Goal: Task Accomplishment & Management: Manage account settings

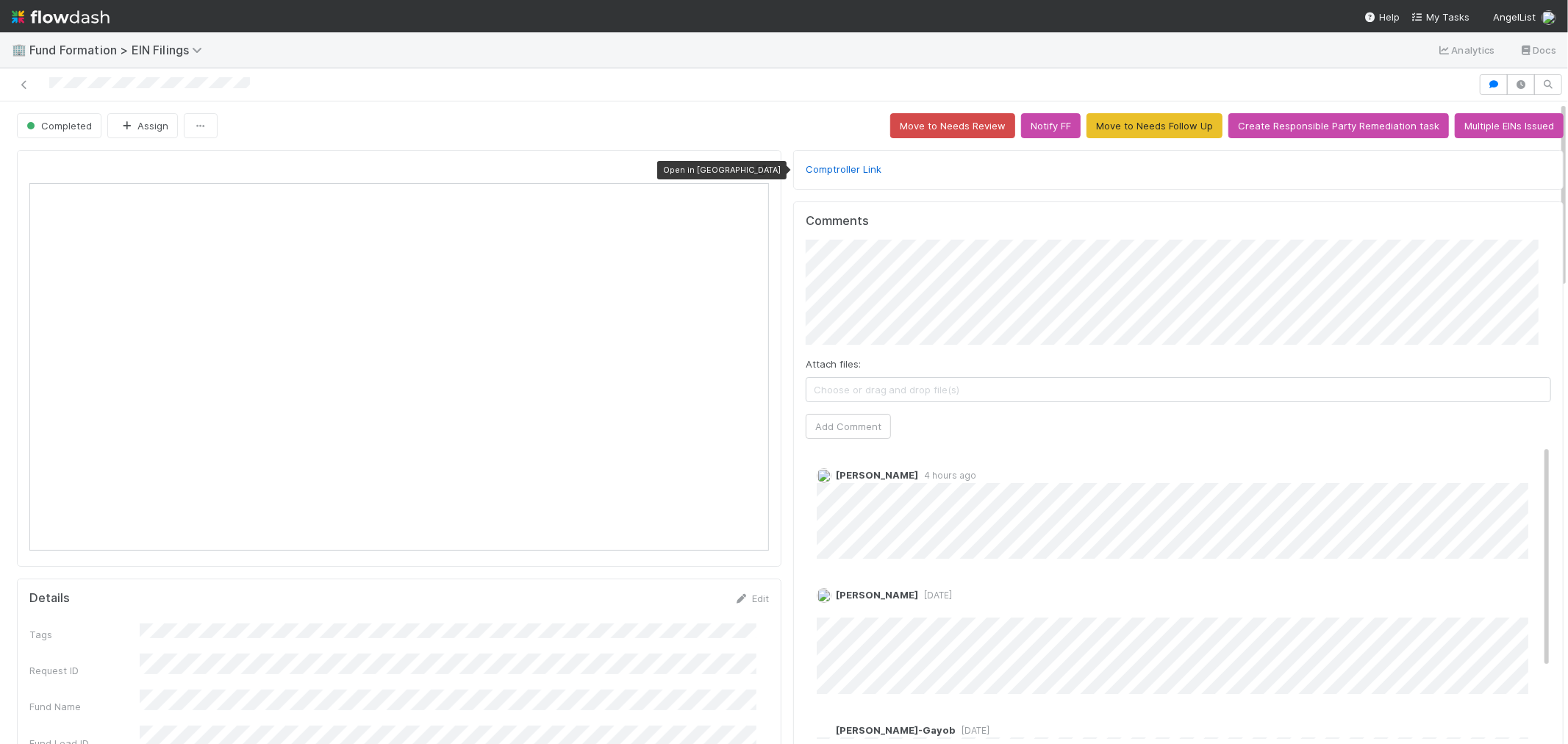
click at [755, 172] on icon at bounding box center [762, 170] width 15 height 10
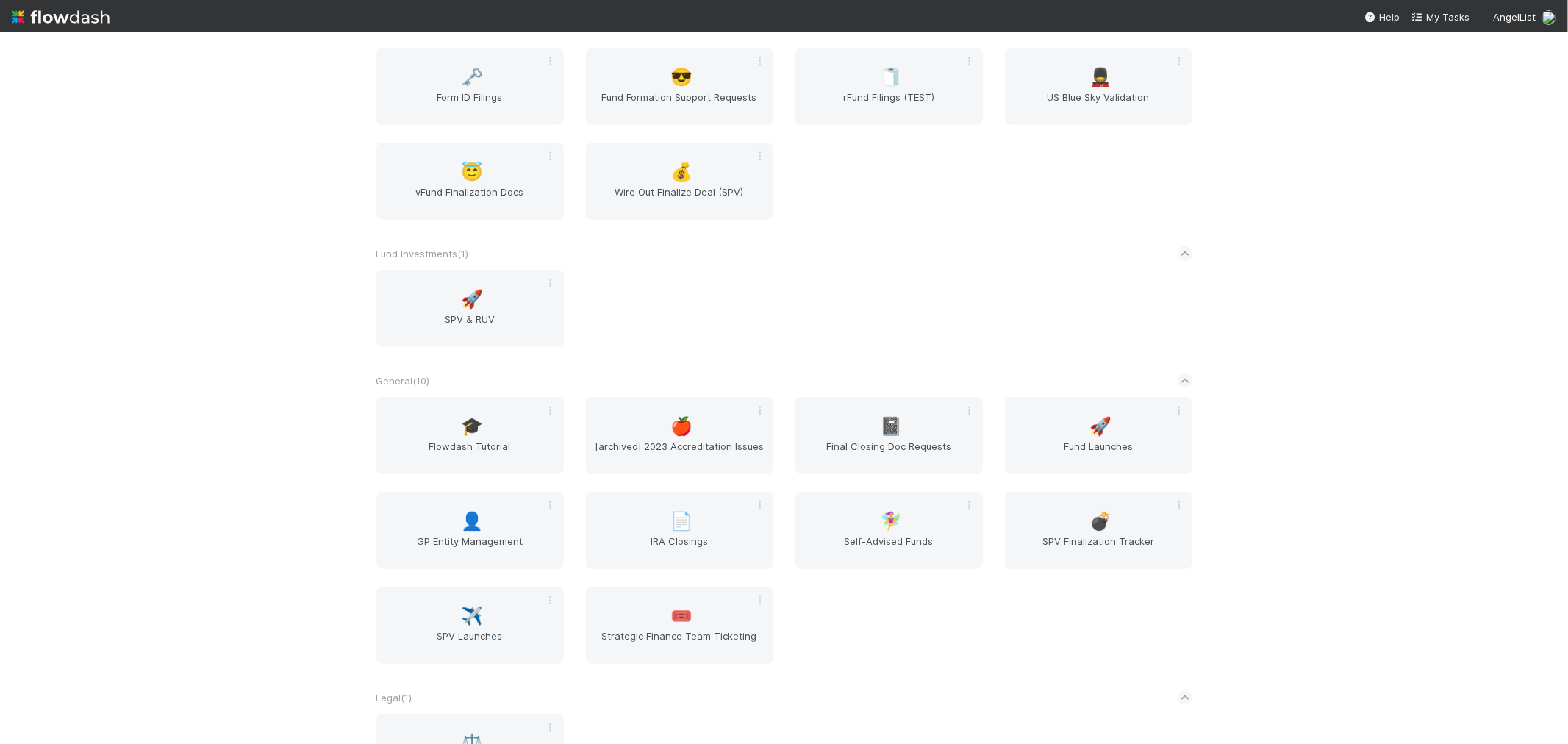
scroll to position [898, 0]
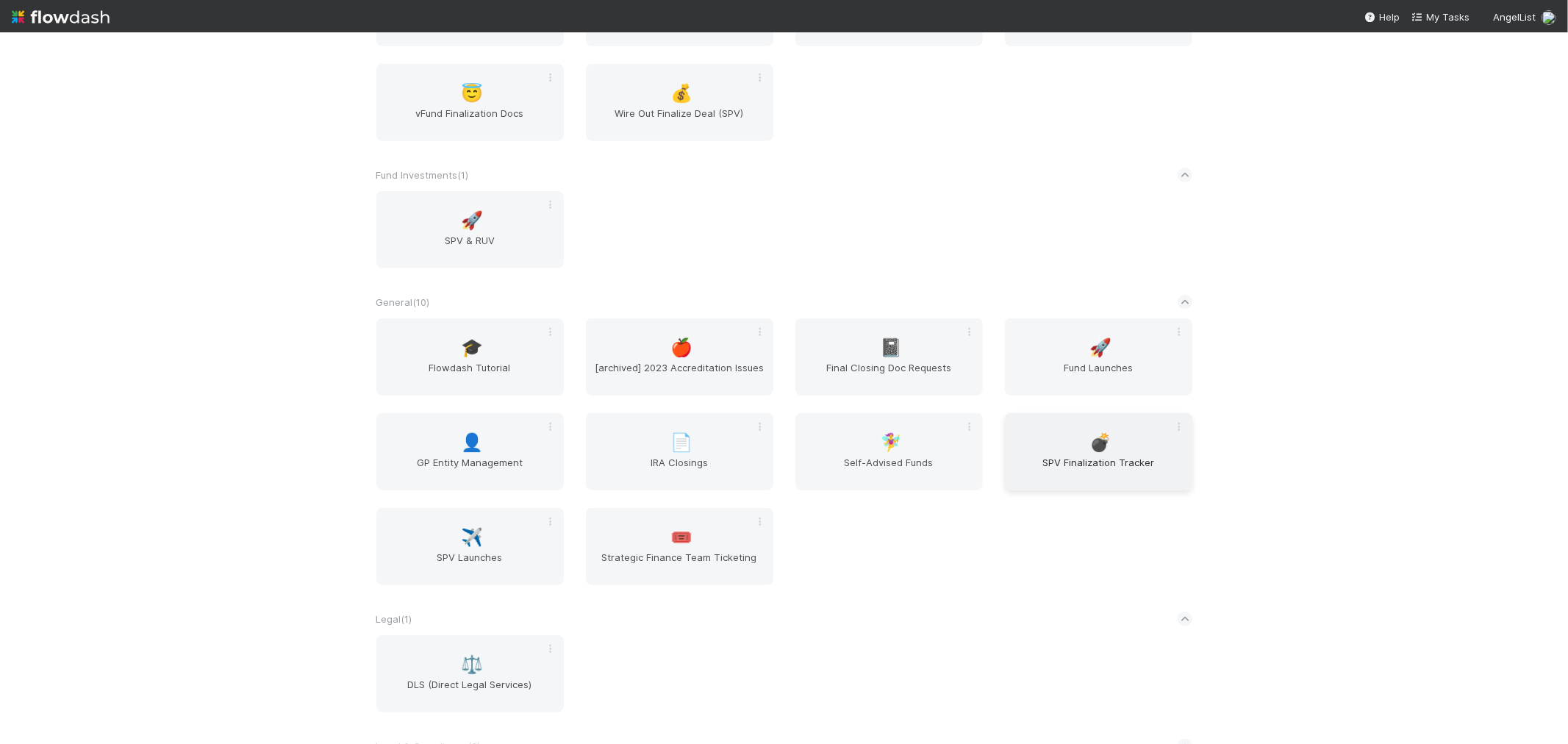
click at [1067, 425] on div "💣 SPV Finalization Tracker" at bounding box center [1099, 452] width 188 height 77
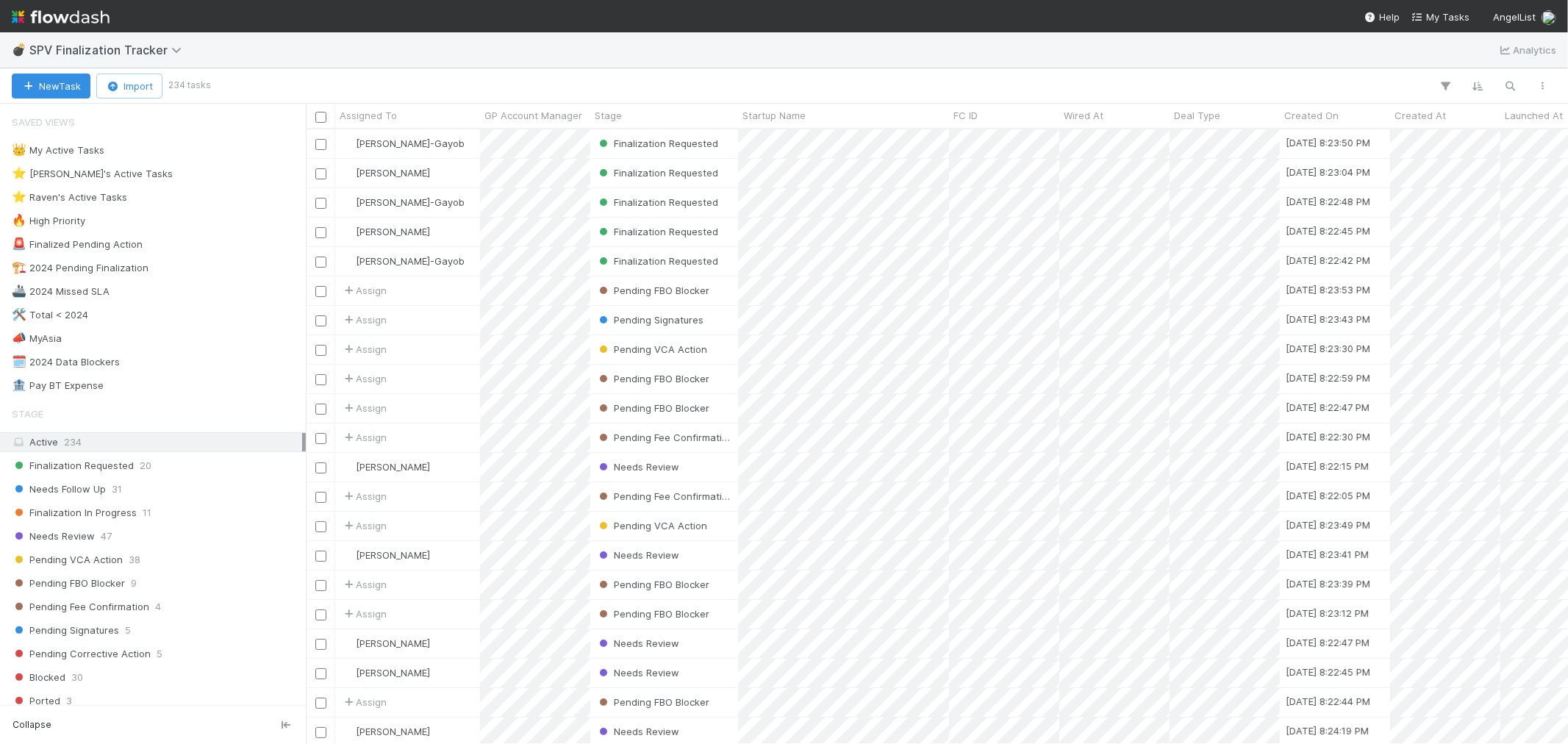
scroll to position [601, 1250]
click at [49, 15] on img at bounding box center [60, 17] width 97 height 25
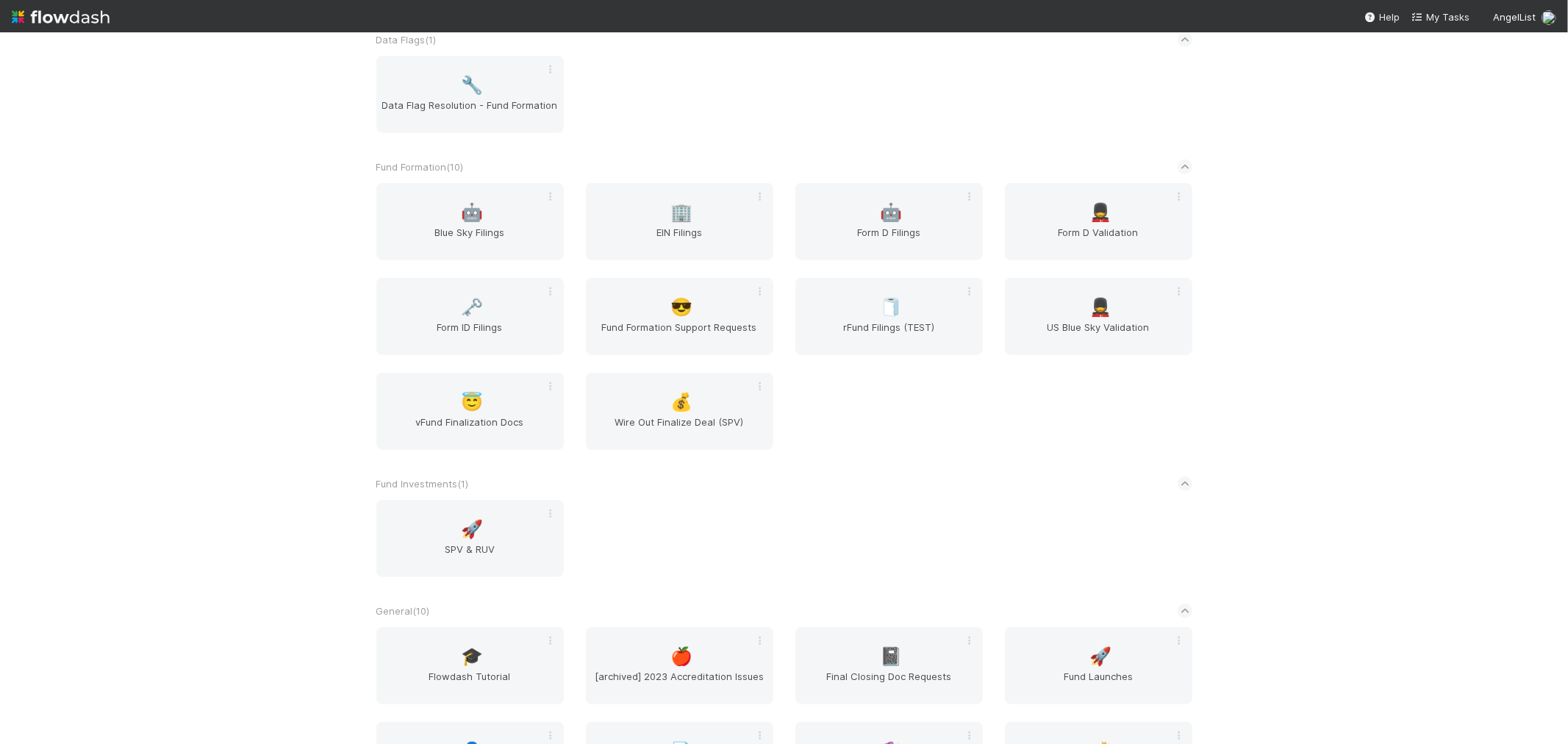
scroll to position [571, 0]
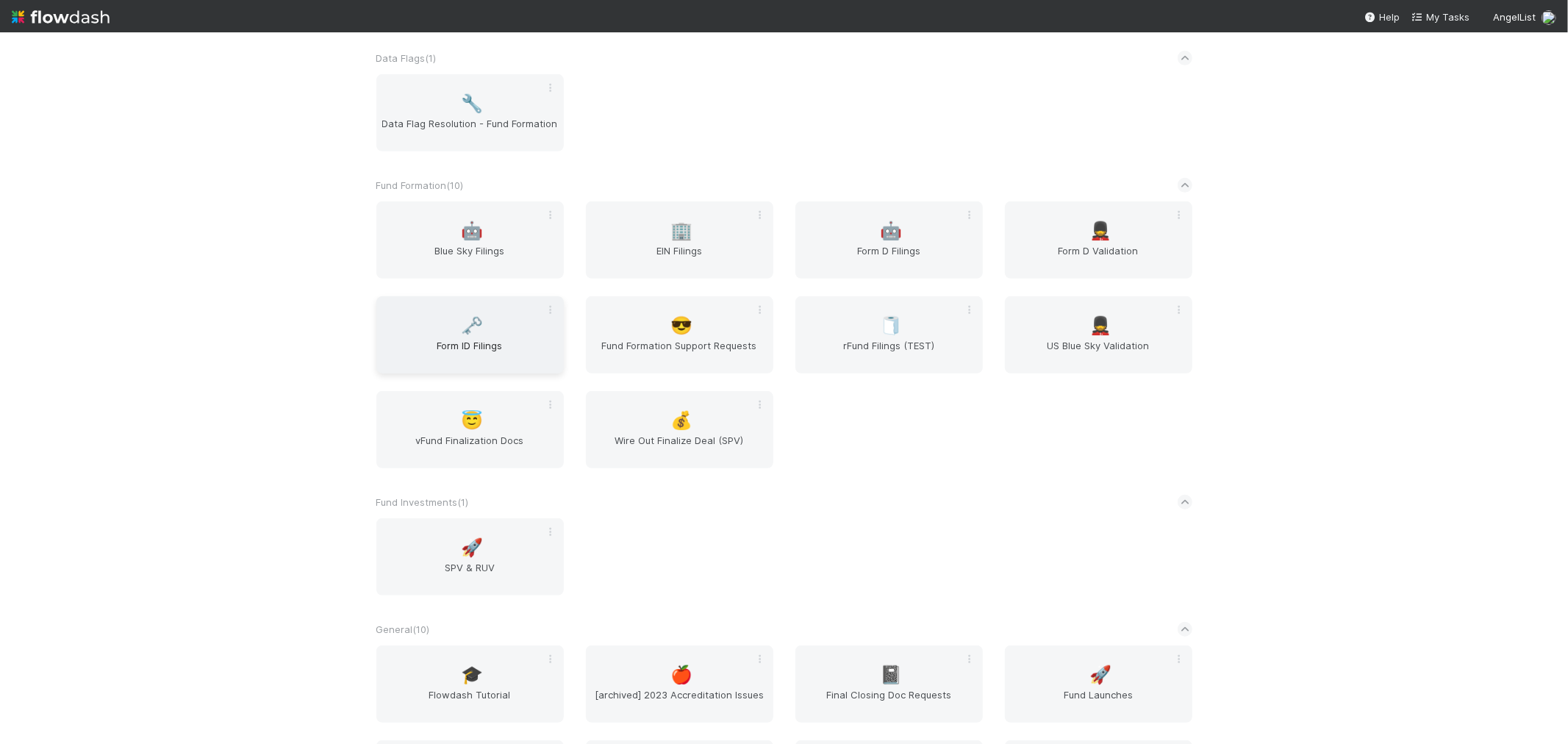
click at [496, 333] on div "🗝️ Form ID Filings" at bounding box center [470, 335] width 188 height 77
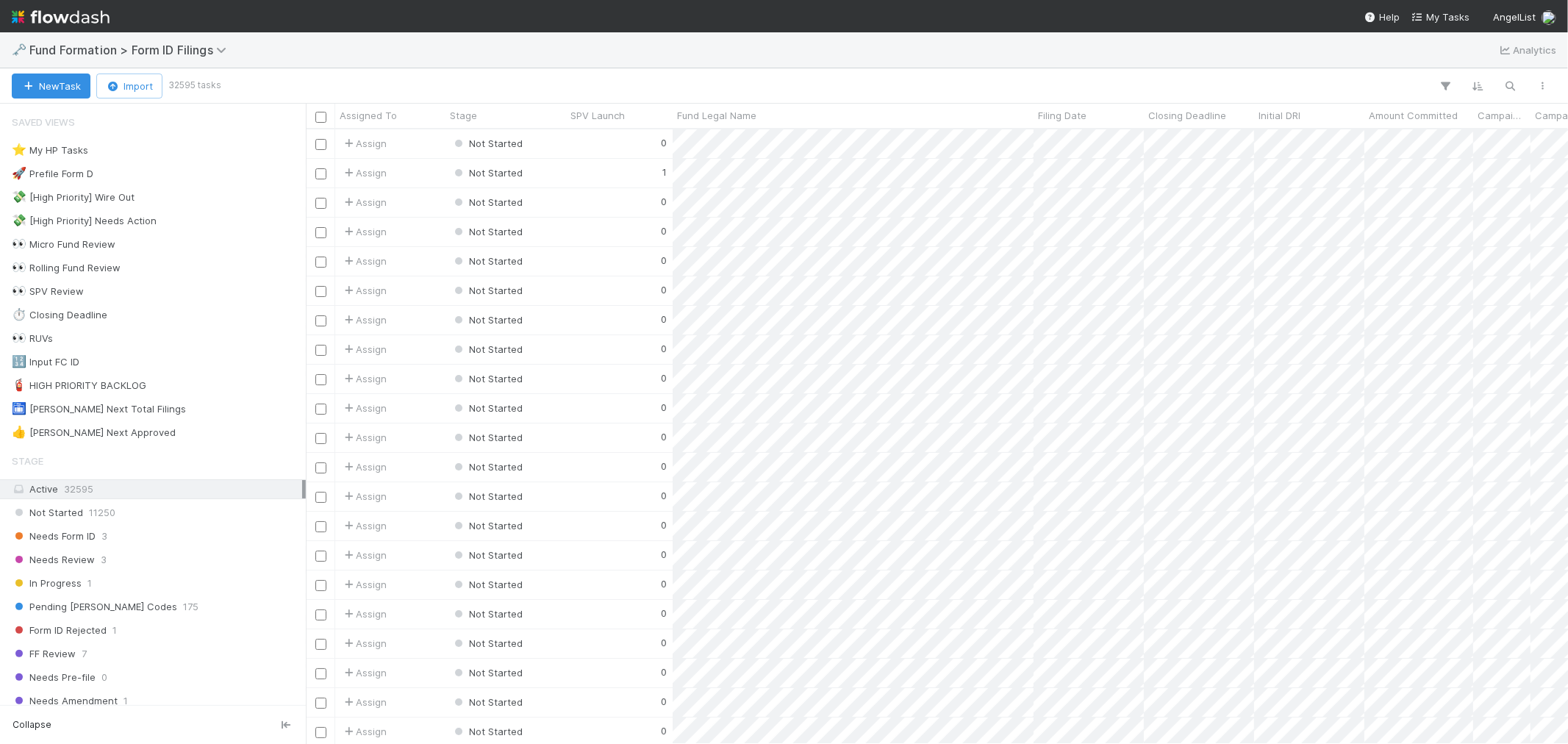
scroll to position [601, 1250]
click at [101, 537] on span "3" at bounding box center [104, 536] width 6 height 19
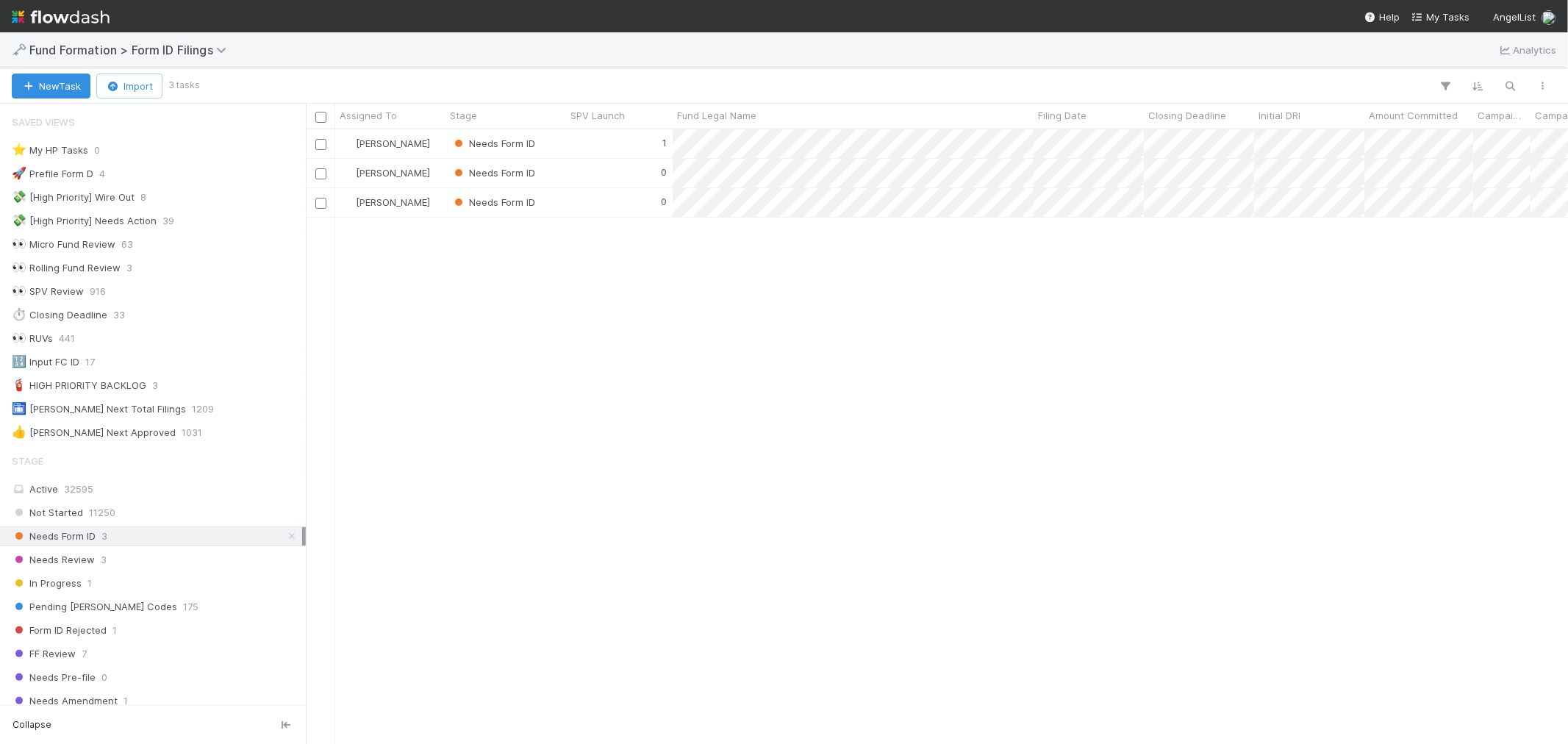
scroll to position [601, 1250]
click at [38, 22] on img at bounding box center [60, 17] width 97 height 25
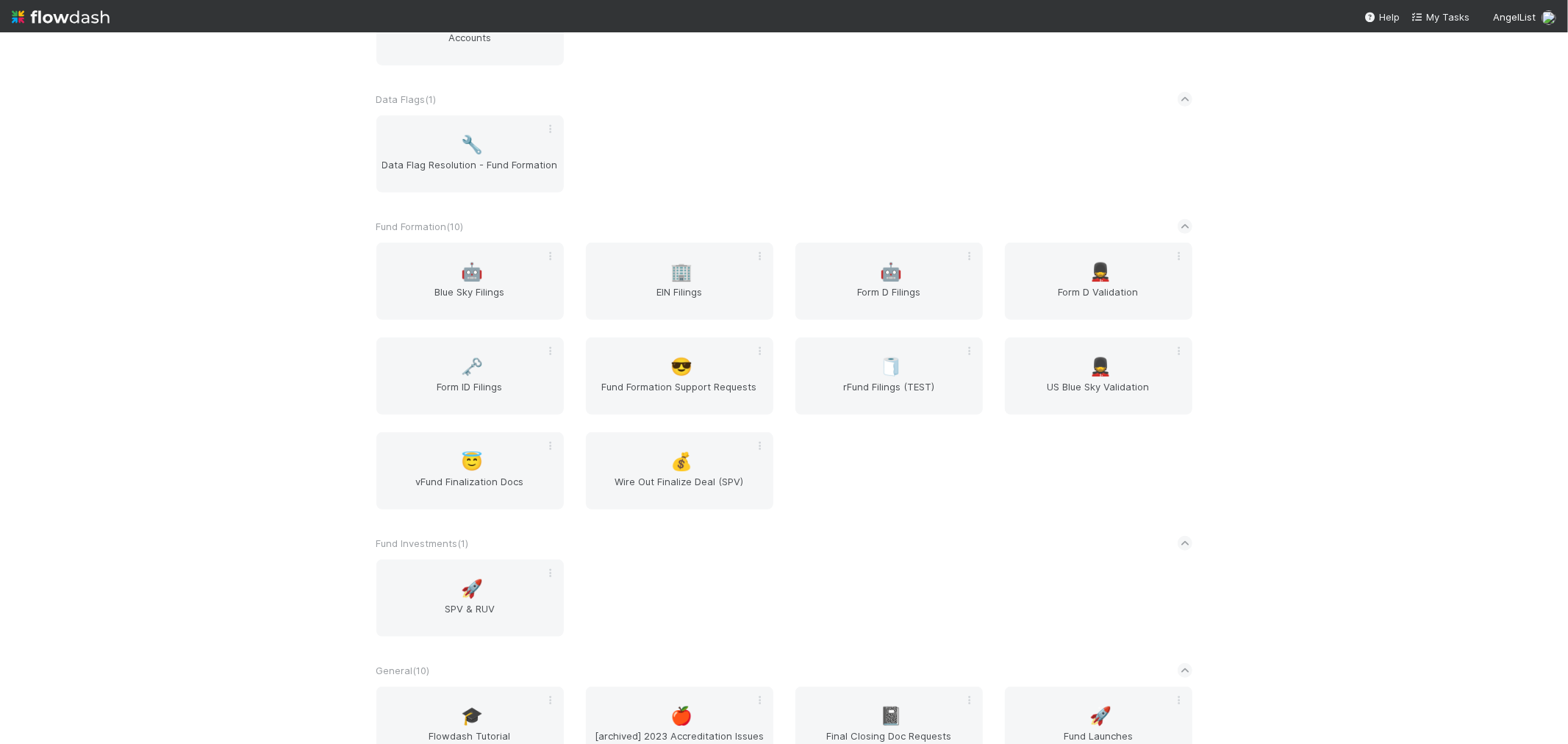
scroll to position [571, 0]
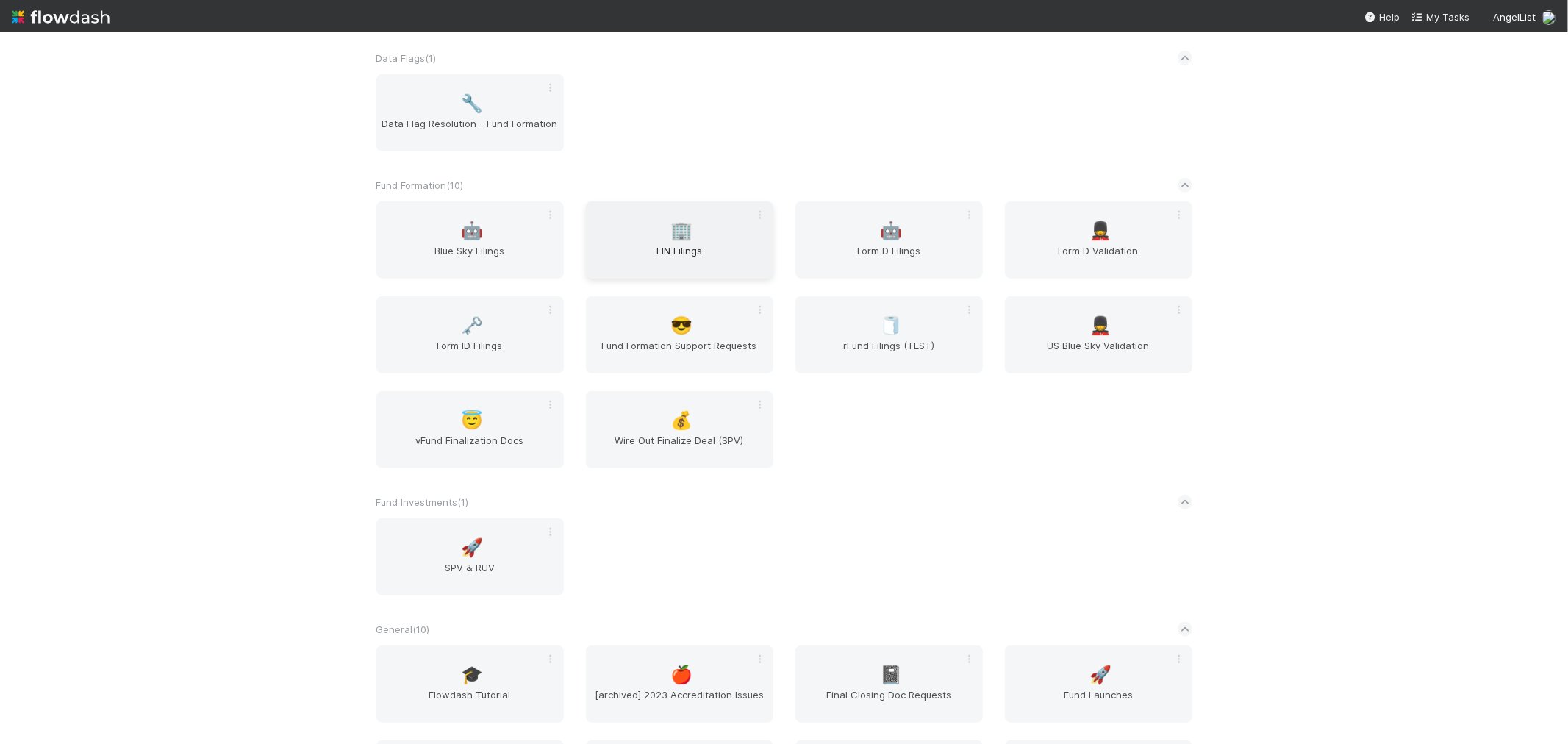
click at [652, 225] on div "🏢 EIN Filings" at bounding box center [679, 240] width 188 height 77
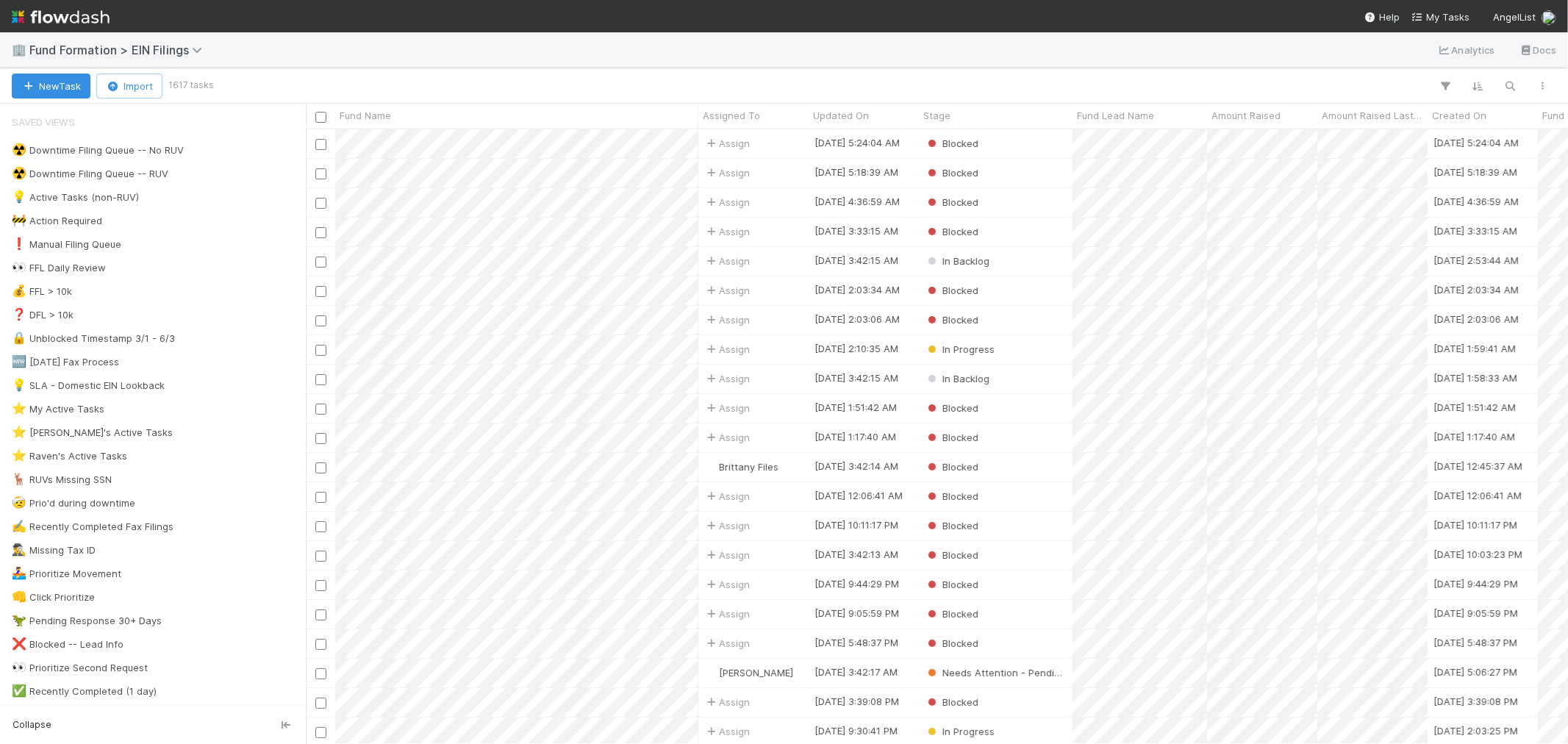
scroll to position [601, 1250]
click at [90, 9] on img at bounding box center [60, 17] width 97 height 25
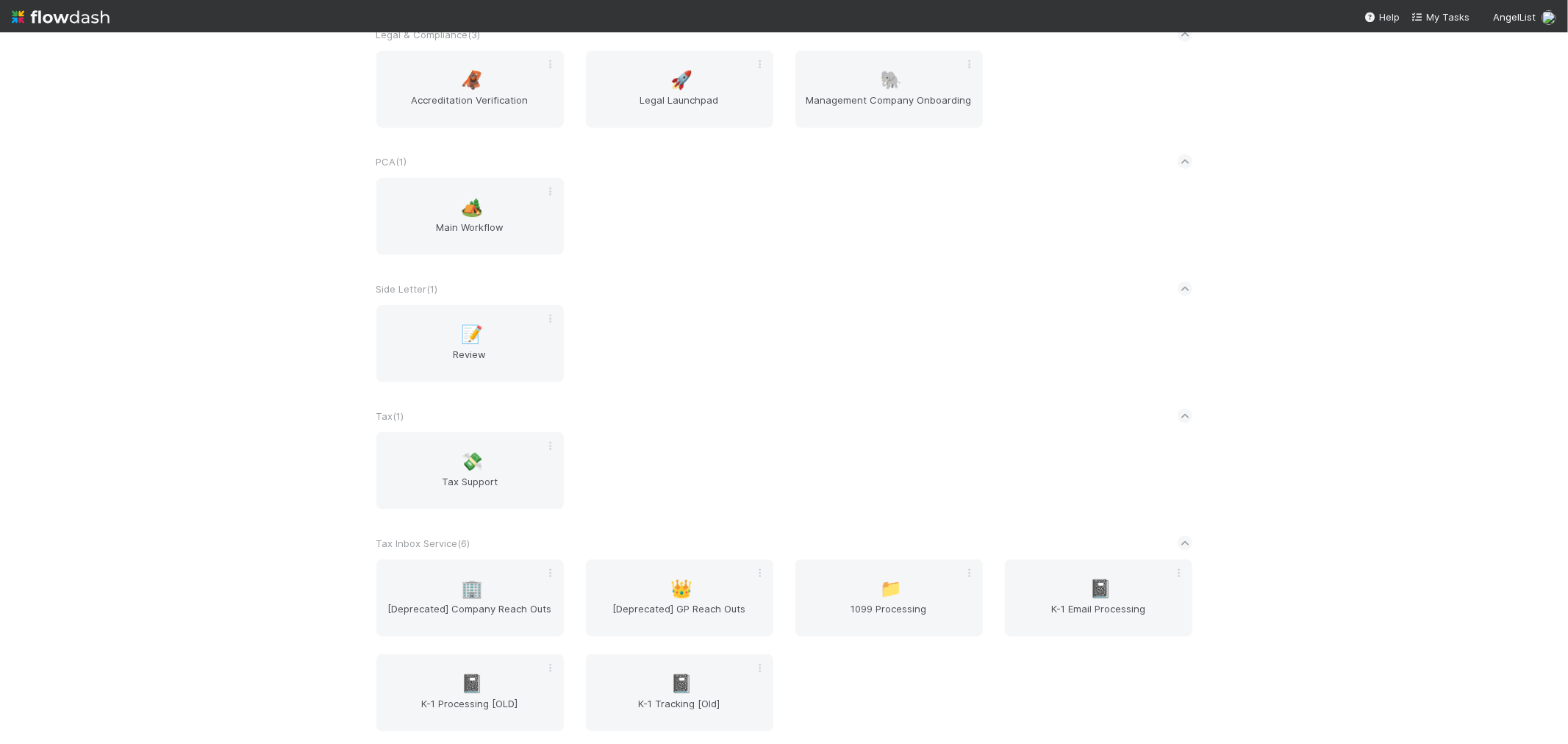
scroll to position [1633, 0]
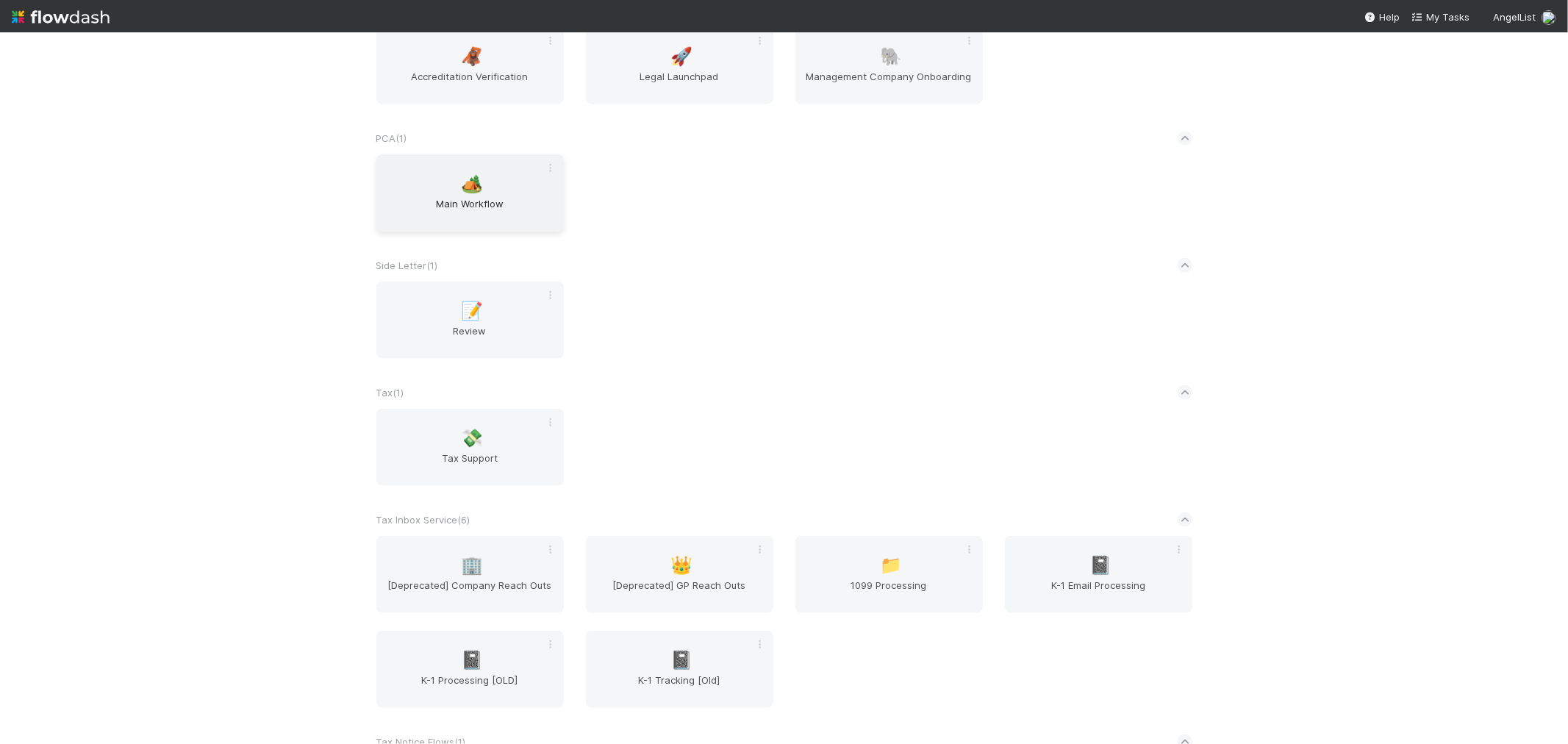
click at [473, 199] on span "Main Workflow" at bounding box center [470, 211] width 176 height 30
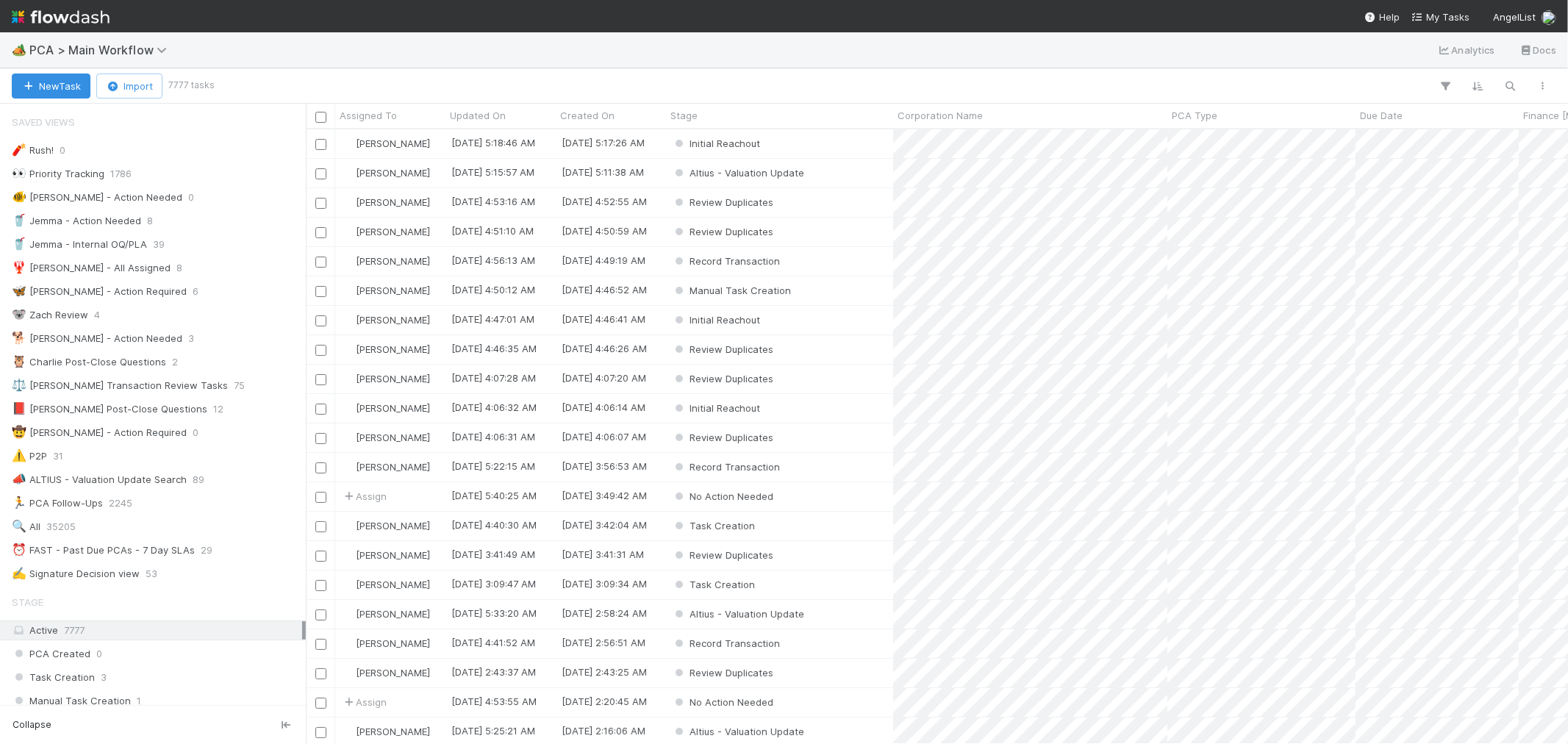
scroll to position [2012, 0]
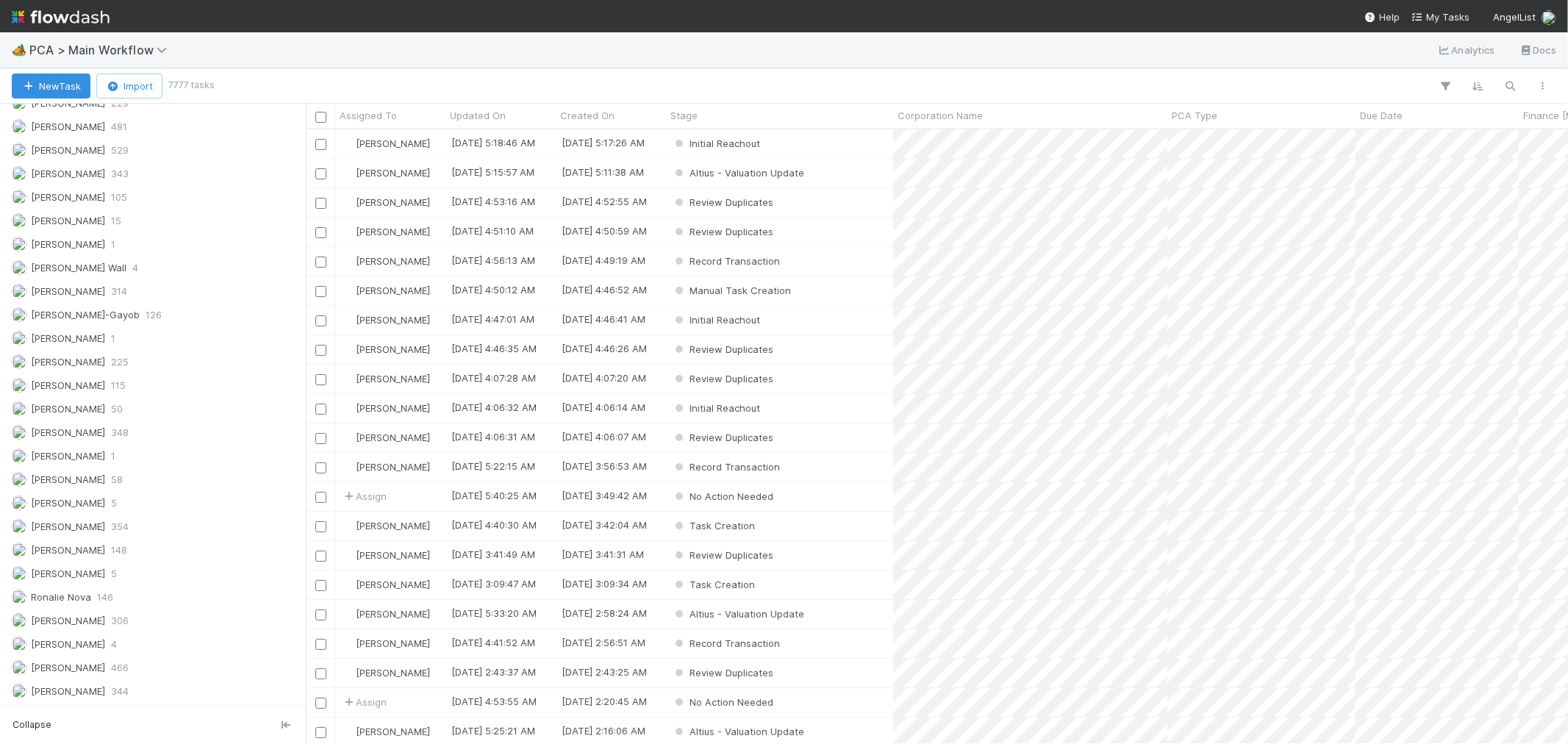
click at [83, 22] on img at bounding box center [60, 17] width 97 height 25
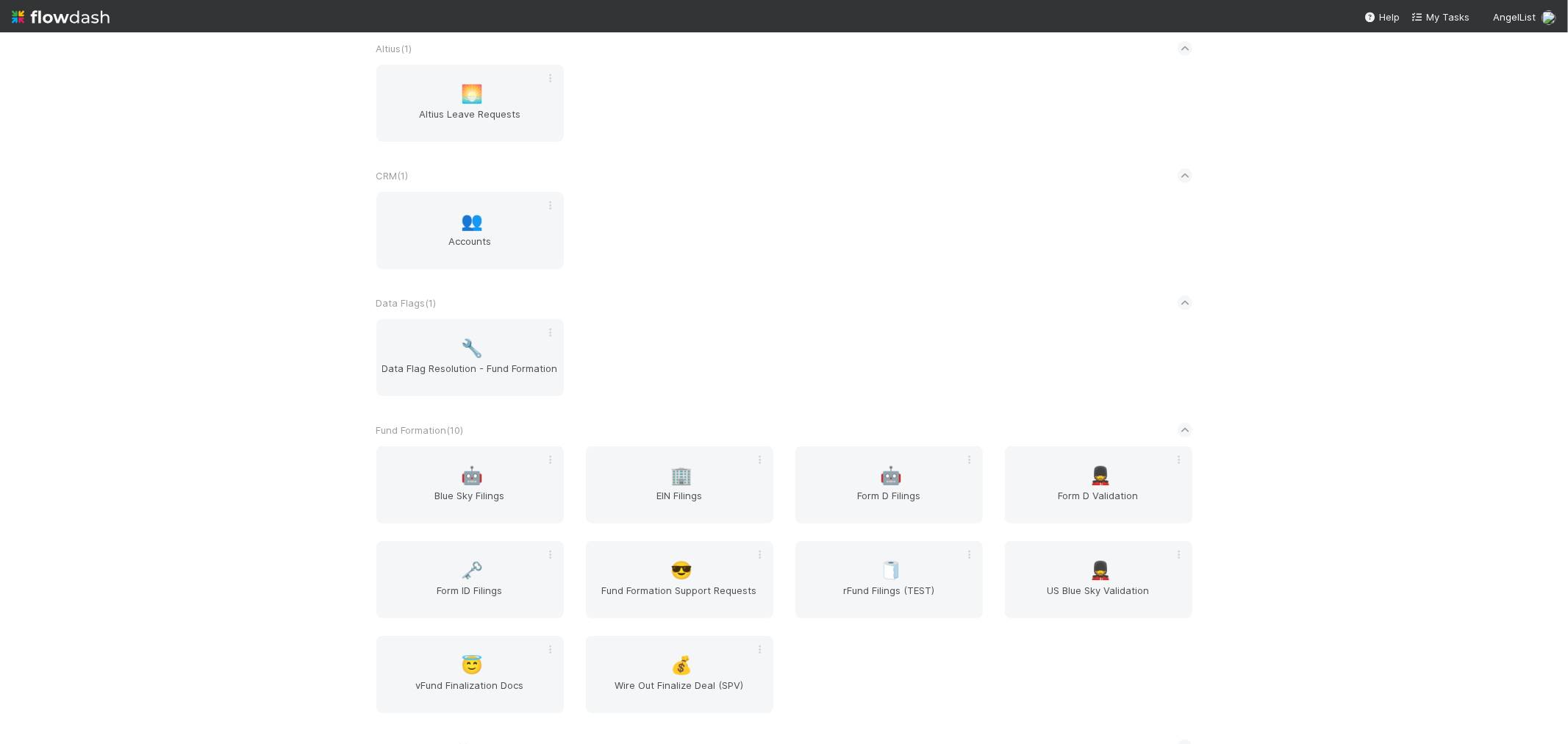
scroll to position [408, 0]
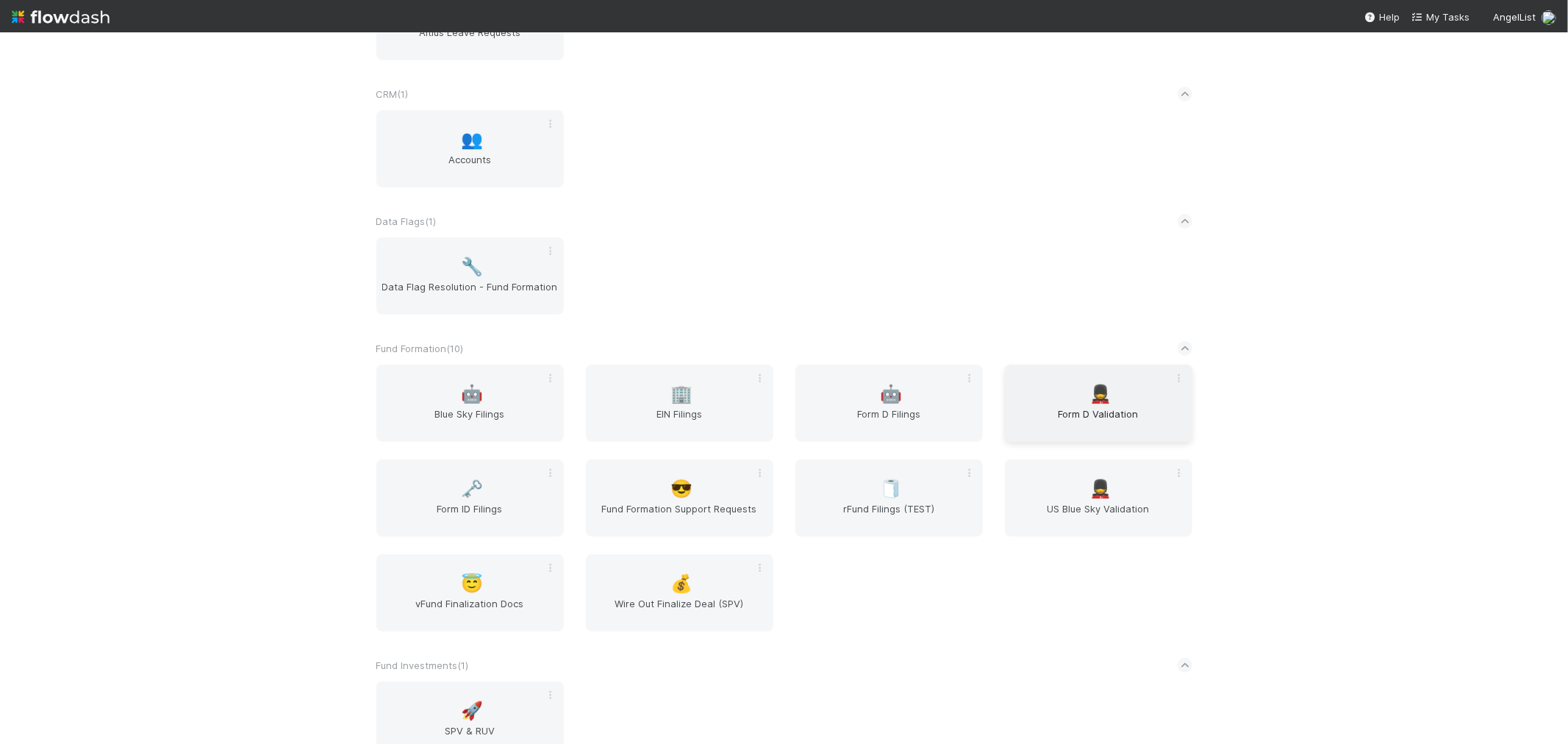
click at [1133, 391] on div "💂 Form D Validation" at bounding box center [1099, 403] width 188 height 77
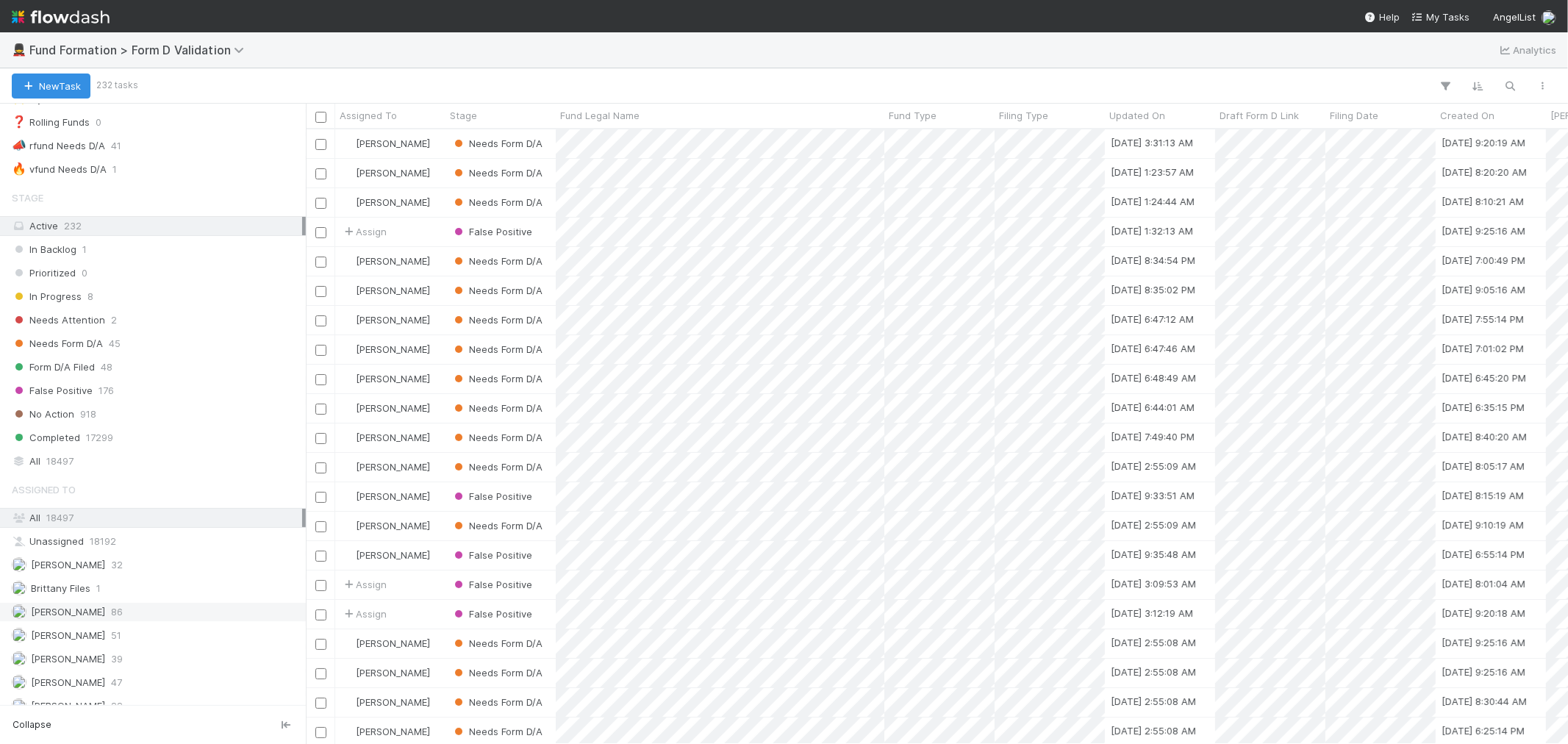
scroll to position [70, 0]
click at [114, 671] on div "Raven Jacinto 47" at bounding box center [157, 667] width 290 height 19
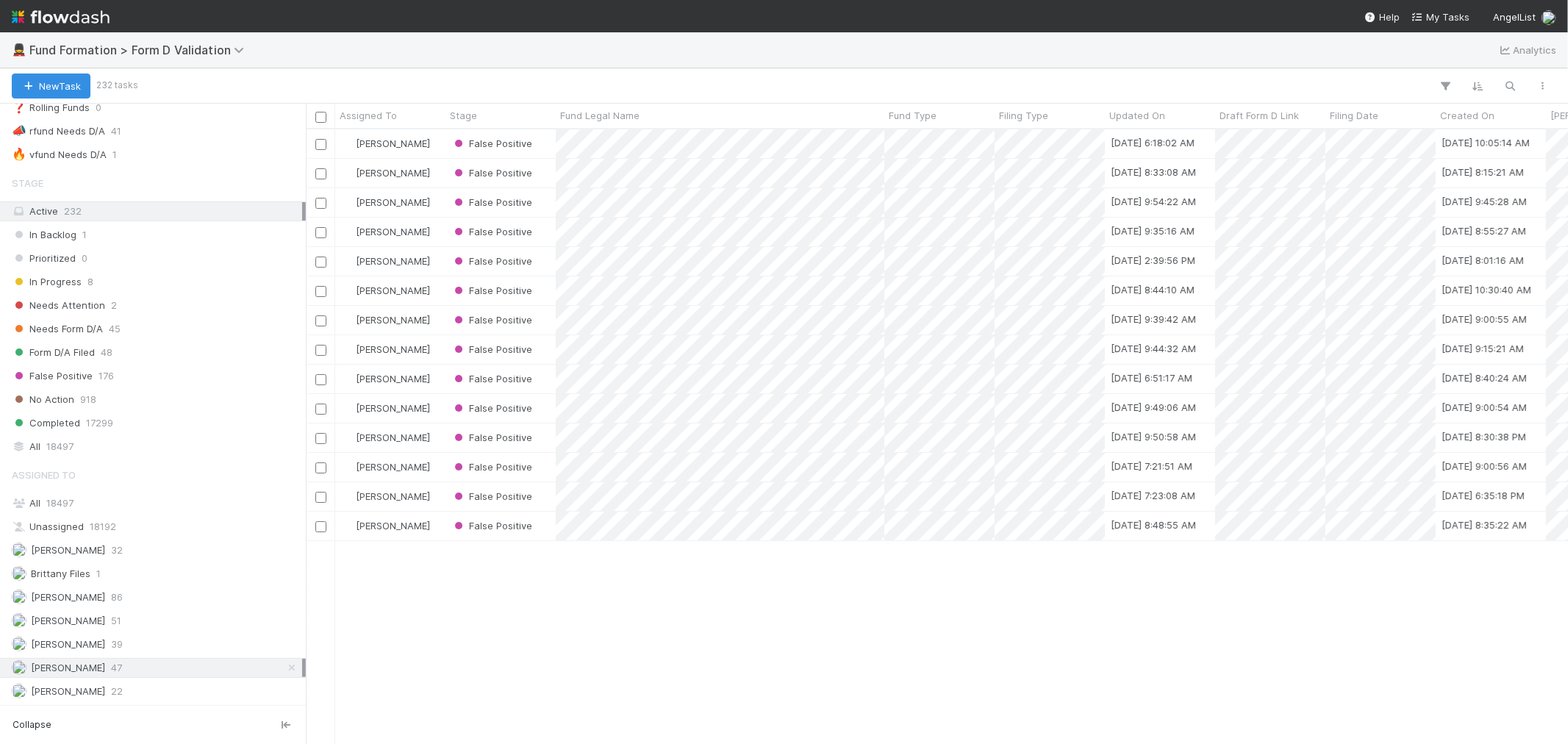
scroll to position [601, 1250]
click at [92, 320] on span "Needs Form D/A" at bounding box center [57, 329] width 92 height 19
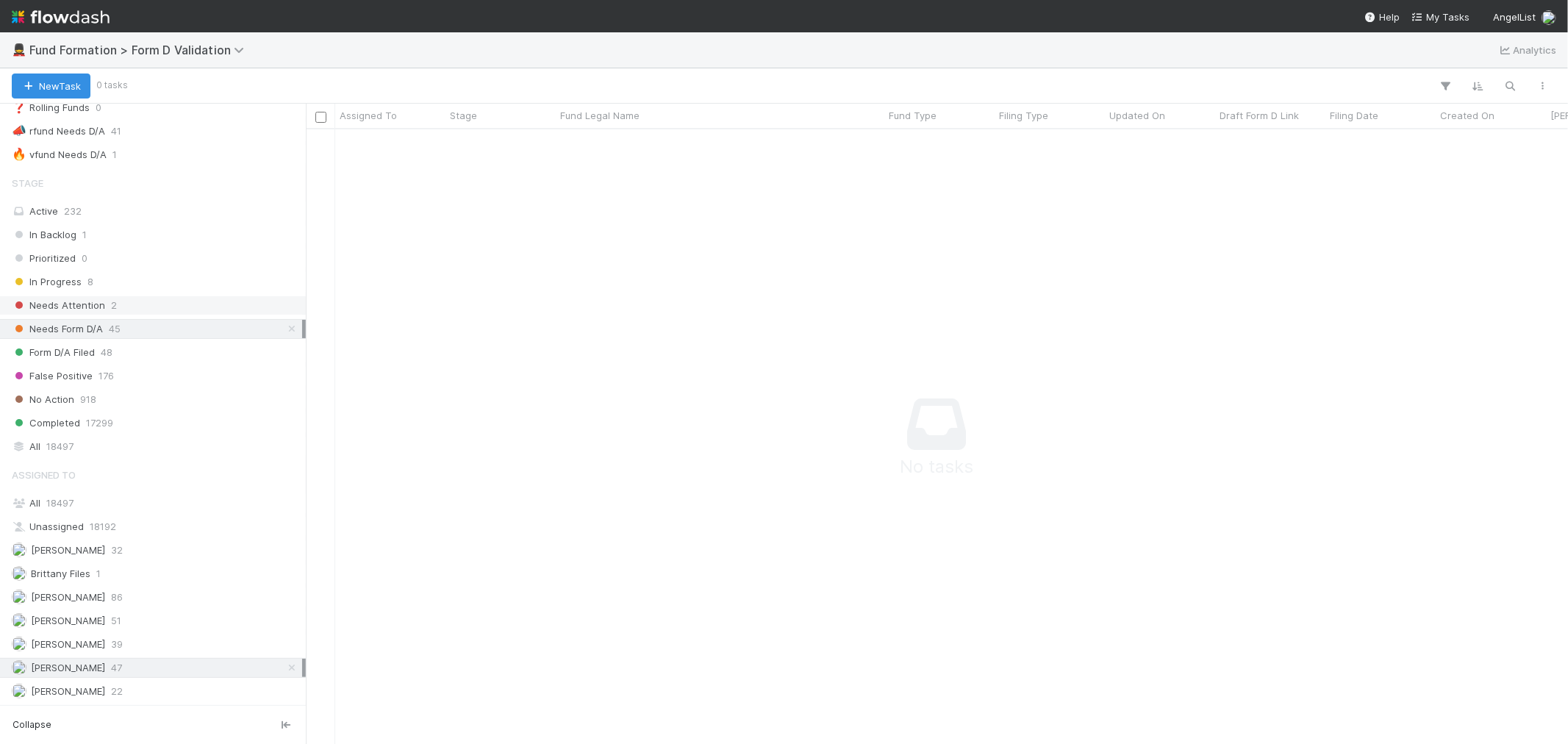
scroll to position [589, 1238]
click at [92, 300] on span "Needs Attention" at bounding box center [58, 305] width 93 height 19
click at [67, 277] on span "In Progress" at bounding box center [47, 282] width 70 height 19
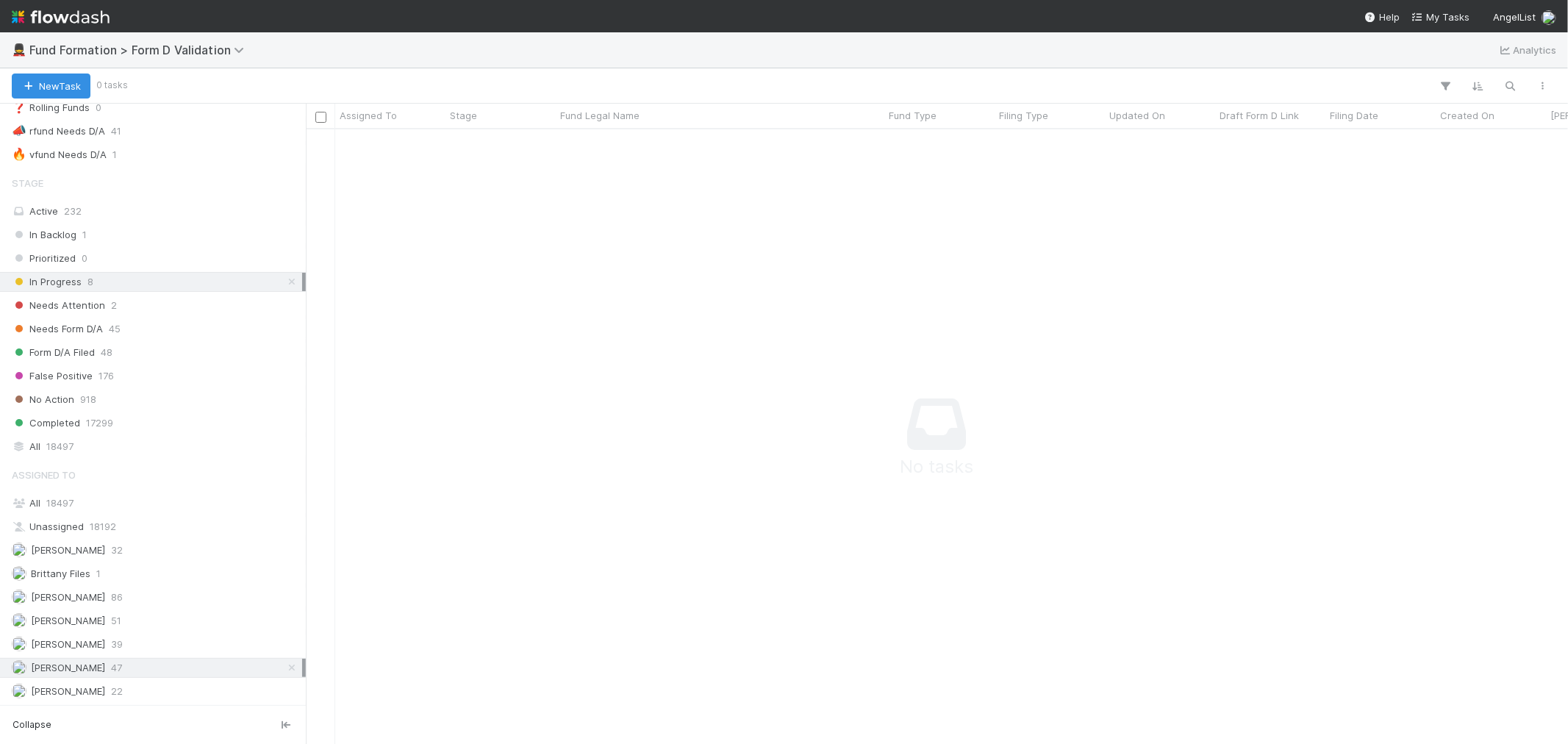
click at [78, 6] on img at bounding box center [60, 17] width 97 height 25
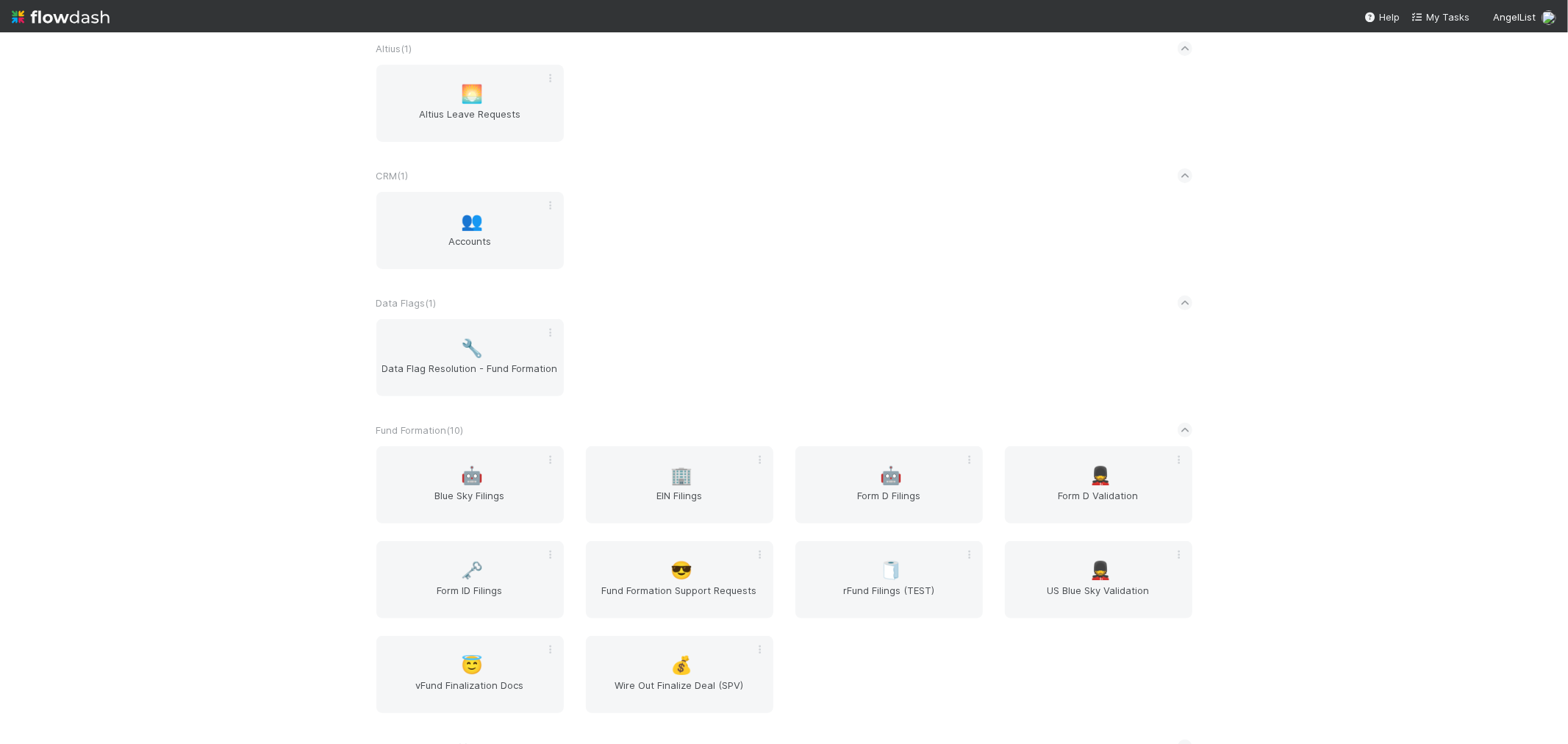
scroll to position [408, 0]
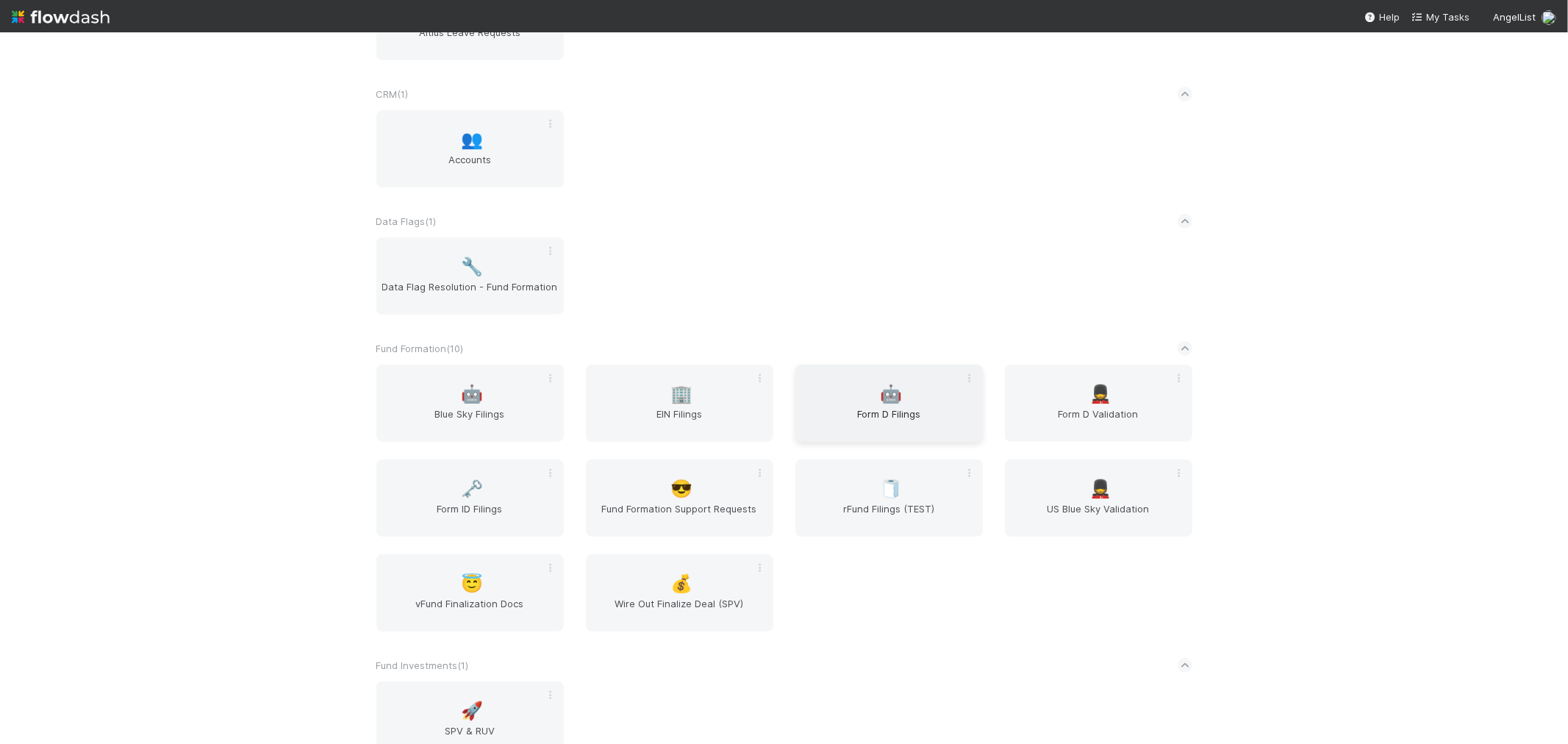
click at [914, 406] on span "Form D Filings" at bounding box center [889, 421] width 176 height 30
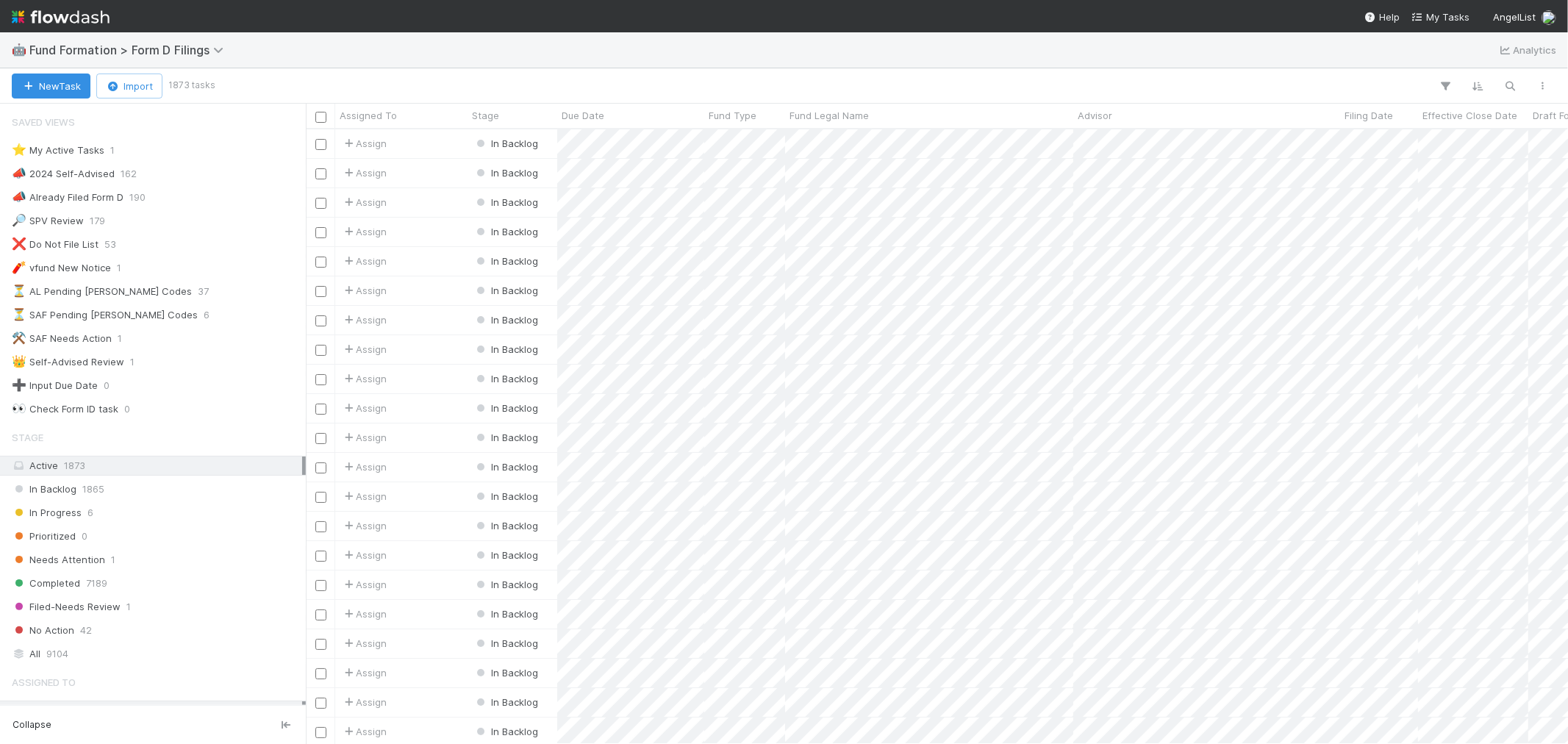
scroll to position [601, 1250]
click at [124, 157] on div "⭐ My Active Tasks 1" at bounding box center [157, 150] width 290 height 19
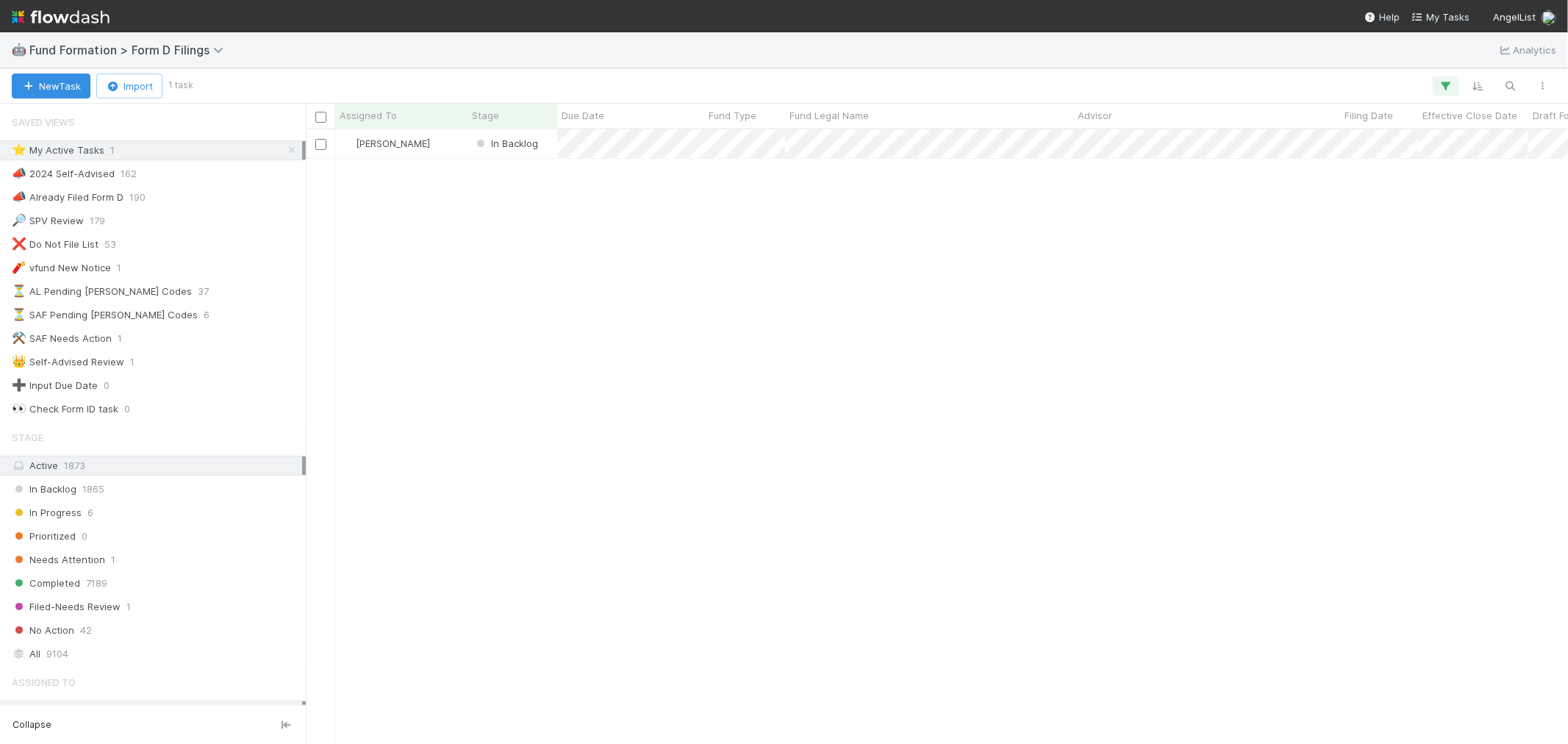
scroll to position [601, 1250]
click at [449, 153] on div "[PERSON_NAME]" at bounding box center [402, 144] width 132 height 29
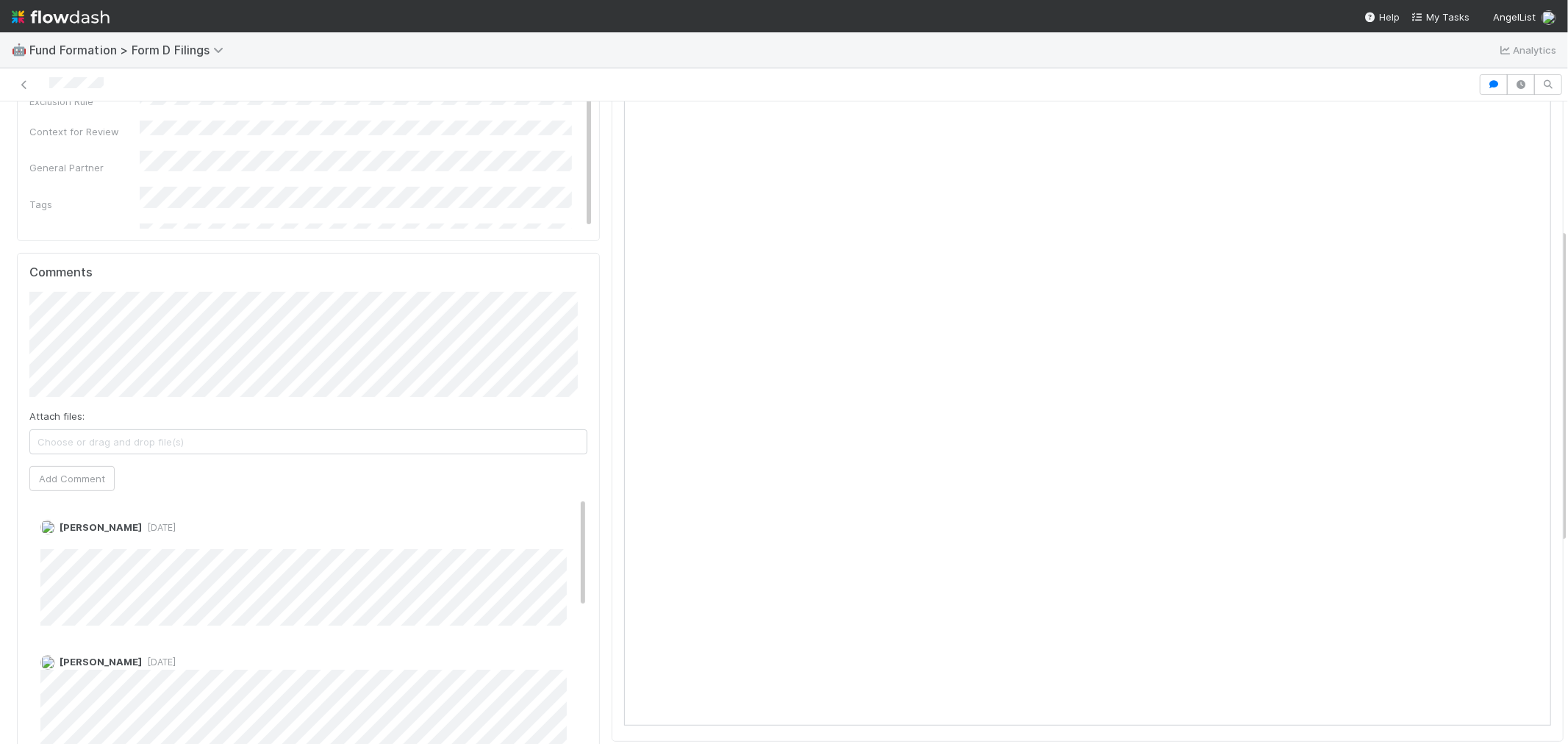
scroll to position [327, 0]
click at [48, 20] on img at bounding box center [60, 17] width 97 height 25
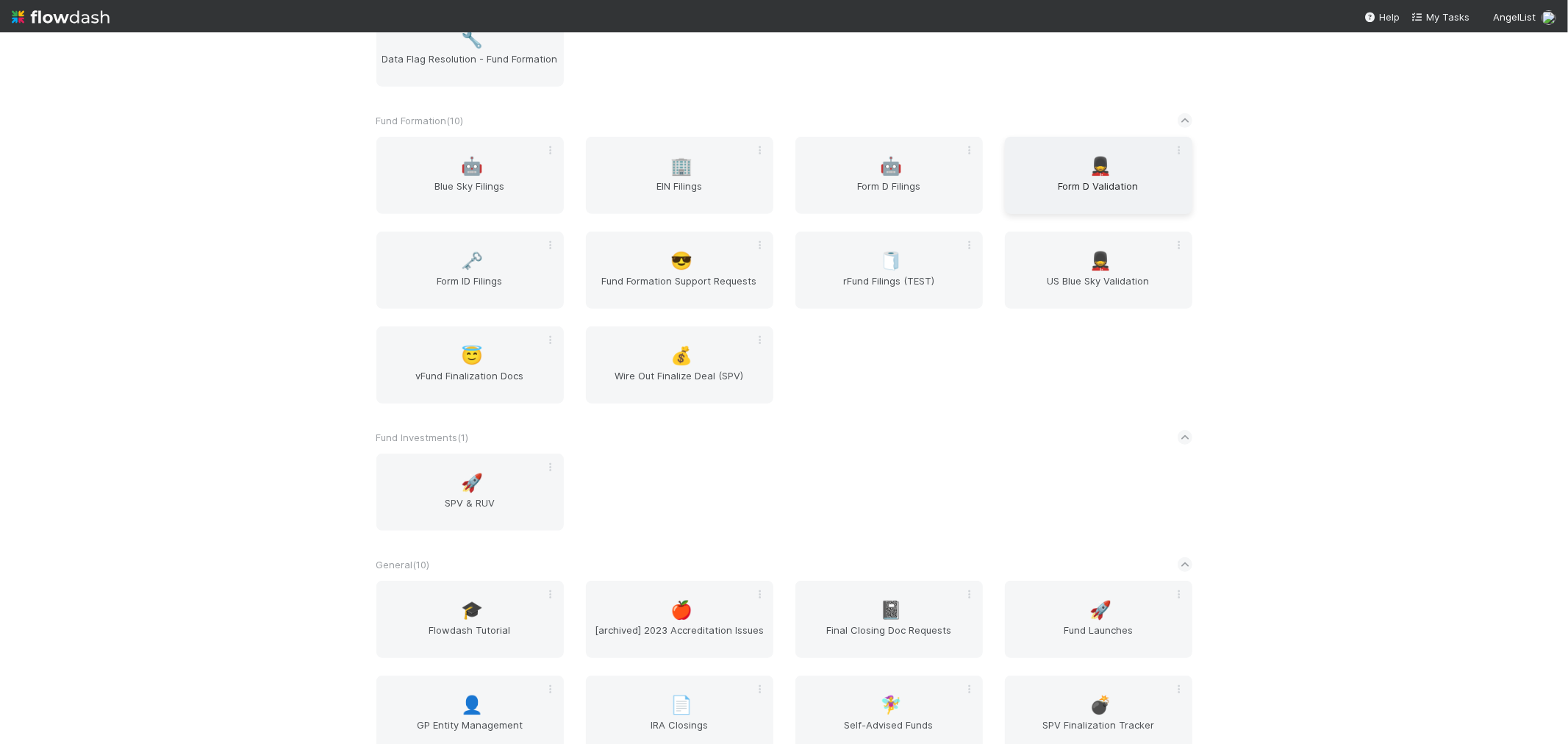
scroll to position [652, 0]
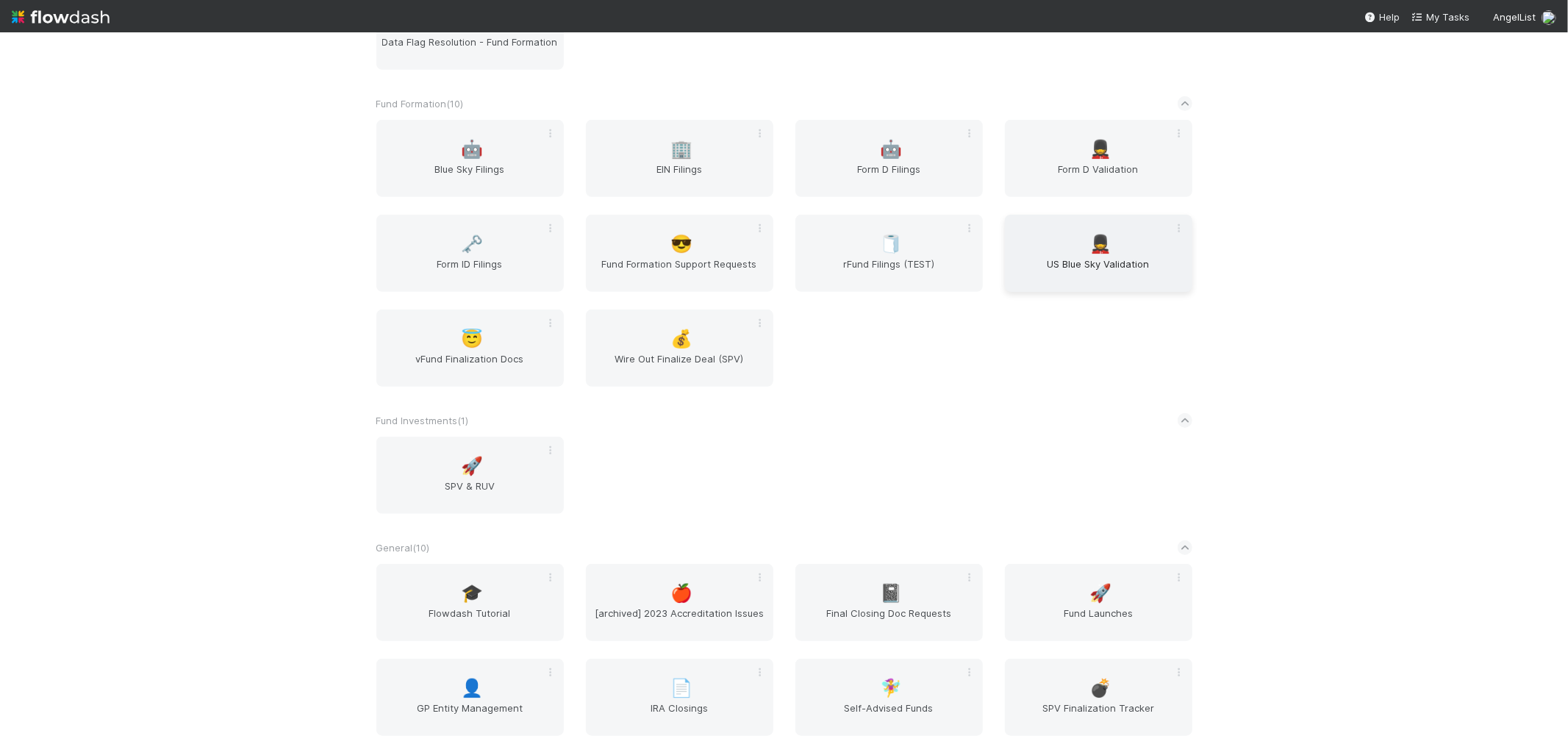
click at [1087, 260] on span "US Blue Sky Validation" at bounding box center [1099, 272] width 176 height 30
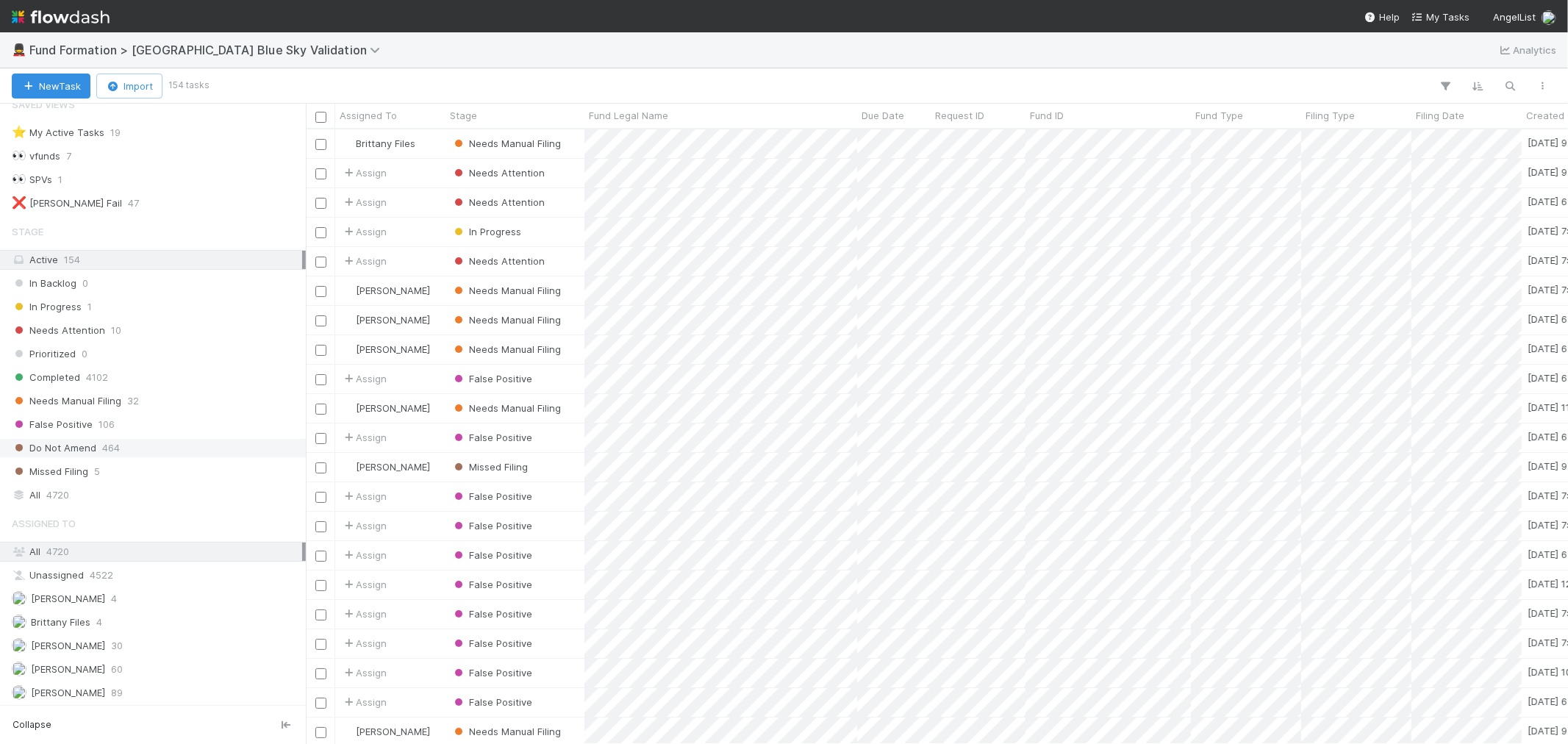
scroll to position [23, 0]
click at [128, 667] on div "Meg Castanare 60" at bounding box center [157, 667] width 290 height 19
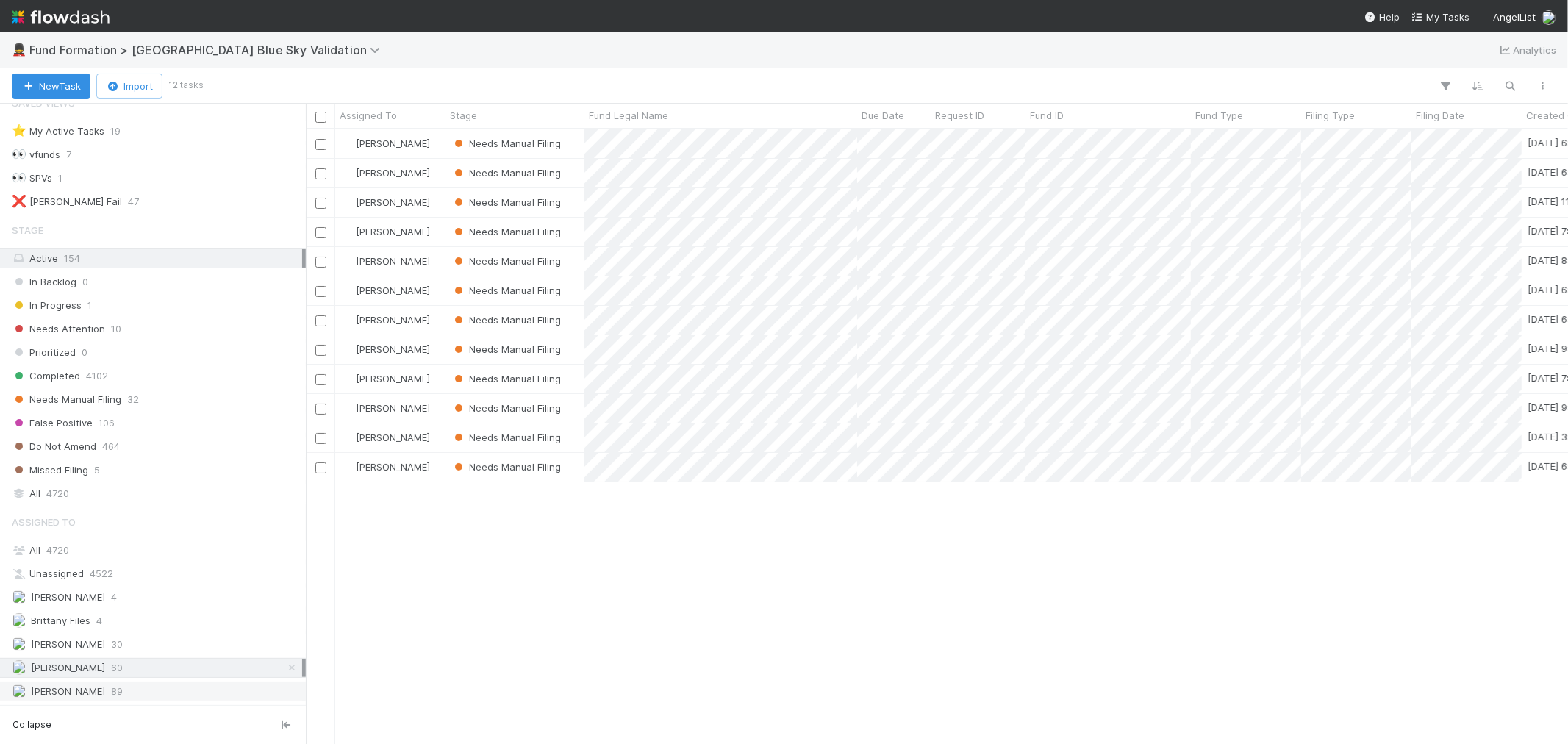
scroll to position [601, 1250]
click at [127, 693] on div "Raven Jacinto 89" at bounding box center [157, 691] width 290 height 19
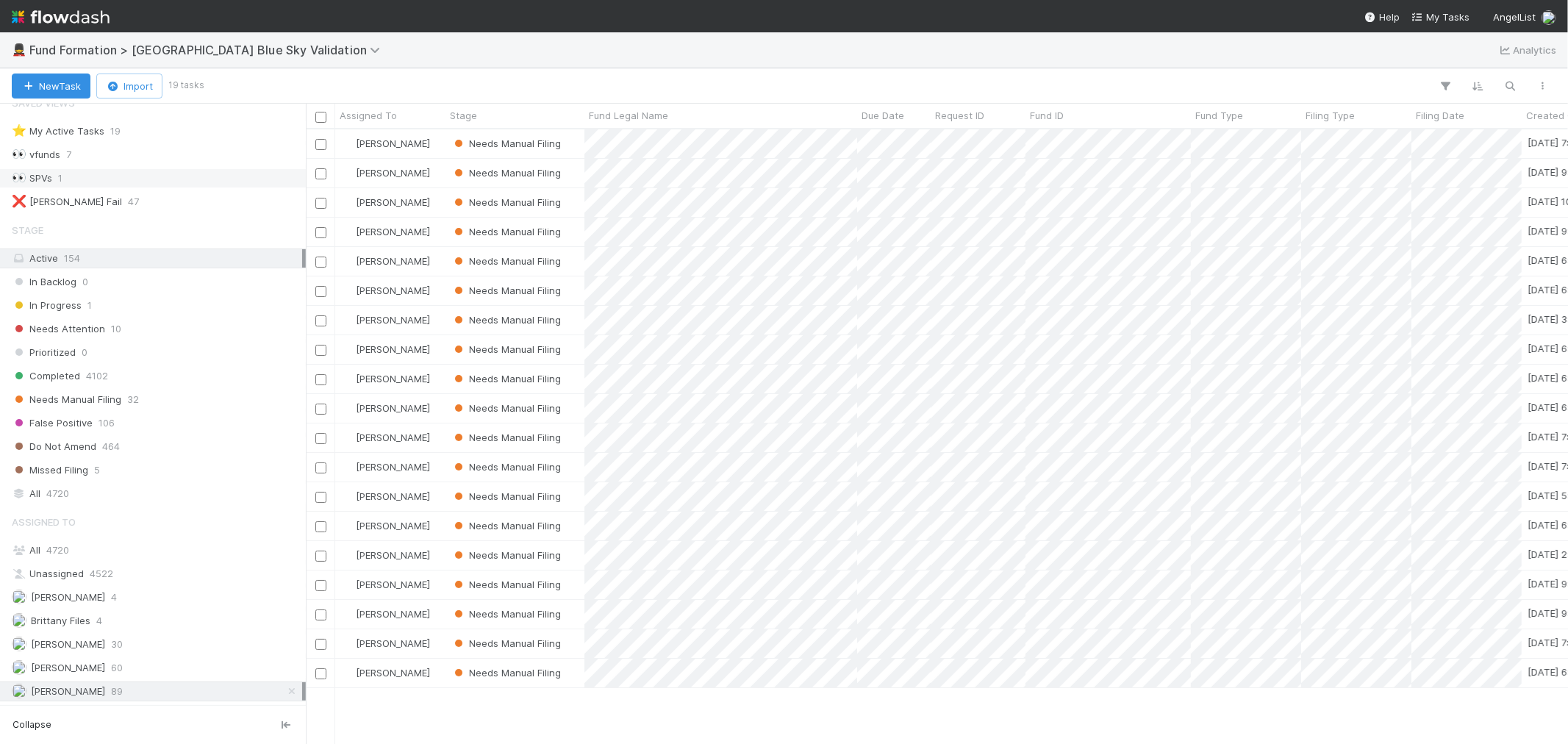
scroll to position [601, 1250]
click at [93, 18] on img at bounding box center [60, 17] width 97 height 25
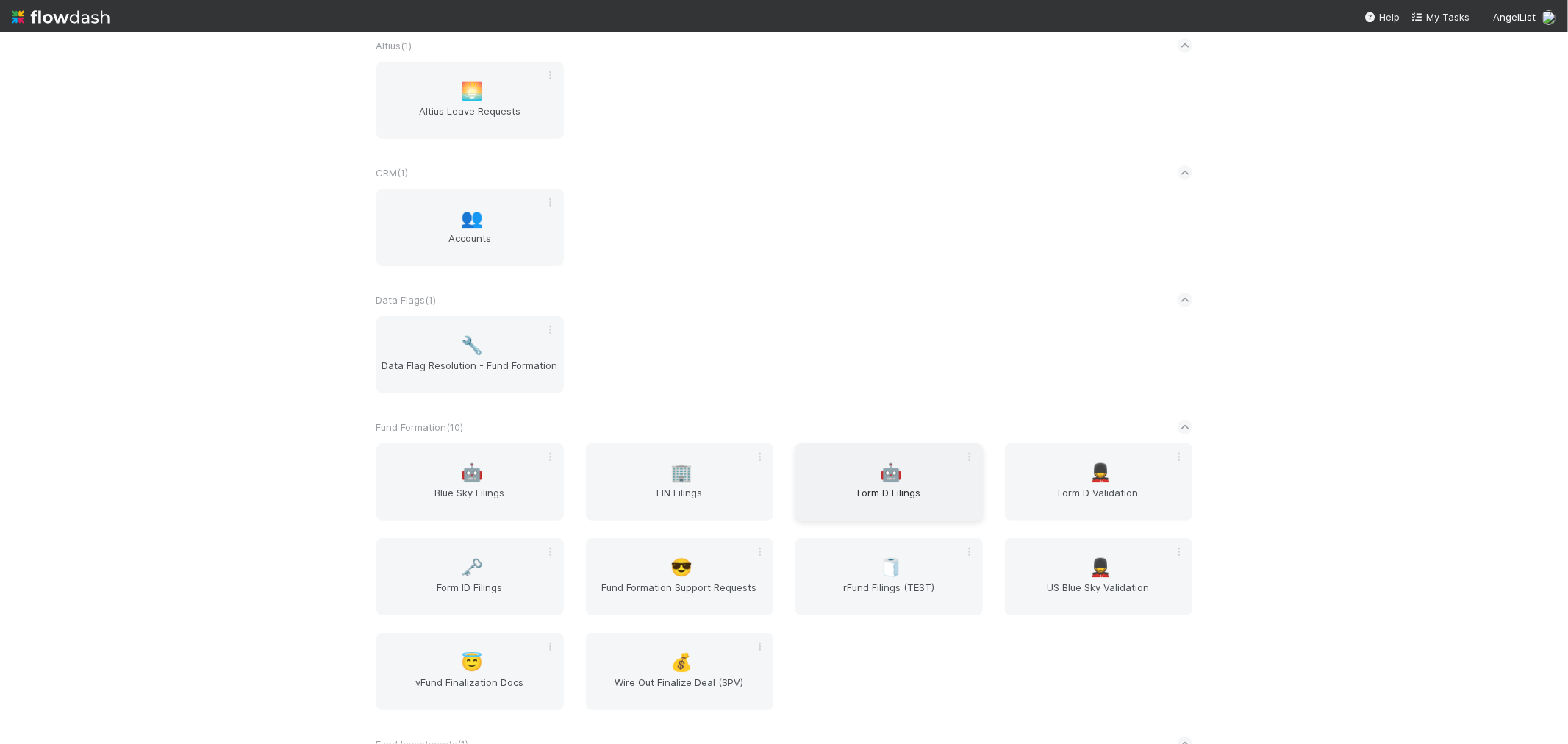
scroll to position [408, 0]
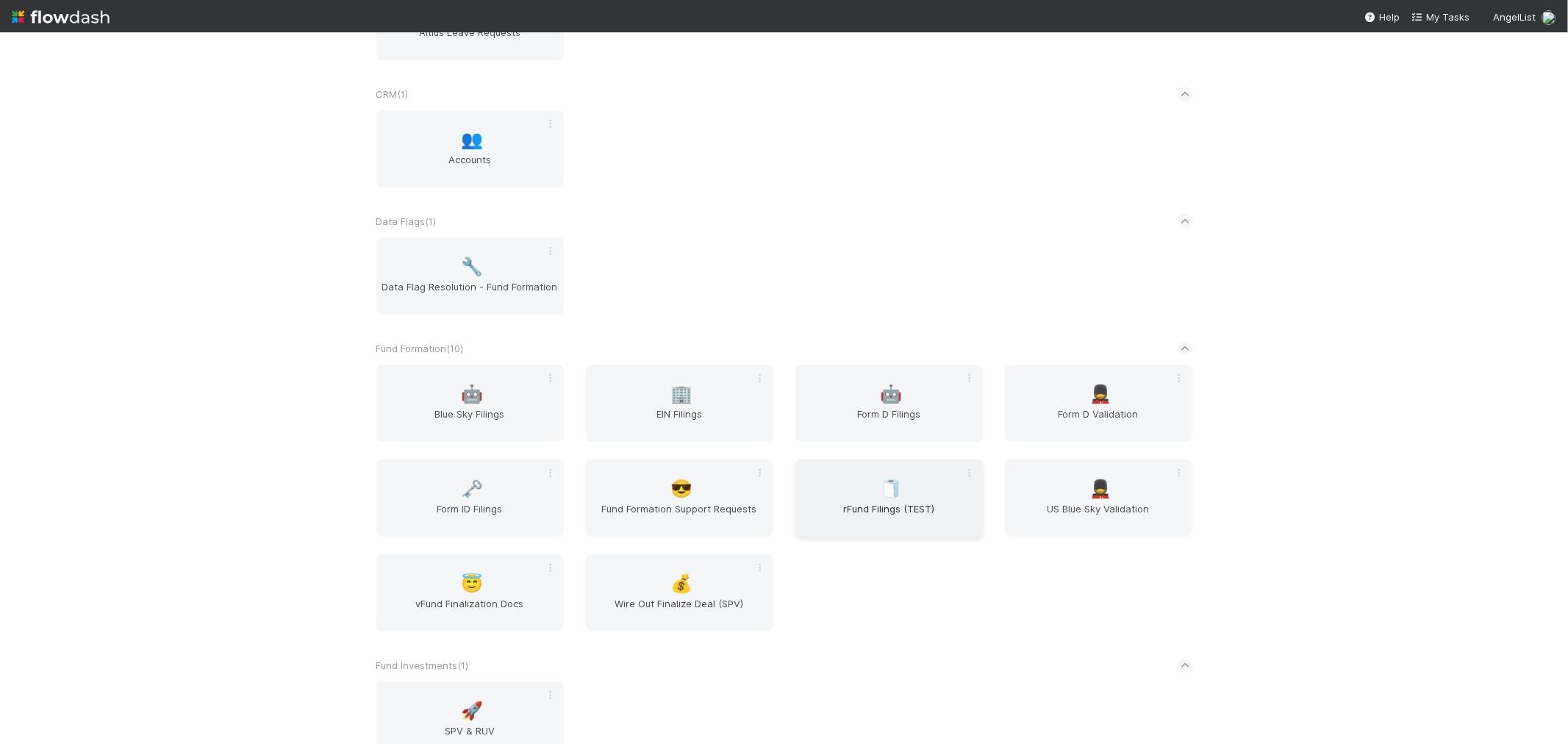
click at [892, 479] on span "🧻" at bounding box center [892, 489] width 22 height 19
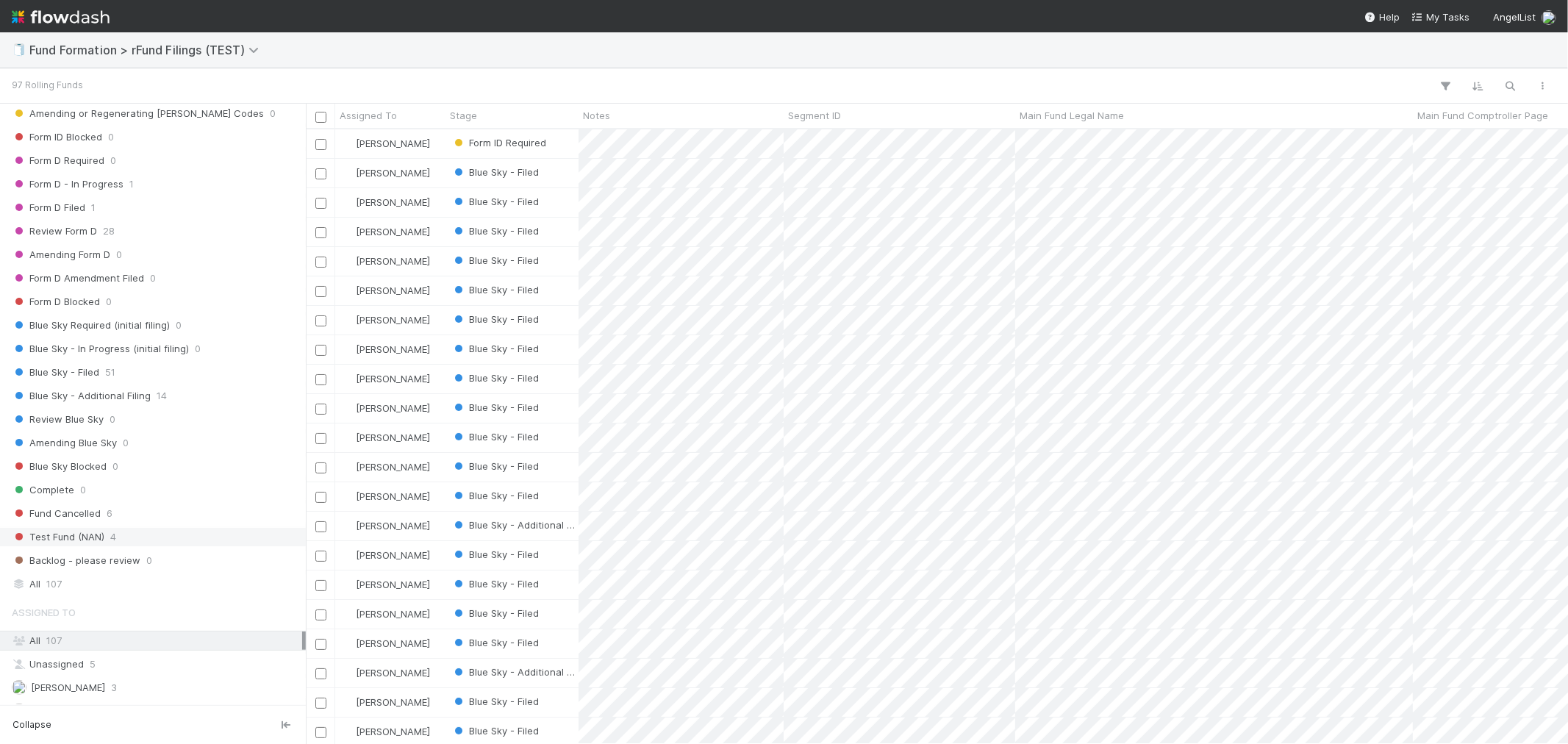
scroll to position [378, 0]
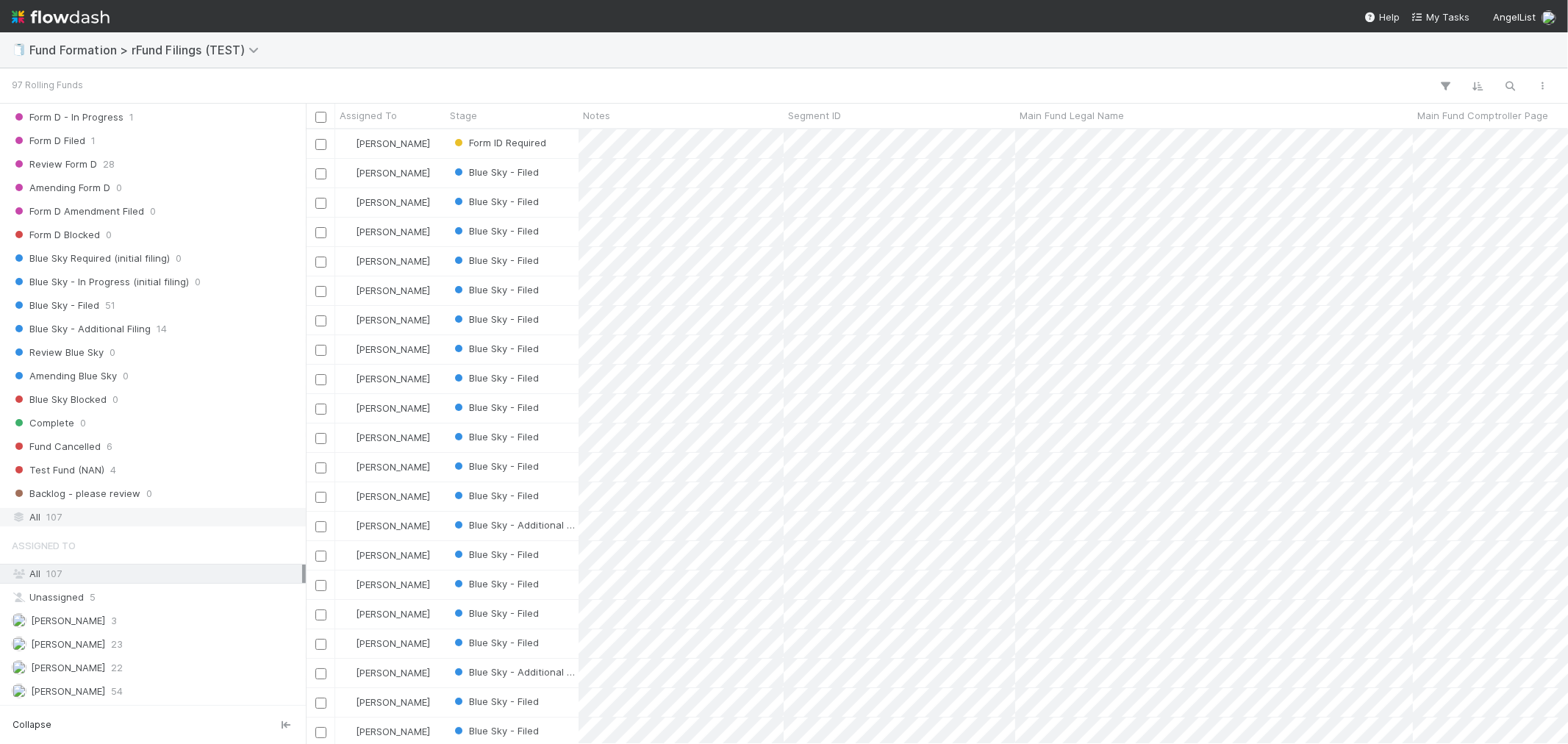
click at [64, 518] on div "All 107" at bounding box center [157, 517] width 290 height 19
click at [116, 673] on div "Raven Jacinto 22" at bounding box center [157, 667] width 290 height 19
click at [108, 321] on span "Blue Sky - Additional Filing" at bounding box center [81, 329] width 139 height 19
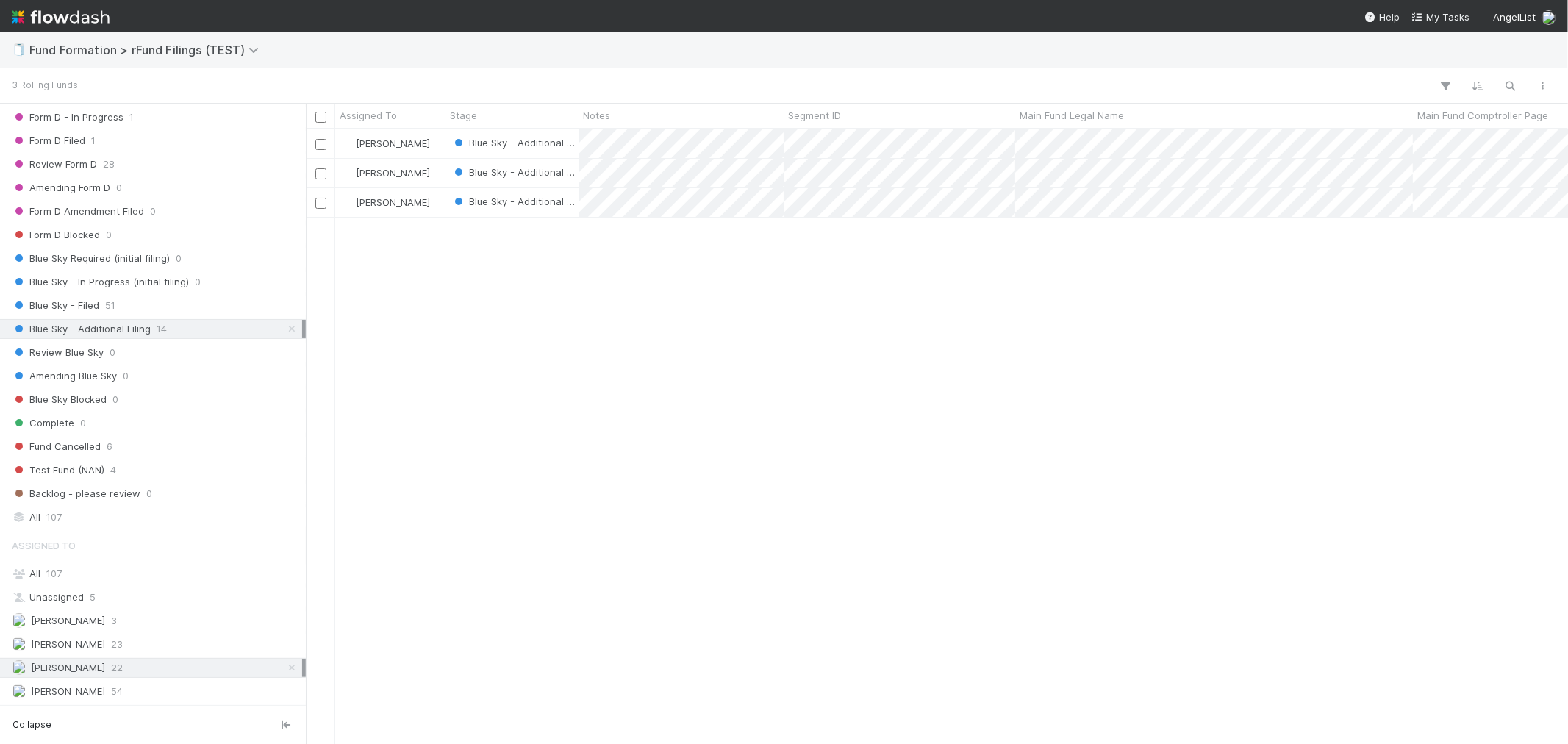
scroll to position [601, 1250]
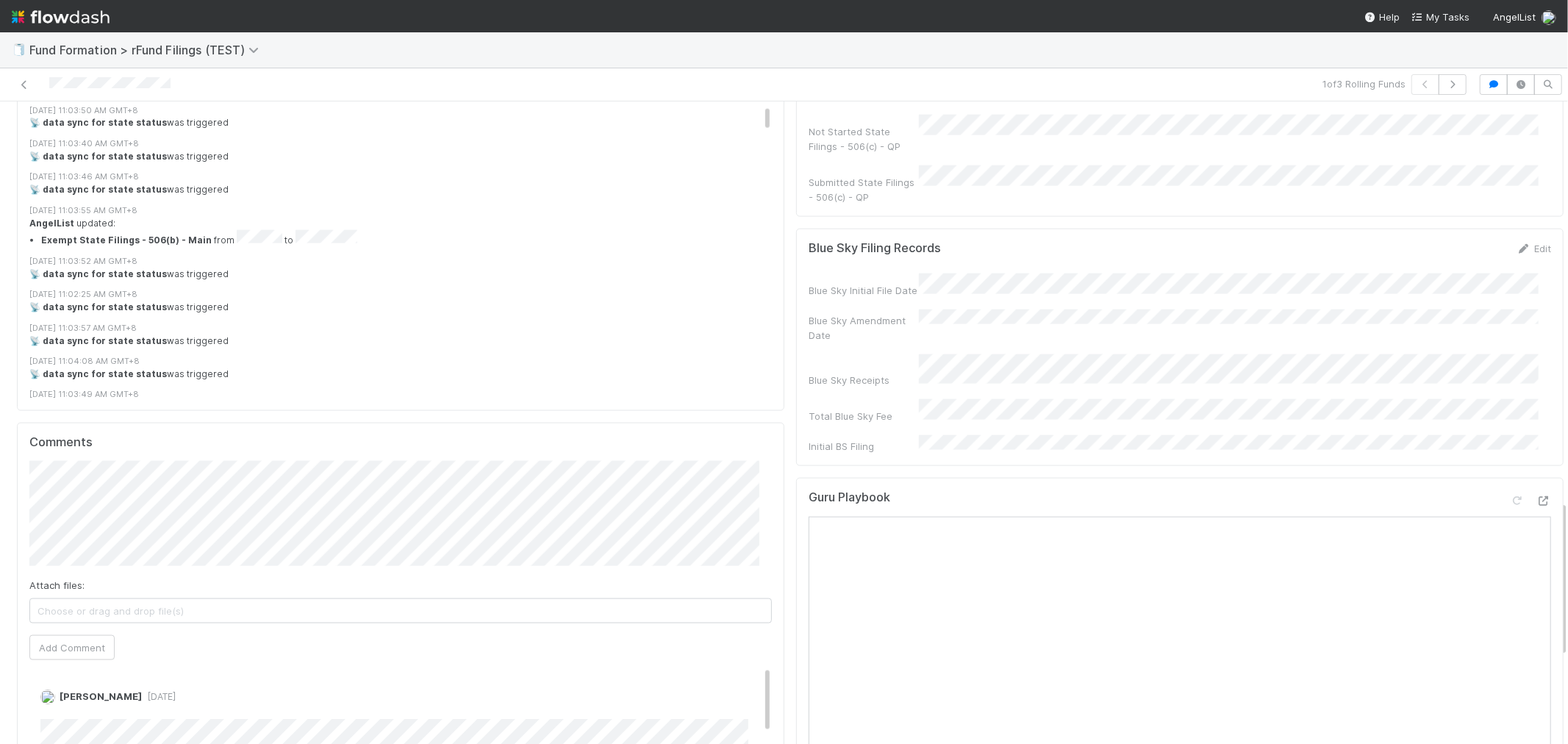
scroll to position [1633, 0]
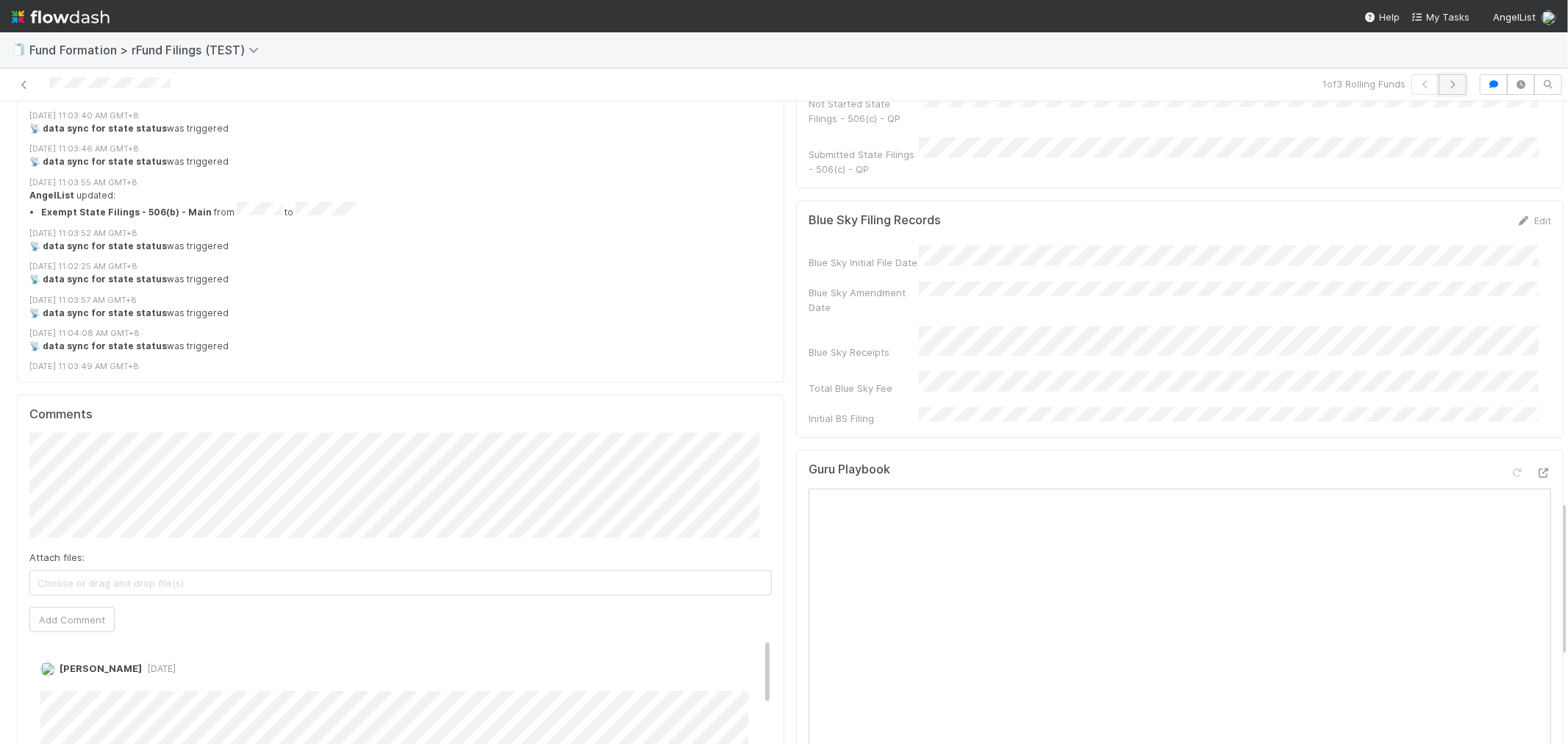
click at [1439, 90] on button "button" at bounding box center [1453, 85] width 28 height 21
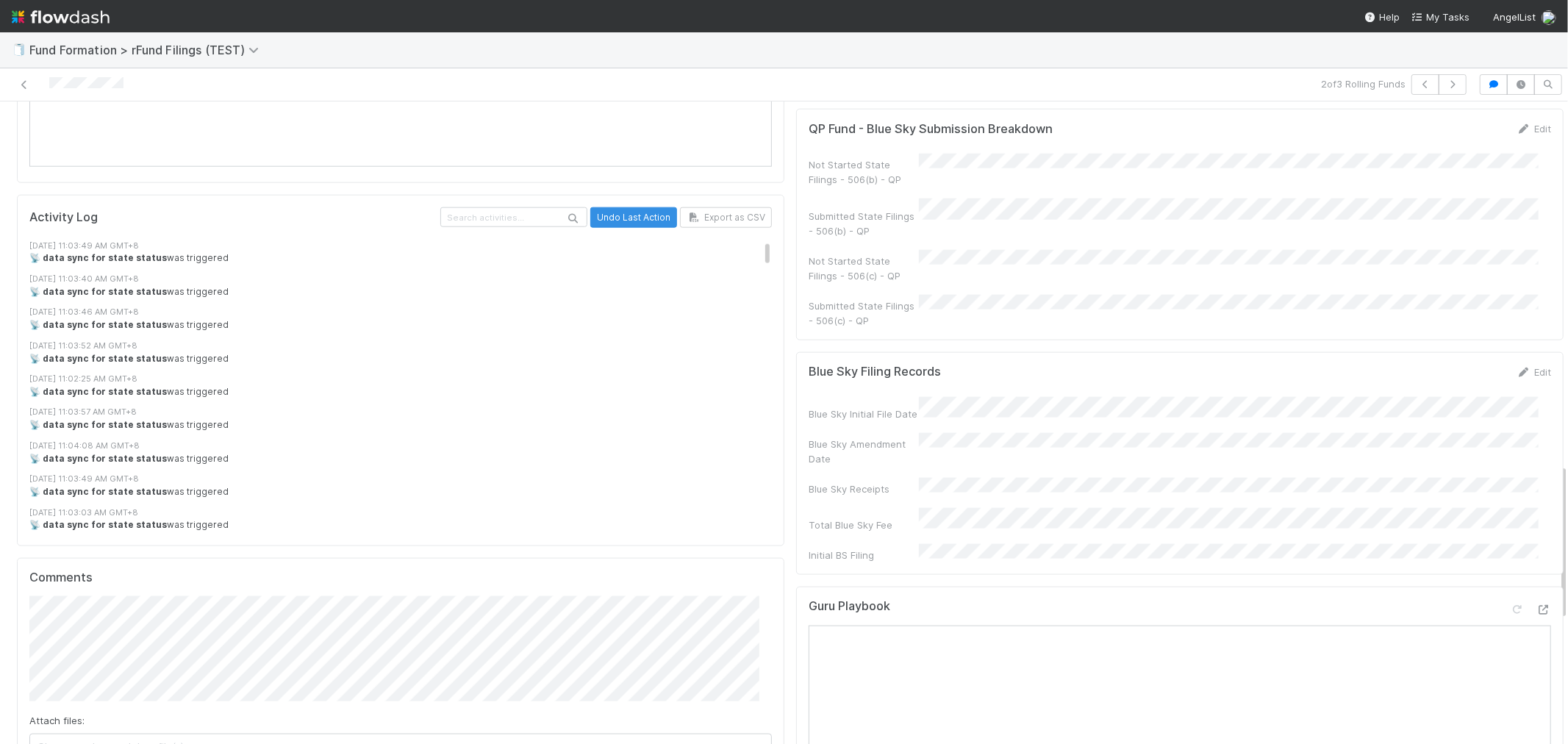
scroll to position [1715, 0]
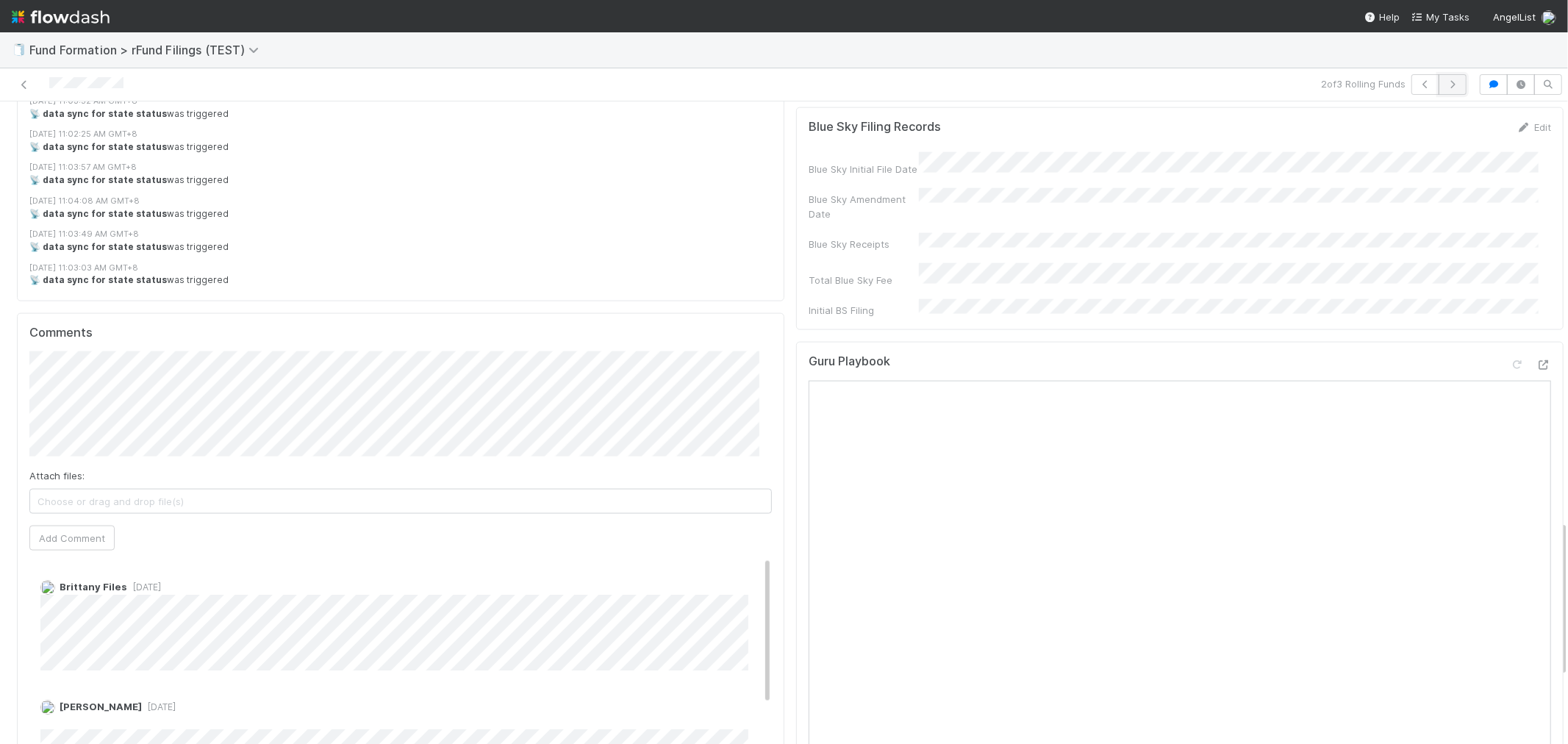
click at [1445, 84] on icon "button" at bounding box center [1453, 85] width 15 height 9
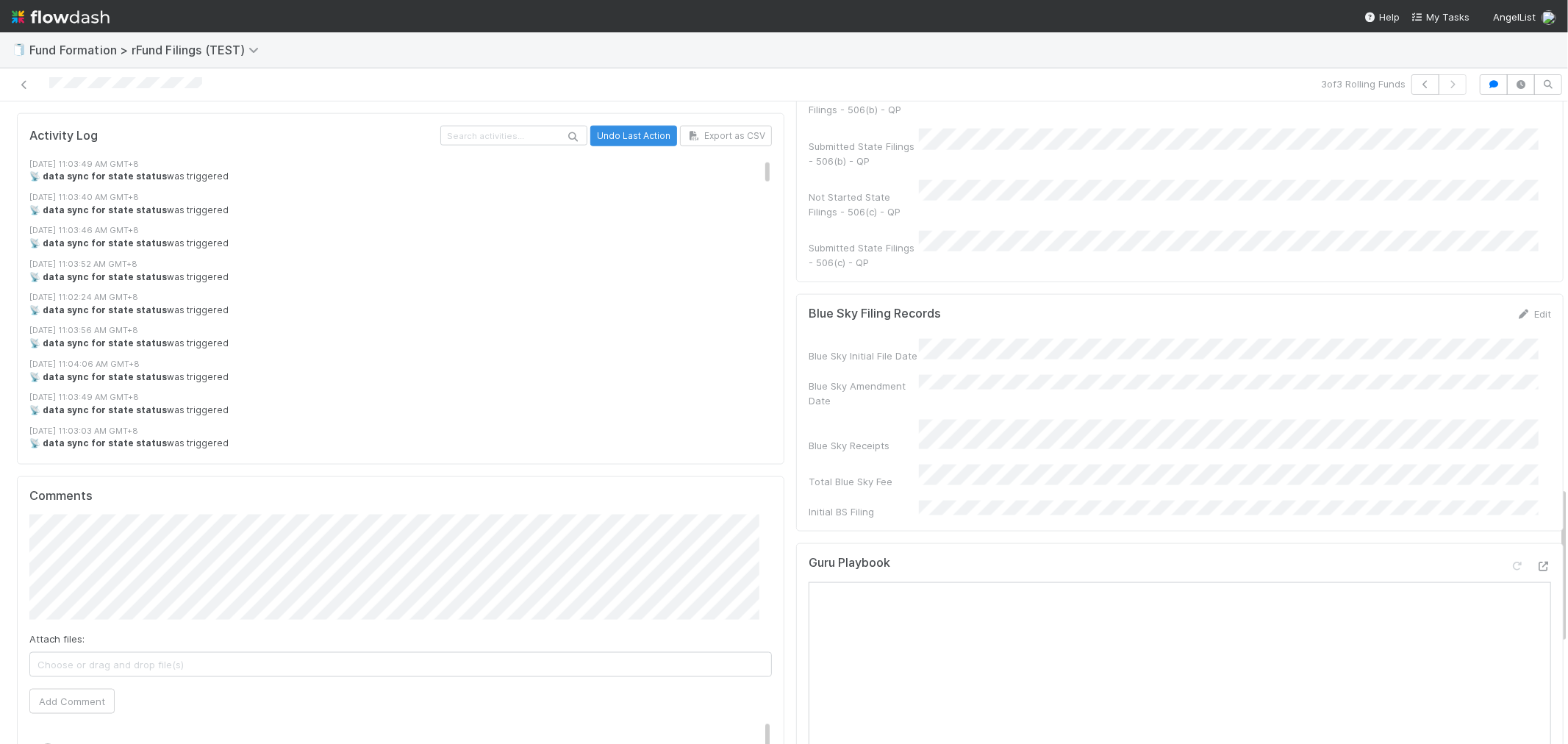
scroll to position [1797, 0]
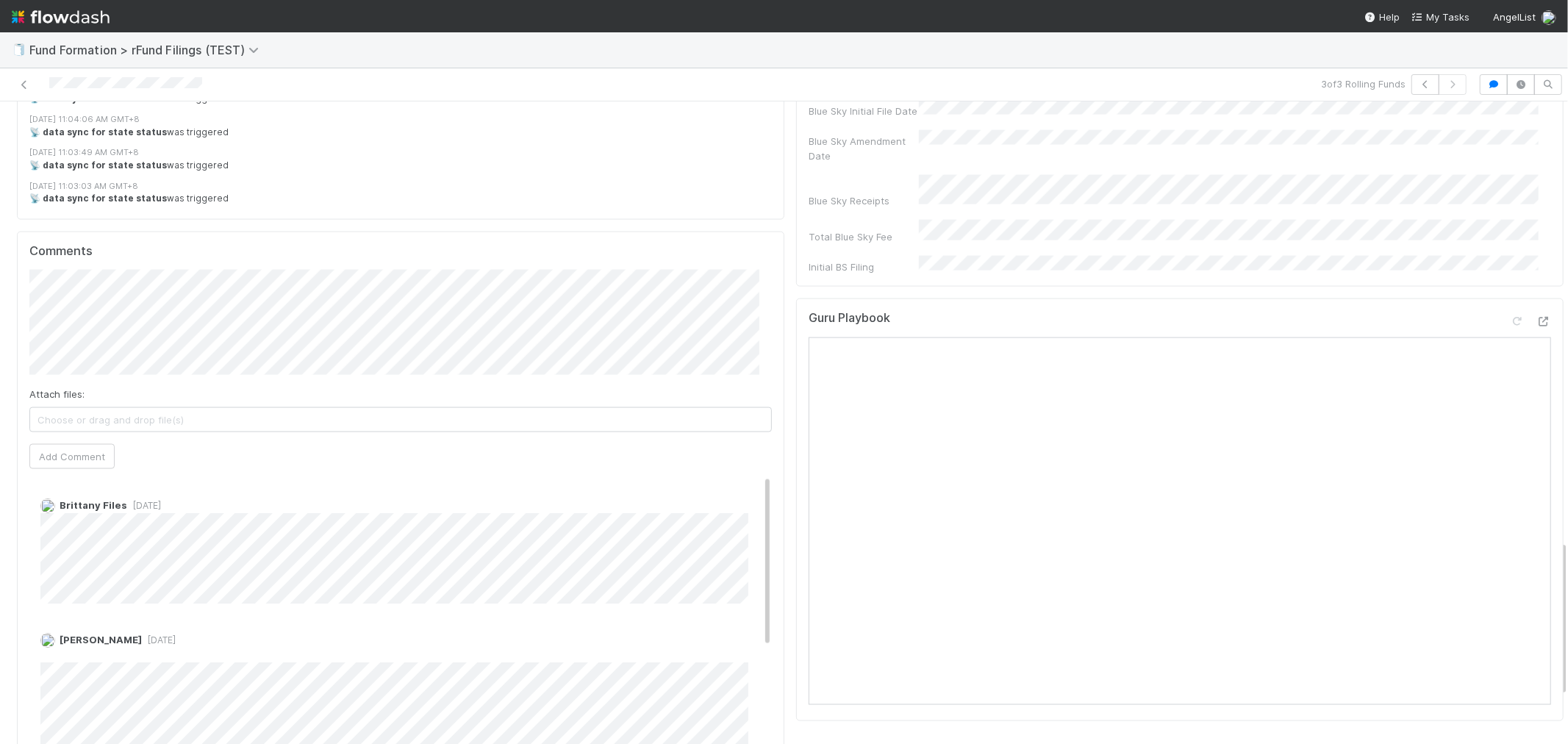
click at [82, 21] on img at bounding box center [60, 17] width 97 height 25
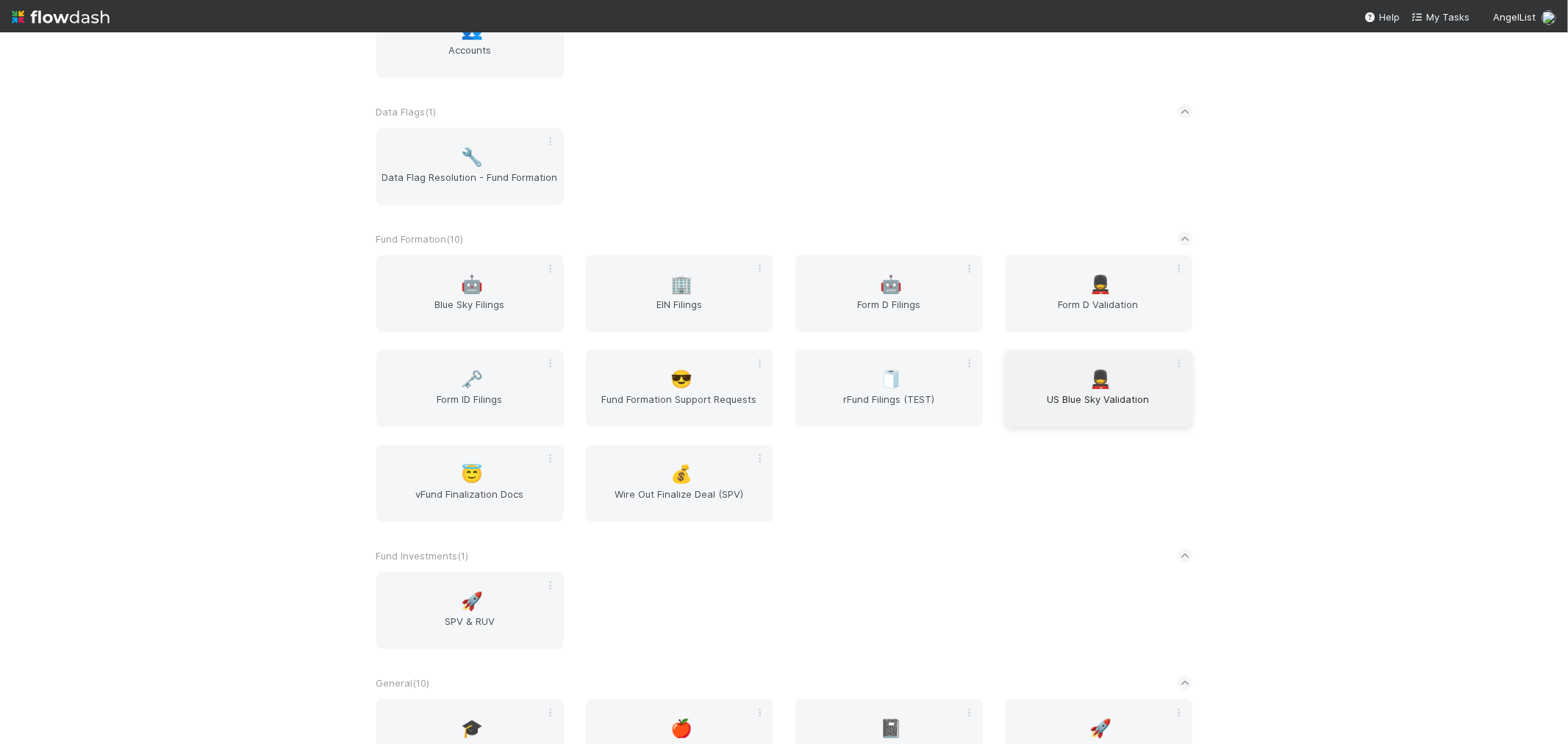
scroll to position [652, 0]
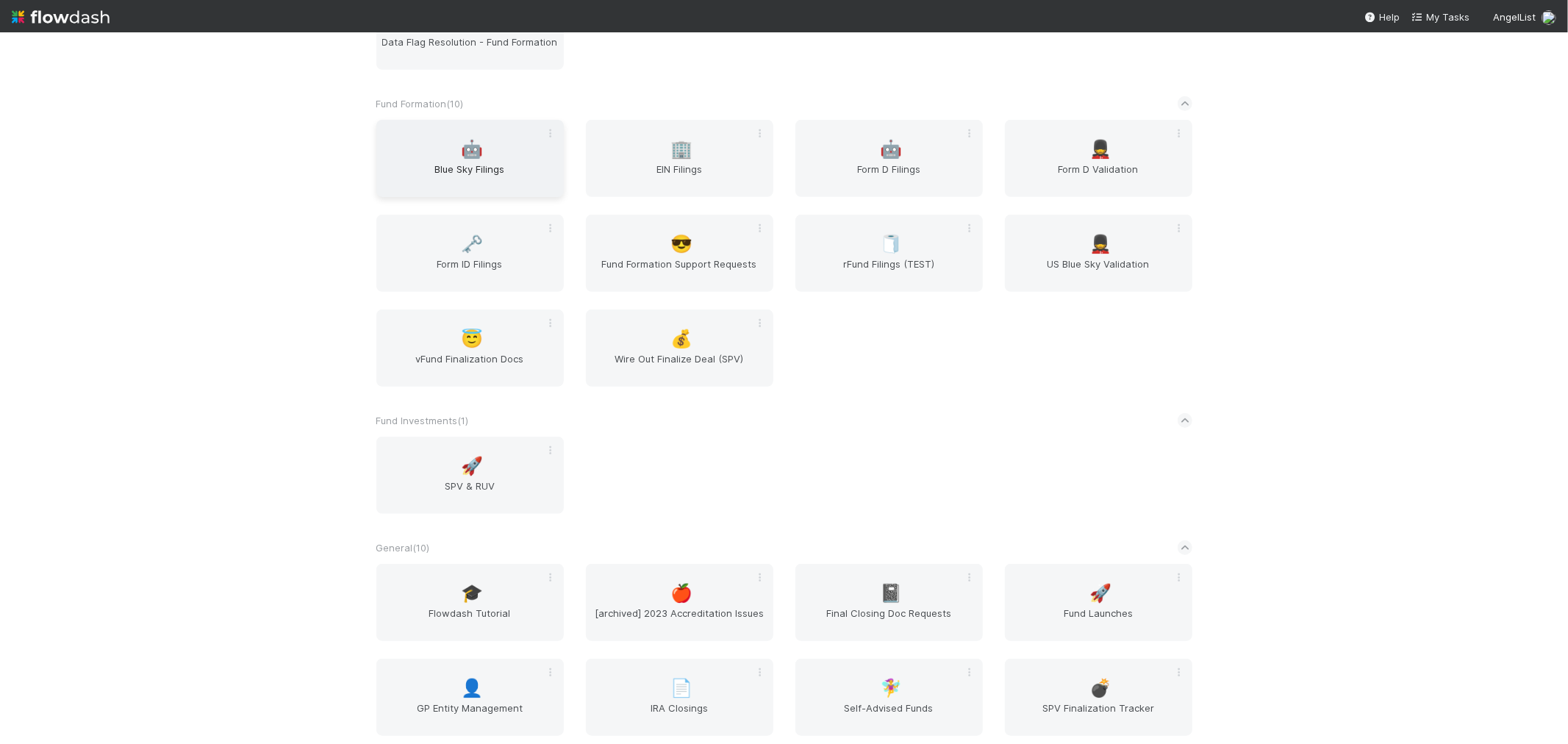
click at [485, 144] on div "🤖 Blue Sky Filings" at bounding box center [470, 158] width 188 height 77
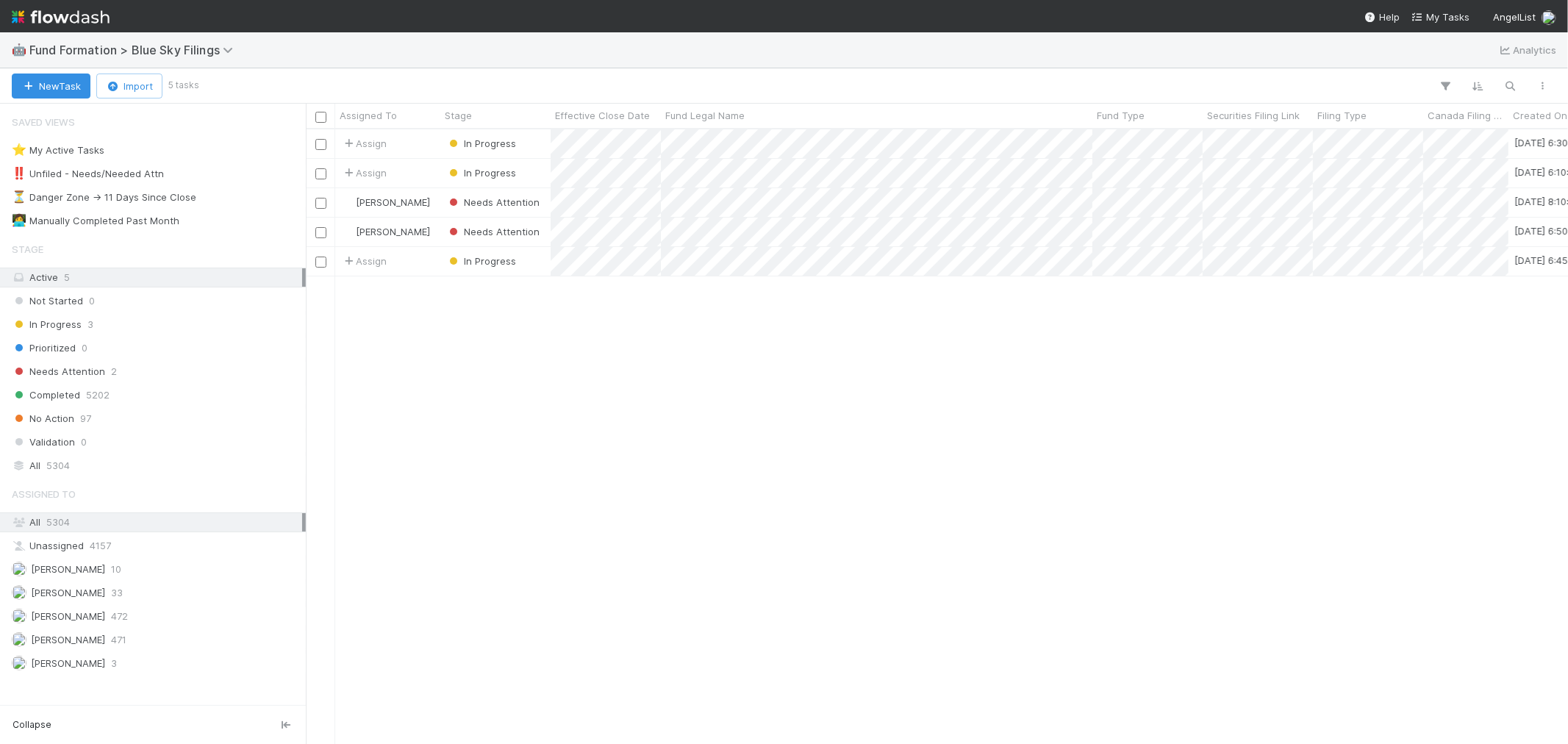
scroll to position [601, 1250]
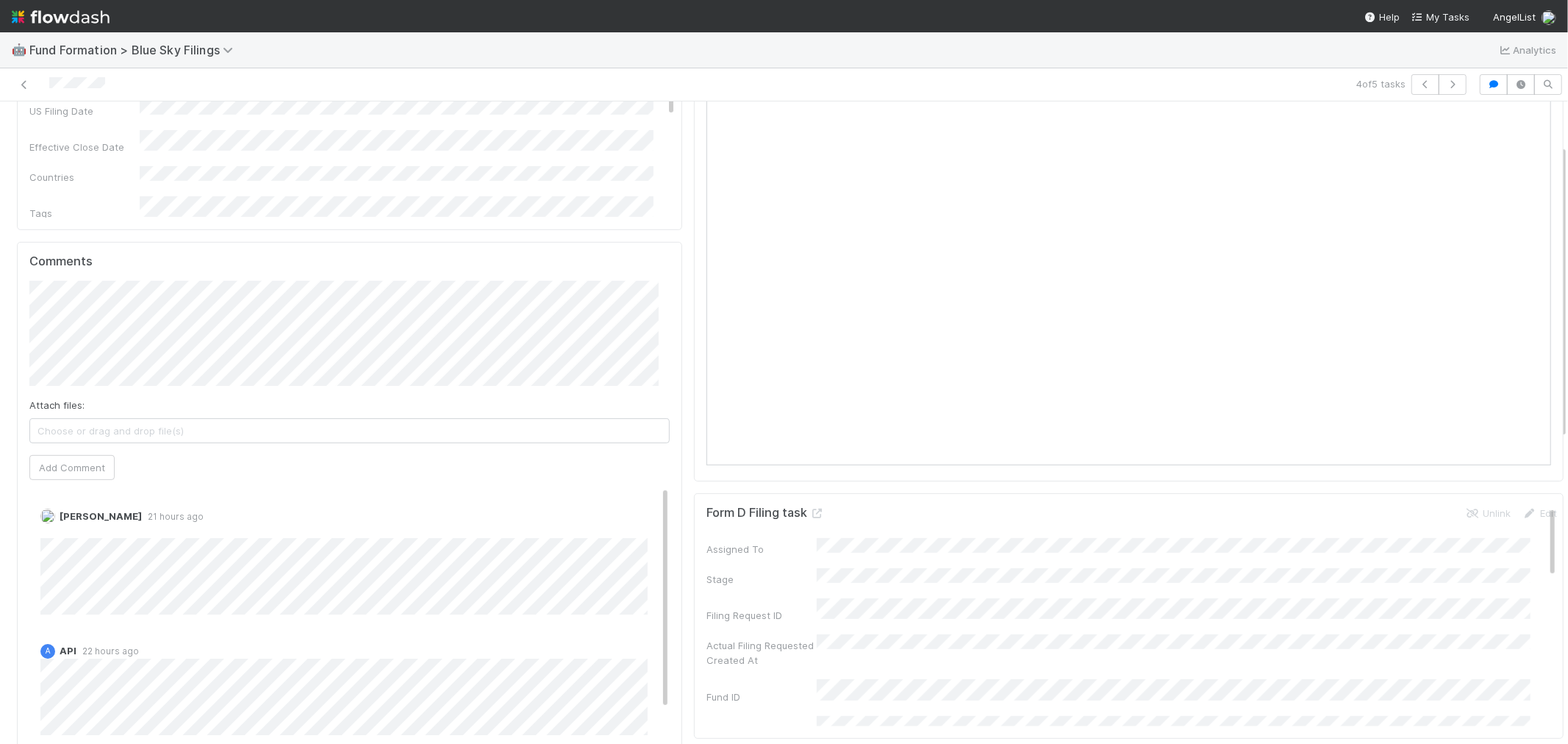
scroll to position [327, 0]
click at [90, 16] on img at bounding box center [60, 17] width 97 height 25
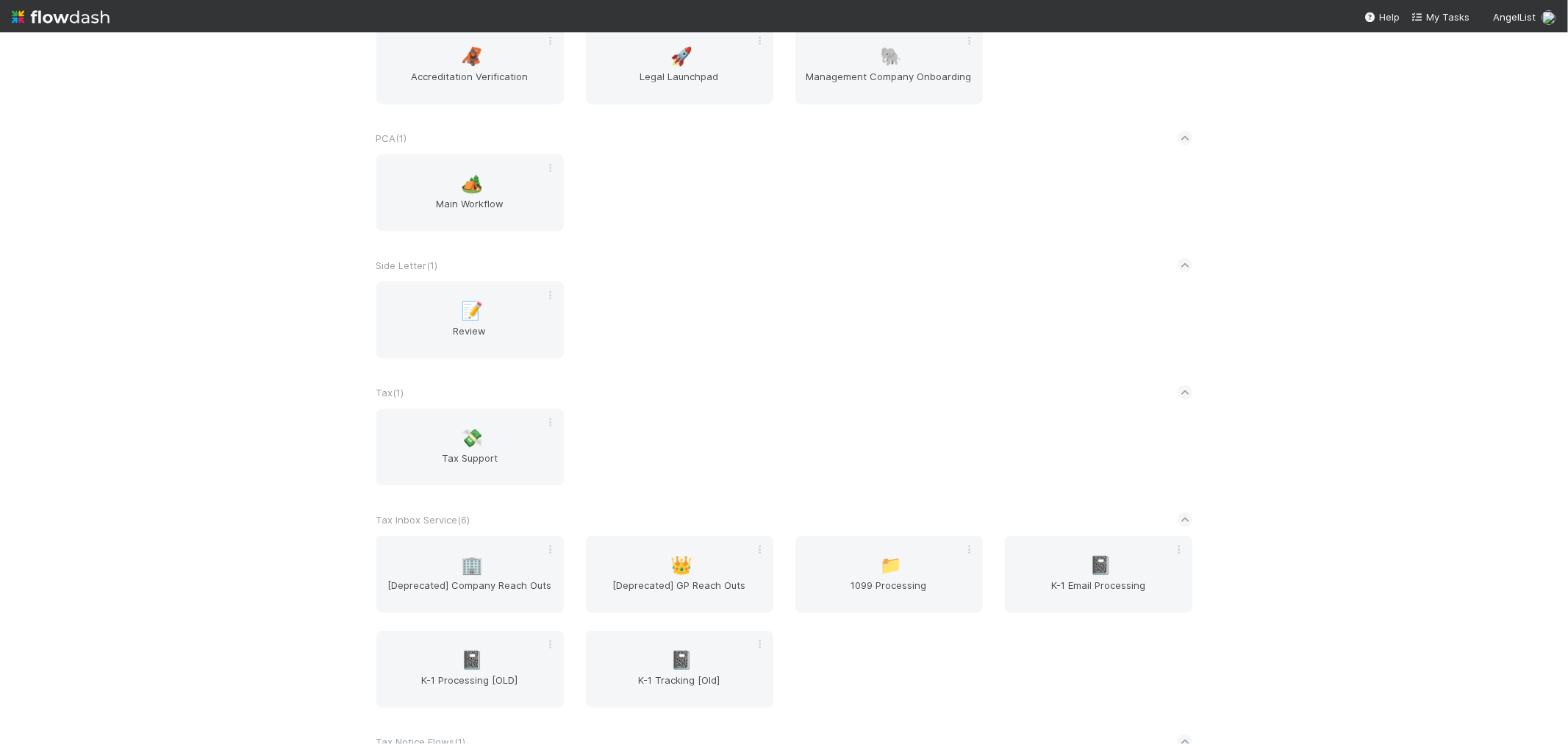
scroll to position [1878, 0]
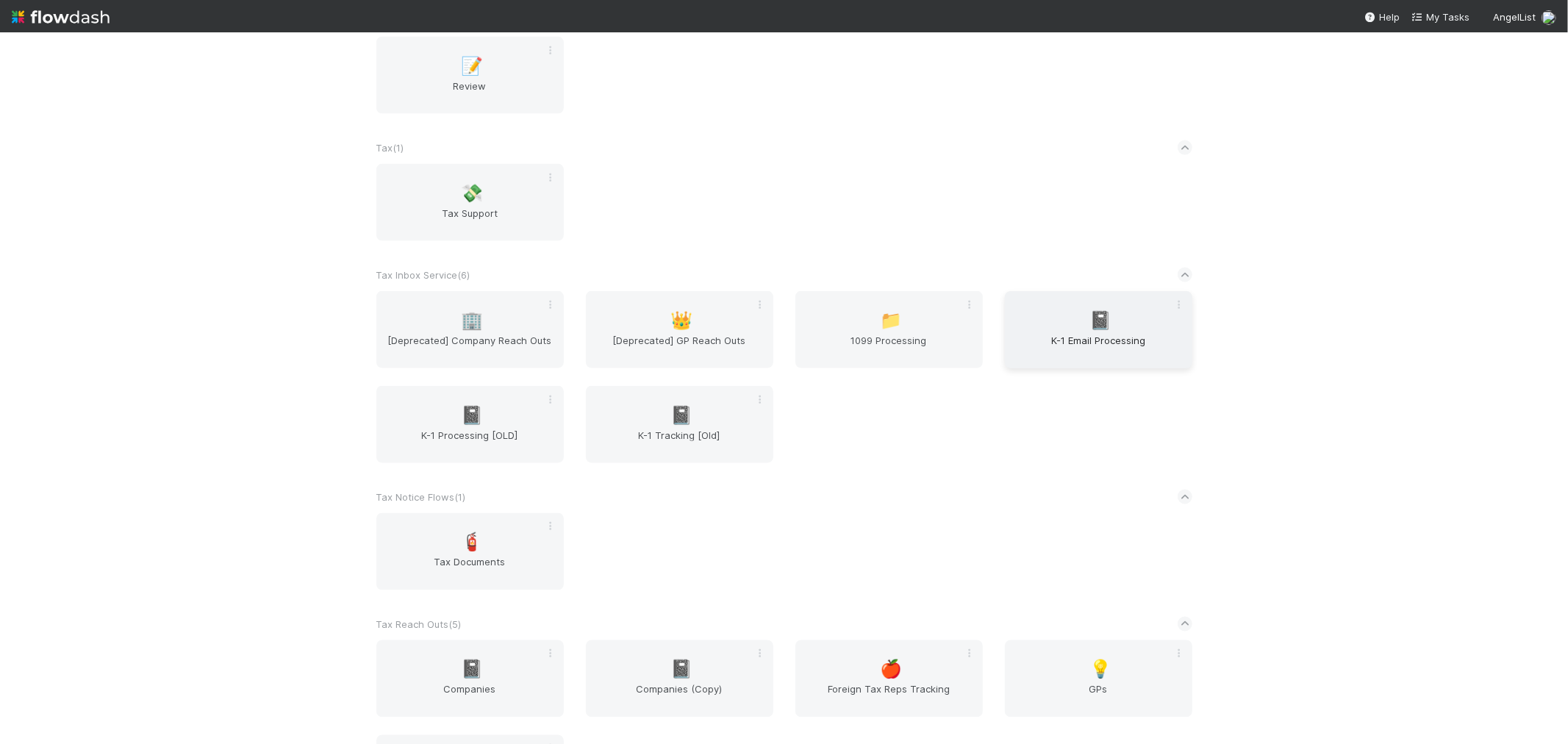
click at [1124, 334] on span "K-1 Email Processing" at bounding box center [1099, 348] width 176 height 30
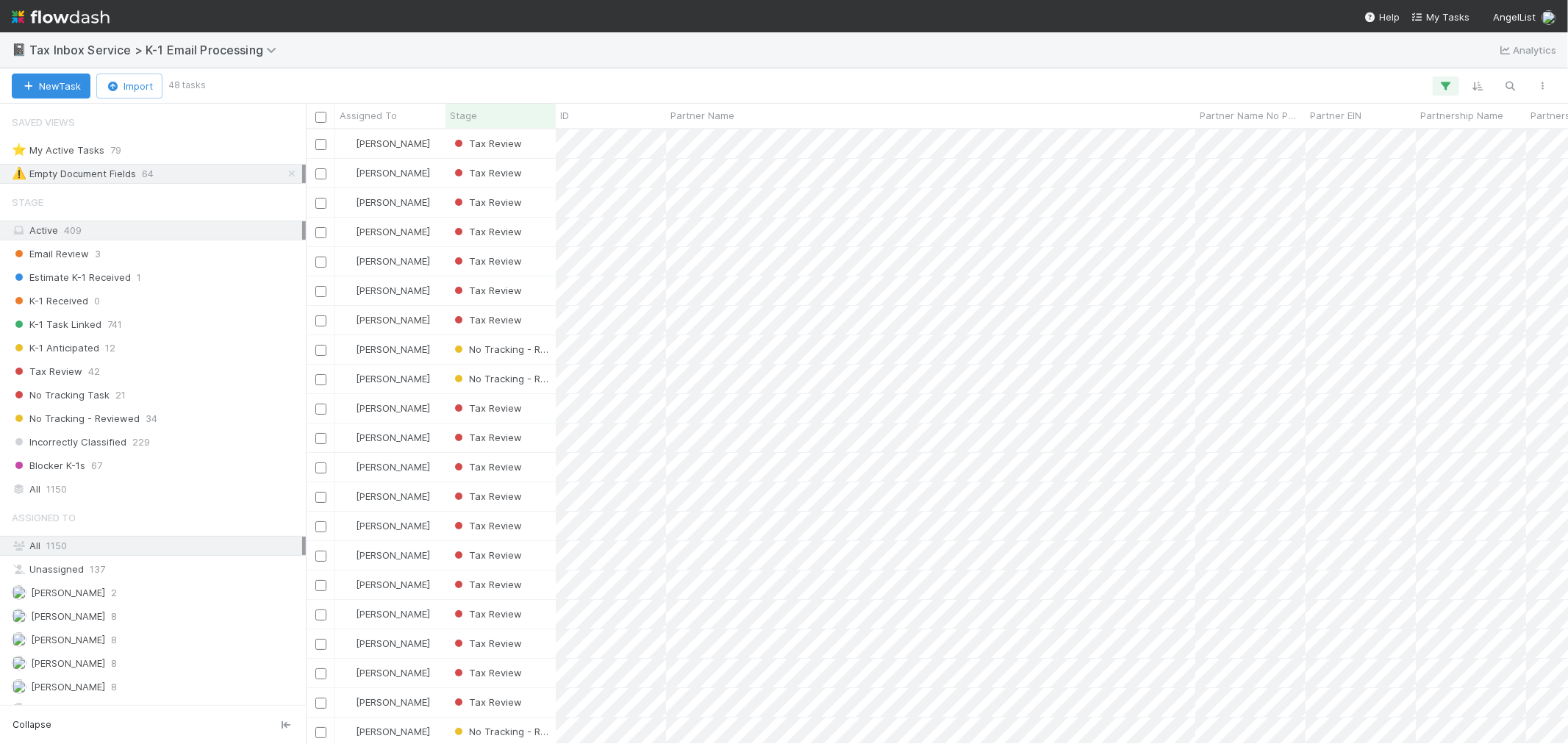
scroll to position [601, 1250]
click at [284, 175] on icon at bounding box center [292, 173] width 15 height 10
click at [159, 251] on div "Email Review 3" at bounding box center [157, 254] width 290 height 19
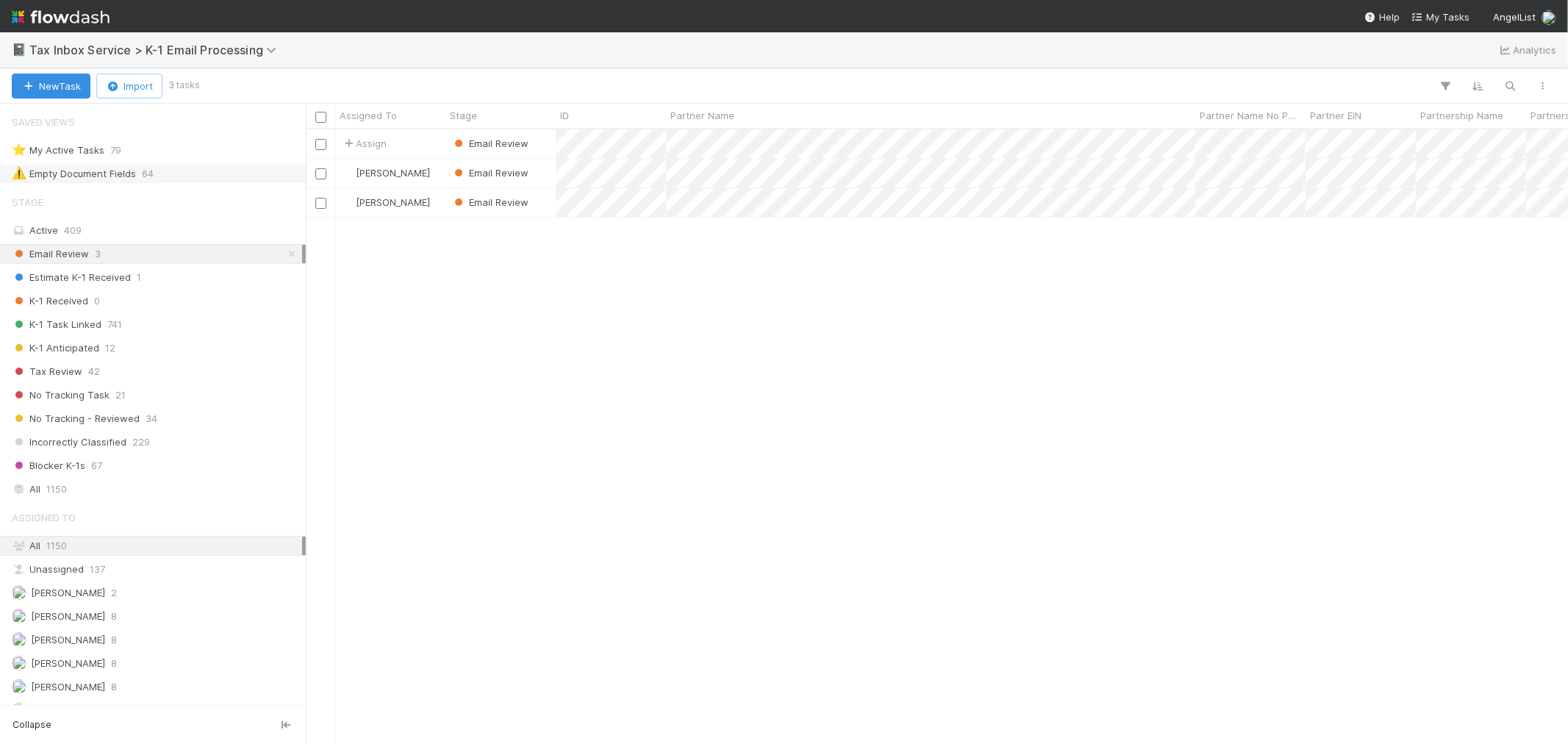
scroll to position [601, 1250]
click at [53, 23] on img at bounding box center [60, 17] width 97 height 25
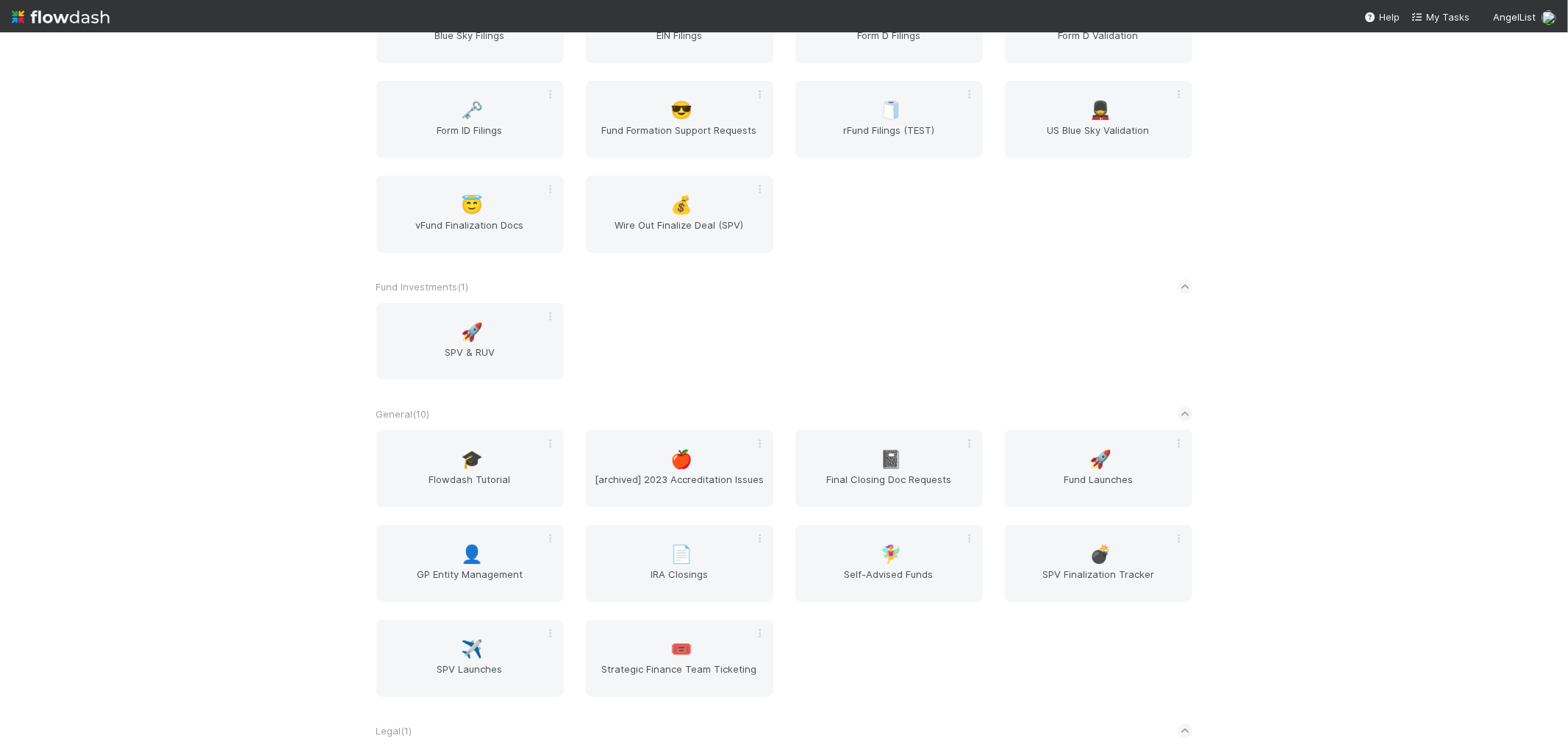
scroll to position [898, 0]
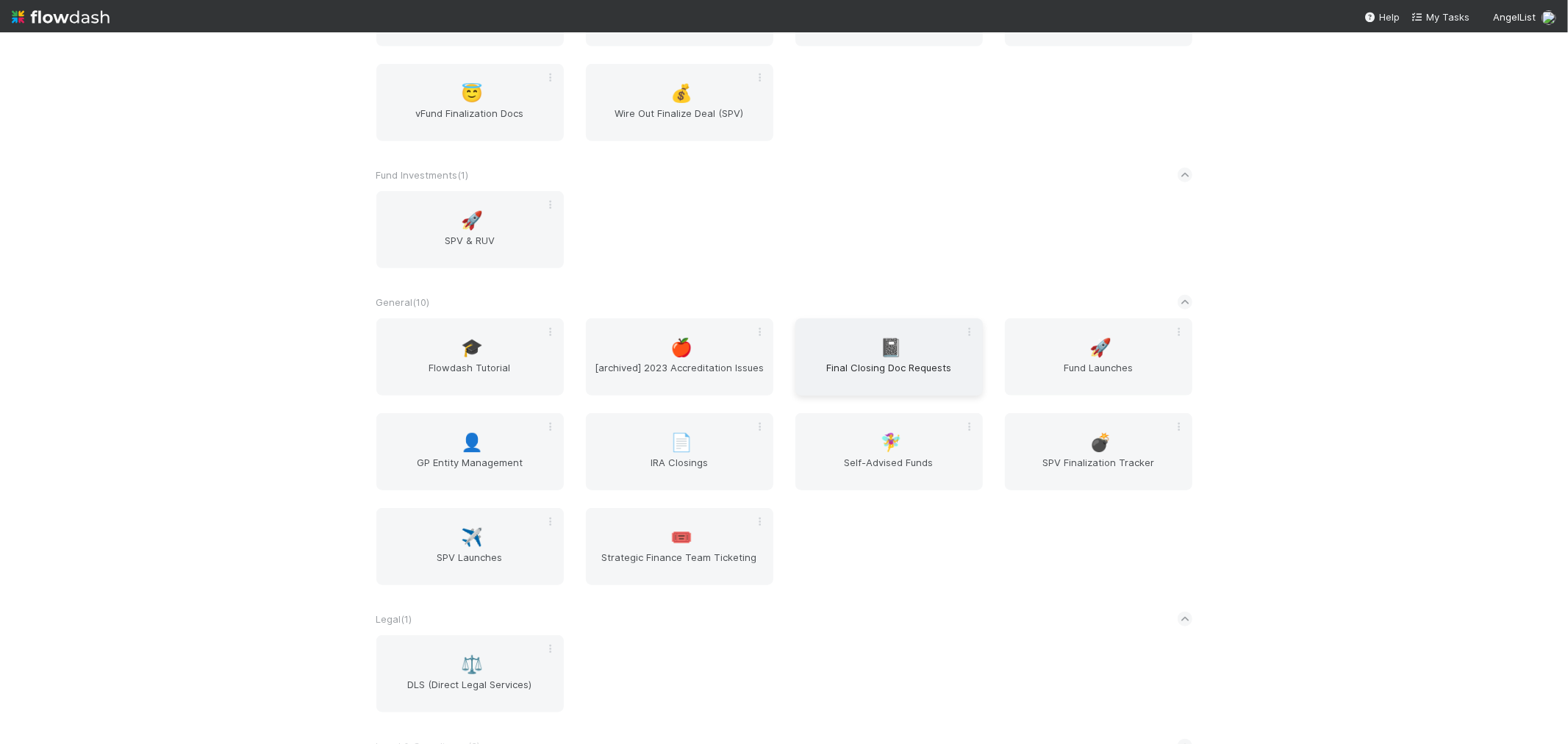
click at [899, 345] on div "📓 Final Closing Doc Requests" at bounding box center [889, 357] width 188 height 77
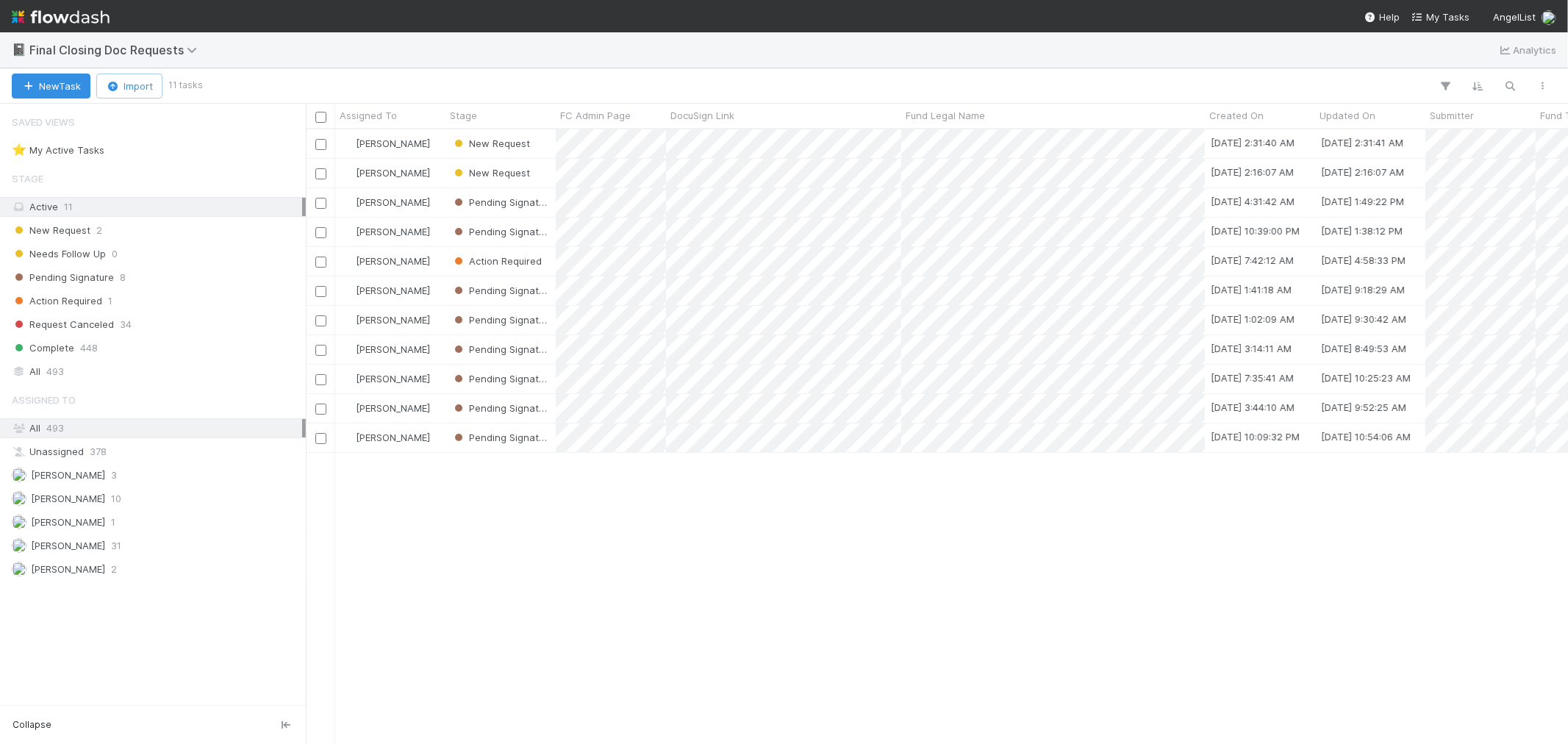
scroll to position [601, 1250]
click at [62, 10] on img at bounding box center [60, 17] width 97 height 25
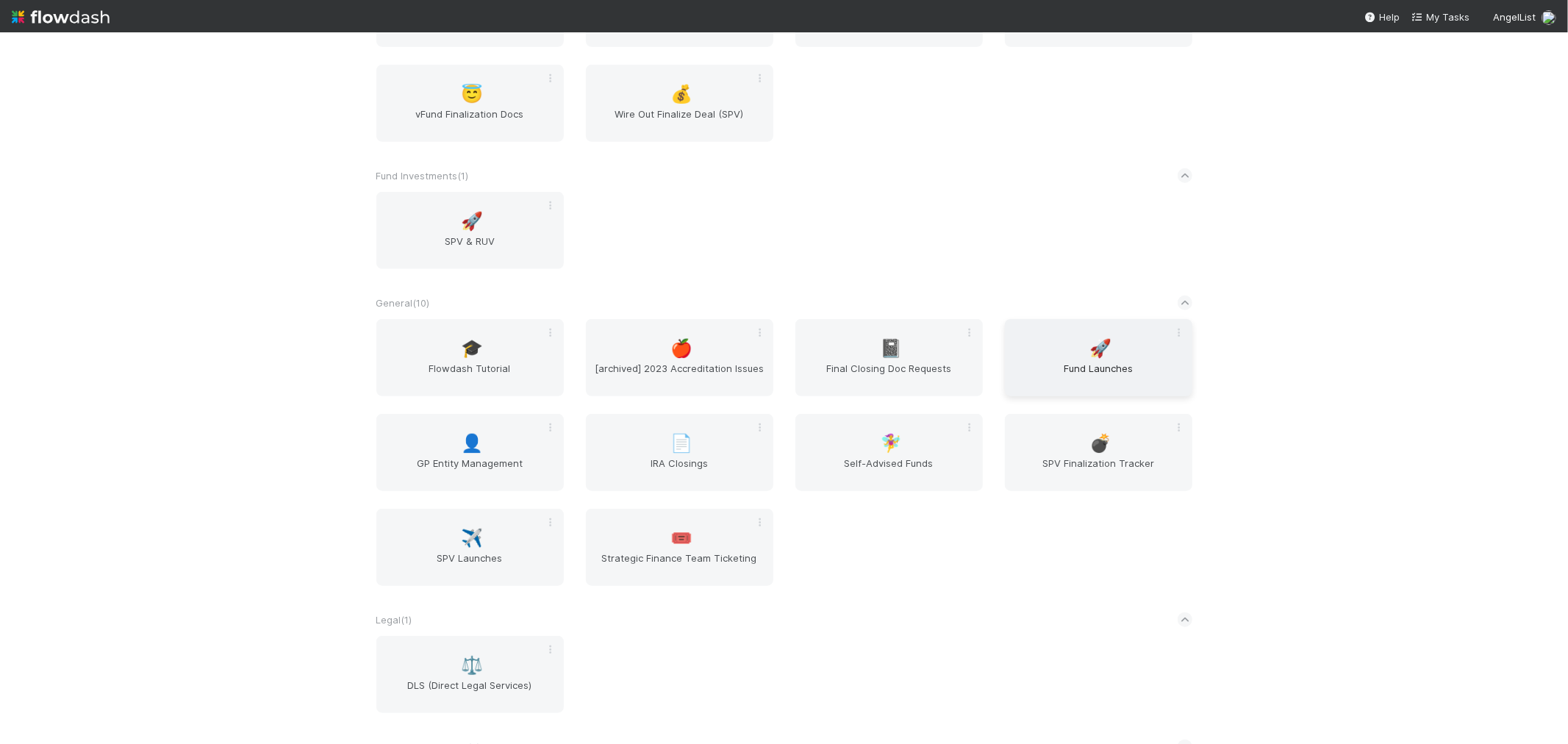
scroll to position [898, 0]
click at [1105, 360] on span "Fund Launches" at bounding box center [1099, 375] width 176 height 30
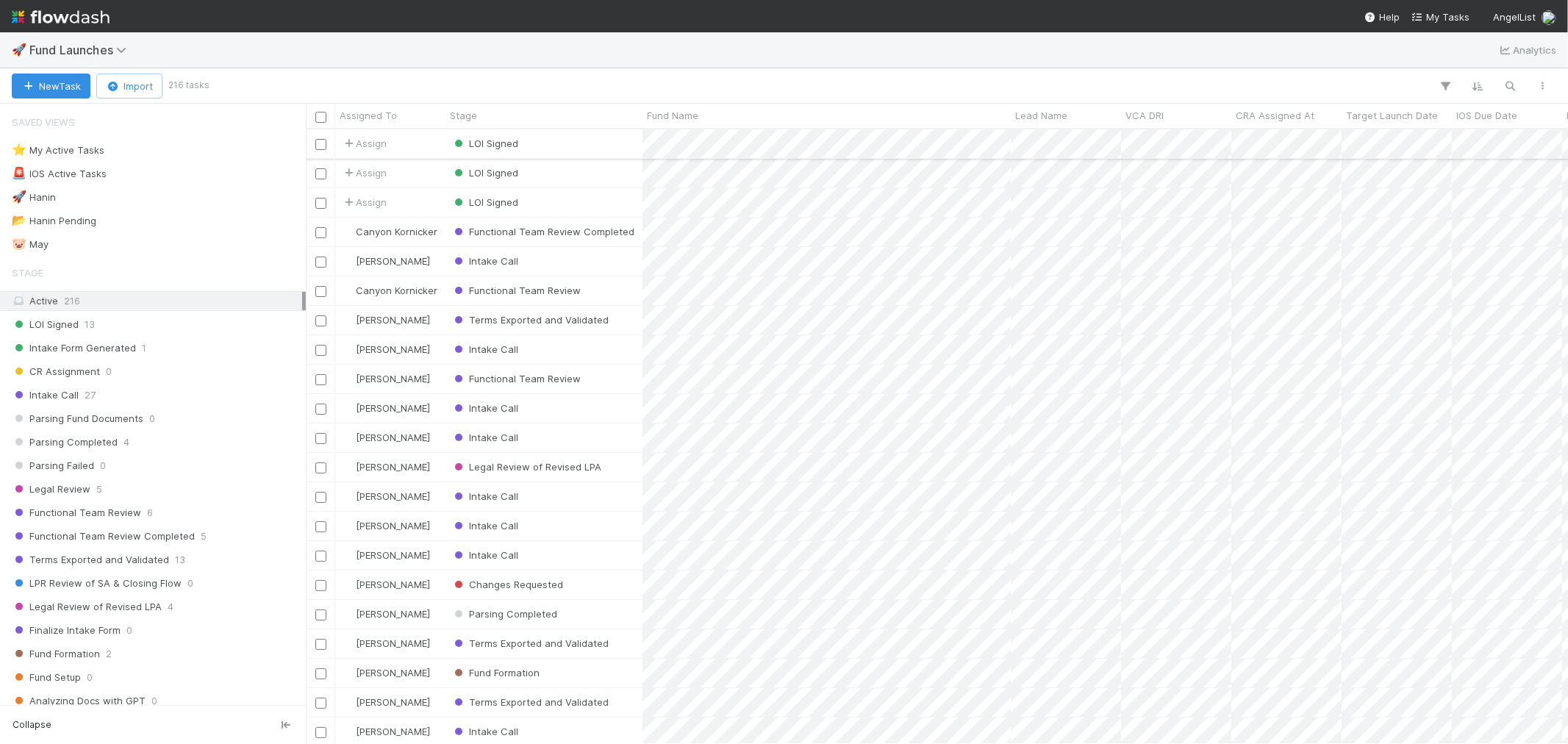
scroll to position [601, 1250]
click at [162, 155] on div "⭐ My Active Tasks 9" at bounding box center [157, 150] width 290 height 19
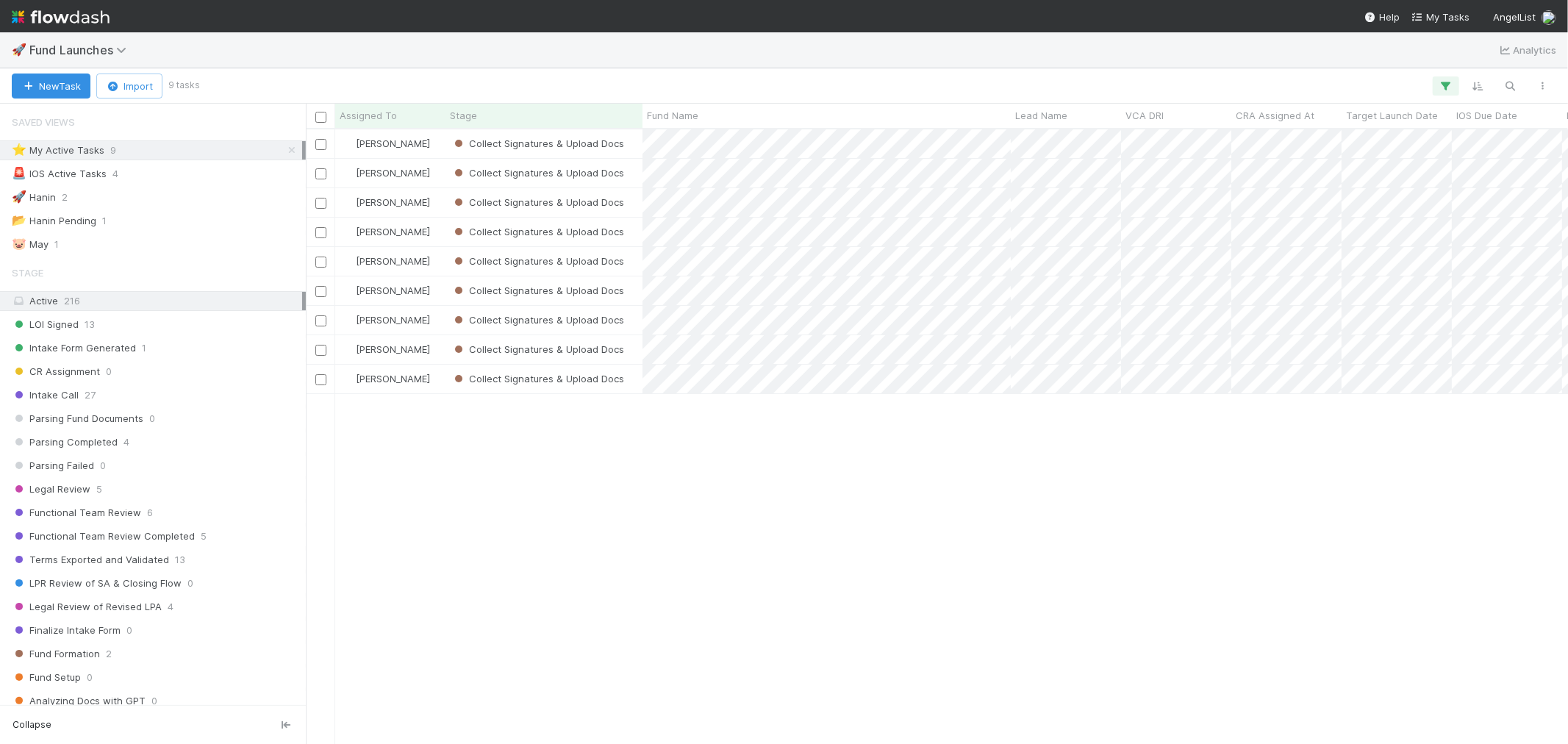
scroll to position [601, 1250]
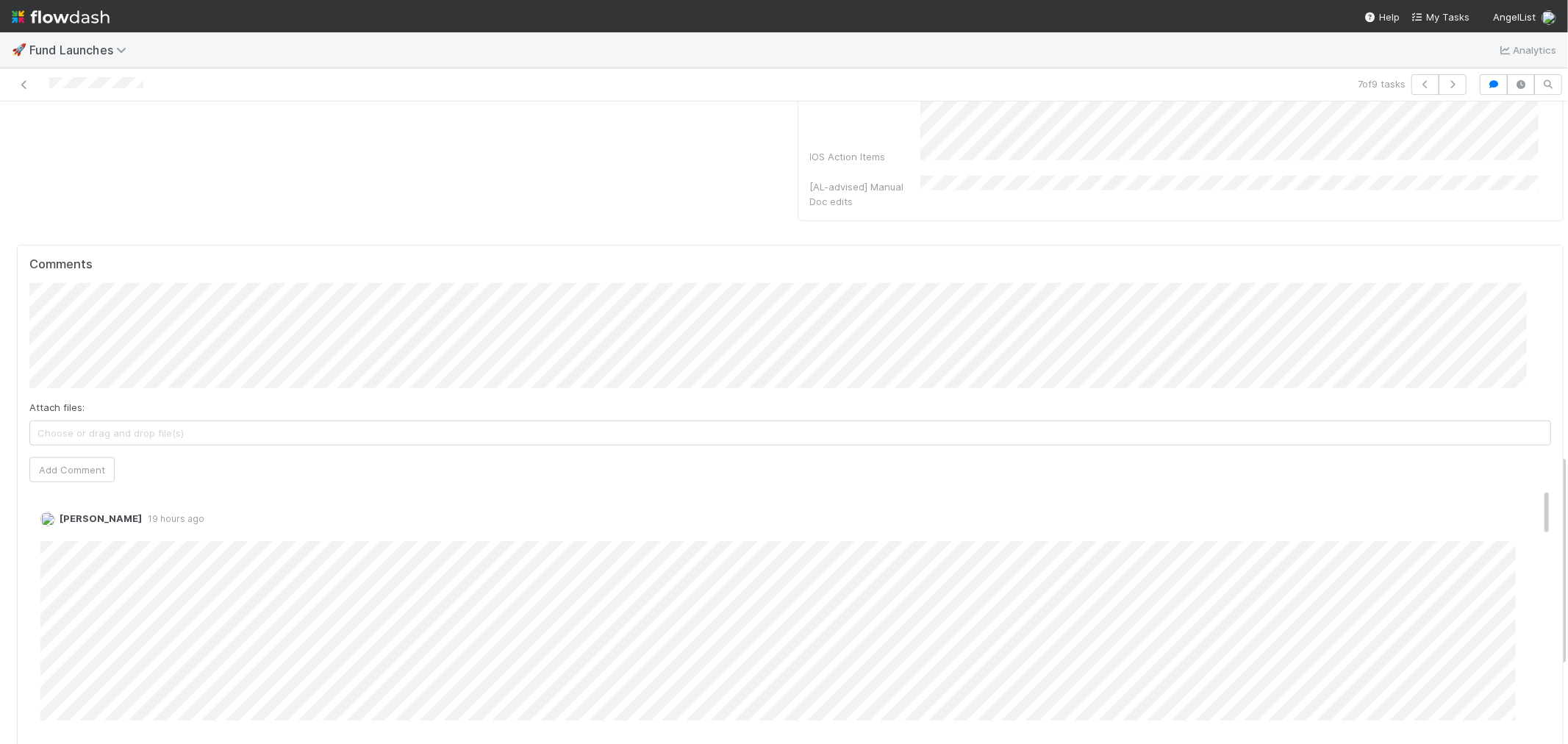
scroll to position [1143, 0]
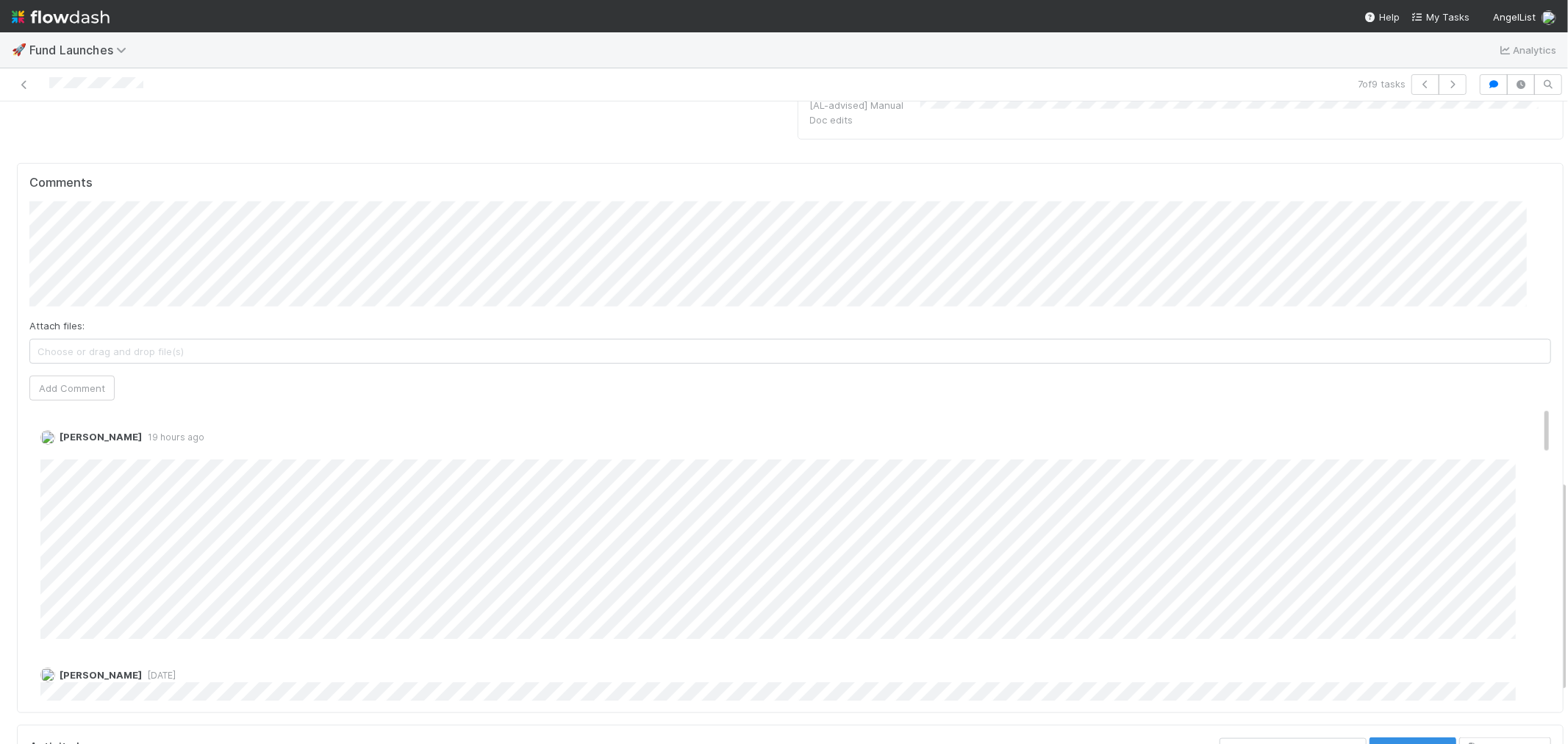
click at [37, 13] on img at bounding box center [60, 17] width 97 height 25
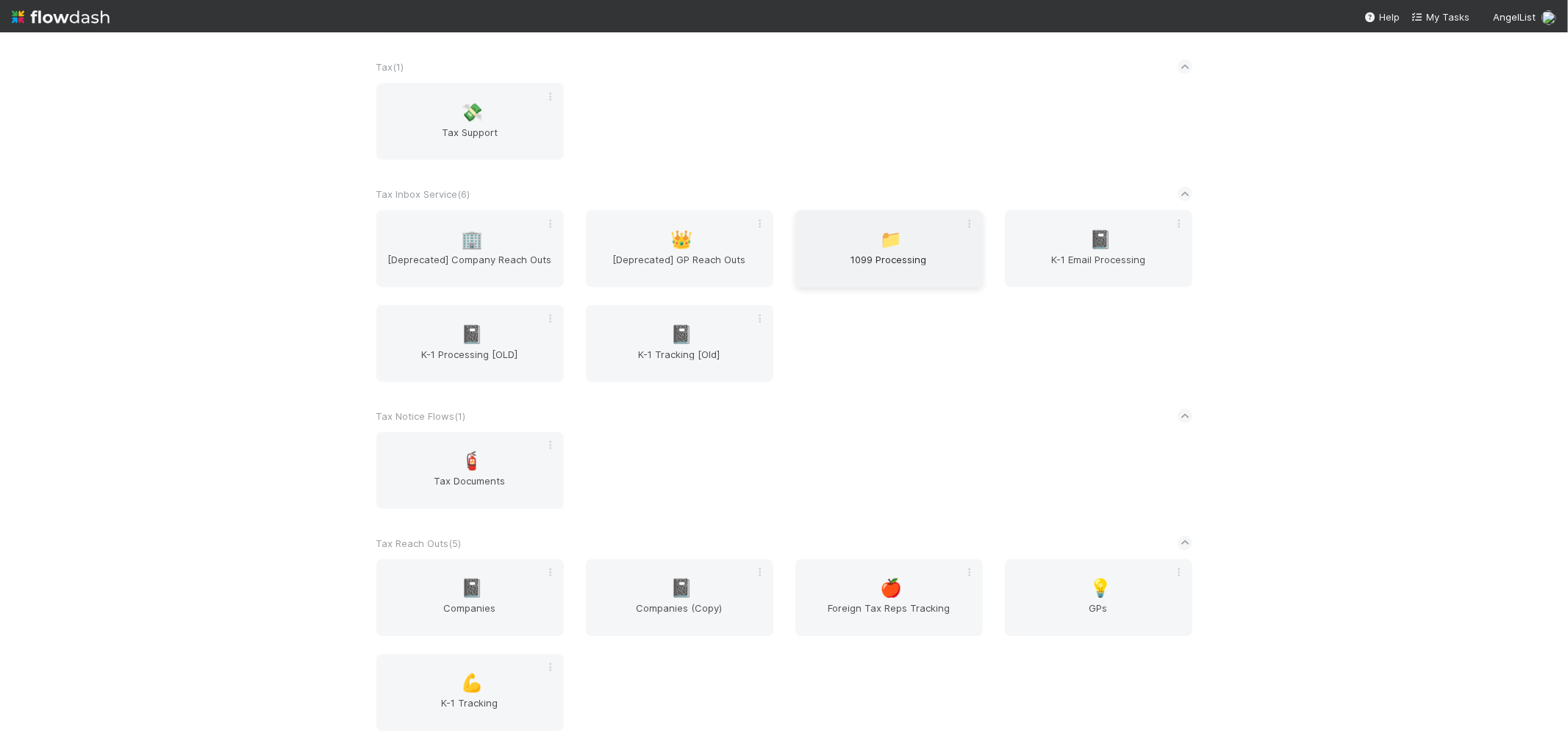
scroll to position [1960, 0]
click at [879, 275] on div "📁 1099 Processing" at bounding box center [889, 248] width 188 height 77
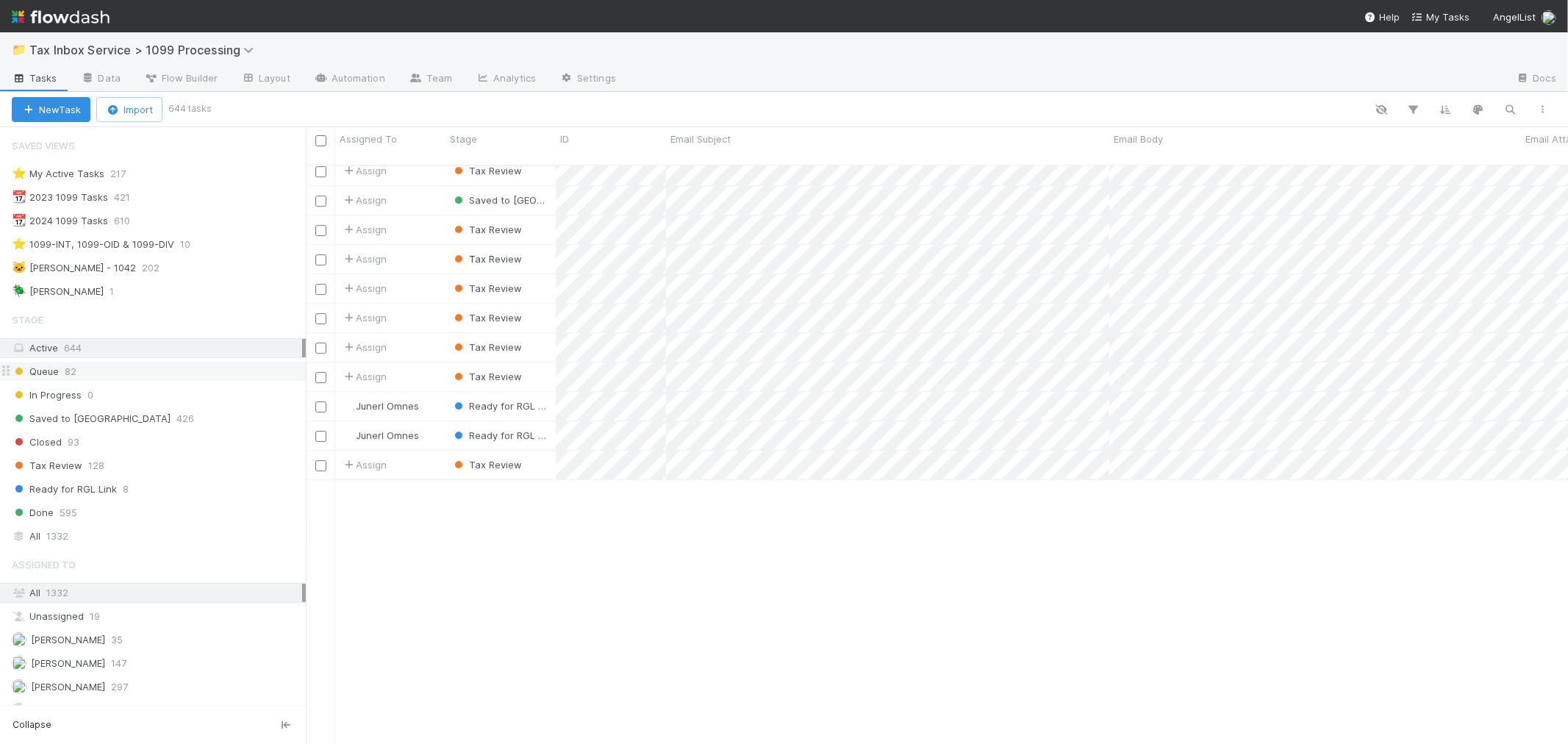
scroll to position [3505, 0]
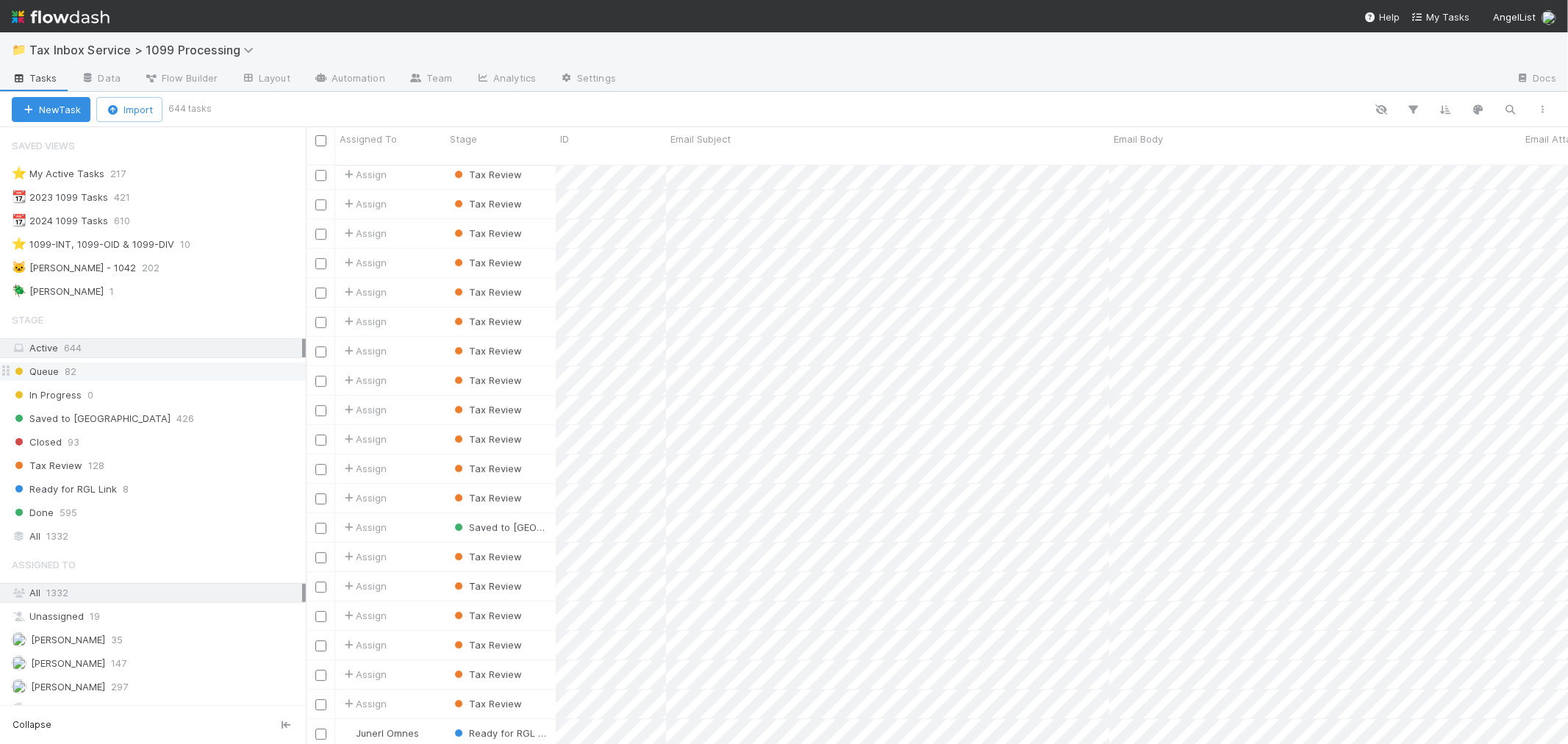
click at [75, 371] on span "82" at bounding box center [71, 371] width 12 height 19
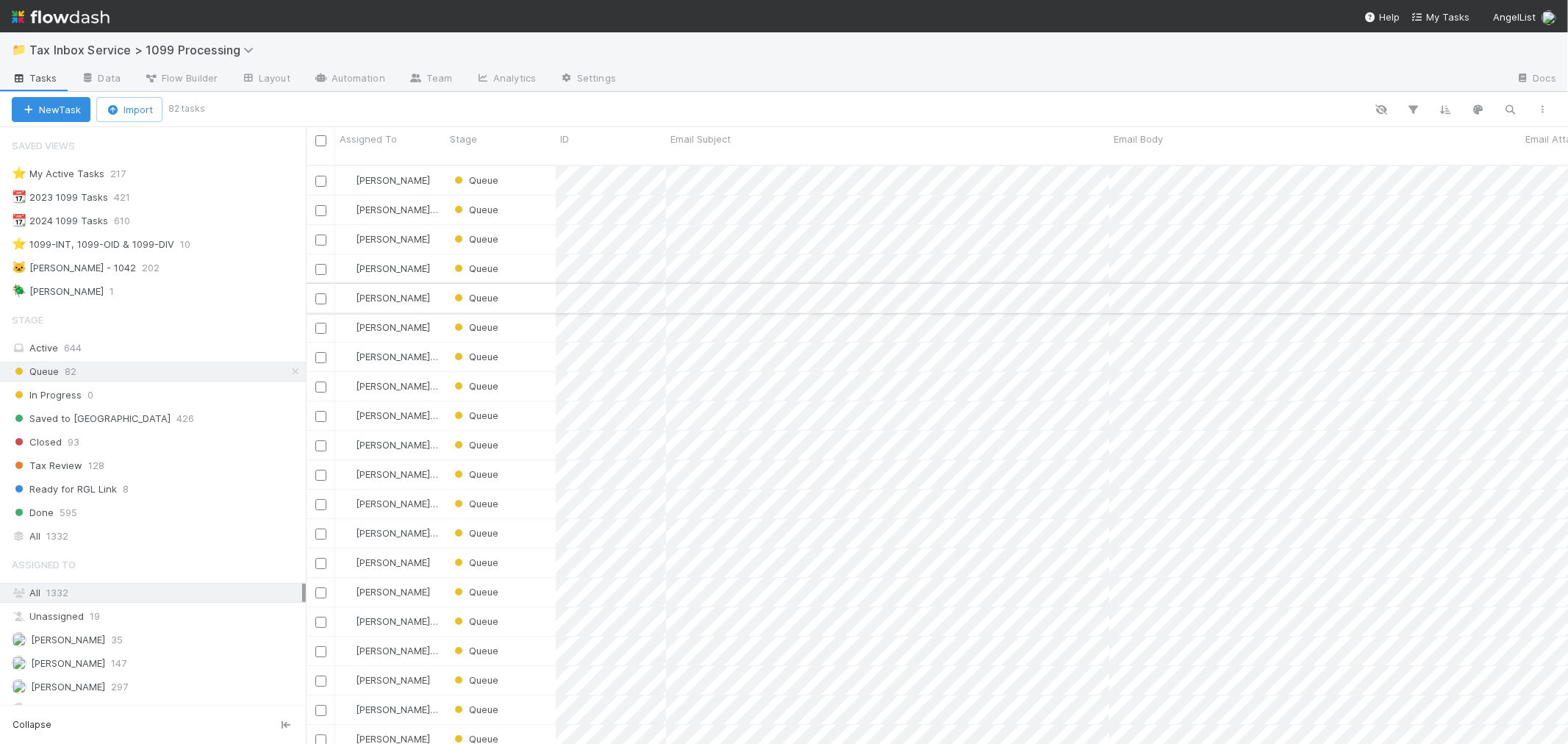
scroll to position [579, 1250]
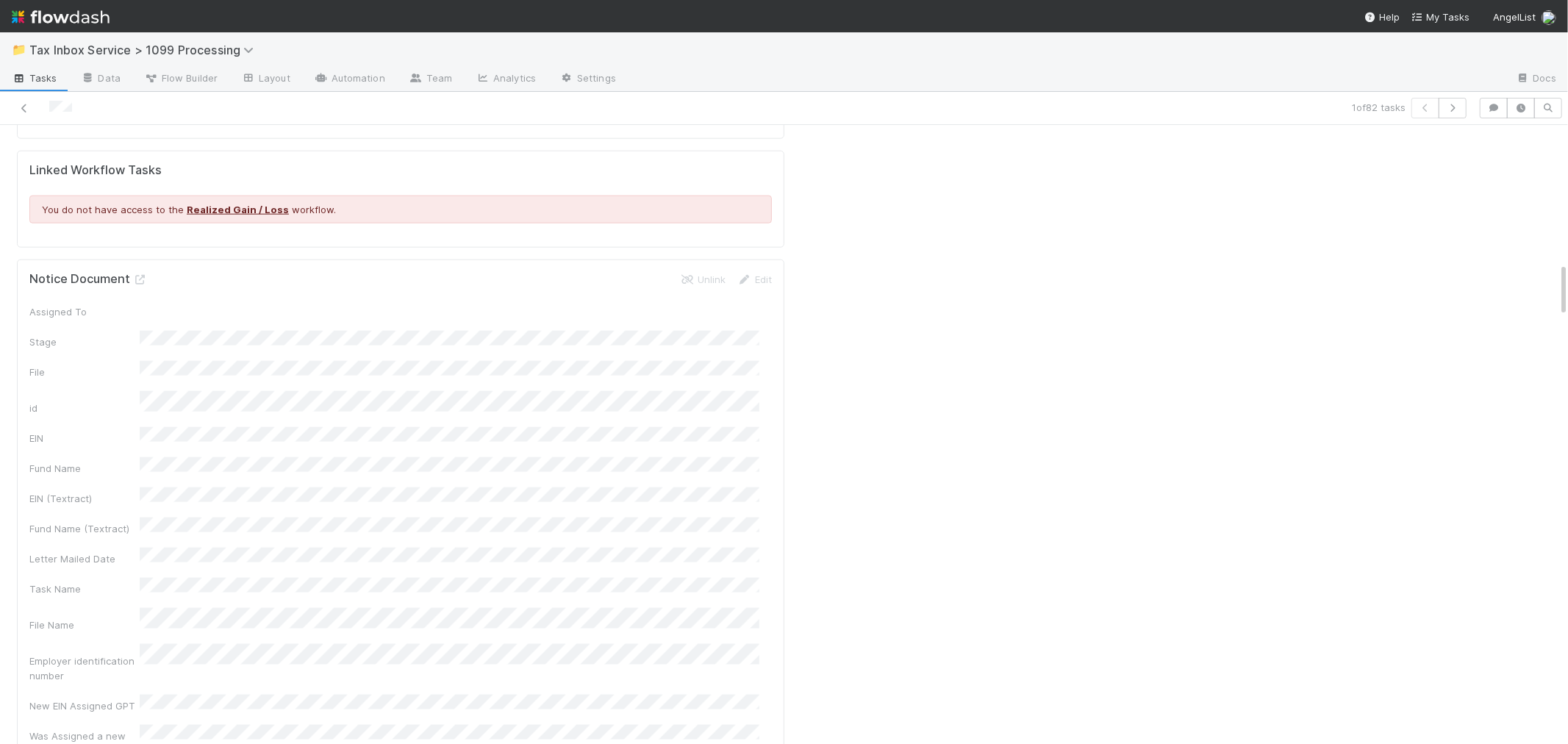
scroll to position [1552, 0]
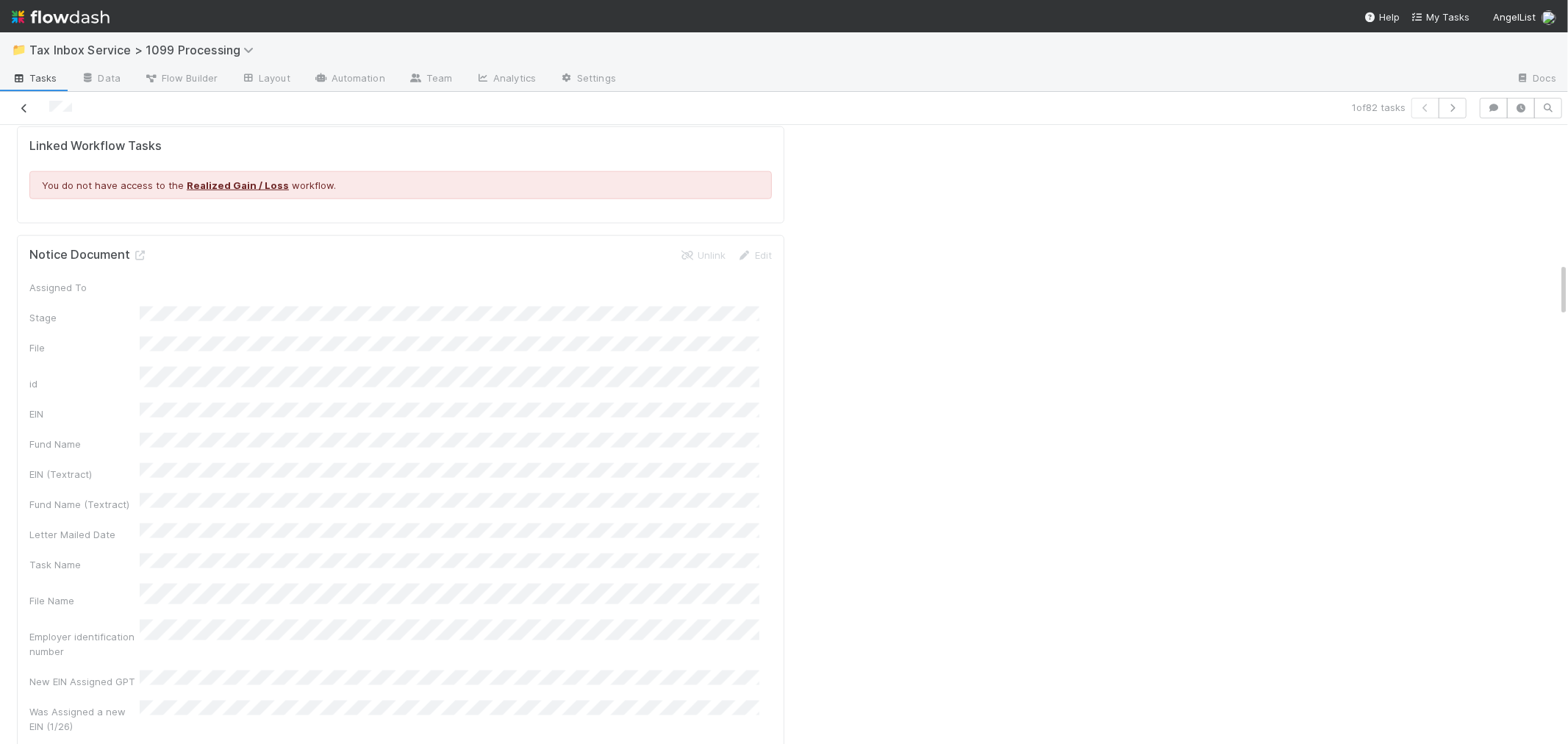
click at [25, 106] on icon at bounding box center [25, 108] width 15 height 10
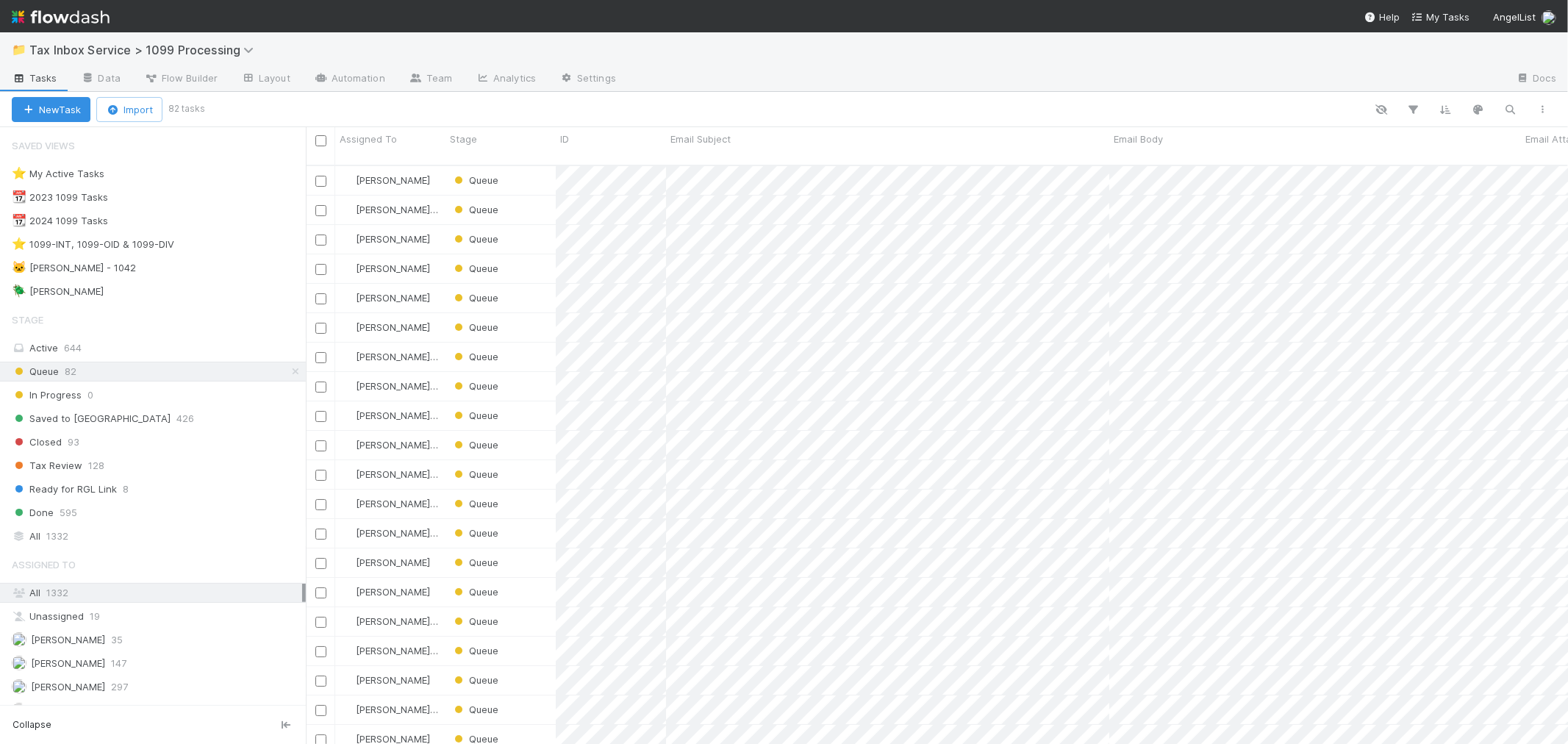
scroll to position [579, 1250]
click at [96, 173] on div "⭐ My Active Tasks" at bounding box center [58, 173] width 92 height 19
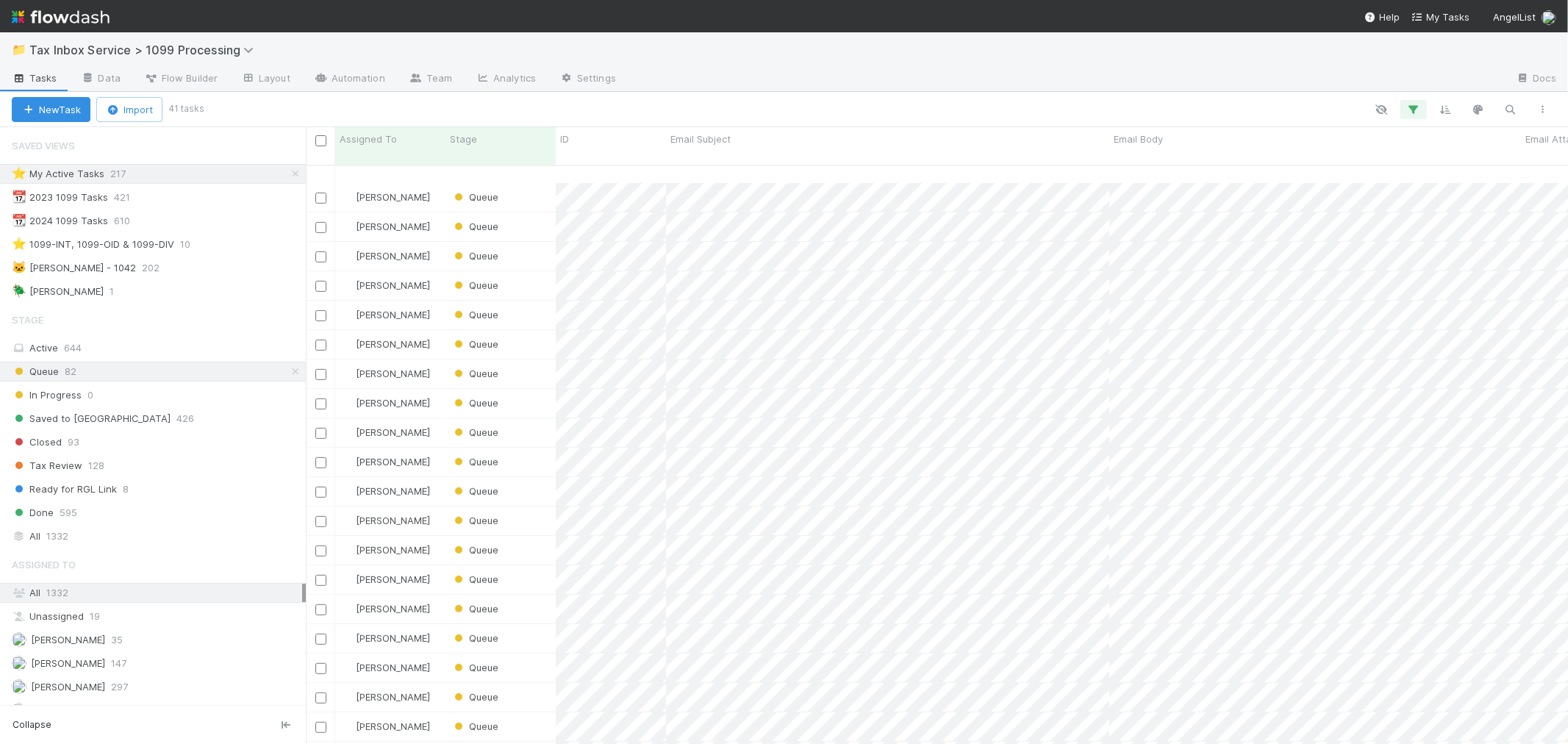
scroll to position [627, 0]
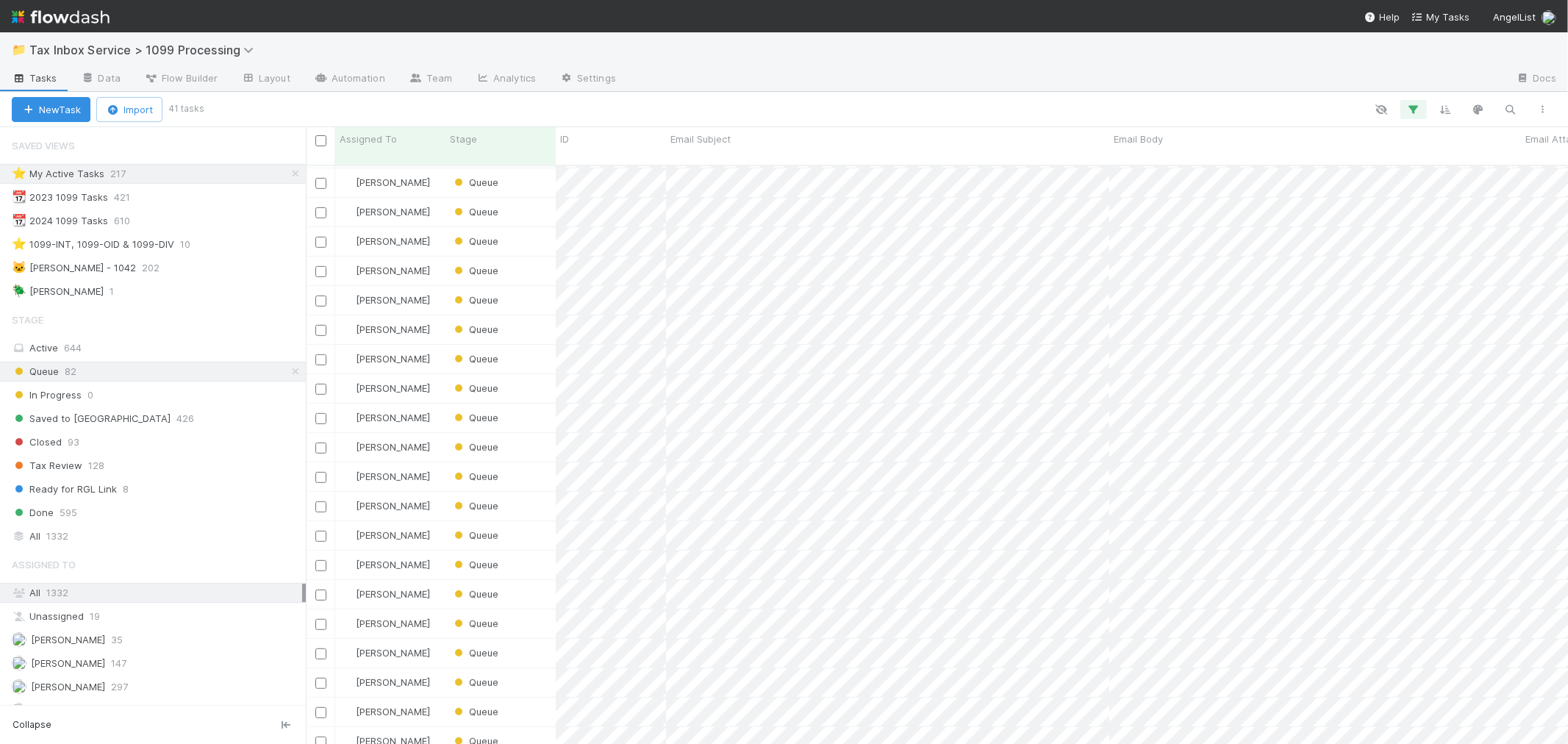
click at [62, 18] on img at bounding box center [60, 17] width 97 height 25
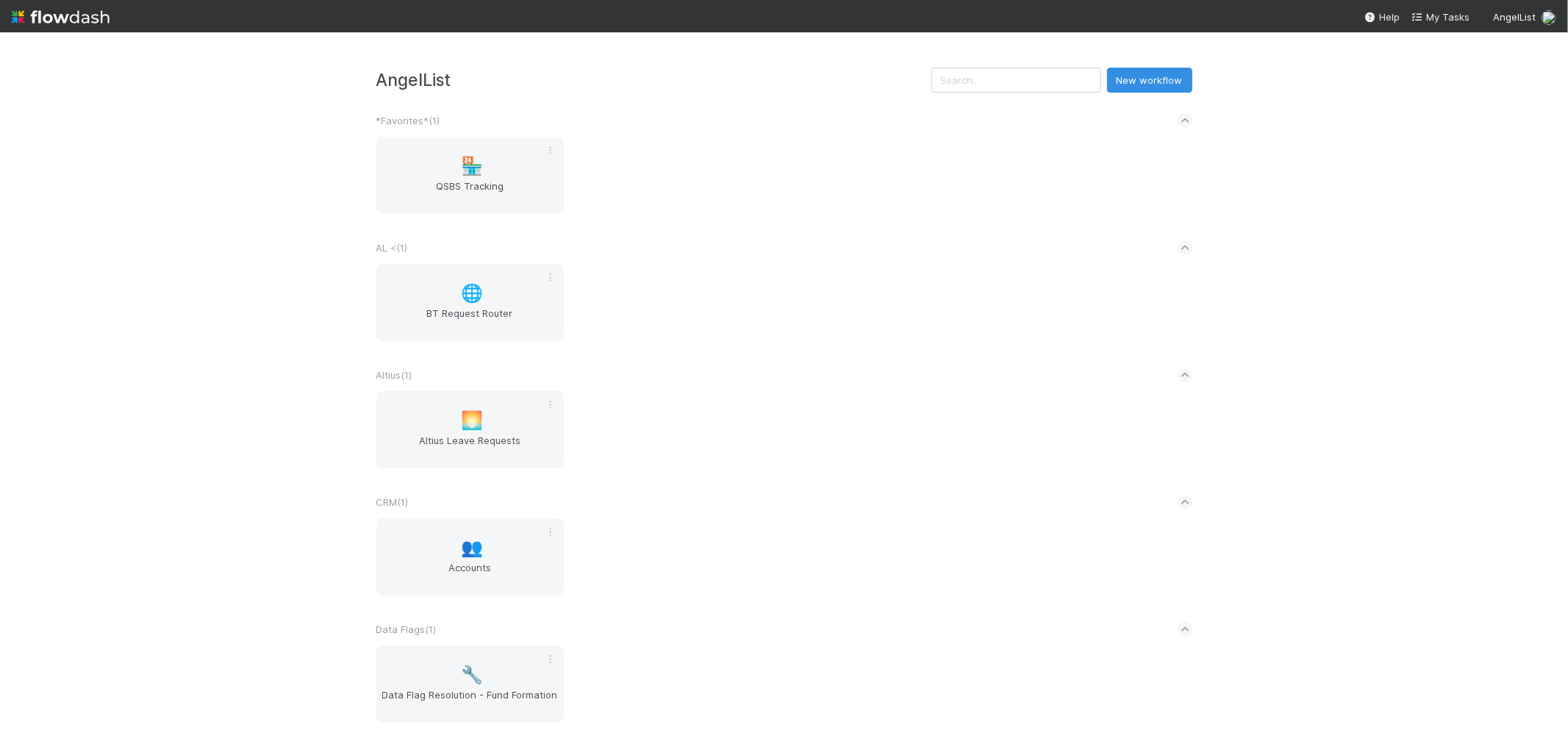
scroll to position [245, 0]
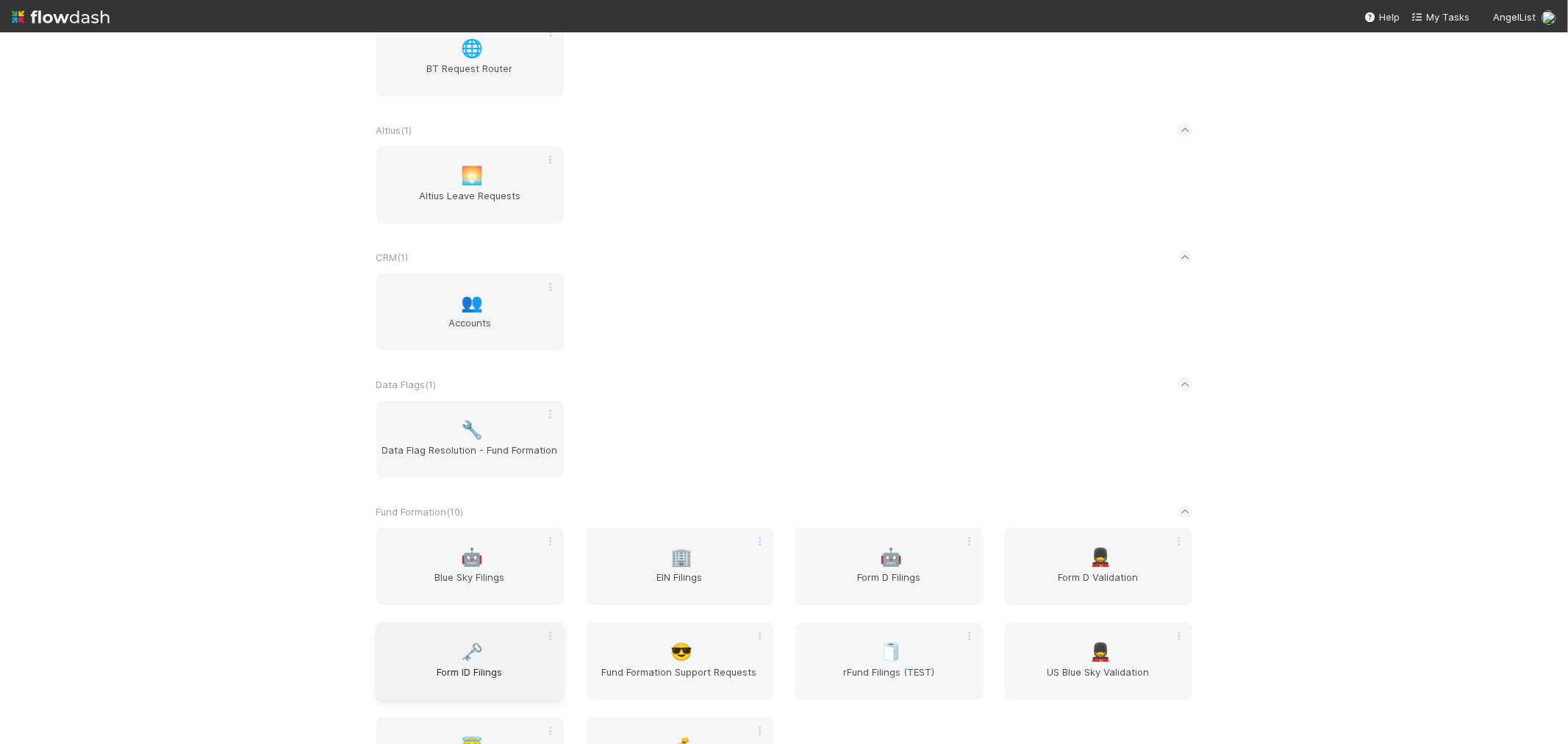
click at [490, 679] on span "Form ID Filings" at bounding box center [470, 679] width 176 height 30
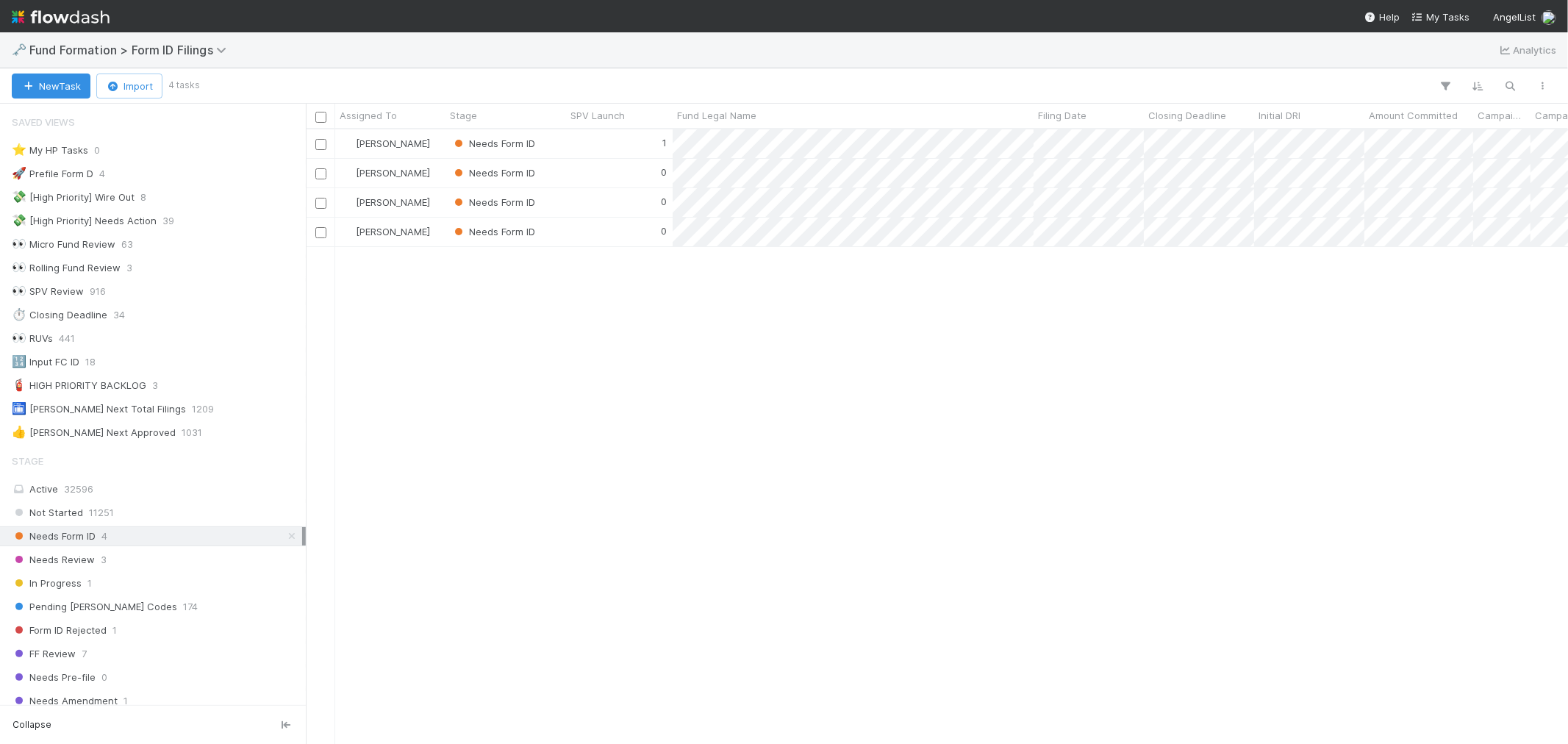
scroll to position [12, 12]
click at [284, 539] on icon at bounding box center [292, 536] width 15 height 10
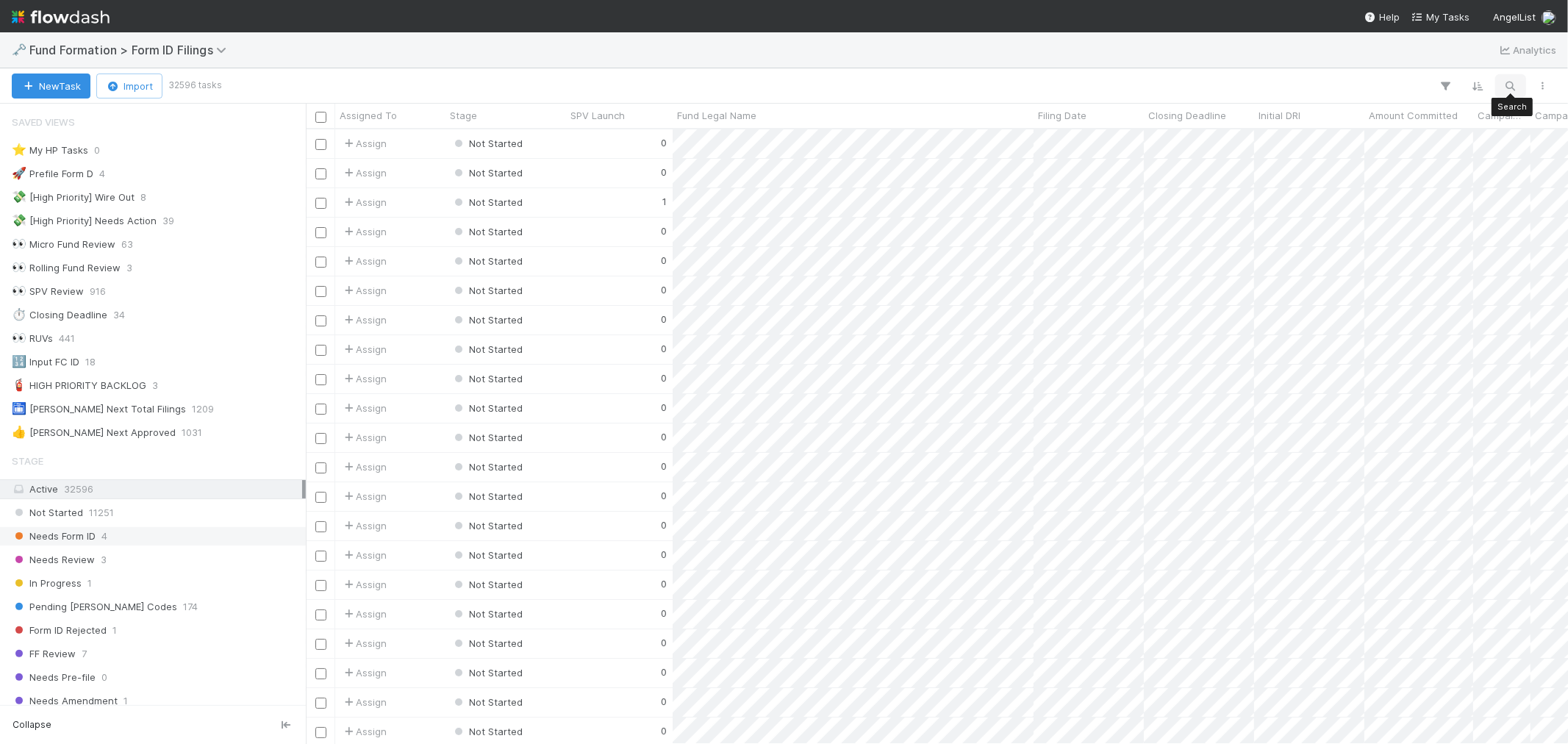
click at [1506, 85] on icon "button" at bounding box center [1511, 86] width 15 height 13
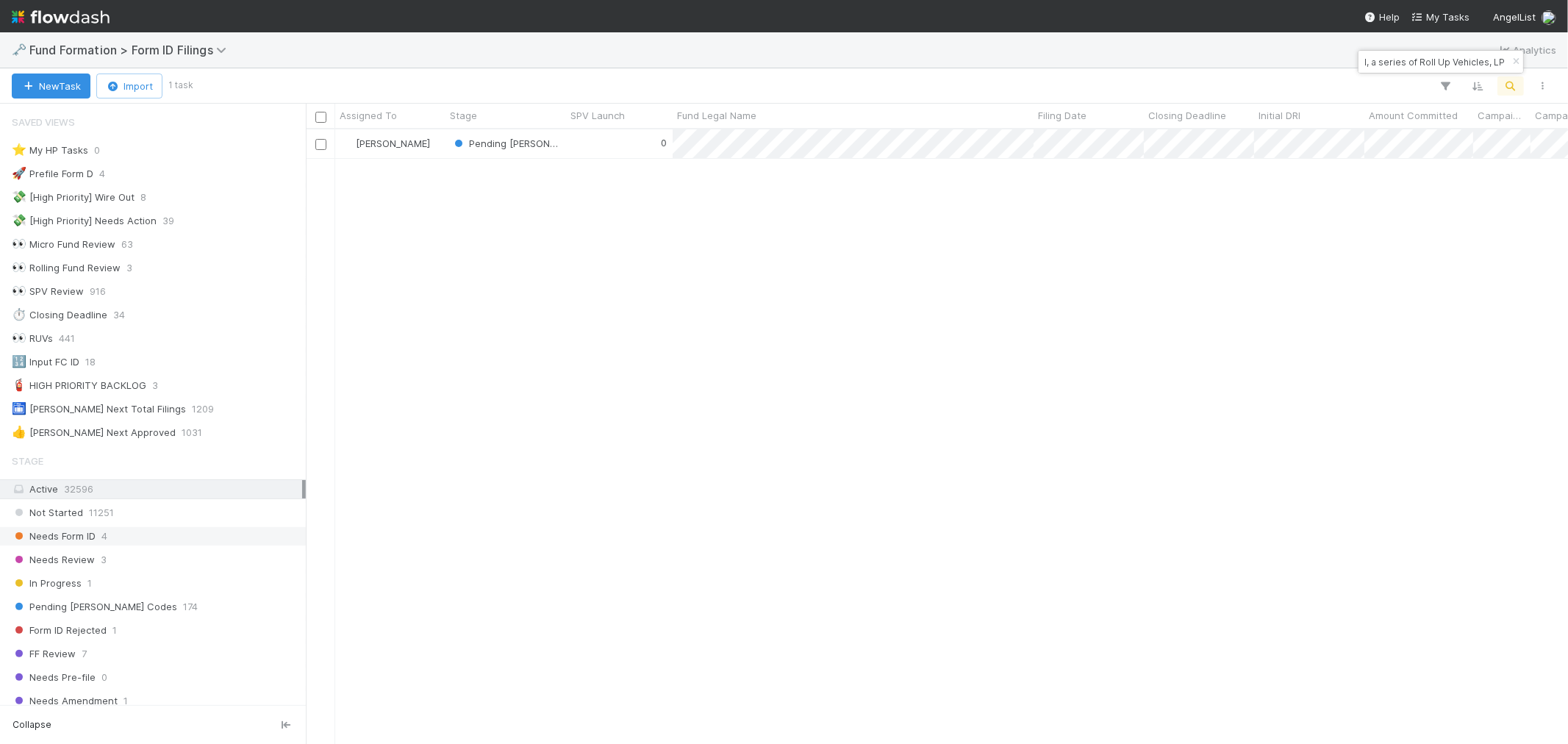
scroll to position [601, 1250]
type input "MI-0521 Fund I, a series of Roll Up Vehicles, LP"
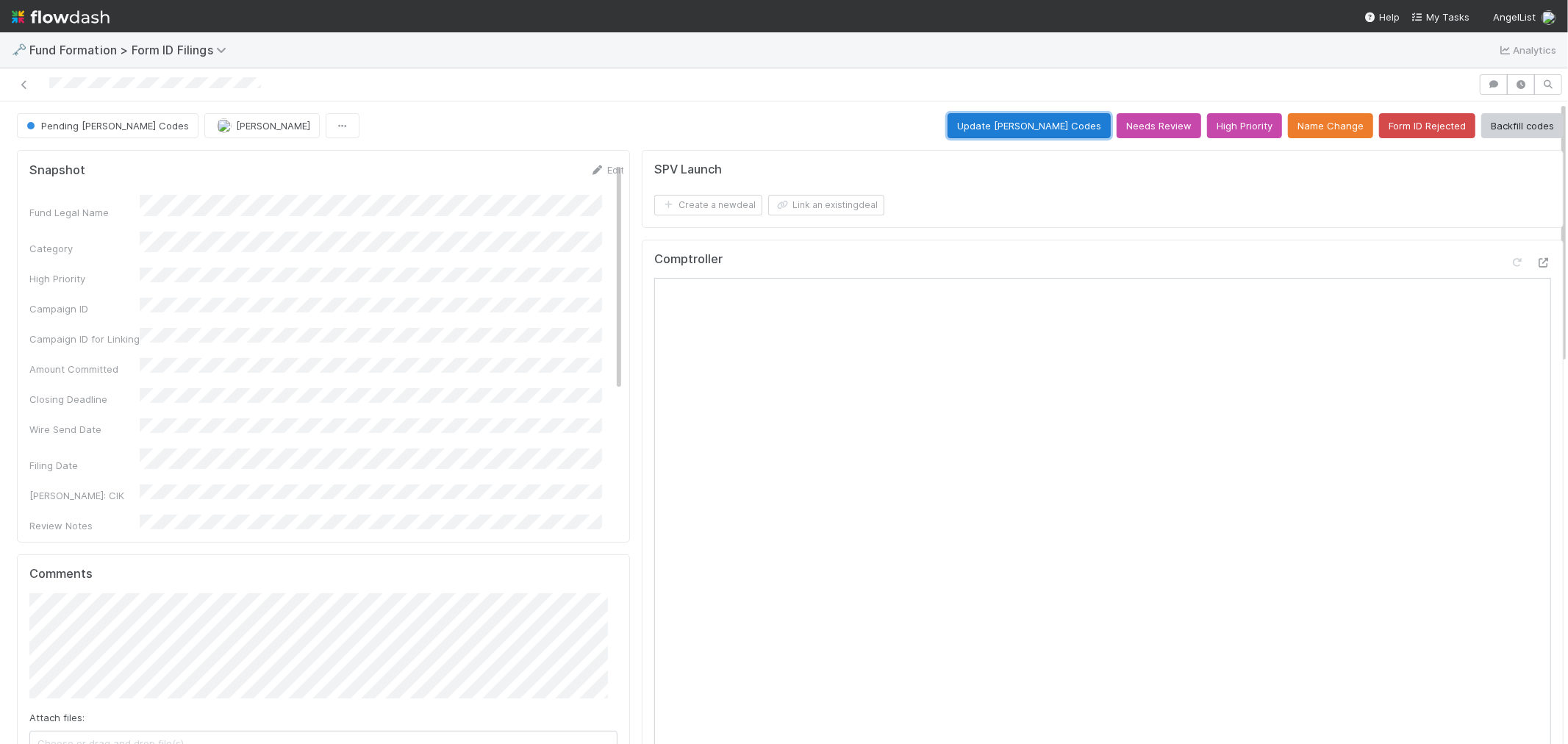
click at [1011, 121] on button "Update EDGAR Codes" at bounding box center [1029, 126] width 163 height 25
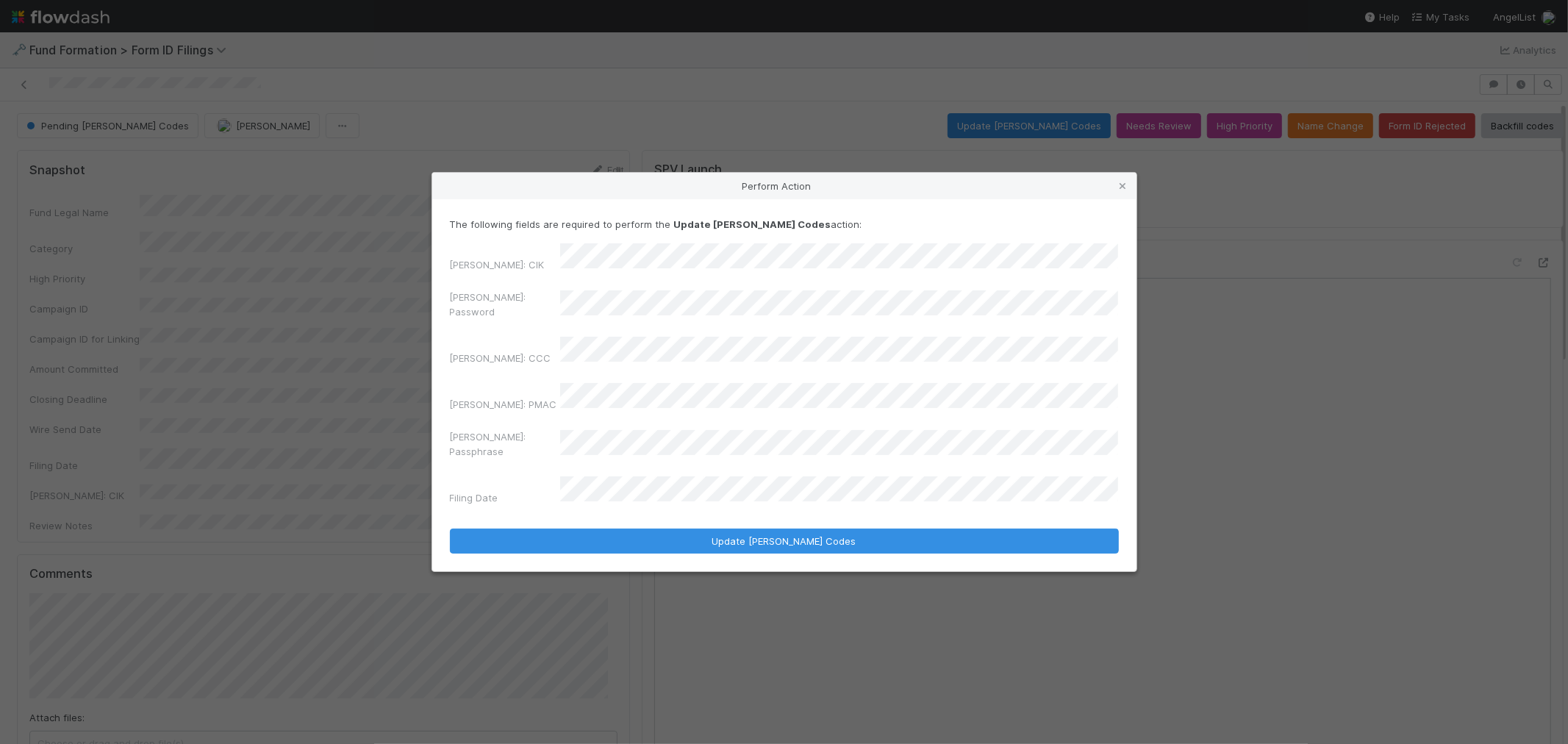
click at [535, 325] on div "EDGAR: Password" at bounding box center [784, 307] width 669 height 35
click at [525, 359] on div "EDGAR: CCC" at bounding box center [784, 354] width 669 height 34
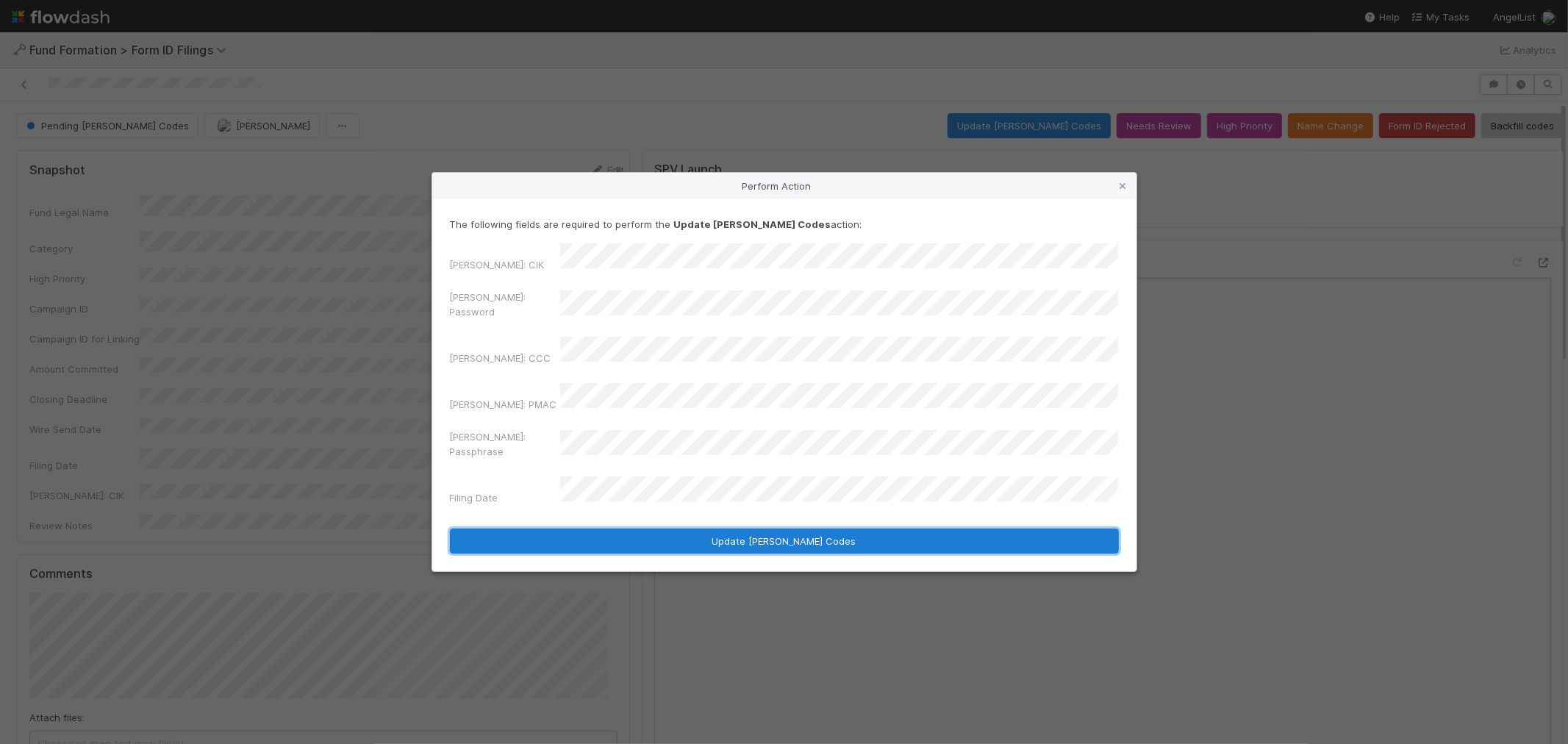
click at [751, 528] on button "Update EDGAR Codes" at bounding box center [784, 541] width 669 height 25
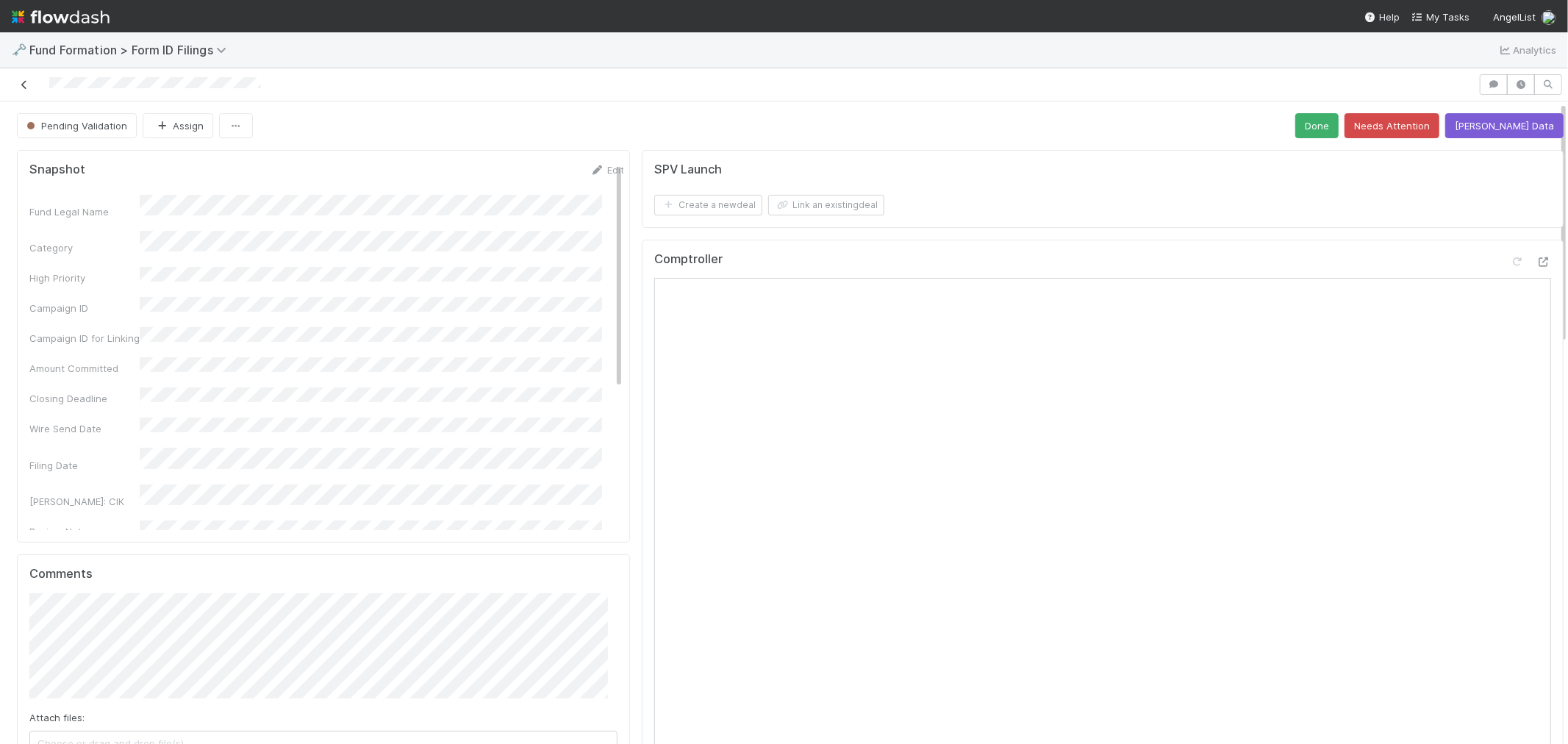
click at [25, 90] on icon at bounding box center [25, 85] width 15 height 10
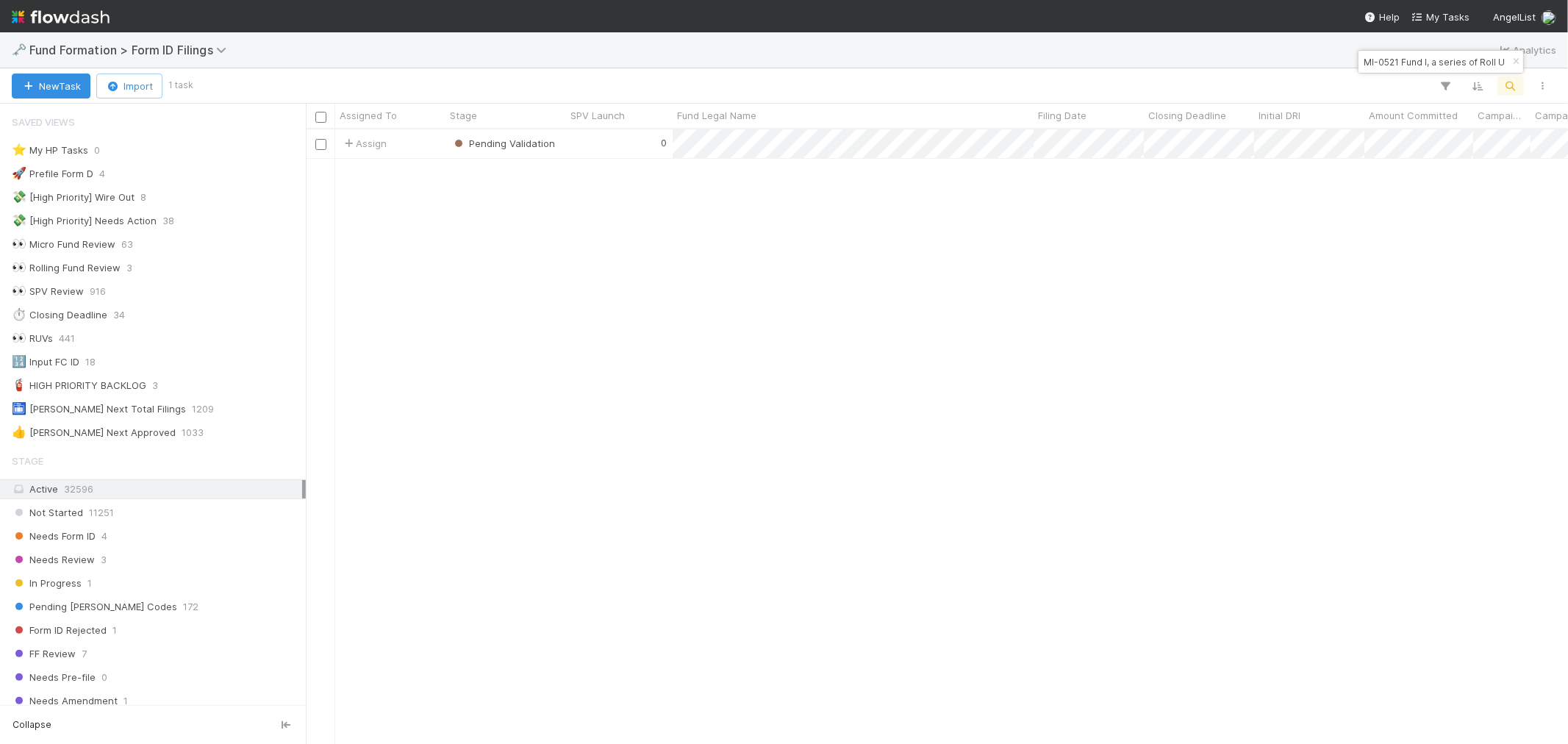
scroll to position [12, 12]
click at [1512, 63] on icon "button" at bounding box center [1516, 62] width 15 height 9
click at [1511, 86] on icon "button" at bounding box center [1511, 86] width 15 height 13
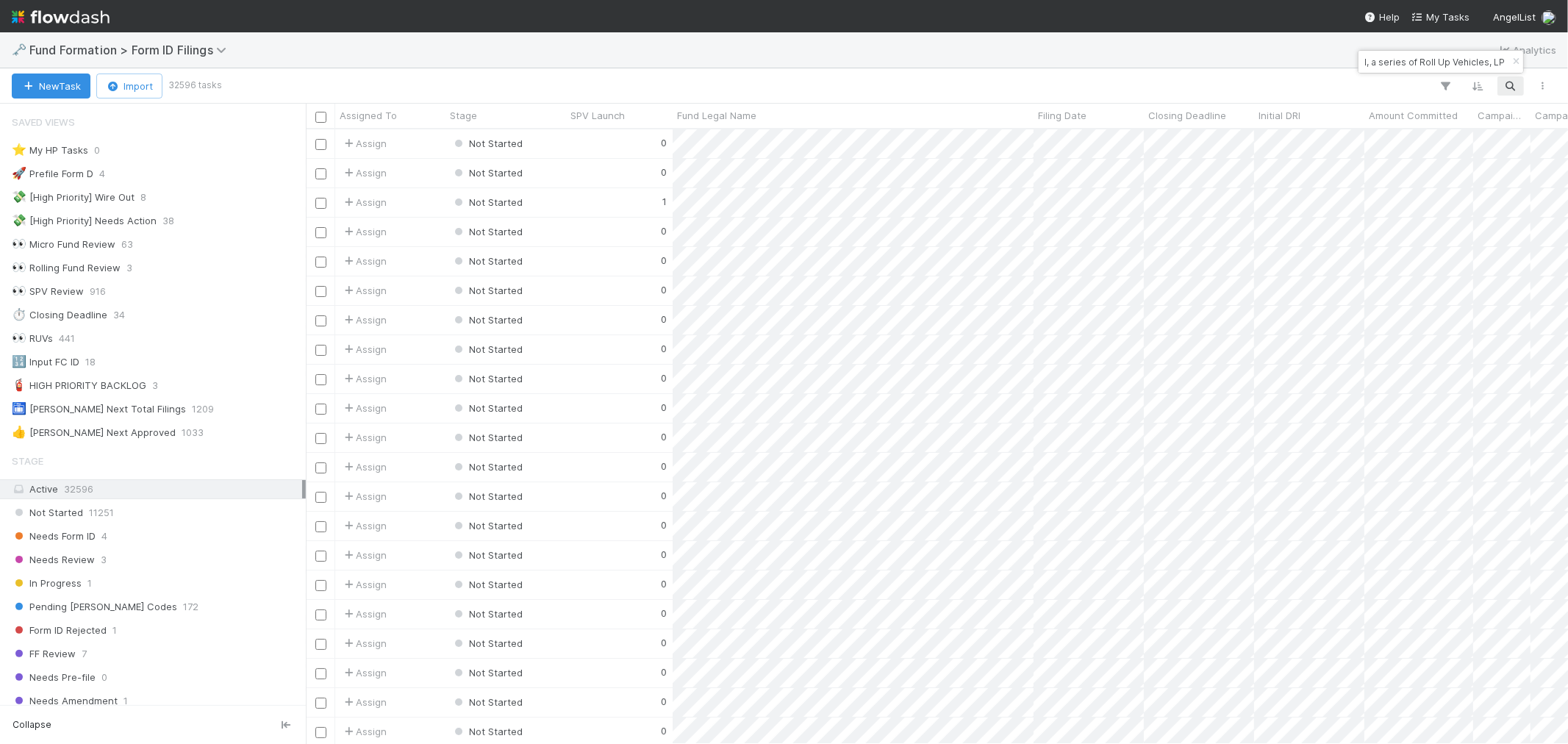
scroll to position [601, 1250]
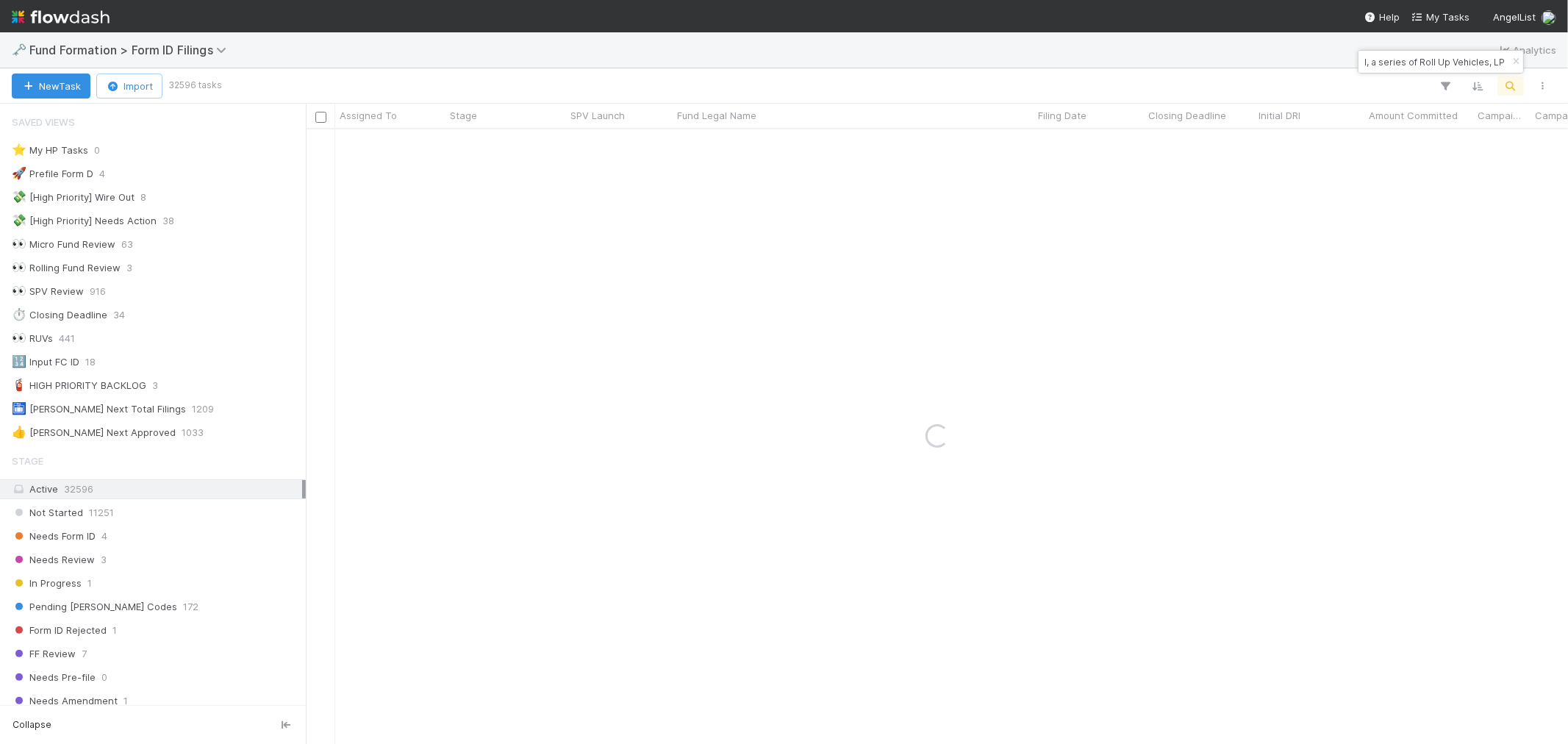
type input "MI-0703 Fund II, a series of Roll Up Vehicles, LP"
click at [627, 150] on div "0" at bounding box center [619, 144] width 106 height 29
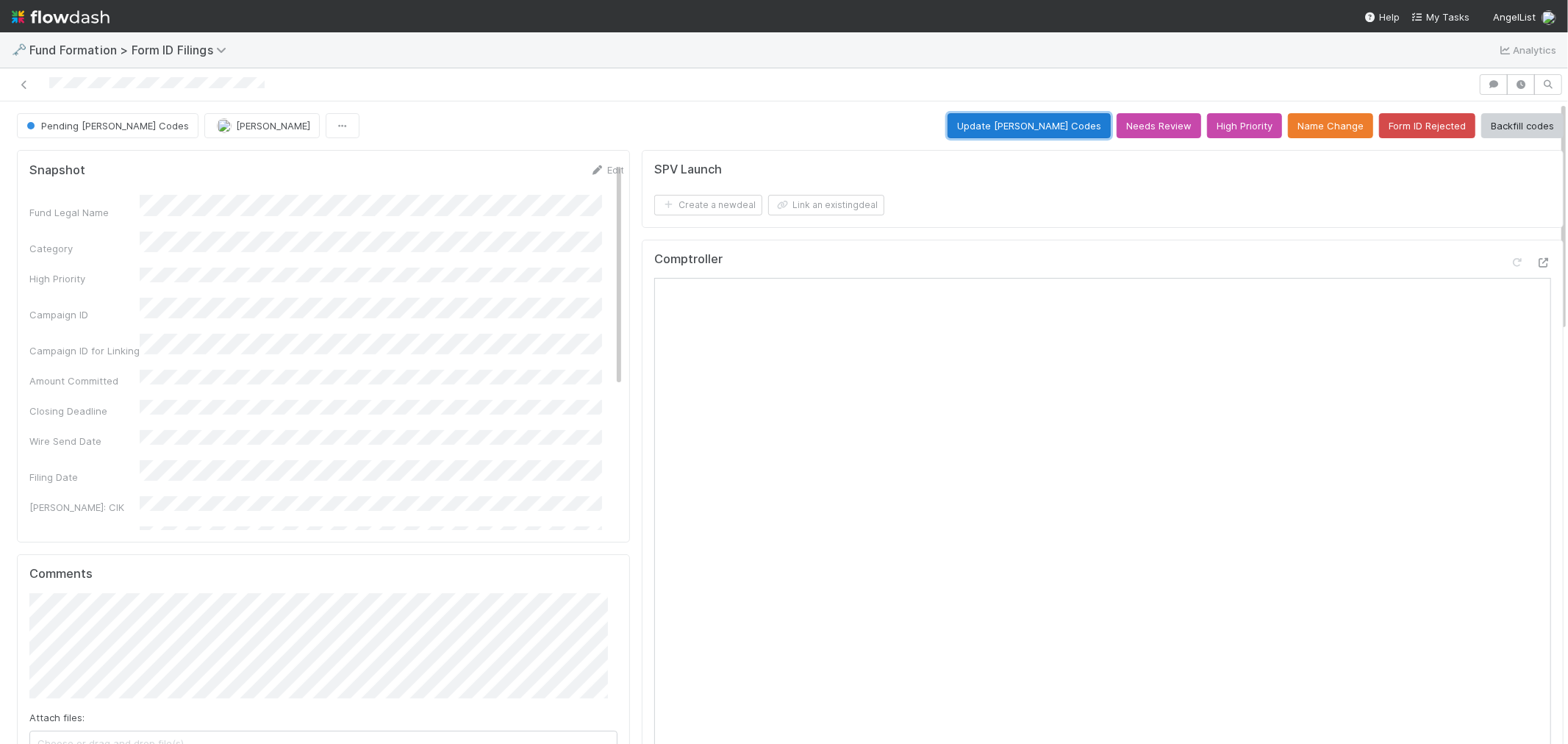
click at [1020, 127] on button "Update EDGAR Codes" at bounding box center [1029, 126] width 163 height 25
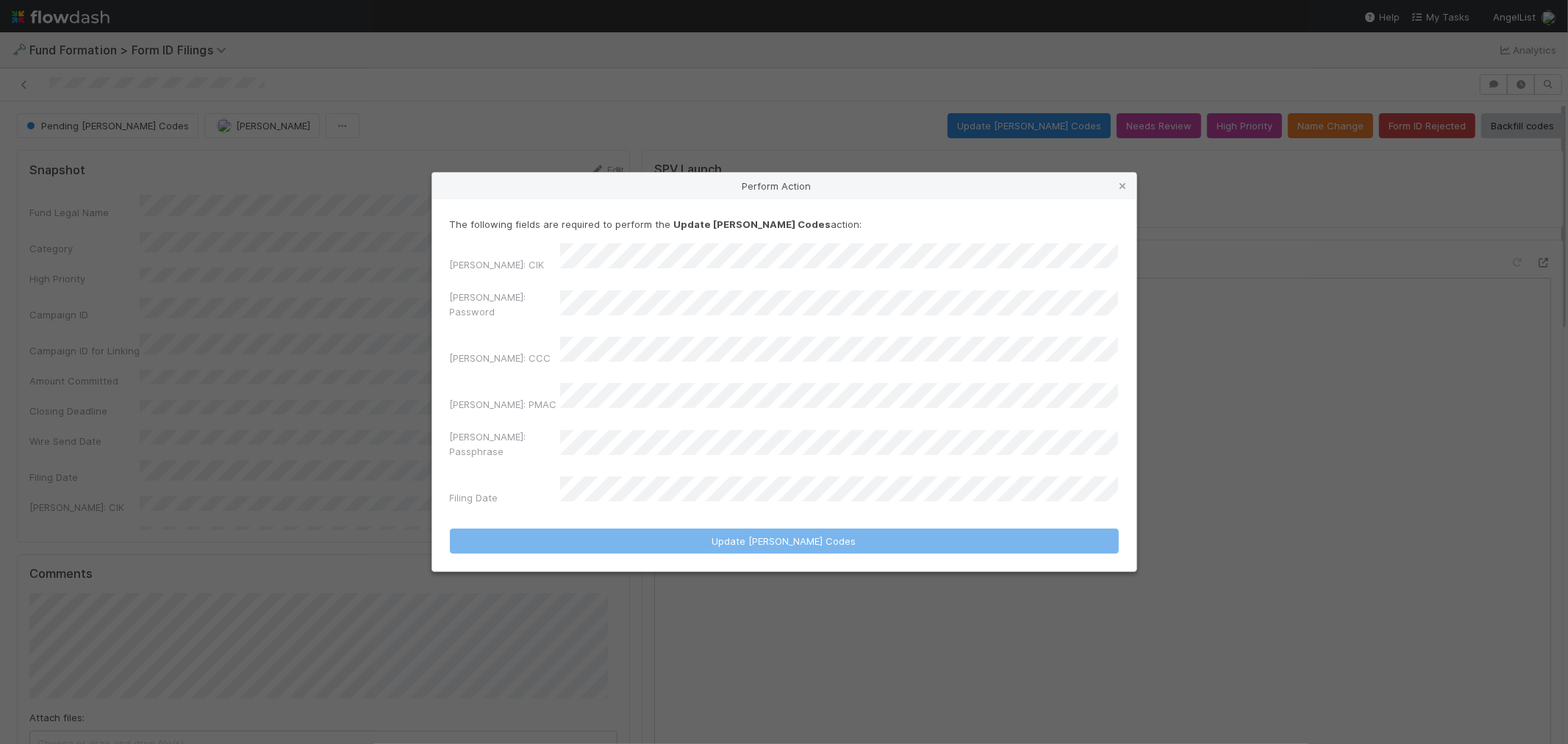
click at [646, 268] on div "The following fields are required to perform the Update EDGAR Codes action: EDG…" at bounding box center [784, 363] width 669 height 294
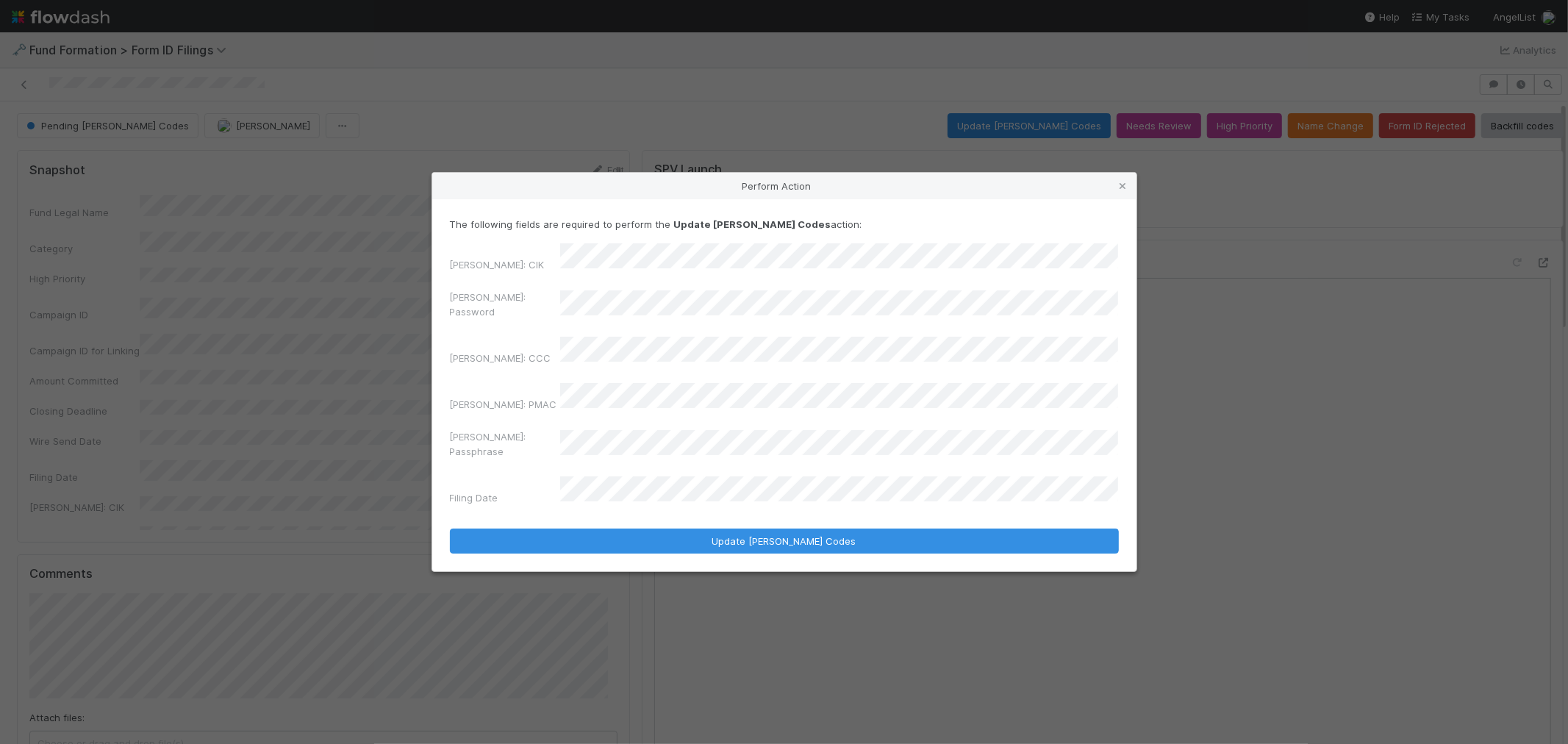
click at [491, 320] on div "EDGAR: Password" at bounding box center [784, 307] width 669 height 35
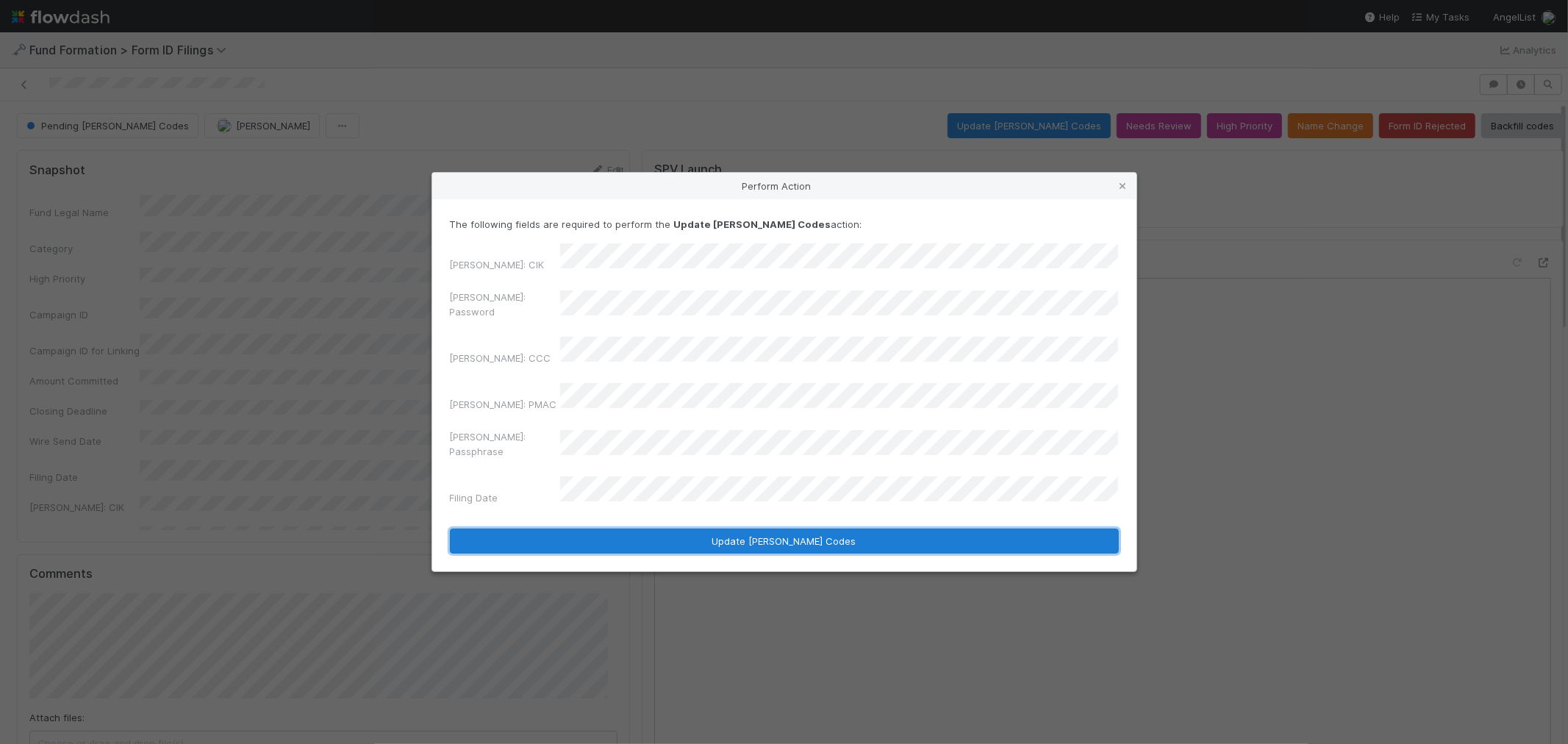
drag, startPoint x: 674, startPoint y: 516, endPoint x: 732, endPoint y: 501, distance: 59.9
click at [675, 528] on button "Update EDGAR Codes" at bounding box center [784, 541] width 669 height 25
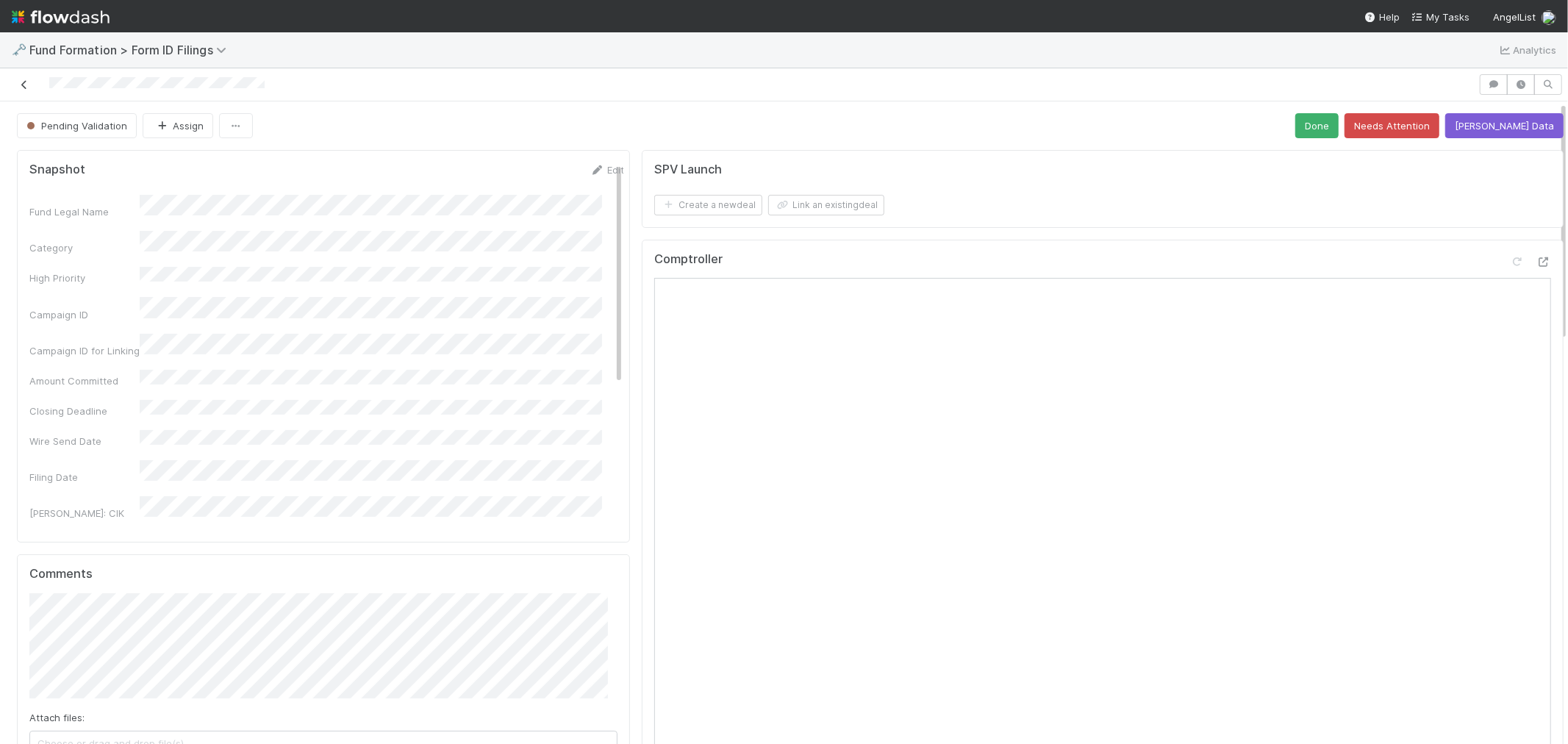
click at [25, 87] on icon at bounding box center [25, 85] width 15 height 10
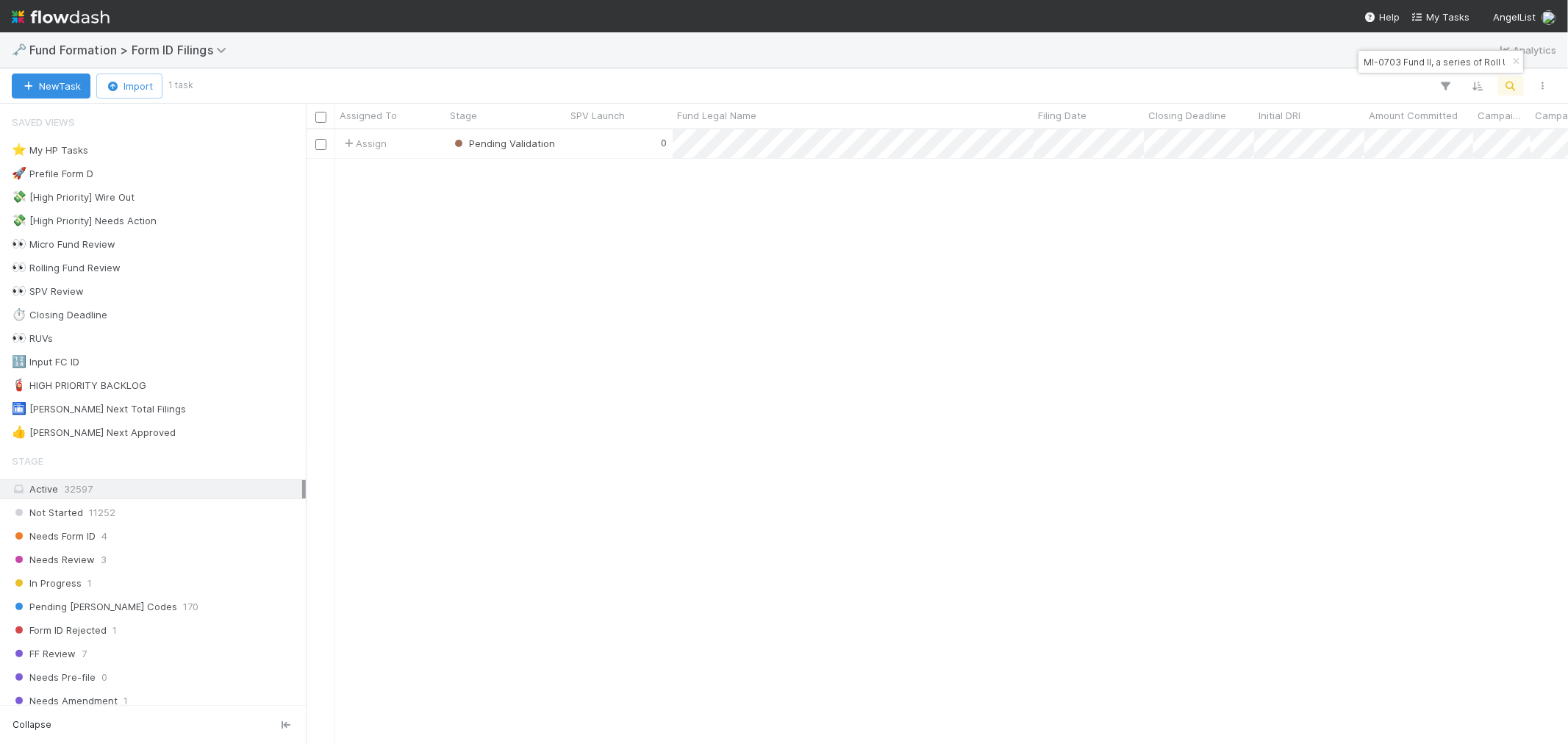
scroll to position [601, 1250]
click at [1514, 62] on icon "button" at bounding box center [1516, 62] width 15 height 9
click at [1512, 83] on icon "button" at bounding box center [1511, 86] width 15 height 13
type input "Jibe Ventures V, LP"
click at [592, 146] on div "0" at bounding box center [619, 144] width 106 height 29
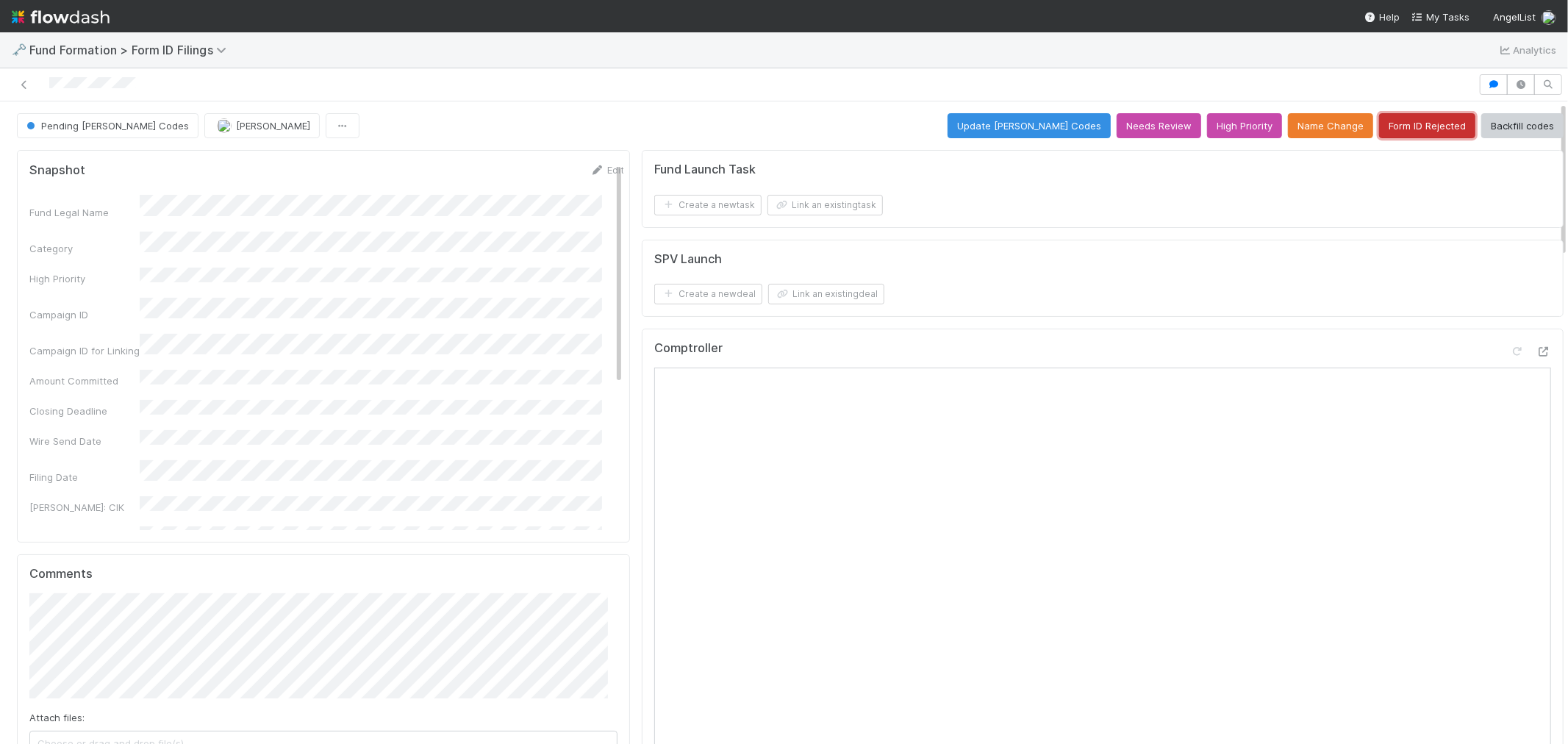
click at [1407, 125] on button "Form ID Rejected" at bounding box center [1427, 126] width 96 height 25
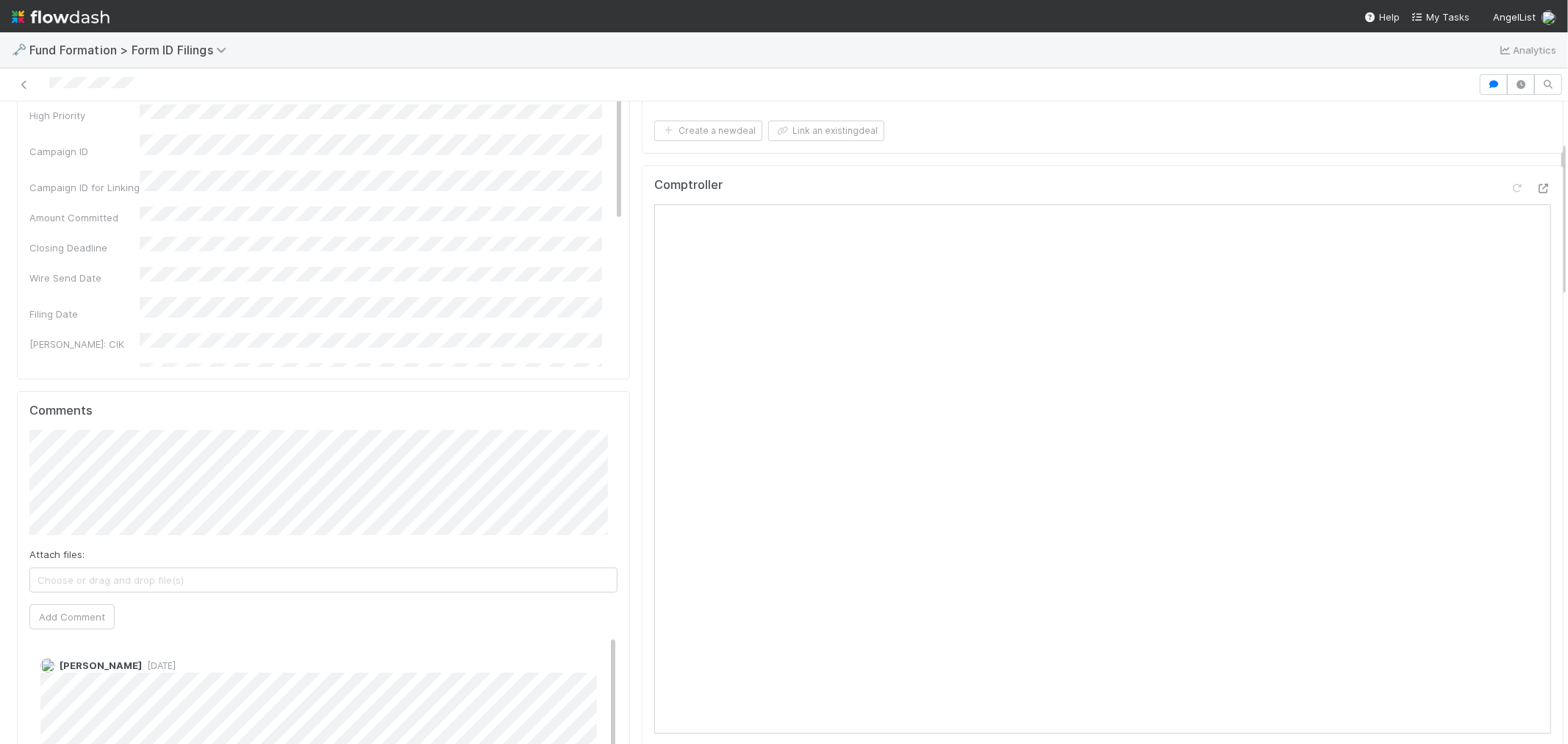
scroll to position [327, 0]
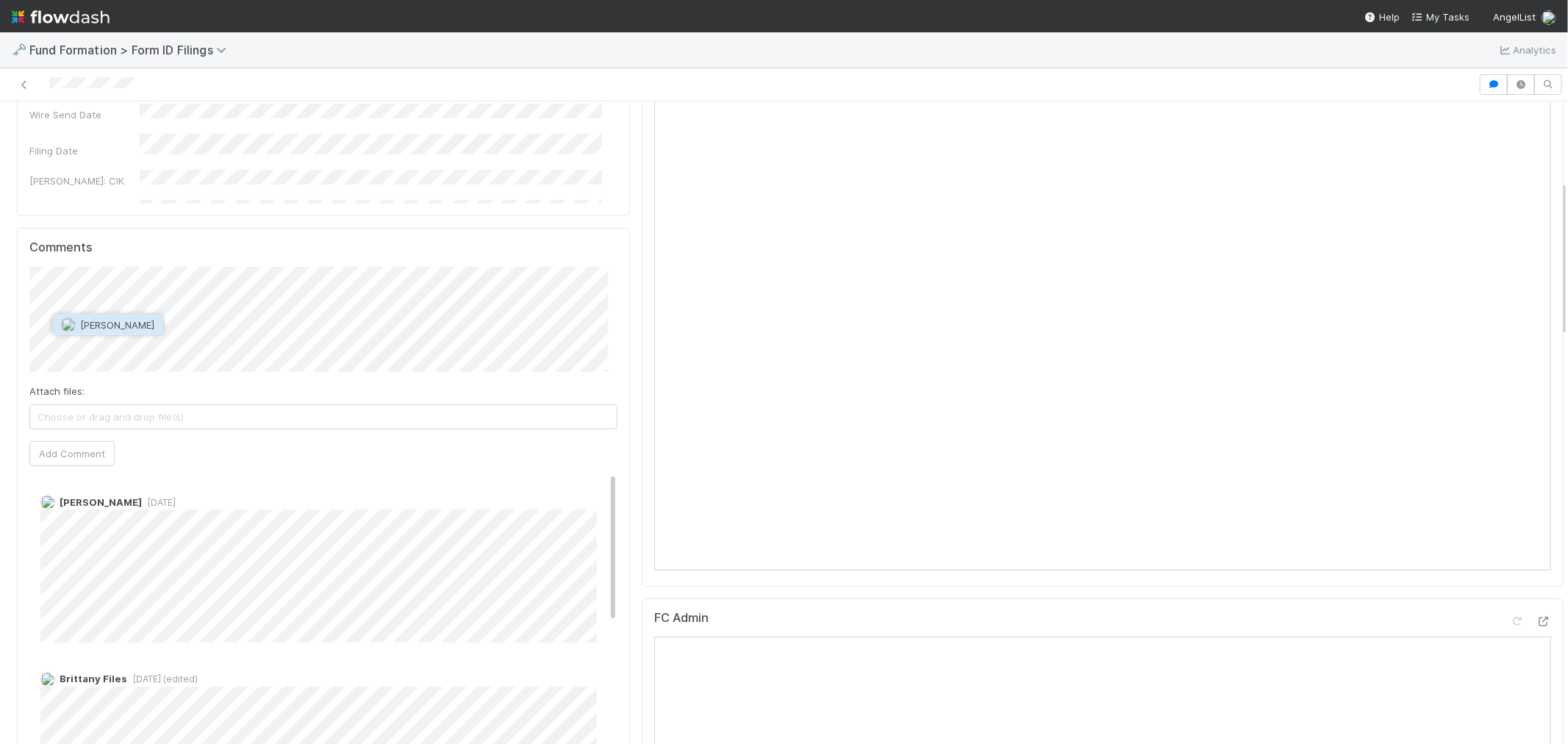
click at [143, 316] on button "Catherine Lambright" at bounding box center [107, 325] width 111 height 21
click at [245, 324] on span "Brittany Files" at bounding box center [245, 325] width 60 height 12
click at [348, 312] on button "Ok" at bounding box center [337, 313] width 31 height 25
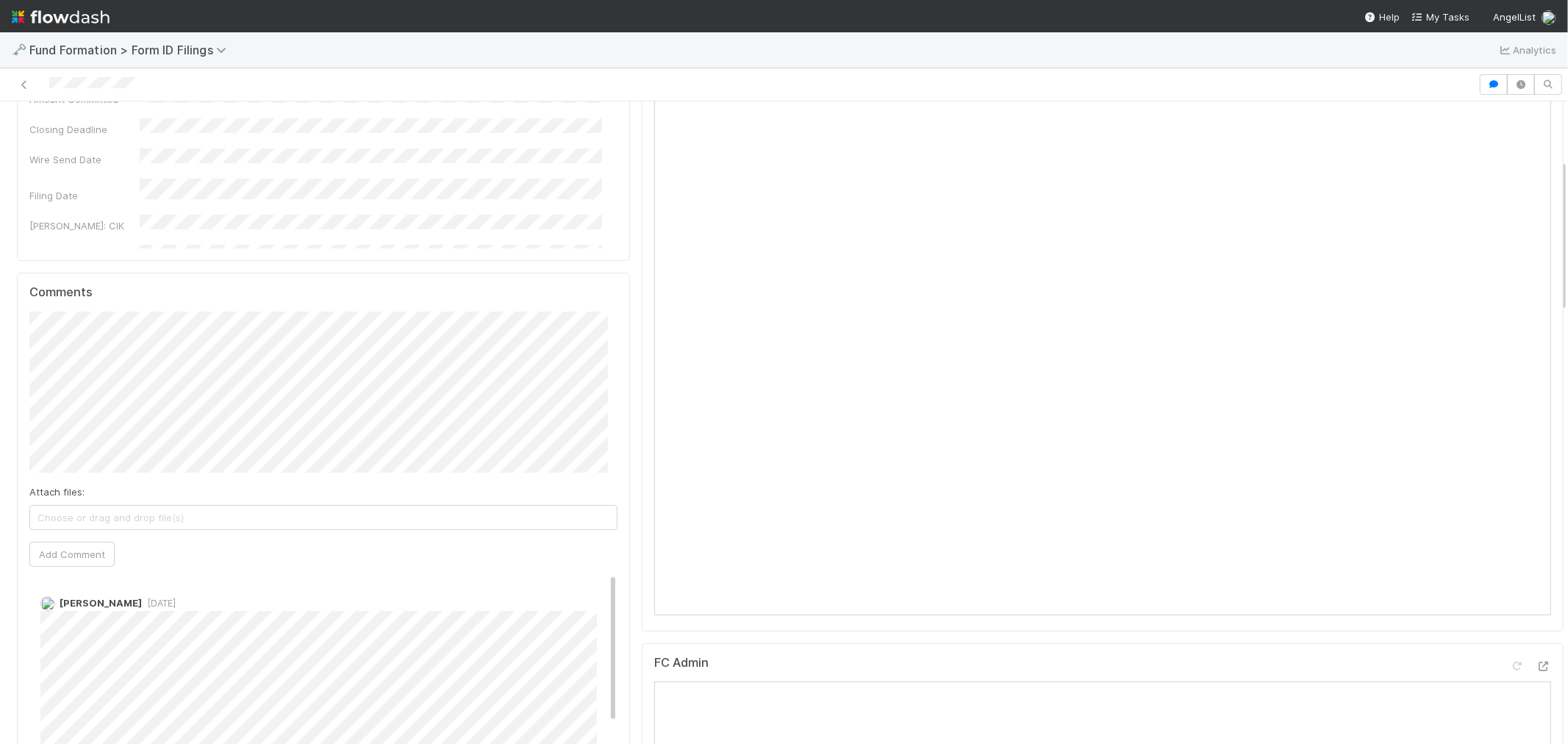
scroll to position [245, 0]
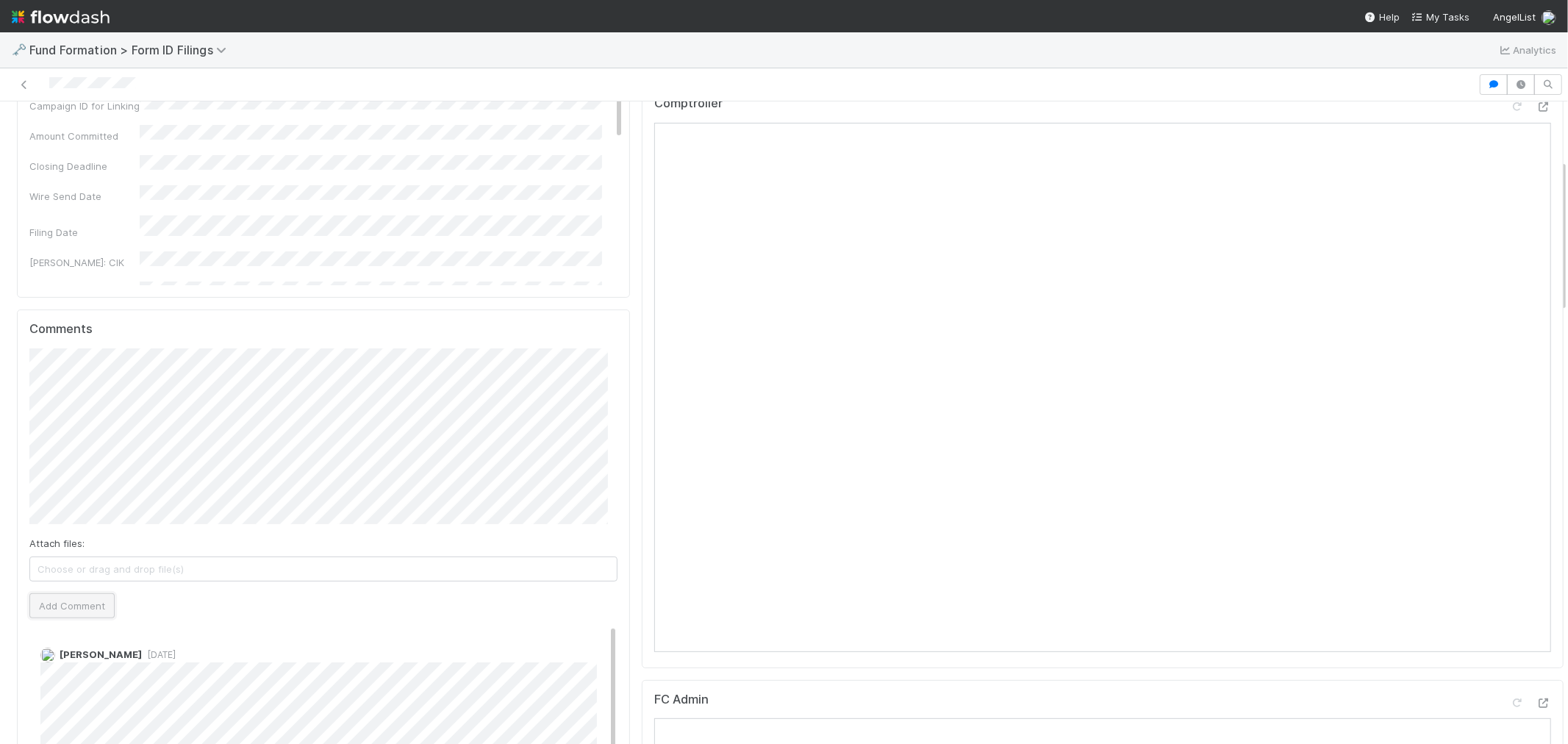
click at [72, 609] on button "Add Comment" at bounding box center [72, 606] width 86 height 25
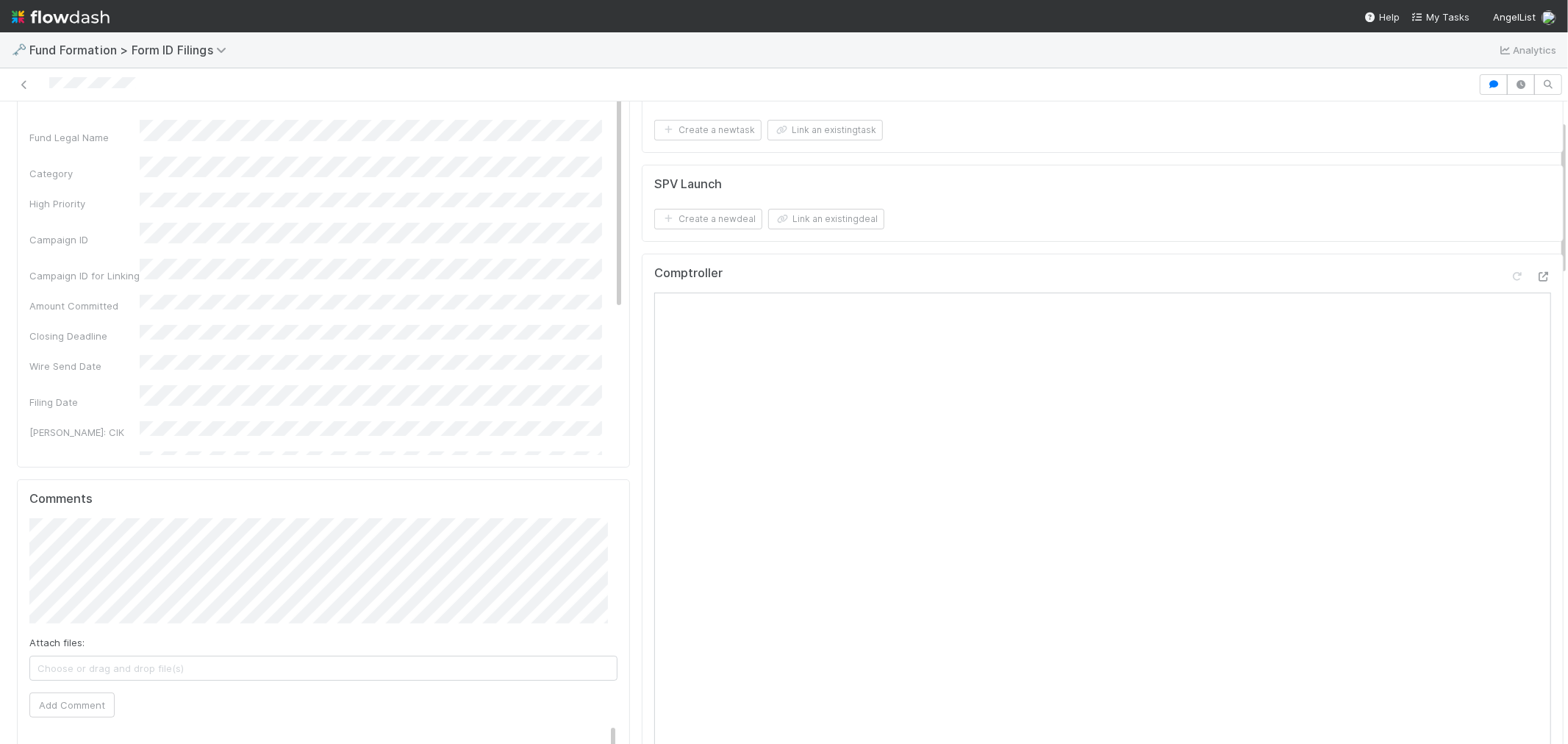
scroll to position [0, 0]
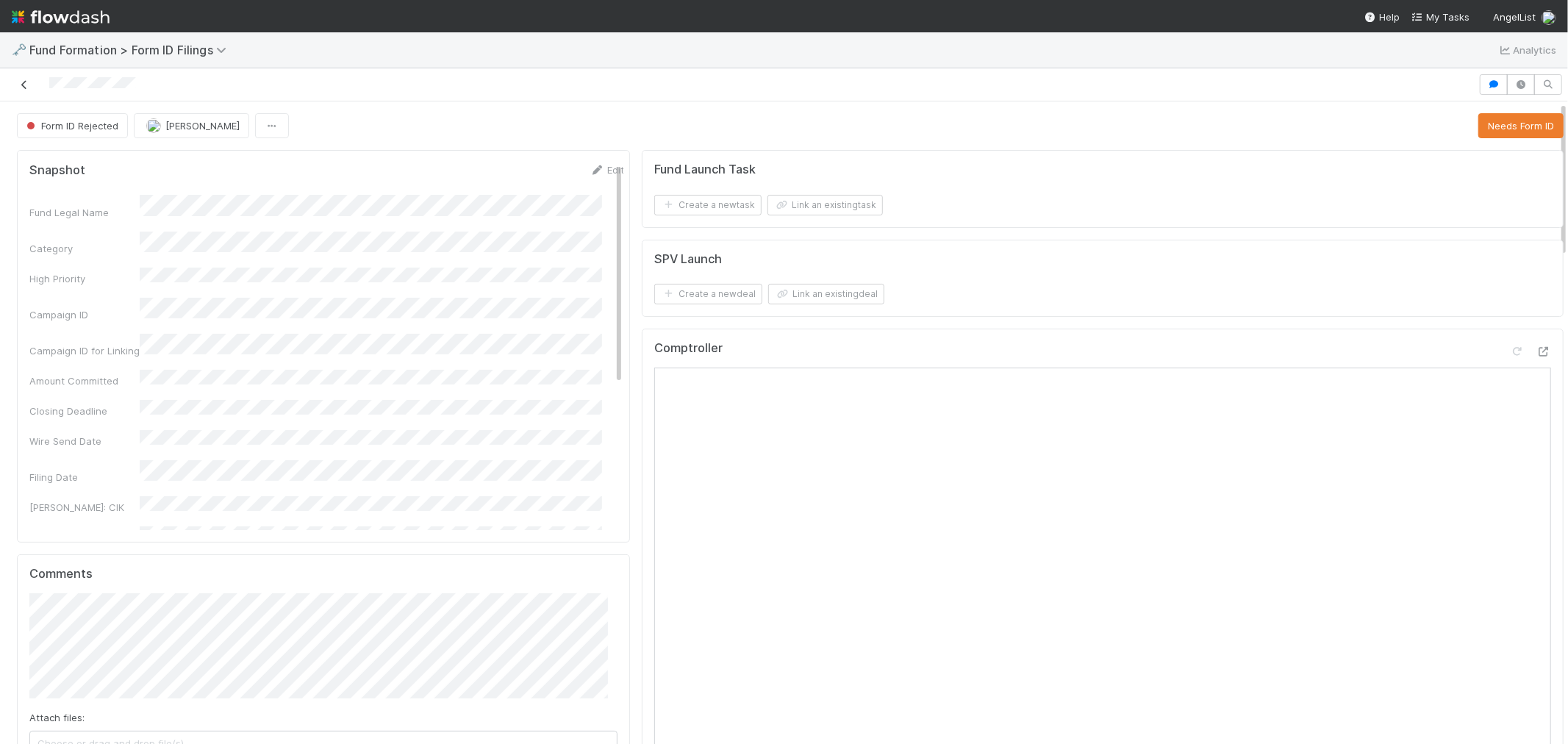
click at [26, 83] on icon at bounding box center [25, 85] width 15 height 10
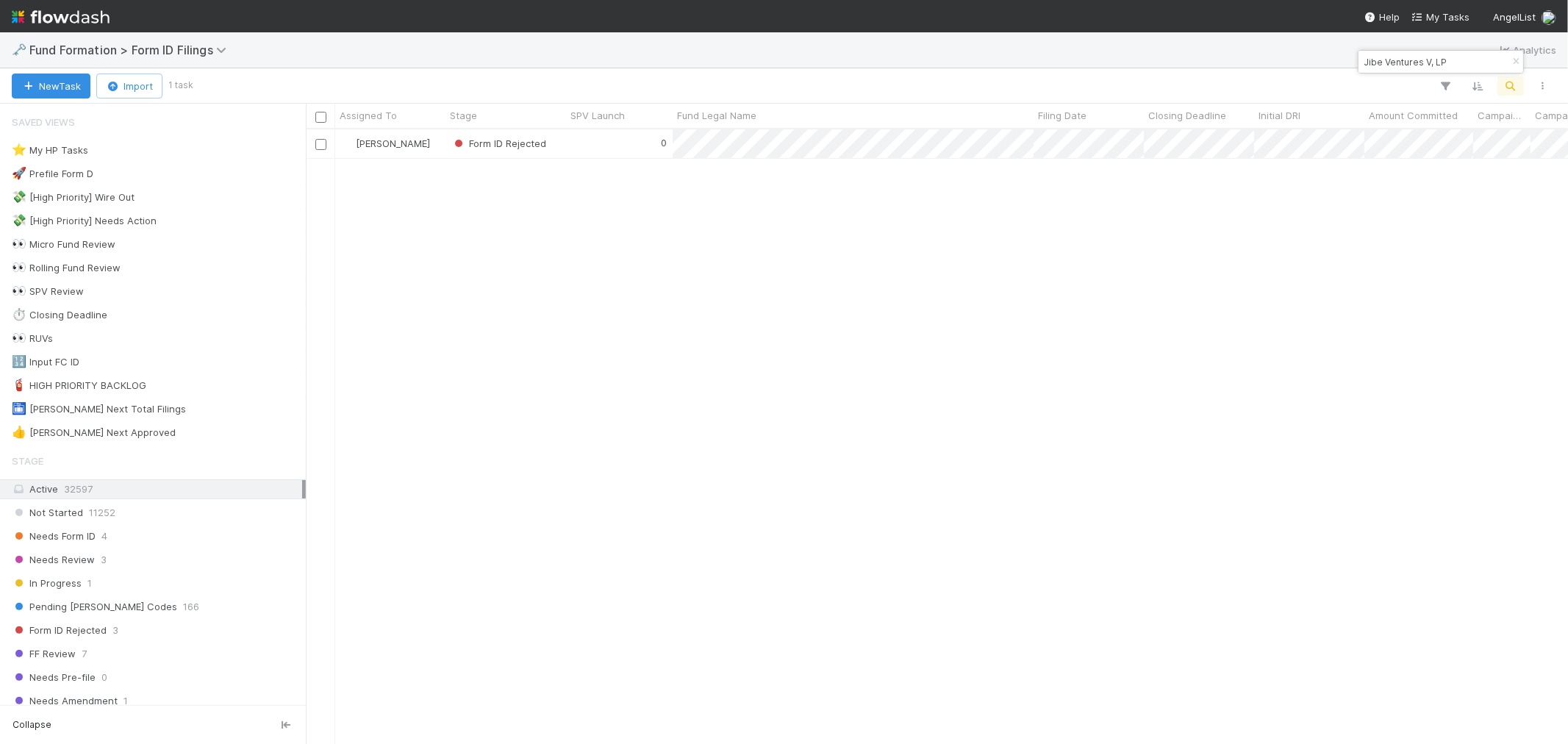
scroll to position [601, 1250]
click at [1517, 54] on button "button" at bounding box center [1516, 62] width 16 height 18
click at [1509, 83] on icon "button" at bounding box center [1511, 86] width 15 height 13
type input "AN-0422 Fund I, a series of Arwen Partners, LP"
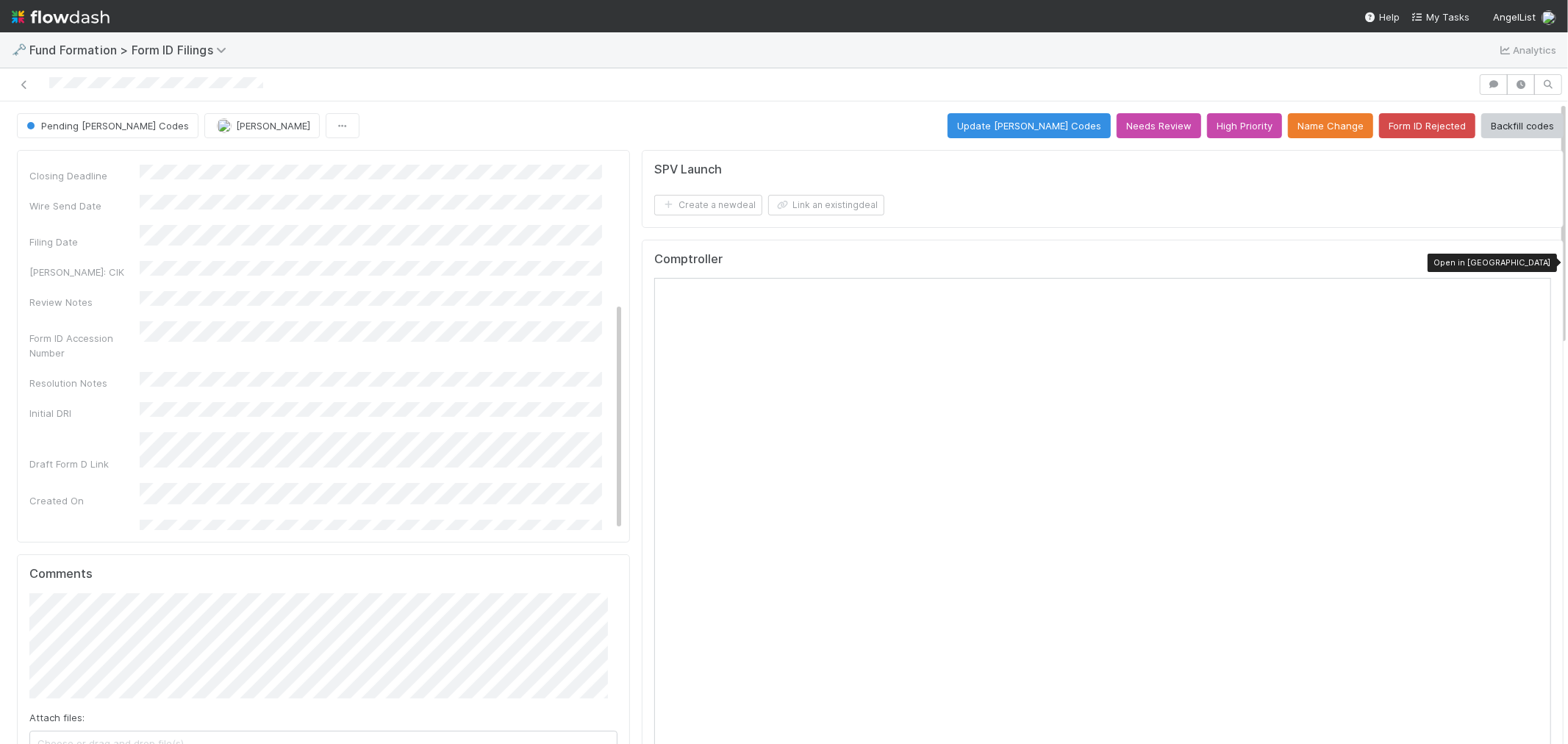
click at [1537, 265] on icon at bounding box center [1544, 263] width 15 height 10
click at [1029, 122] on button "Update EDGAR Codes" at bounding box center [1029, 126] width 163 height 25
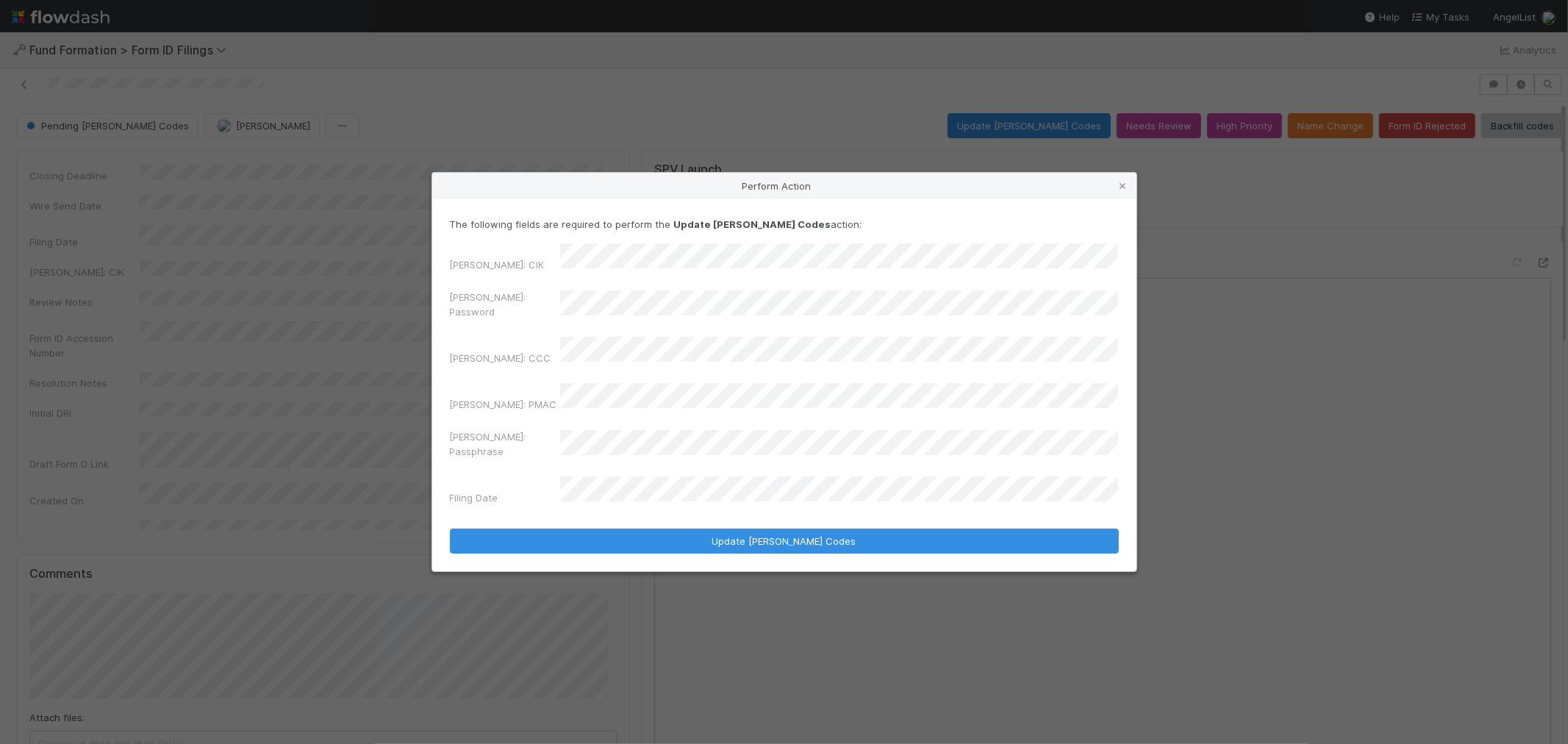
click at [521, 302] on div "EDGAR: CIK EDGAR: Password EDGAR: CCC EDGAR: PMAC EDGAR: Passphrase Filing Date" at bounding box center [784, 377] width 669 height 268
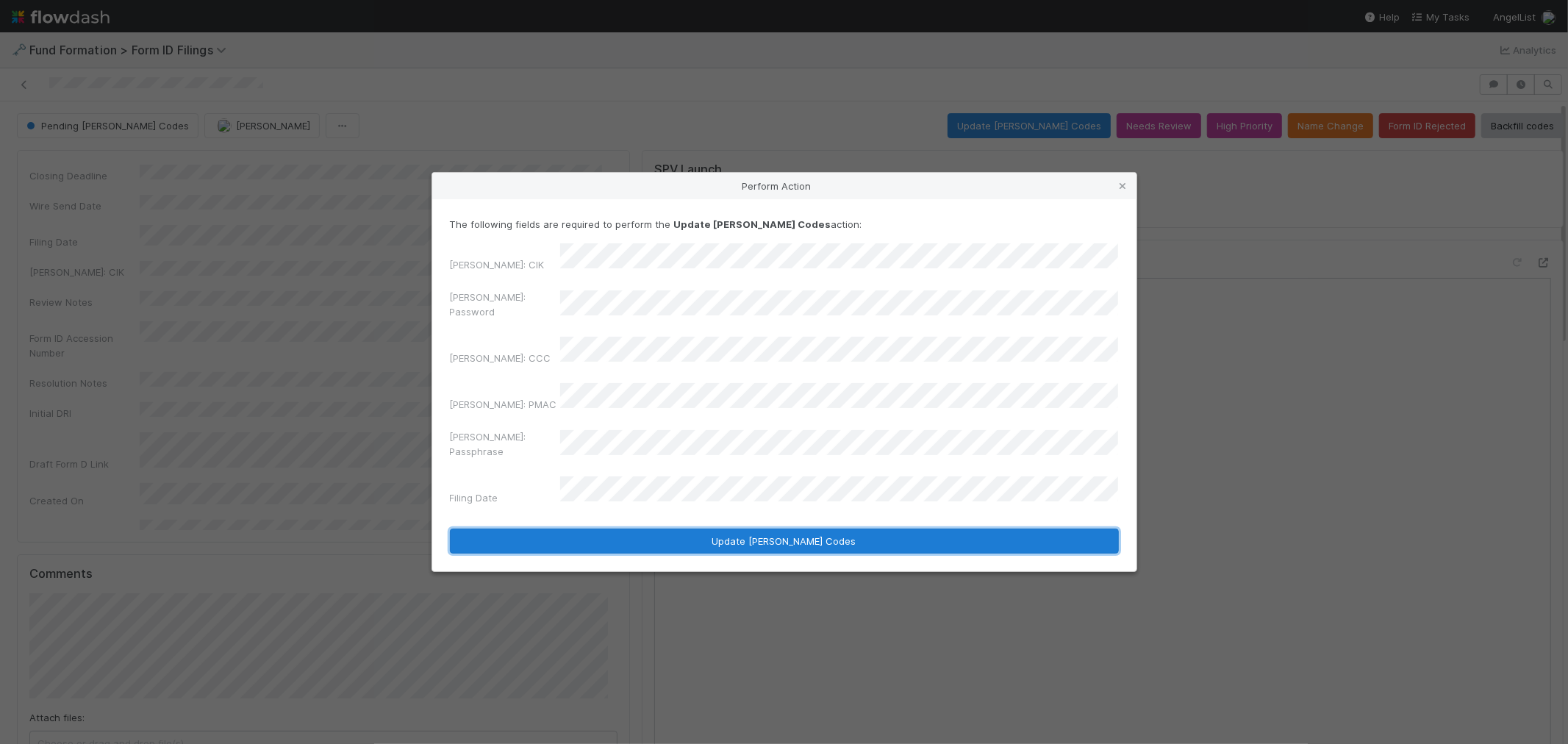
click at [641, 528] on button "Update EDGAR Codes" at bounding box center [784, 541] width 669 height 25
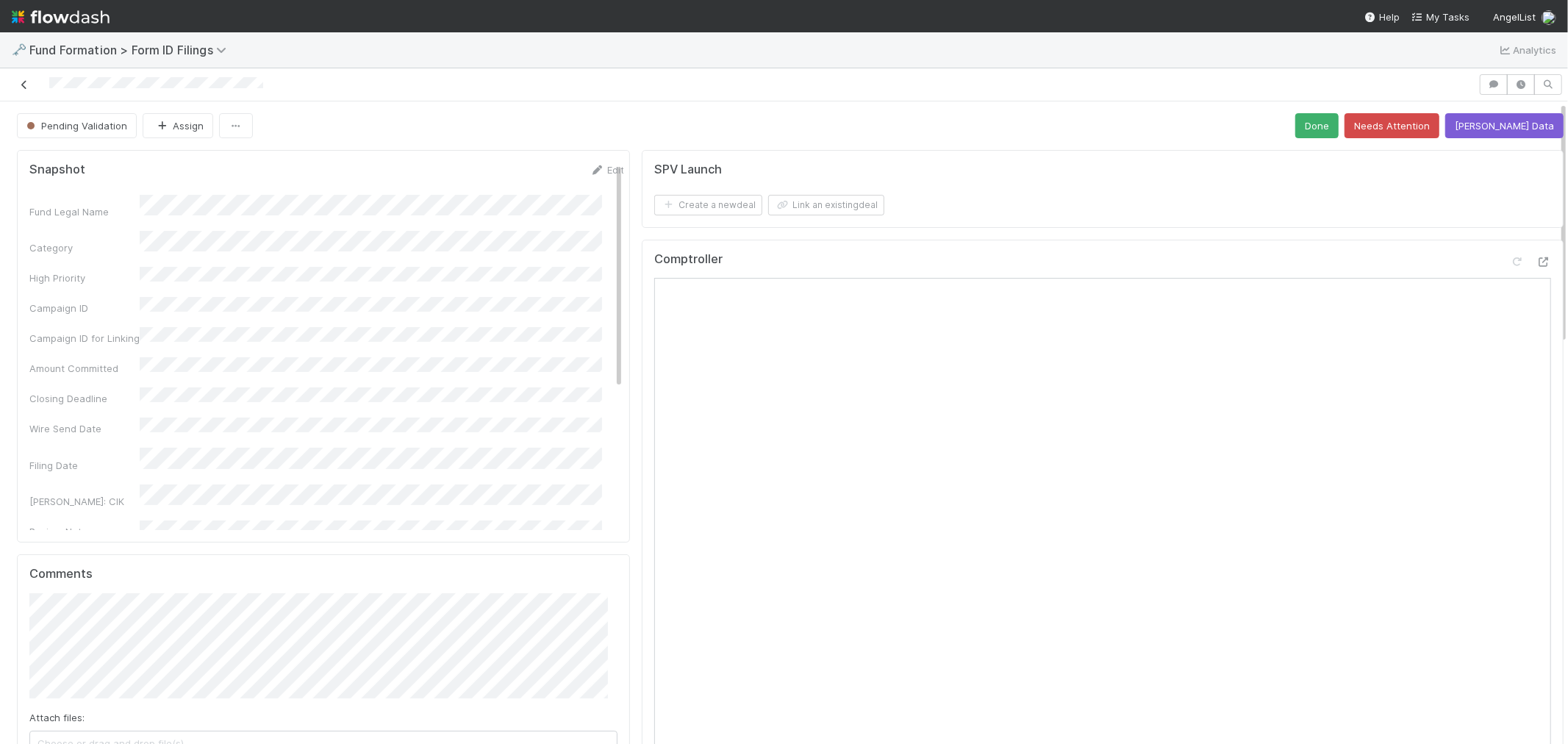
click at [24, 89] on icon at bounding box center [25, 85] width 15 height 10
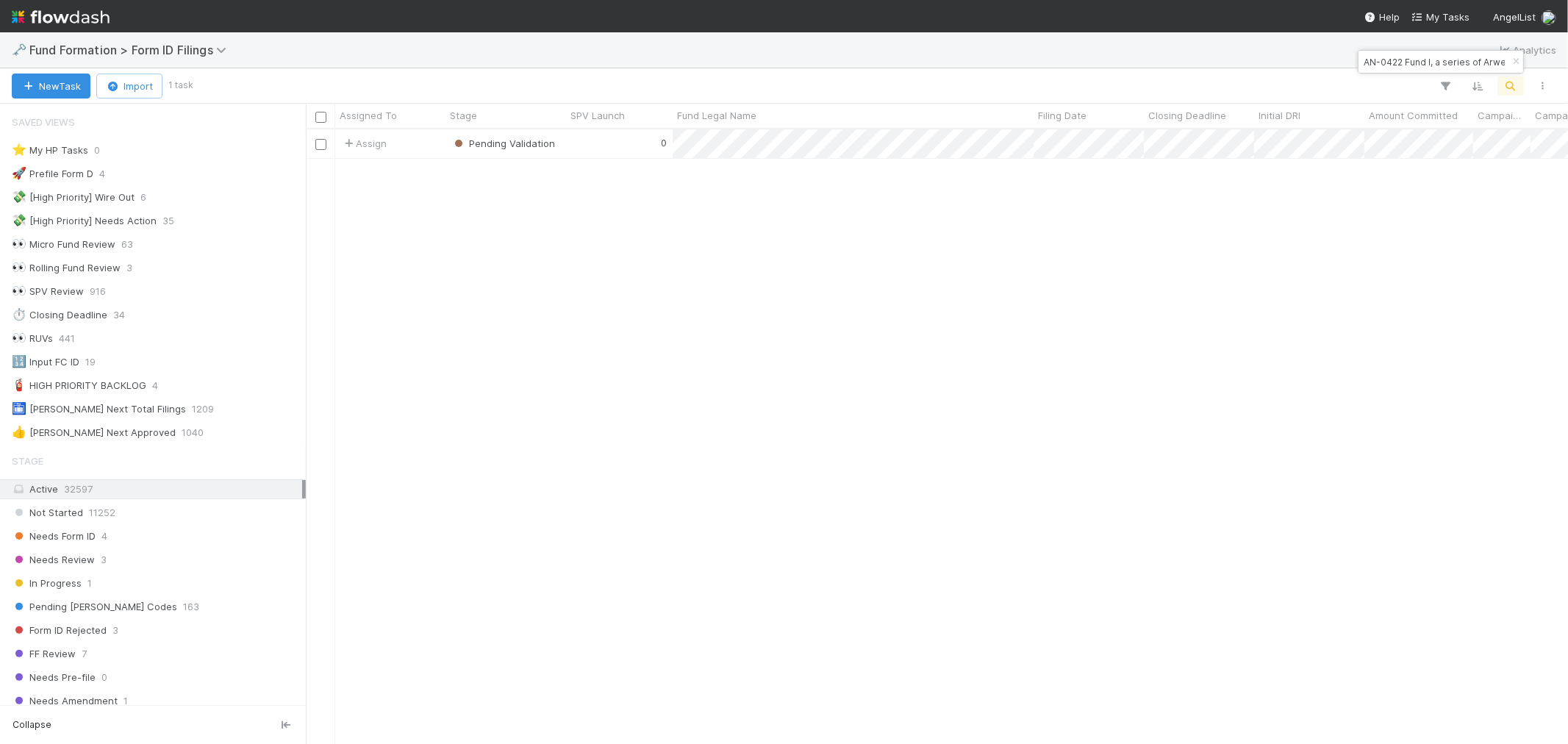
scroll to position [12, 12]
click at [1511, 59] on icon "button" at bounding box center [1516, 62] width 15 height 9
click at [1511, 83] on icon "button" at bounding box center [1511, 86] width 15 height 13
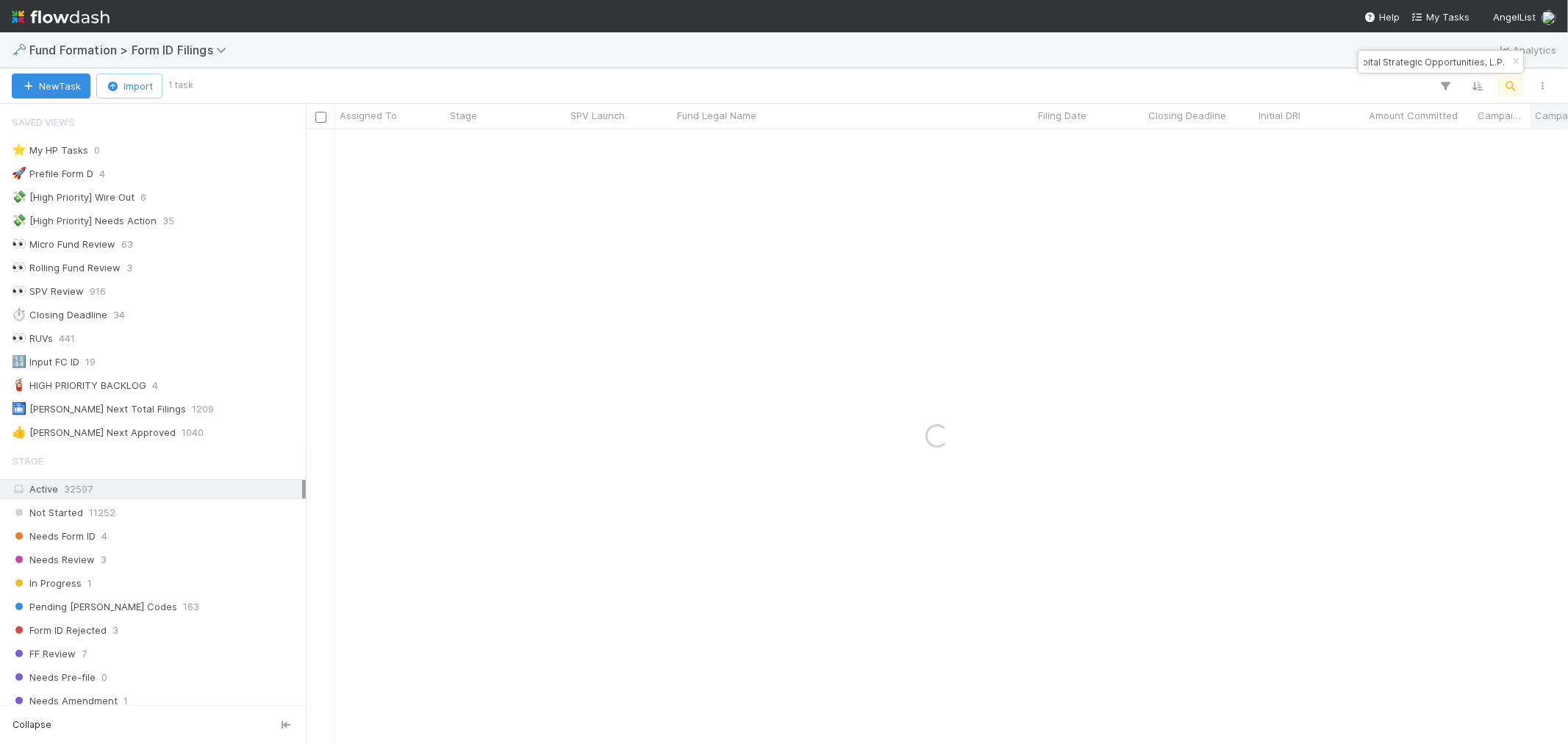
type input "Convective Strategic I, a series of Convective Capital Strategic Opportunities,…"
click at [581, 156] on div "Raven Jacinto Pending EDGAR Codes 0 7/16/25, 6:43:46 AM 8/13/25, 6:25:47 AM 0" at bounding box center [937, 436] width 1262 height 614
click at [537, 234] on div "Raven Jacinto Pending EDGAR Codes 0 7/16/25, 6:43:46 AM 8/13/25, 6:25:47 AM 0" at bounding box center [937, 436] width 1262 height 614
click at [590, 150] on div "0" at bounding box center [619, 144] width 106 height 29
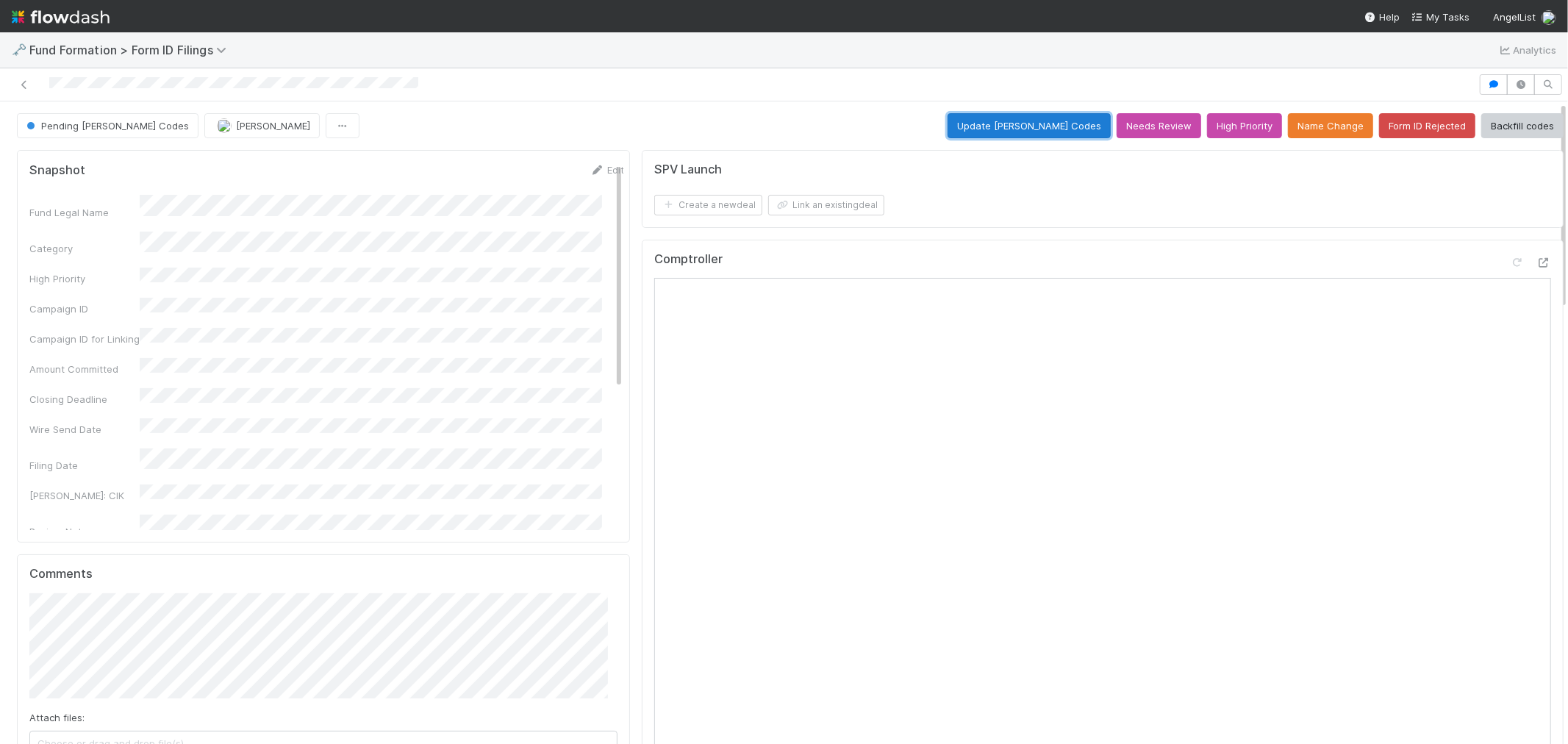
click at [999, 126] on button "Update EDGAR Codes" at bounding box center [1029, 126] width 163 height 25
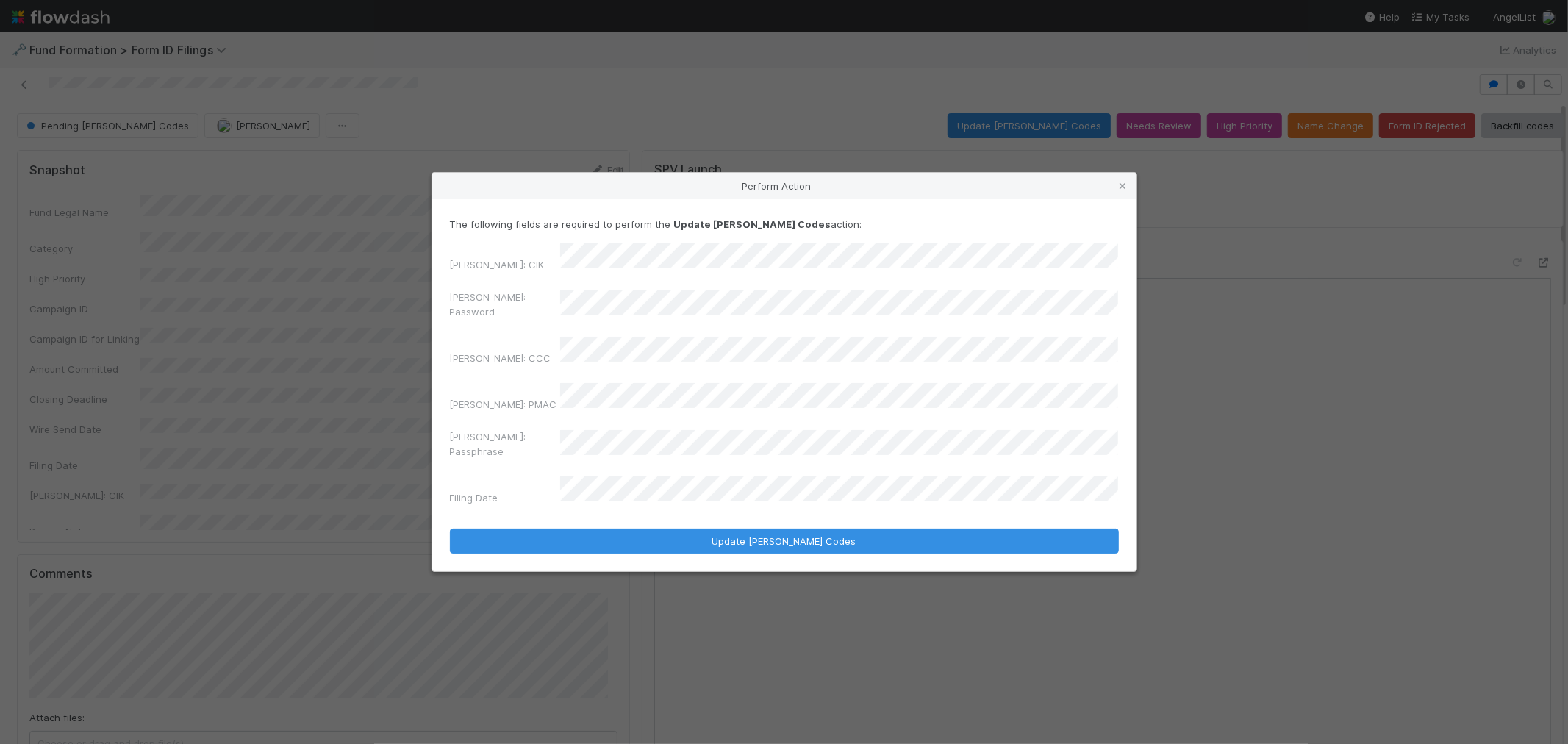
click at [428, 320] on div "Perform Action The following fields are required to perform the Update EDGAR Co…" at bounding box center [784, 372] width 1568 height 744
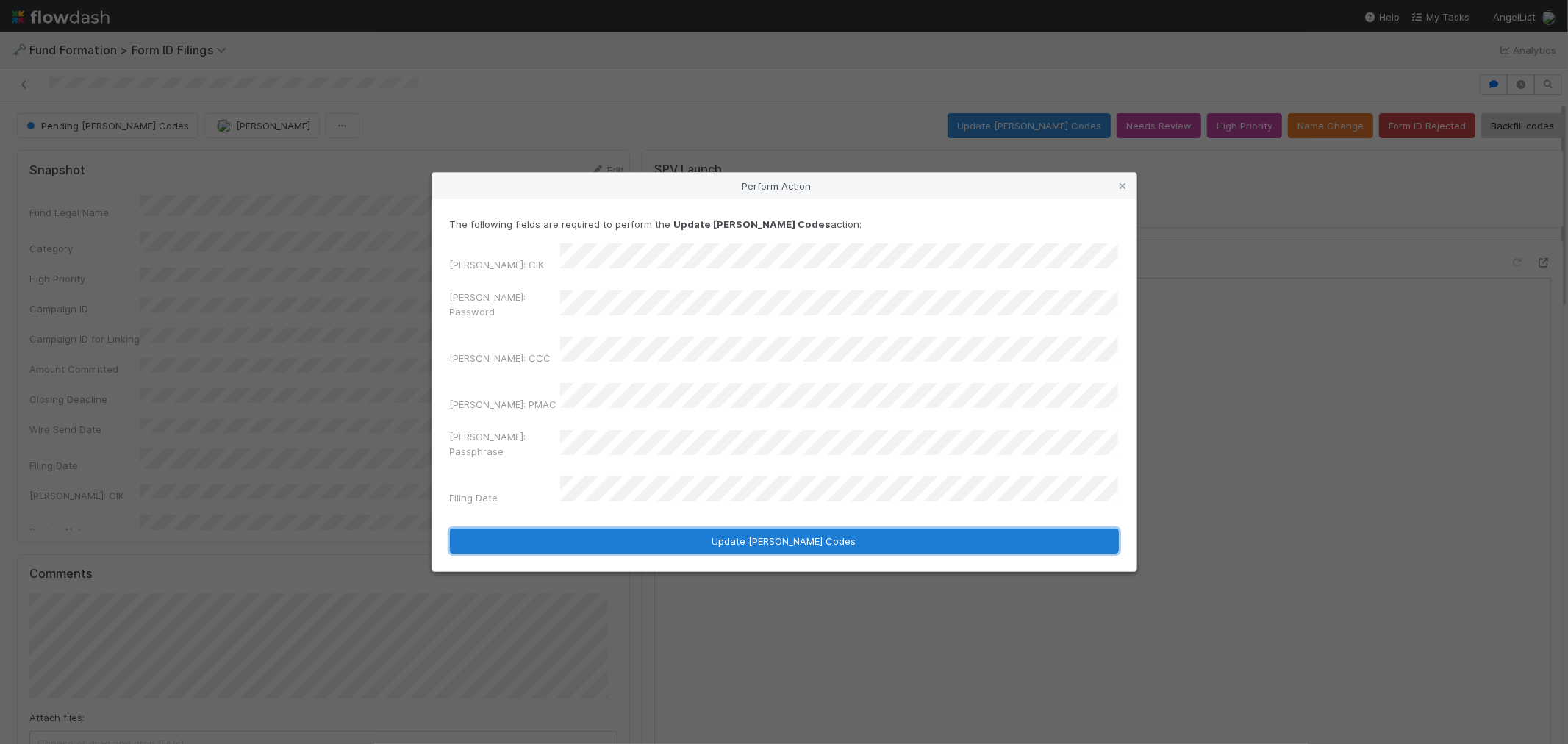
click at [642, 528] on button "Update EDGAR Codes" at bounding box center [784, 541] width 669 height 25
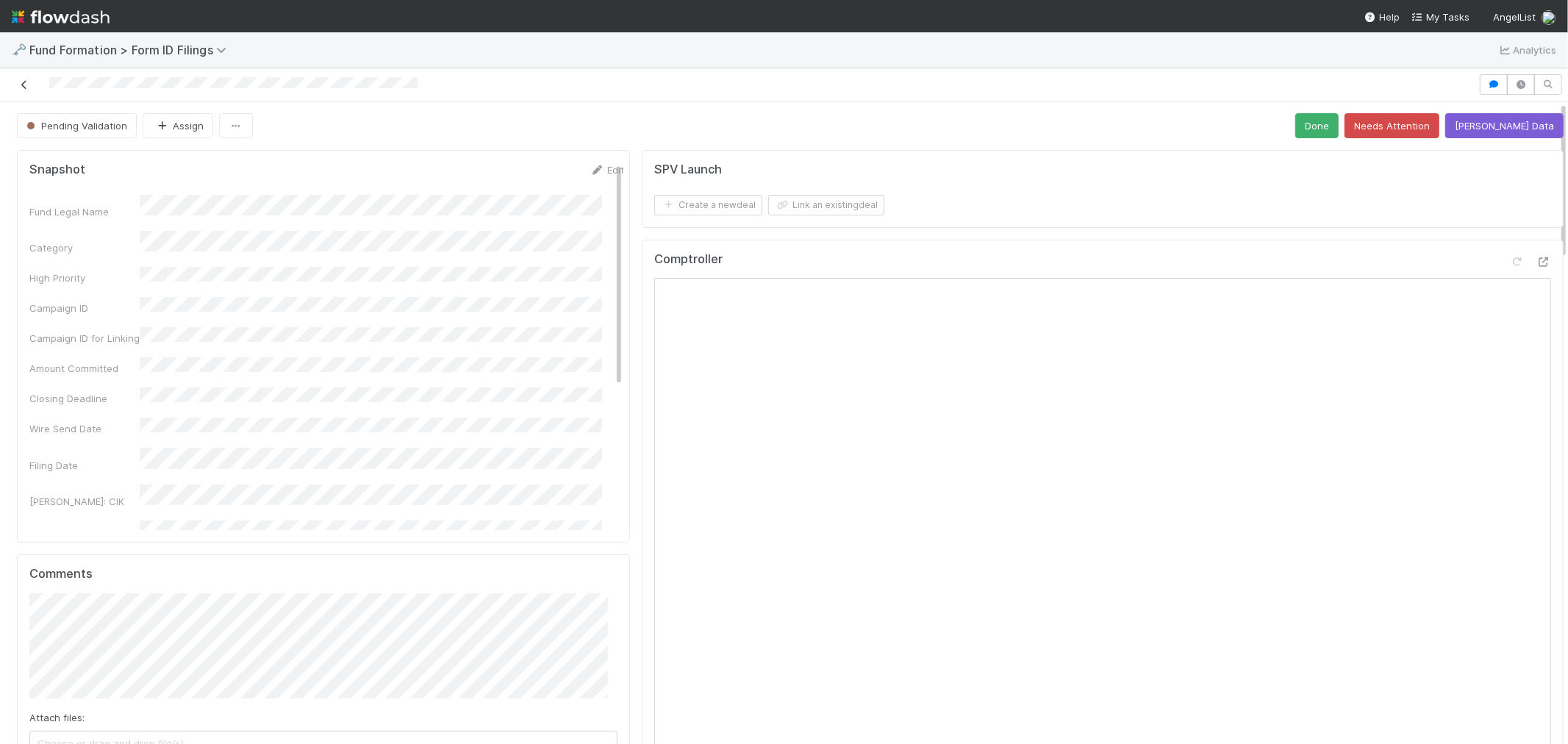
click at [25, 84] on icon at bounding box center [25, 85] width 15 height 10
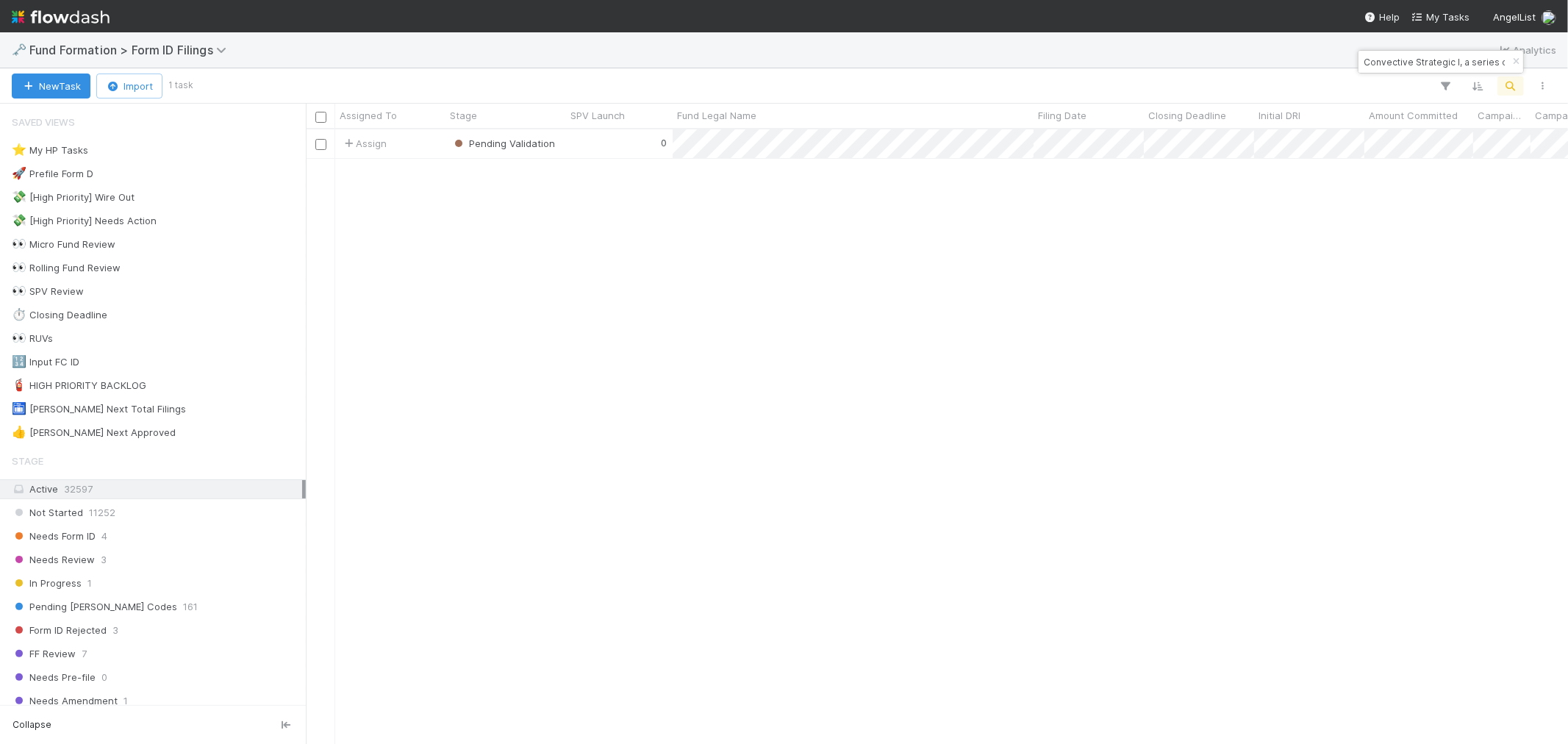
scroll to position [601, 1250]
click at [1515, 60] on icon "button" at bounding box center [1516, 62] width 15 height 9
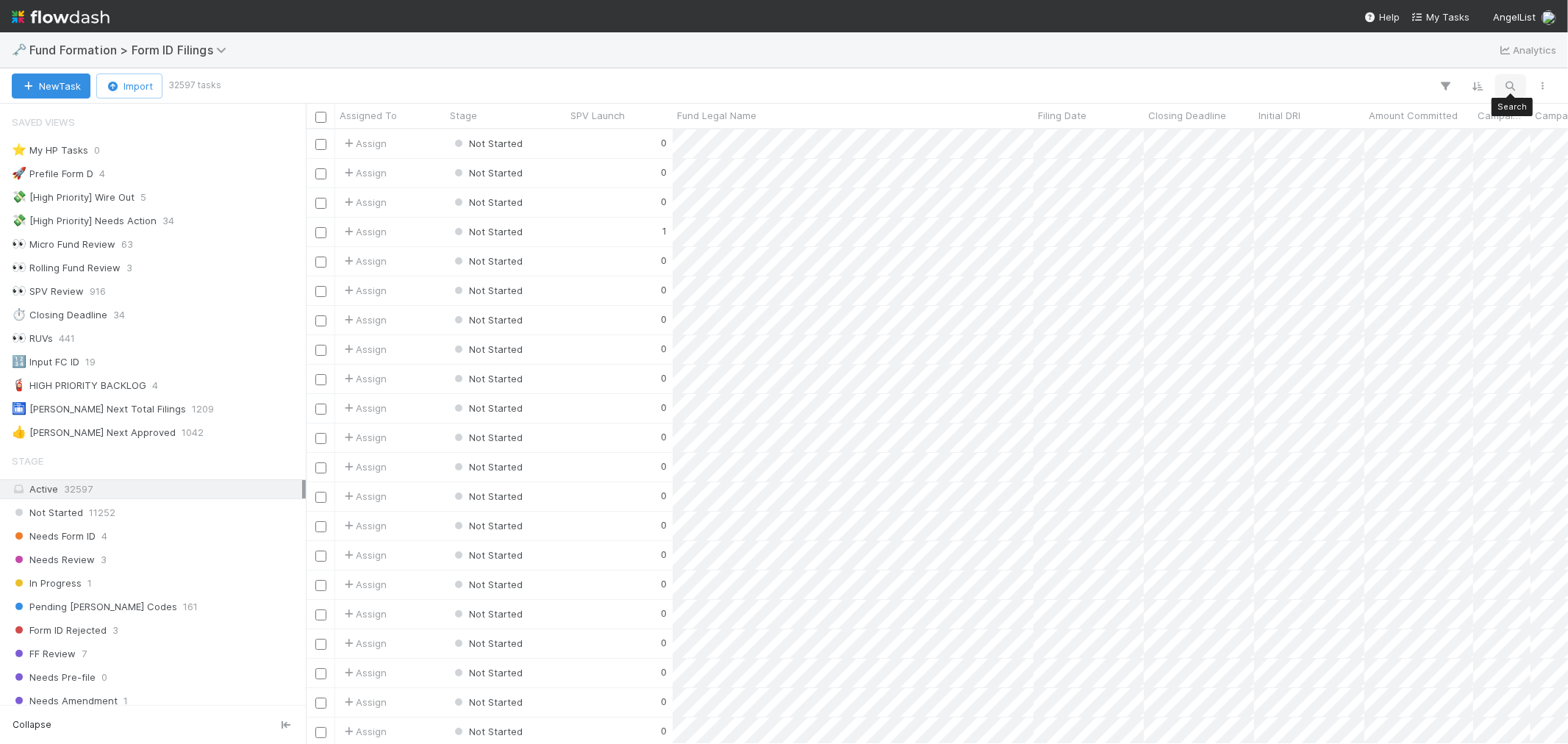
click at [1511, 90] on icon "button" at bounding box center [1511, 86] width 15 height 13
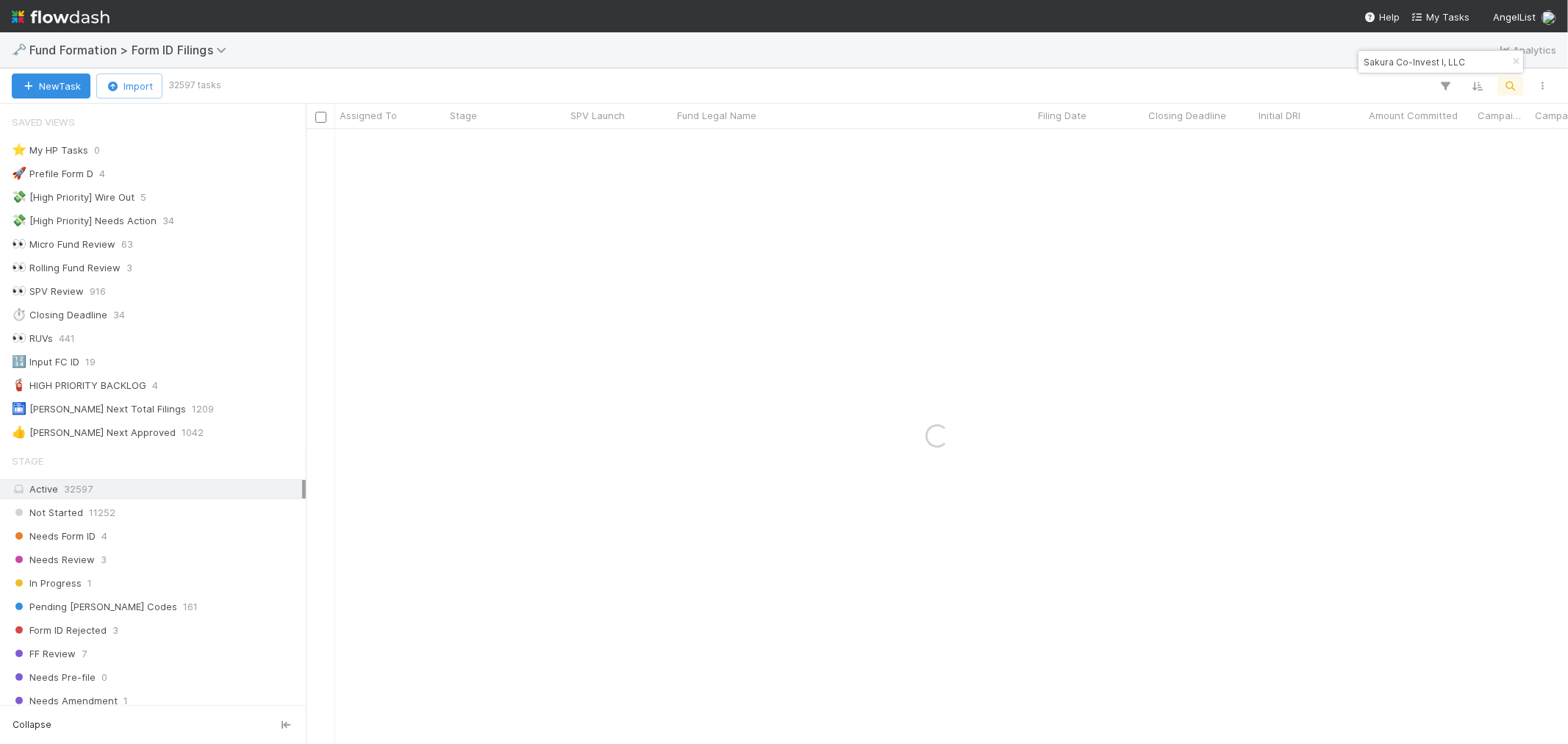
type input "Sakura Co-Invest I, LLC"
click at [609, 145] on div "1" at bounding box center [619, 144] width 106 height 29
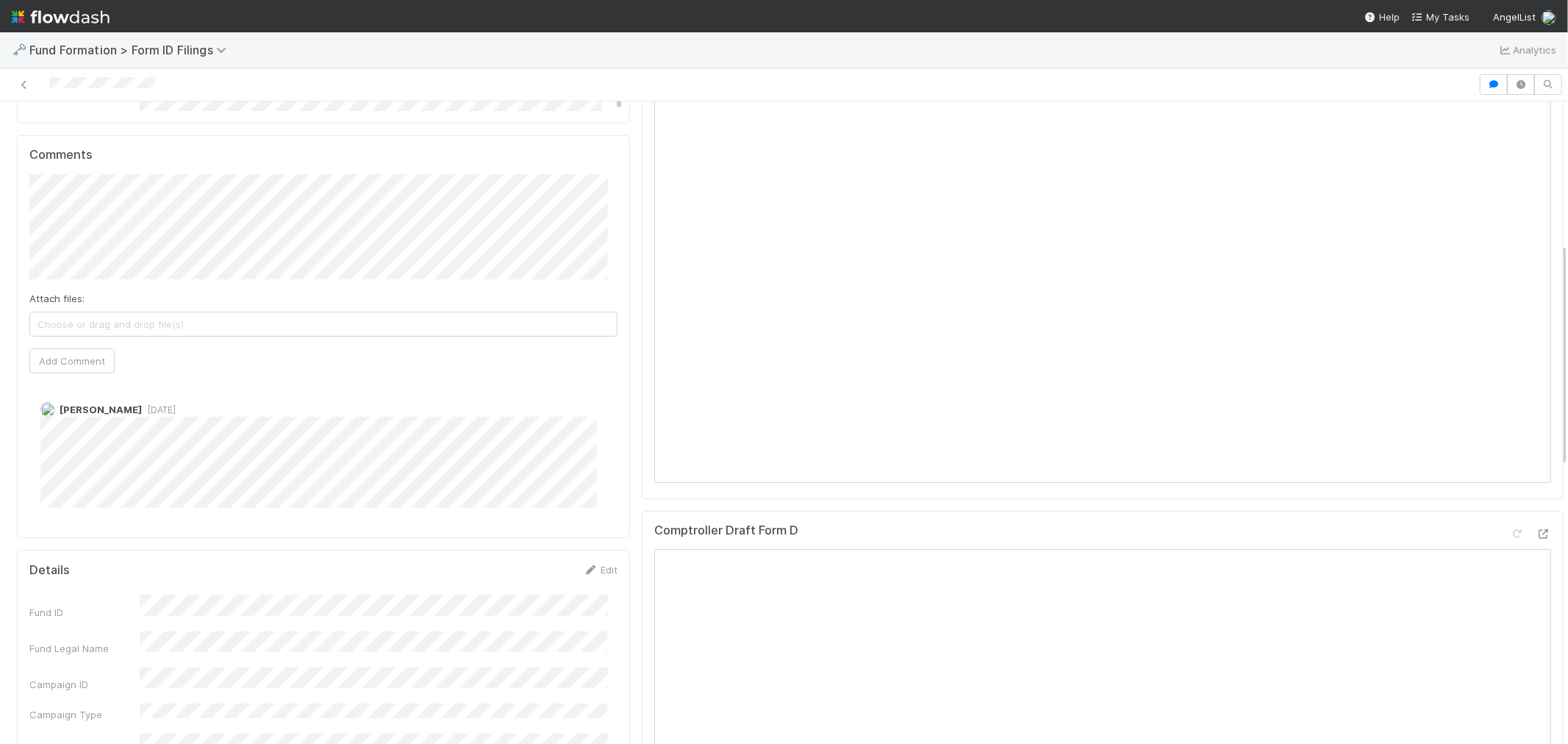
scroll to position [408, 0]
click at [150, 239] on span "Catherine Lambright" at bounding box center [118, 243] width 74 height 12
click at [196, 246] on span "Brittany Files" at bounding box center [225, 243] width 60 height 12
type input "https://app.frontapp.com/open/msg_1yhxqtmv"
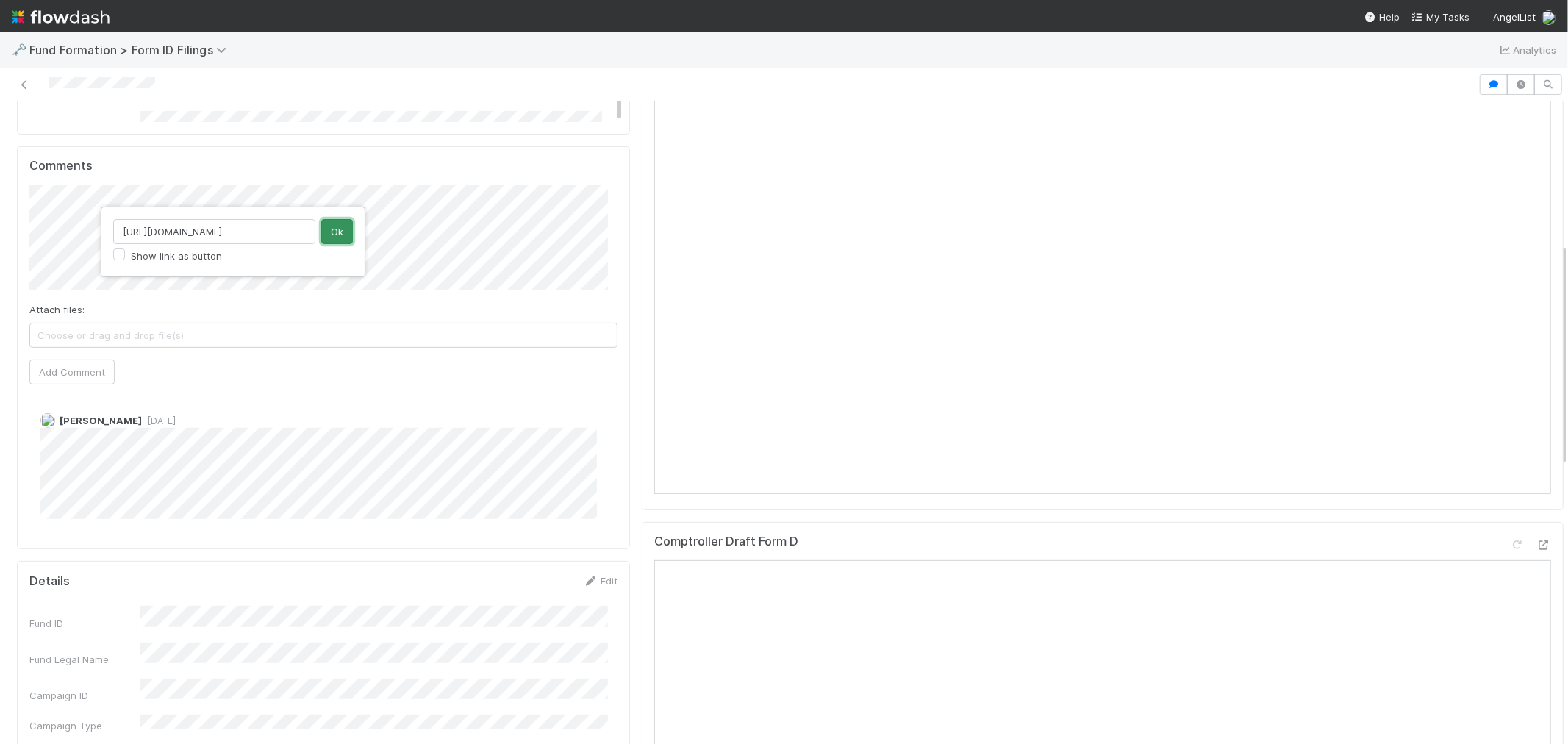
scroll to position [0, 0]
click at [333, 231] on button "Ok" at bounding box center [337, 231] width 31 height 25
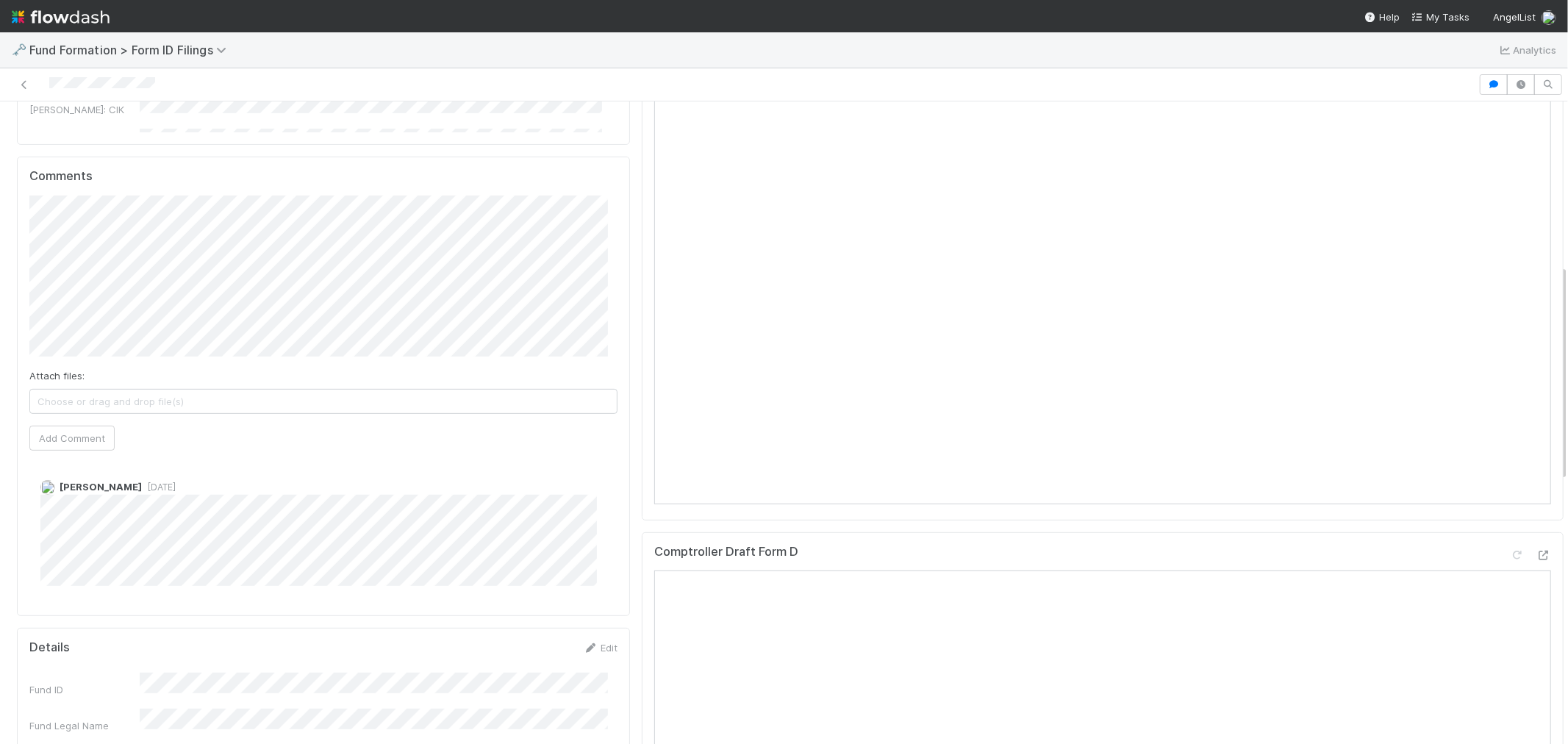
scroll to position [490, 0]
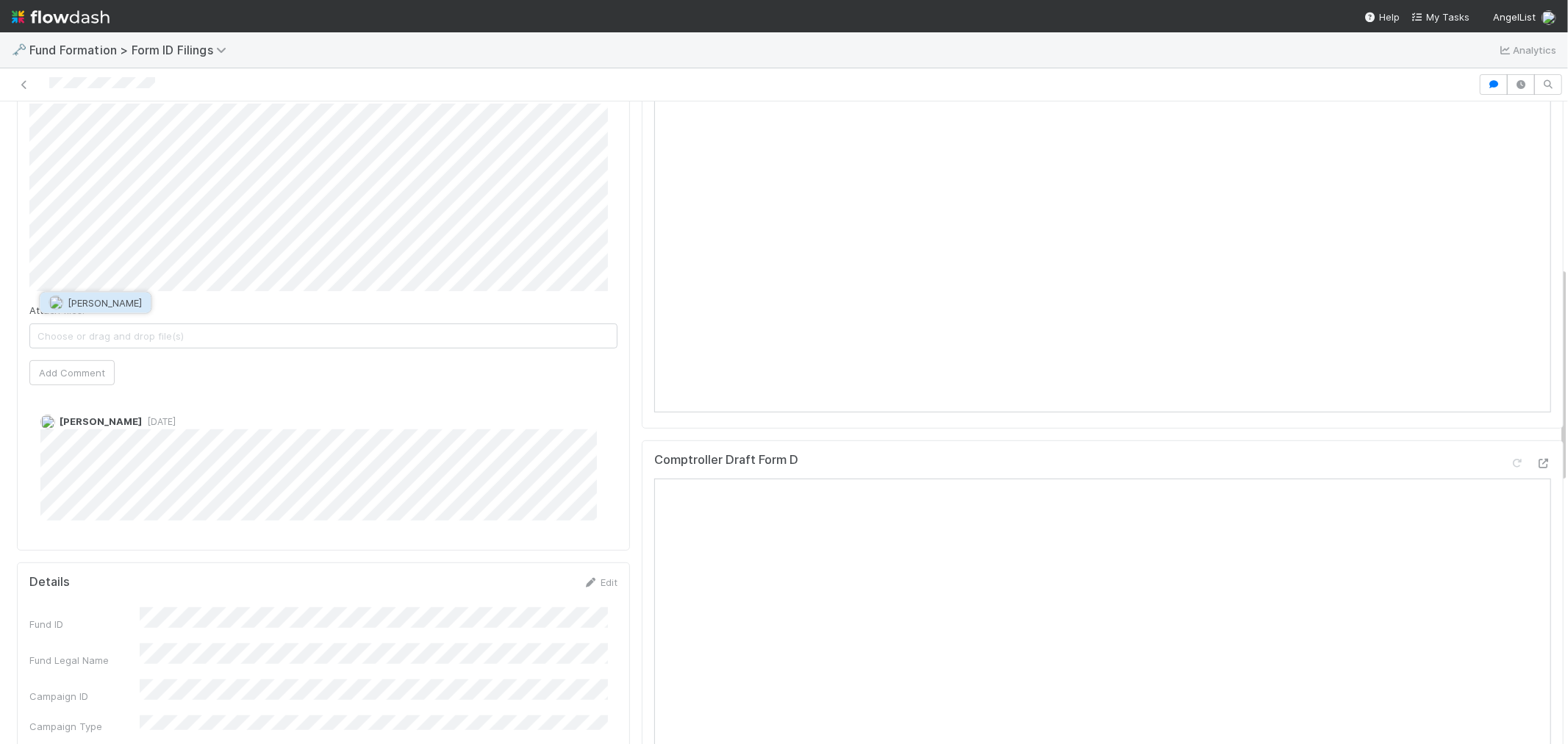
click at [72, 300] on span "Febbie Cervantes" at bounding box center [105, 303] width 74 height 12
click at [22, 297] on div "Comments Attach files: Choose or drag and drop file(s) Add Comment Catherine La…" at bounding box center [324, 307] width 613 height 485
click at [80, 353] on button "Add Comment" at bounding box center [72, 347] width 86 height 25
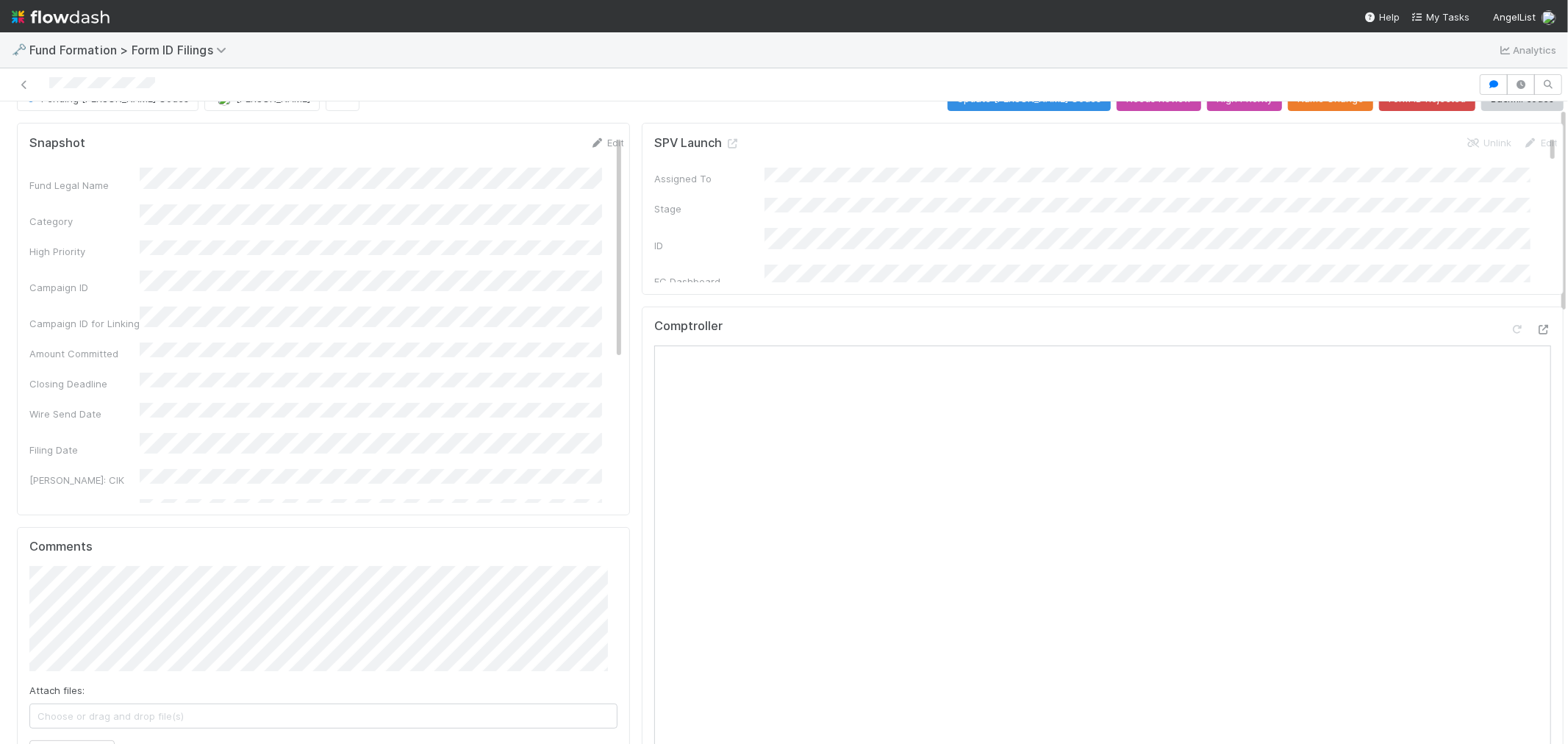
scroll to position [0, 0]
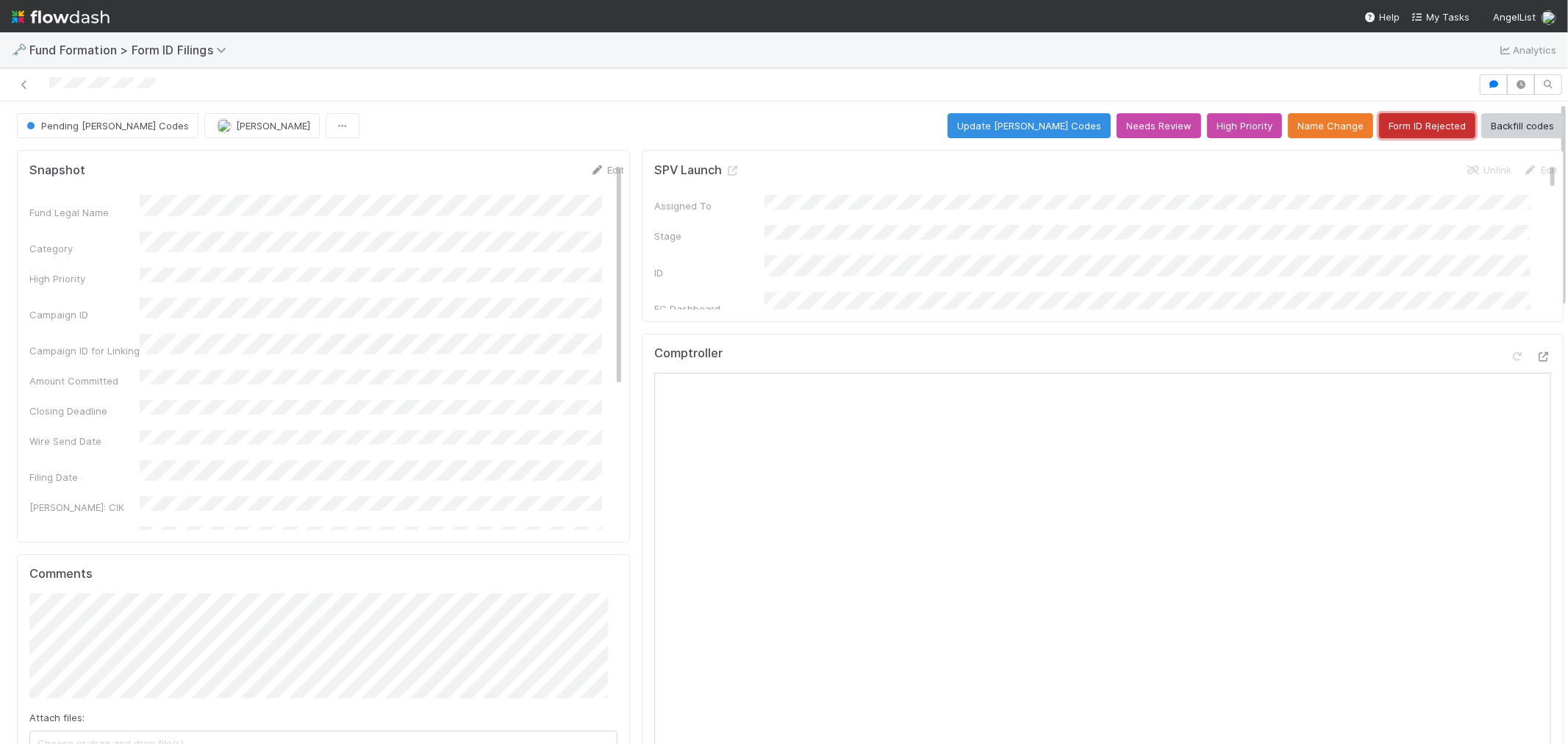
click at [1400, 127] on button "Form ID Rejected" at bounding box center [1427, 126] width 96 height 25
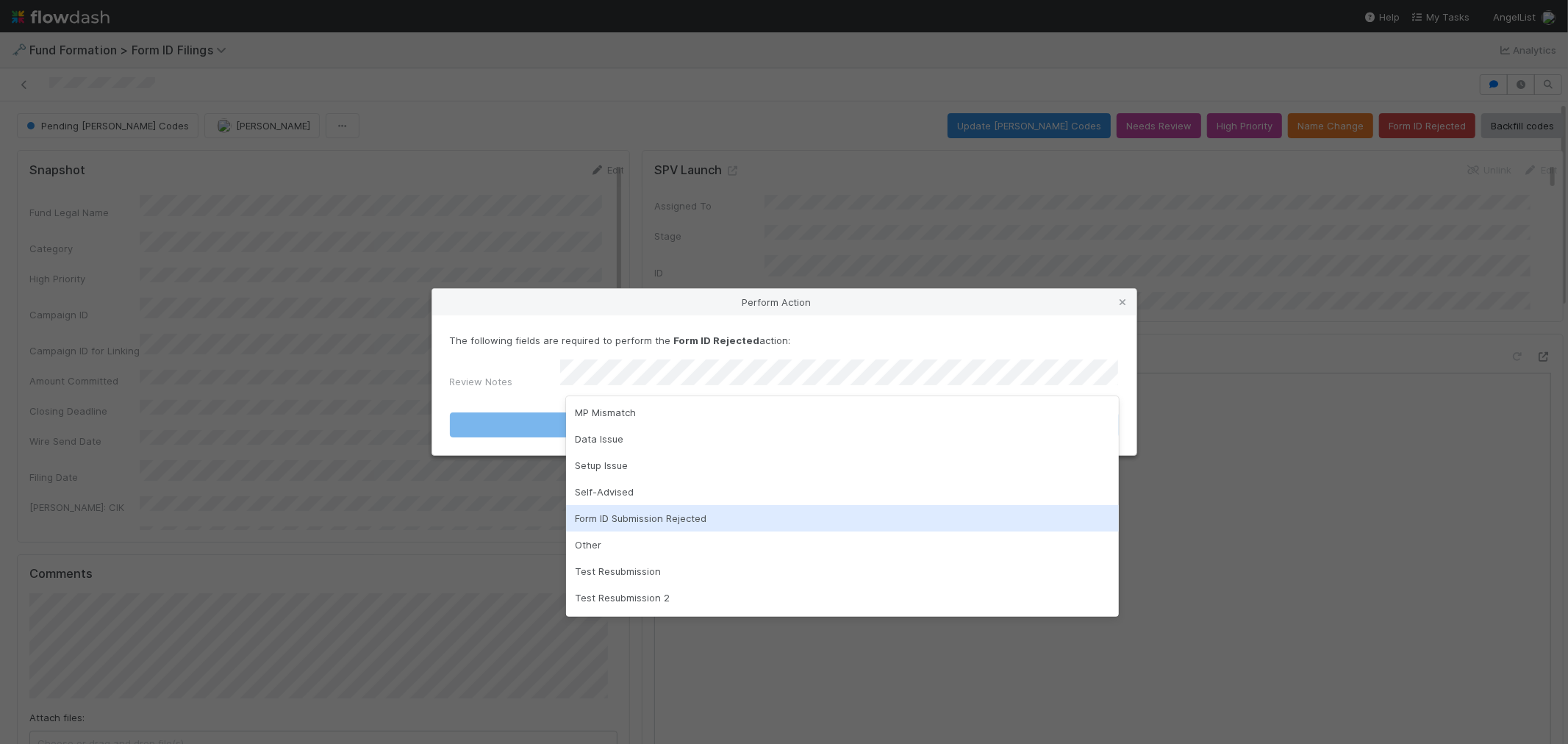
click at [662, 509] on div "Form ID Submission Rejected" at bounding box center [842, 519] width 553 height 27
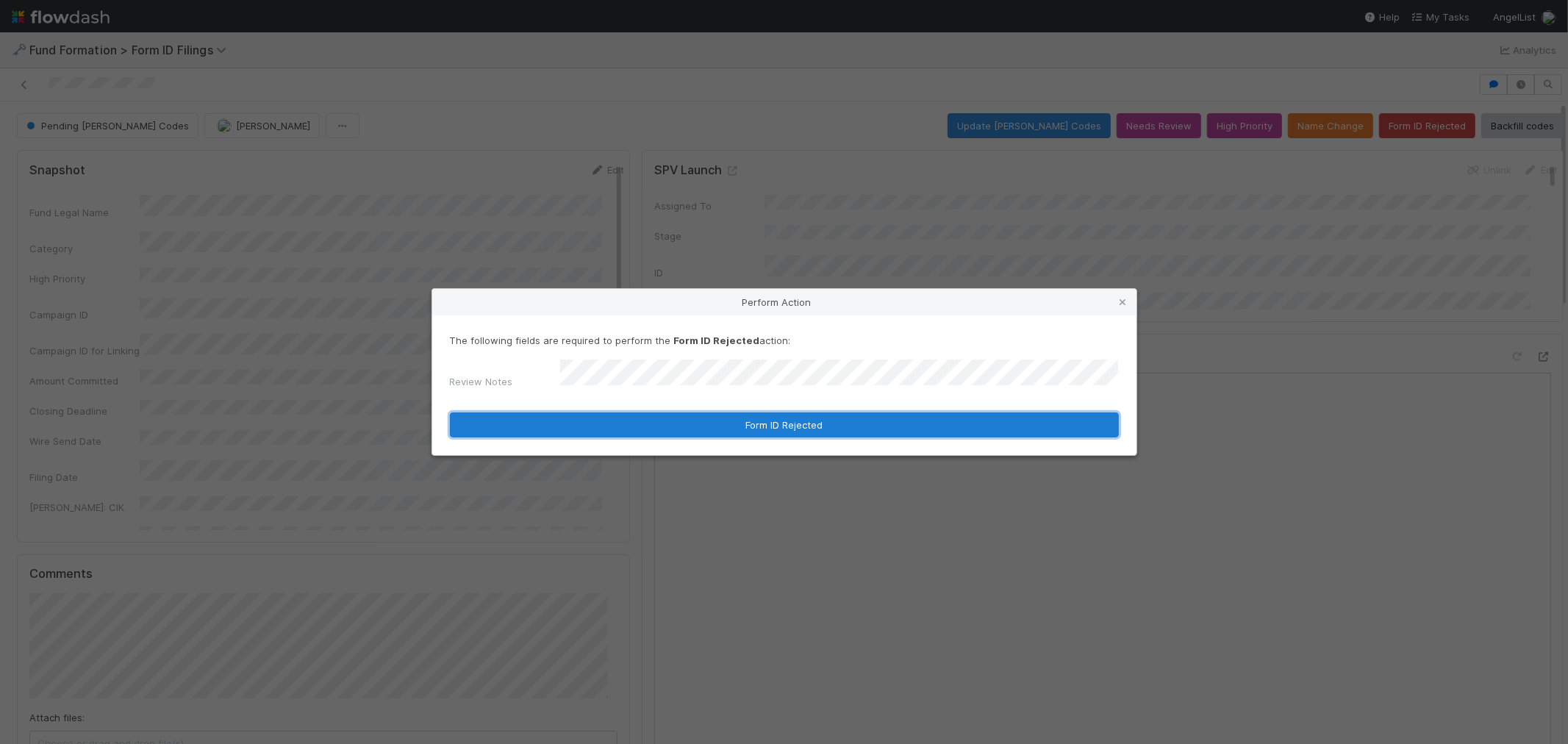
click at [658, 425] on button "Form ID Rejected" at bounding box center [784, 425] width 669 height 25
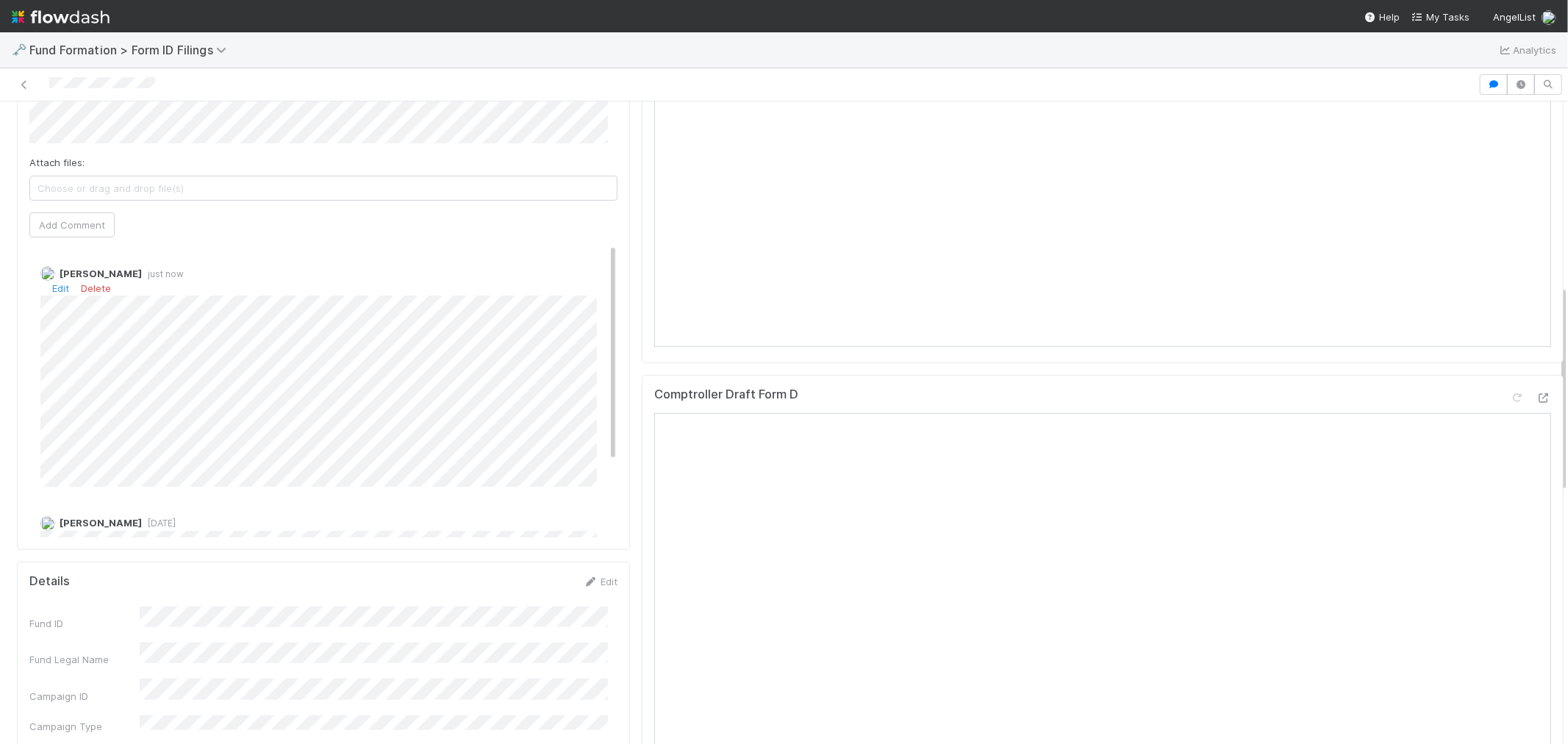
scroll to position [571, 0]
click at [56, 273] on link "Edit" at bounding box center [60, 272] width 17 height 12
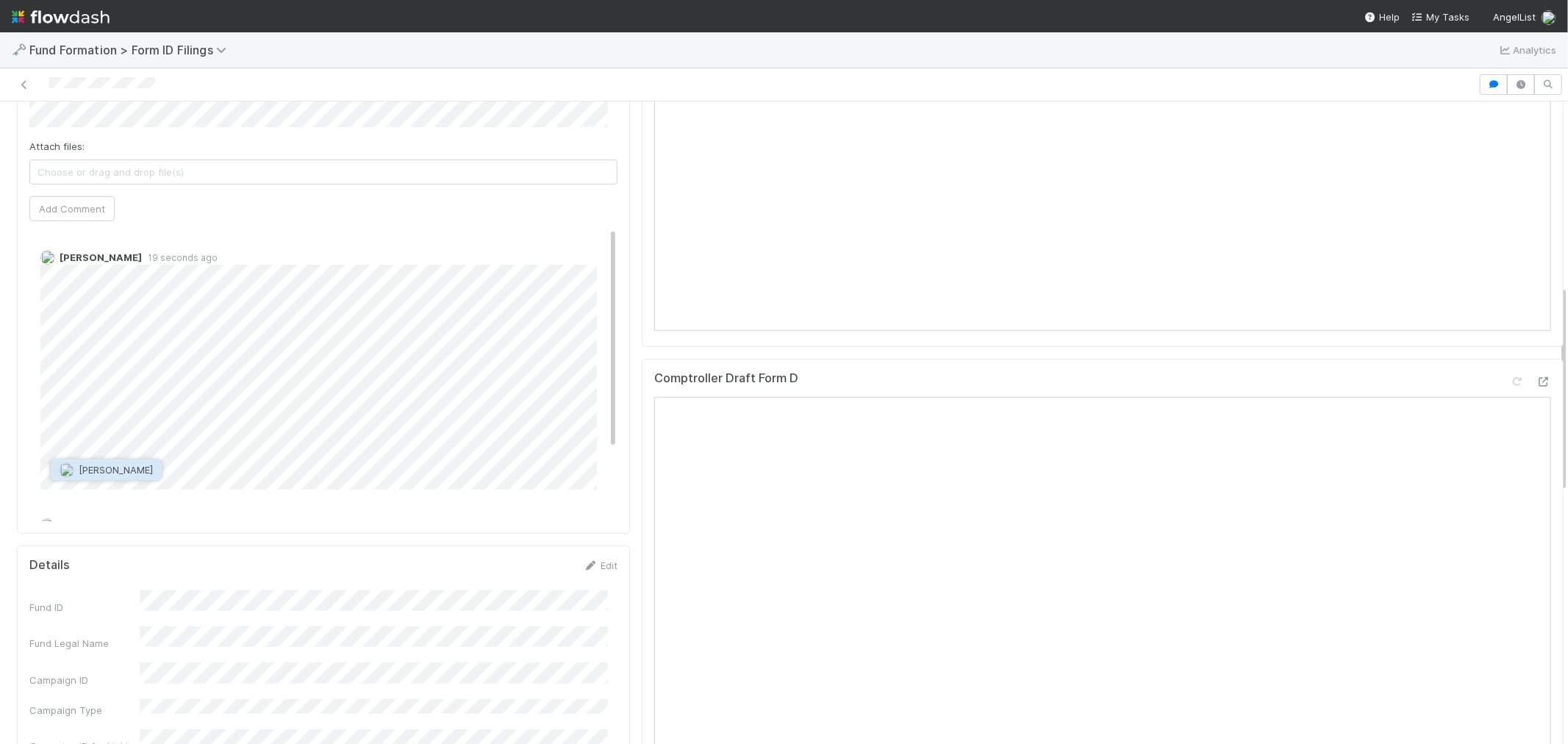
click at [144, 465] on span "Febbie Cervantes" at bounding box center [116, 469] width 74 height 12
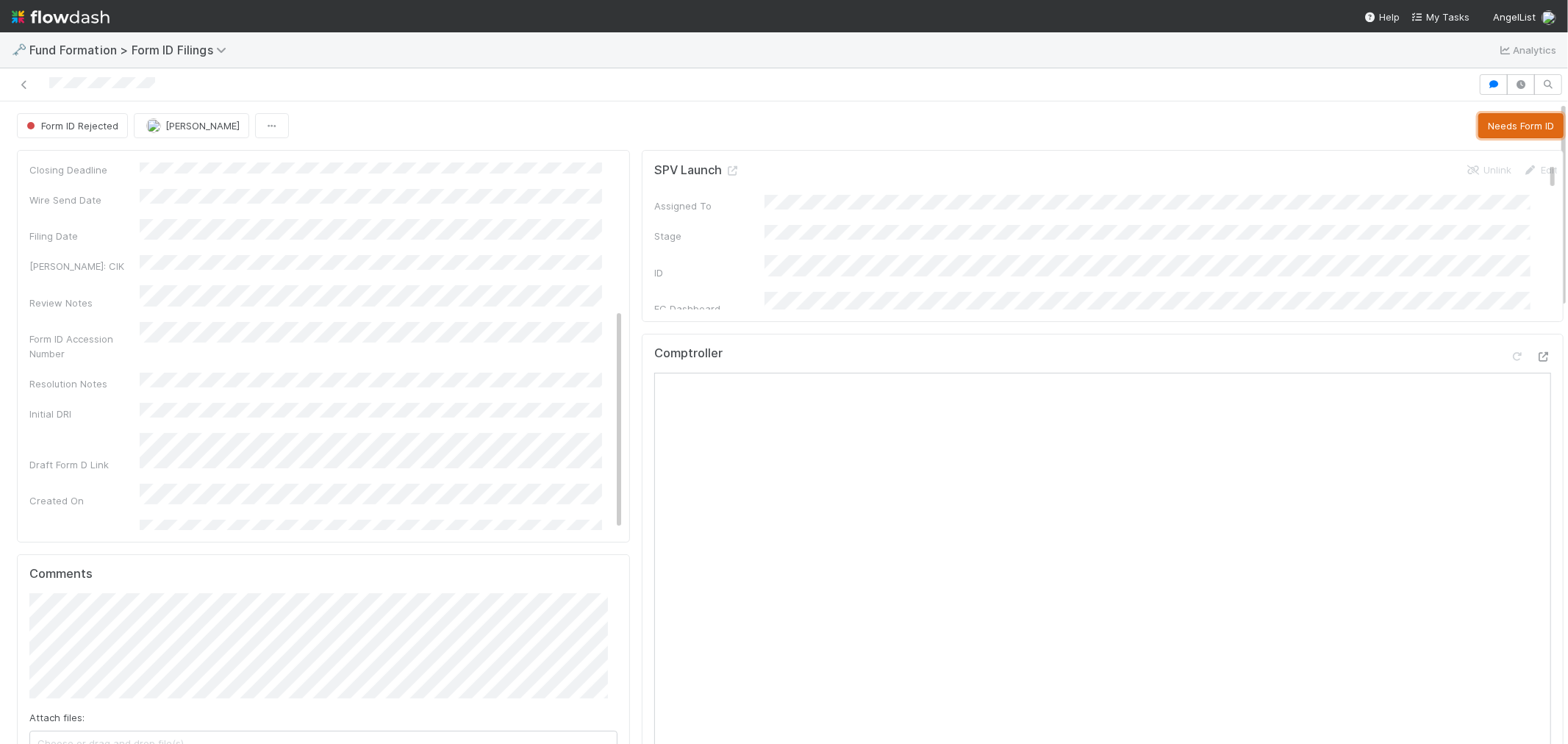
click at [1497, 115] on button "Needs Form ID" at bounding box center [1521, 126] width 86 height 25
click at [21, 80] on icon at bounding box center [25, 85] width 15 height 10
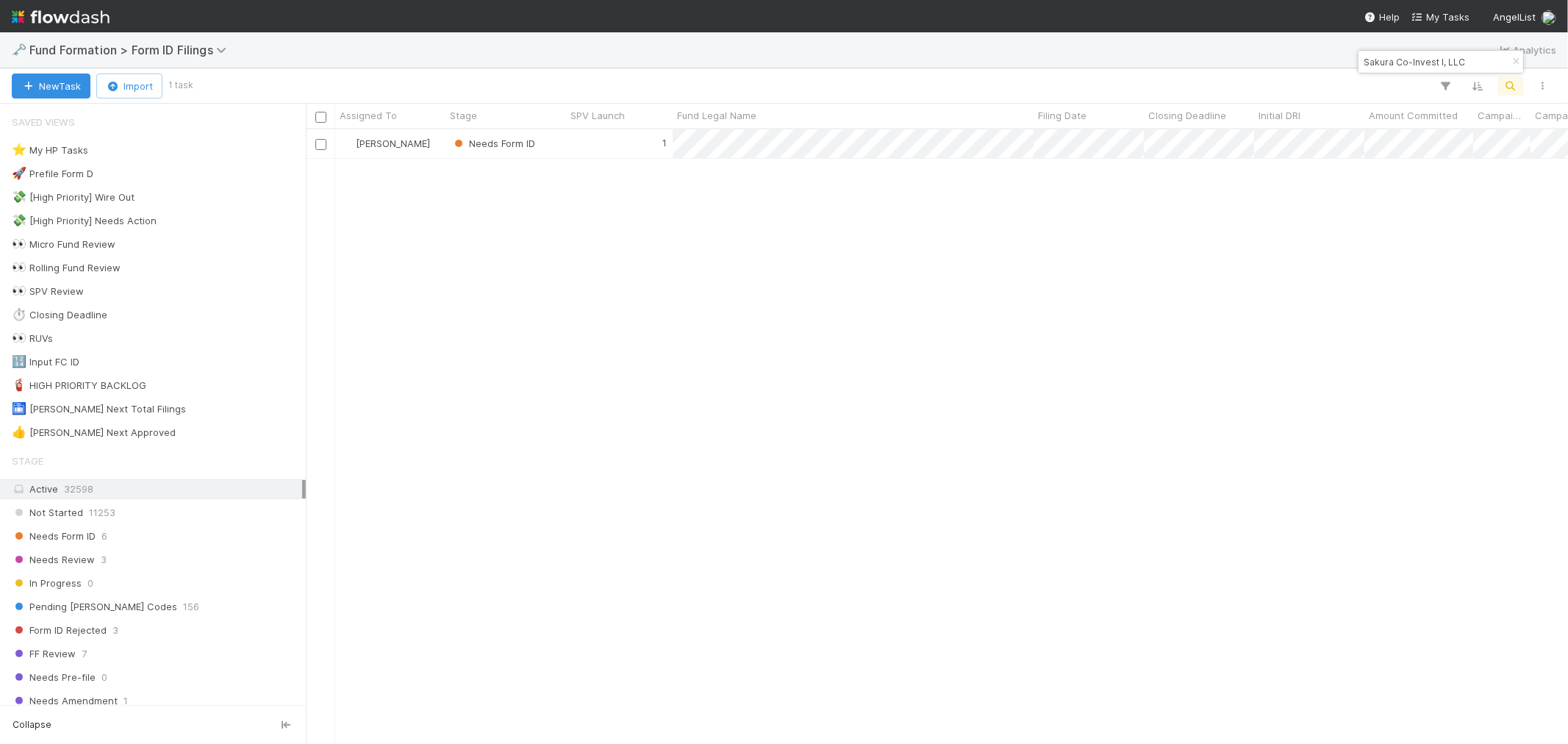
scroll to position [601, 1250]
drag, startPoint x: 1516, startPoint y: 60, endPoint x: 1512, endPoint y: 93, distance: 33.2
click at [1518, 62] on icon "button" at bounding box center [1516, 62] width 15 height 9
click at [1513, 80] on icon "button" at bounding box center [1511, 86] width 15 height 13
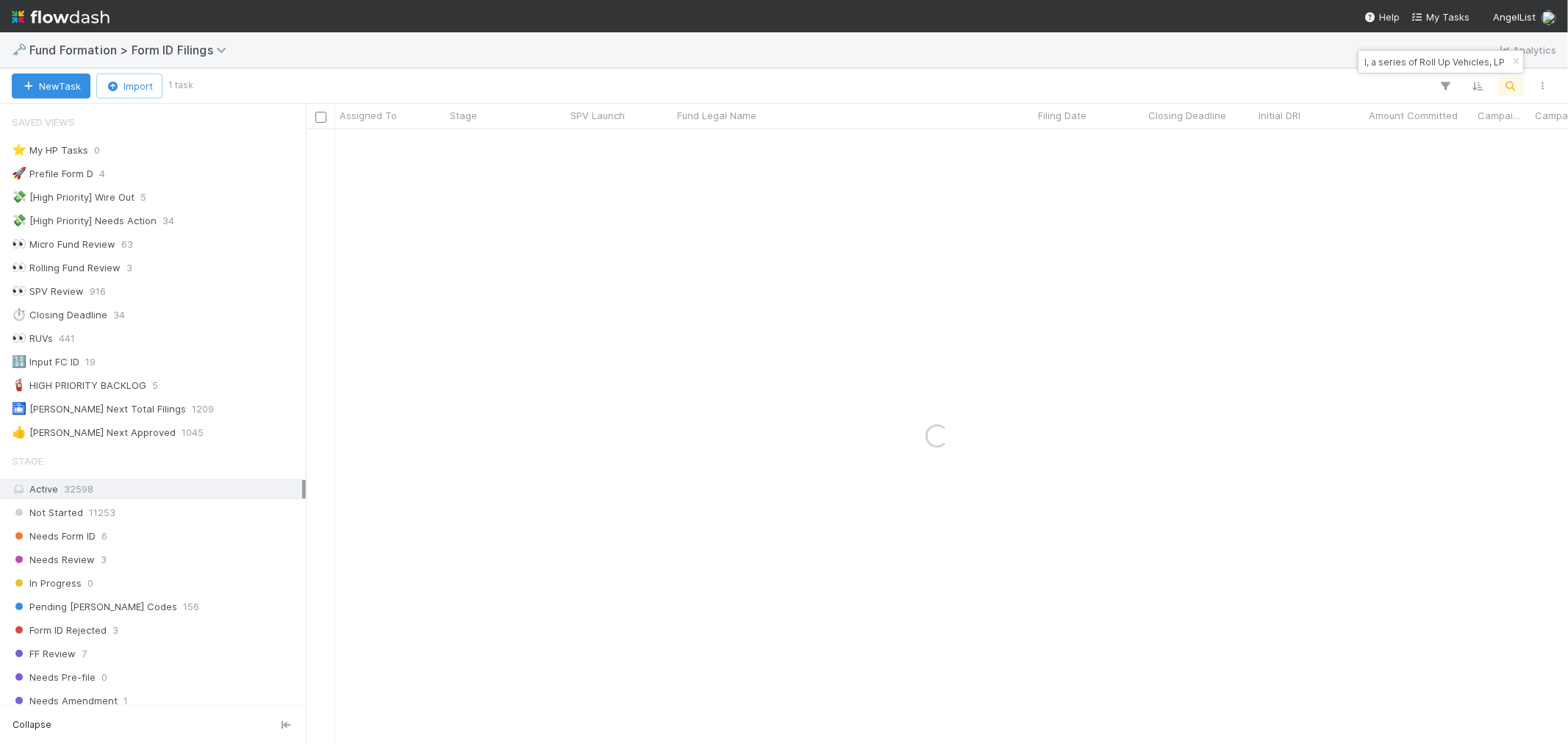
type input "TH-0708 Fund I, a series of Roll Up Vehicles, LP"
click at [582, 146] on div "0" at bounding box center [619, 144] width 106 height 29
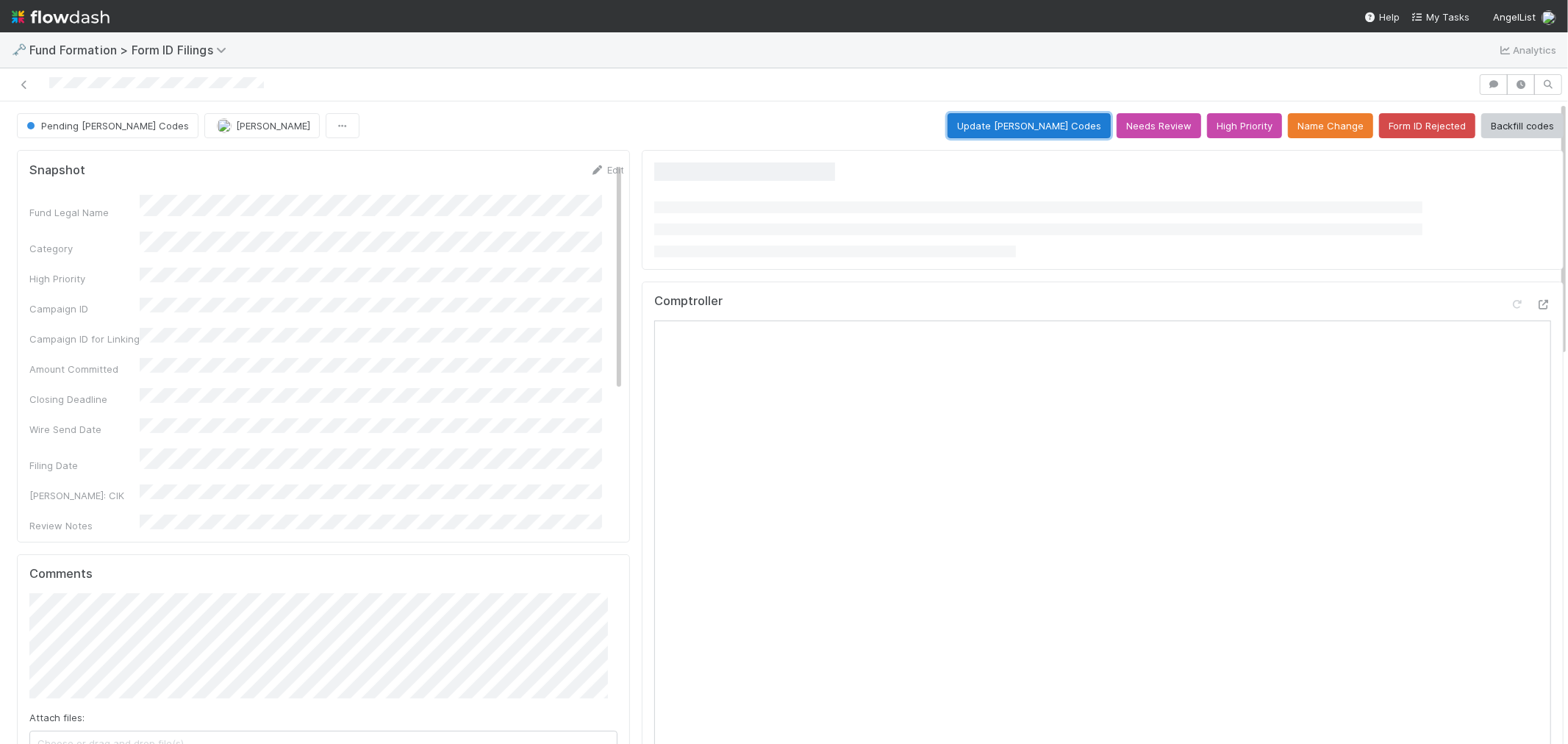
click at [1008, 113] on button "Update EDGAR Codes" at bounding box center [1029, 126] width 163 height 25
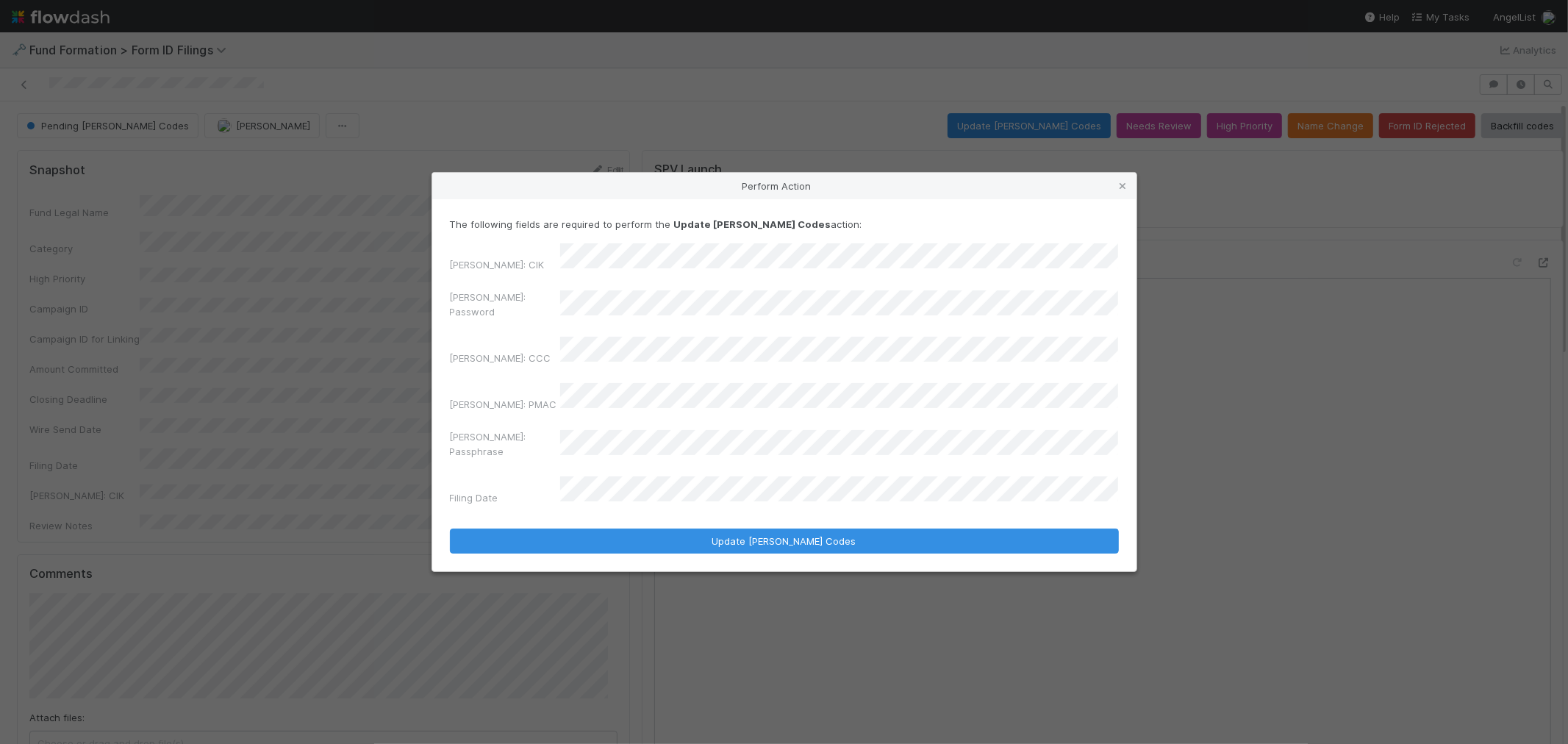
click at [510, 321] on div "EDGAR: Password" at bounding box center [784, 307] width 669 height 35
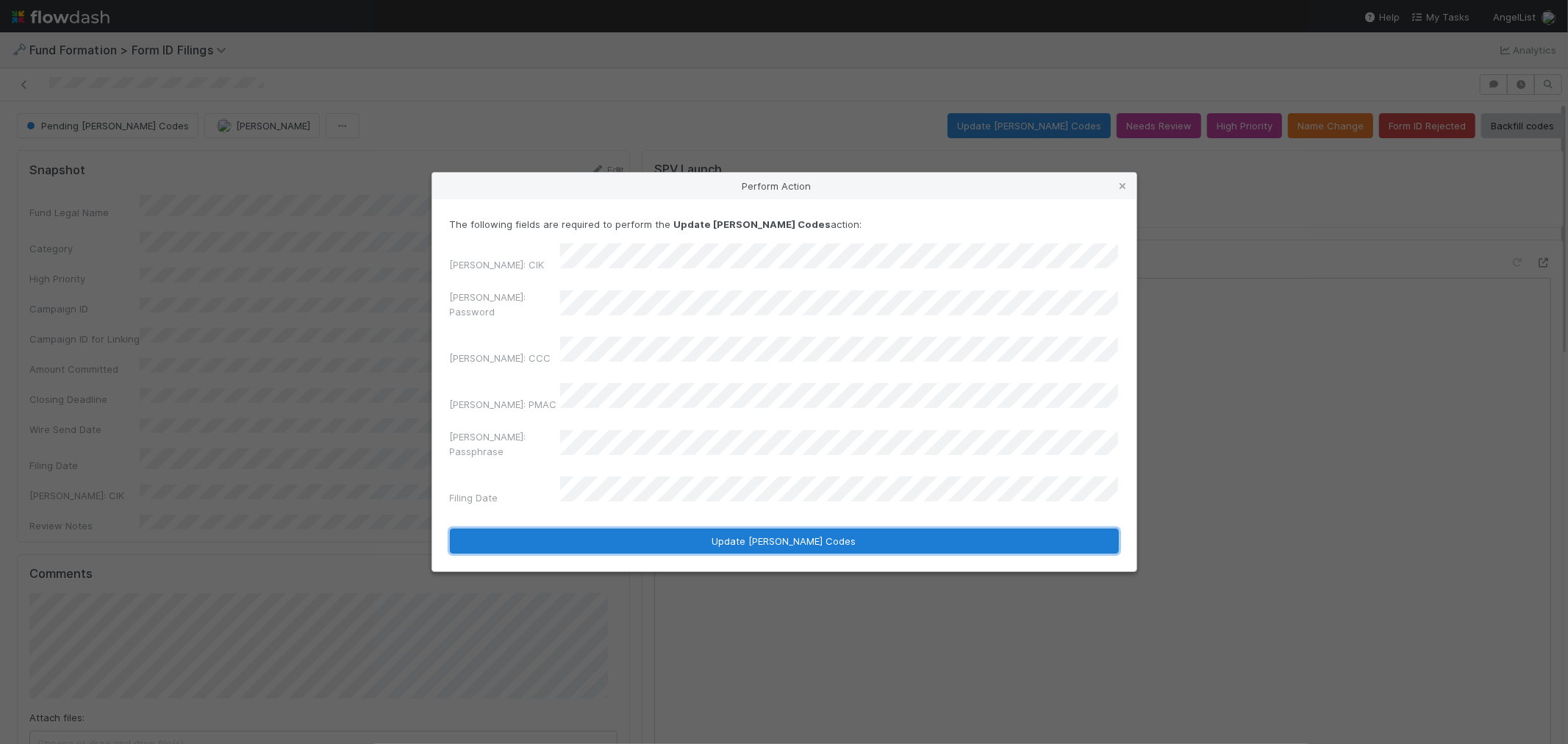
click at [657, 528] on button "Update EDGAR Codes" at bounding box center [784, 541] width 669 height 25
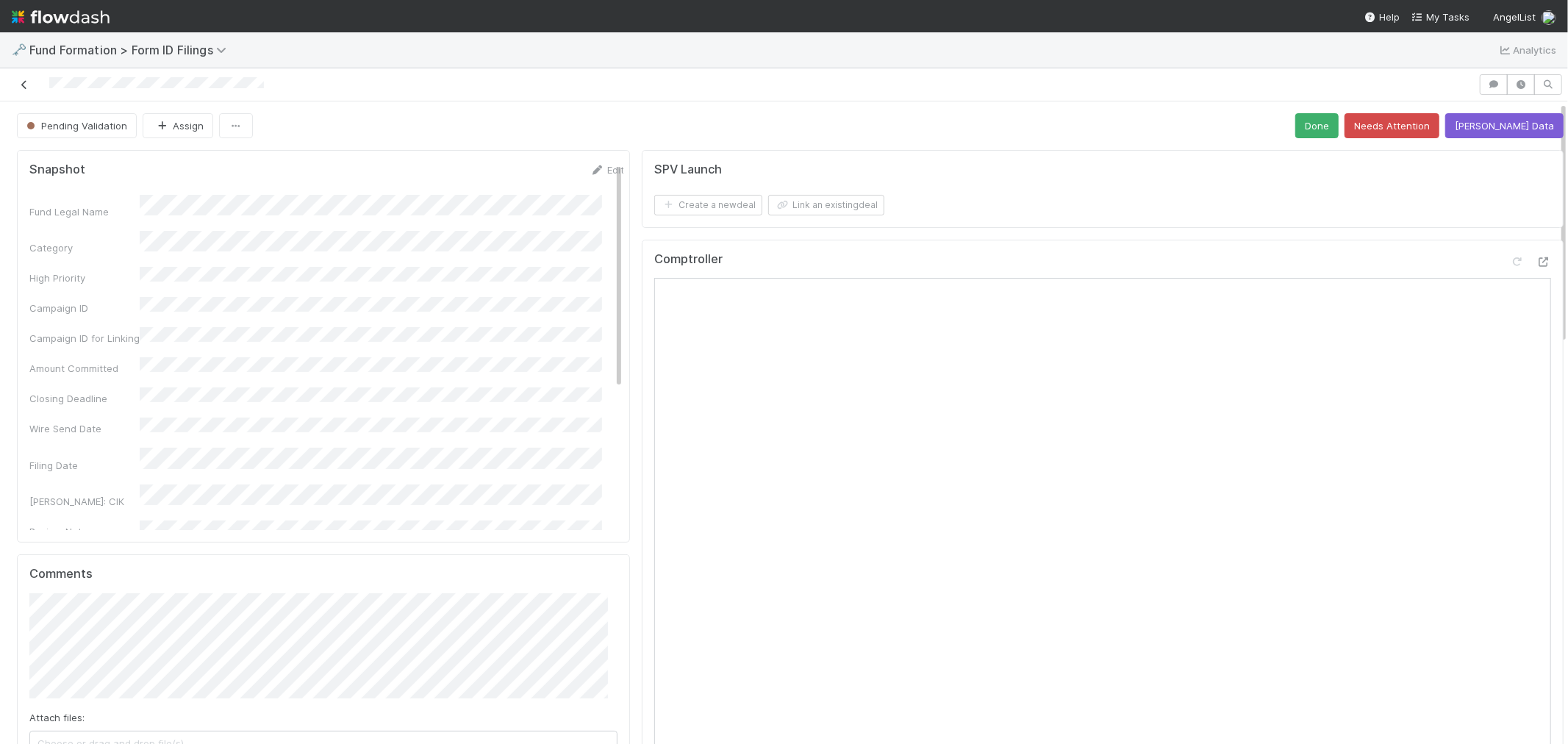
click at [25, 86] on icon at bounding box center [25, 85] width 15 height 10
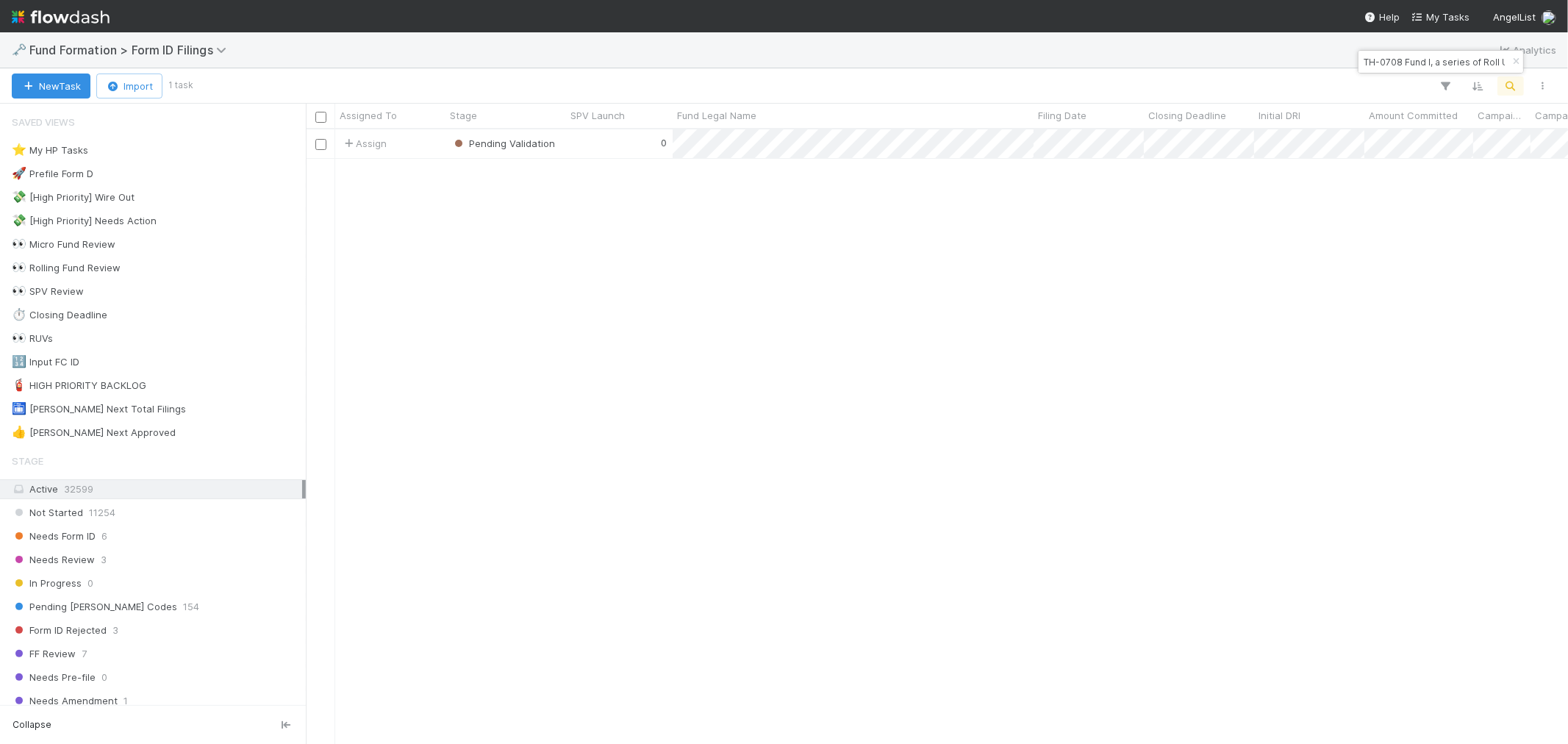
scroll to position [601, 1250]
click at [1517, 60] on icon "button" at bounding box center [1516, 62] width 15 height 9
click at [1513, 84] on icon "button" at bounding box center [1511, 86] width 15 height 13
type input "KI-0812 Fund I, a series of WV, LP"
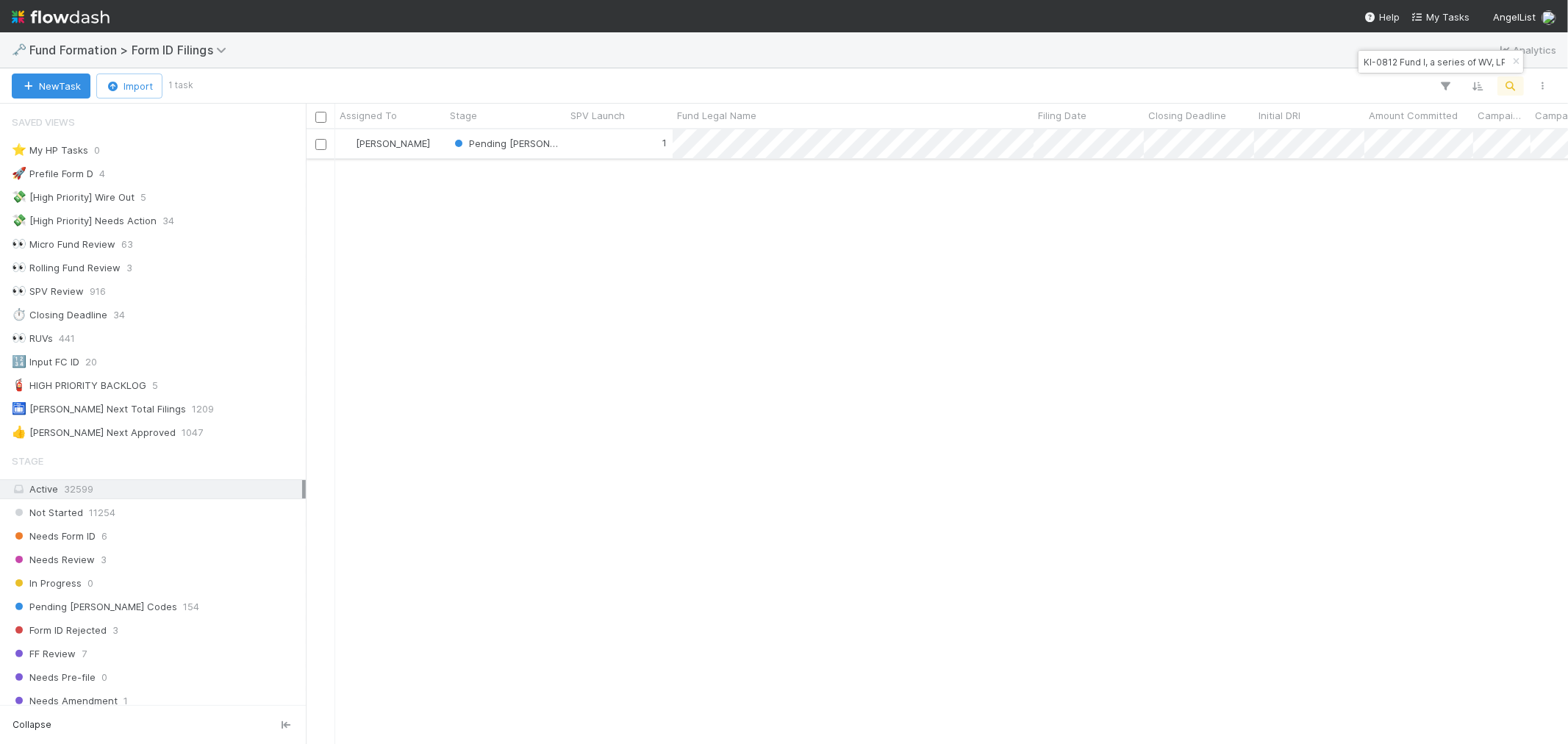
click at [584, 143] on div "1" at bounding box center [619, 144] width 106 height 29
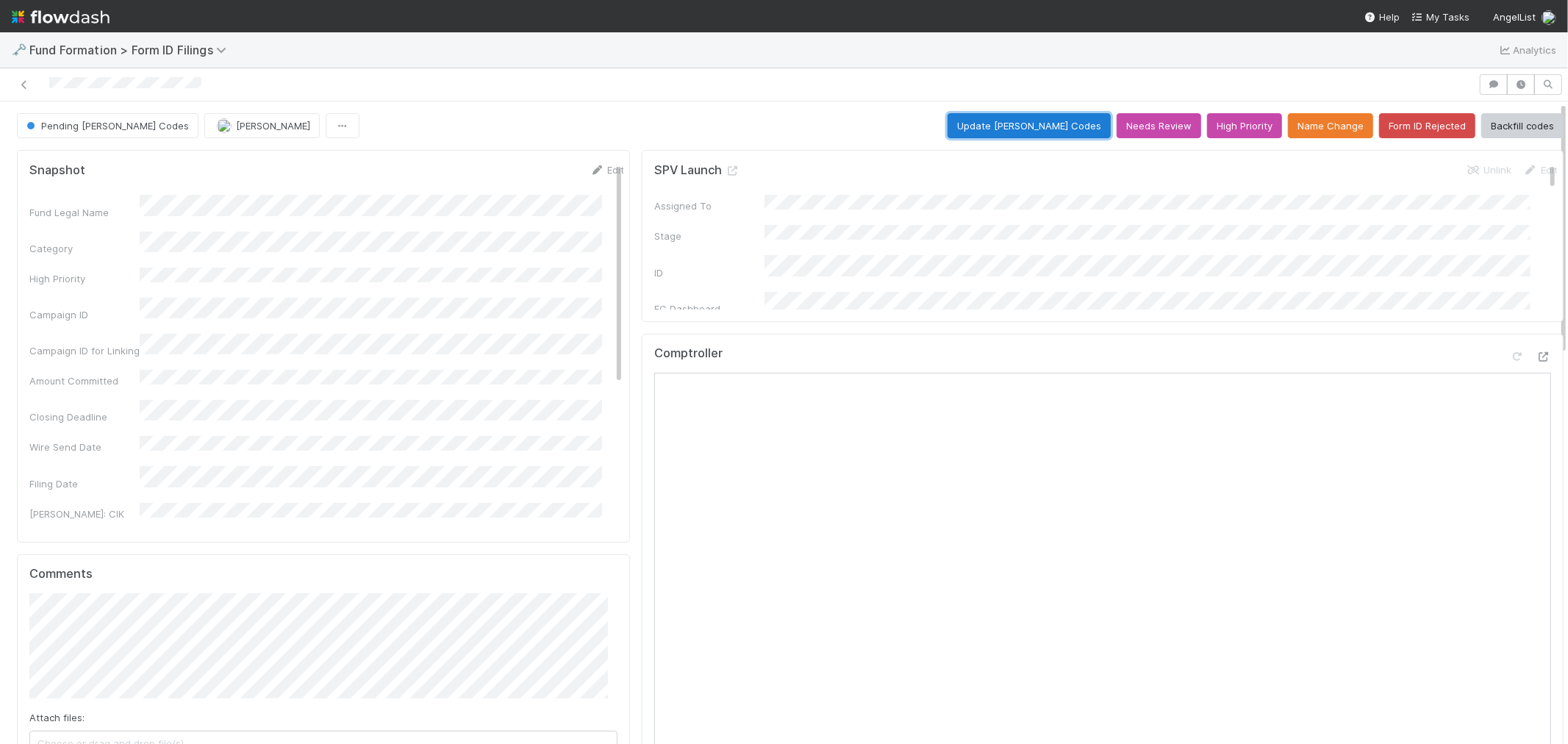
click at [987, 118] on button "Update EDGAR Codes" at bounding box center [1029, 126] width 163 height 25
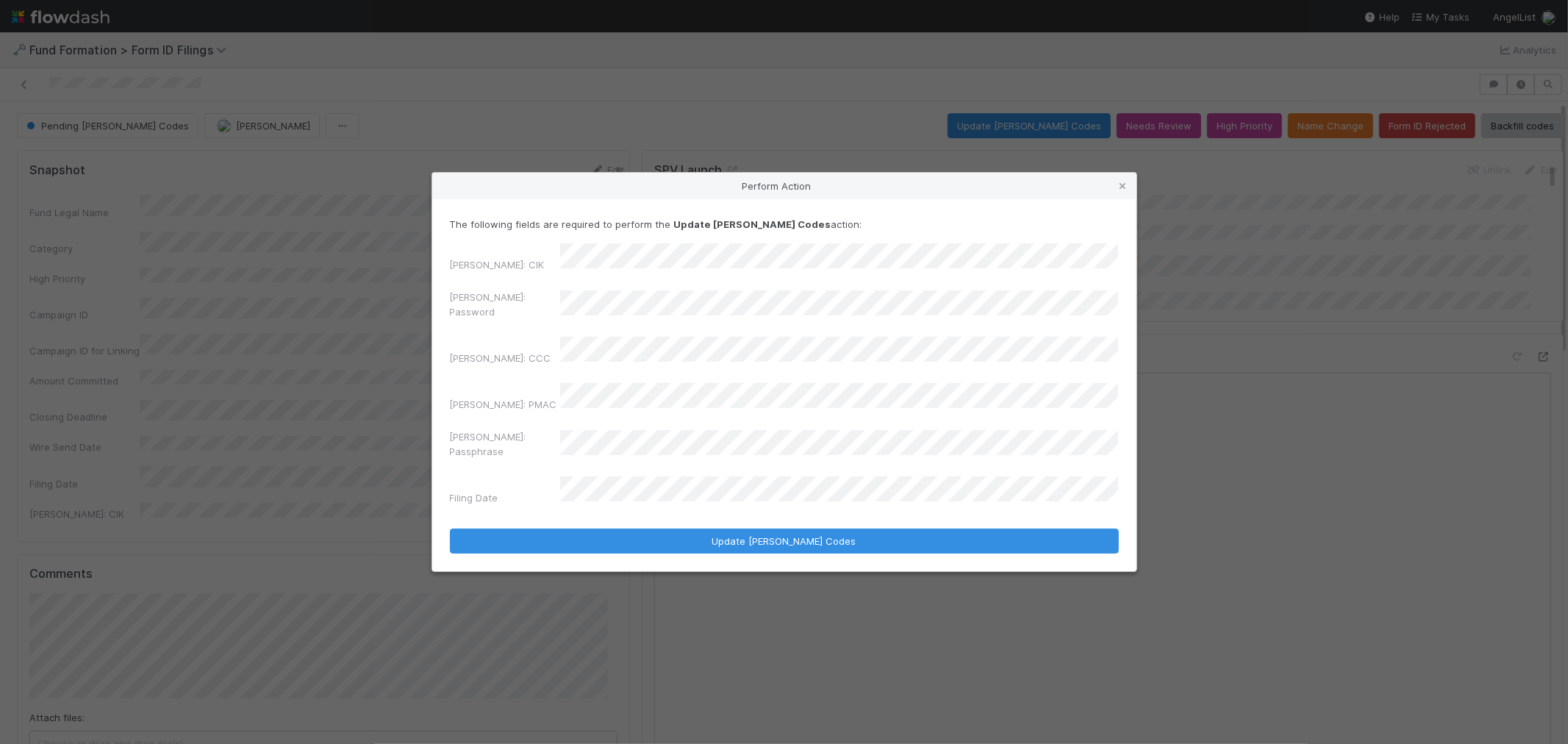
click at [466, 310] on div "EDGAR: Password" at bounding box center [784, 307] width 669 height 35
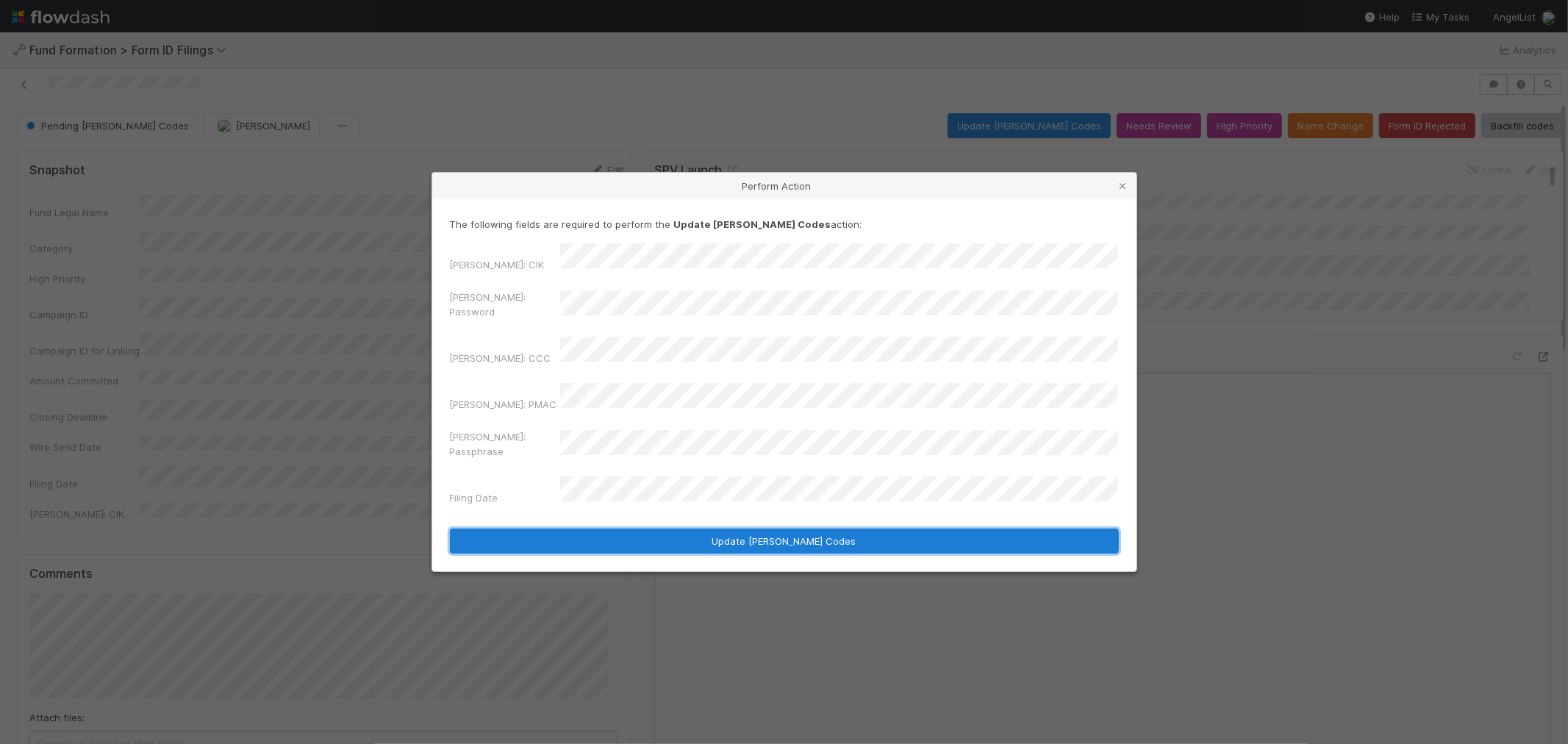
click at [665, 528] on button "Update EDGAR Codes" at bounding box center [784, 541] width 669 height 25
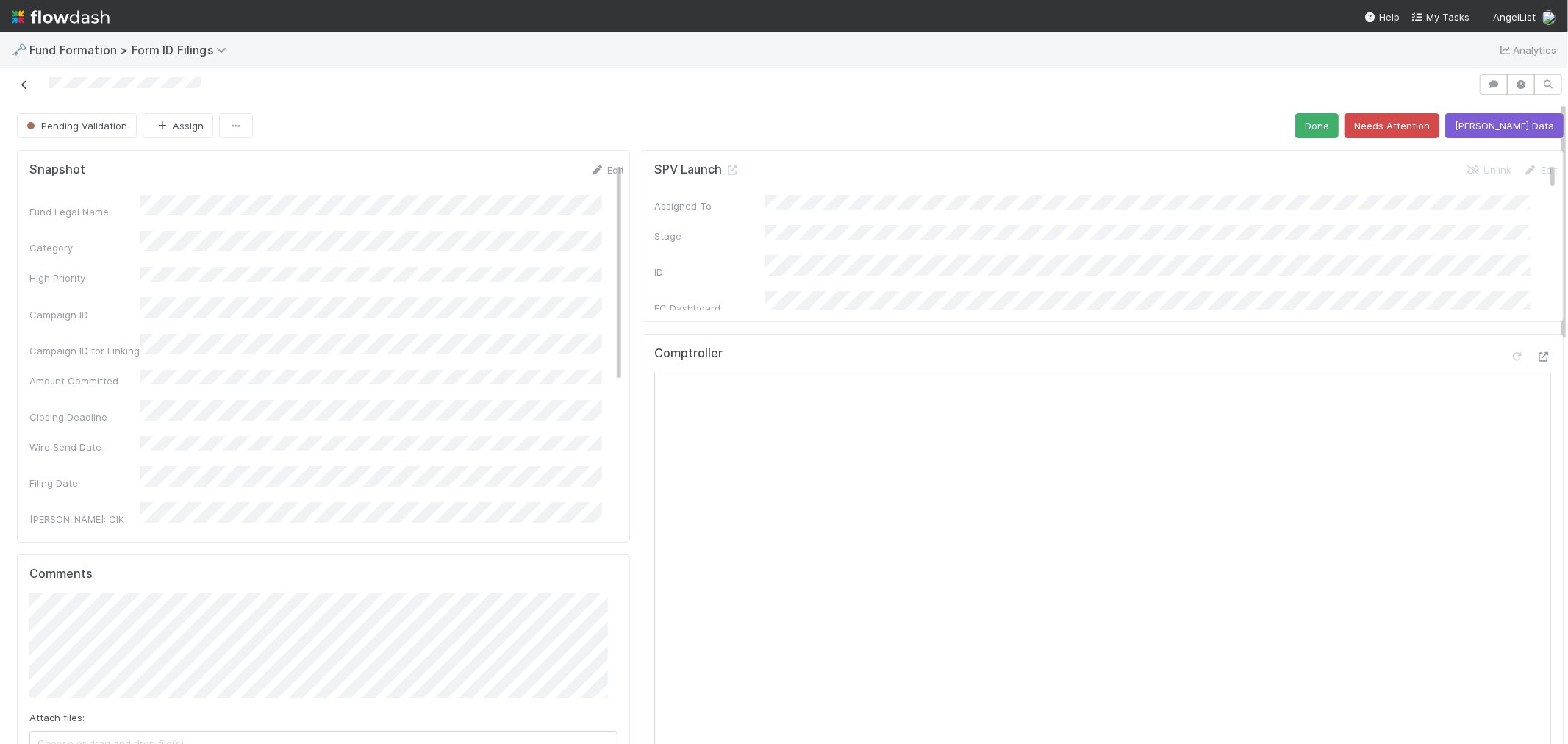
click at [28, 80] on icon at bounding box center [25, 85] width 15 height 10
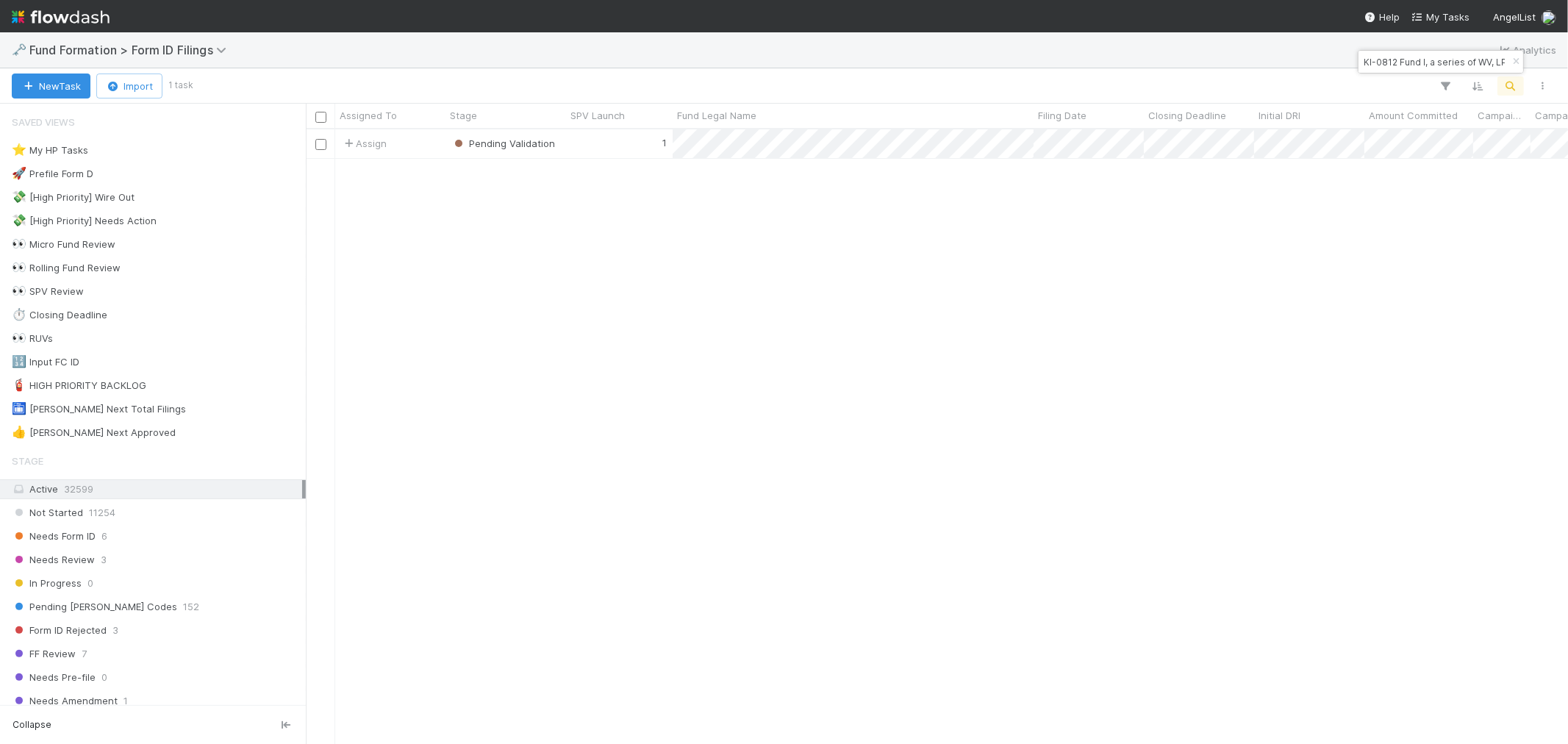
scroll to position [601, 1250]
click at [1517, 63] on icon "button" at bounding box center [1516, 62] width 15 height 9
click at [1515, 81] on icon "button" at bounding box center [1511, 86] width 15 height 13
type input "IN-0727 Fund I, a series of Roll Up Vehicles, LP"
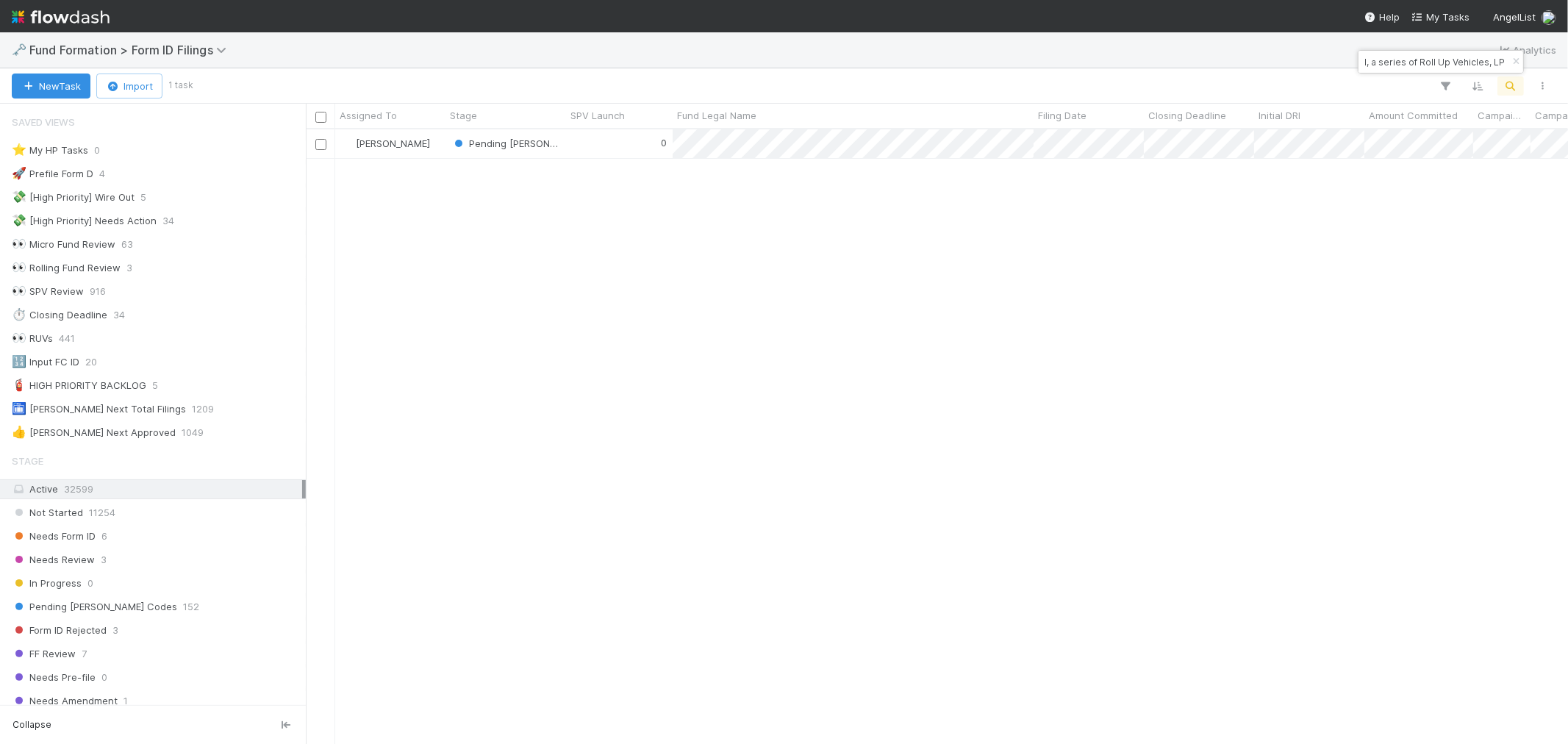
scroll to position [601, 1250]
click at [610, 145] on div "0" at bounding box center [619, 144] width 106 height 29
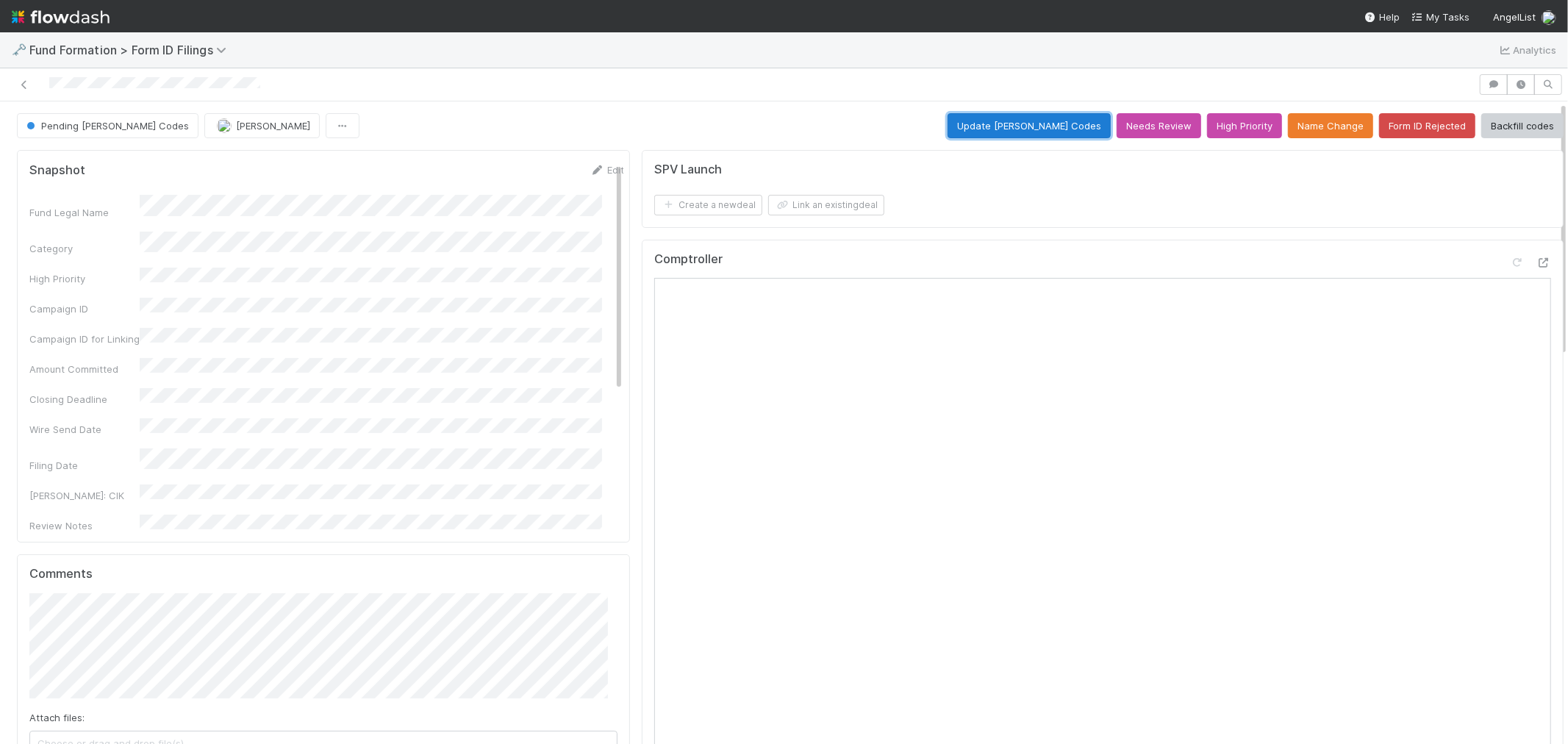
click at [1004, 123] on button "Update EDGAR Codes" at bounding box center [1029, 126] width 163 height 25
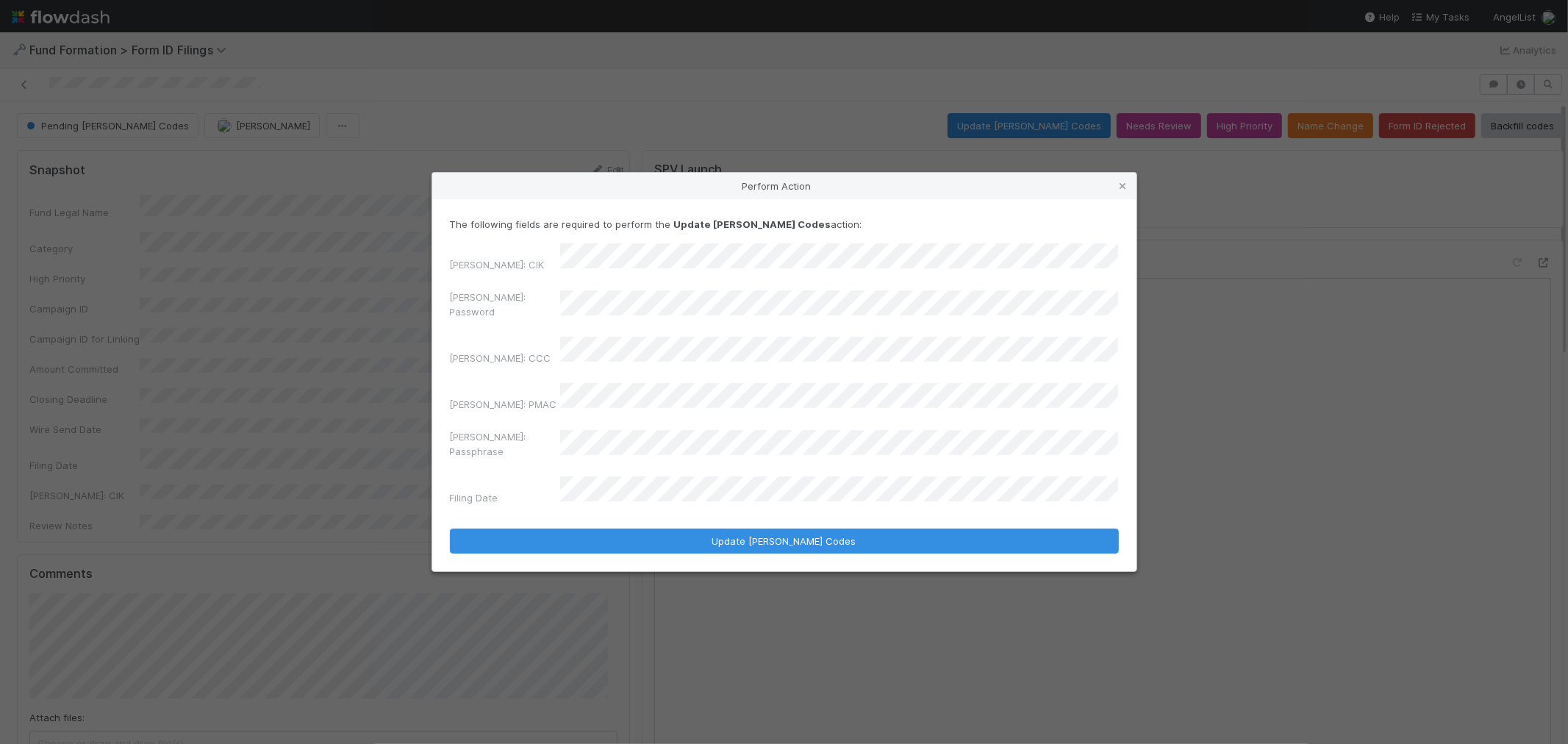
click at [528, 311] on div "EDGAR: Password" at bounding box center [784, 307] width 669 height 35
click at [633, 339] on div "EDGAR: CIK EDGAR: Password EDGAR: CCC EDGAR: PMAC EDGAR: Passphrase Filing Date" at bounding box center [784, 377] width 669 height 268
click at [589, 526] on div "The following fields are required to perform the Update EDGAR Codes action: EDG…" at bounding box center [784, 385] width 705 height 372
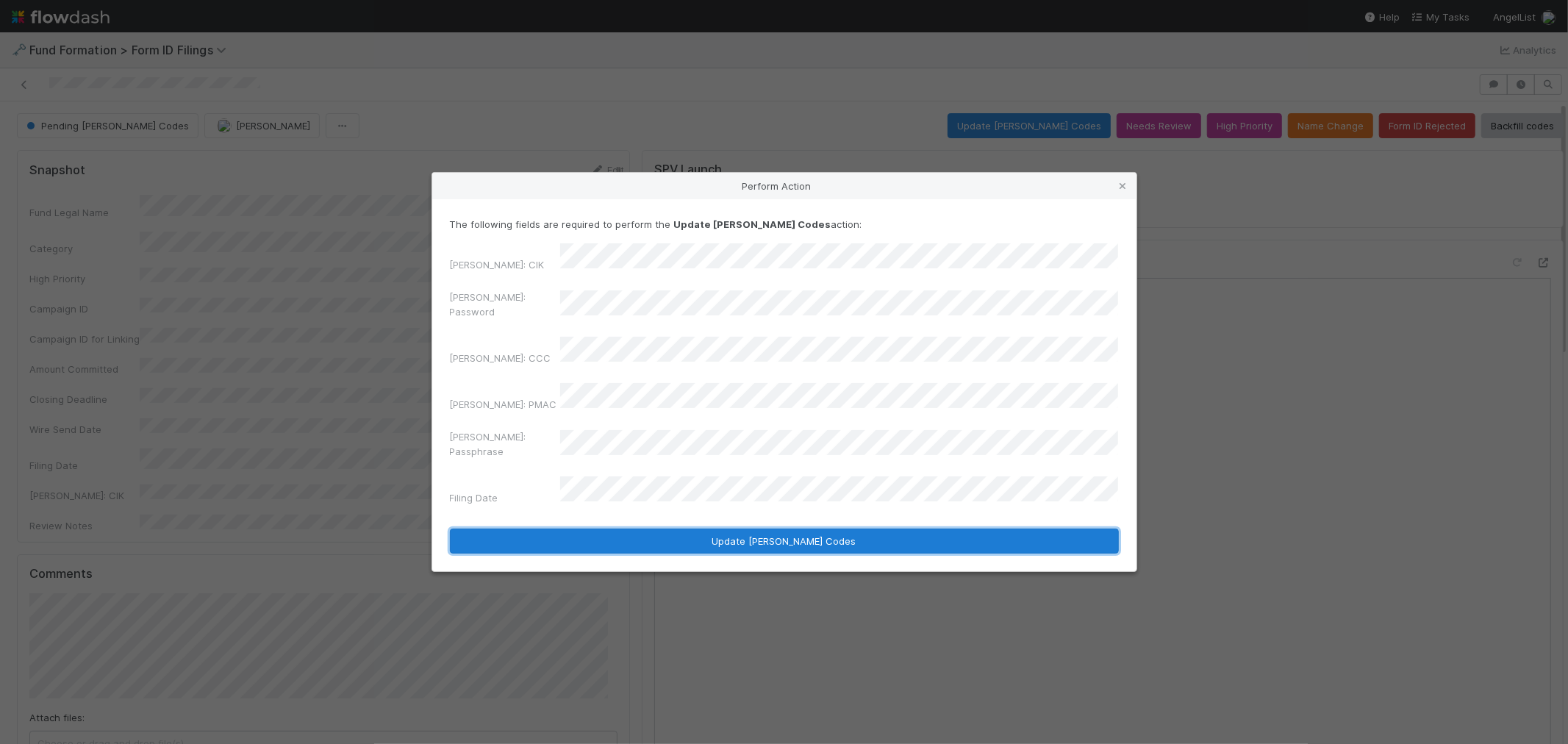
click at [569, 528] on button "Update EDGAR Codes" at bounding box center [784, 541] width 669 height 25
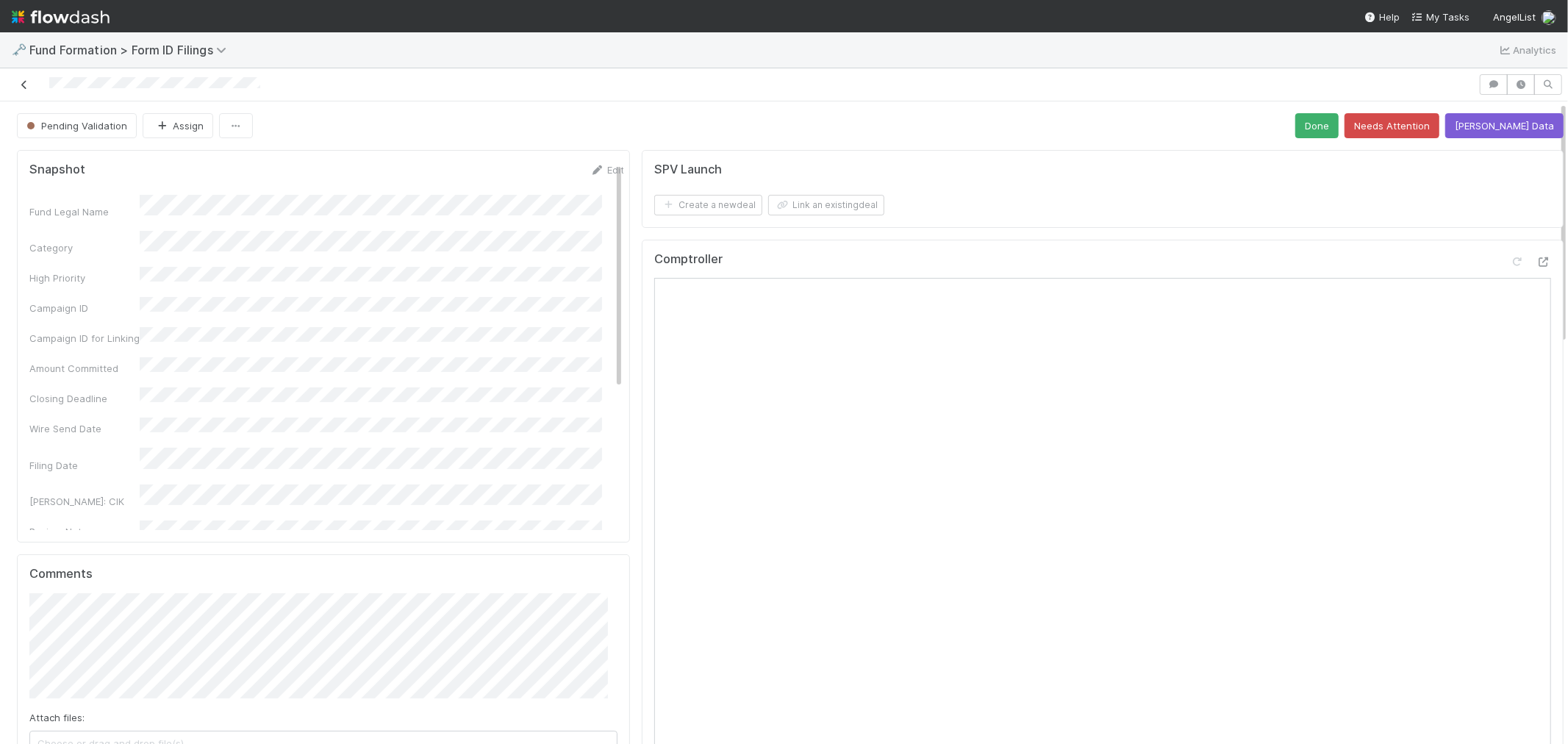
click at [18, 86] on icon at bounding box center [25, 85] width 15 height 10
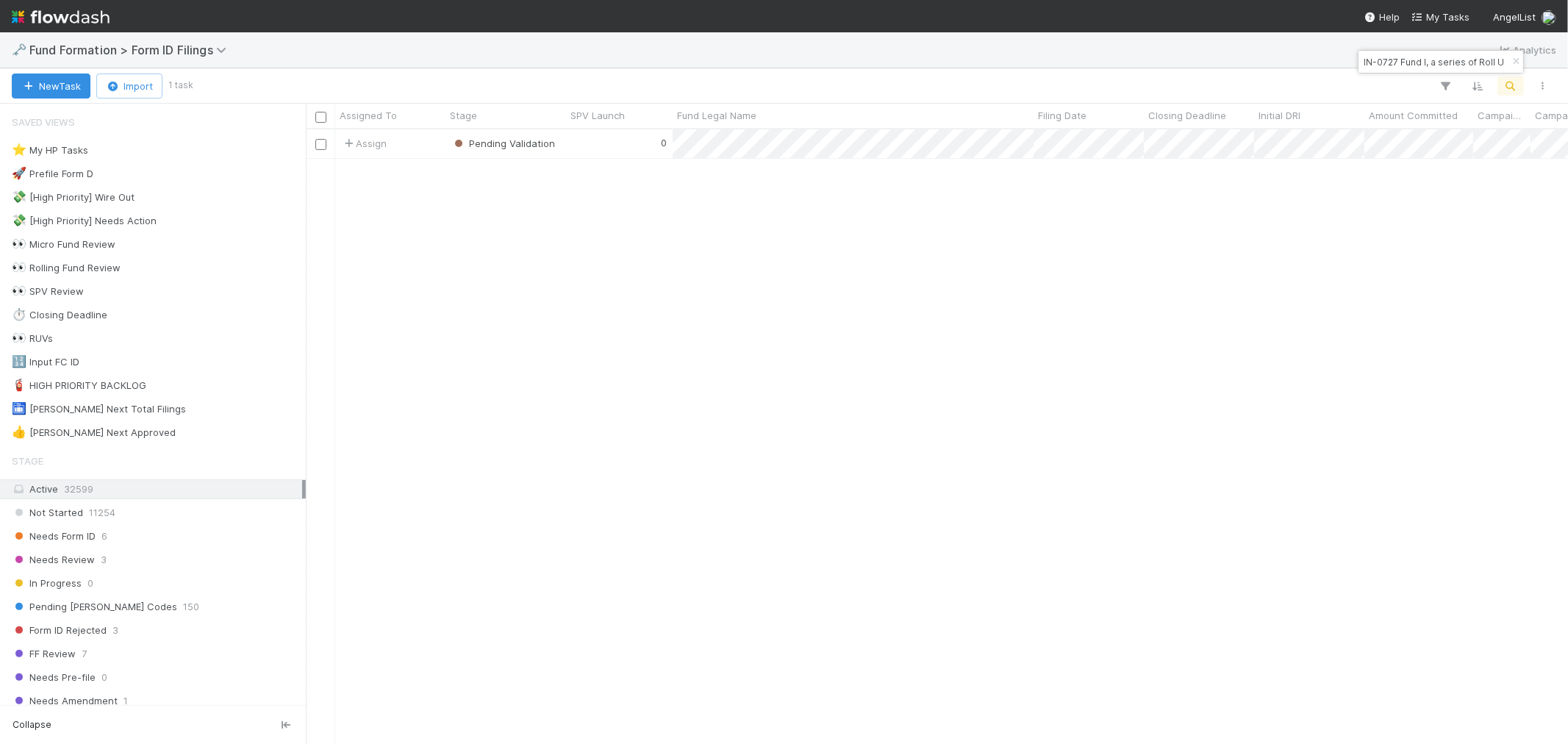
scroll to position [601, 1250]
click at [1508, 57] on icon "button" at bounding box center [1516, 62] width 15 height 9
click at [1506, 85] on icon "button" at bounding box center [1511, 86] width 15 height 13
type input "ME-0705 Fund II, a series of Roll Up Vehicles, LP"
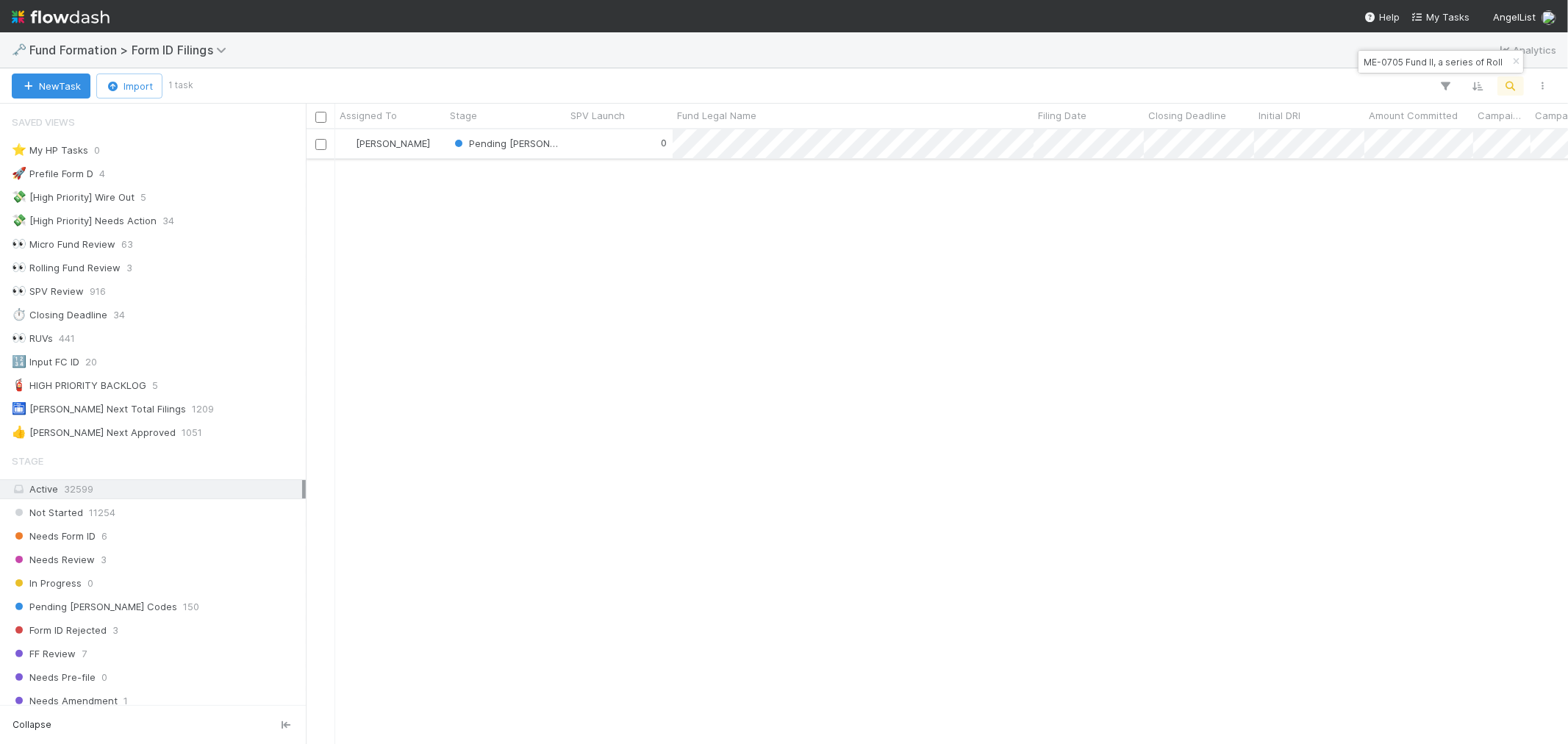
click at [588, 149] on div "0" at bounding box center [619, 144] width 106 height 29
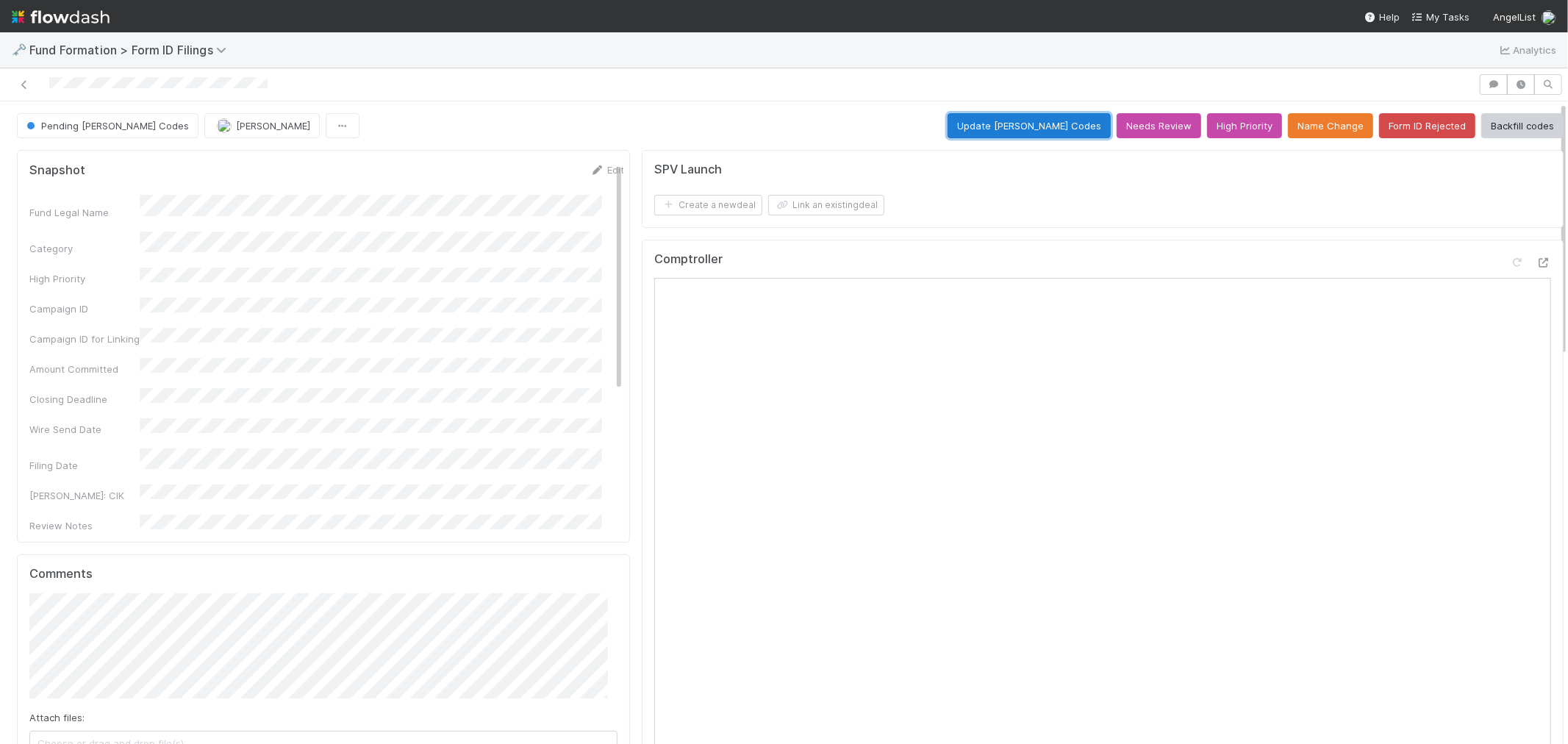
click at [1040, 126] on button "Update EDGAR Codes" at bounding box center [1029, 126] width 163 height 25
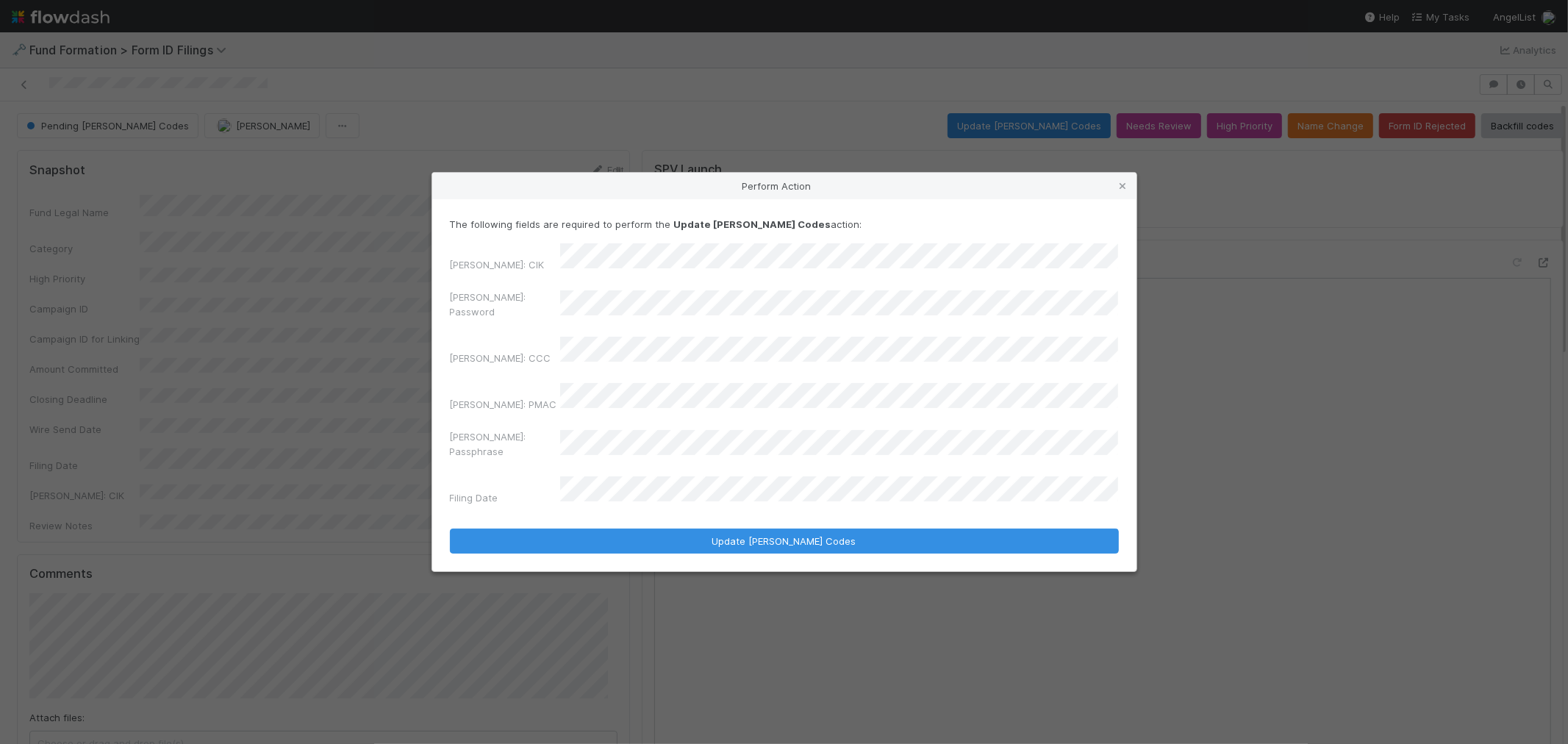
click at [546, 325] on div "EDGAR: Password" at bounding box center [784, 307] width 669 height 35
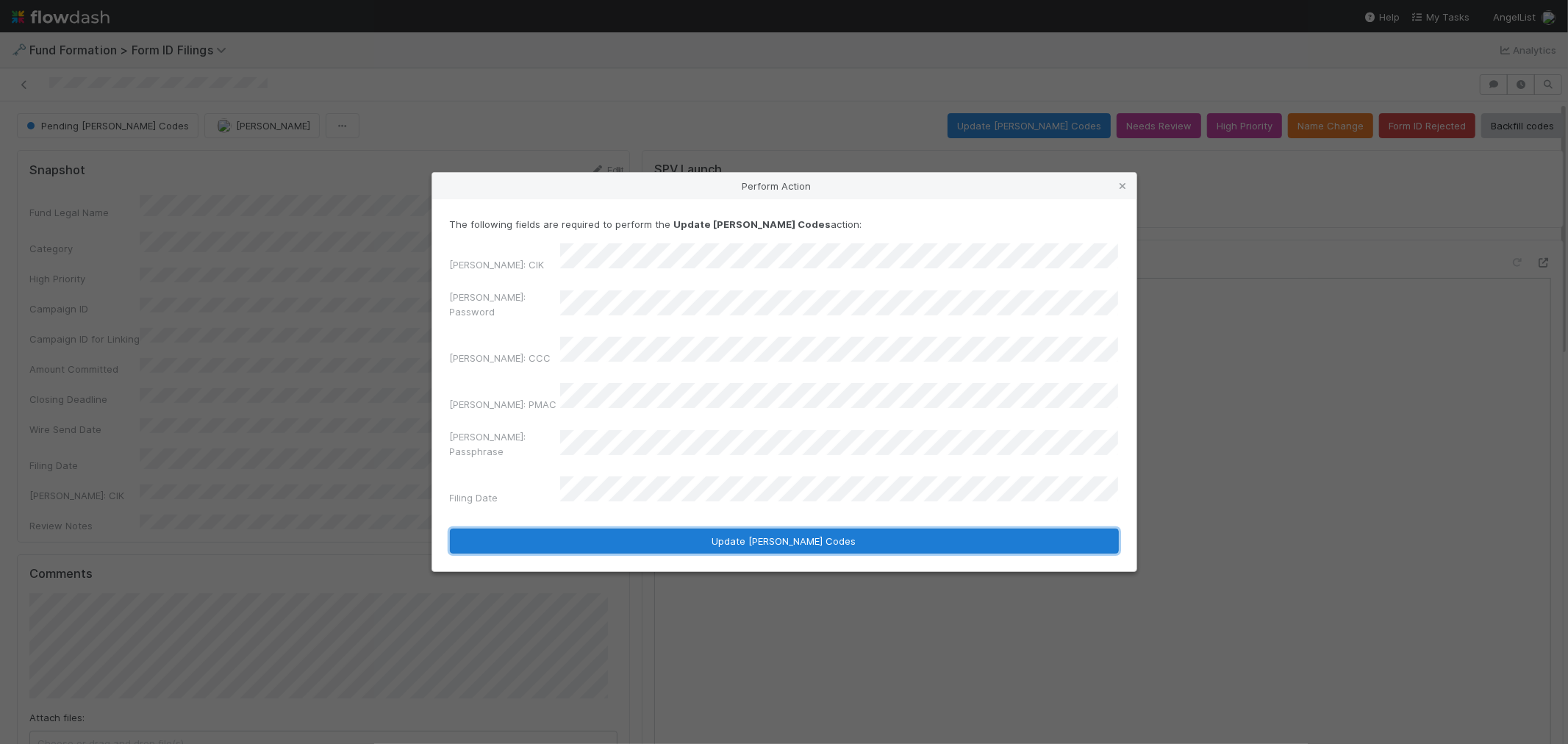
click at [638, 528] on button "Update EDGAR Codes" at bounding box center [784, 541] width 669 height 25
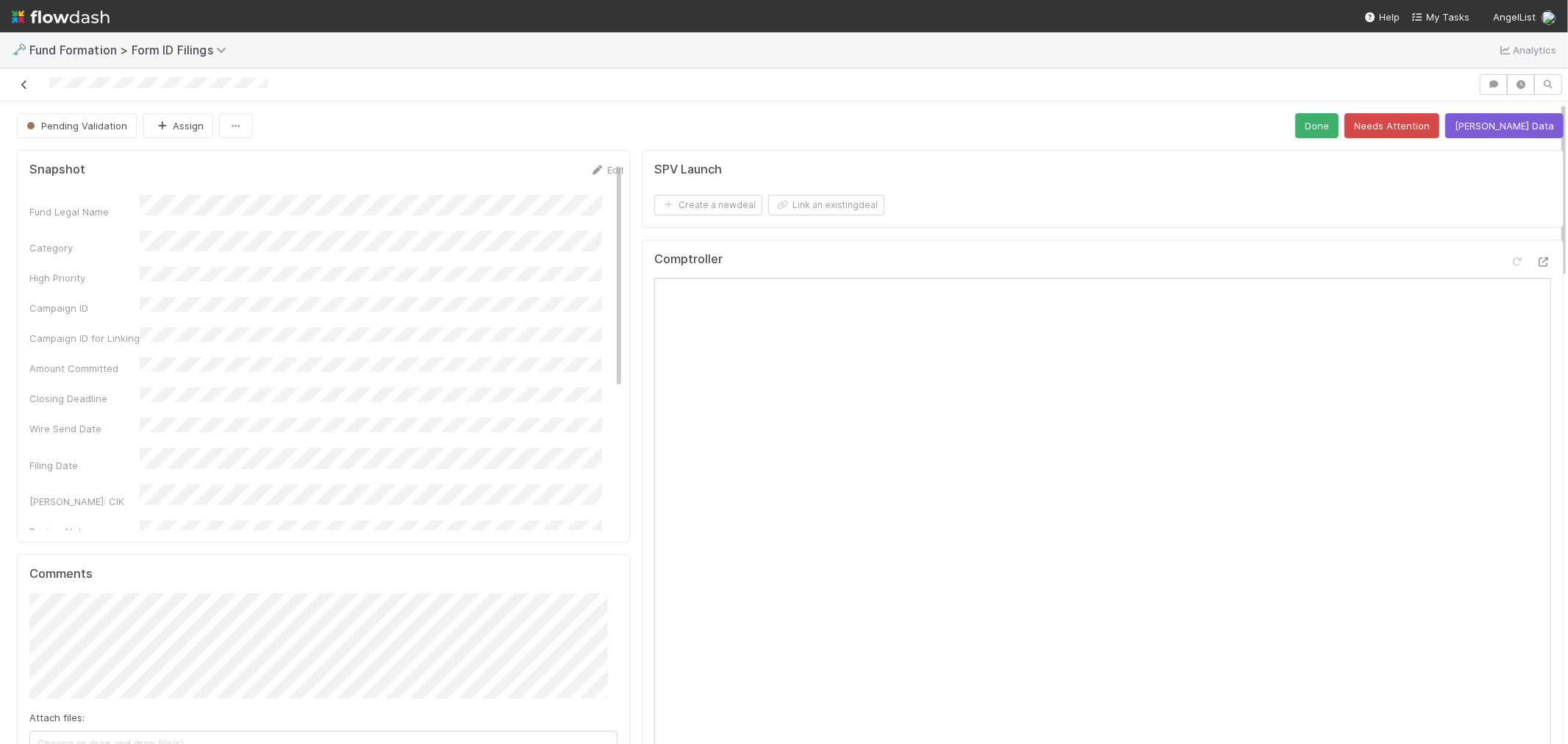
click at [27, 86] on icon at bounding box center [25, 85] width 15 height 10
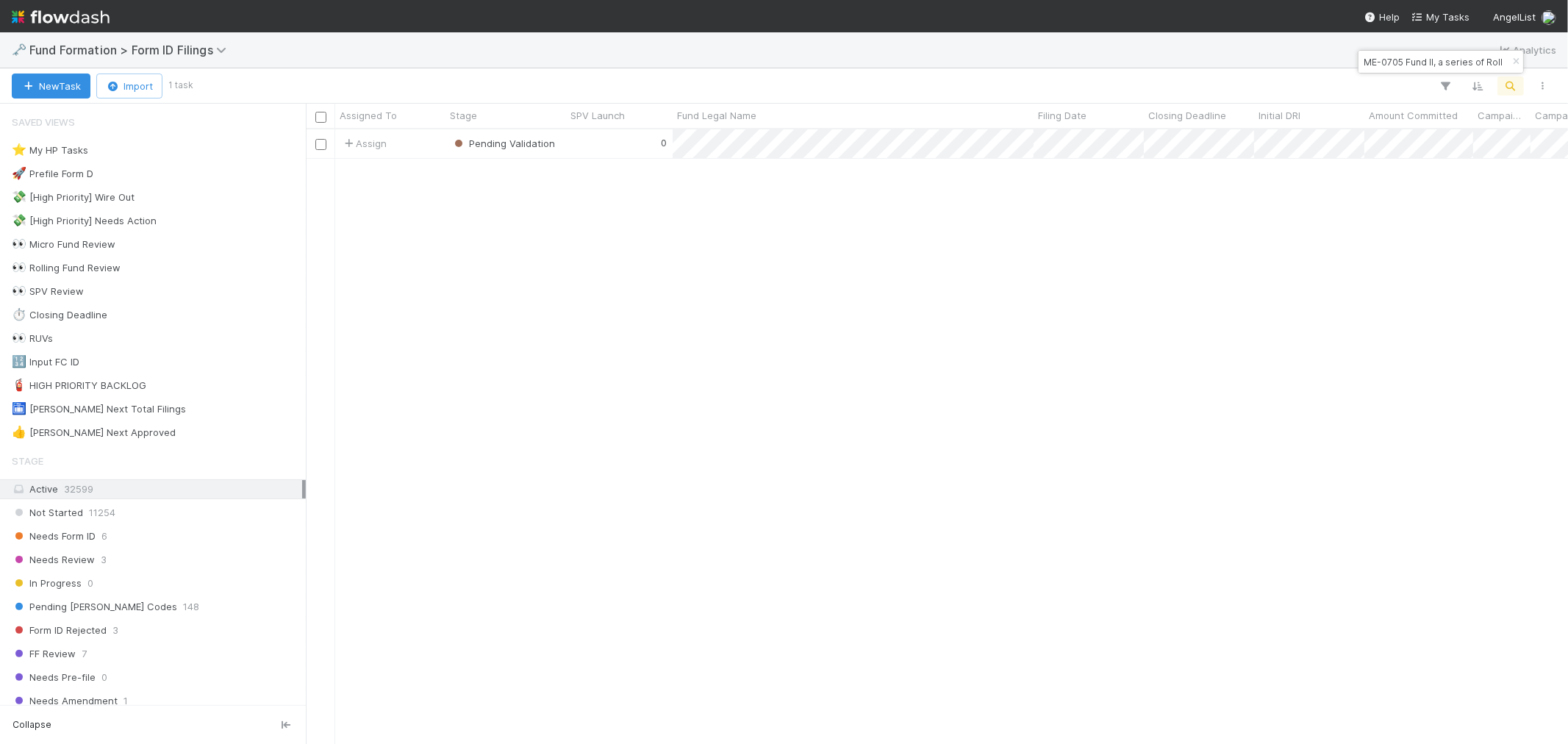
scroll to position [601, 1250]
click at [1516, 64] on icon "button" at bounding box center [1516, 62] width 15 height 9
click at [1511, 91] on icon "button" at bounding box center [1511, 86] width 15 height 13
type input "IR-0702 Fund I, a series of Roll Up Vehicles, LP"
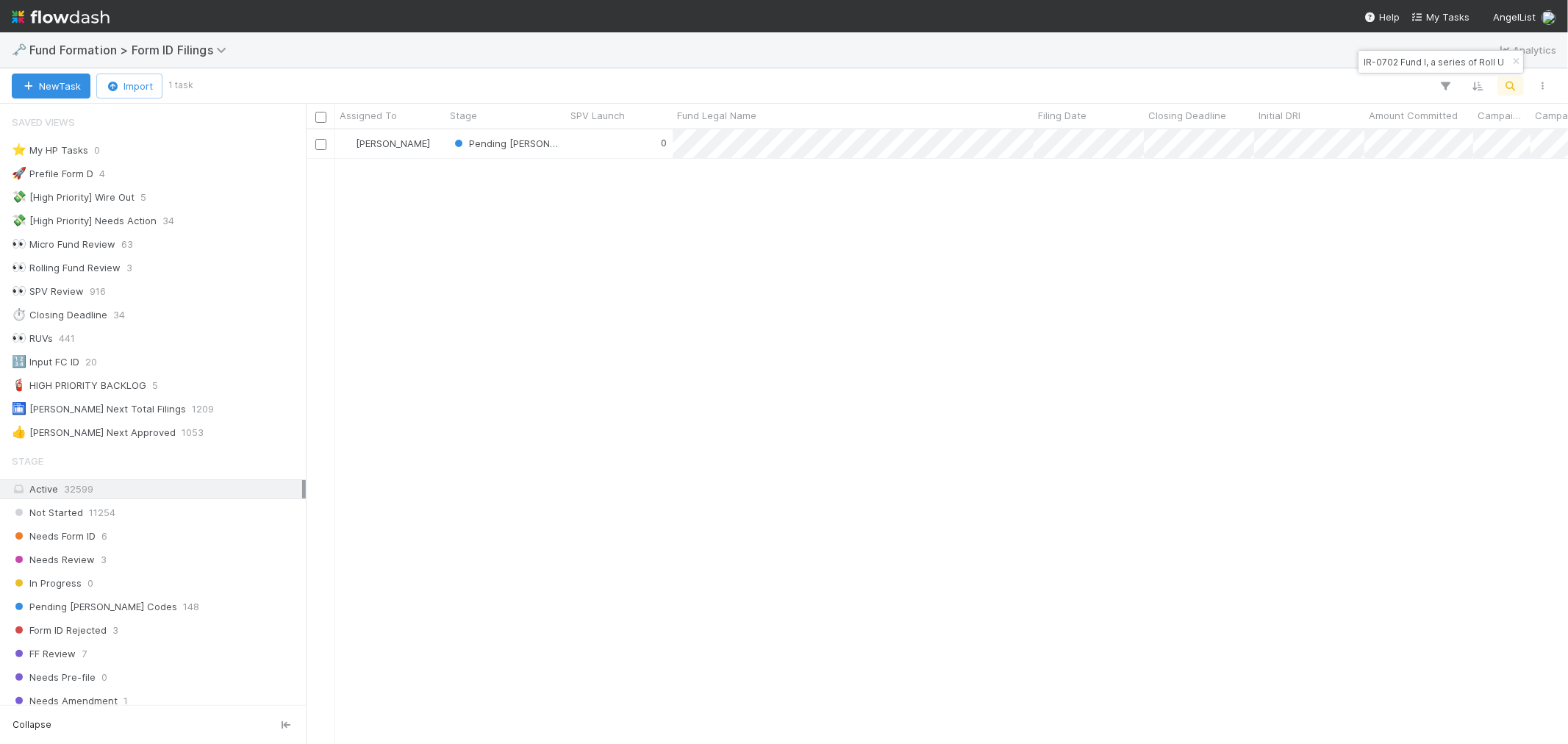
scroll to position [601, 1250]
click at [603, 151] on div "0" at bounding box center [619, 144] width 106 height 29
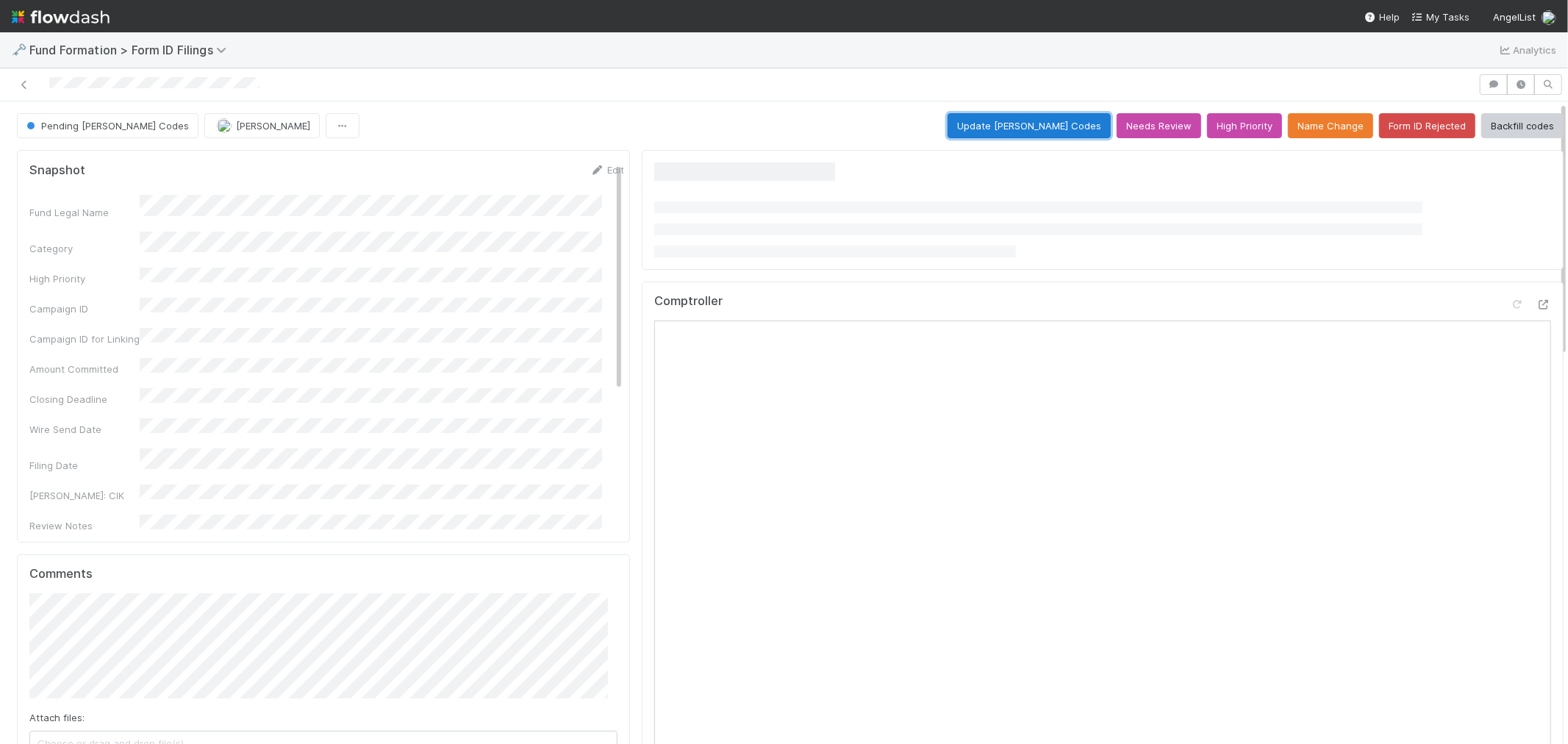
click at [1015, 126] on button "Update EDGAR Codes" at bounding box center [1029, 126] width 163 height 25
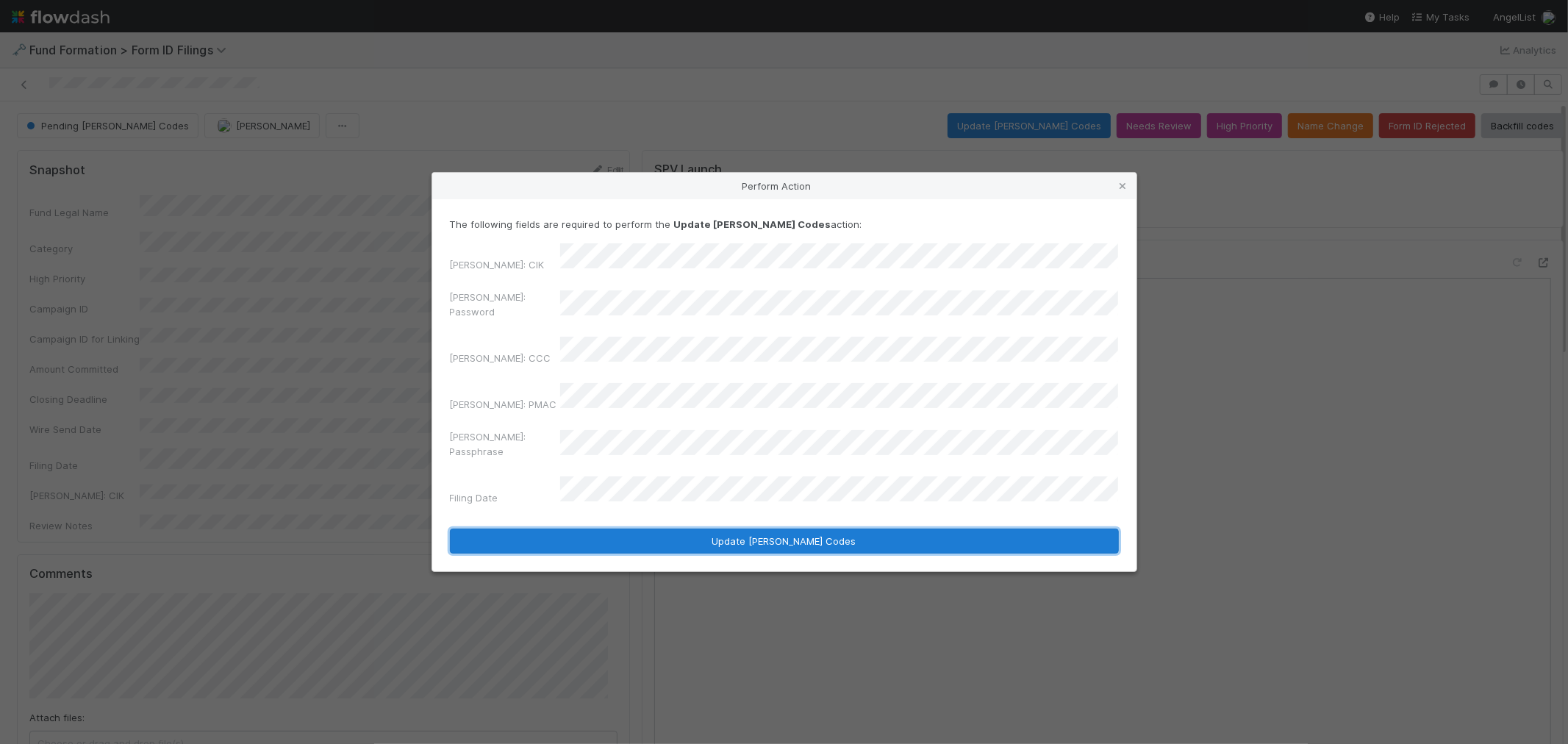
click at [682, 528] on button "Update EDGAR Codes" at bounding box center [784, 541] width 669 height 25
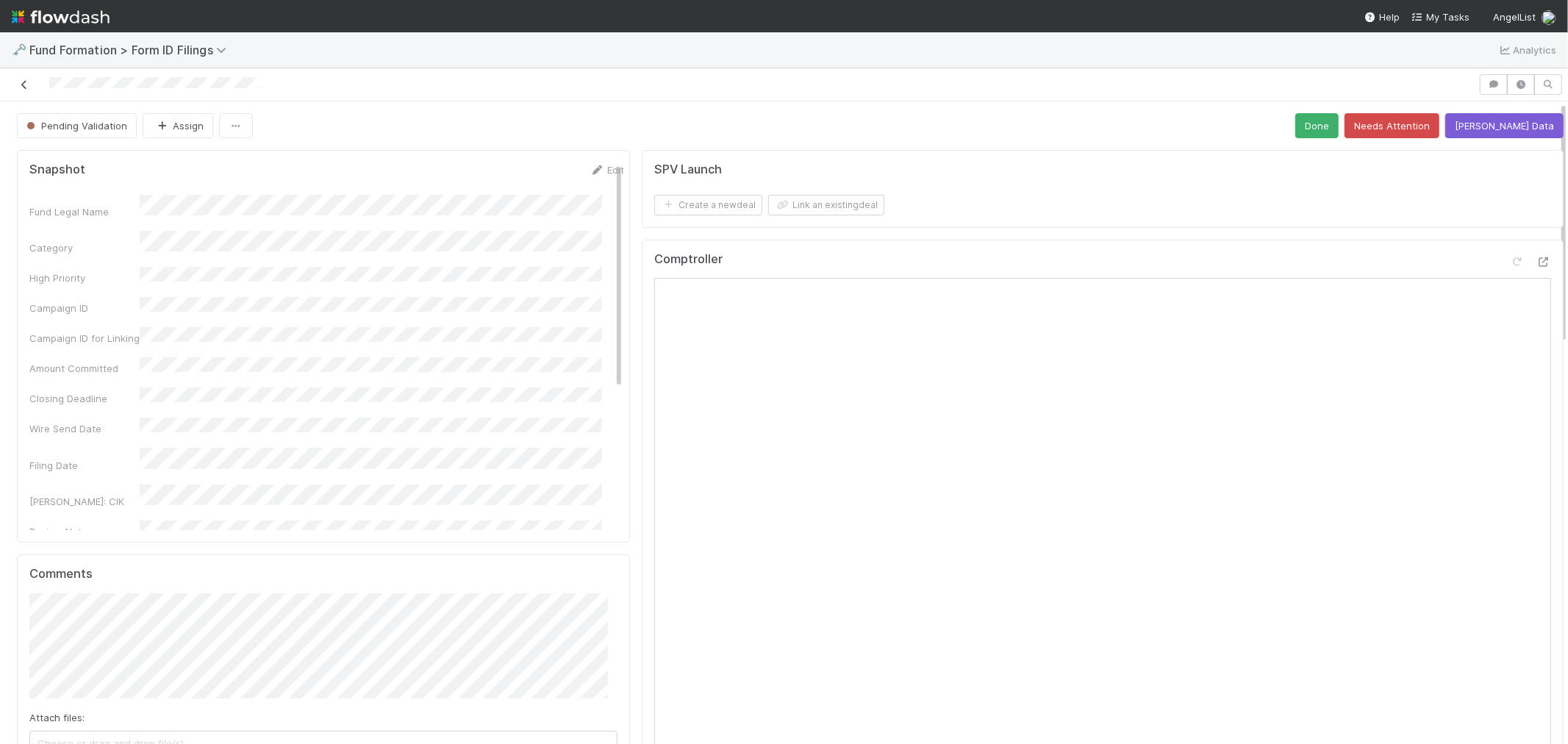
click at [23, 89] on icon at bounding box center [25, 85] width 15 height 10
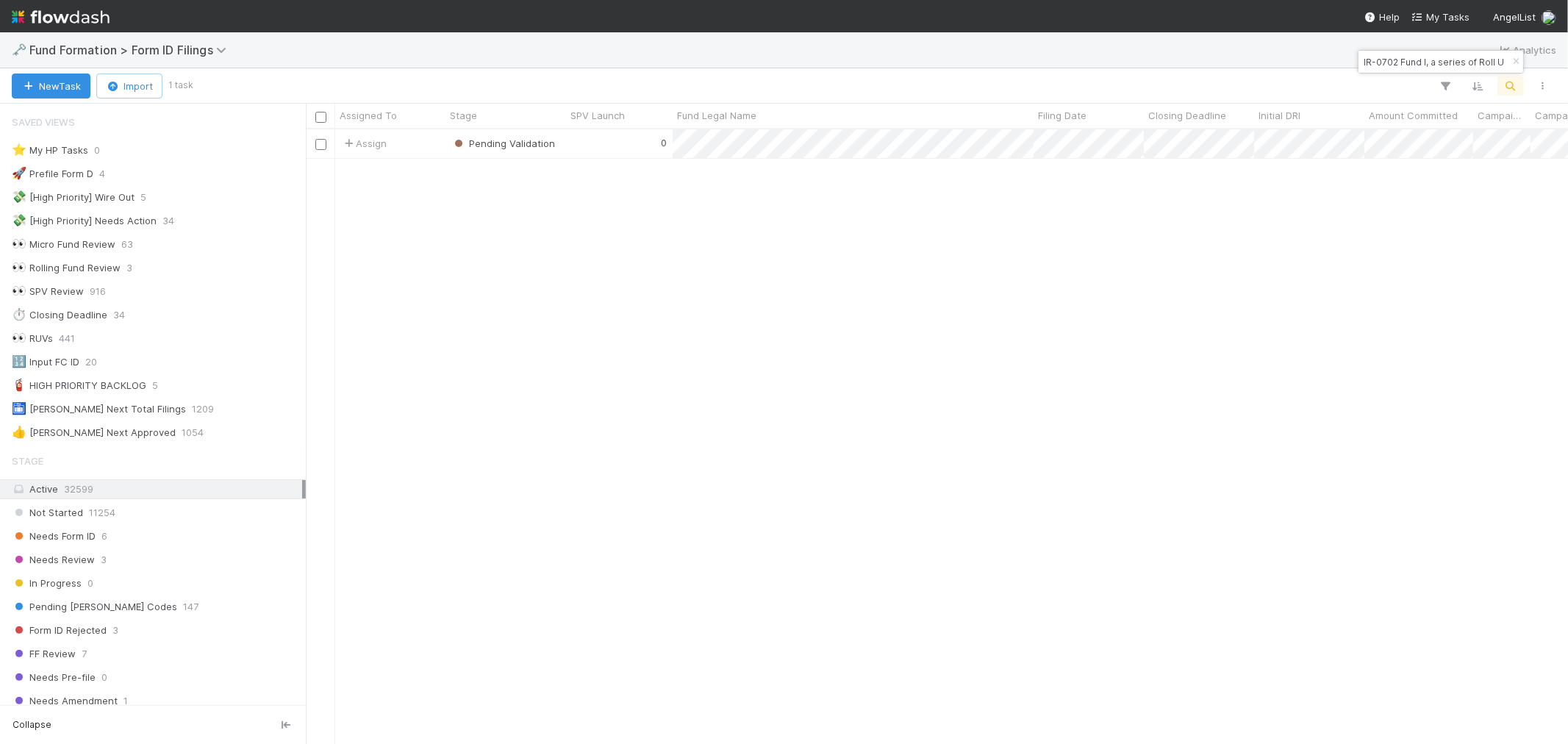
scroll to position [12, 12]
click at [1518, 60] on icon "button" at bounding box center [1516, 62] width 15 height 9
click at [1514, 85] on icon "button" at bounding box center [1511, 86] width 15 height 13
paste input "CO-0725 Fund I, a series of Roll Up Vehicles, LP"
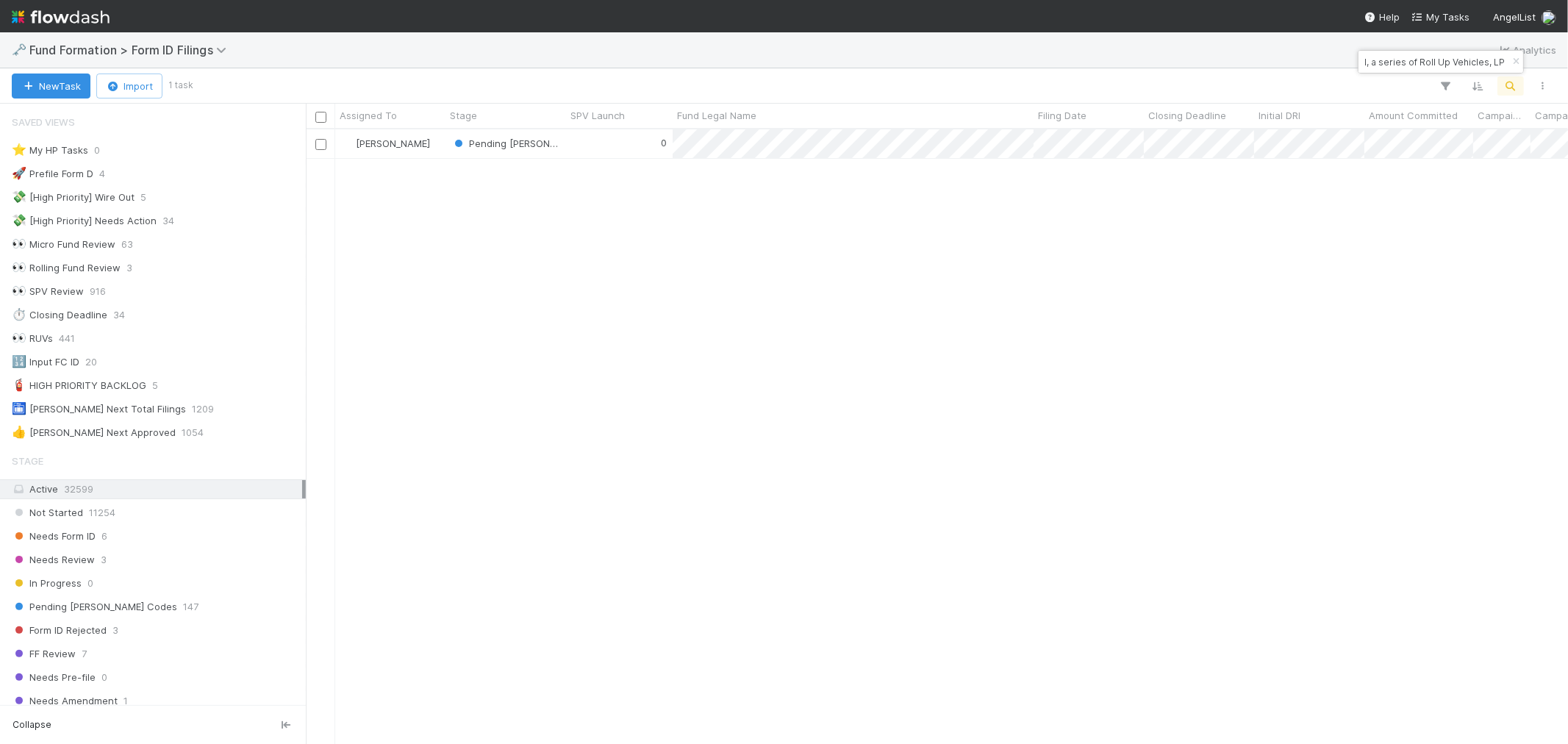
type input "CO-0725 Fund I, a series of Roll Up Vehicles, LP"
click at [589, 154] on div "0" at bounding box center [619, 144] width 106 height 29
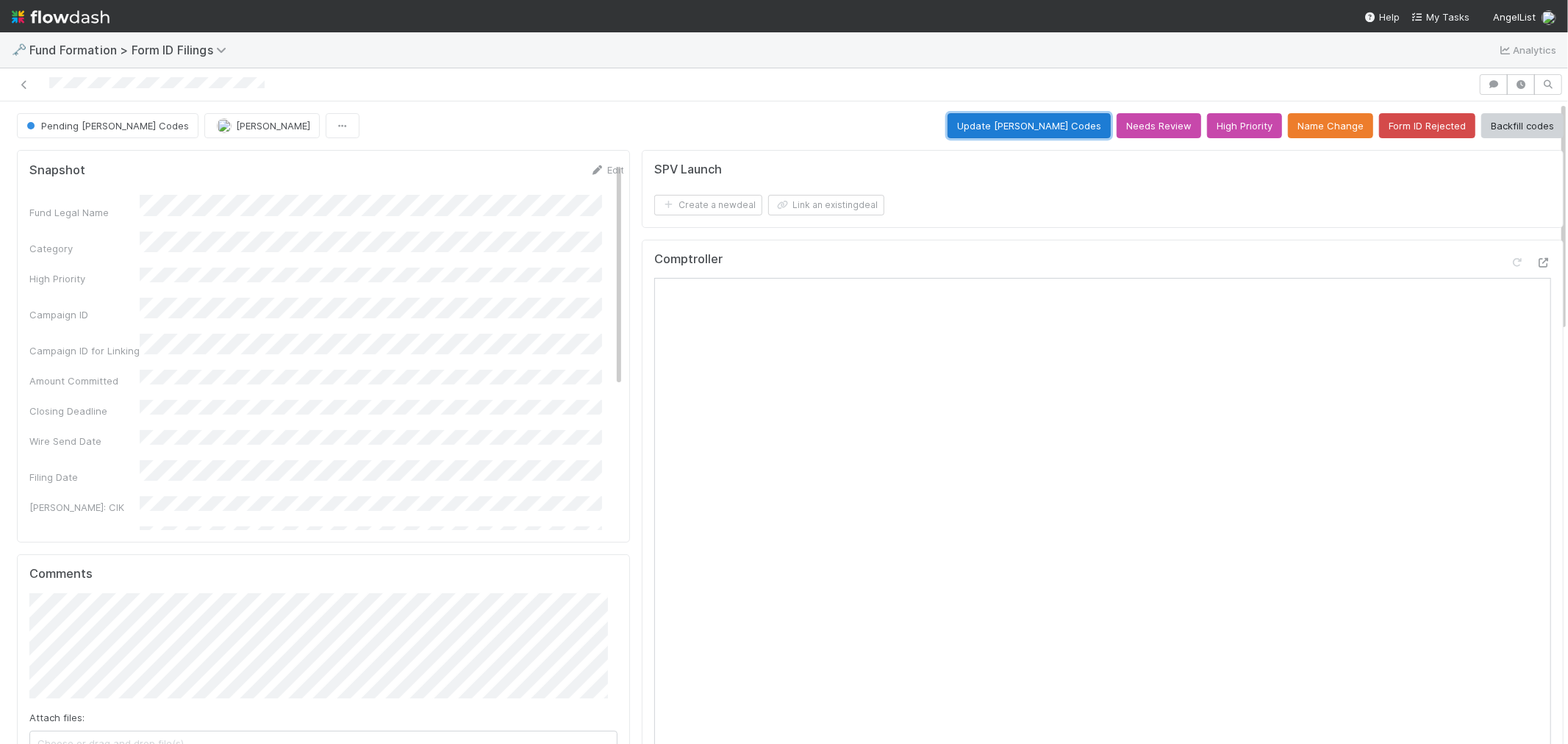
click at [1014, 125] on button "Update EDGAR Codes" at bounding box center [1029, 126] width 163 height 25
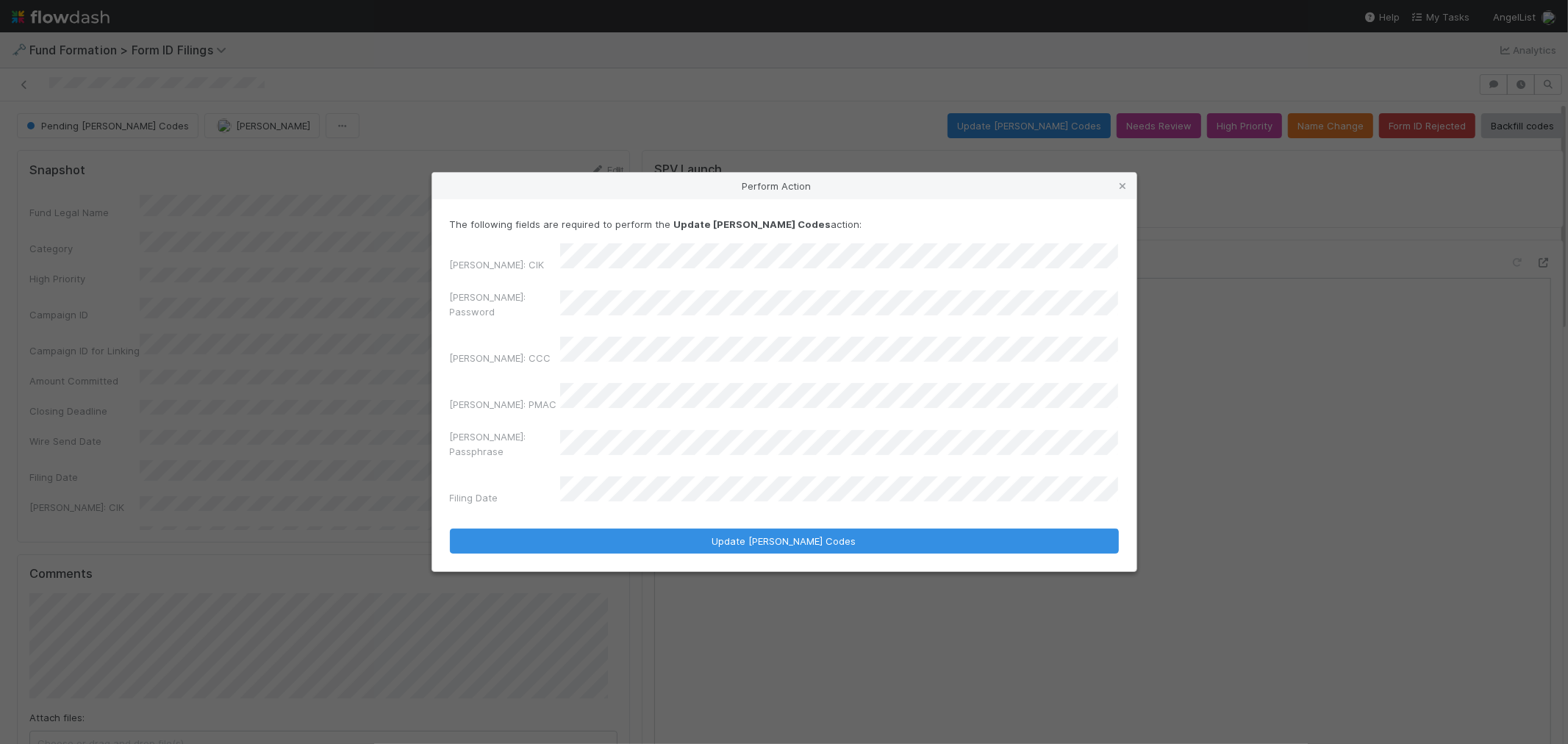
click at [466, 310] on div "EDGAR: Password" at bounding box center [784, 307] width 669 height 35
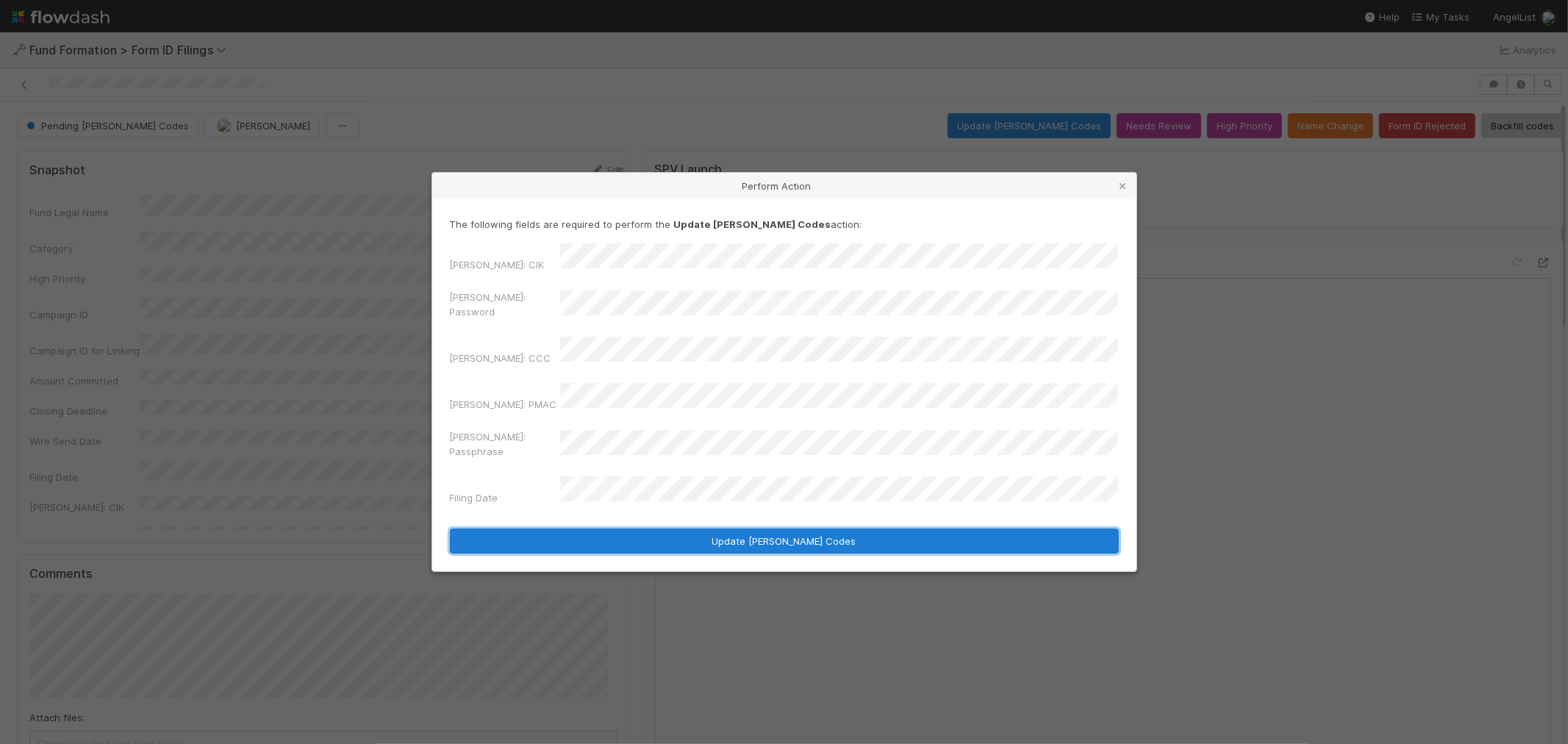
click at [834, 528] on button "Update EDGAR Codes" at bounding box center [784, 541] width 669 height 25
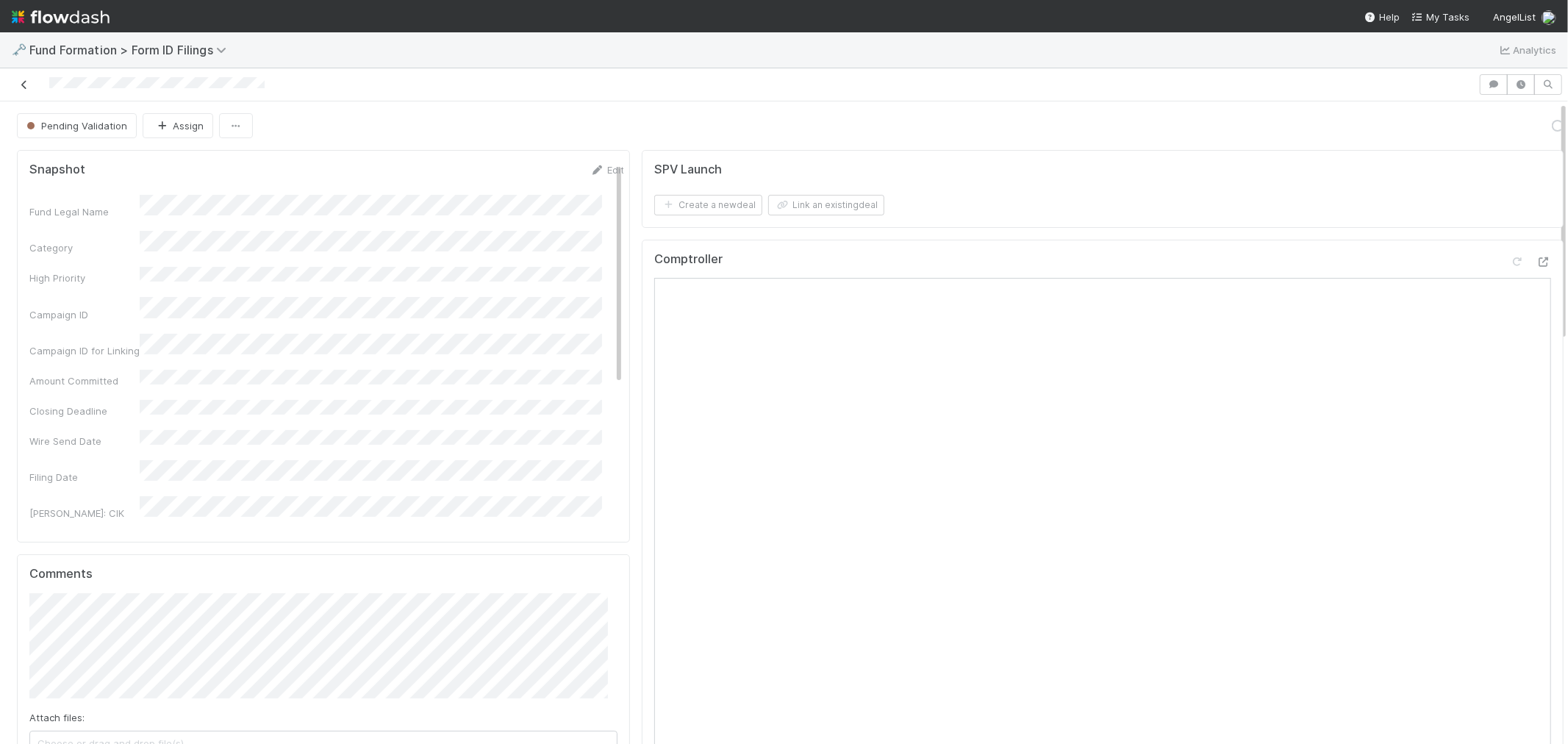
click at [30, 87] on icon at bounding box center [25, 85] width 15 height 10
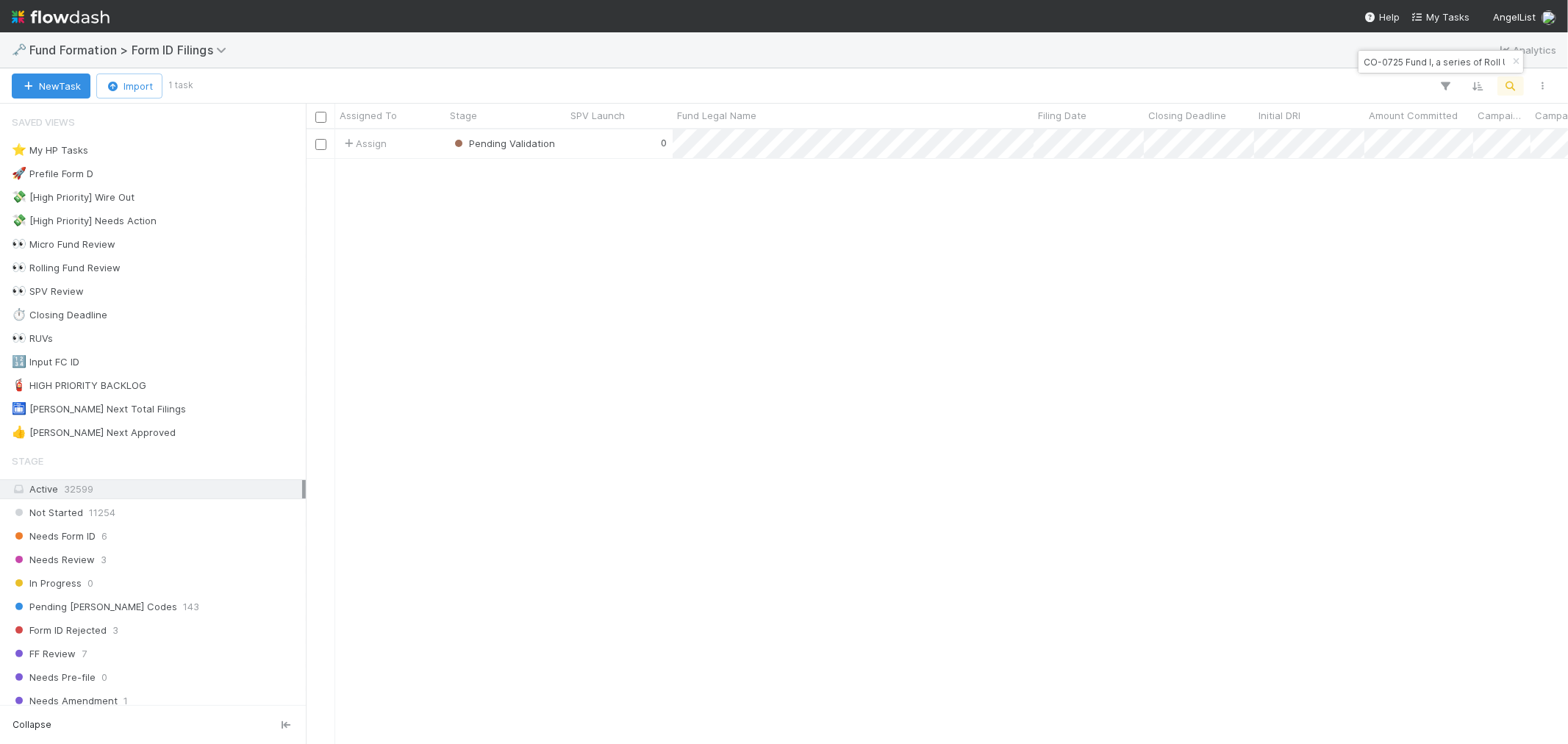
scroll to position [601, 1250]
click at [1511, 55] on button "button" at bounding box center [1516, 62] width 16 height 18
click at [1510, 77] on button "button" at bounding box center [1511, 86] width 27 height 19
type input "AM-0728 Fund II, a series of Roll Up Vehicles, LP"
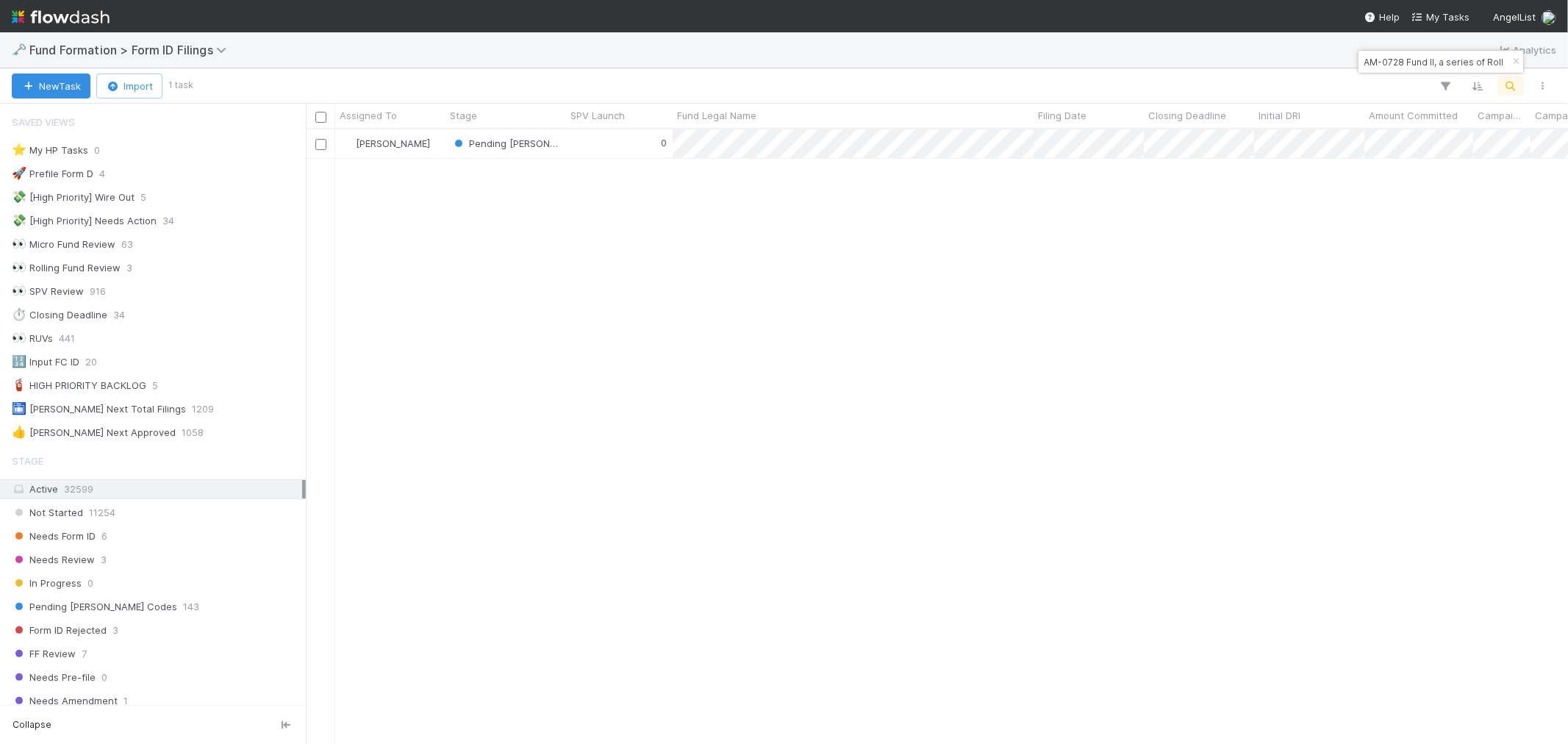
scroll to position [601, 1250]
click at [606, 143] on div "0" at bounding box center [619, 144] width 106 height 29
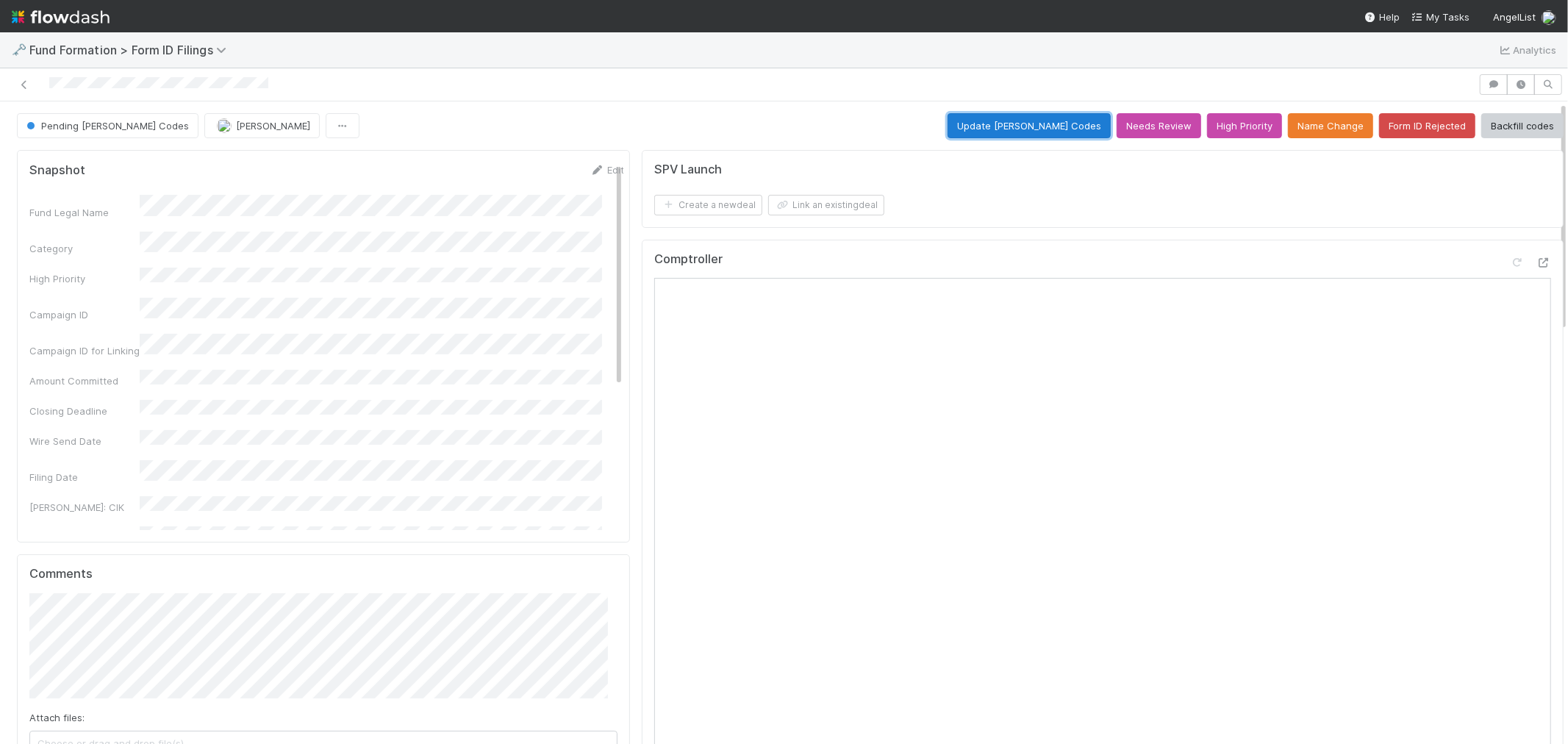
click at [1010, 123] on button "Update EDGAR Codes" at bounding box center [1029, 126] width 163 height 25
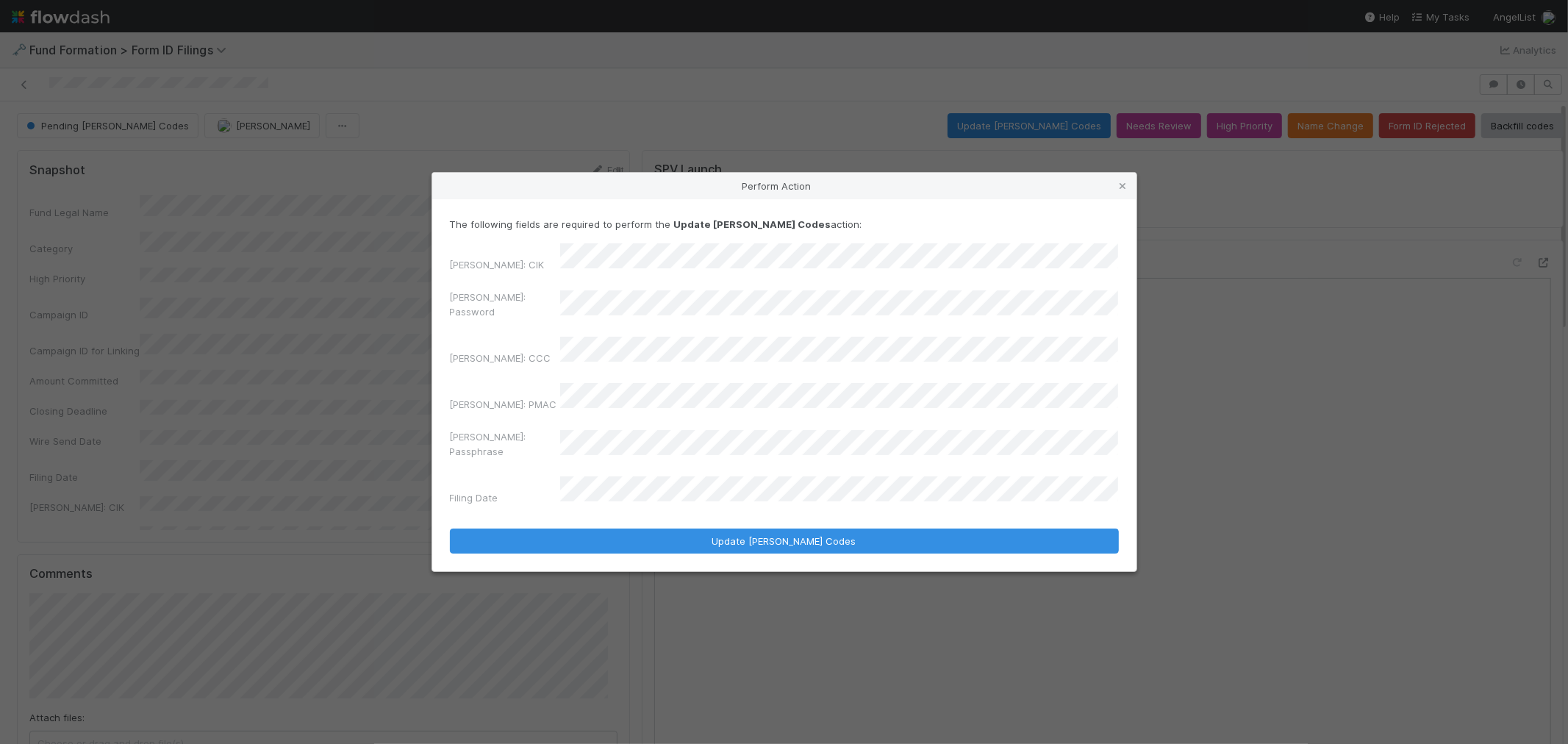
click at [449, 296] on div "The following fields are required to perform the Update EDGAR Codes action: EDG…" at bounding box center [784, 385] width 705 height 372
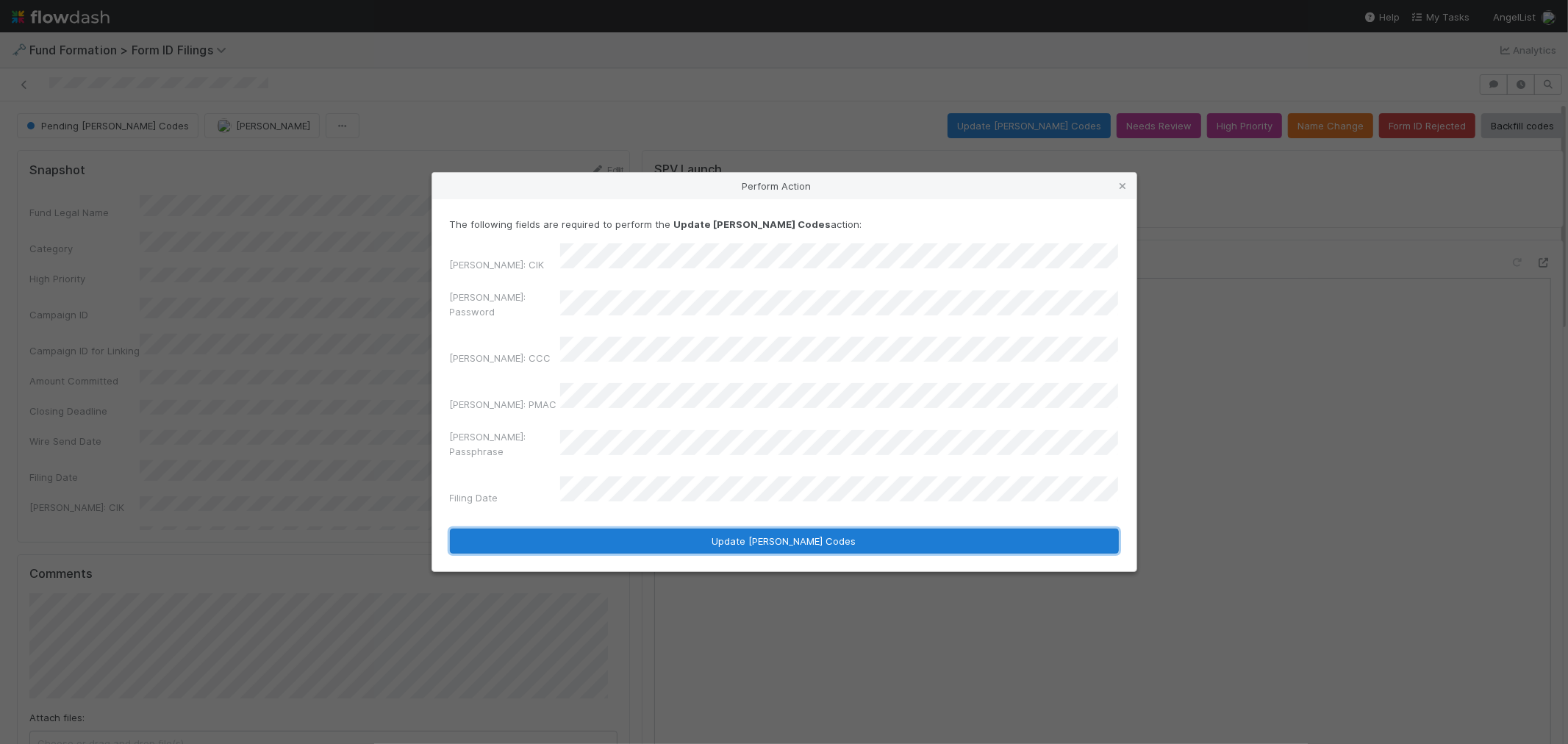
click at [616, 528] on button "Update EDGAR Codes" at bounding box center [784, 541] width 669 height 25
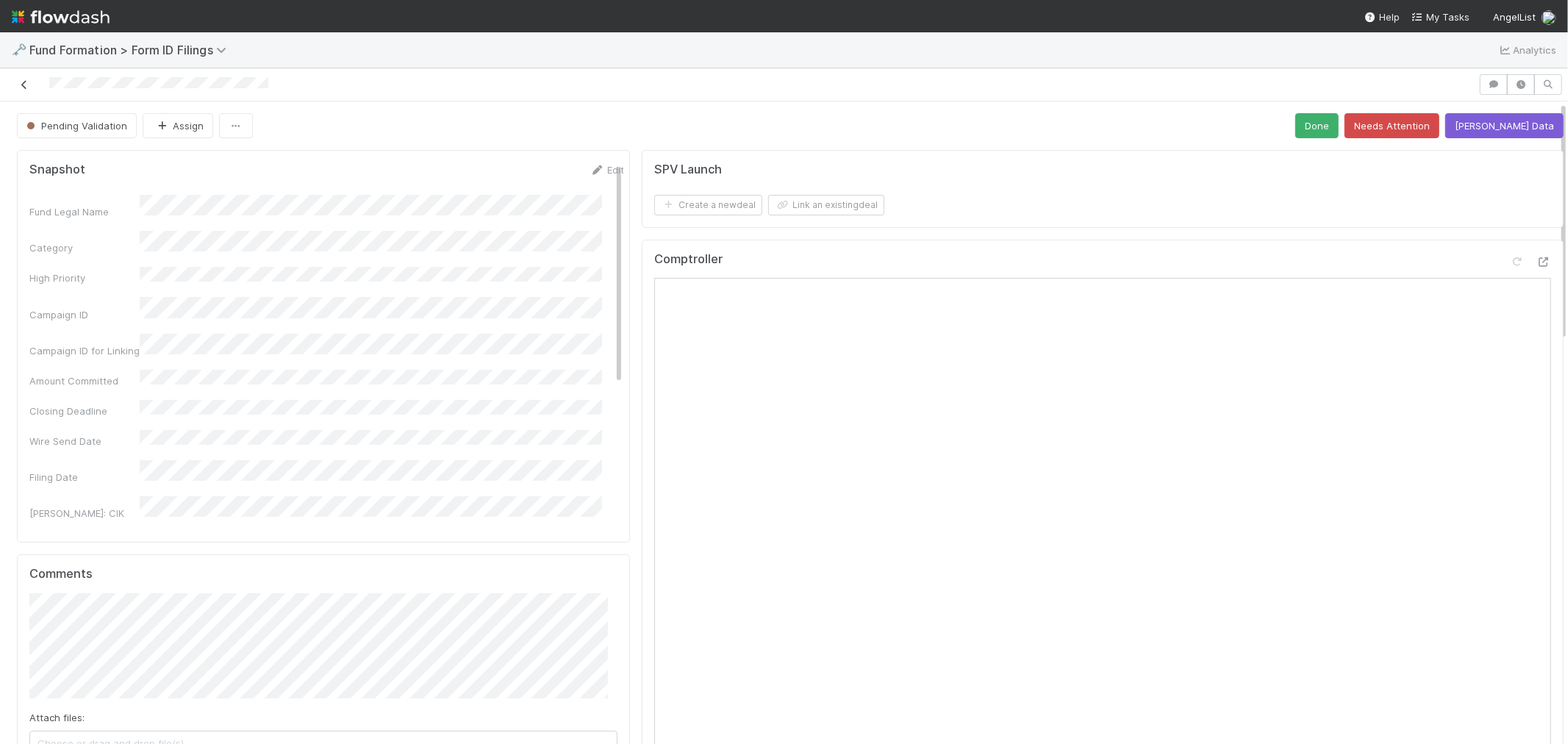
click at [28, 84] on icon at bounding box center [25, 85] width 15 height 10
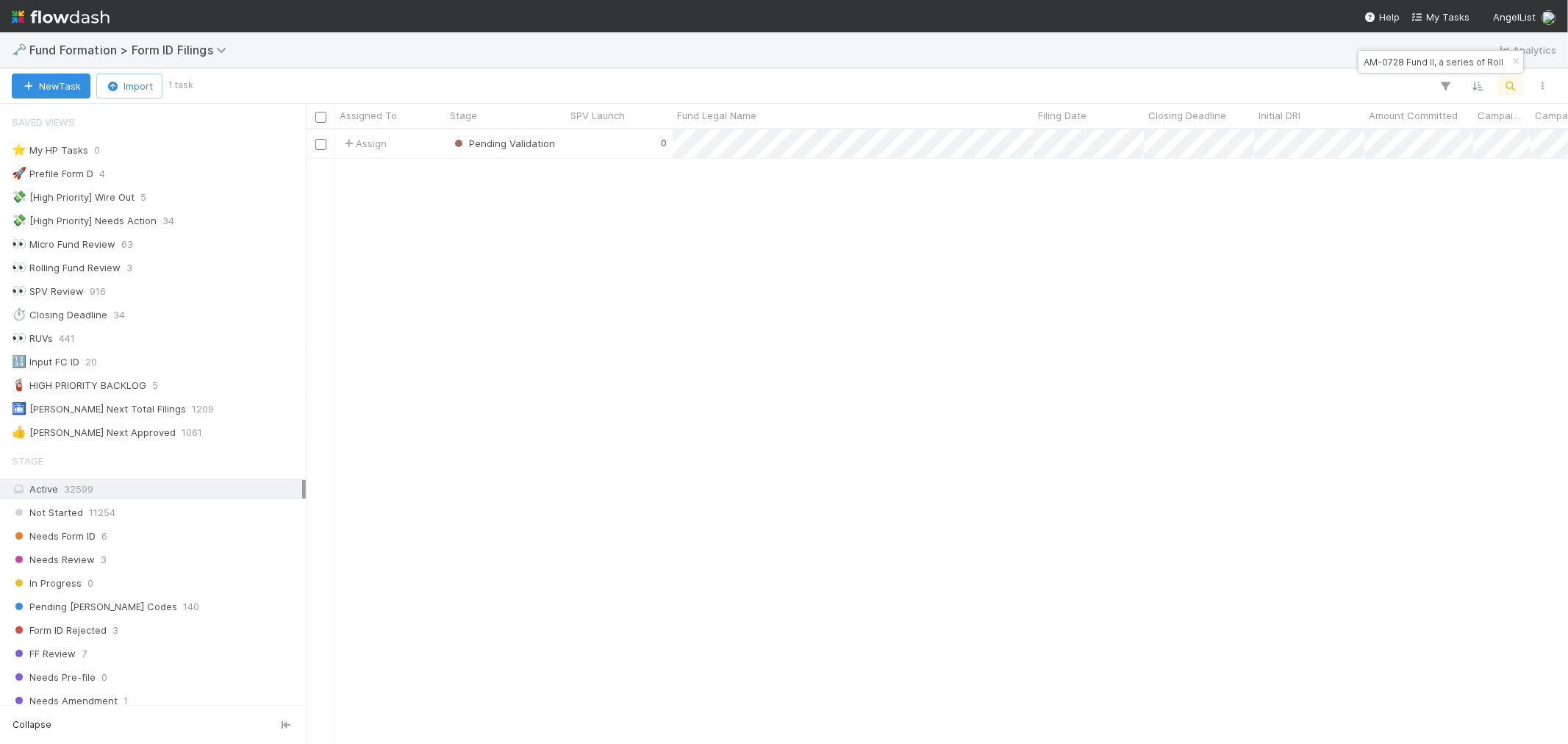
scroll to position [12, 12]
click at [1512, 60] on icon "button" at bounding box center [1516, 62] width 15 height 9
click at [1511, 87] on icon "button" at bounding box center [1511, 86] width 15 height 13
type input "VO-0722 Fund IV, a series of Roll Up Vehicles, LP"
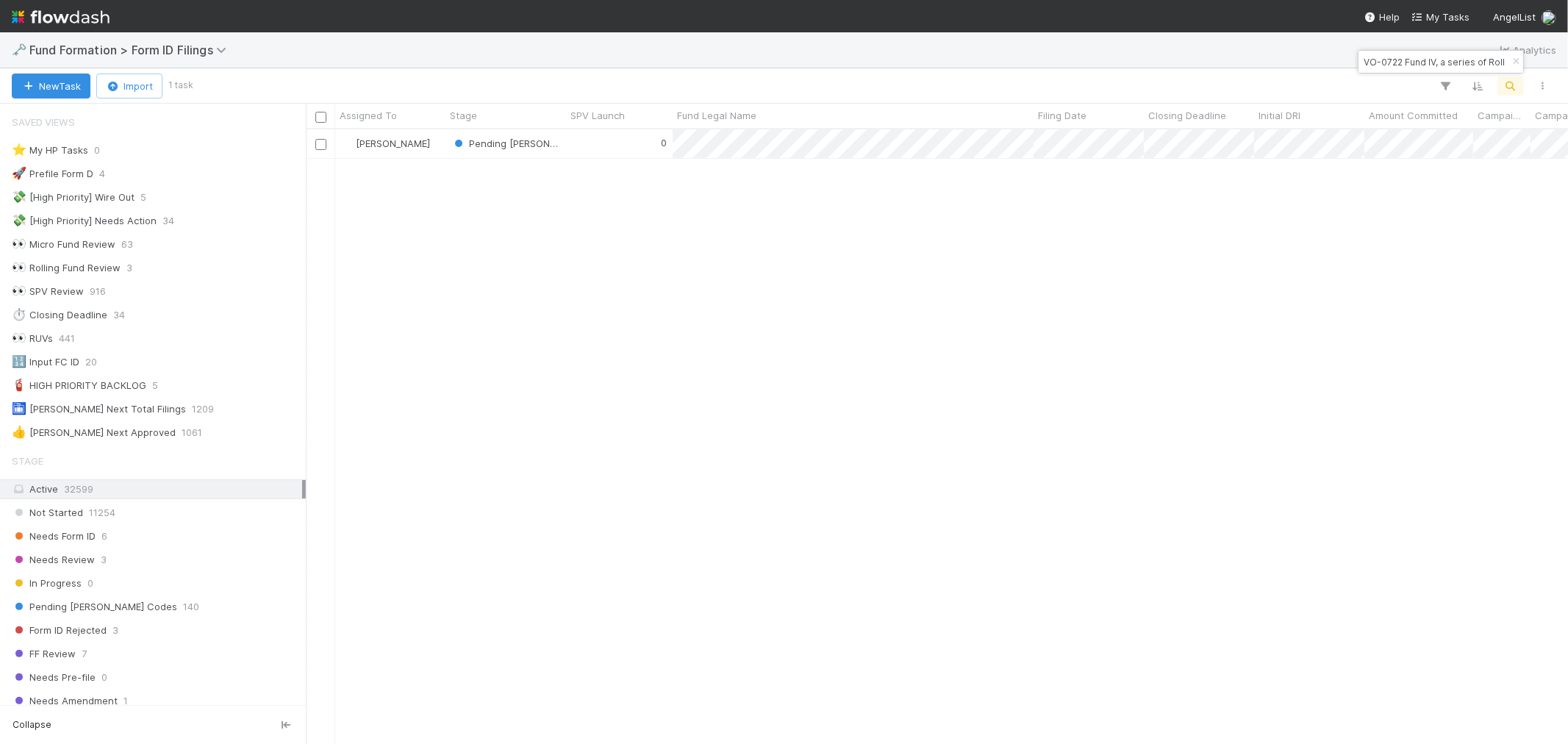
scroll to position [601, 1250]
click at [589, 145] on div "0" at bounding box center [619, 144] width 106 height 29
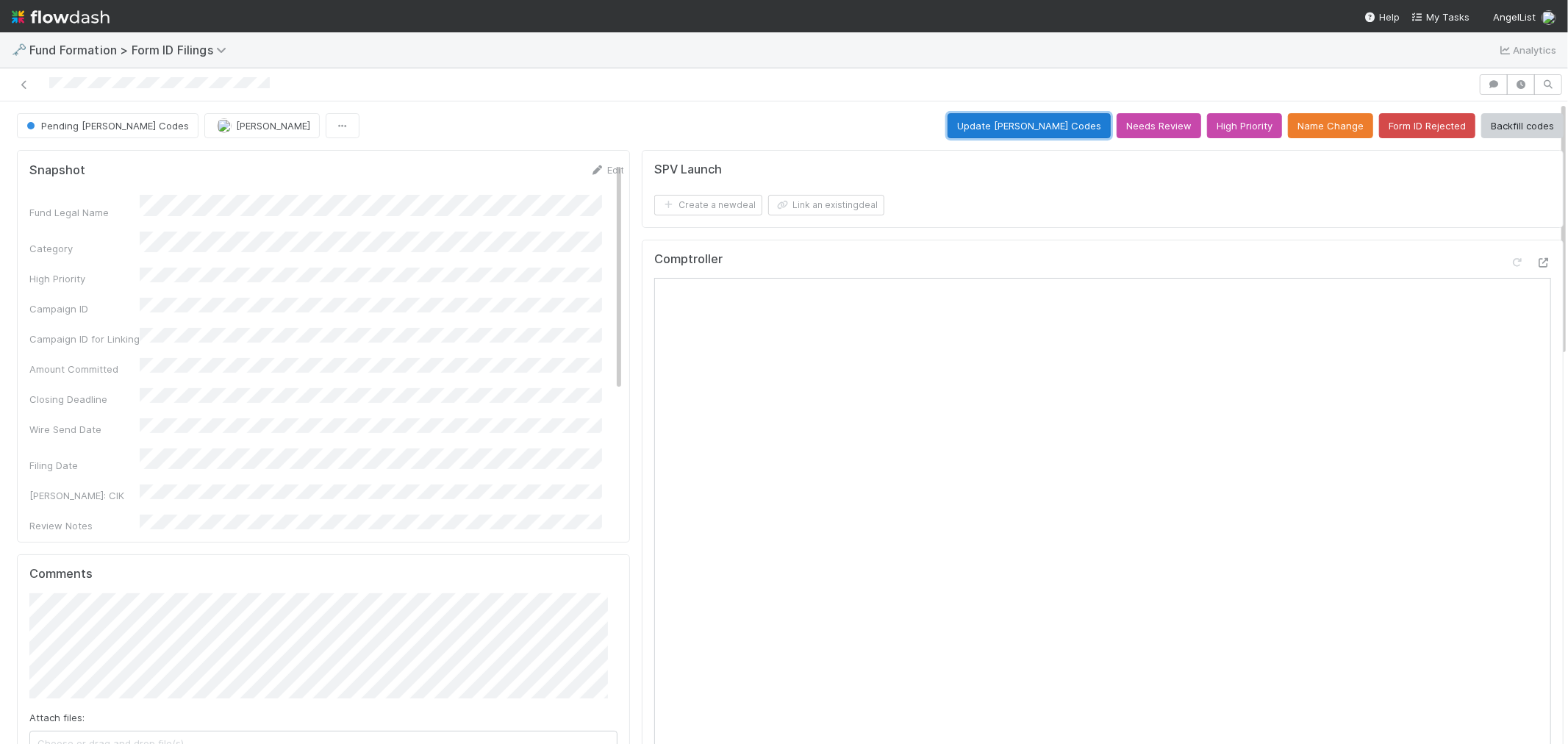
click at [1004, 125] on button "Update EDGAR Codes" at bounding box center [1029, 126] width 163 height 25
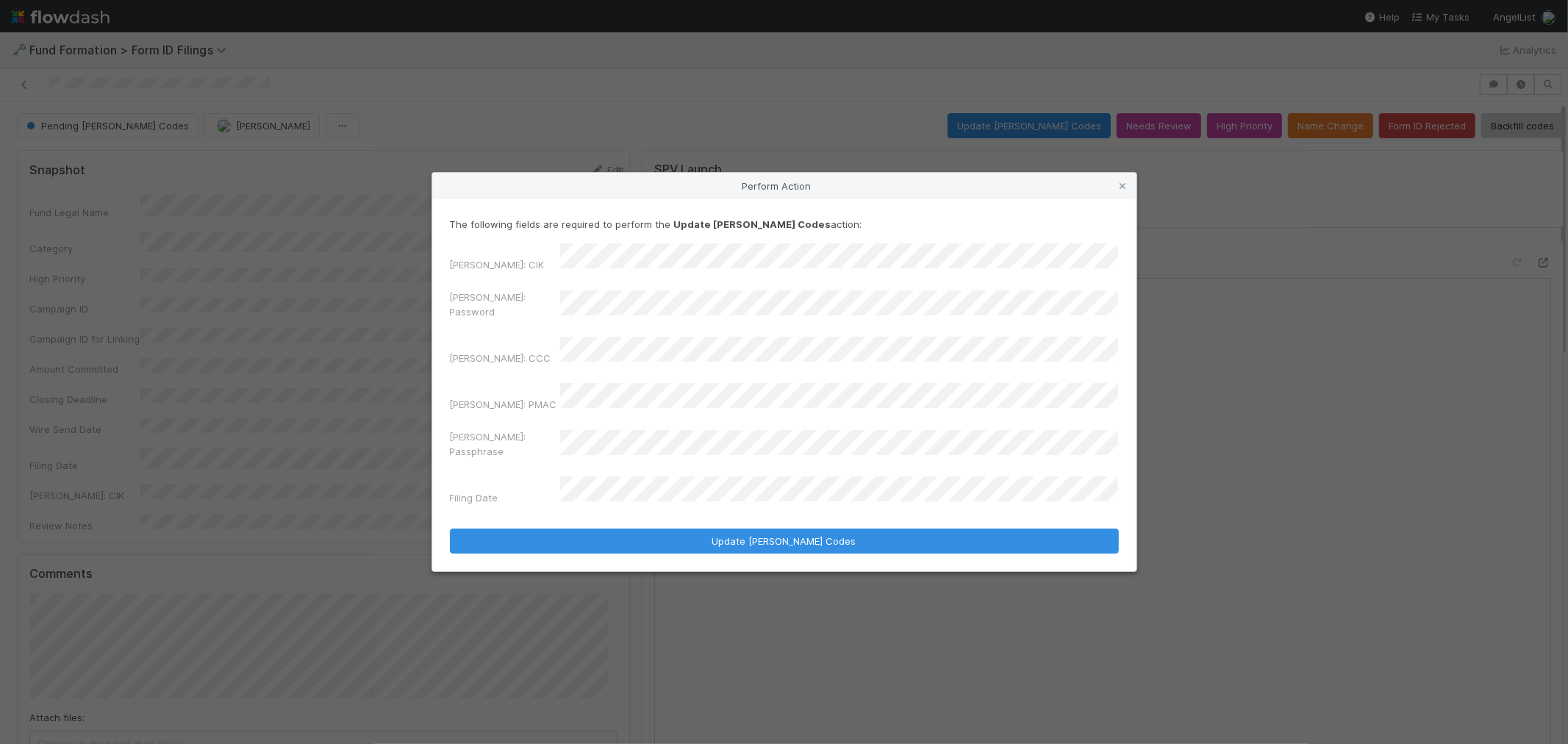
click at [533, 319] on div "EDGAR: Password" at bounding box center [784, 307] width 669 height 35
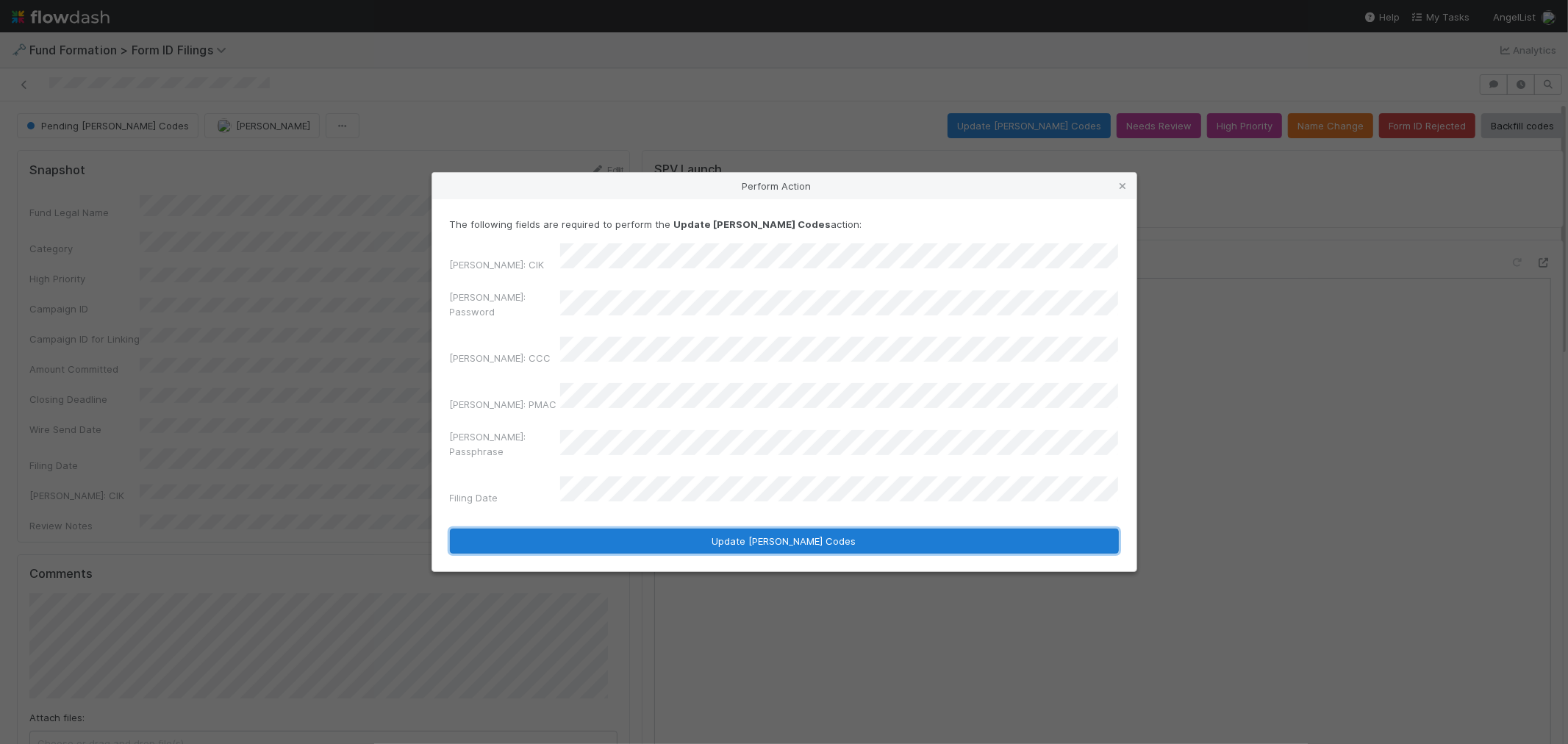
click at [665, 528] on button "Update EDGAR Codes" at bounding box center [784, 541] width 669 height 25
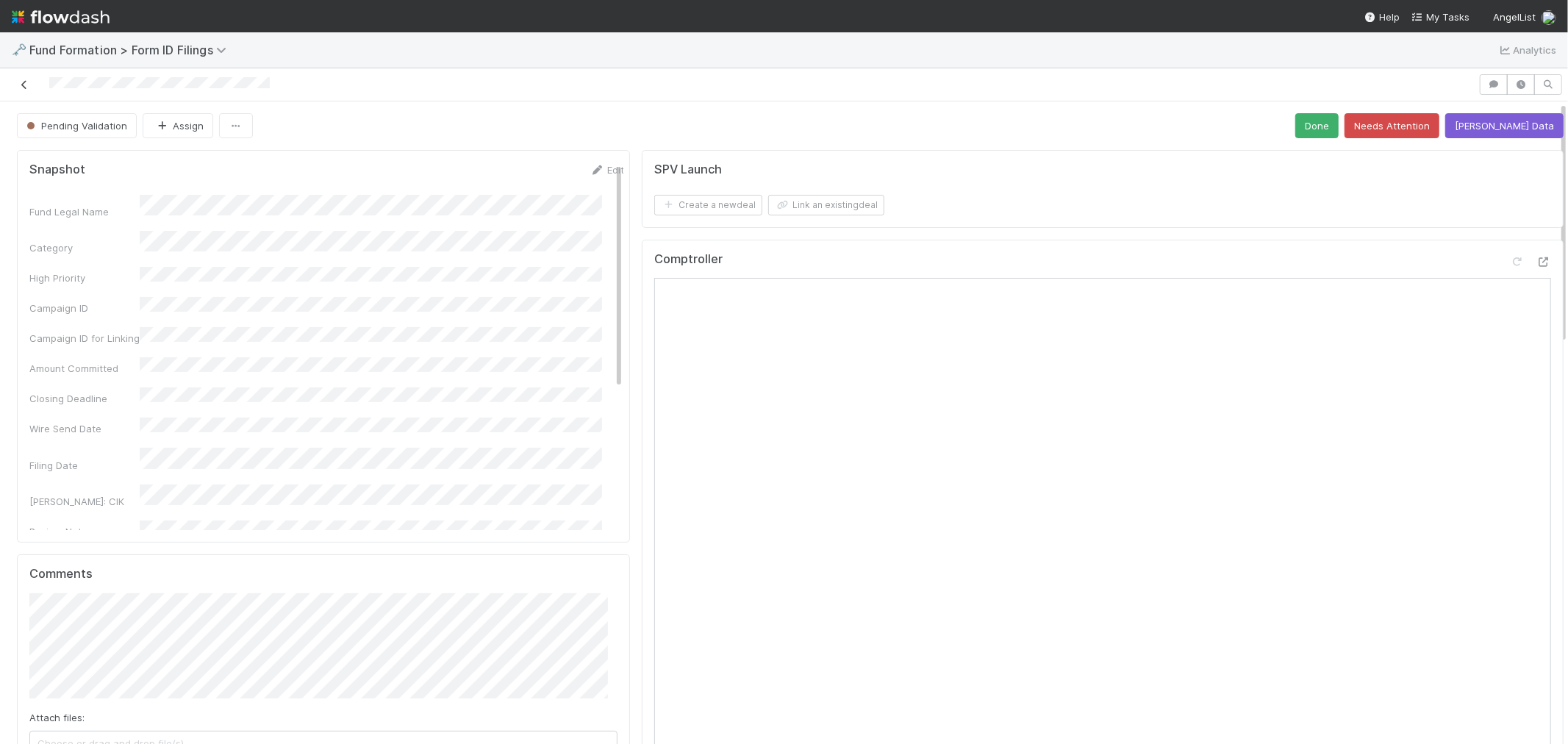
click at [21, 84] on icon at bounding box center [25, 85] width 15 height 10
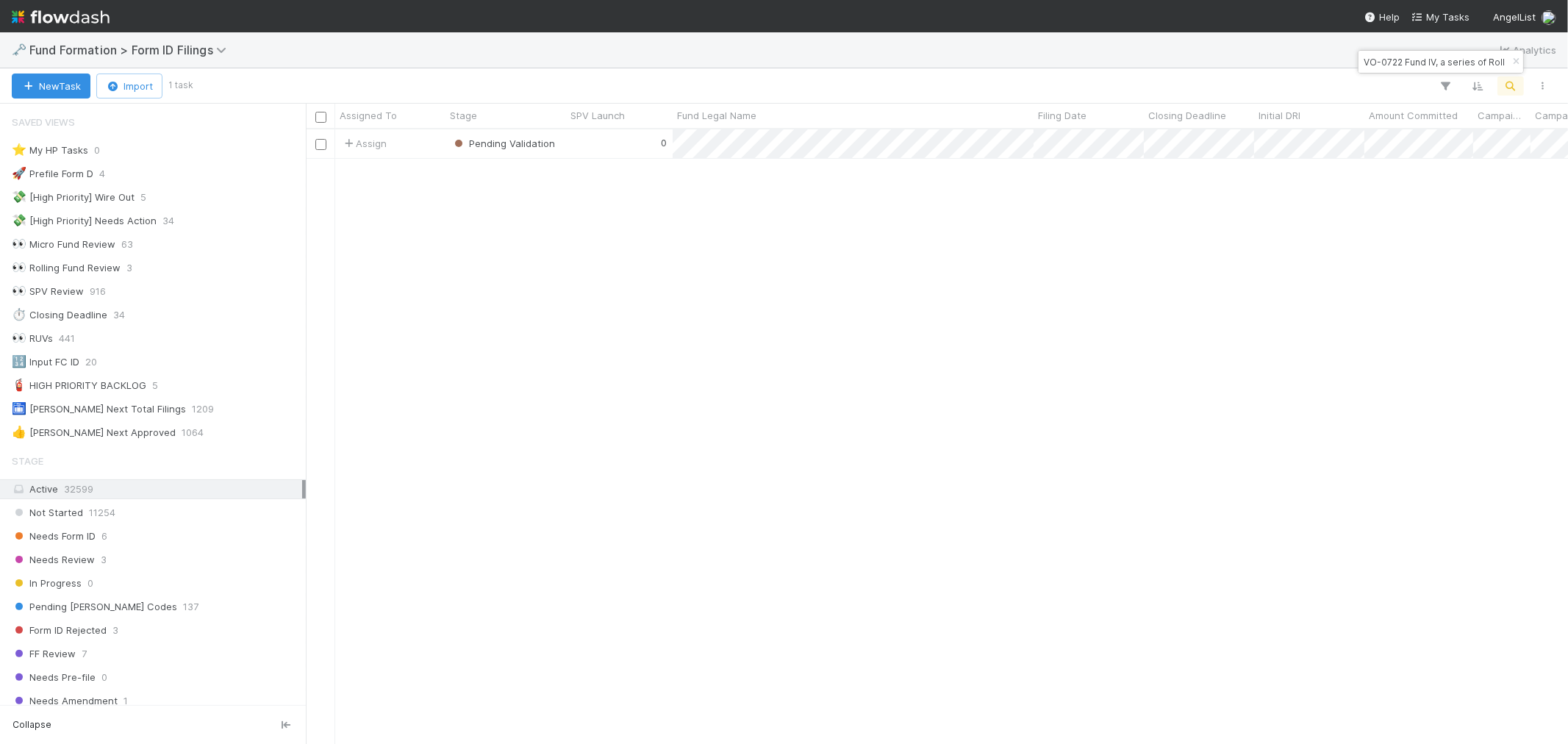
scroll to position [12, 12]
click at [1512, 65] on icon "button" at bounding box center [1516, 62] width 15 height 9
click at [1510, 91] on icon "button" at bounding box center [1511, 86] width 15 height 13
type input "Red-KA-0707 Fund I, a series of AngelList Funds 2025, LP"
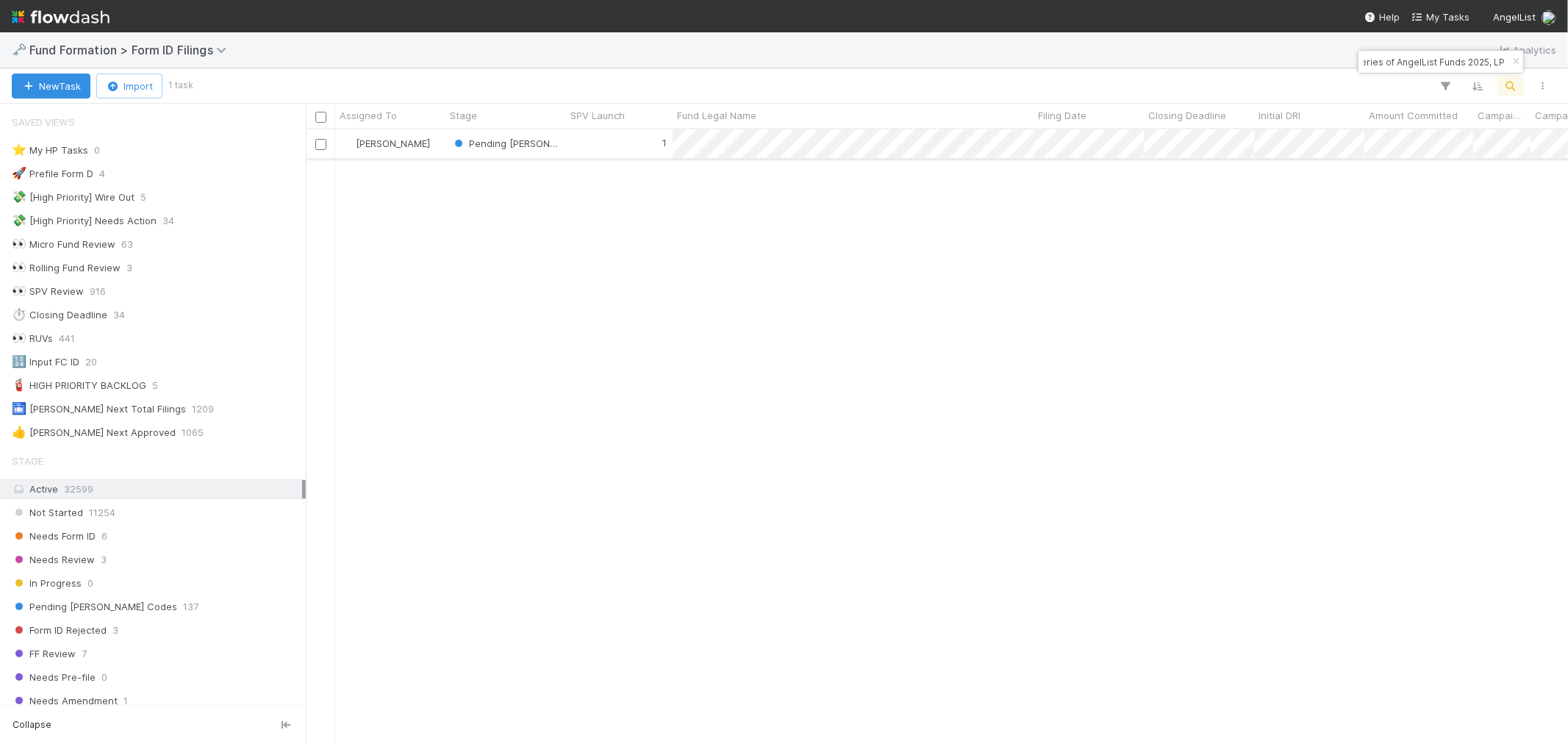
scroll to position [0, 0]
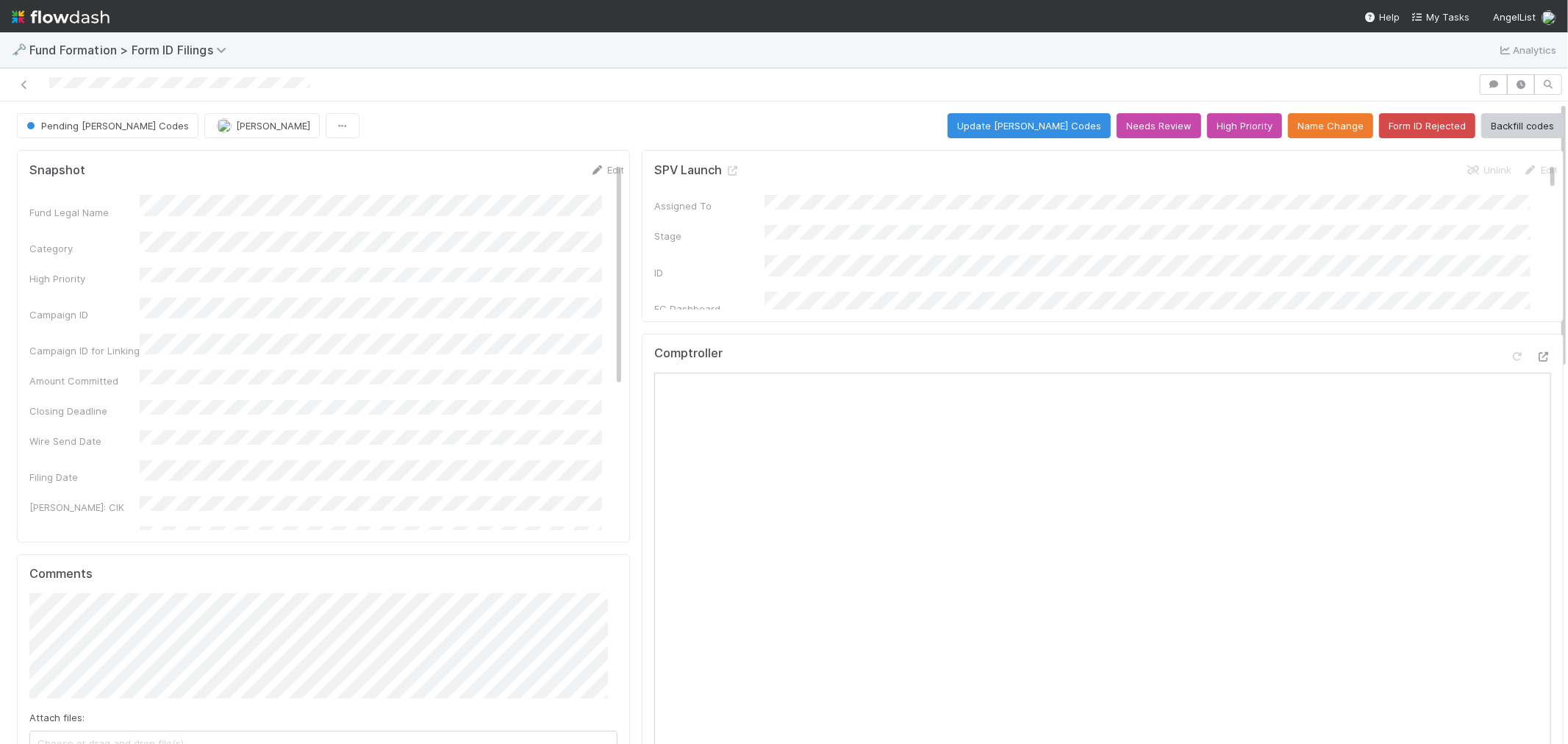
click at [1026, 128] on button "Update EDGAR Codes" at bounding box center [1029, 126] width 163 height 25
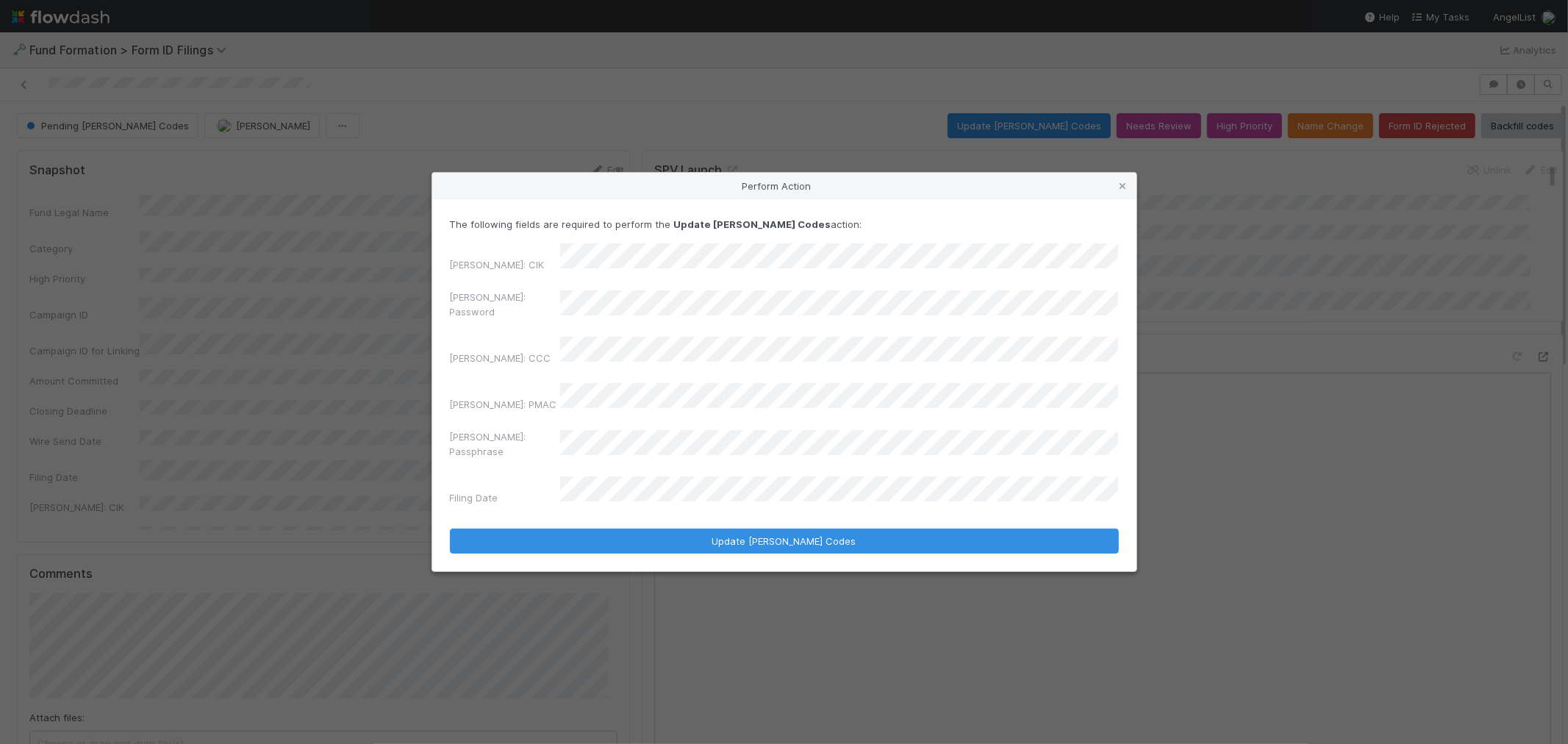
click at [490, 324] on div "EDGAR: Password" at bounding box center [784, 307] width 669 height 35
click at [799, 371] on div "EDGAR: CCC" at bounding box center [784, 354] width 669 height 34
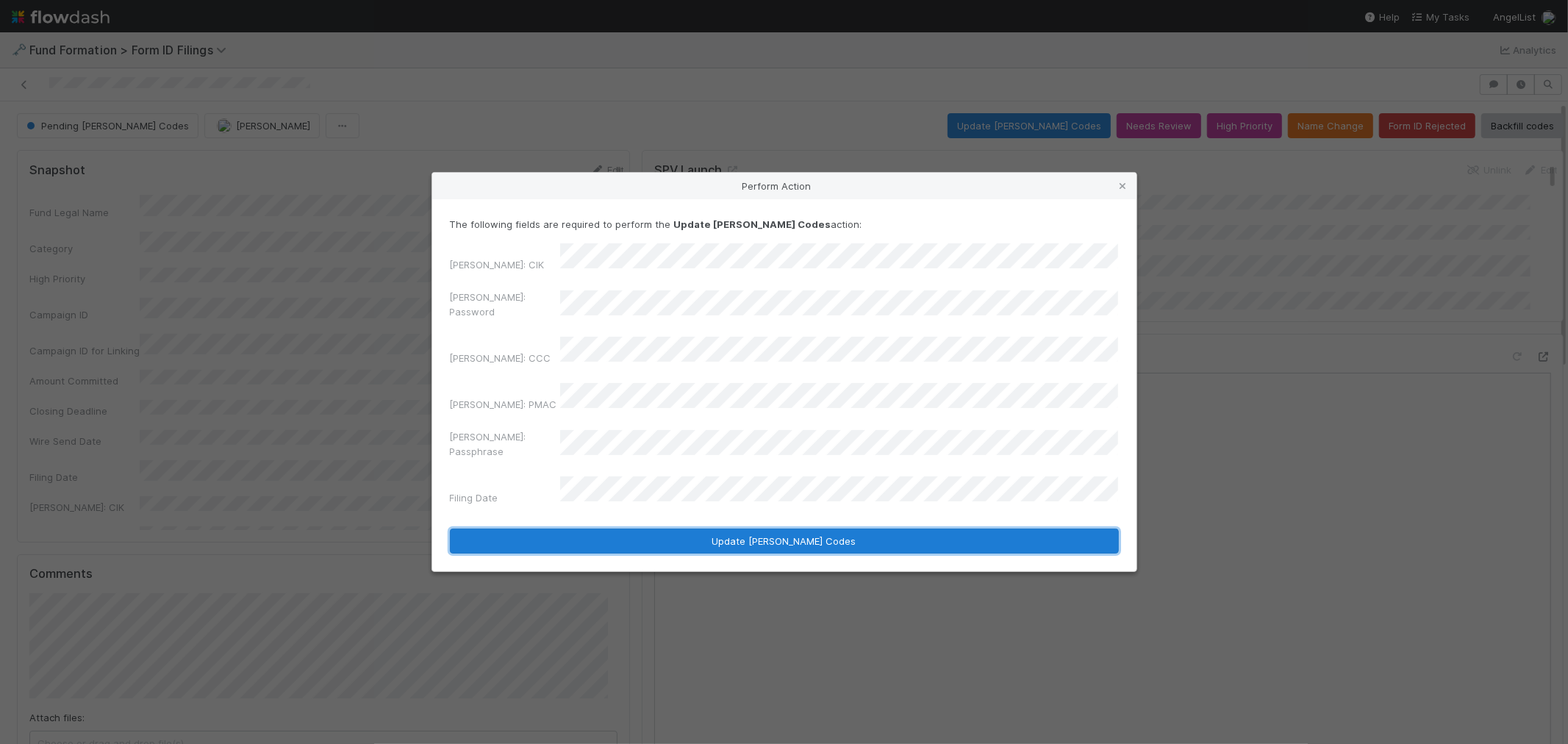
click at [736, 528] on button "Update EDGAR Codes" at bounding box center [784, 541] width 669 height 25
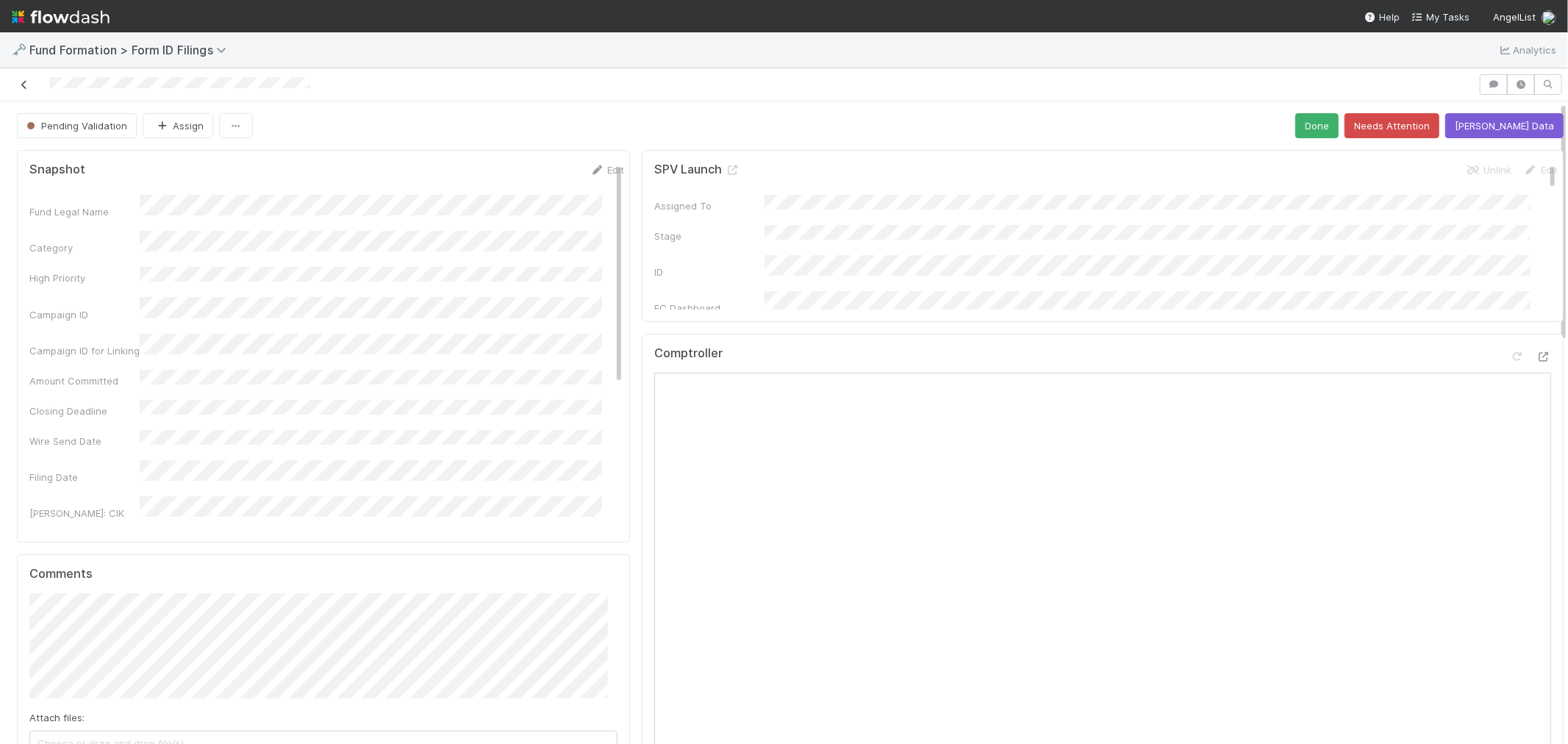
click at [20, 87] on icon at bounding box center [25, 85] width 15 height 10
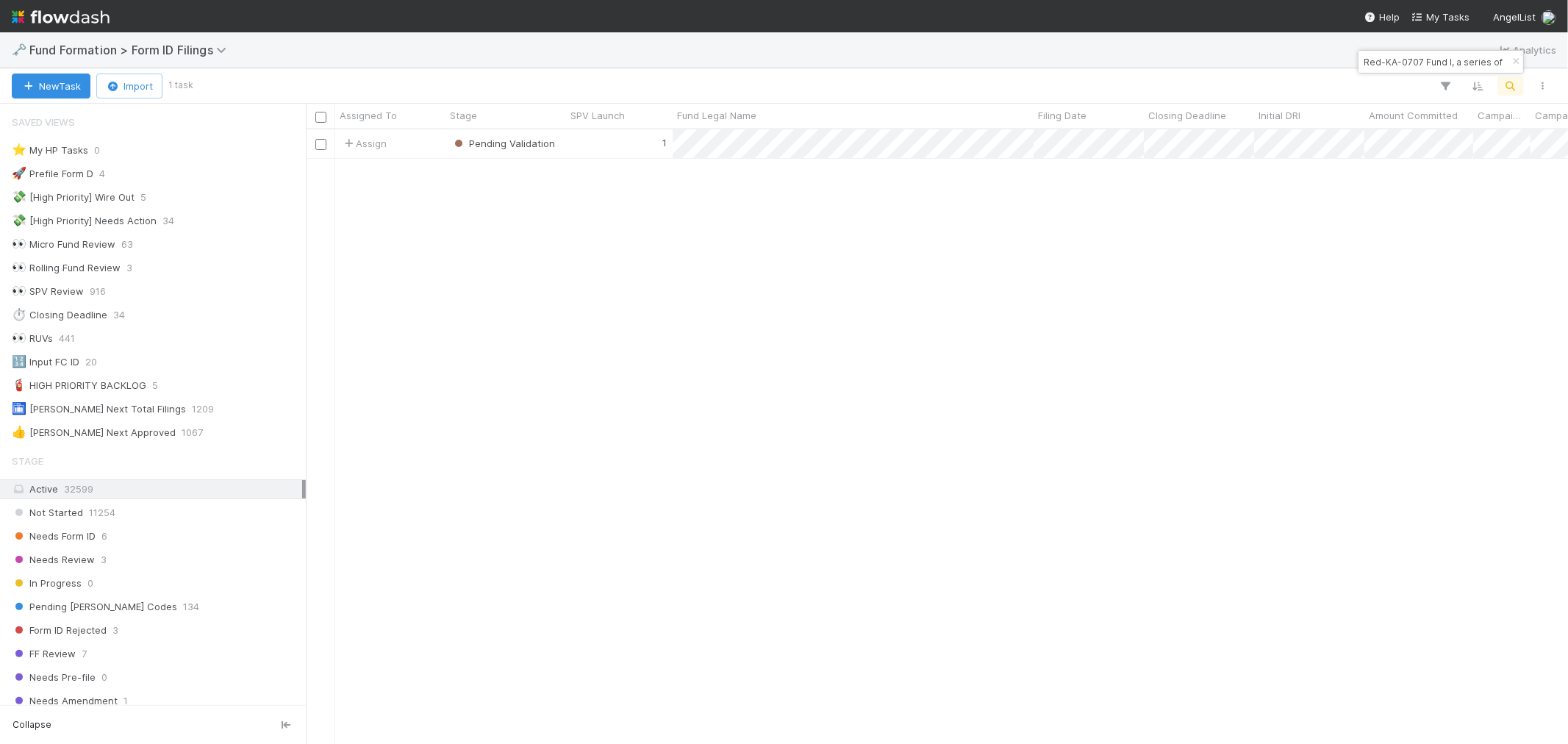
scroll to position [12, 12]
click at [1517, 63] on icon "button" at bounding box center [1516, 62] width 15 height 9
click at [1511, 83] on icon "button" at bounding box center [1511, 86] width 15 height 13
type input "MA-0626 Fund I, a series of JMWTX Investments, LP"
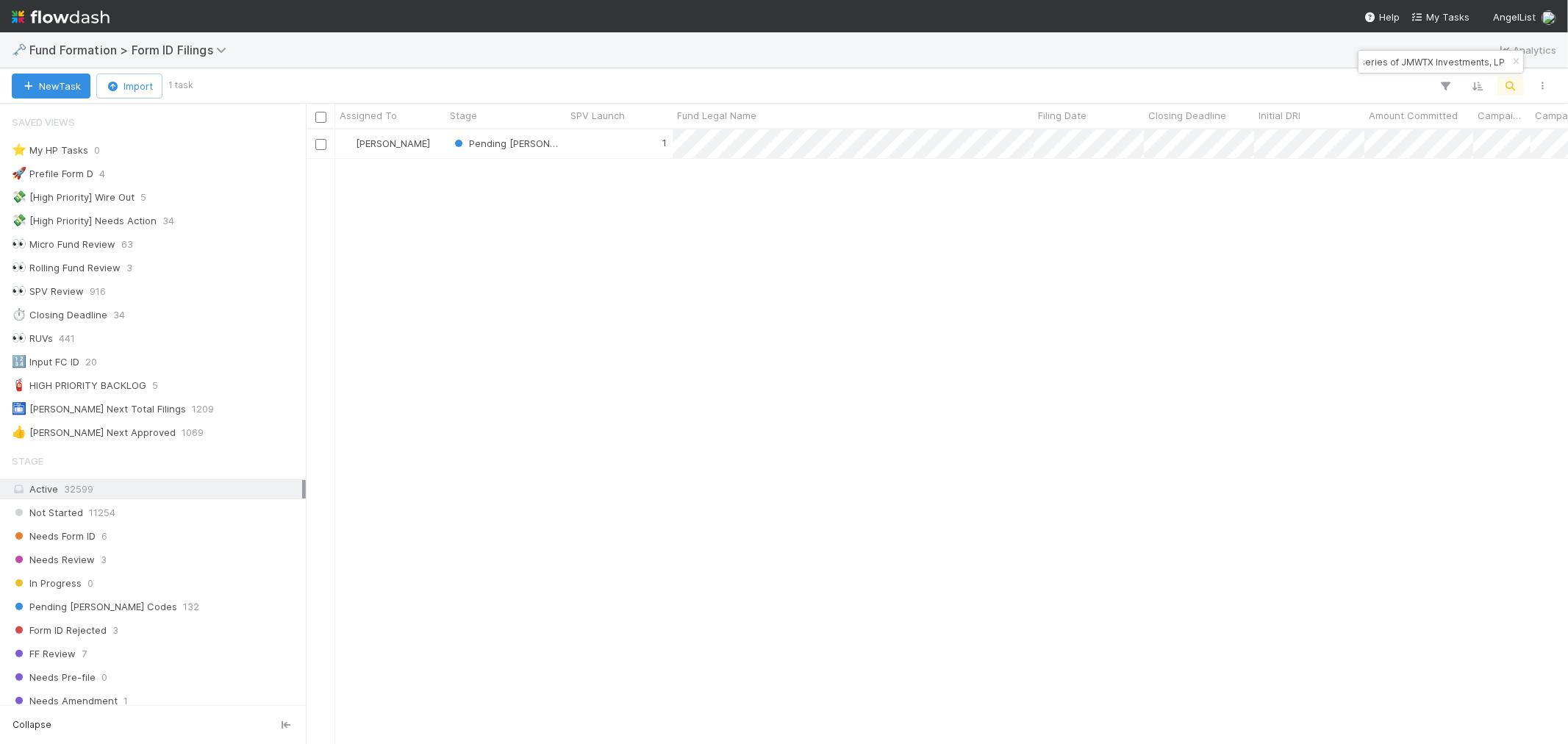
scroll to position [0, 0]
click at [609, 152] on div "1" at bounding box center [619, 144] width 106 height 29
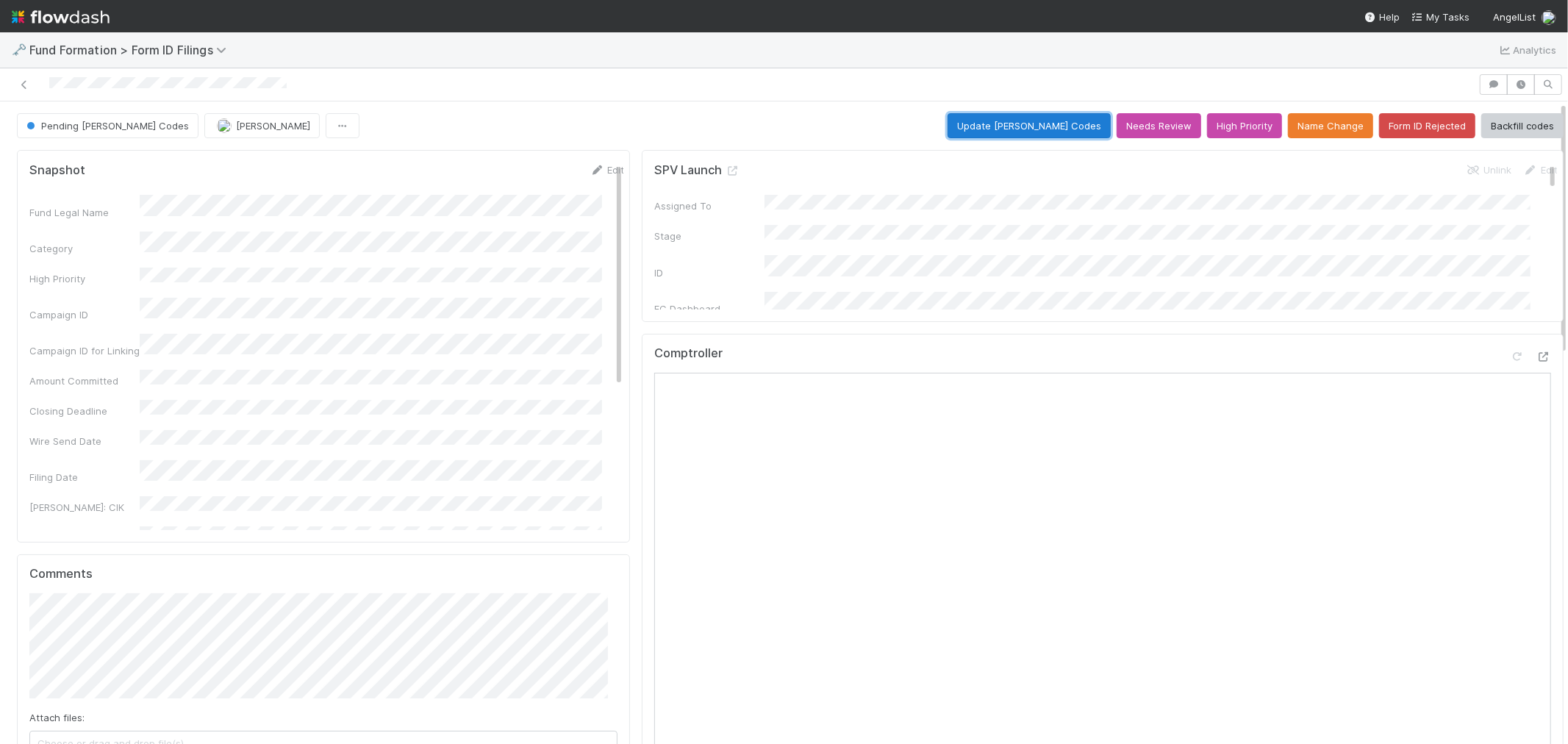
click at [1019, 121] on button "Update EDGAR Codes" at bounding box center [1029, 126] width 163 height 25
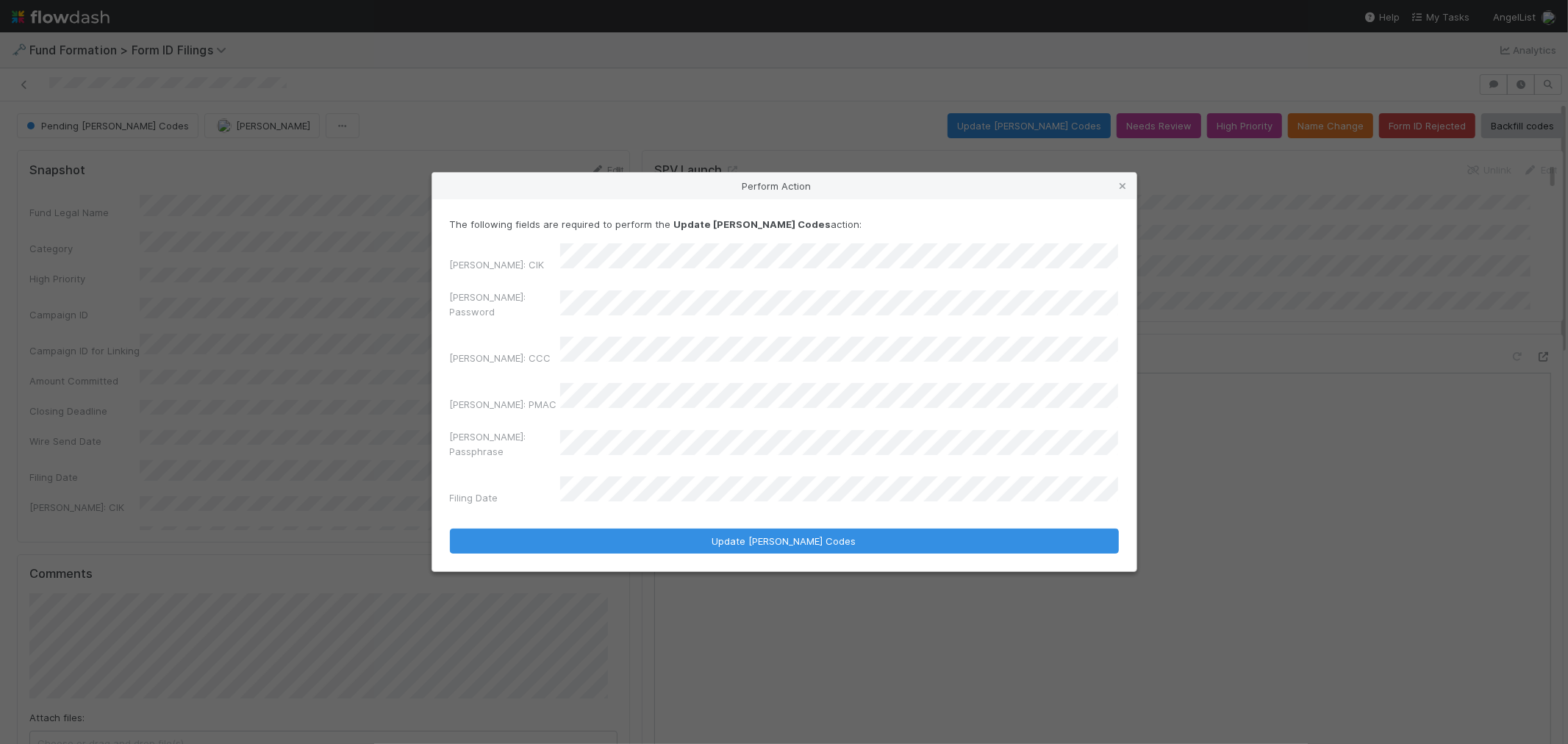
click at [510, 300] on div "EDGAR: CIK EDGAR: Password EDGAR: CCC EDGAR: PMAC EDGAR: Passphrase Filing Date" at bounding box center [784, 377] width 669 height 268
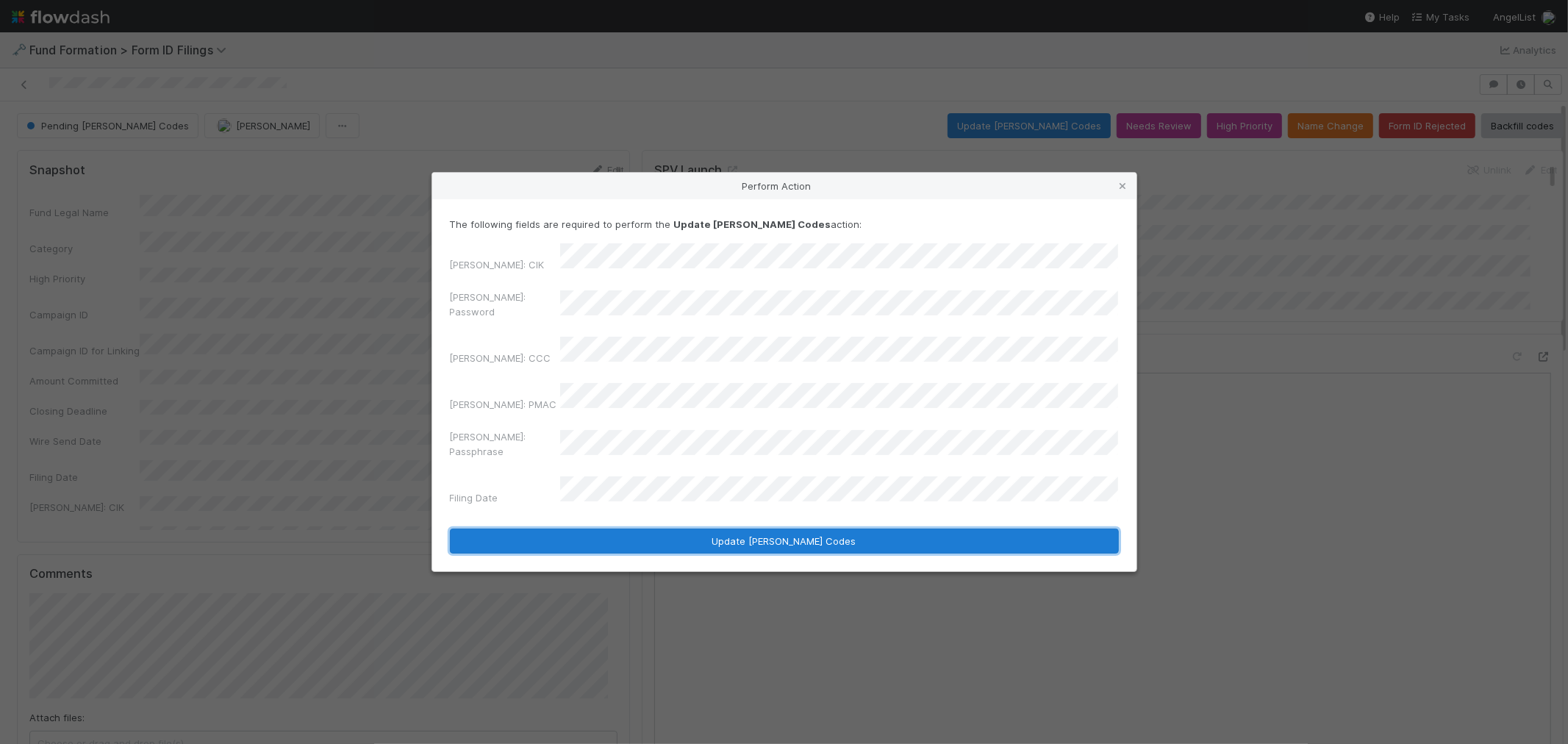
click at [840, 528] on button "Update EDGAR Codes" at bounding box center [784, 541] width 669 height 25
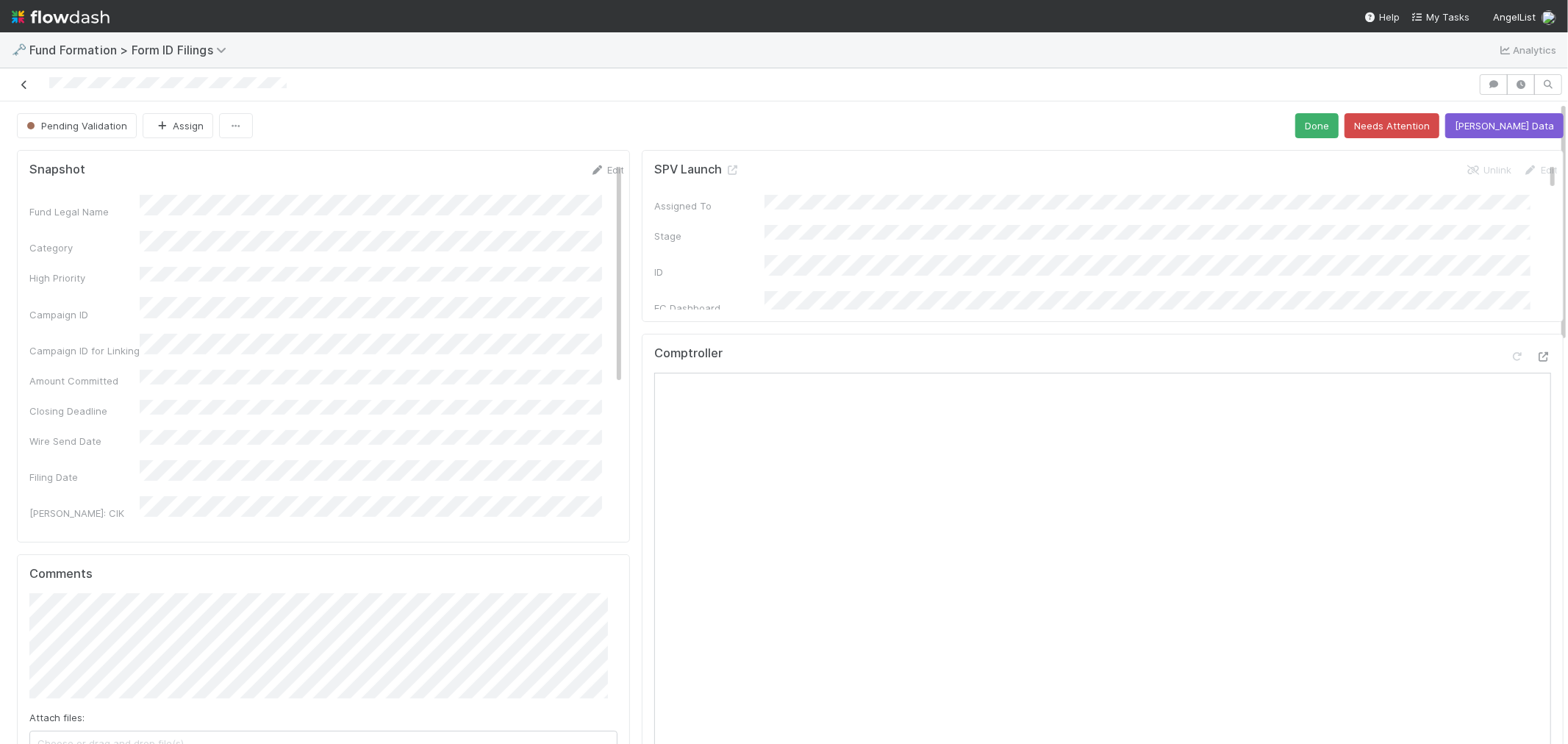
click at [19, 83] on icon at bounding box center [25, 85] width 15 height 10
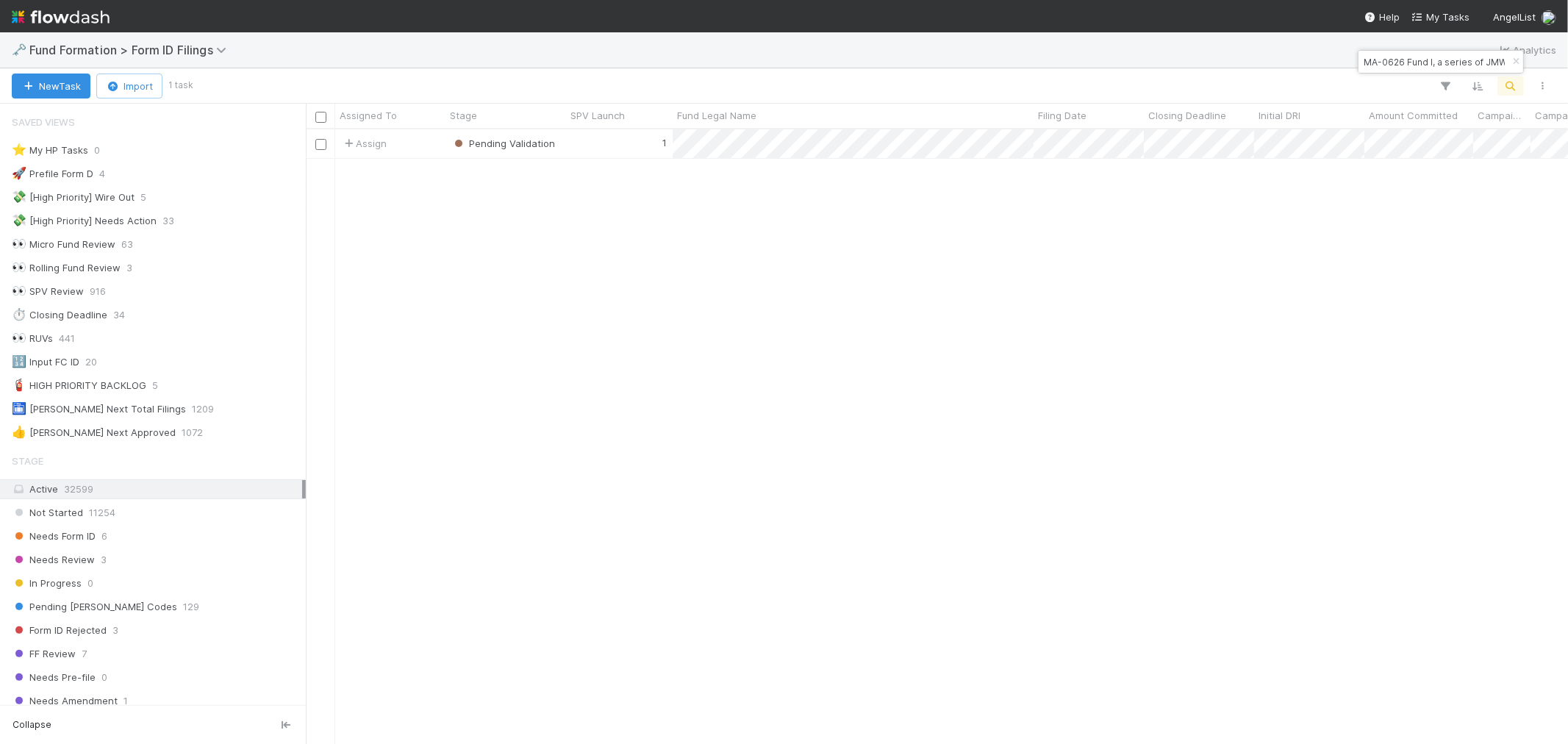
scroll to position [12, 12]
click at [1511, 60] on icon "button" at bounding box center [1516, 62] width 15 height 9
click at [1510, 92] on button "button" at bounding box center [1511, 86] width 27 height 19
type input "TH-0628 Fund I, a series of Cantos Venture Funds, LP"
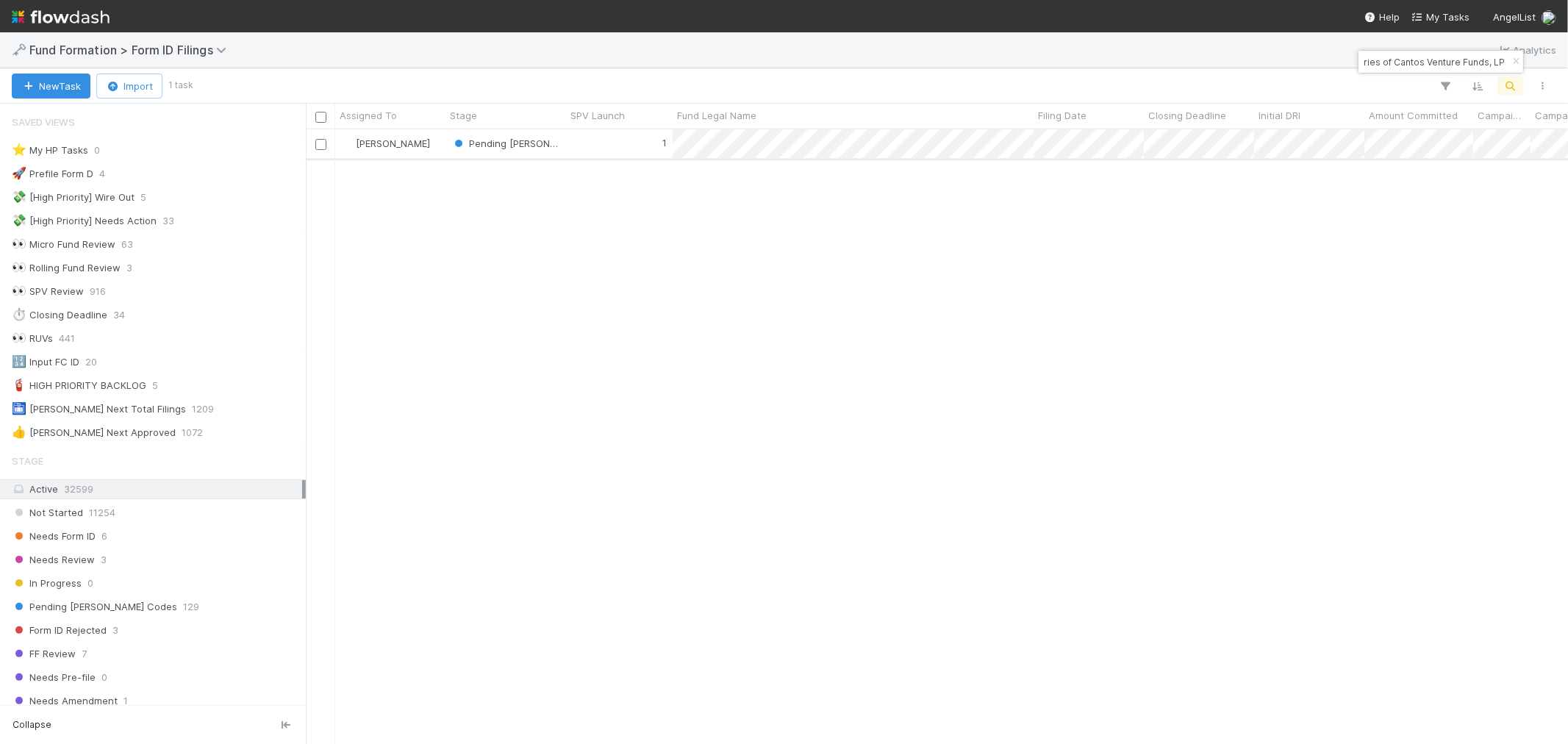
scroll to position [0, 0]
click at [608, 145] on div "1" at bounding box center [619, 144] width 106 height 29
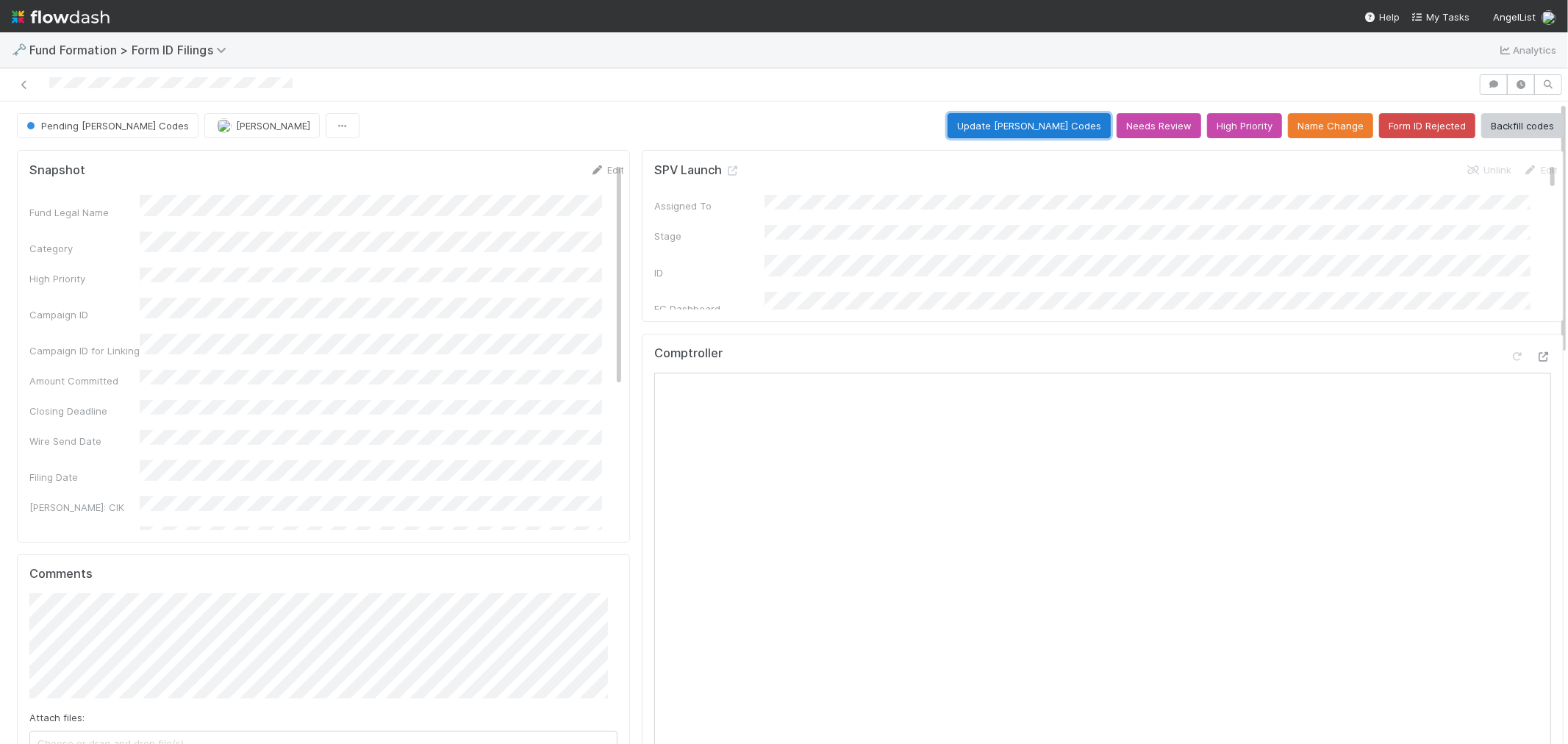
click at [1020, 126] on button "Update EDGAR Codes" at bounding box center [1029, 126] width 163 height 25
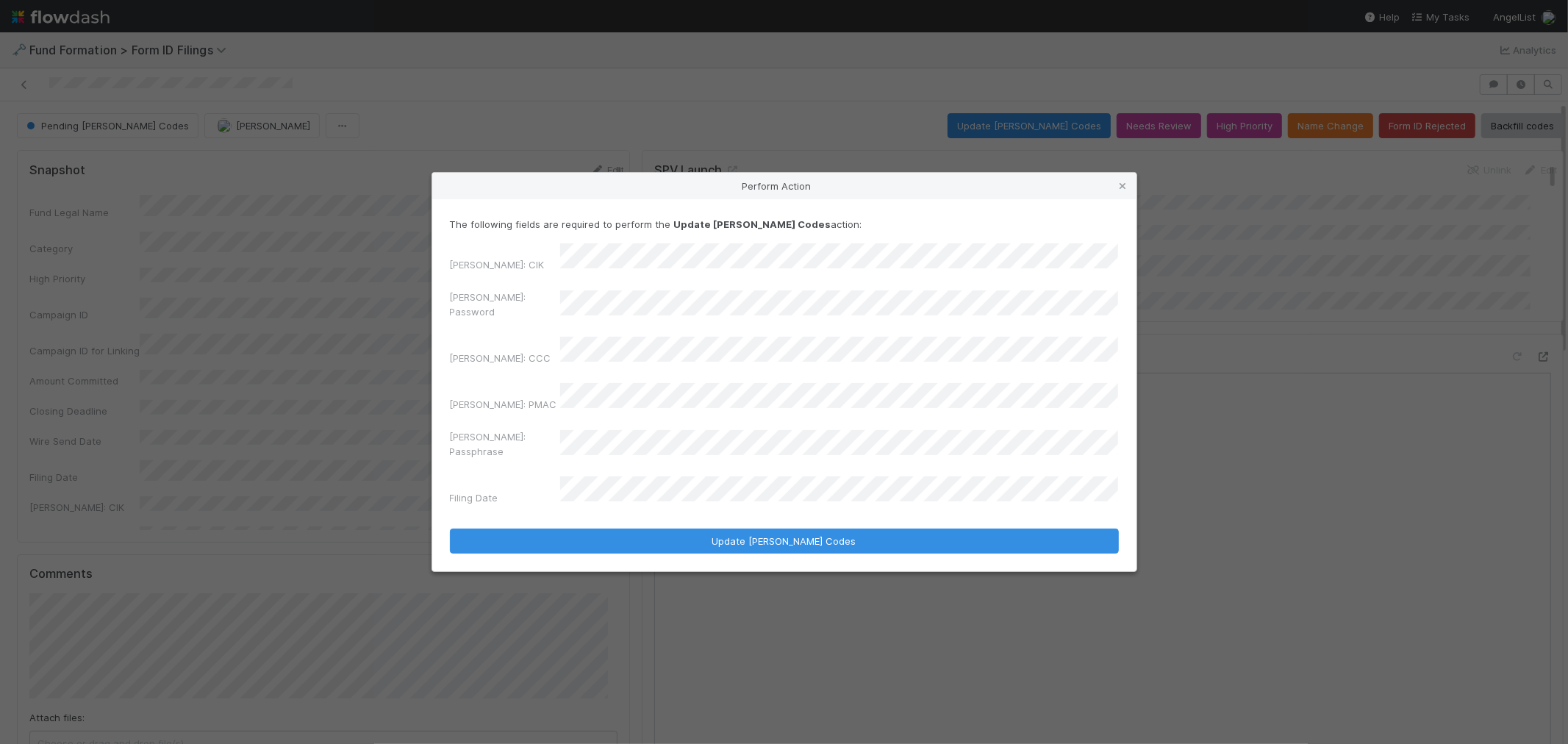
click at [521, 320] on div "EDGAR: Password" at bounding box center [784, 307] width 669 height 35
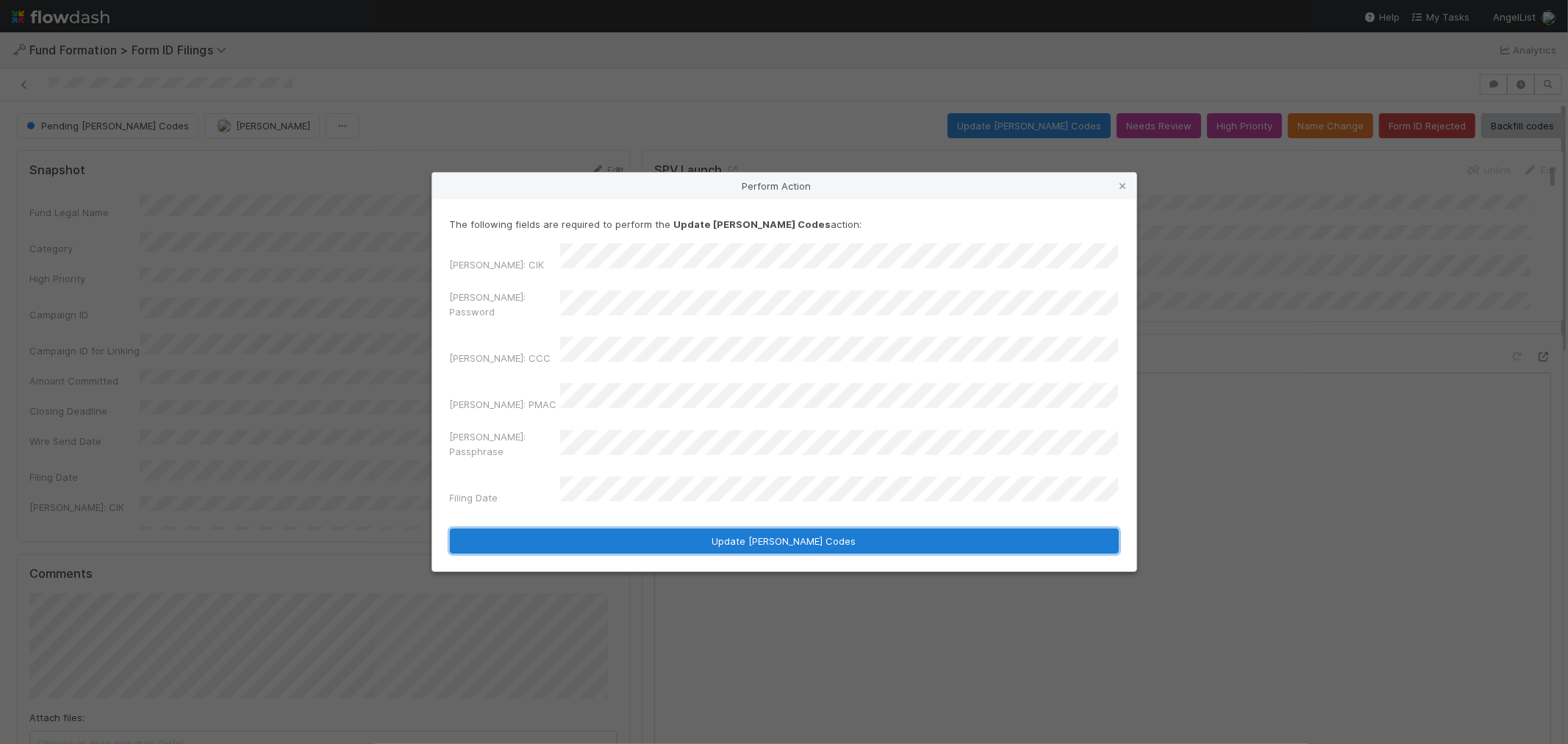
click at [673, 528] on button "Update EDGAR Codes" at bounding box center [784, 541] width 669 height 25
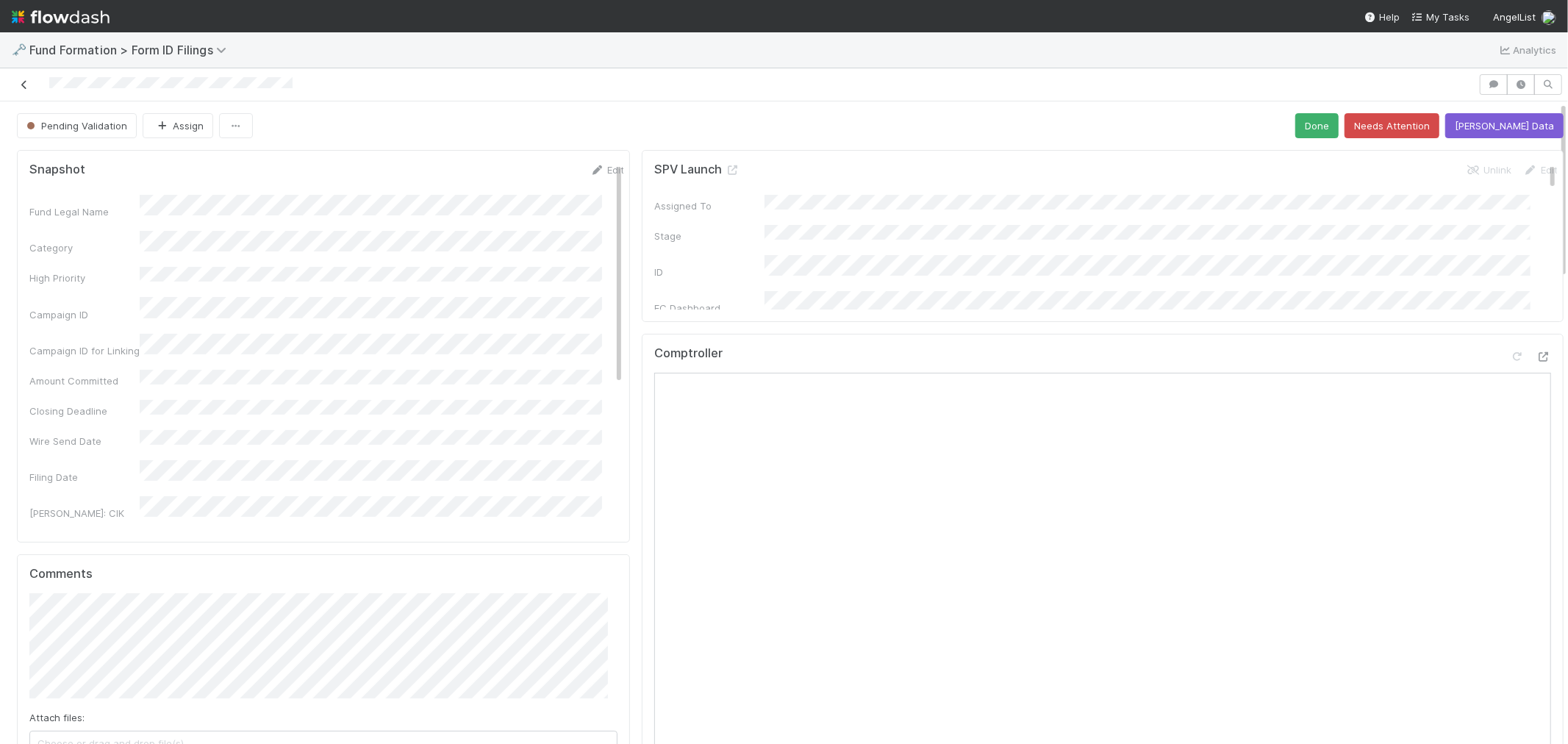
click at [19, 83] on icon at bounding box center [25, 85] width 15 height 10
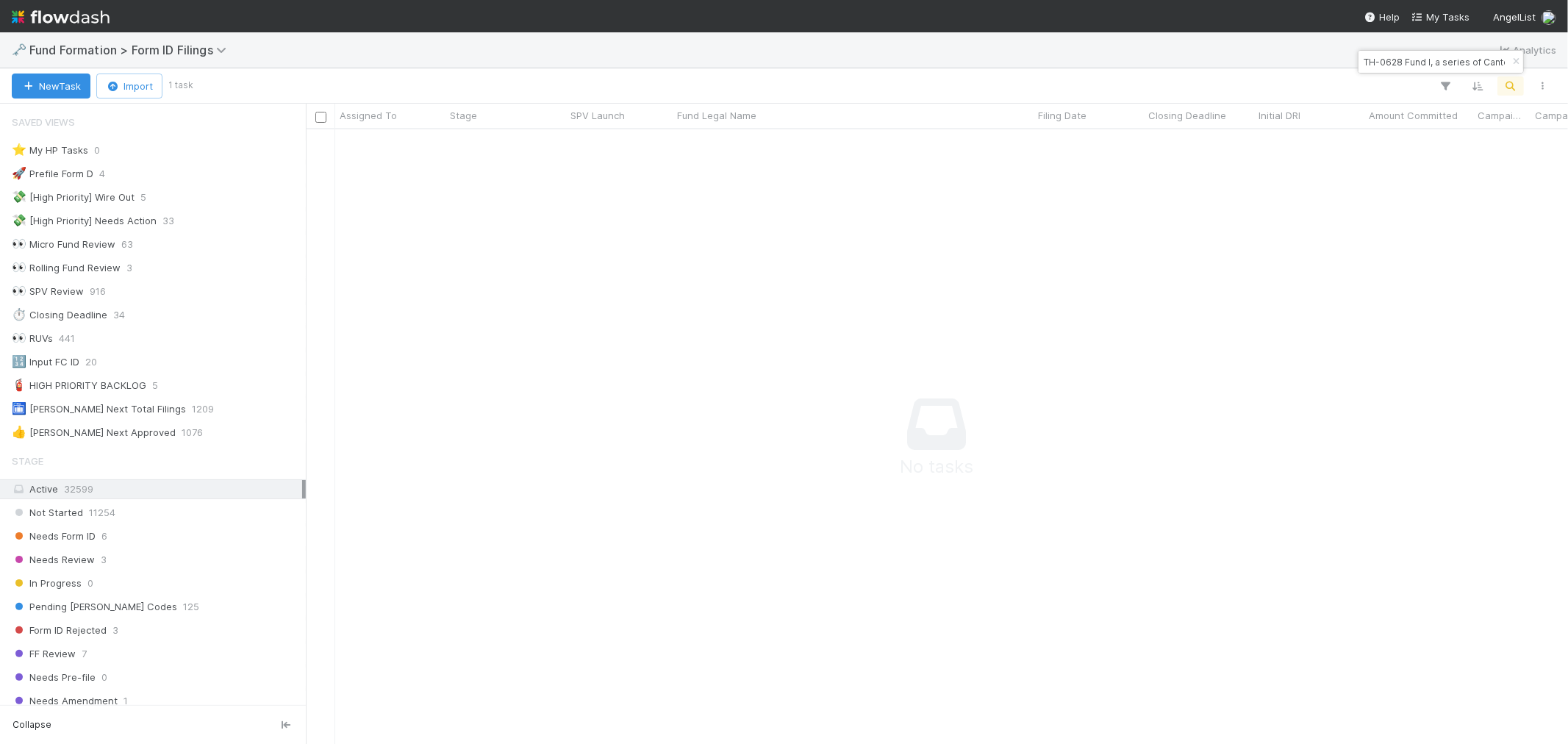
scroll to position [589, 1238]
click at [1514, 62] on icon "button" at bounding box center [1516, 62] width 15 height 9
click at [1511, 90] on icon "button" at bounding box center [1511, 86] width 15 height 13
type input "AN-0626 Fund I, a series of Roll Up Vehicles, LP"
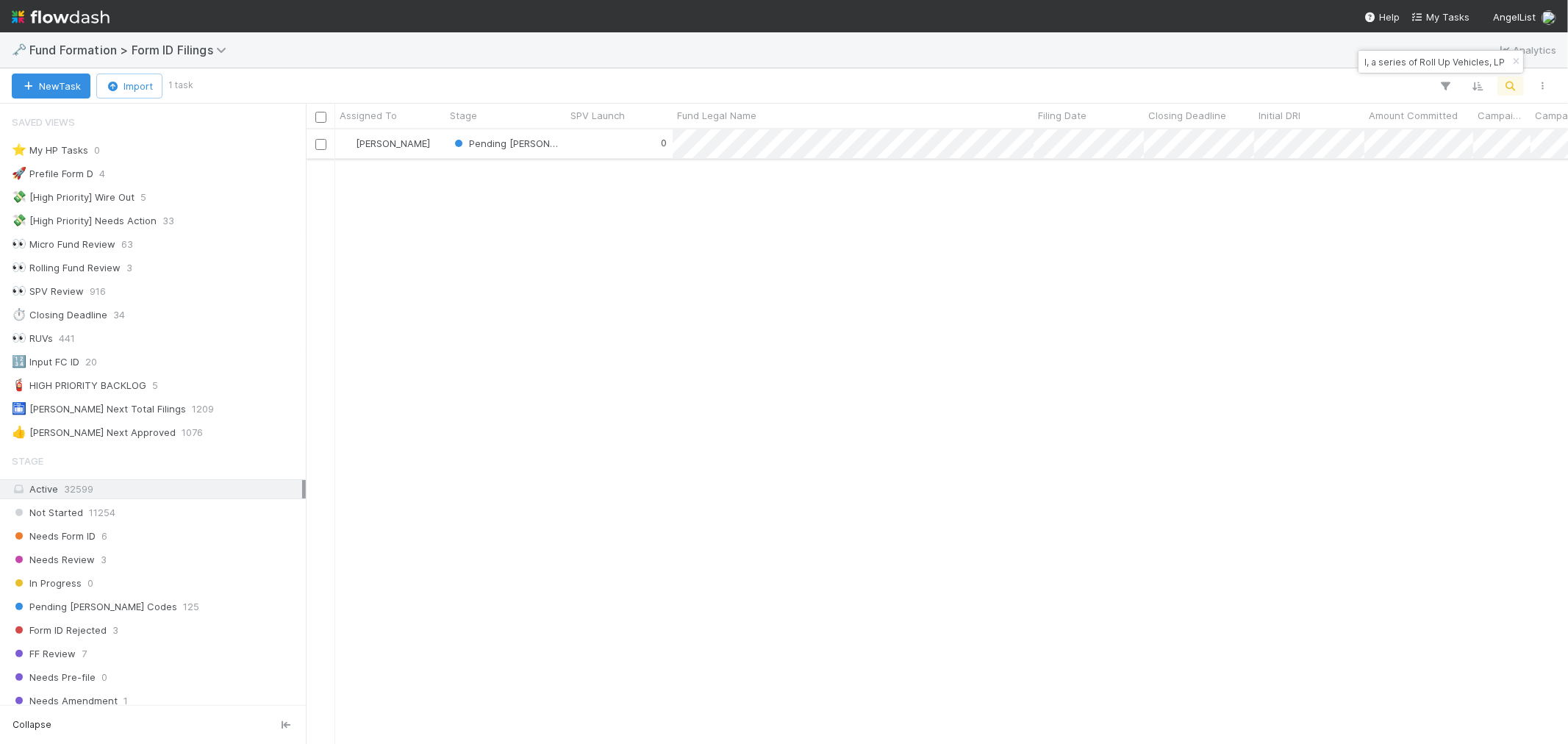
scroll to position [0, 0]
click at [603, 152] on div "0" at bounding box center [619, 144] width 106 height 29
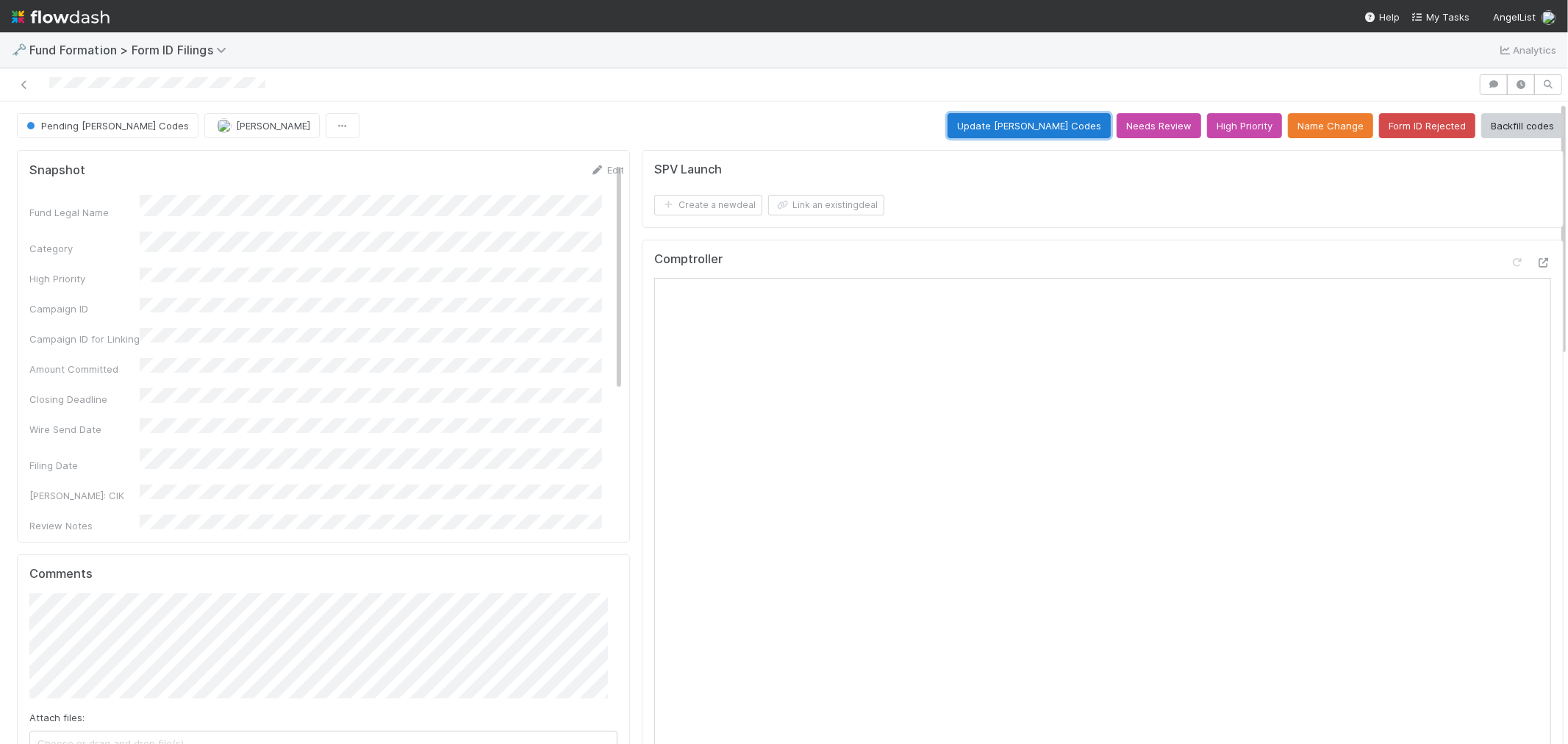
click at [1006, 127] on button "Update EDGAR Codes" at bounding box center [1029, 126] width 163 height 25
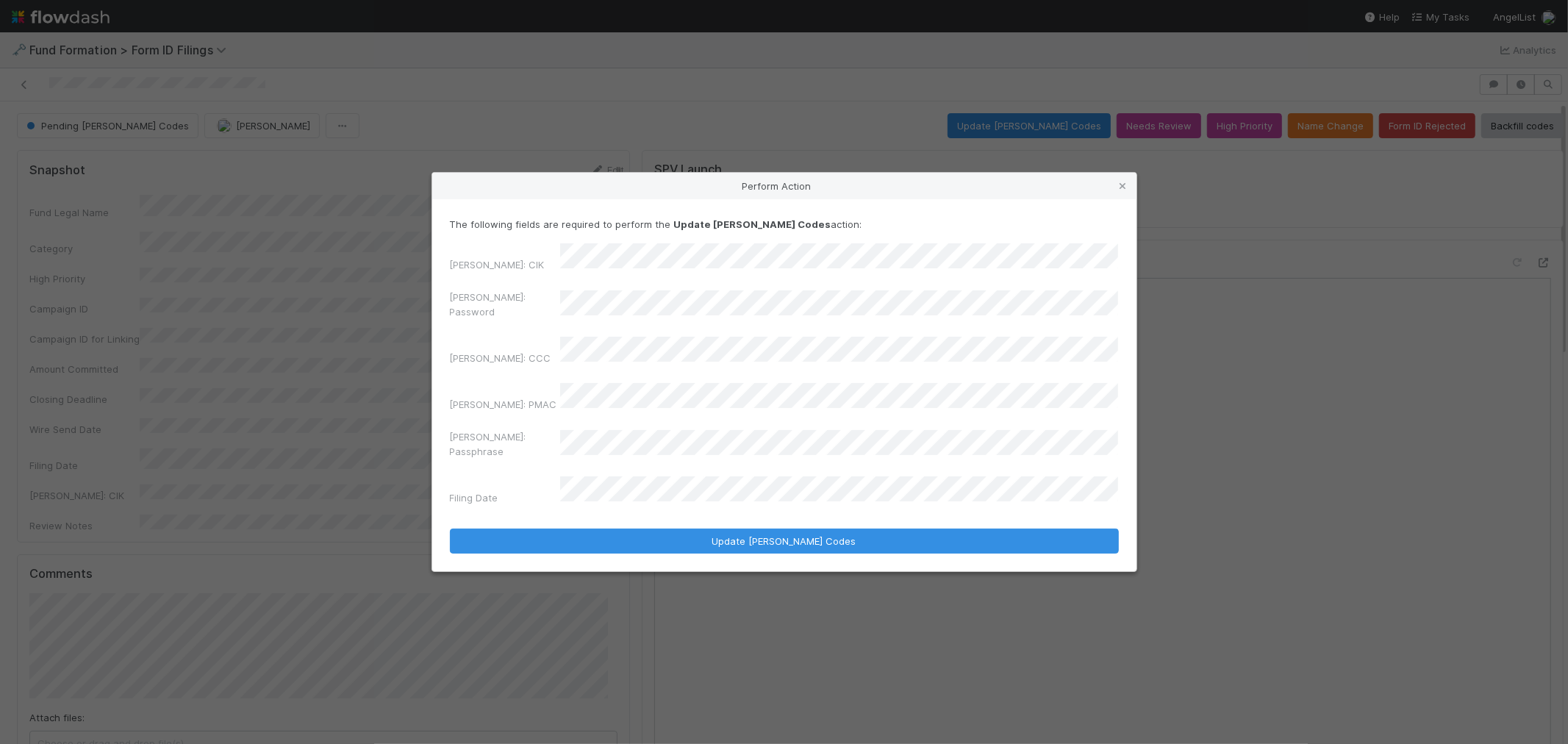
click at [510, 325] on div "EDGAR: Password" at bounding box center [784, 307] width 669 height 35
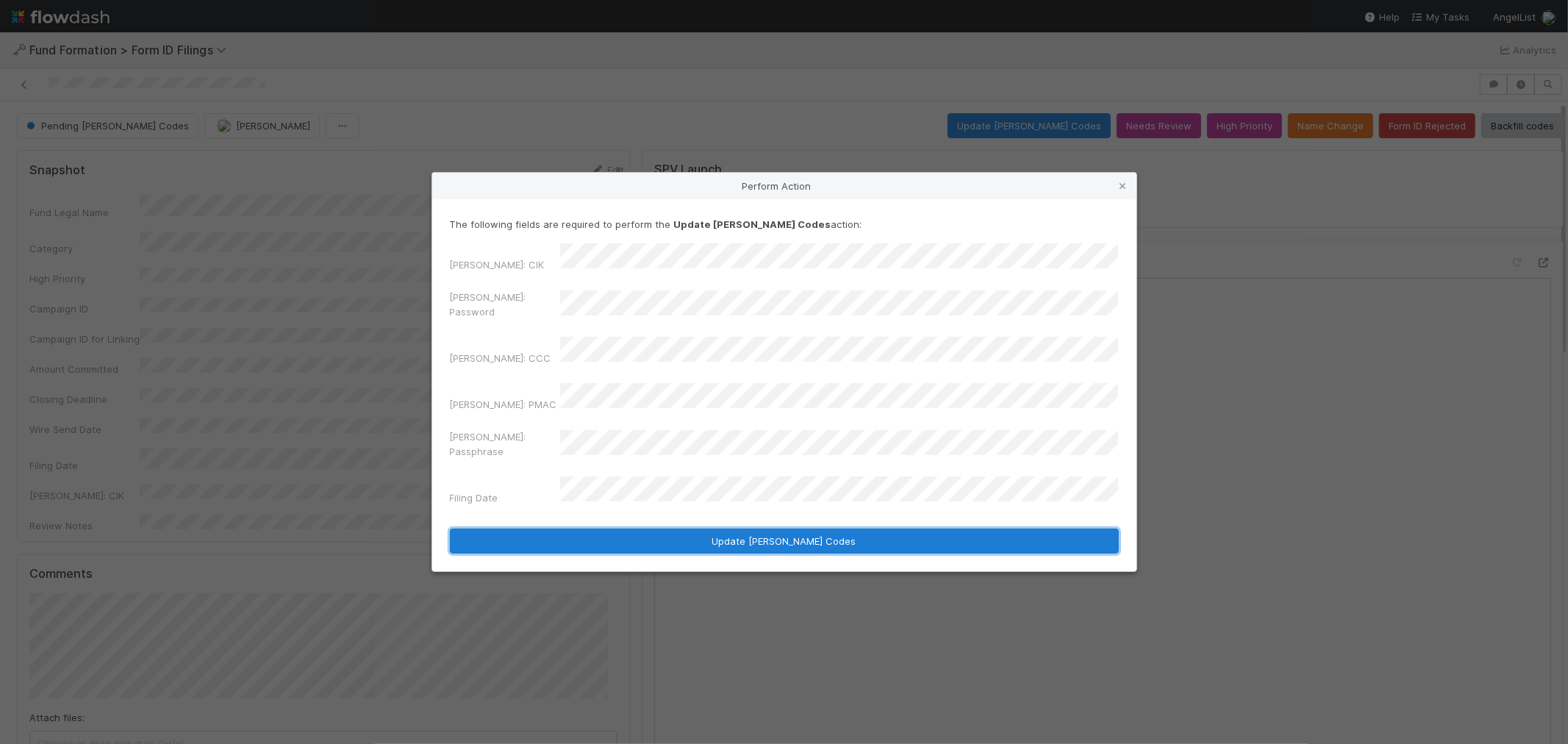
click at [669, 528] on button "Update EDGAR Codes" at bounding box center [784, 541] width 669 height 25
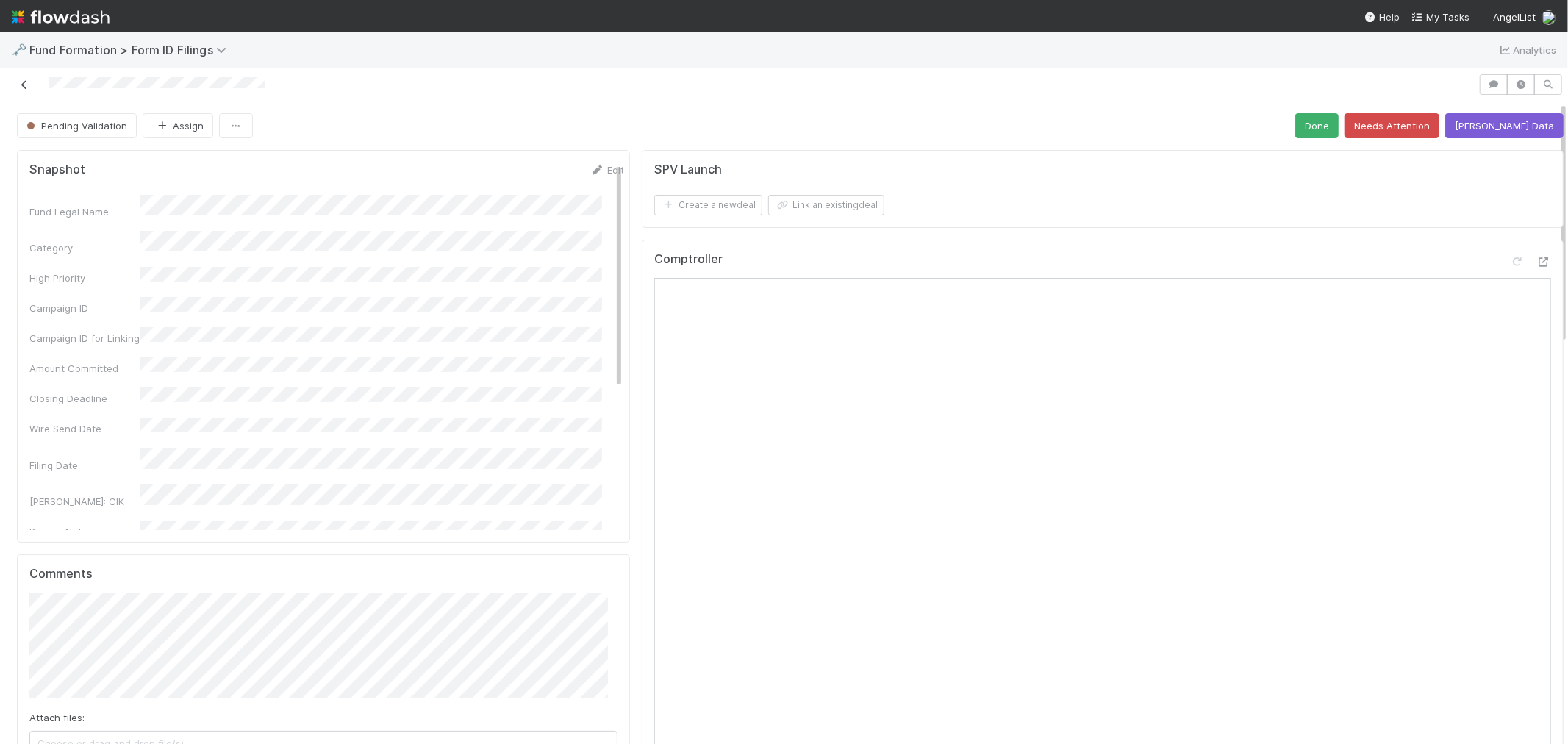
click at [28, 84] on icon at bounding box center [25, 85] width 15 height 10
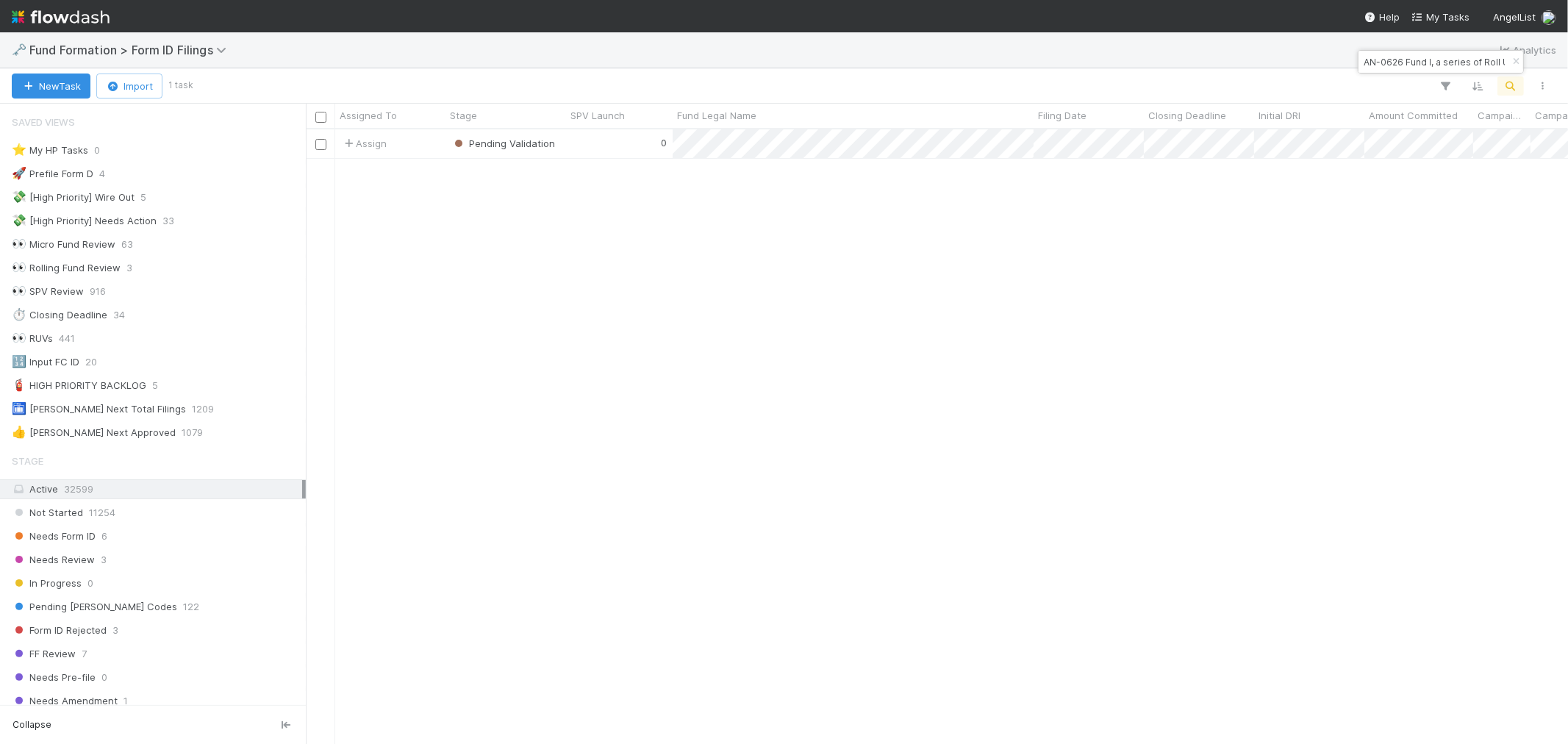
scroll to position [12, 12]
drag, startPoint x: 1512, startPoint y: 61, endPoint x: 1509, endPoint y: 77, distance: 16.3
click at [1511, 61] on icon "button" at bounding box center [1516, 62] width 15 height 9
click at [1508, 84] on icon "button" at bounding box center [1511, 86] width 15 height 13
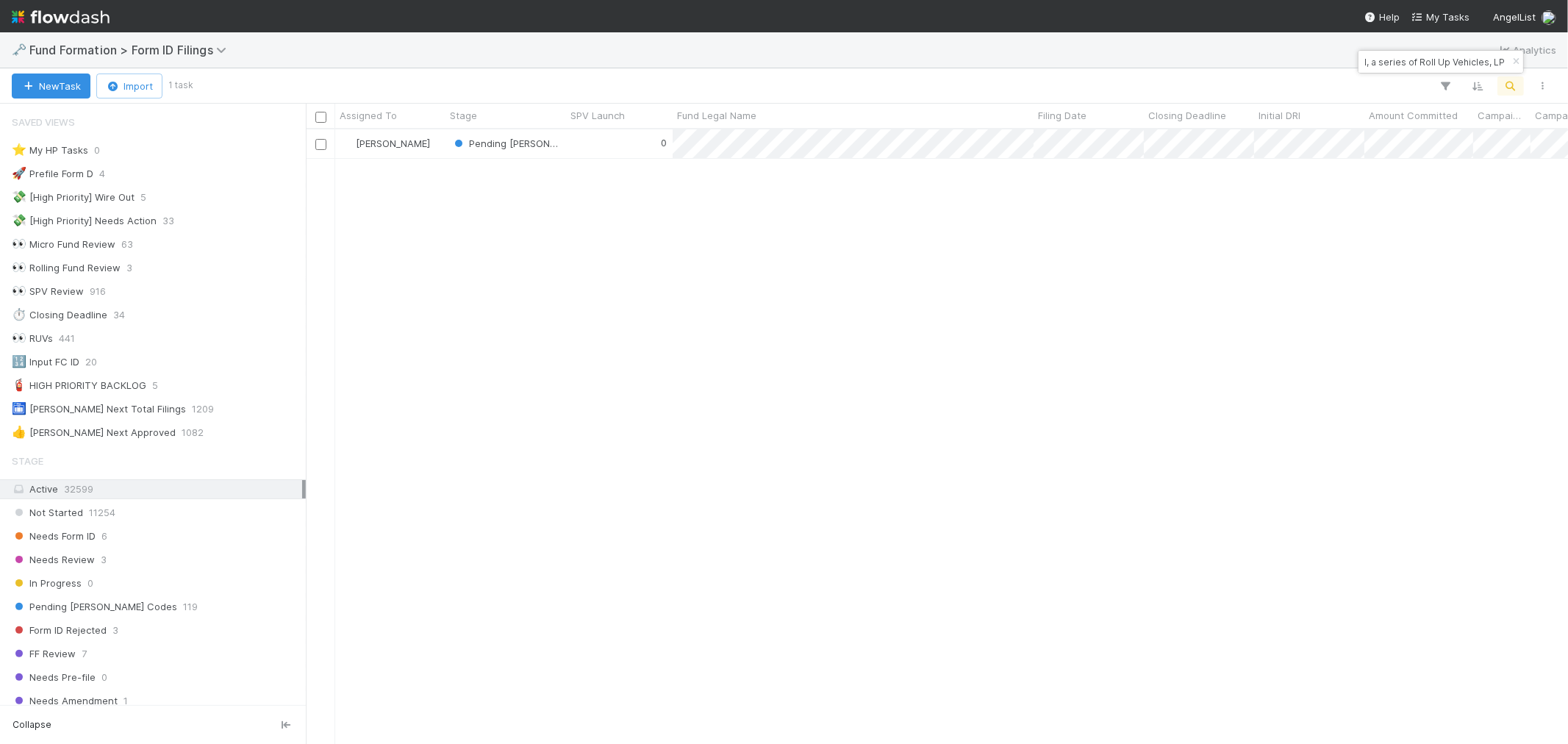
type input "HU-0613 Fund I, a series of Roll Up Vehicles, LP"
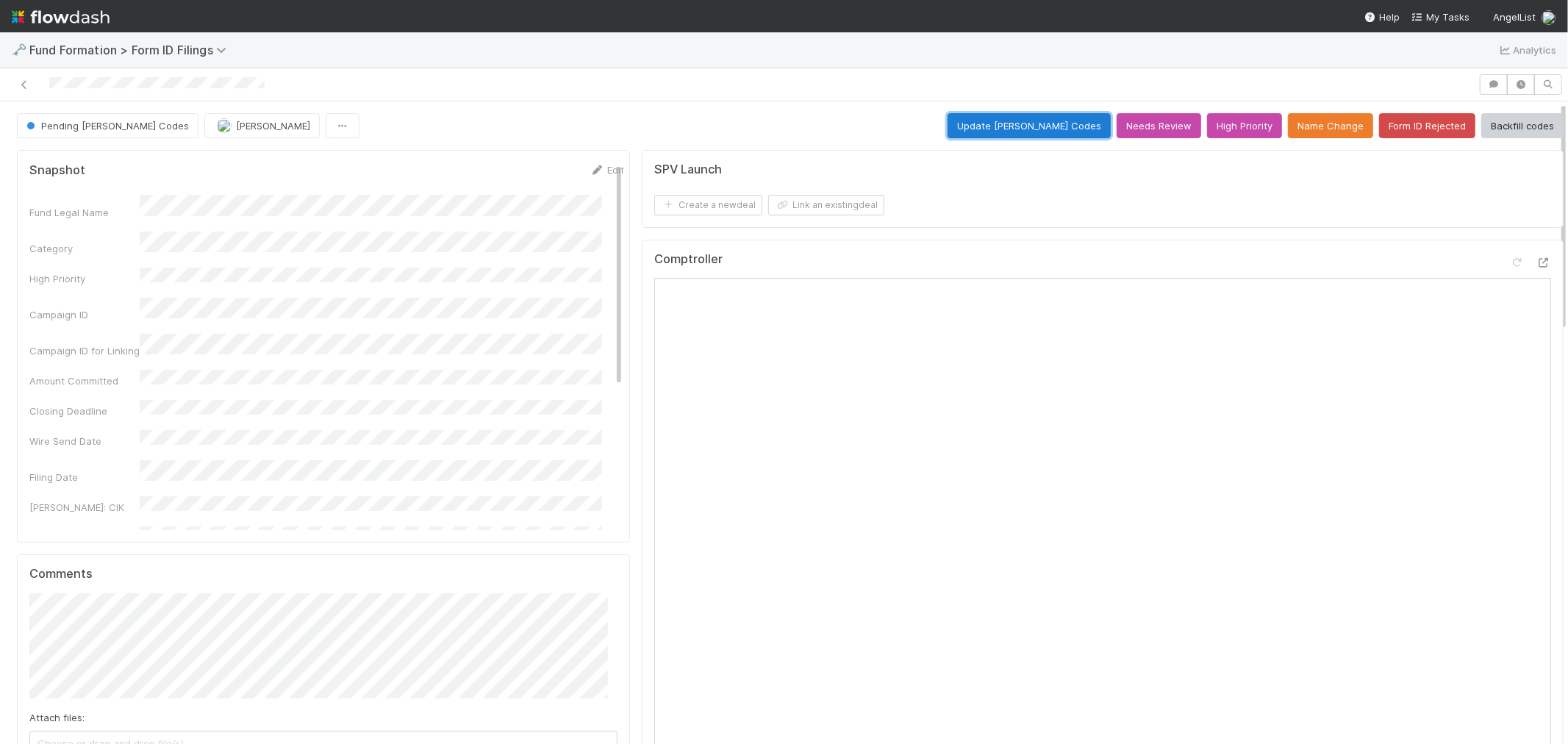
click at [1037, 130] on button "Update EDGAR Codes" at bounding box center [1029, 126] width 163 height 25
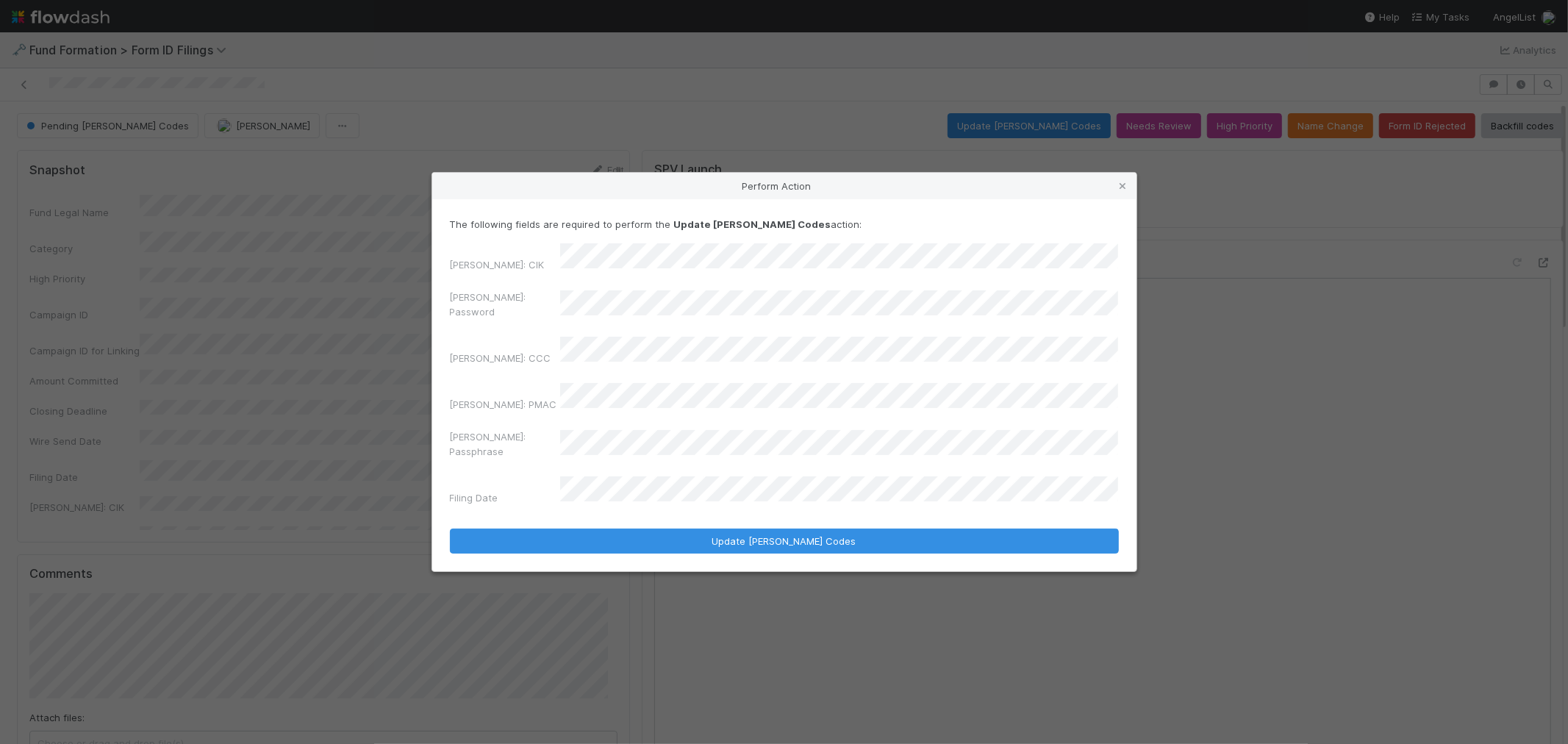
click at [535, 320] on div "EDGAR: Password" at bounding box center [784, 307] width 669 height 35
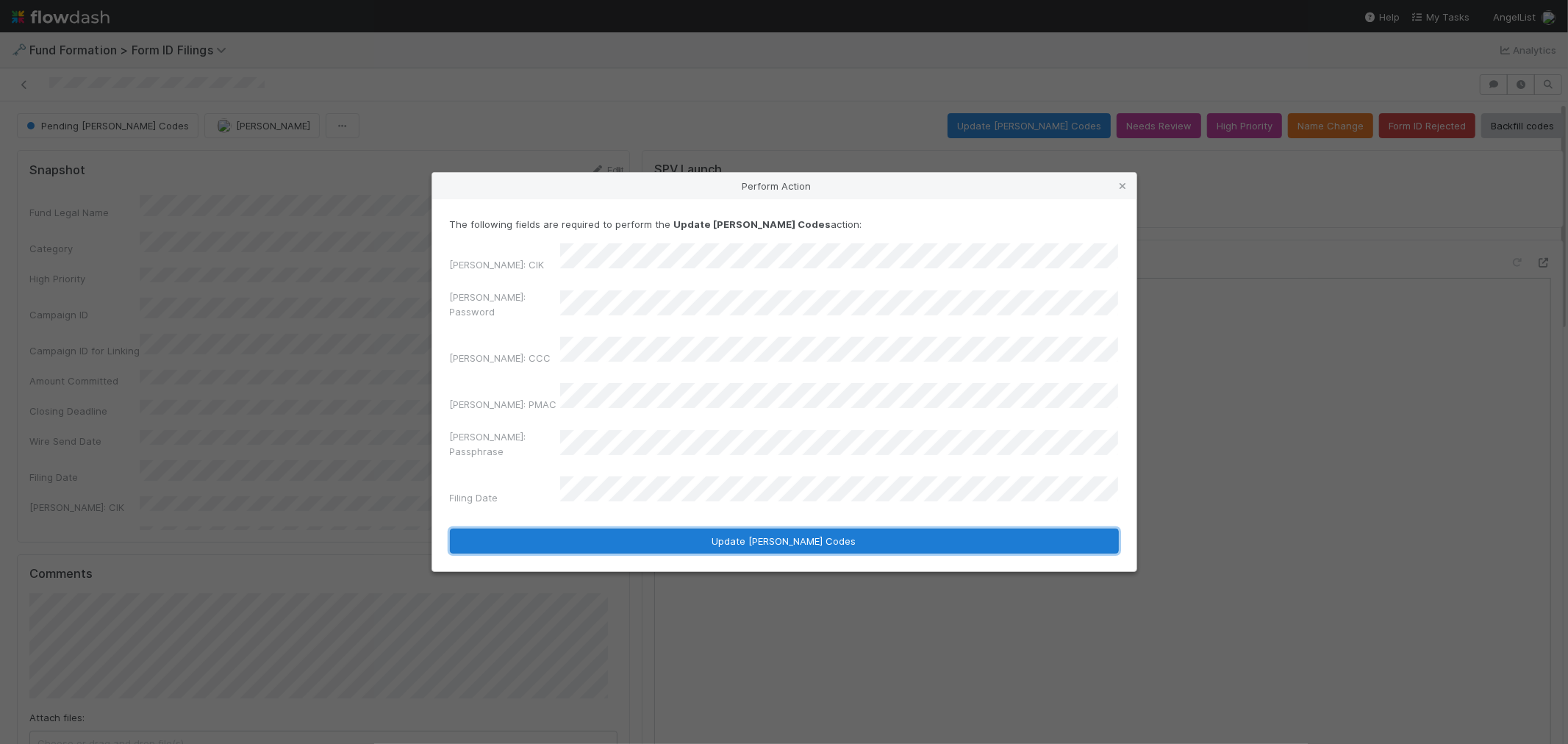
click at [654, 528] on button "Update EDGAR Codes" at bounding box center [784, 541] width 669 height 25
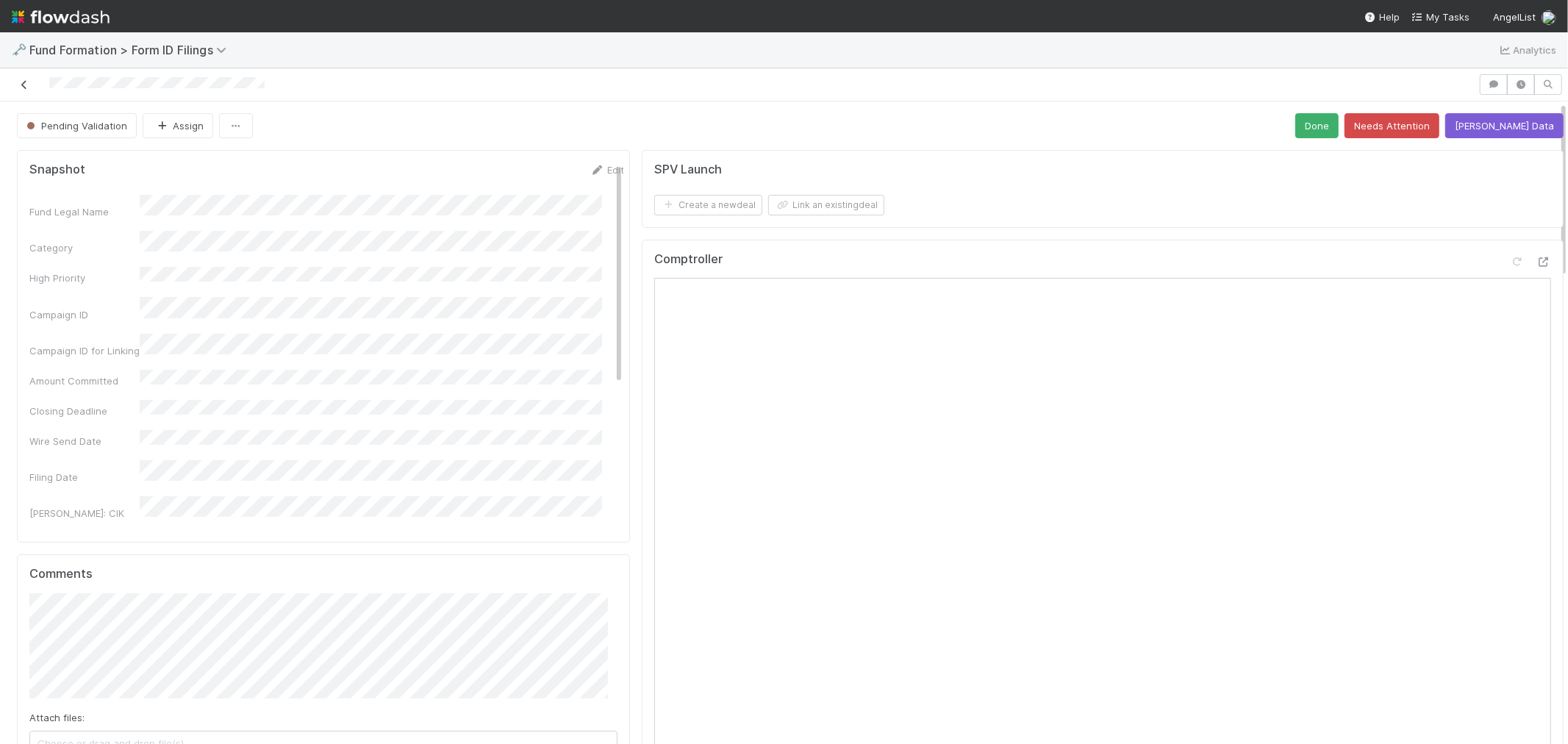
click at [28, 89] on icon at bounding box center [25, 85] width 15 height 10
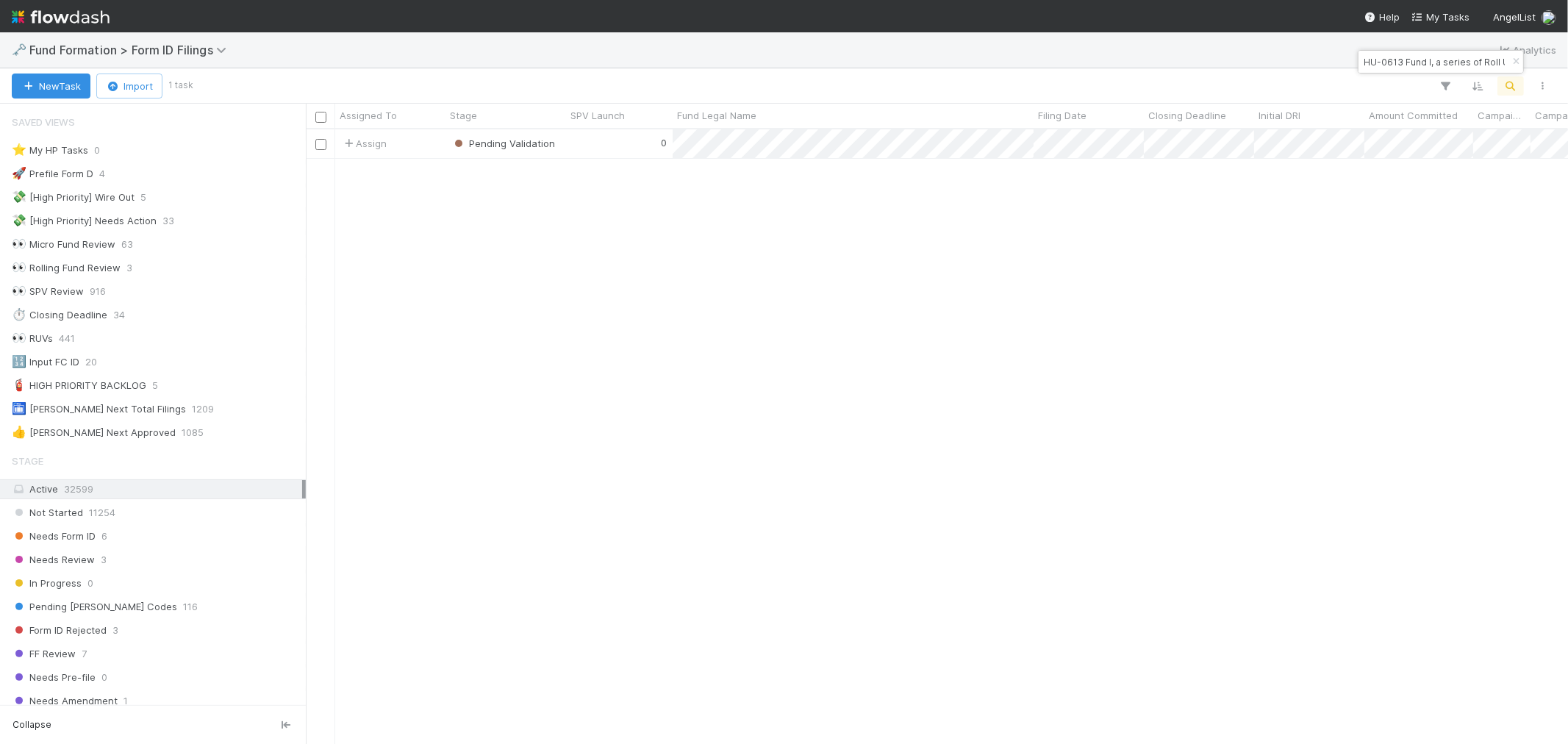
scroll to position [12, 12]
click at [1513, 62] on icon "button" at bounding box center [1516, 62] width 15 height 9
click at [1508, 86] on icon "button" at bounding box center [1511, 86] width 15 height 13
type input "AutoComplete-AU-0729 Fund II, a series of AngelList Funds 2025, LP"
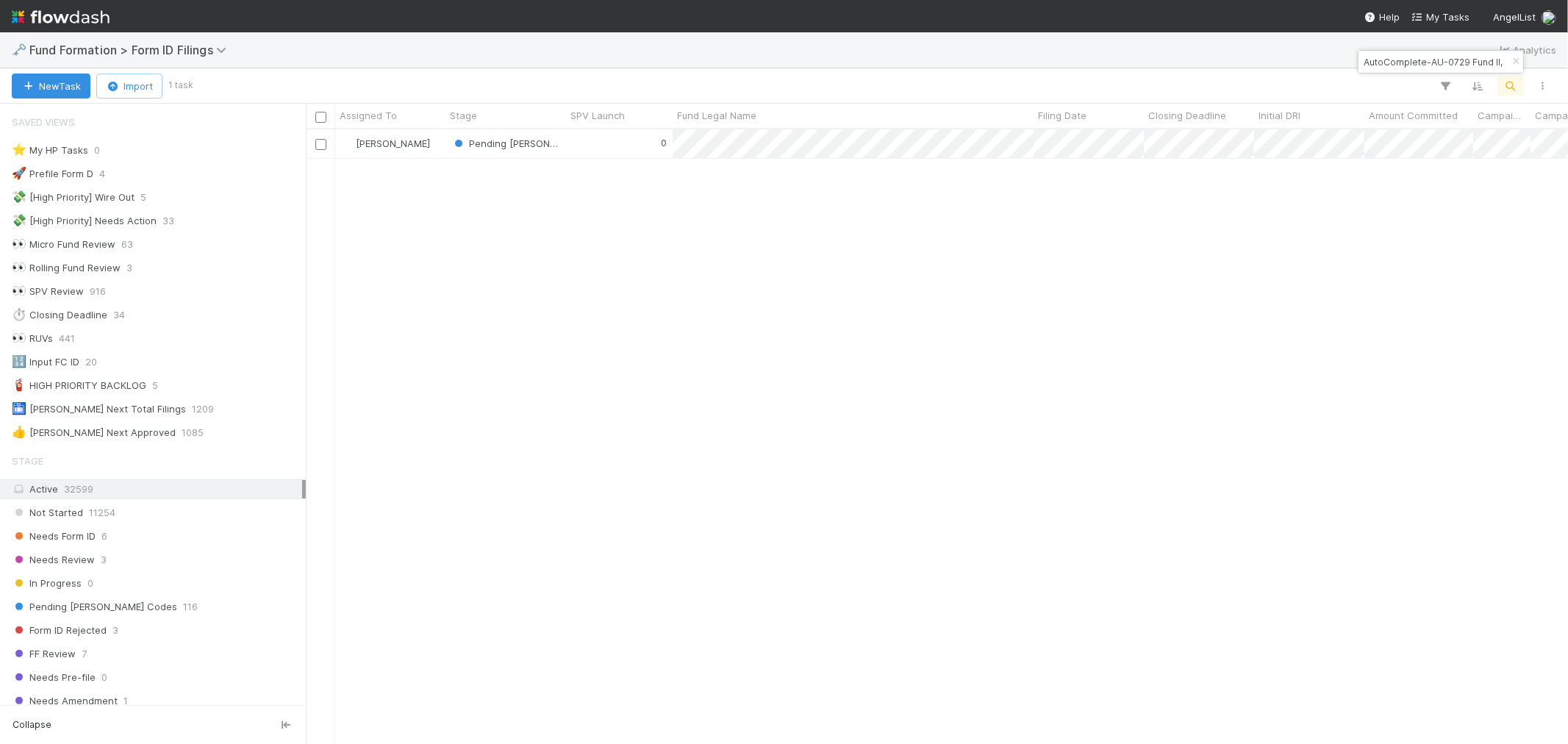
scroll to position [601, 1250]
click at [598, 146] on div "0" at bounding box center [619, 144] width 106 height 29
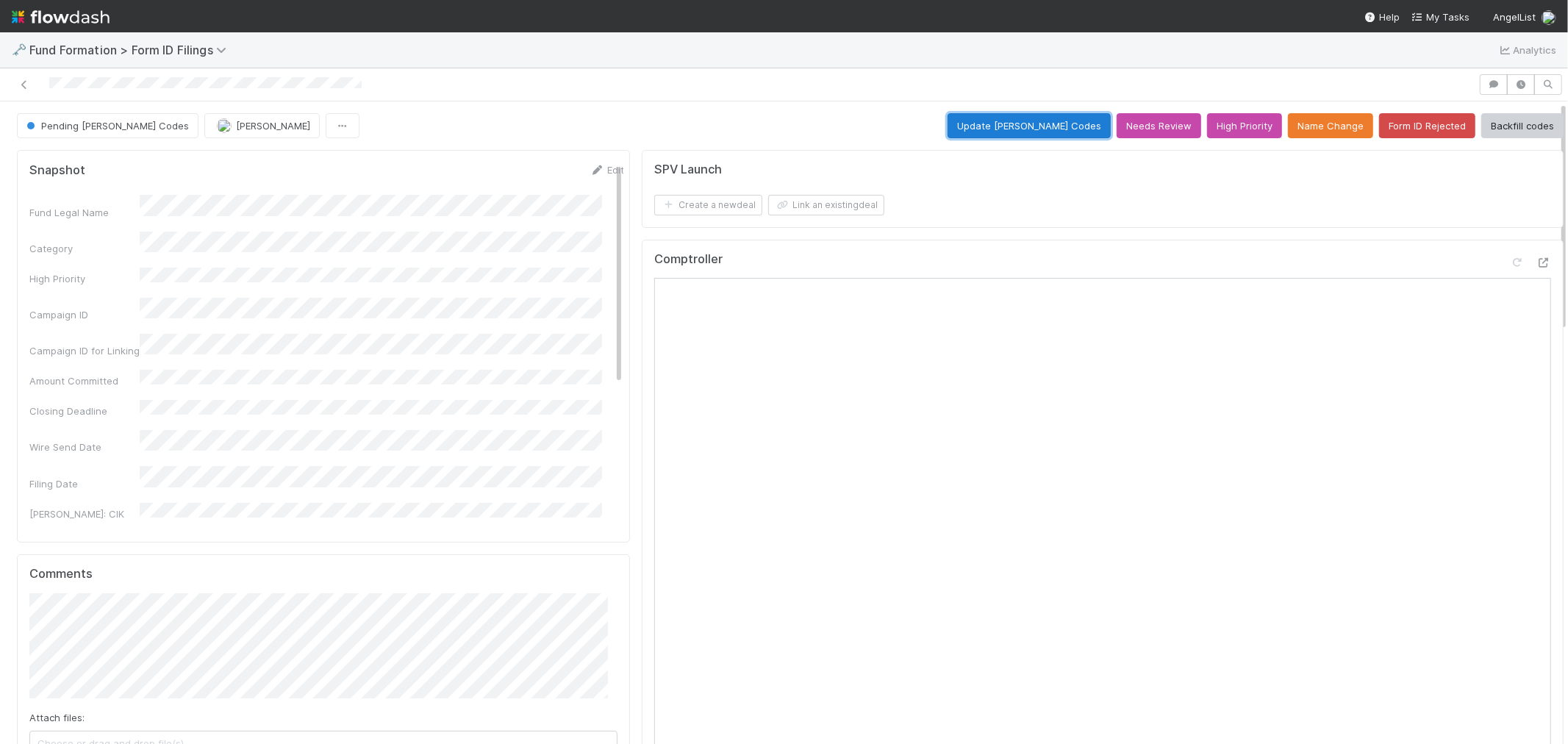
click at [1006, 129] on button "Update EDGAR Codes" at bounding box center [1029, 126] width 163 height 25
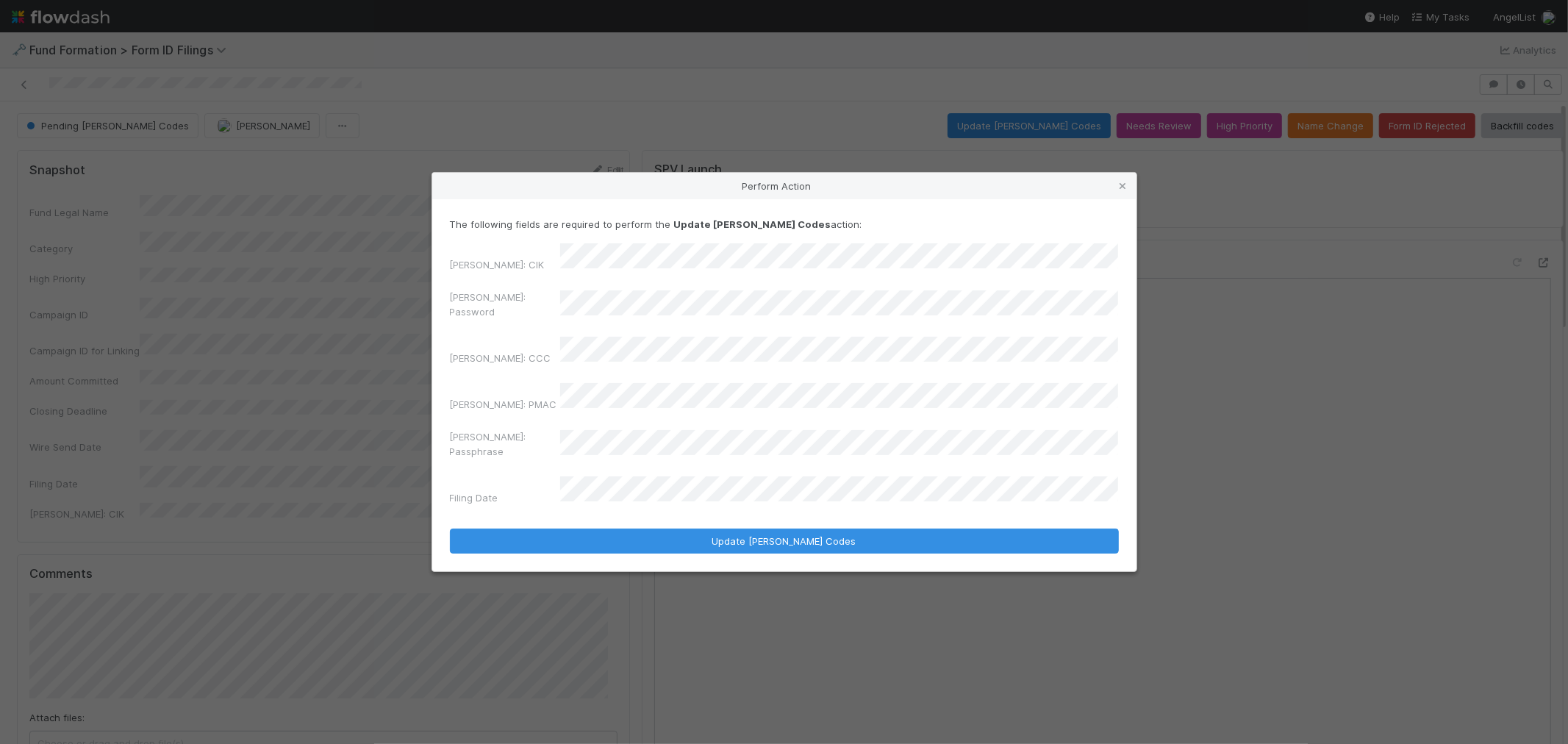
click at [511, 307] on div "EDGAR: Password" at bounding box center [784, 307] width 669 height 35
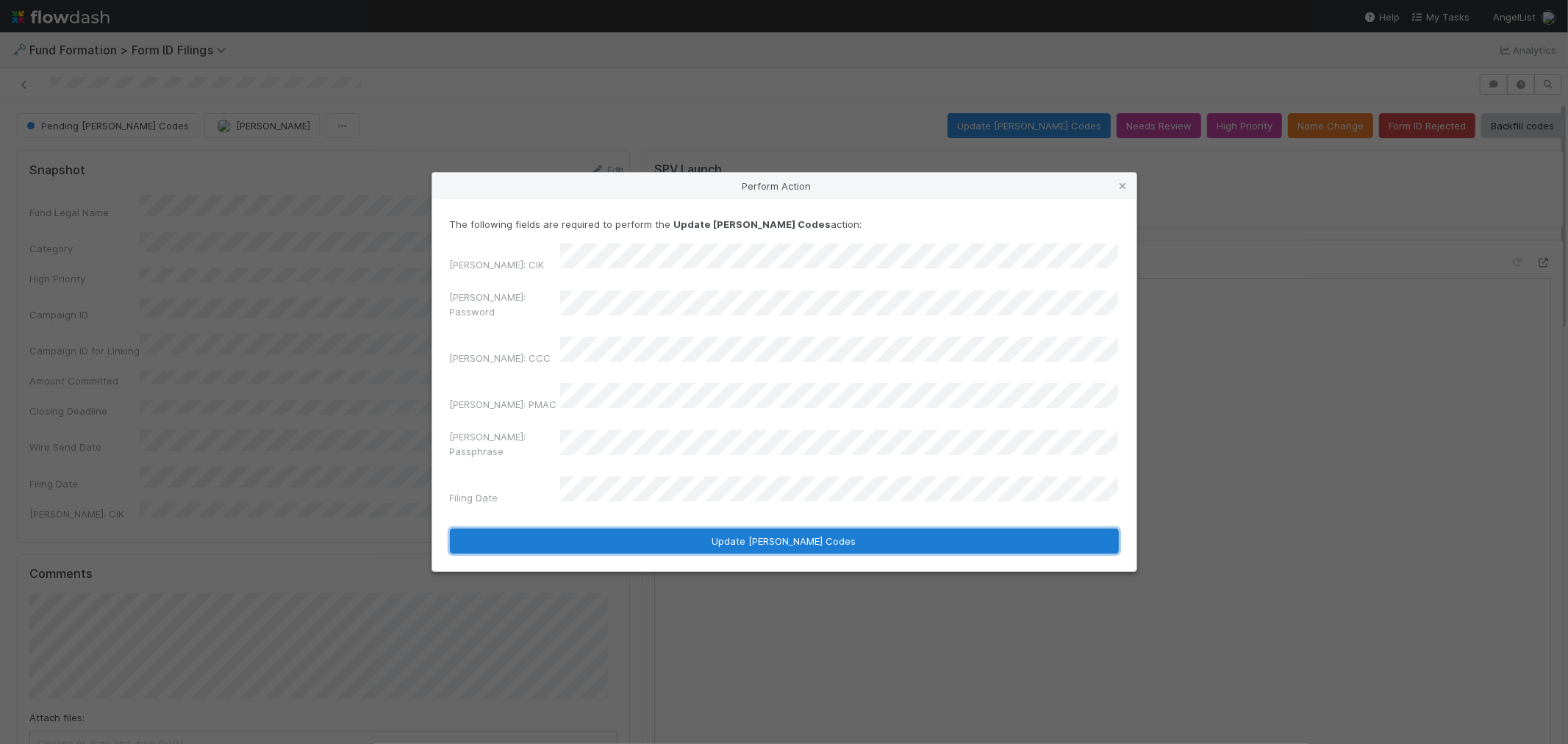
click at [640, 528] on button "Update EDGAR Codes" at bounding box center [784, 541] width 669 height 25
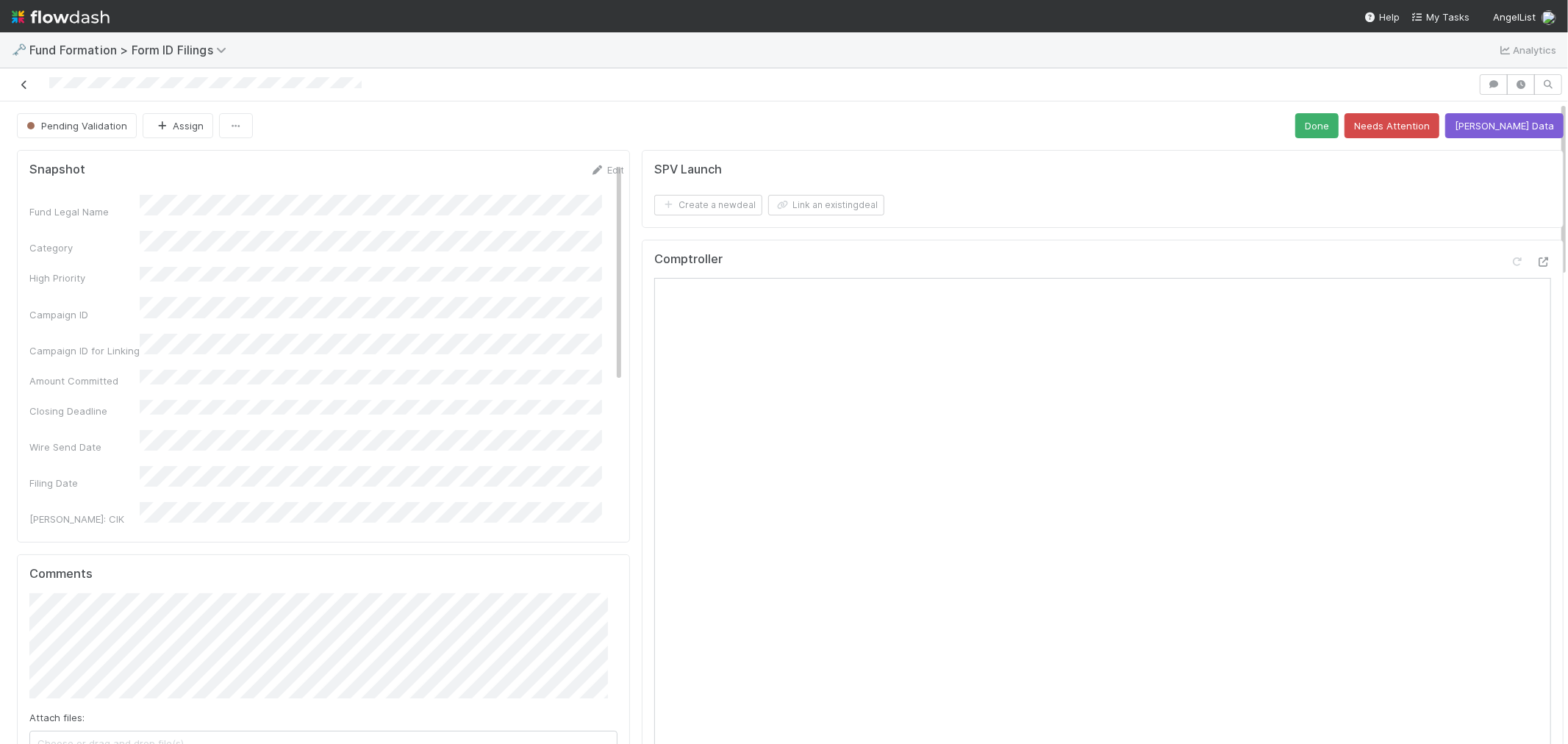
click at [20, 86] on icon at bounding box center [25, 85] width 15 height 10
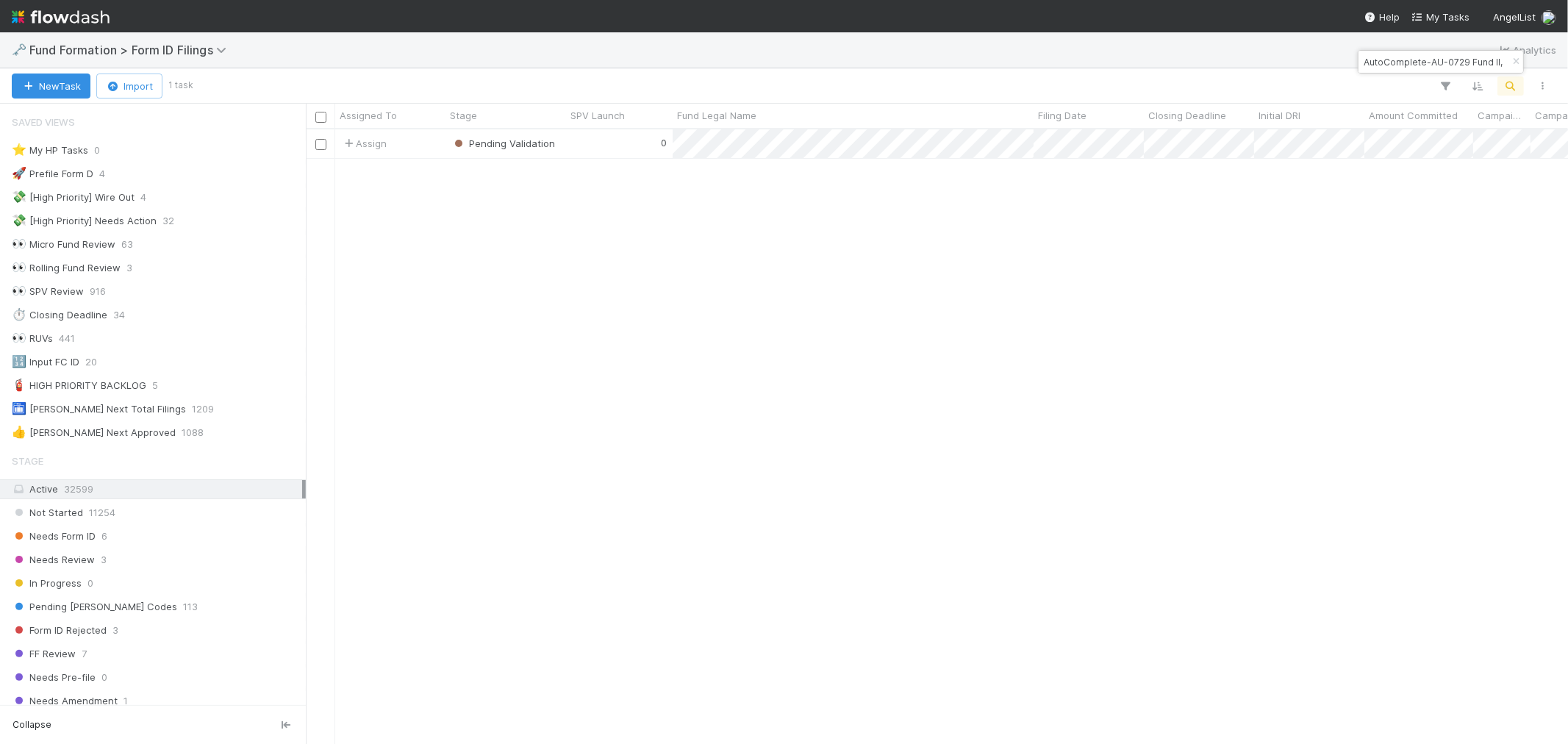
scroll to position [12, 12]
click at [1514, 59] on icon "button" at bounding box center [1516, 62] width 15 height 9
click at [1508, 86] on icon "button" at bounding box center [1511, 86] width 15 height 13
type input "ON-0623 Fund III, a series of JMWTX Investments, LP"
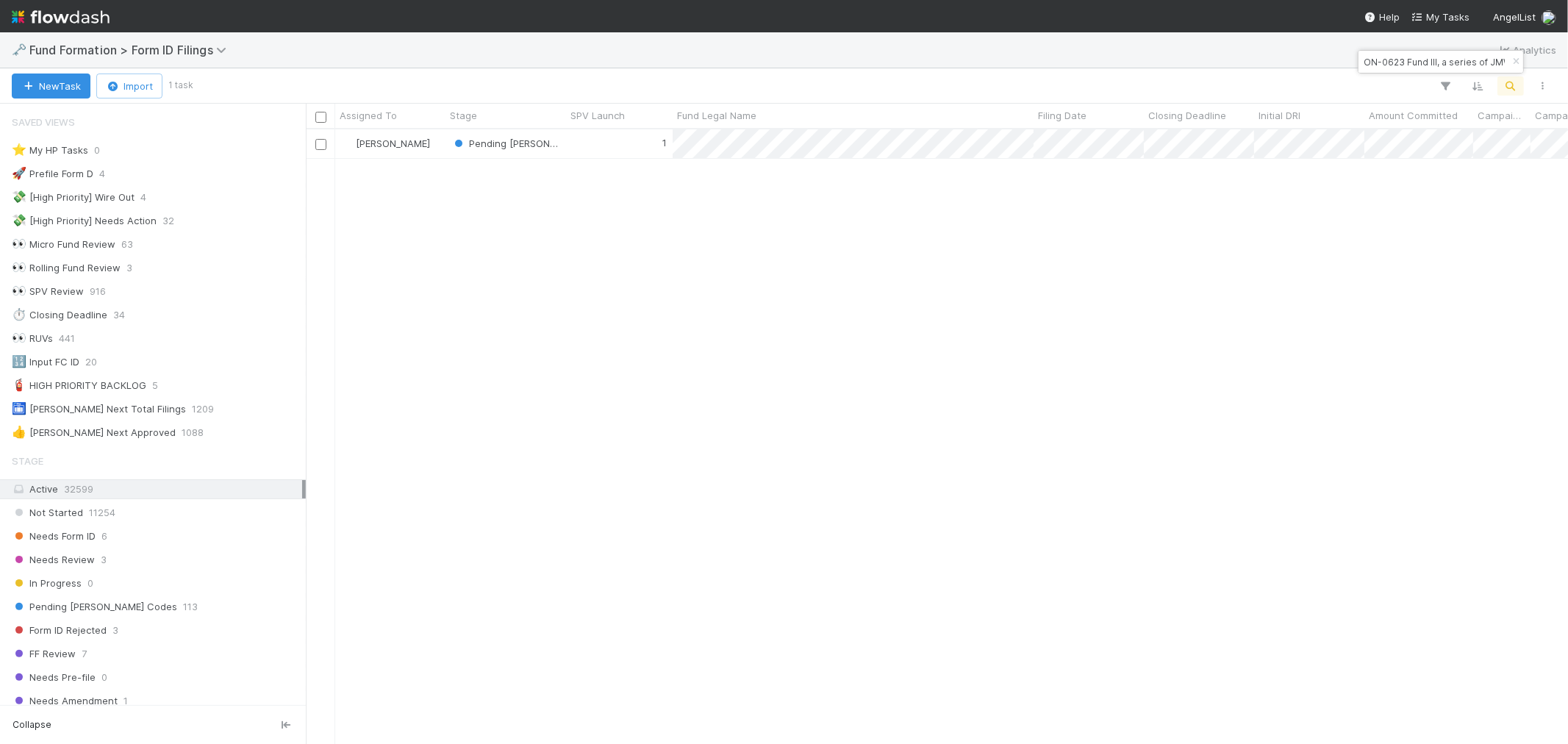
scroll to position [601, 1250]
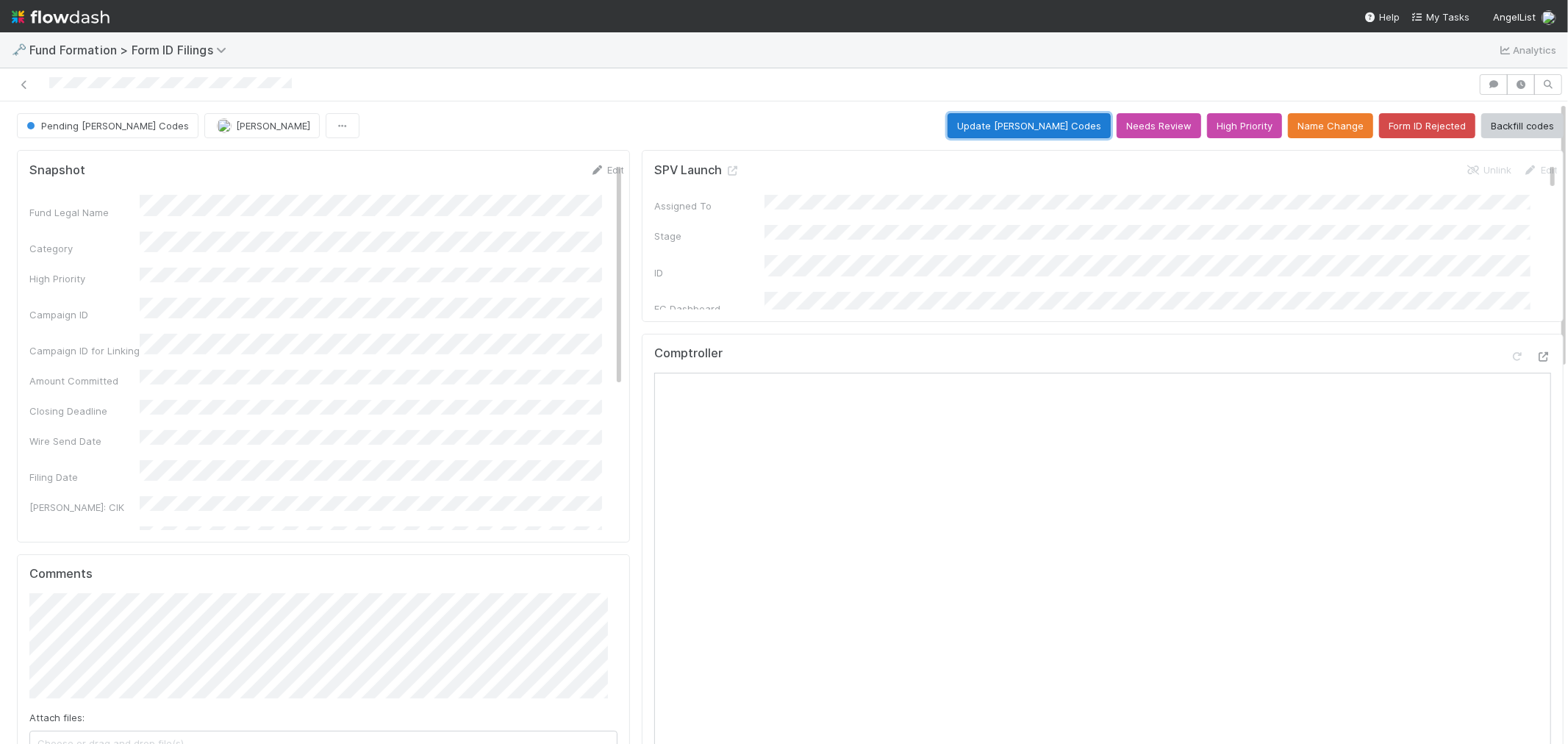
click at [1005, 118] on button "Update EDGAR Codes" at bounding box center [1029, 126] width 163 height 25
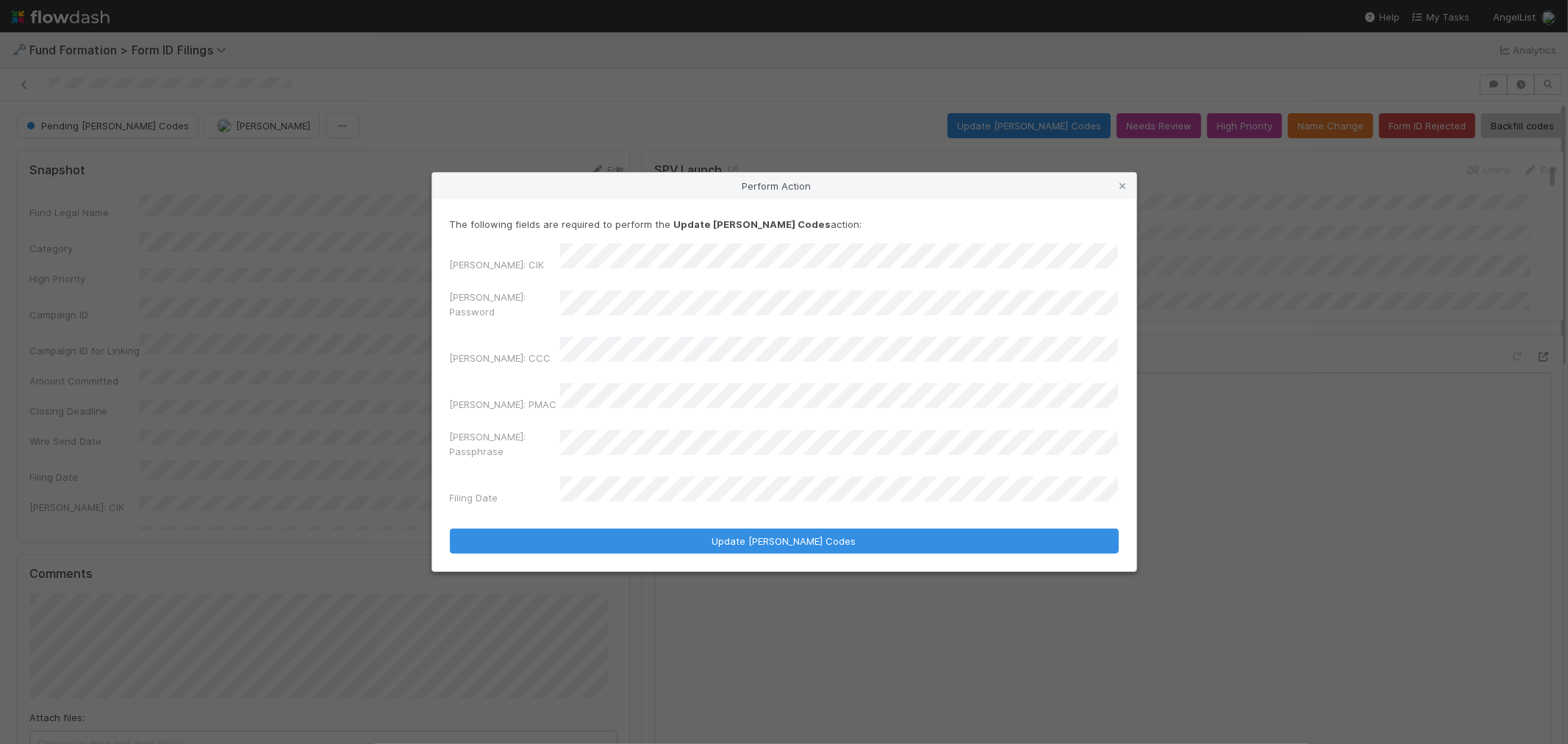
click at [452, 307] on div "EDGAR: Password" at bounding box center [784, 307] width 669 height 35
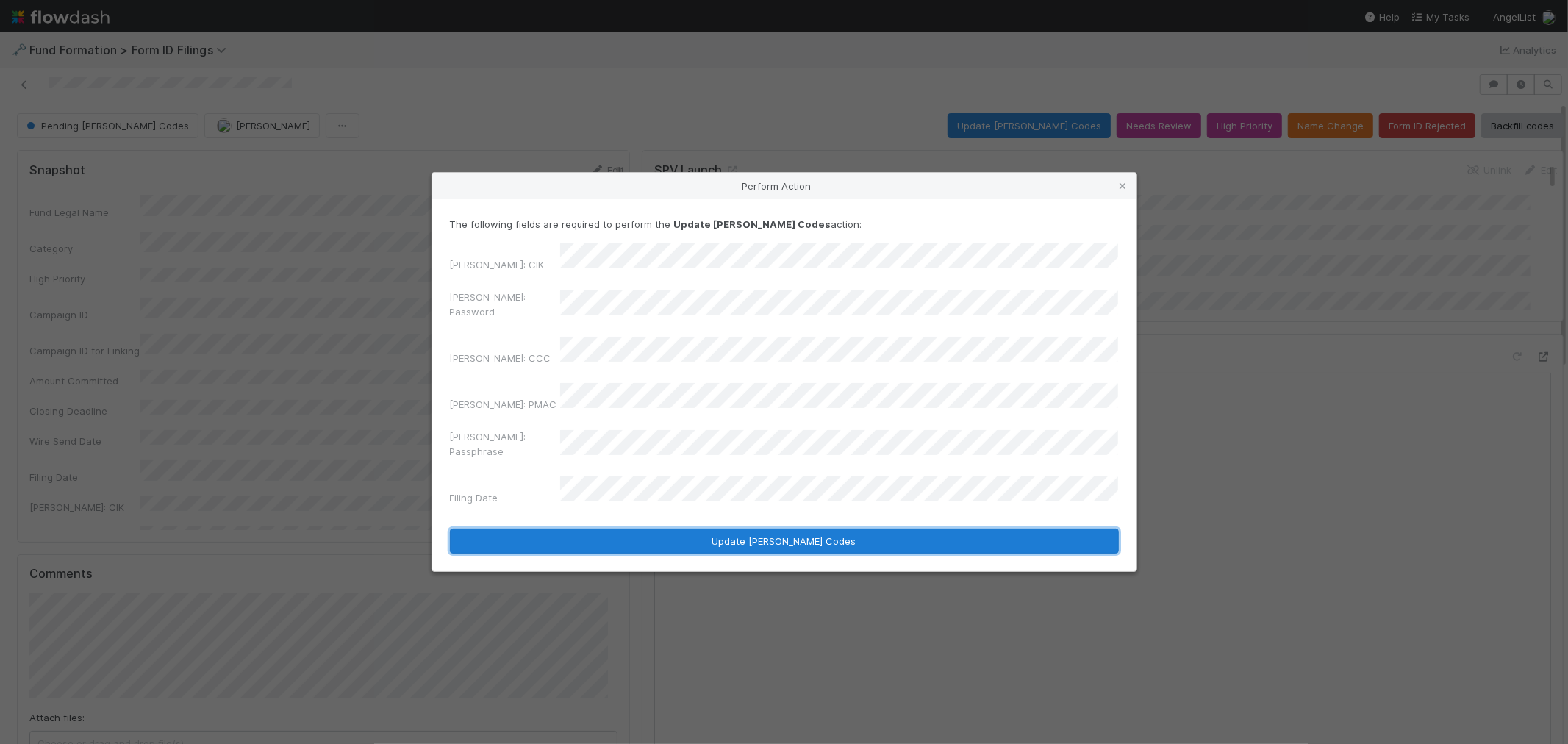
click at [658, 528] on button "Update EDGAR Codes" at bounding box center [784, 541] width 669 height 25
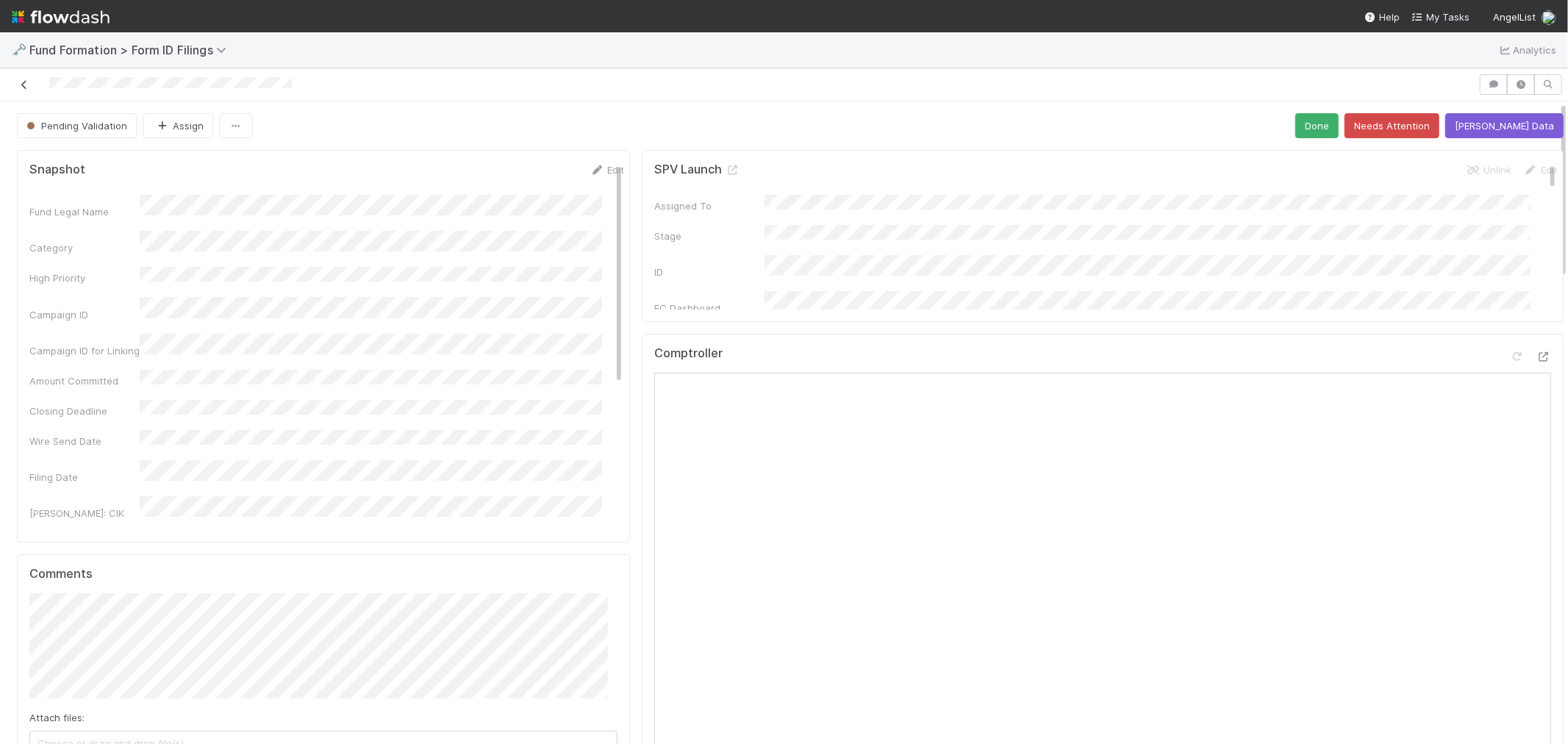
click at [19, 82] on icon at bounding box center [25, 85] width 15 height 10
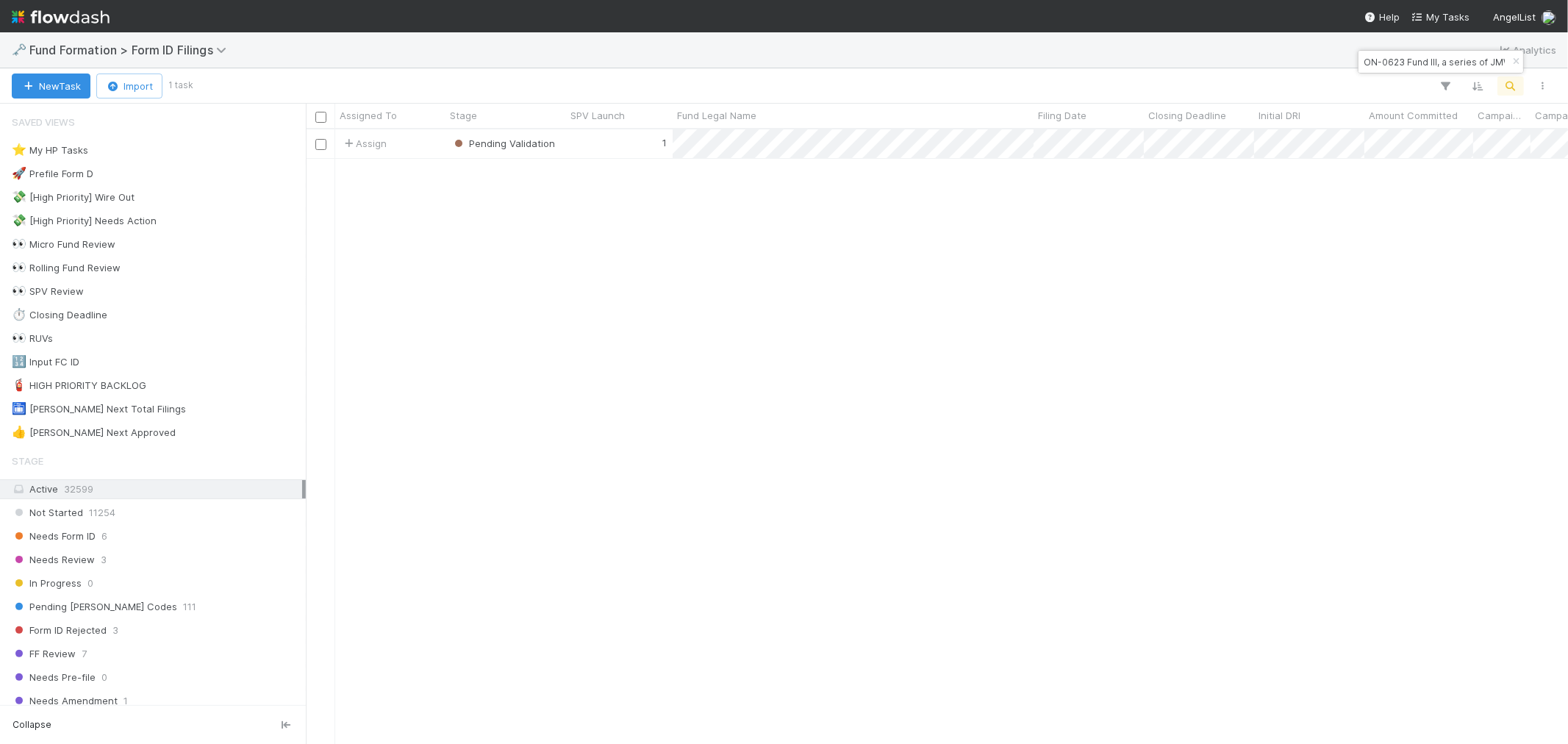
scroll to position [601, 1250]
click at [1511, 61] on icon "button" at bounding box center [1516, 62] width 15 height 9
click at [1504, 97] on div "New Task Import 1 task Search Search Search" at bounding box center [784, 86] width 1568 height 35
click at [1504, 89] on icon "button" at bounding box center [1511, 86] width 15 height 13
type input "Galactic Holdings I, a series of GV Opportunity Fund, LP"
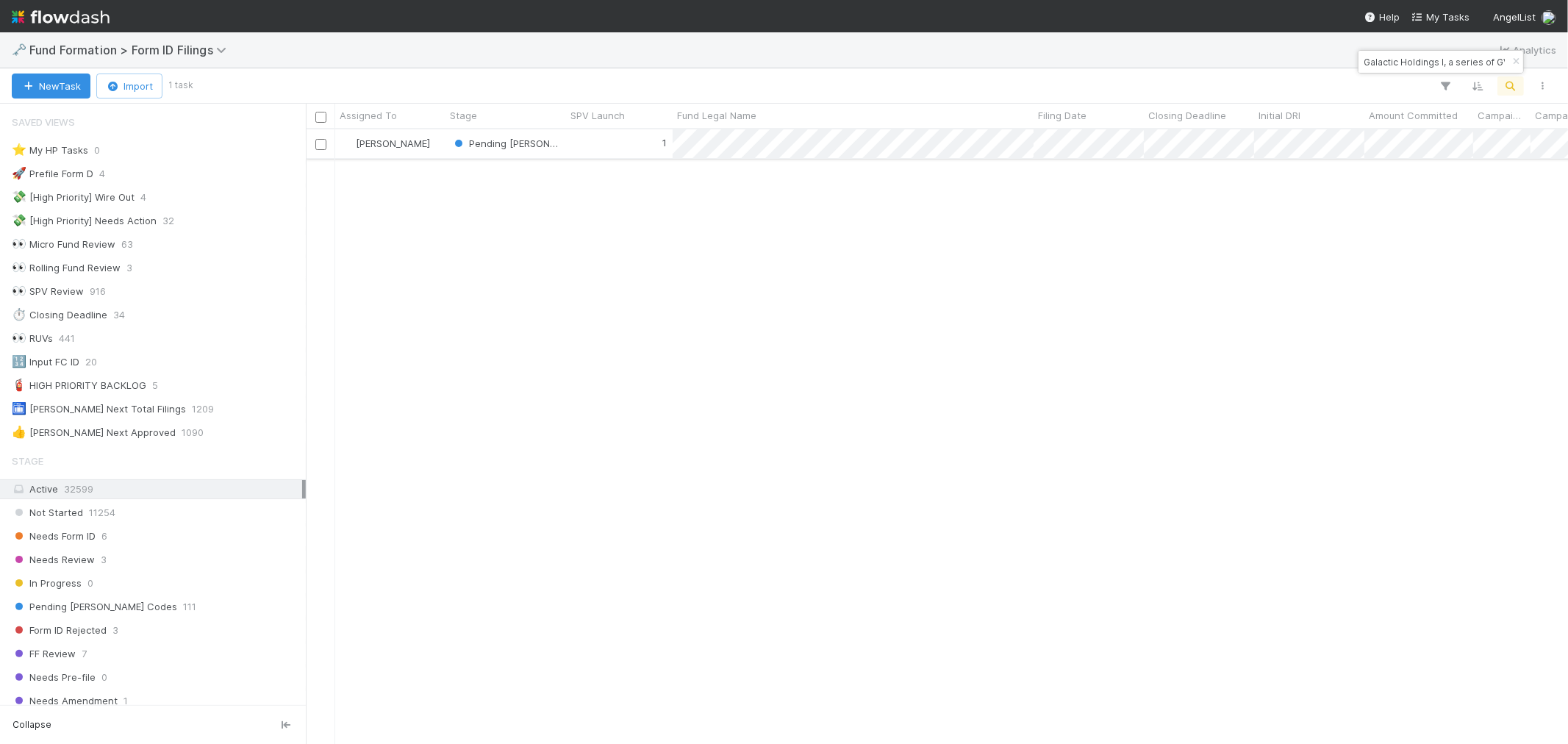
click at [593, 138] on div "1" at bounding box center [619, 144] width 106 height 29
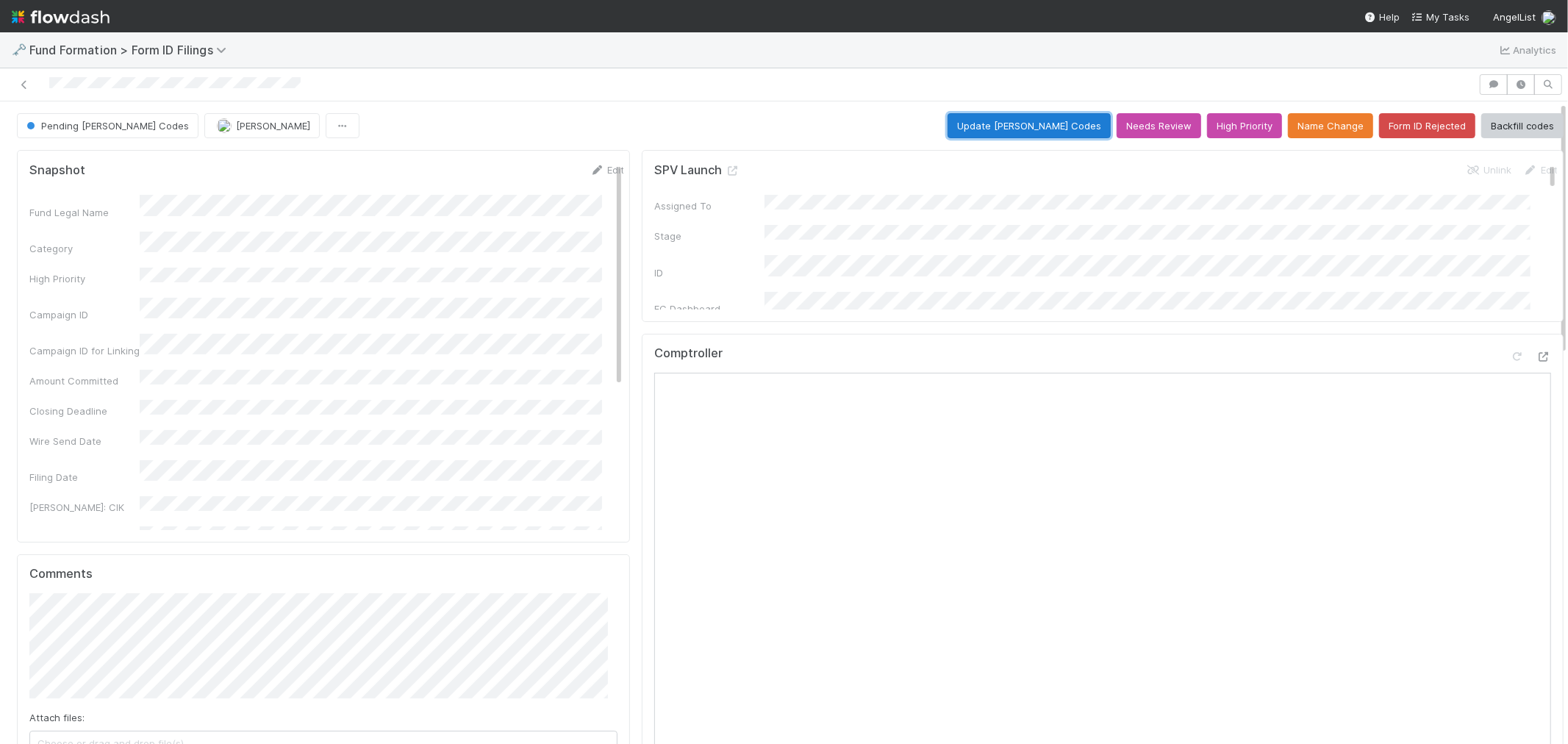
click at [1014, 131] on button "Update EDGAR Codes" at bounding box center [1029, 126] width 163 height 25
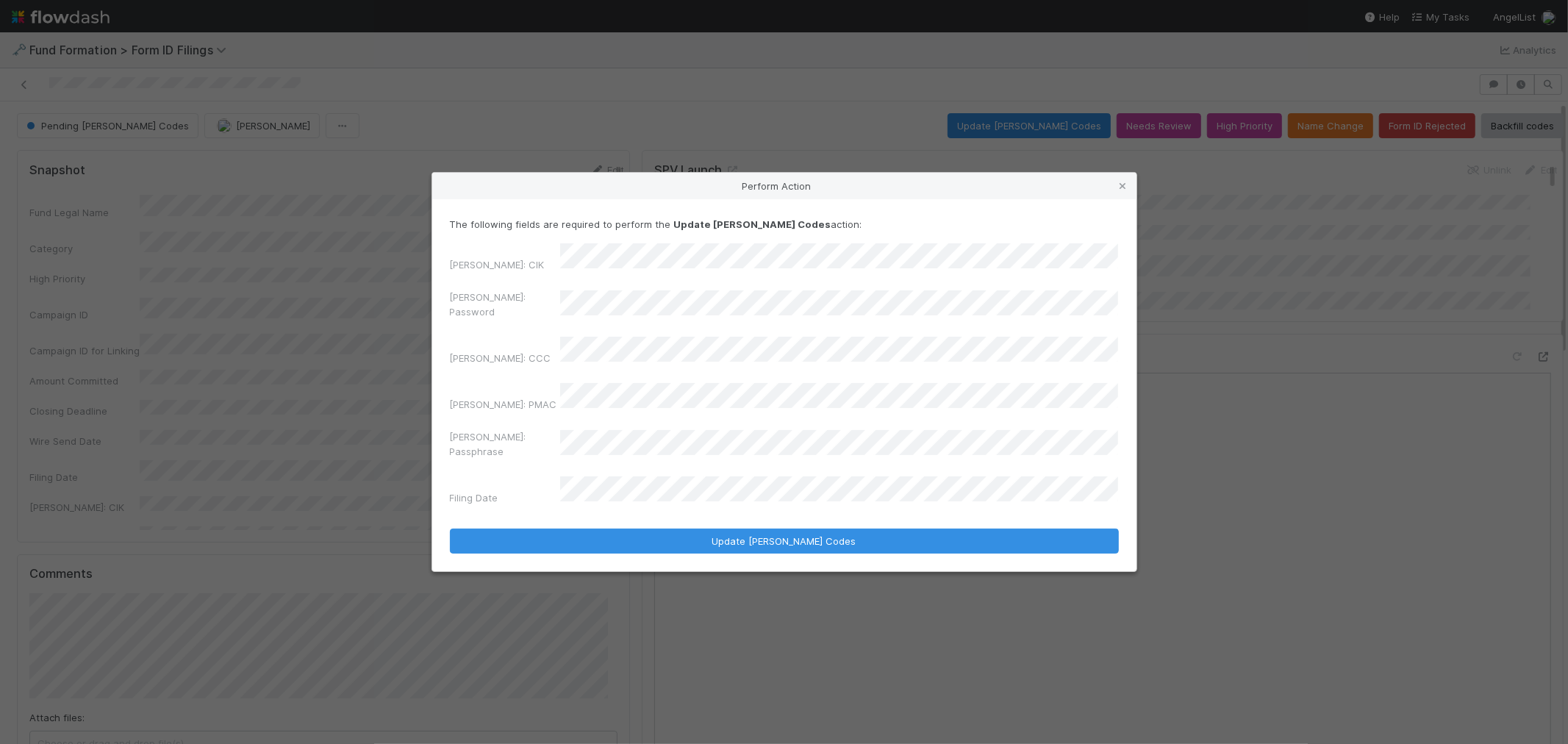
click at [533, 312] on div "EDGAR: Password" at bounding box center [784, 307] width 669 height 35
click at [689, 371] on div "EDGAR: CIK EDGAR: Password EDGAR: CCC EDGAR: PMAC EDGAR: Passphrase Filing Date" at bounding box center [784, 377] width 669 height 268
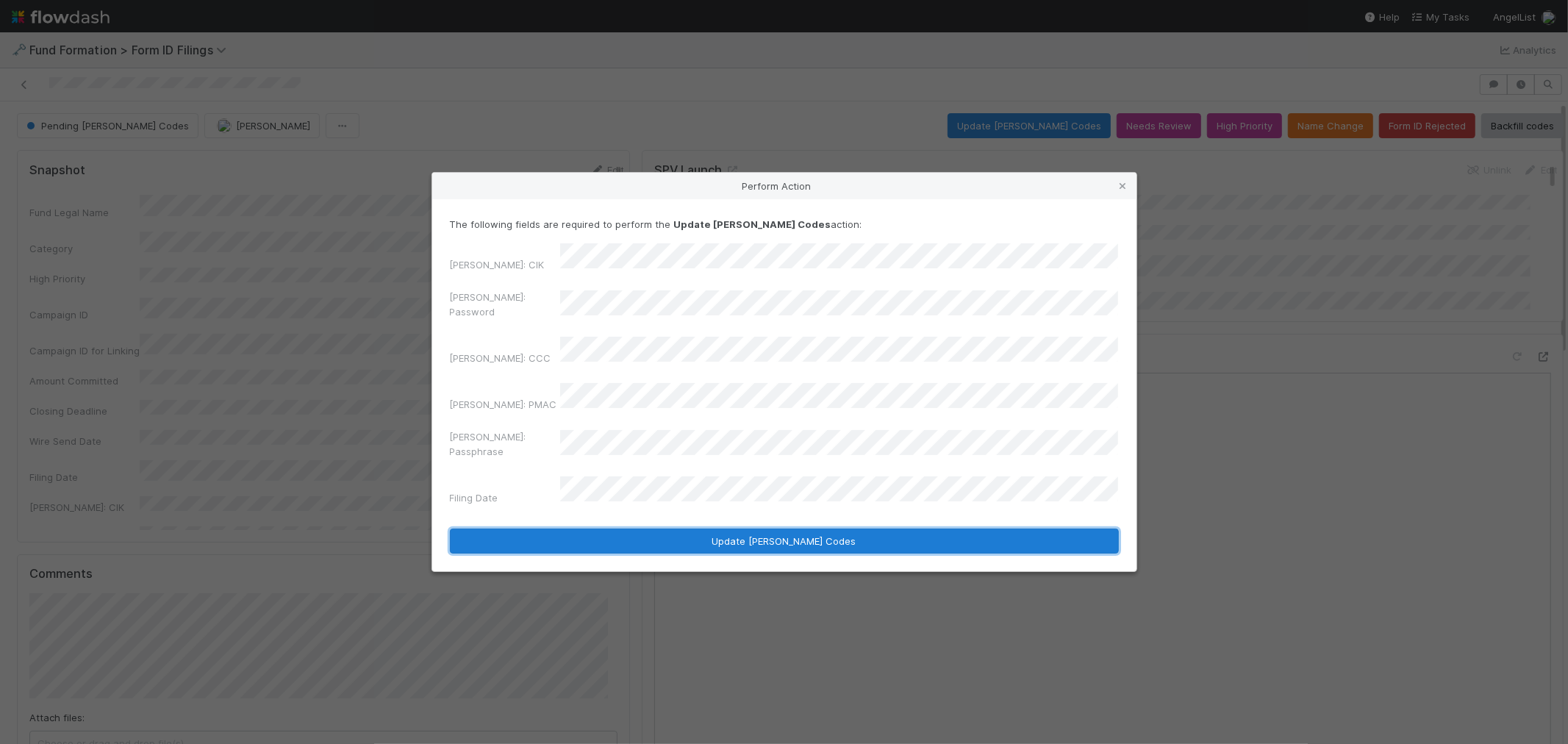
click at [711, 528] on button "Update EDGAR Codes" at bounding box center [784, 541] width 669 height 25
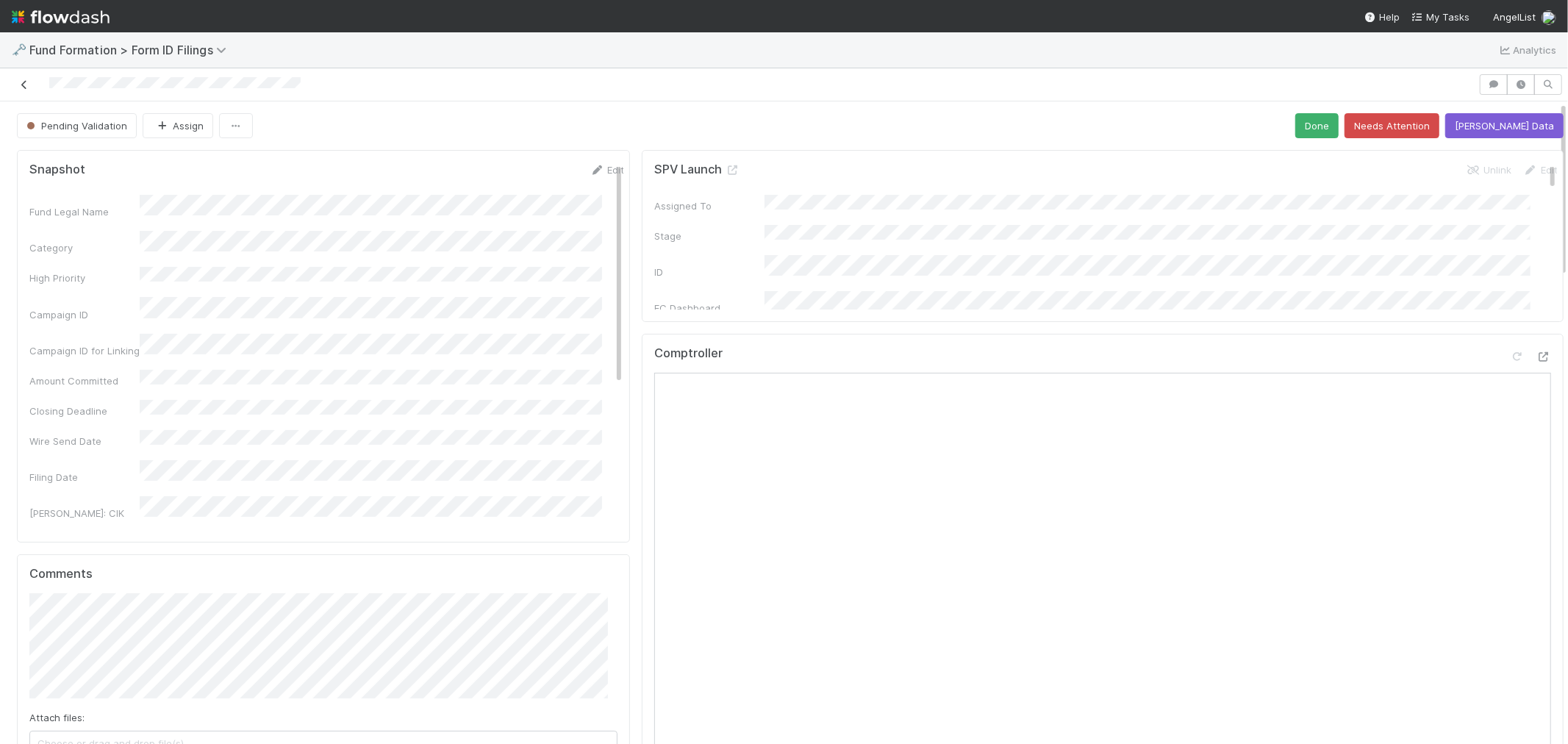
click at [19, 79] on link at bounding box center [25, 85] width 15 height 15
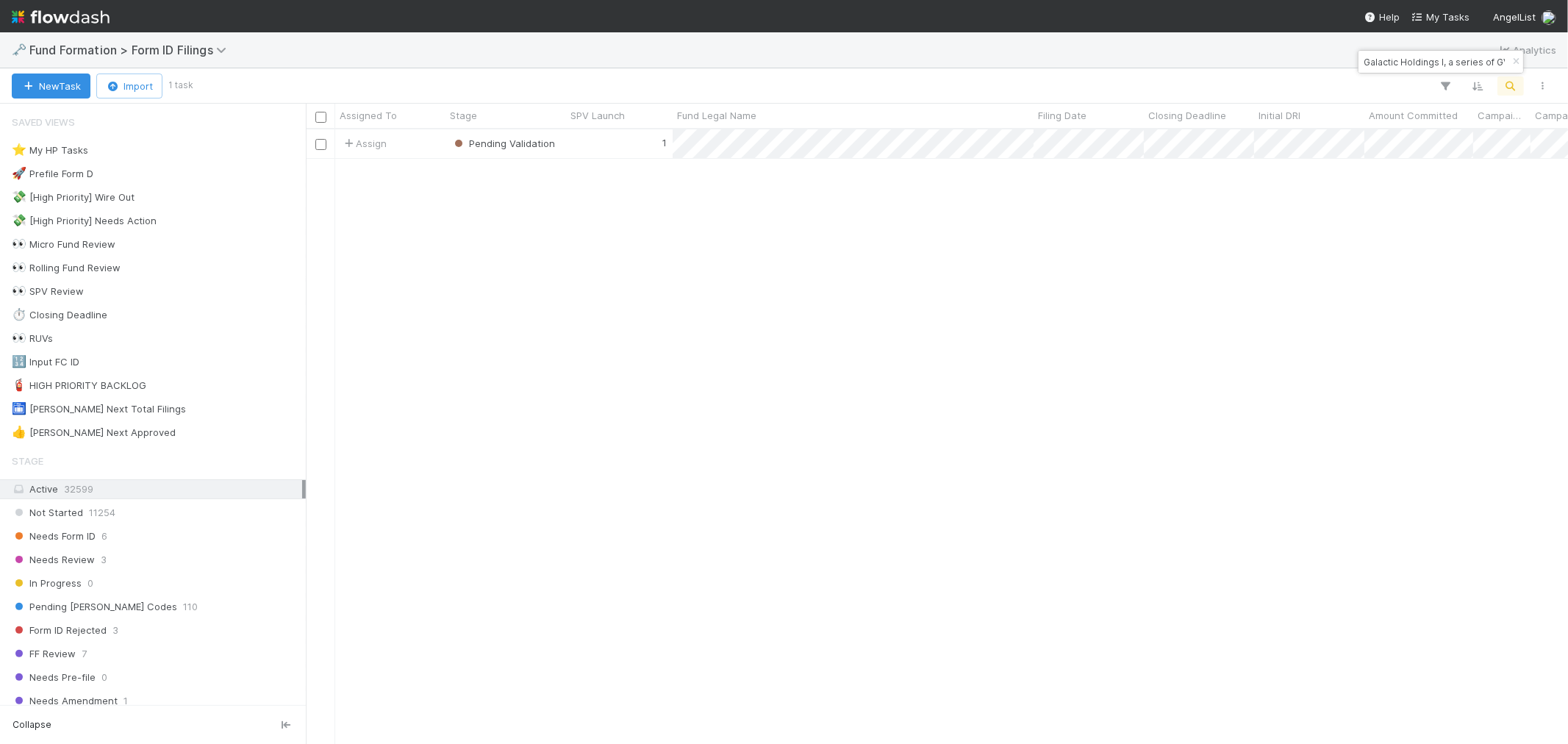
scroll to position [601, 1250]
click at [1512, 68] on button "button" at bounding box center [1516, 62] width 16 height 18
click at [1508, 82] on icon "button" at bounding box center [1511, 86] width 15 height 13
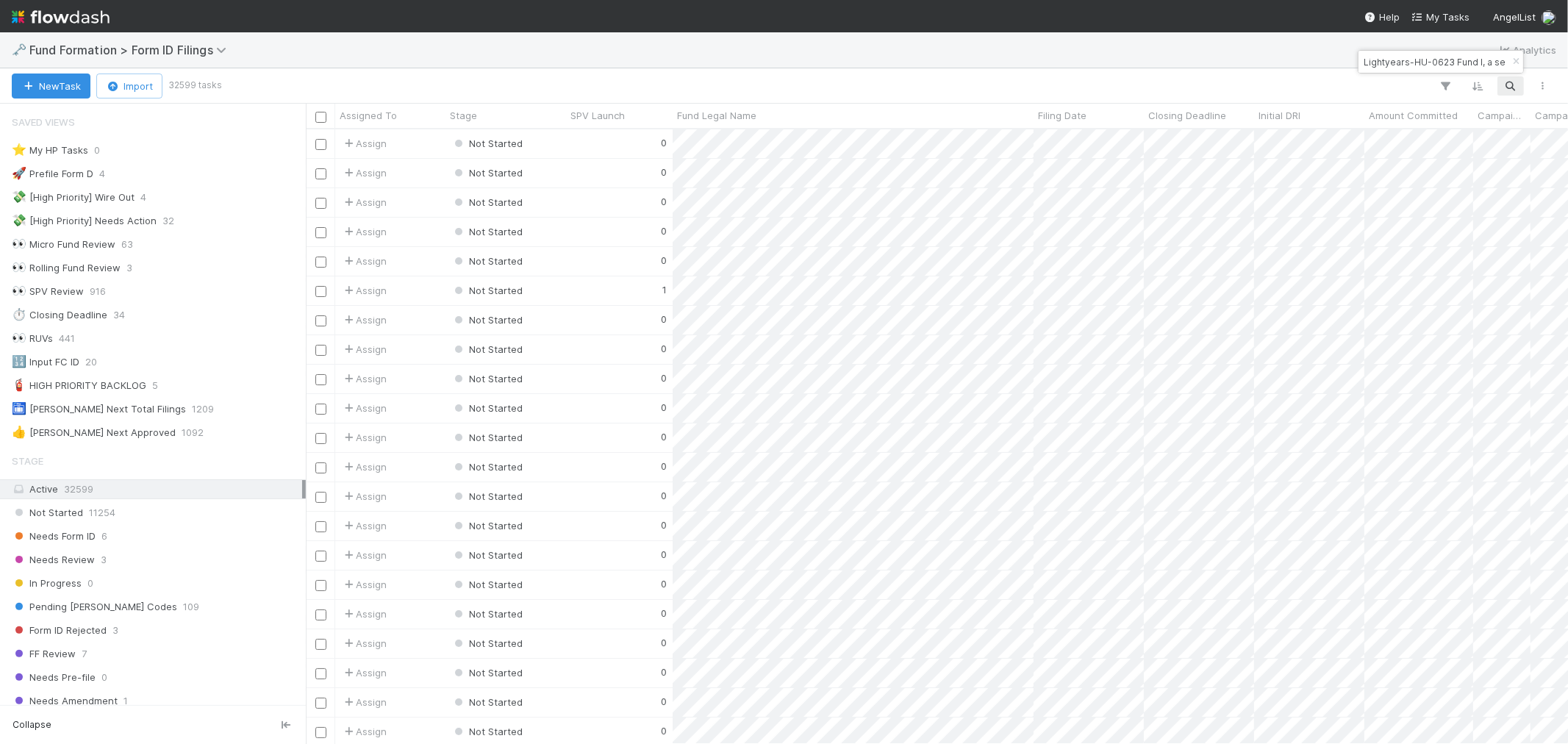
scroll to position [0, 148]
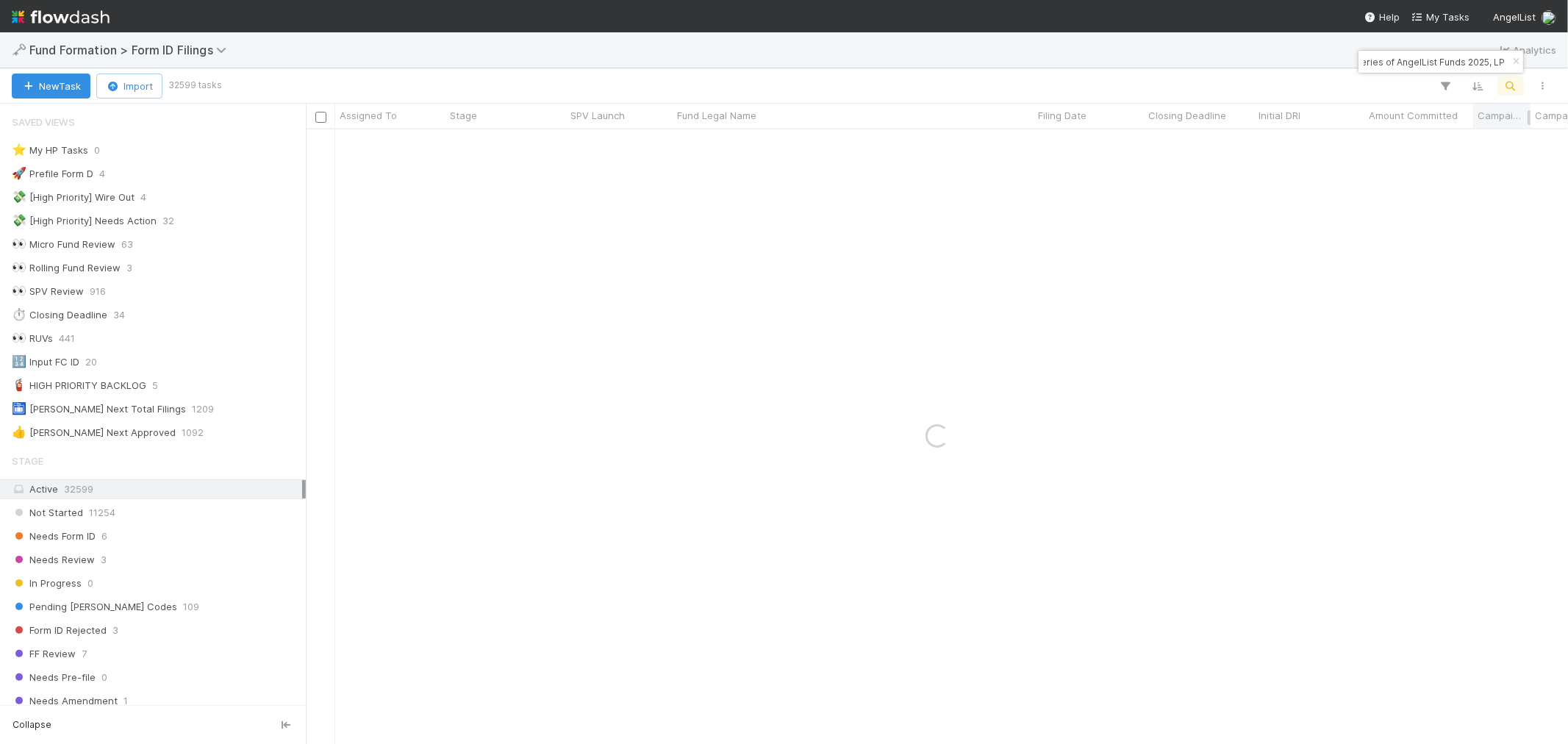
type input "Lightyears-HU-0623 Fund I, a series of AngelList Funds 2025, LP"
click at [618, 149] on div "1" at bounding box center [619, 144] width 106 height 29
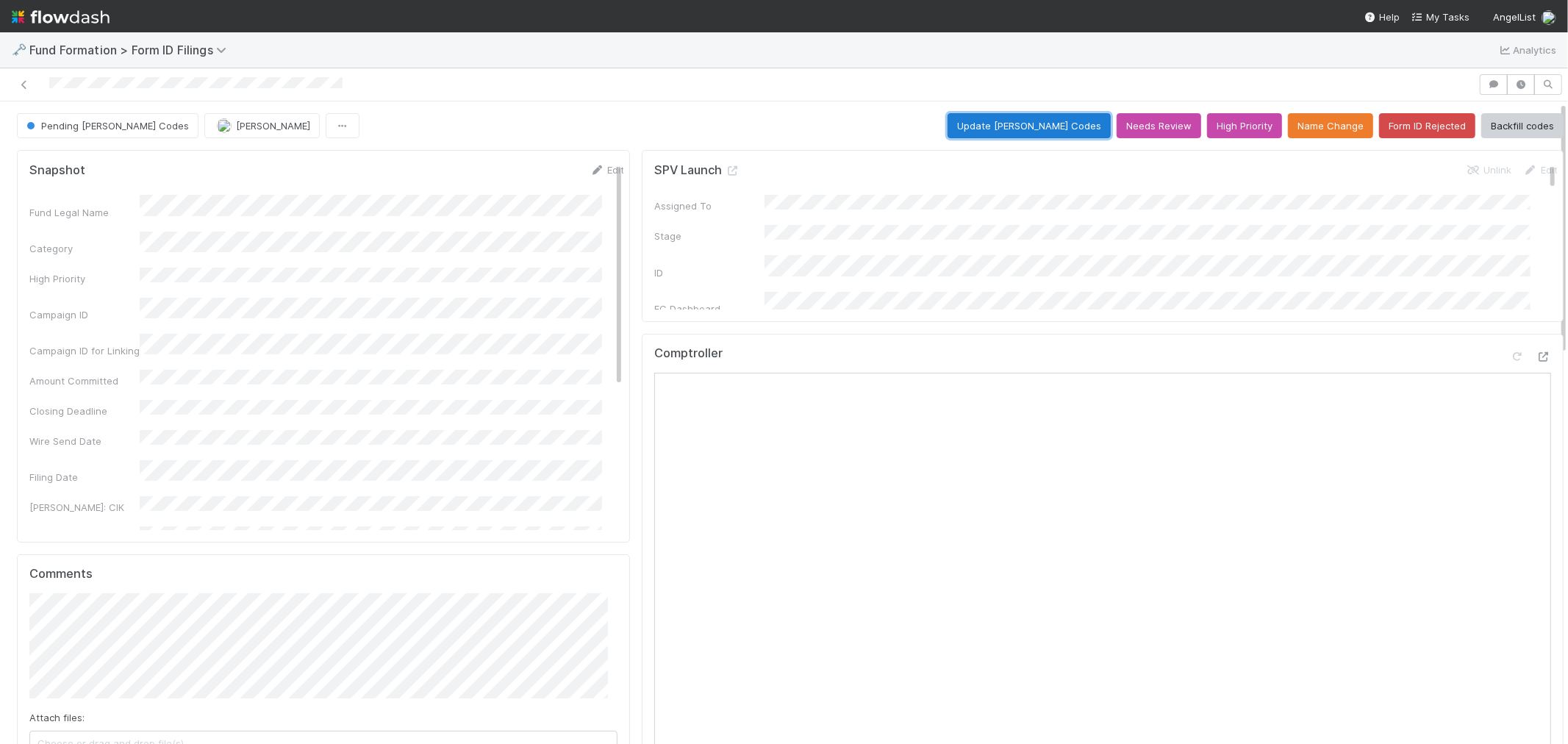
click at [994, 123] on button "Update EDGAR Codes" at bounding box center [1029, 126] width 163 height 25
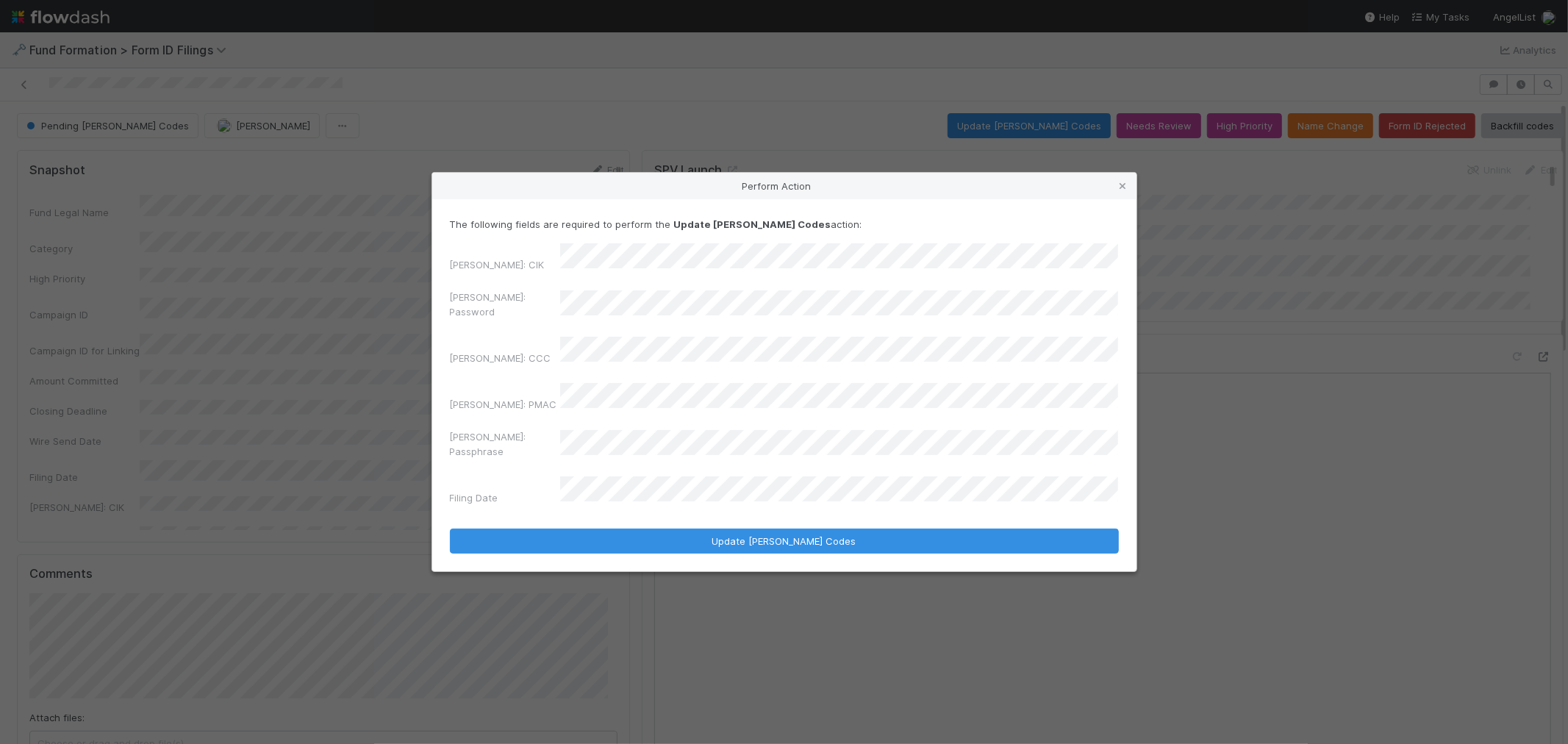
click at [559, 321] on div "EDGAR: Password" at bounding box center [784, 307] width 669 height 35
click at [788, 343] on div "EDGAR: CIK EDGAR: Password EDGAR: CCC EDGAR: PMAC EDGAR: Passphrase Filing Date" at bounding box center [784, 377] width 669 height 268
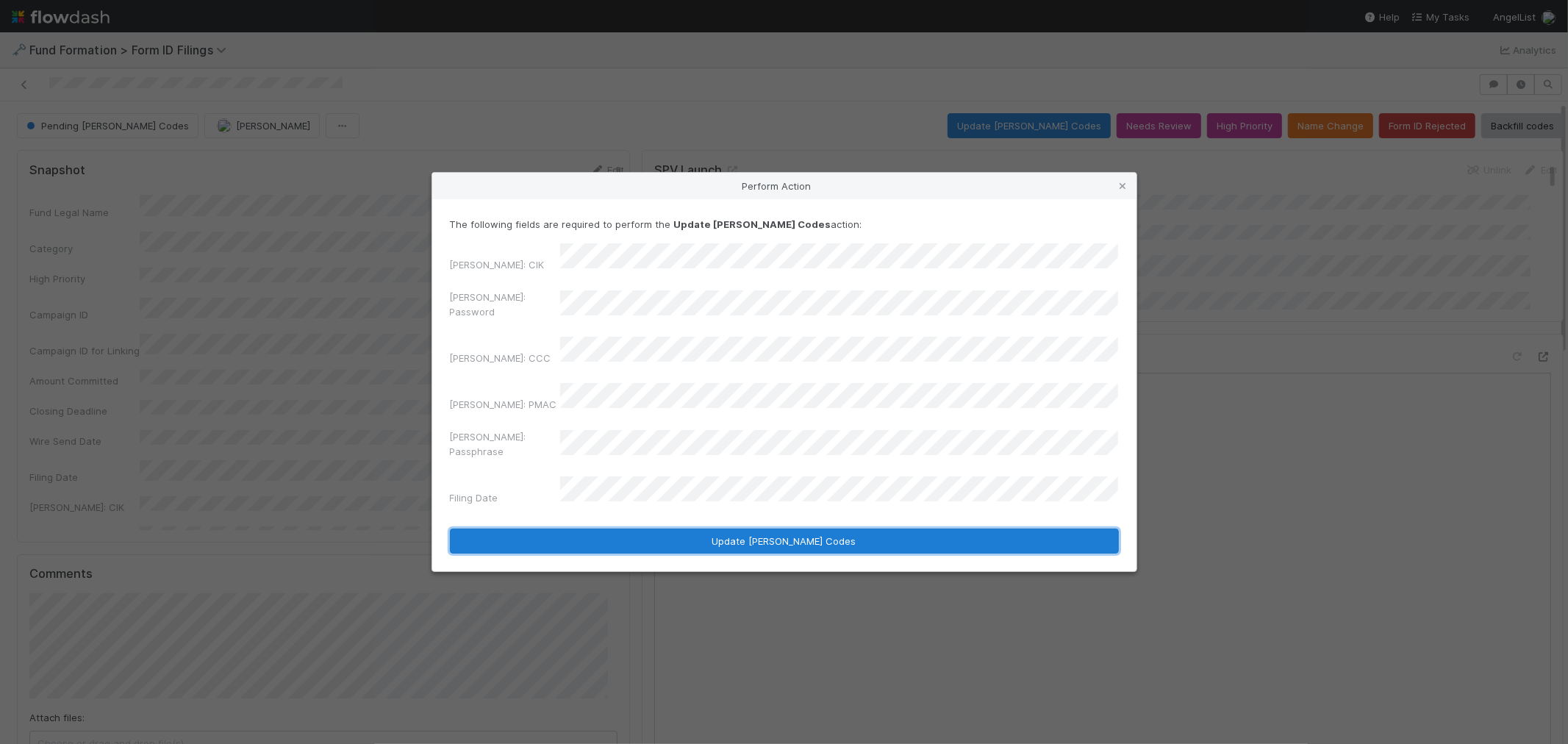
click at [782, 528] on button "Update EDGAR Codes" at bounding box center [784, 541] width 669 height 25
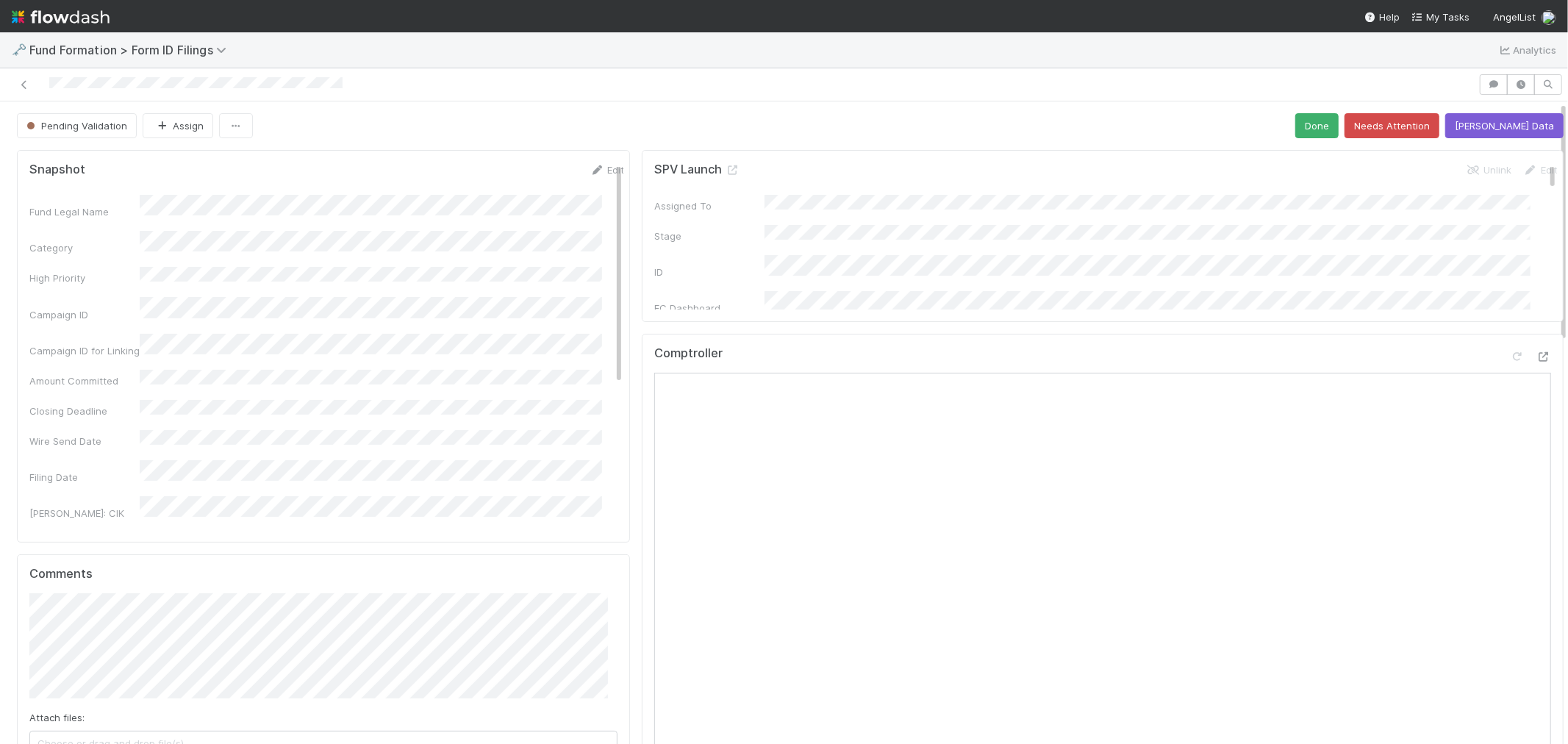
click at [32, 86] on div at bounding box center [739, 85] width 1467 height 21
click at [21, 86] on icon at bounding box center [25, 85] width 15 height 10
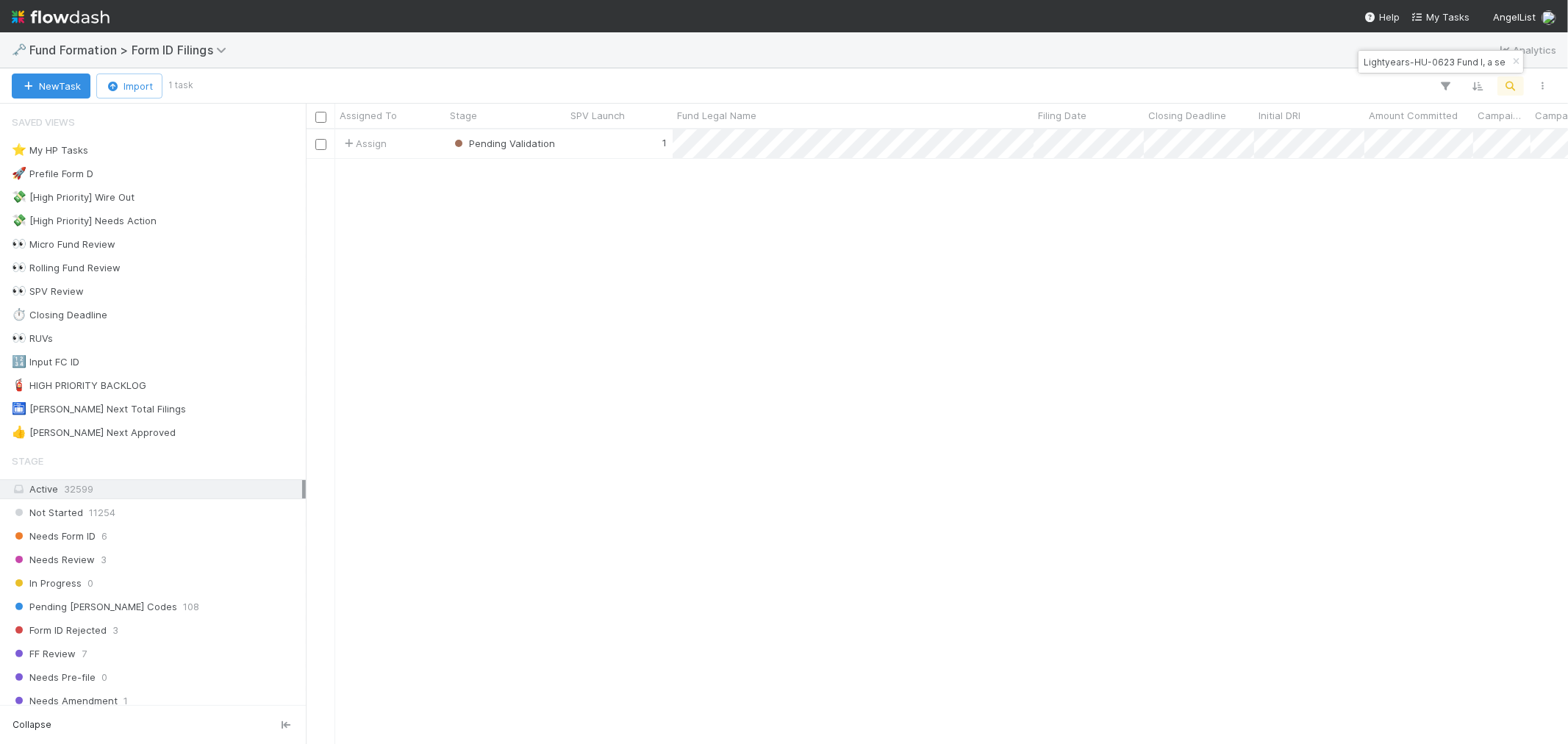
scroll to position [601, 1250]
click at [1513, 62] on icon "button" at bounding box center [1516, 62] width 15 height 9
click at [1505, 82] on icon "button" at bounding box center [1511, 86] width 15 height 13
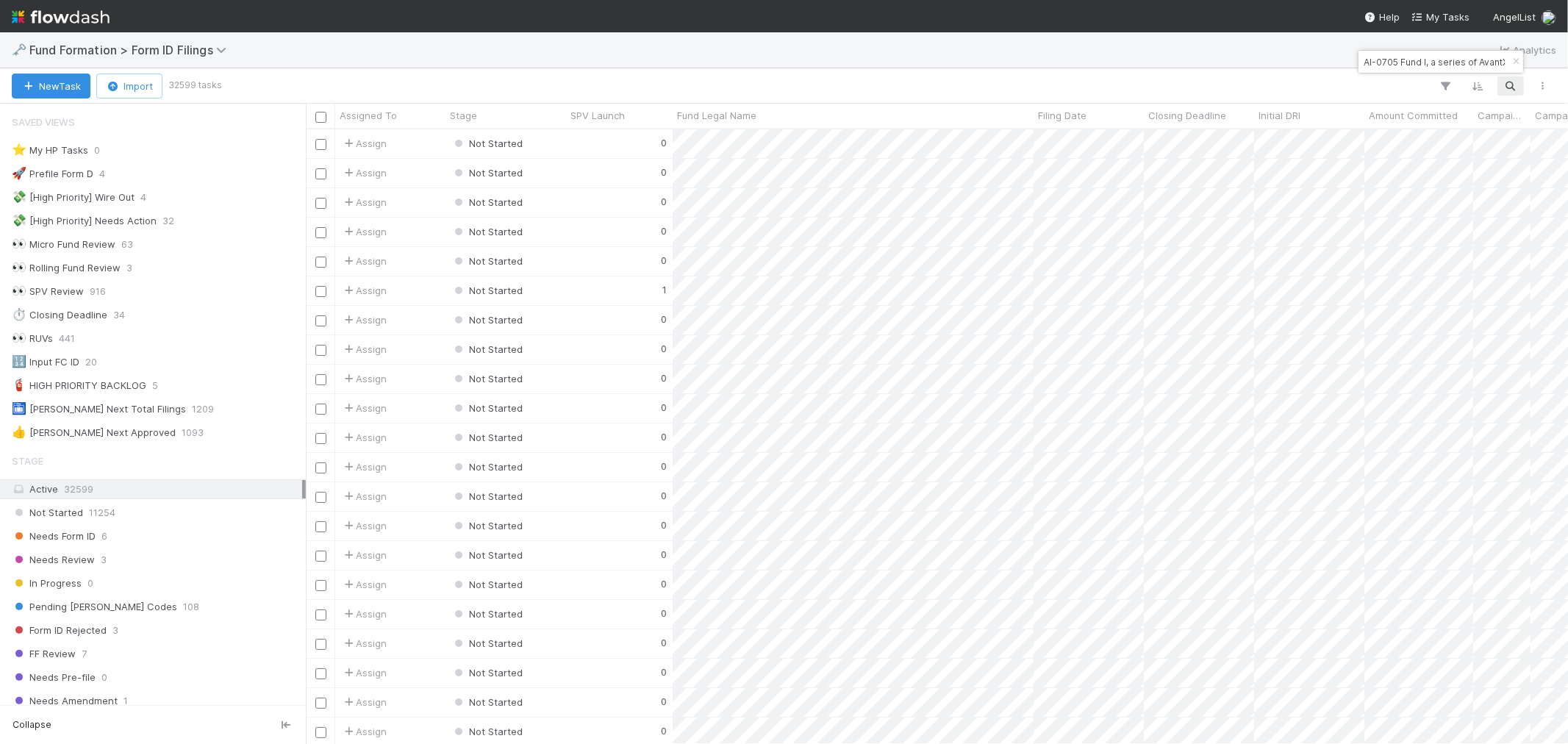
scroll to position [0, 182]
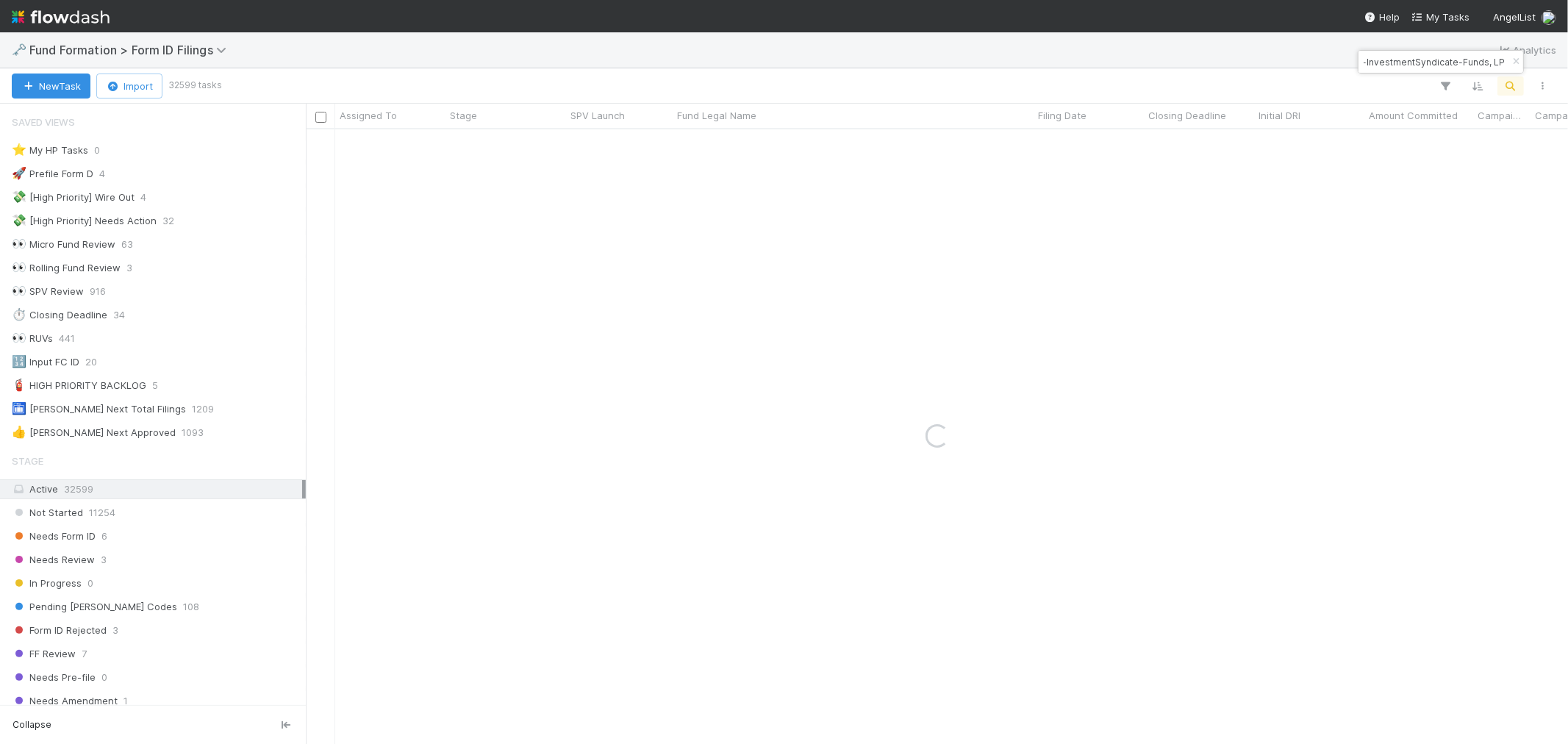
type input "AI-0705 Fund I, a series of AvantXAngels-InvestmentSyndicate-Funds, LP"
click at [594, 138] on div "1" at bounding box center [619, 144] width 106 height 29
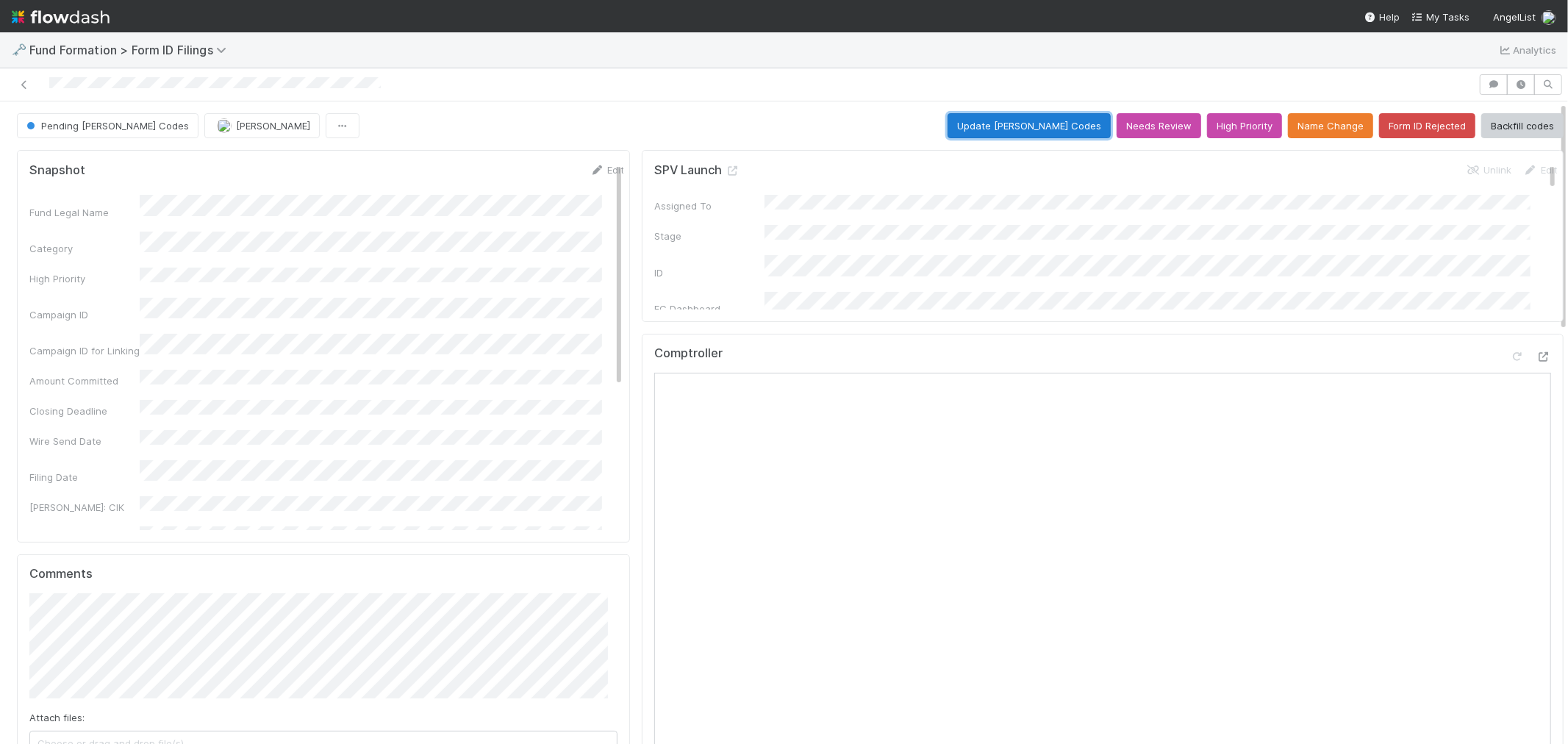
click at [1012, 124] on button "Update EDGAR Codes" at bounding box center [1029, 126] width 163 height 25
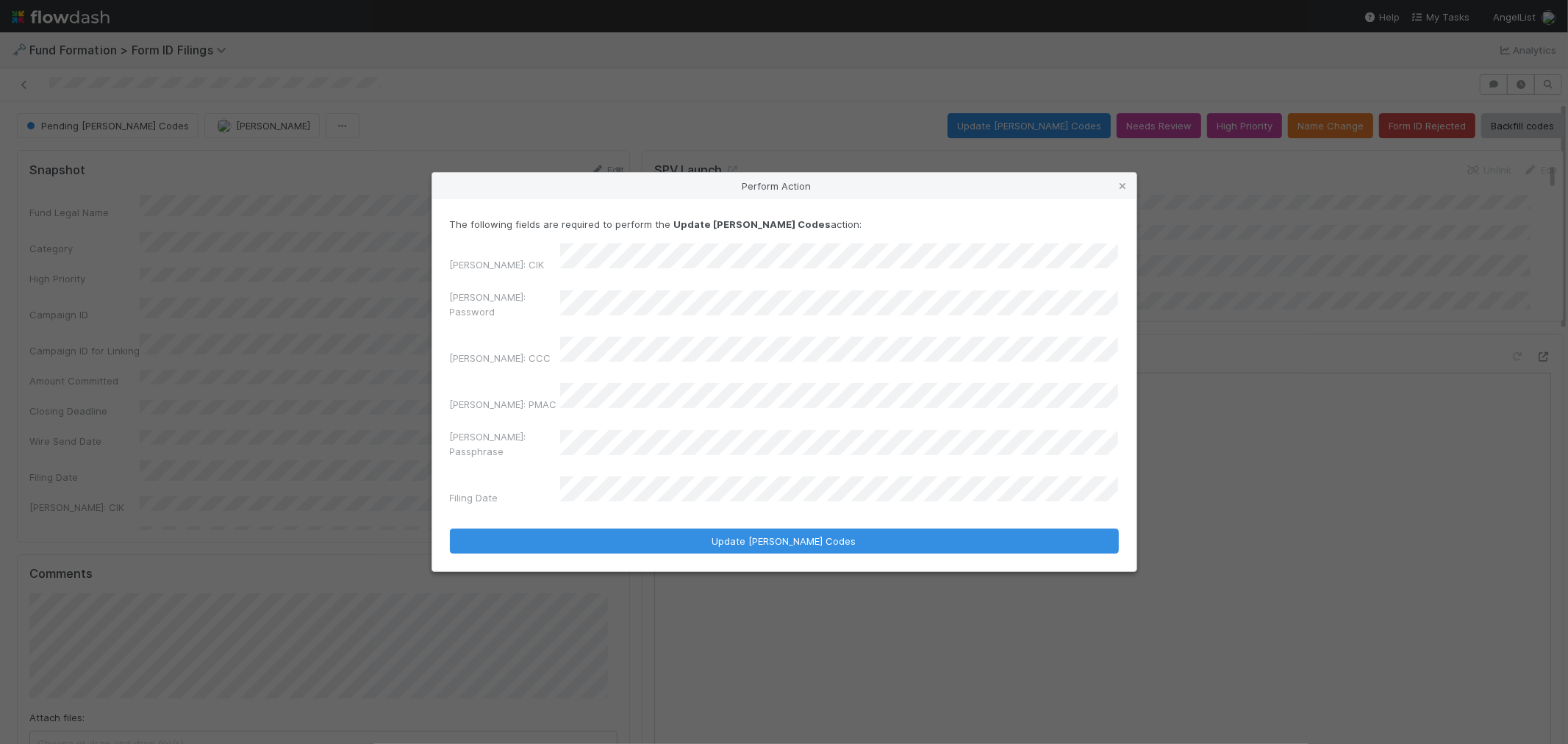
click at [519, 312] on div "EDGAR: Password" at bounding box center [784, 307] width 669 height 35
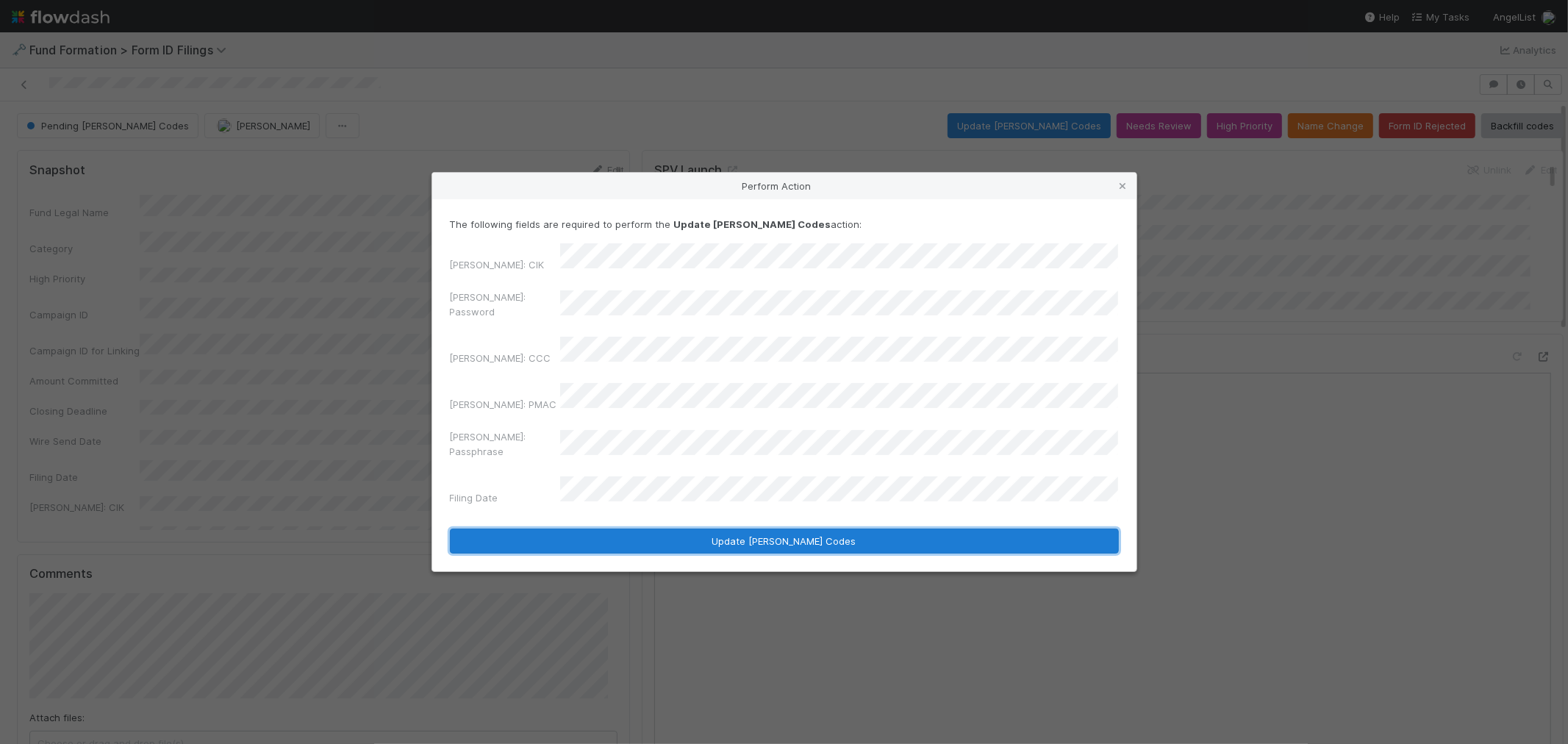
click at [645, 528] on button "Update EDGAR Codes" at bounding box center [784, 541] width 669 height 25
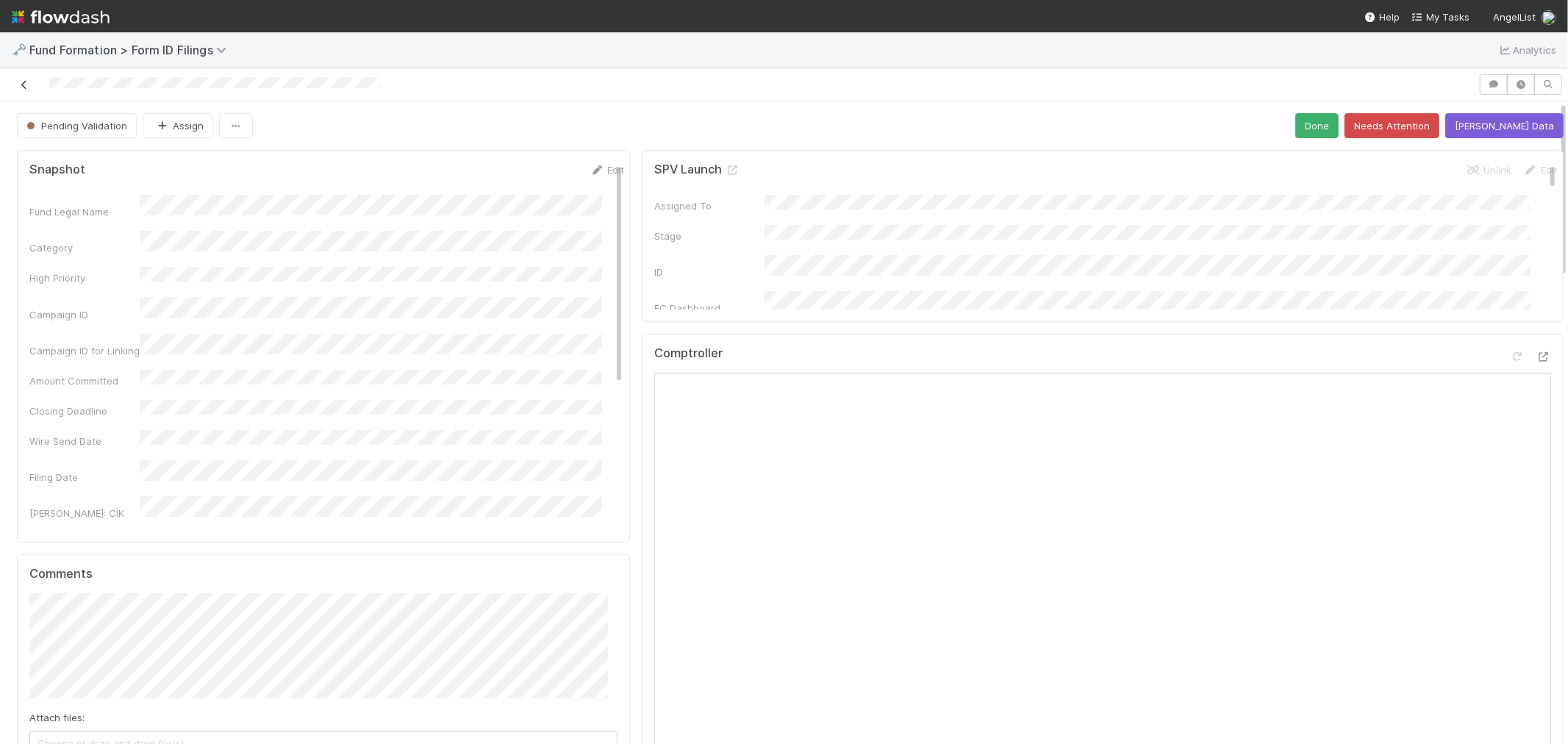
click at [30, 86] on icon at bounding box center [25, 85] width 15 height 10
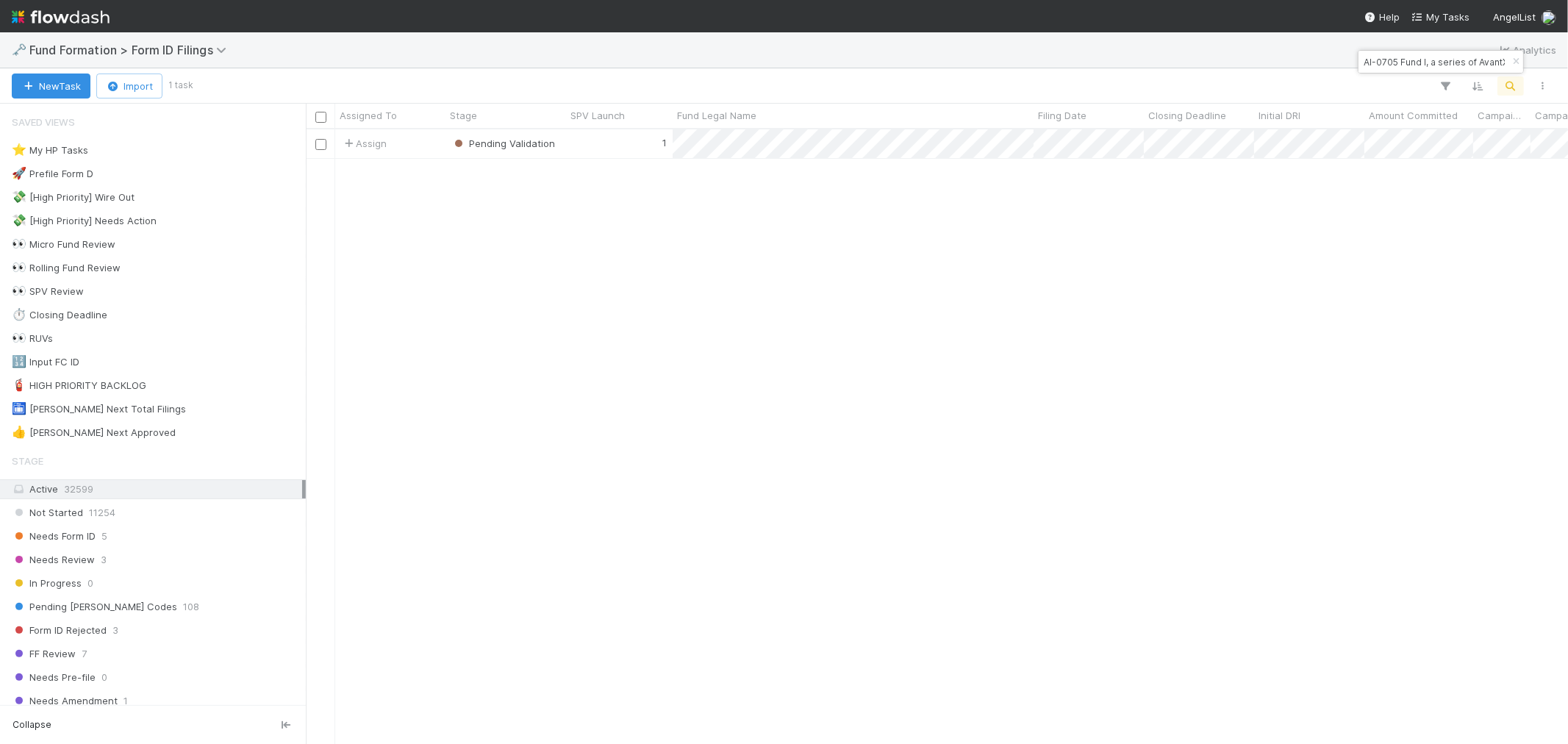
scroll to position [601, 1250]
click at [625, 144] on div "1" at bounding box center [619, 144] width 106 height 29
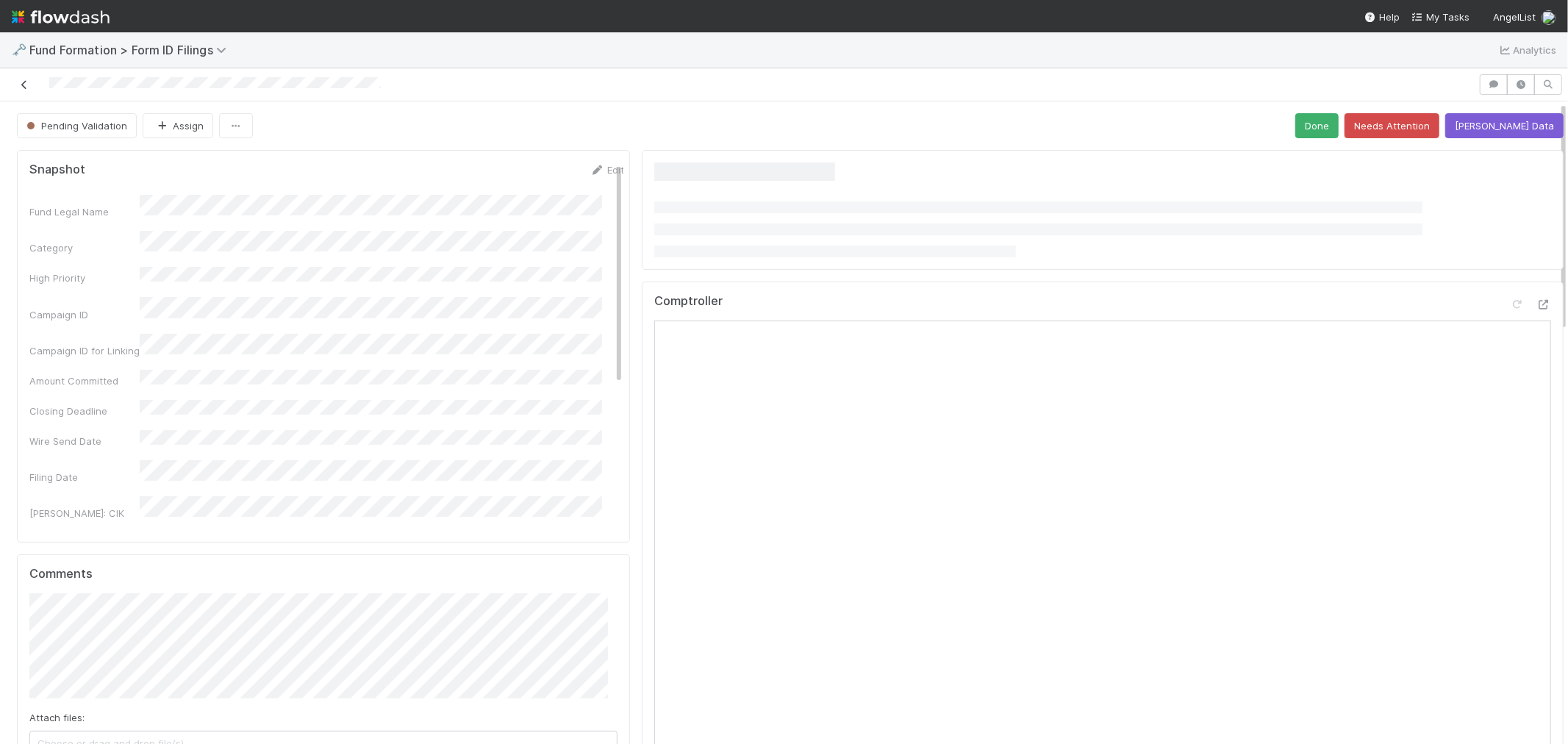
click at [22, 85] on icon at bounding box center [25, 85] width 15 height 10
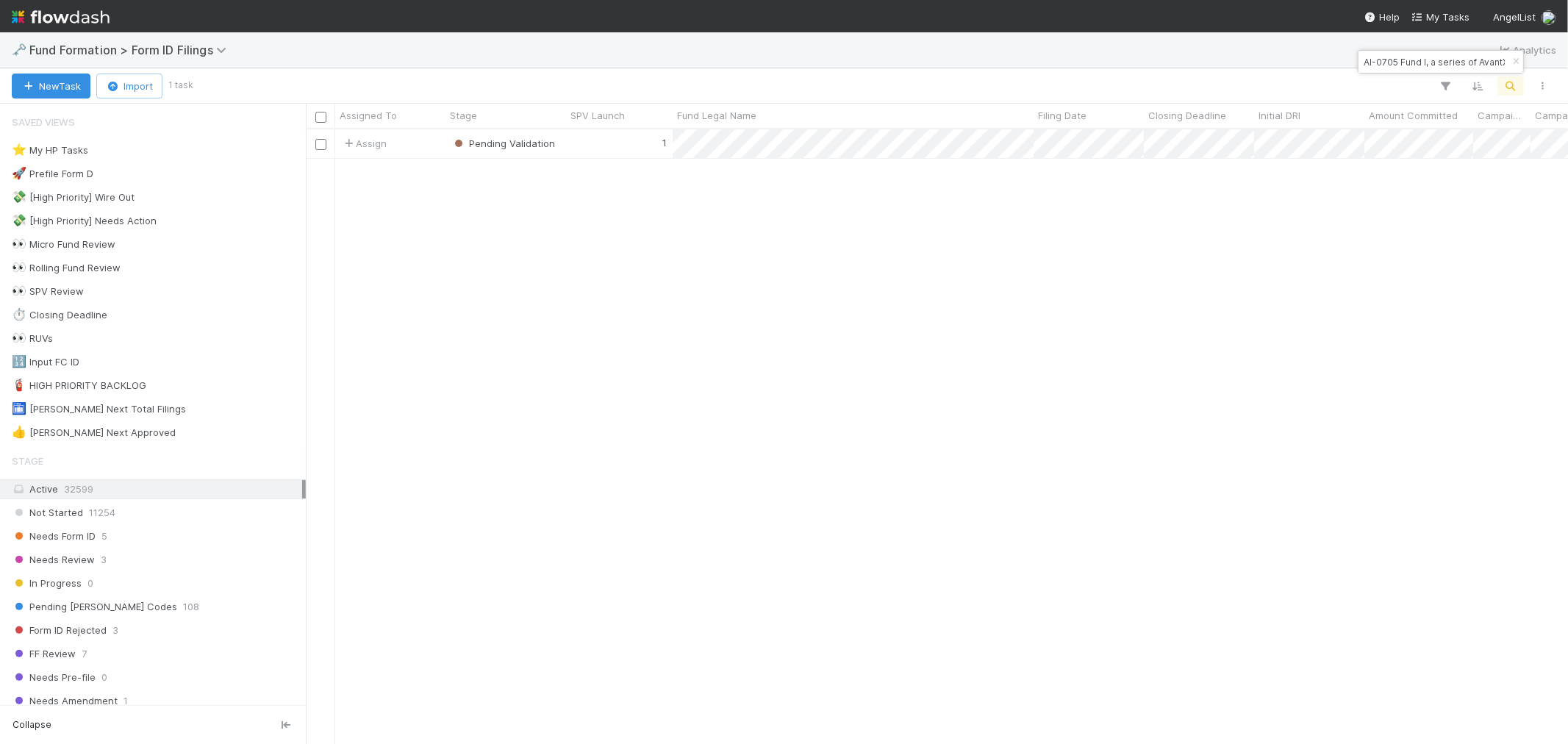
scroll to position [601, 1250]
click at [1511, 64] on icon "button" at bounding box center [1516, 62] width 15 height 9
click at [1504, 92] on icon "button" at bounding box center [1511, 86] width 15 height 13
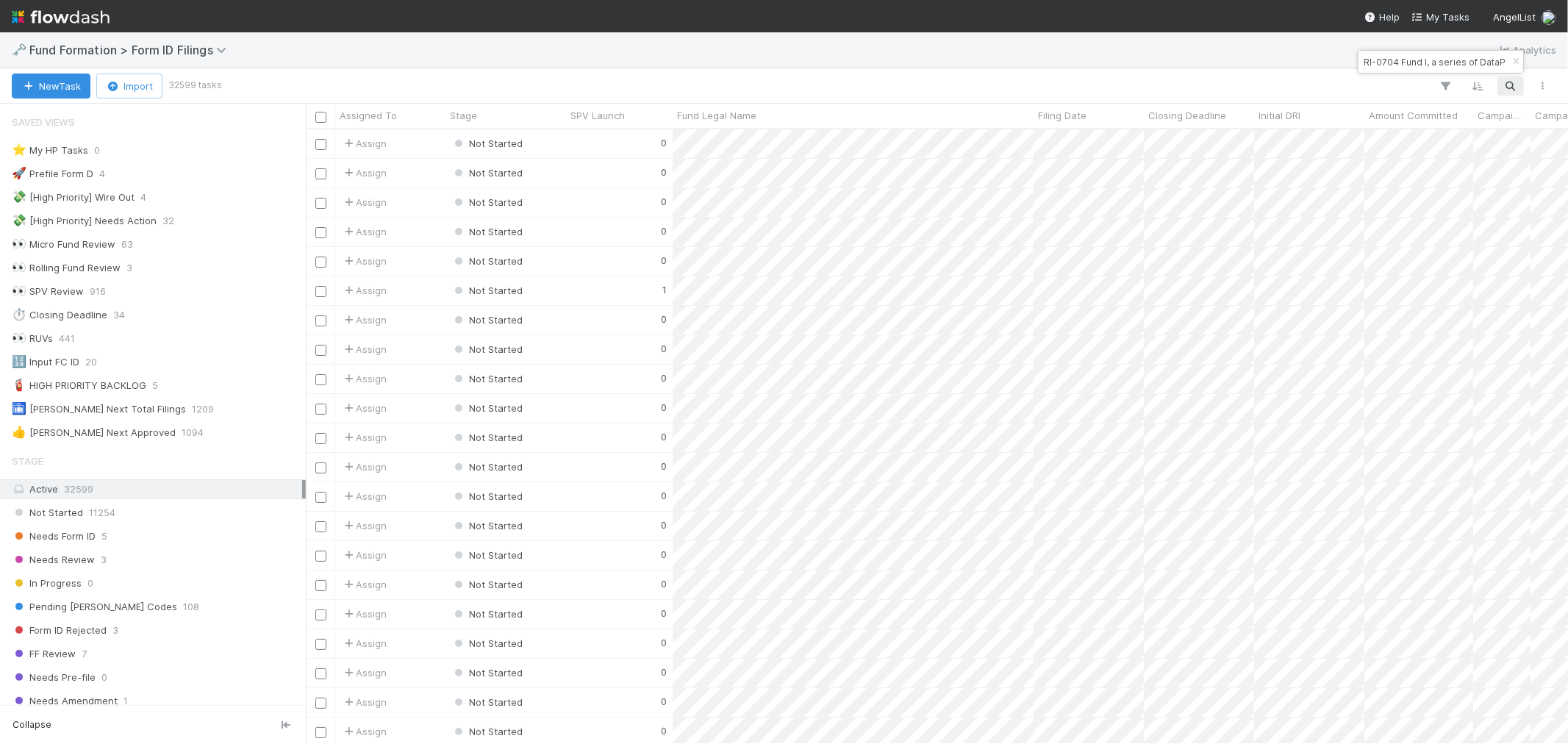
scroll to position [0, 103]
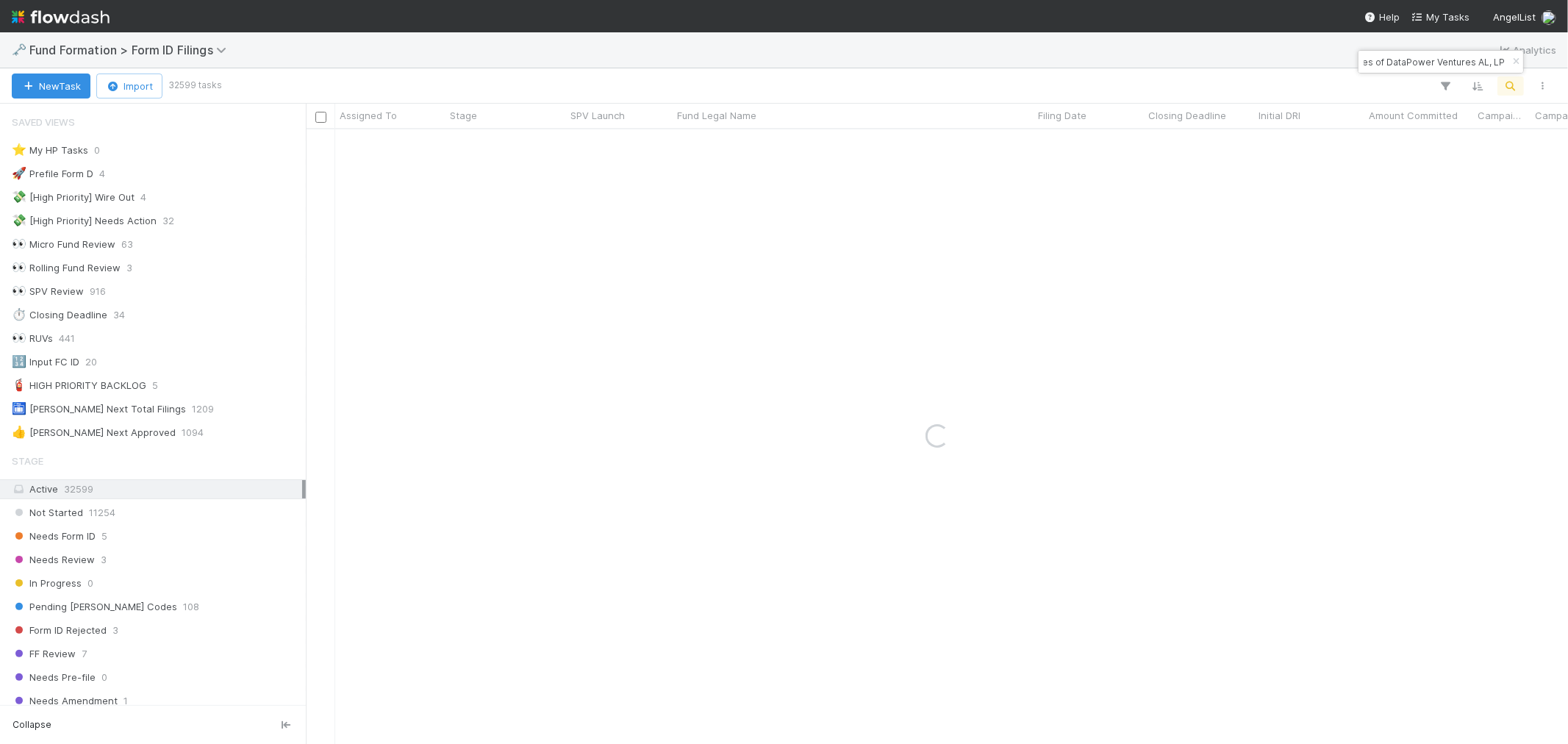
type input "RI-0704 Fund I, a series of DataPower Ventures AL, LP"
click at [597, 148] on div "1" at bounding box center [619, 144] width 106 height 29
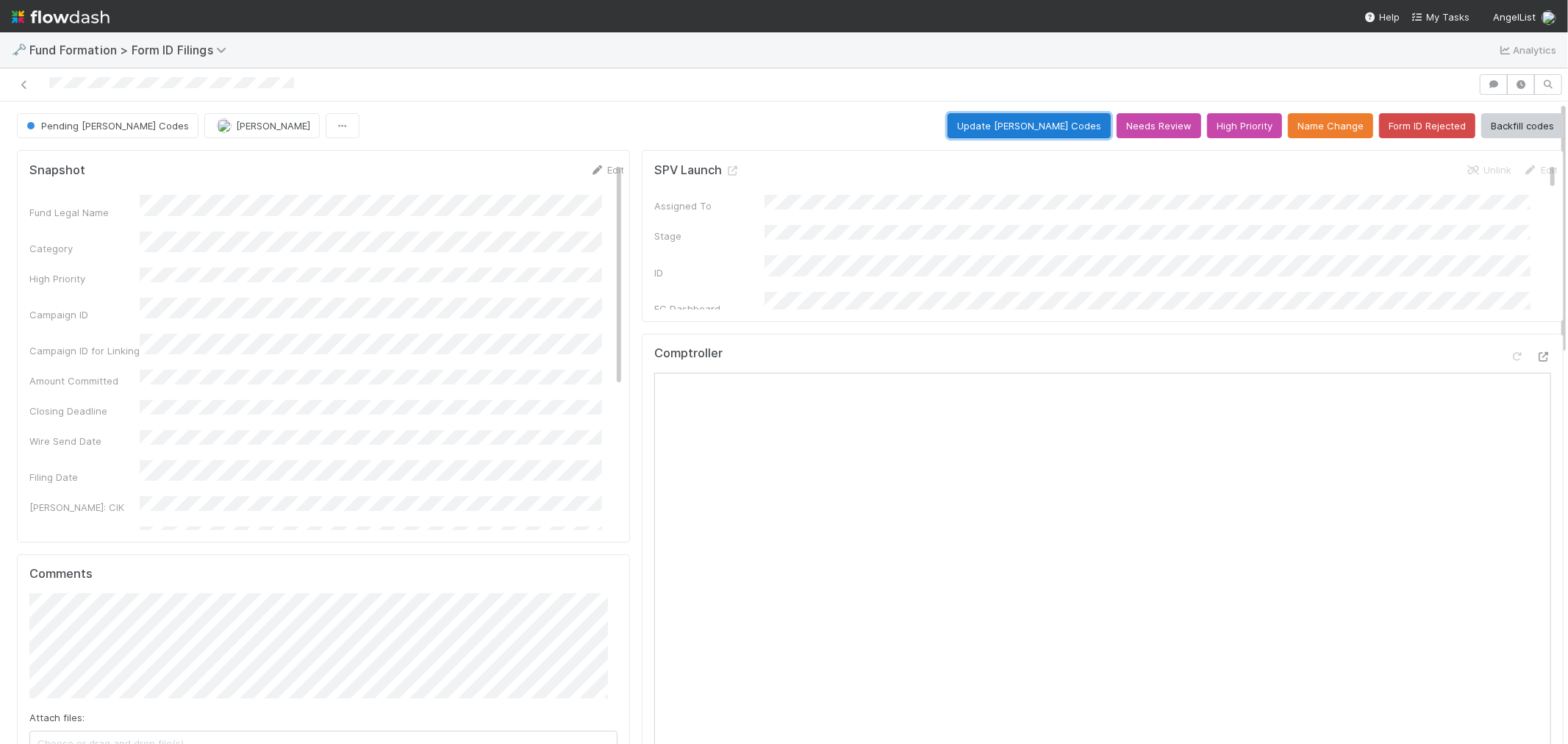
click at [1029, 130] on button "Update EDGAR Codes" at bounding box center [1029, 126] width 163 height 25
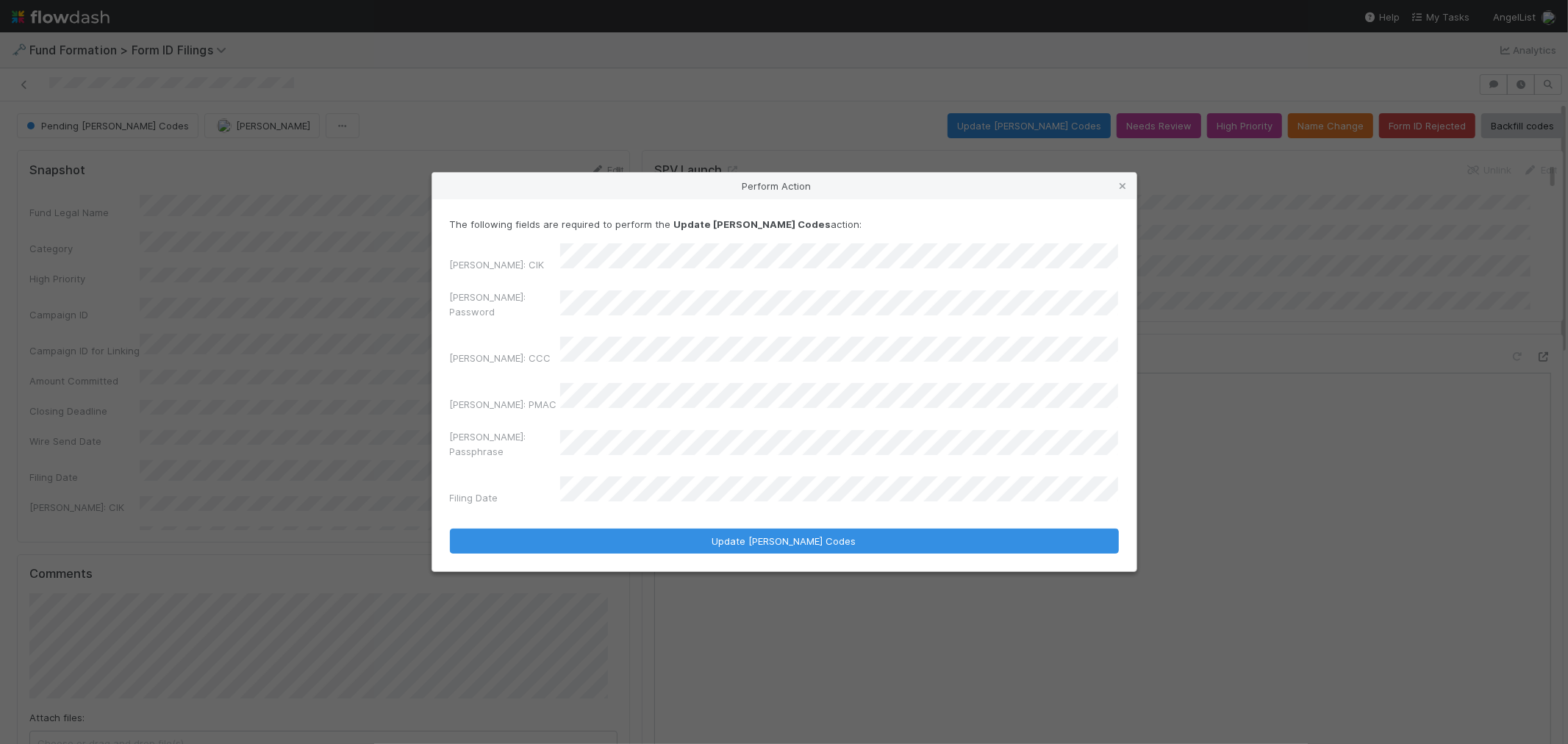
click at [445, 318] on div "The following fields are required to perform the Update EDGAR Codes action: EDG…" at bounding box center [784, 385] width 705 height 372
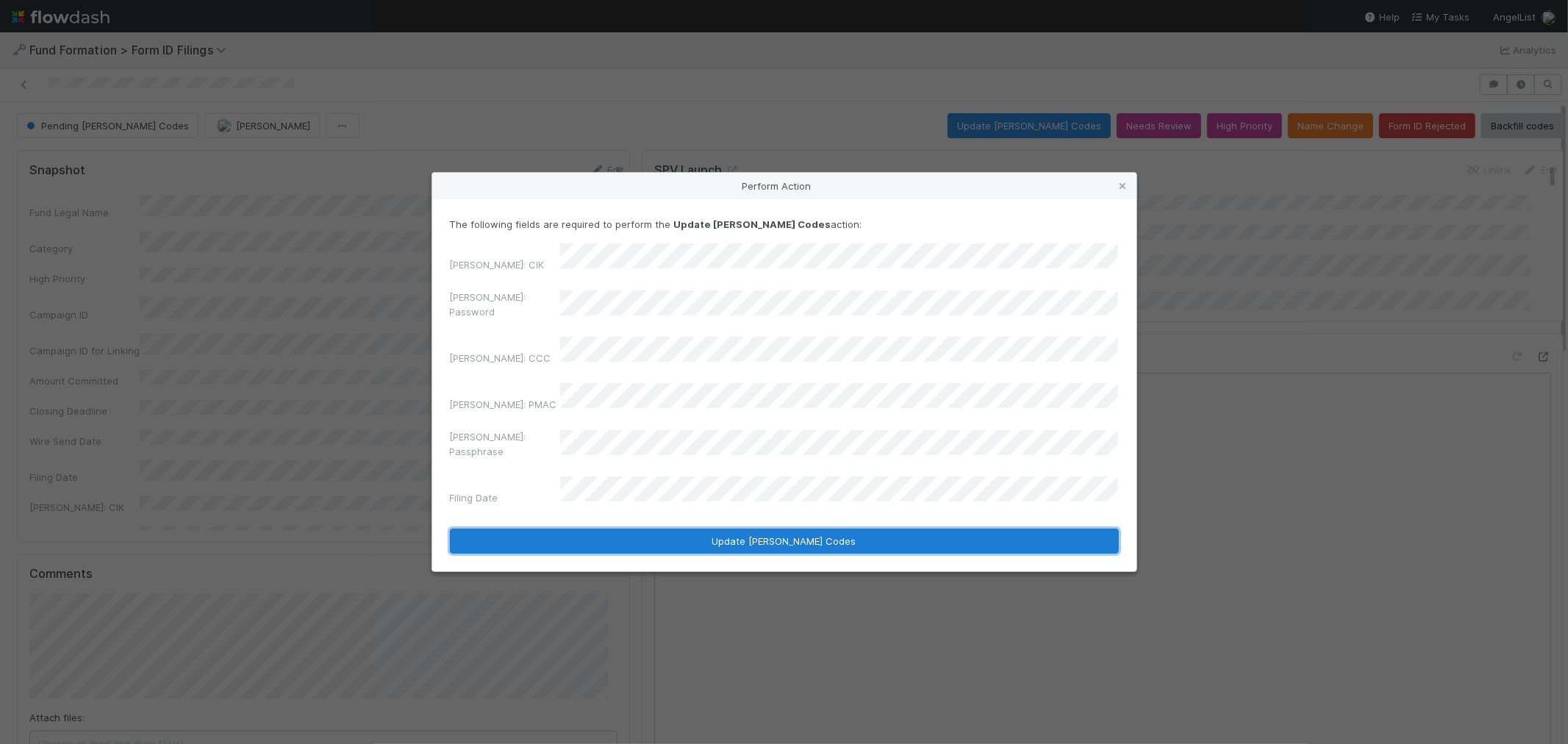
click at [708, 528] on button "Update EDGAR Codes" at bounding box center [784, 541] width 669 height 25
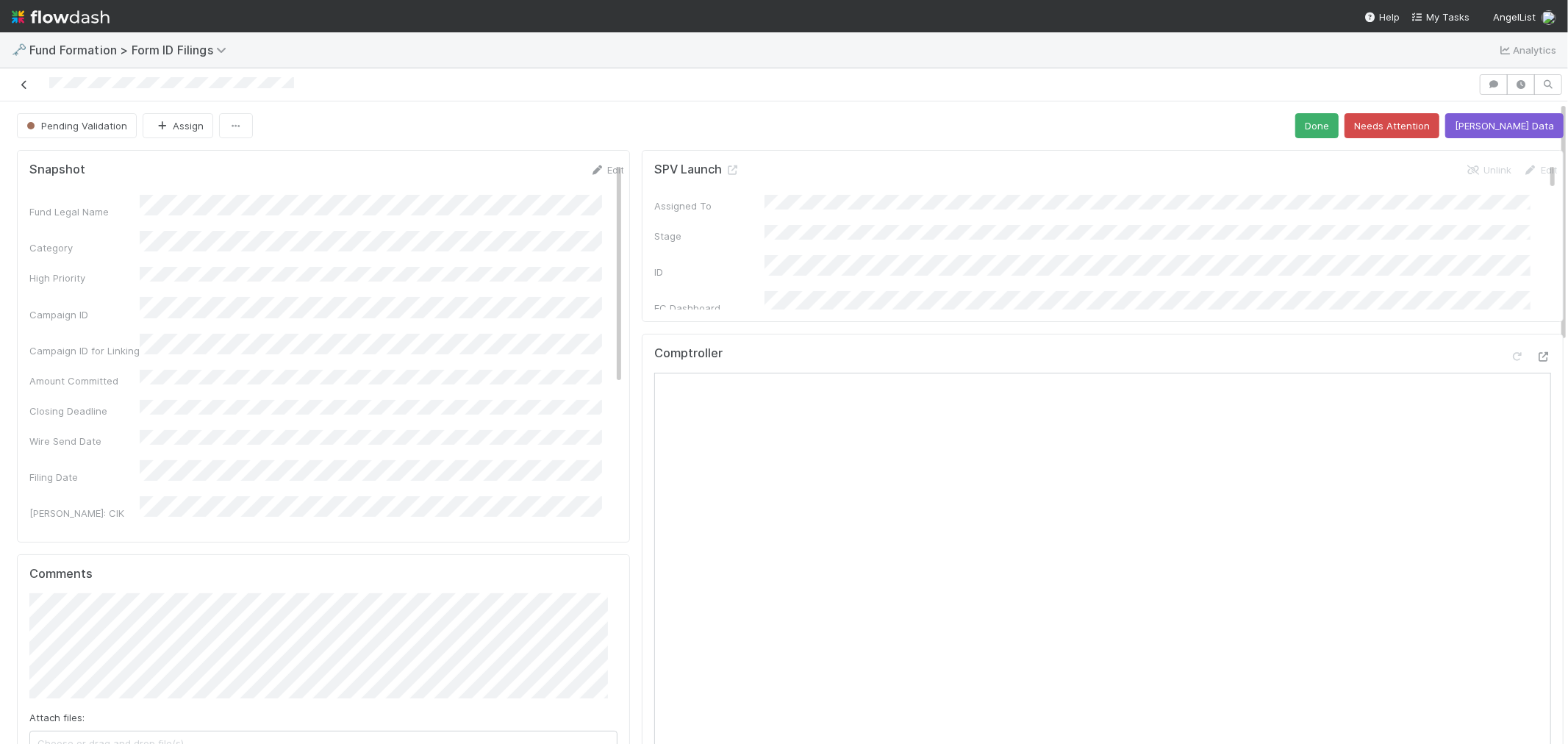
click at [25, 89] on icon at bounding box center [25, 85] width 15 height 10
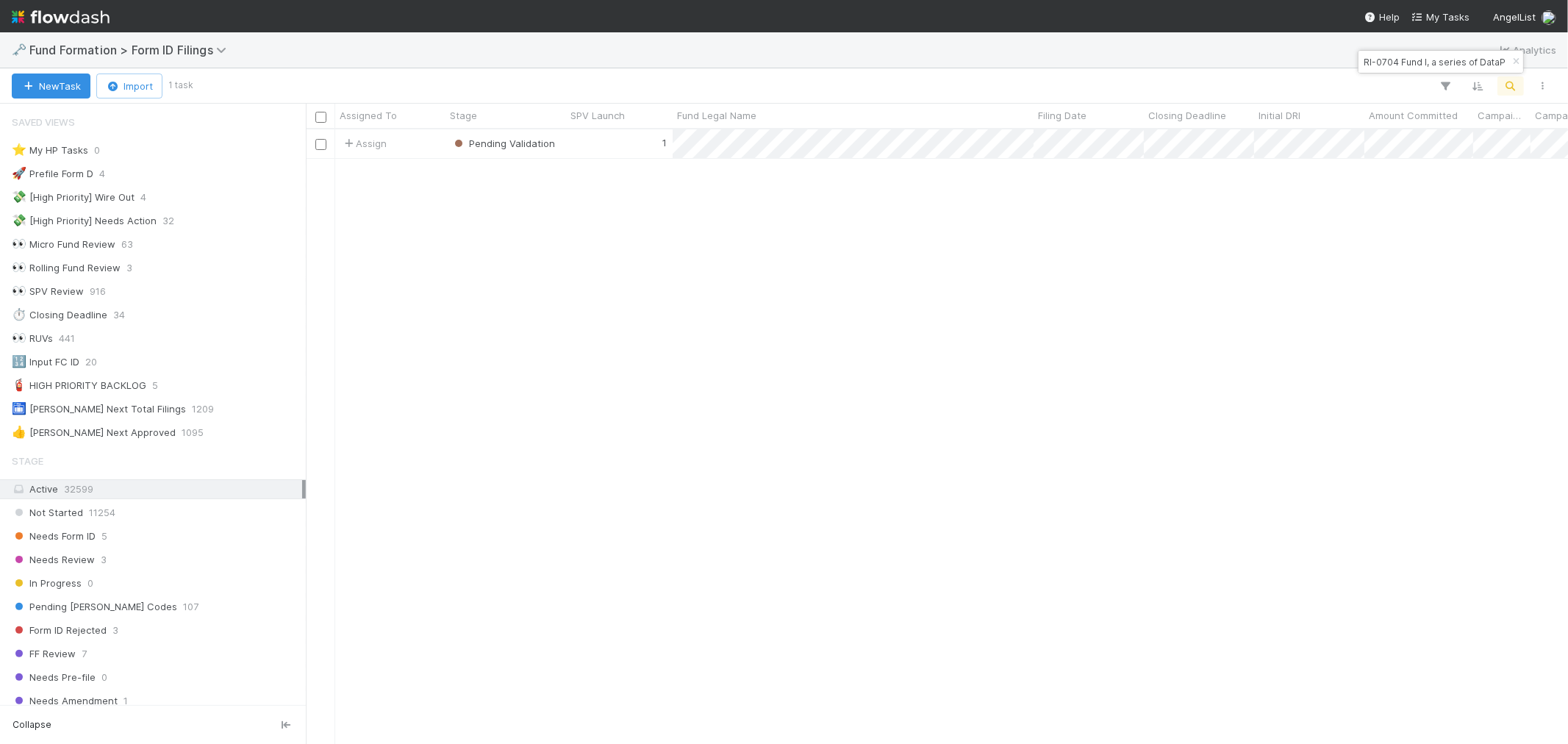
scroll to position [12, 12]
click at [604, 142] on div "1" at bounding box center [619, 144] width 106 height 29
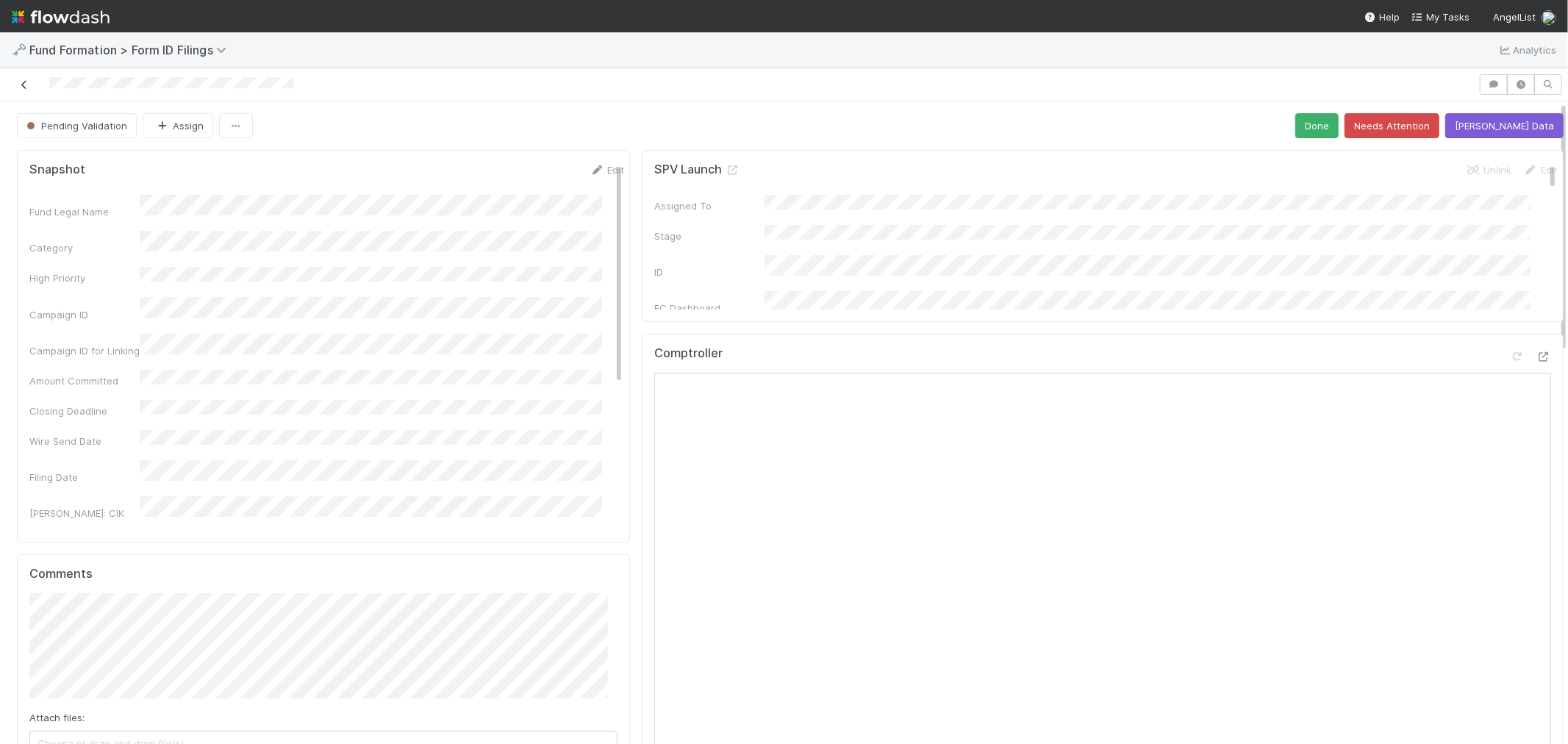
click at [27, 91] on link at bounding box center [25, 85] width 15 height 15
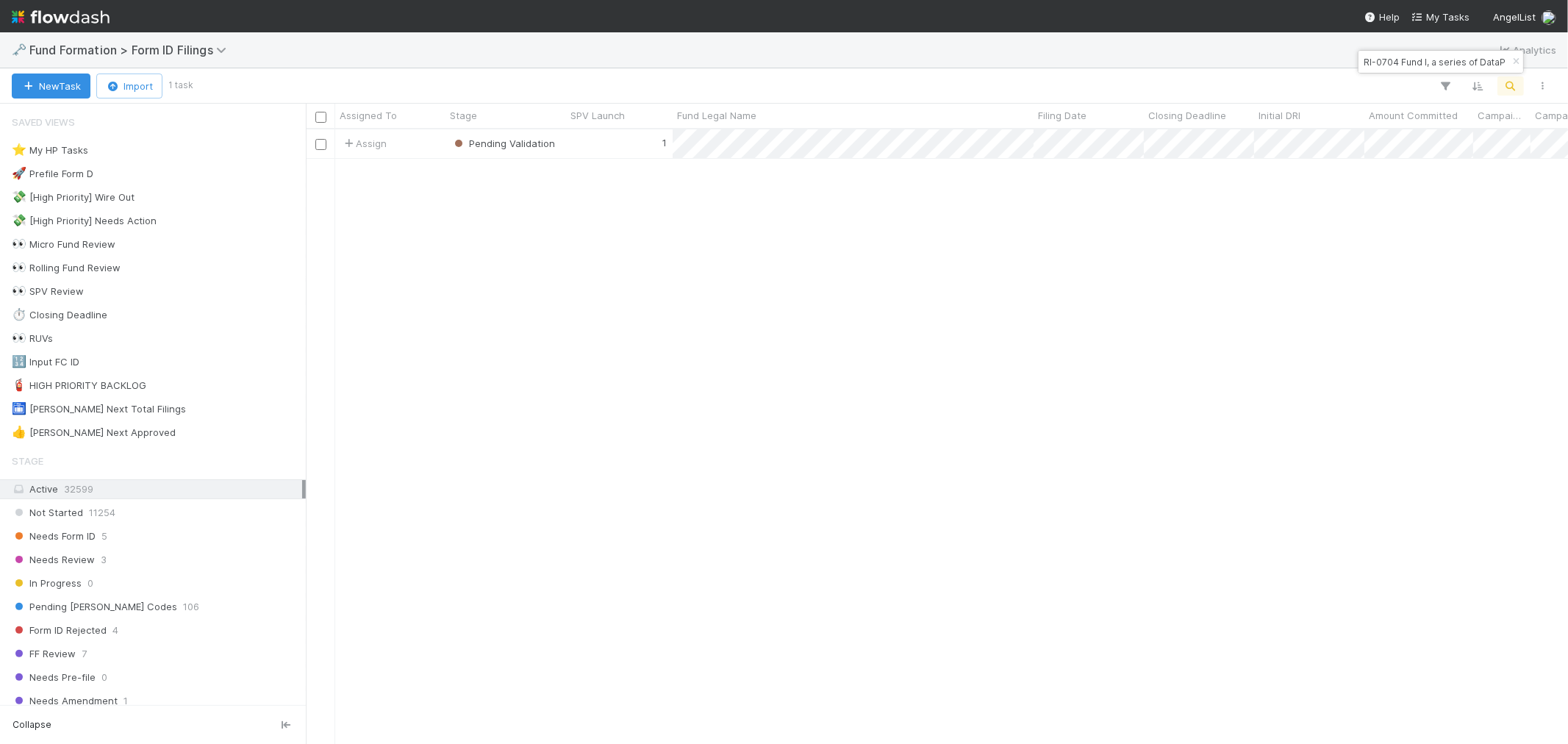
scroll to position [601, 1250]
click at [1517, 61] on icon "button" at bounding box center [1516, 62] width 15 height 9
click at [1511, 89] on icon "button" at bounding box center [1511, 86] width 15 height 13
type input "CL-0710 Fund I, a series of Silicon Valley CISO, LP"
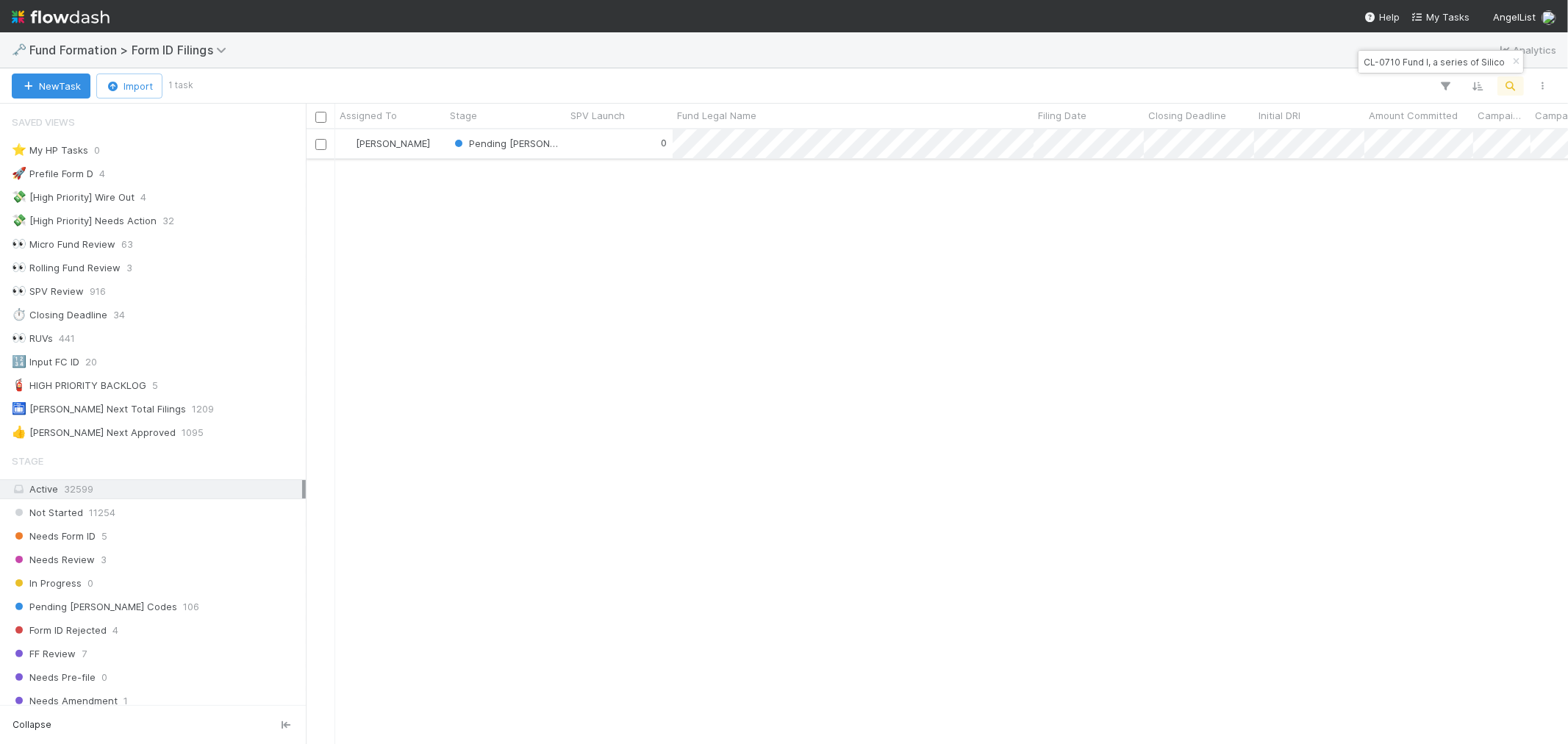
click at [597, 144] on div "0" at bounding box center [619, 144] width 106 height 29
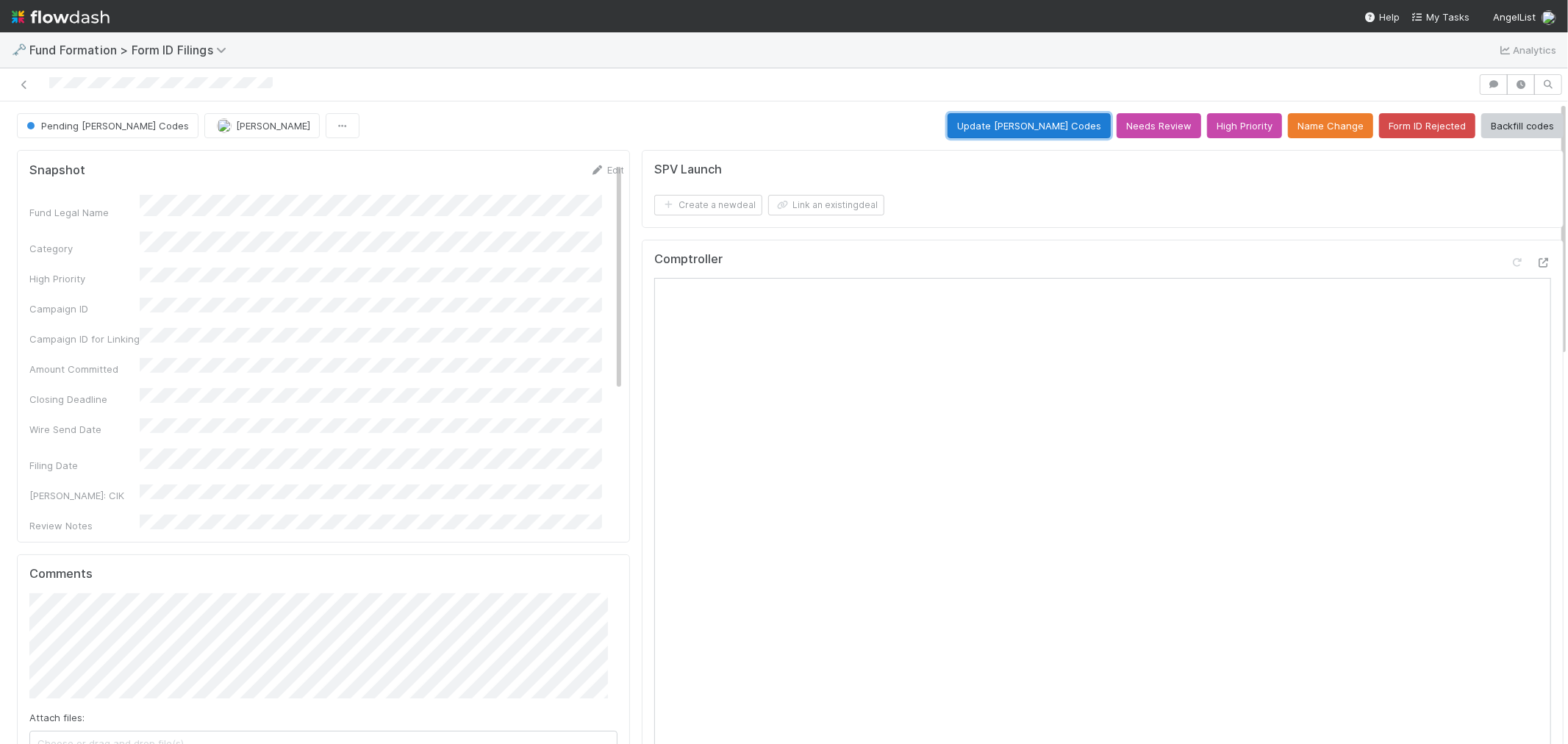
click at [1029, 129] on button "Update EDGAR Codes" at bounding box center [1029, 126] width 163 height 25
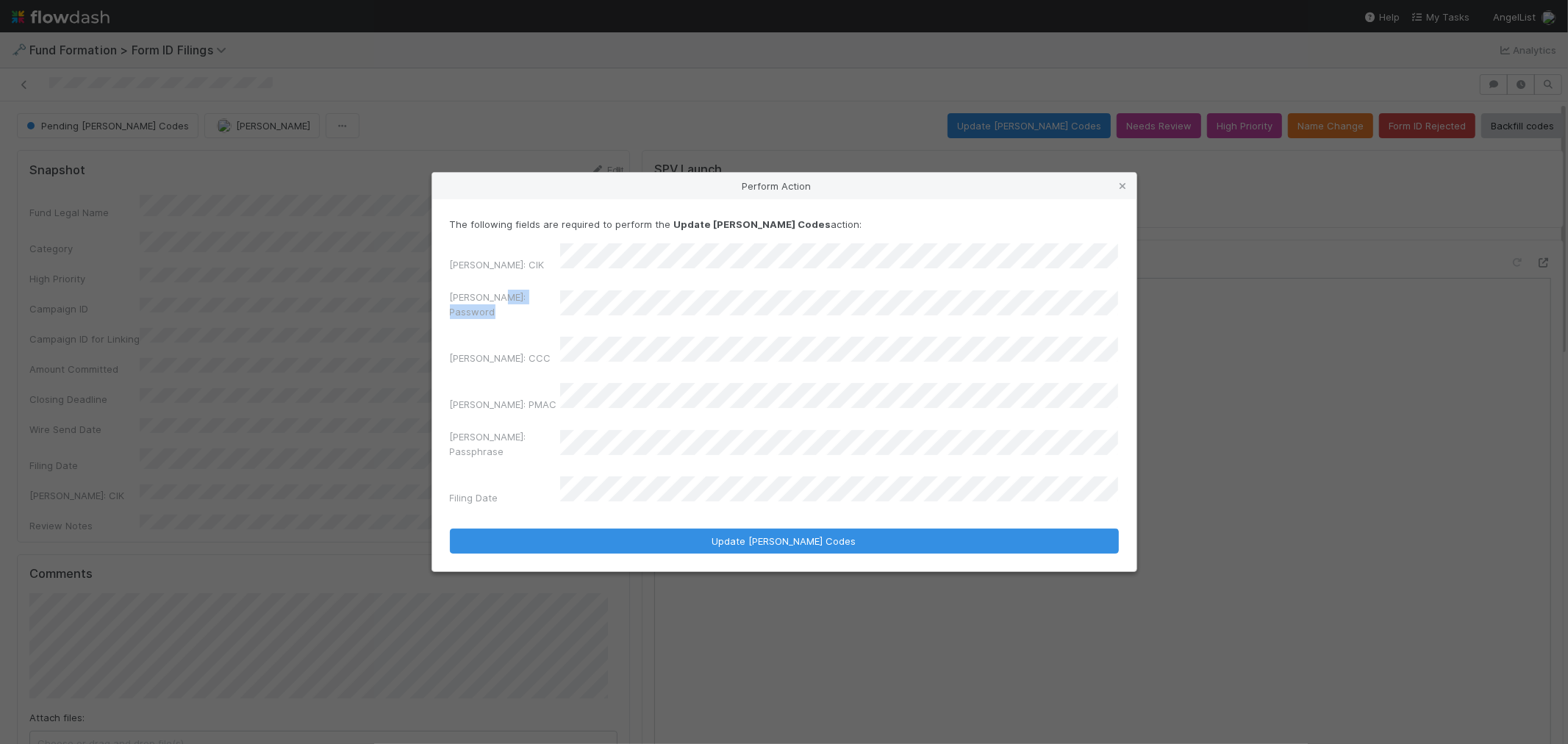
drag, startPoint x: 671, startPoint y: 307, endPoint x: 505, endPoint y: 320, distance: 166.5
click at [505, 320] on div "EDGAR: CIK EDGAR: Password EDGAR: CCC EDGAR: PMAC EDGAR: Passphrase Filing Date" at bounding box center [784, 377] width 669 height 268
click at [555, 317] on div "EDGAR: Password" at bounding box center [784, 307] width 669 height 35
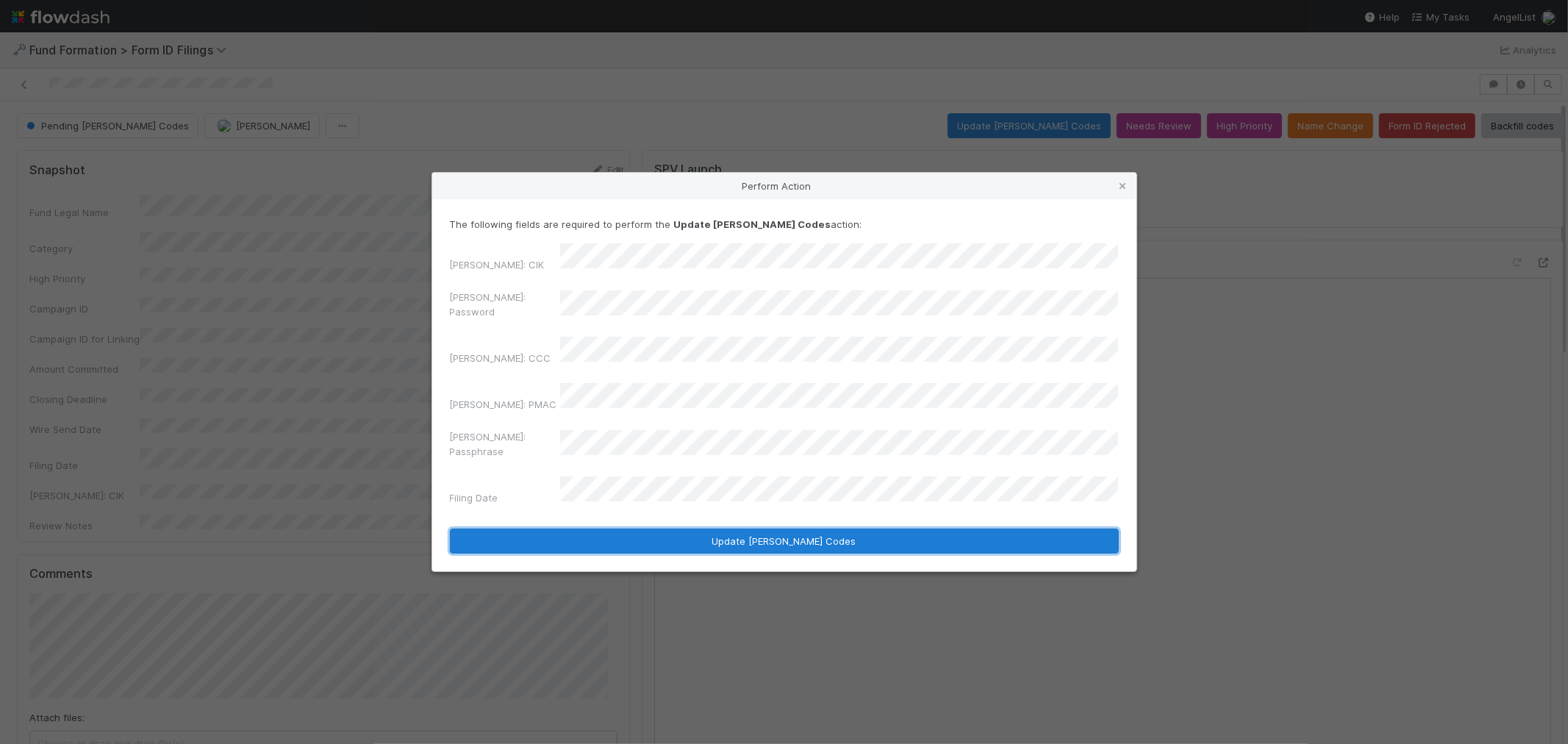
click at [659, 528] on button "Update EDGAR Codes" at bounding box center [784, 541] width 669 height 25
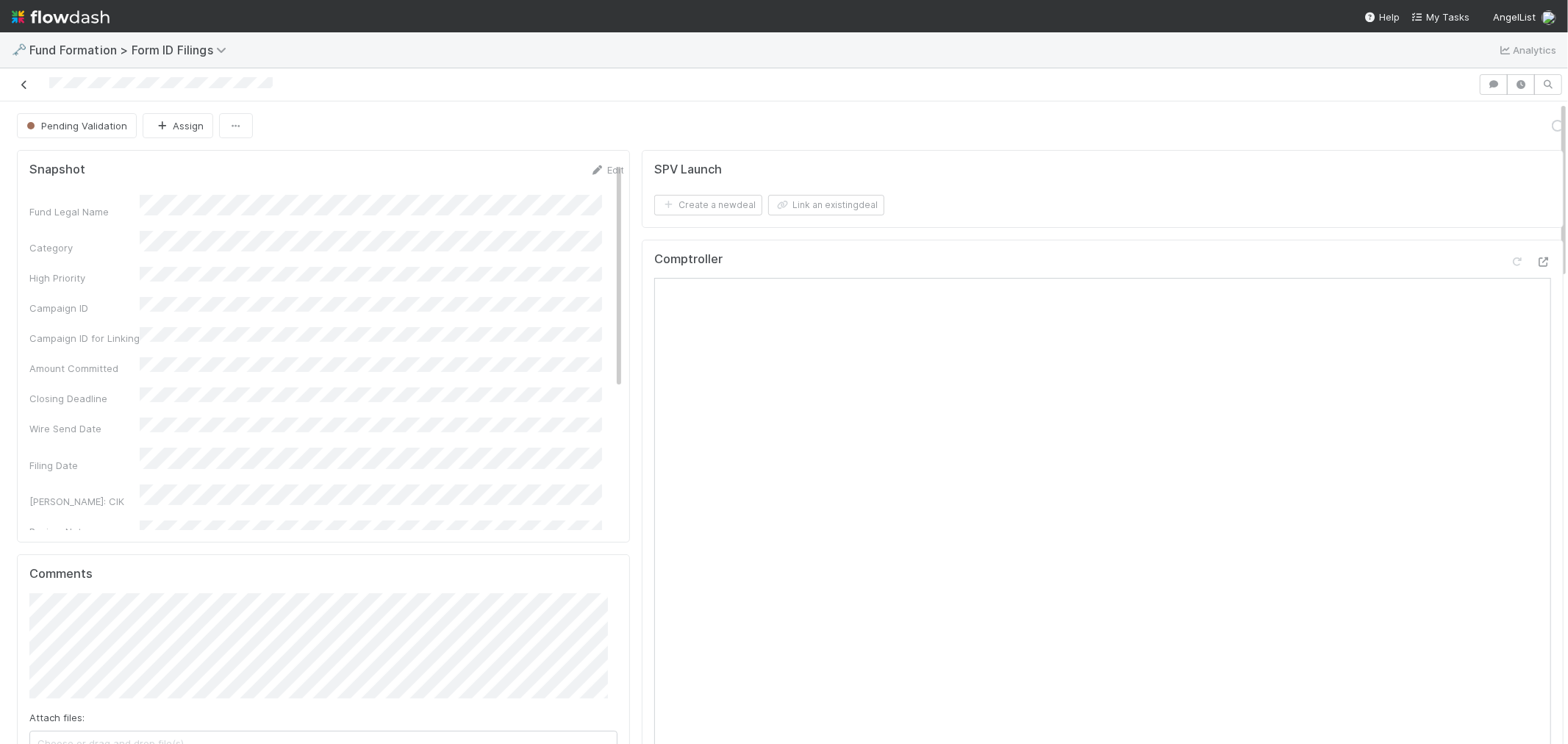
click at [26, 86] on icon at bounding box center [25, 85] width 15 height 10
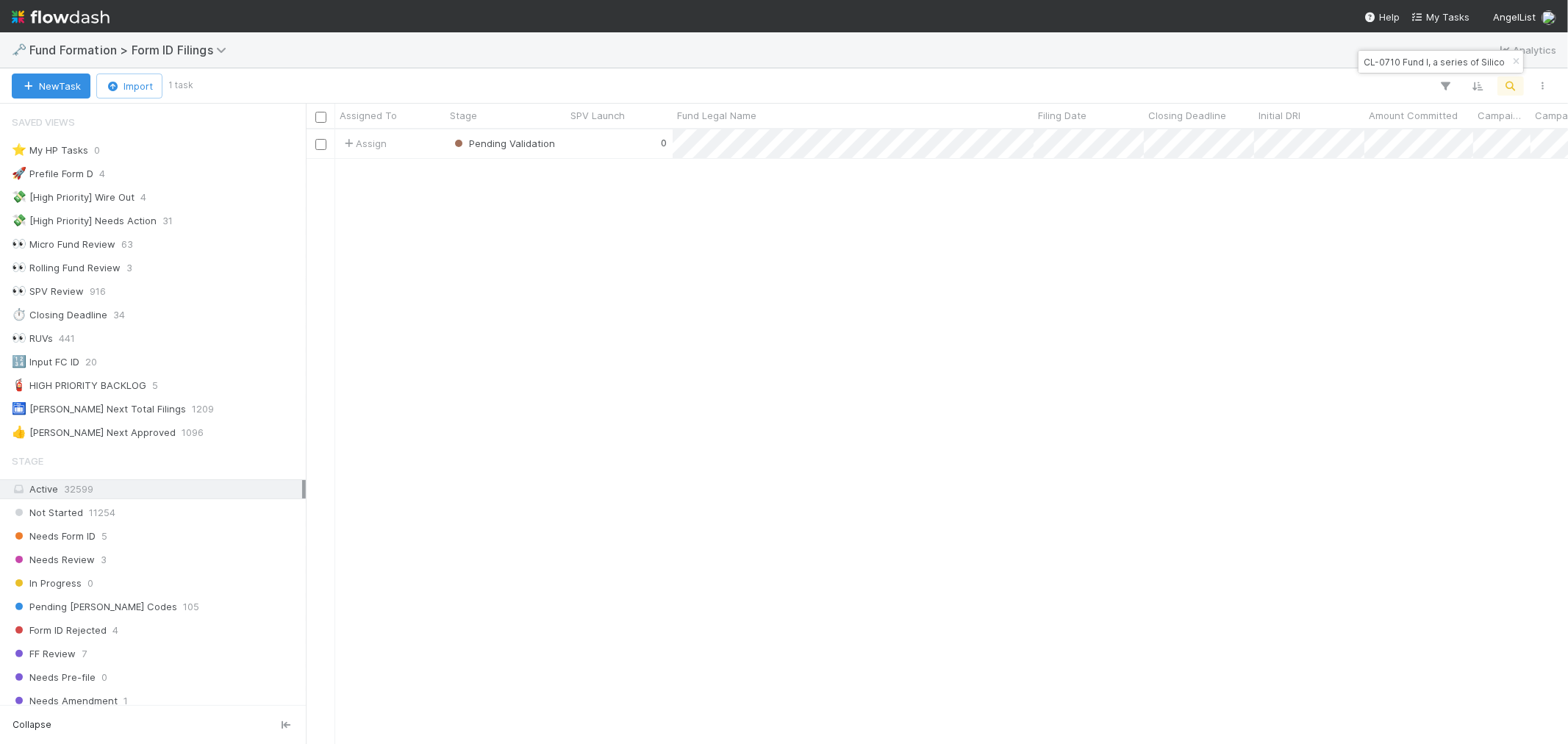
scroll to position [12, 12]
click at [1516, 65] on icon "button" at bounding box center [1516, 62] width 15 height 9
click at [1501, 83] on button "button" at bounding box center [1511, 86] width 27 height 19
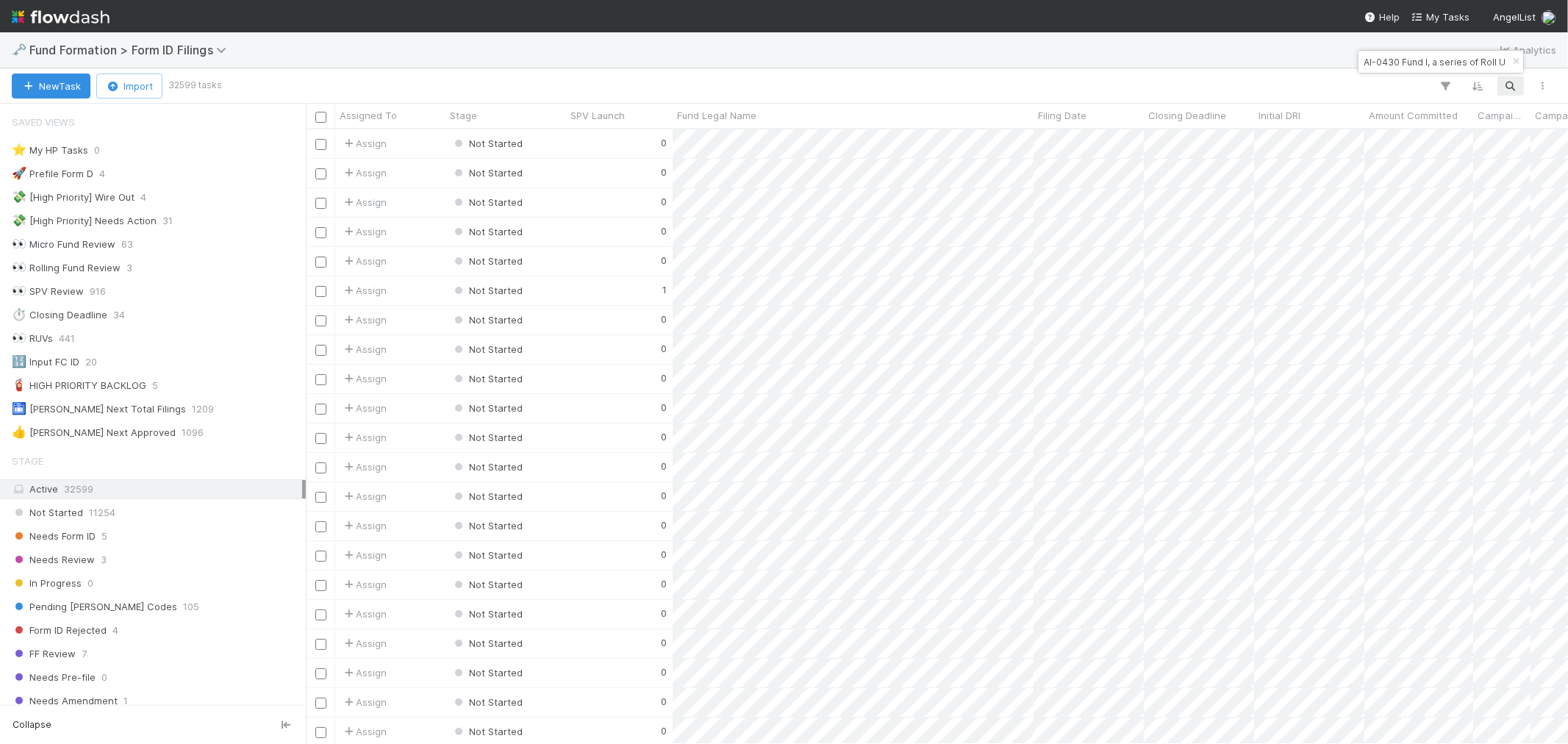
scroll to position [0, 72]
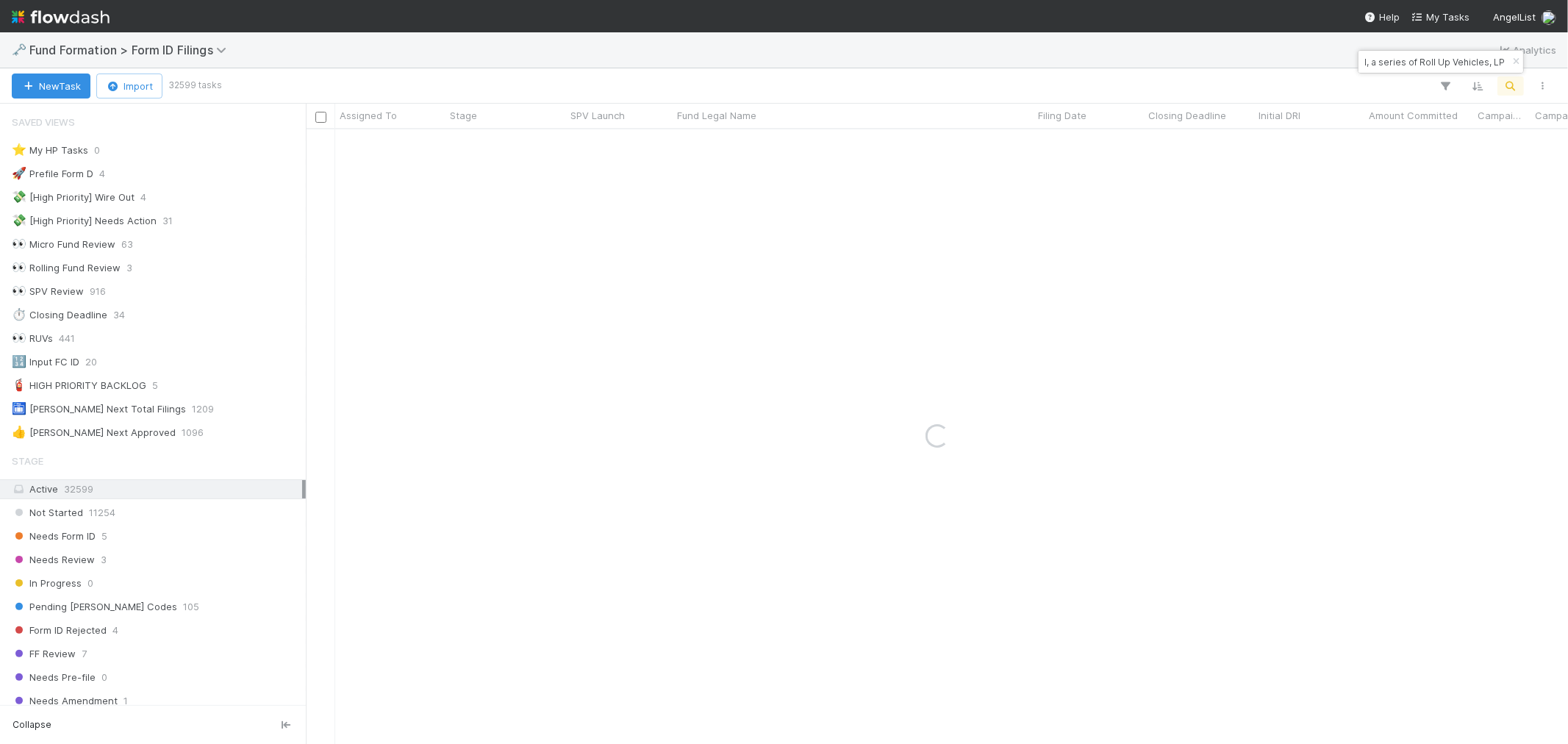
type input "AI-0430 Fund I, a series of Roll Up Vehicles, LP"
click at [585, 149] on div "0" at bounding box center [619, 144] width 106 height 29
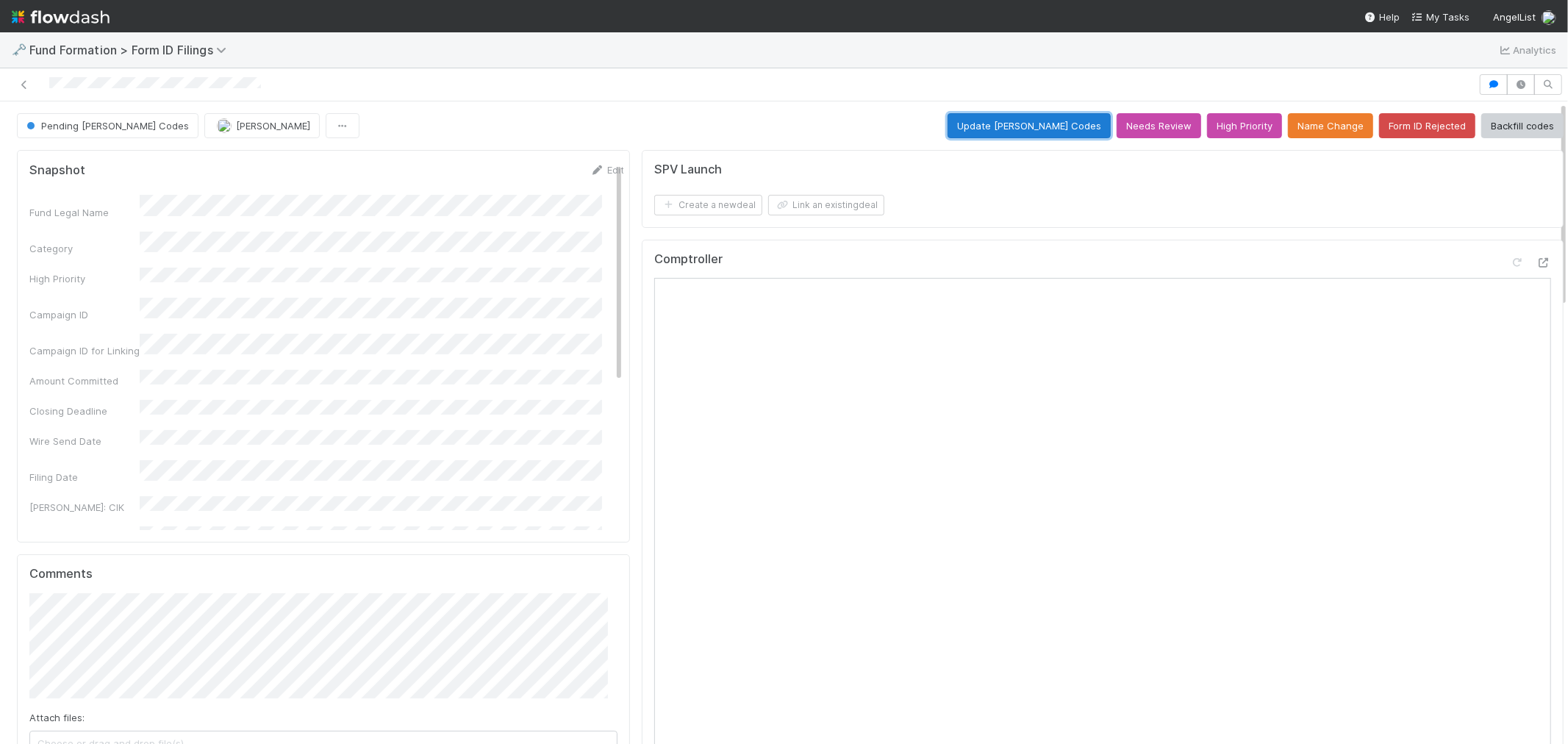
click at [1040, 125] on button "Update EDGAR Codes" at bounding box center [1029, 126] width 163 height 25
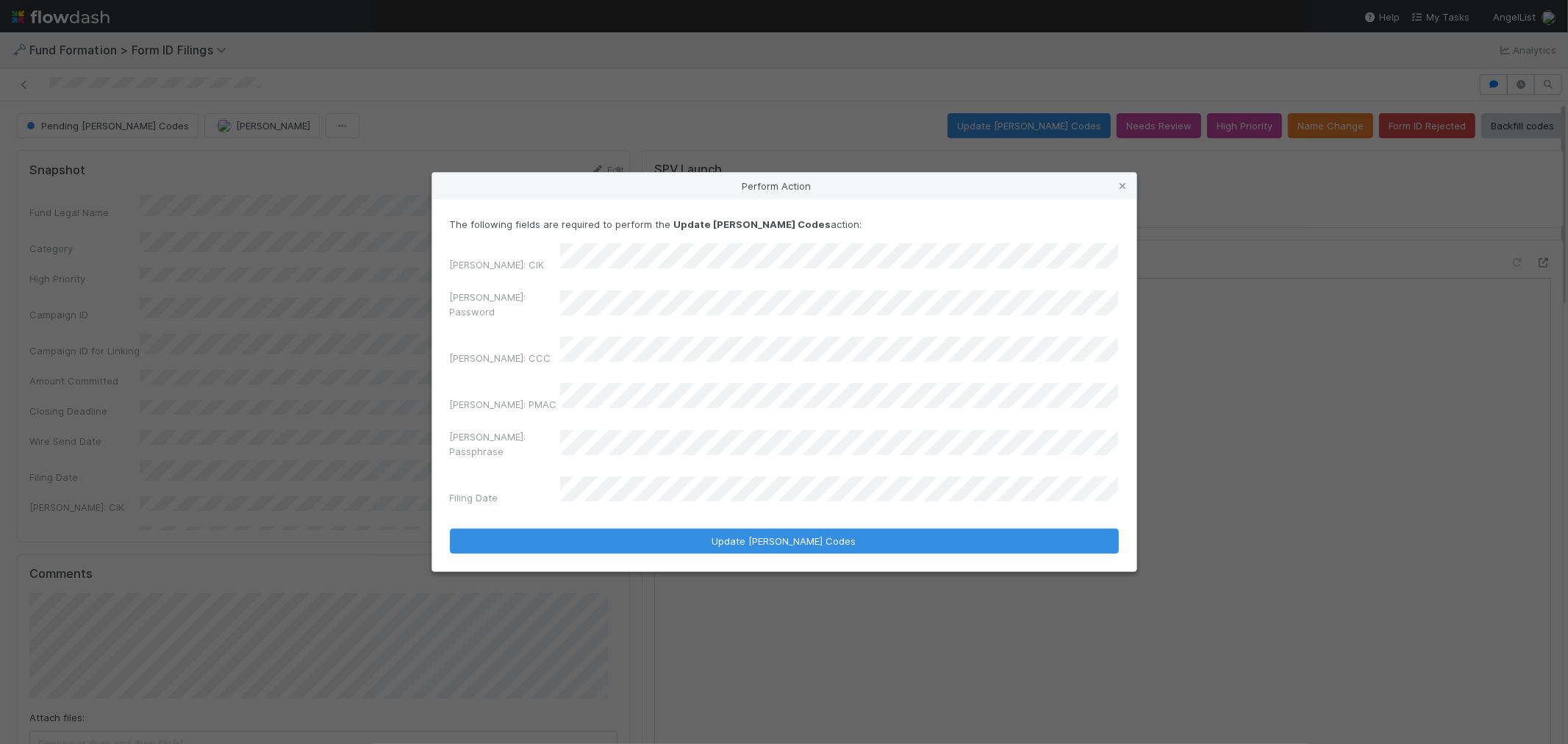
click at [513, 304] on div "EDGAR: CIK EDGAR: Password EDGAR: CCC EDGAR: PMAC EDGAR: Passphrase Filing Date" at bounding box center [784, 377] width 669 height 268
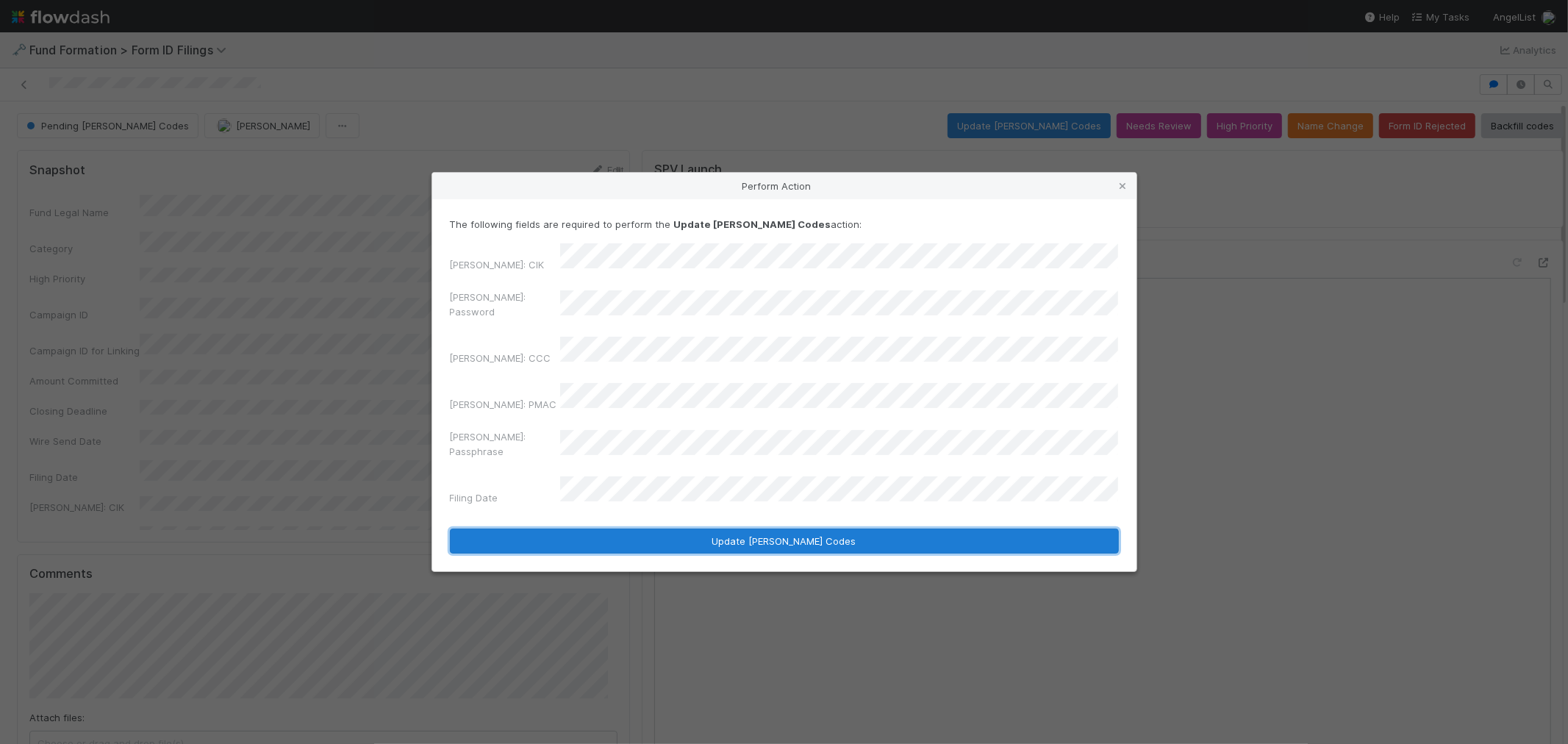
click at [659, 528] on button "Update EDGAR Codes" at bounding box center [784, 541] width 669 height 25
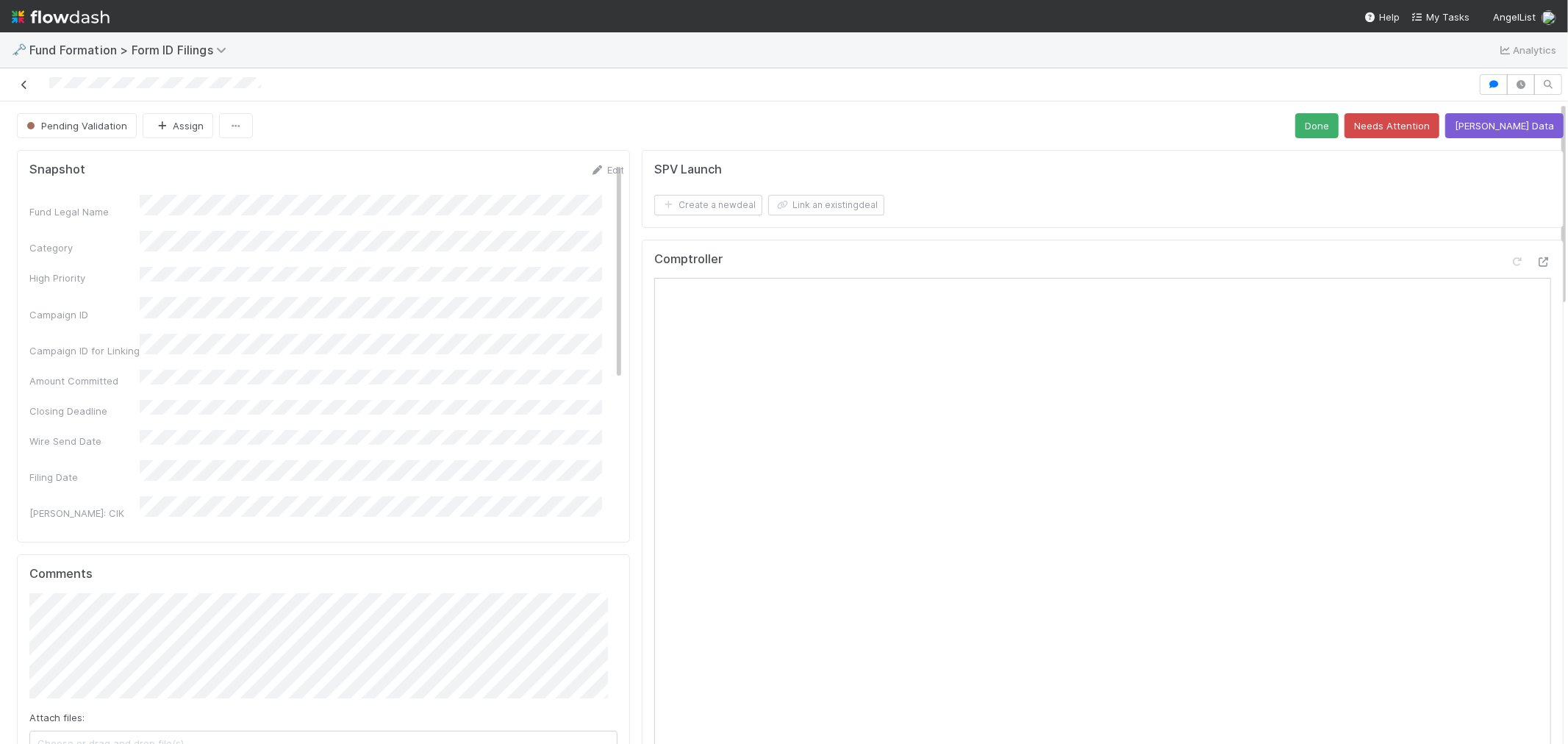
click at [22, 89] on icon at bounding box center [25, 85] width 15 height 10
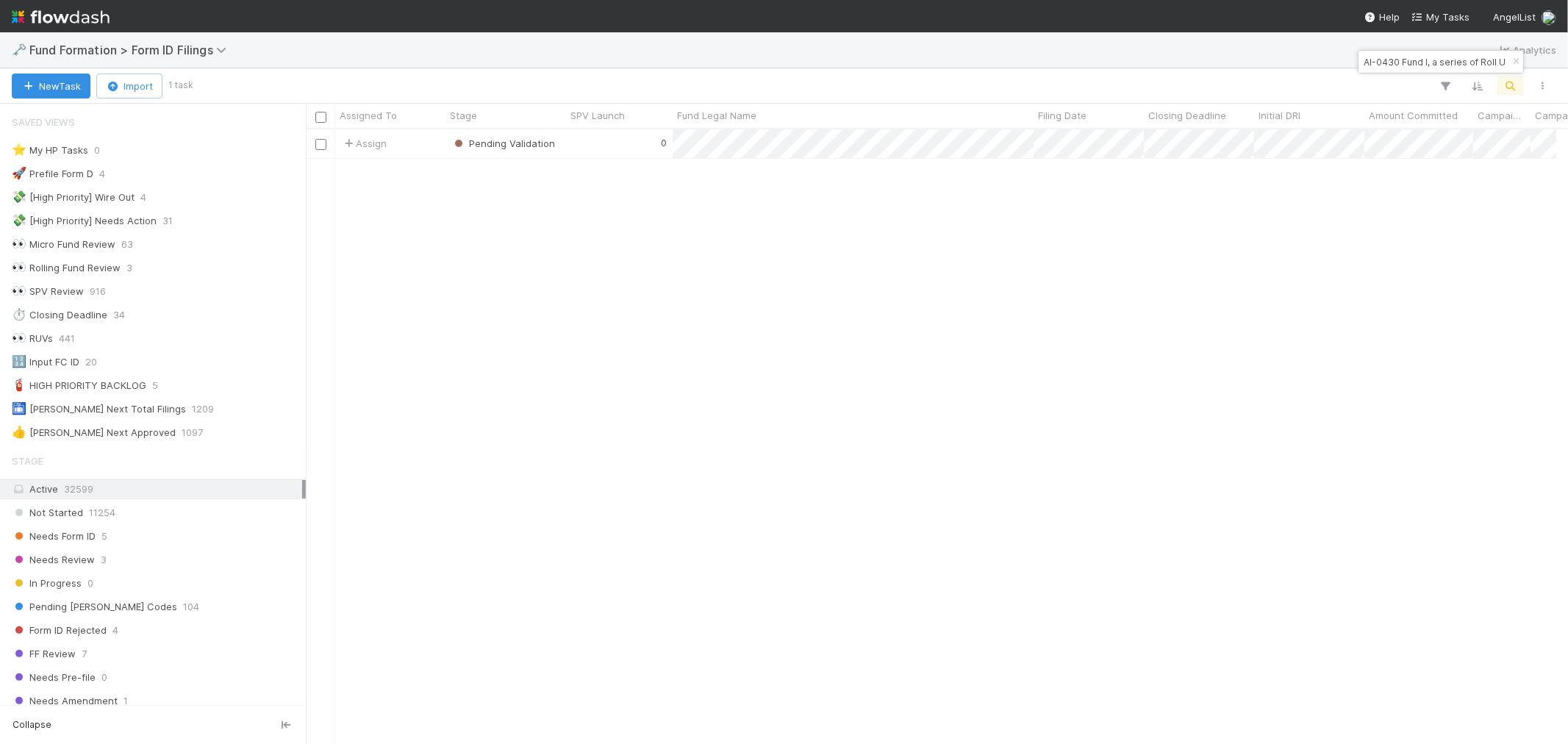
scroll to position [12, 12]
click at [1513, 63] on icon "button" at bounding box center [1516, 62] width 15 height 9
click at [1513, 82] on div "New Task Import 1 task" at bounding box center [784, 86] width 1568 height 35
click at [1513, 83] on icon "button" at bounding box center [1511, 86] width 15 height 13
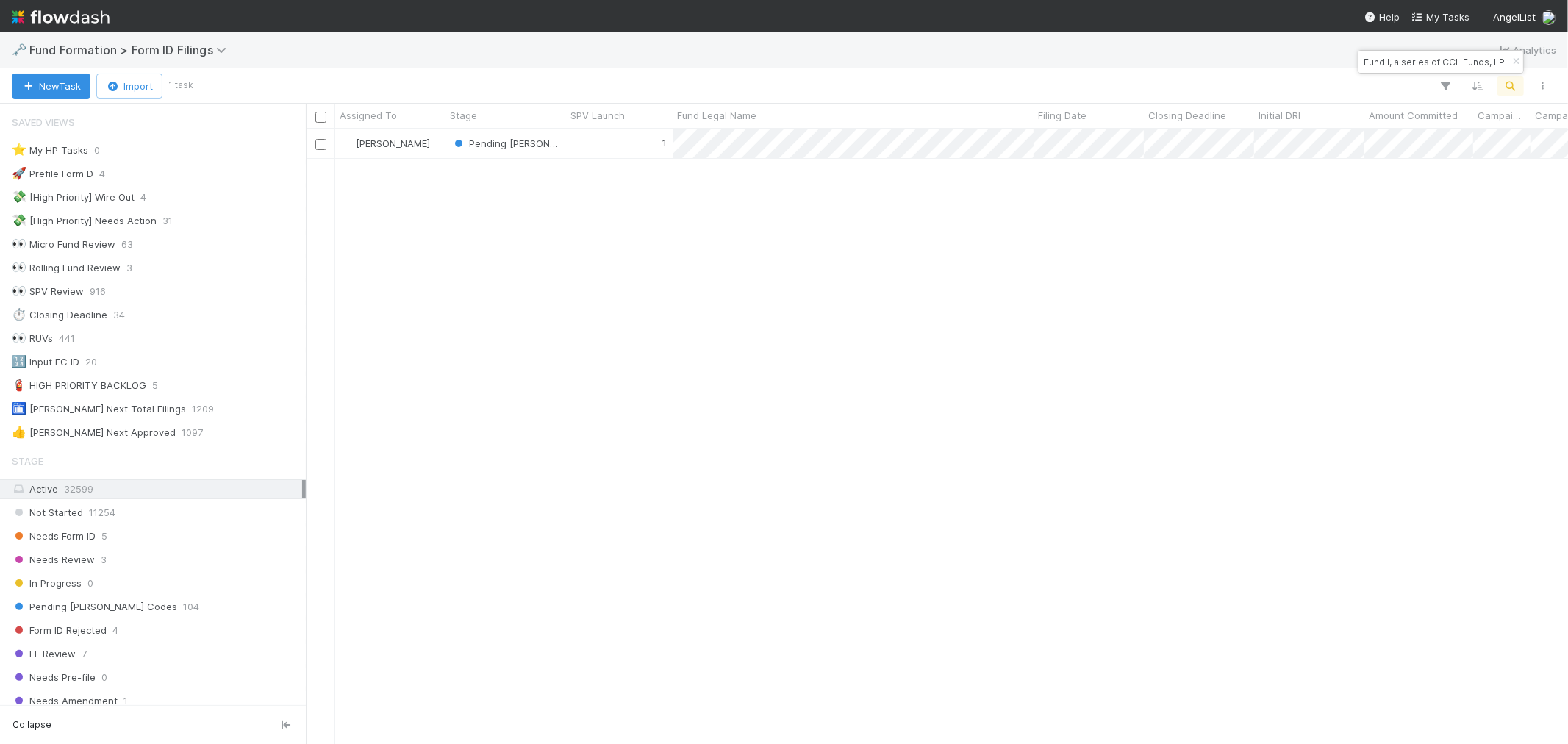
type input "MA-0709 Fund I, a series of CCL Funds, LP"
click at [601, 138] on div "1" at bounding box center [619, 144] width 106 height 29
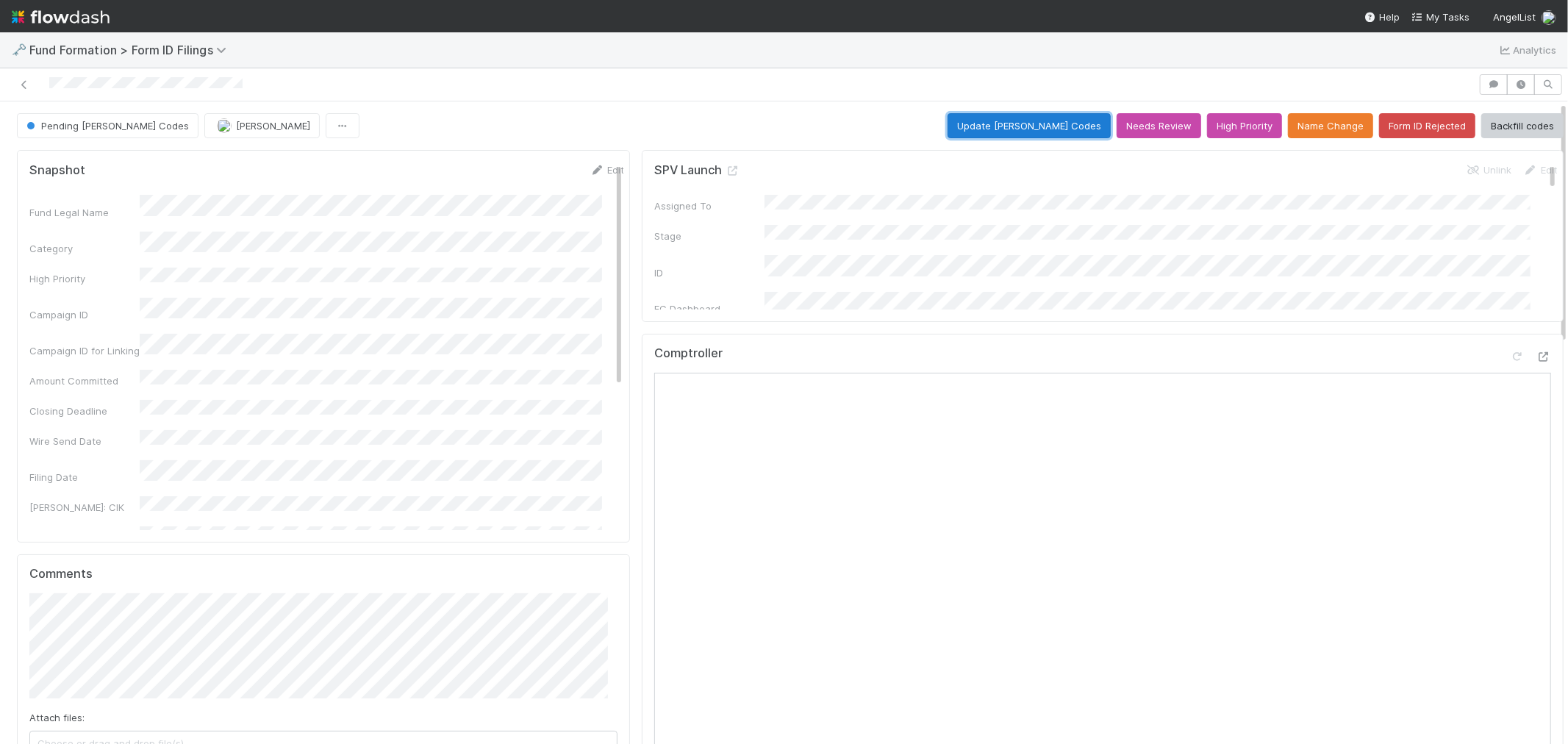
click at [1017, 123] on button "Update EDGAR Codes" at bounding box center [1029, 126] width 163 height 25
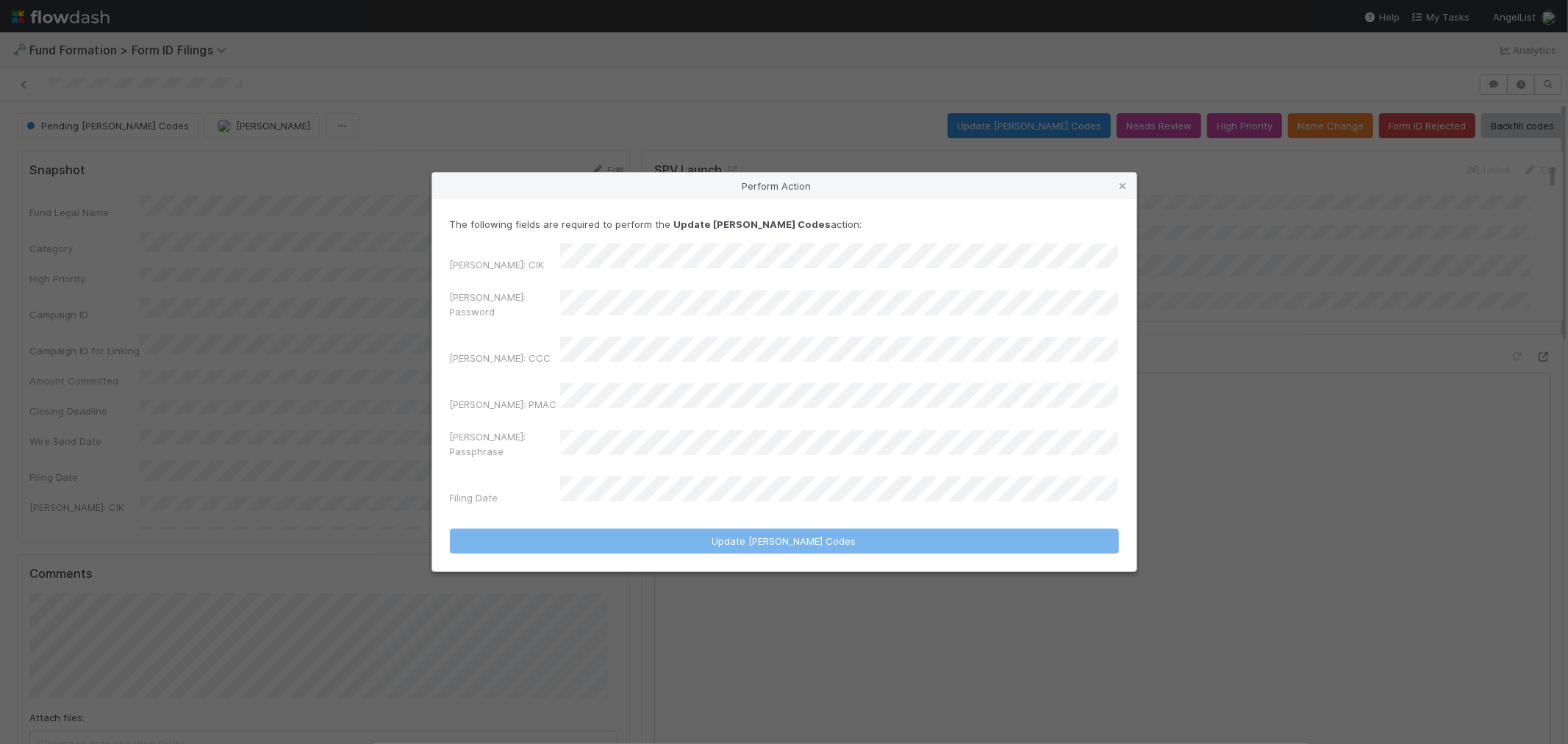
click at [739, 269] on div "The following fields are required to perform the Update EDGAR Codes action: EDG…" at bounding box center [784, 363] width 669 height 294
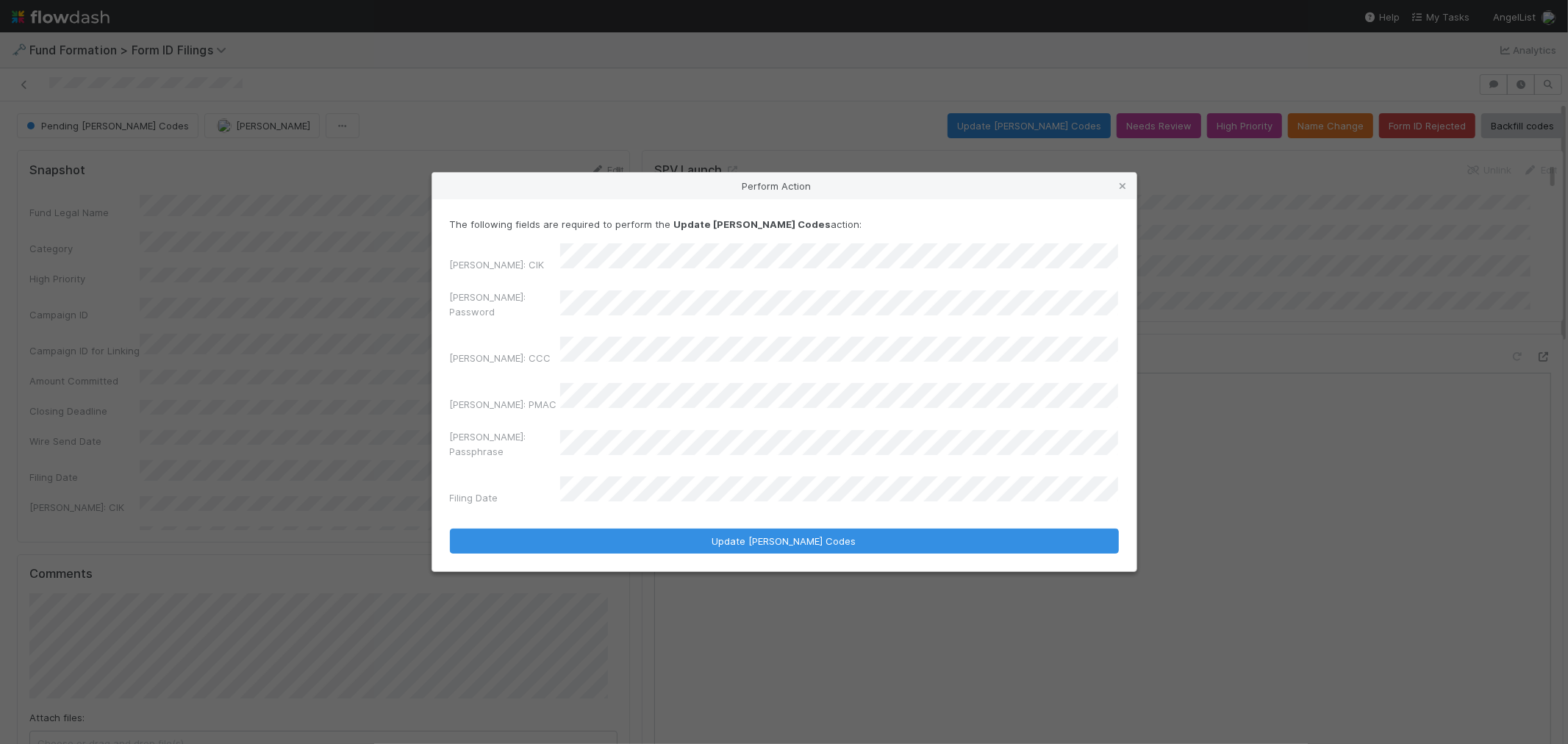
click at [525, 314] on div "EDGAR: Password" at bounding box center [784, 307] width 669 height 35
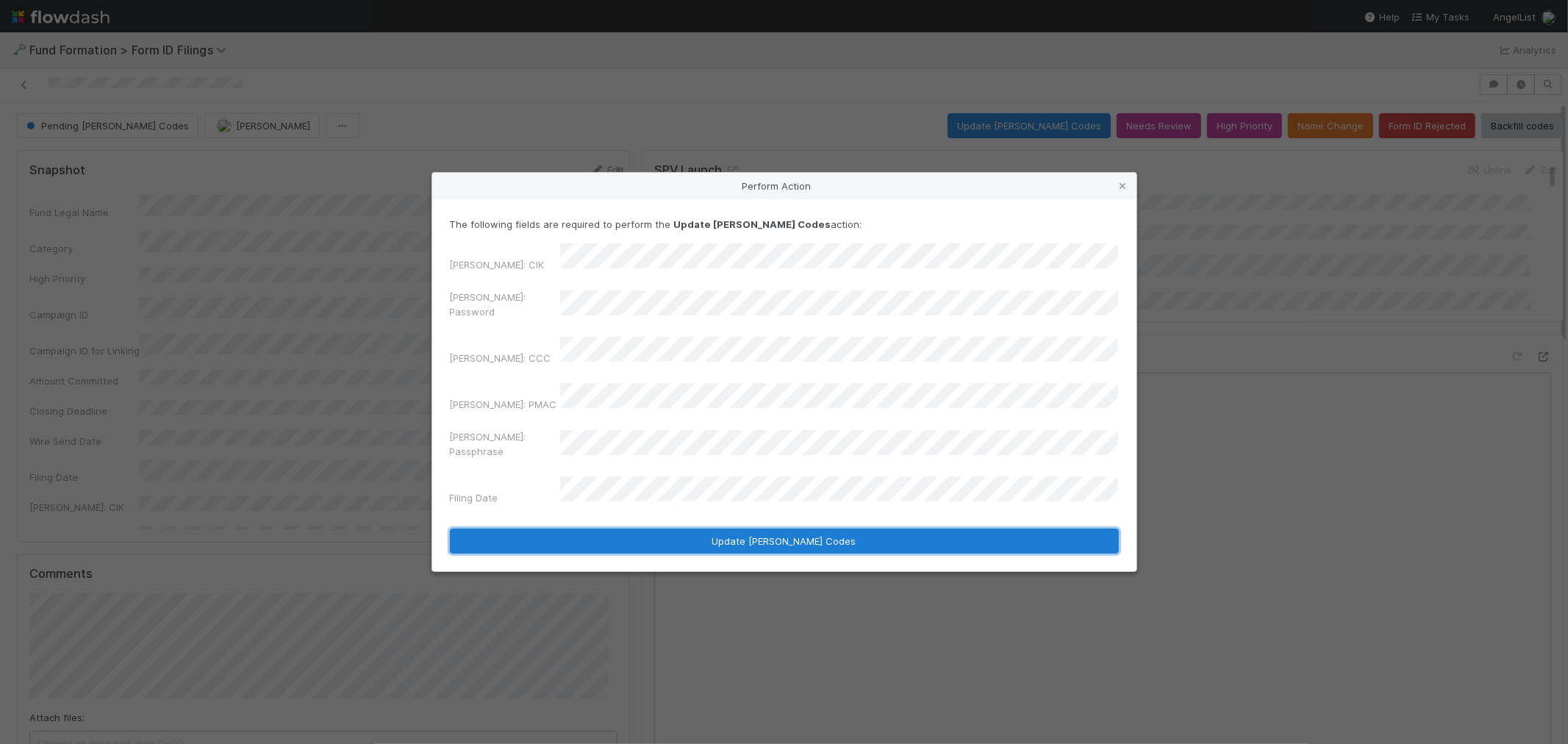
click at [644, 528] on button "Update EDGAR Codes" at bounding box center [784, 541] width 669 height 25
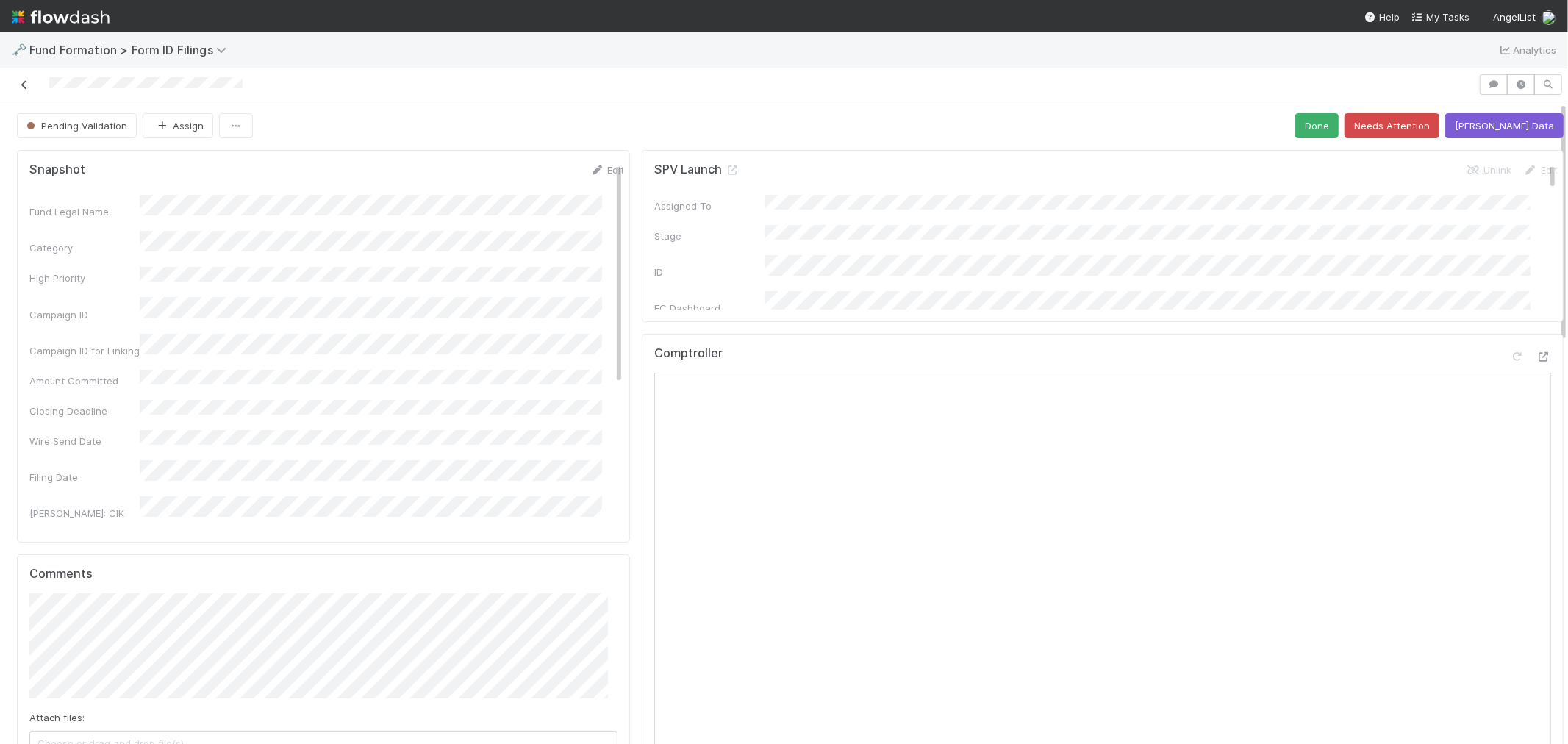
click at [22, 90] on icon at bounding box center [25, 85] width 15 height 10
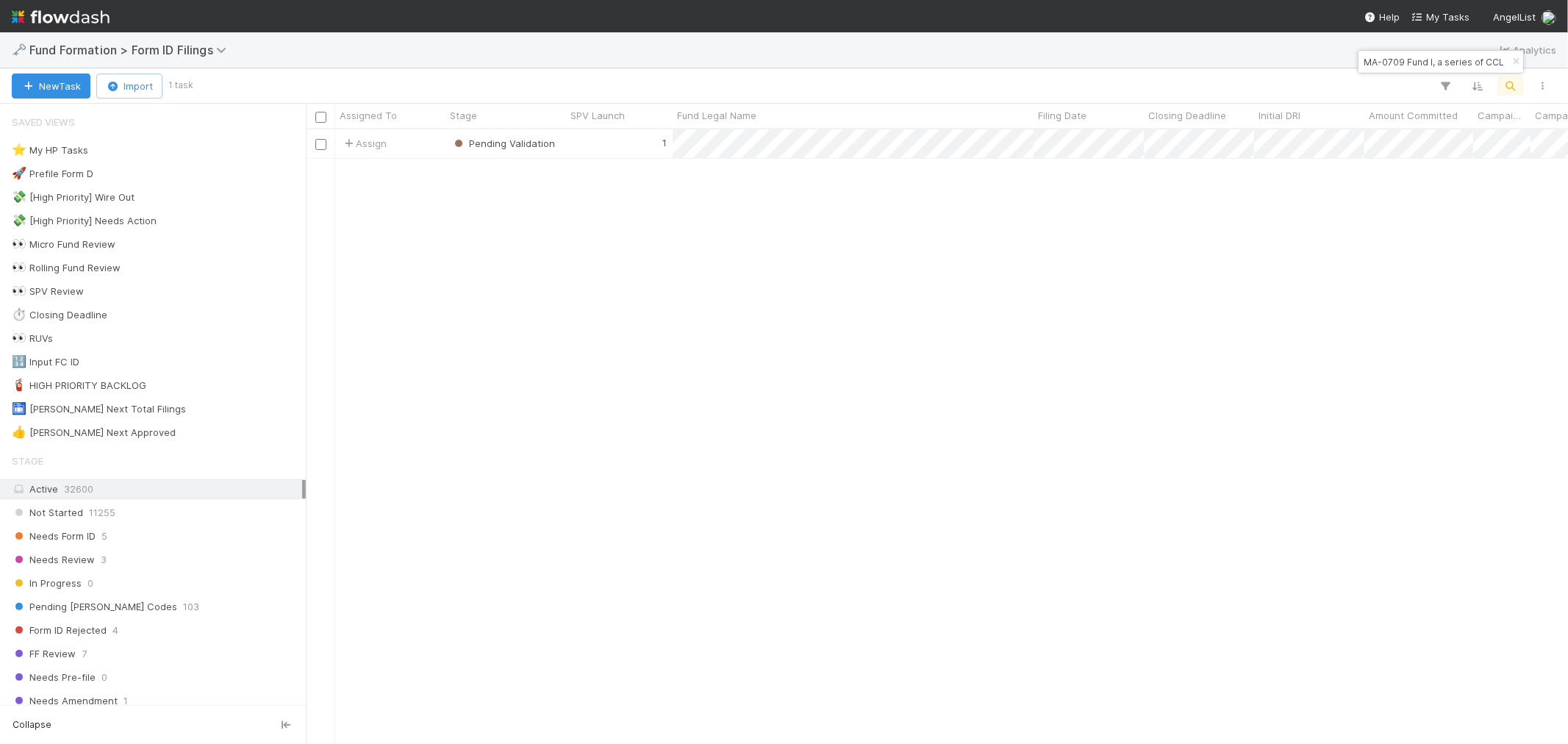
scroll to position [601, 1250]
click at [1509, 62] on icon "button" at bounding box center [1516, 62] width 15 height 9
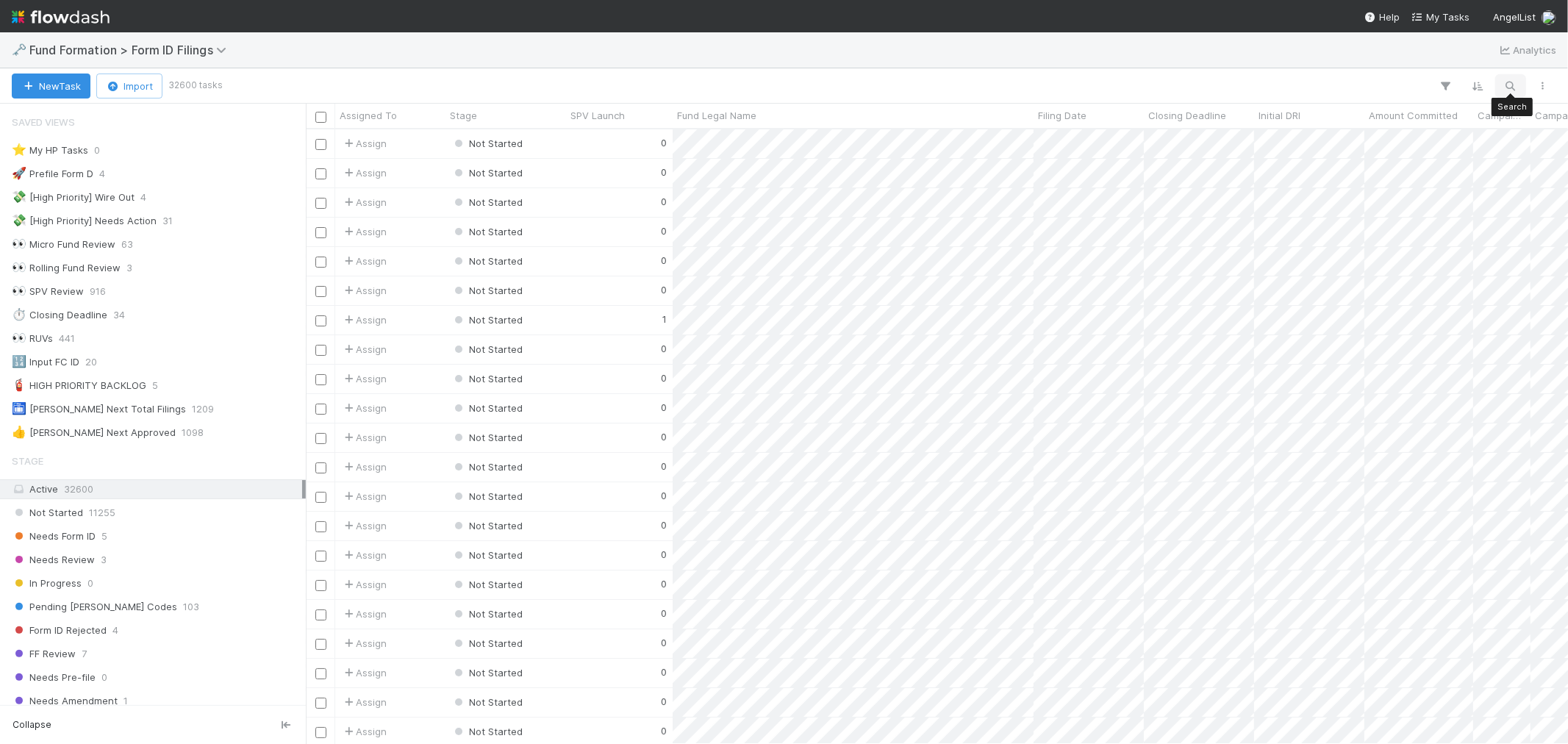
click at [1520, 83] on button "button" at bounding box center [1511, 86] width 27 height 19
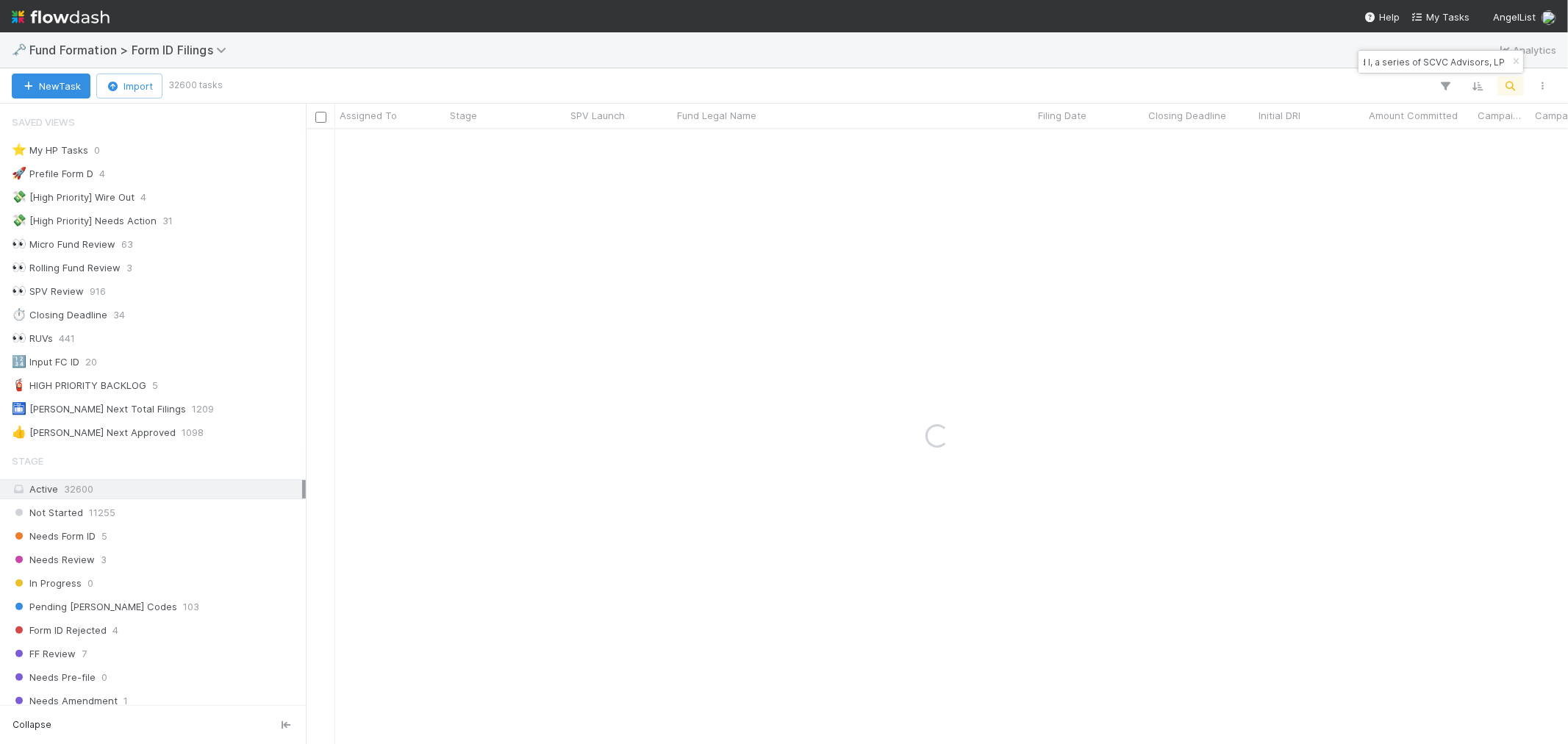
type input "PL Fund I, a series of SCVC Advisors, LP"
click at [592, 141] on div "1" at bounding box center [619, 144] width 106 height 29
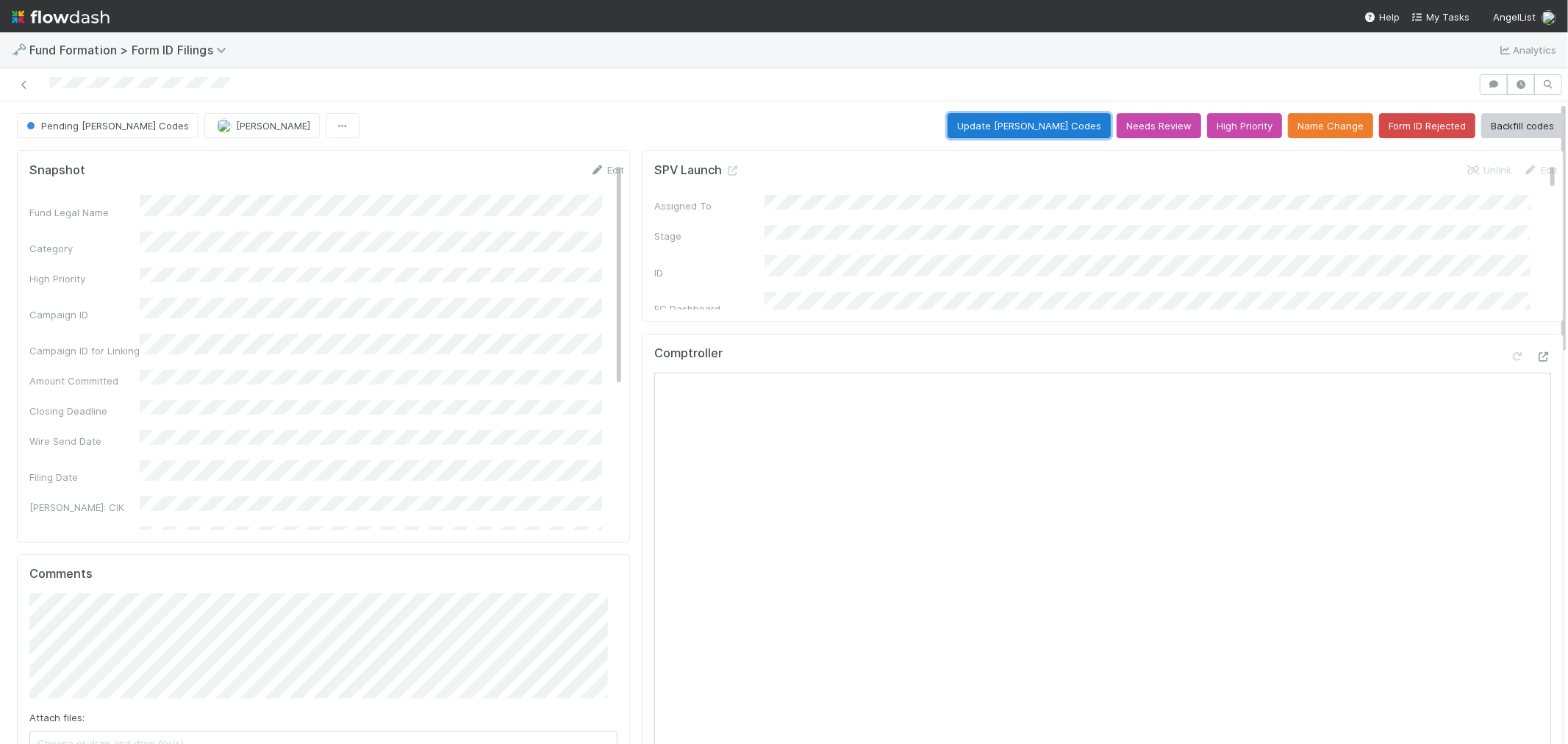
click at [994, 125] on button "Update EDGAR Codes" at bounding box center [1029, 126] width 163 height 25
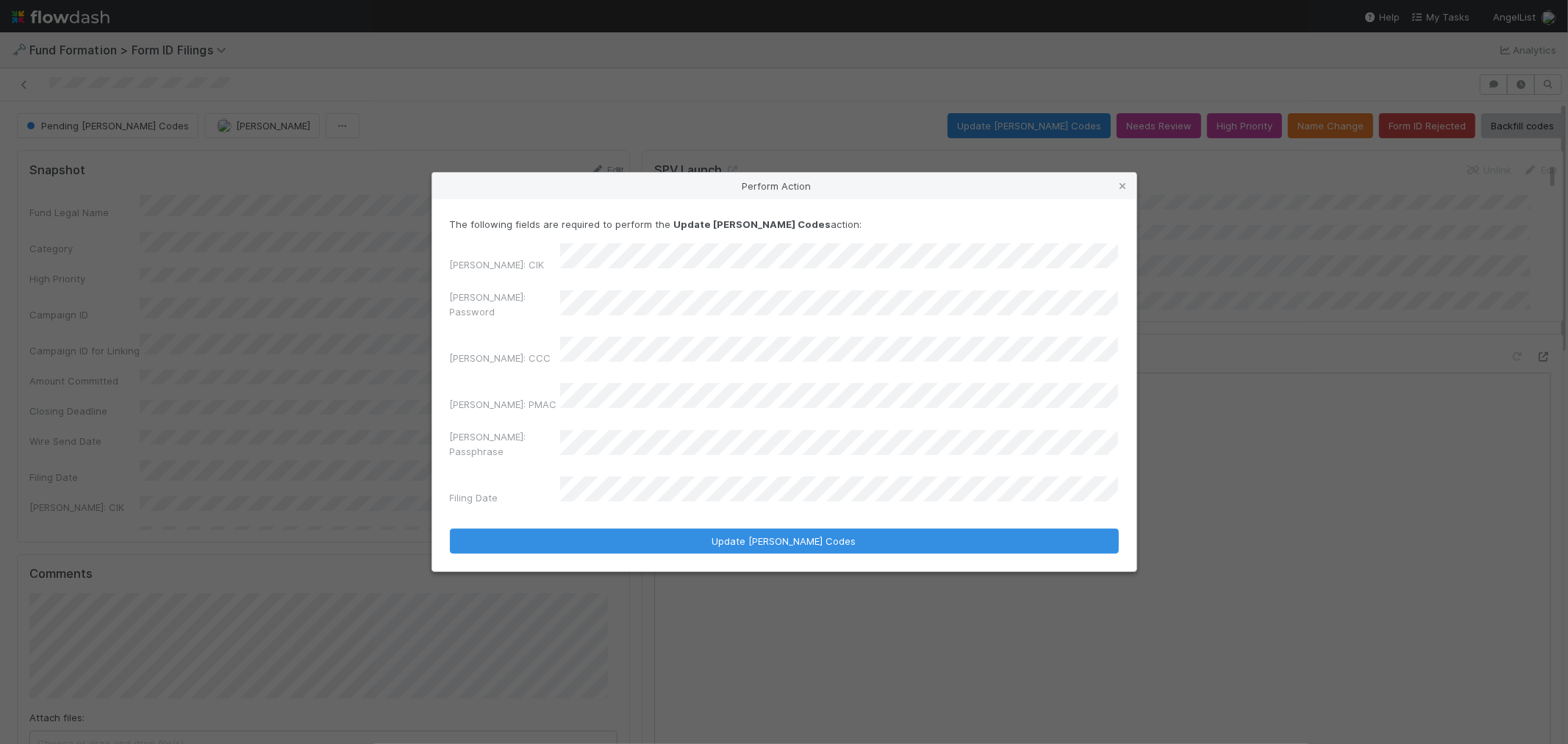
click at [487, 321] on div "EDGAR: Password" at bounding box center [784, 307] width 669 height 35
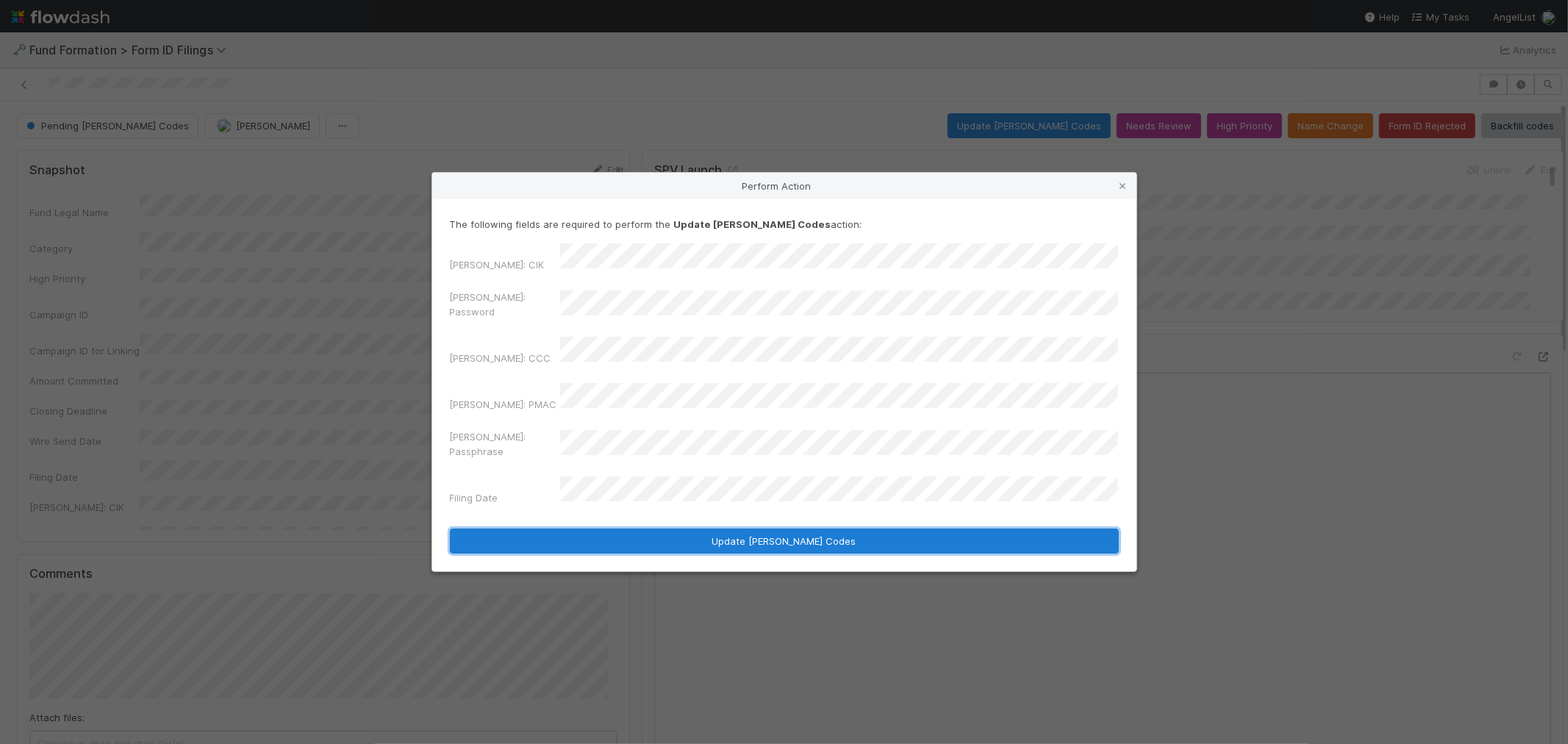
click at [650, 528] on button "Update EDGAR Codes" at bounding box center [784, 541] width 669 height 25
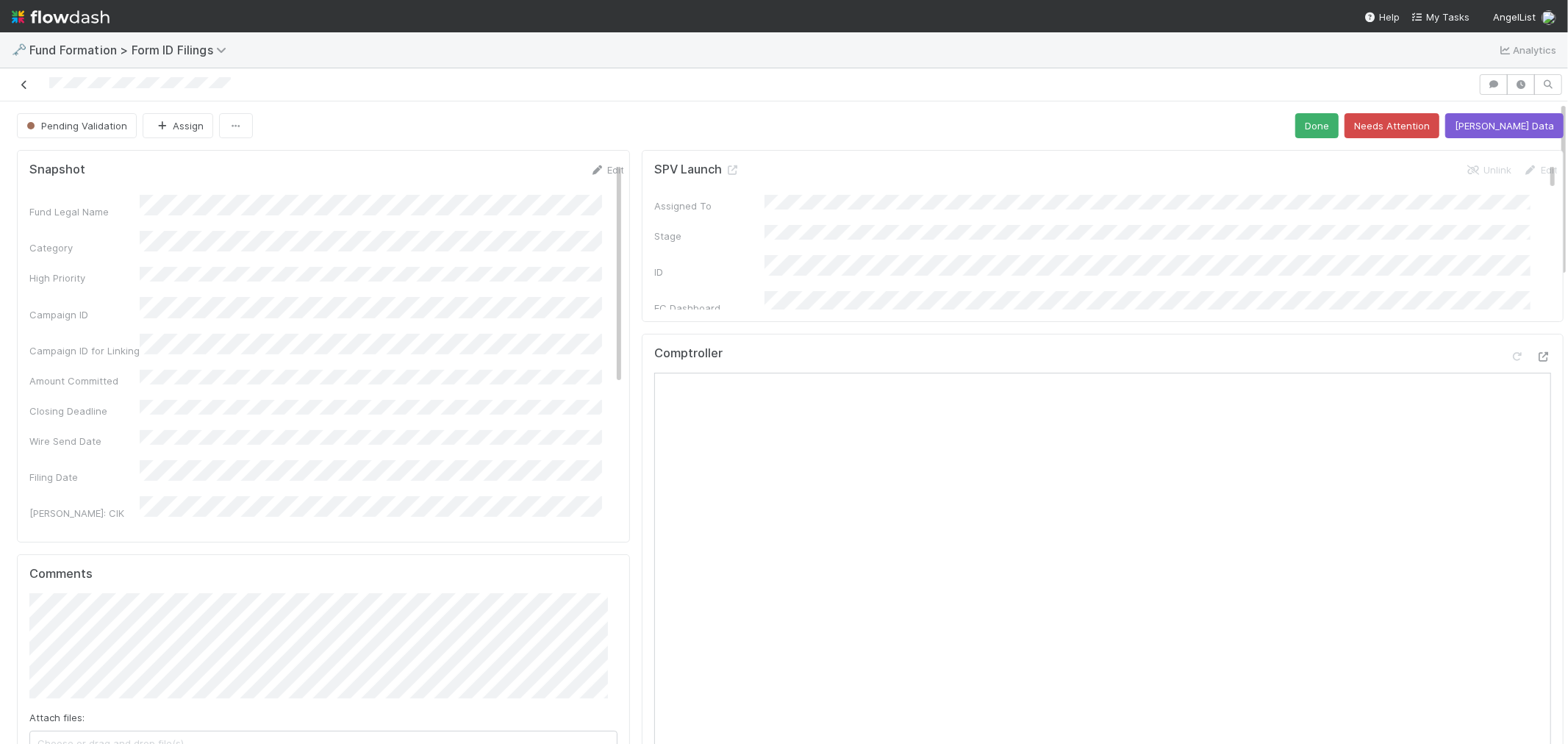
click at [21, 79] on link at bounding box center [25, 85] width 15 height 15
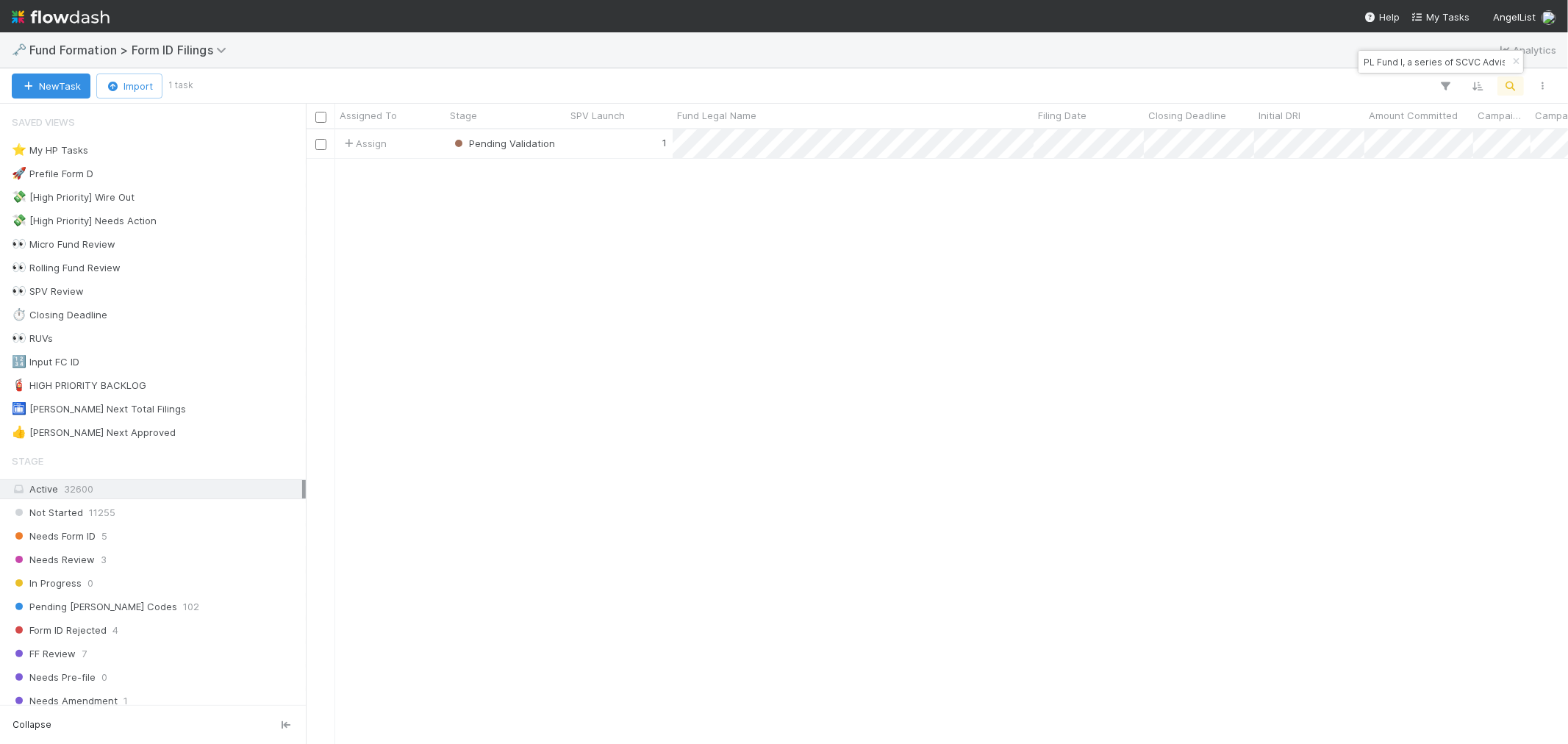
scroll to position [601, 1250]
click at [1511, 62] on icon "button" at bounding box center [1516, 62] width 15 height 9
click at [1510, 83] on icon "button" at bounding box center [1511, 86] width 15 height 13
type input "Chill Fund, a series of No Worries Capital, LP"
click at [586, 142] on div "0" at bounding box center [619, 144] width 106 height 29
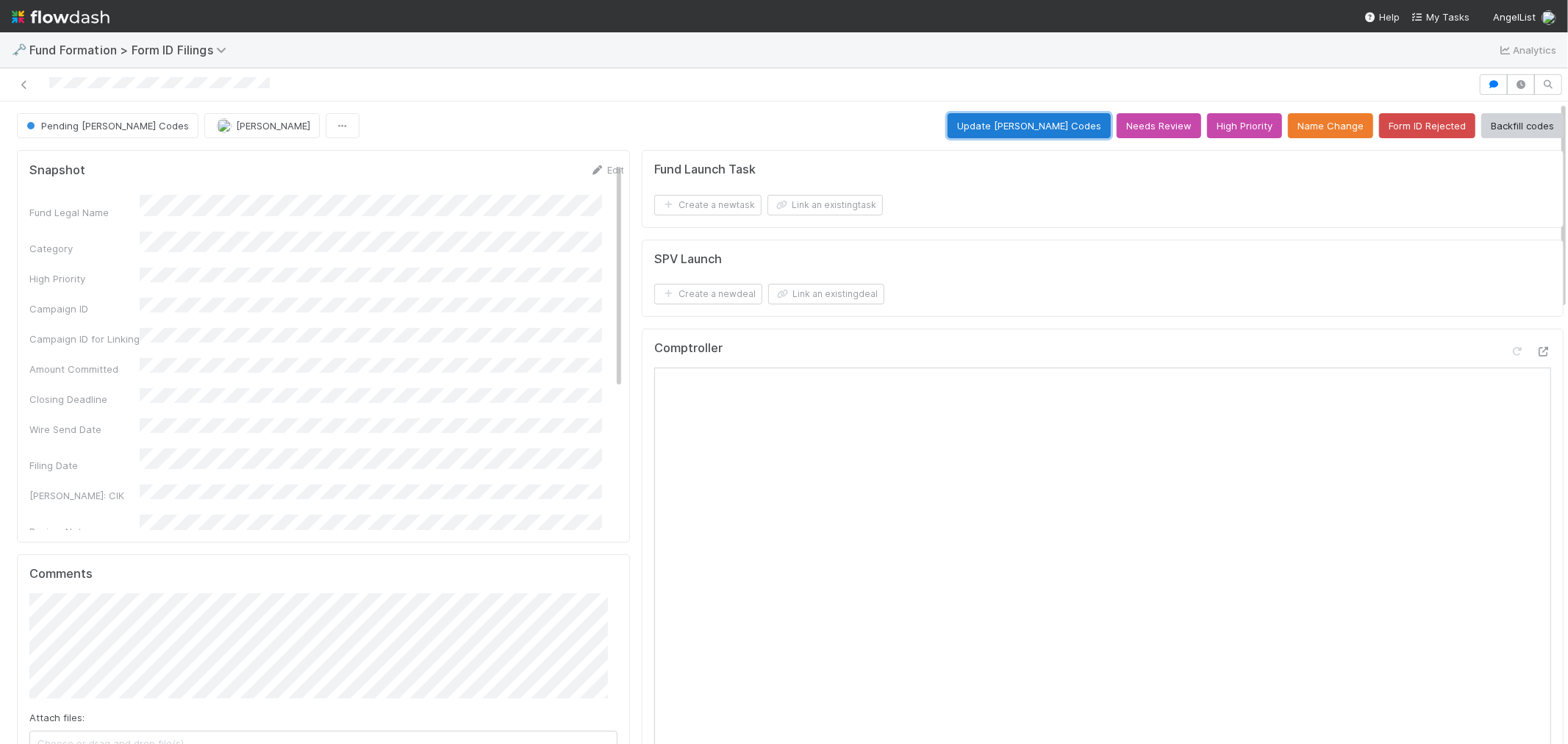
click at [990, 118] on button "Update [PERSON_NAME] Codes" at bounding box center [1029, 126] width 163 height 25
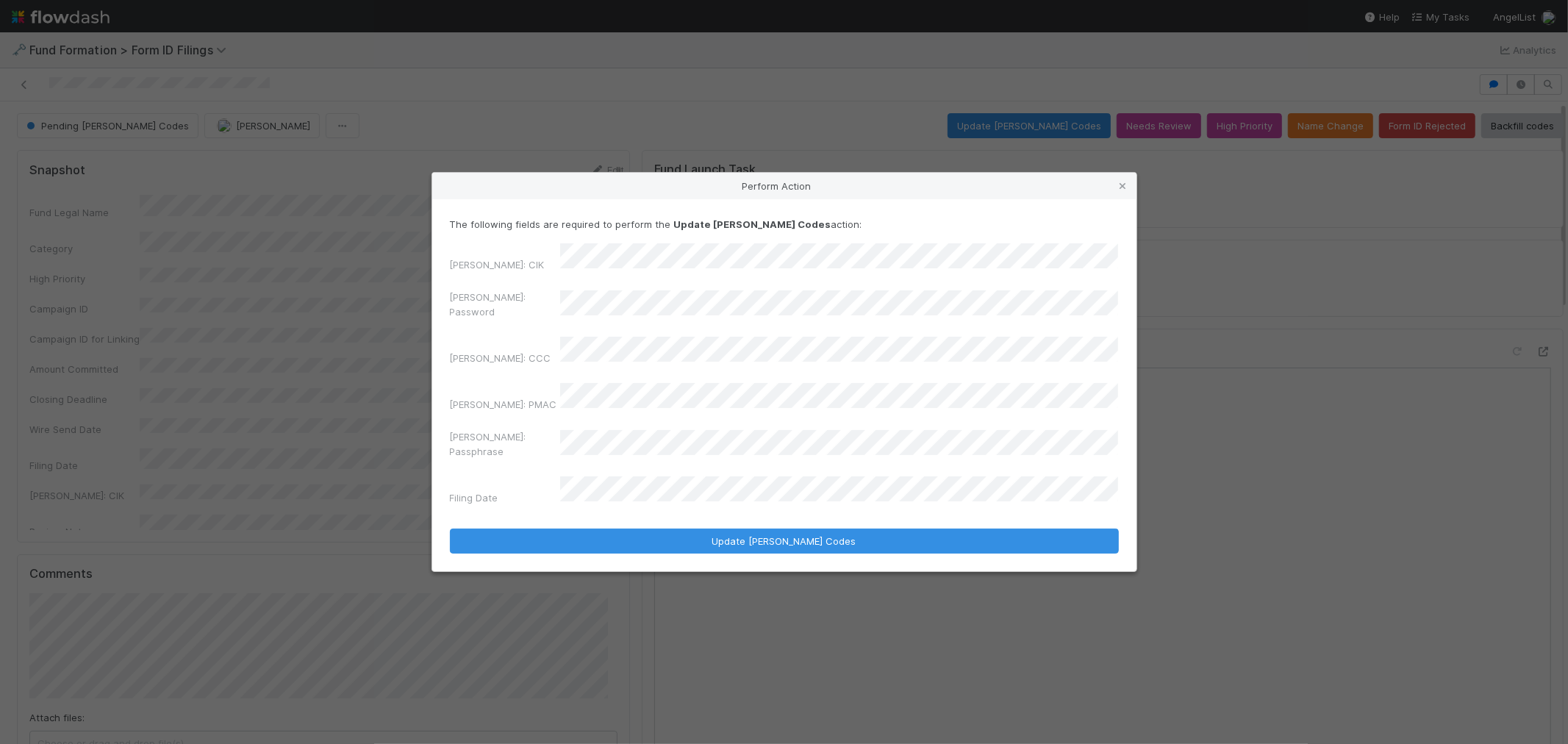
click at [487, 316] on div "[PERSON_NAME]: Password" at bounding box center [784, 307] width 669 height 35
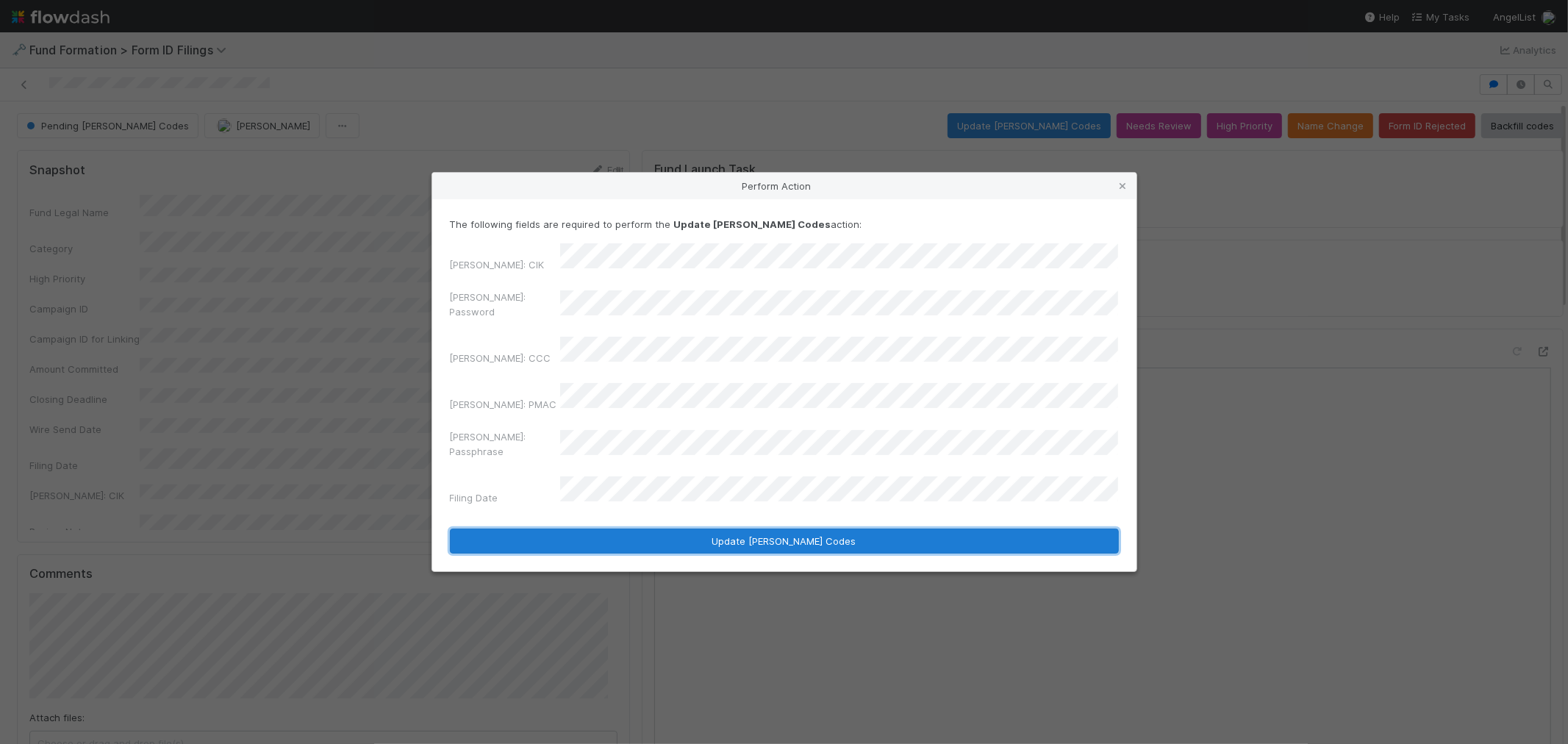
click at [679, 528] on button "Update EDGAR Codes" at bounding box center [784, 541] width 669 height 25
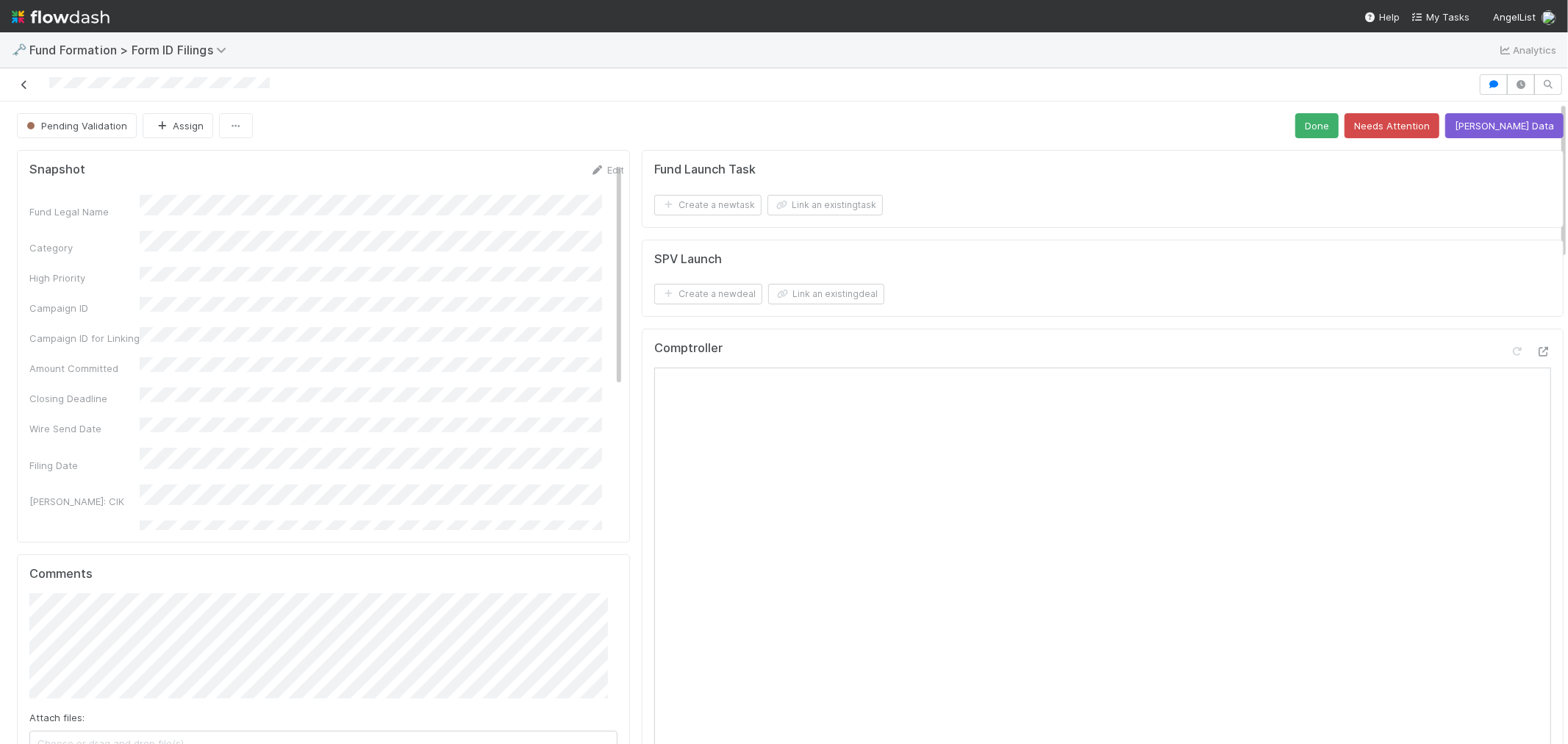
click at [18, 81] on icon at bounding box center [25, 85] width 15 height 10
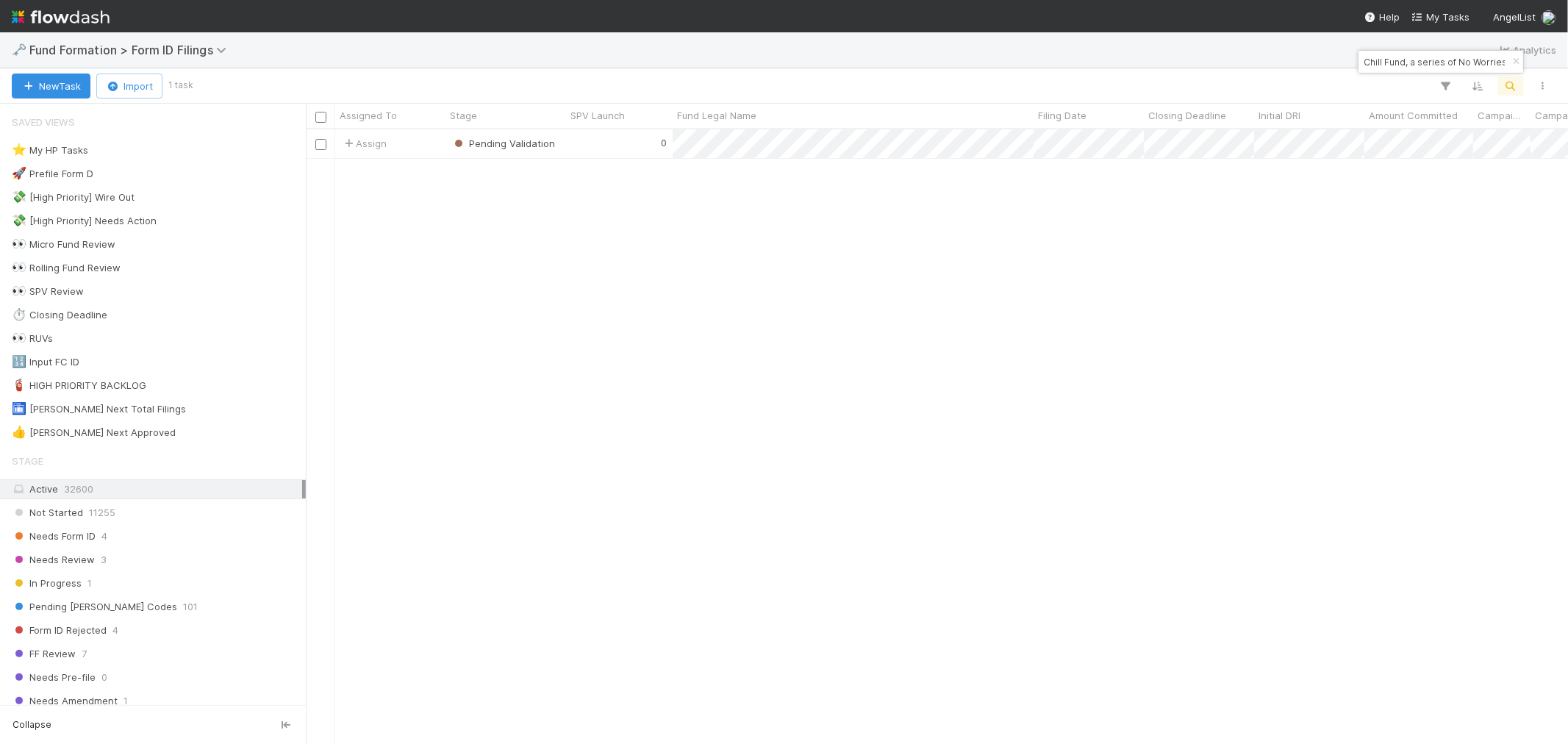
scroll to position [601, 1250]
click at [1517, 63] on icon "button" at bounding box center [1516, 62] width 15 height 9
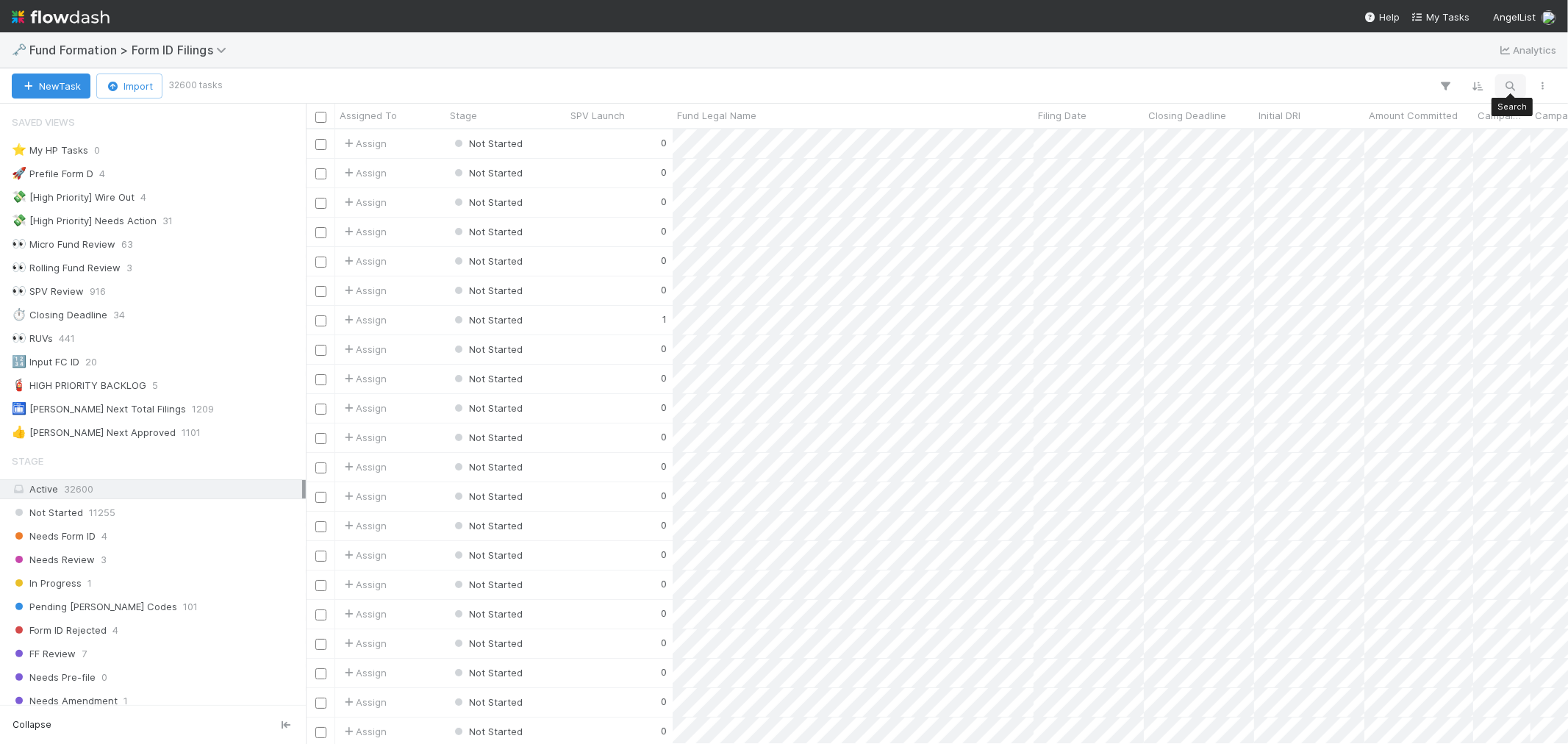
click at [1514, 82] on icon "button" at bounding box center [1511, 86] width 15 height 13
paste input "ZA-0708 Fund III, a series of JMWTX Investments, LP"
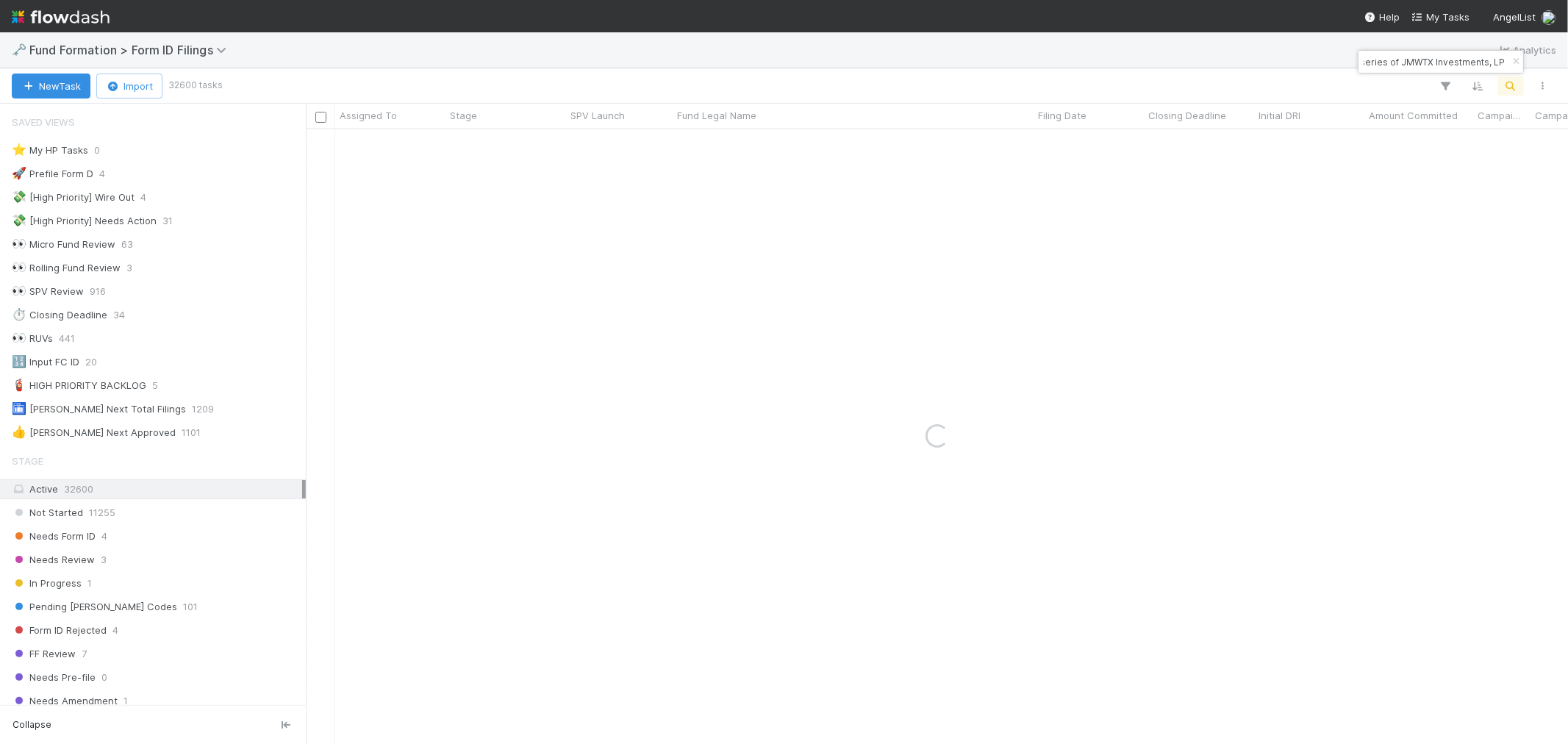
type input "ZA-0708 Fund III, a series of JMWTX Investments, LP"
click at [601, 140] on div "1" at bounding box center [619, 144] width 106 height 29
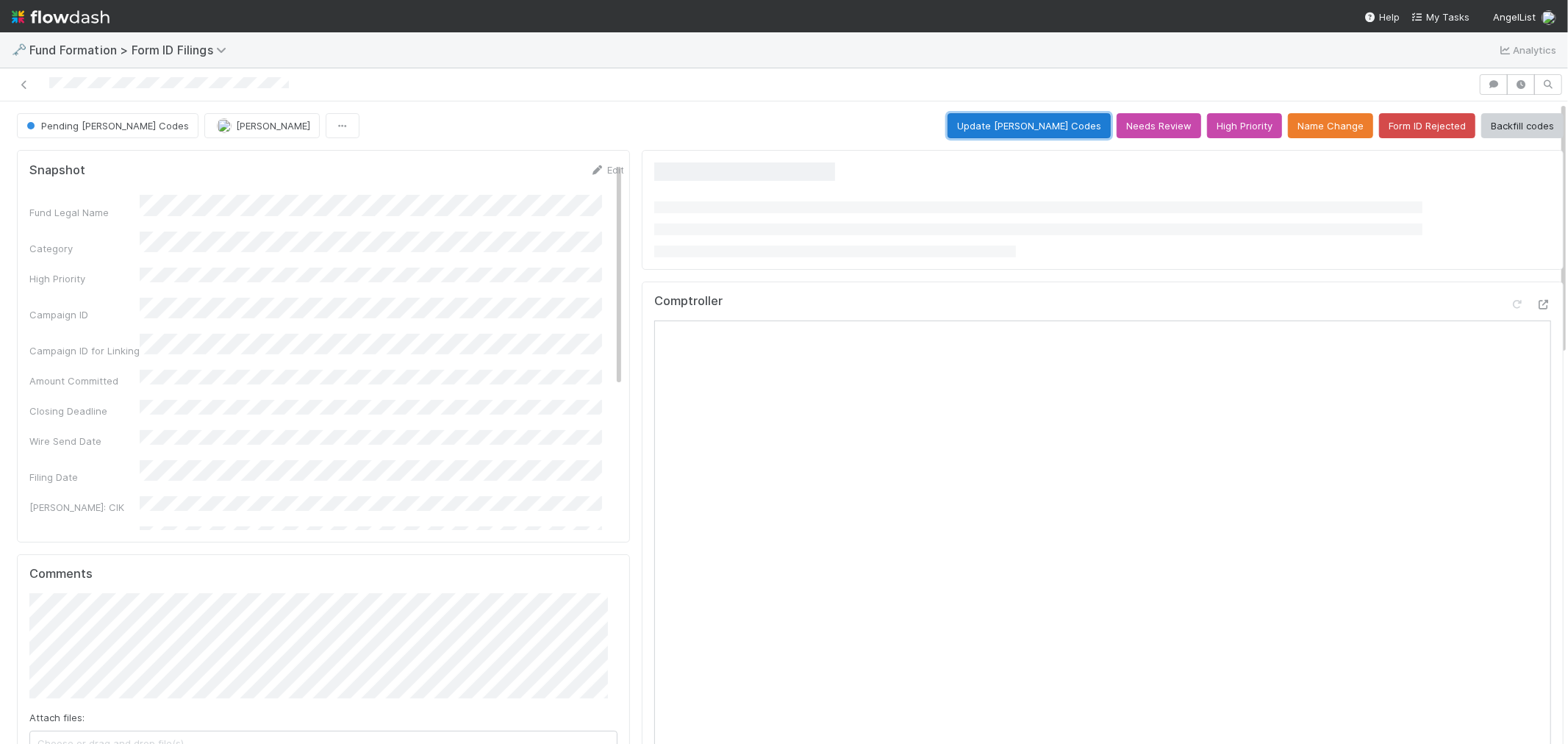
click at [1006, 129] on button "Update EDGAR Codes" at bounding box center [1029, 126] width 163 height 25
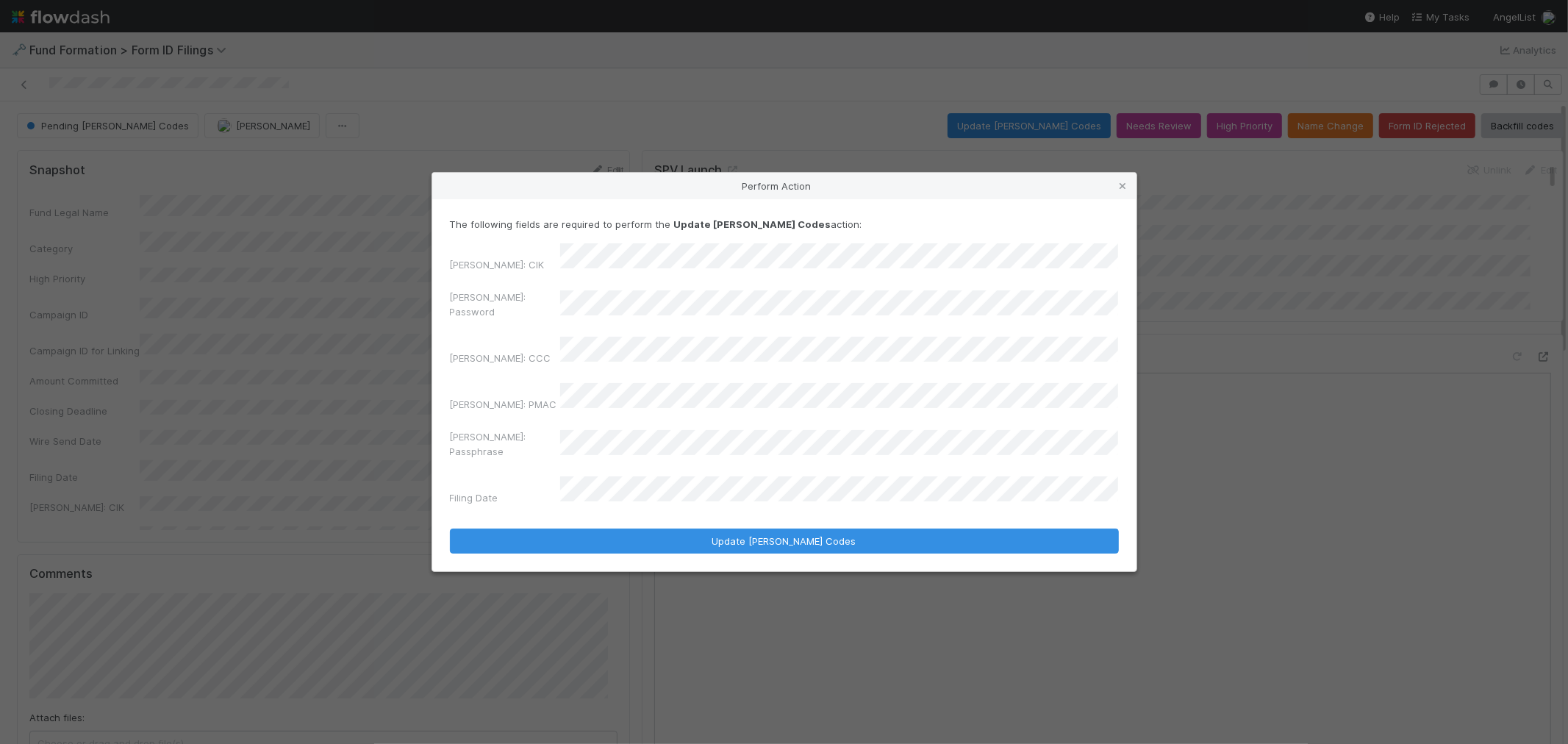
click at [461, 321] on div "EDGAR: Password" at bounding box center [784, 307] width 669 height 35
click at [767, 371] on div "EDGAR: CIK EDGAR: Password EDGAR: CCC EDGAR: PMAC EDGAR: Passphrase Filing Date" at bounding box center [784, 377] width 669 height 268
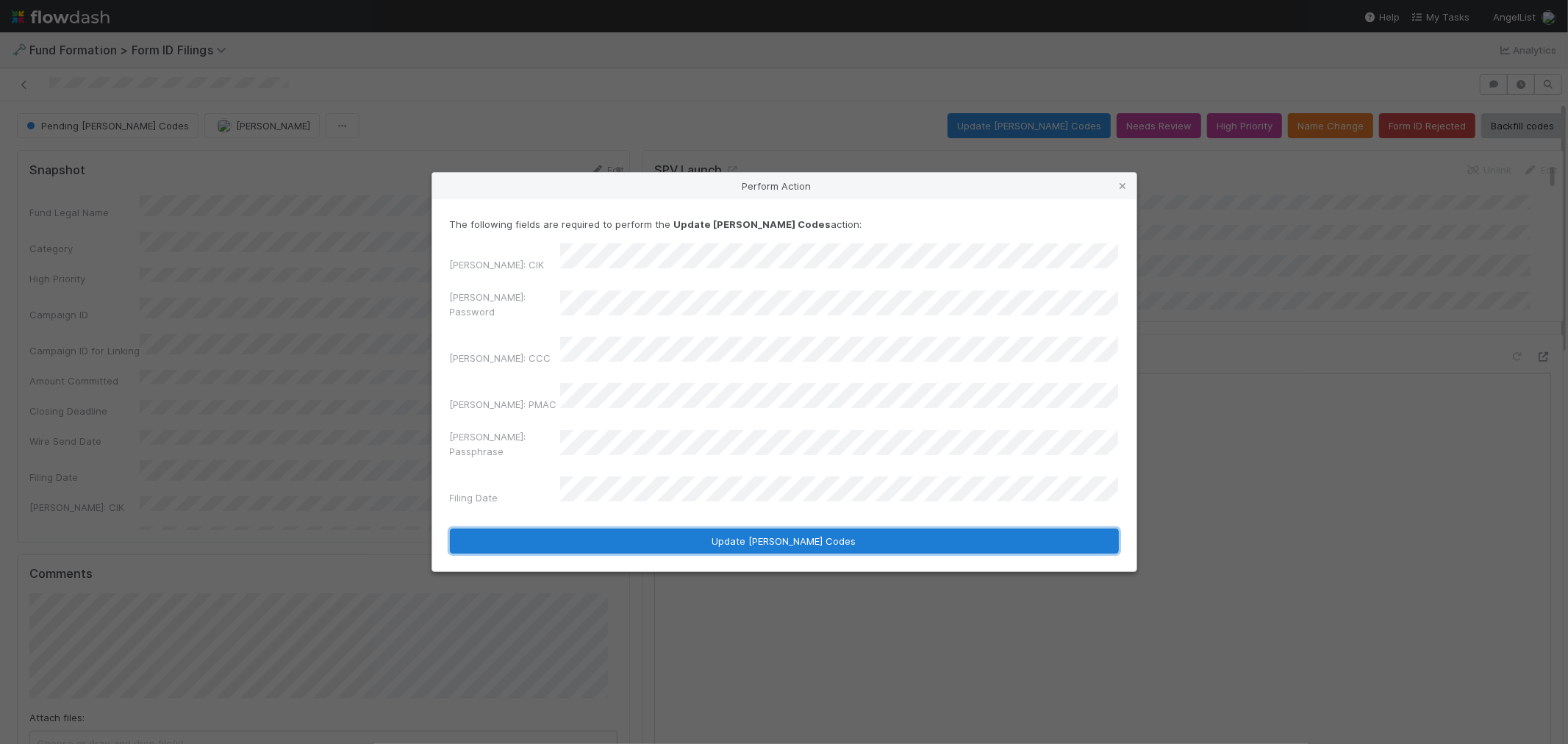
click at [723, 528] on button "Update EDGAR Codes" at bounding box center [784, 541] width 669 height 25
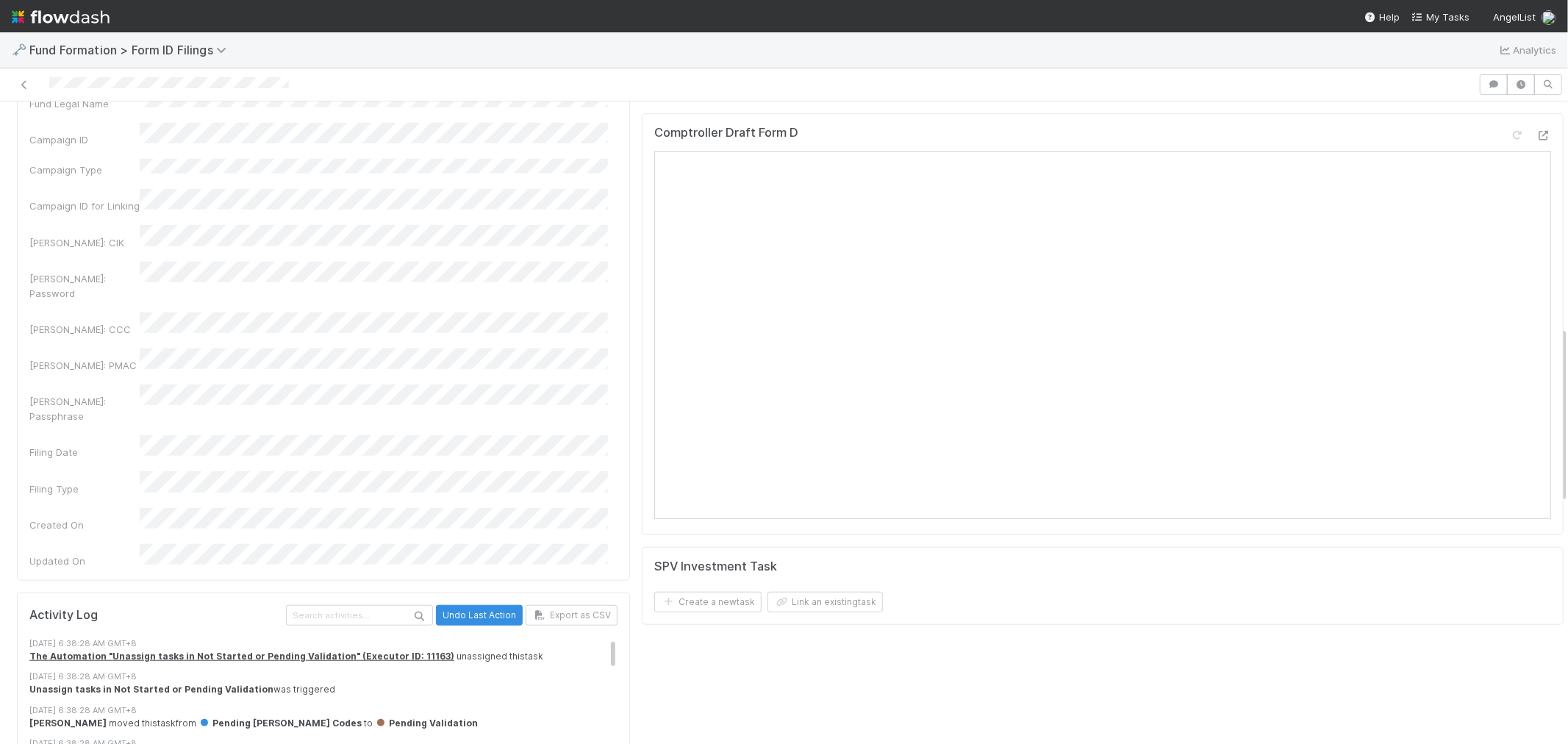
scroll to position [980, 0]
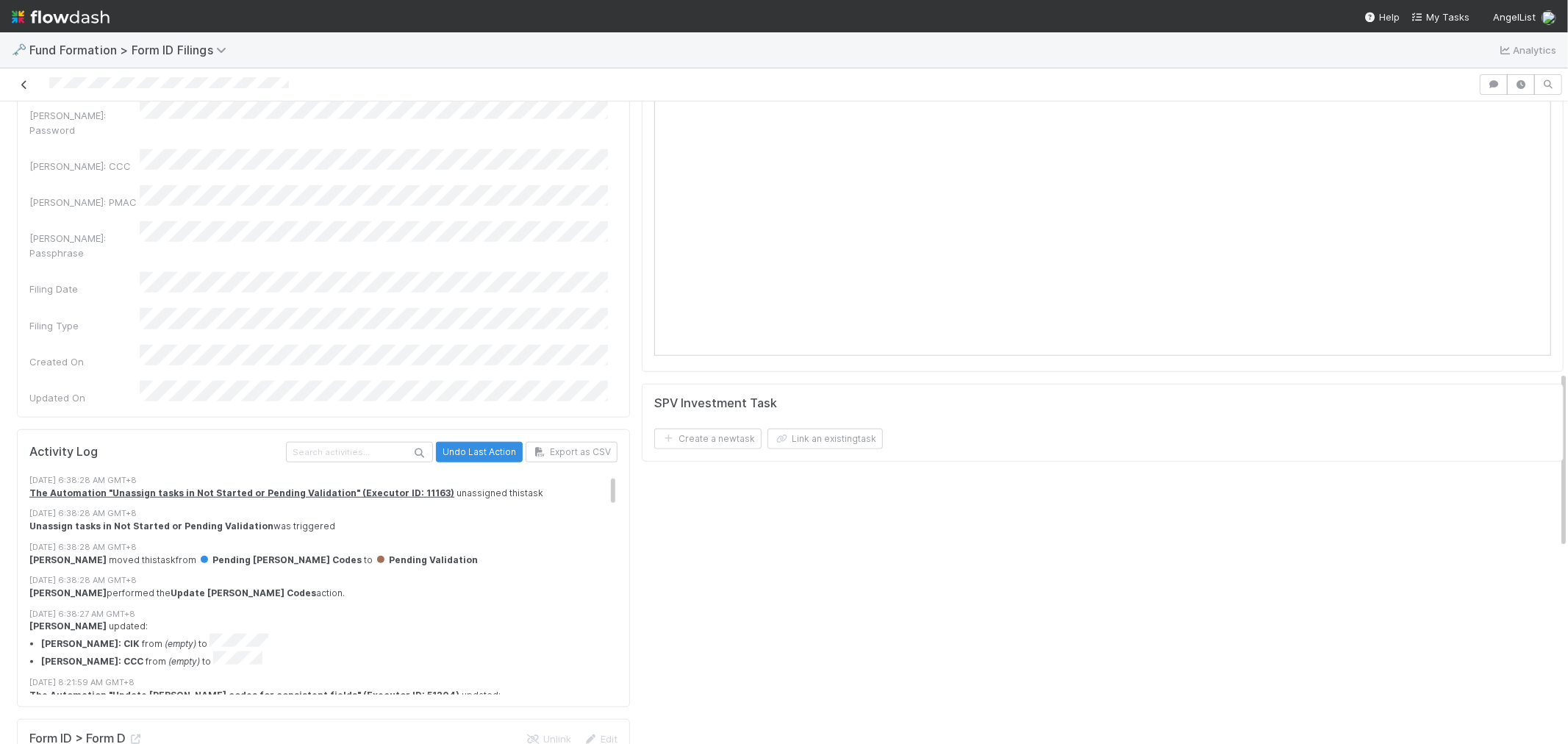
click at [19, 86] on icon at bounding box center [25, 85] width 15 height 10
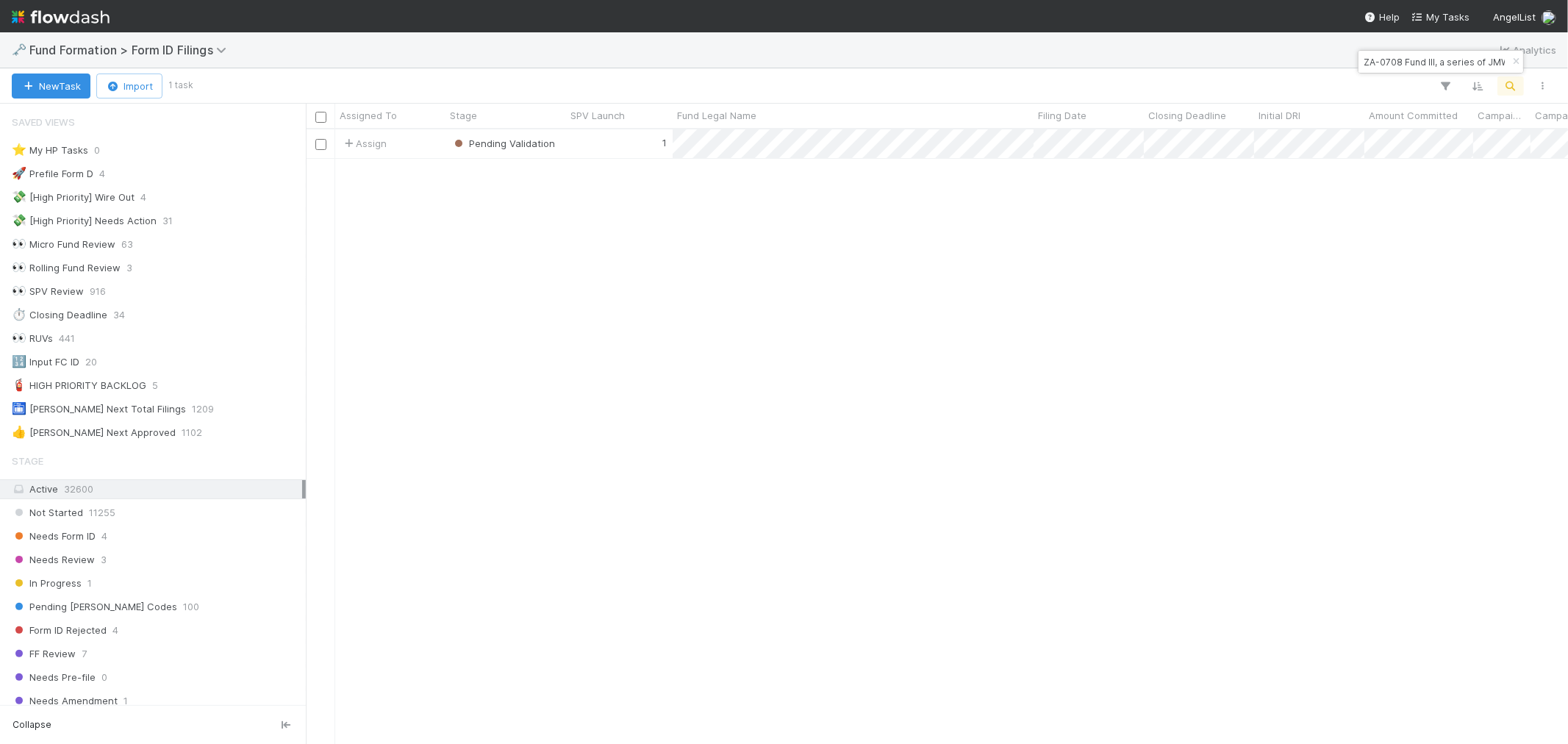
scroll to position [12, 12]
click at [1510, 60] on icon "button" at bounding box center [1516, 62] width 15 height 9
click at [1508, 89] on icon "button" at bounding box center [1511, 86] width 15 height 13
paste input "Off-DI-06271 Fund I, a series of AngelList Funds 2025, LP"
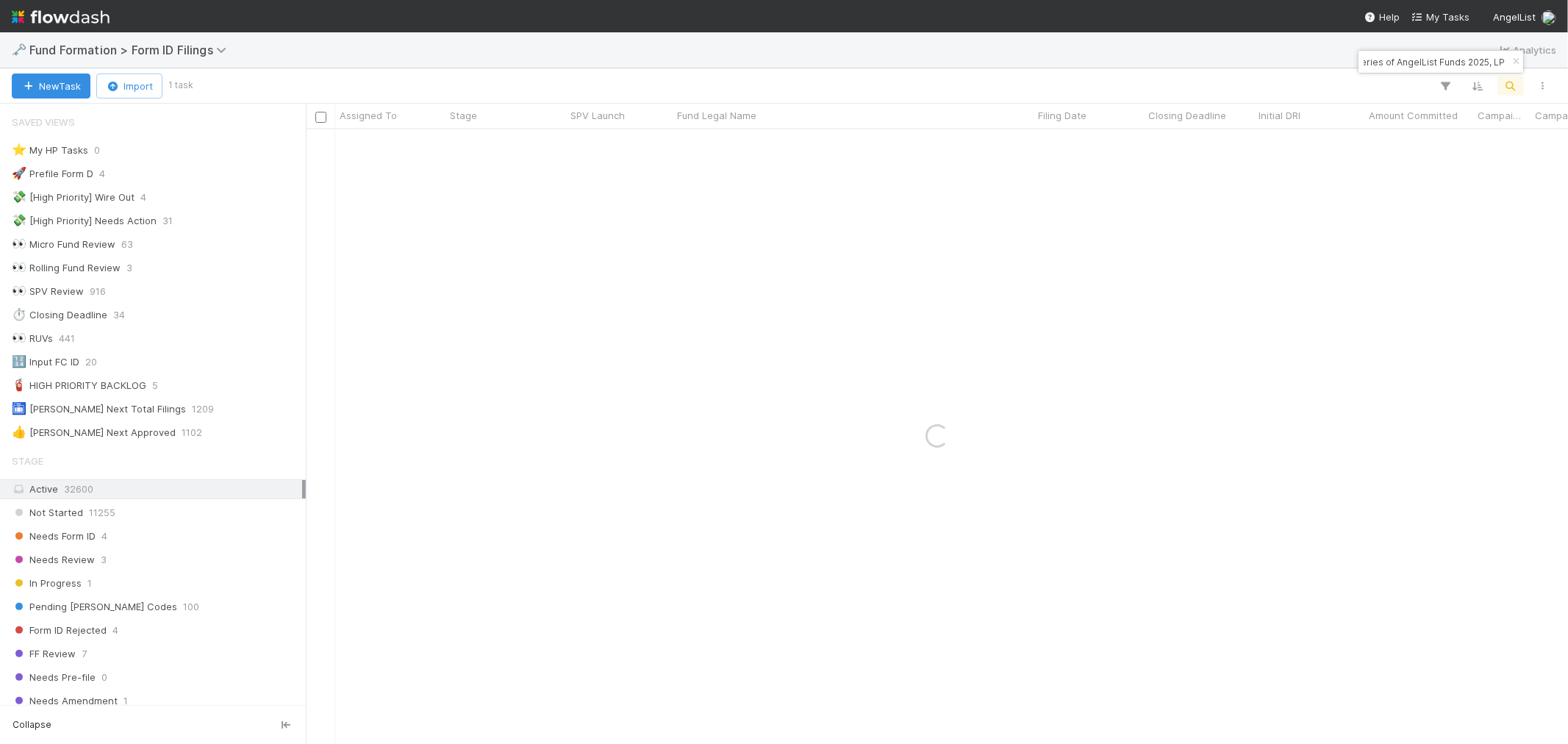
type input "Off-DI-06271 Fund I, a series of AngelList Funds 2025, LP"
click at [614, 144] on div "1" at bounding box center [619, 144] width 106 height 29
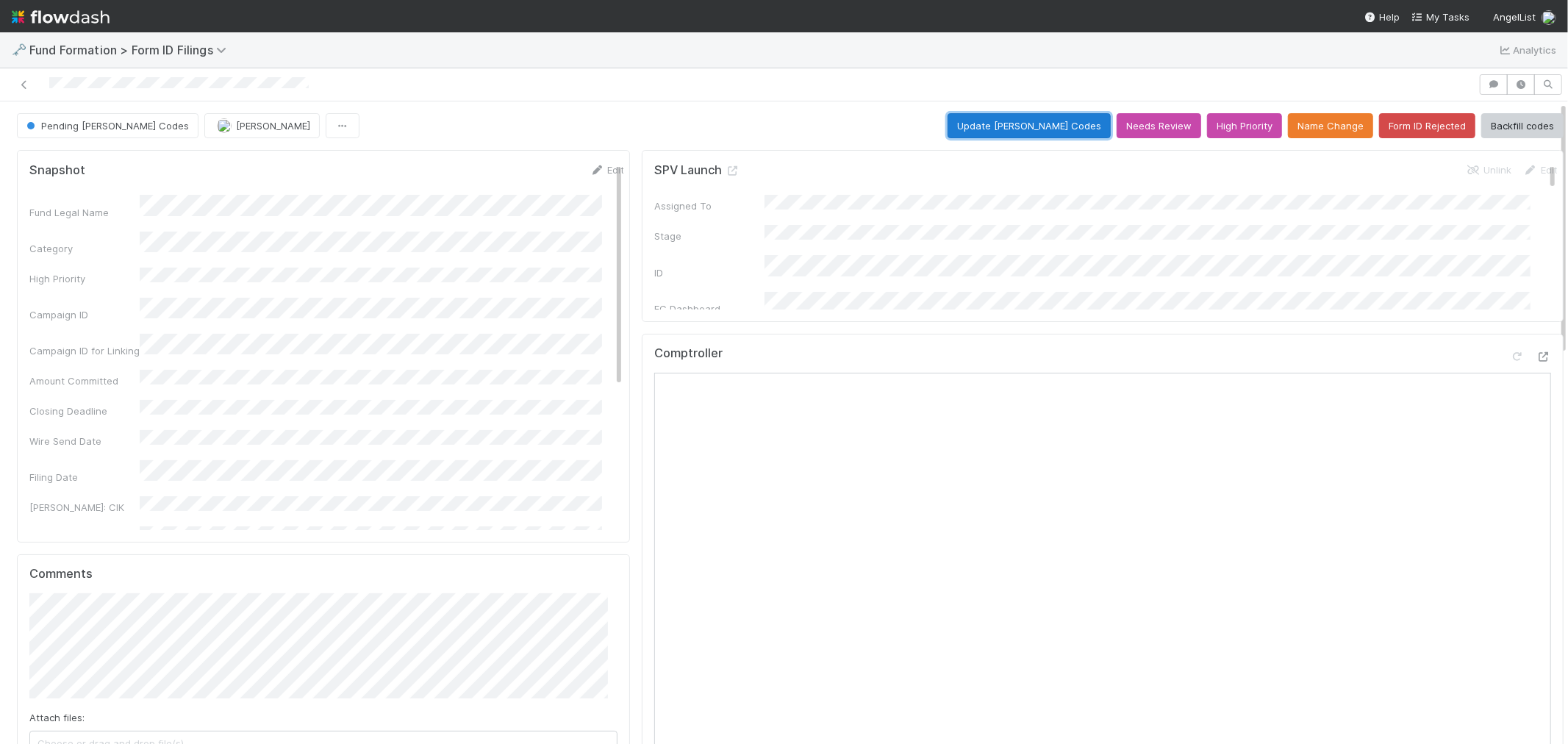
click at [1011, 115] on button "Update EDGAR Codes" at bounding box center [1029, 126] width 163 height 25
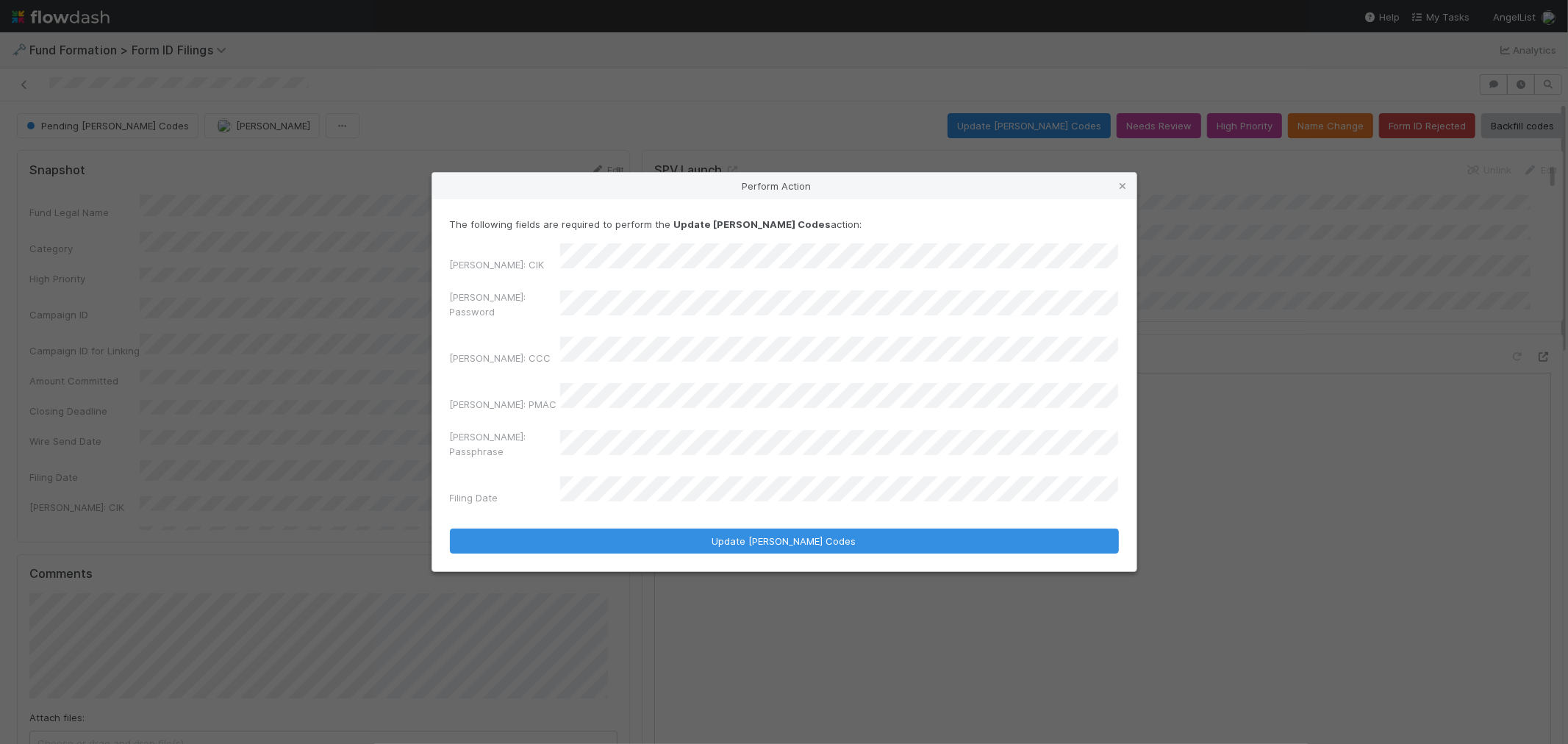
click at [533, 307] on div "EDGAR: Password" at bounding box center [784, 307] width 669 height 35
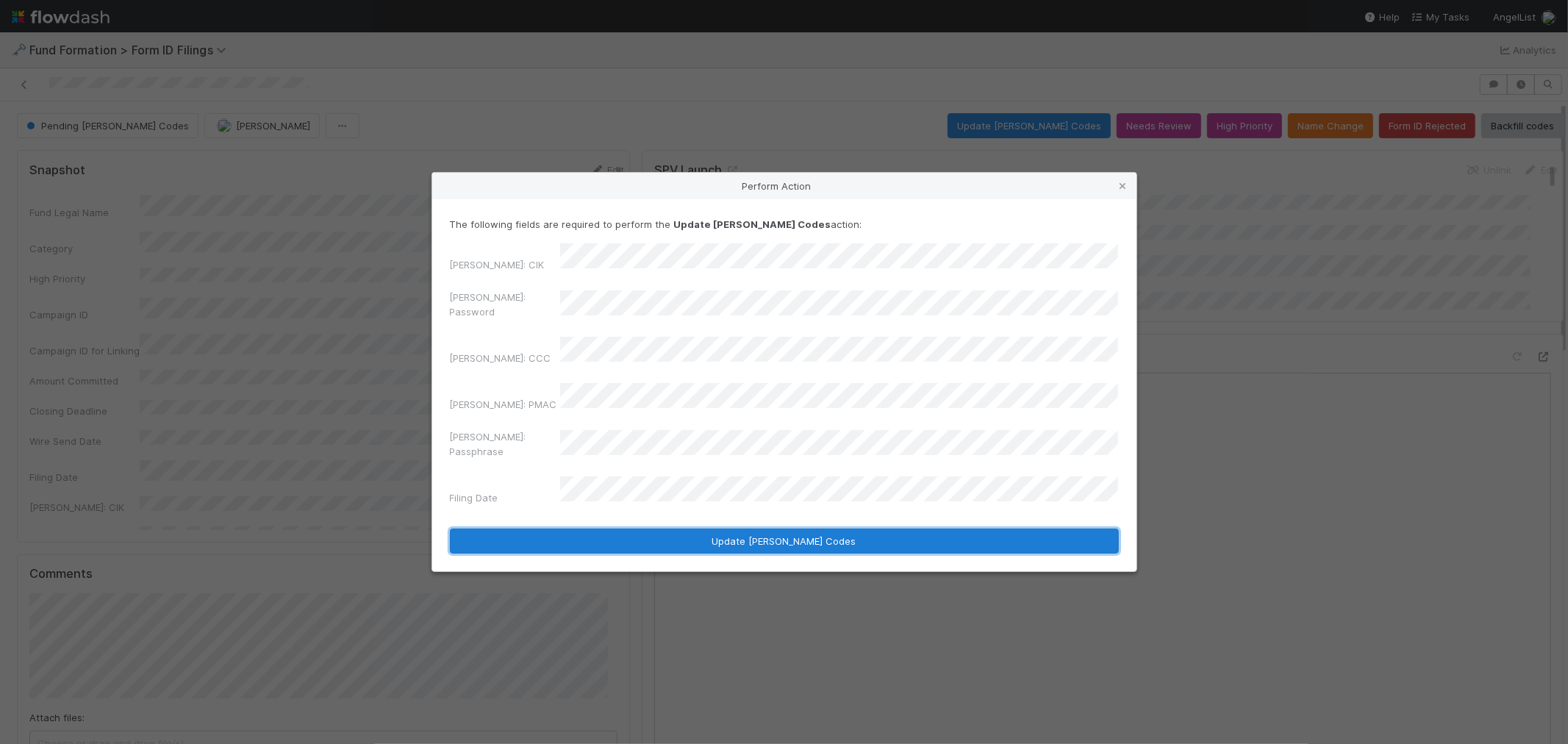
click at [708, 528] on button "Update EDGAR Codes" at bounding box center [784, 541] width 669 height 25
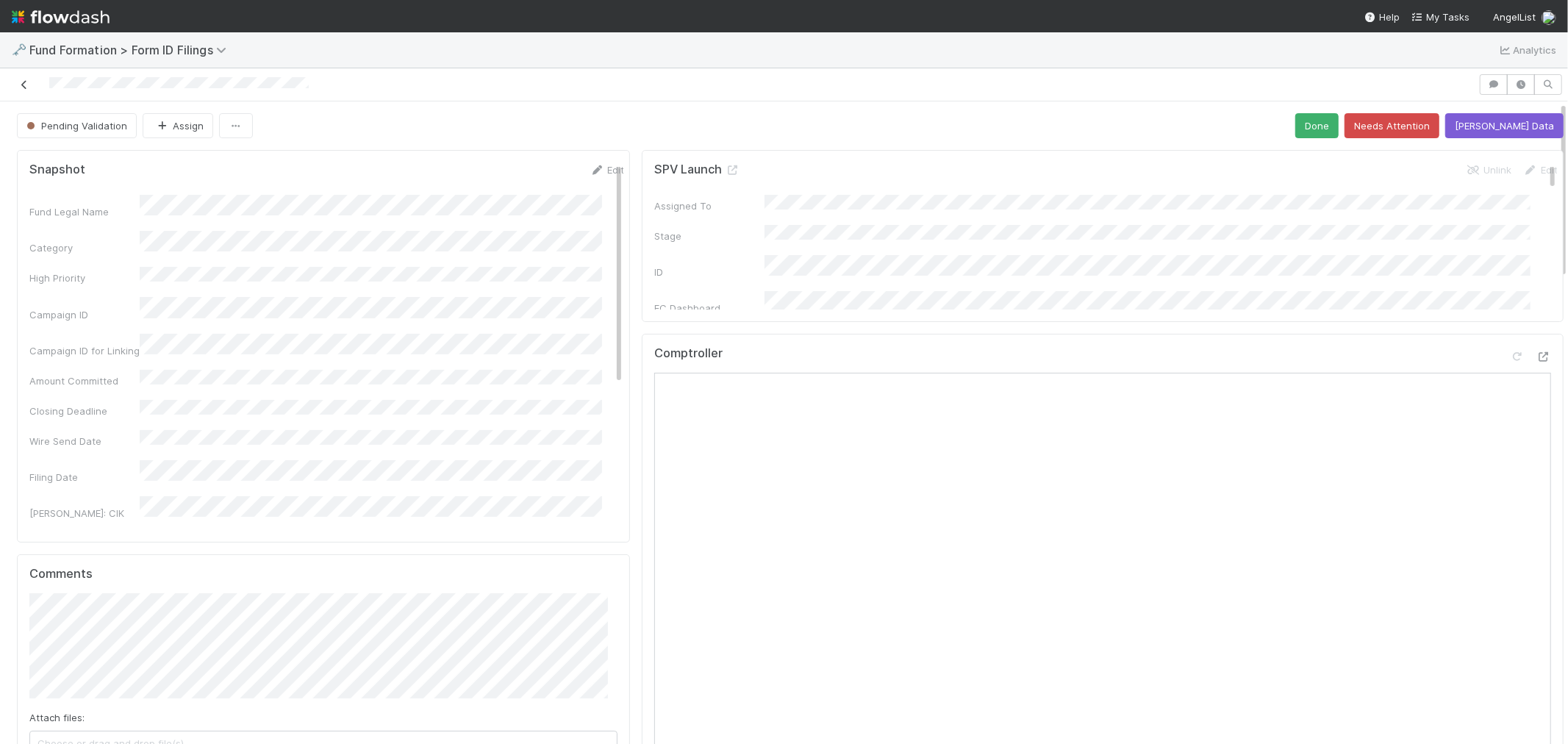
click at [23, 86] on icon at bounding box center [25, 85] width 15 height 10
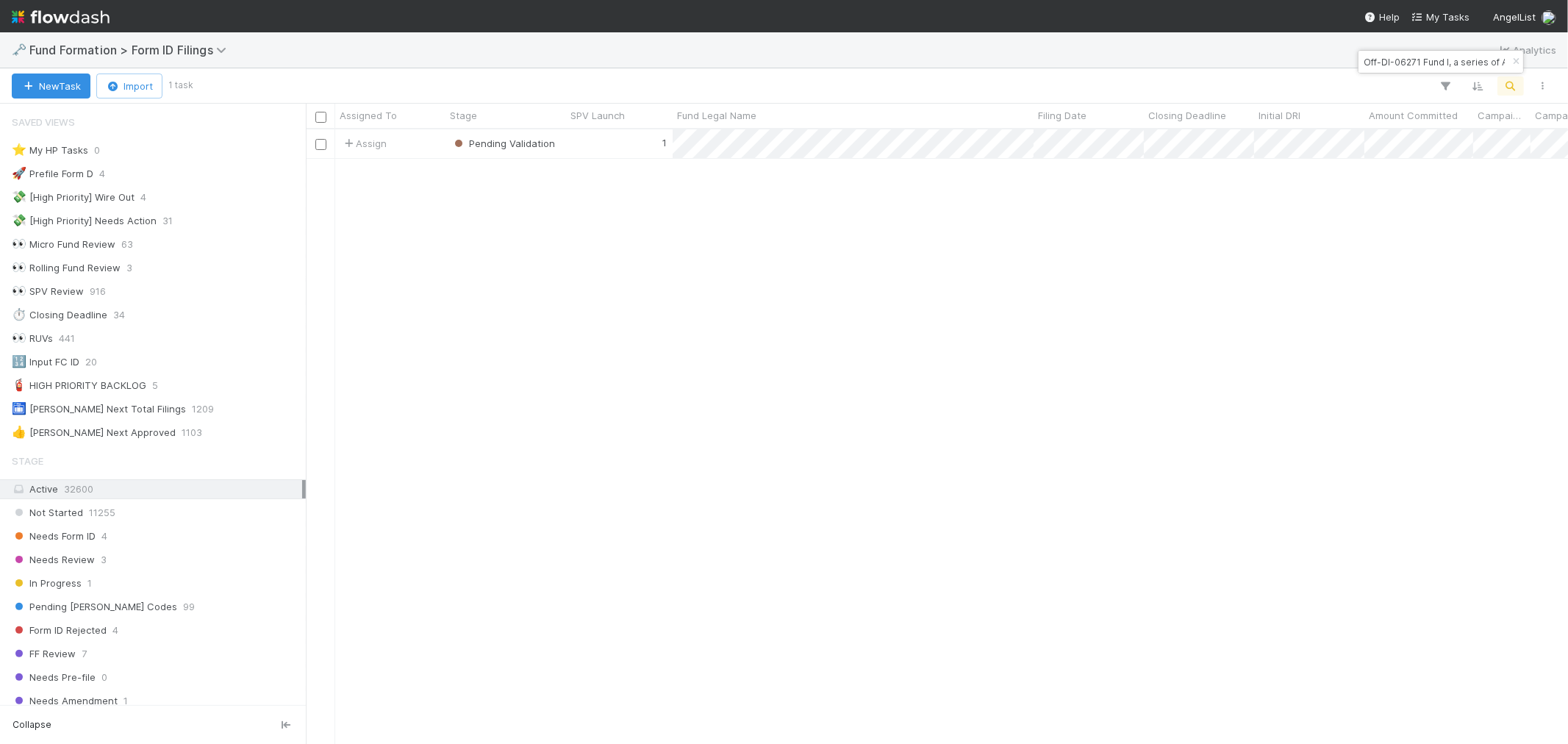
scroll to position [12, 12]
click at [1512, 64] on icon "button" at bounding box center [1516, 62] width 15 height 9
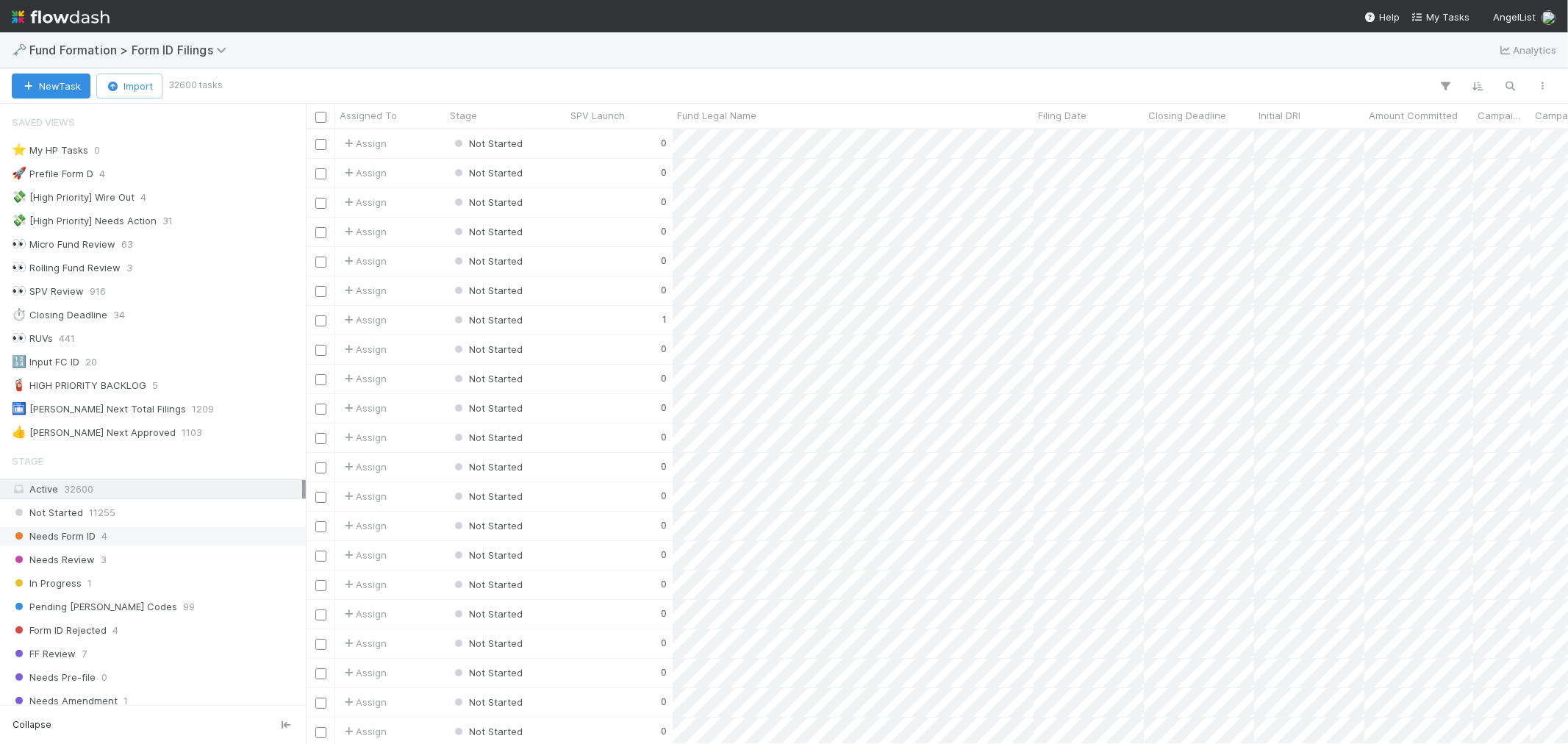
click at [143, 540] on div "Needs Form ID 4" at bounding box center [157, 536] width 290 height 19
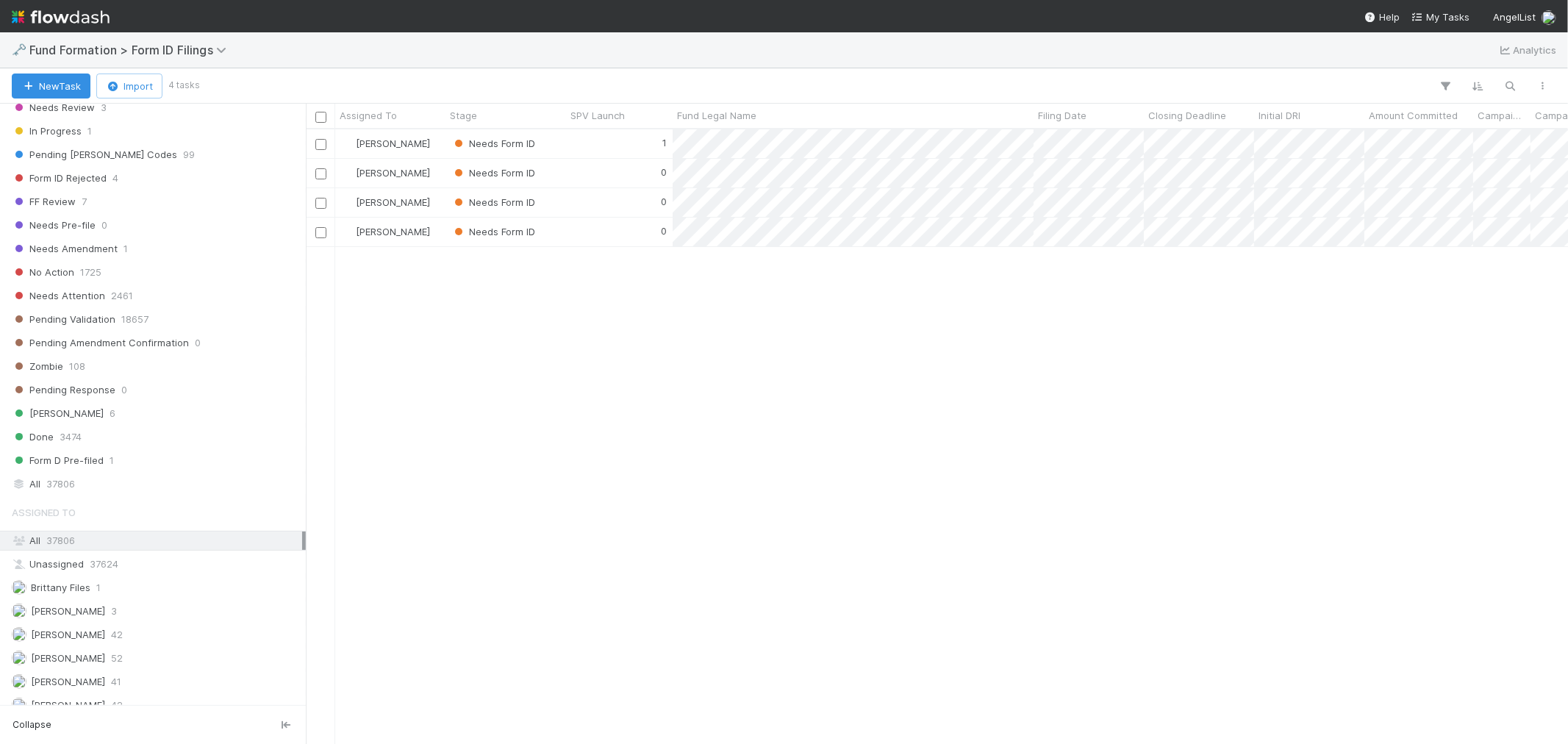
scroll to position [472, 0]
click at [118, 658] on div "Raven Jacinto 41" at bounding box center [157, 667] width 290 height 19
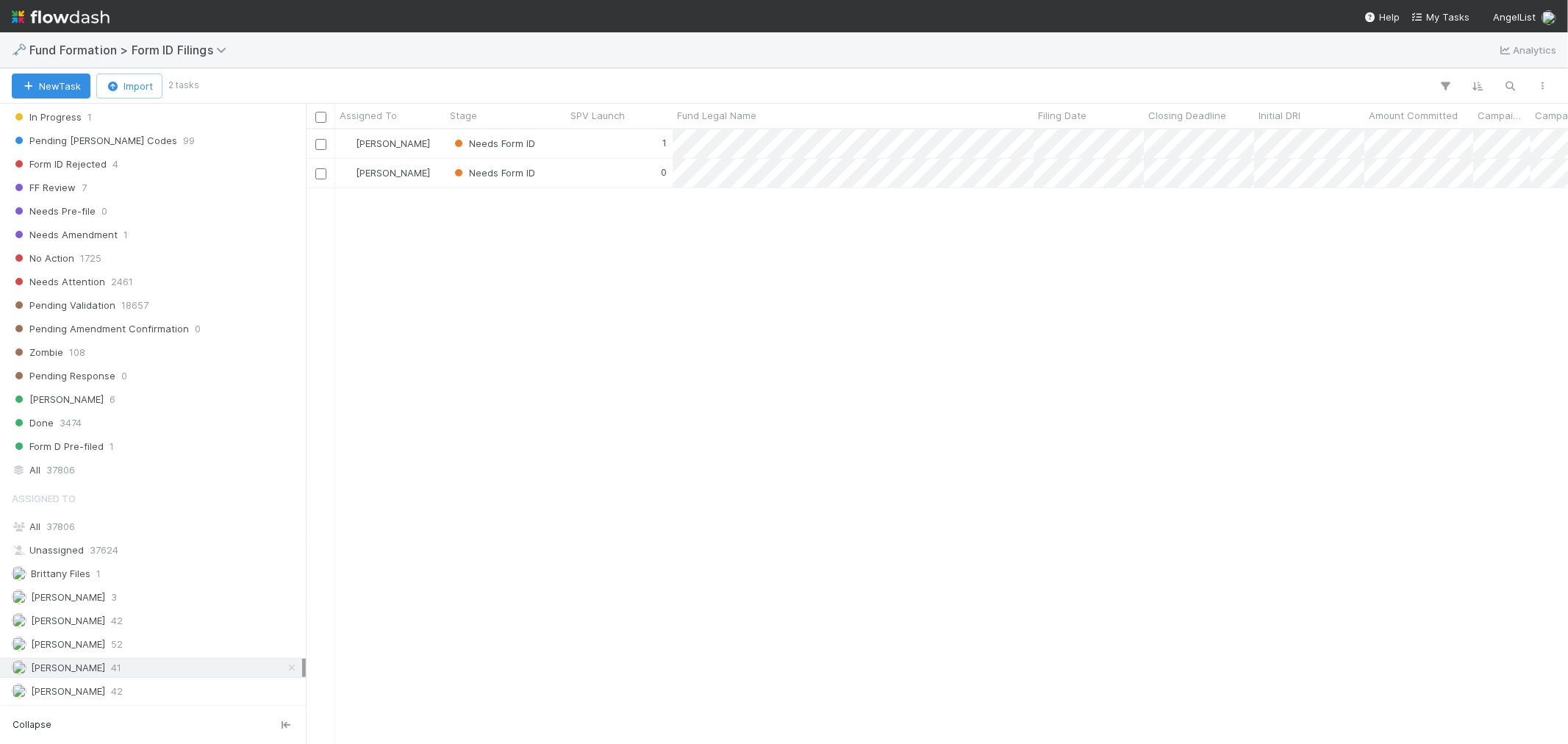
scroll to position [601, 1250]
click at [560, 170] on div "Needs Form ID" at bounding box center [506, 173] width 121 height 29
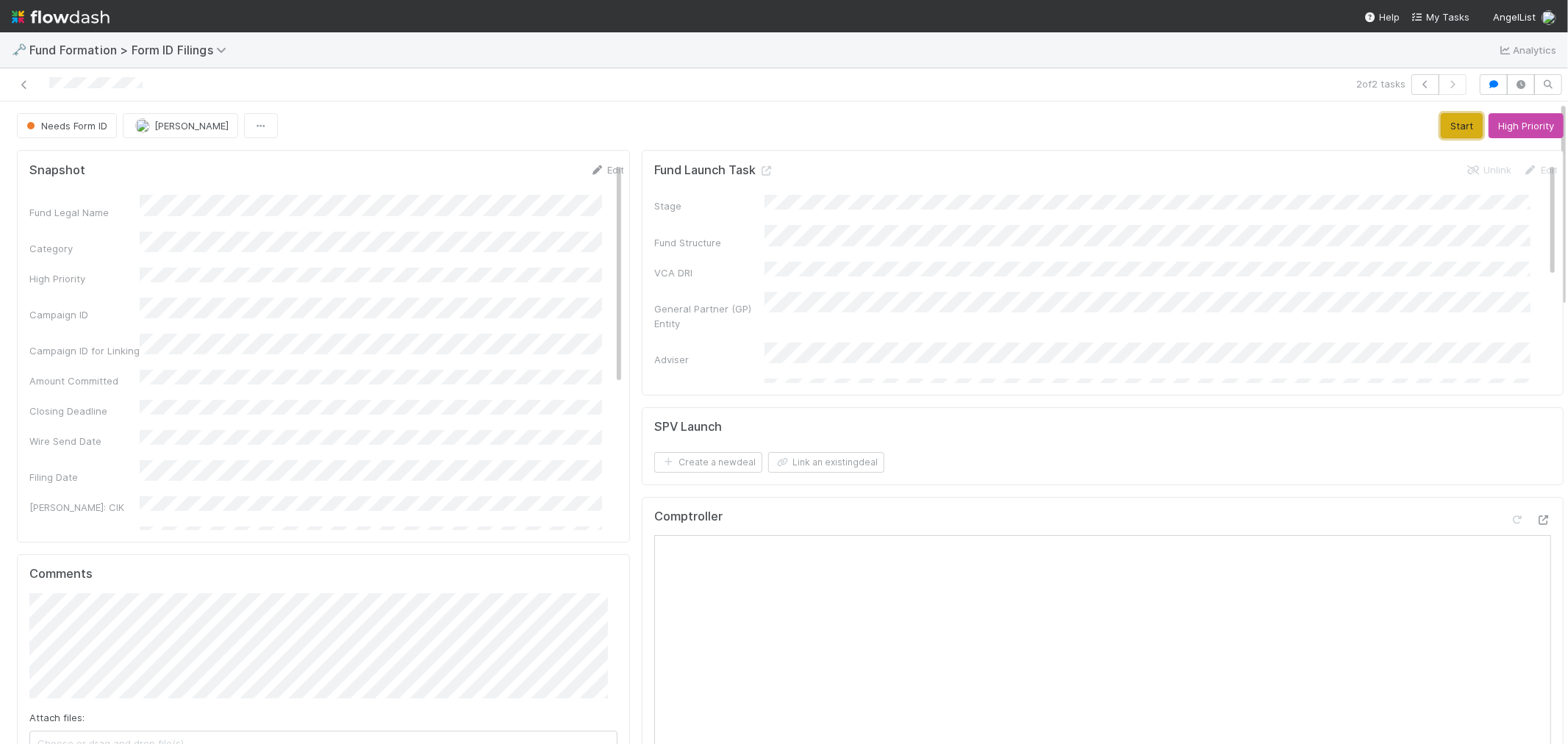
click at [1446, 125] on button "Start" at bounding box center [1462, 126] width 42 height 25
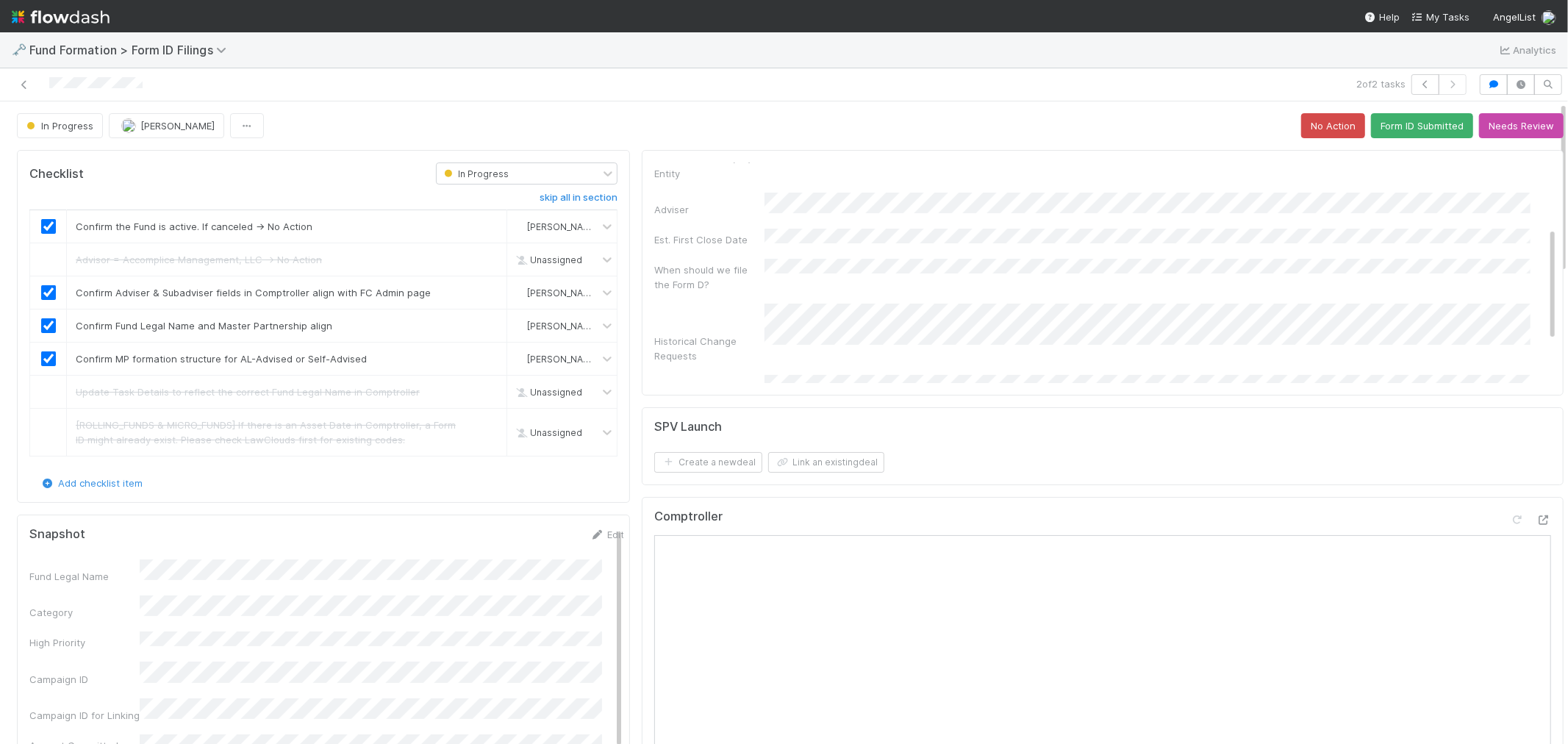
scroll to position [124, 0]
click at [1388, 128] on button "Form ID Submitted" at bounding box center [1422, 126] width 102 height 25
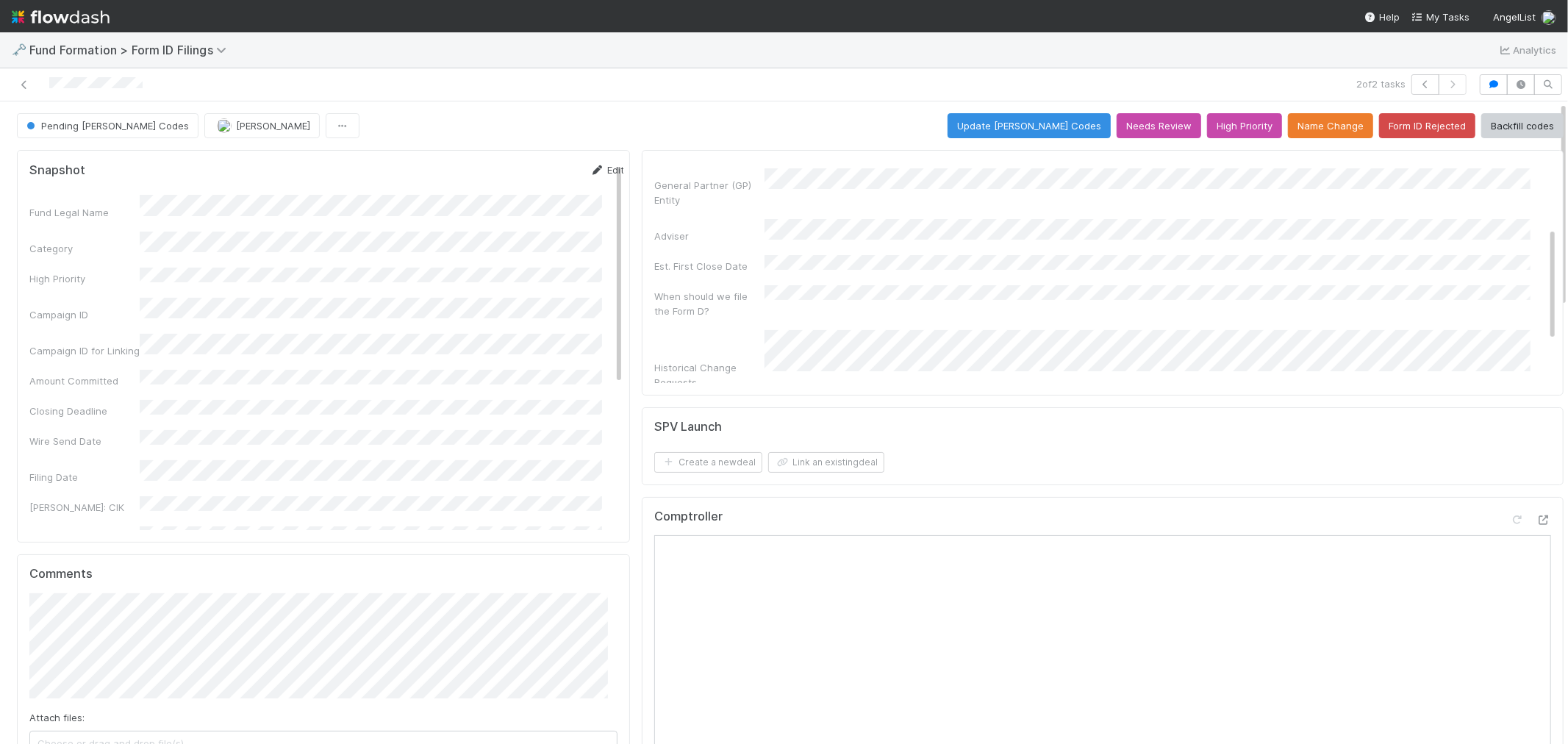
click at [589, 170] on link "Edit" at bounding box center [607, 170] width 34 height 12
click at [115, 478] on div "Form ID Accession Number" at bounding box center [327, 499] width 595 height 43
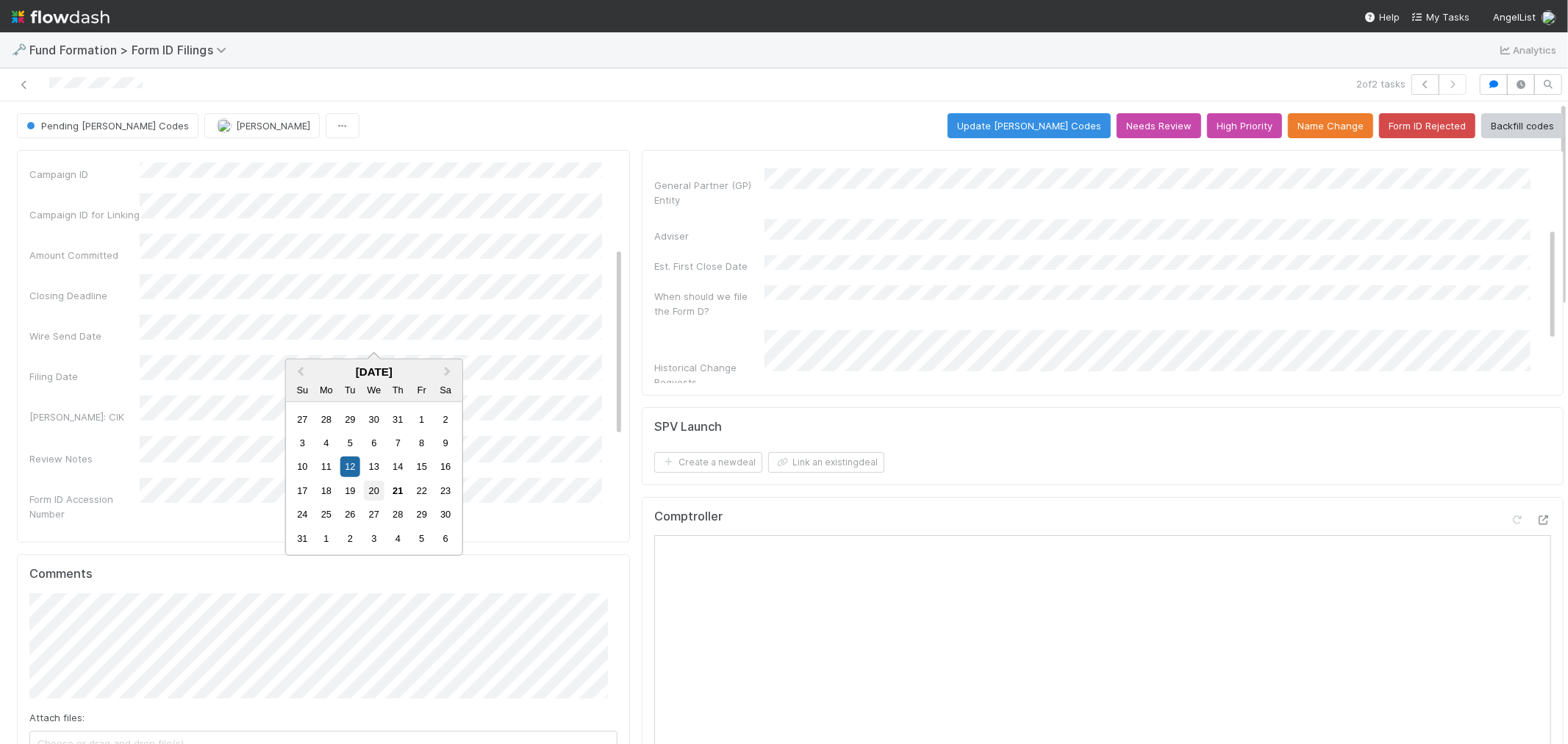
click at [376, 491] on div "20" at bounding box center [374, 490] width 20 height 20
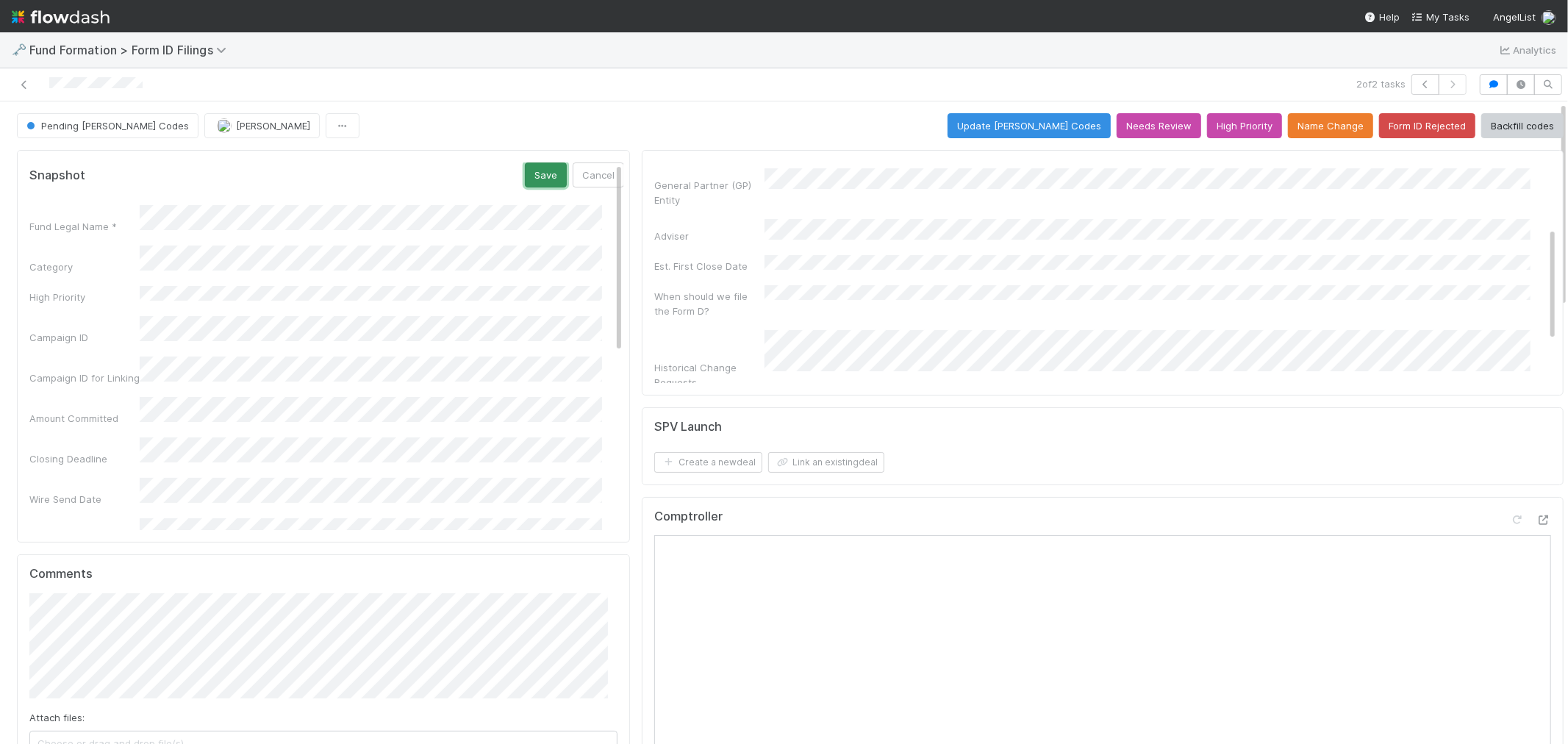
click at [530, 181] on button "Save" at bounding box center [545, 175] width 42 height 25
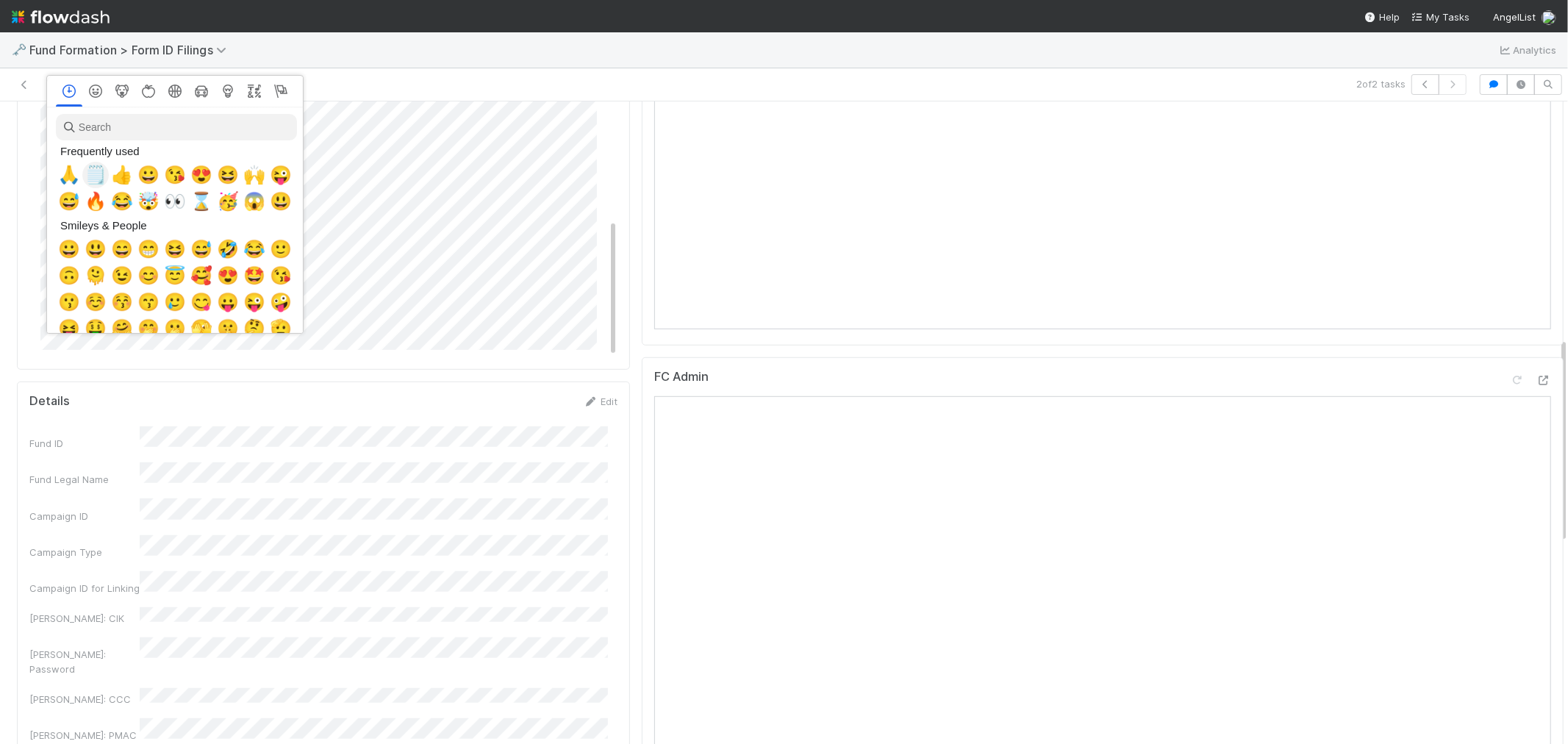
scroll to position [0, 6]
click at [63, 172] on span "🙏" at bounding box center [66, 175] width 22 height 21
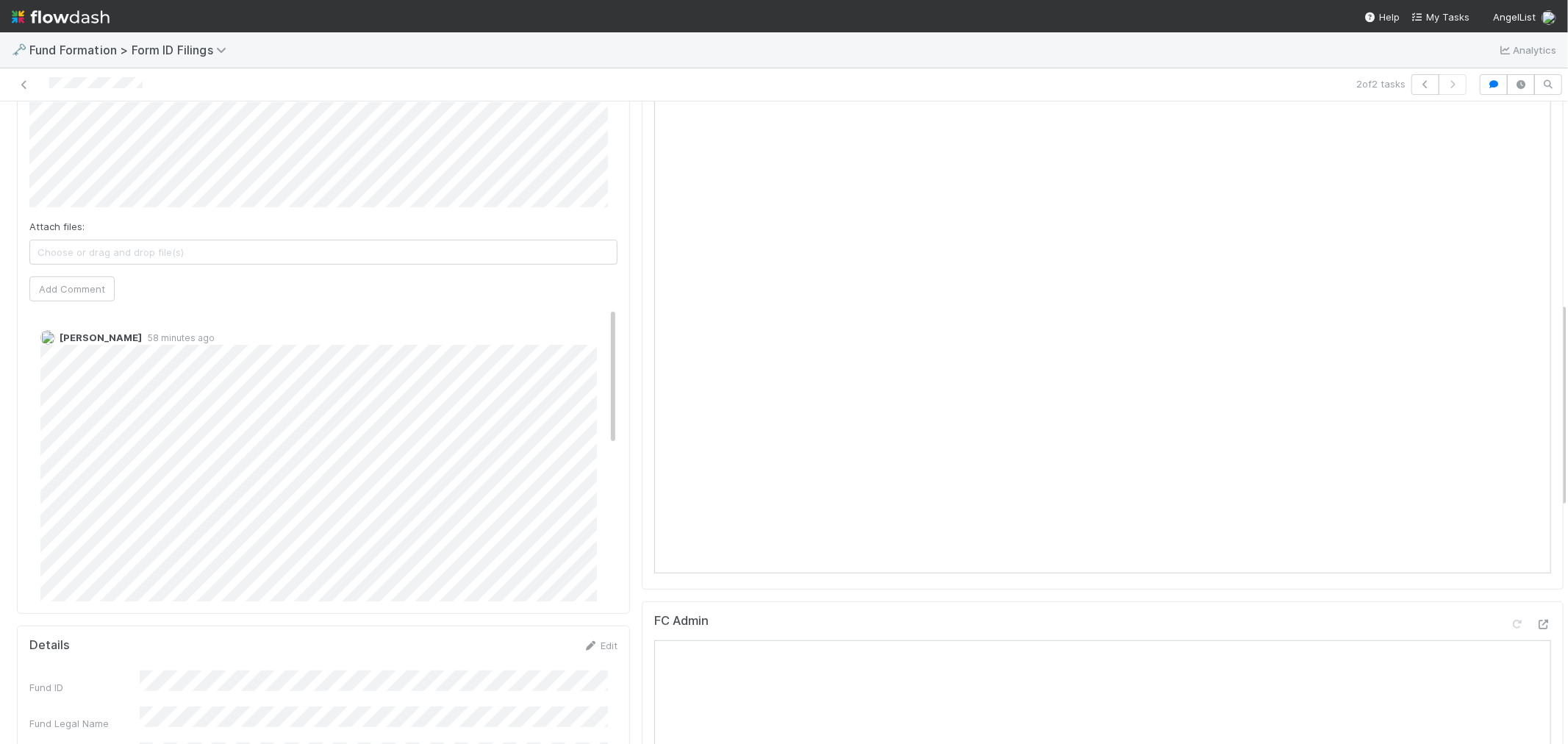
scroll to position [490, 0]
click at [83, 289] on button "Add Comment" at bounding box center [72, 290] width 86 height 25
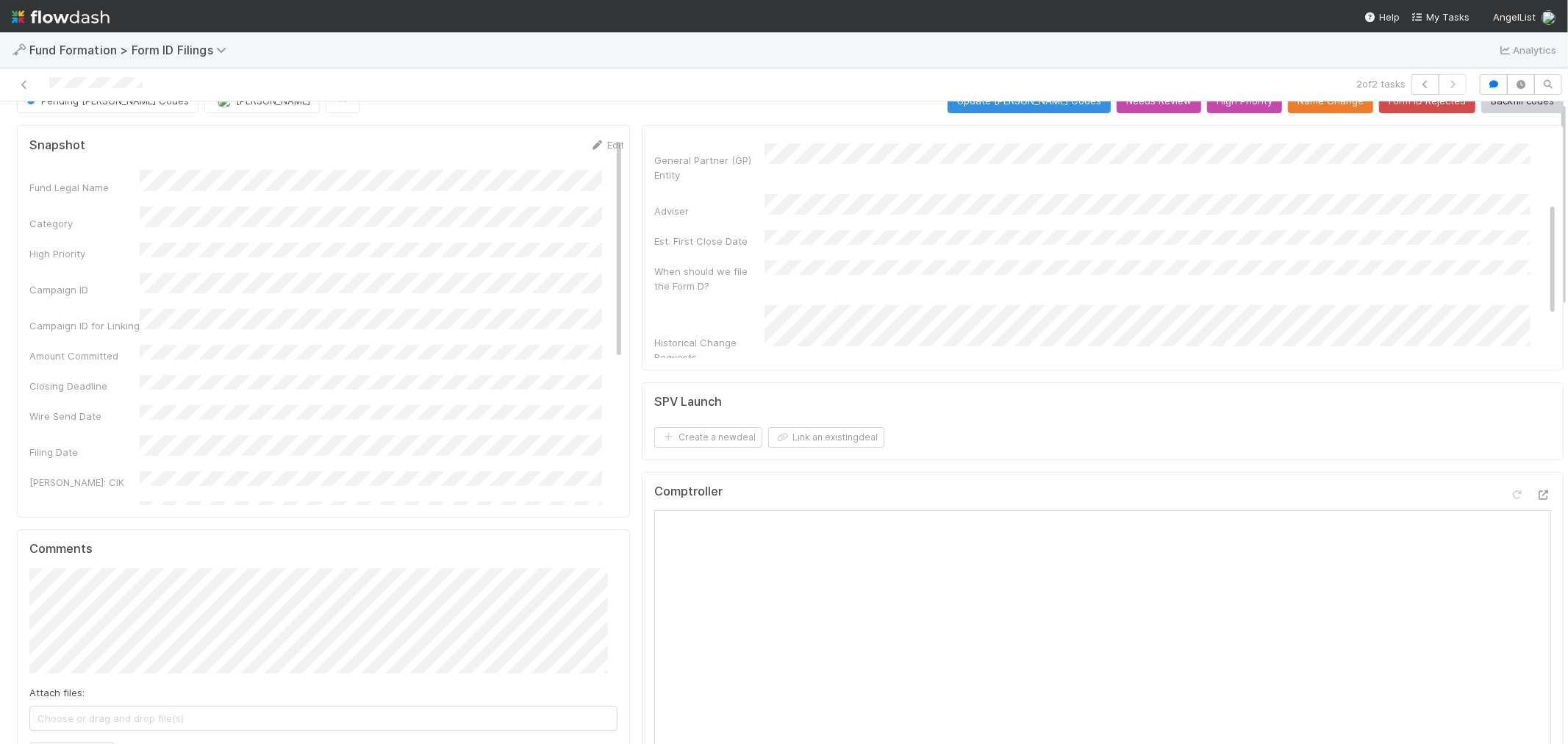
scroll to position [0, 0]
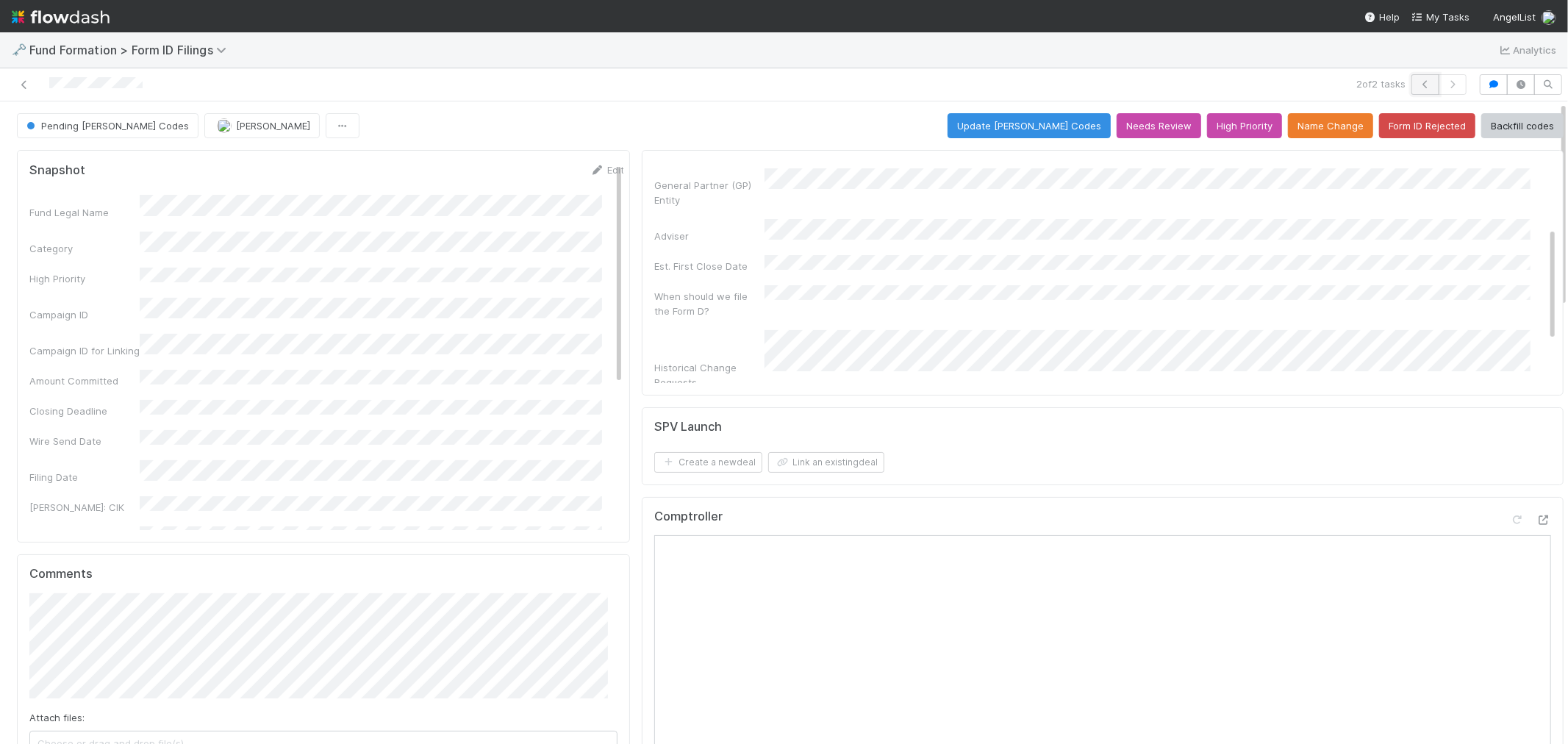
click at [1418, 83] on icon "button" at bounding box center [1426, 85] width 15 height 9
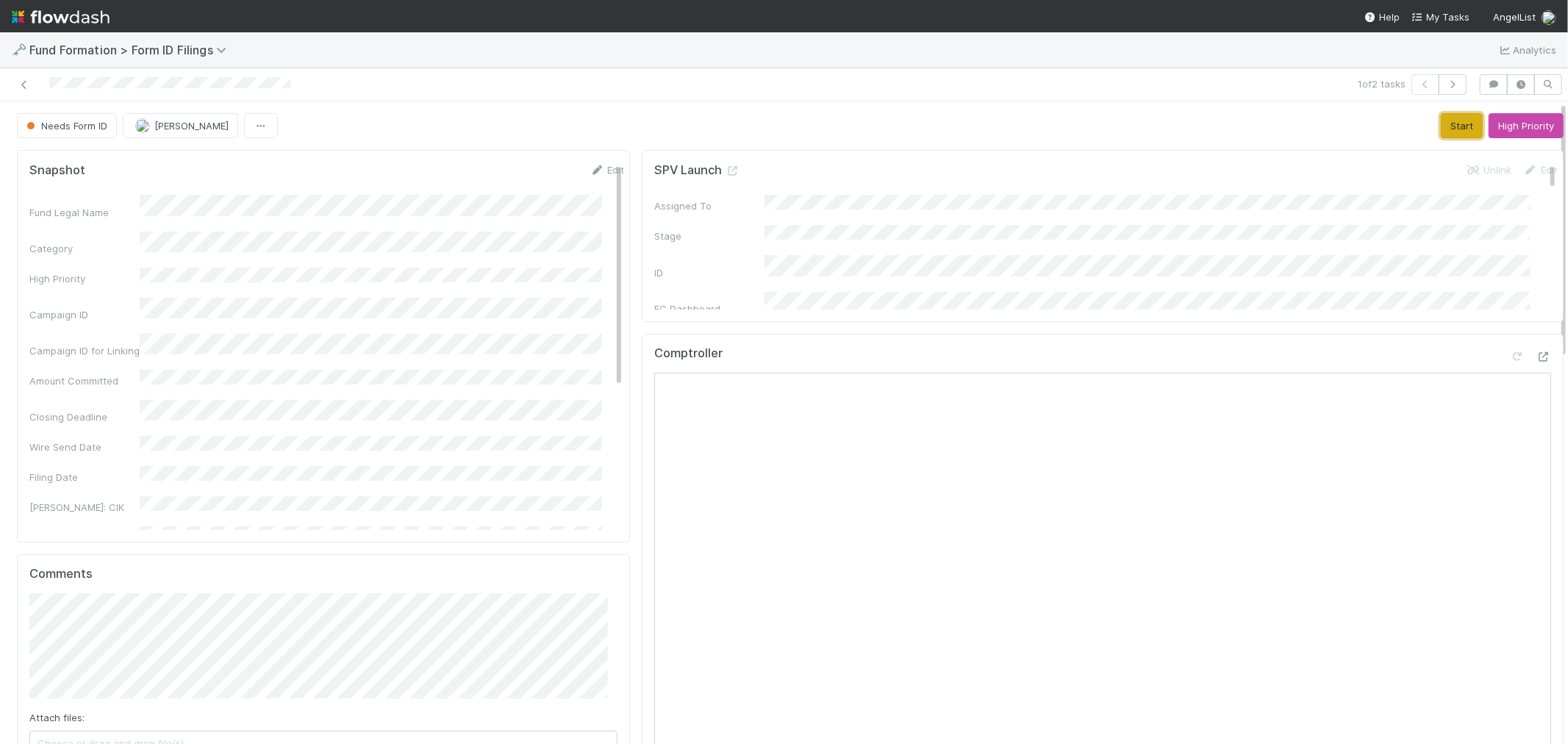
click at [1441, 133] on button "Start" at bounding box center [1462, 126] width 42 height 25
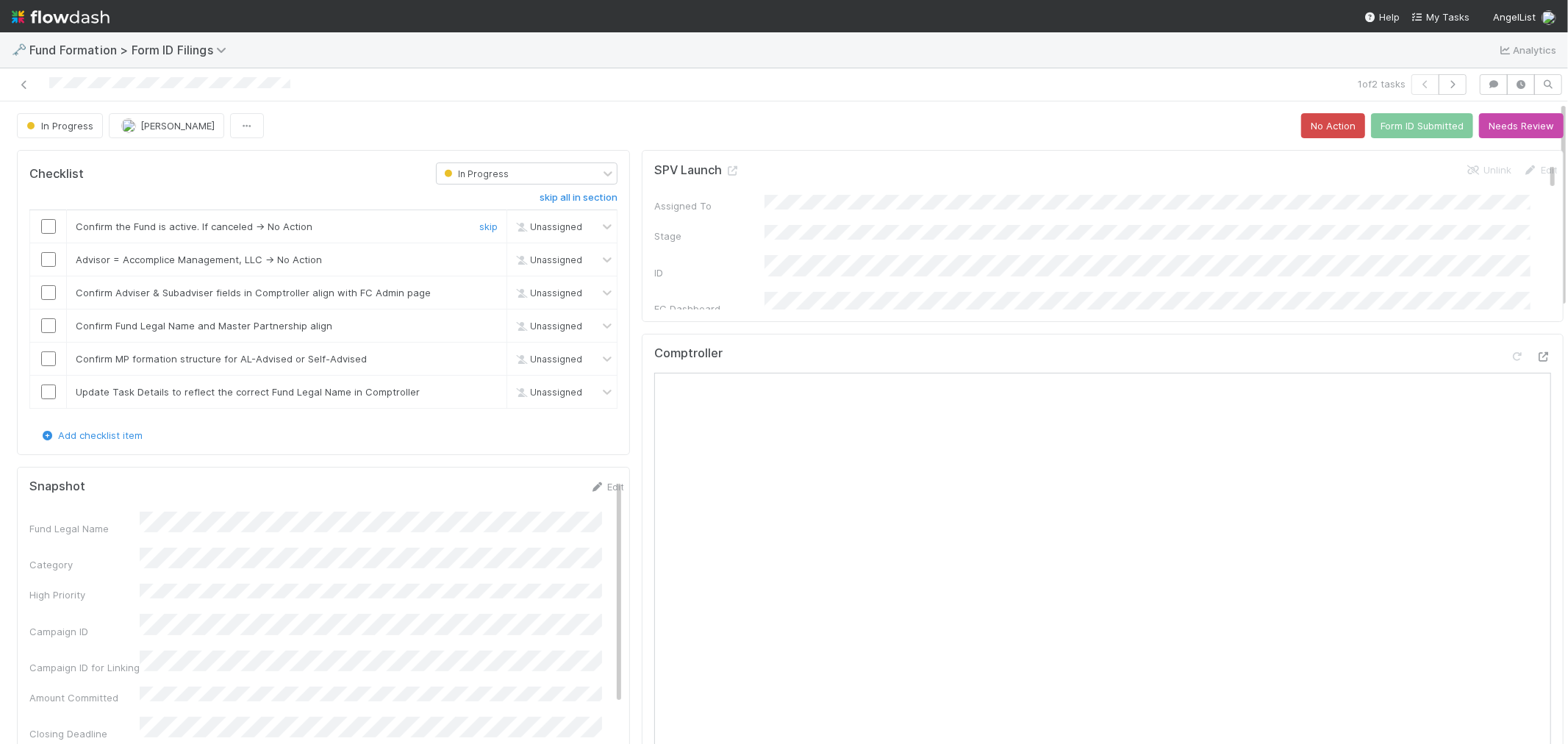
click at [50, 224] on input "checkbox" at bounding box center [48, 226] width 15 height 15
click at [468, 257] on div "skip" at bounding box center [486, 260] width 44 height 15
click at [46, 296] on input "checkbox" at bounding box center [48, 292] width 15 height 15
click at [479, 257] on link "skip" at bounding box center [488, 260] width 19 height 12
click at [41, 321] on input "checkbox" at bounding box center [48, 326] width 15 height 15
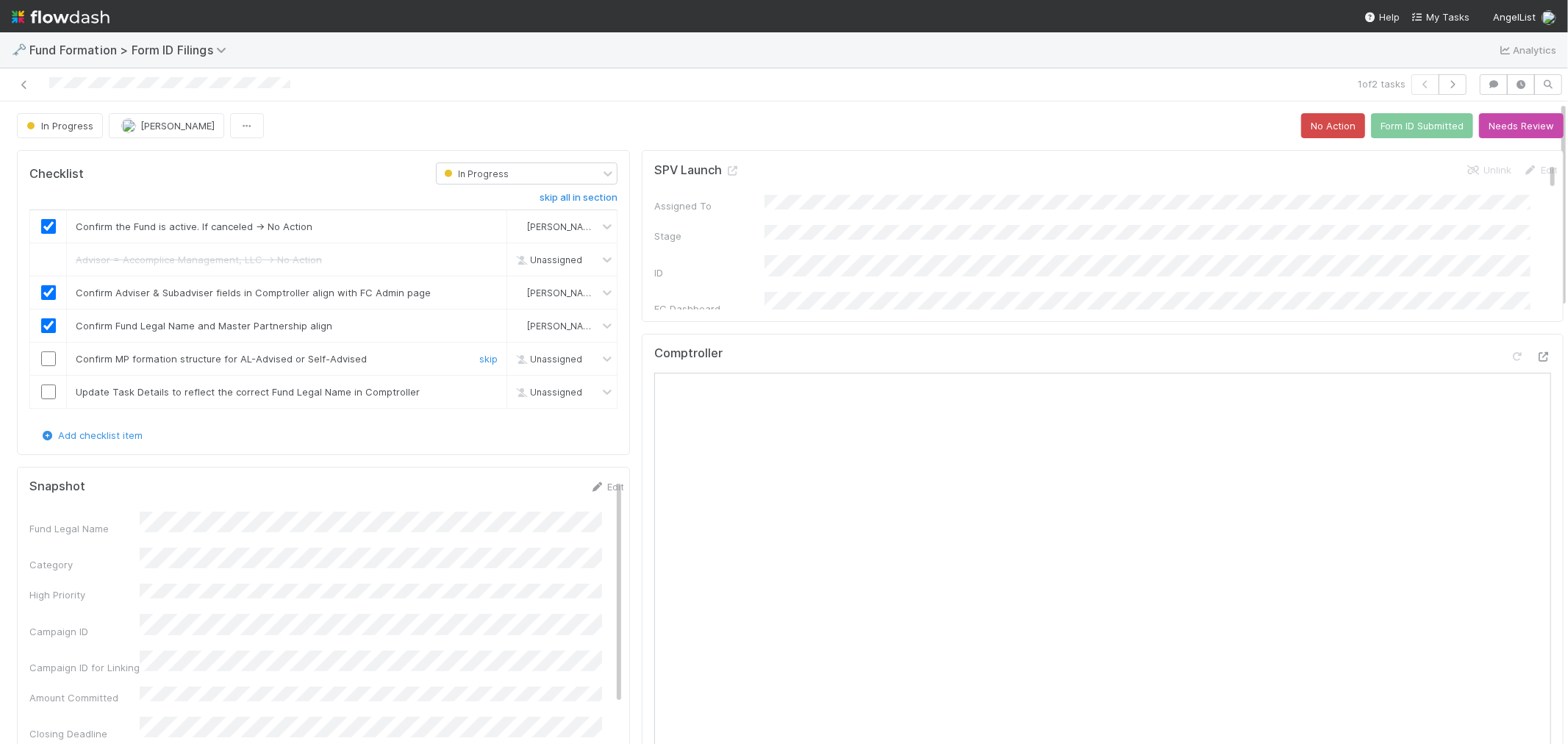
click at [52, 353] on input "checkbox" at bounding box center [48, 359] width 15 height 15
click at [487, 395] on link "skip" at bounding box center [488, 392] width 19 height 12
click at [1372, 126] on button "Form ID Submitted" at bounding box center [1422, 126] width 102 height 25
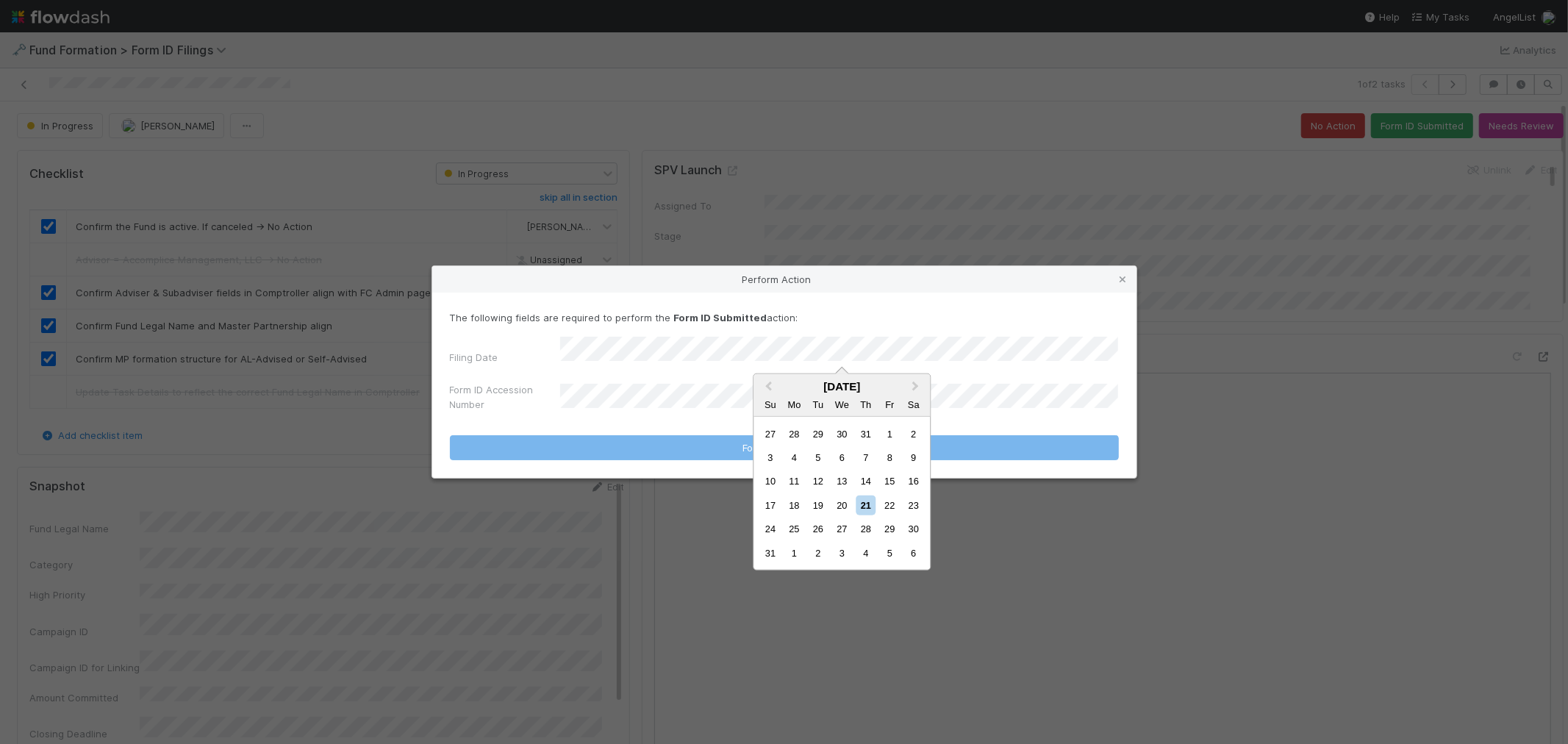
drag, startPoint x: 849, startPoint y: 507, endPoint x: 802, endPoint y: 485, distance: 51.9
click at [848, 507] on div "20" at bounding box center [842, 505] width 20 height 20
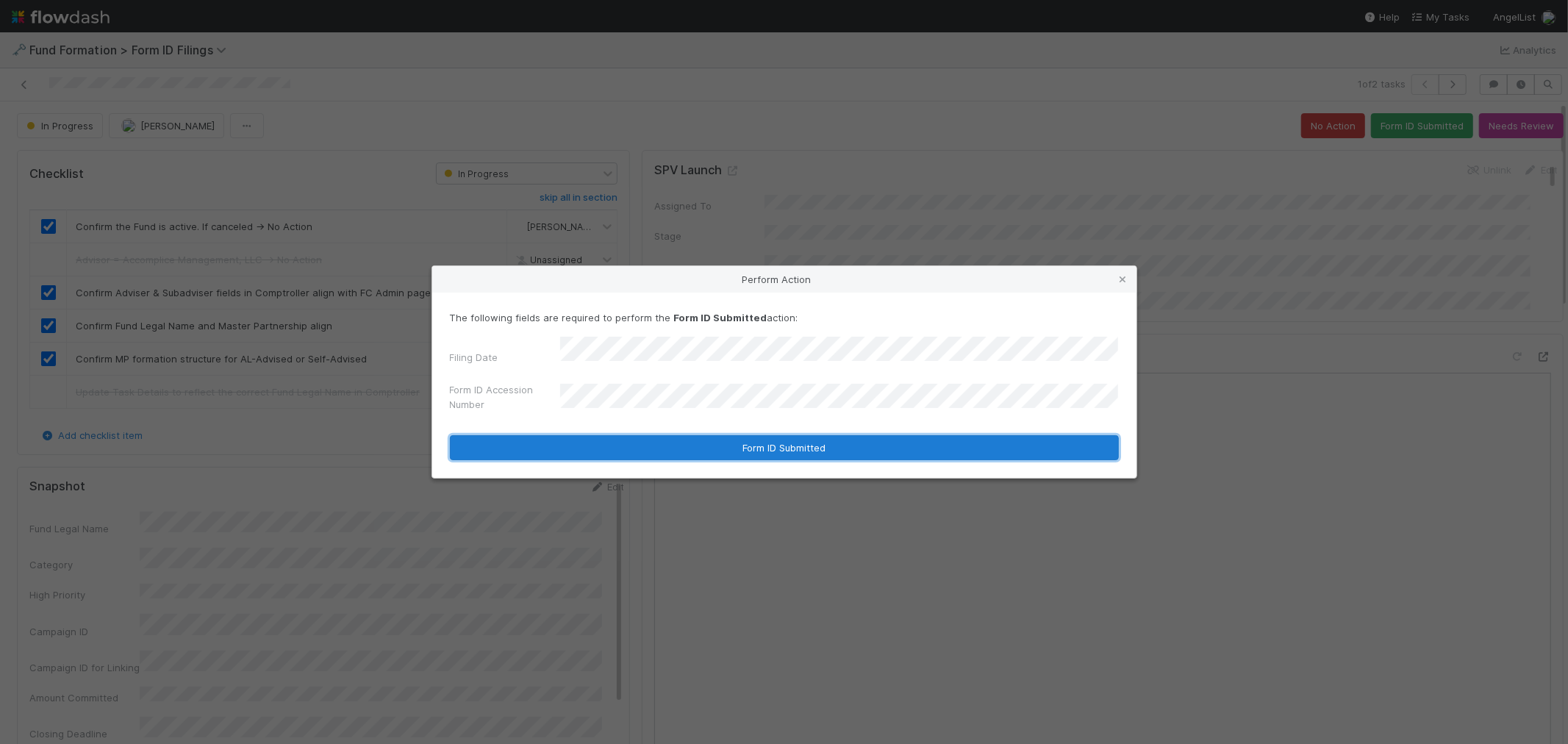
click at [662, 443] on button "Form ID Submitted" at bounding box center [784, 448] width 669 height 25
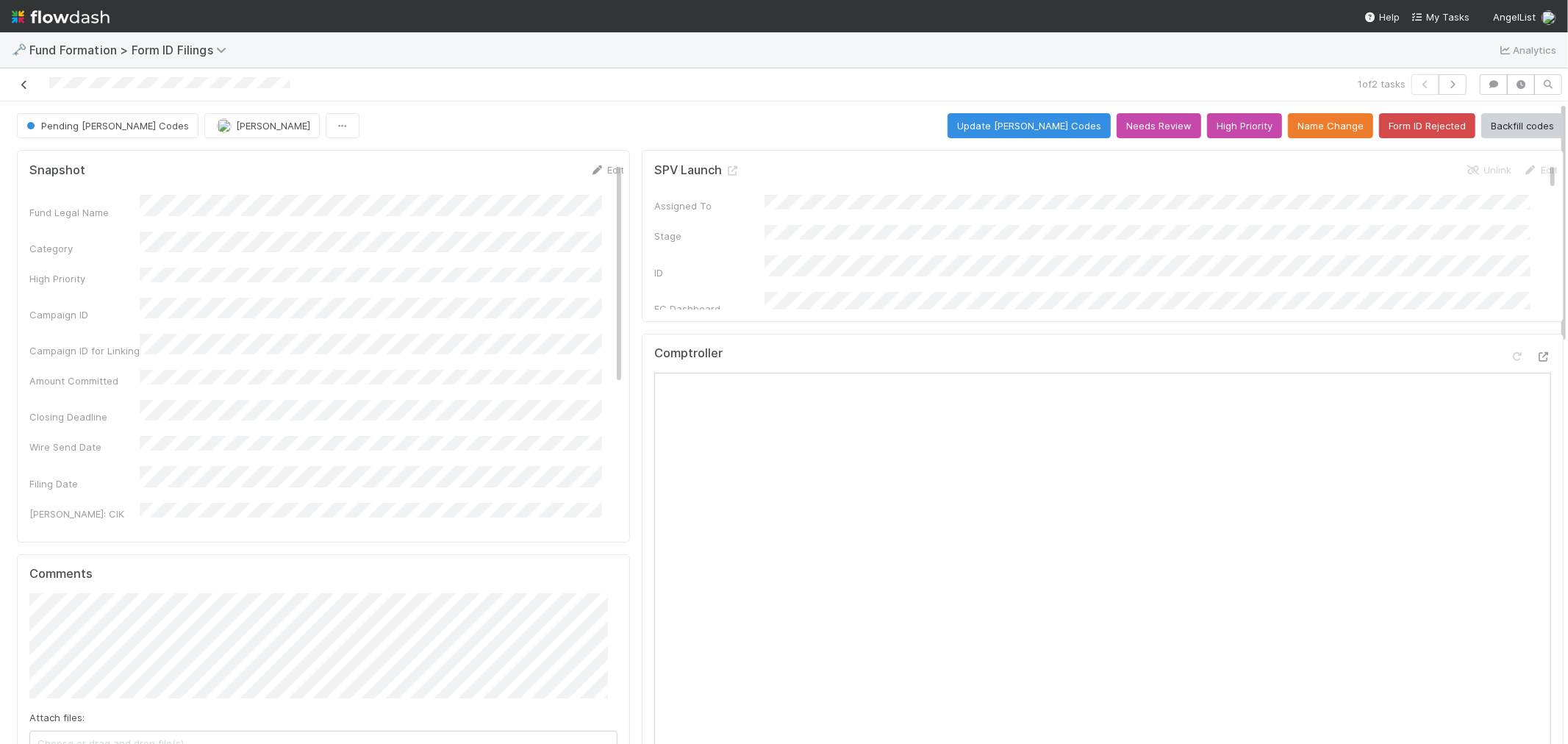
click at [23, 86] on icon at bounding box center [25, 85] width 15 height 10
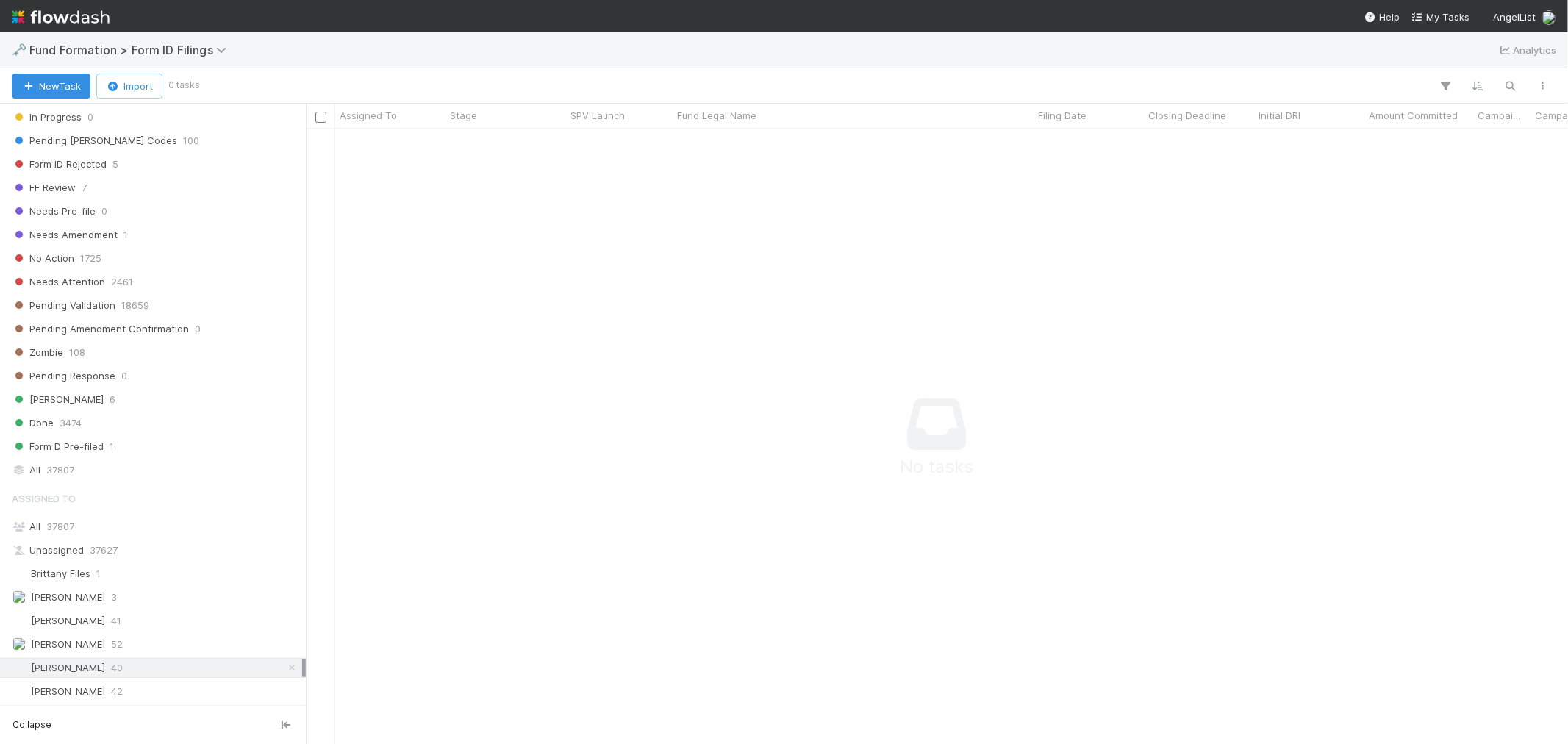
scroll to position [472, 0]
click at [284, 672] on icon at bounding box center [292, 667] width 15 height 10
click at [577, 146] on div "0" at bounding box center [619, 144] width 106 height 29
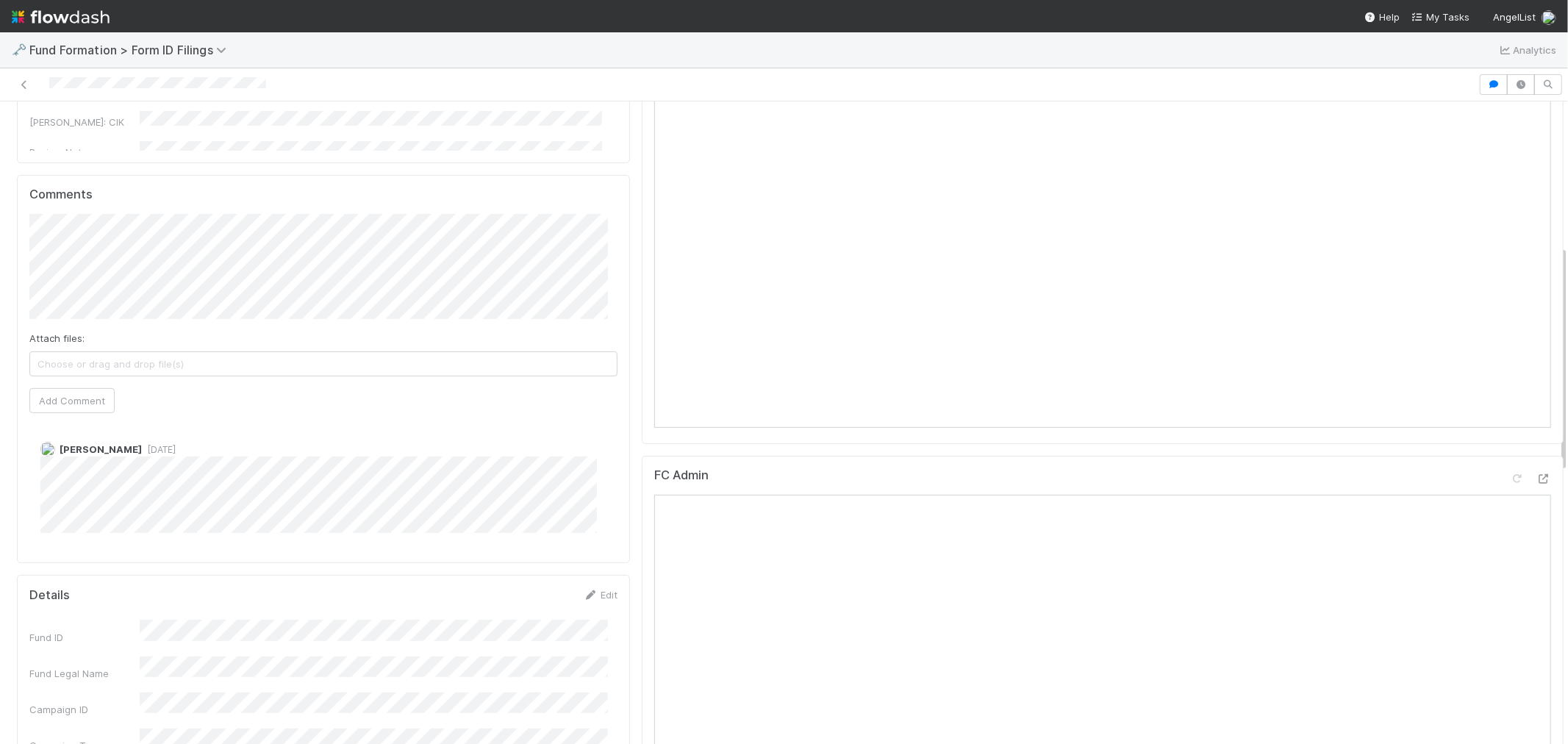
scroll to position [408, 0]
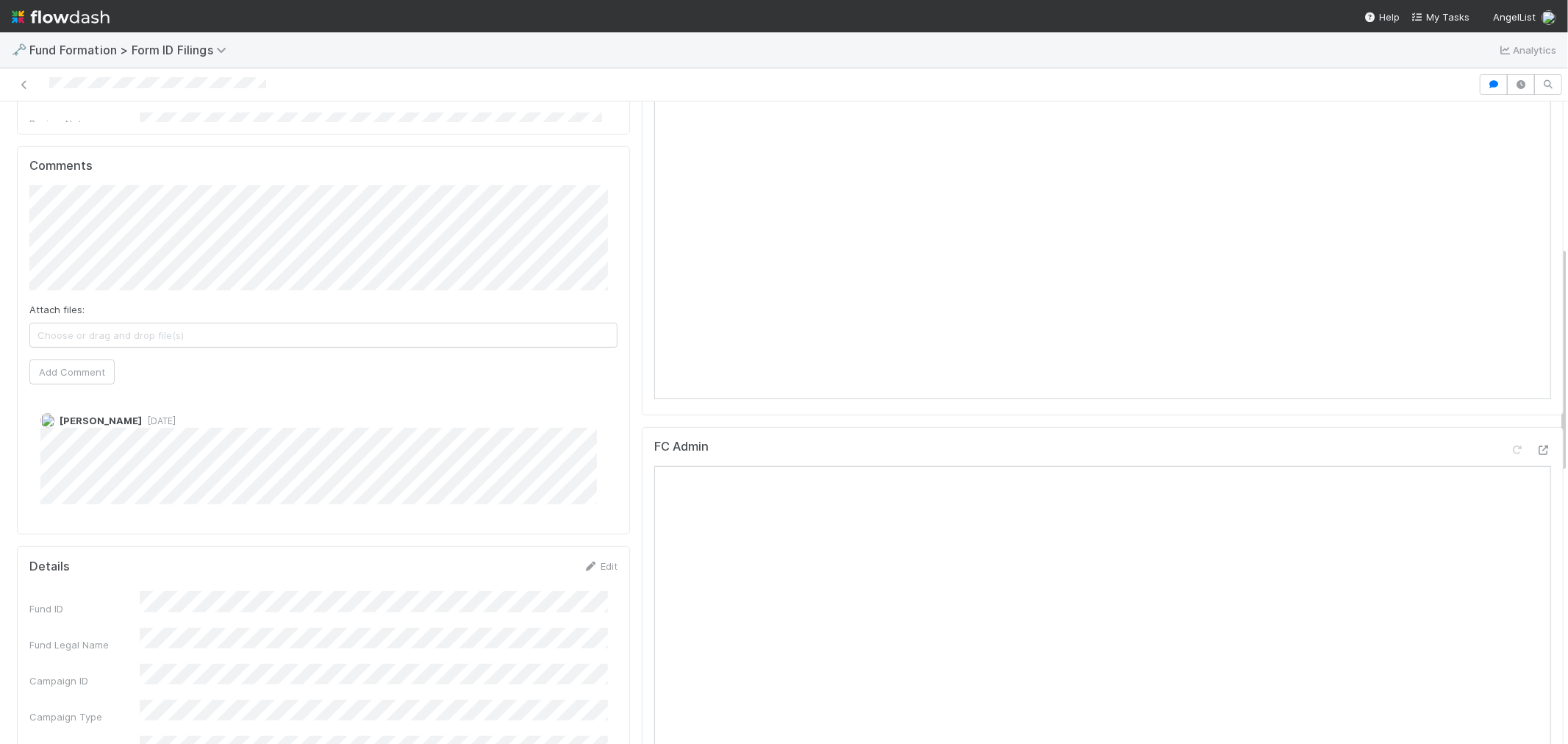
click at [63, 19] on img at bounding box center [60, 17] width 97 height 25
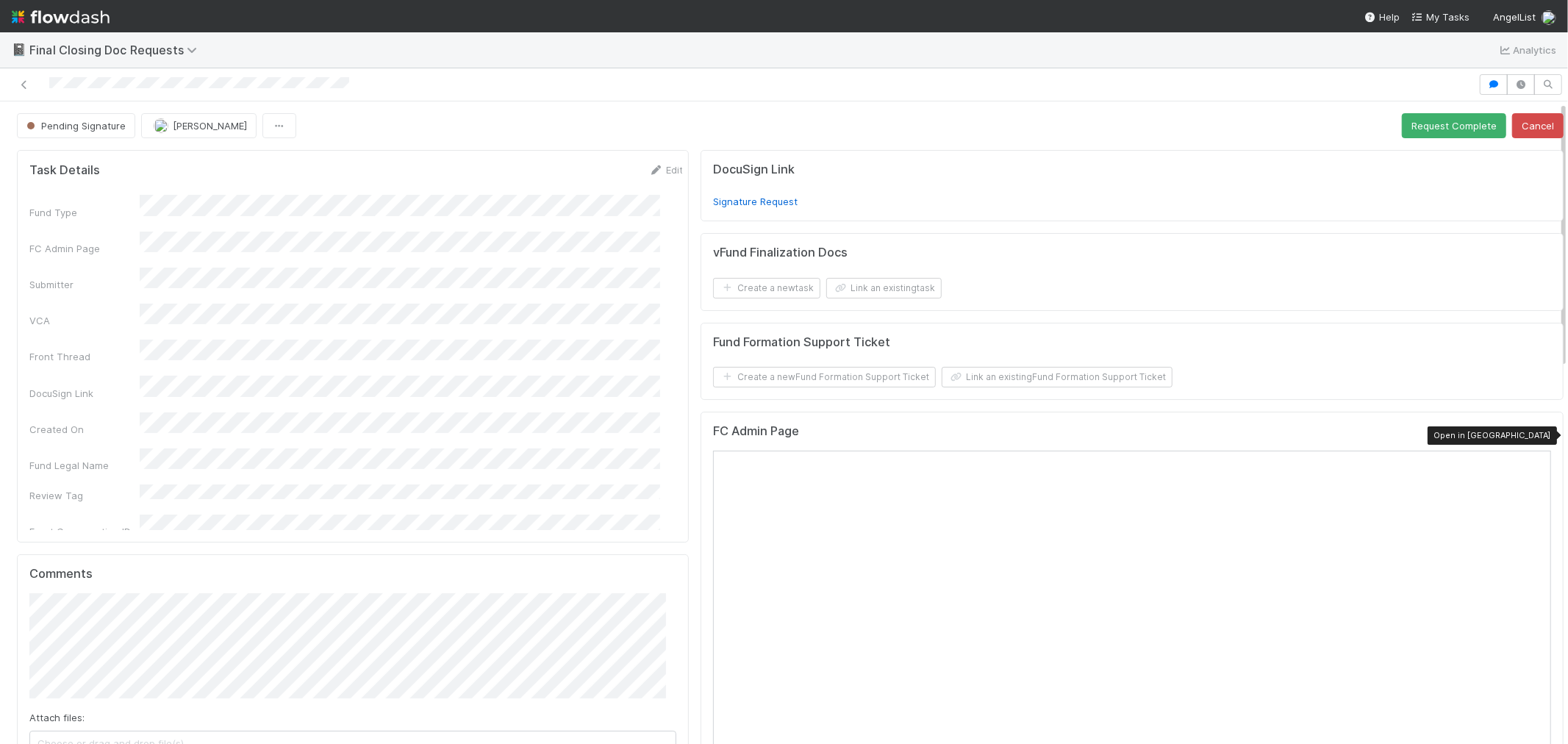
click at [1537, 431] on icon at bounding box center [1544, 434] width 15 height 10
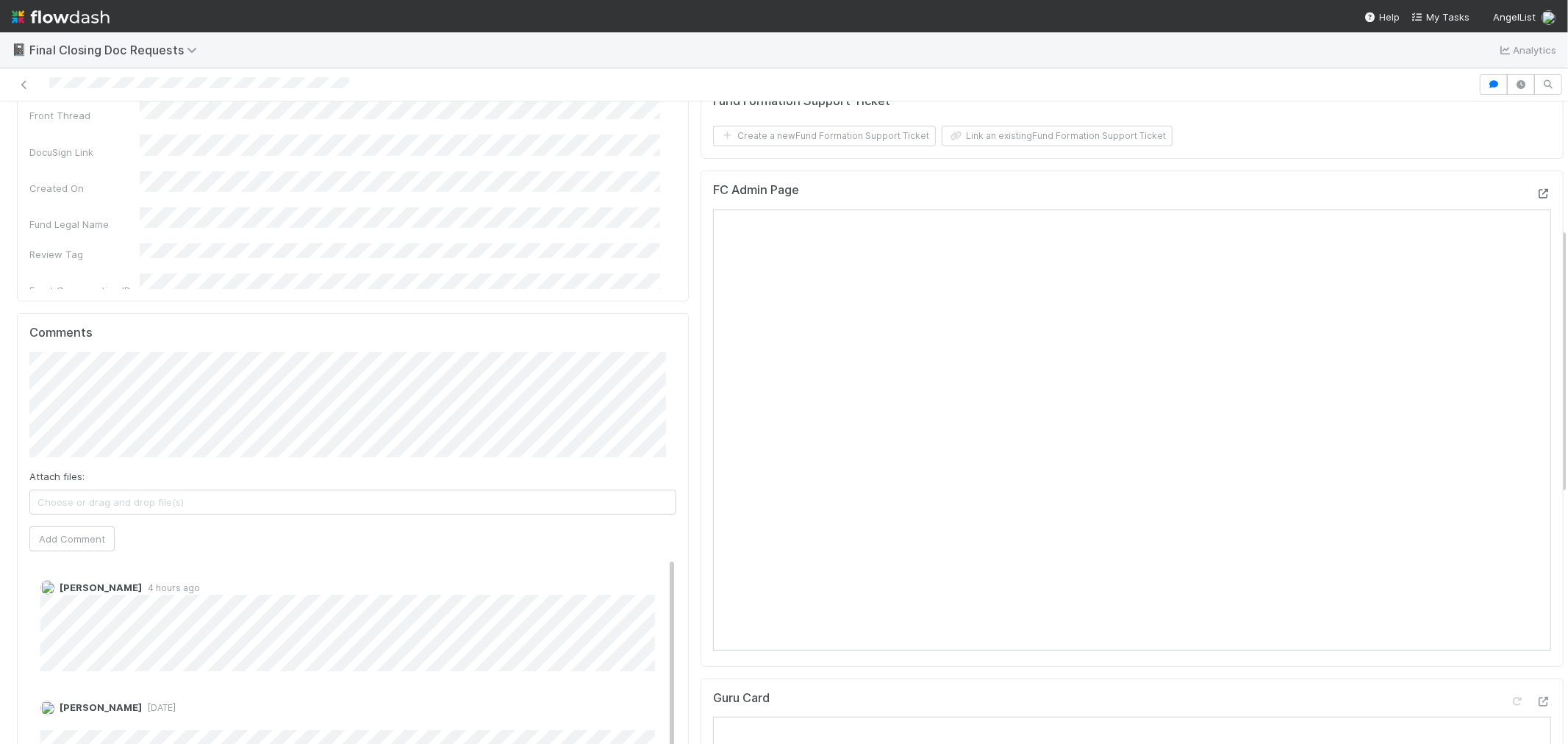
scroll to position [327, 0]
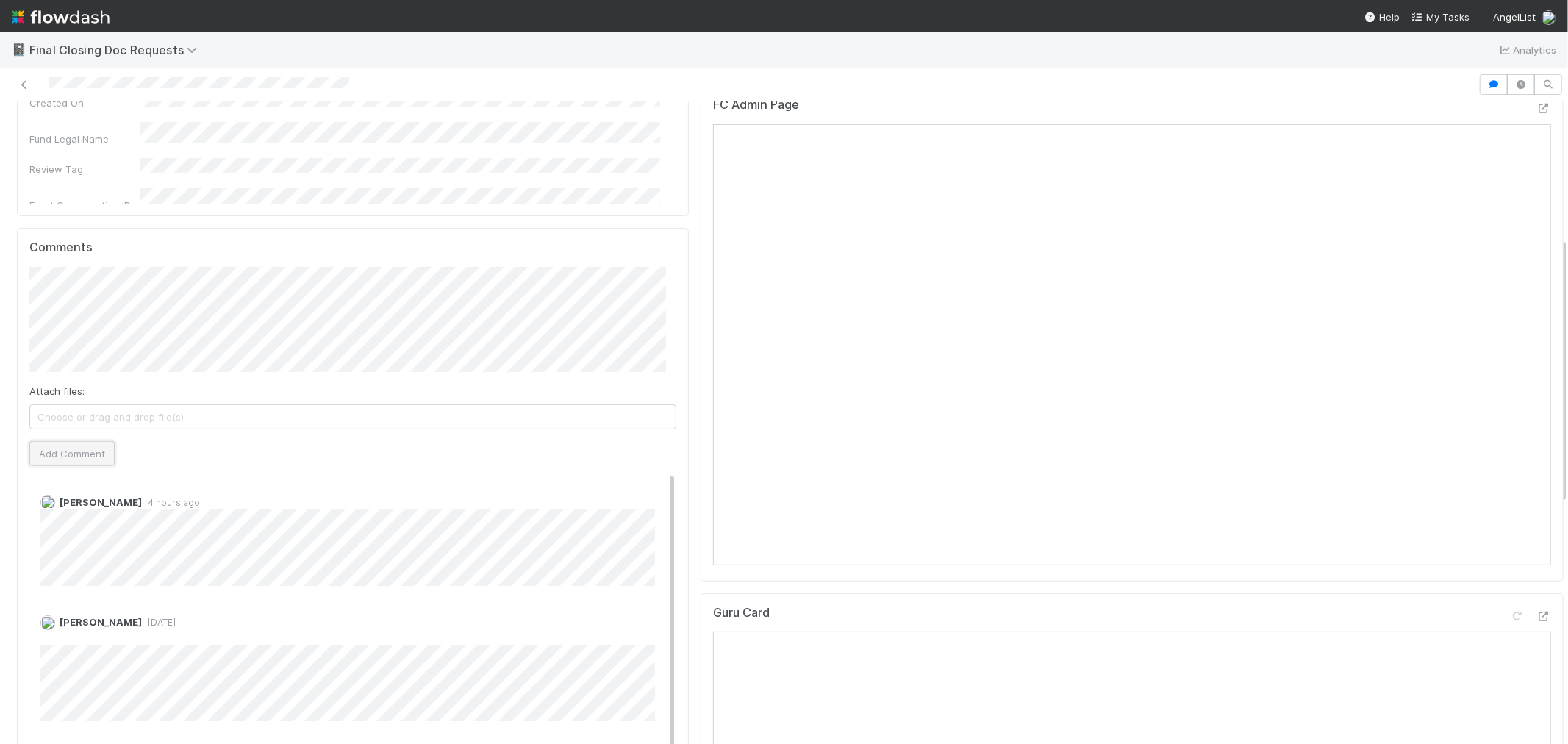
click at [101, 454] on button "Add Comment" at bounding box center [72, 454] width 86 height 25
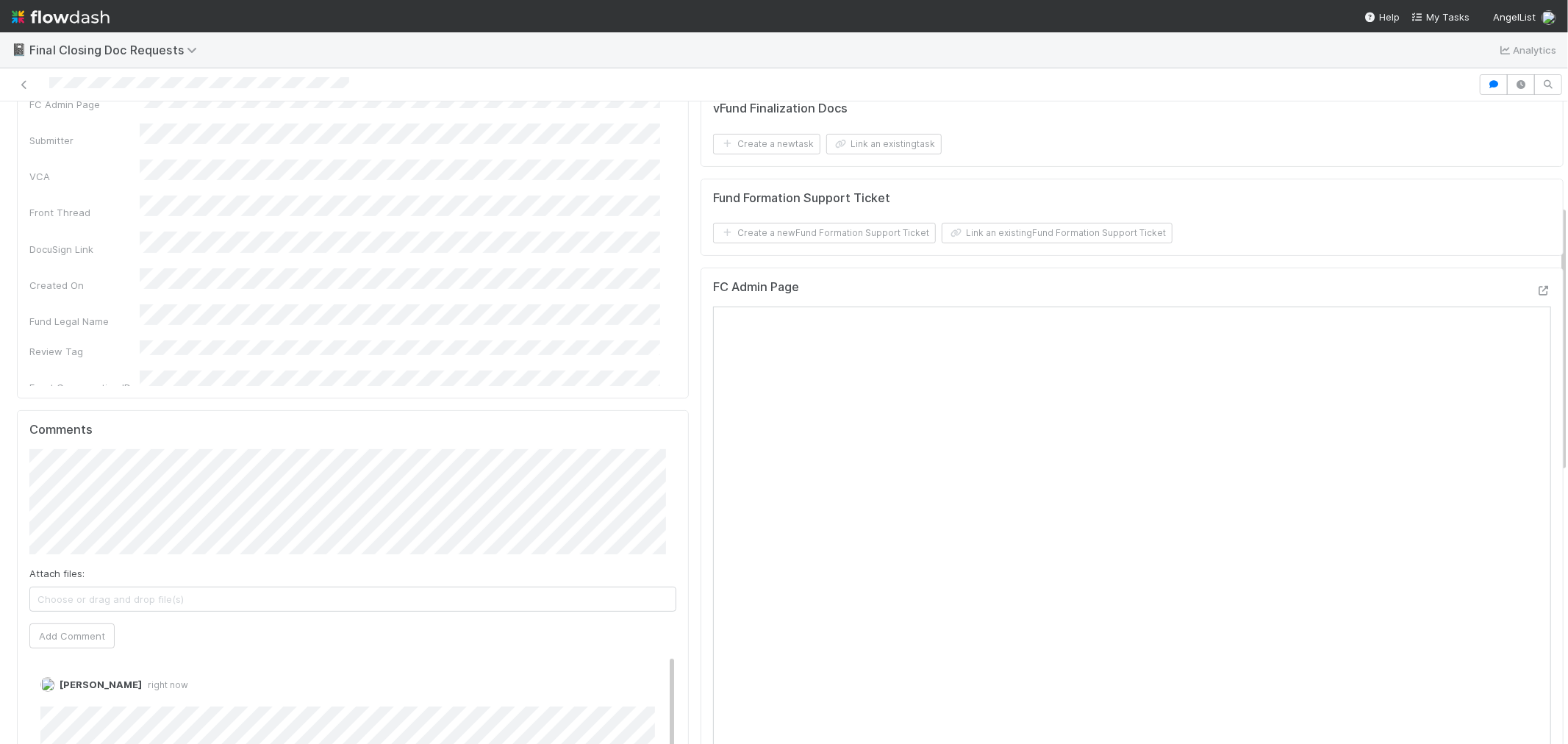
scroll to position [0, 0]
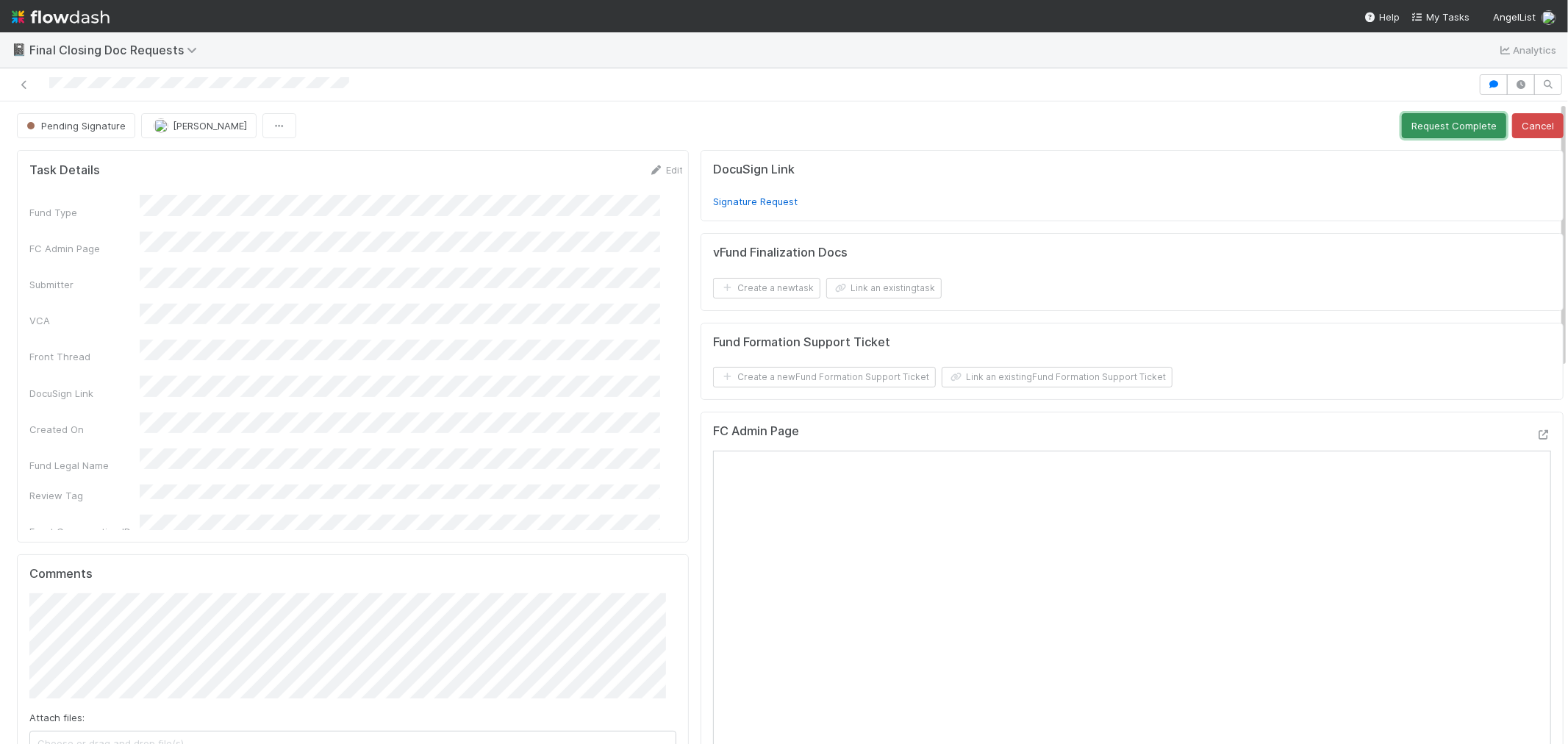
click at [1435, 121] on button "Request Complete" at bounding box center [1454, 126] width 104 height 25
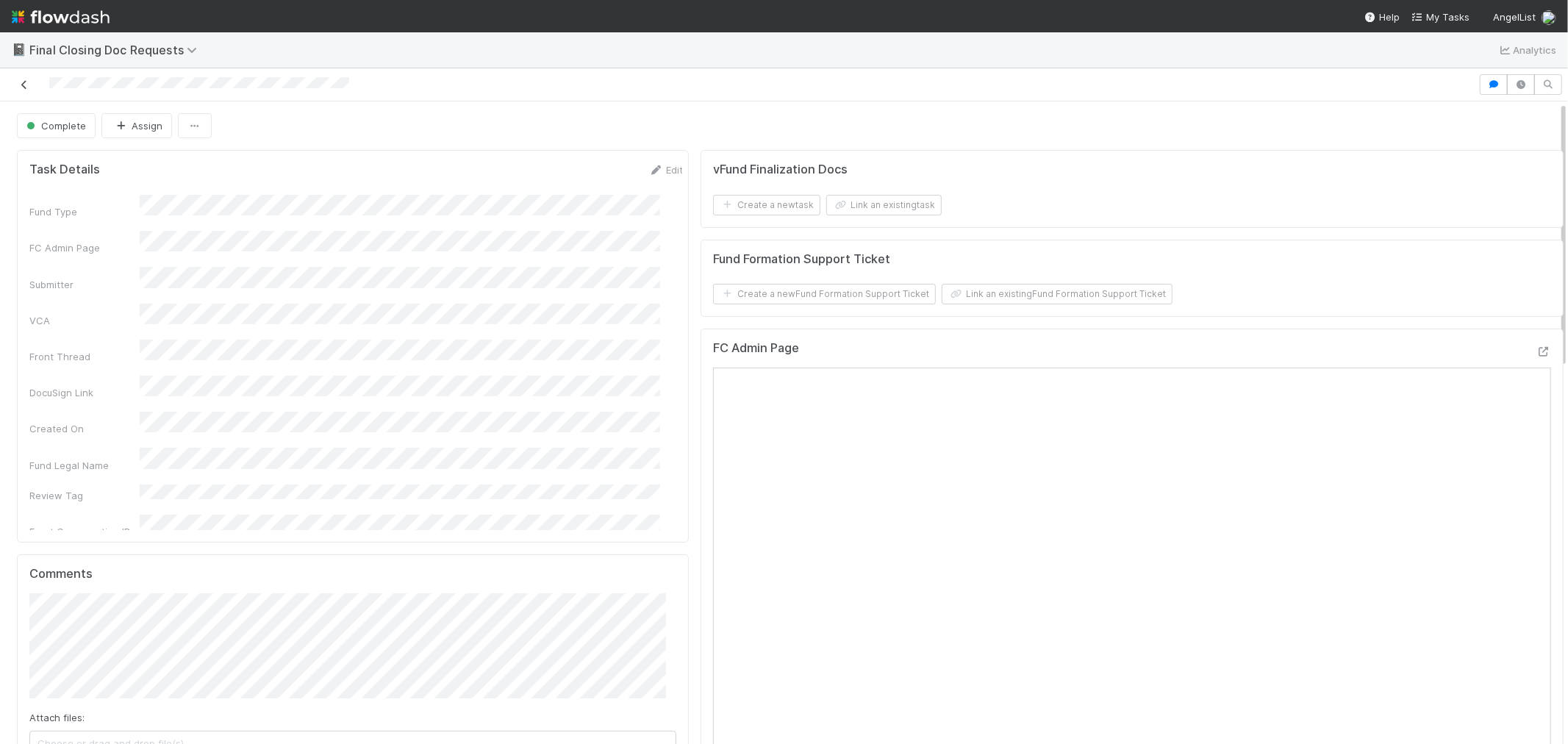
click at [28, 85] on icon at bounding box center [25, 85] width 15 height 10
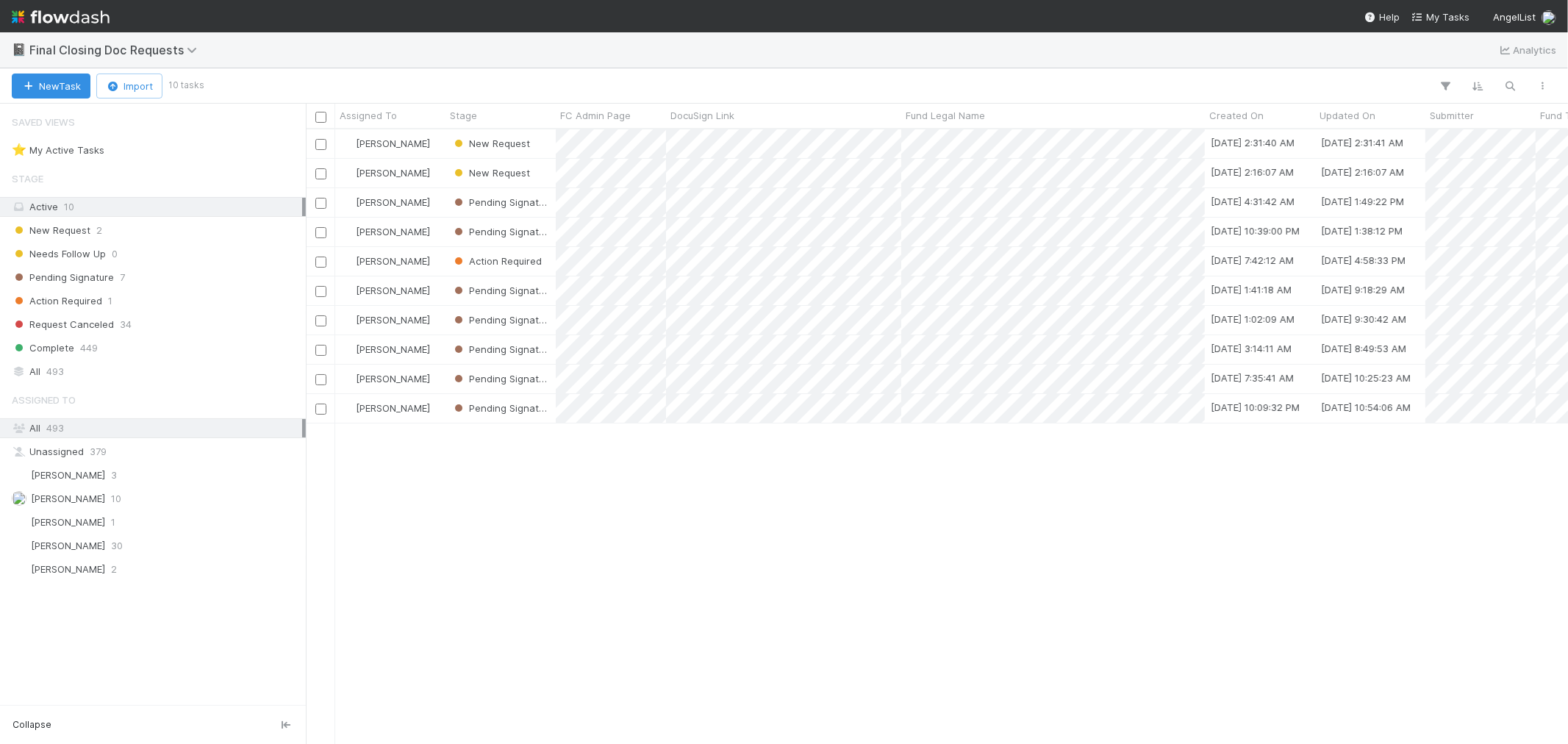
scroll to position [601, 1250]
click at [439, 146] on div "[PERSON_NAME]" at bounding box center [391, 144] width 110 height 29
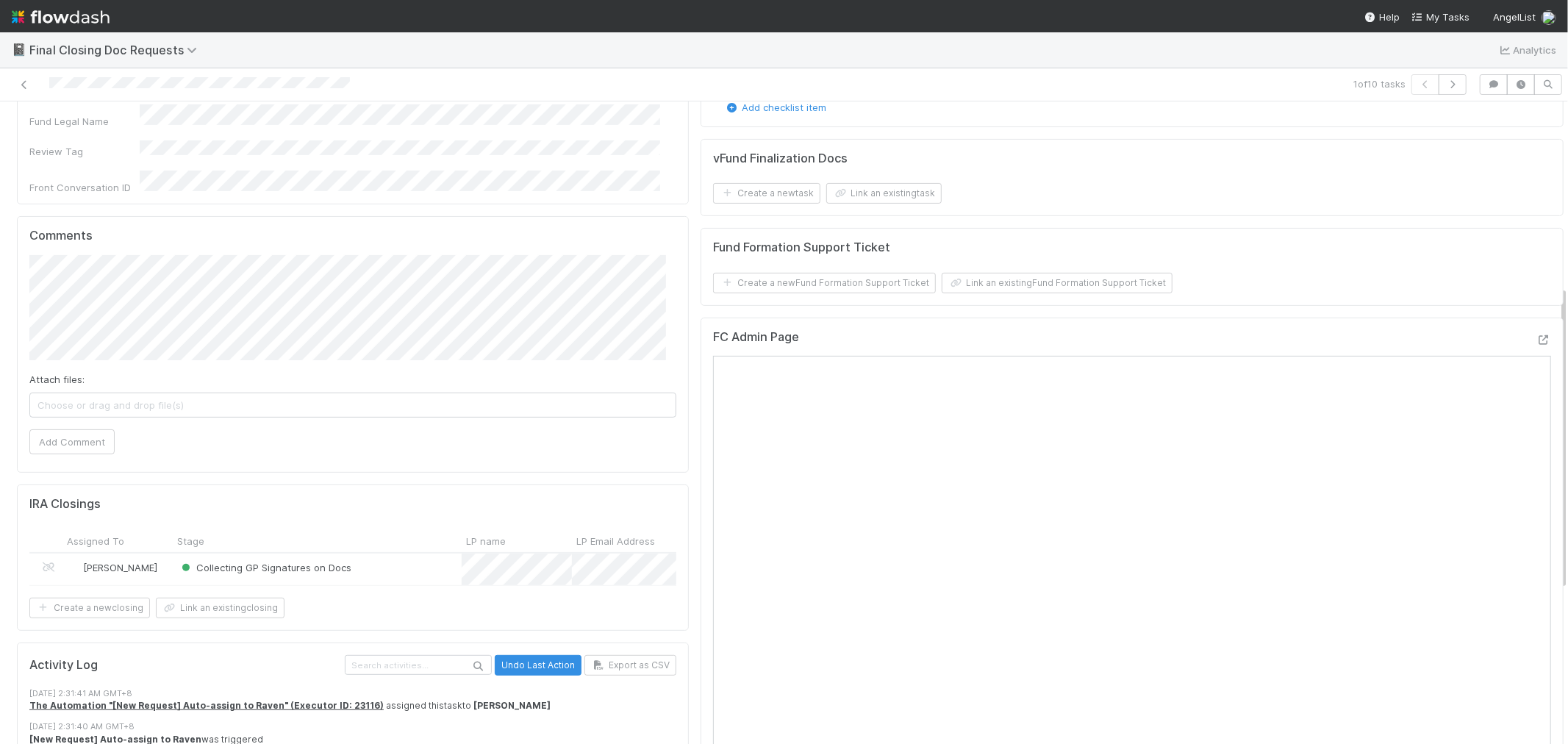
scroll to position [163, 0]
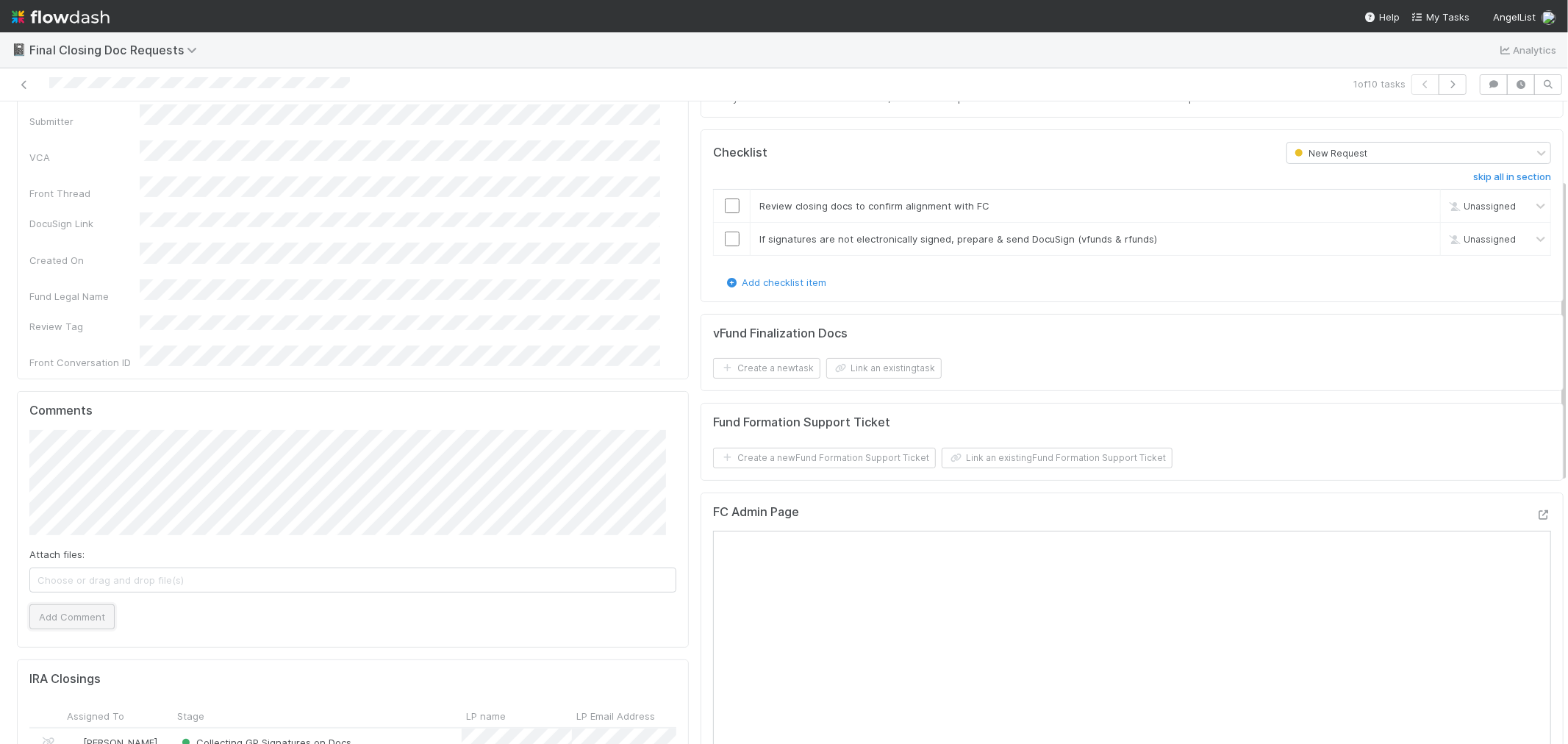
click at [71, 604] on button "Add Comment" at bounding box center [72, 617] width 86 height 25
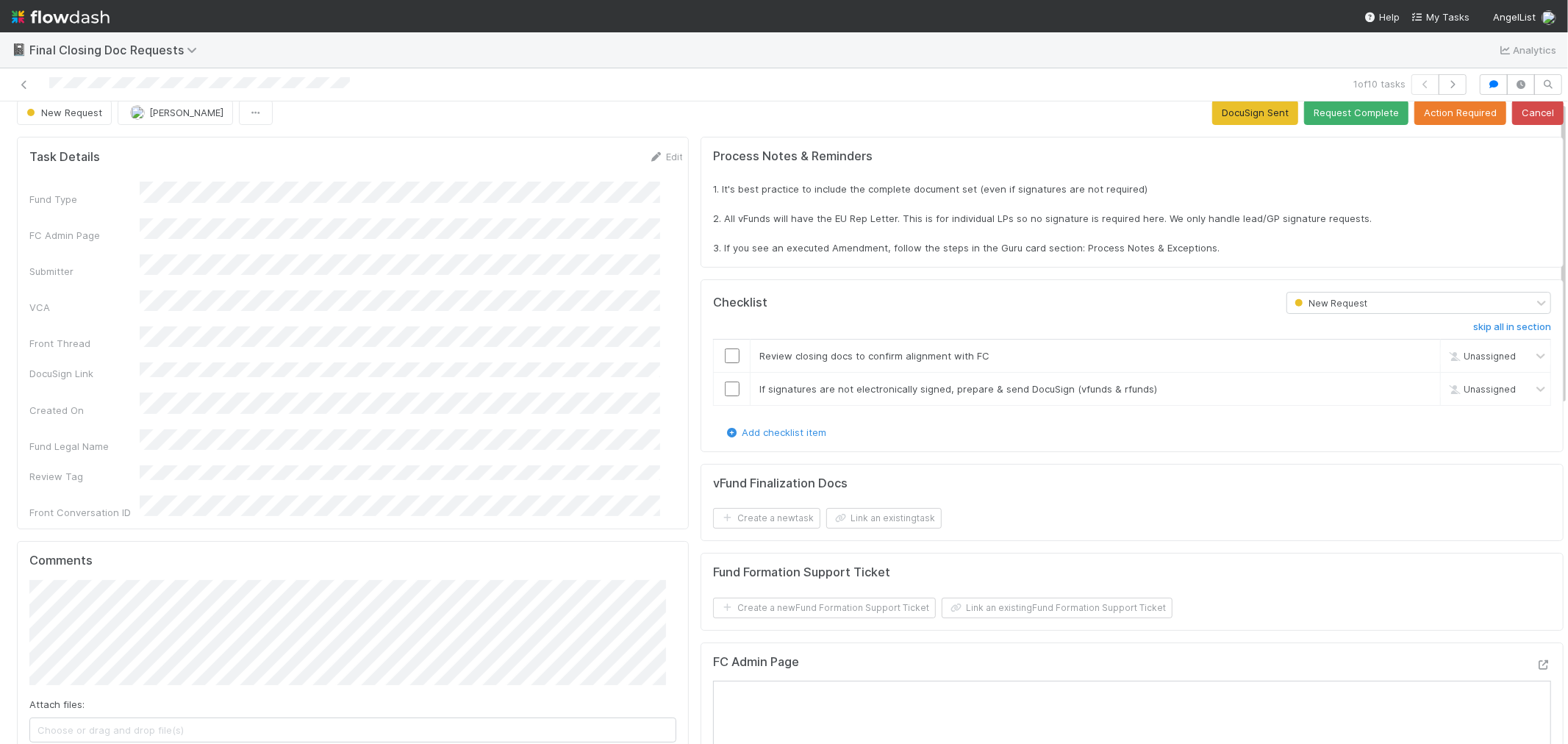
scroll to position [0, 0]
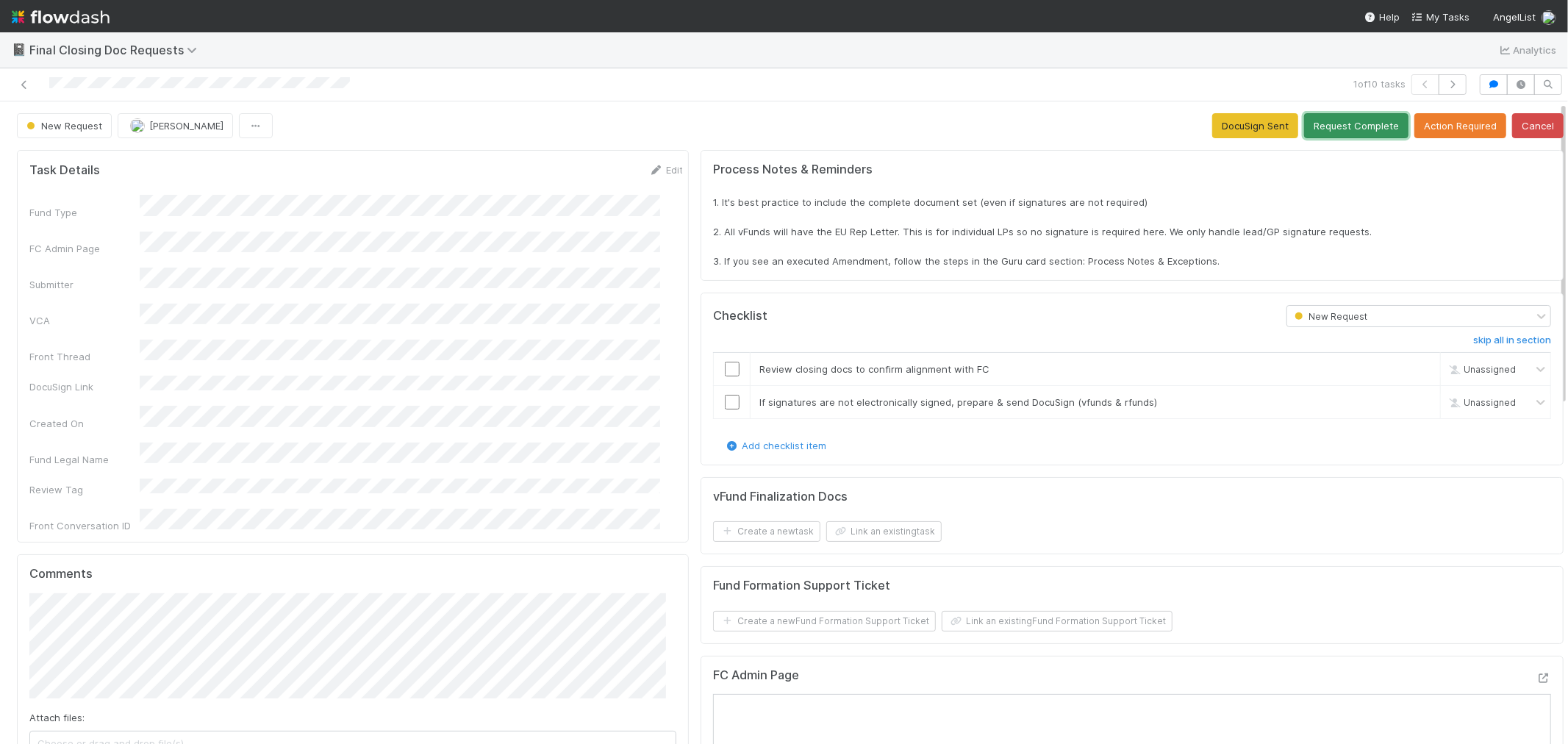
click at [1328, 124] on button "Request Complete" at bounding box center [1357, 126] width 104 height 25
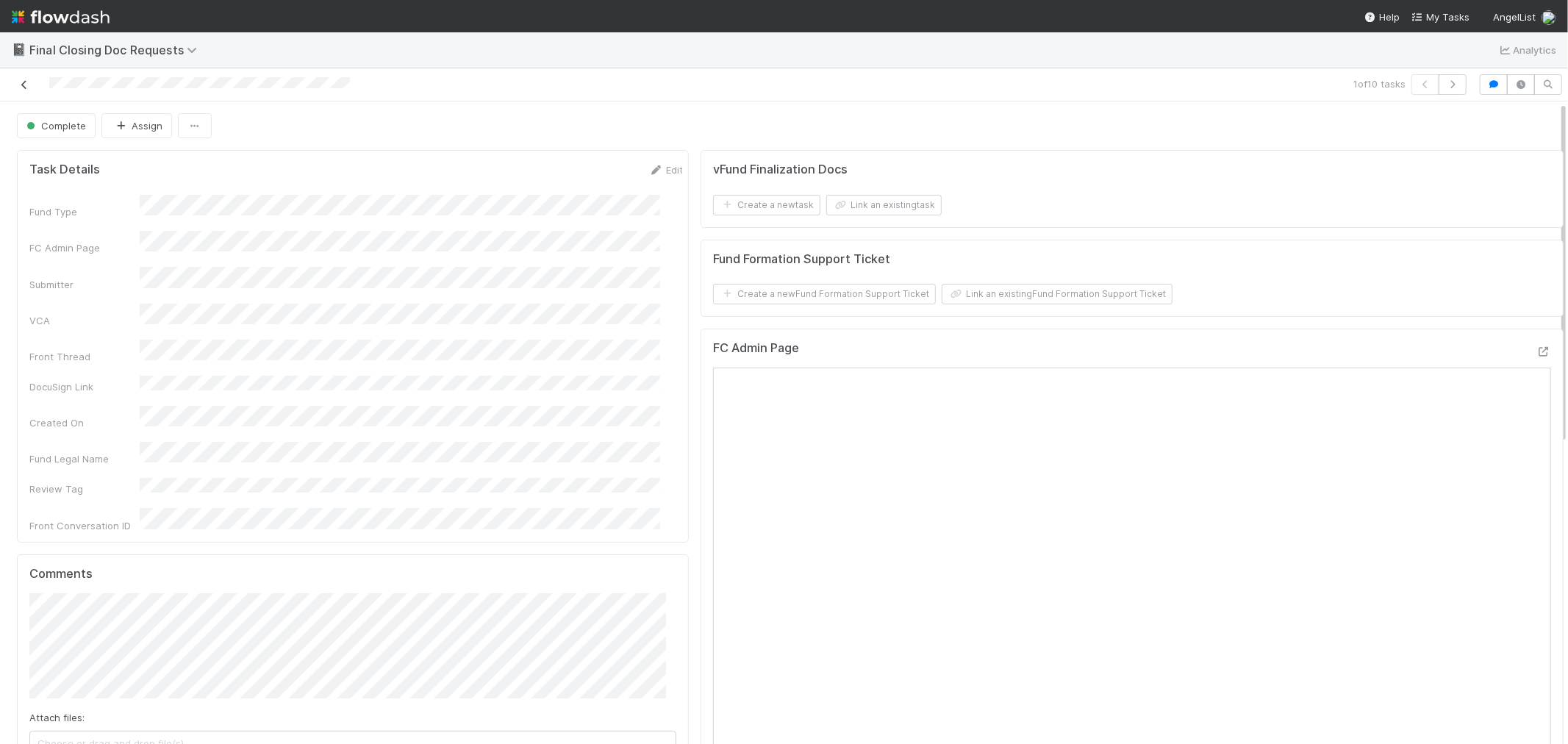
click at [19, 84] on icon at bounding box center [25, 85] width 15 height 10
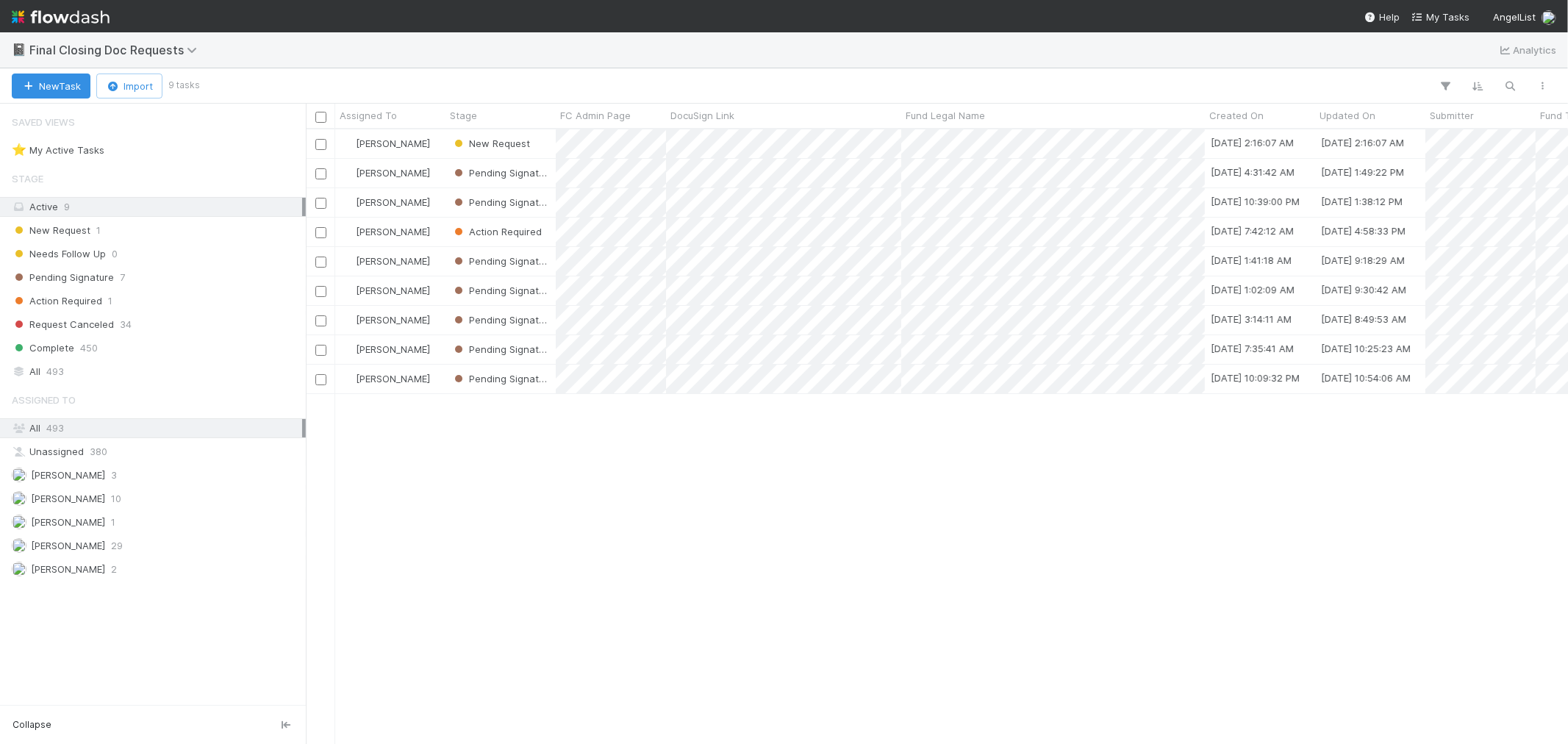
scroll to position [601, 1250]
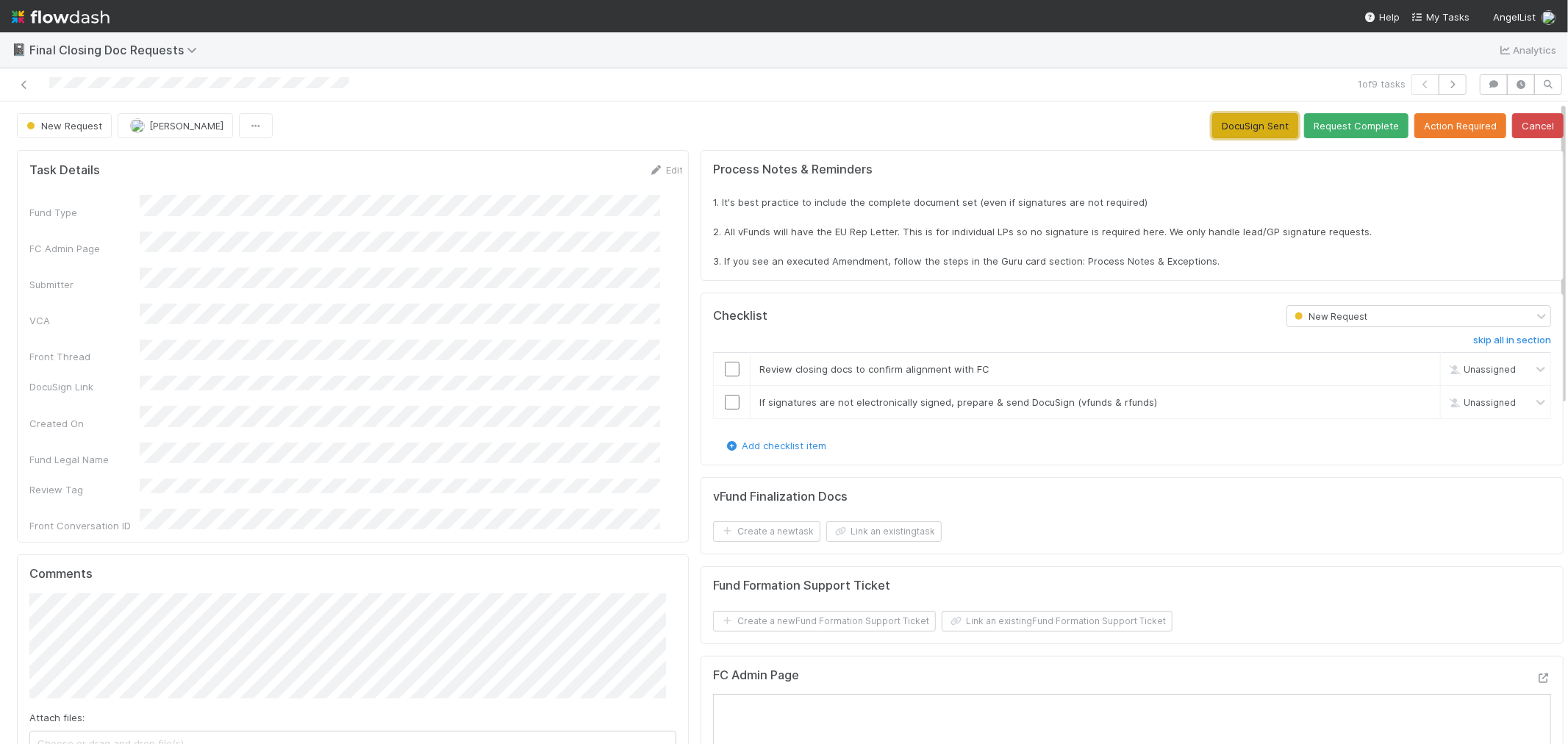
click at [1214, 115] on button "DocuSign Sent" at bounding box center [1255, 126] width 86 height 25
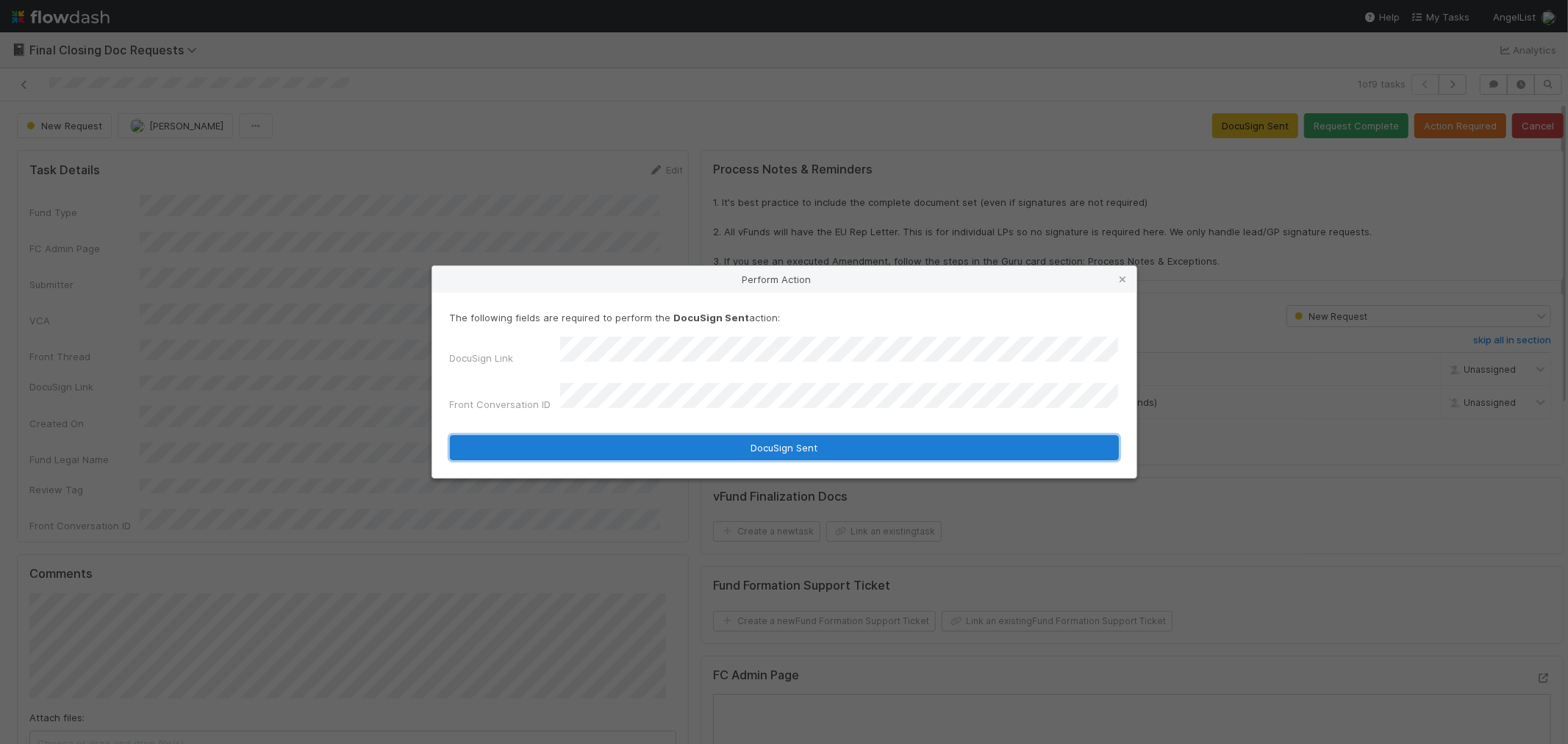
click at [640, 440] on button "DocuSign Sent" at bounding box center [784, 448] width 669 height 25
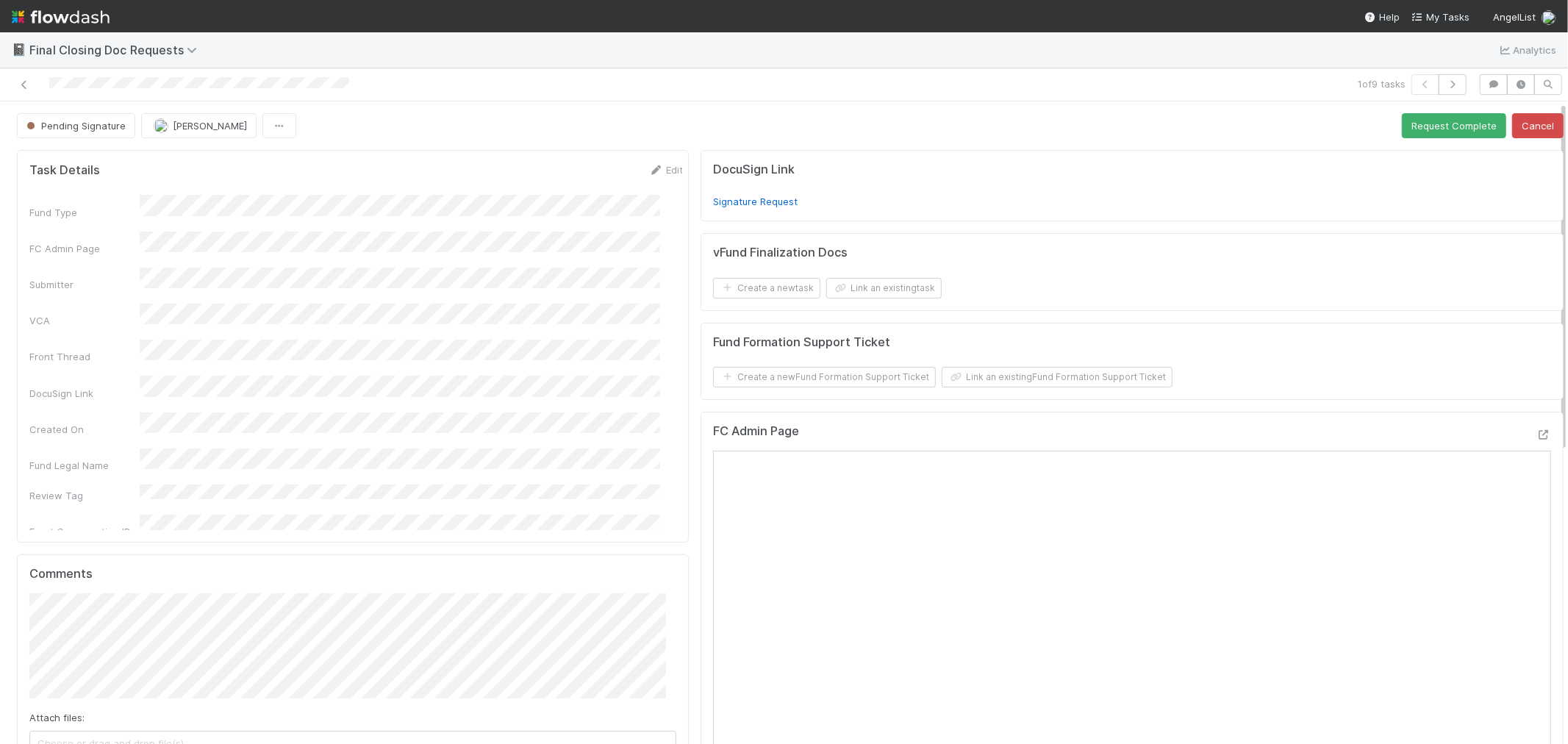
scroll to position [327, 0]
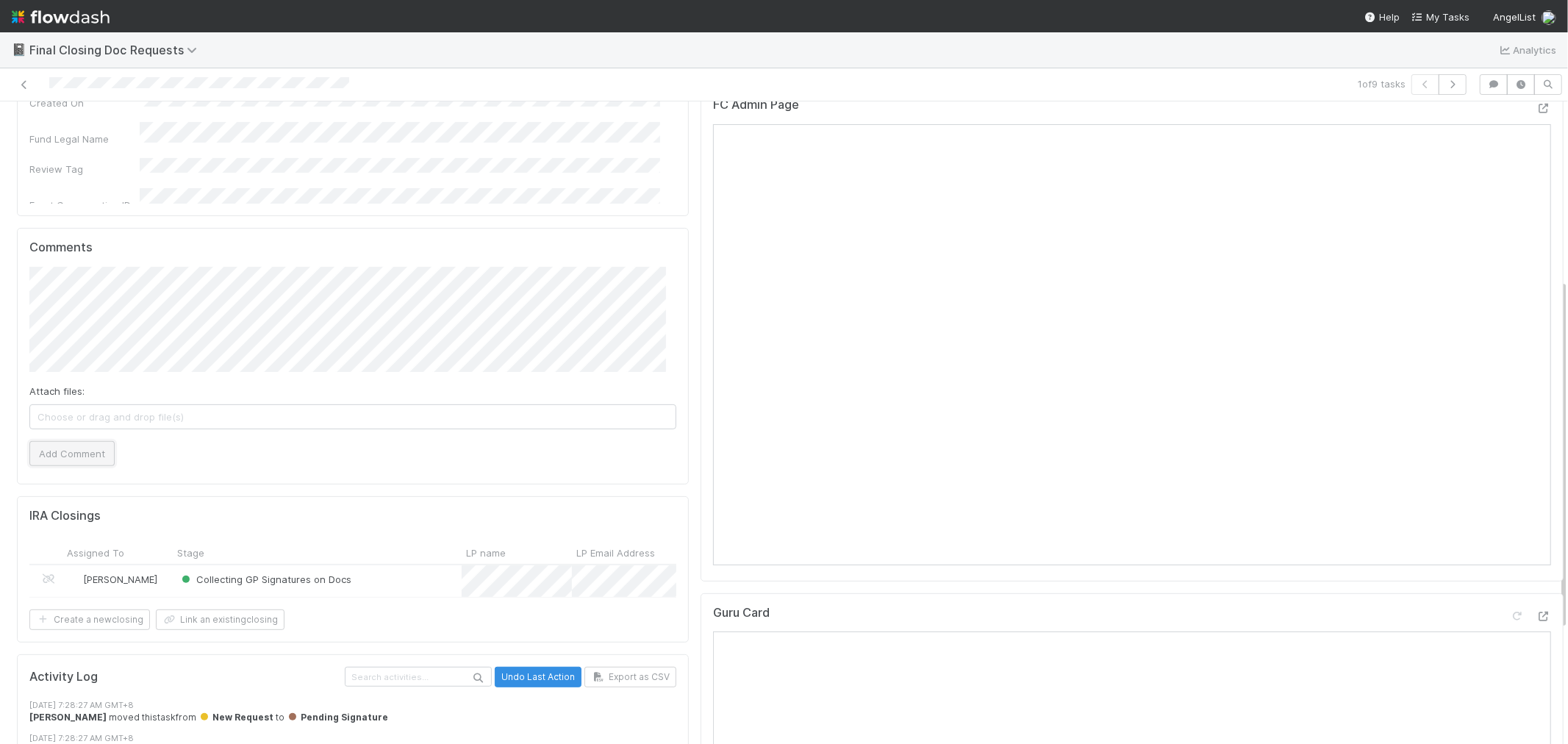
click at [77, 454] on button "Add Comment" at bounding box center [72, 454] width 86 height 25
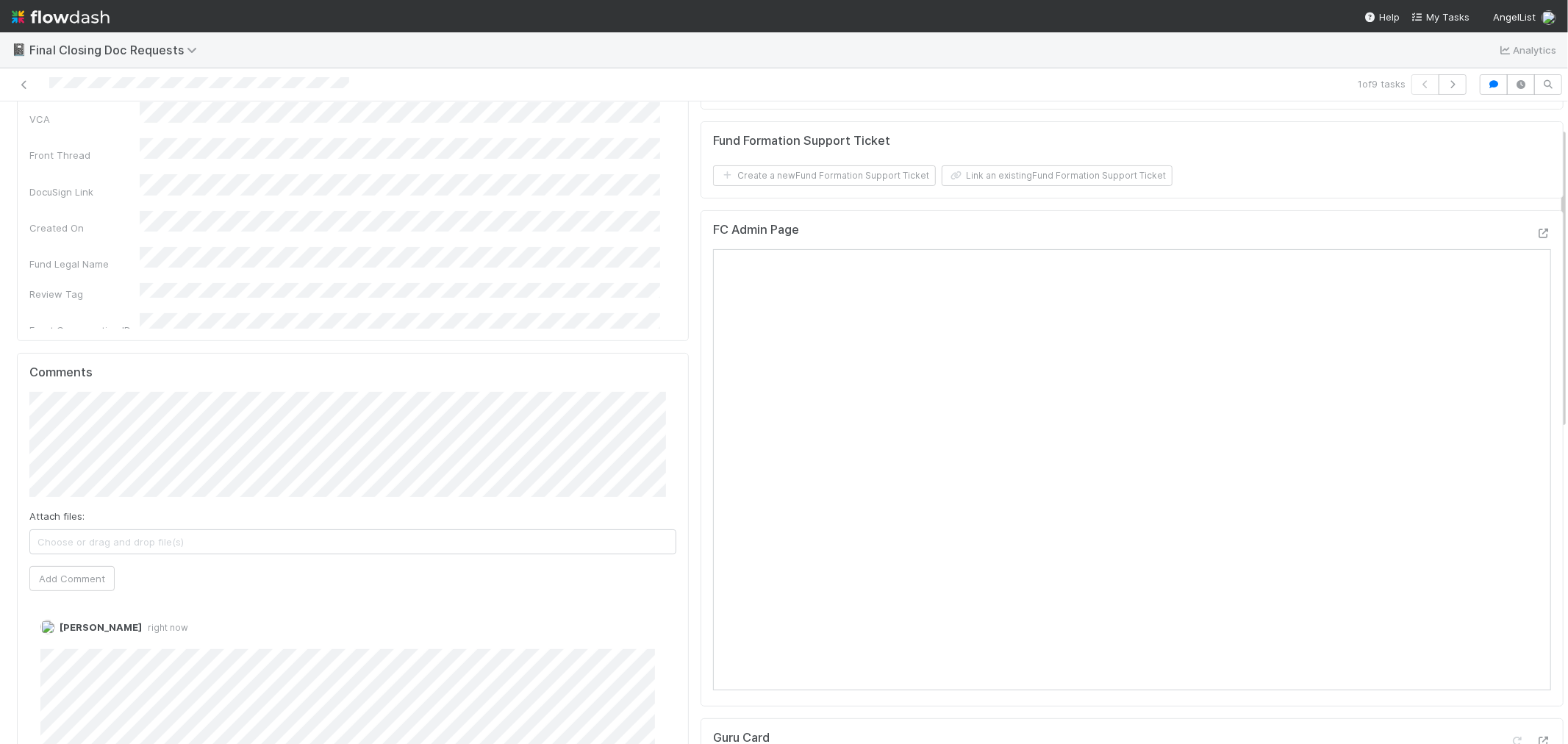
scroll to position [0, 0]
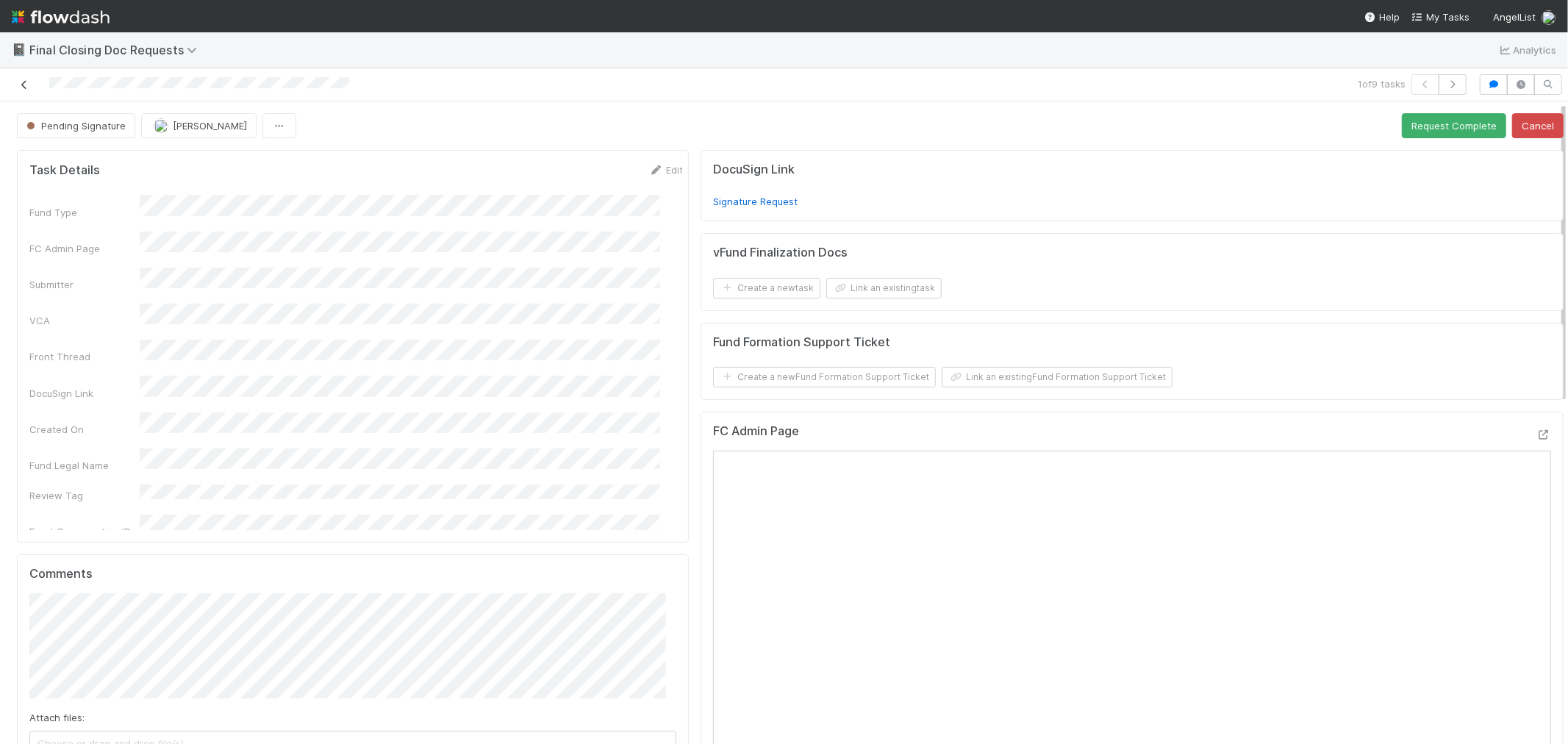
click at [21, 86] on icon at bounding box center [25, 85] width 15 height 10
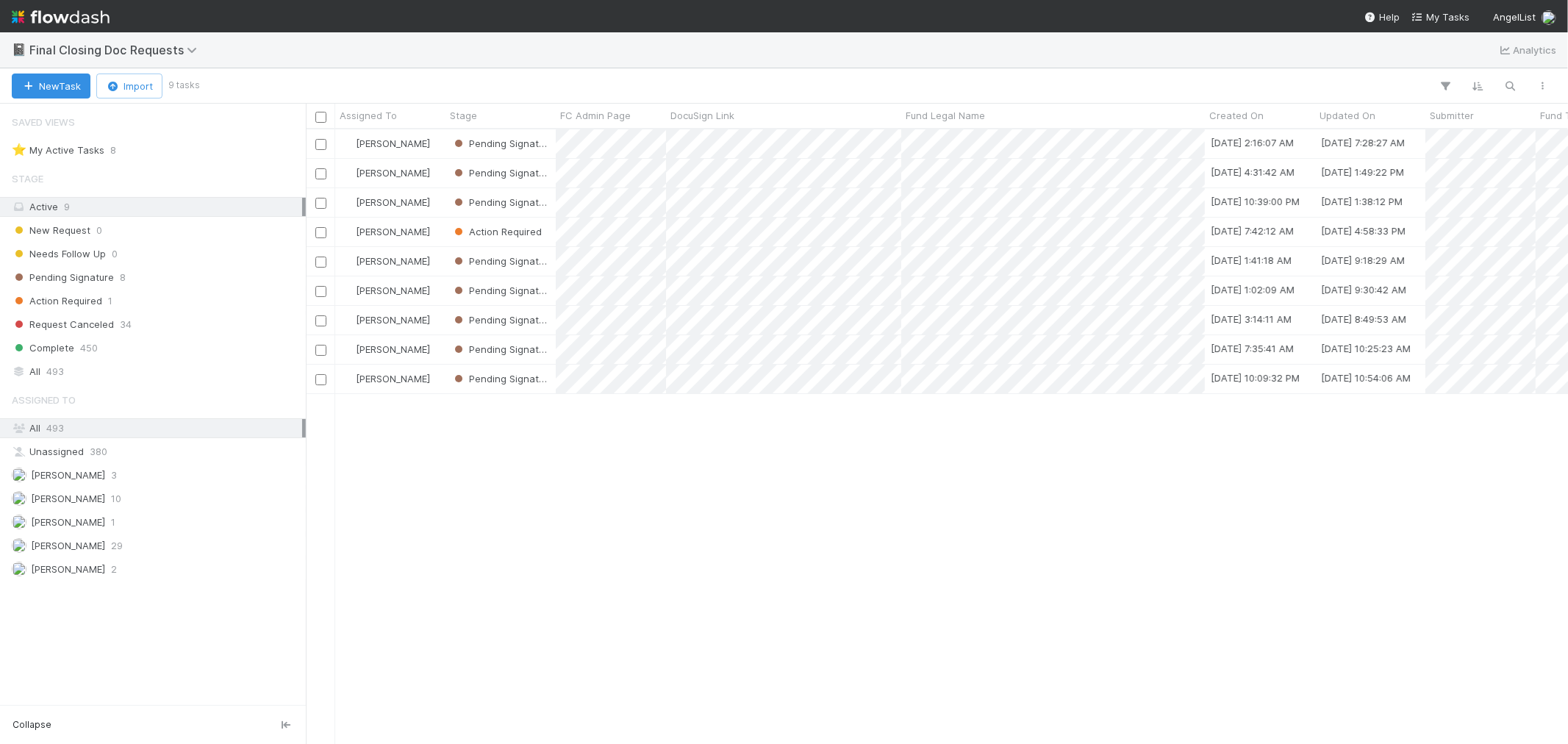
scroll to position [12, 12]
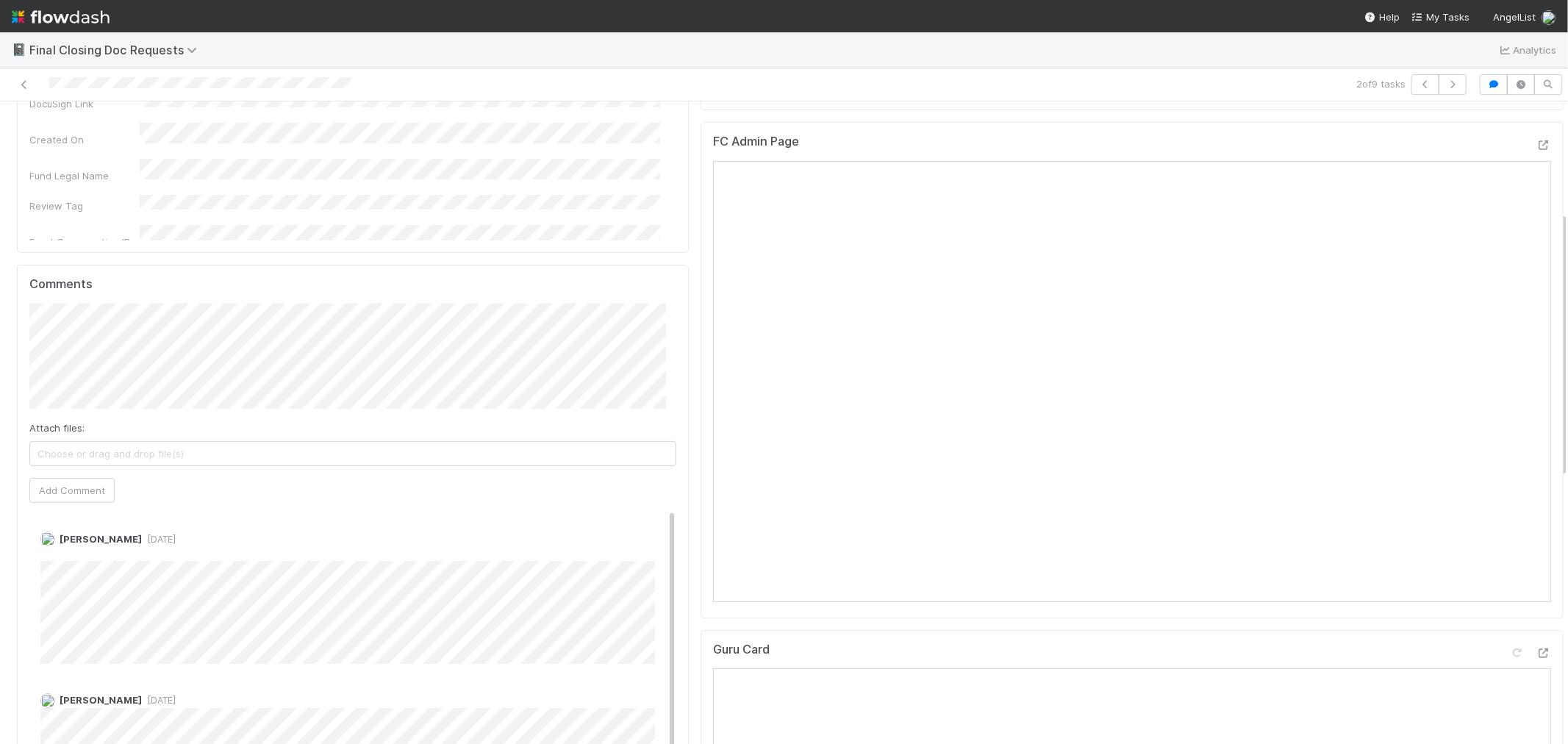
scroll to position [327, 0]
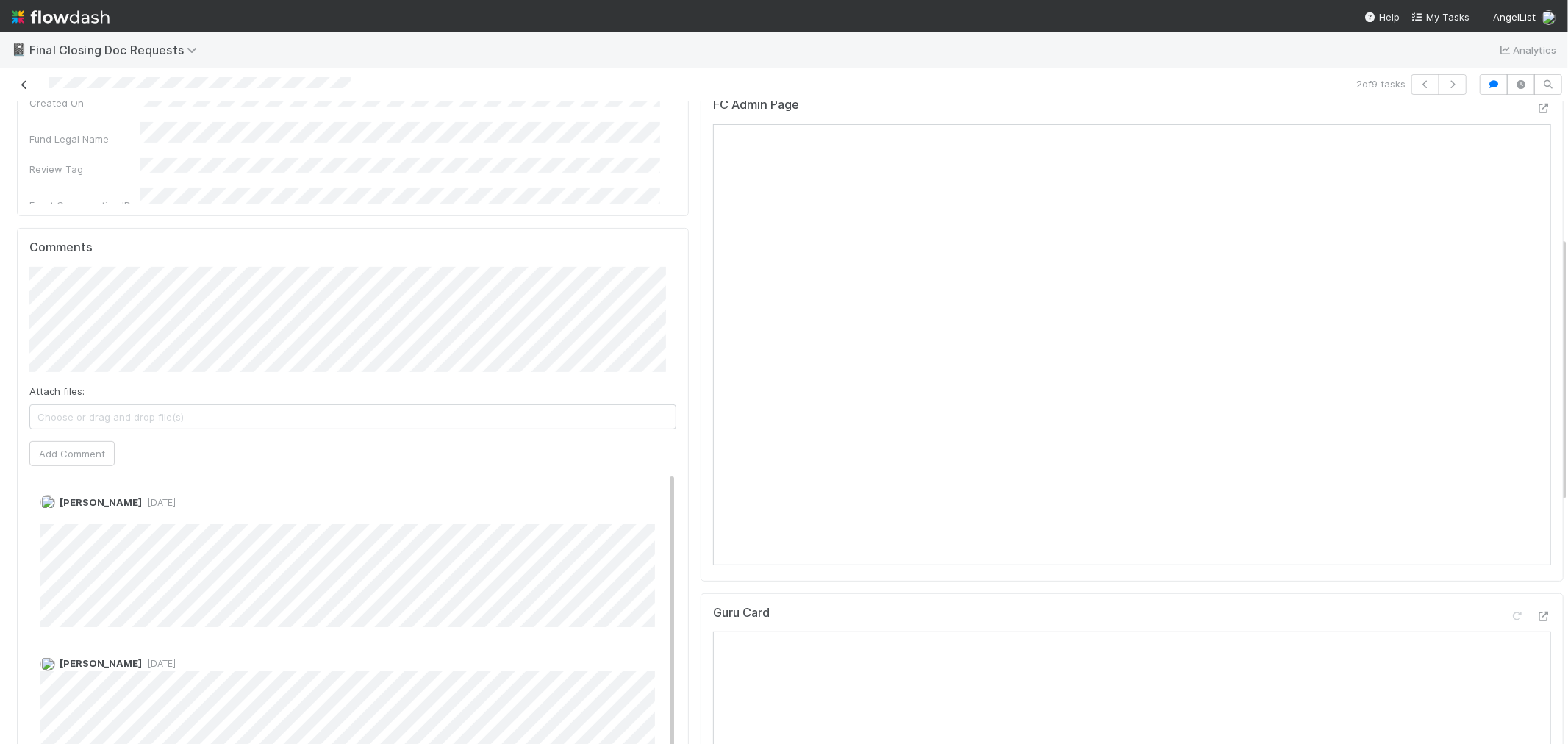
click at [24, 89] on icon at bounding box center [25, 85] width 15 height 10
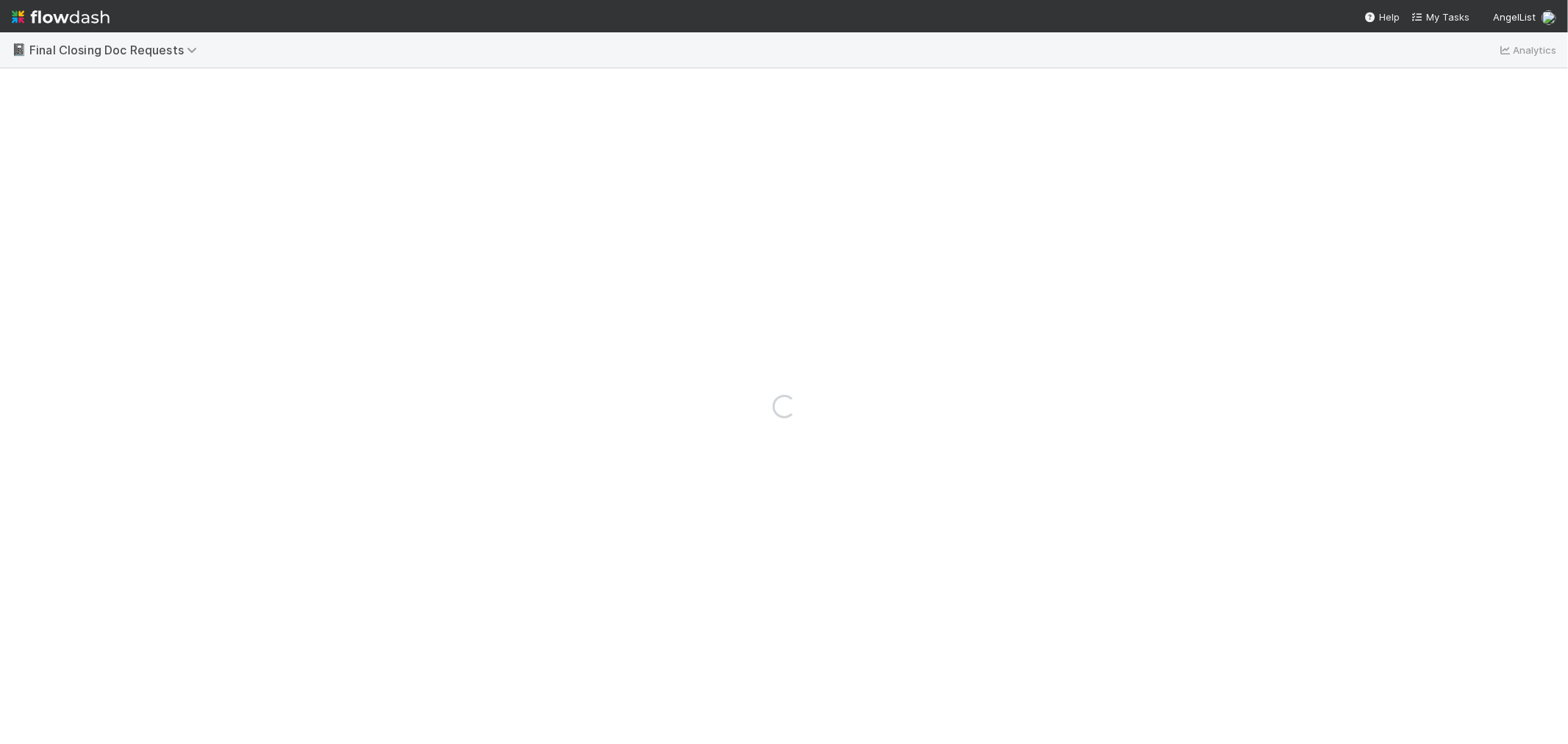
click at [57, 12] on img at bounding box center [60, 17] width 97 height 25
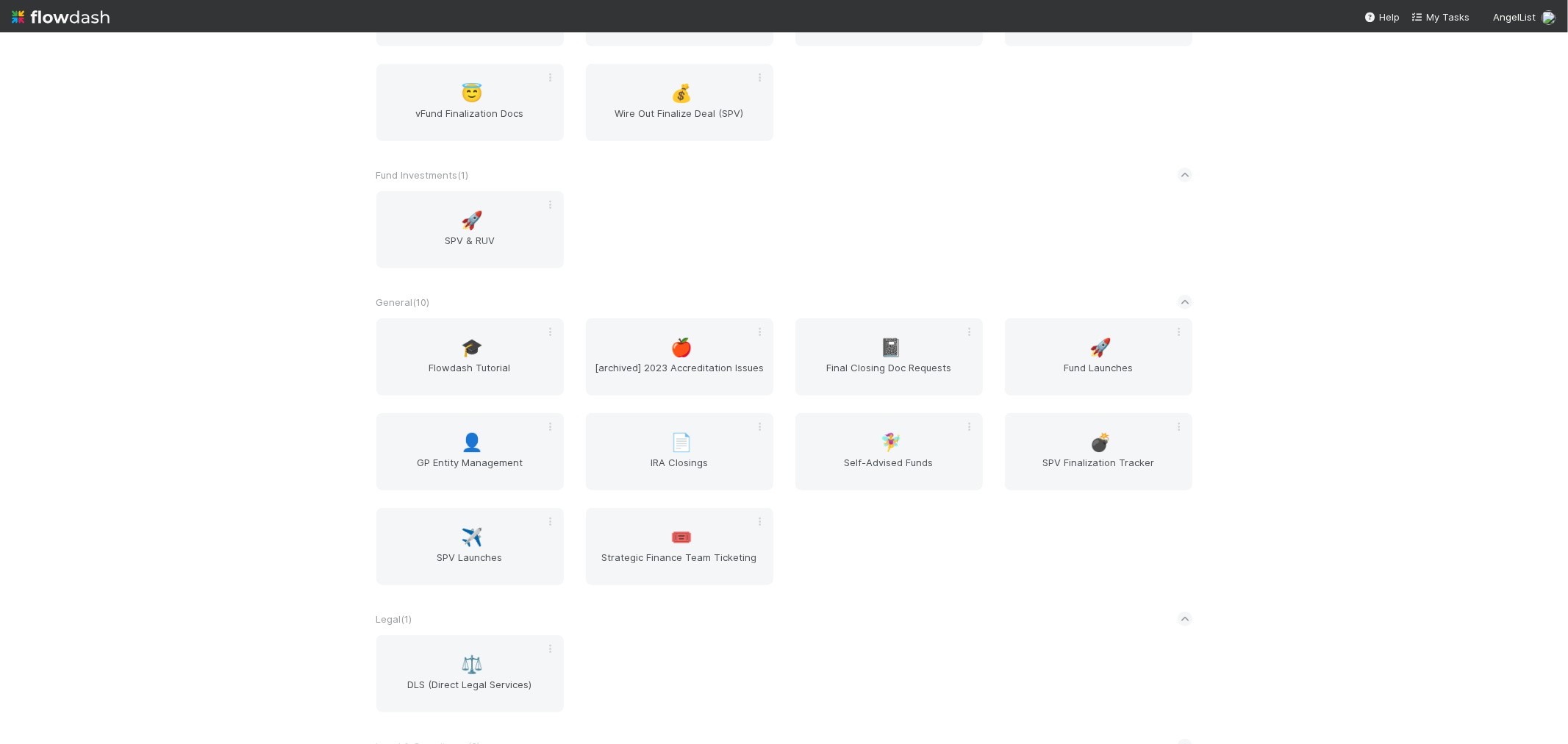
scroll to position [1143, 0]
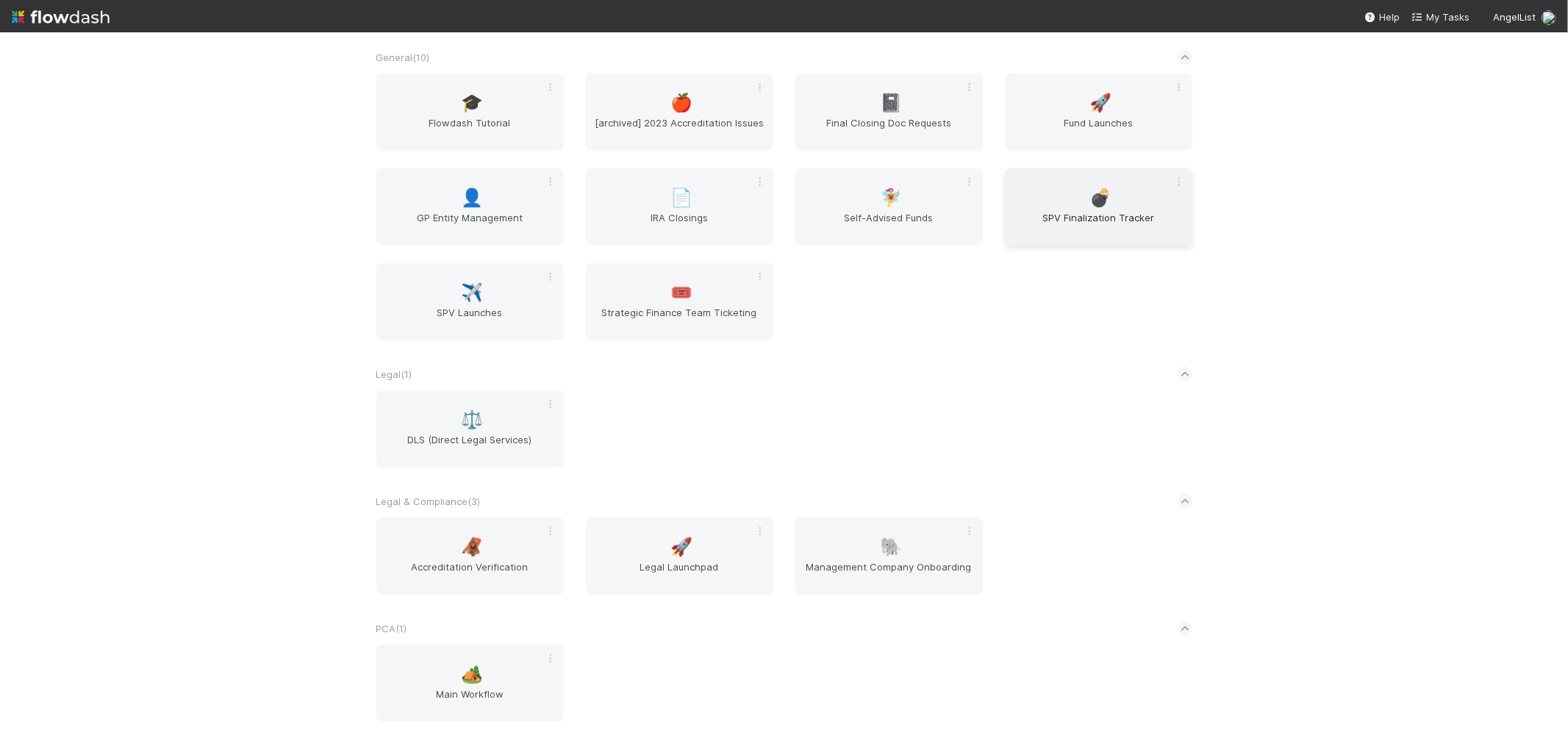
click at [1098, 202] on span "💣" at bounding box center [1101, 198] width 22 height 19
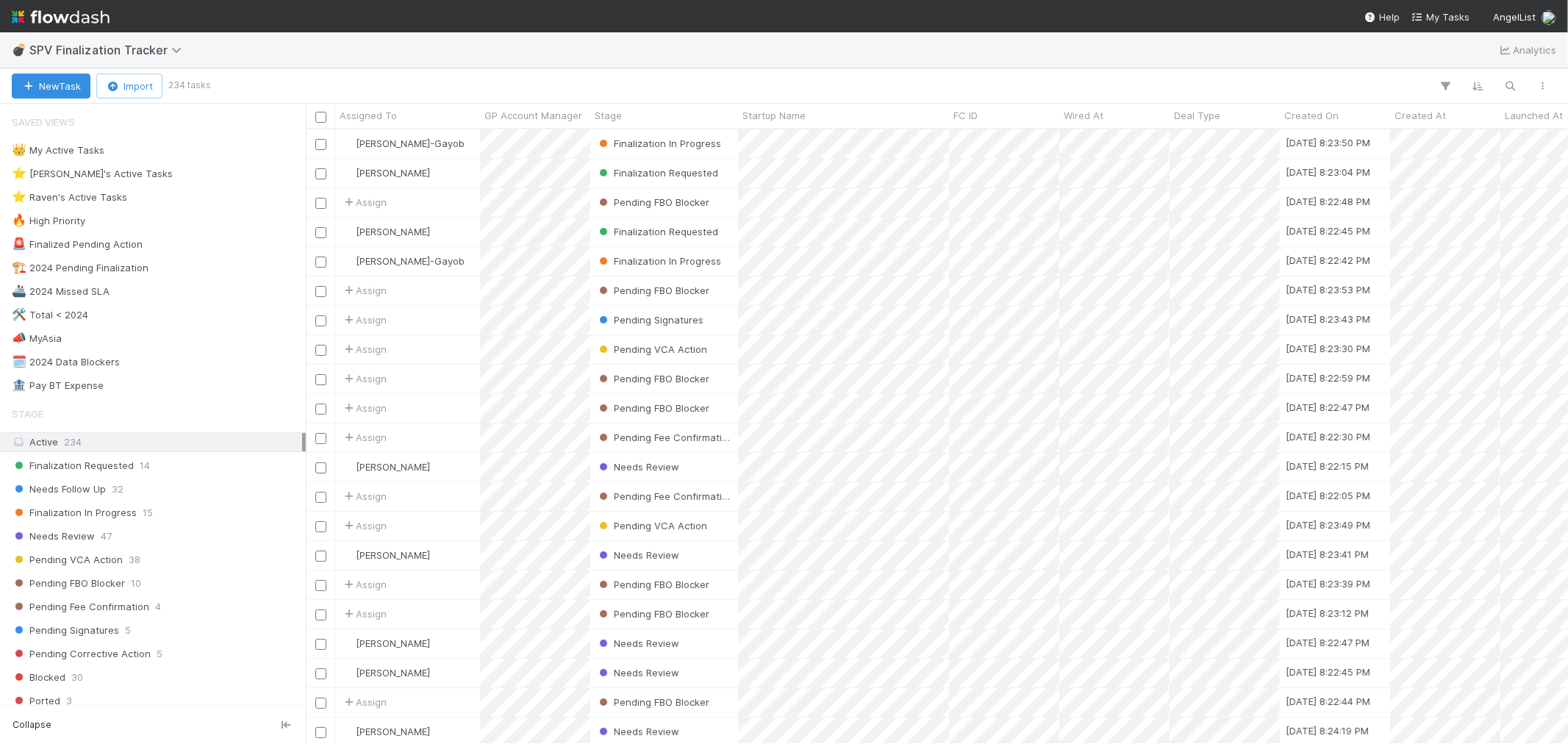
scroll to position [601, 1250]
click at [135, 204] on span "14" at bounding box center [138, 197] width 10 height 19
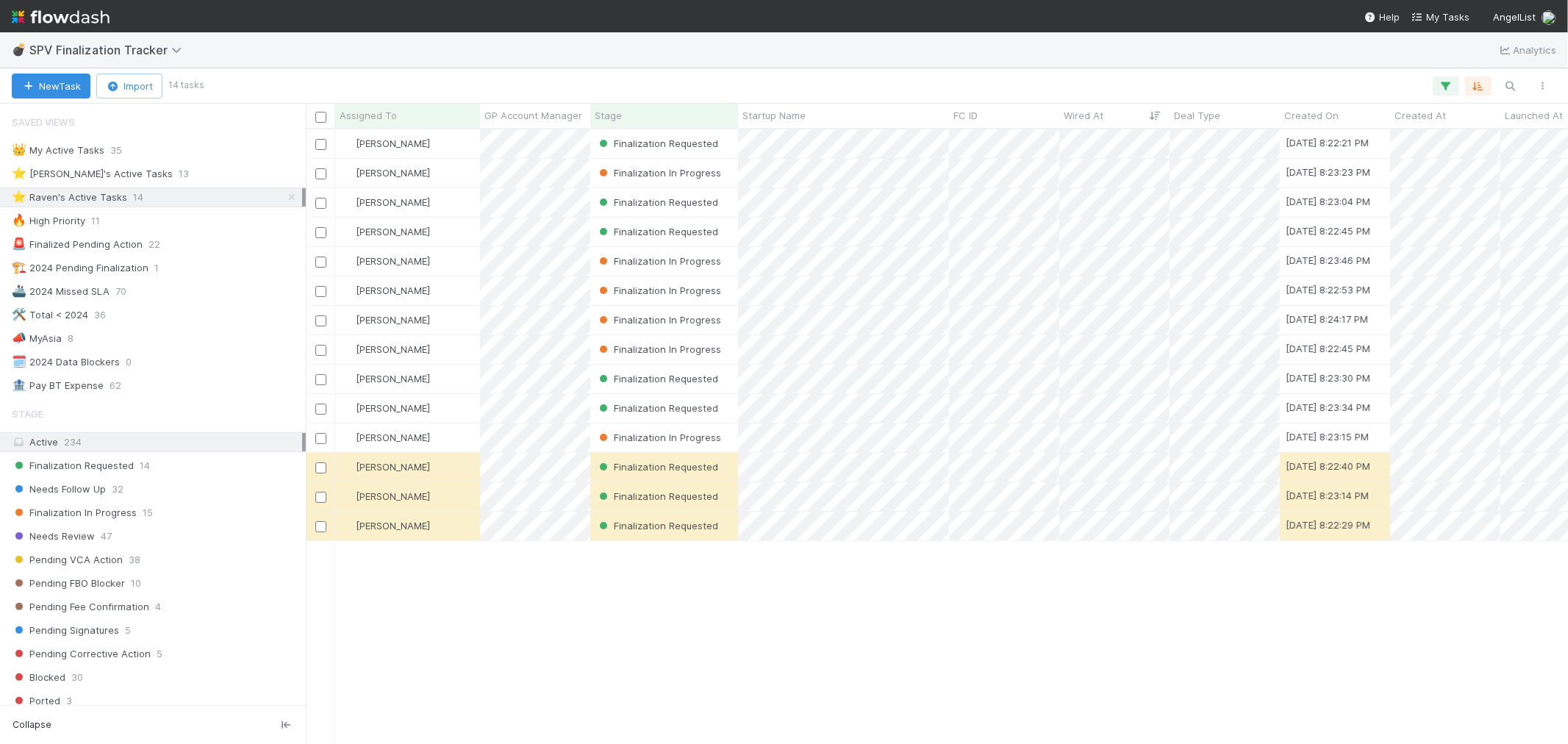
scroll to position [601, 1250]
click at [94, 510] on span "Finalization In Progress" at bounding box center [74, 513] width 125 height 19
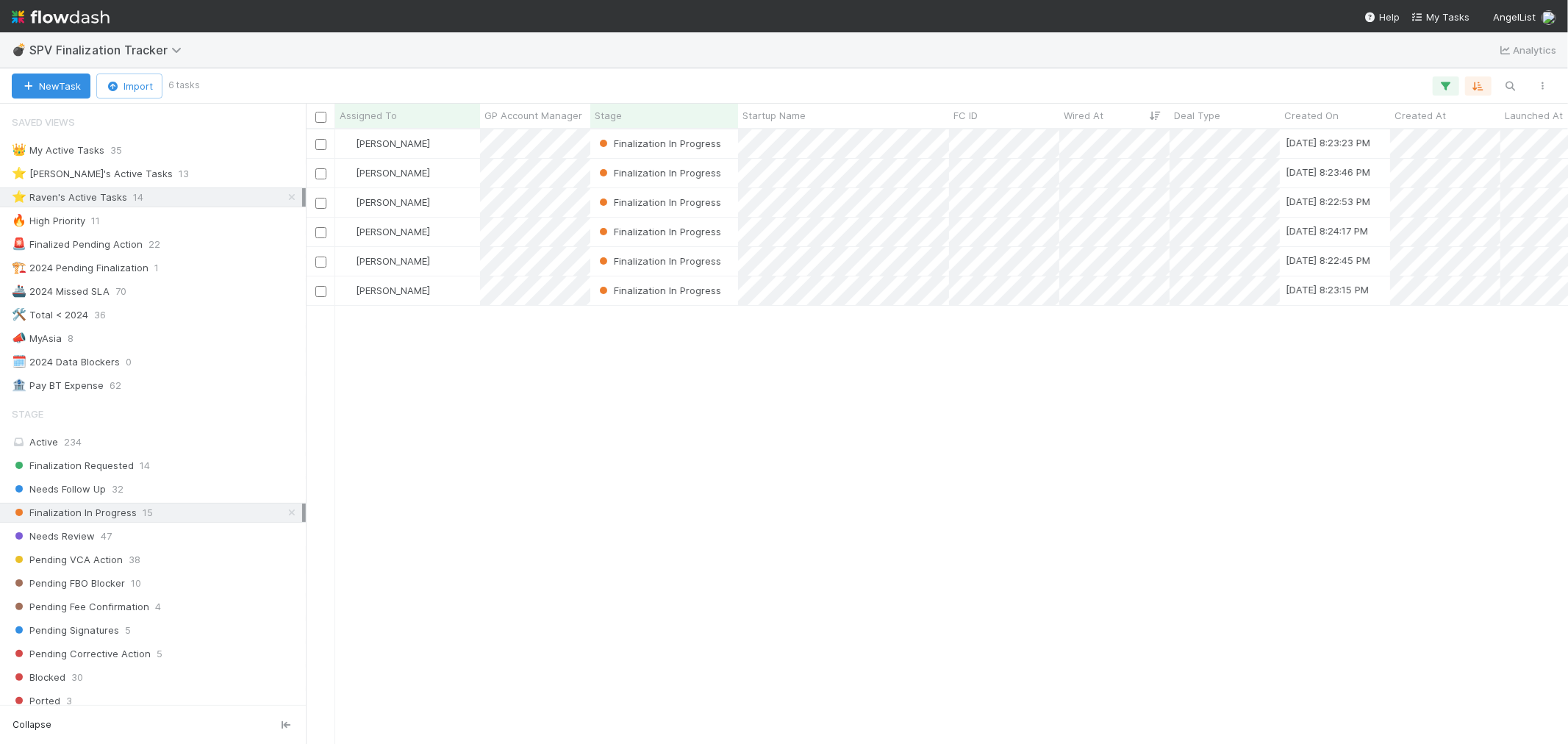
scroll to position [601, 1250]
click at [436, 151] on div "[PERSON_NAME]" at bounding box center [408, 144] width 145 height 29
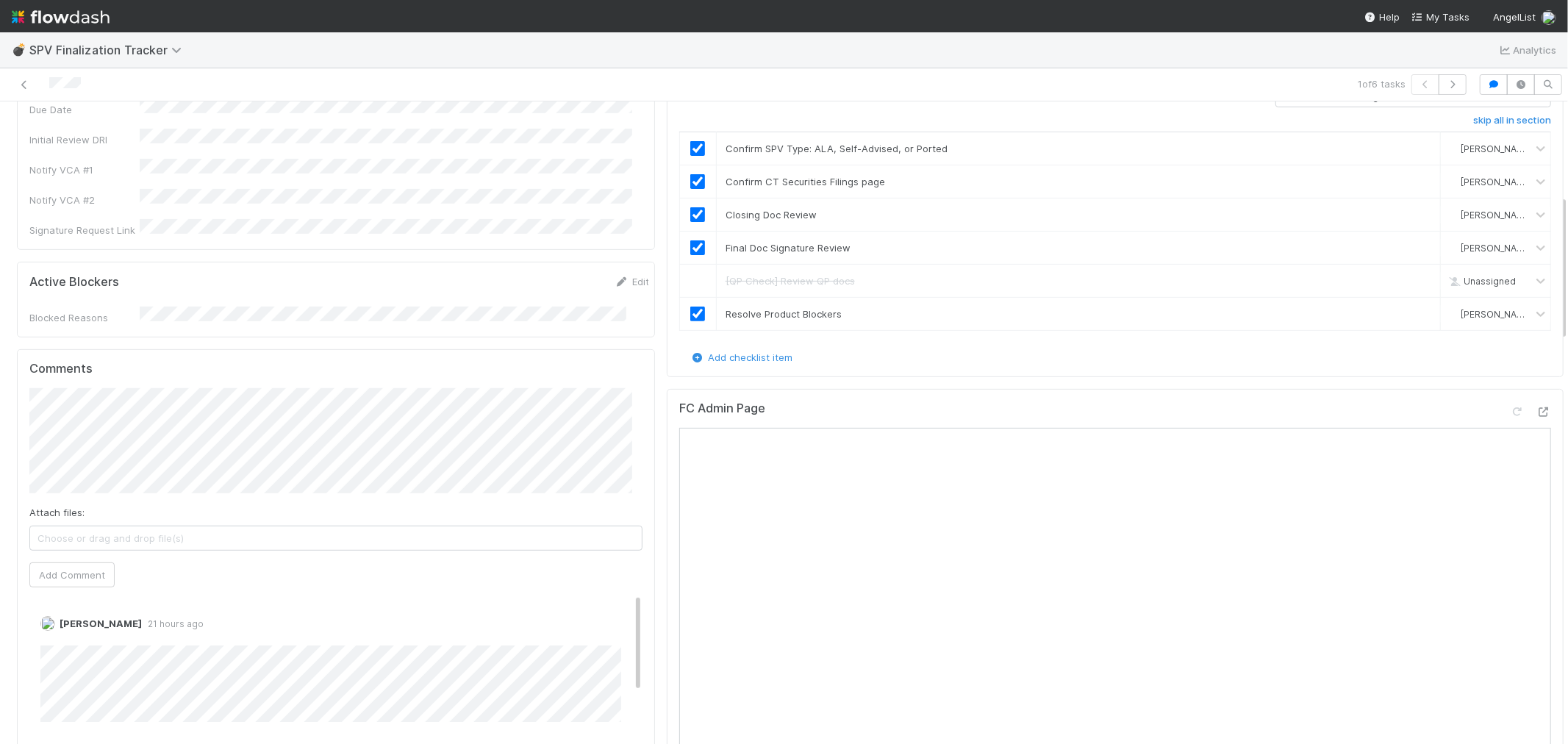
scroll to position [408, 0]
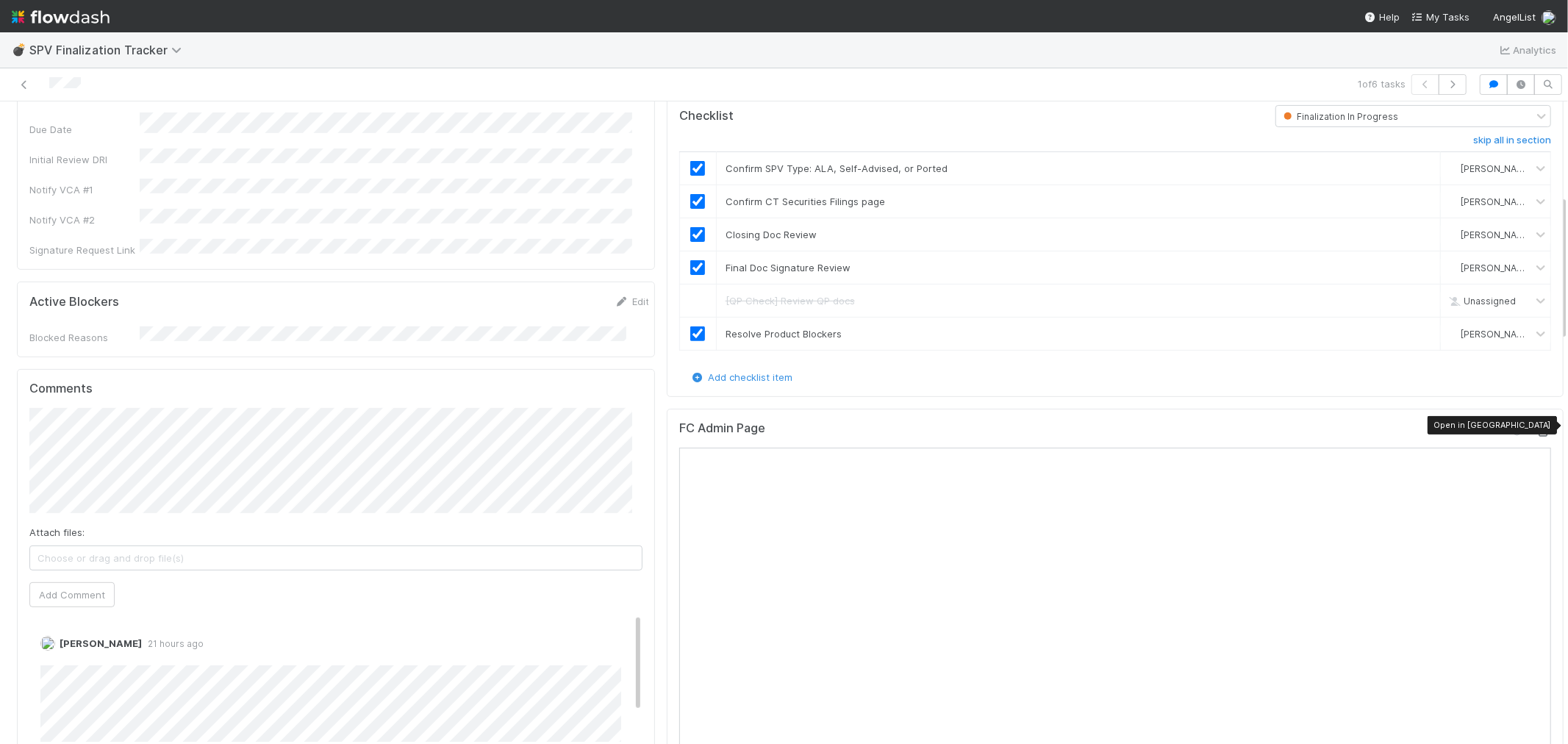
click at [1537, 424] on div at bounding box center [1544, 432] width 15 height 15
click at [1439, 84] on button "button" at bounding box center [1453, 85] width 28 height 21
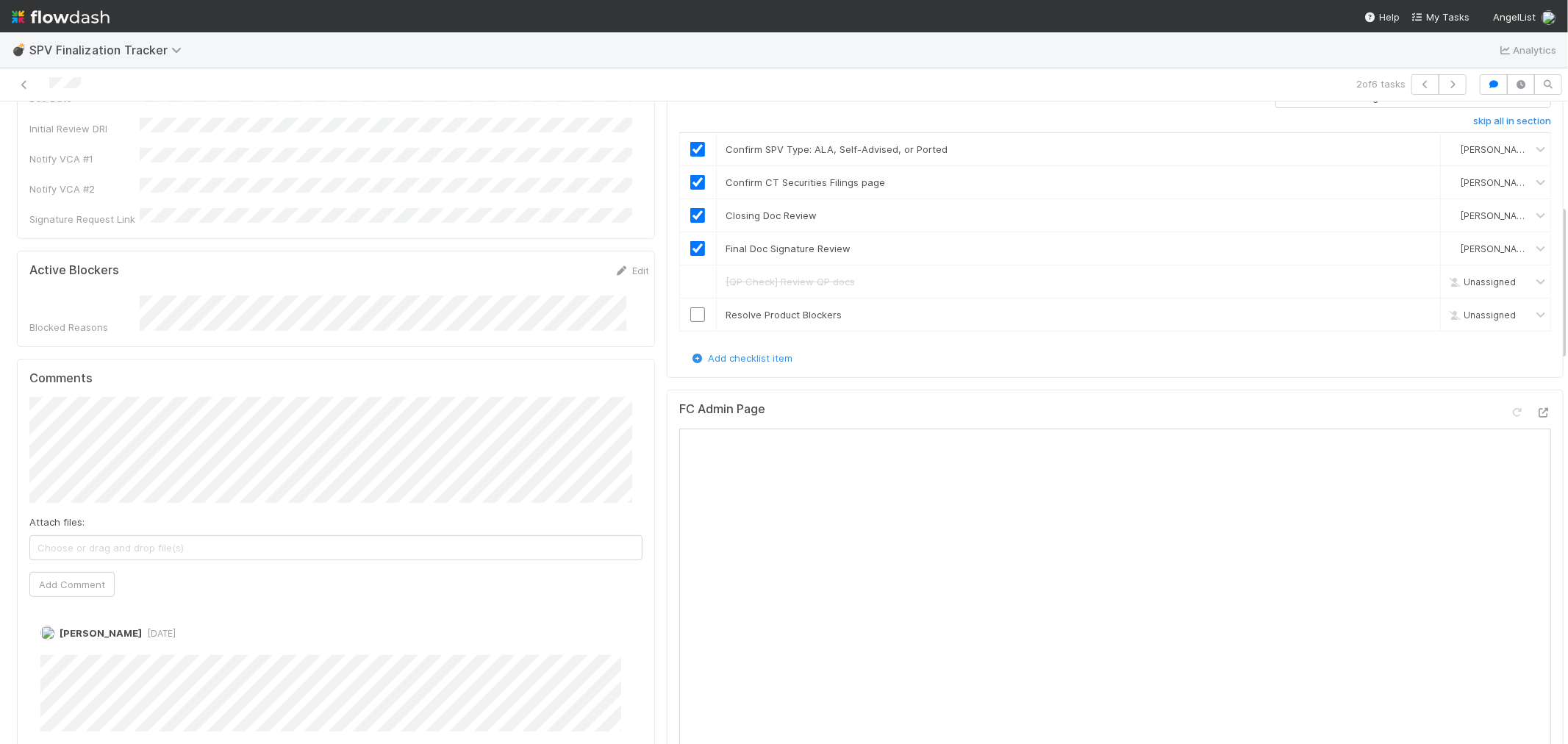
scroll to position [490, 0]
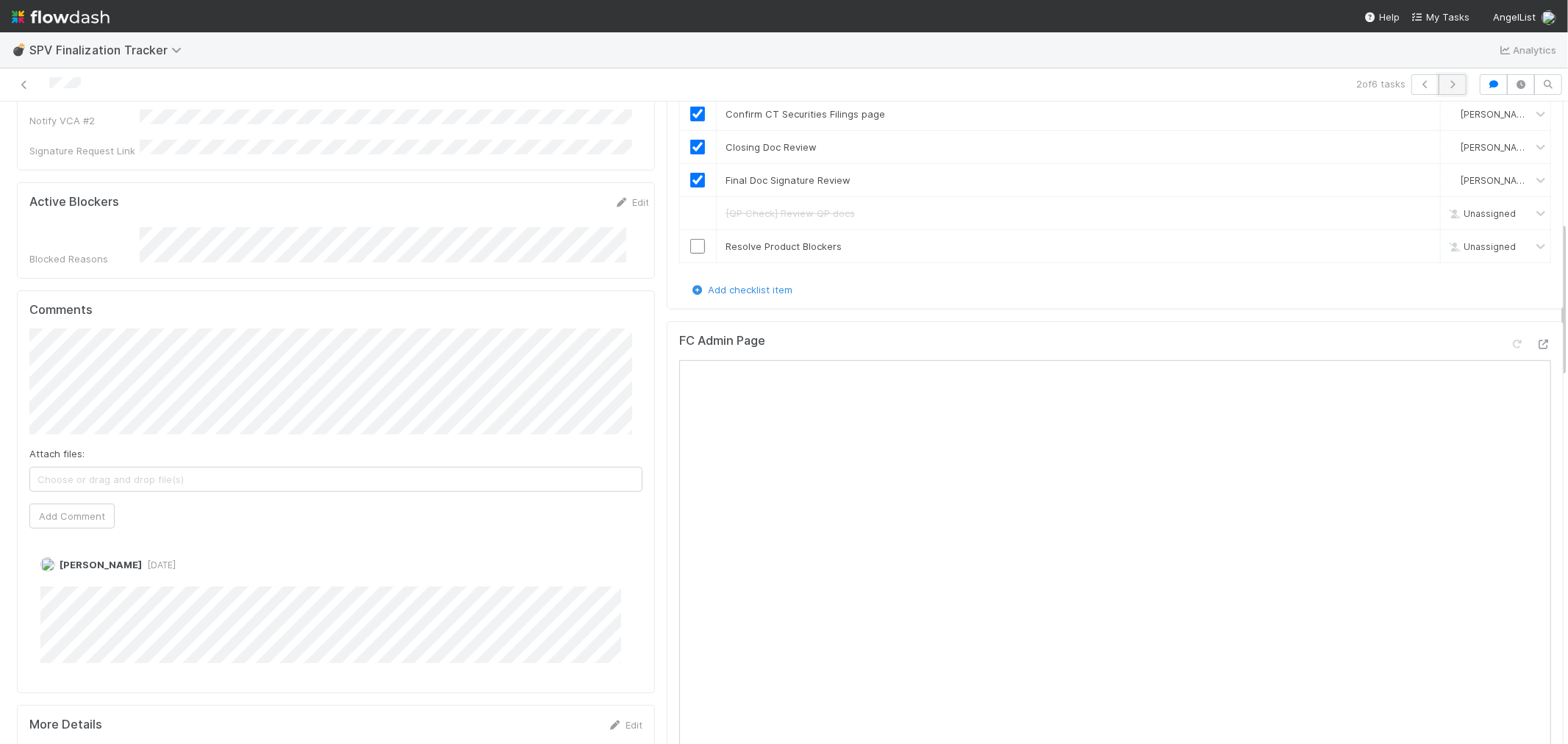
click at [1445, 81] on icon "button" at bounding box center [1453, 85] width 15 height 9
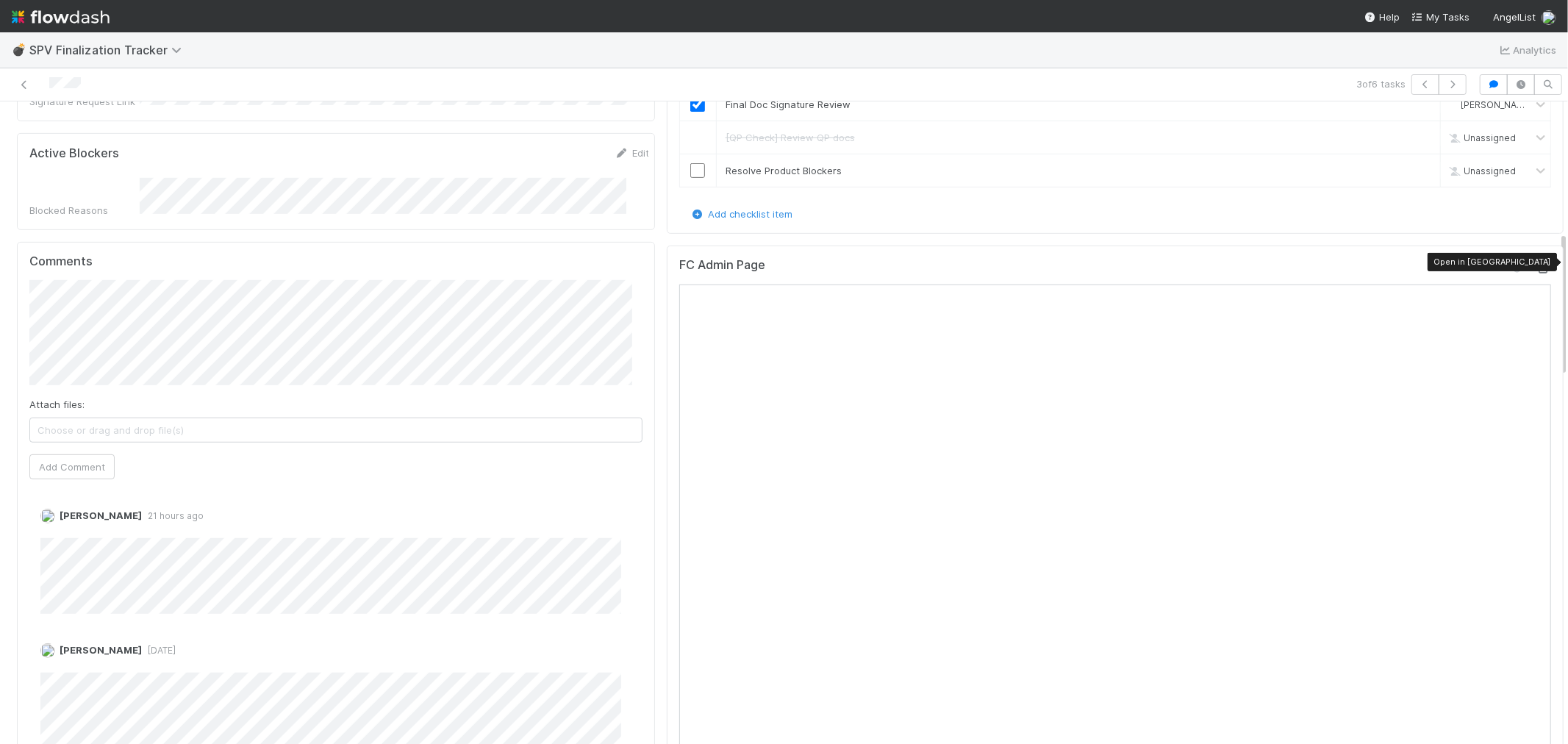
click at [1537, 264] on icon at bounding box center [1544, 269] width 15 height 10
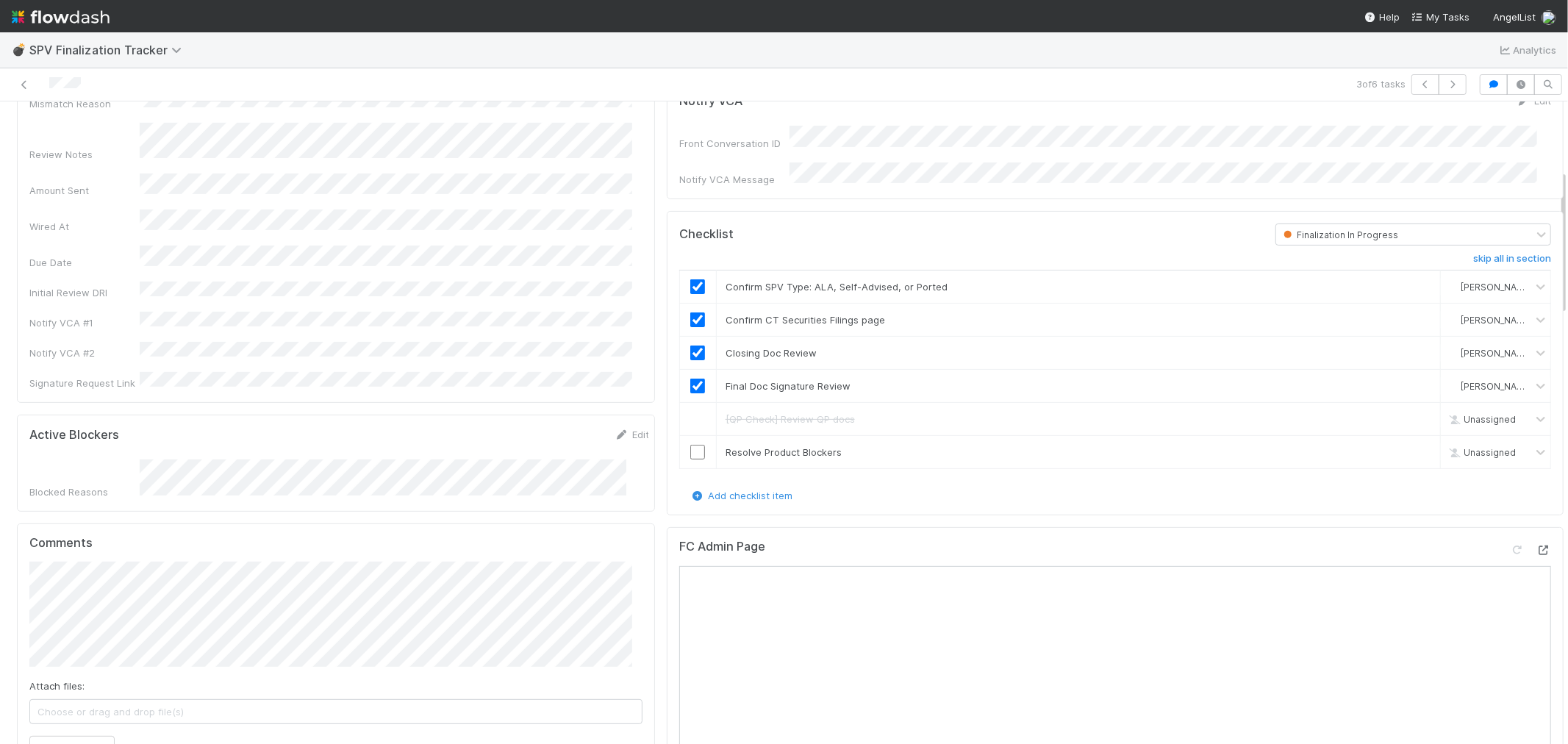
scroll to position [408, 0]
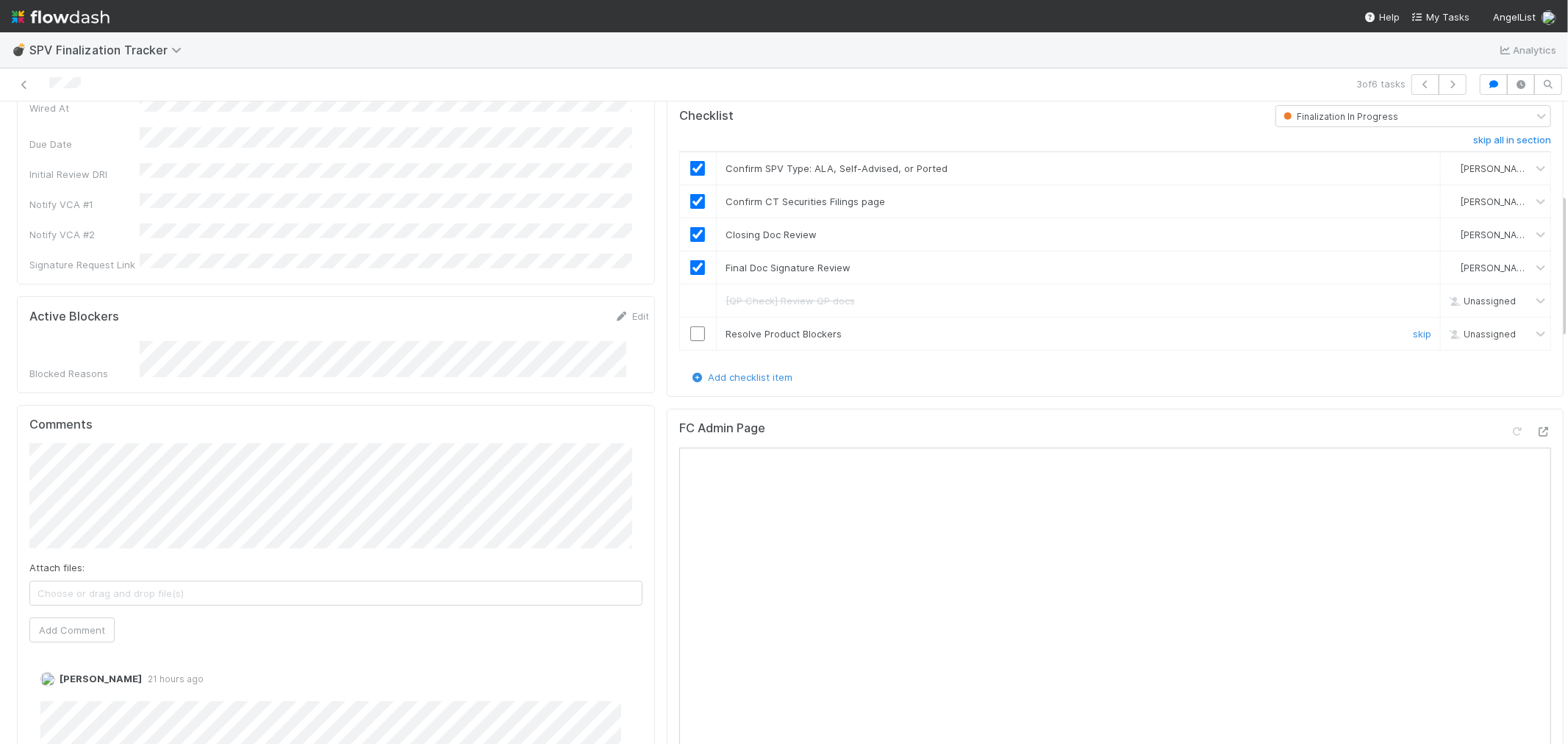
click at [691, 327] on input "checkbox" at bounding box center [698, 334] width 15 height 15
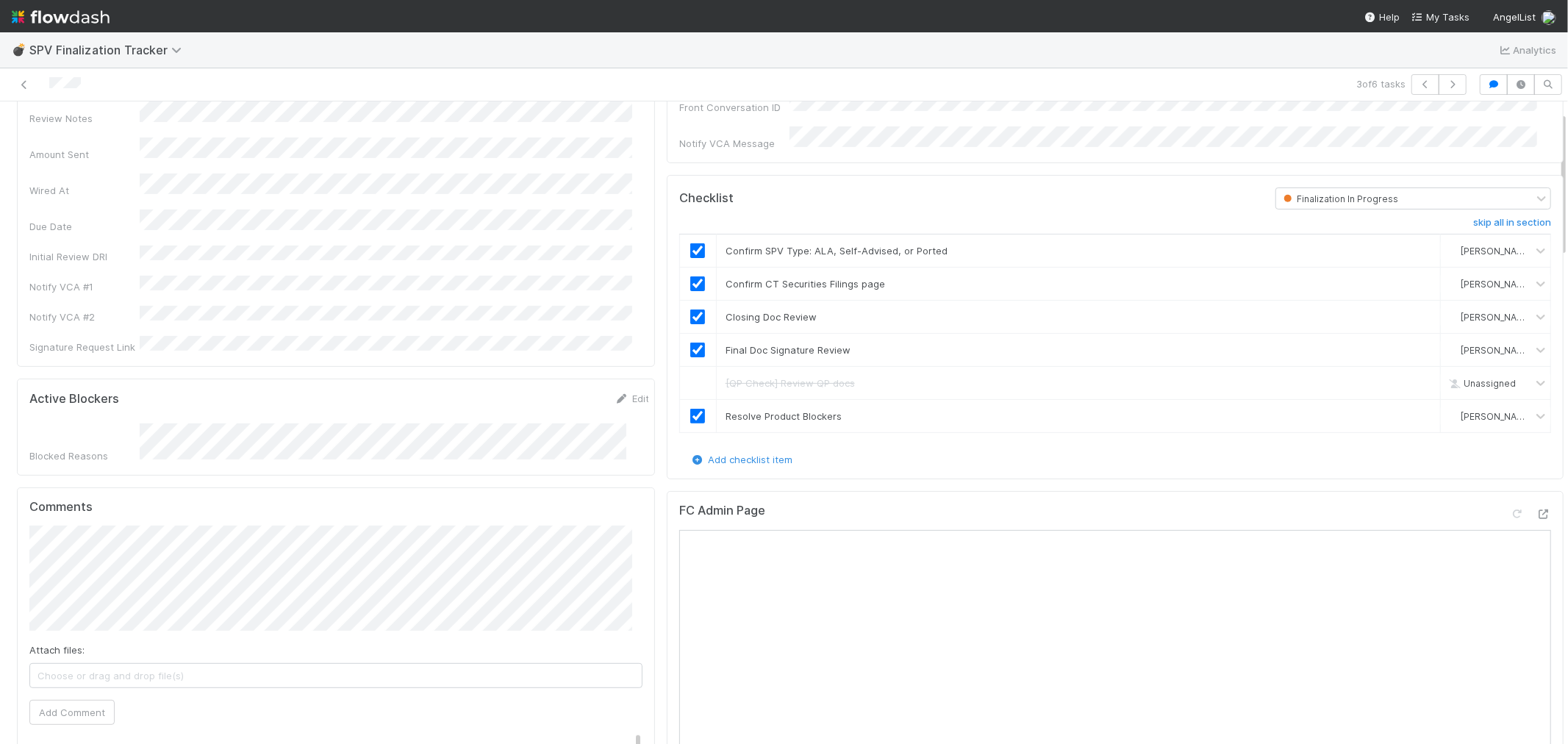
scroll to position [0, 0]
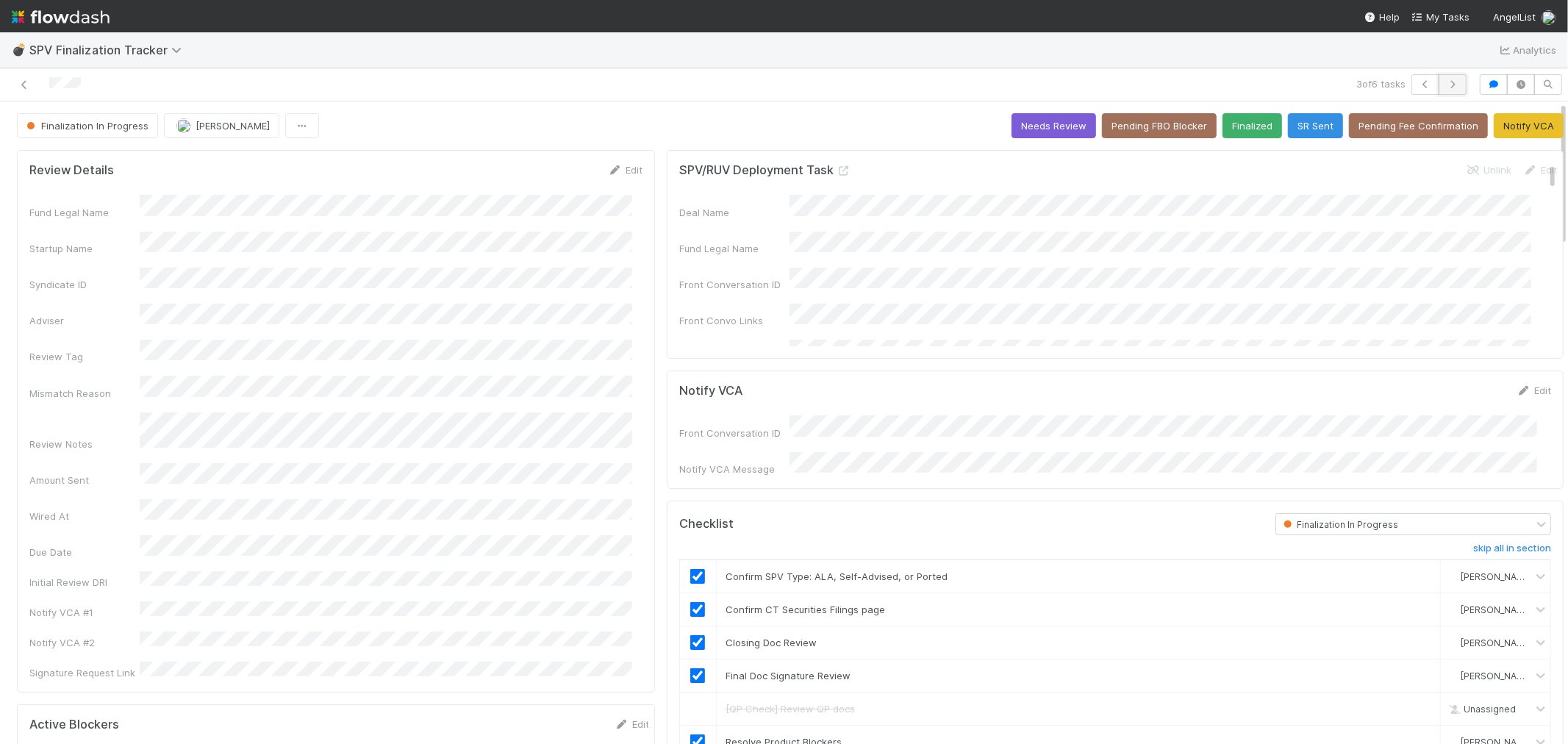
click at [1445, 89] on icon "button" at bounding box center [1453, 85] width 15 height 9
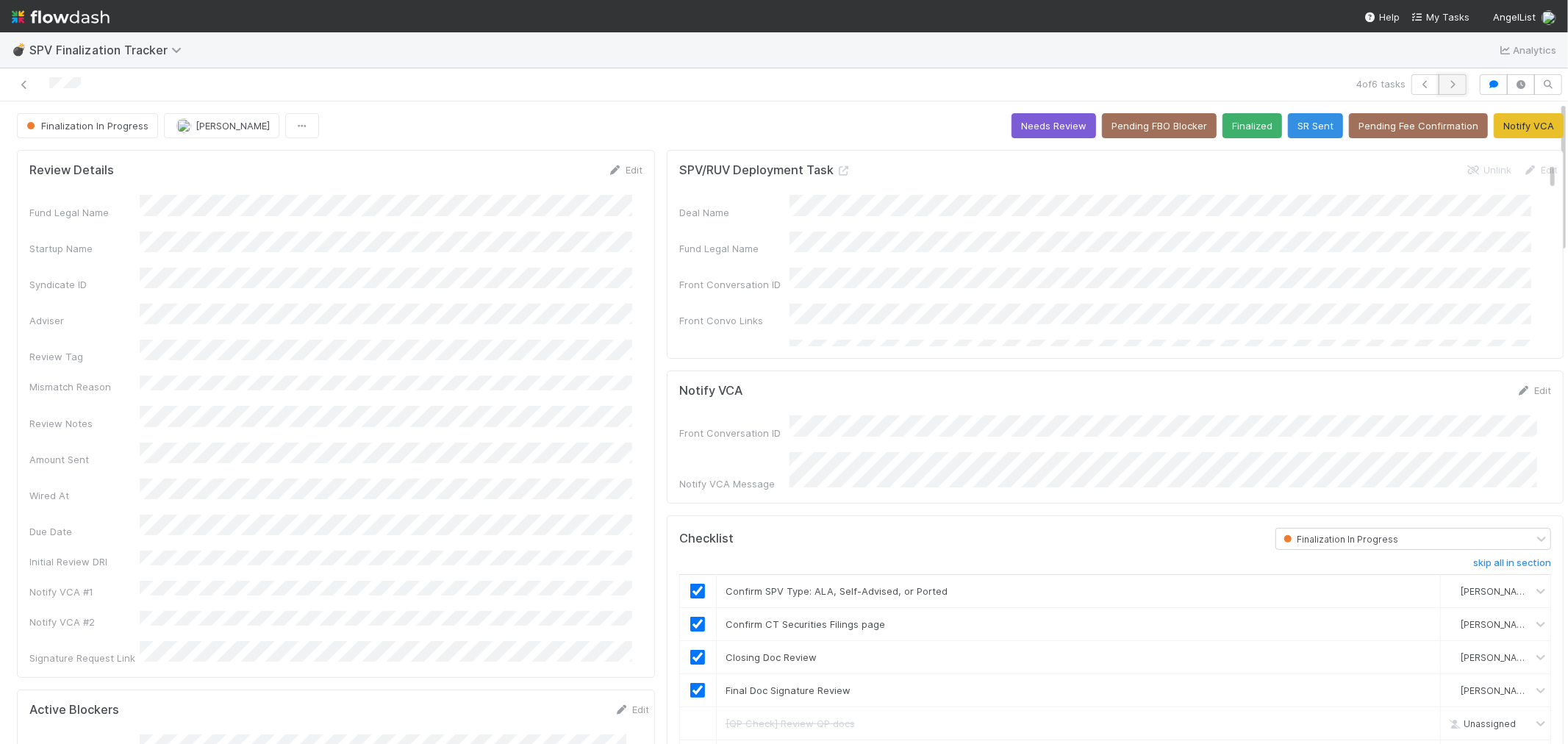
click at [1445, 82] on icon "button" at bounding box center [1453, 85] width 15 height 9
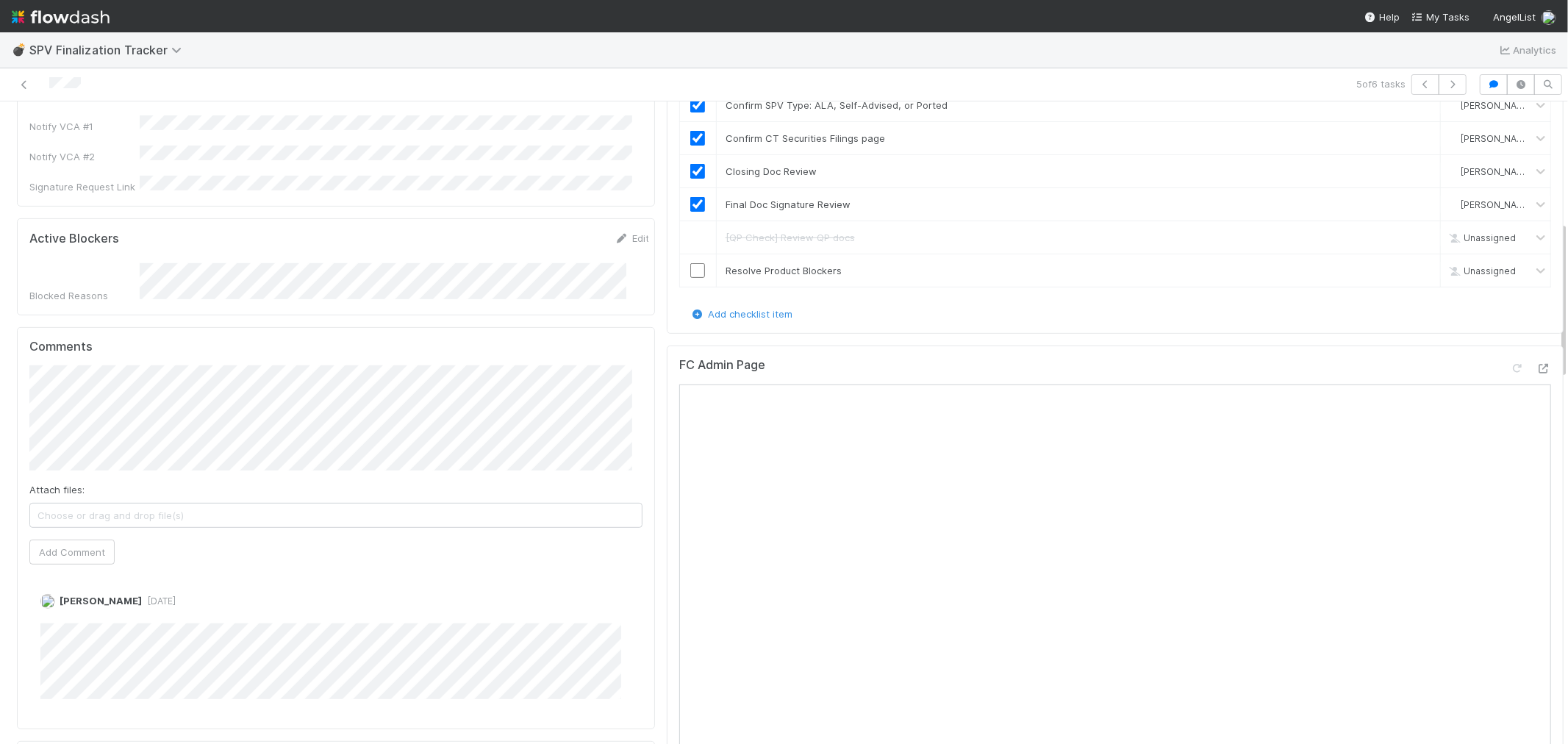
scroll to position [490, 0]
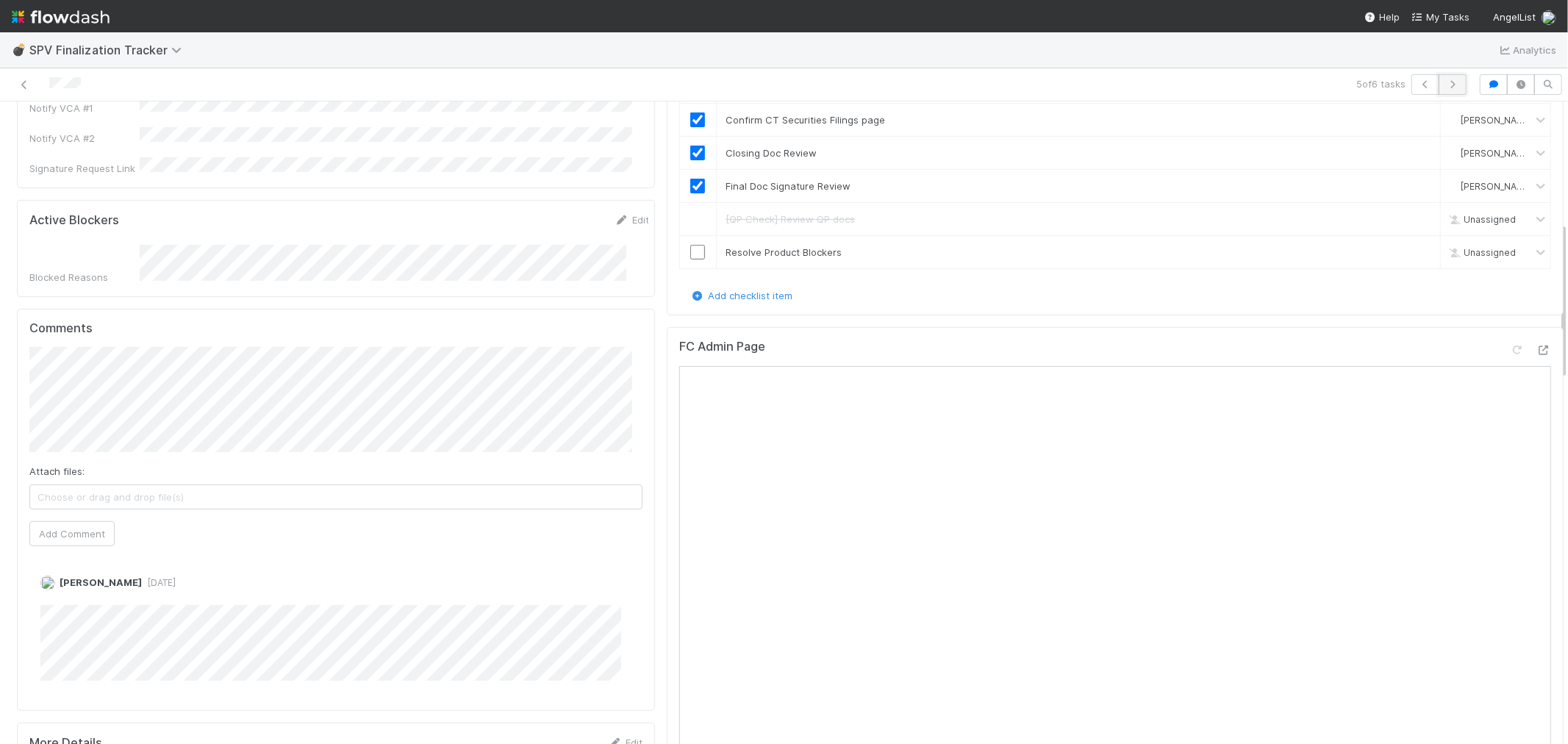
click at [1445, 80] on icon "button" at bounding box center [1453, 85] width 15 height 9
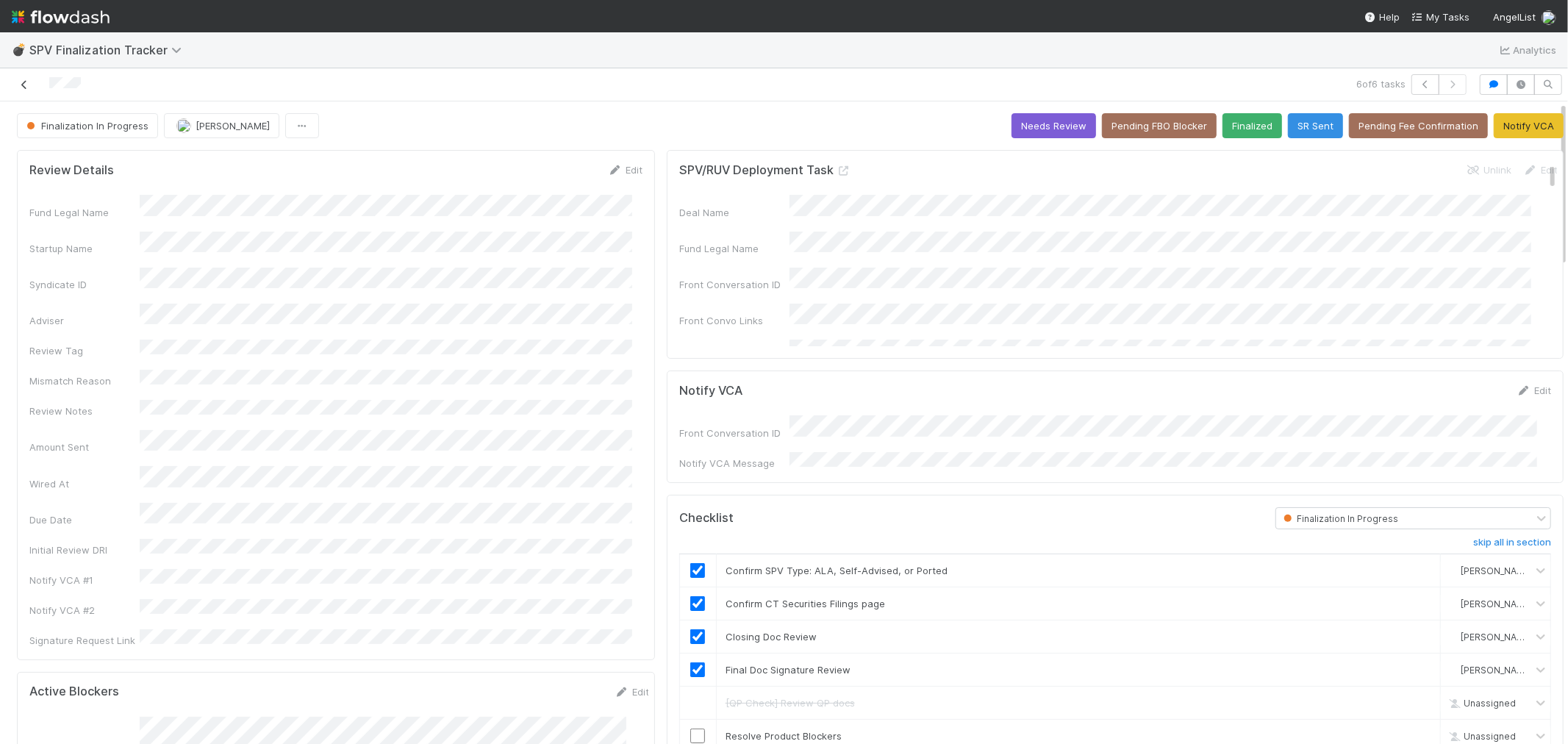
click at [21, 84] on icon at bounding box center [25, 85] width 15 height 10
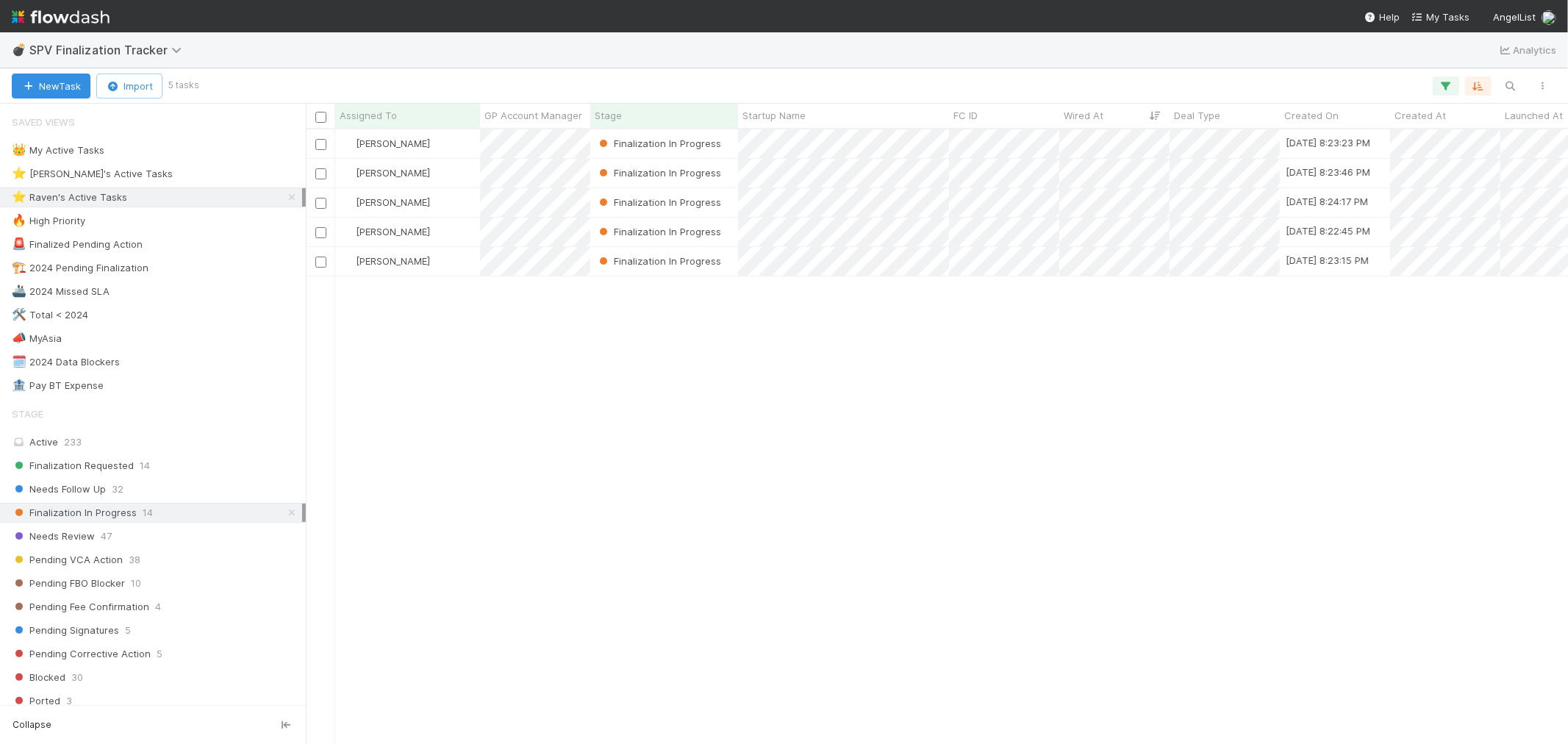
scroll to position [601, 1250]
click at [110, 179] on div "⭐ Loraine's Active Tasks" at bounding box center [92, 173] width 161 height 19
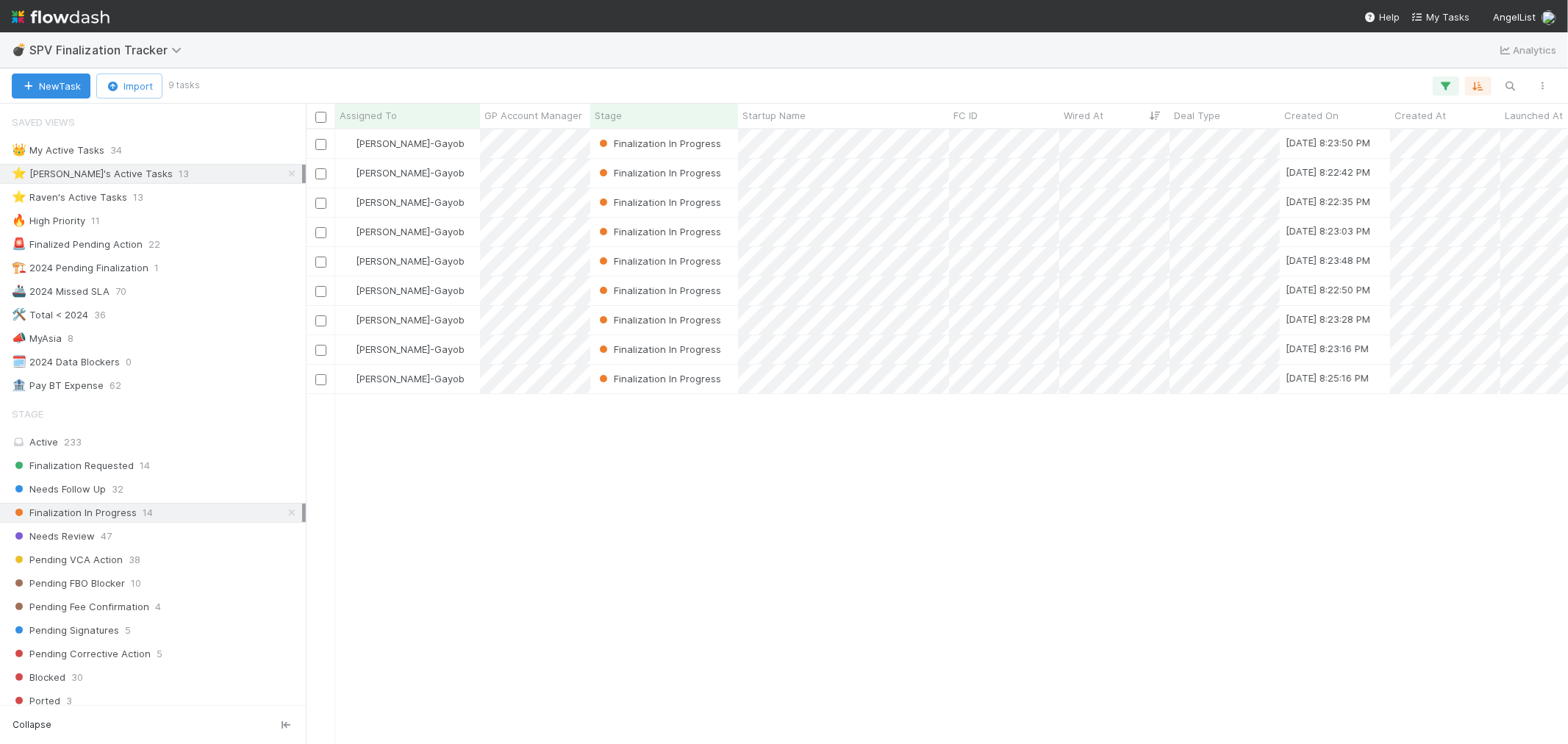
scroll to position [601, 1250]
click at [452, 151] on div "Loraine Pati-Gayob" at bounding box center [408, 144] width 145 height 29
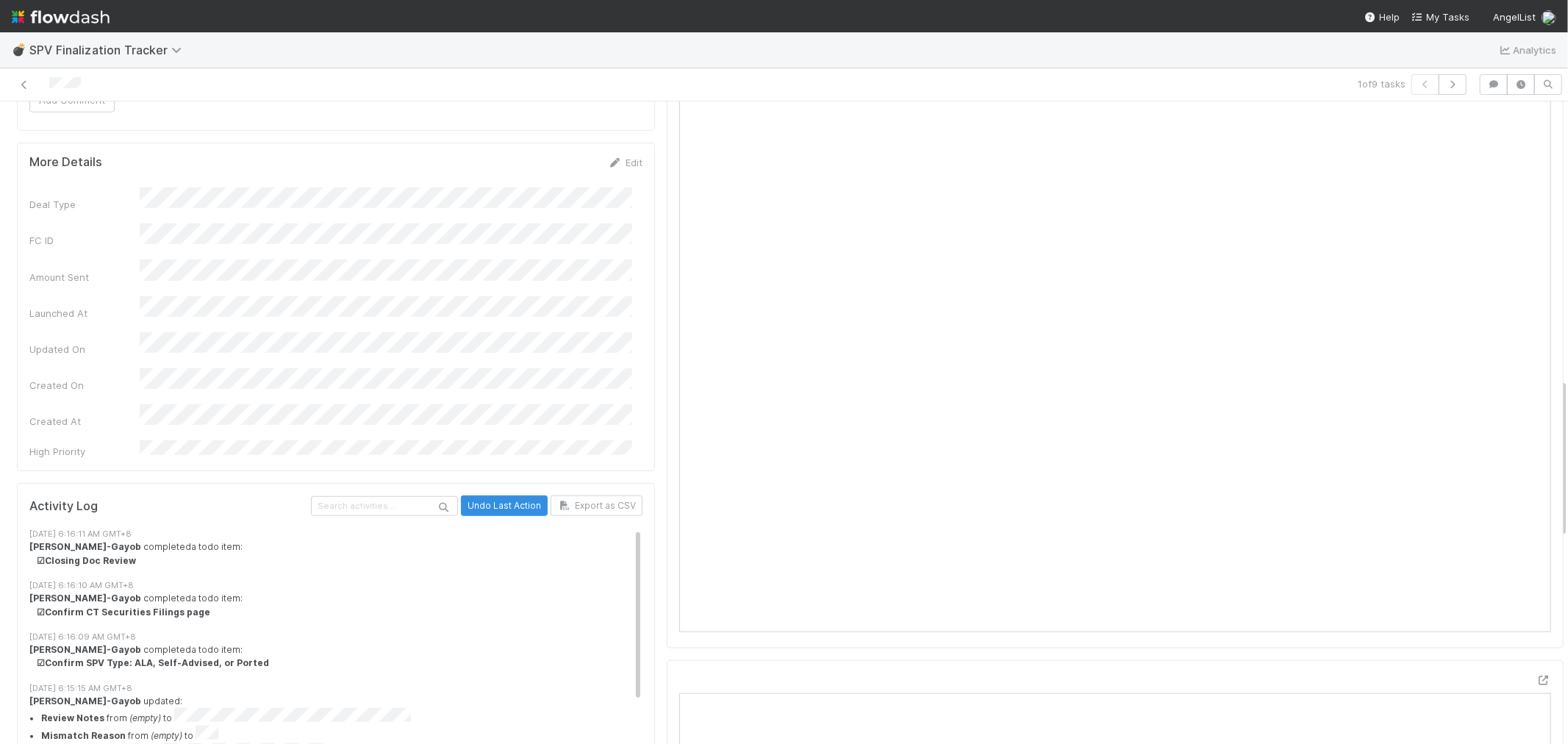
scroll to position [1143, 0]
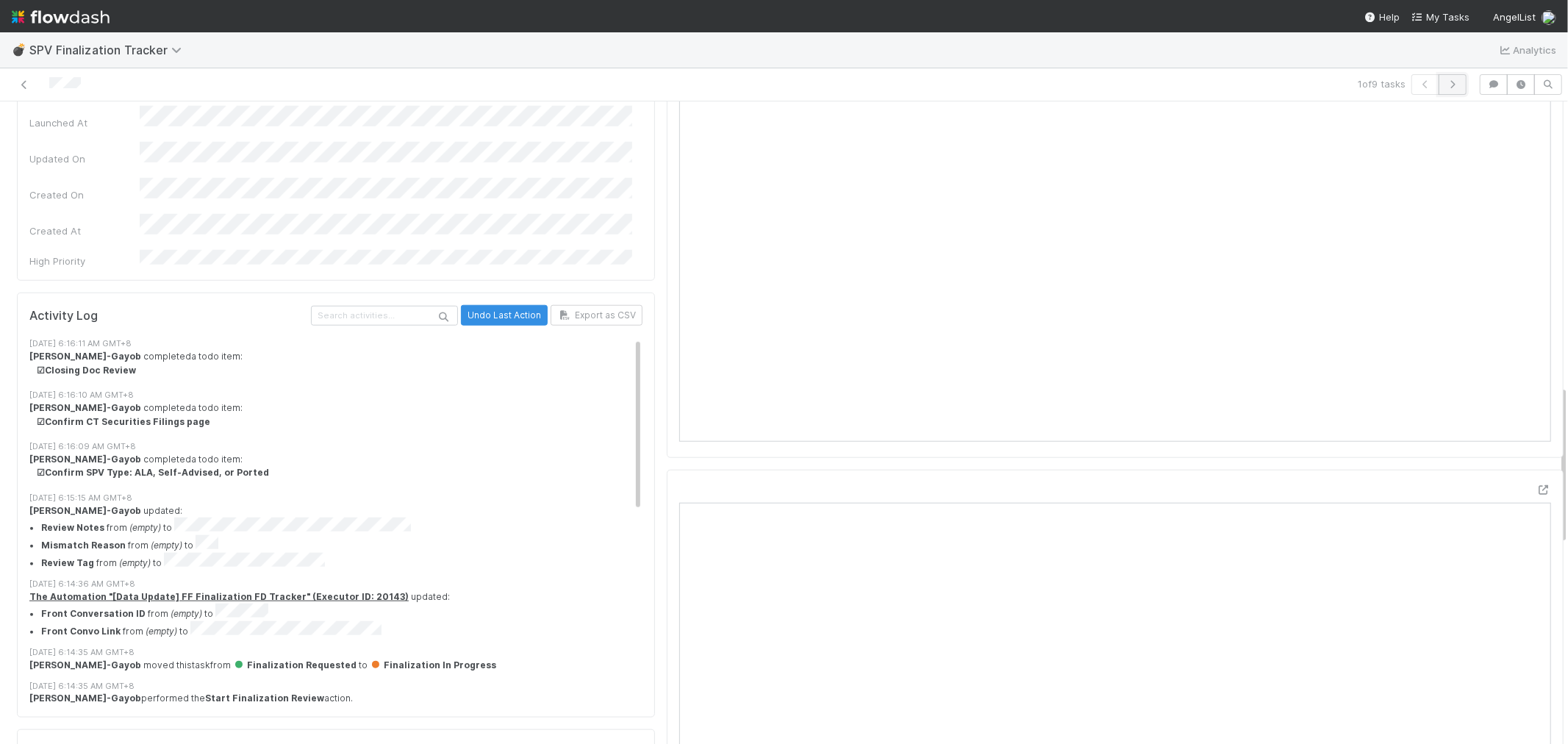
click at [1445, 80] on icon "button" at bounding box center [1453, 85] width 15 height 9
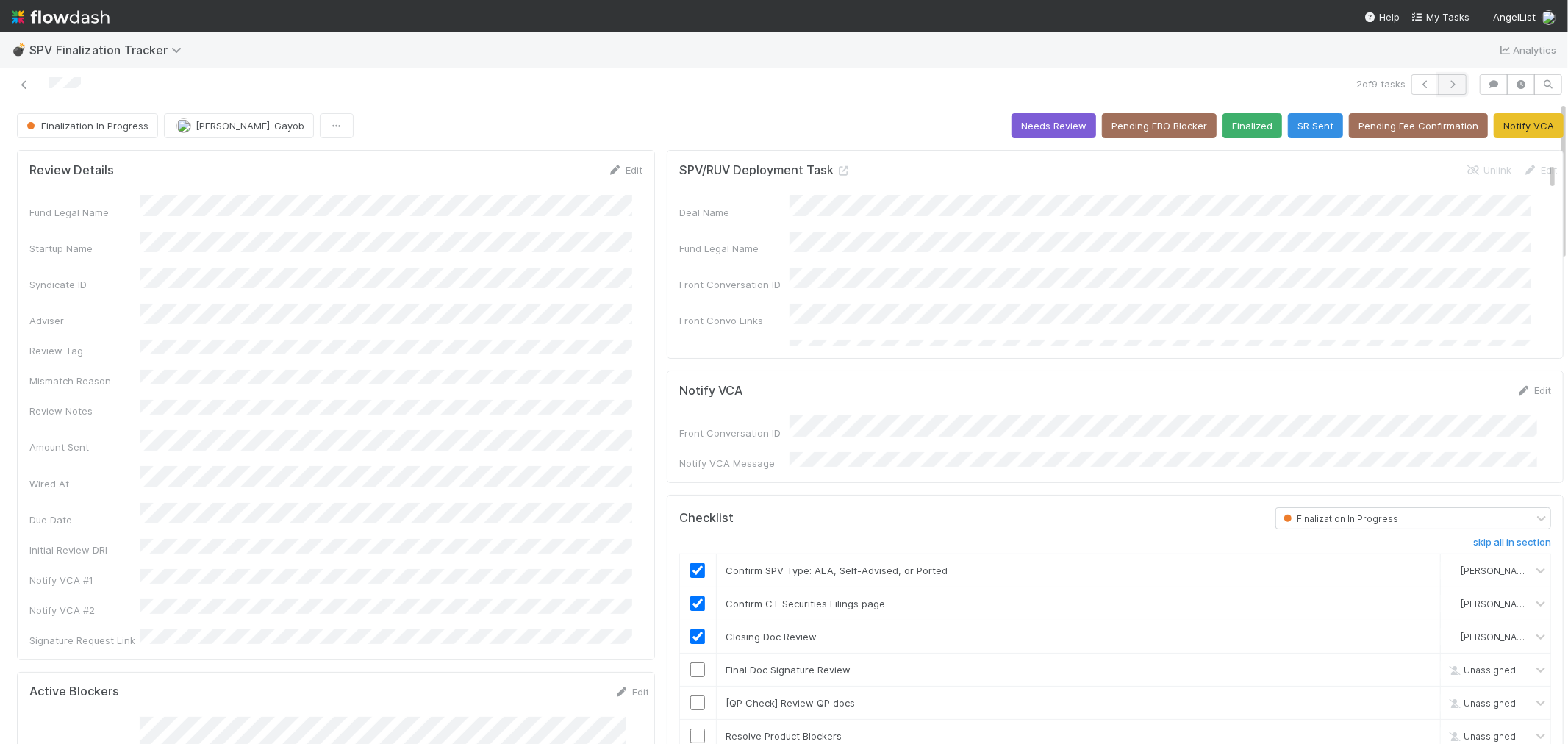
click at [1445, 83] on icon "button" at bounding box center [1453, 85] width 15 height 9
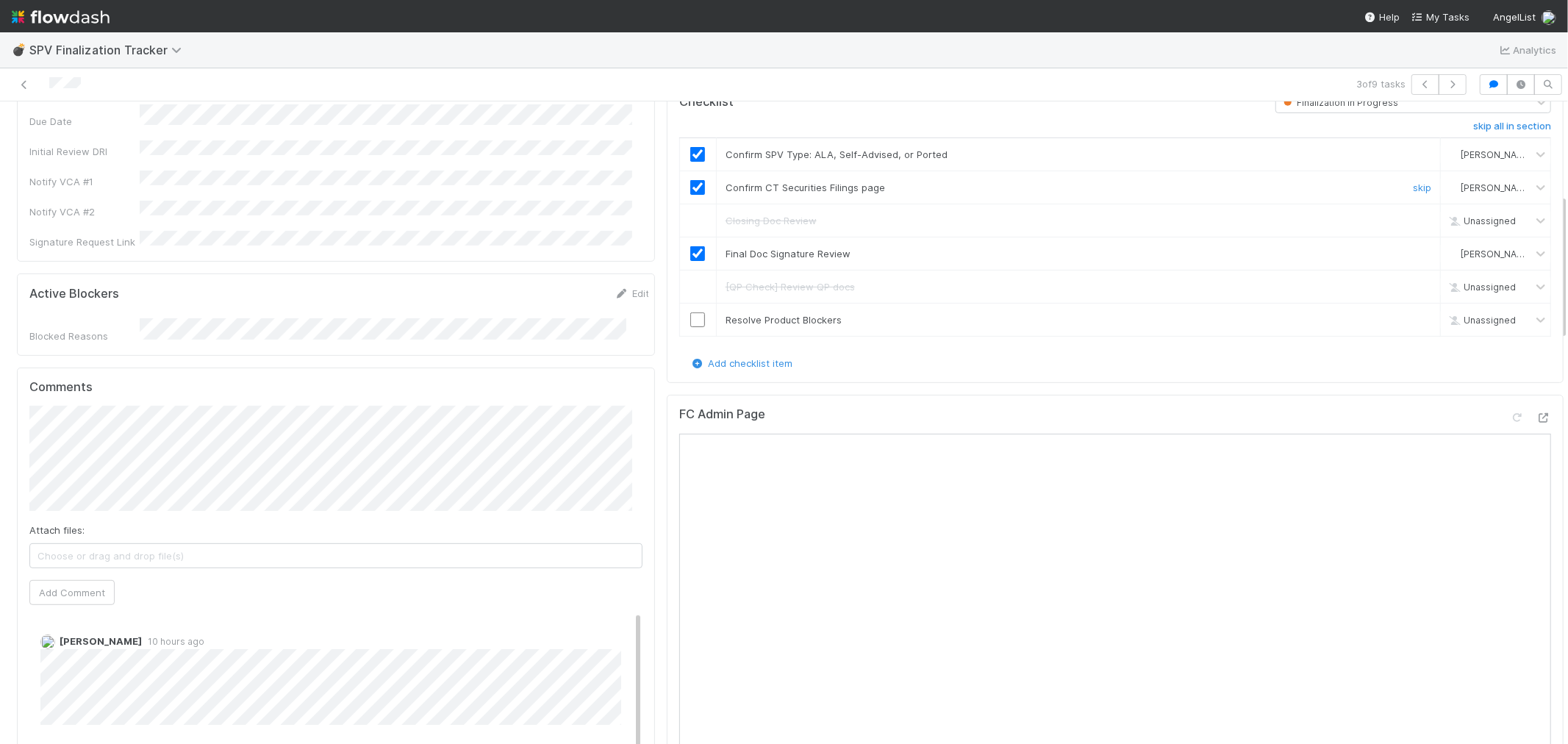
scroll to position [408, 0]
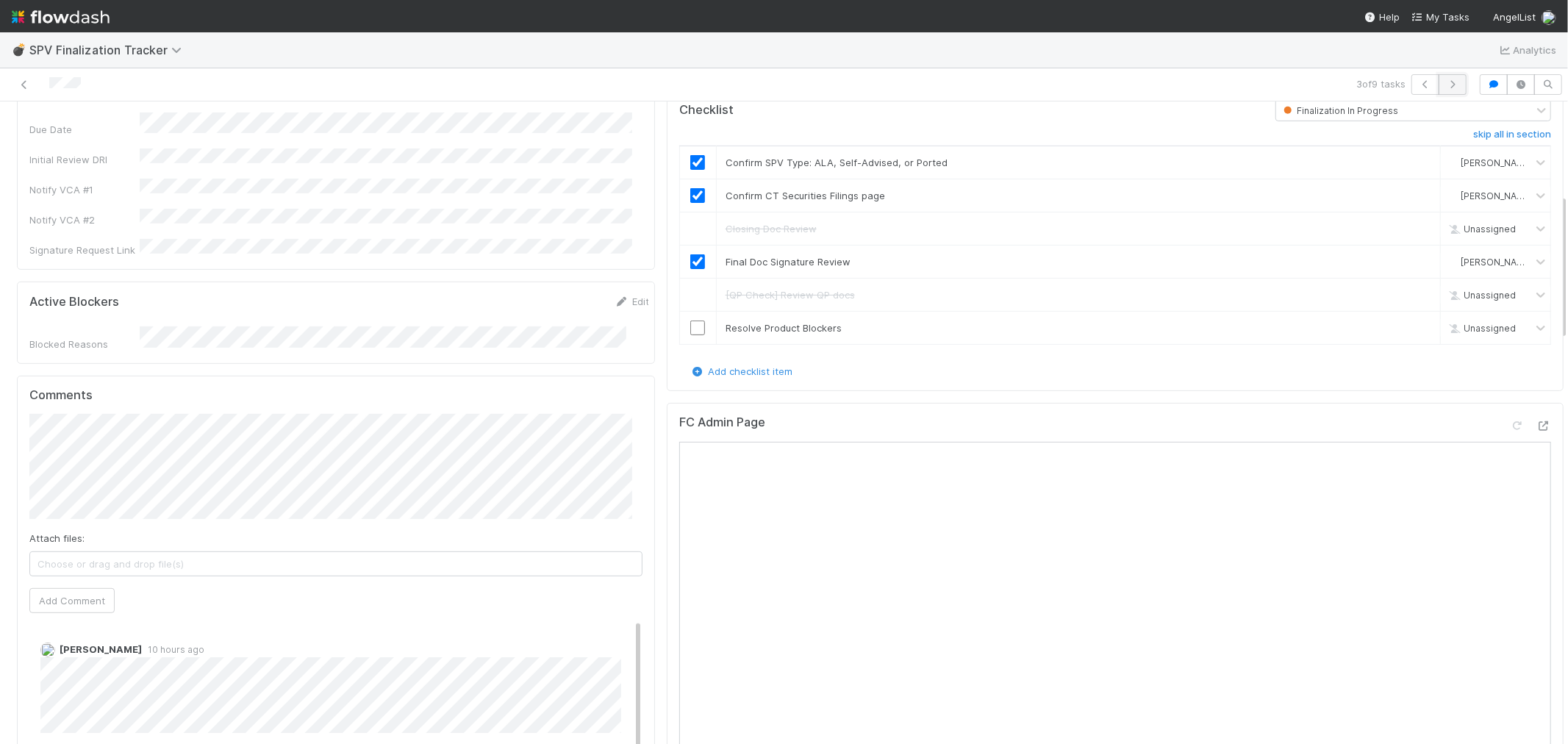
click at [1445, 85] on icon "button" at bounding box center [1453, 85] width 15 height 9
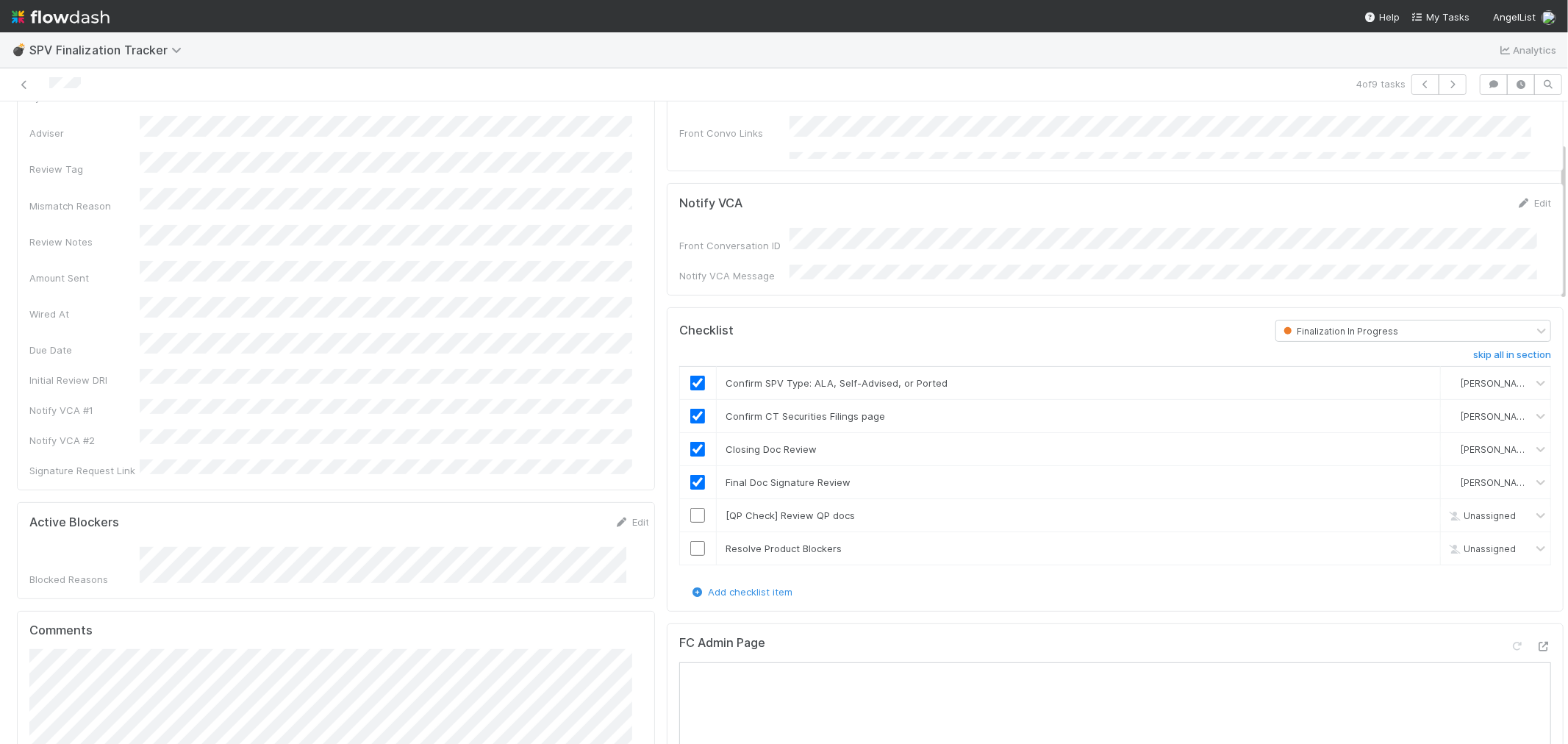
scroll to position [163, 0]
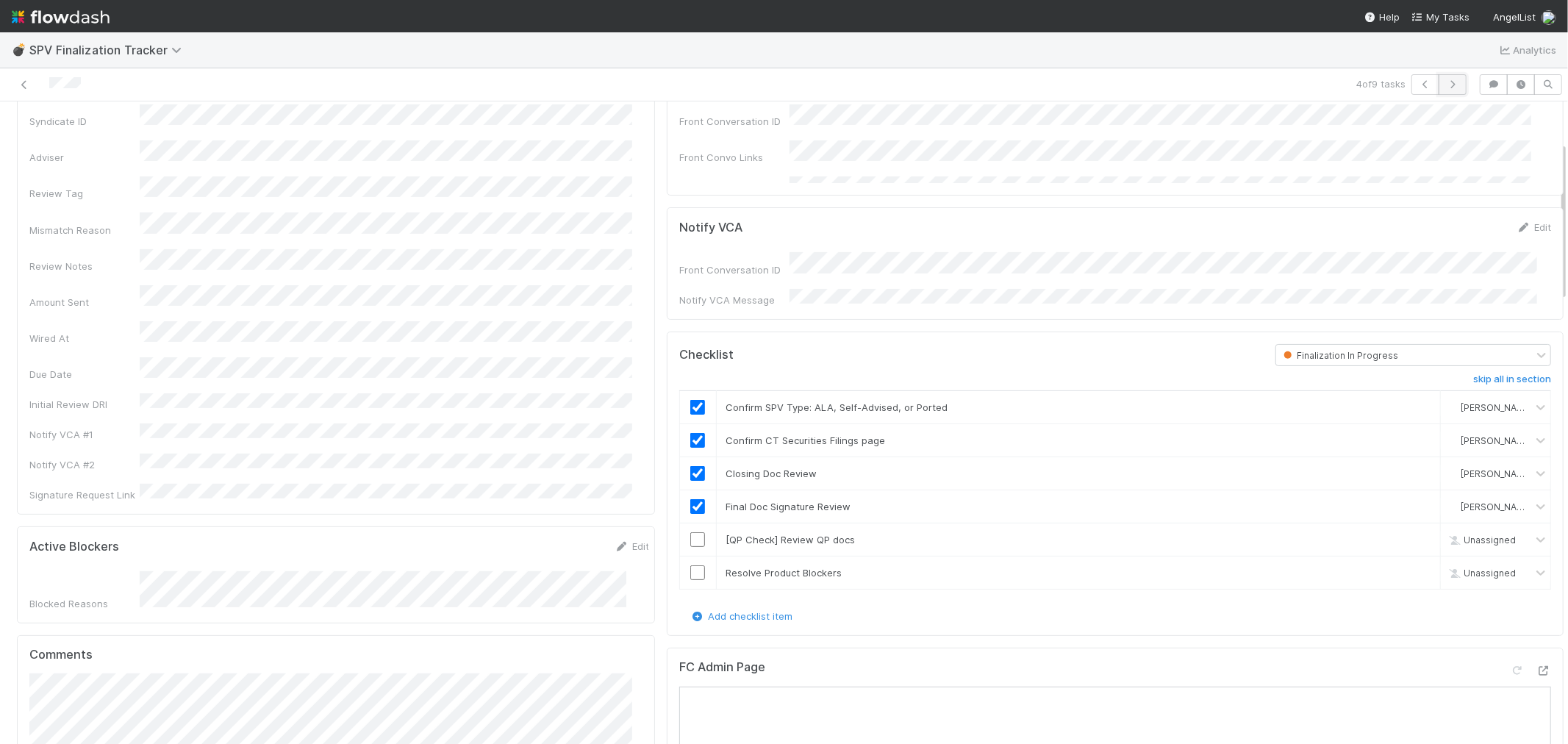
click at [1447, 89] on icon "button" at bounding box center [1453, 85] width 15 height 9
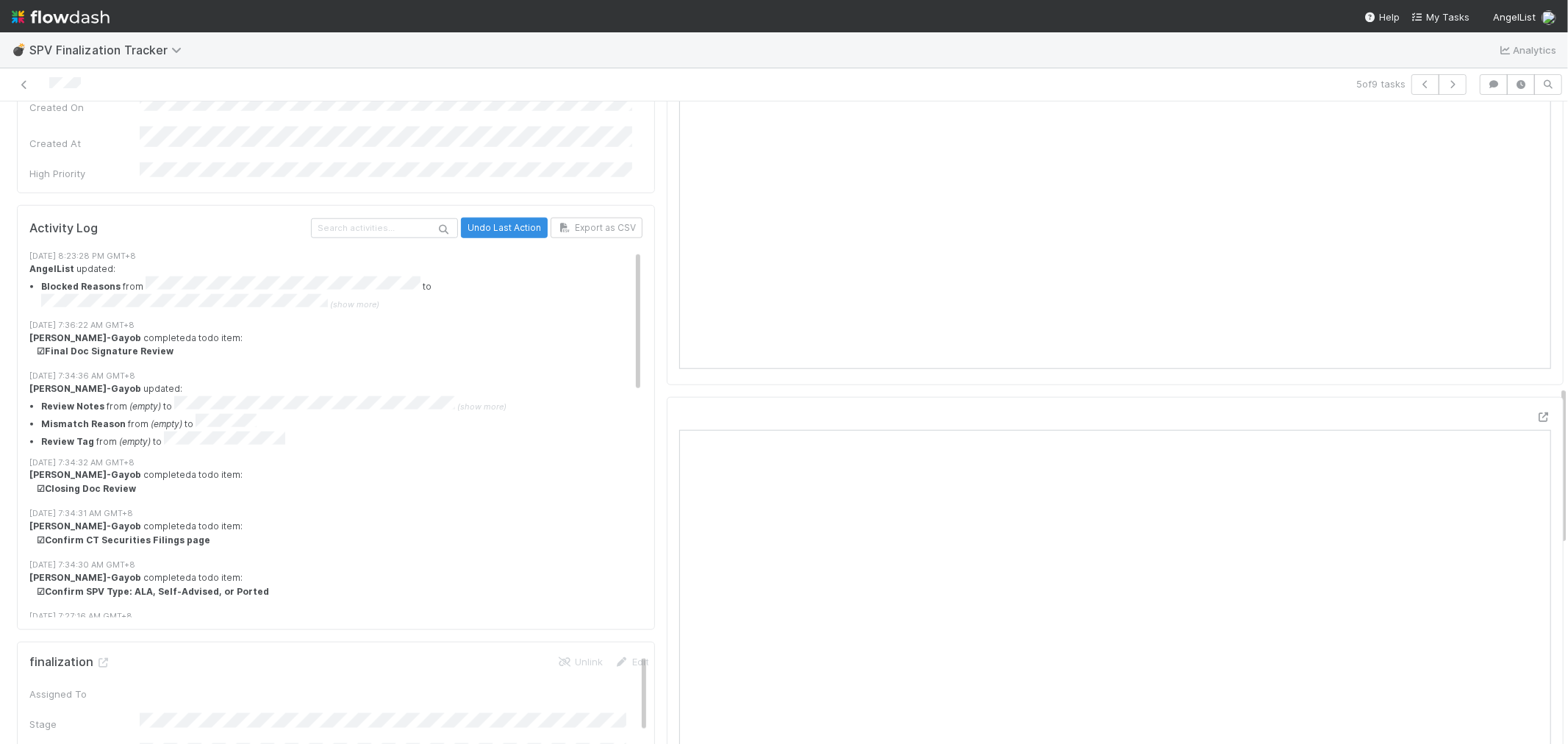
scroll to position [1143, 0]
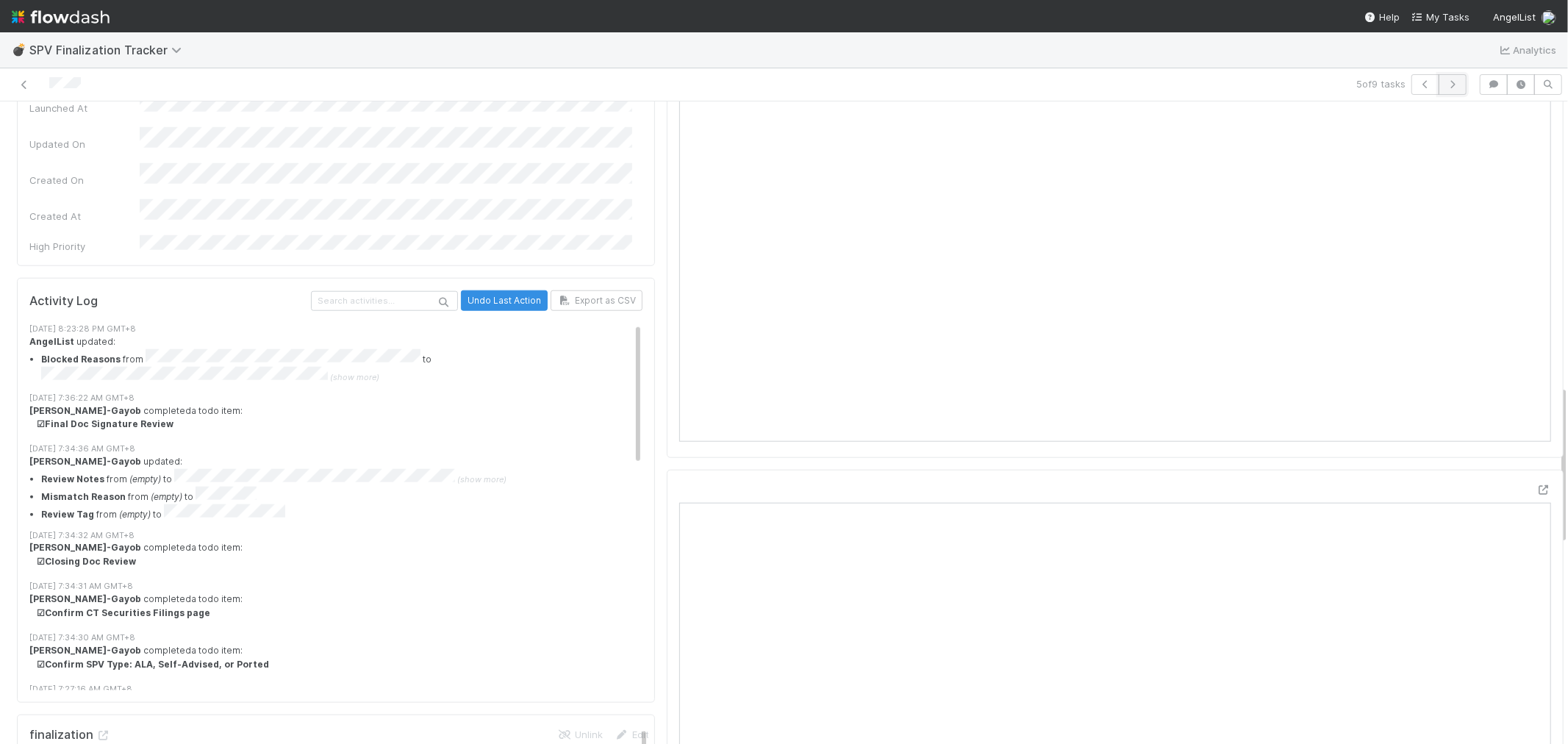
click at [1445, 83] on icon "button" at bounding box center [1453, 85] width 15 height 9
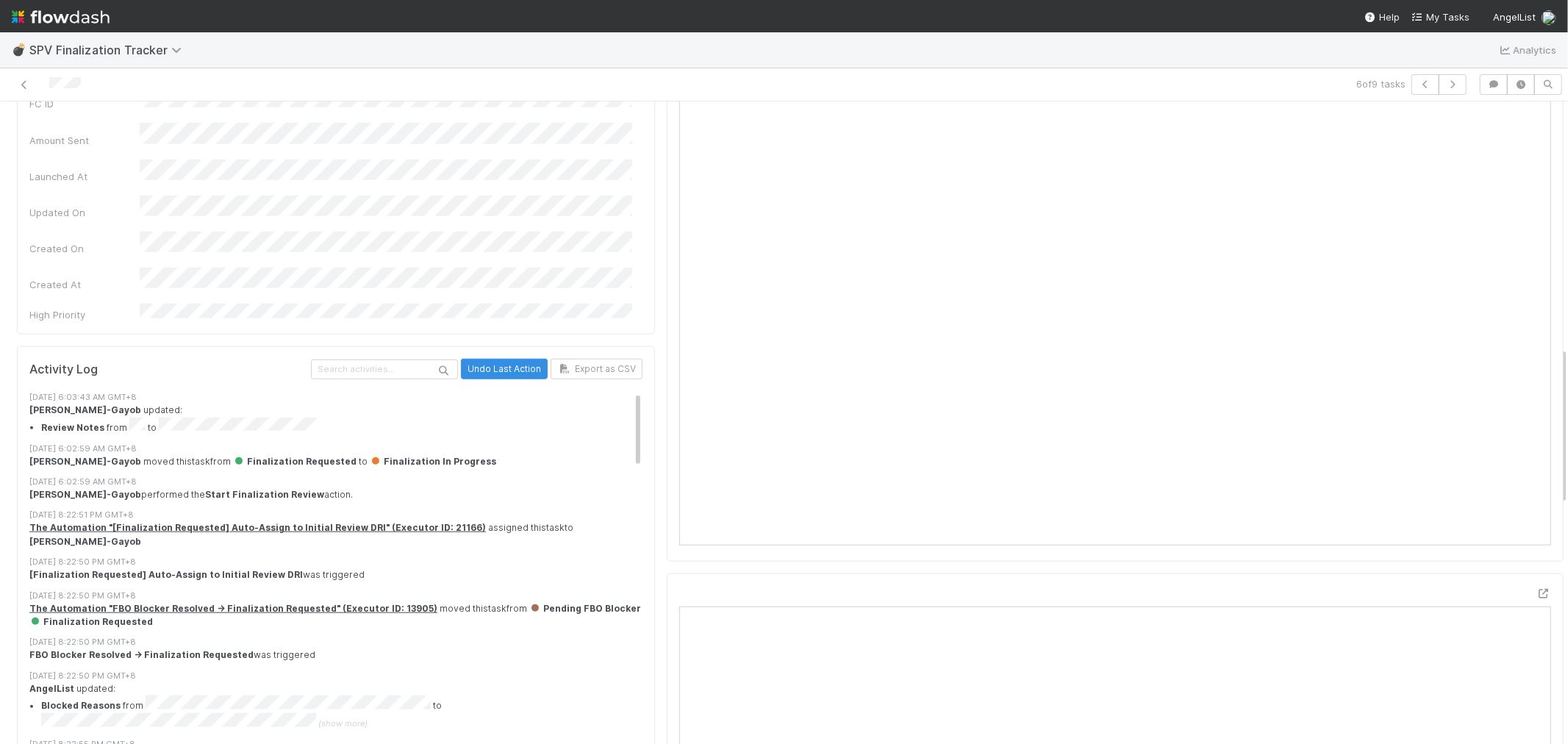
scroll to position [1062, 0]
click at [1445, 80] on icon "button" at bounding box center [1453, 85] width 15 height 9
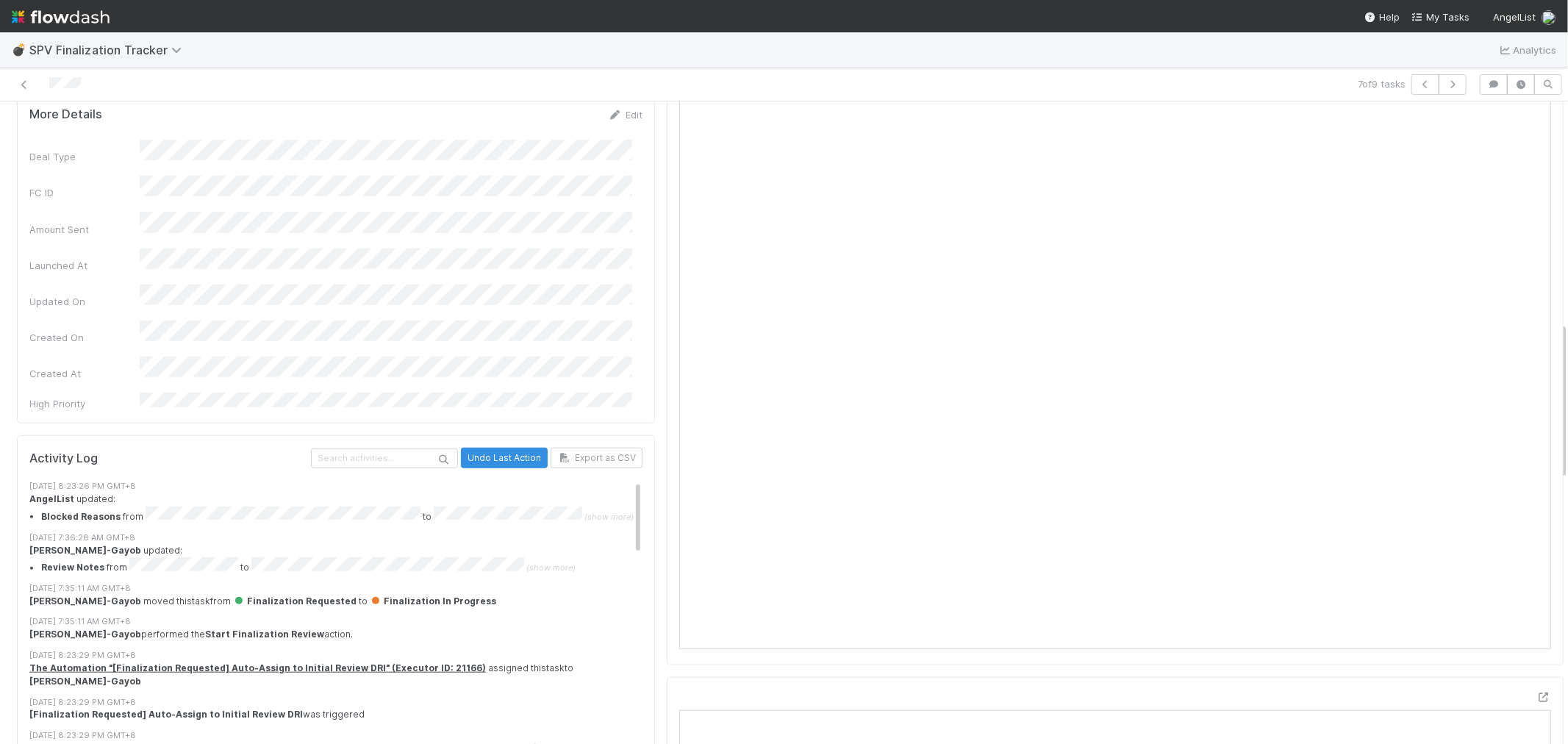
scroll to position [980, 0]
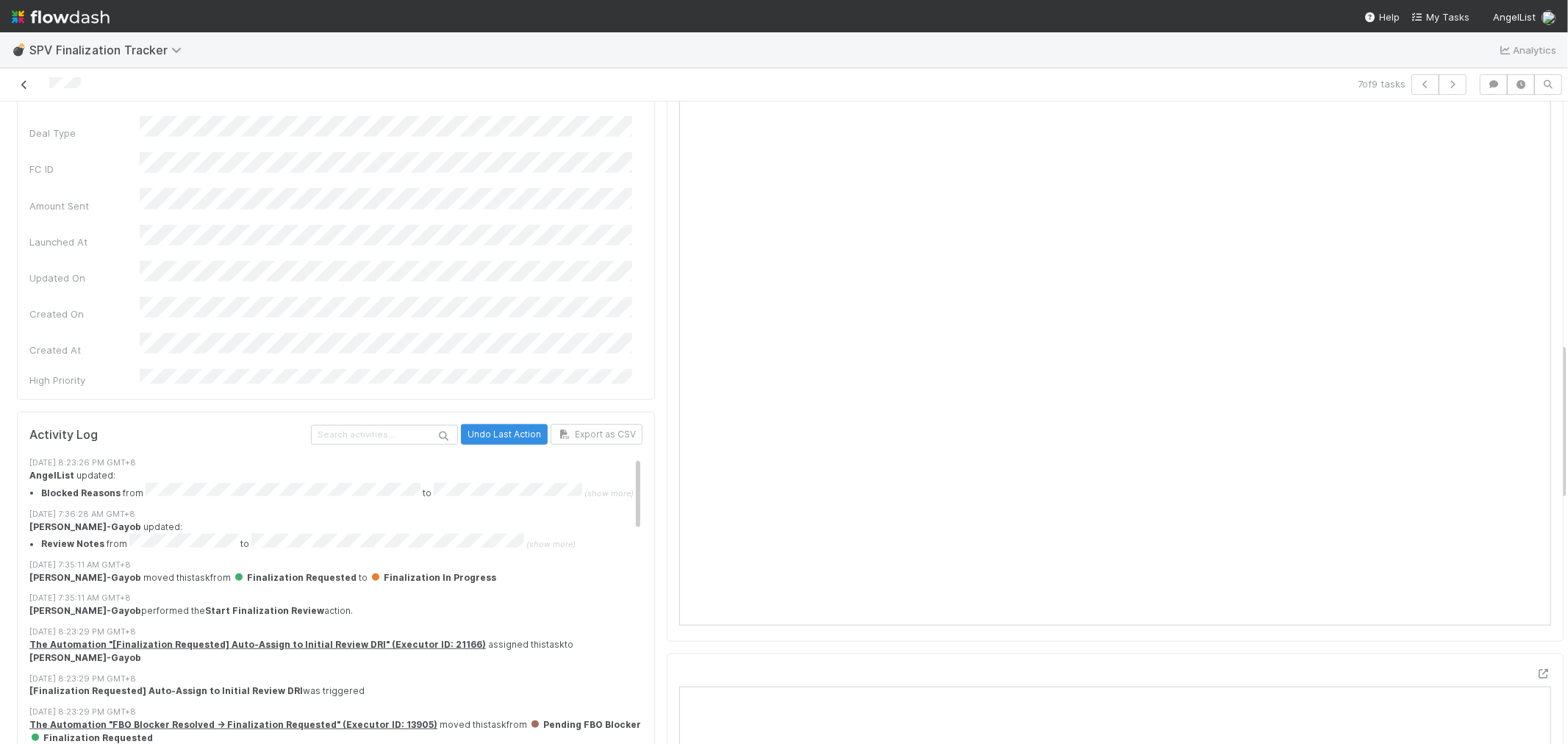
click at [21, 86] on icon at bounding box center [25, 85] width 15 height 10
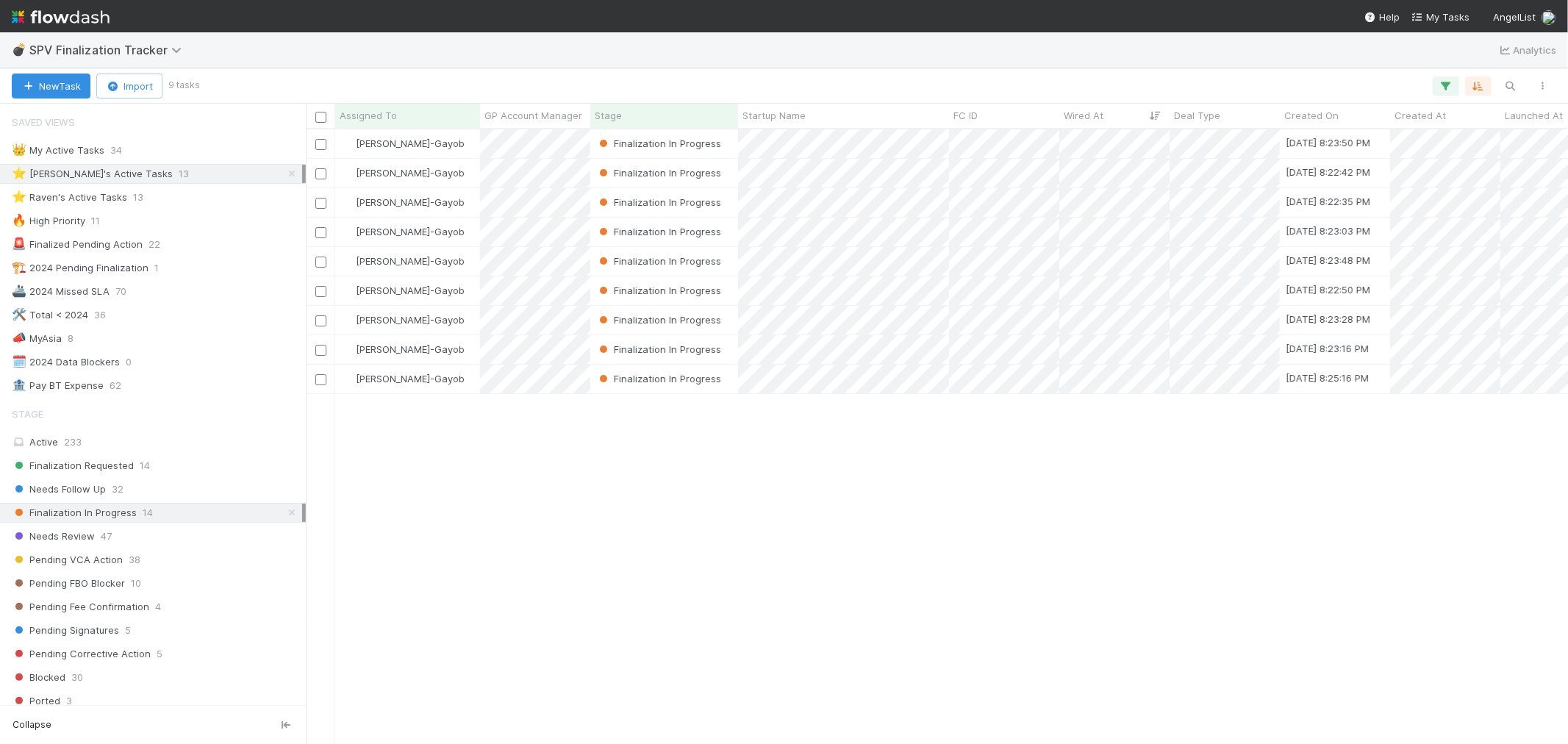
scroll to position [601, 1250]
click at [118, 197] on div "⭐ Raven's Active Tasks" at bounding box center [69, 197] width 115 height 19
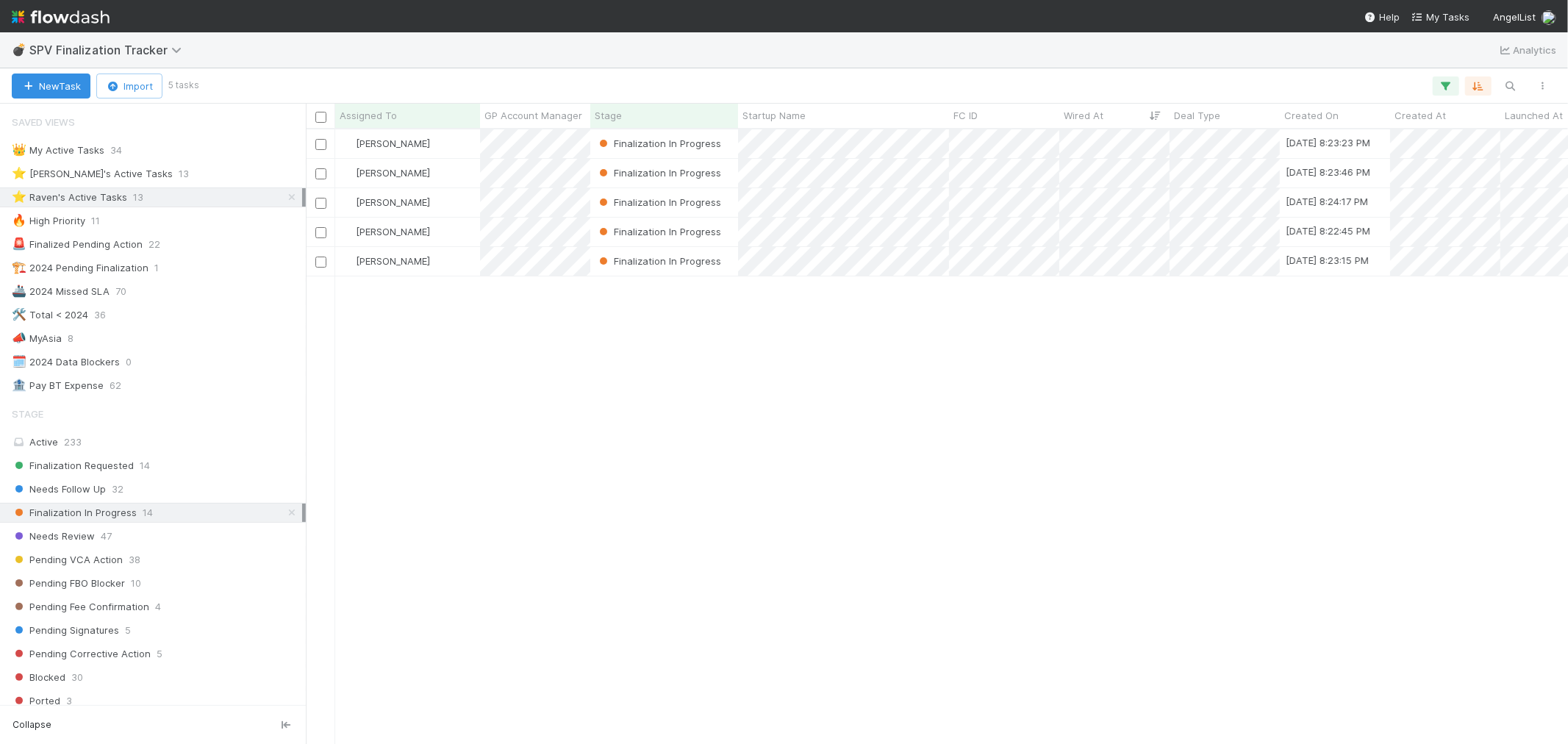
scroll to position [601, 1250]
click at [152, 464] on div "Finalization Requested 14" at bounding box center [157, 466] width 290 height 19
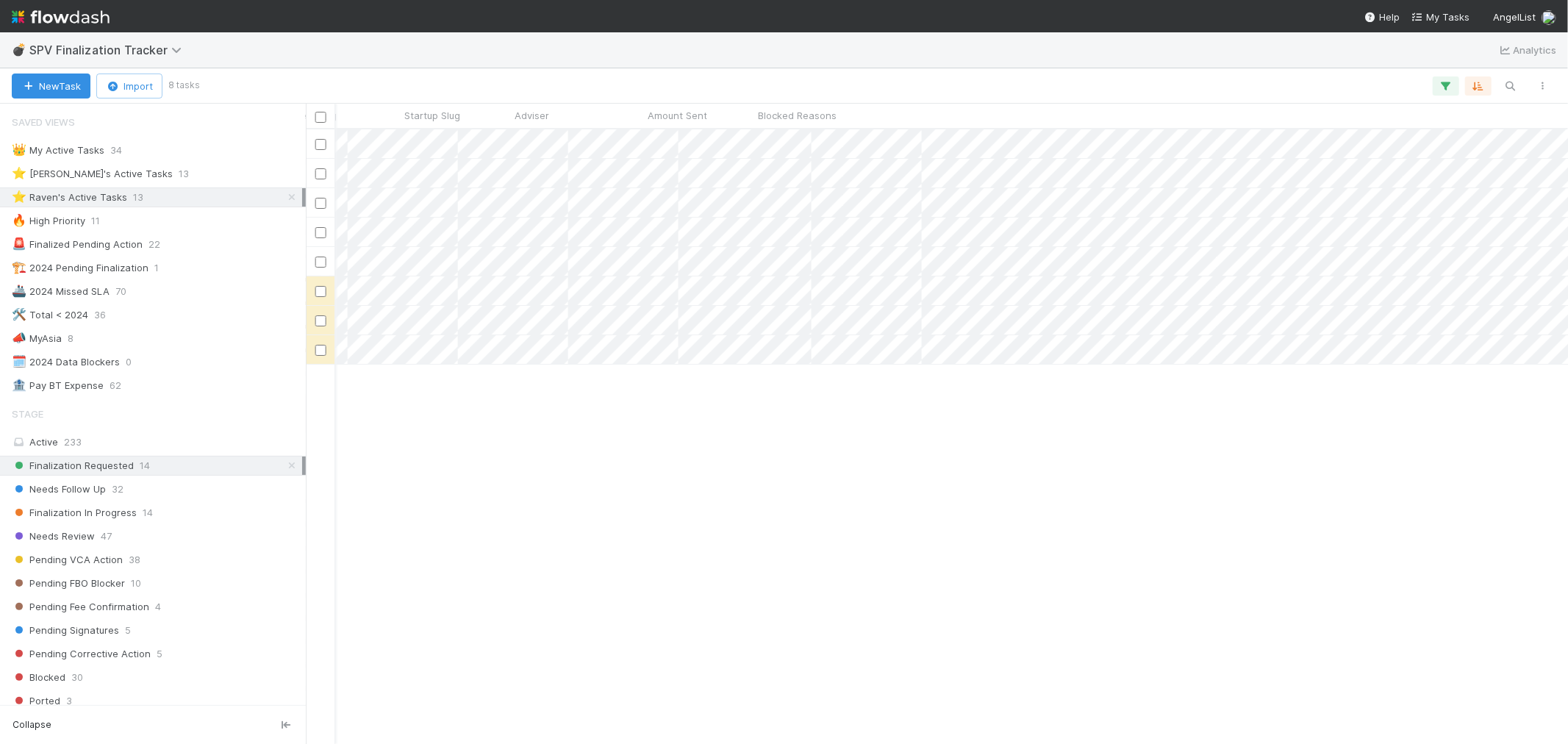
scroll to position [0, 1704]
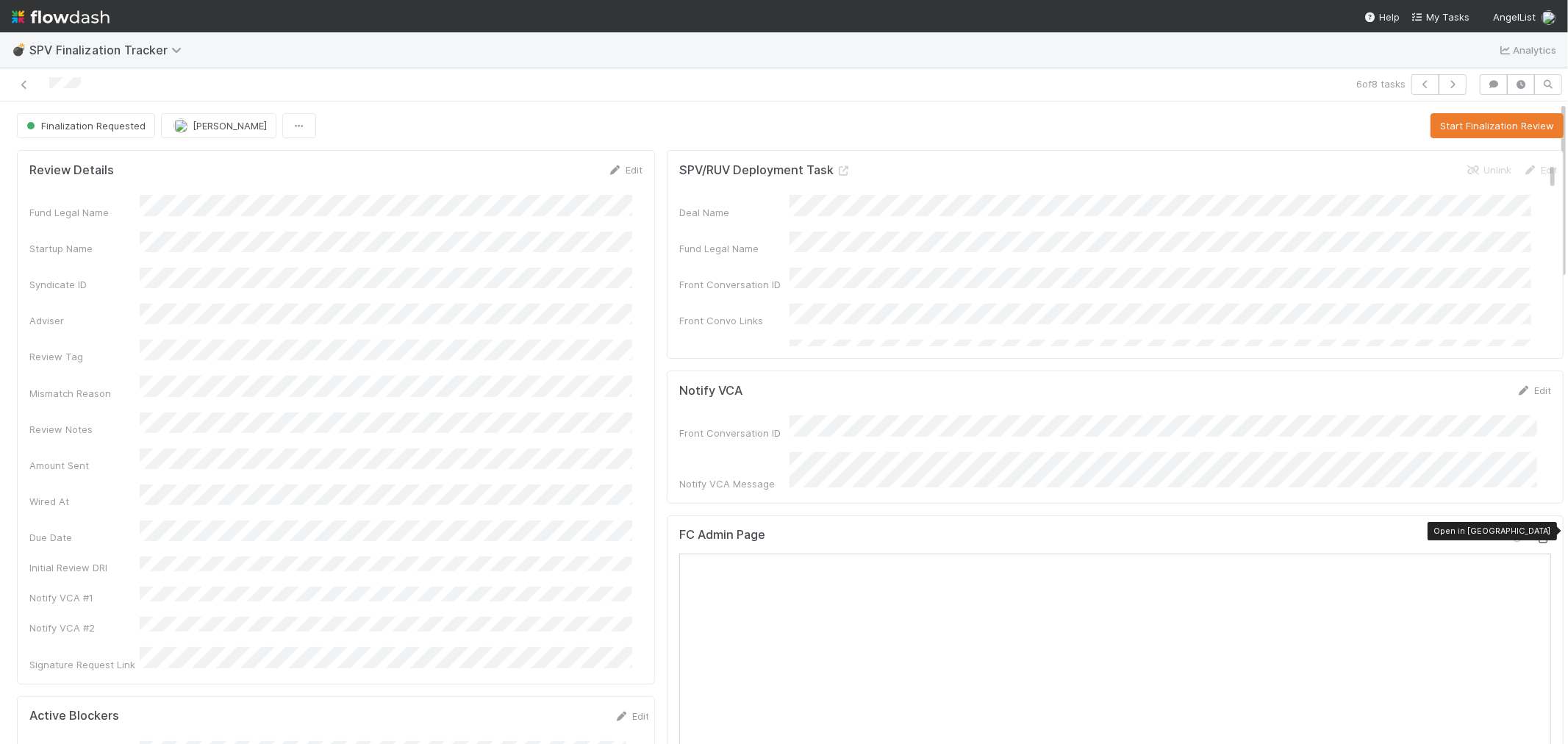
click at [1537, 533] on icon at bounding box center [1544, 538] width 15 height 10
click at [1469, 125] on button "Start Finalization Review" at bounding box center [1497, 126] width 133 height 25
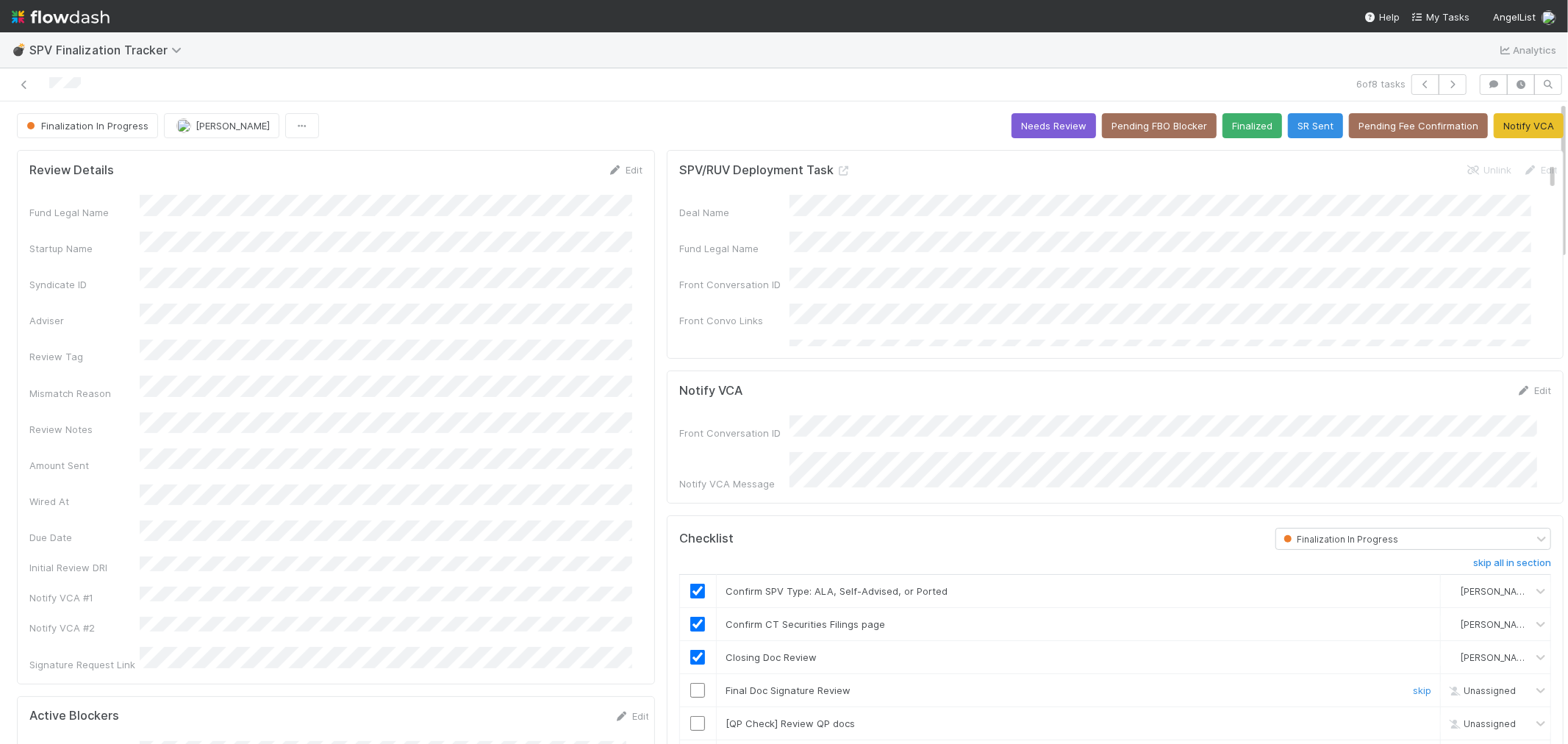
click at [693, 683] on input "checkbox" at bounding box center [698, 690] width 15 height 15
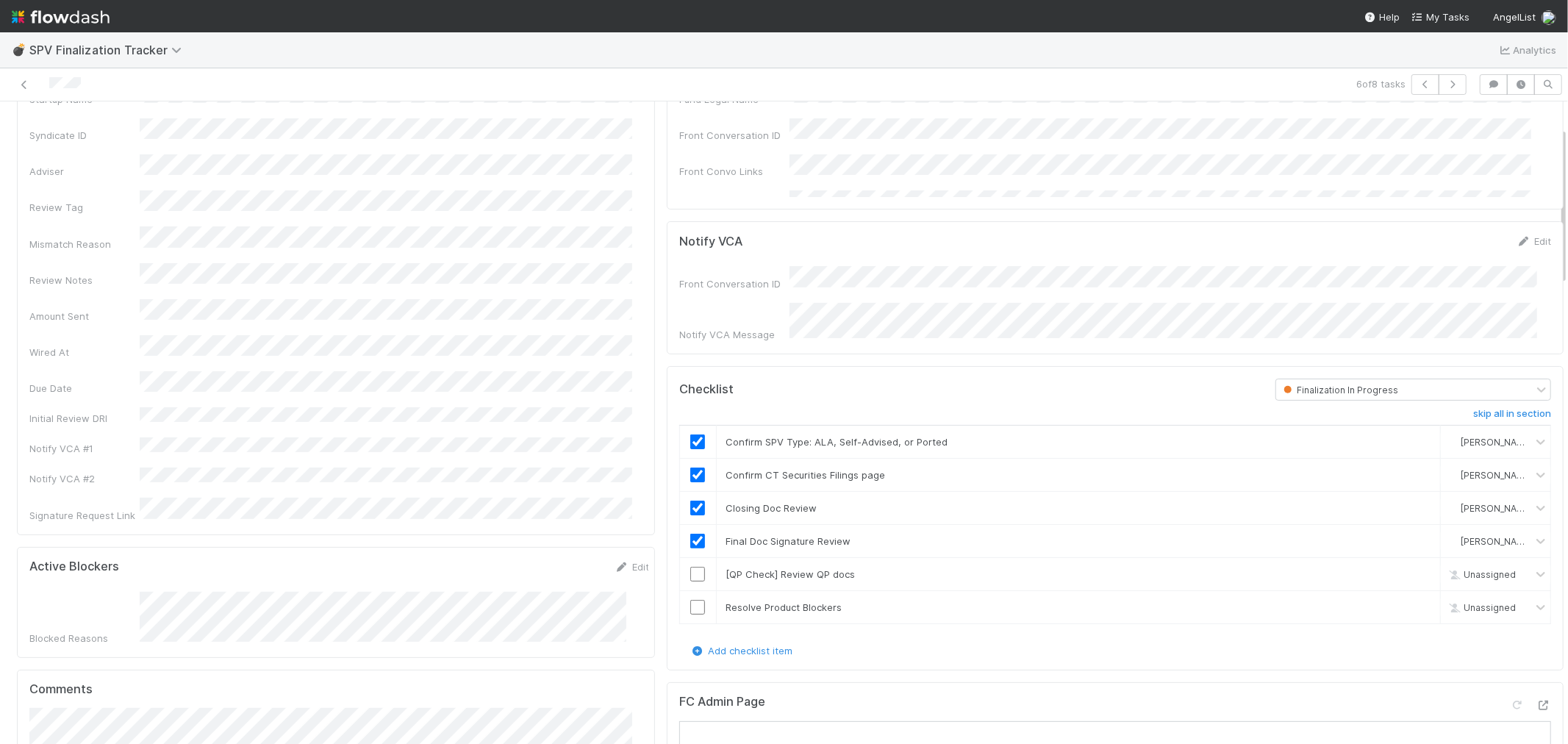
scroll to position [163, 0]
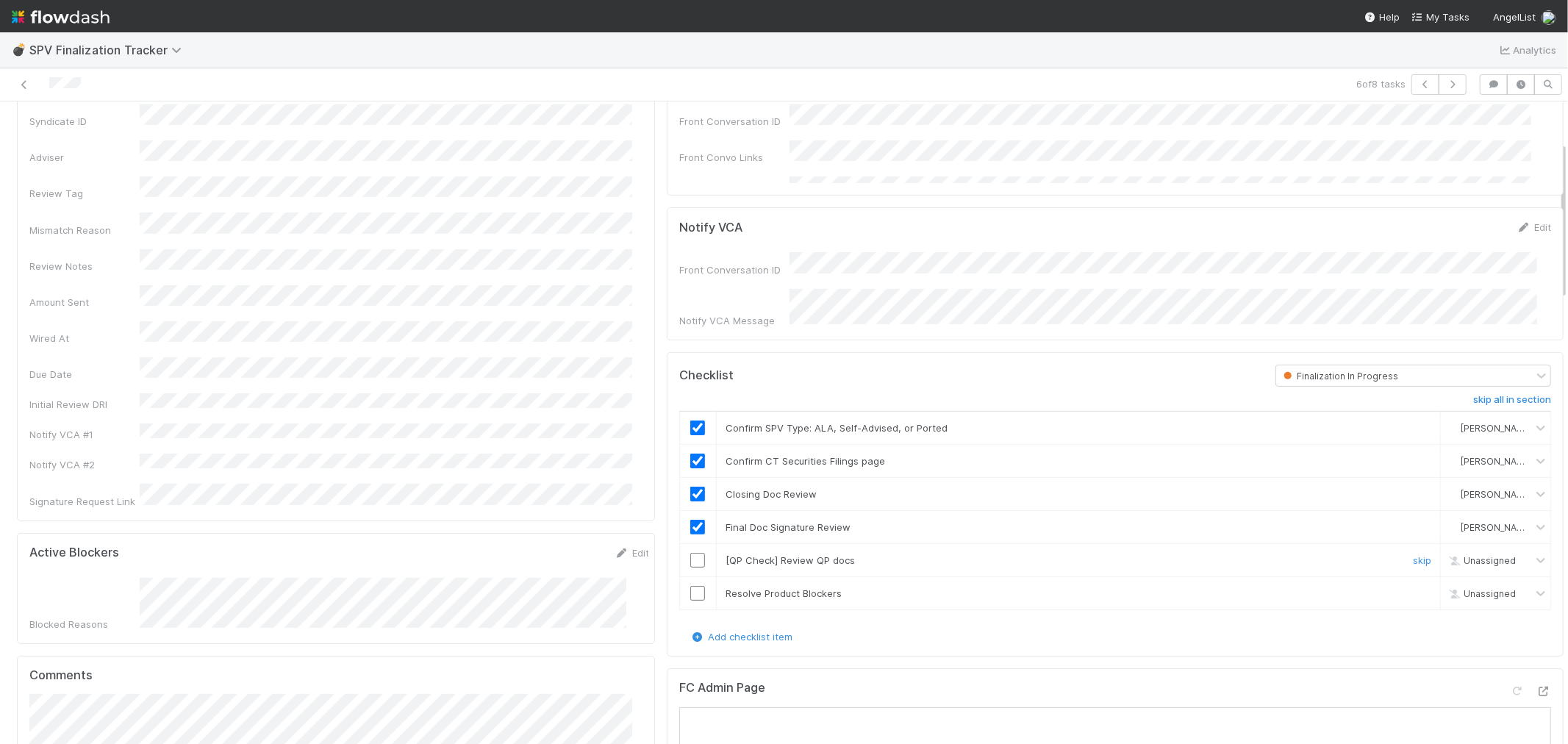
drag, startPoint x: 1392, startPoint y: 552, endPoint x: 1363, endPoint y: 552, distance: 29.0
click at [1413, 554] on link "skip" at bounding box center [1422, 560] width 19 height 12
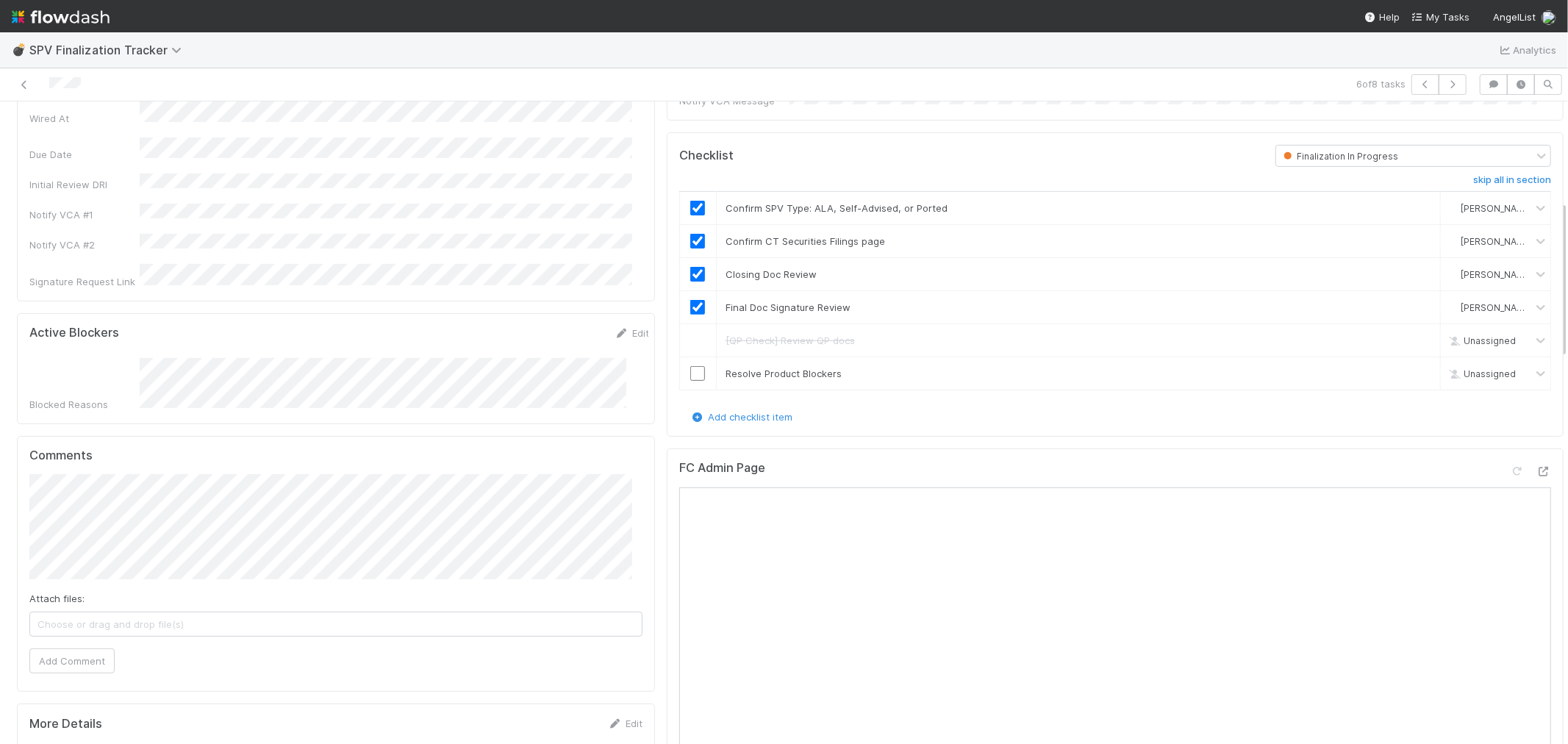
scroll to position [408, 0]
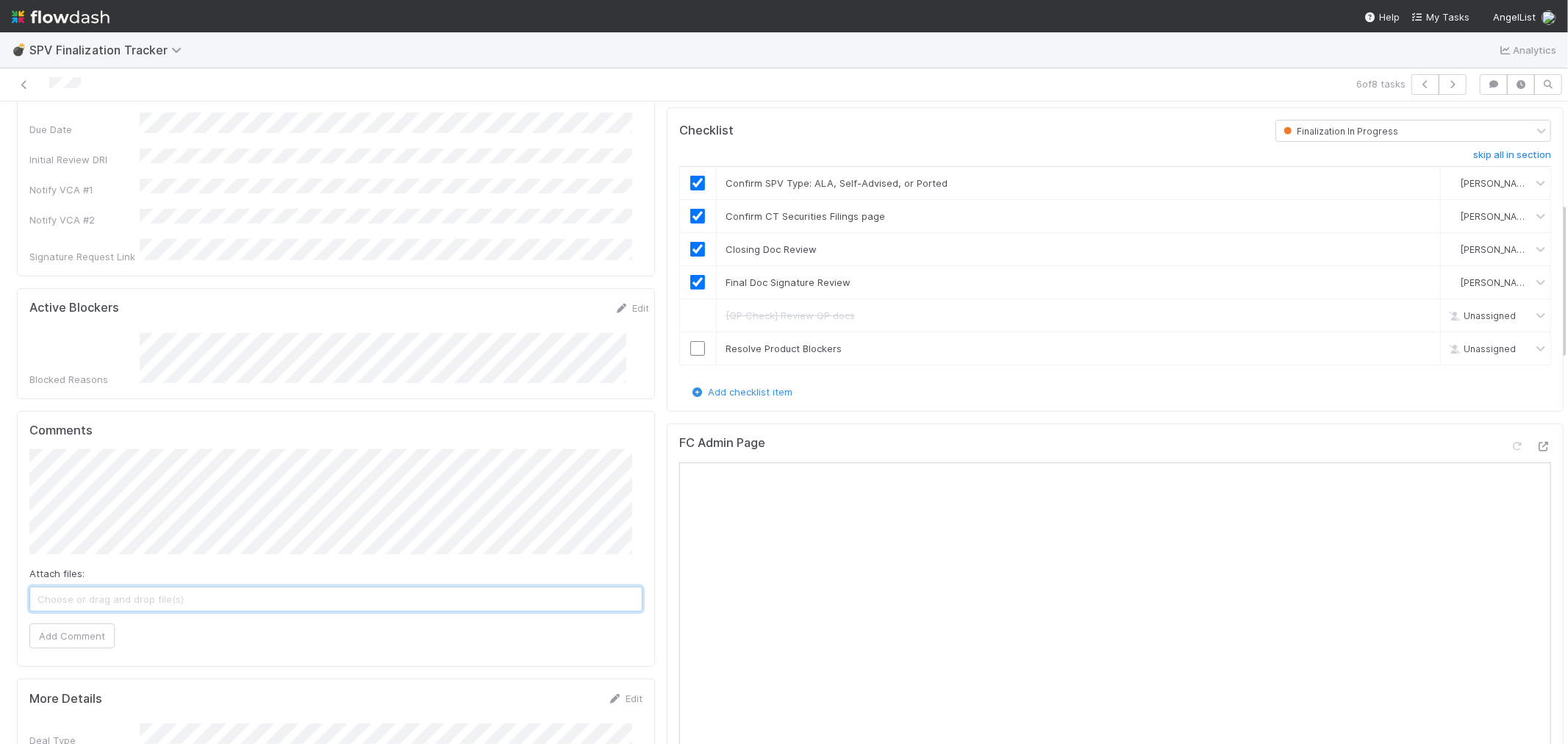
click at [176, 587] on span "Choose or drag and drop file(s)" at bounding box center [336, 599] width 612 height 24
click at [83, 624] on button "Add Comment" at bounding box center [72, 637] width 86 height 25
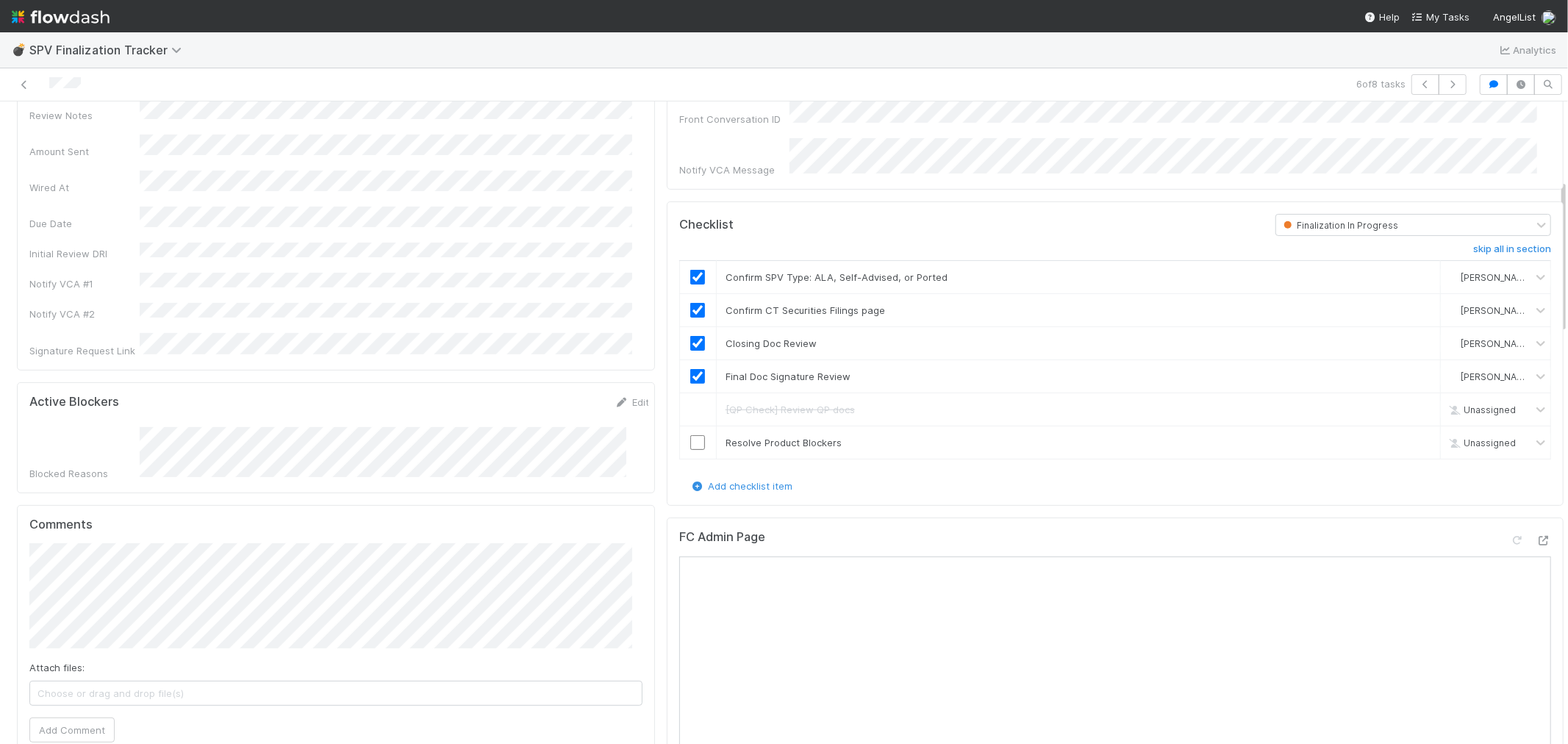
scroll to position [327, 0]
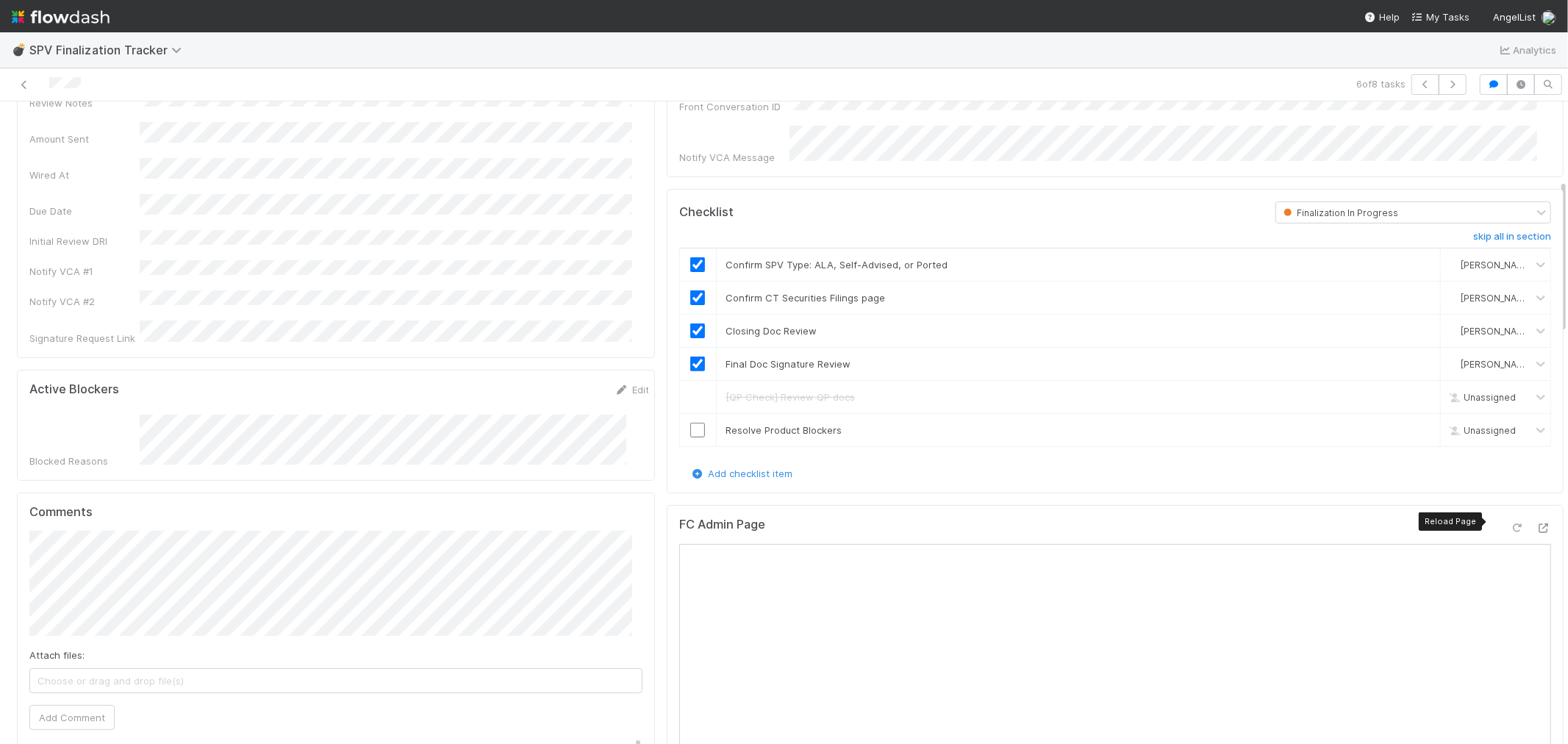
click at [1510, 524] on icon at bounding box center [1517, 527] width 15 height 10
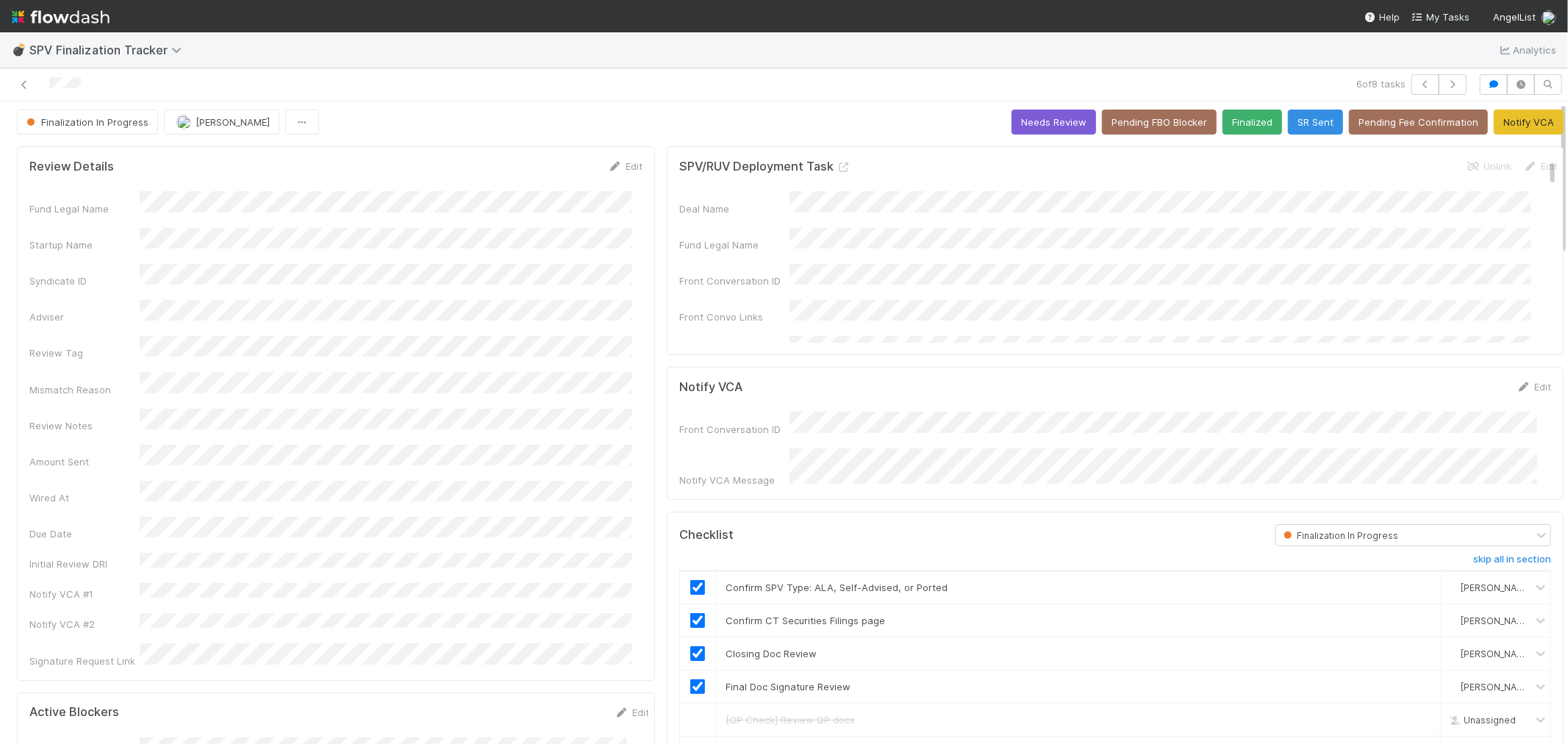
scroll to position [0, 0]
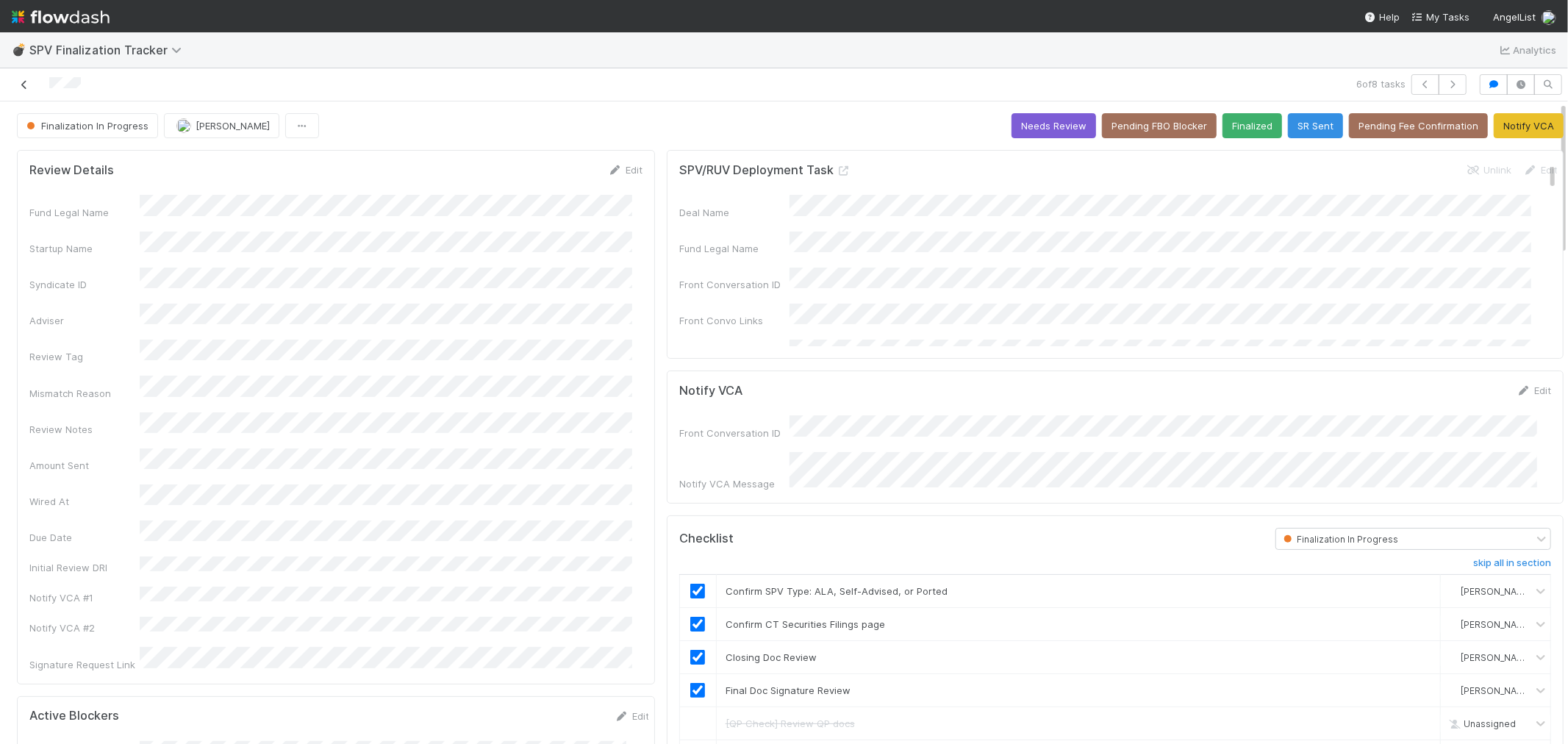
click at [25, 86] on icon at bounding box center [25, 85] width 15 height 10
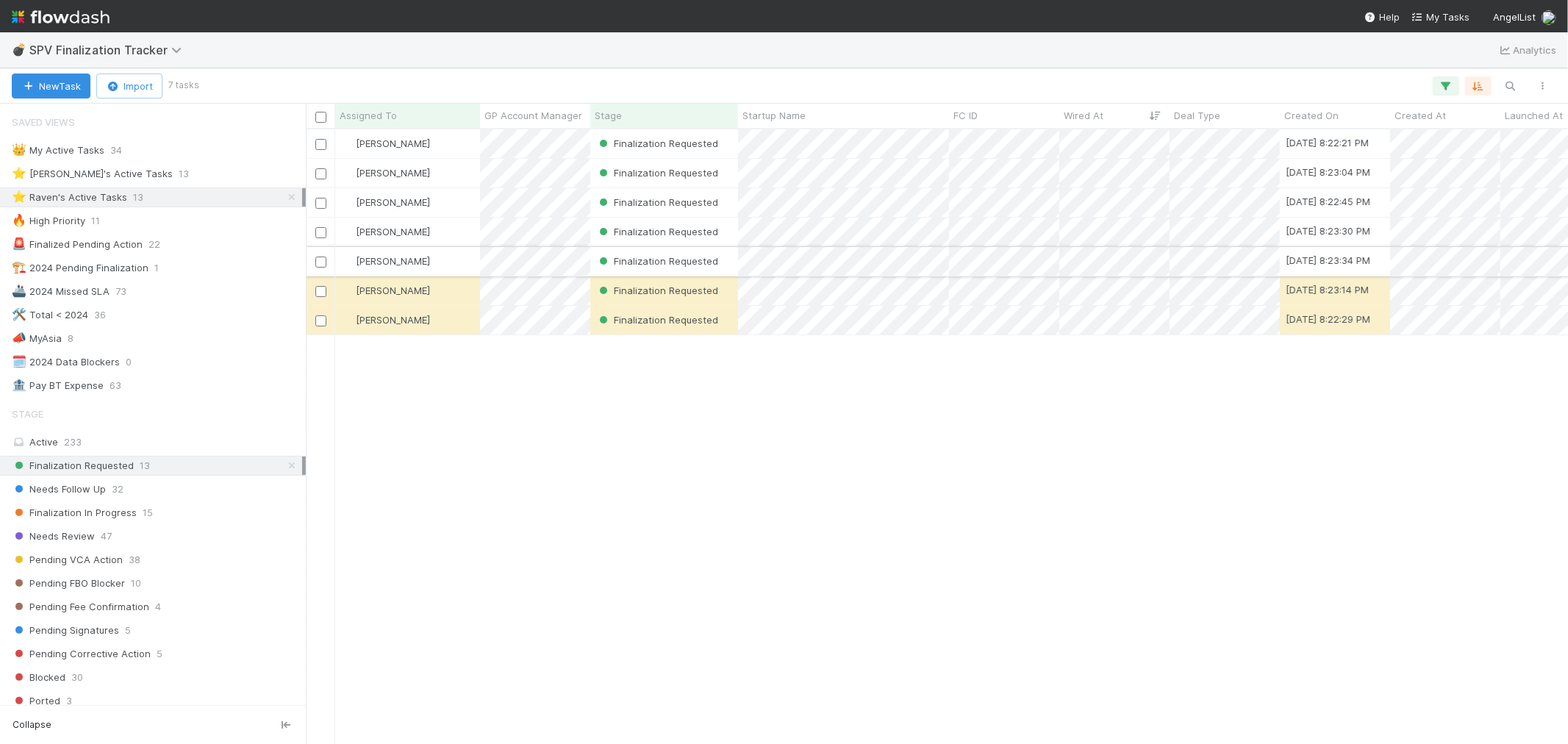
click at [464, 257] on div "[PERSON_NAME]" at bounding box center [408, 261] width 145 height 29
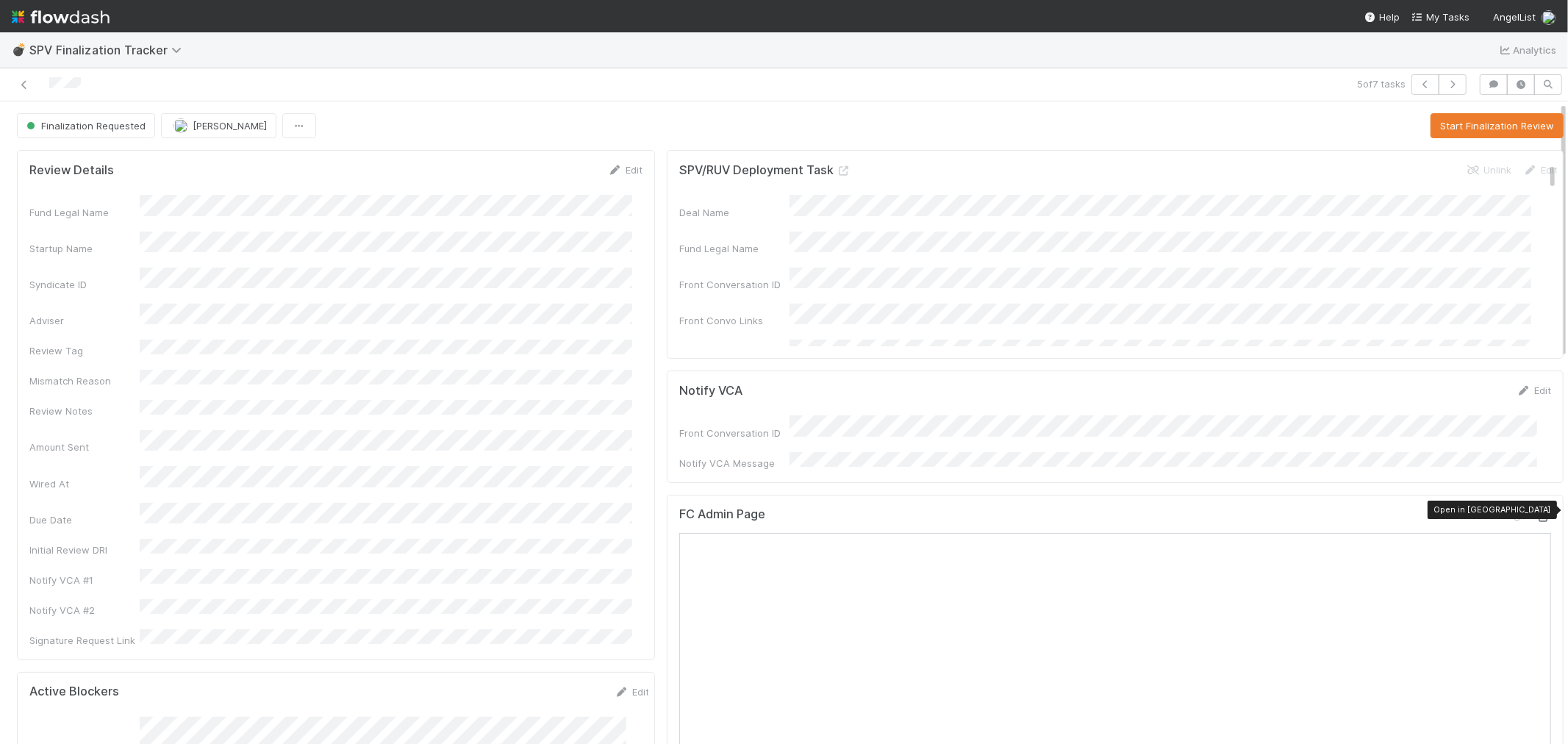
click at [1537, 513] on icon at bounding box center [1544, 517] width 15 height 10
click at [1451, 130] on button "Start Finalization Review" at bounding box center [1497, 126] width 133 height 25
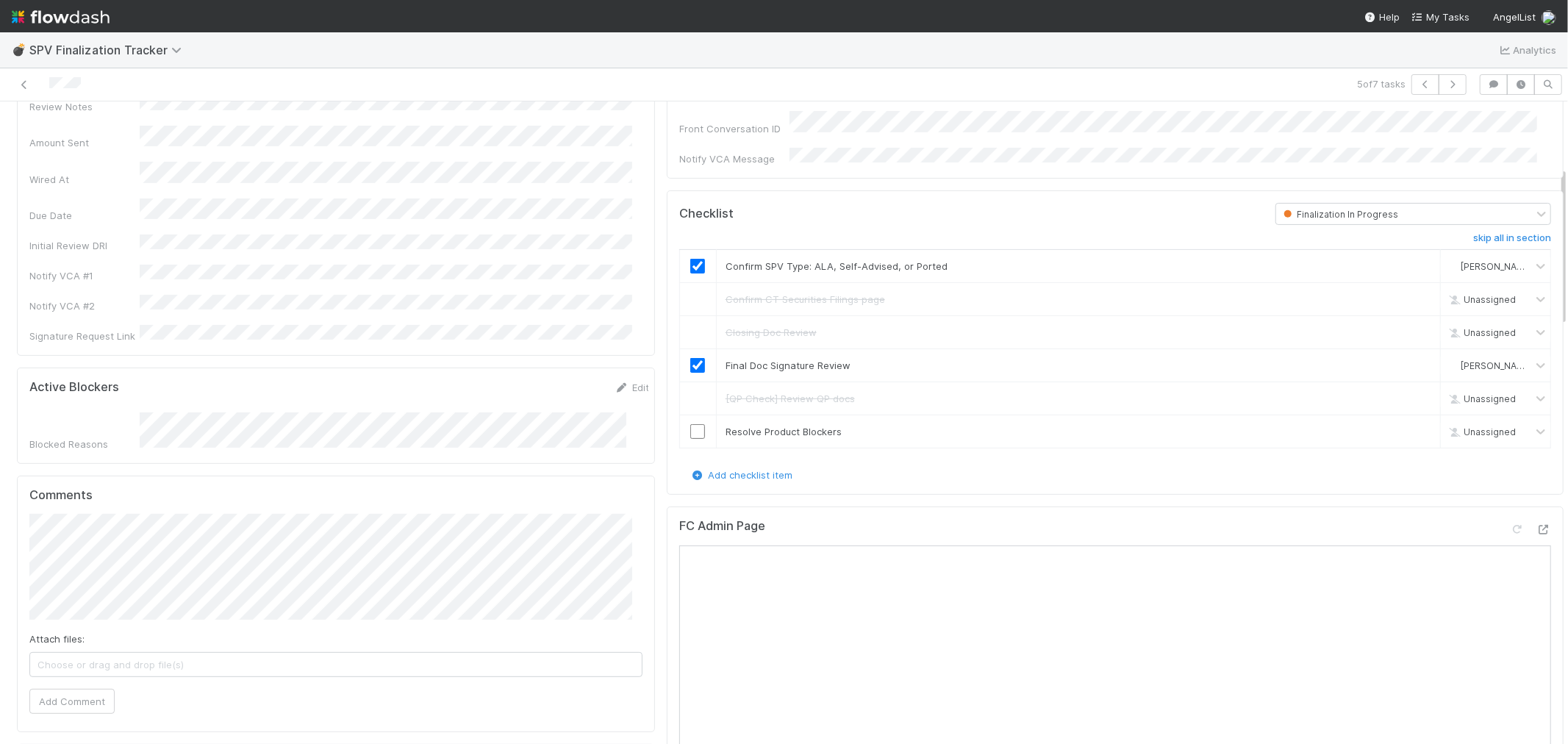
scroll to position [245, 0]
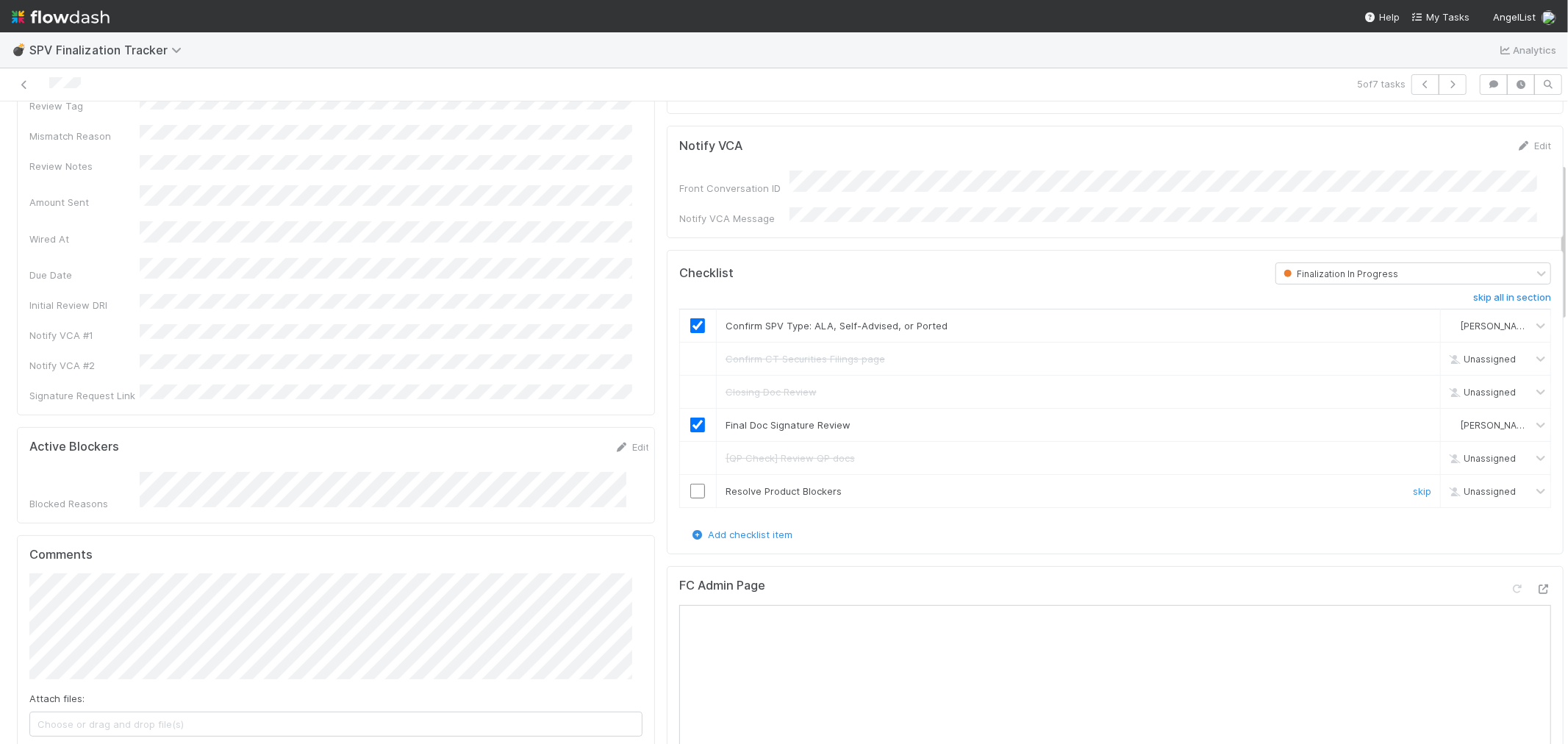
click at [691, 484] on input "checkbox" at bounding box center [698, 491] width 15 height 15
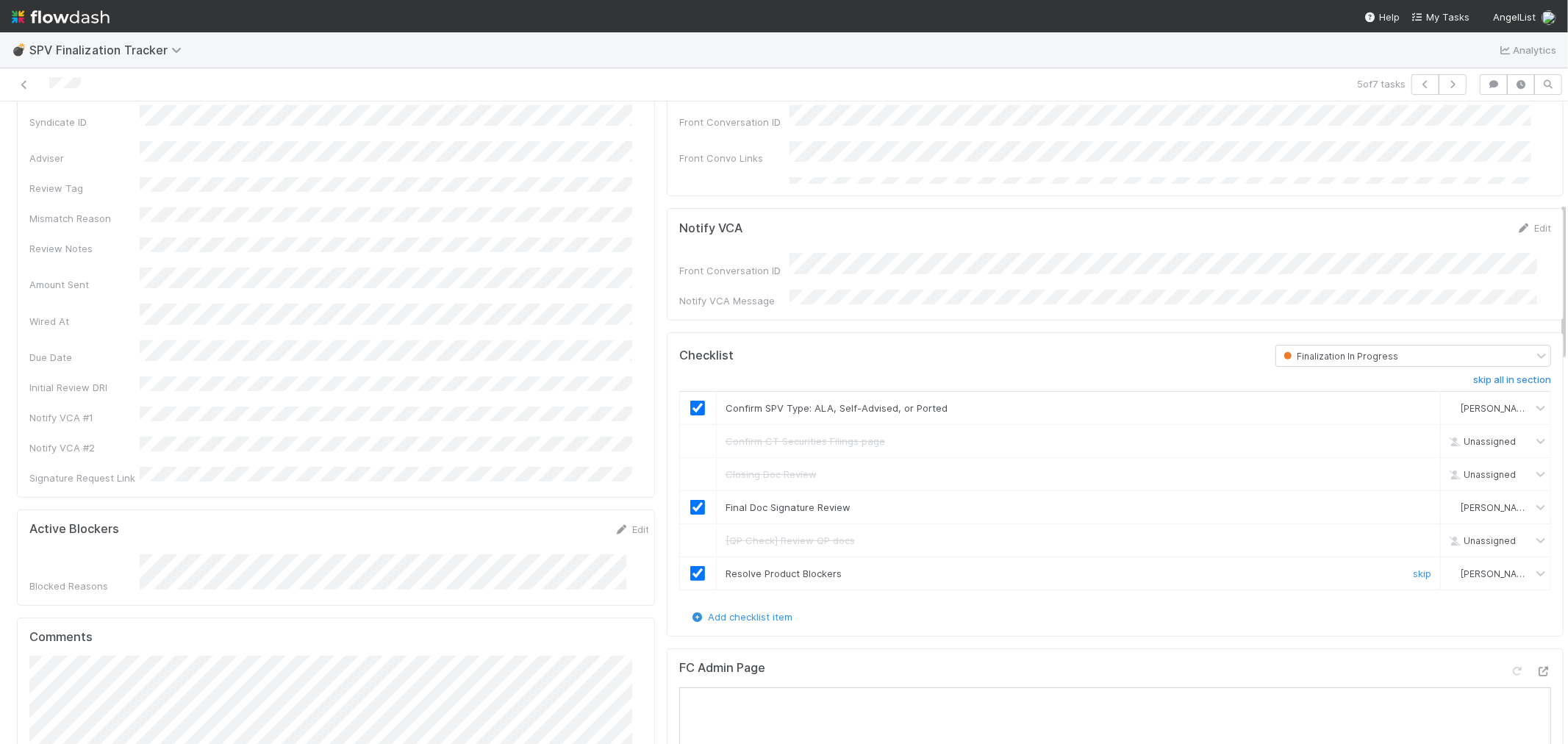
scroll to position [408, 0]
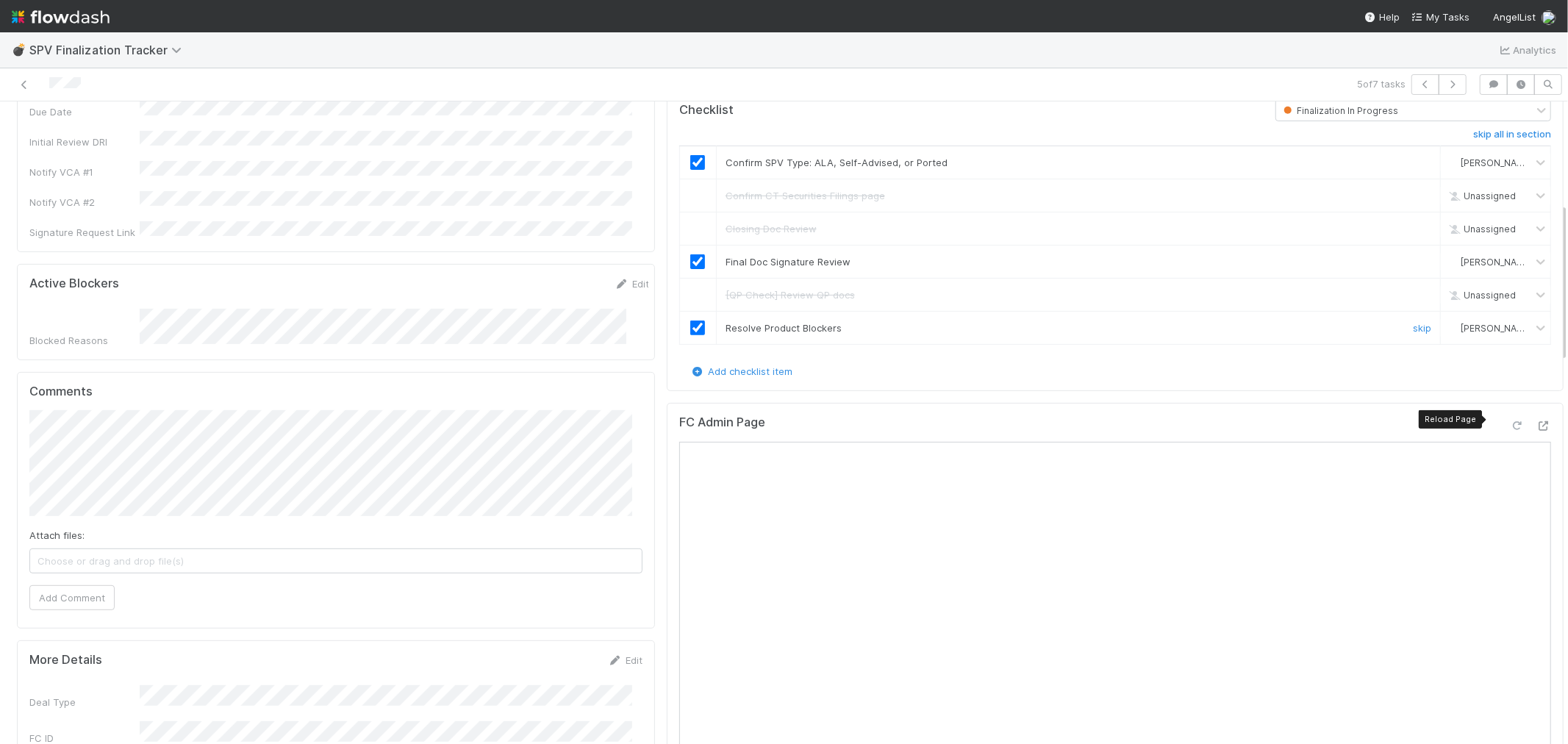
click at [1510, 421] on icon at bounding box center [1517, 426] width 15 height 10
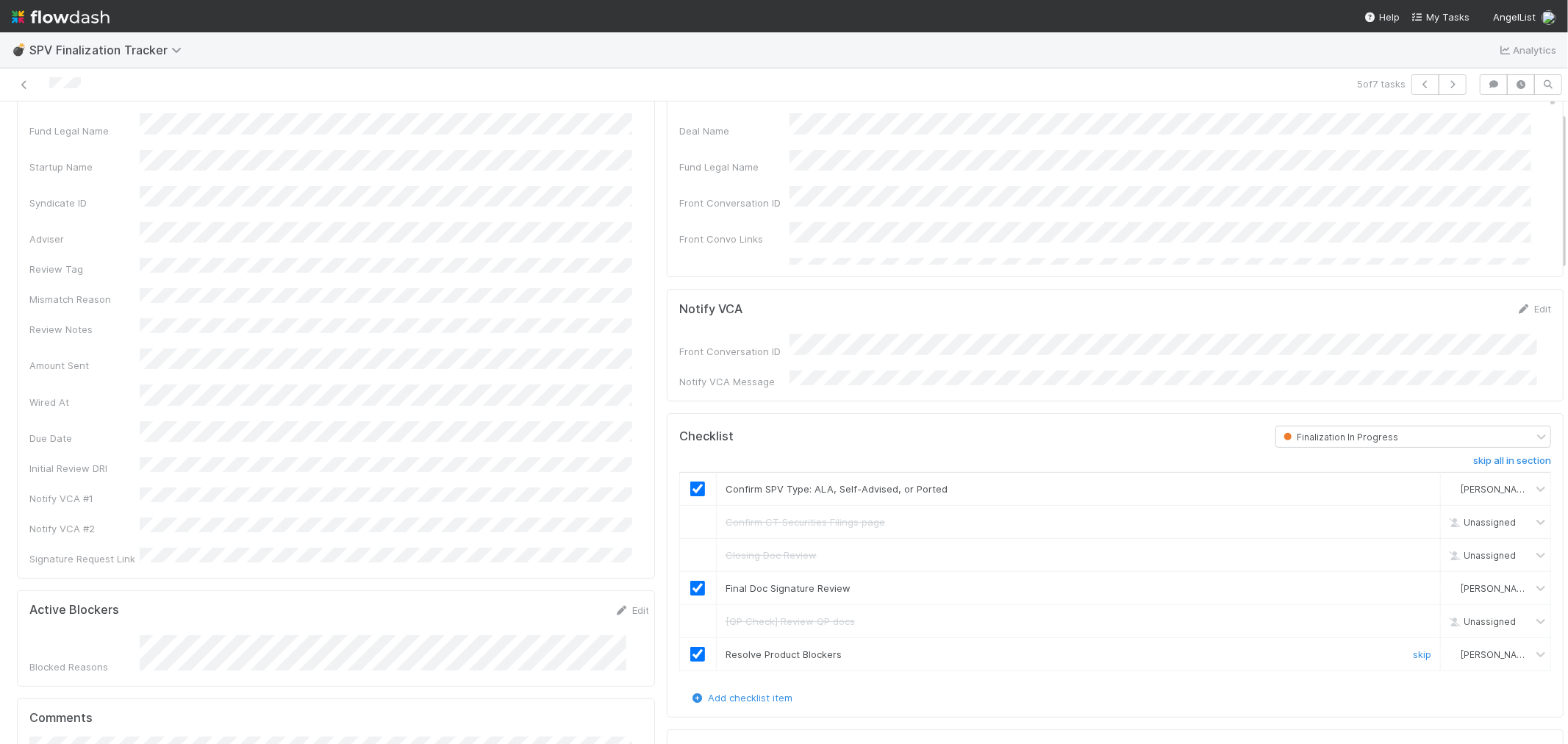
scroll to position [0, 0]
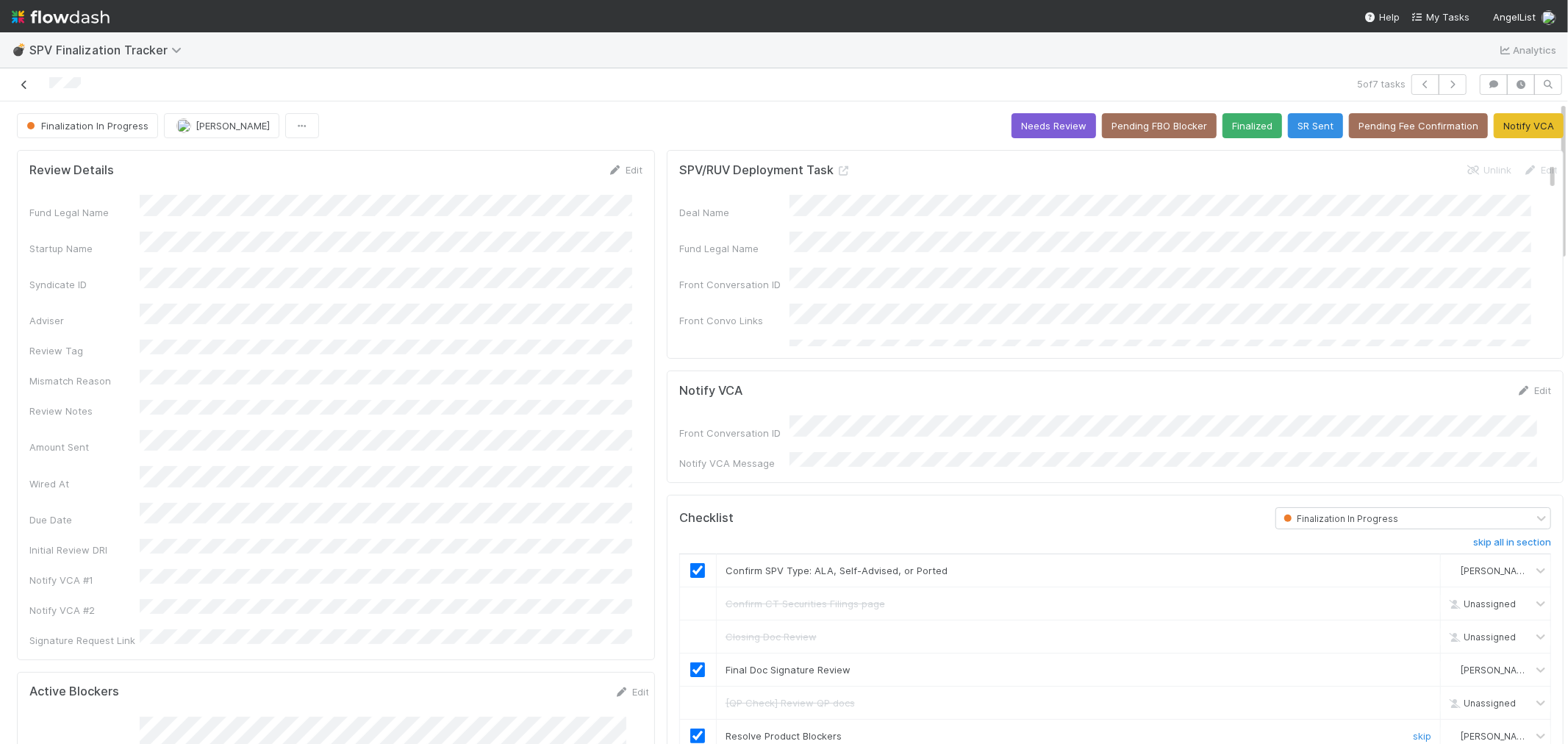
click at [20, 84] on icon at bounding box center [25, 85] width 15 height 10
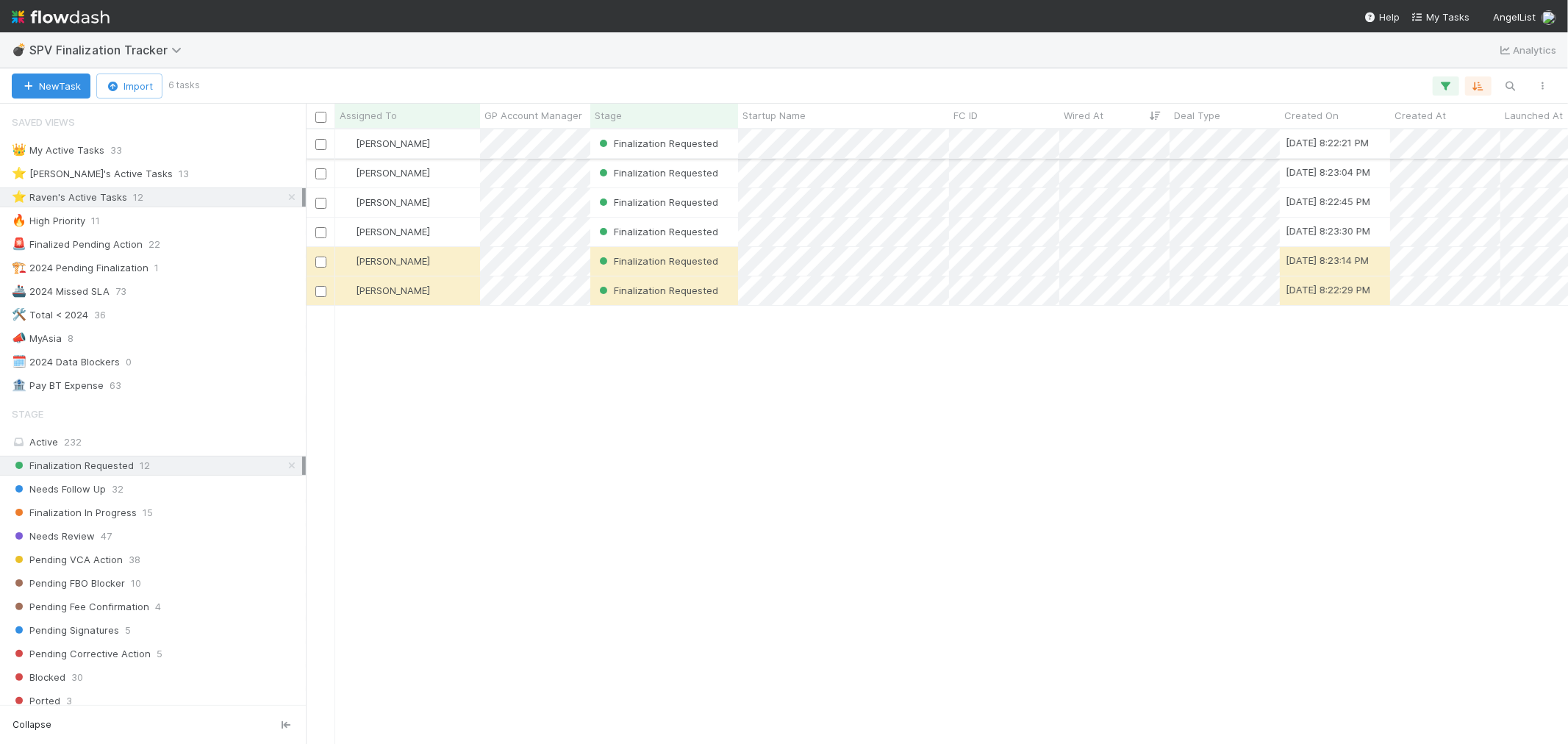
click at [450, 144] on div "[PERSON_NAME]" at bounding box center [408, 144] width 145 height 29
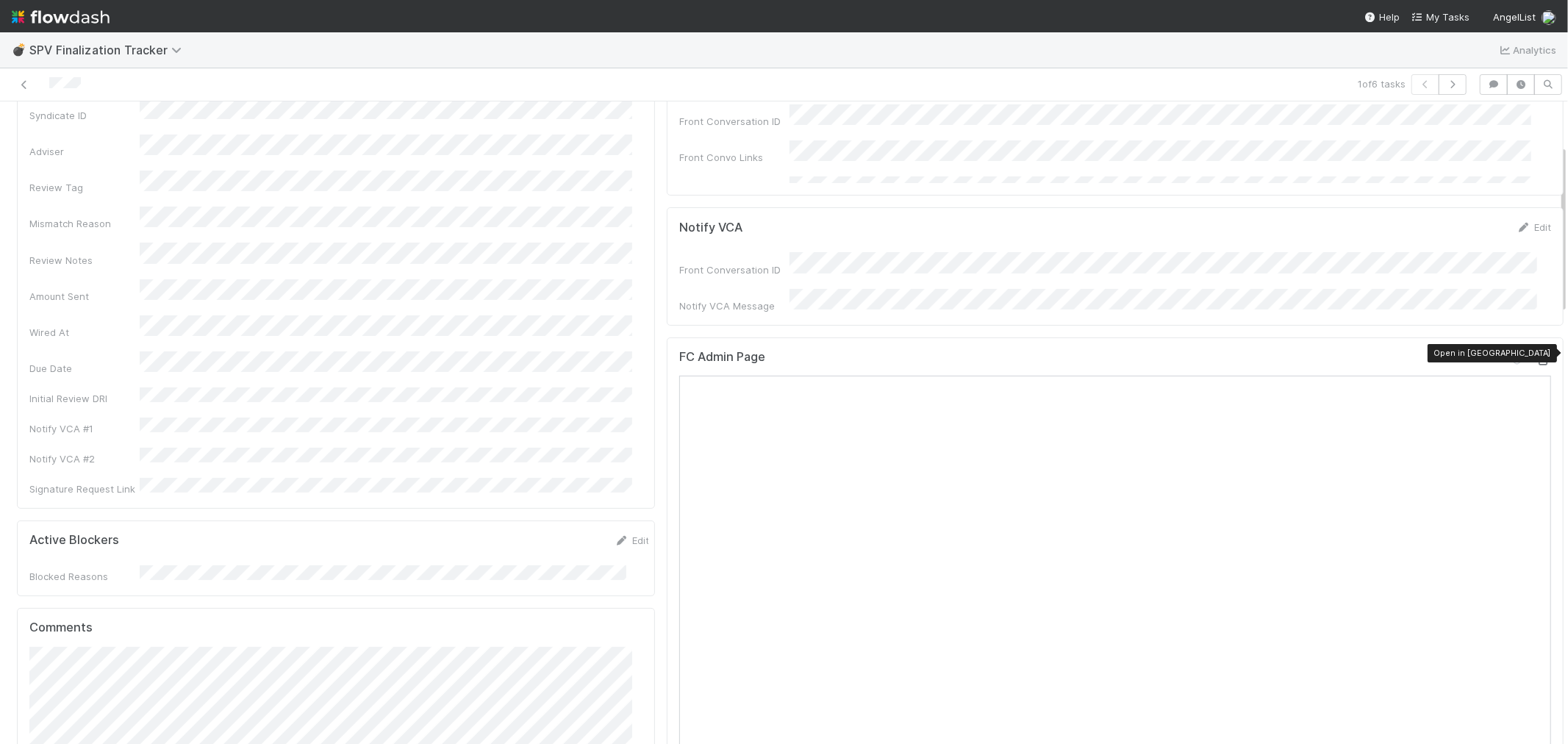
click at [1537, 356] on icon at bounding box center [1544, 360] width 15 height 10
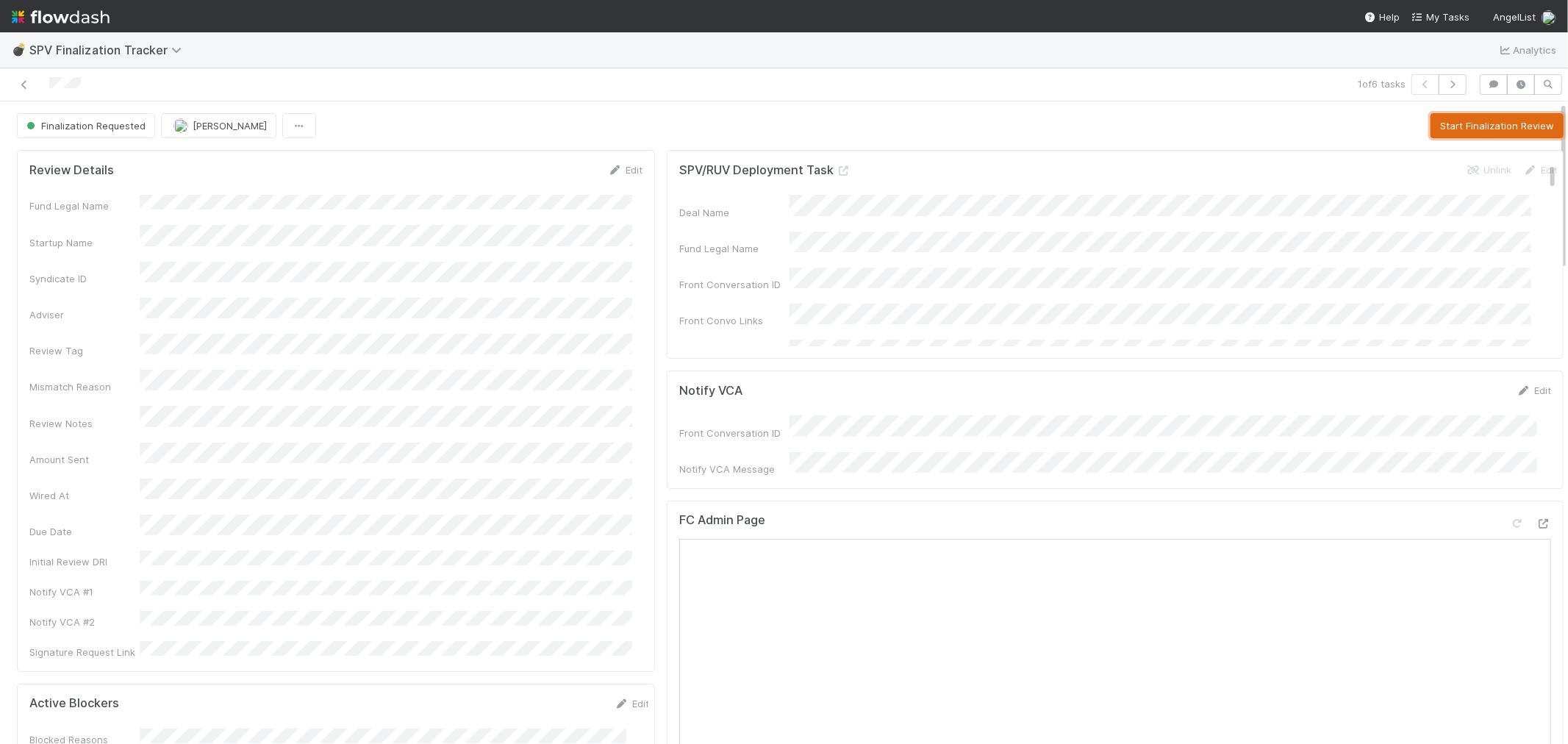
click at [1510, 121] on button "Start Finalization Review" at bounding box center [1497, 126] width 133 height 25
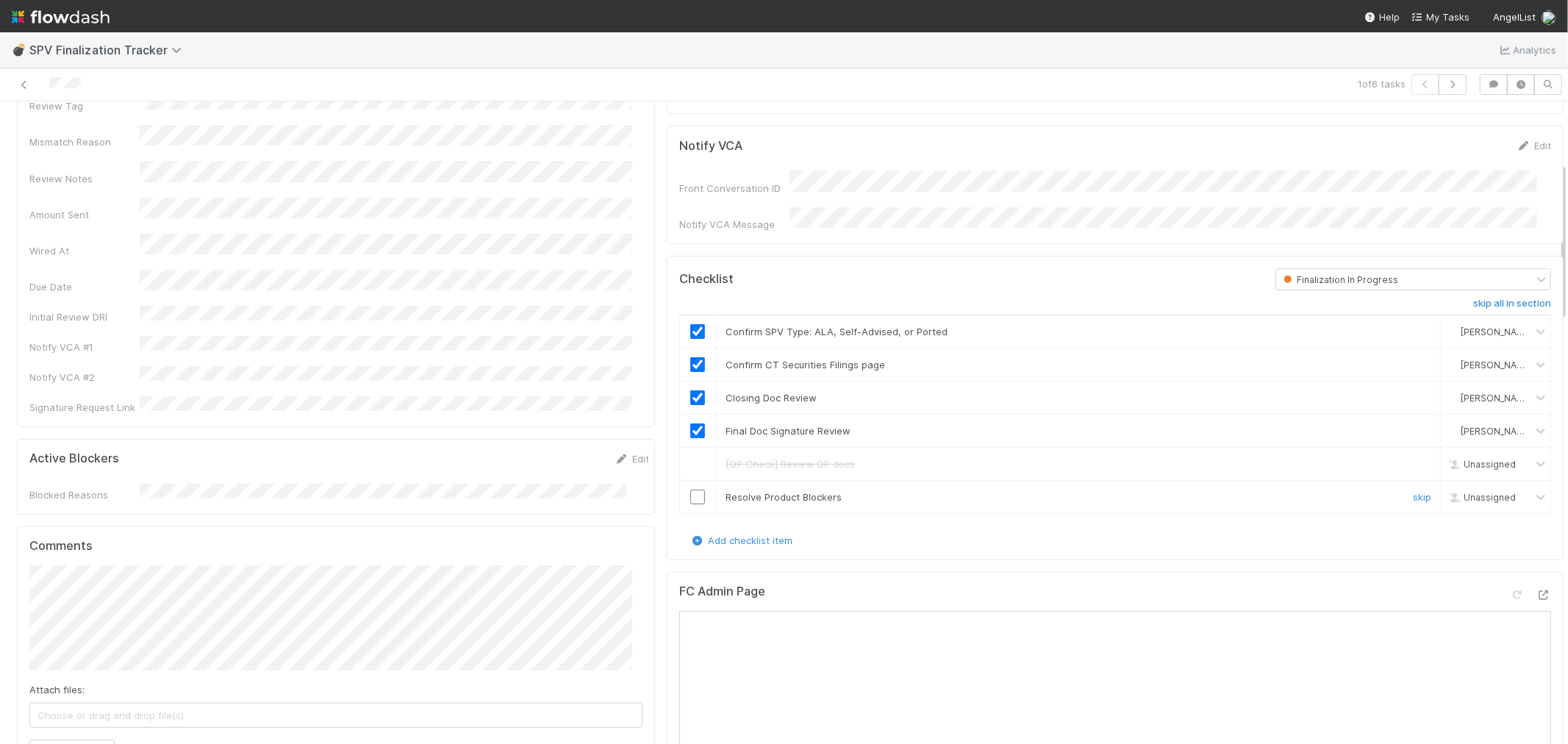
click at [691, 491] on input "checkbox" at bounding box center [698, 497] width 15 height 15
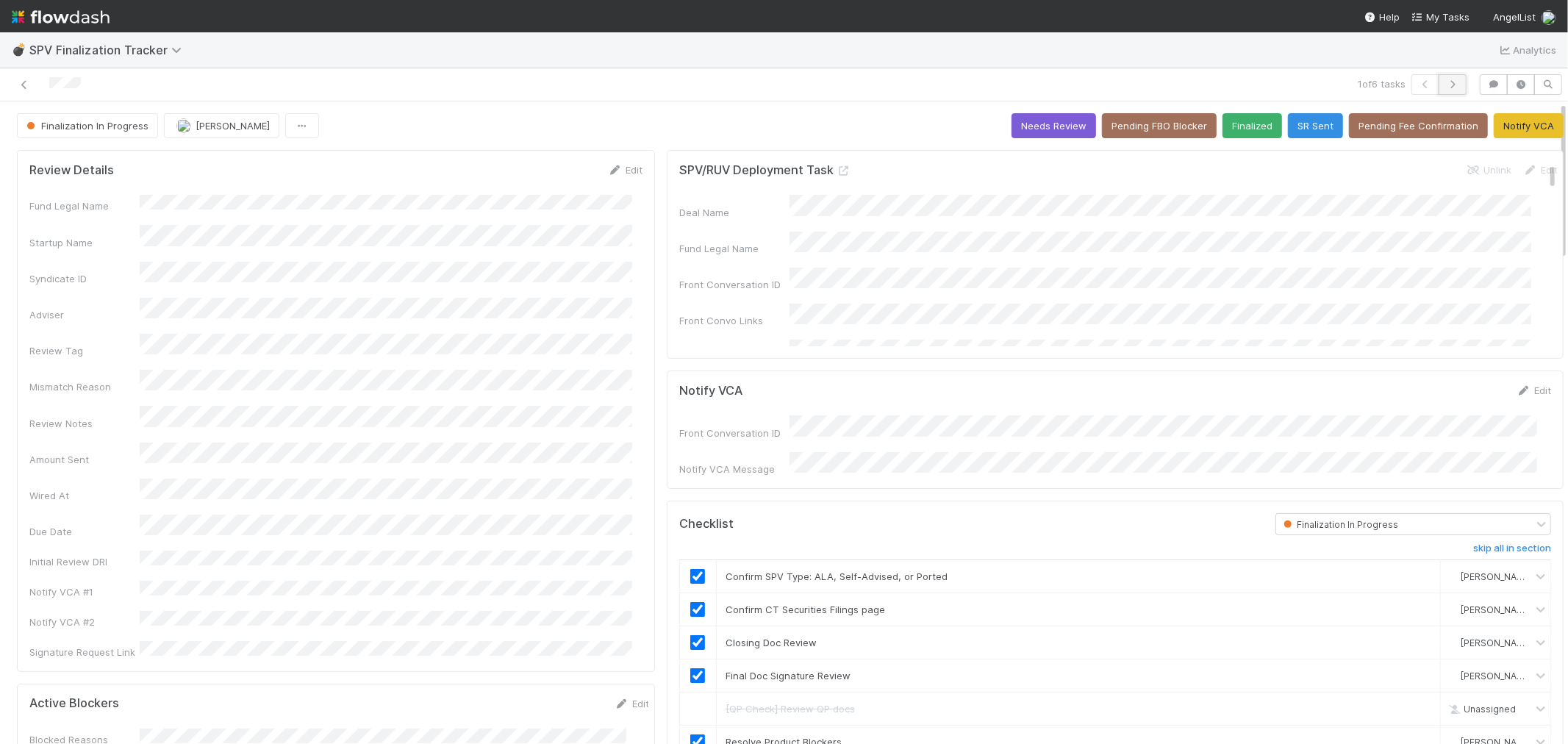
click at [1445, 82] on icon "button" at bounding box center [1453, 85] width 15 height 9
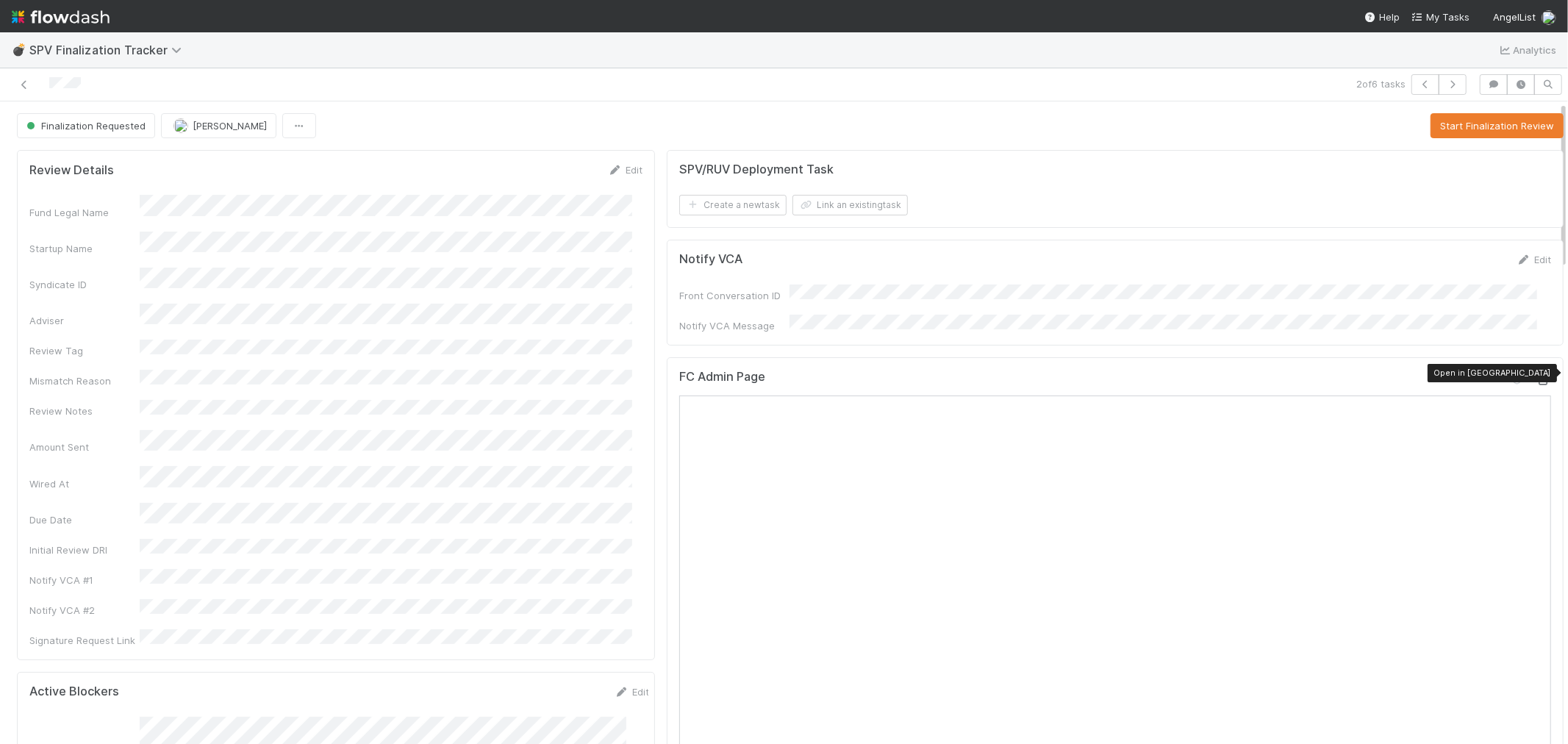
click at [1537, 376] on icon at bounding box center [1544, 380] width 15 height 10
click at [1438, 126] on button "Start Finalization Review" at bounding box center [1497, 126] width 133 height 25
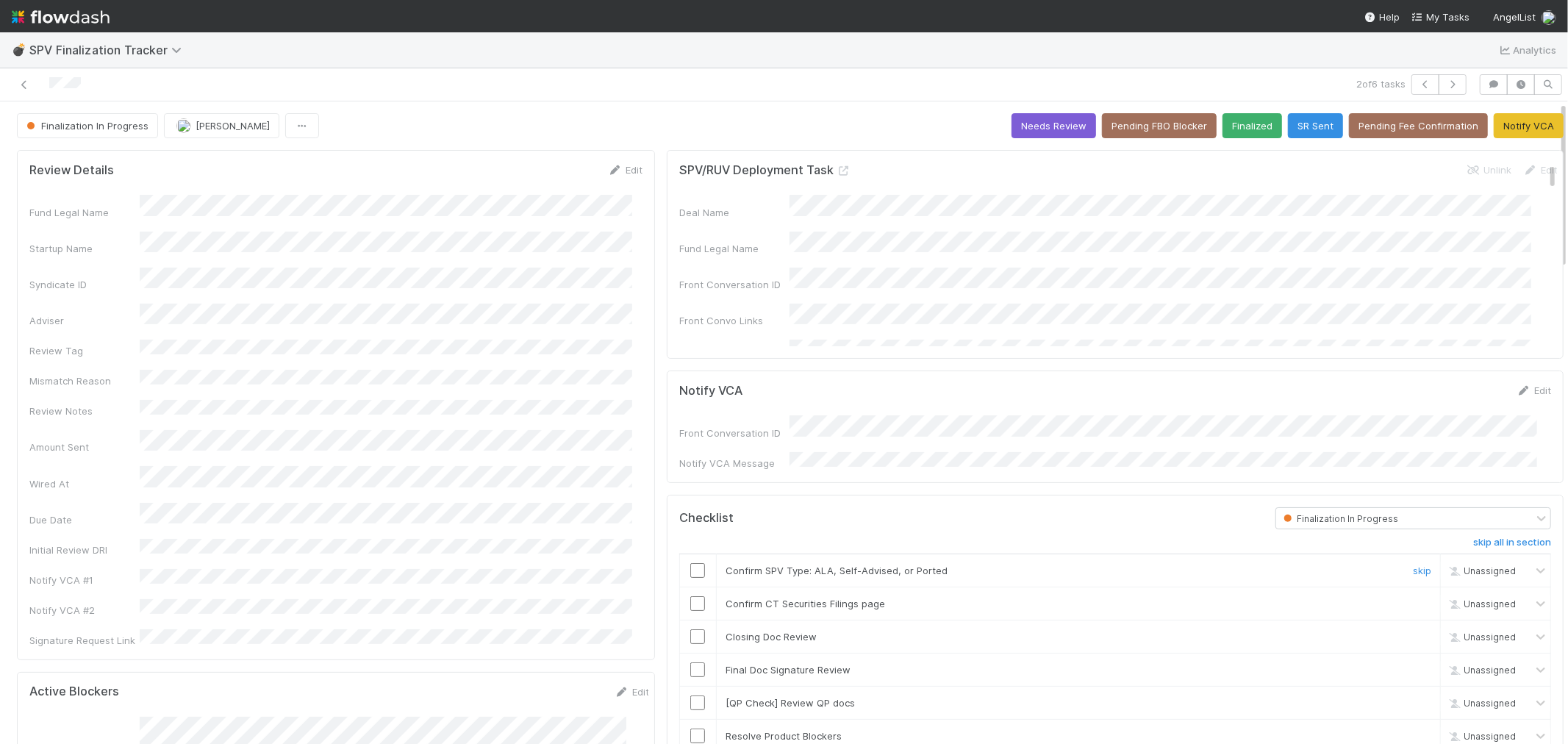
click at [692, 565] on input "checkbox" at bounding box center [698, 571] width 15 height 15
click at [691, 600] on input "checkbox" at bounding box center [698, 603] width 15 height 15
click at [691, 633] on input "checkbox" at bounding box center [698, 637] width 15 height 15
click at [691, 667] on input "checkbox" at bounding box center [698, 670] width 15 height 15
click at [1413, 700] on link "skip" at bounding box center [1422, 703] width 19 height 12
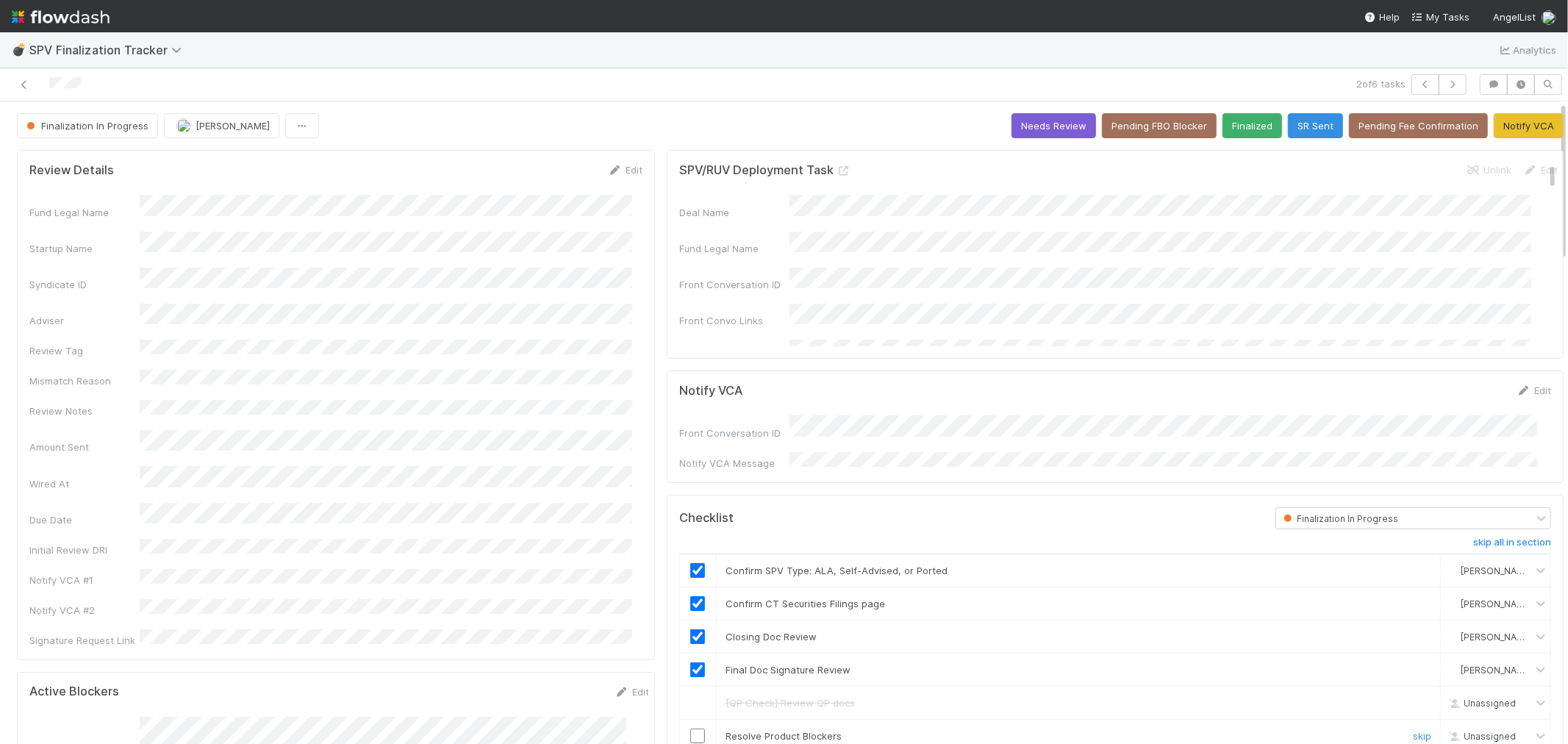
click at [691, 728] on input "checkbox" at bounding box center [698, 736] width 15 height 15
click at [1445, 83] on icon "button" at bounding box center [1453, 85] width 15 height 9
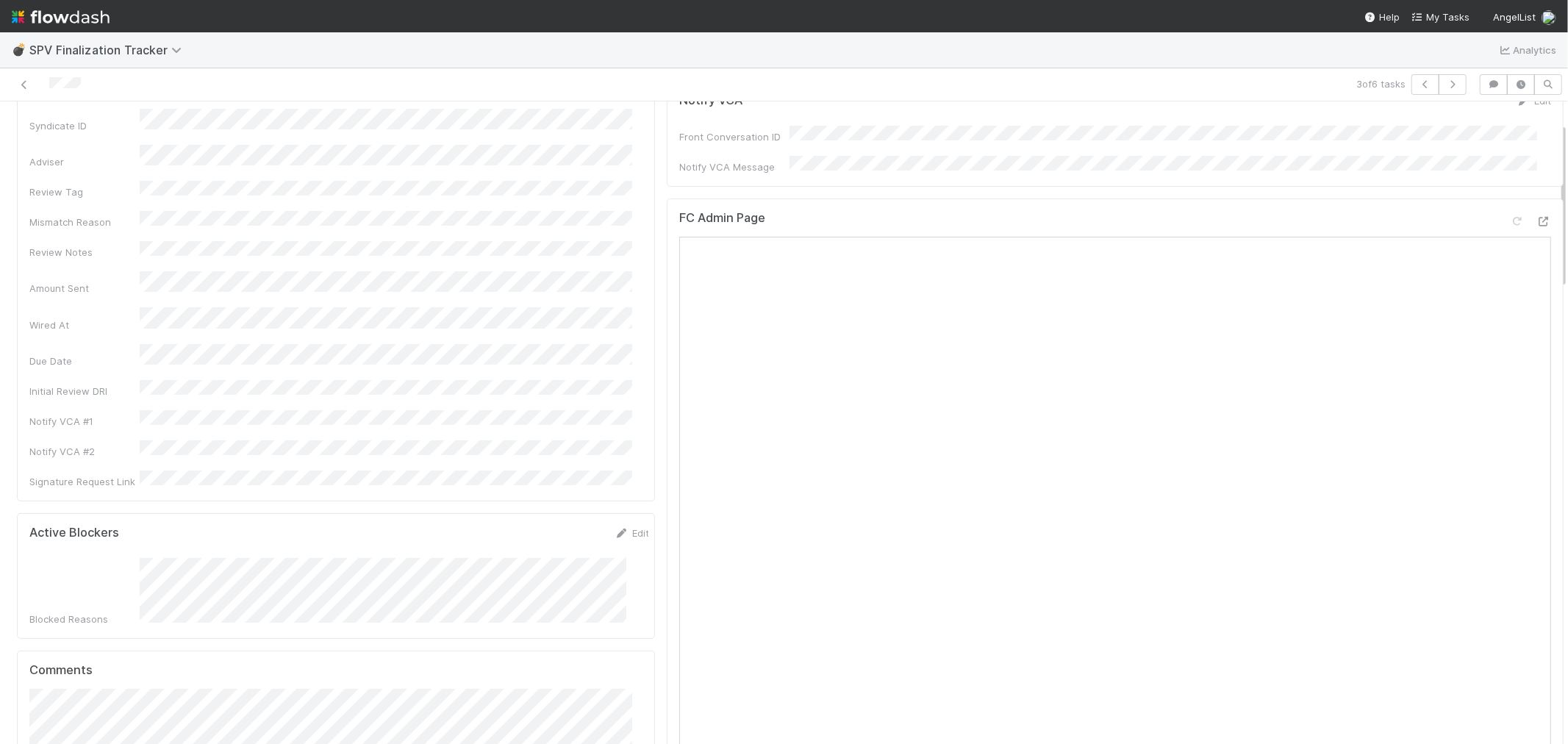
scroll to position [82, 0]
click at [1537, 295] on icon at bounding box center [1544, 298] width 15 height 10
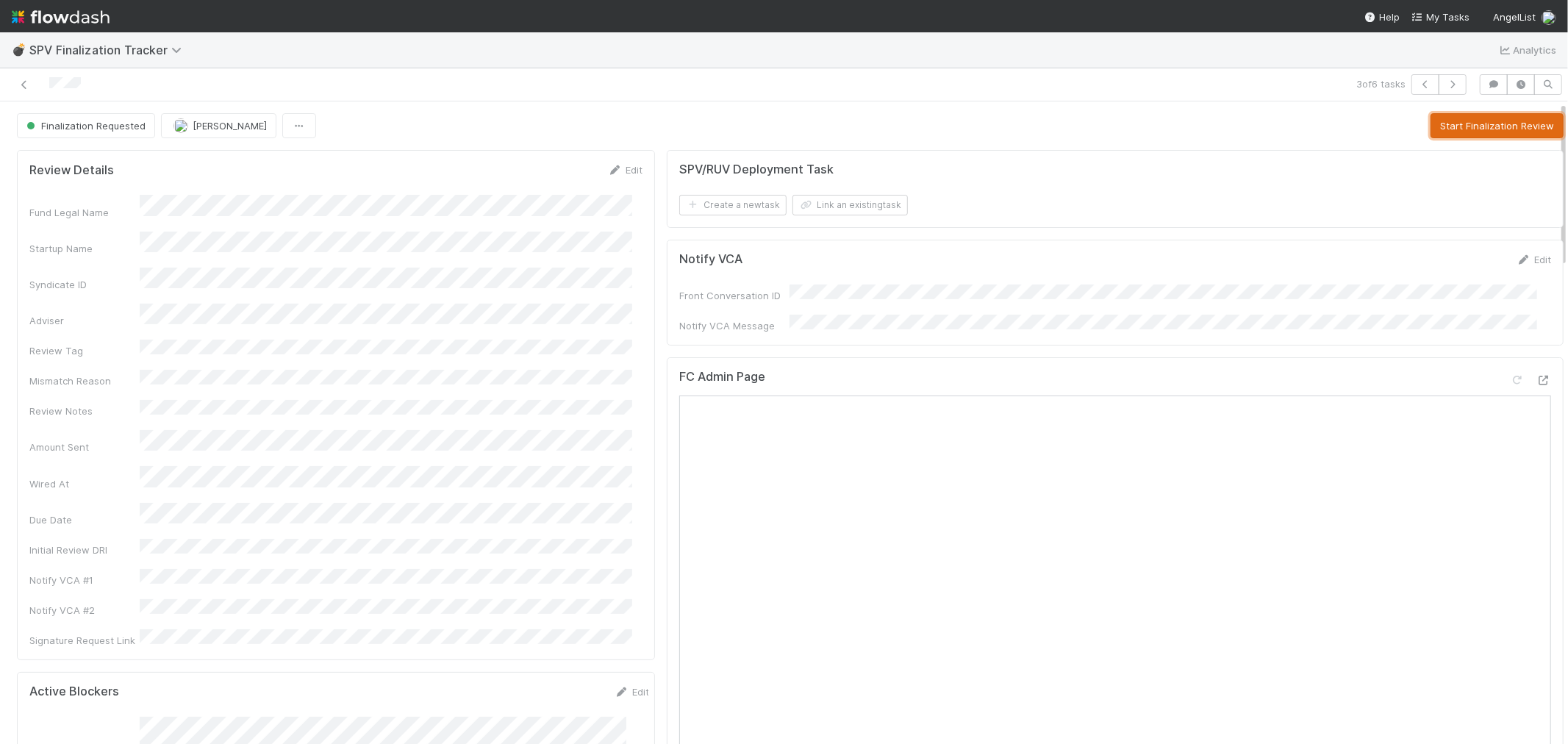
click at [1433, 127] on button "Start Finalization Review" at bounding box center [1497, 126] width 133 height 25
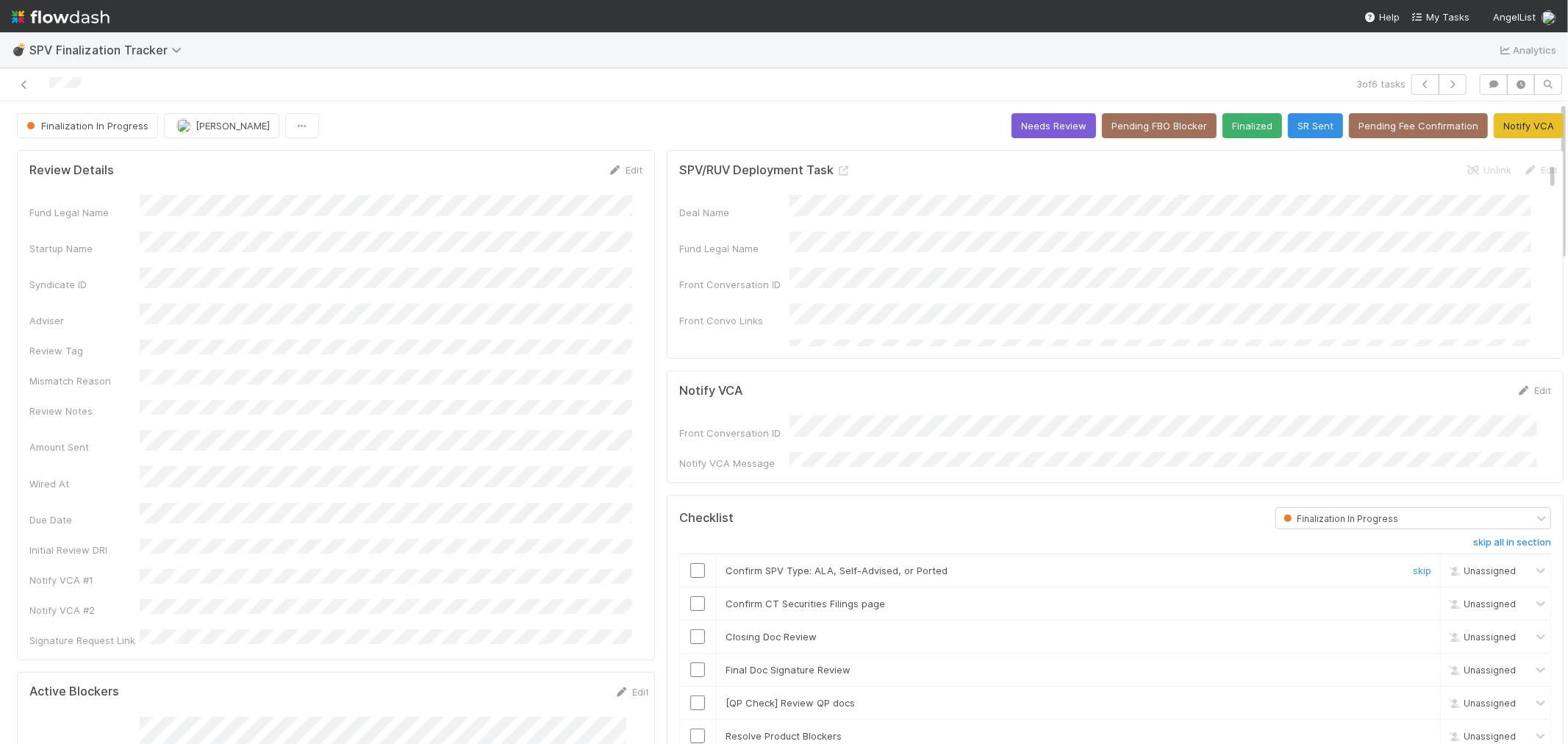
click at [691, 563] on input "checkbox" at bounding box center [698, 571] width 15 height 15
click at [691, 598] on input "checkbox" at bounding box center [698, 603] width 15 height 15
click at [691, 630] on input "checkbox" at bounding box center [698, 637] width 15 height 15
click at [1020, 119] on button "Needs Review" at bounding box center [1055, 126] width 85 height 25
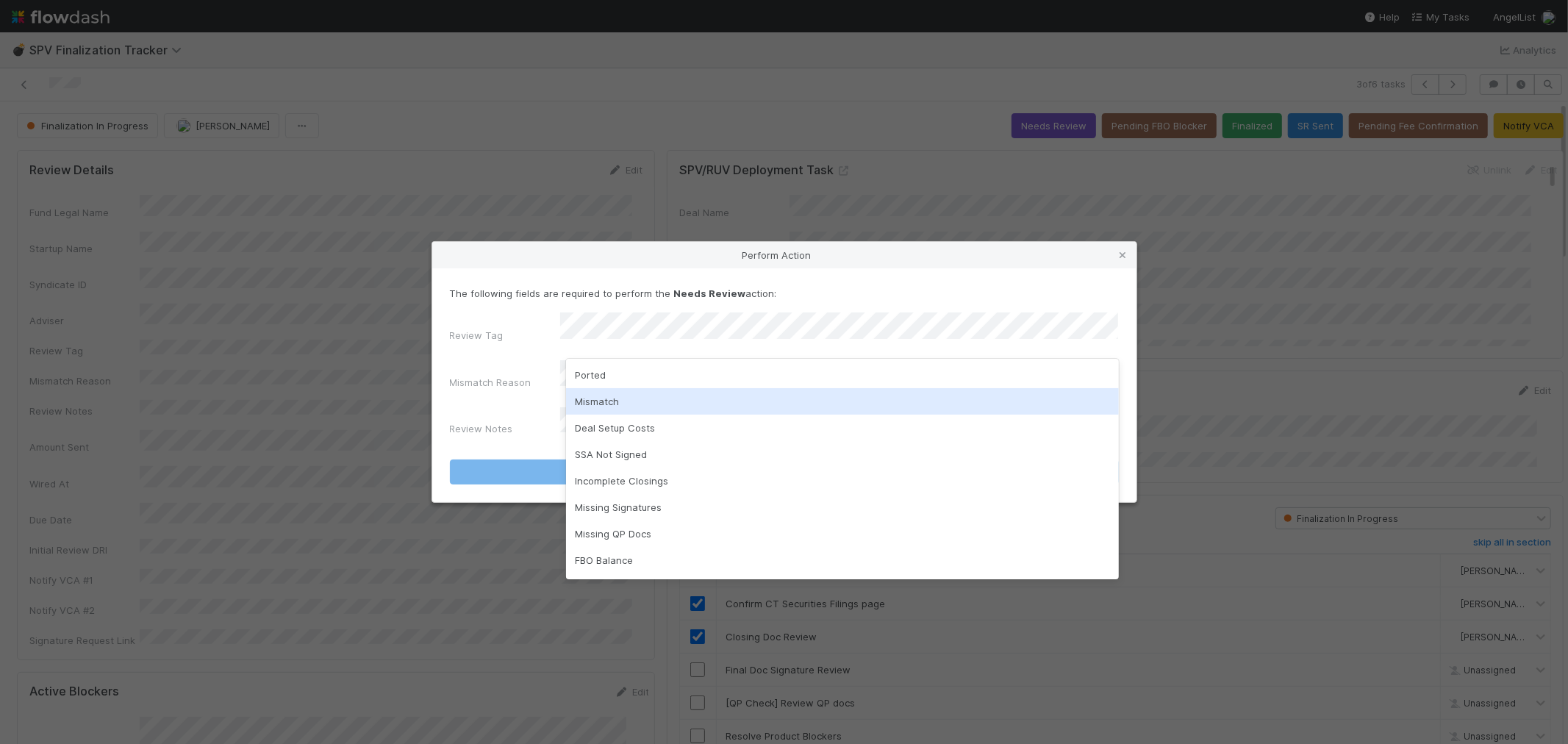
click at [604, 396] on div "Mismatch" at bounding box center [842, 402] width 553 height 27
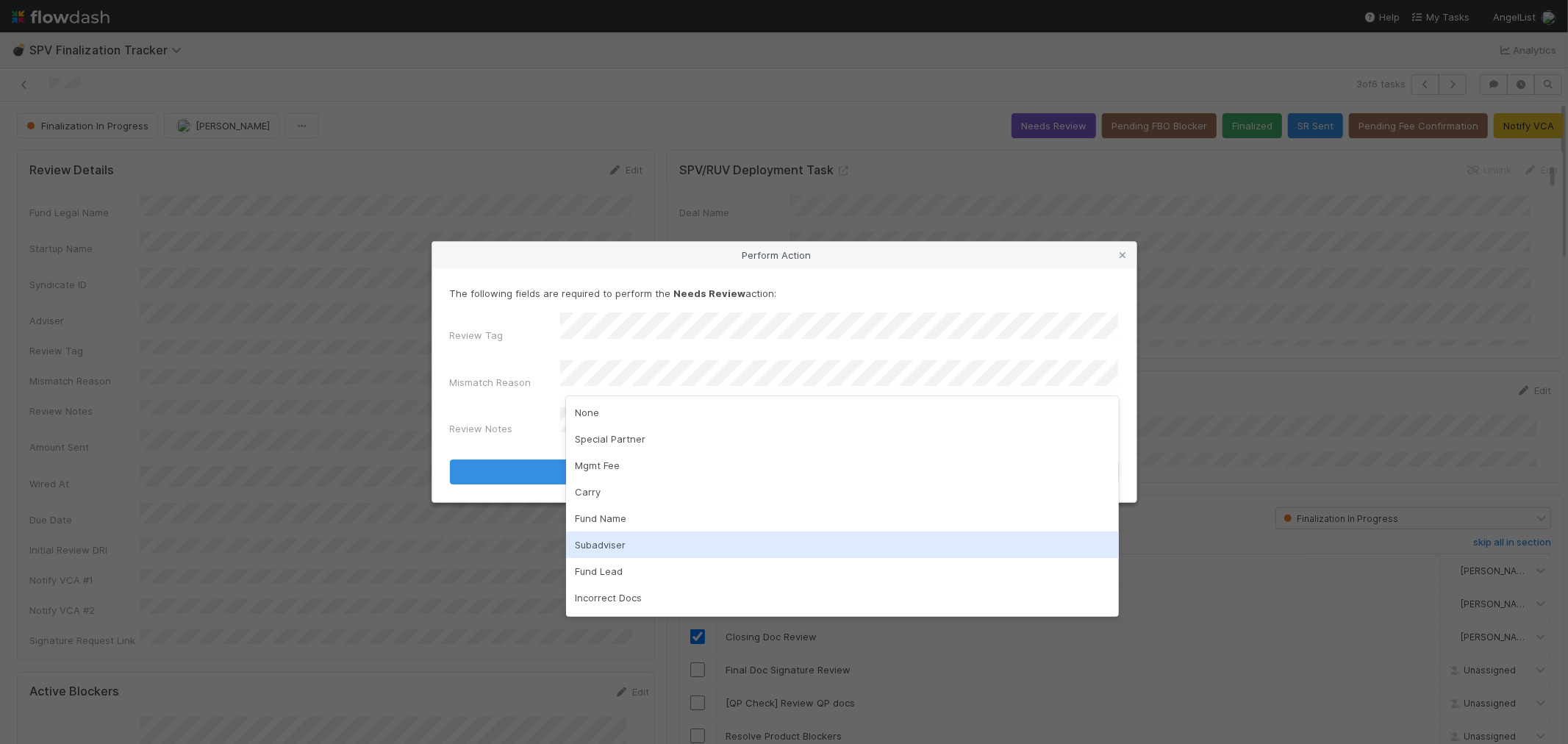
click at [601, 539] on div "Subadviser" at bounding box center [842, 545] width 553 height 27
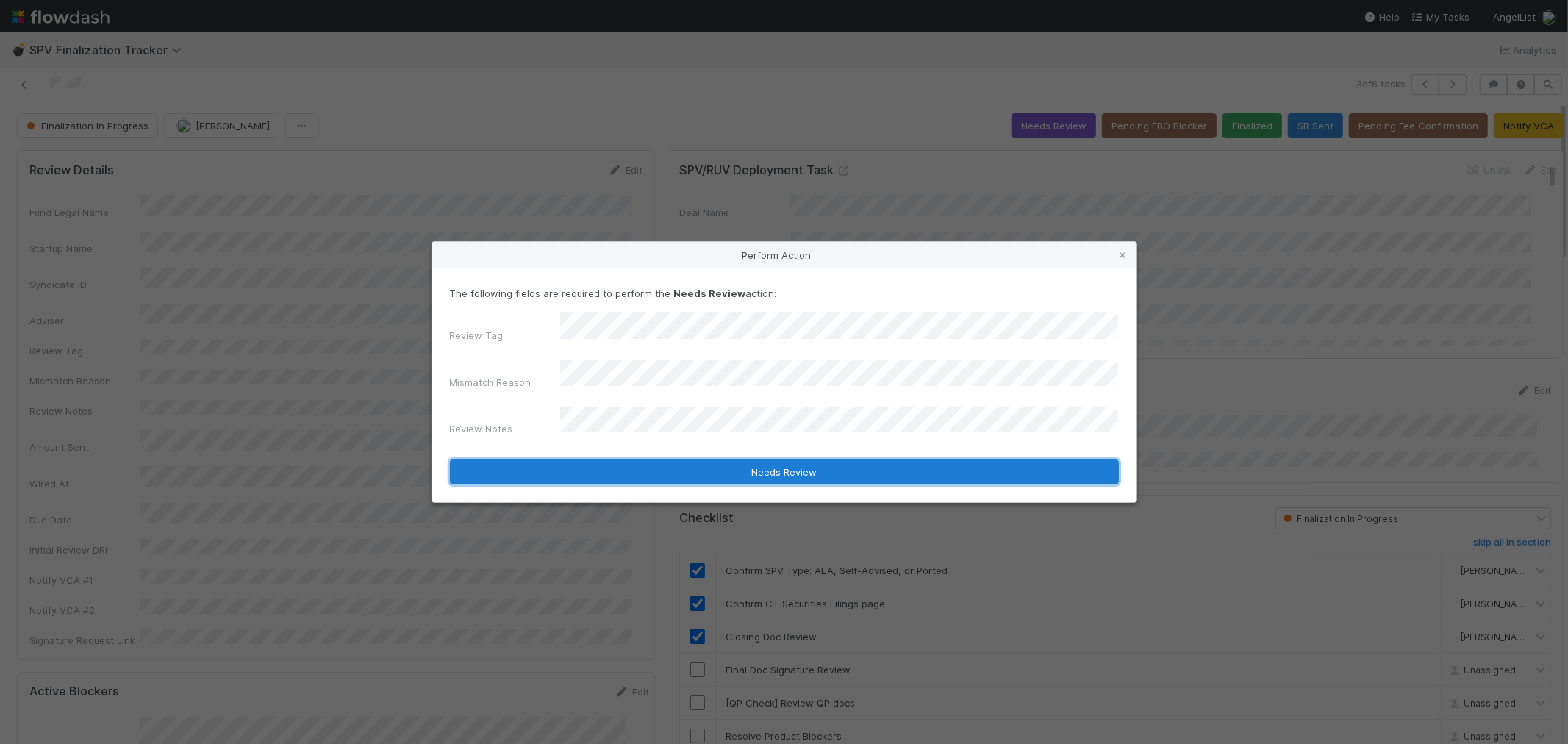
click at [703, 460] on button "Needs Review" at bounding box center [784, 472] width 669 height 25
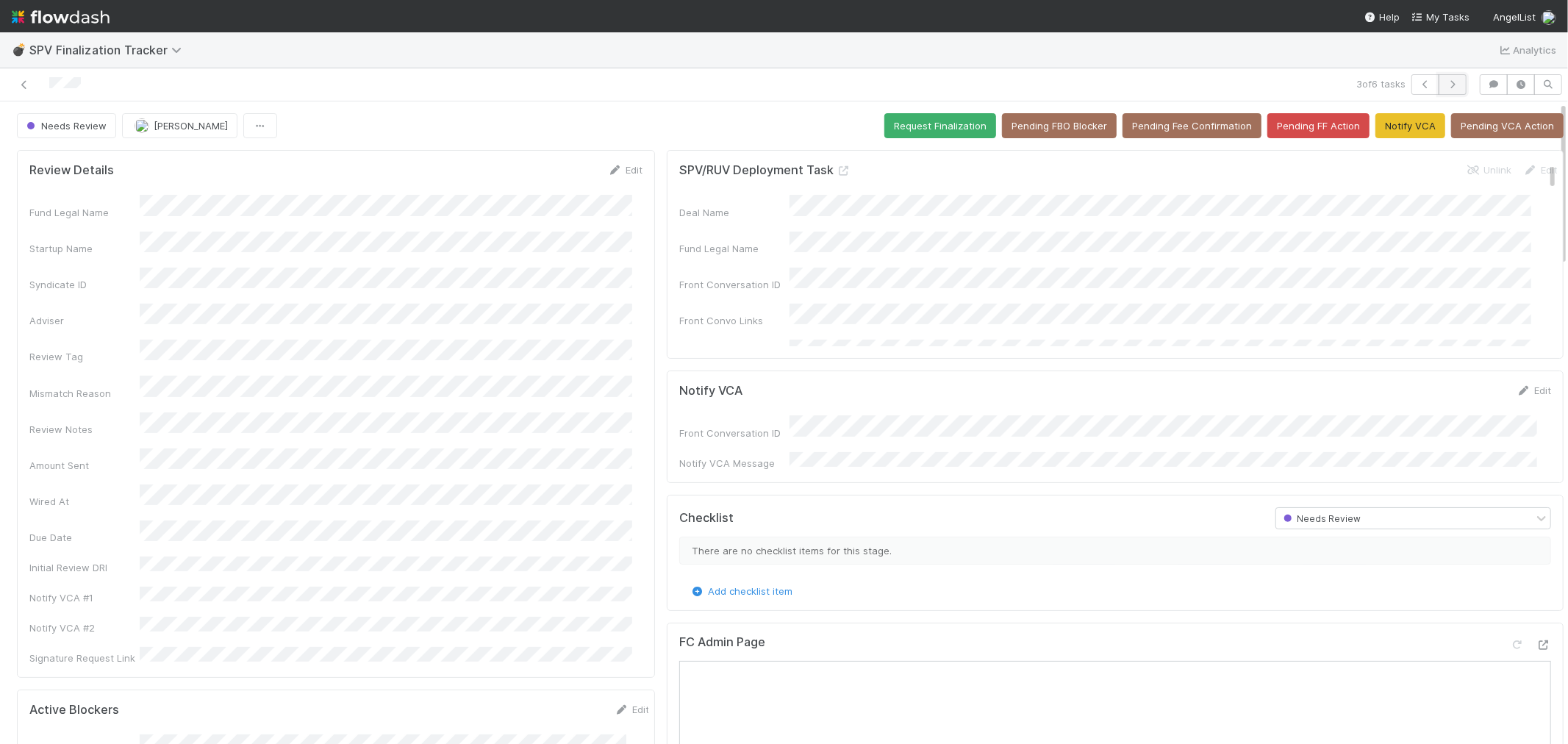
click at [1439, 83] on button "button" at bounding box center [1453, 85] width 28 height 21
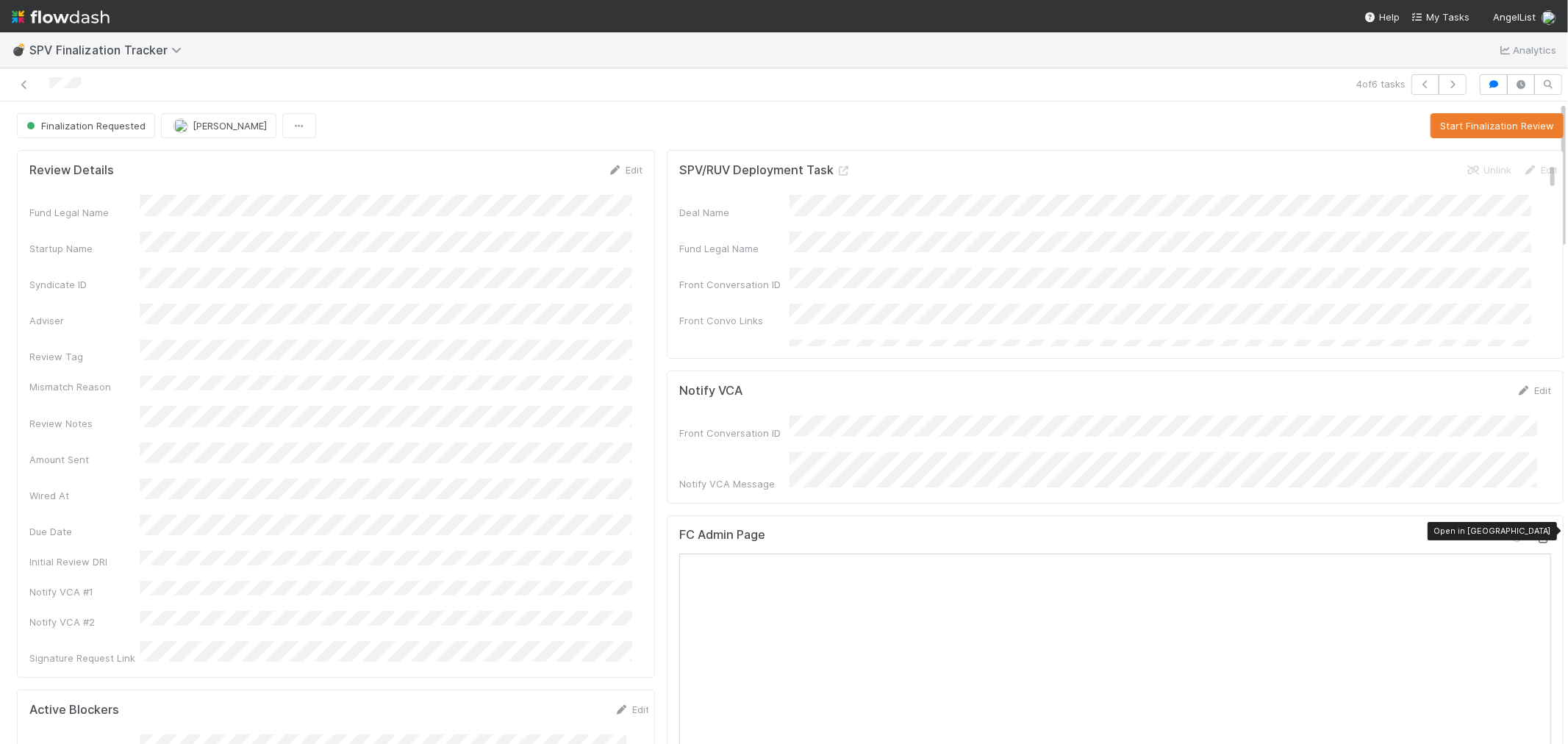
click at [1537, 533] on icon at bounding box center [1544, 538] width 15 height 10
click at [1459, 126] on button "Start Finalization Review" at bounding box center [1497, 126] width 133 height 25
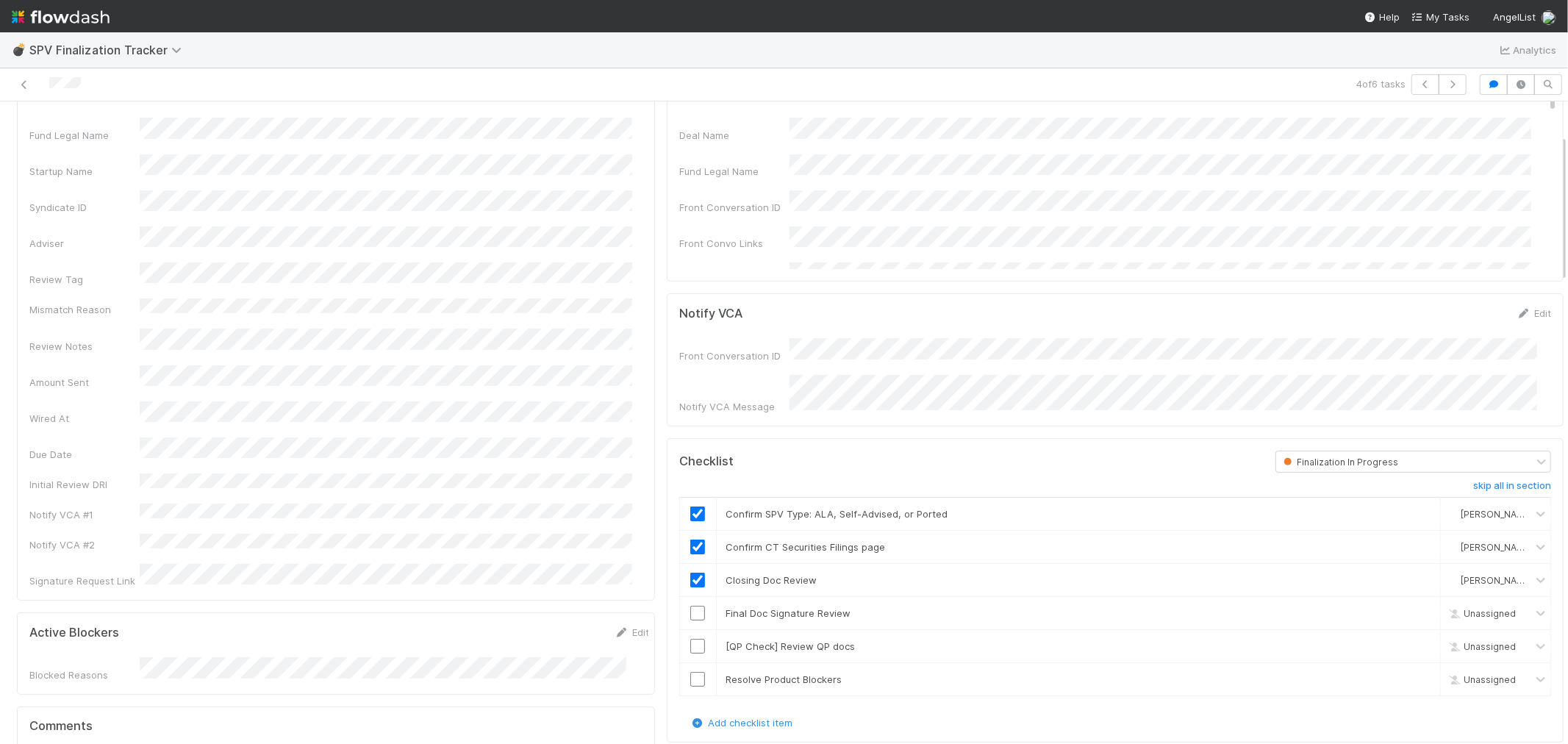
scroll to position [245, 0]
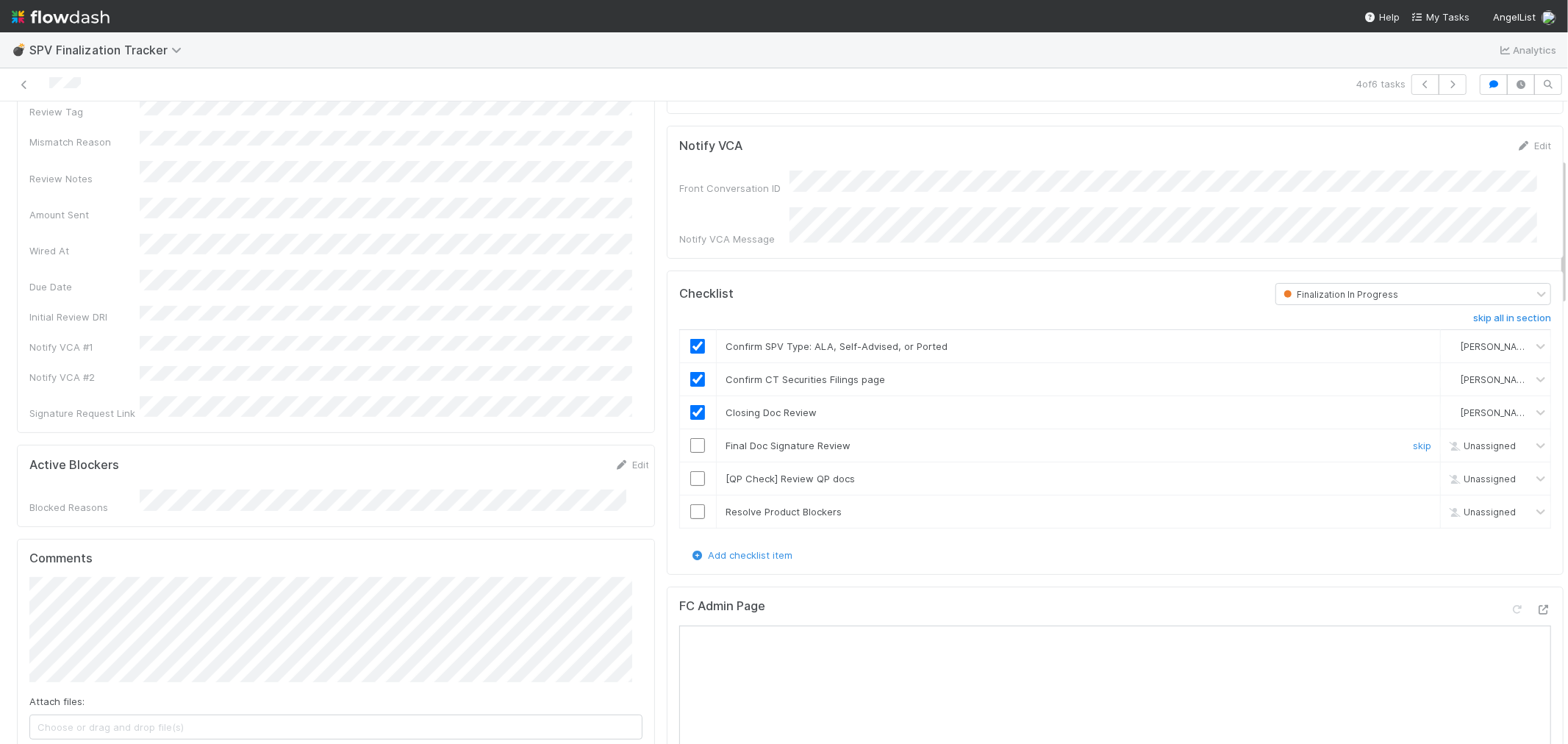
click at [691, 438] on input "checkbox" at bounding box center [698, 446] width 15 height 15
click at [1413, 472] on link "skip" at bounding box center [1422, 478] width 19 height 12
click at [695, 504] on input "checkbox" at bounding box center [698, 512] width 15 height 15
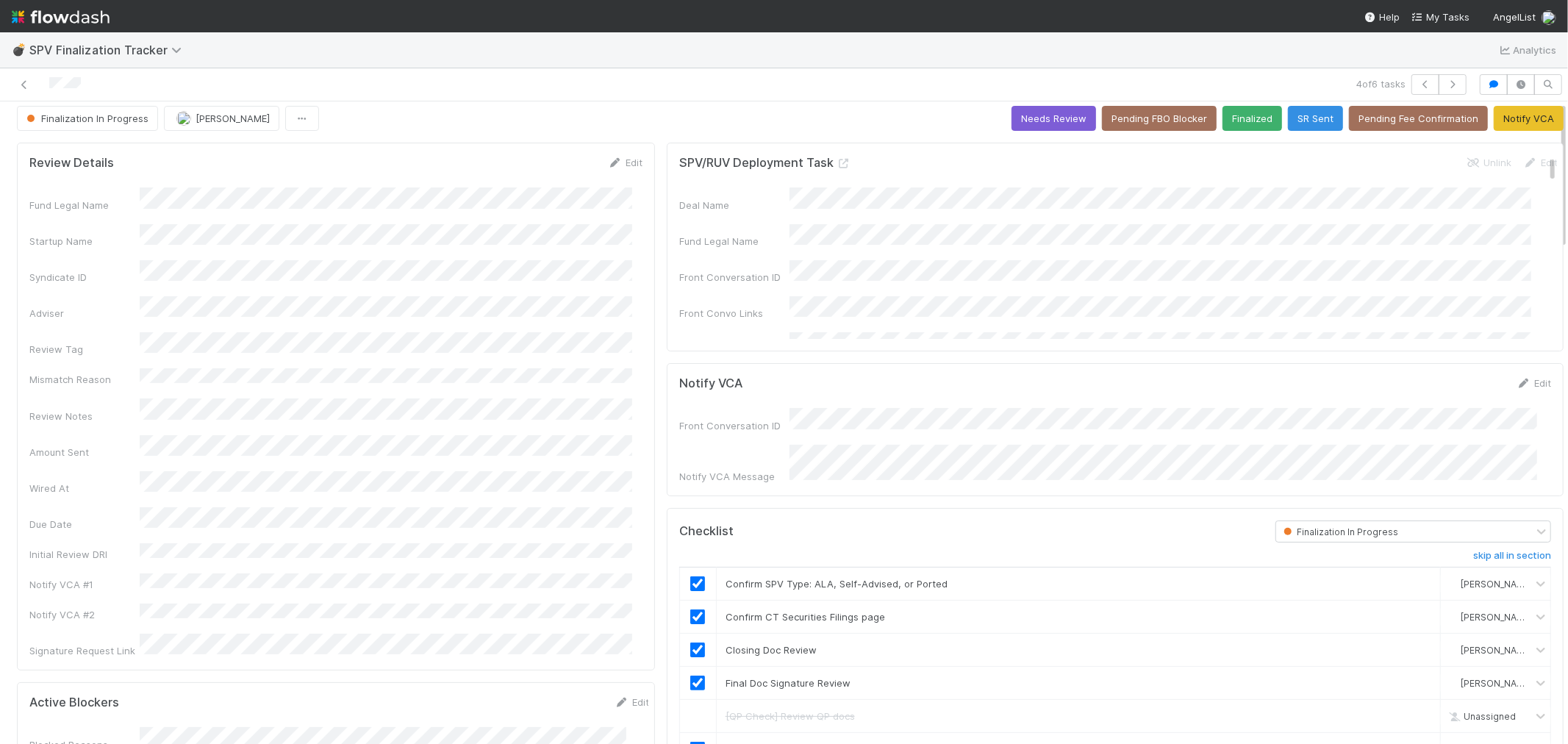
scroll to position [0, 0]
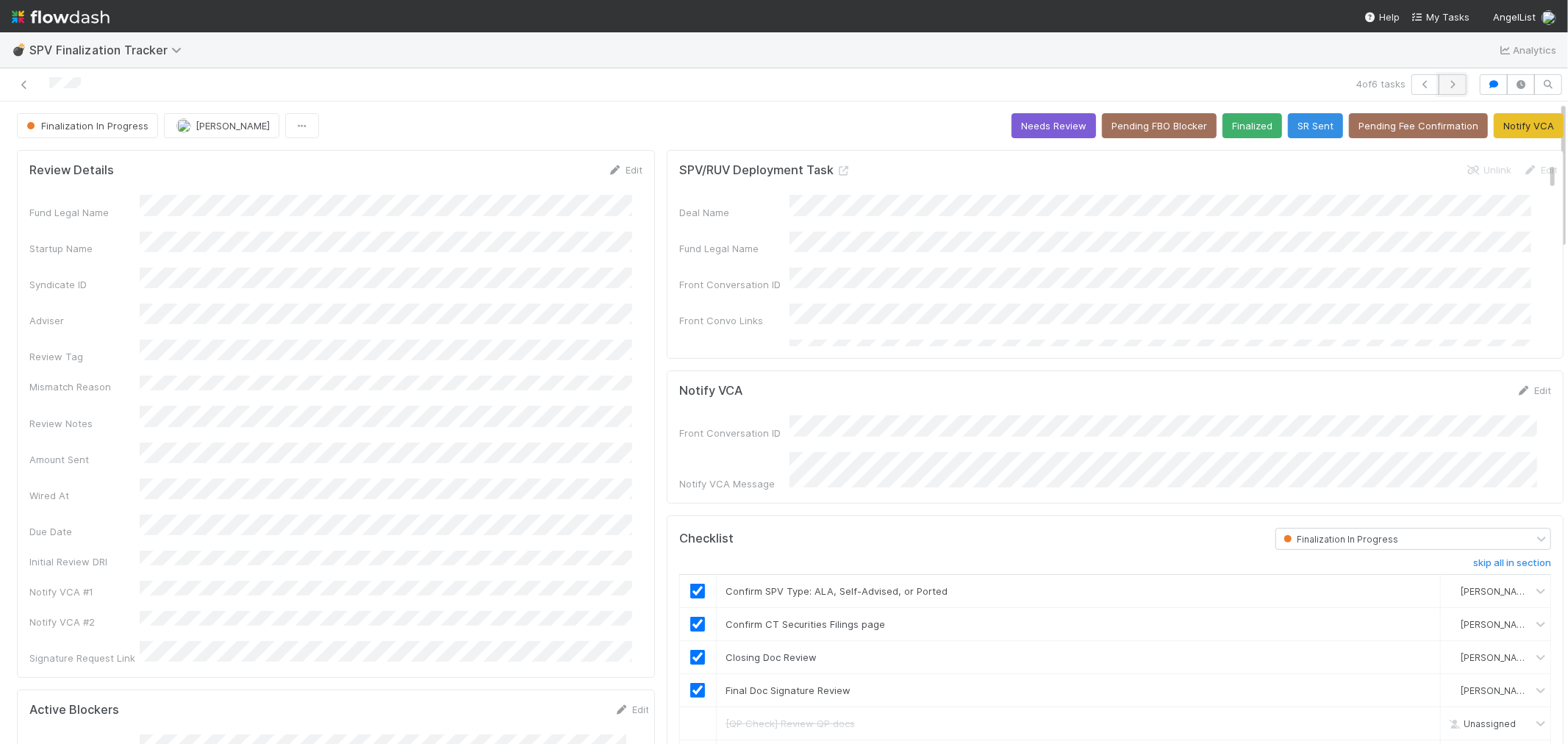
click at [1445, 80] on icon "button" at bounding box center [1453, 85] width 15 height 9
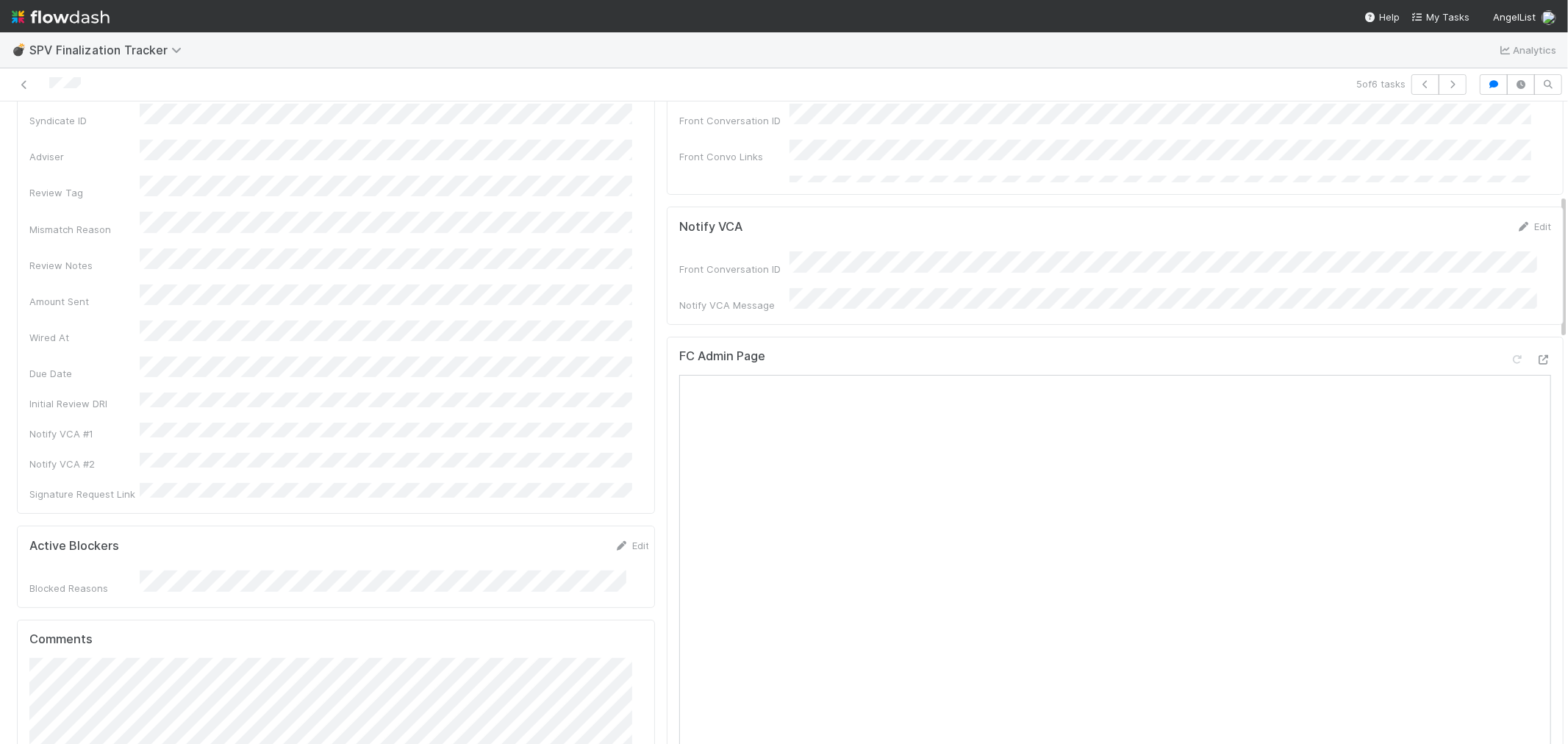
scroll to position [163, 0]
click at [1537, 356] on icon at bounding box center [1544, 360] width 15 height 10
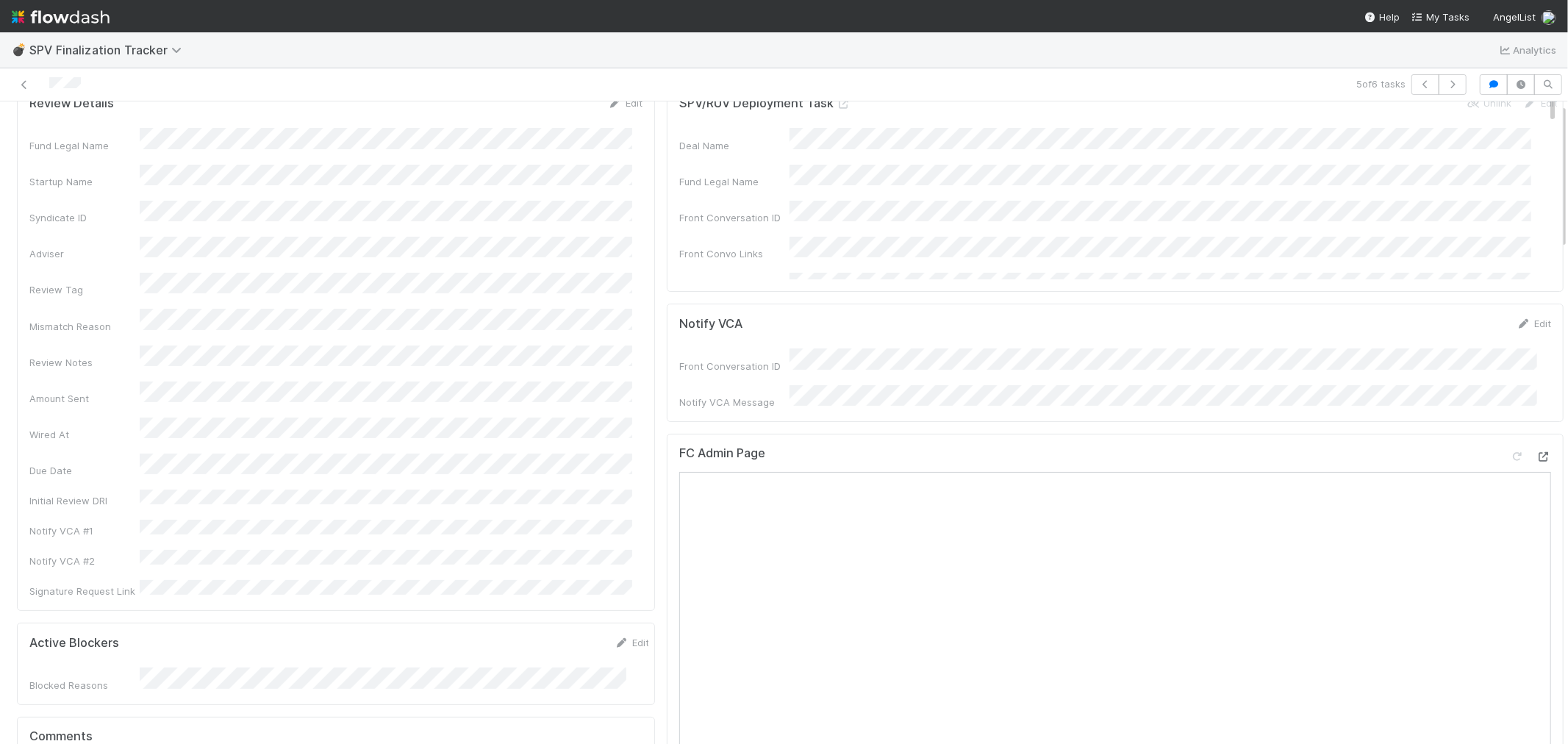
scroll to position [0, 0]
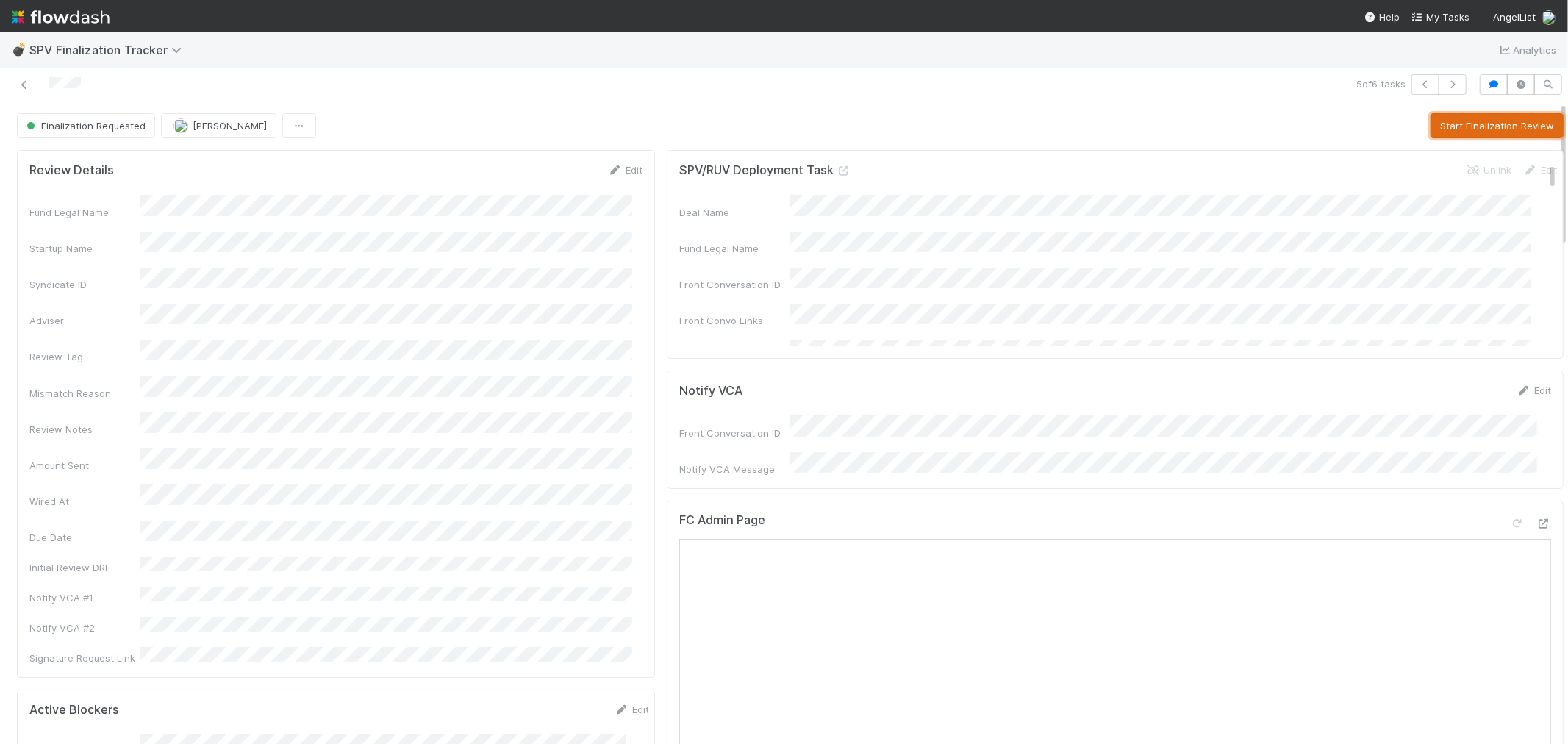
click at [1456, 134] on button "Start Finalization Review" at bounding box center [1497, 126] width 133 height 25
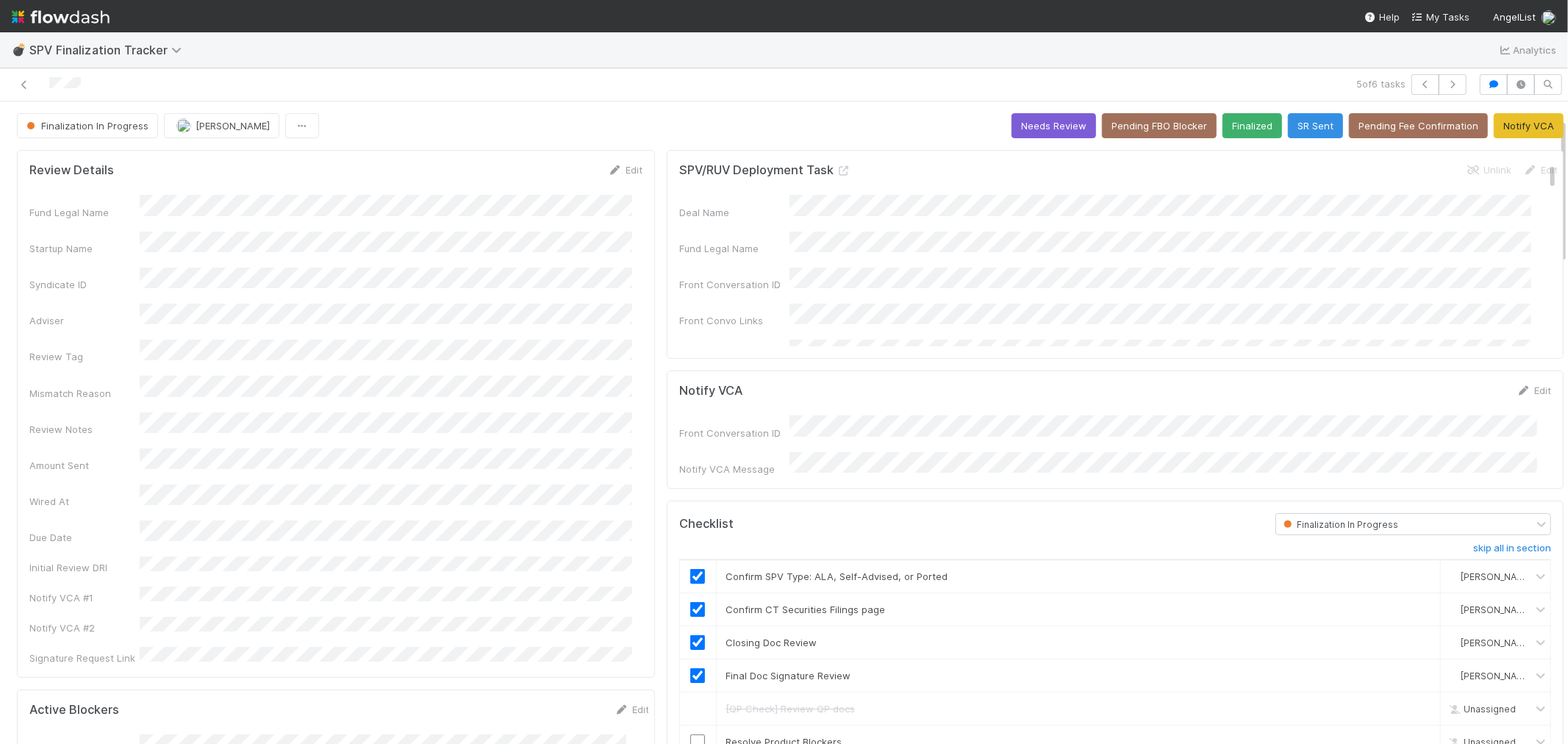
scroll to position [245, 0]
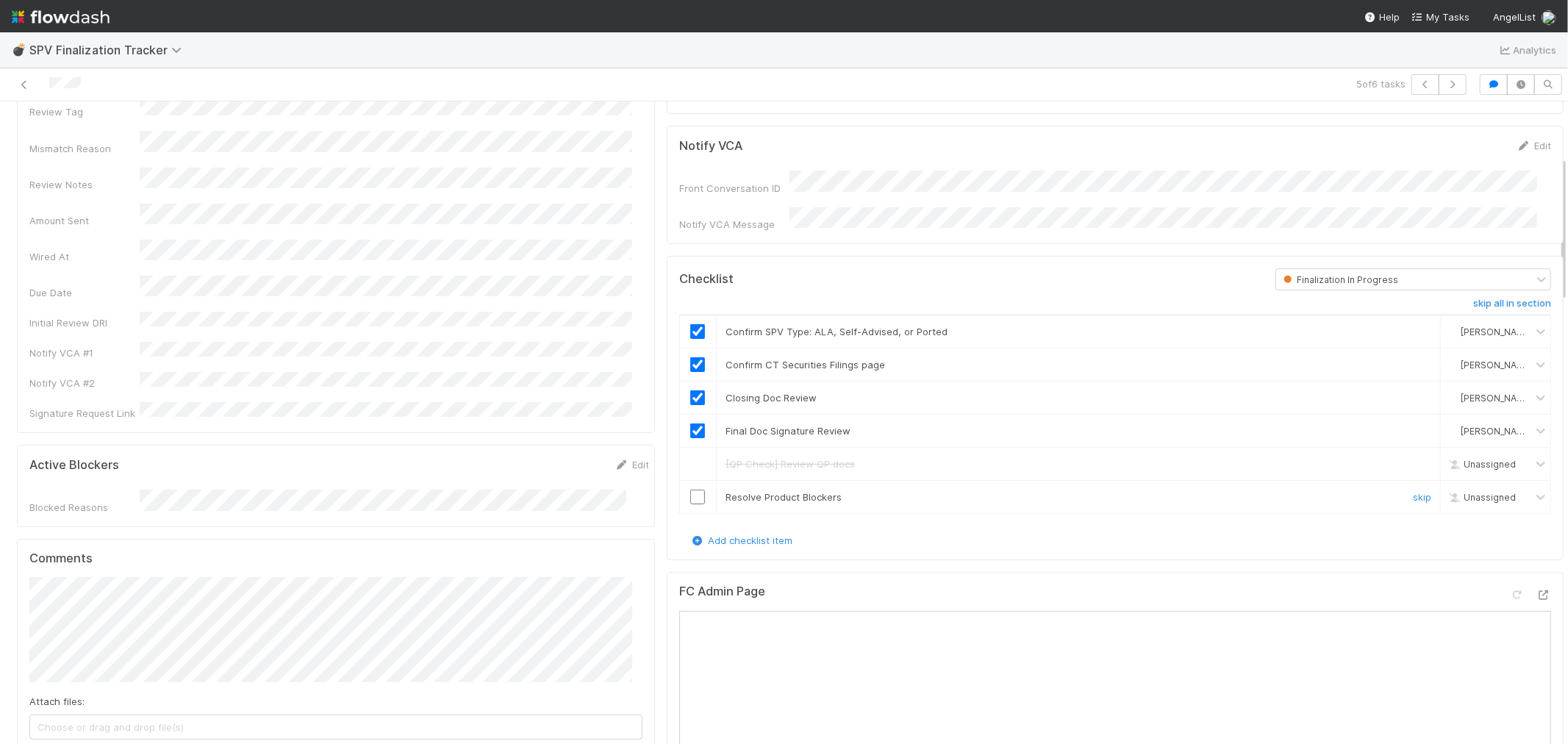
click at [691, 490] on input "checkbox" at bounding box center [698, 497] width 15 height 15
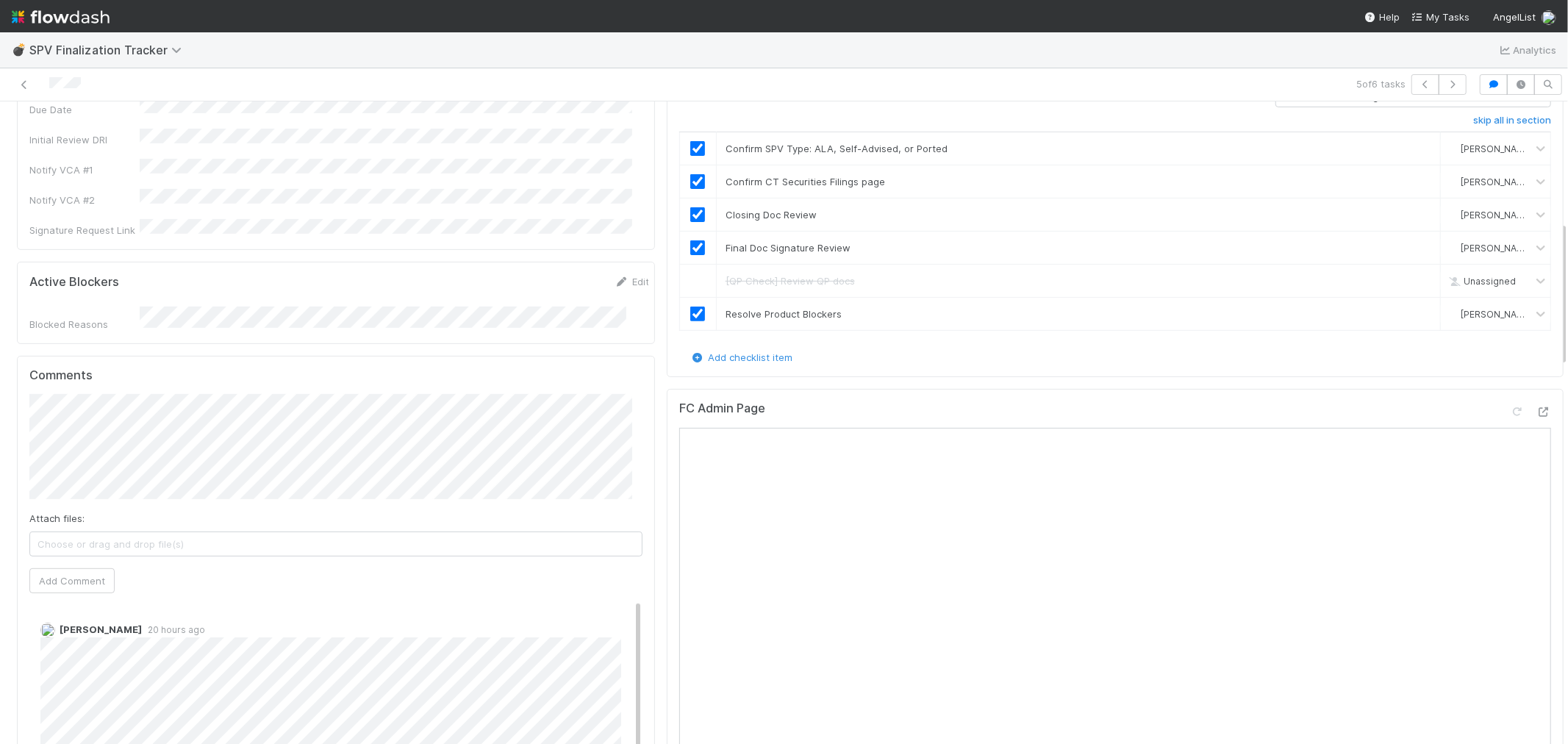
scroll to position [571, 0]
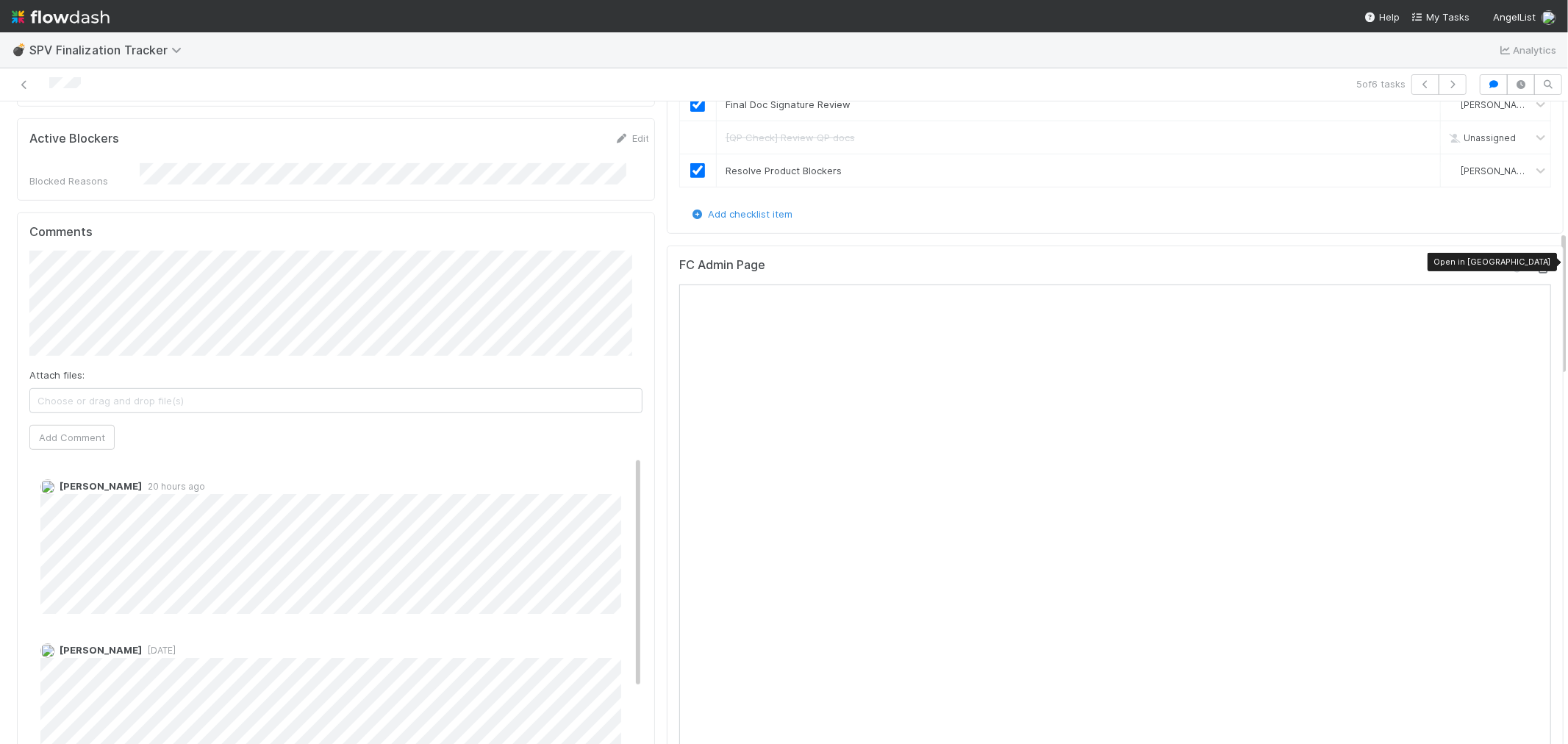
click at [1537, 264] on icon at bounding box center [1544, 269] width 15 height 10
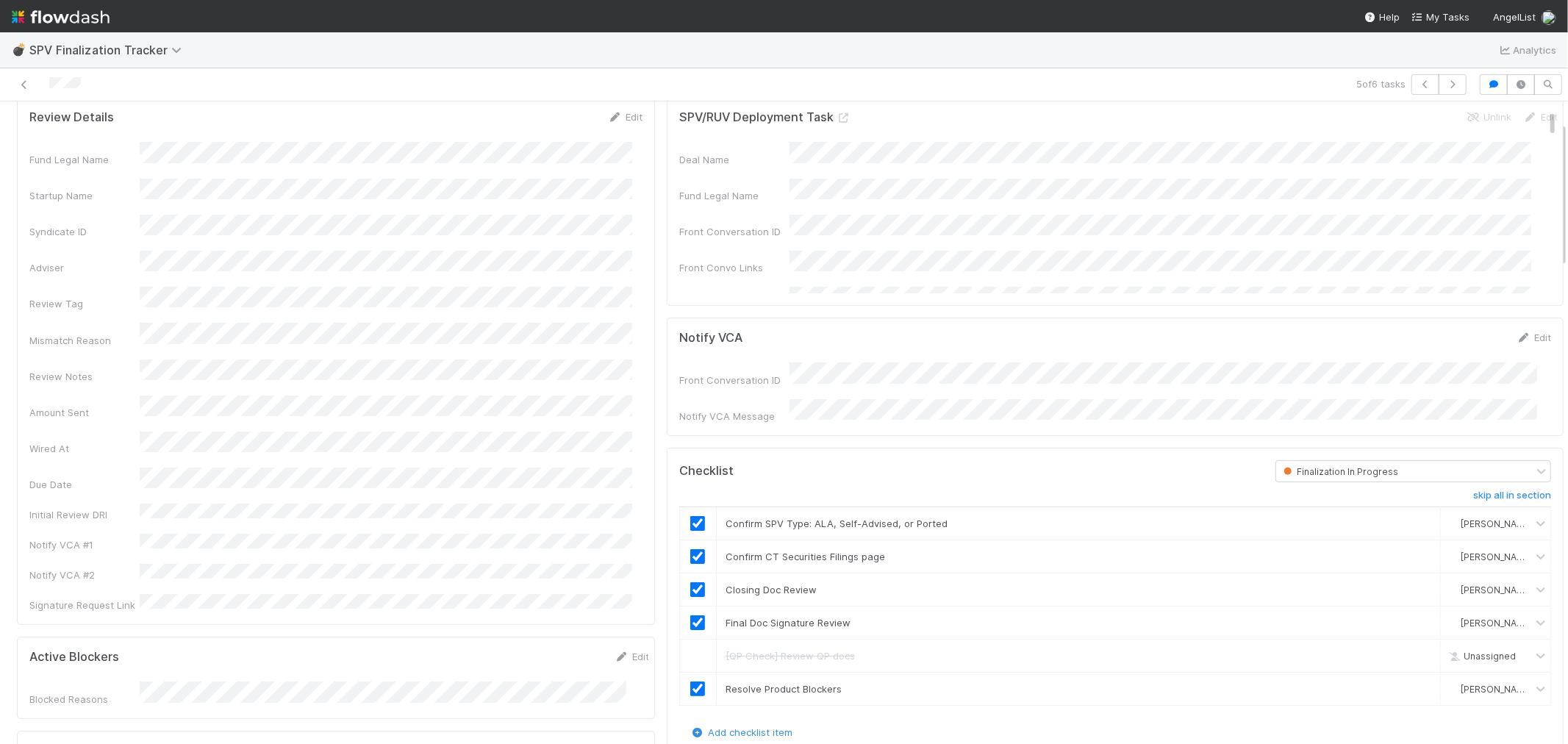
scroll to position [0, 0]
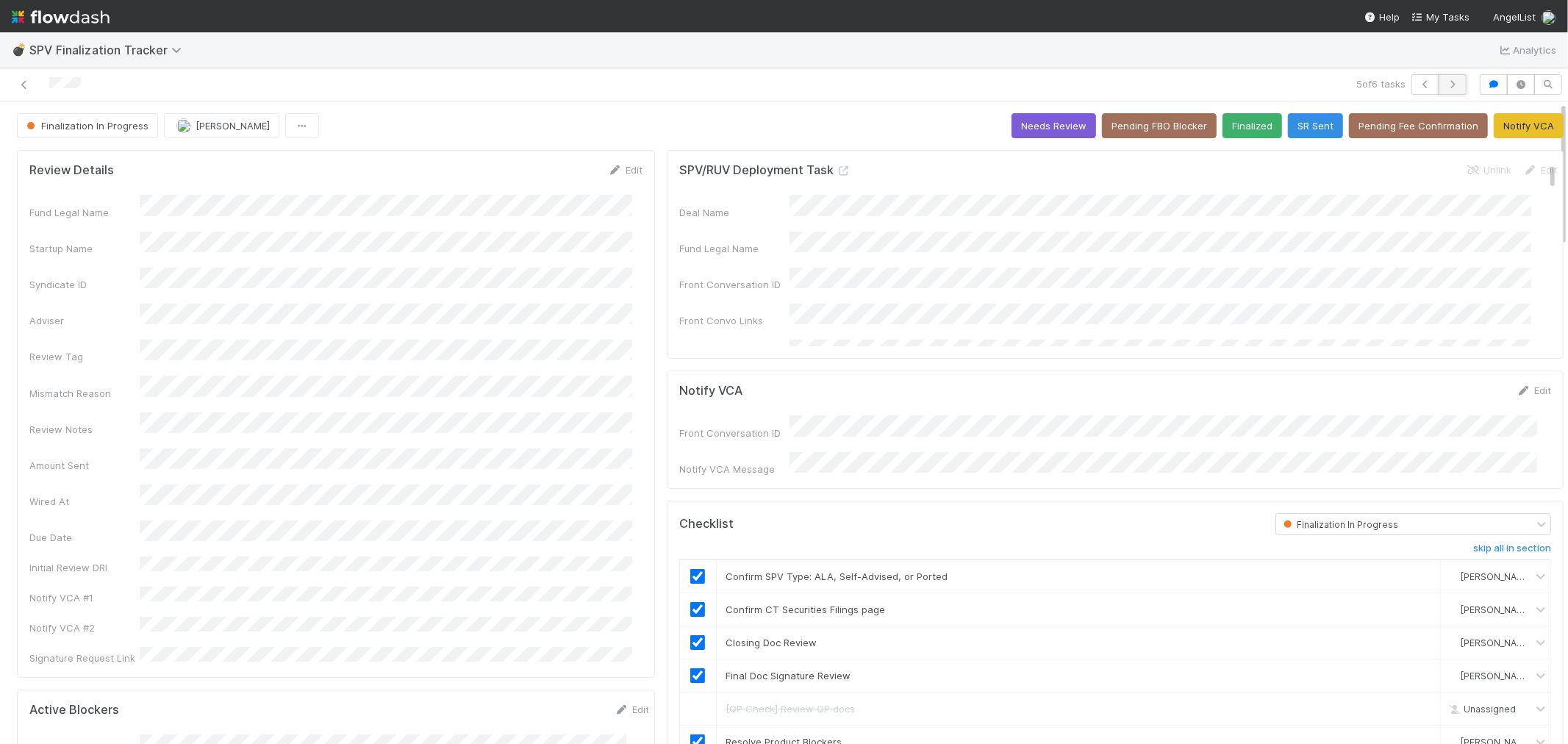
click at [1445, 83] on icon "button" at bounding box center [1453, 85] width 15 height 9
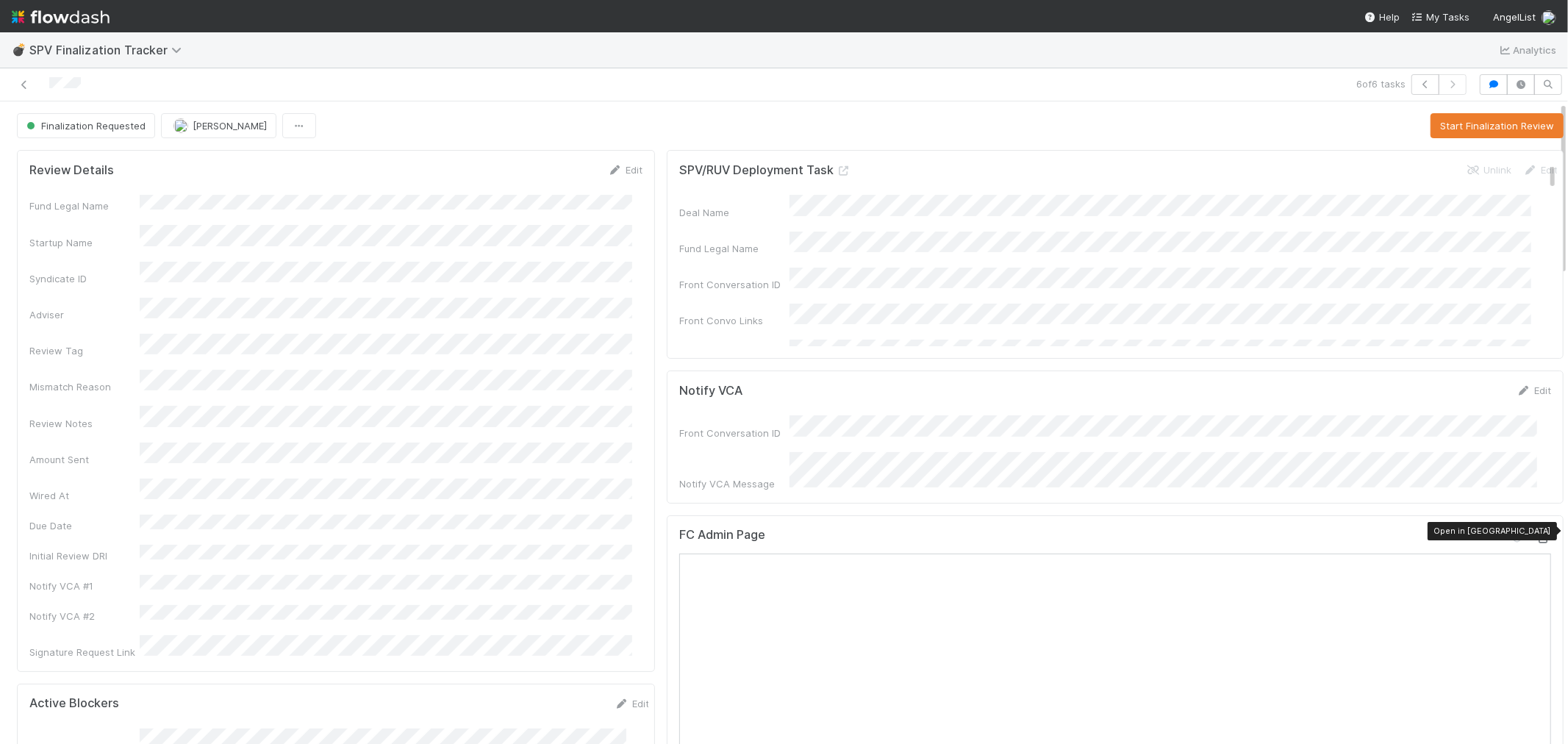
click at [1537, 533] on icon at bounding box center [1544, 538] width 15 height 10
click at [1447, 126] on button "Start Finalization Review" at bounding box center [1497, 126] width 133 height 25
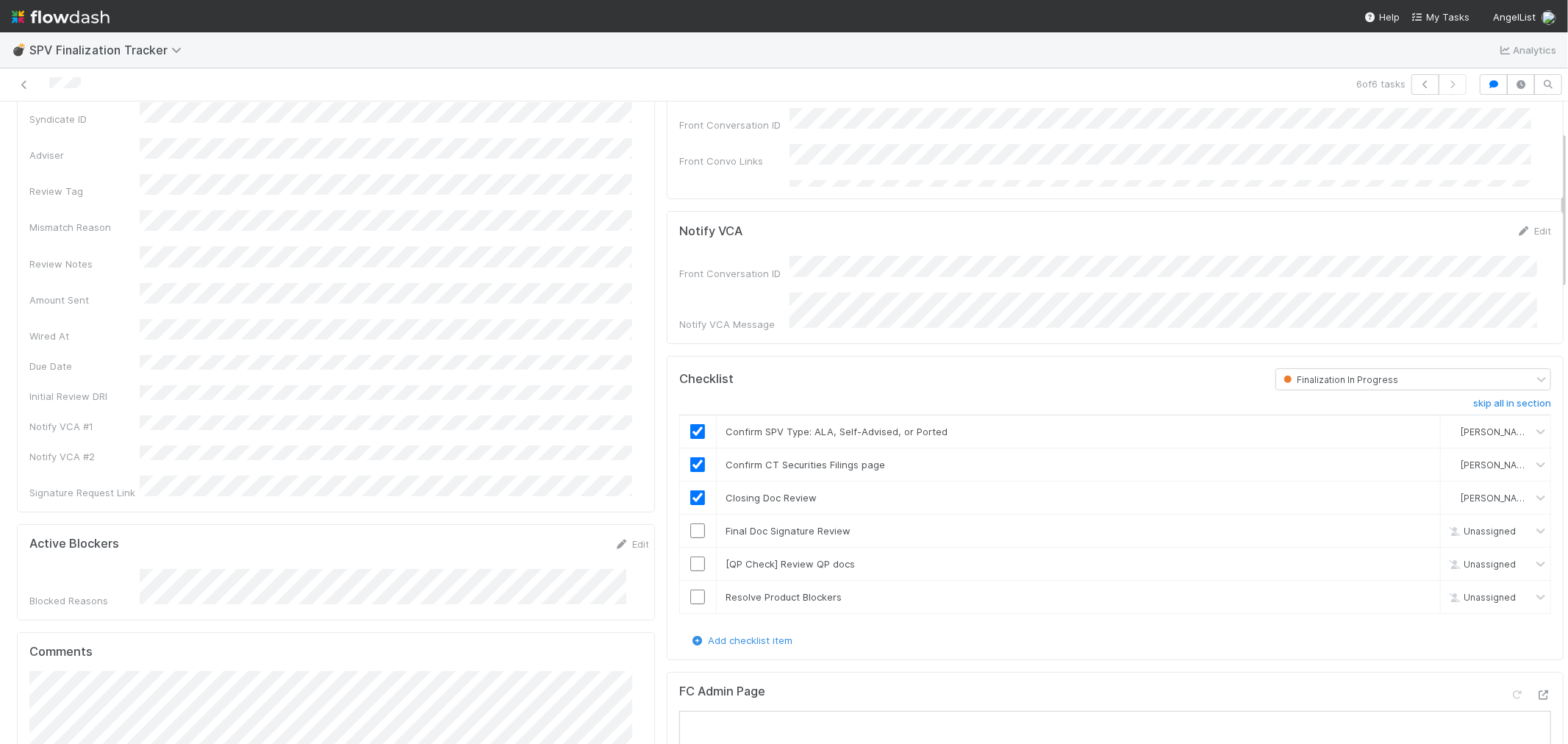
scroll to position [163, 0]
click at [691, 520] on input "checkbox" at bounding box center [698, 527] width 15 height 15
click at [1413, 555] on link "skip" at bounding box center [1422, 560] width 19 height 12
click at [691, 588] on input "checkbox" at bounding box center [698, 593] width 15 height 15
checkbox input "true"
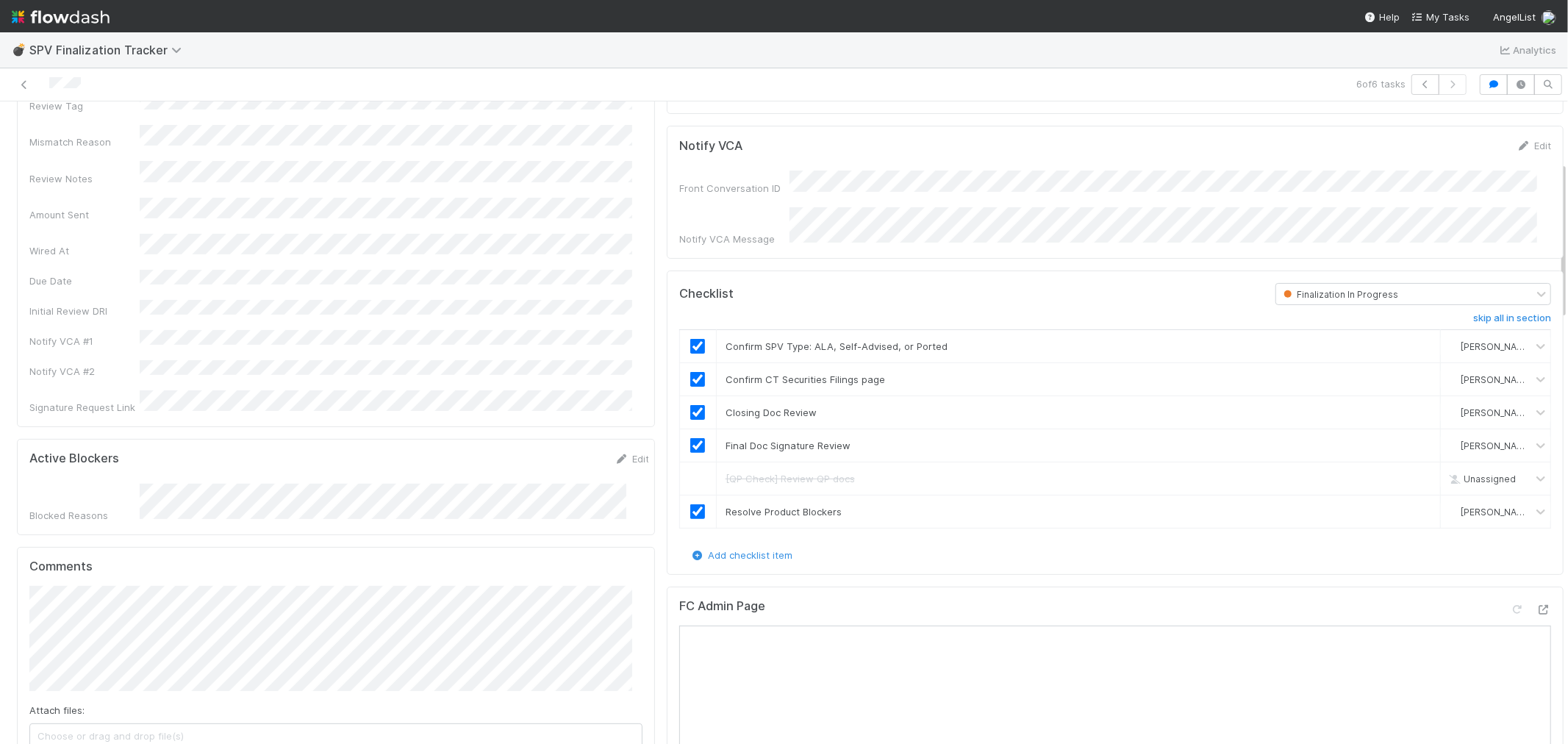
scroll to position [408, 0]
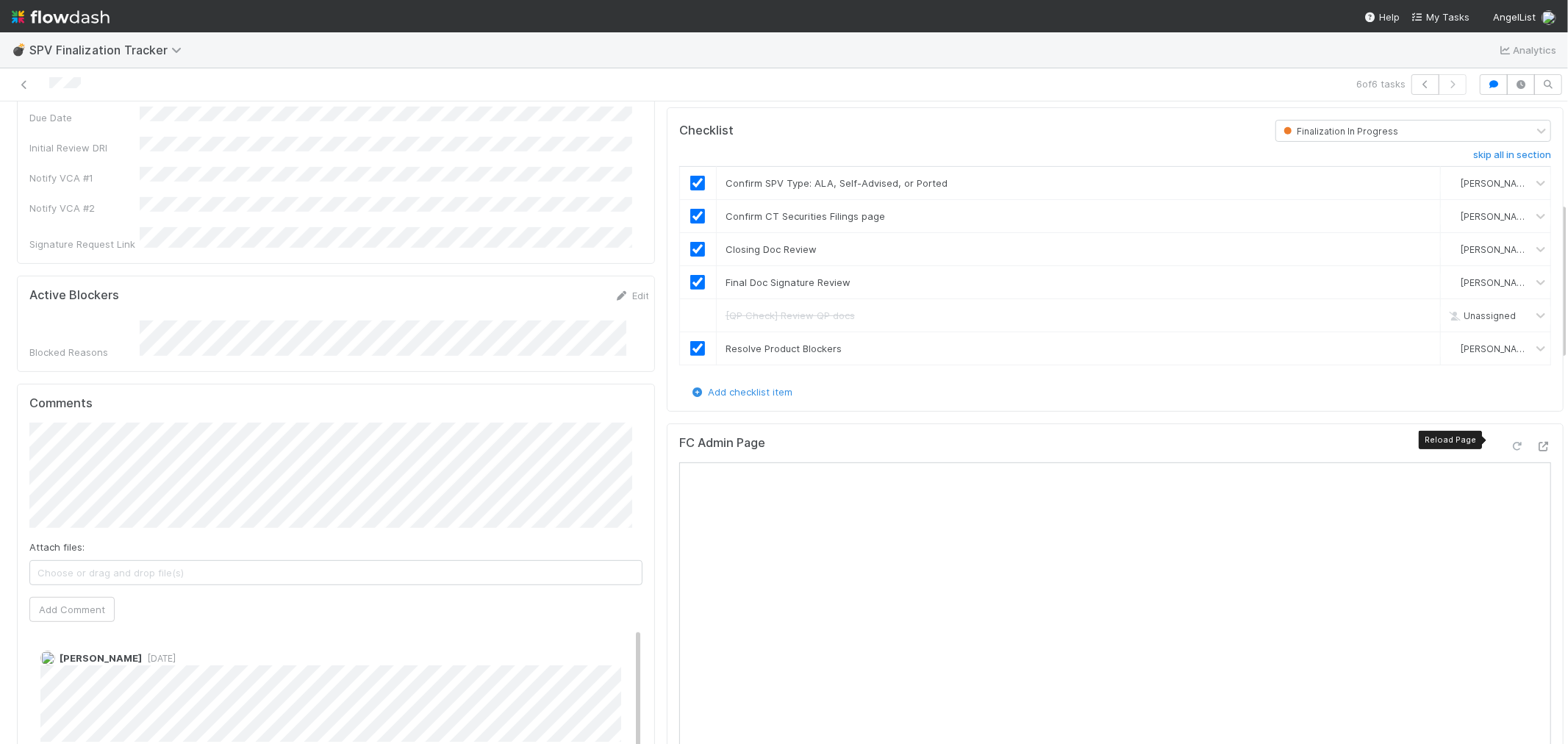
click at [1510, 442] on icon at bounding box center [1517, 446] width 15 height 10
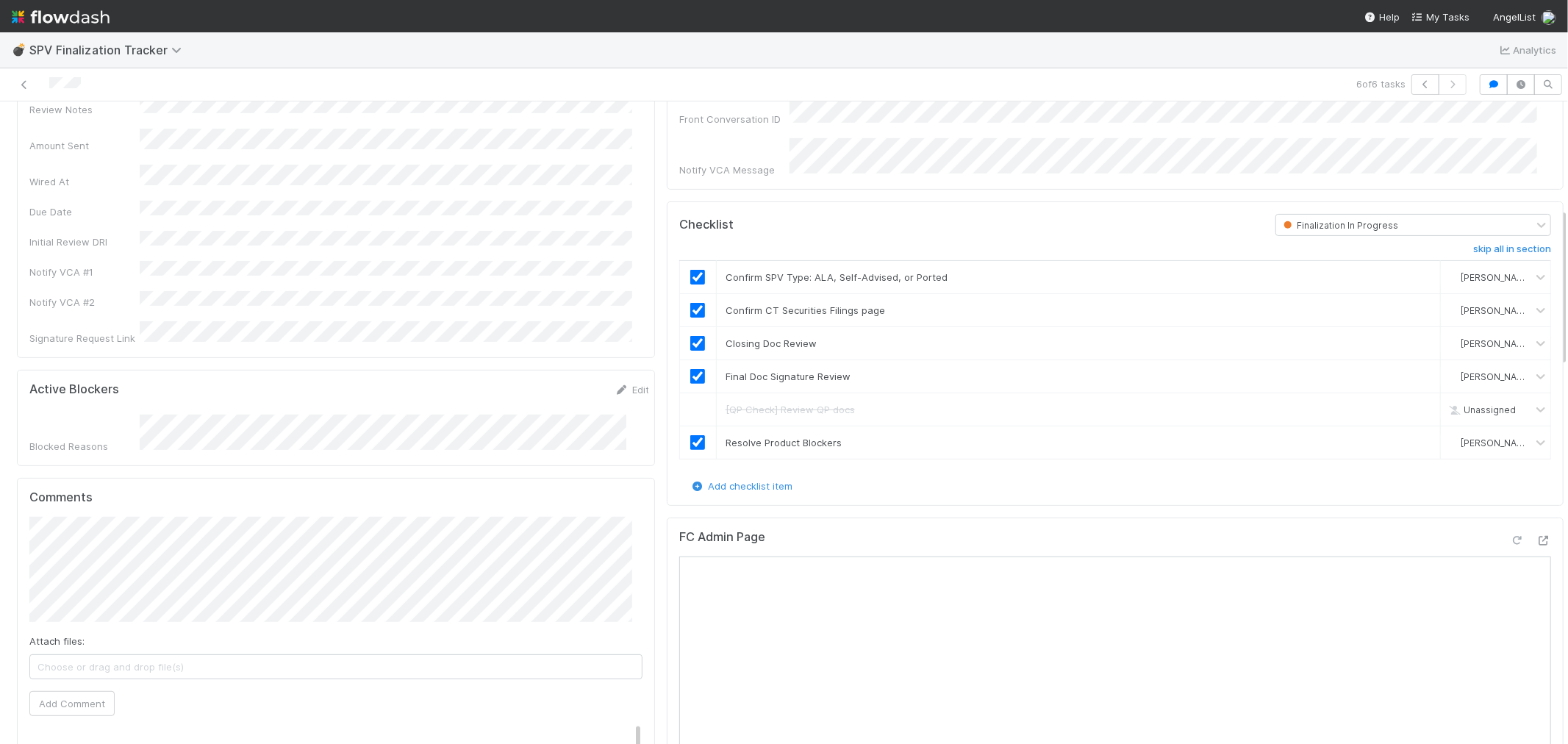
scroll to position [163, 0]
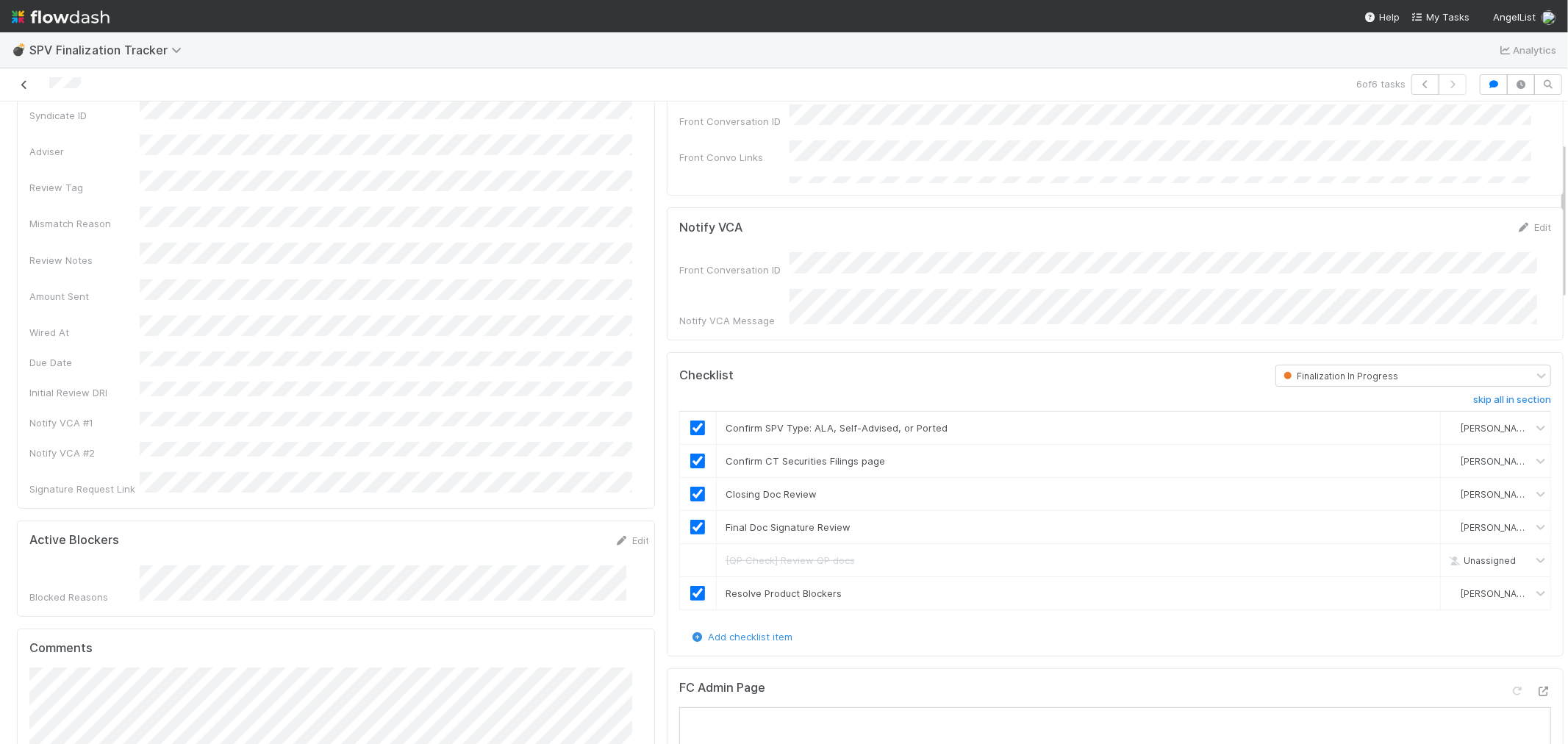
click at [24, 85] on icon at bounding box center [25, 85] width 15 height 10
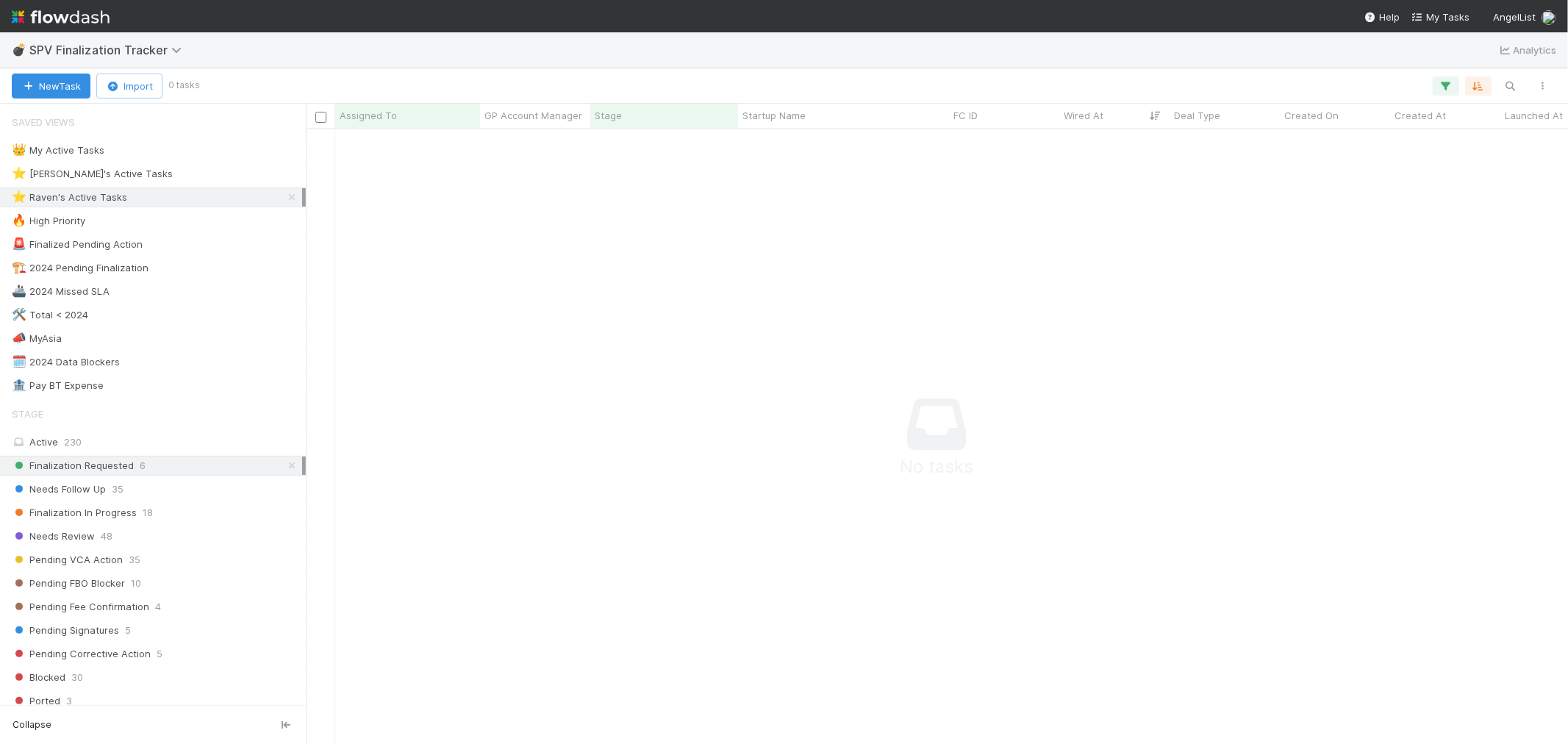
scroll to position [13, 13]
click at [284, 470] on icon at bounding box center [292, 466] width 15 height 10
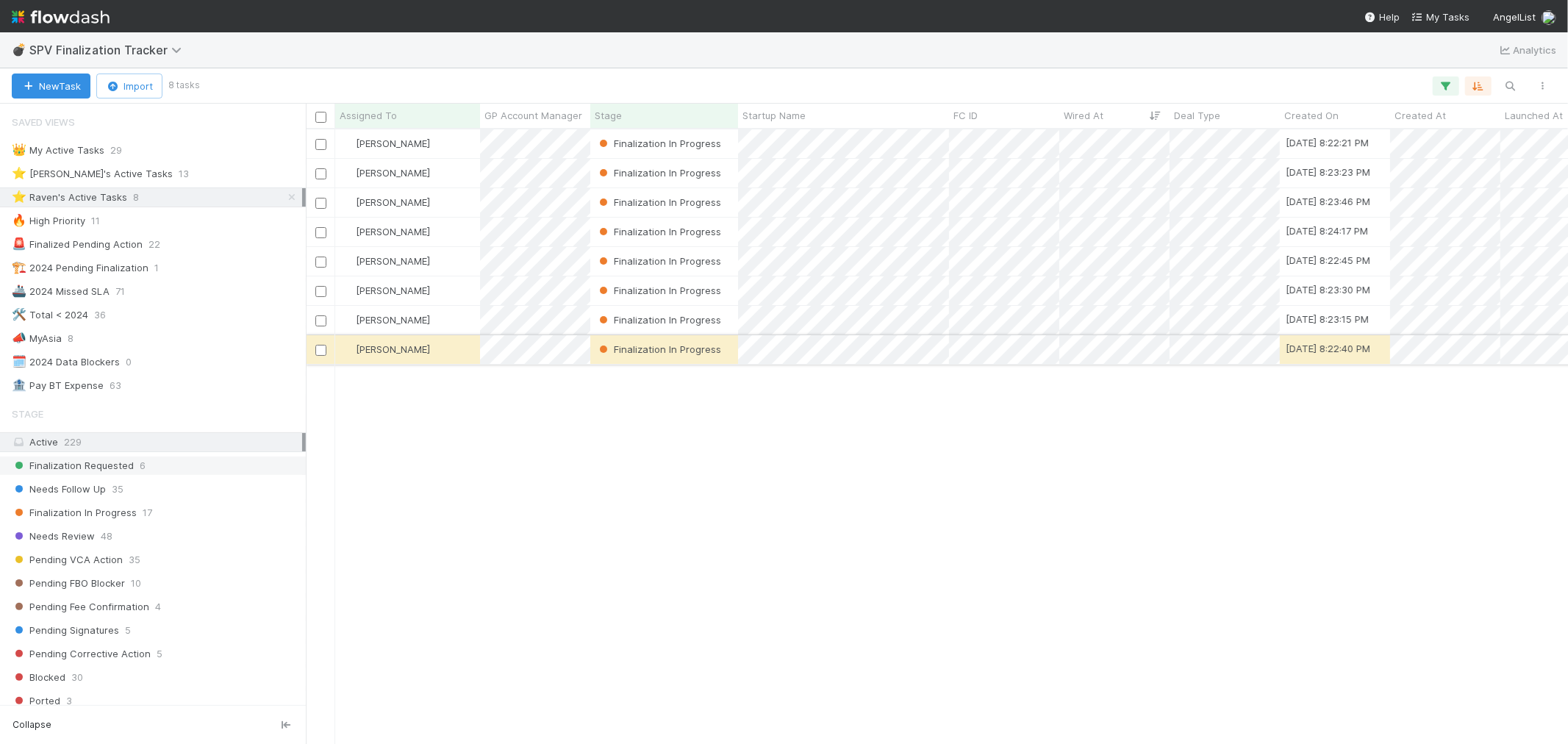
click at [449, 350] on div "[PERSON_NAME]" at bounding box center [408, 350] width 145 height 29
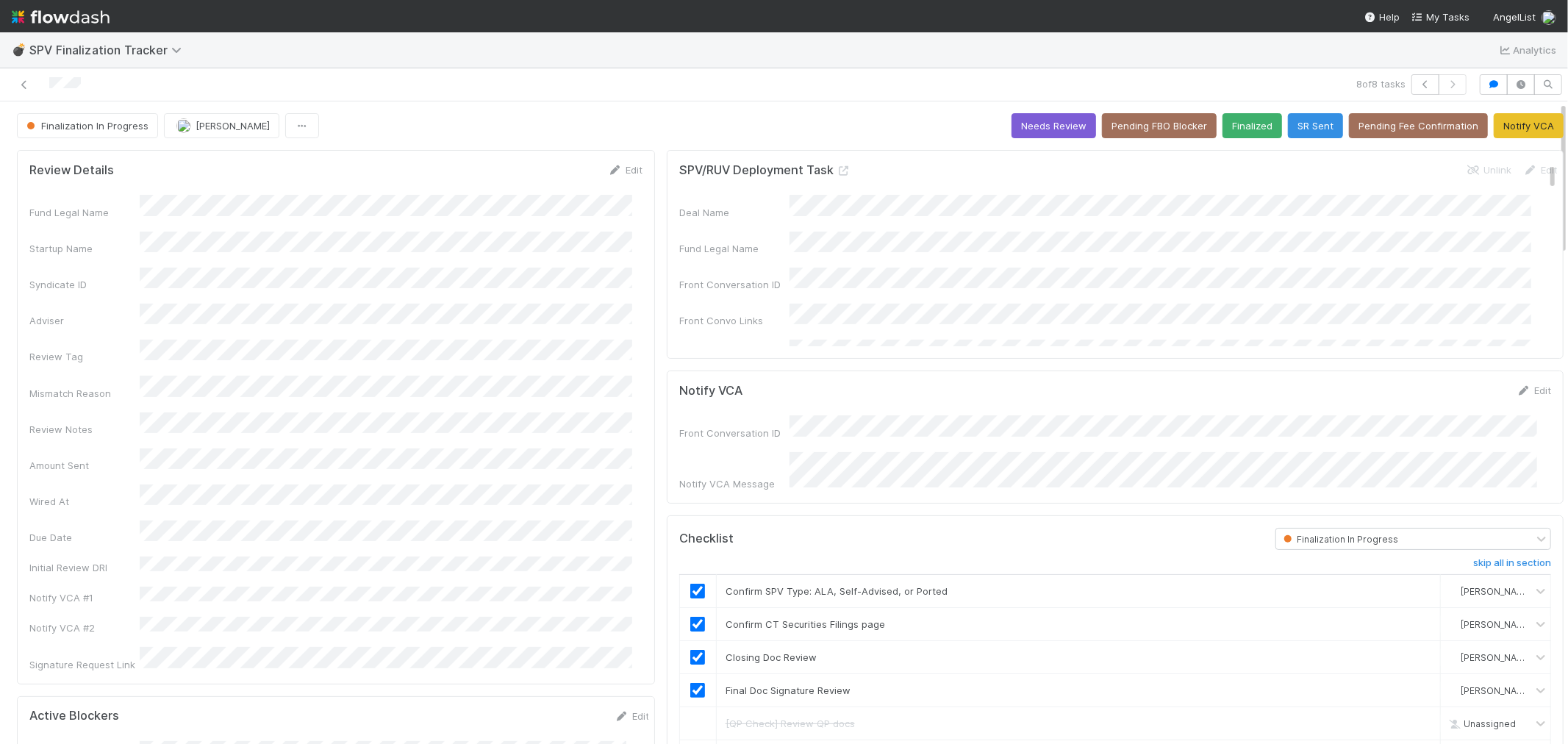
click at [1412, 74] on div at bounding box center [1439, 85] width 55 height 21
click at [1412, 77] on button "button" at bounding box center [1426, 85] width 28 height 21
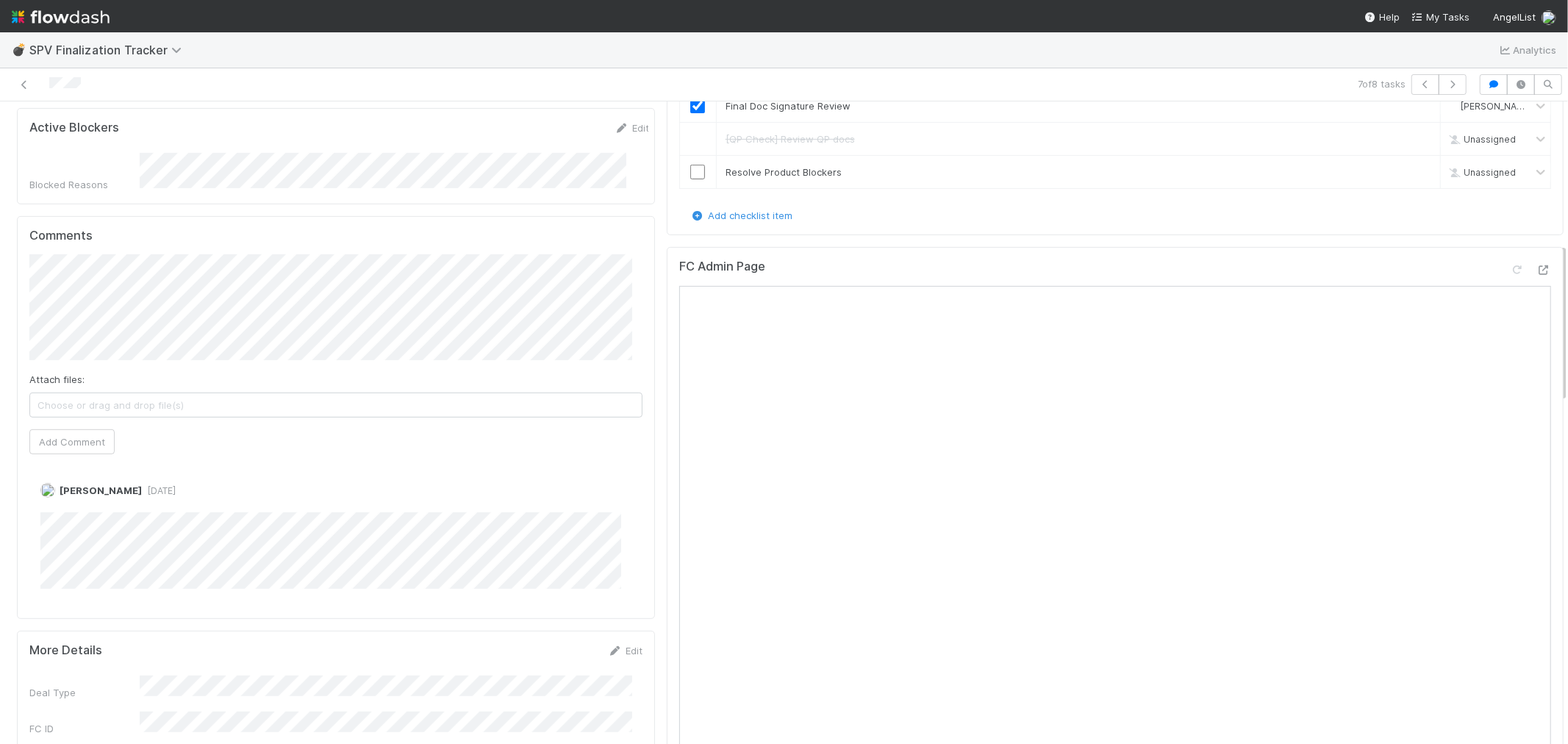
scroll to position [571, 0]
click at [1416, 78] on button "button" at bounding box center [1426, 85] width 28 height 21
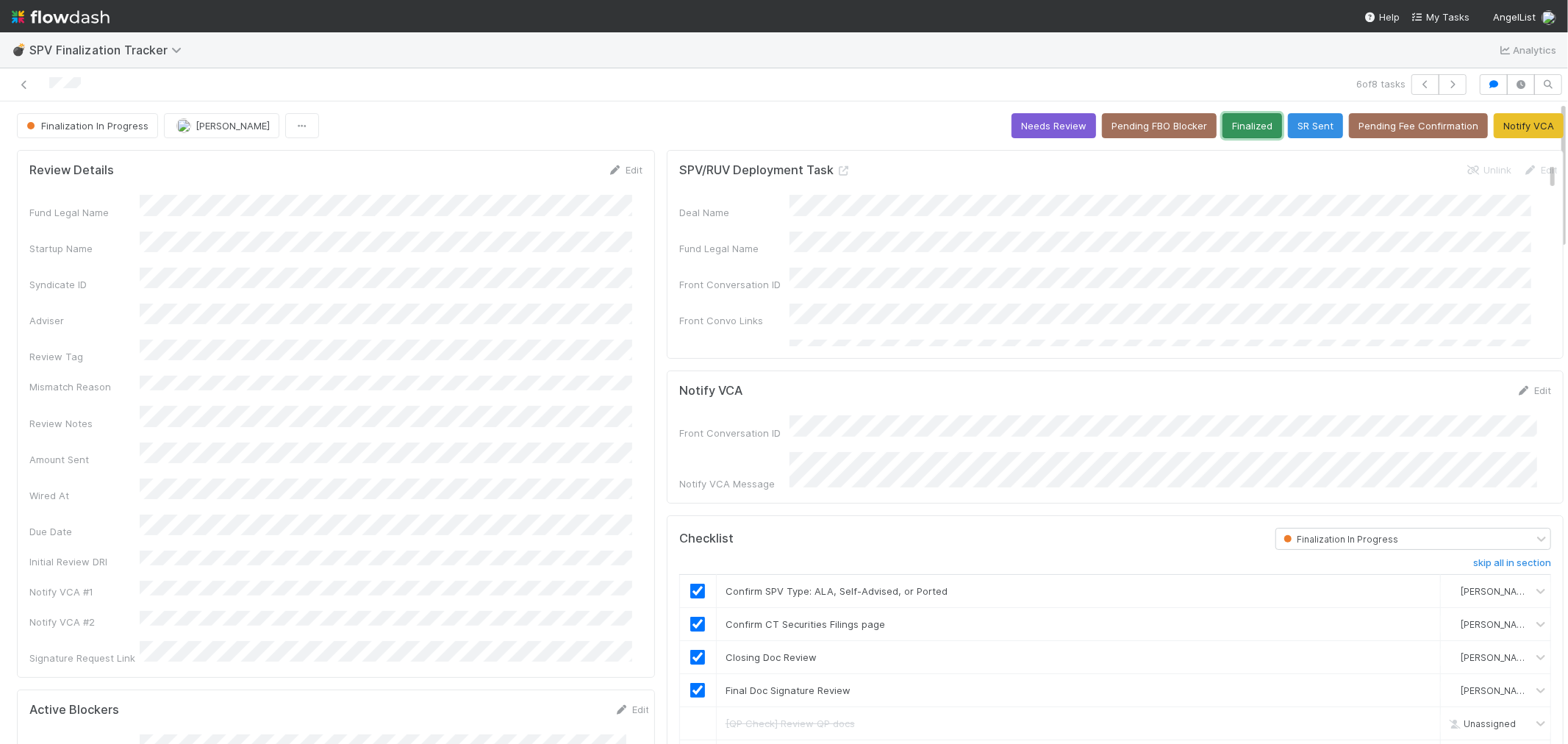
click at [1241, 130] on button "Finalized" at bounding box center [1252, 126] width 60 height 25
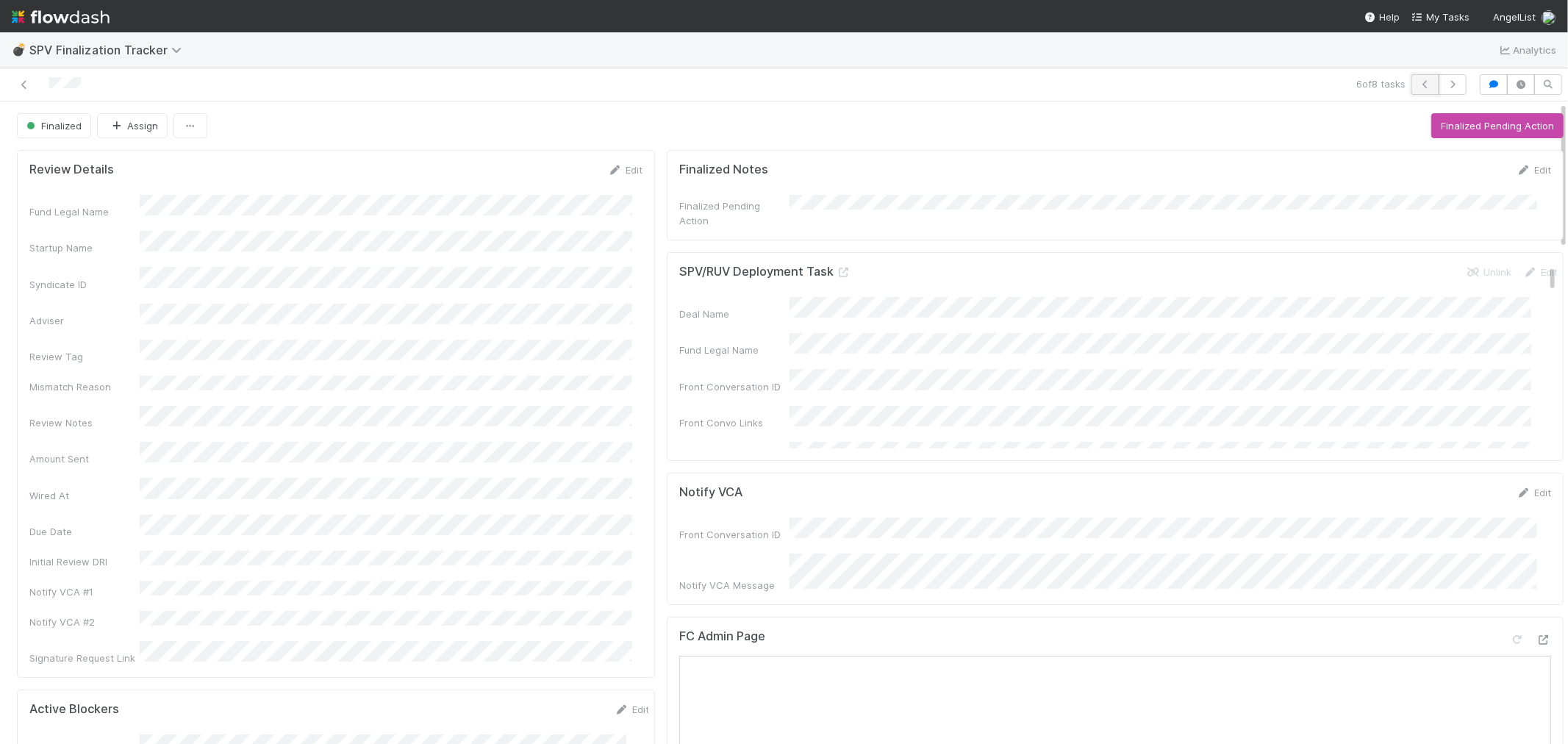
click at [1418, 86] on icon "button" at bounding box center [1426, 85] width 15 height 9
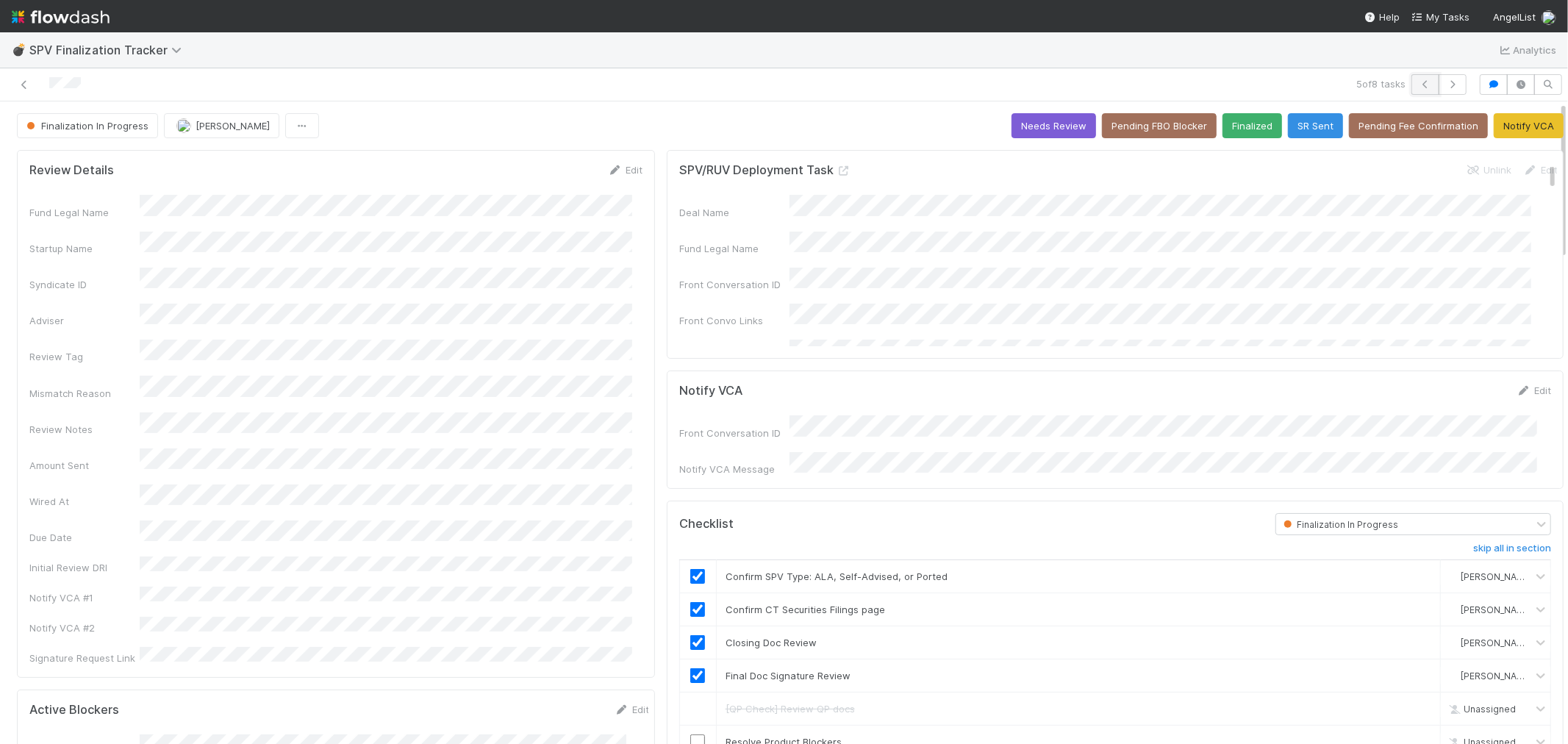
click at [1418, 80] on icon "button" at bounding box center [1426, 85] width 15 height 9
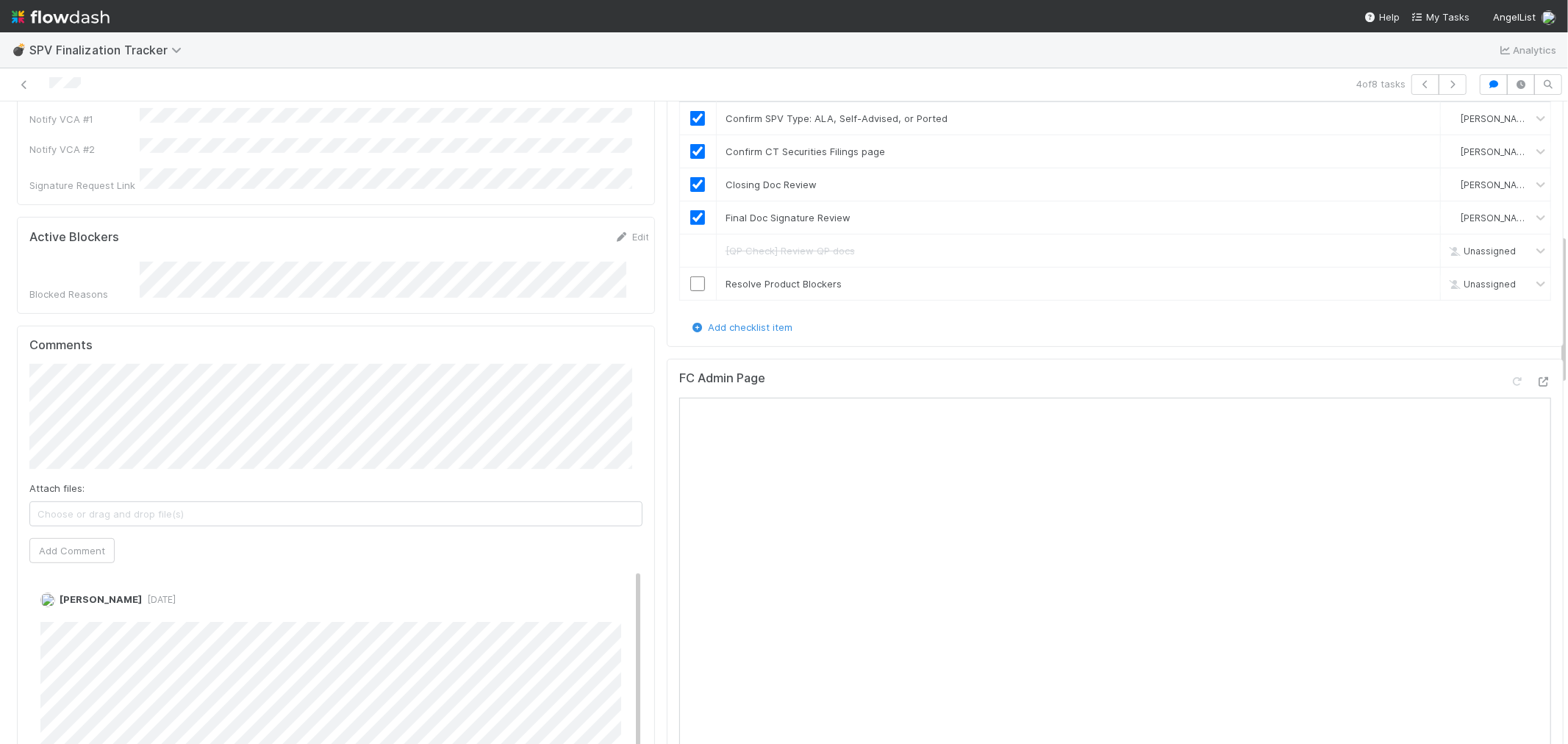
scroll to position [571, 0]
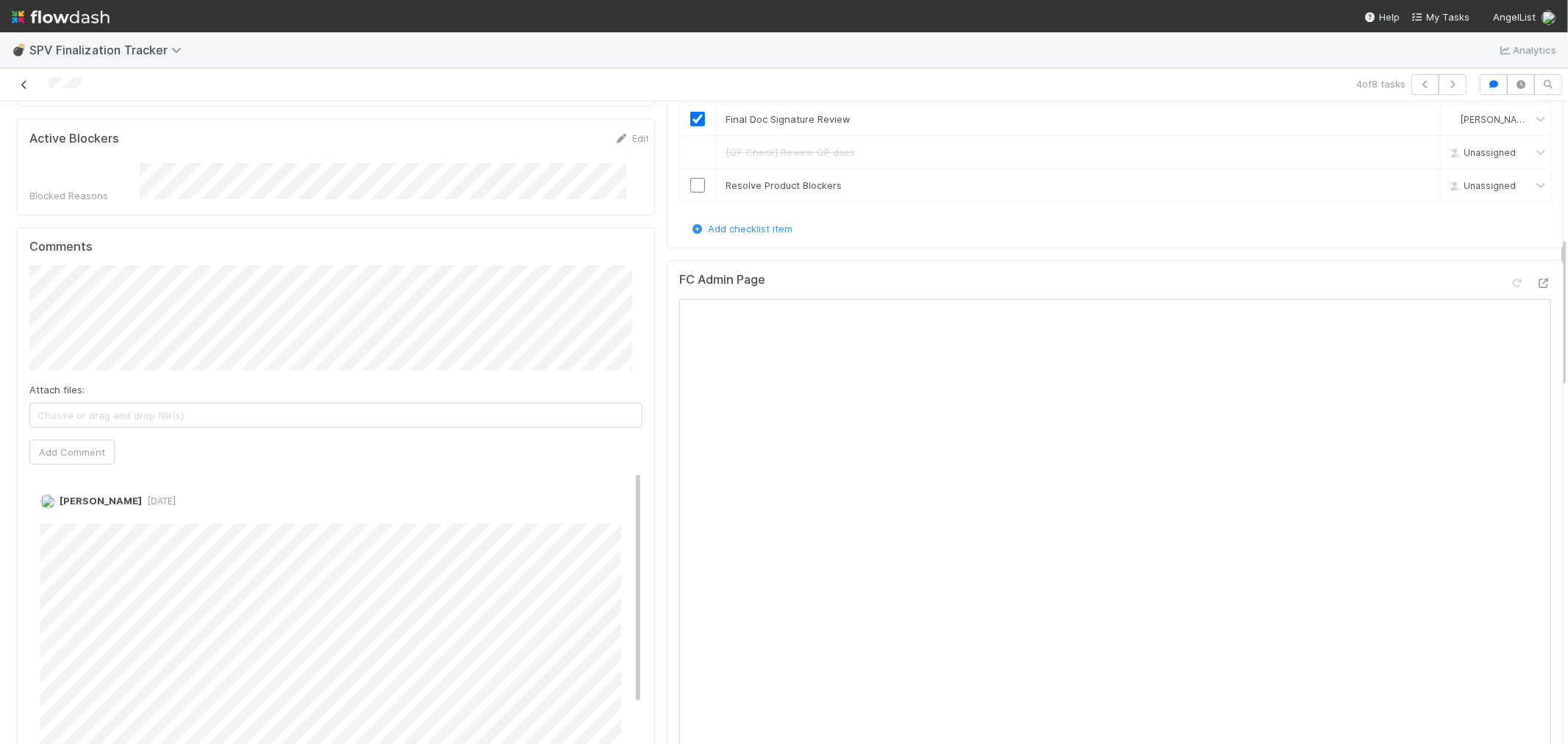
click at [18, 89] on icon at bounding box center [25, 85] width 15 height 10
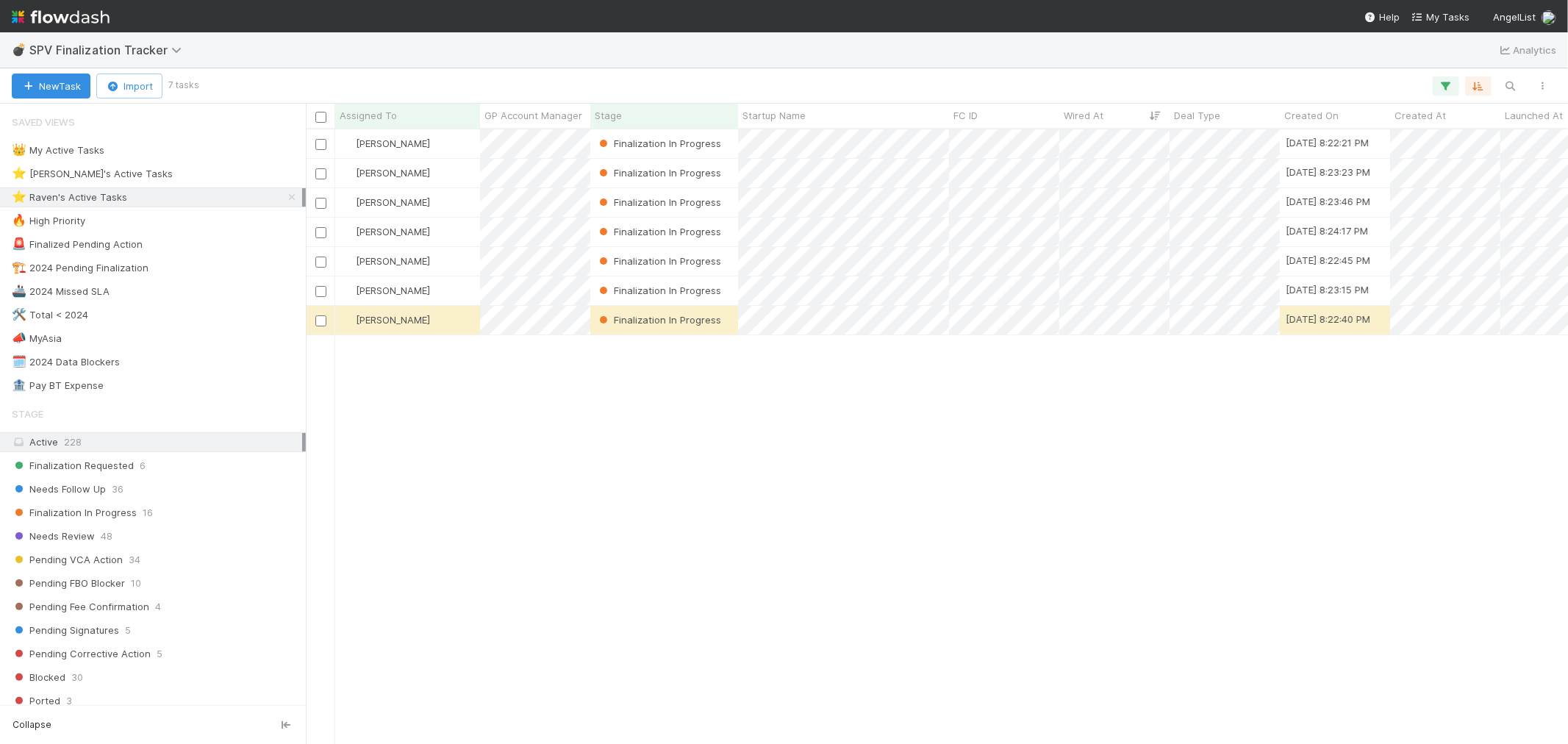
scroll to position [601, 1250]
click at [437, 144] on div "[PERSON_NAME]" at bounding box center [408, 144] width 145 height 29
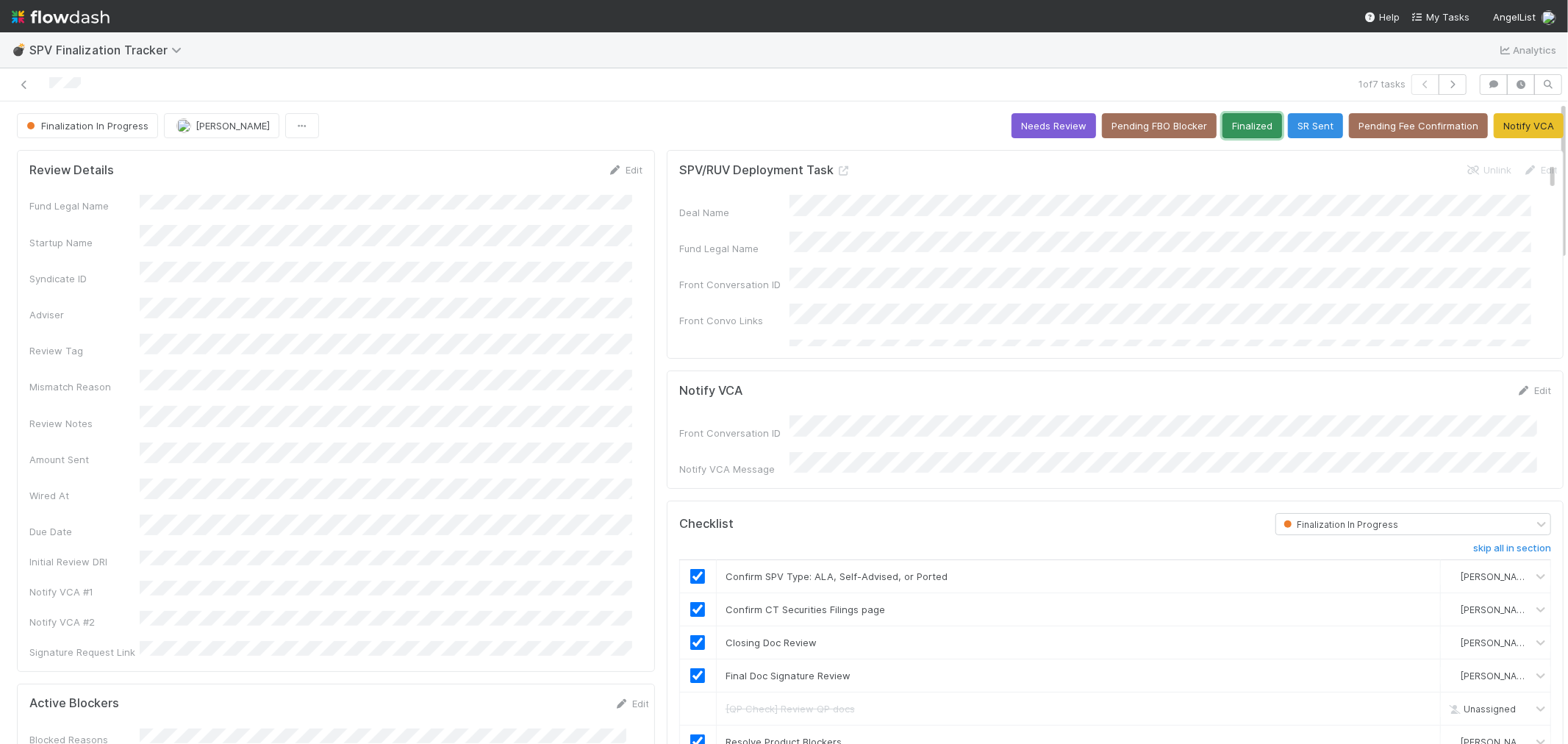
click at [1238, 122] on button "Finalized" at bounding box center [1252, 126] width 60 height 25
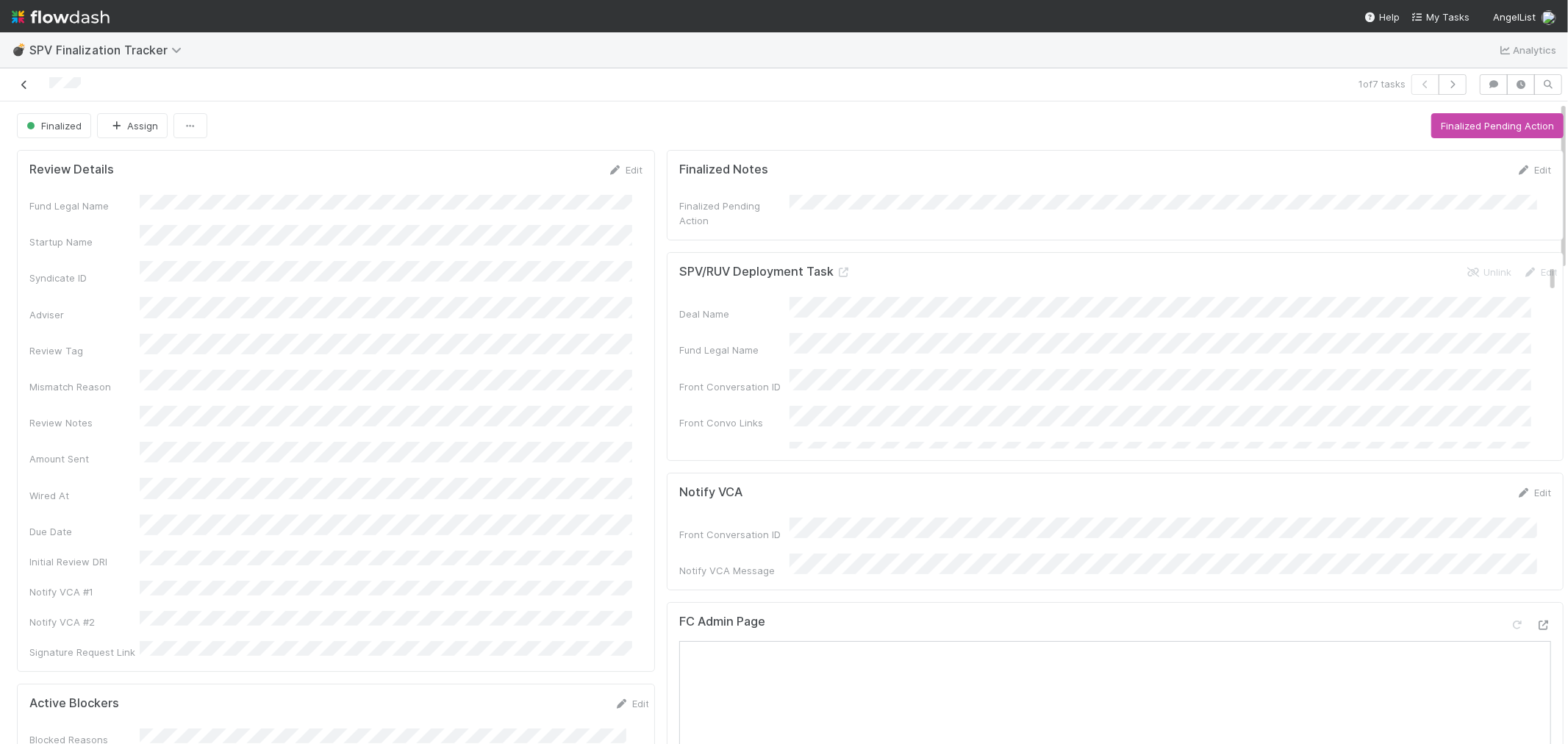
click at [20, 84] on icon at bounding box center [25, 85] width 15 height 10
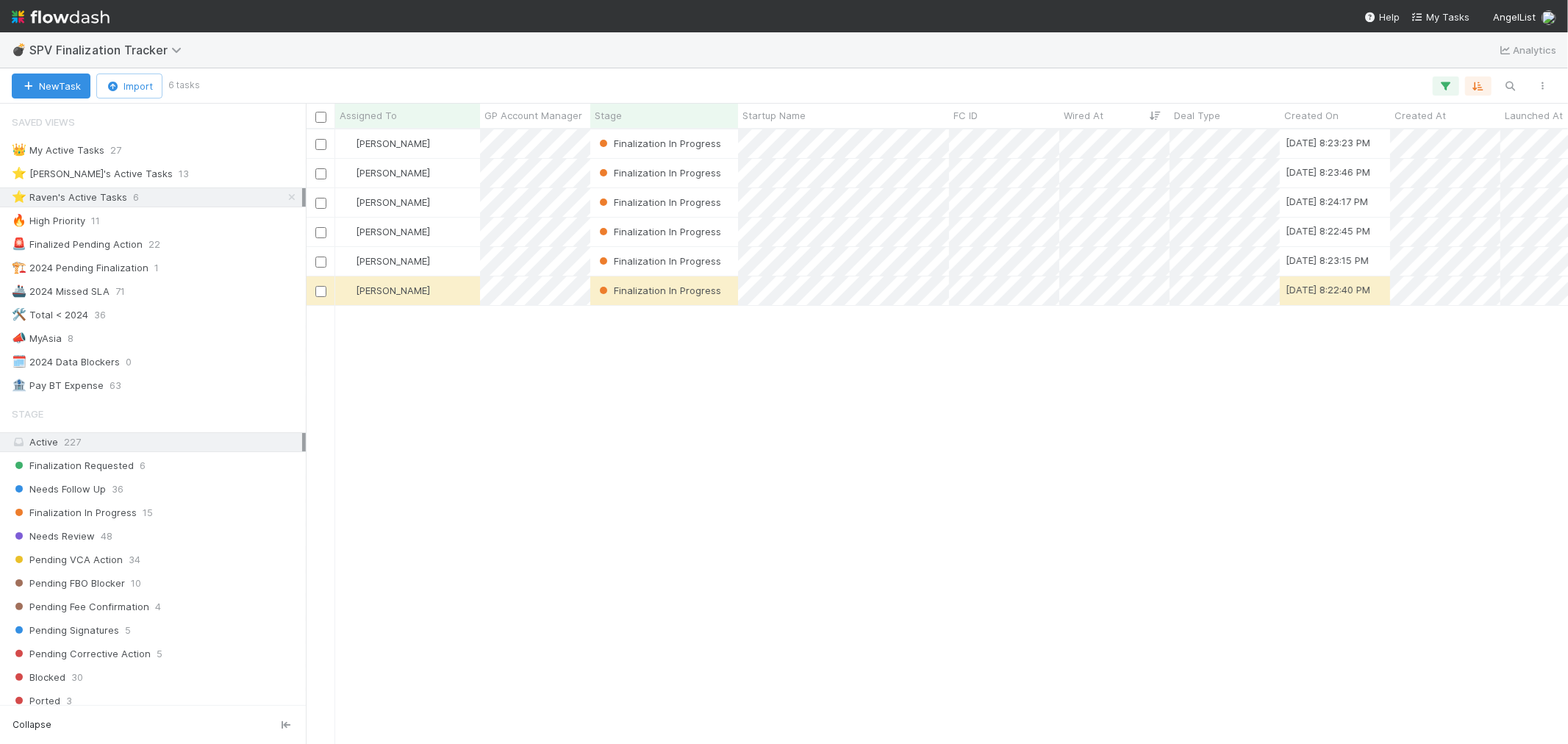
scroll to position [12, 12]
click at [443, 171] on div "[PERSON_NAME]" at bounding box center [408, 173] width 145 height 29
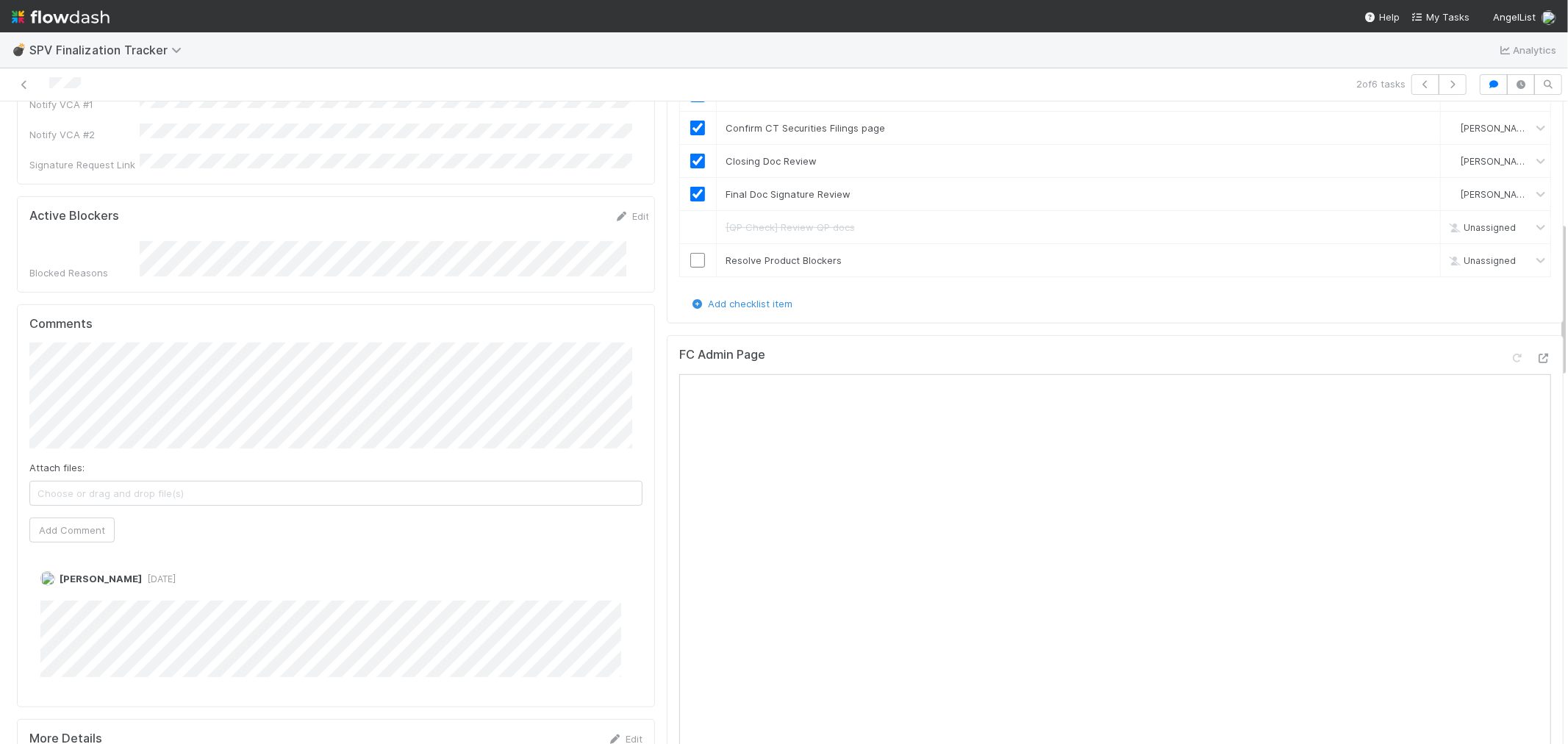
scroll to position [490, 0]
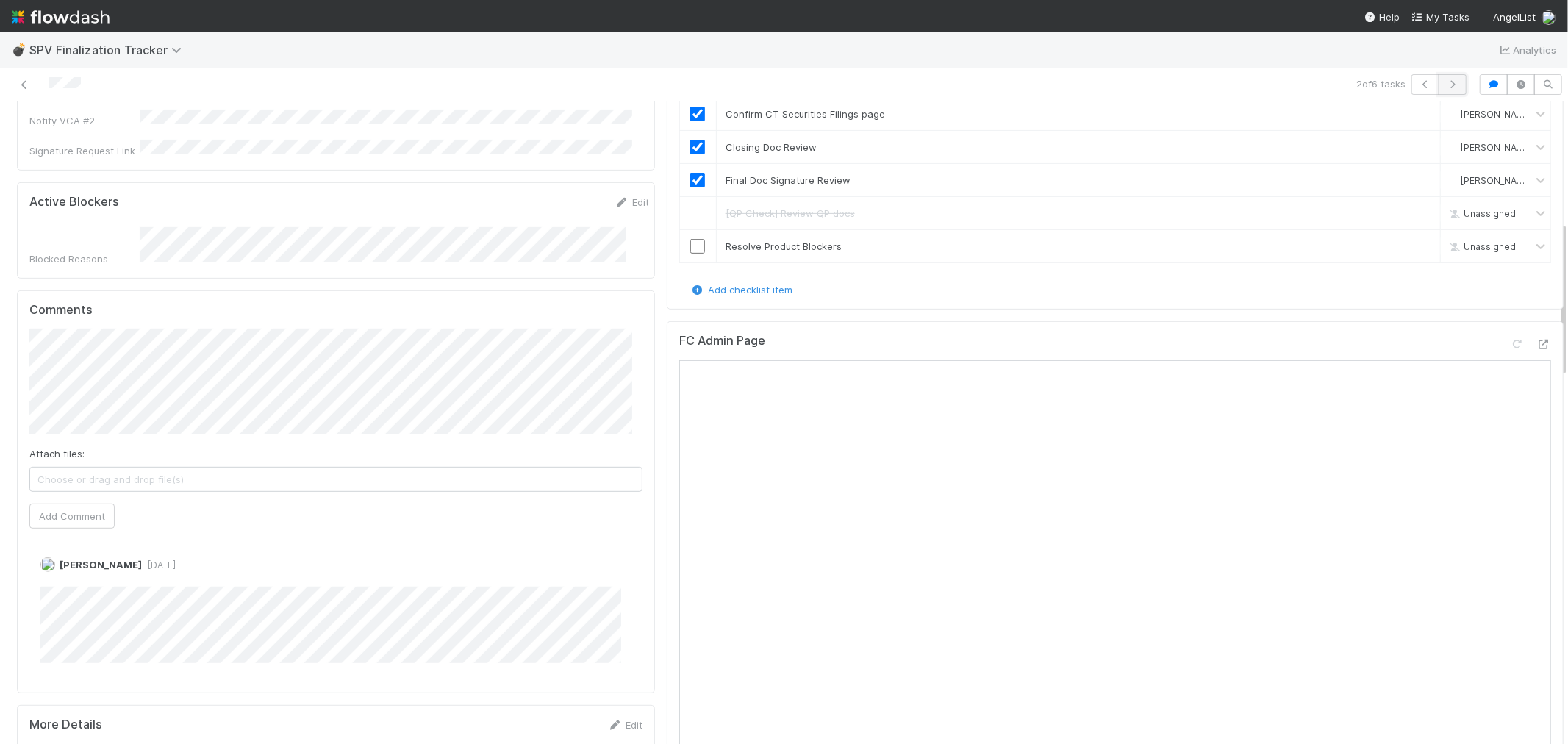
click at [1445, 80] on icon "button" at bounding box center [1453, 85] width 15 height 9
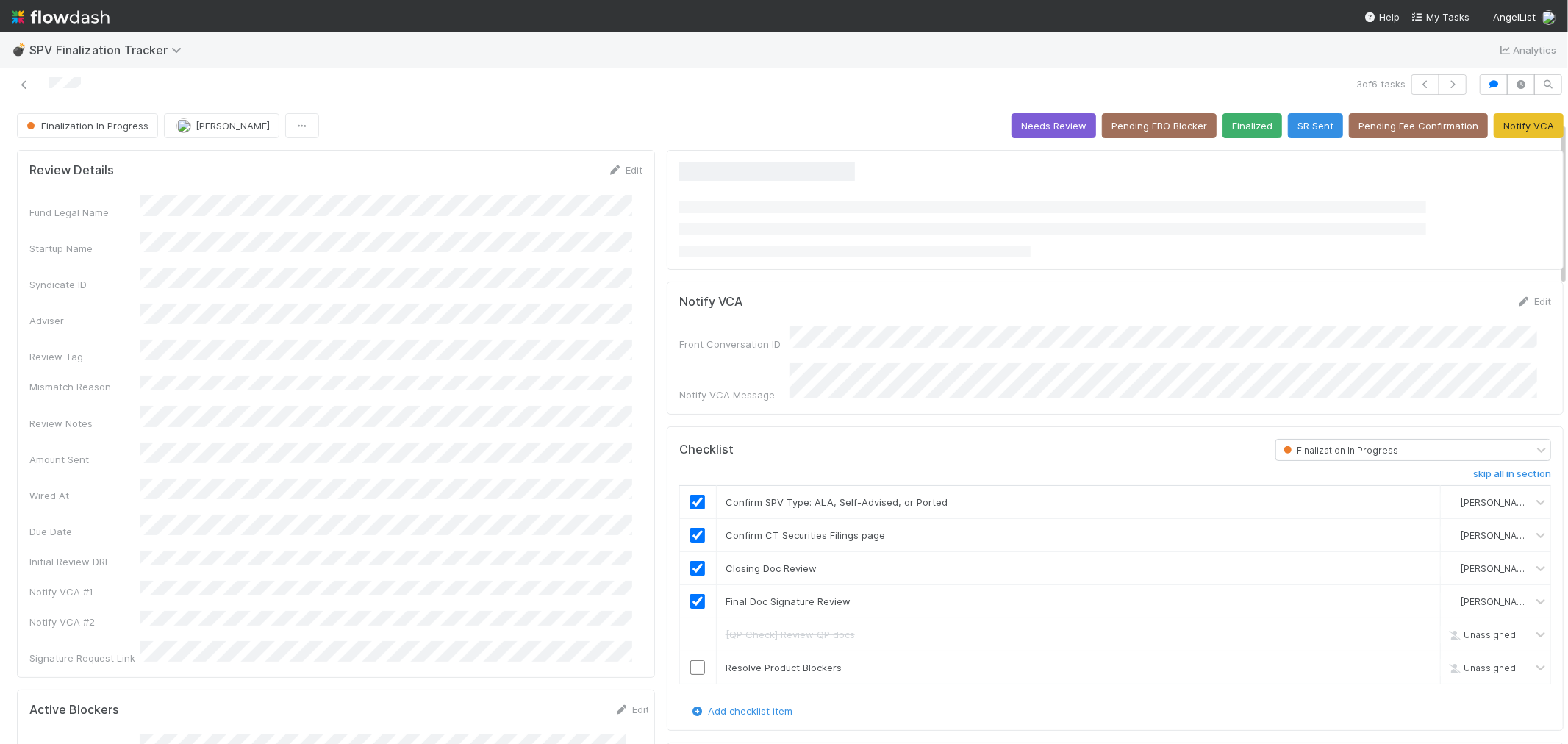
scroll to position [327, 0]
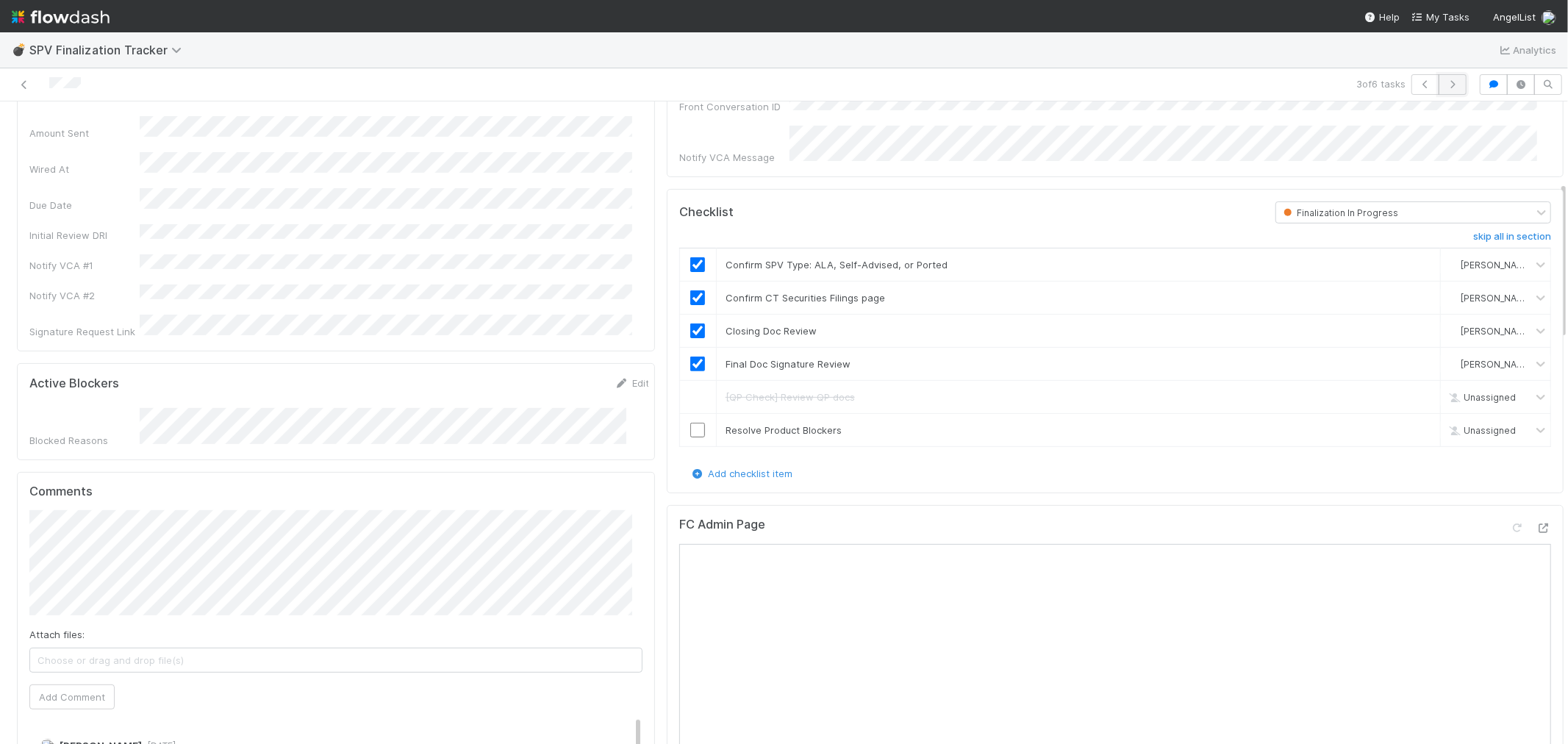
click at [1445, 82] on icon "button" at bounding box center [1453, 85] width 15 height 9
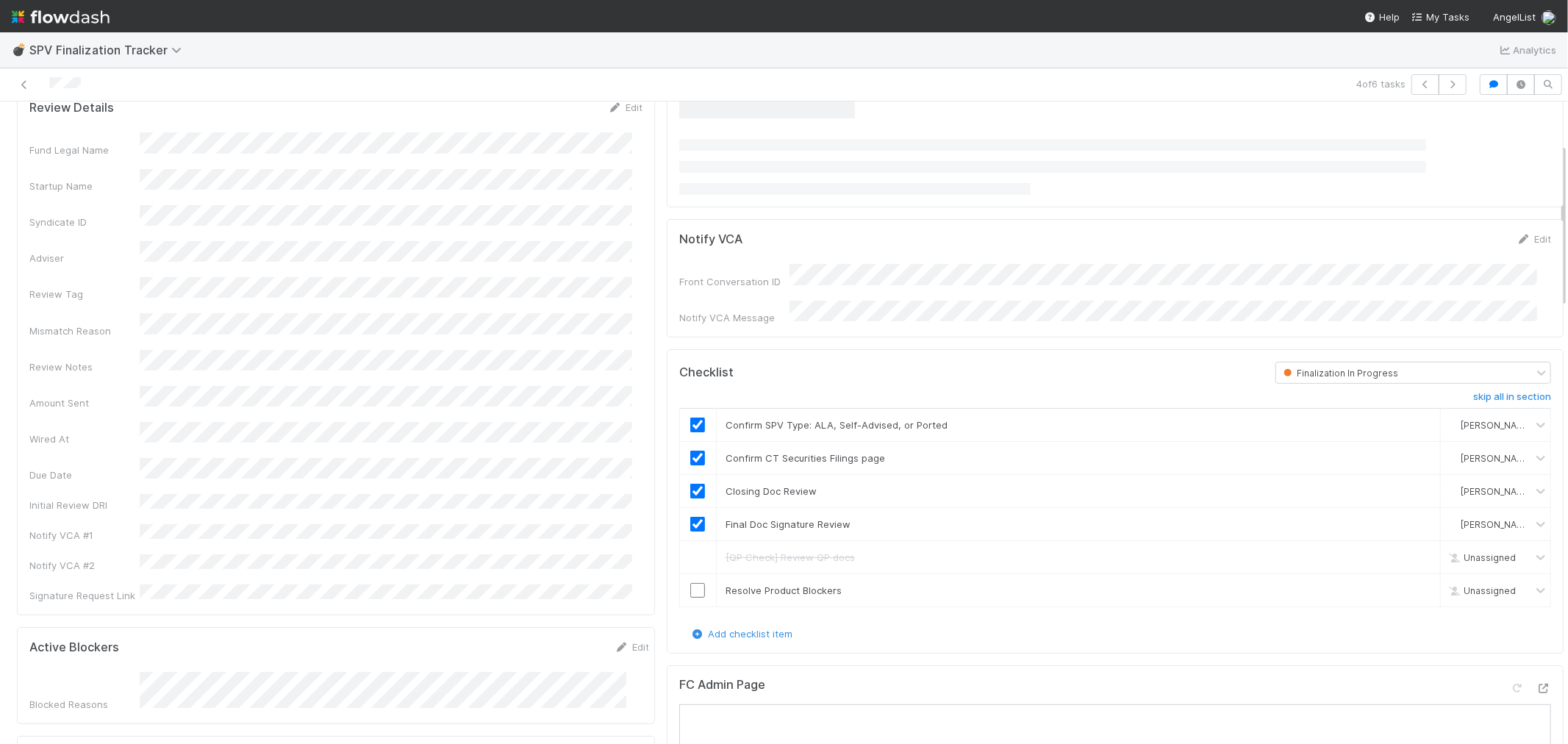
scroll to position [163, 0]
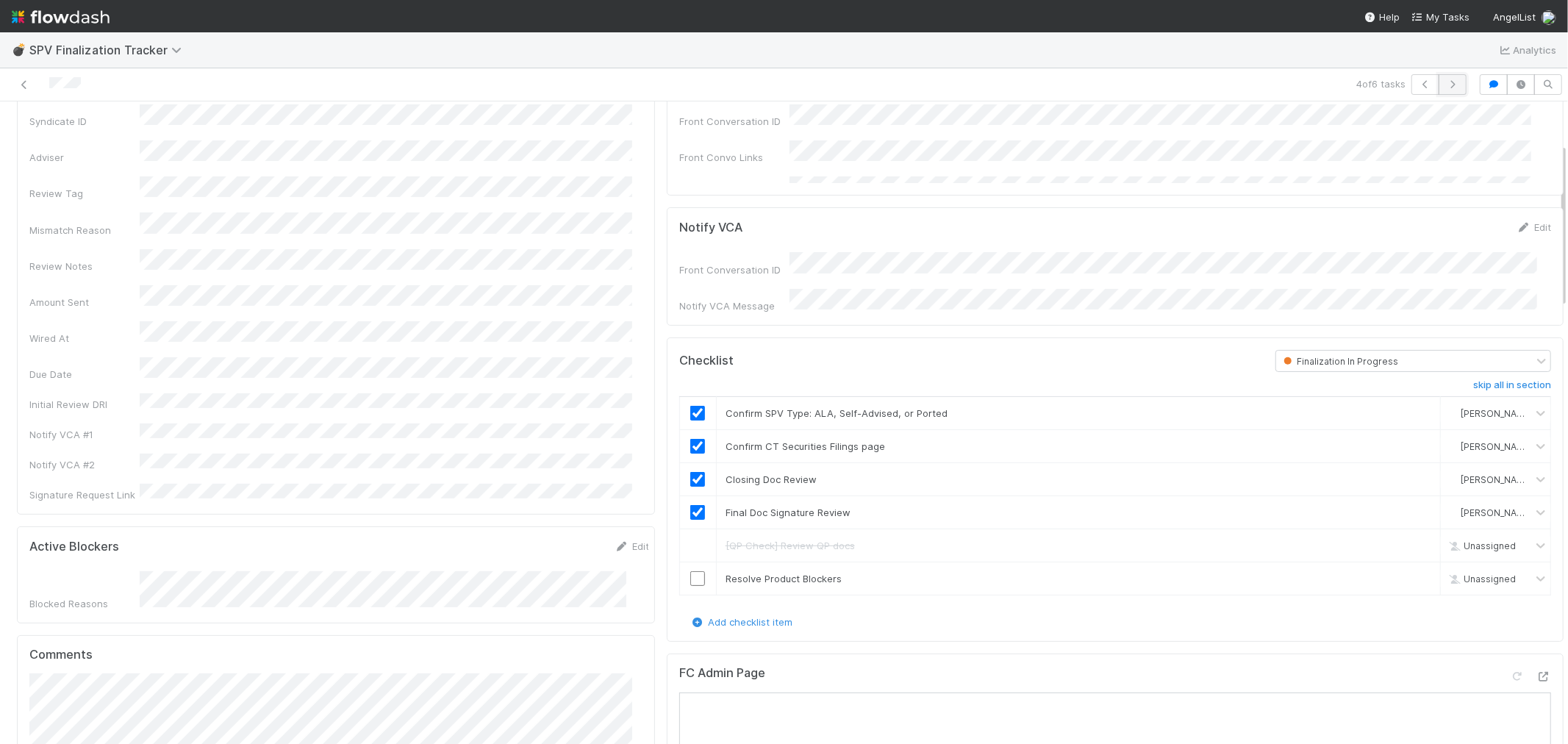
click at [1445, 81] on icon "button" at bounding box center [1453, 85] width 15 height 9
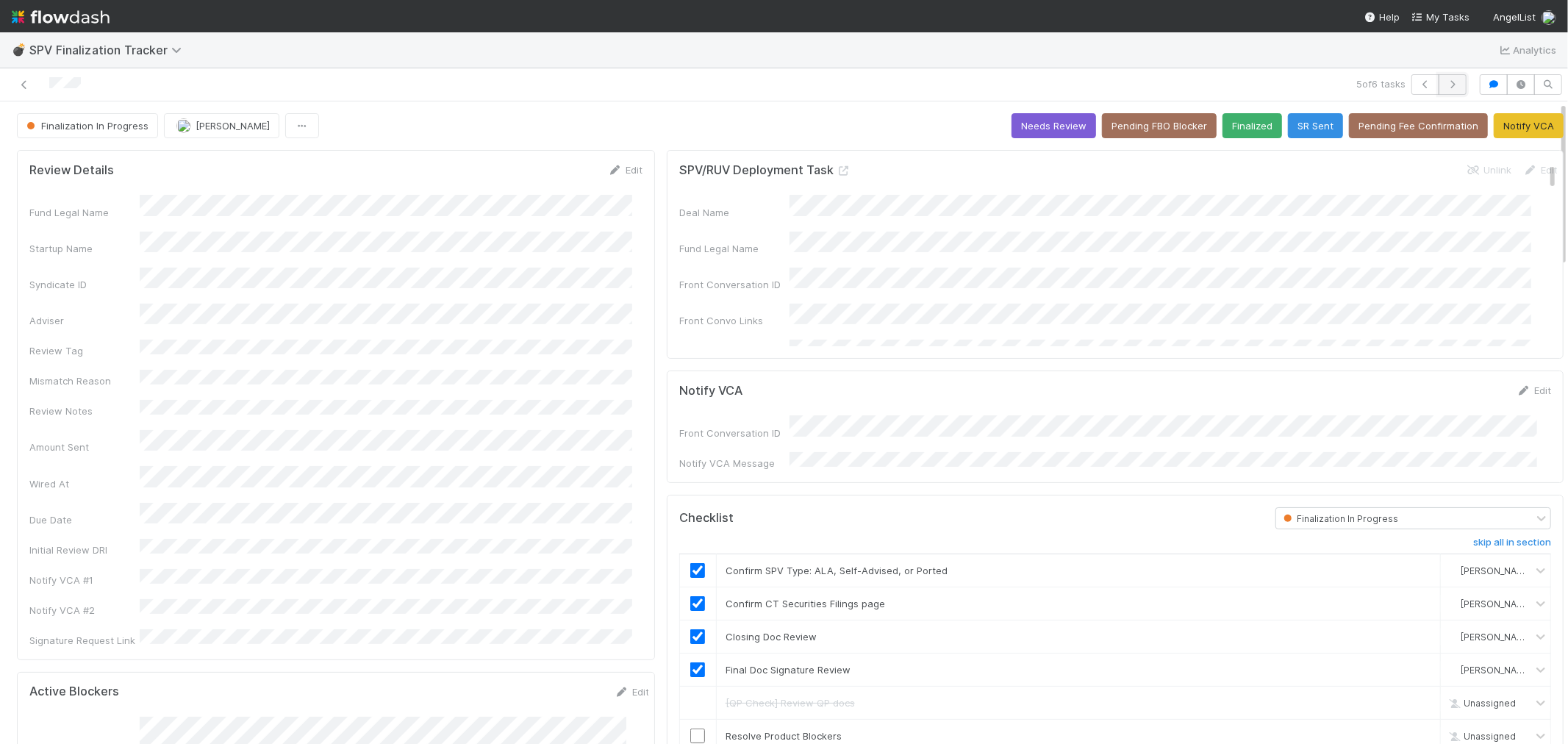
click at [1445, 86] on icon "button" at bounding box center [1453, 85] width 15 height 9
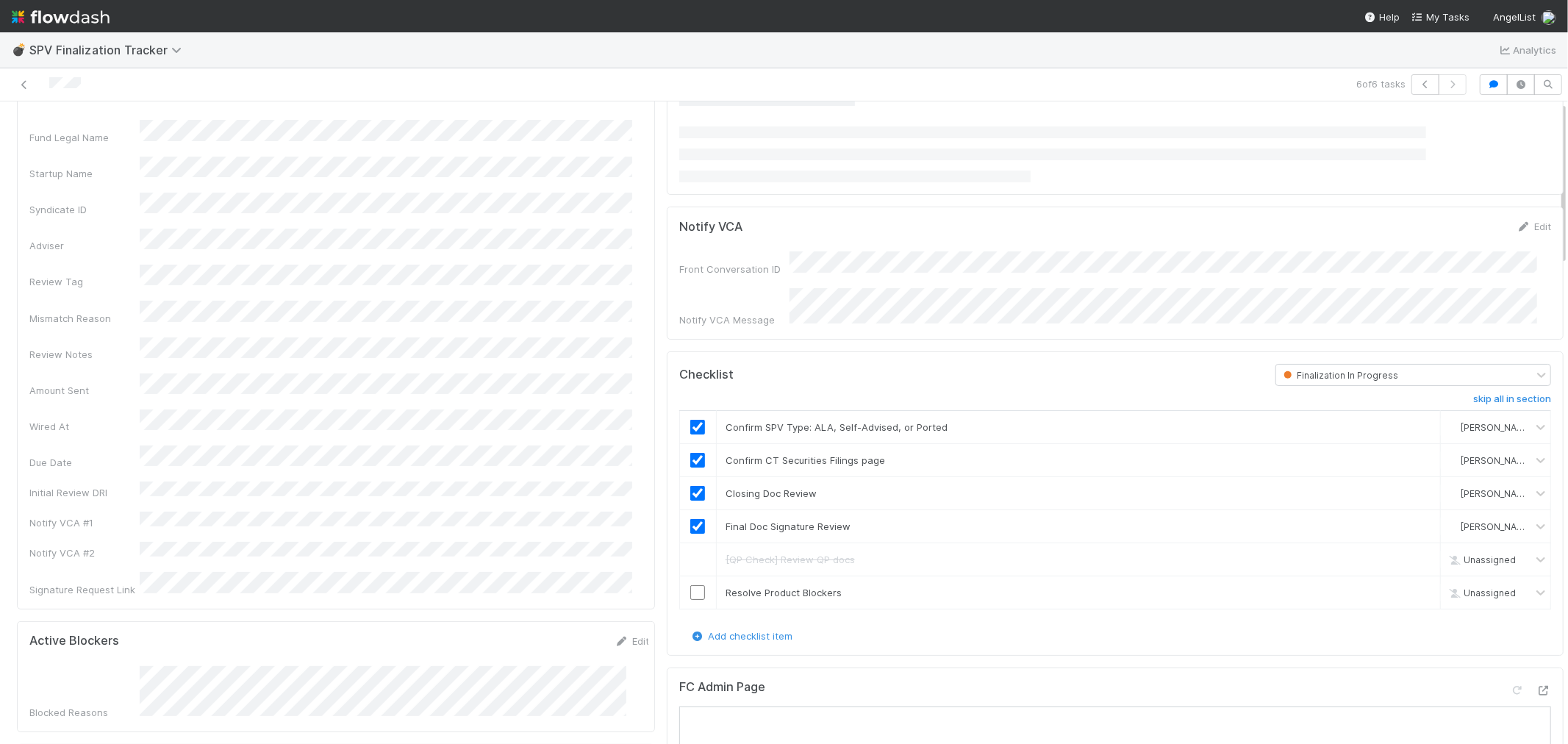
scroll to position [163, 0]
click at [22, 91] on link at bounding box center [25, 85] width 15 height 15
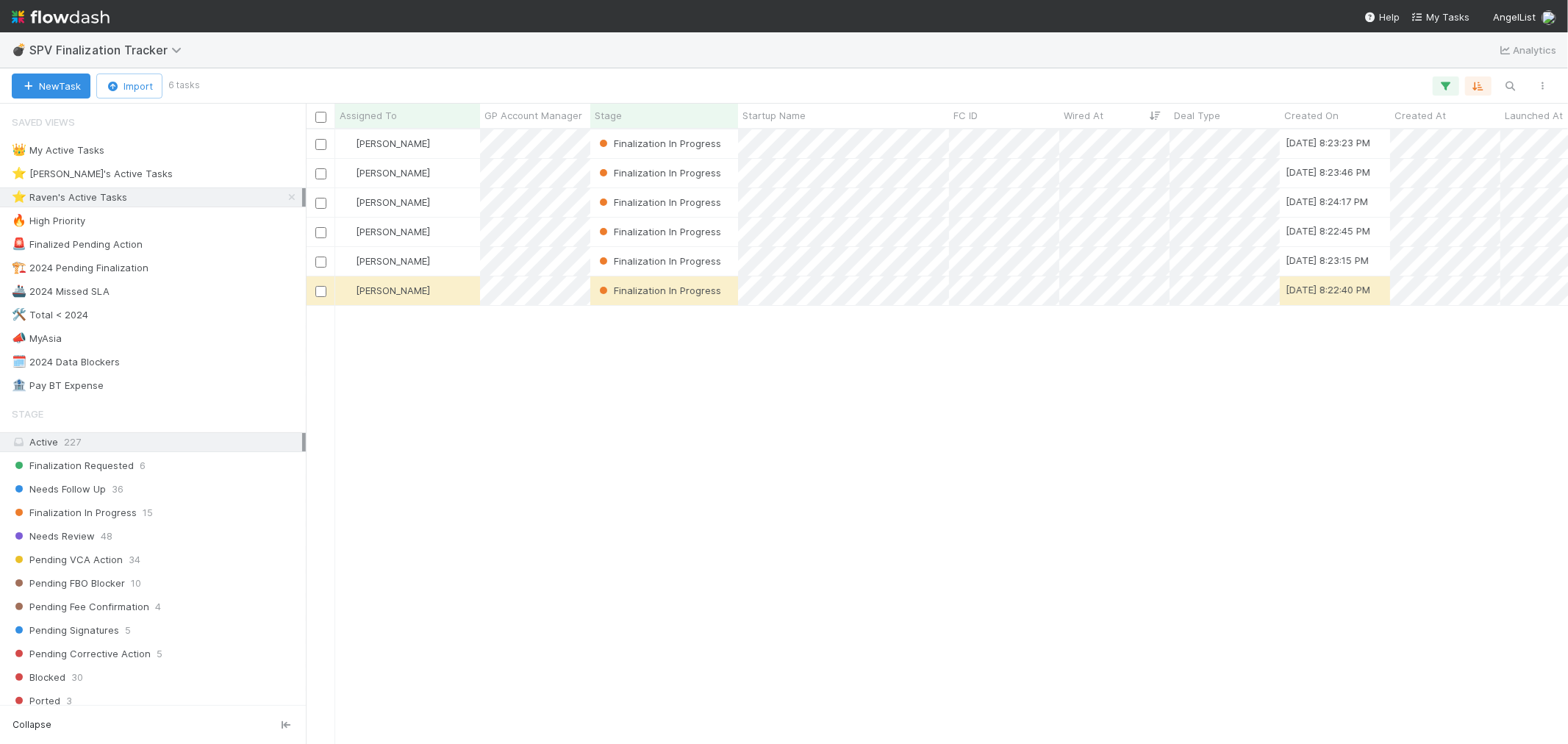
scroll to position [601, 1250]
click at [170, 173] on div "⭐ Loraine's Active Tasks 13" at bounding box center [157, 173] width 290 height 19
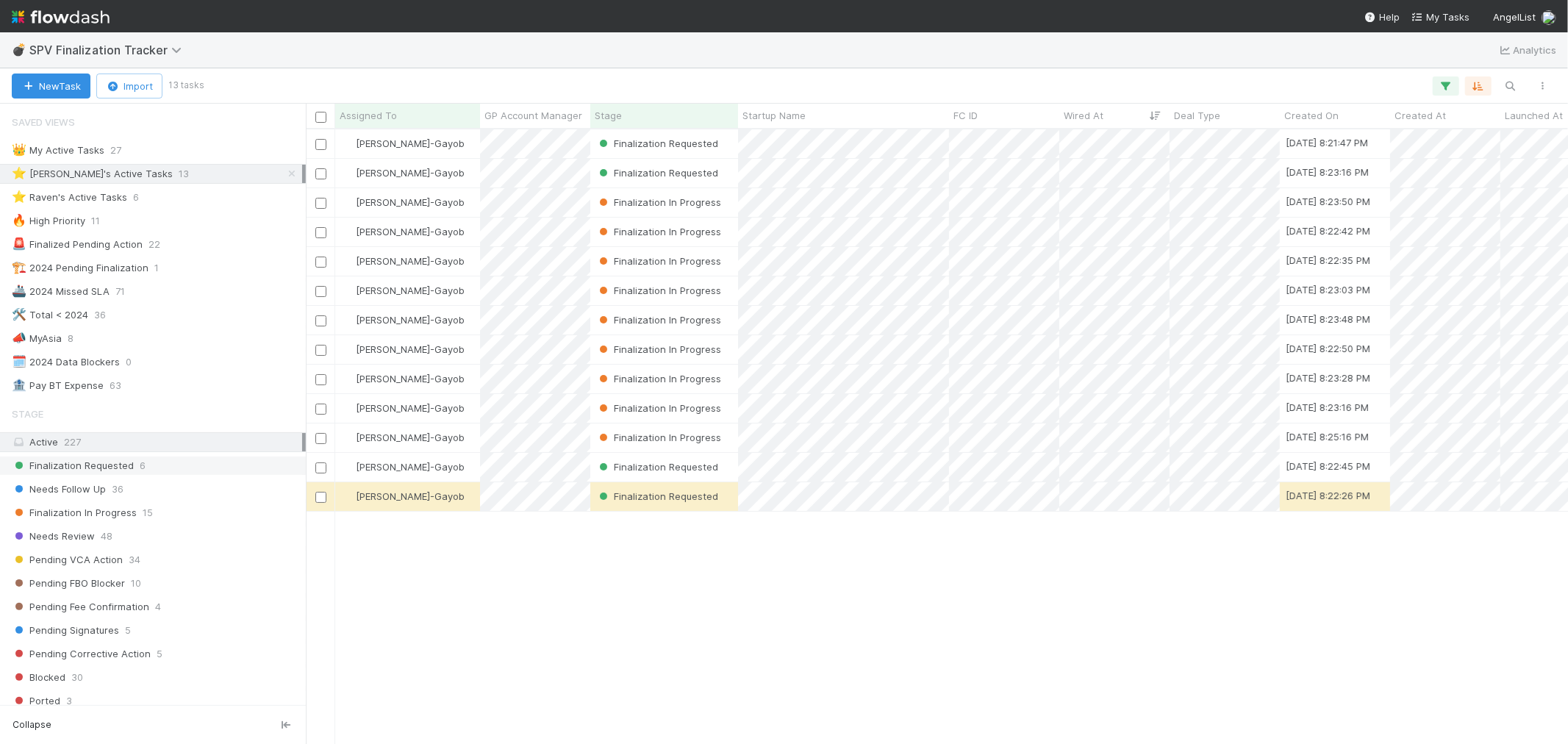
scroll to position [601, 1250]
click at [284, 175] on icon at bounding box center [292, 173] width 15 height 10
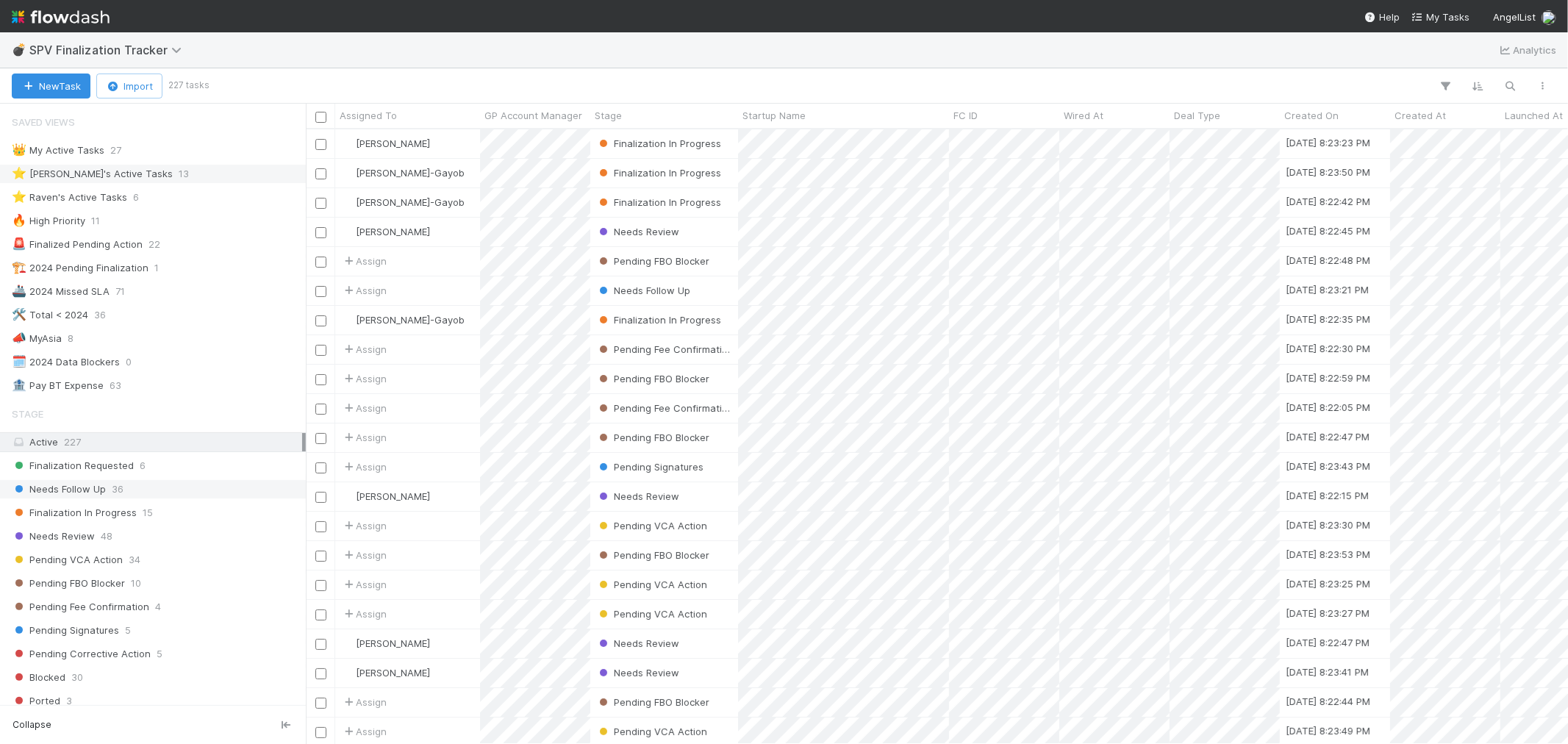
scroll to position [601, 1250]
click at [191, 468] on div "Finalization Requested 6" at bounding box center [157, 466] width 290 height 19
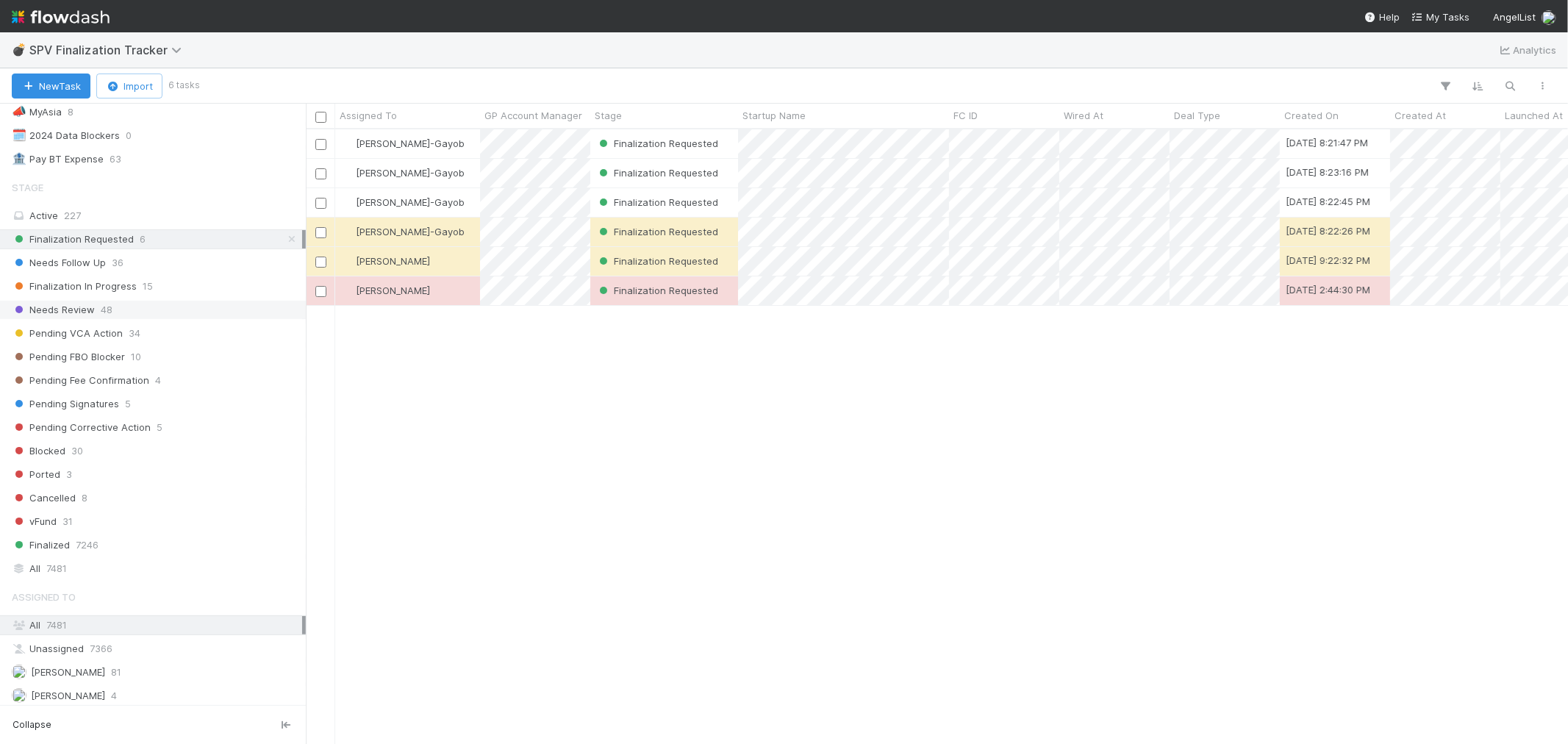
scroll to position [133, 0]
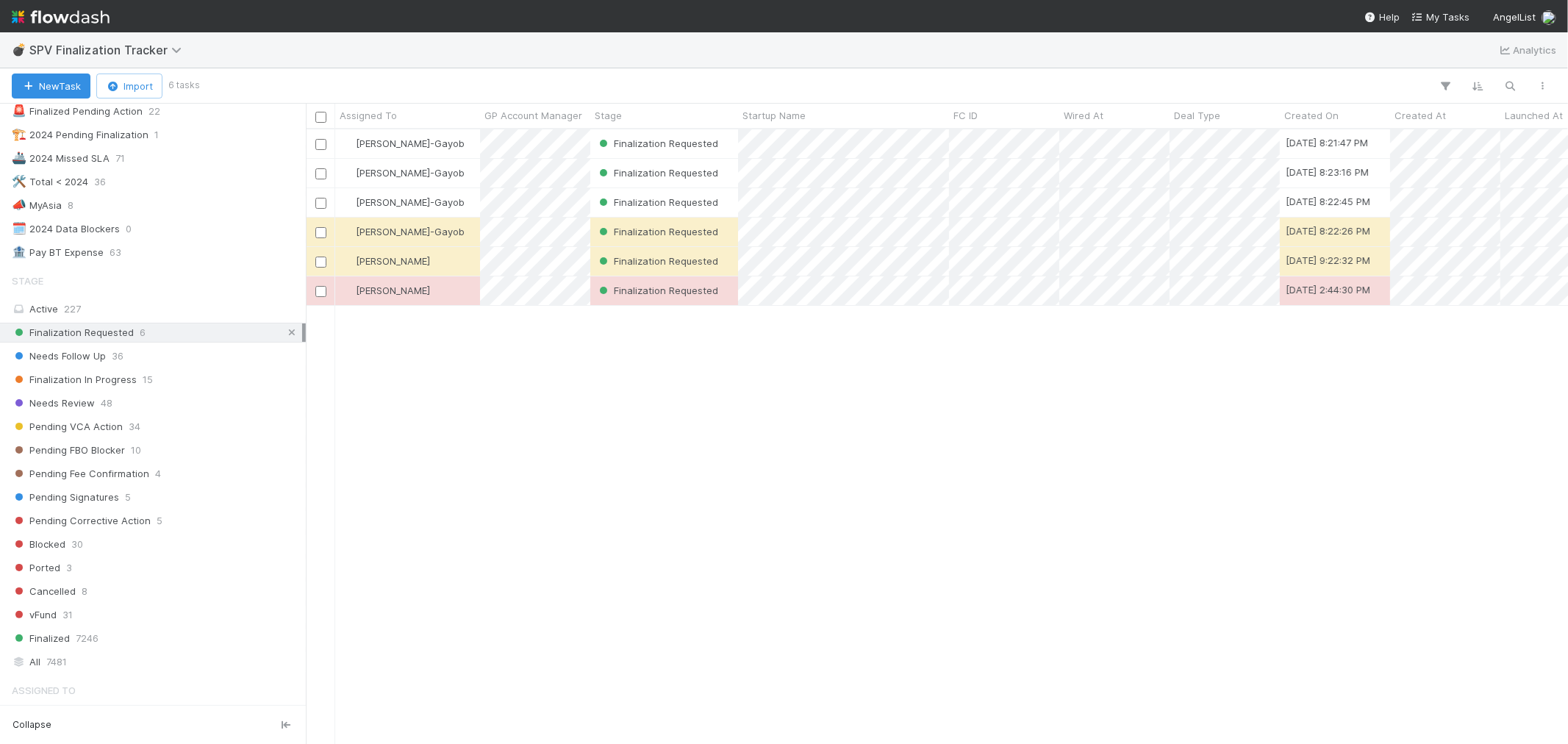
click at [284, 331] on icon at bounding box center [292, 333] width 15 height 10
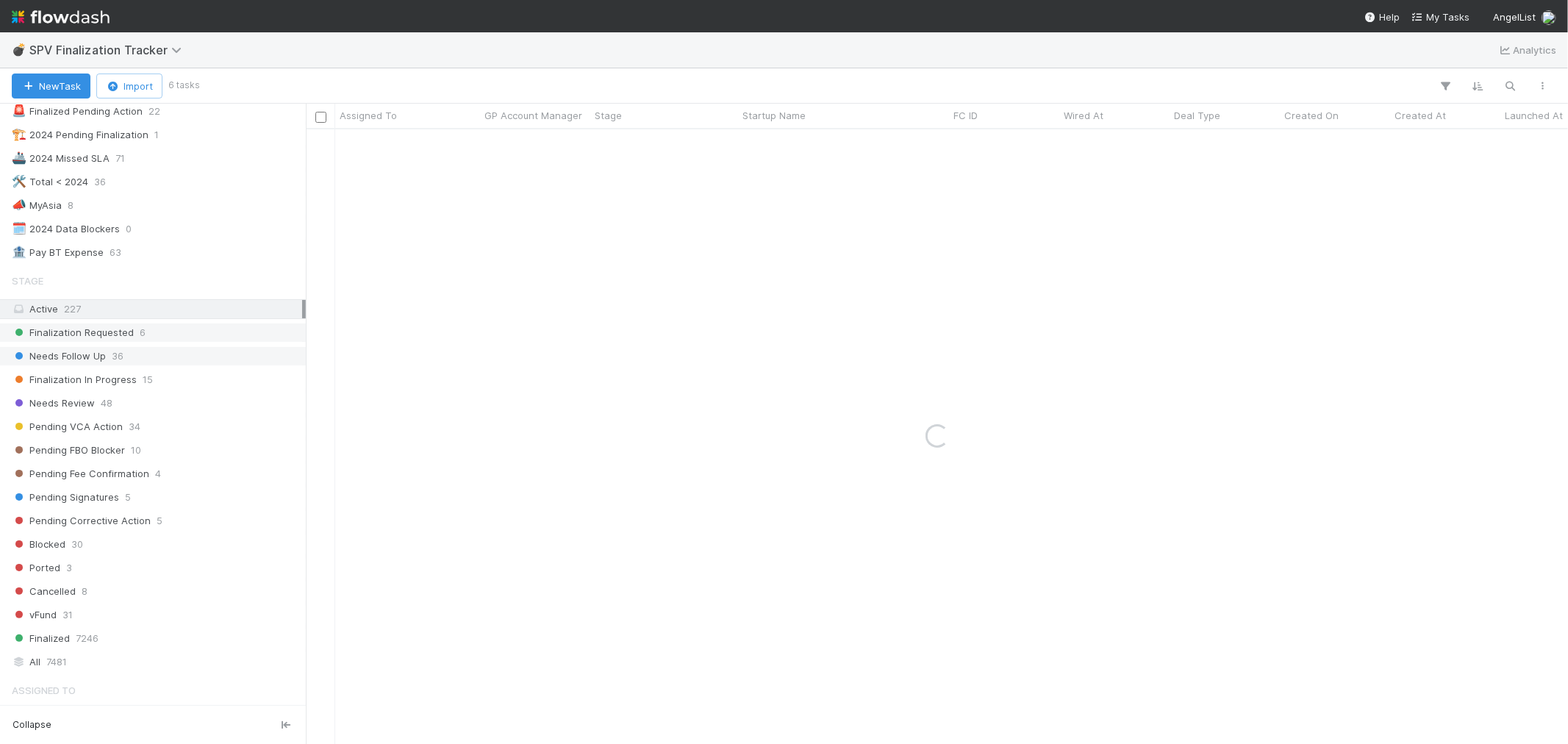
click at [173, 353] on div "Needs Follow Up 36" at bounding box center [157, 356] width 290 height 19
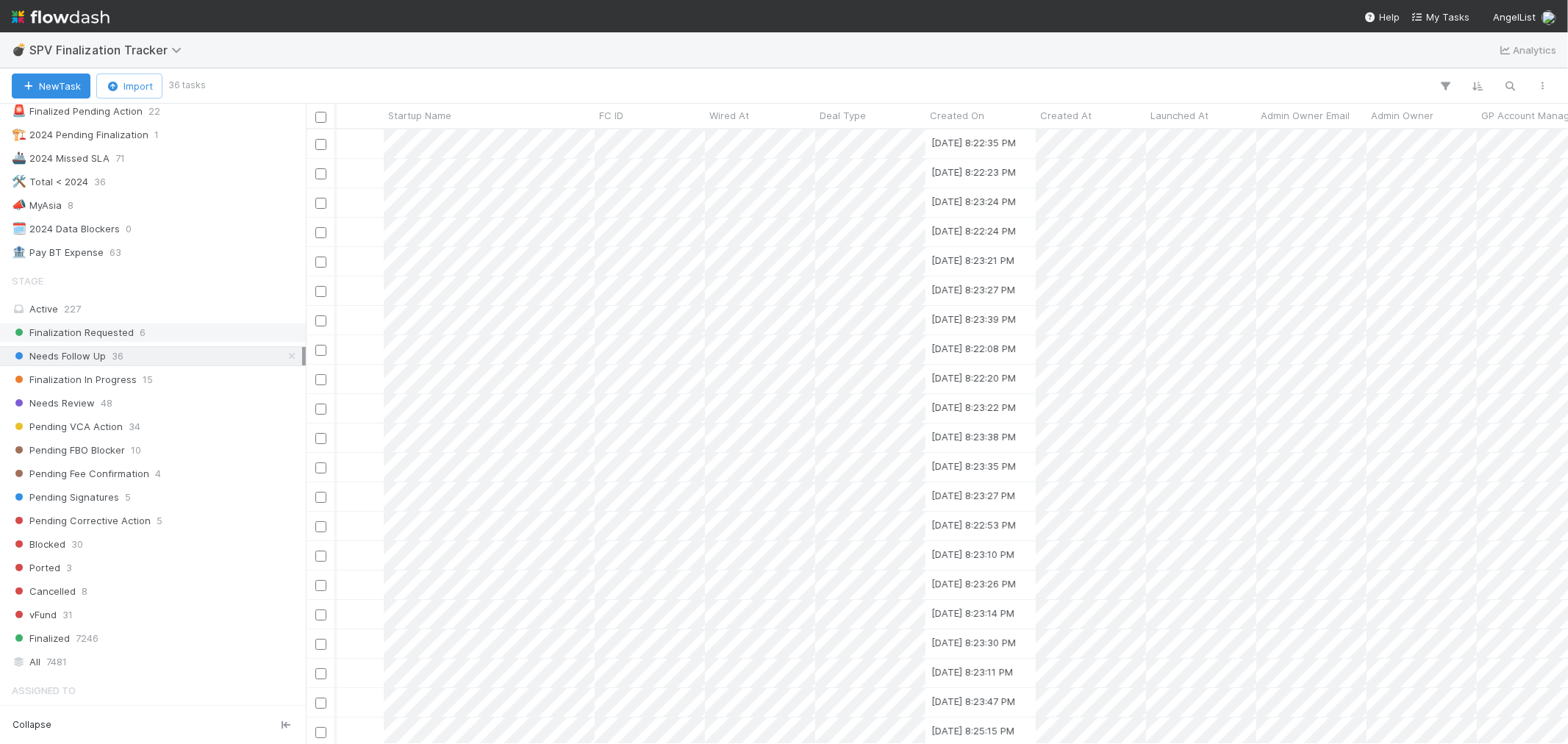
scroll to position [0, 313]
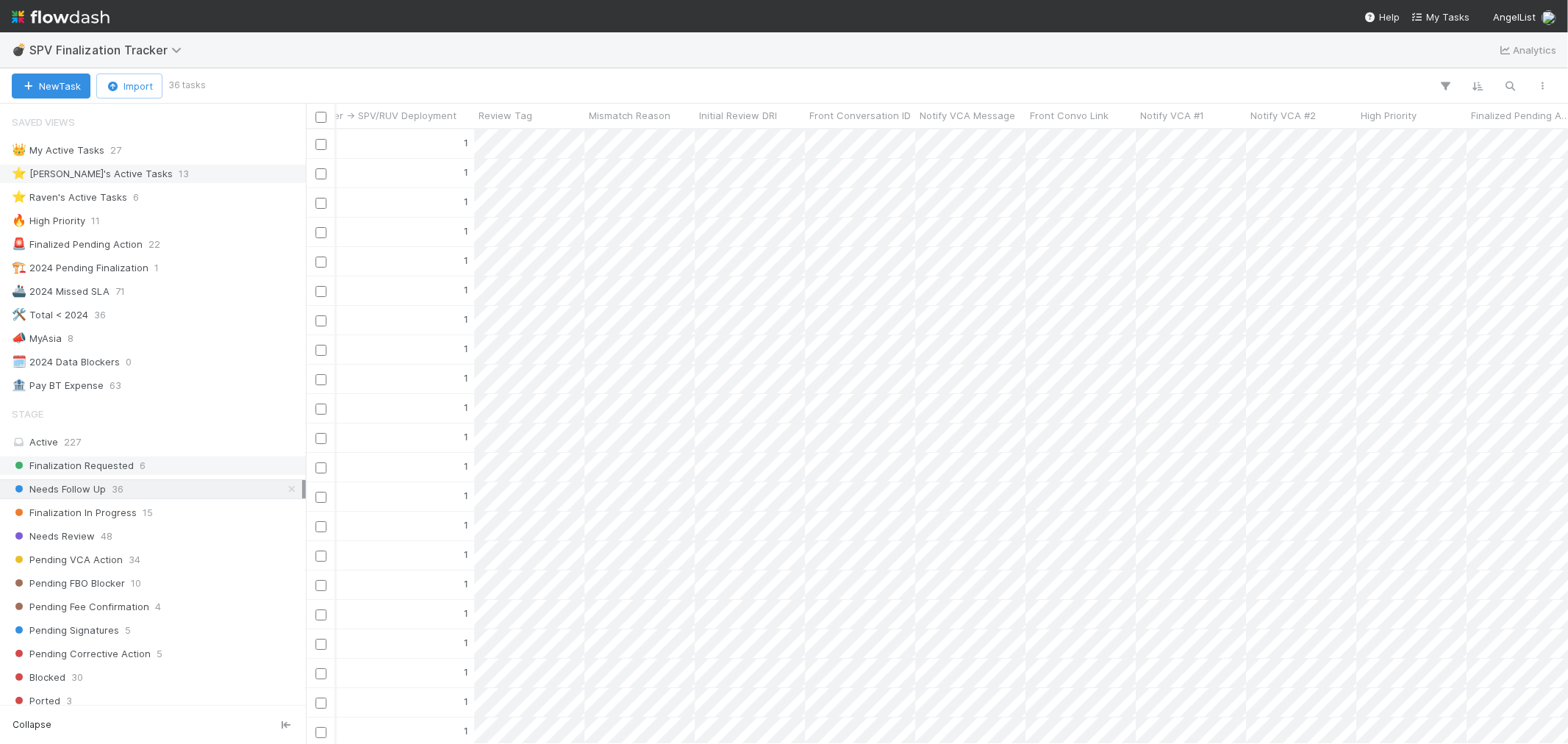
click at [84, 19] on img at bounding box center [60, 17] width 97 height 25
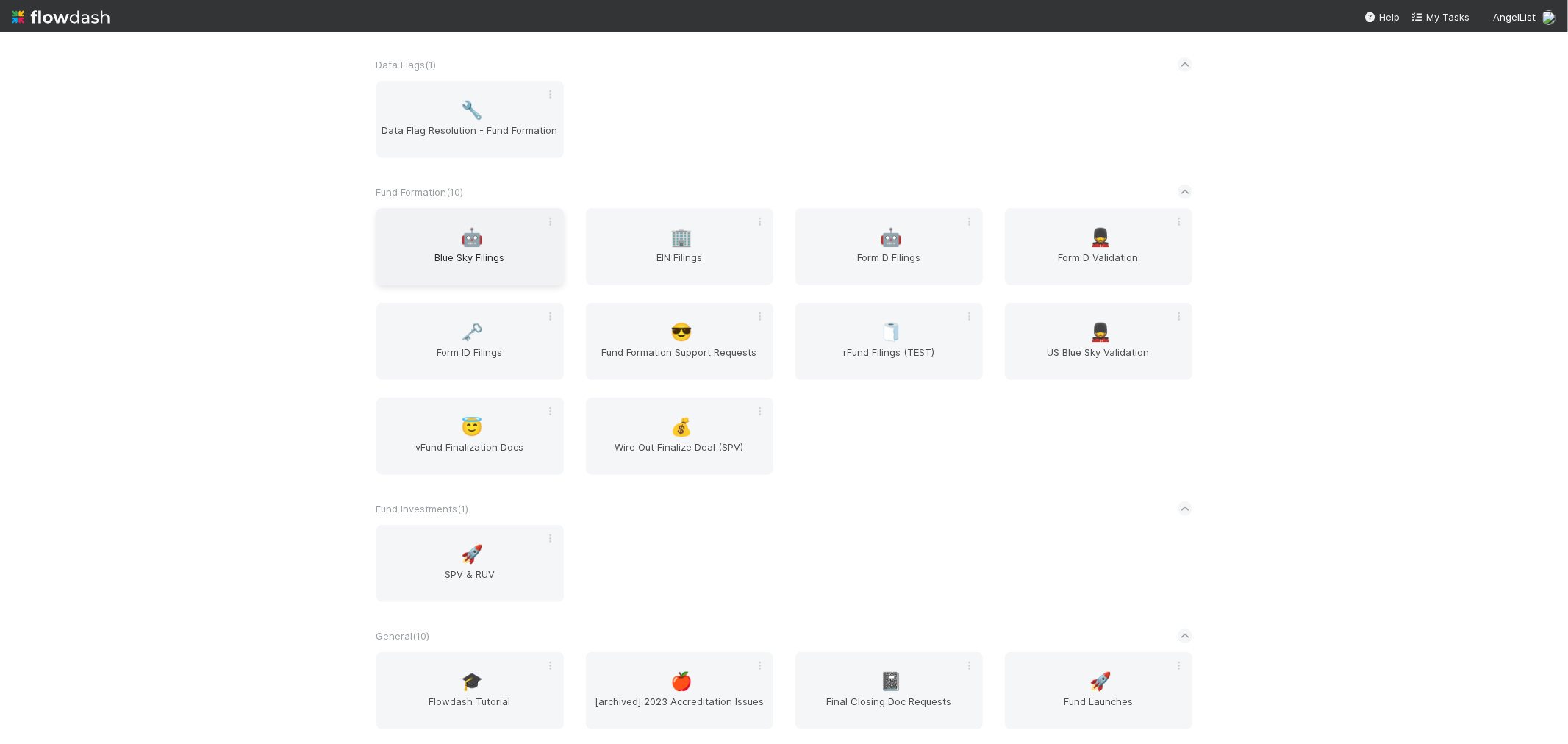
scroll to position [490, 0]
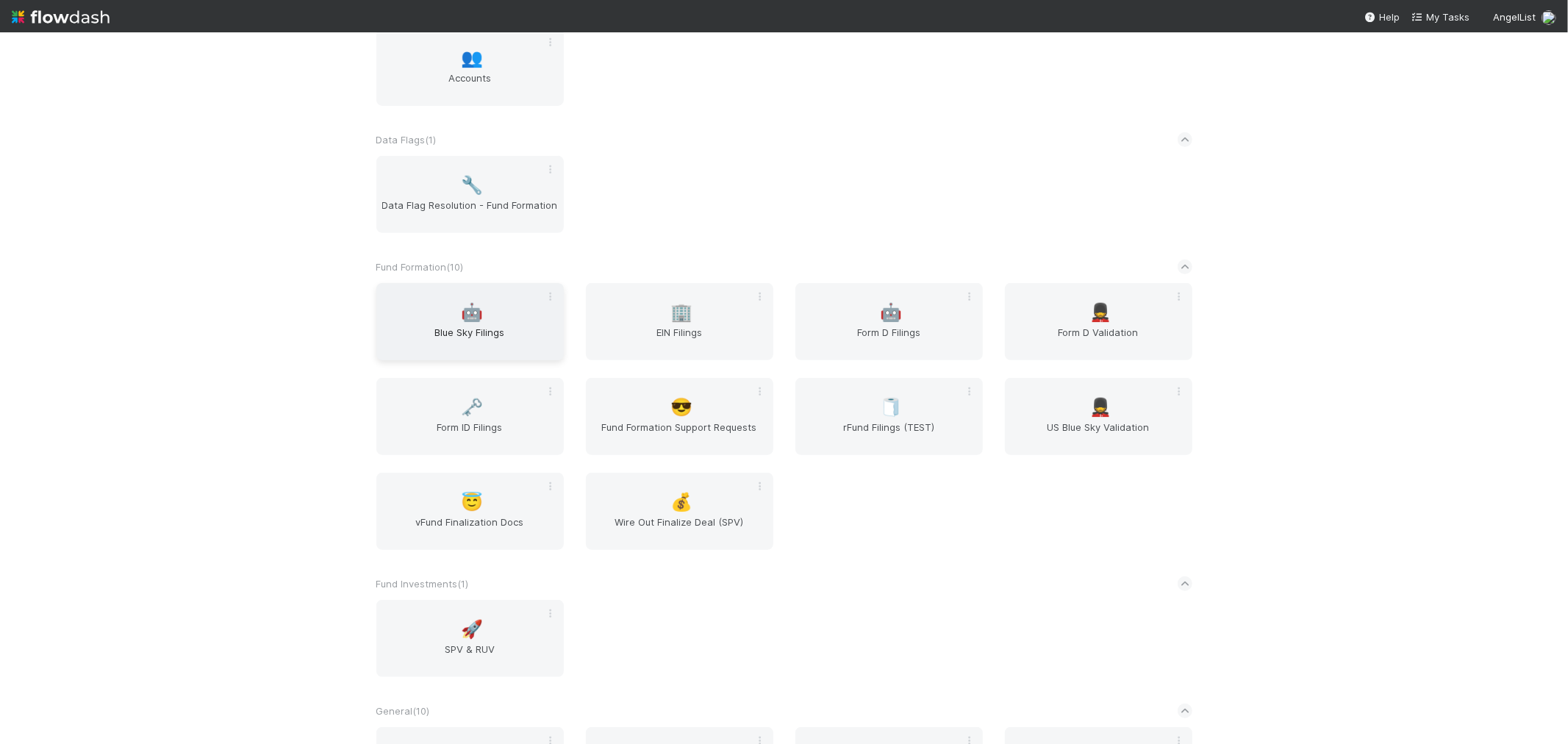
click at [508, 325] on span "Blue Sky Filings" at bounding box center [470, 340] width 176 height 30
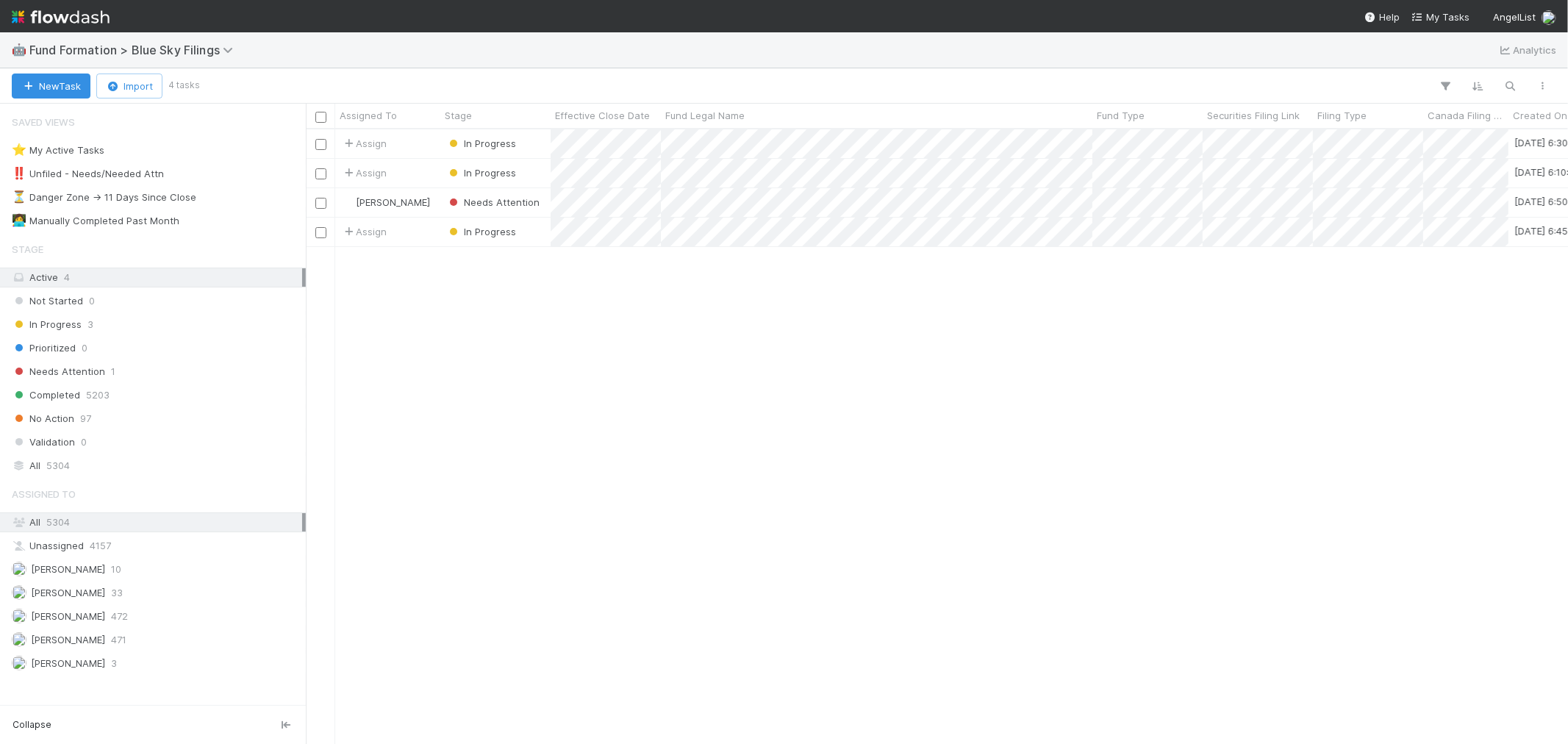
scroll to position [601, 1250]
click at [152, 158] on div "⭐ My Active Tasks 1" at bounding box center [157, 150] width 290 height 19
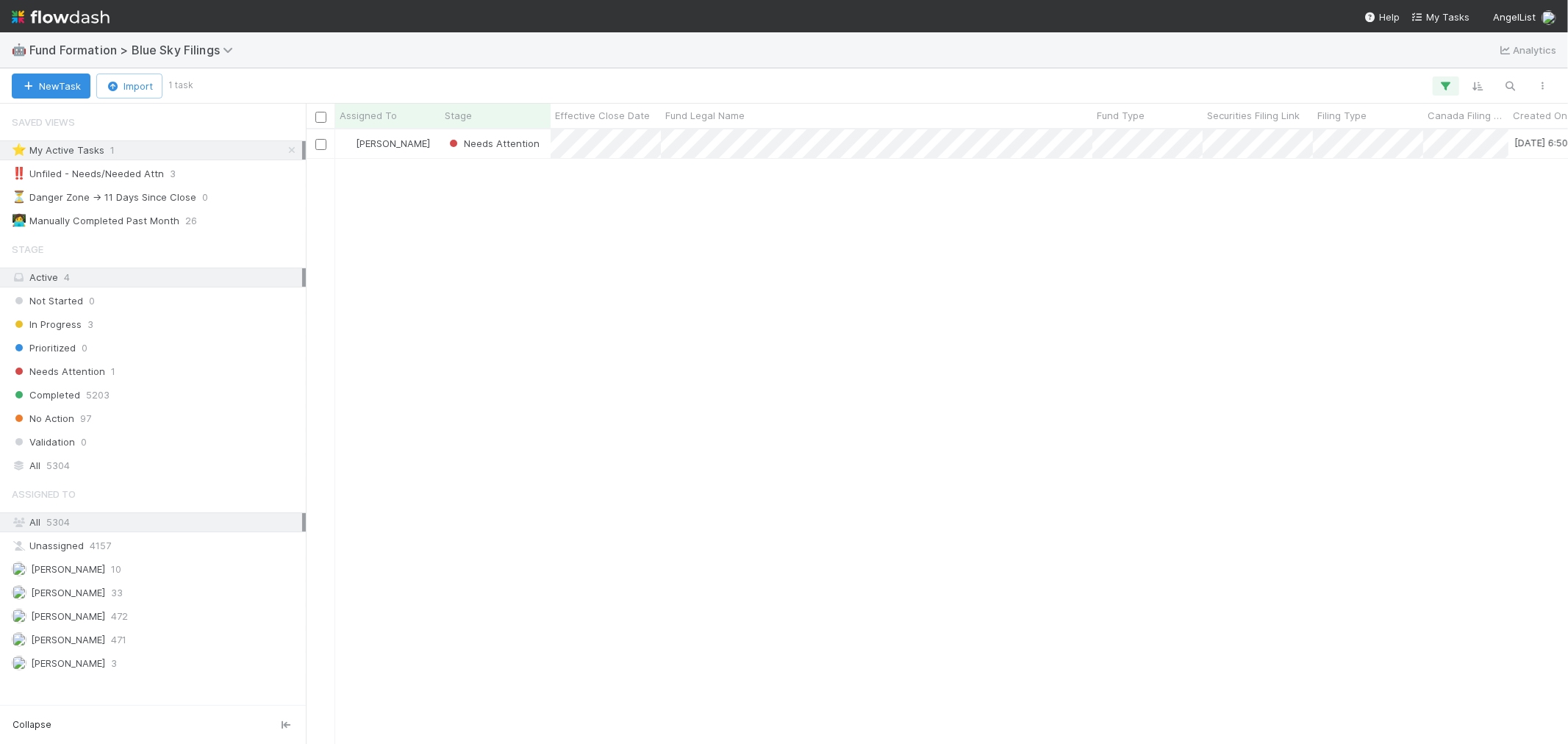
scroll to position [601, 1250]
click at [436, 150] on div "[PERSON_NAME]" at bounding box center [388, 144] width 105 height 29
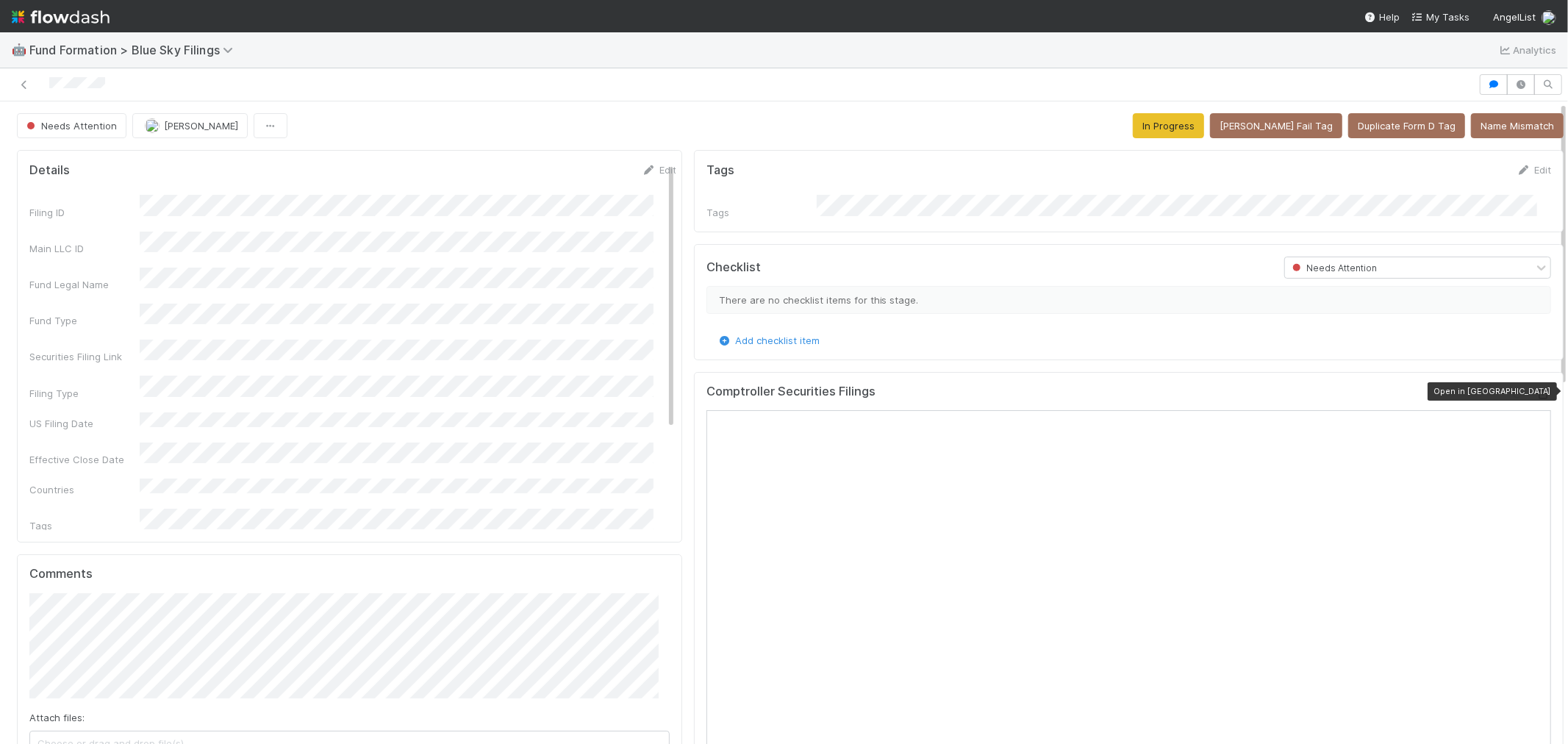
click at [1537, 390] on icon at bounding box center [1544, 394] width 15 height 10
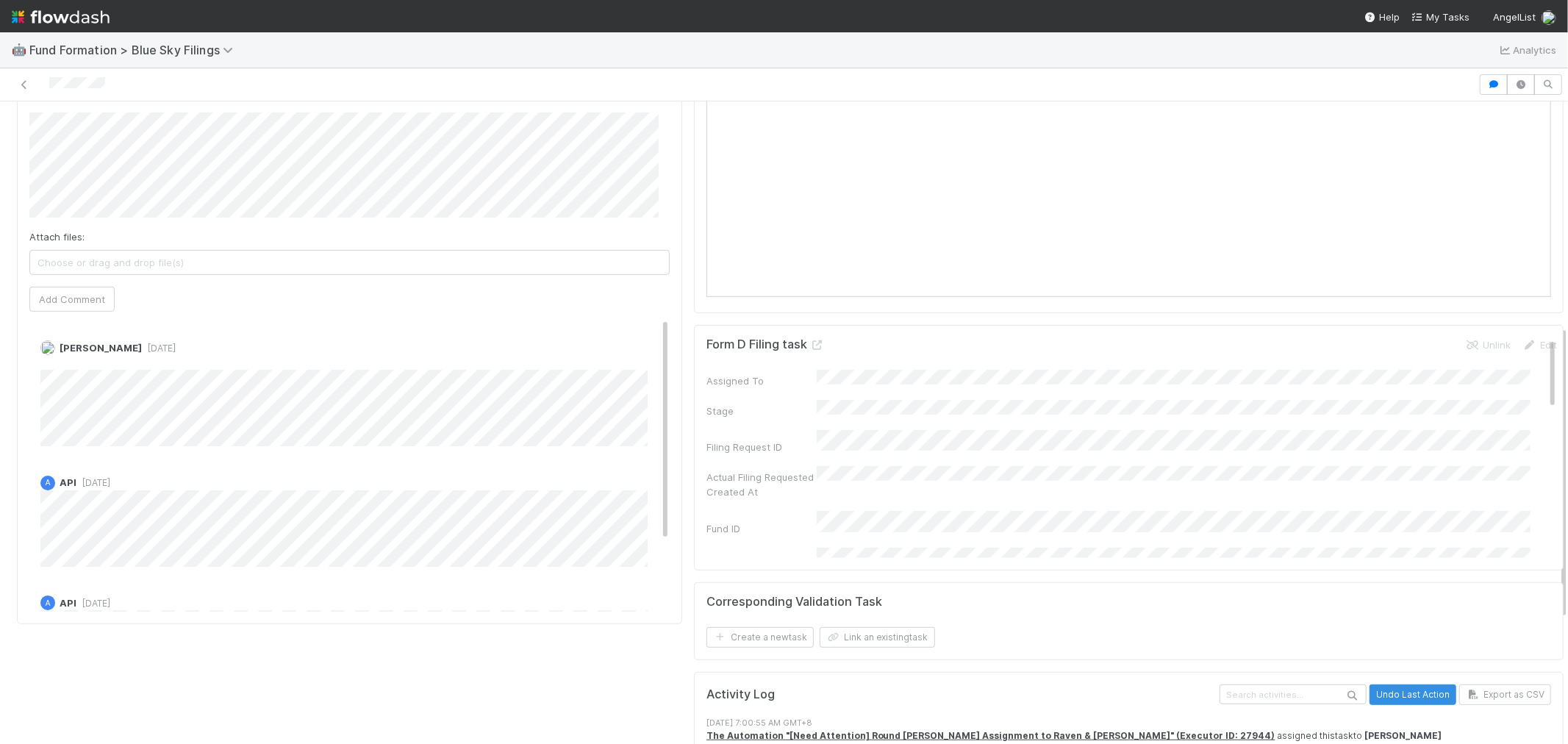
scroll to position [490, 0]
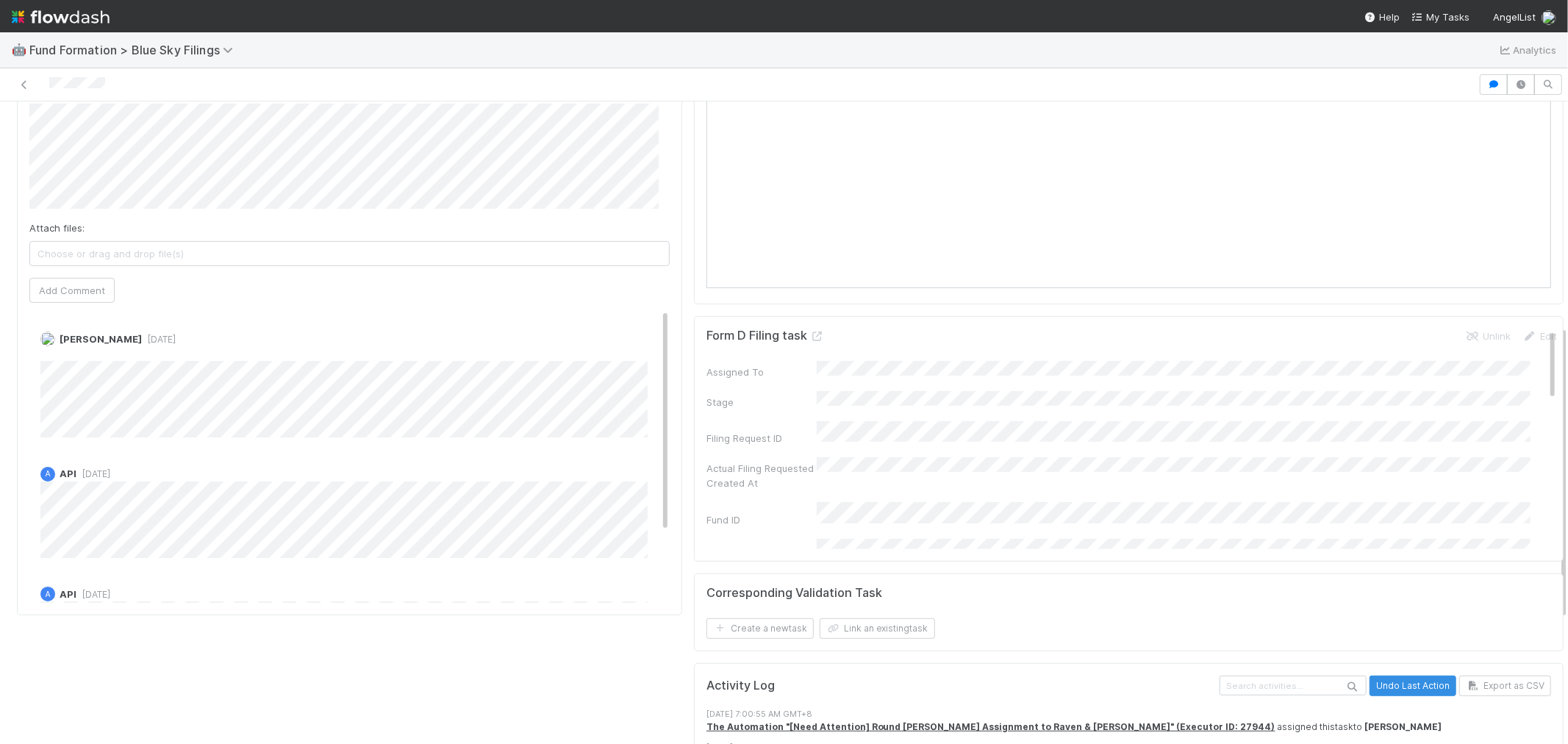
click at [254, 258] on span "Choose or drag and drop file(s)" at bounding box center [350, 254] width 639 height 24
click at [68, 292] on button "Add Comment" at bounding box center [72, 290] width 86 height 25
click at [166, 245] on span "Choose or drag and drop file(s)" at bounding box center [350, 254] width 639 height 24
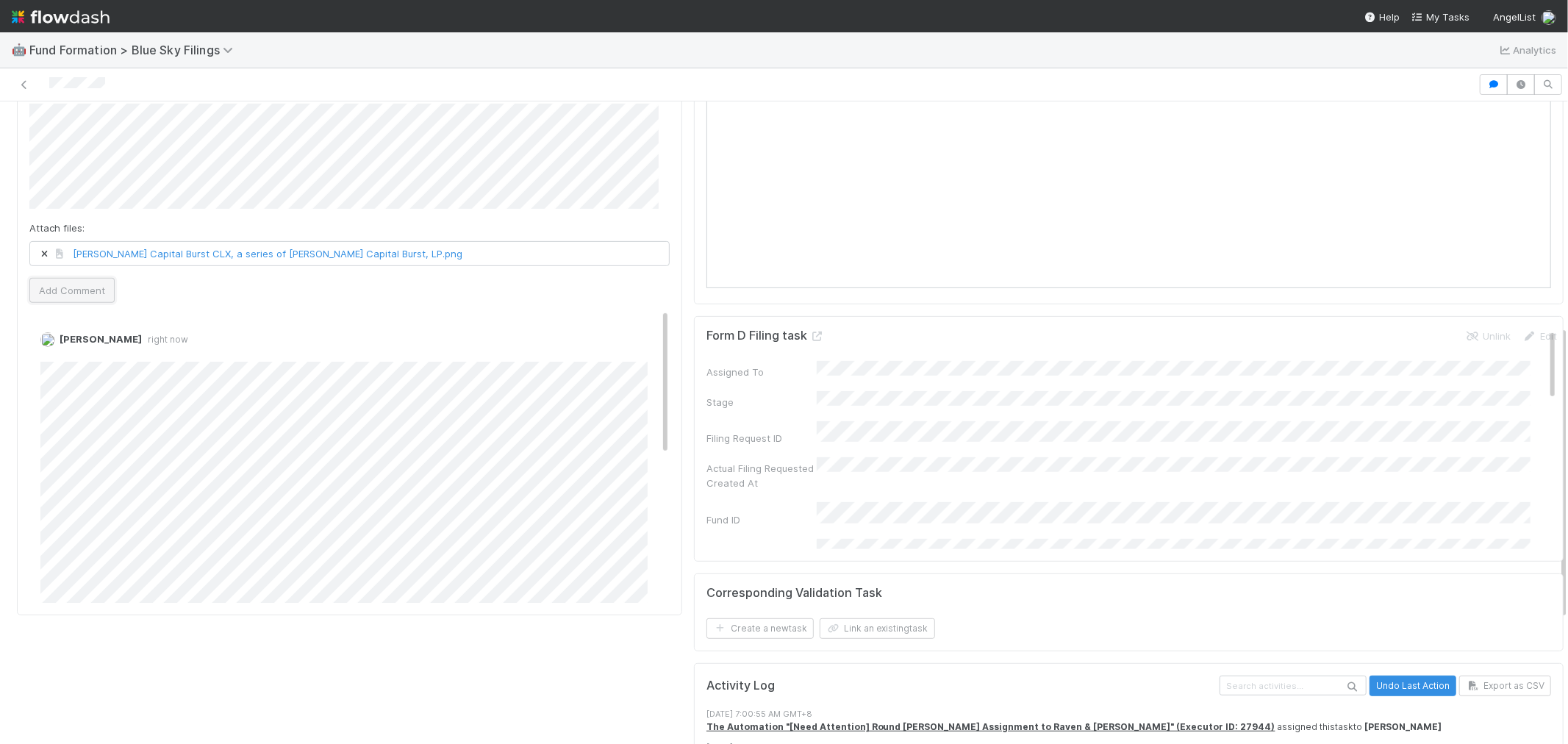
click at [80, 286] on button "Add Comment" at bounding box center [72, 290] width 86 height 25
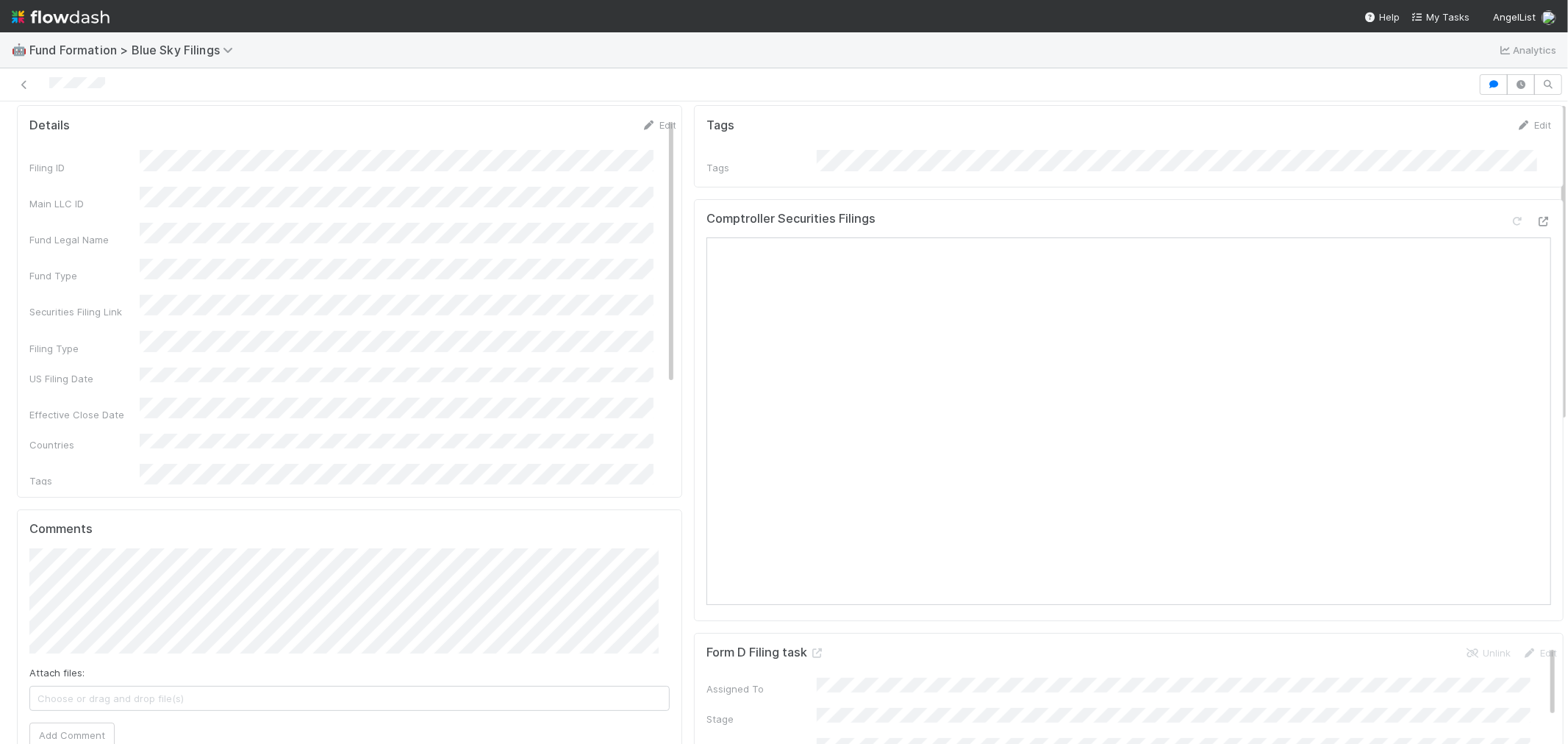
scroll to position [0, 0]
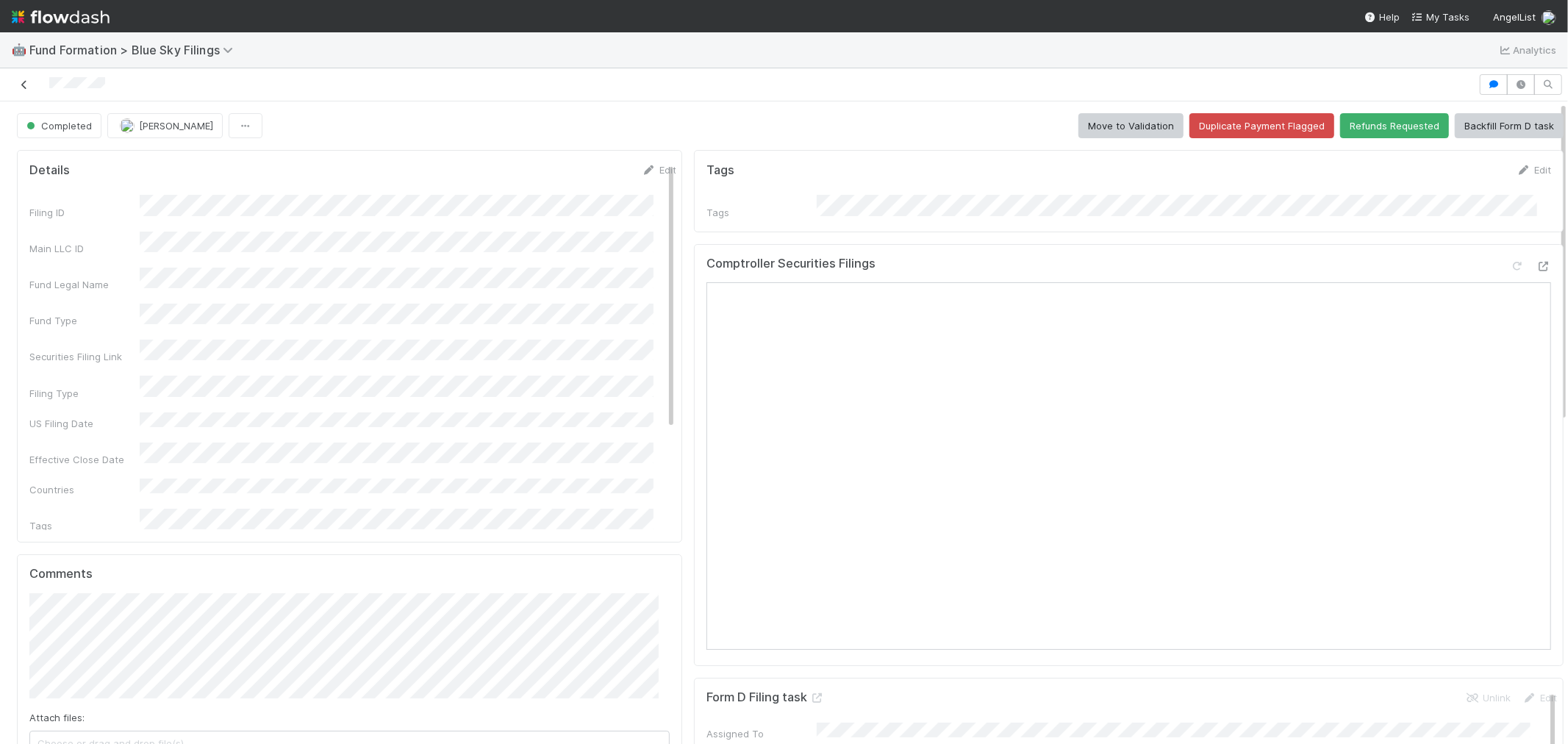
click at [19, 86] on icon at bounding box center [25, 85] width 15 height 10
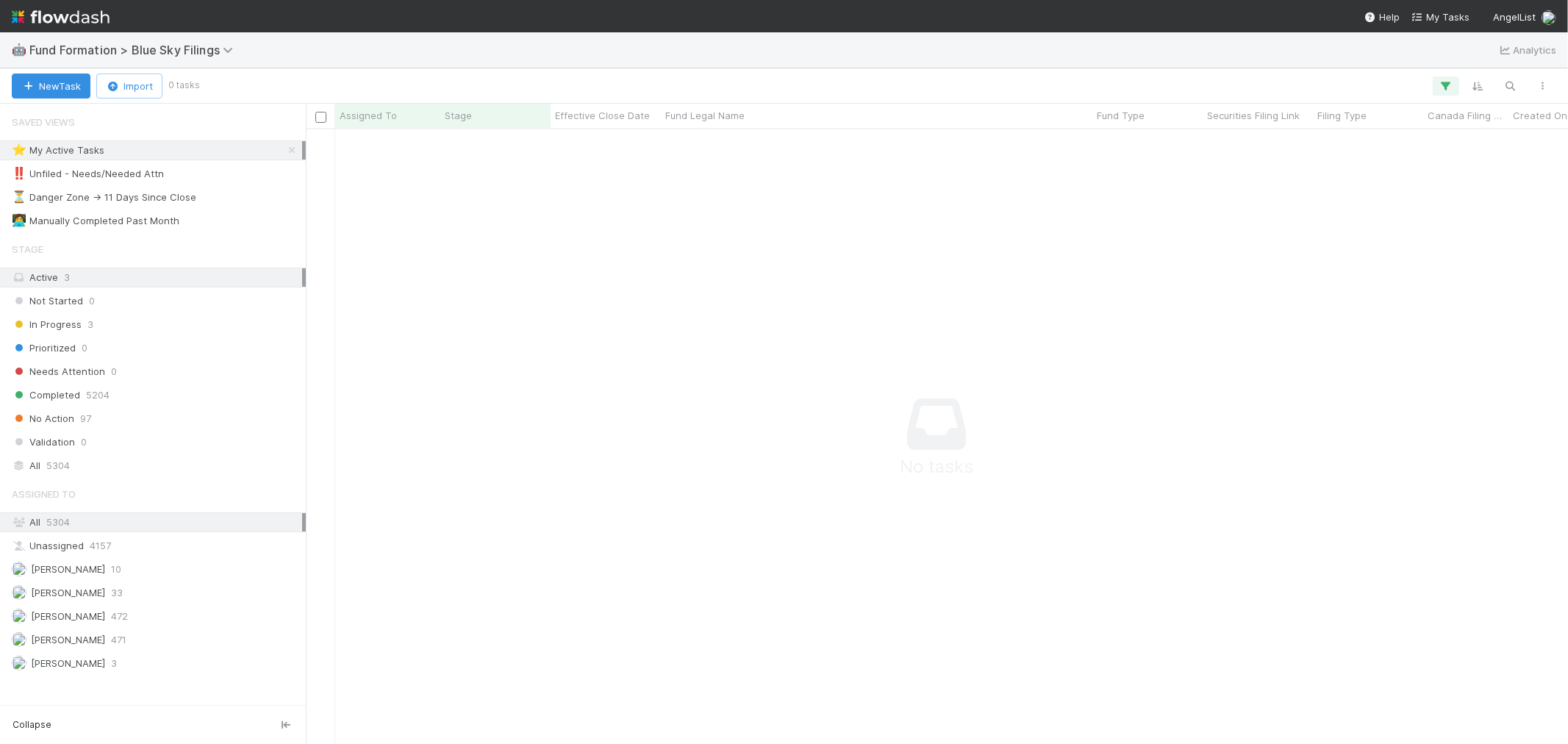
scroll to position [589, 1238]
click at [49, 16] on img at bounding box center [60, 17] width 97 height 25
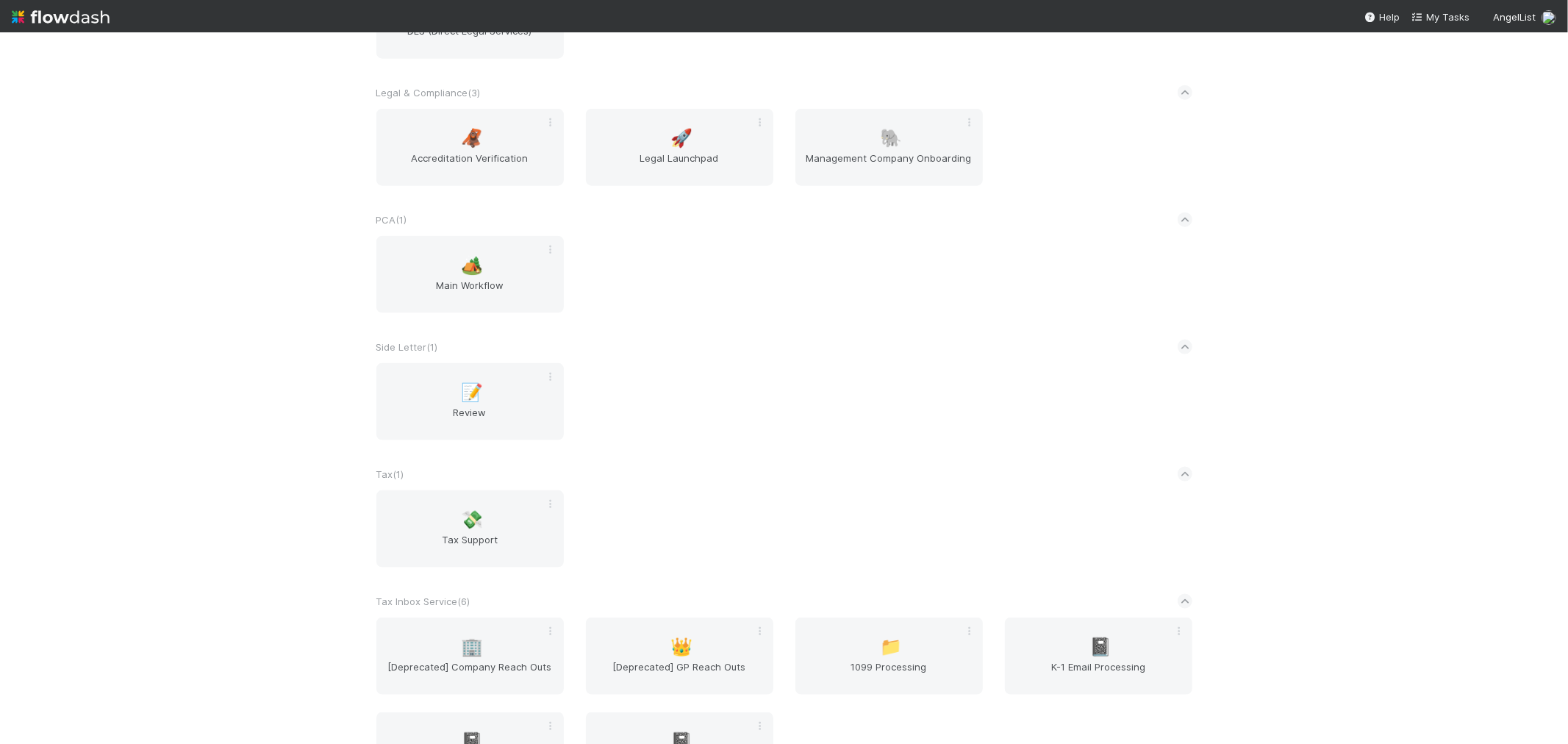
scroll to position [1797, 0]
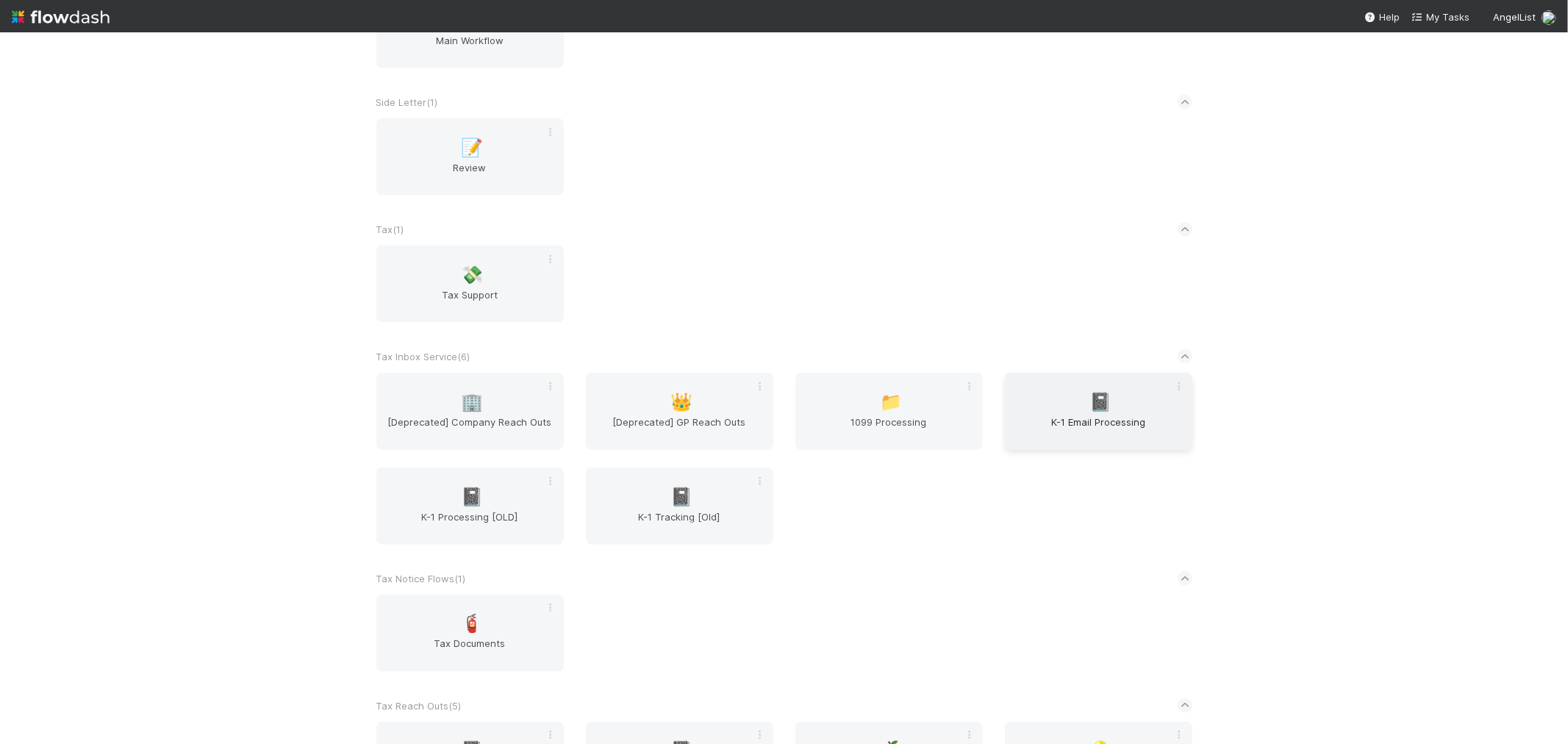
click at [1114, 423] on span "K-1 Email Processing" at bounding box center [1099, 429] width 176 height 30
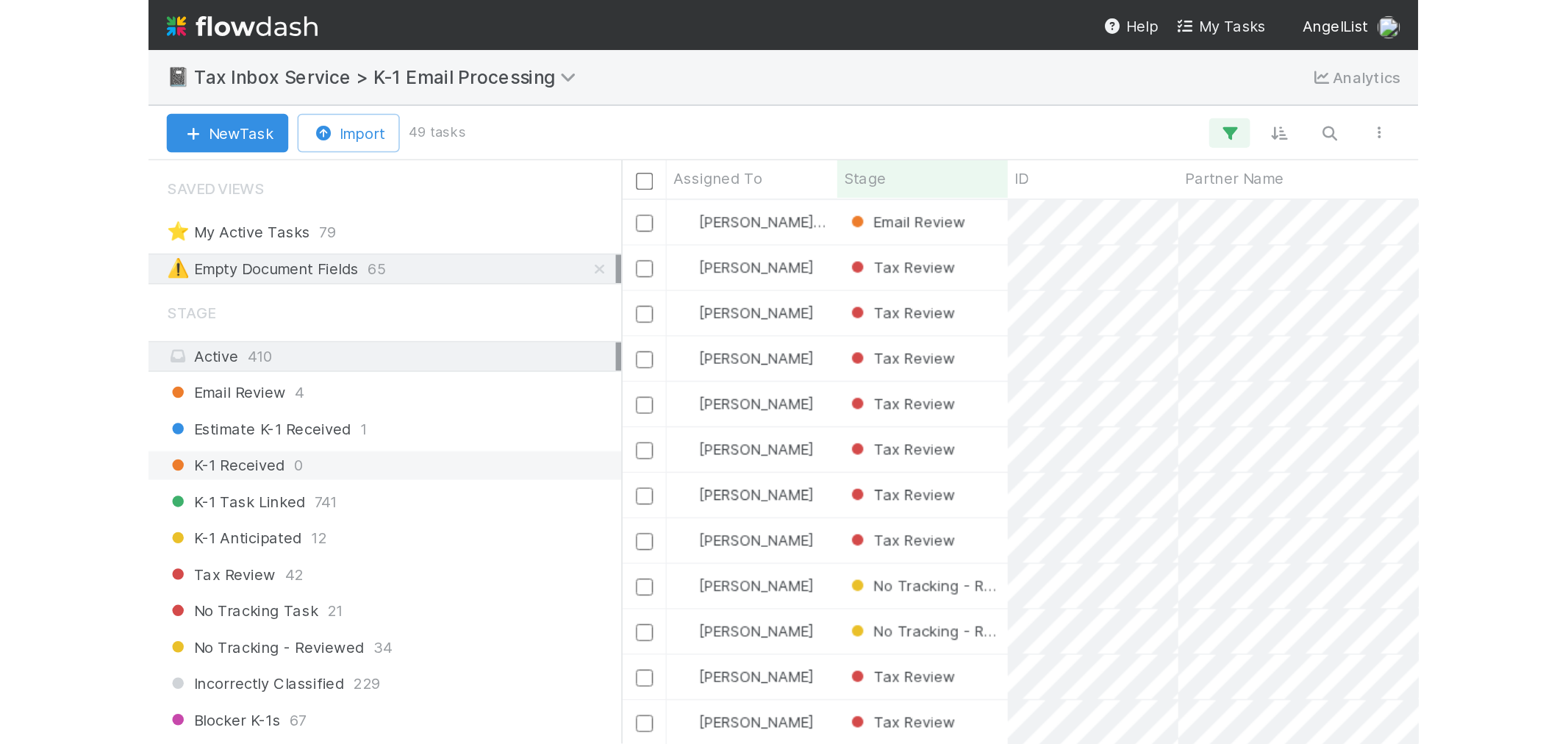
scroll to position [601, 1250]
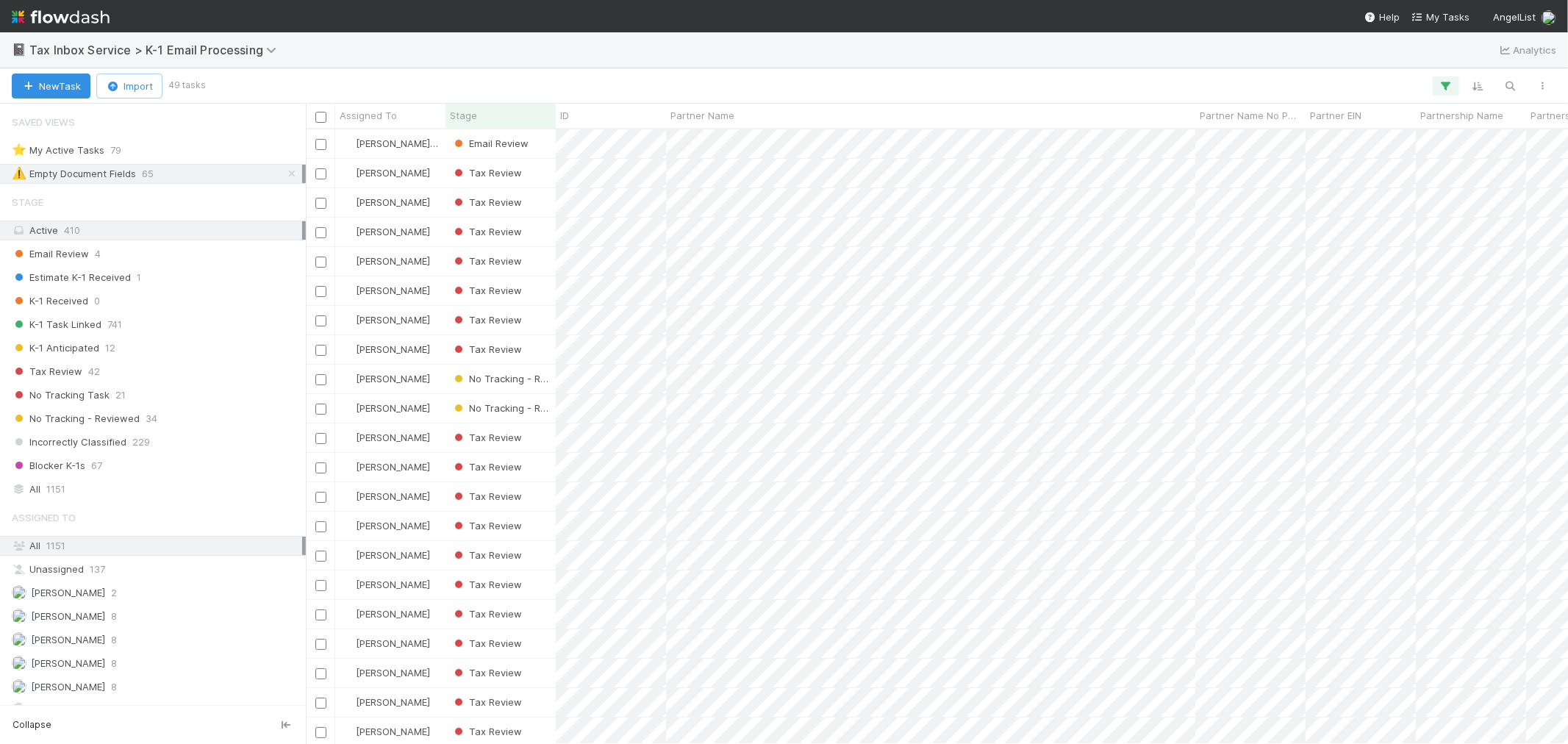
click at [77, 11] on img at bounding box center [60, 17] width 97 height 25
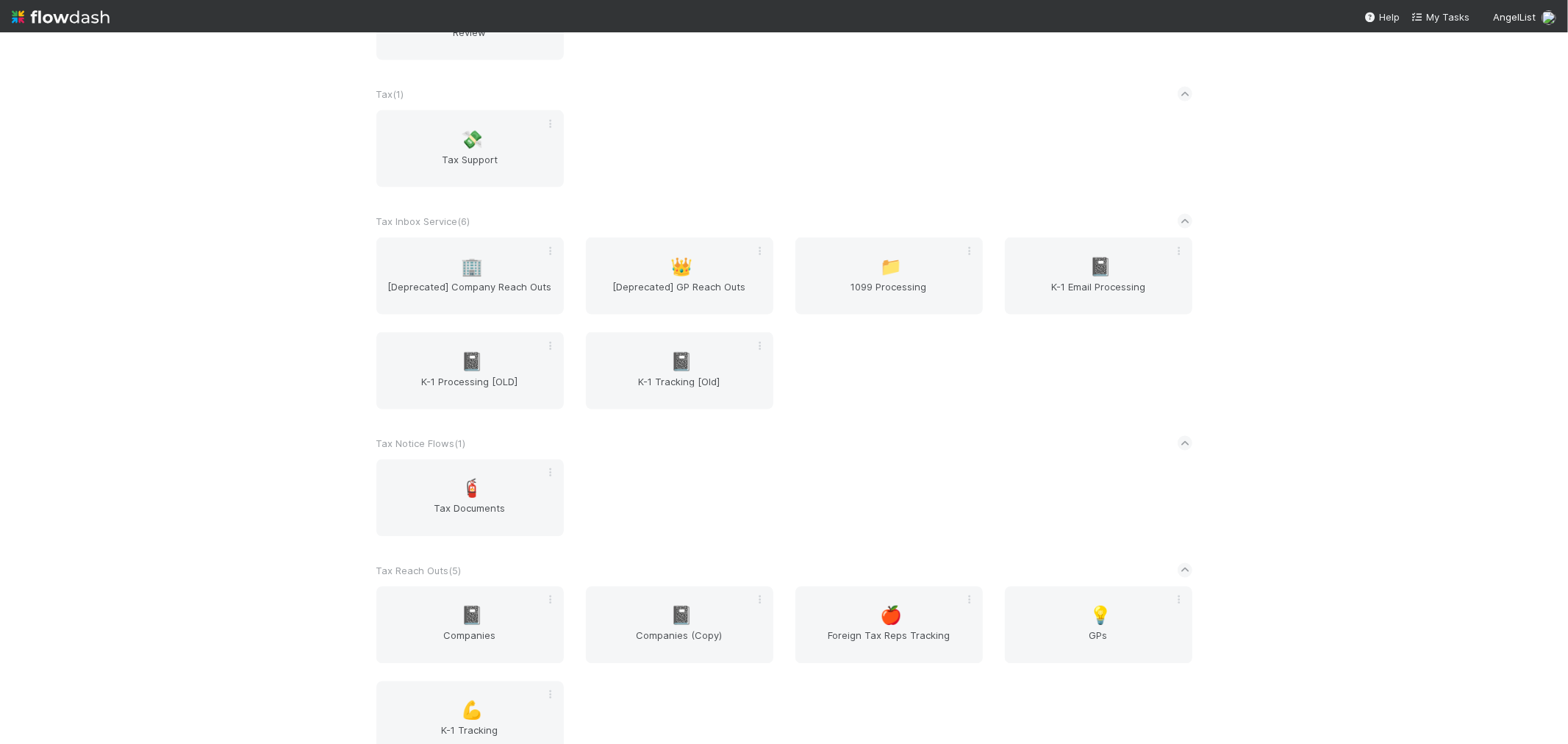
scroll to position [1986, 0]
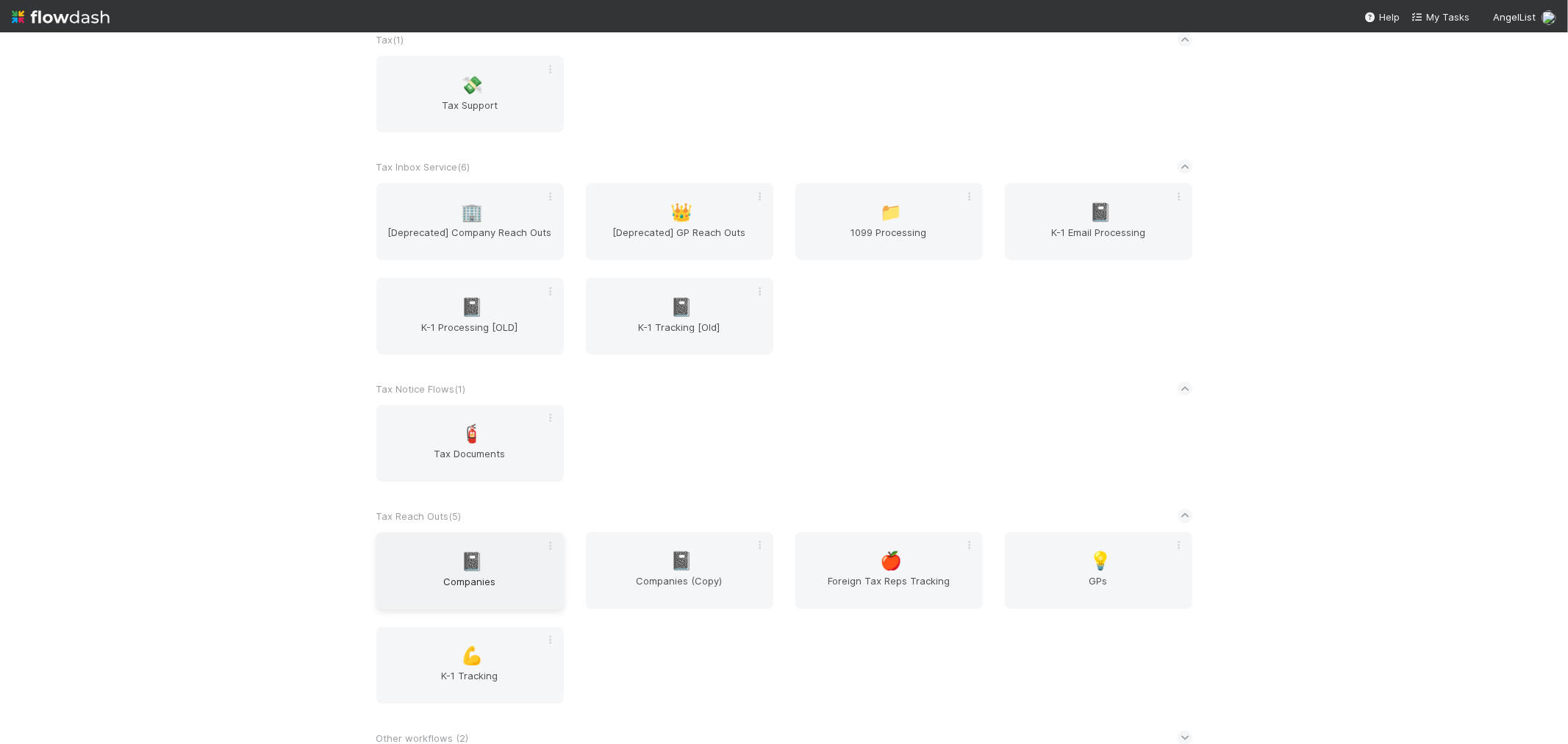
click at [456, 574] on span "Companies" at bounding box center [470, 589] width 176 height 30
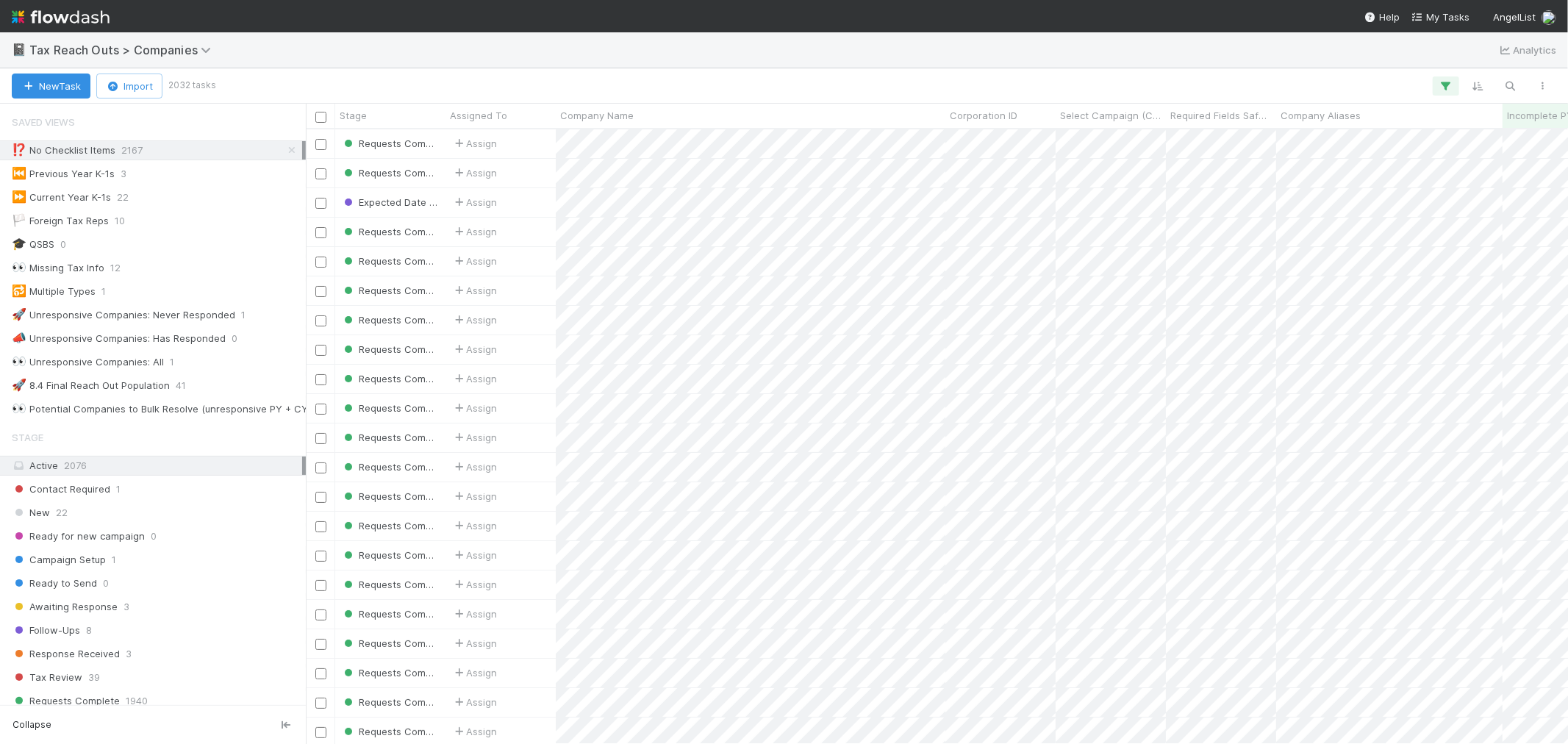
scroll to position [601, 1250]
drag, startPoint x: 277, startPoint y: 153, endPoint x: 207, endPoint y: 533, distance: 386.4
click at [284, 153] on icon at bounding box center [292, 150] width 15 height 10
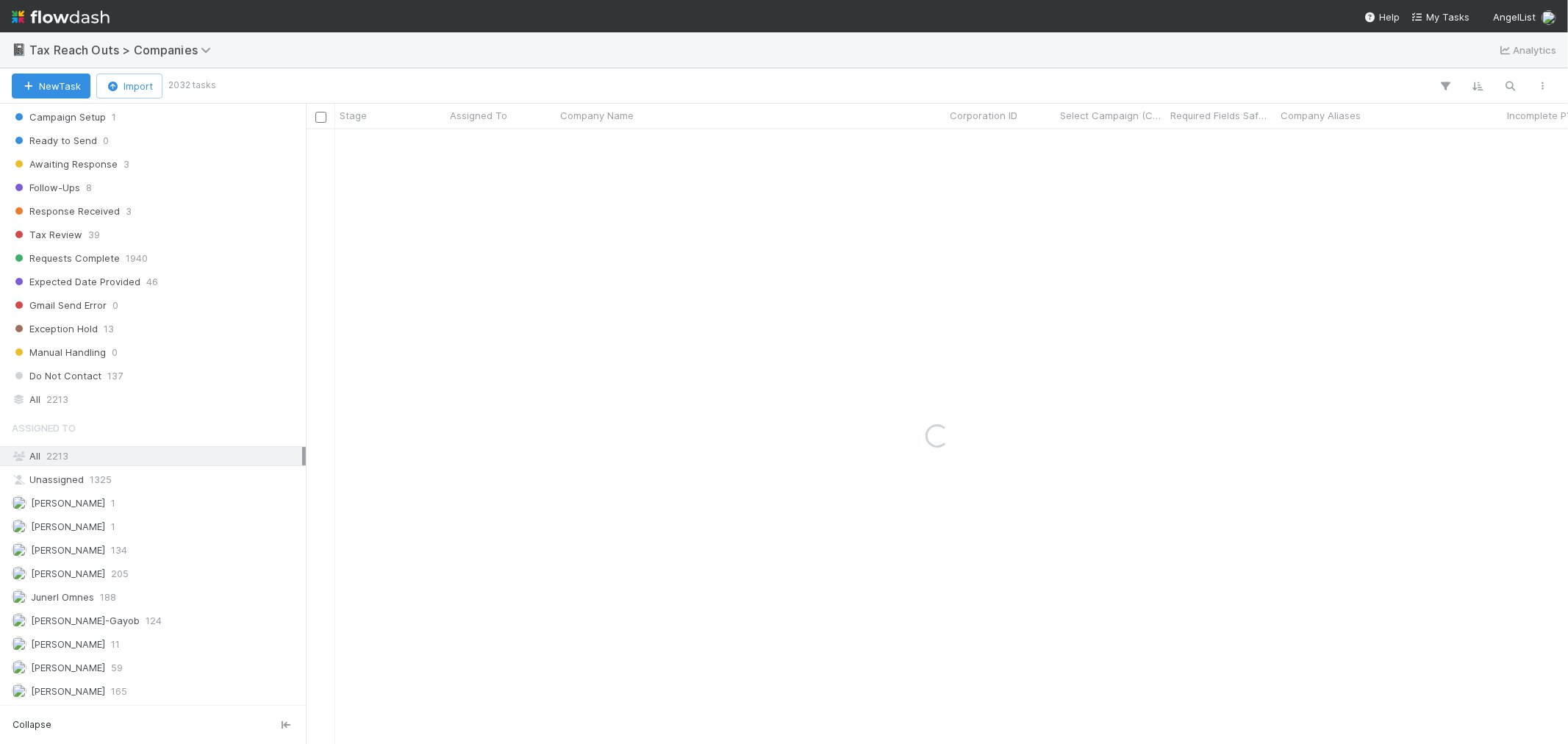
scroll to position [449, 0]
click at [106, 385] on div "Stage Active 2076 Contact Required 1 New 22 Ready for new campaign 0 Campaign S…" at bounding box center [153, 194] width 306 height 429
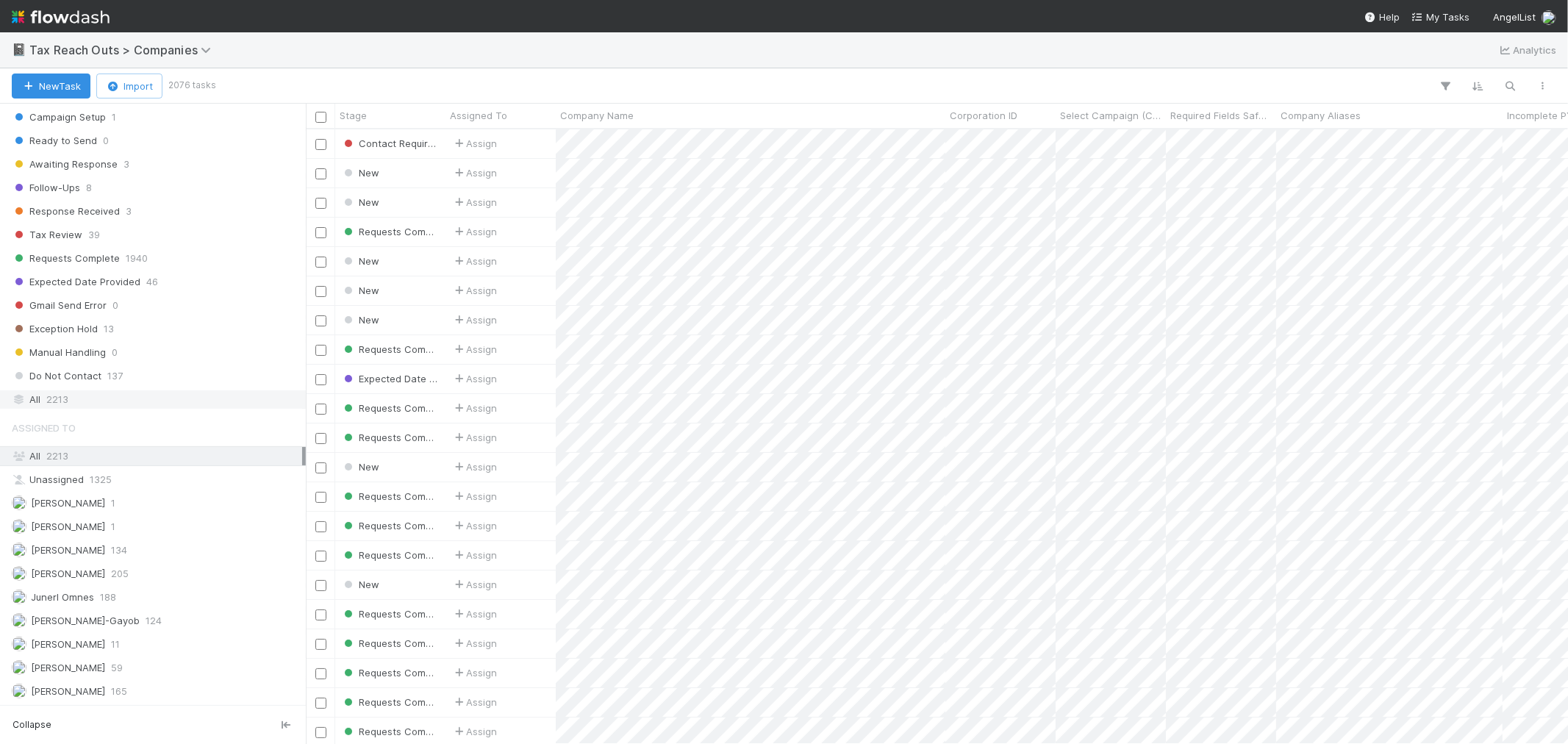
scroll to position [601, 1250]
click at [83, 403] on div "All 2213" at bounding box center [157, 400] width 290 height 19
click at [1506, 86] on icon "button" at bounding box center [1511, 86] width 15 height 13
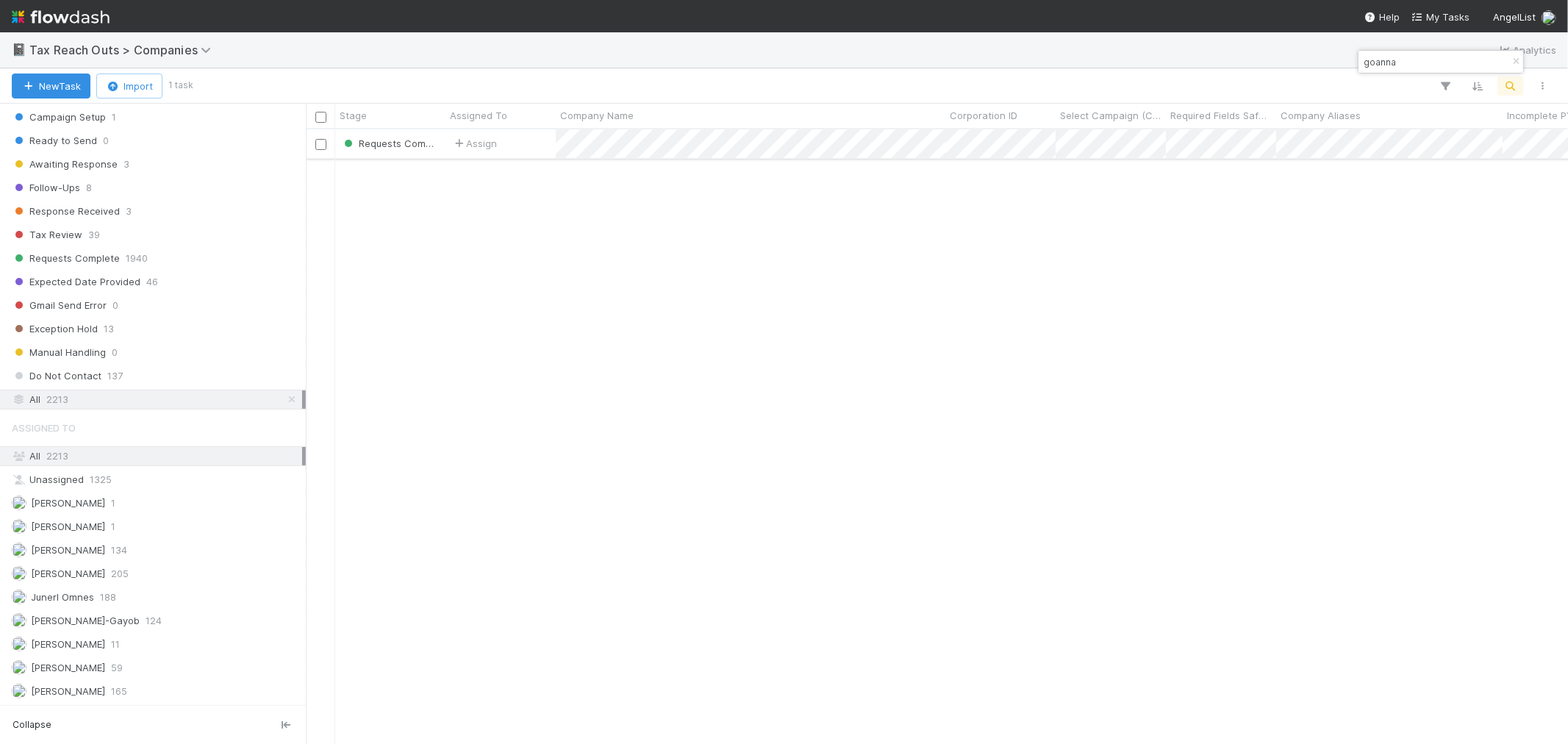
type input "goanna"
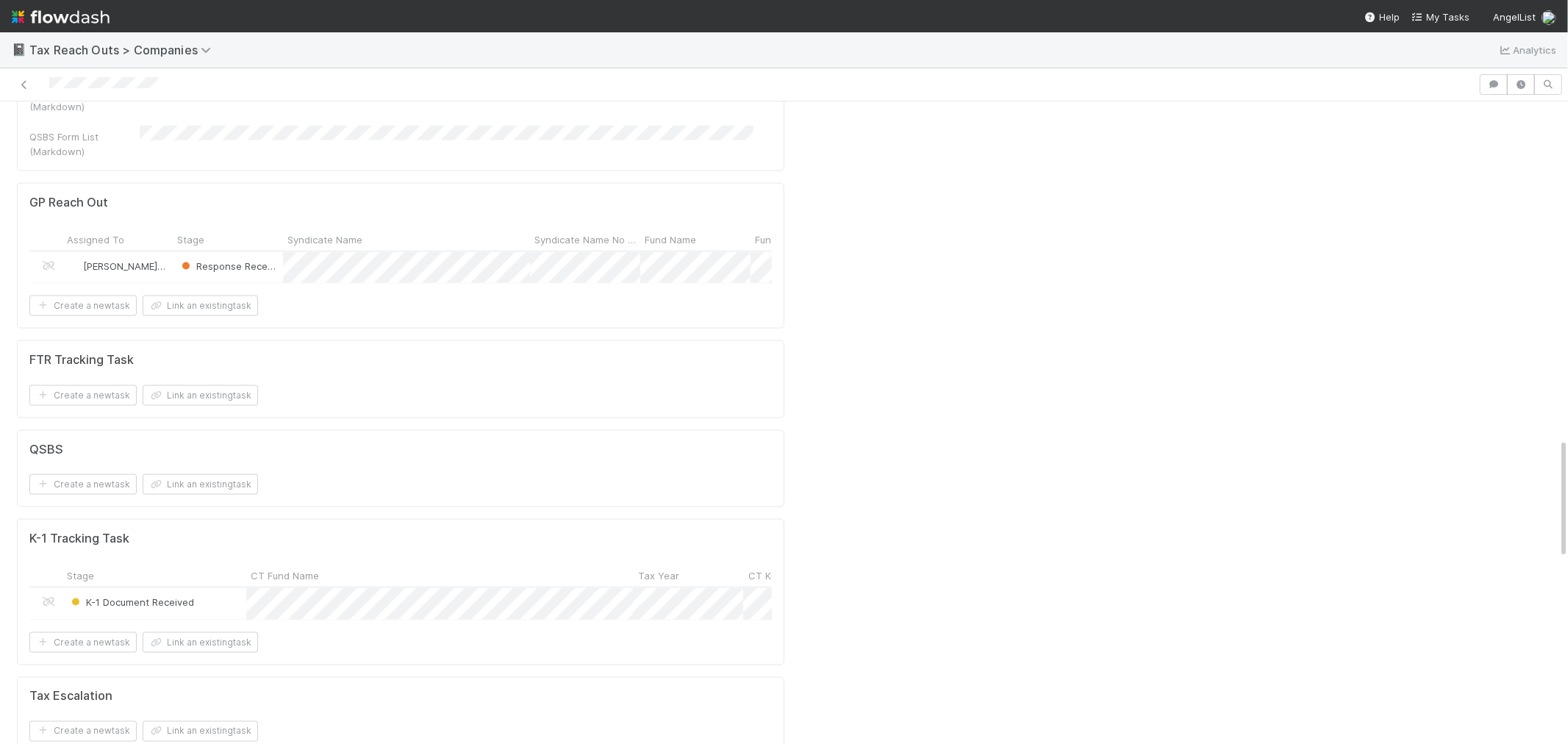
scroll to position [1797, 0]
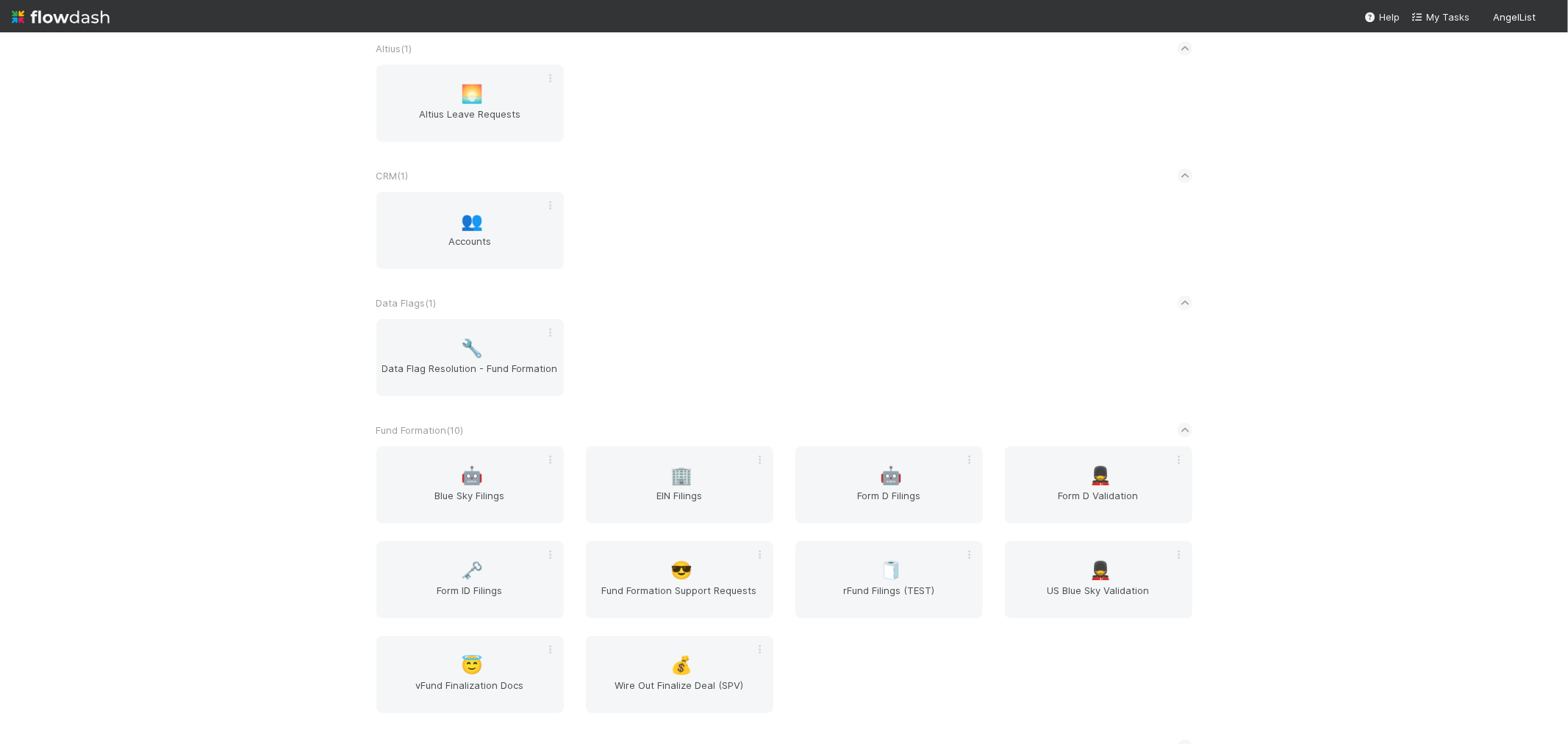
scroll to position [571, 0]
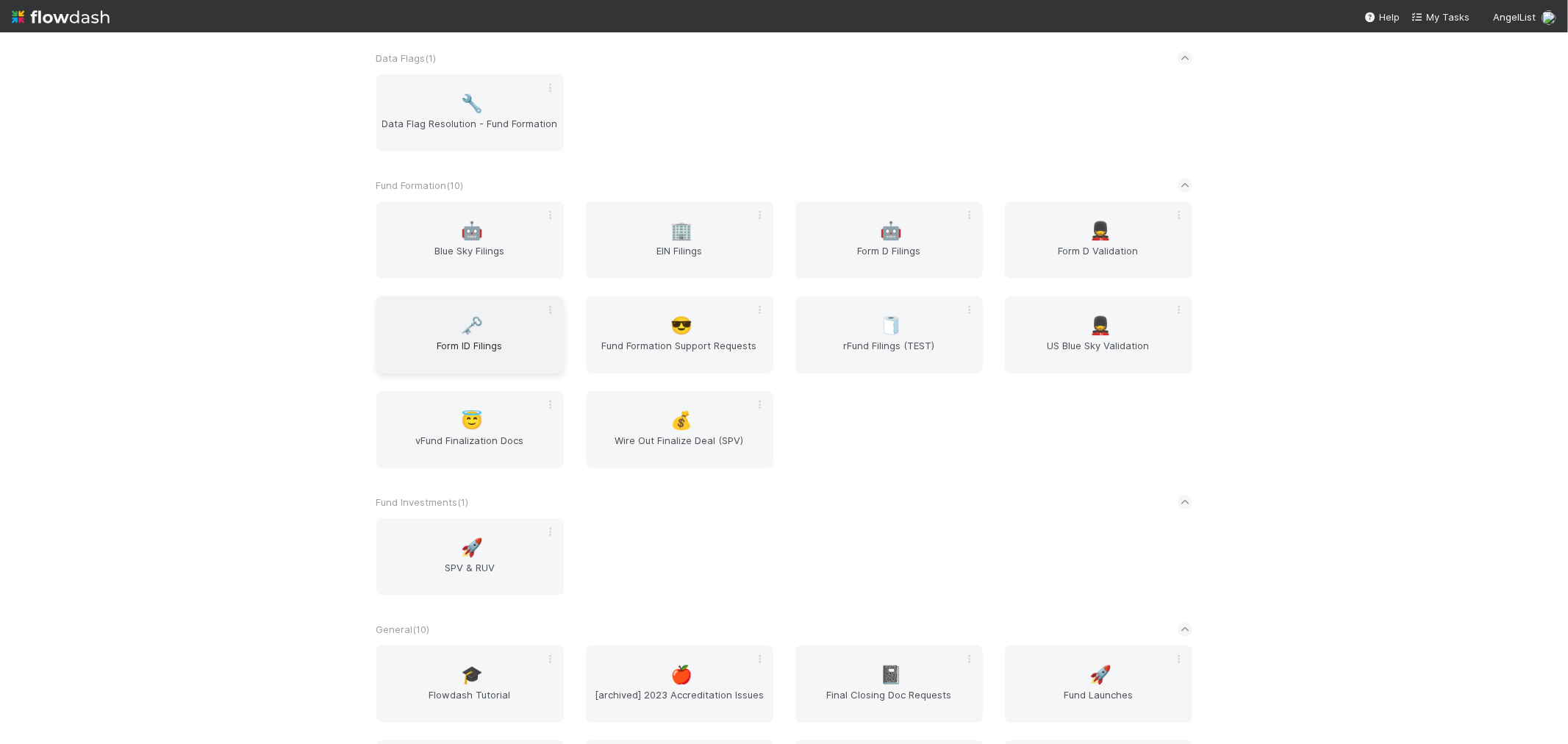
click at [496, 344] on span "Form ID Filings" at bounding box center [470, 353] width 176 height 30
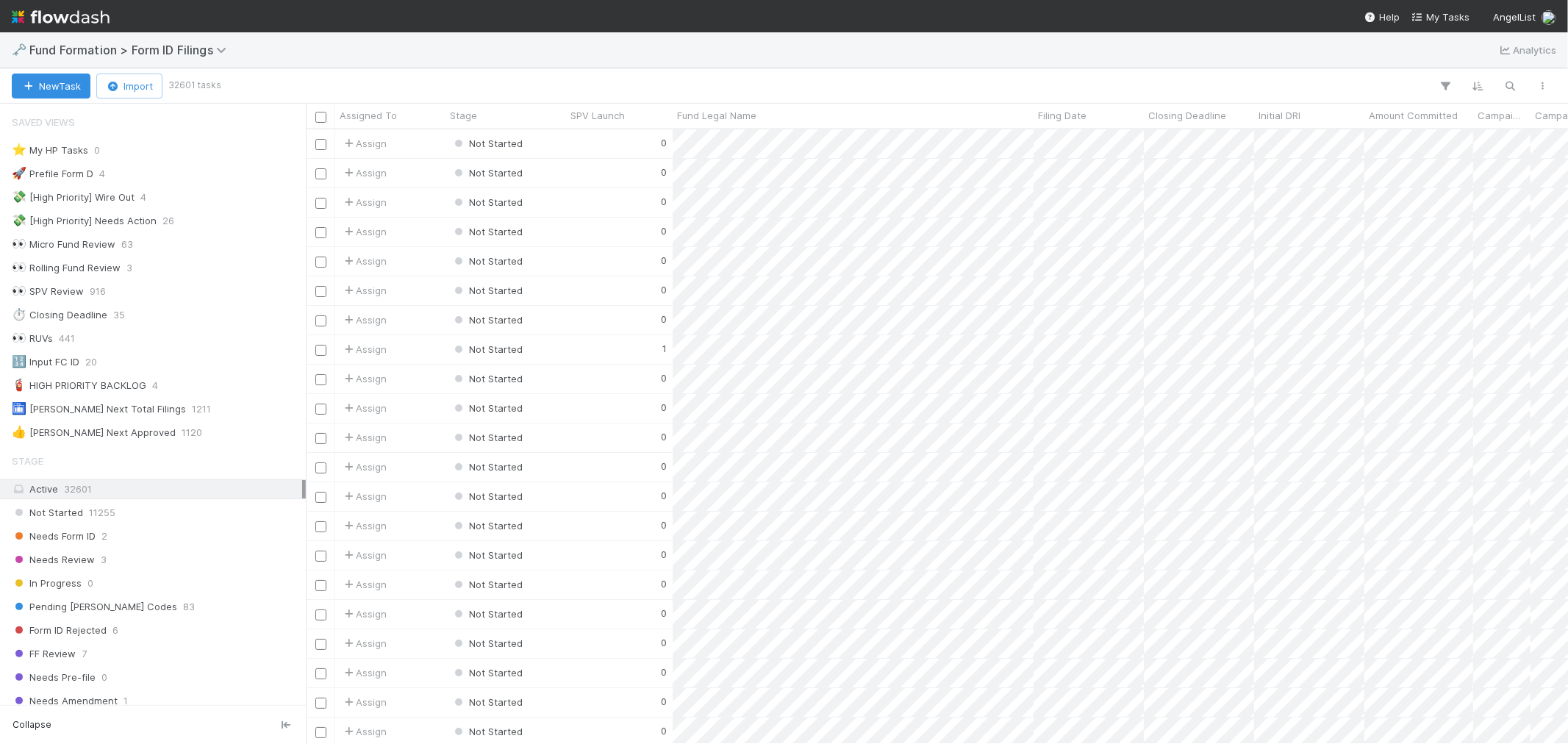
scroll to position [12, 12]
click at [125, 537] on div "Needs Form ID 2" at bounding box center [157, 536] width 290 height 19
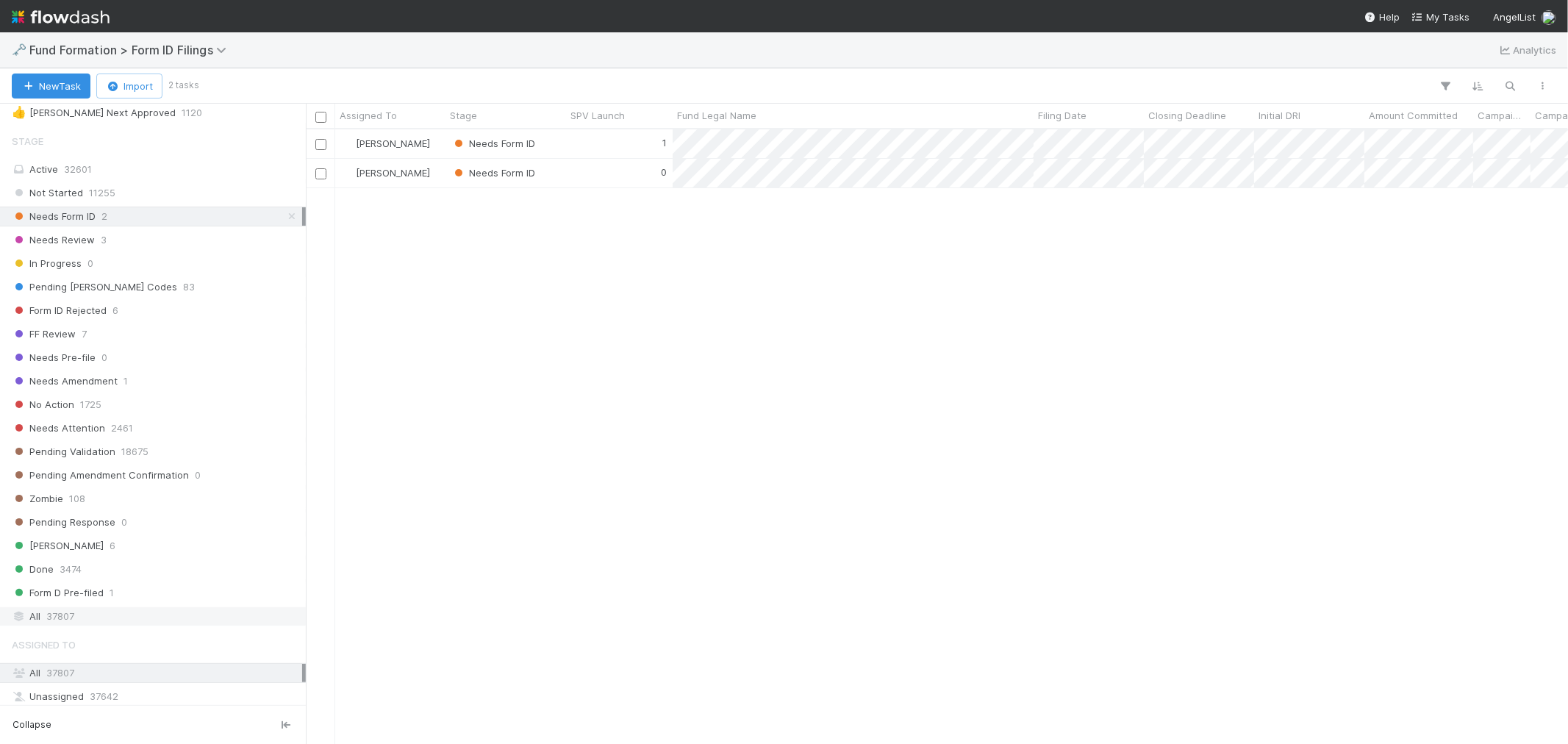
scroll to position [327, 0]
click at [118, 618] on div "All 37807" at bounding box center [157, 609] width 290 height 19
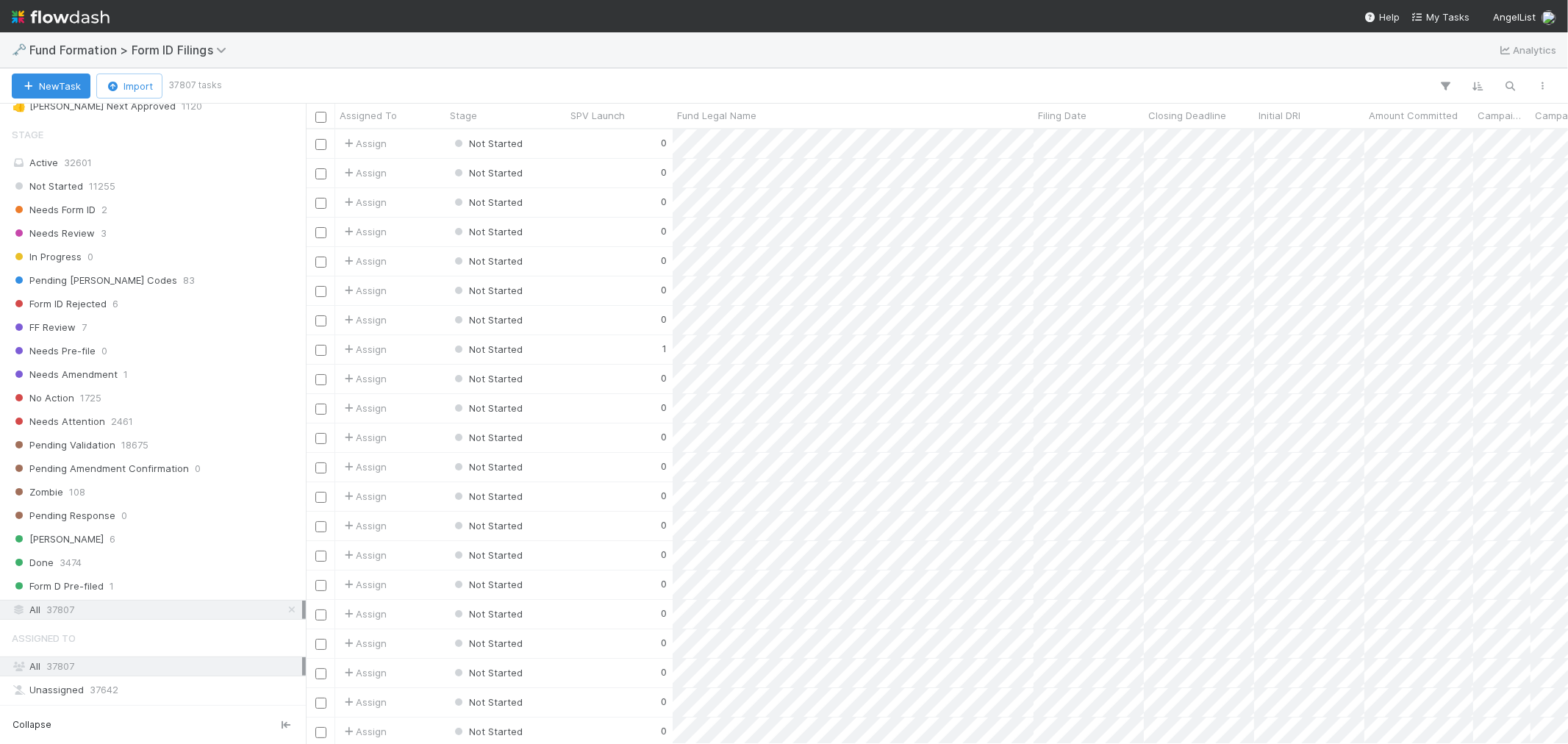
scroll to position [601, 1250]
click at [1516, 84] on icon "button" at bounding box center [1511, 86] width 15 height 13
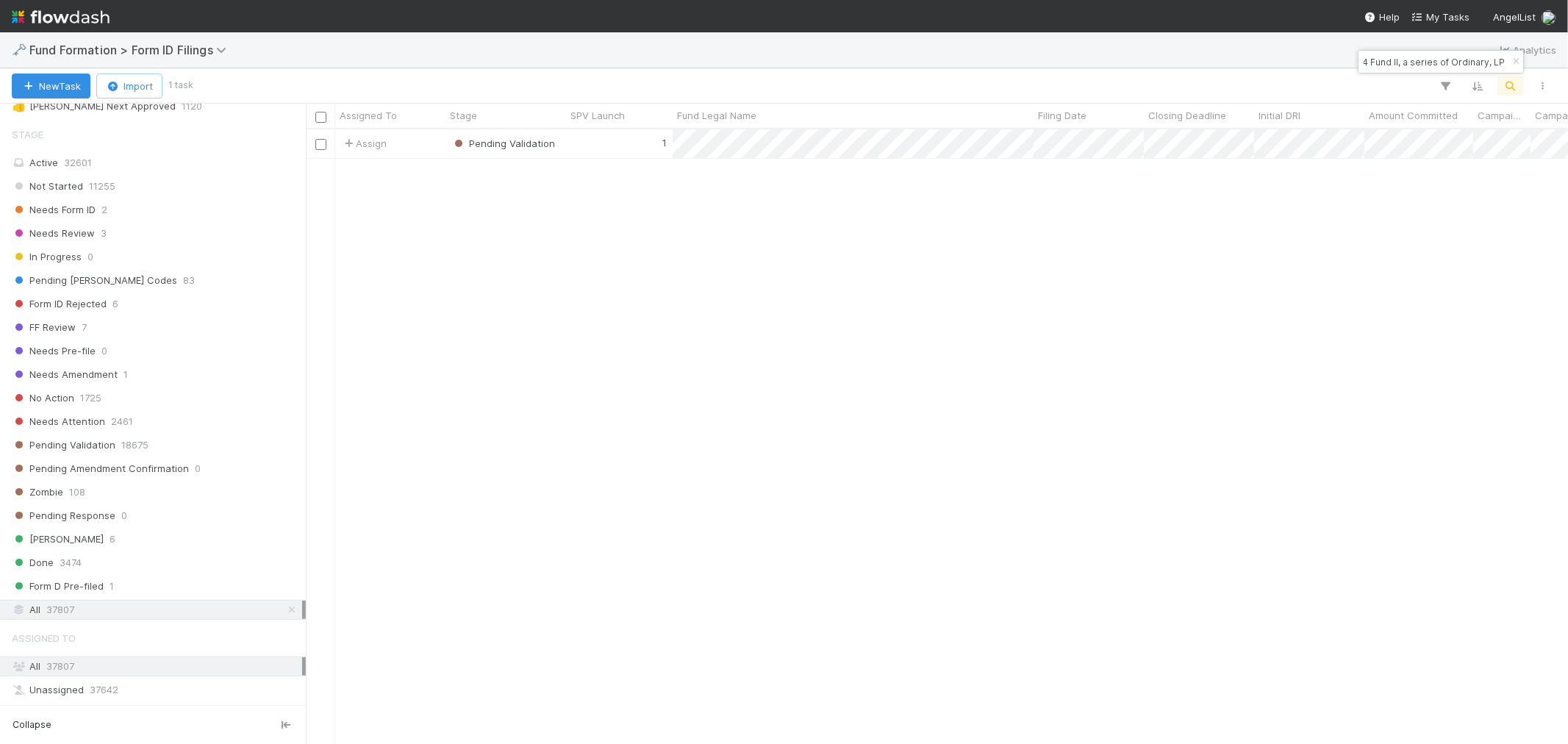
type input "RE-0624 Fund II, a series of Ordinary, LP"
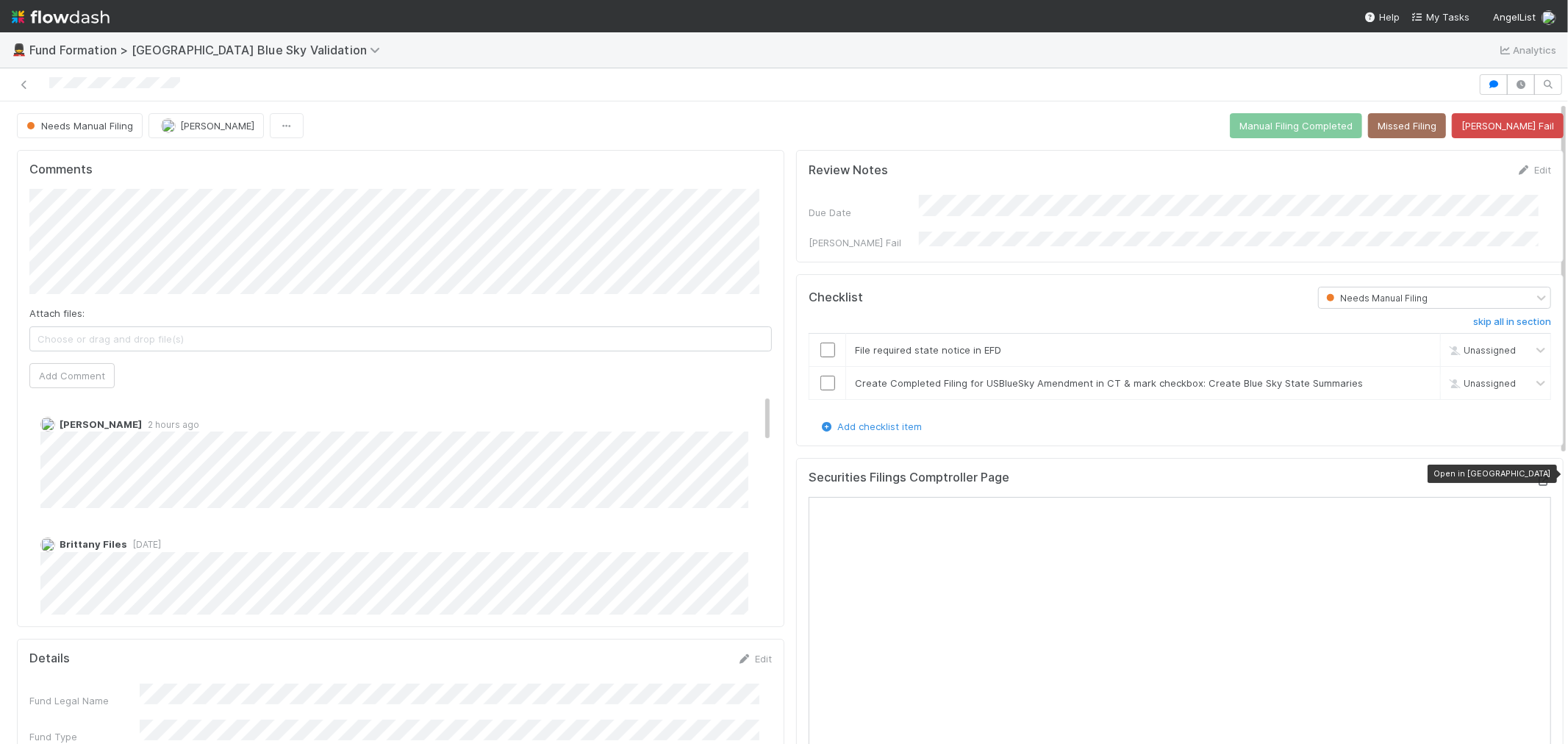
click at [1537, 478] on icon at bounding box center [1544, 481] width 15 height 10
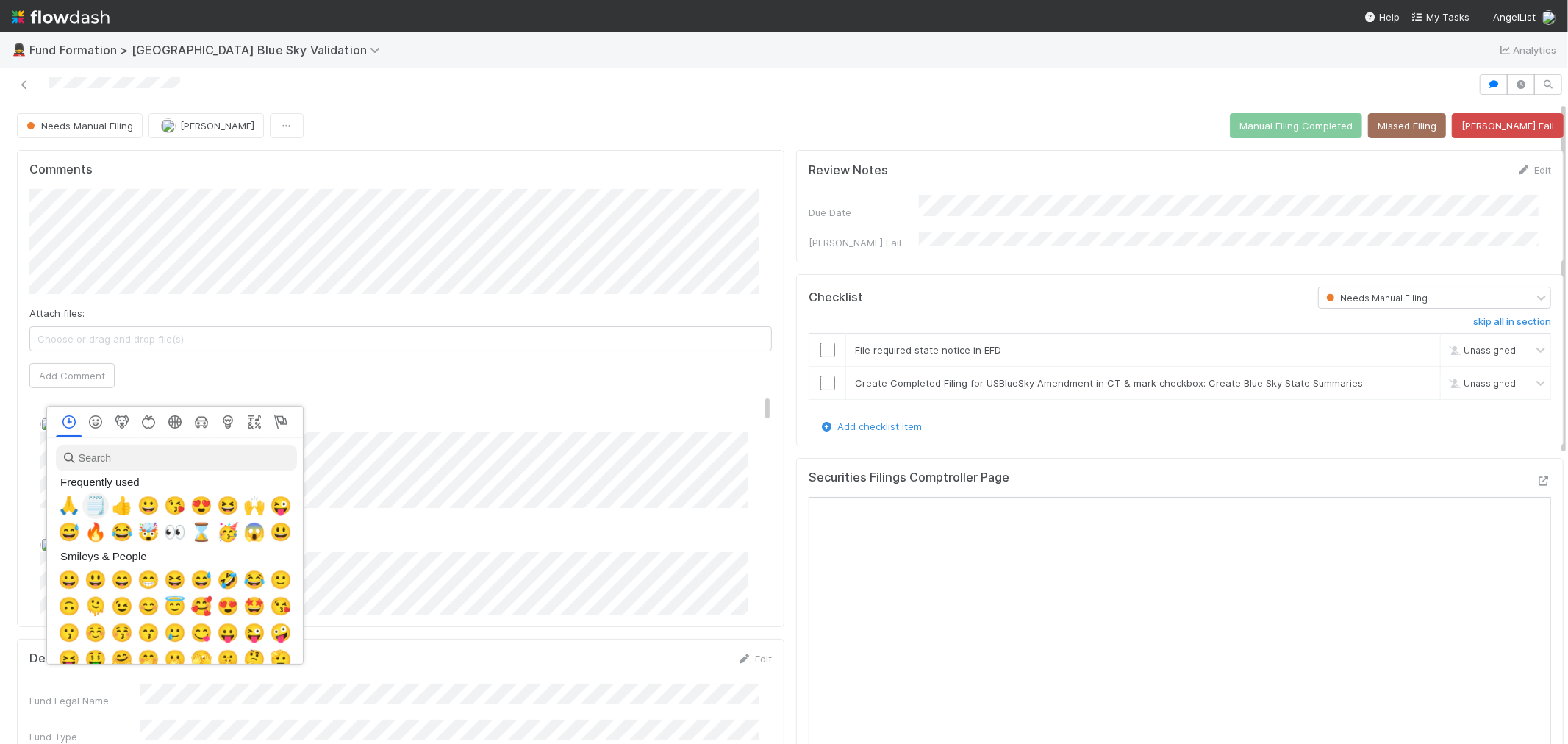
scroll to position [0, 6]
click at [63, 503] on span "🙏" at bounding box center [66, 506] width 22 height 21
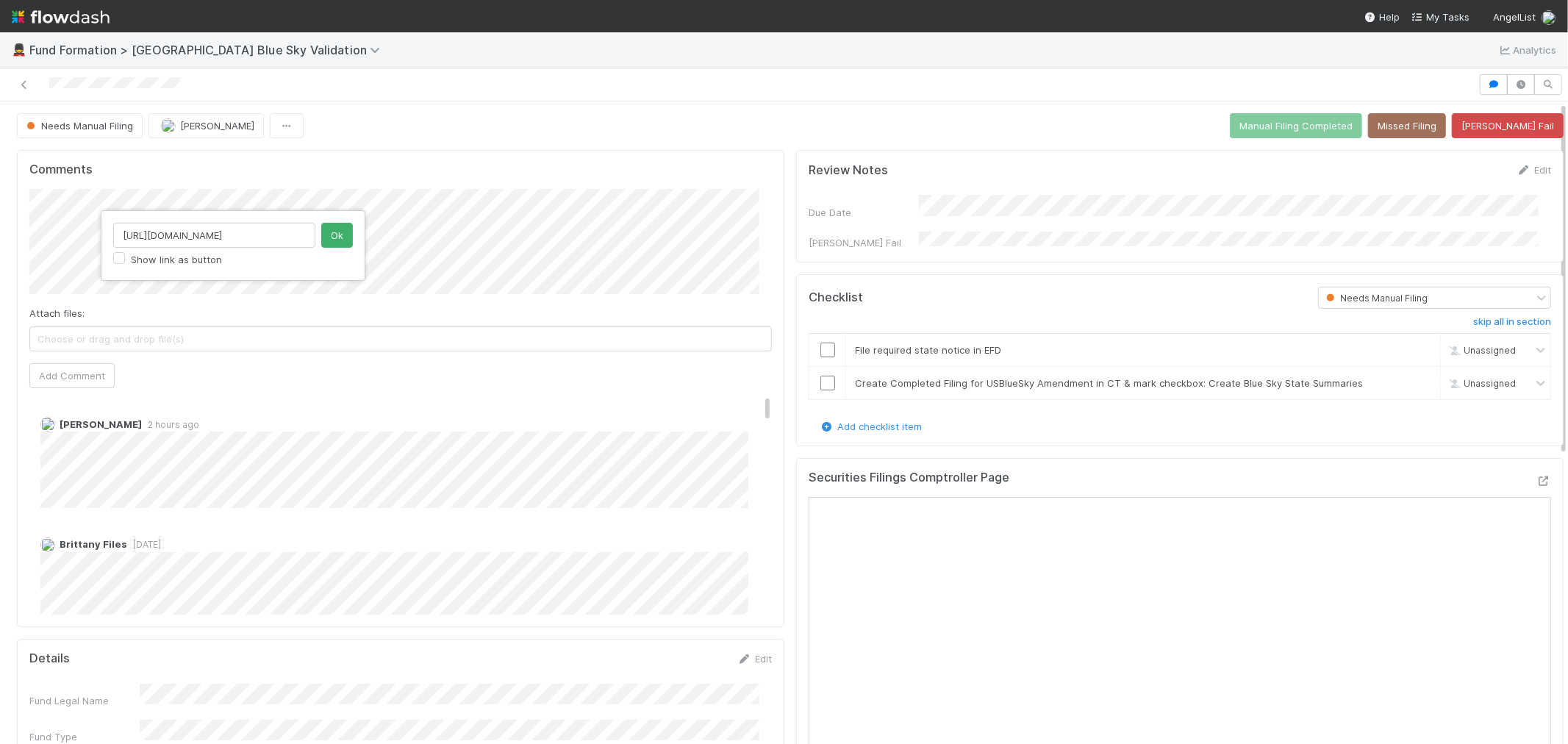
scroll to position [0, 0]
drag, startPoint x: 307, startPoint y: 236, endPoint x: 103, endPoint y: 240, distance: 204.0
click at [103, 240] on div "[URL][DOMAIN_NAME] Show link as button Ok" at bounding box center [233, 246] width 265 height 71
click at [351, 224] on button "Ok" at bounding box center [337, 235] width 31 height 25
click at [25, 225] on div "Comments Attach files: Choose or drag and drop file(s) Add Comment [PERSON_NAME…" at bounding box center [401, 388] width 768 height 477
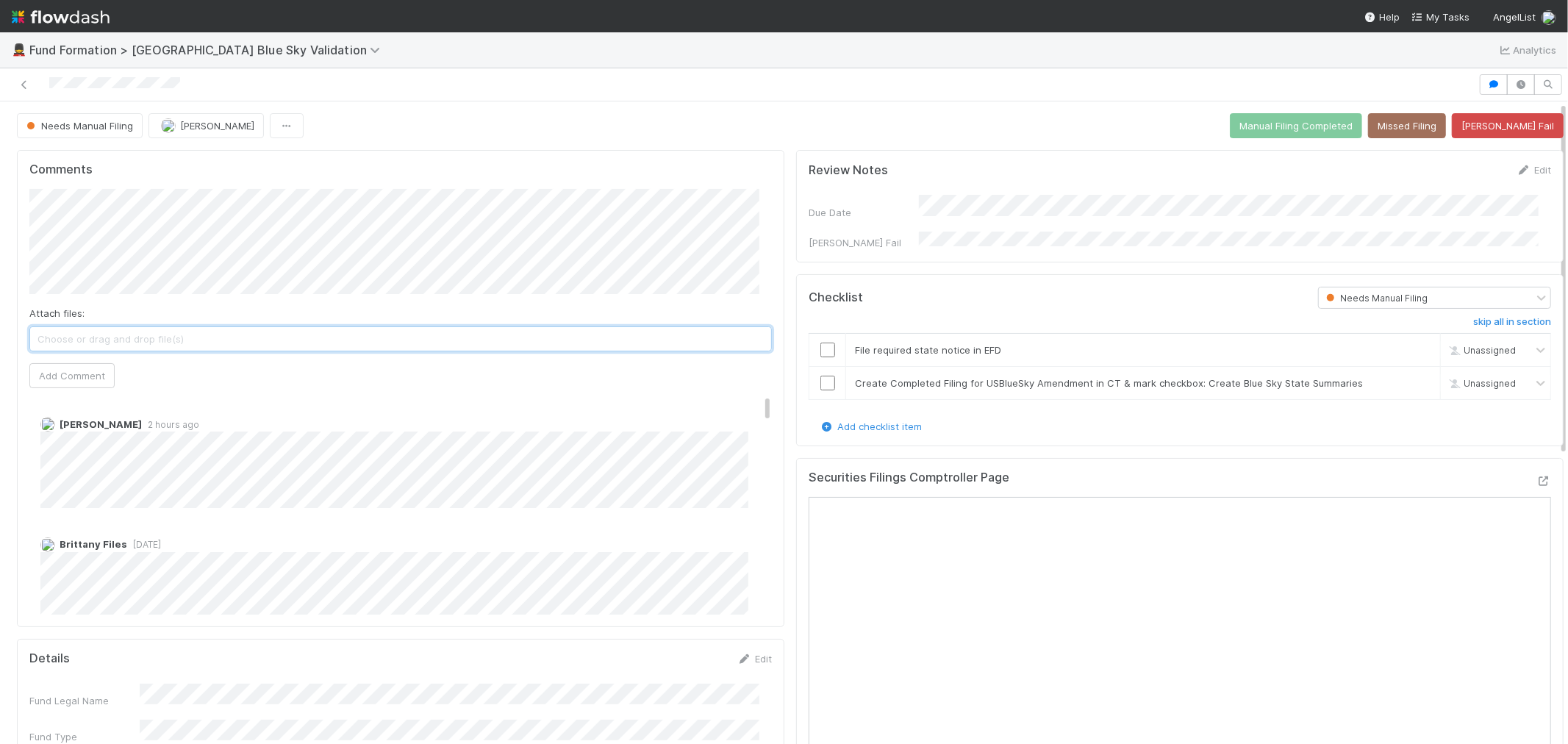
click at [330, 336] on span "Choose or drag and drop file(s)" at bounding box center [401, 339] width 741 height 24
click at [71, 381] on button "Add Comment" at bounding box center [72, 376] width 86 height 25
click at [821, 342] on input "checkbox" at bounding box center [828, 350] width 15 height 15
click at [821, 376] on input "checkbox" at bounding box center [828, 383] width 15 height 15
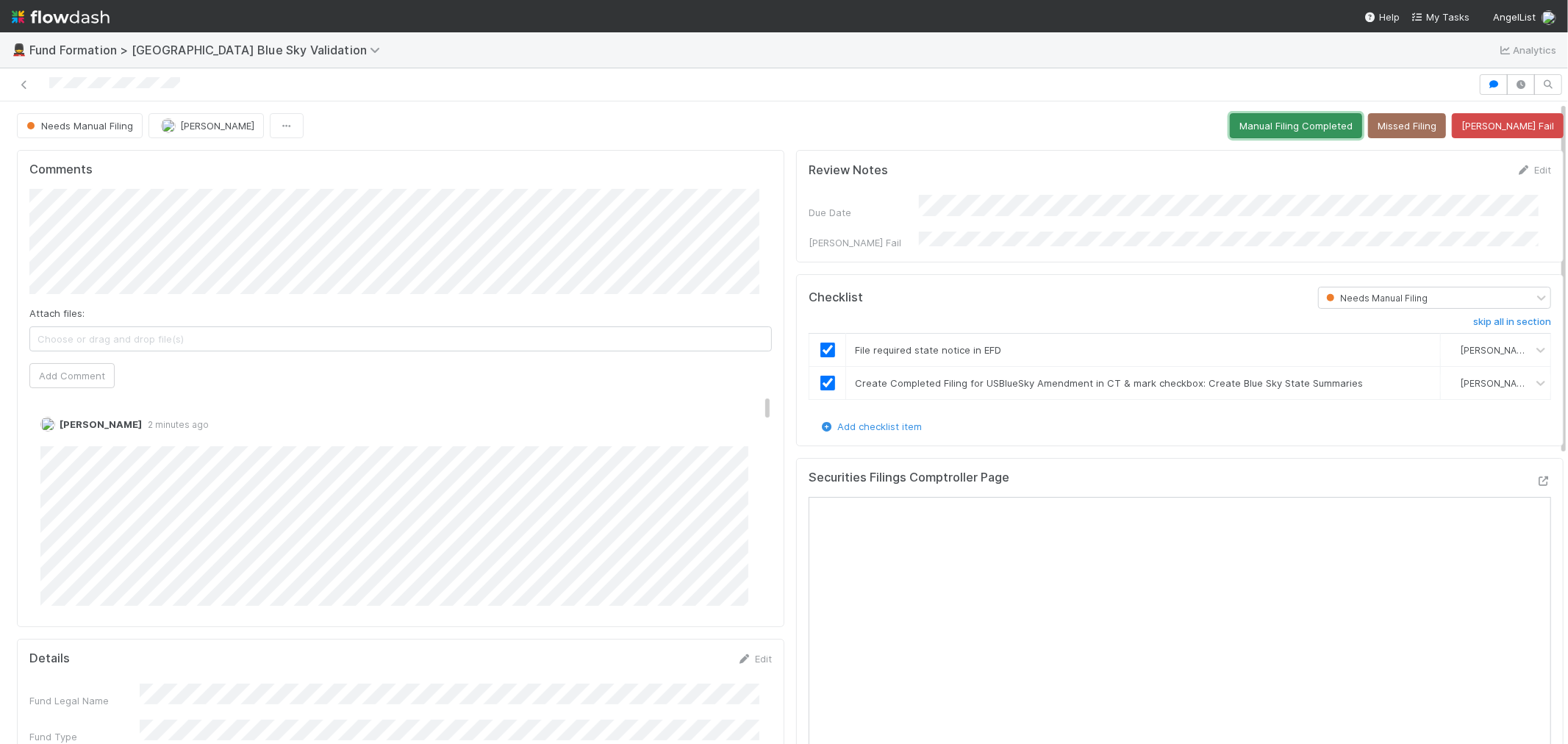
click at [1295, 126] on button "Manual Filing Completed" at bounding box center [1296, 126] width 132 height 25
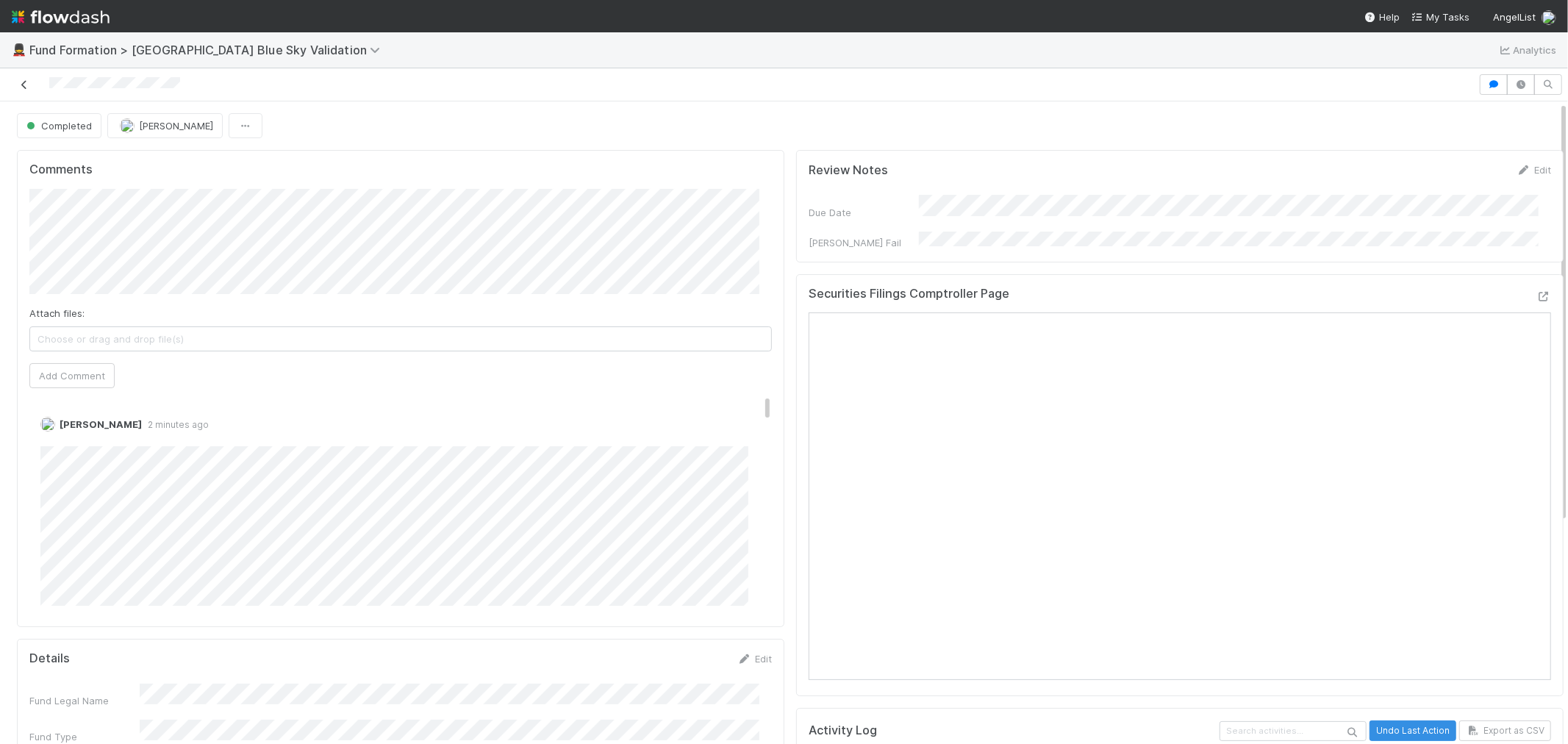
click at [25, 86] on icon at bounding box center [25, 85] width 15 height 10
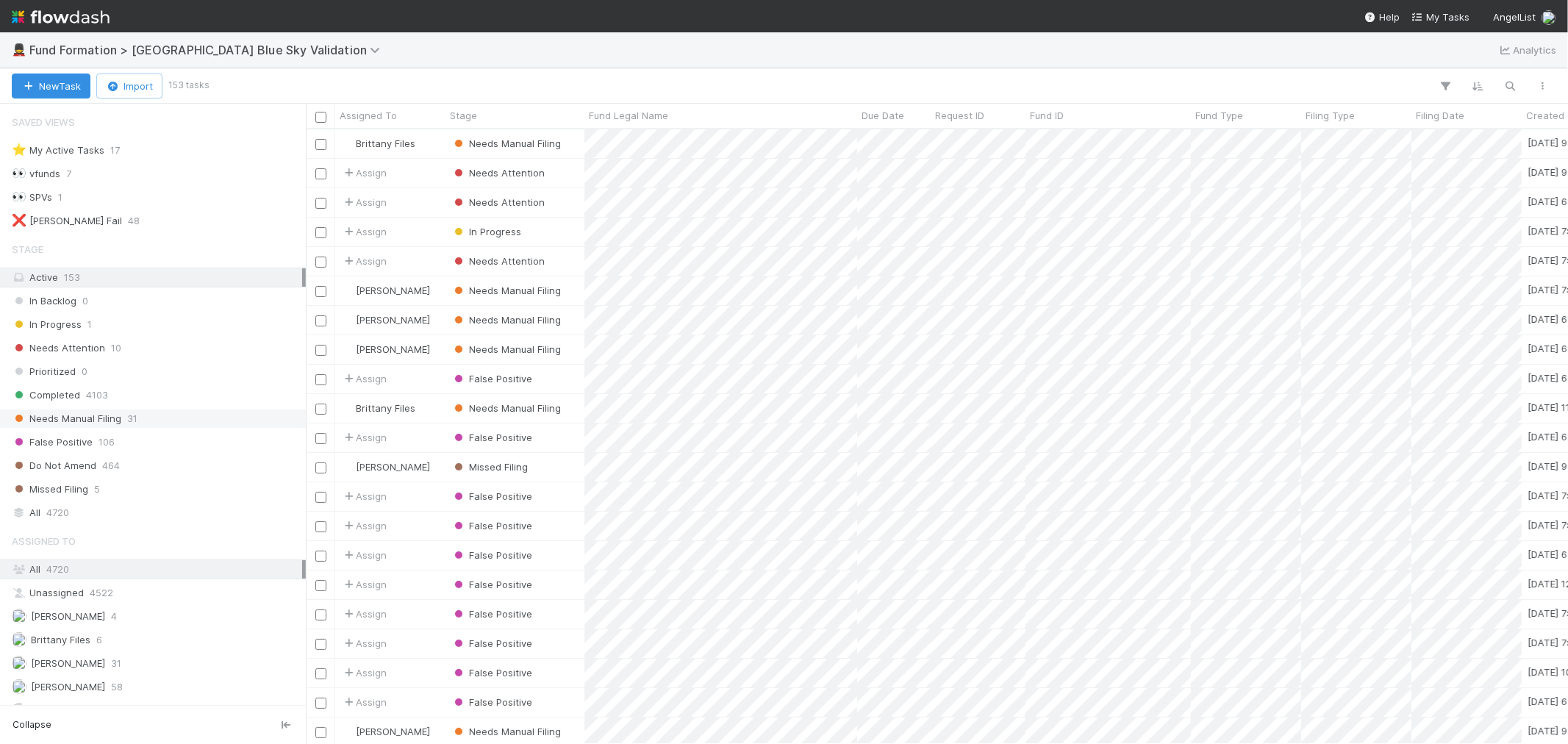
scroll to position [23, 0]
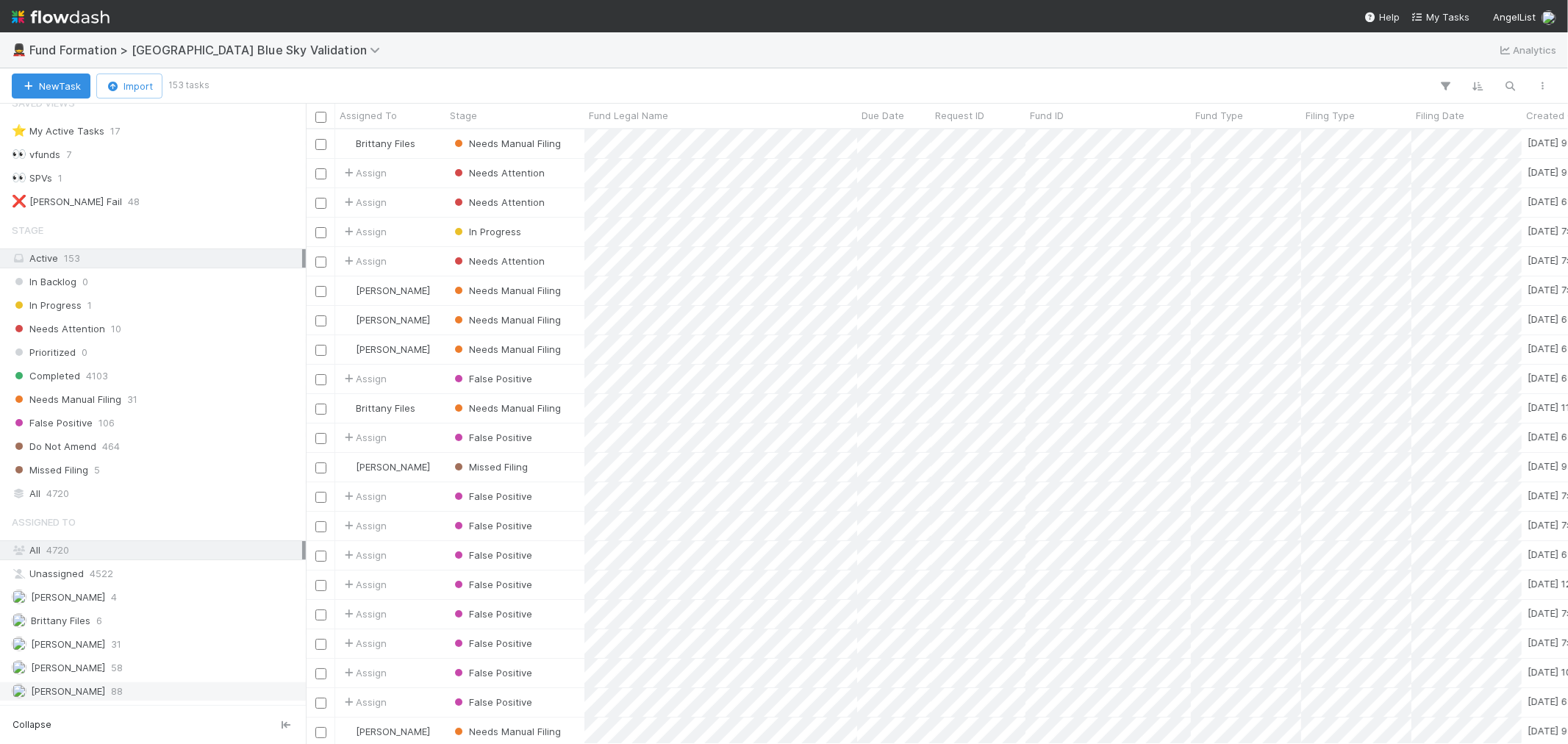
click at [123, 693] on div "[PERSON_NAME] 88" at bounding box center [157, 691] width 290 height 19
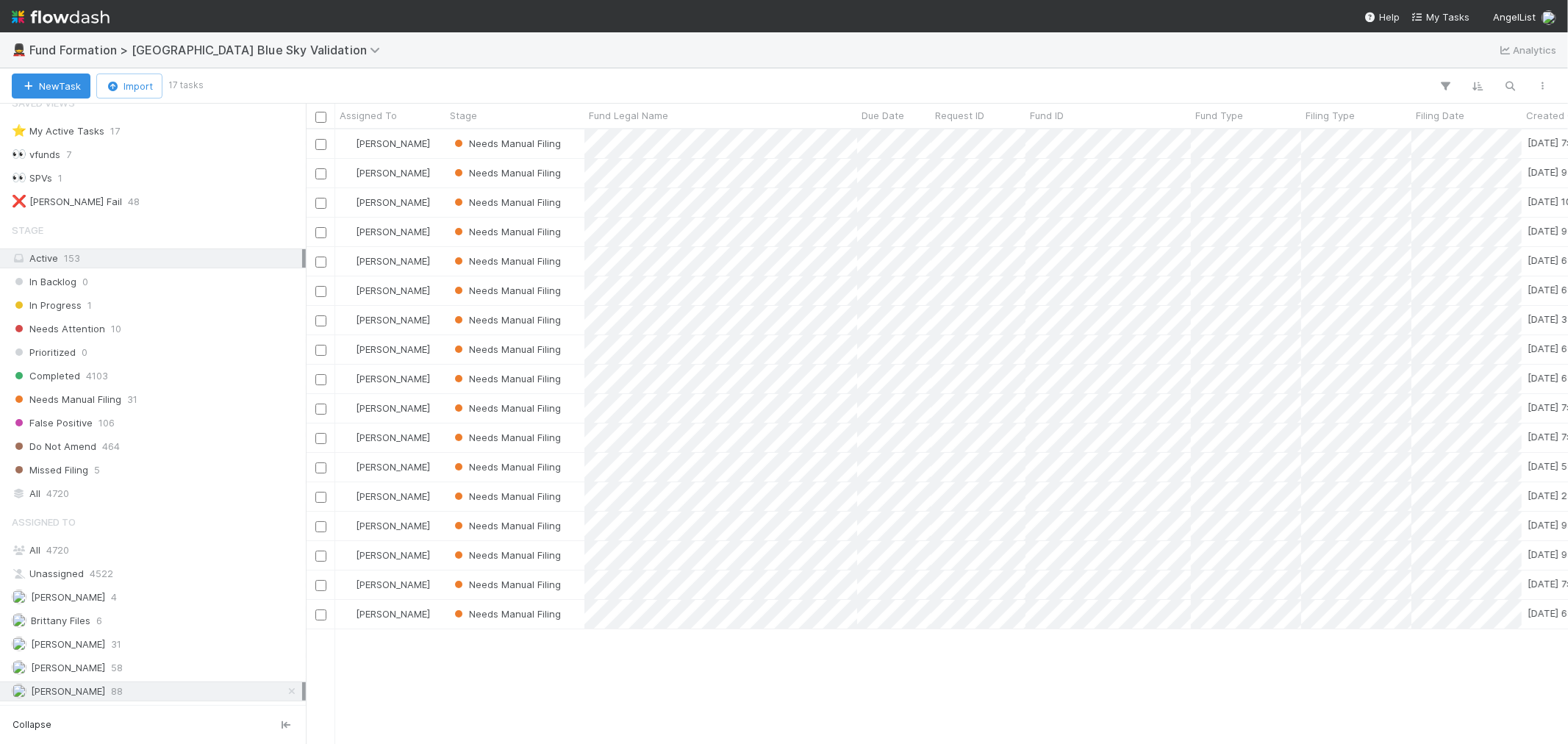
scroll to position [601, 1250]
click at [438, 148] on div "[PERSON_NAME]" at bounding box center [391, 144] width 110 height 29
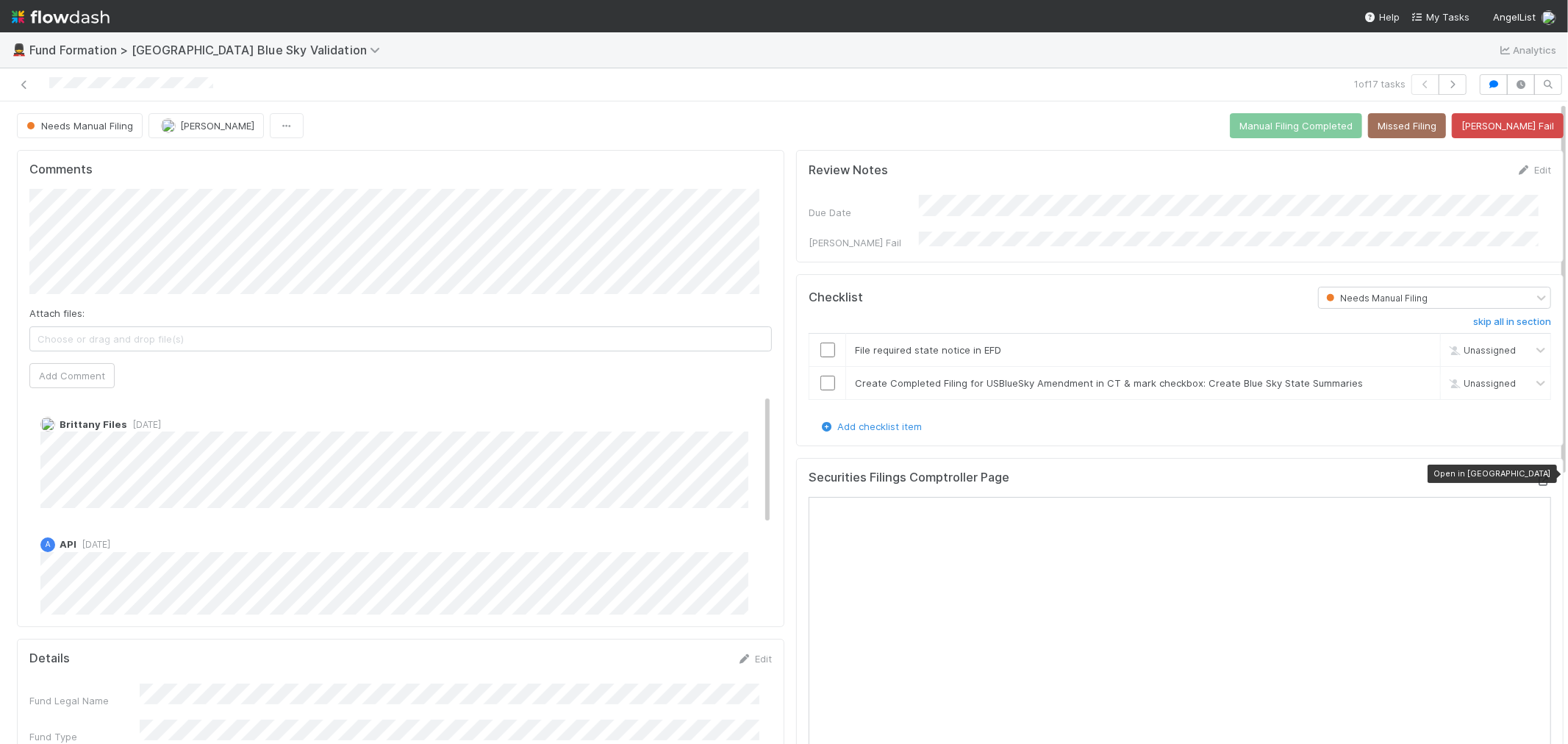
click at [1537, 479] on icon at bounding box center [1544, 481] width 15 height 10
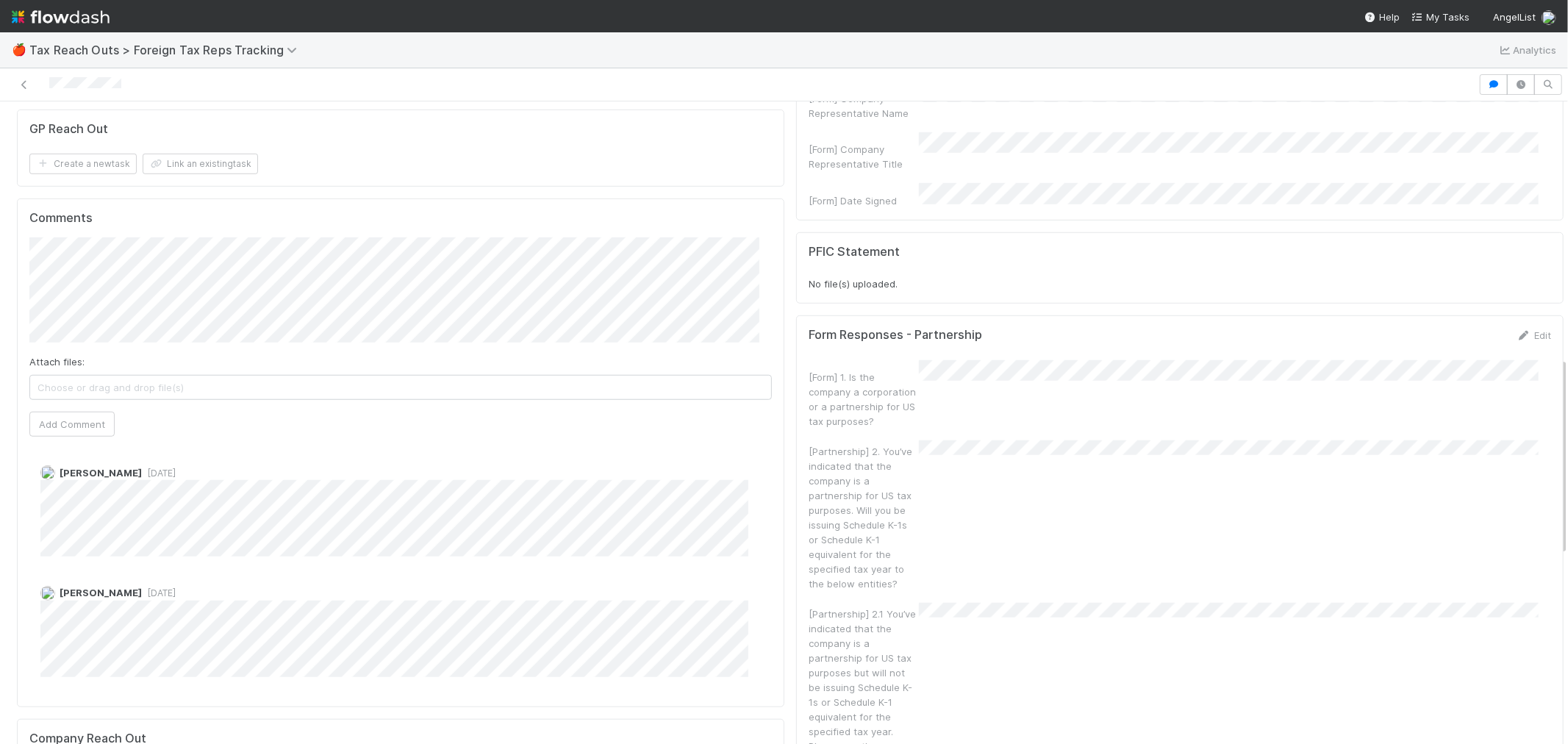
scroll to position [1062, 0]
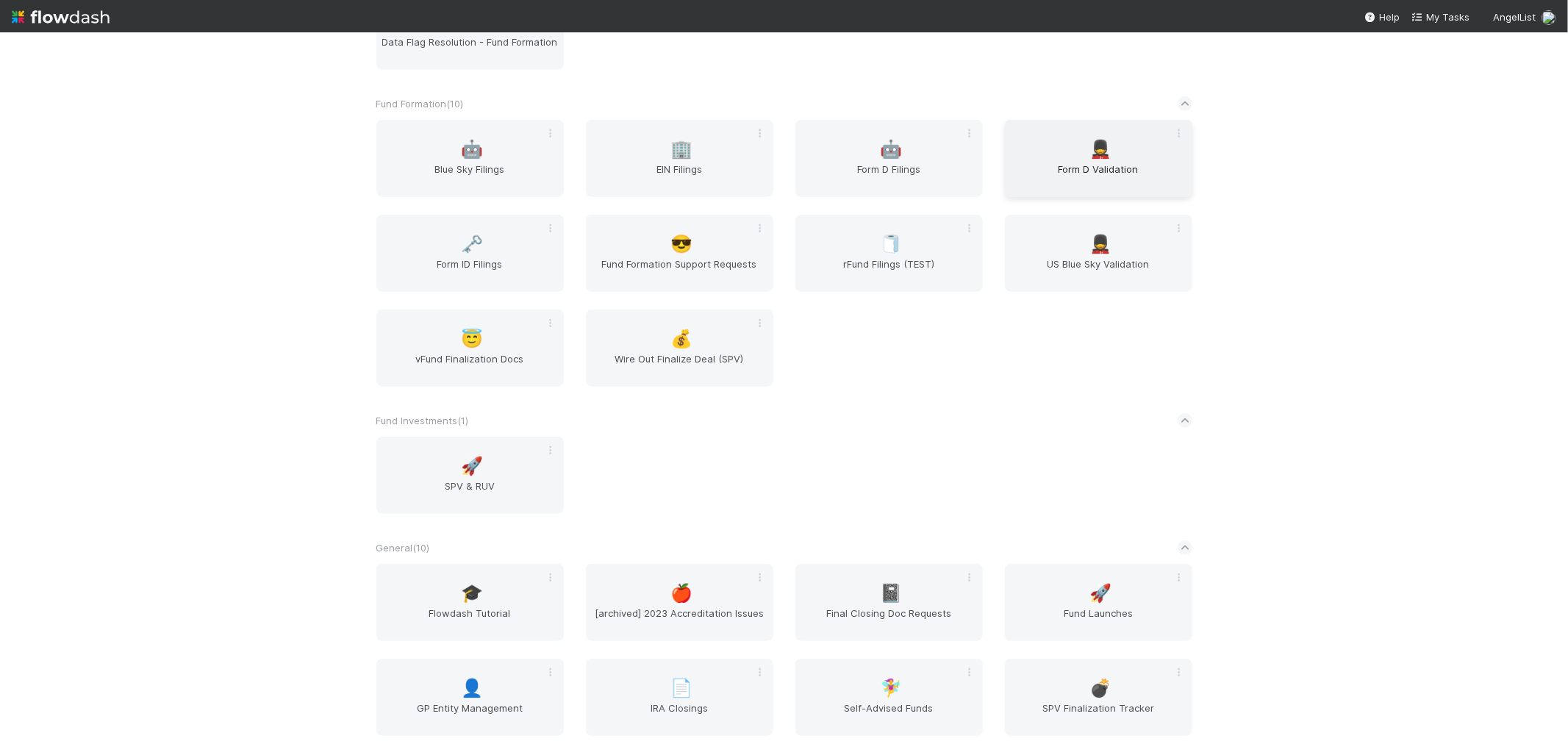
scroll to position [817, 0]
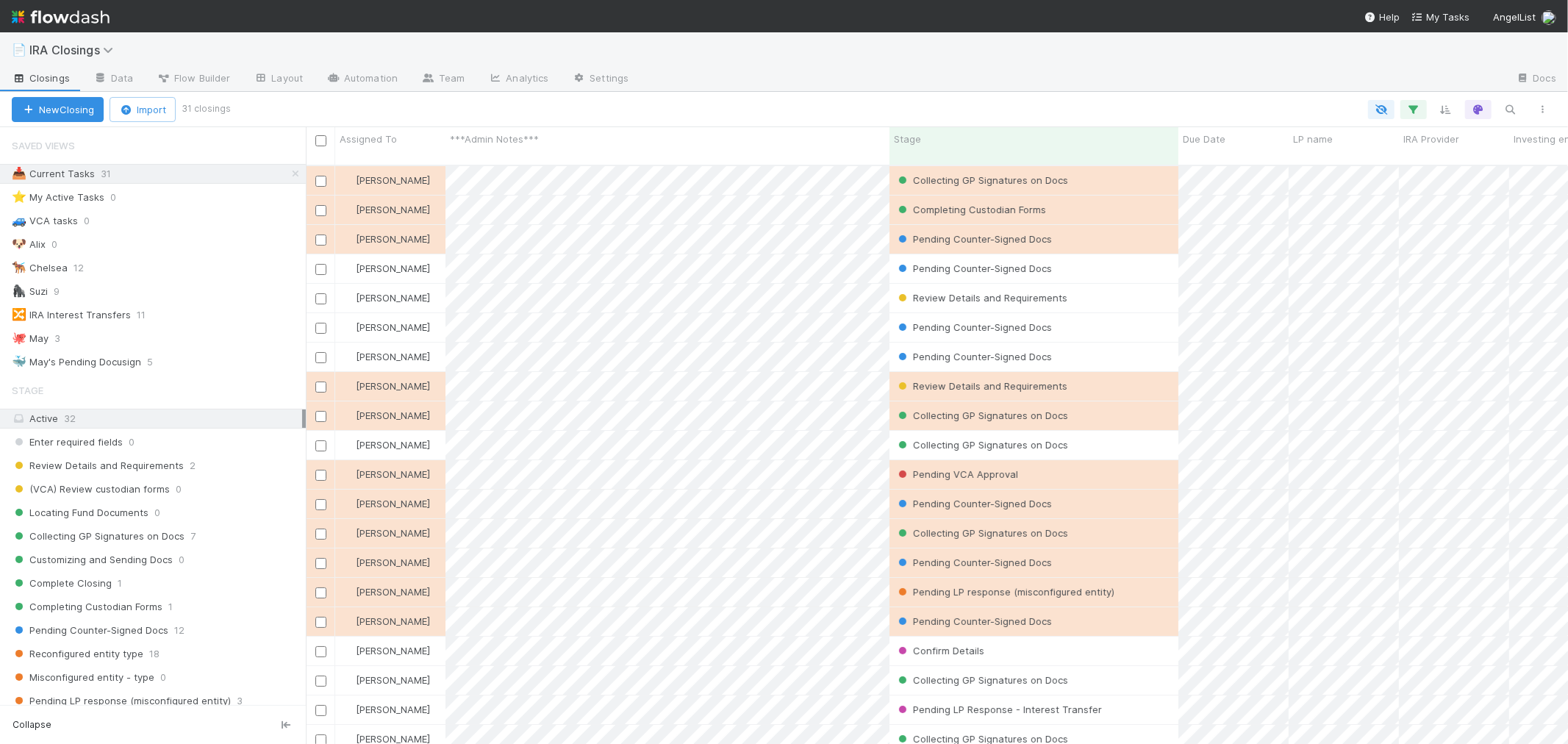
scroll to position [579, 1250]
click at [148, 103] on button "Import" at bounding box center [142, 109] width 66 height 25
click at [169, 144] on div "Import from CSV" at bounding box center [121, 144] width 123 height 22
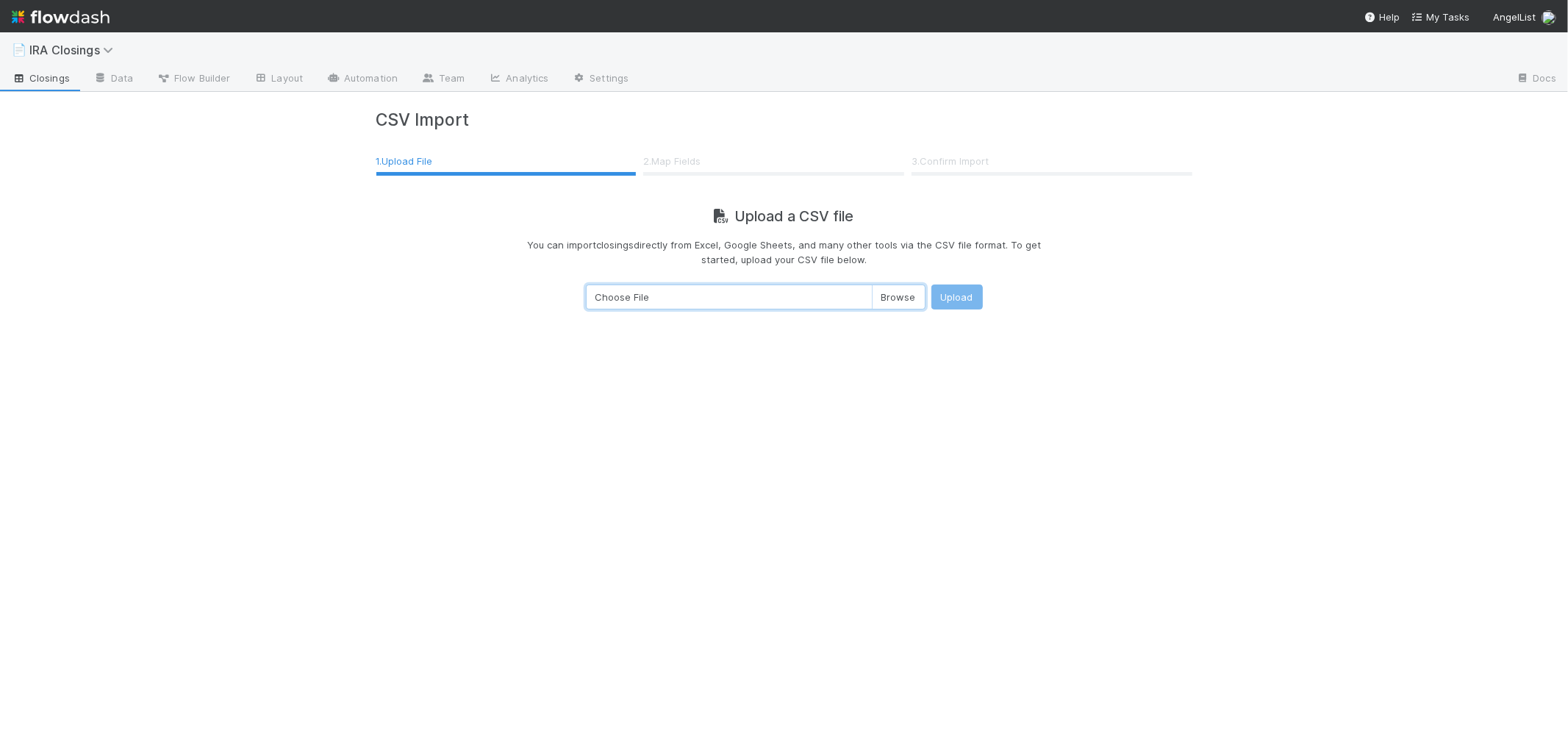
click at [894, 295] on input "Choose File" at bounding box center [755, 297] width 339 height 25
type input "C:\fakepath\IRA Closings - Daily Feed - Export.csv"
click at [959, 295] on button "Upload" at bounding box center [957, 297] width 51 height 25
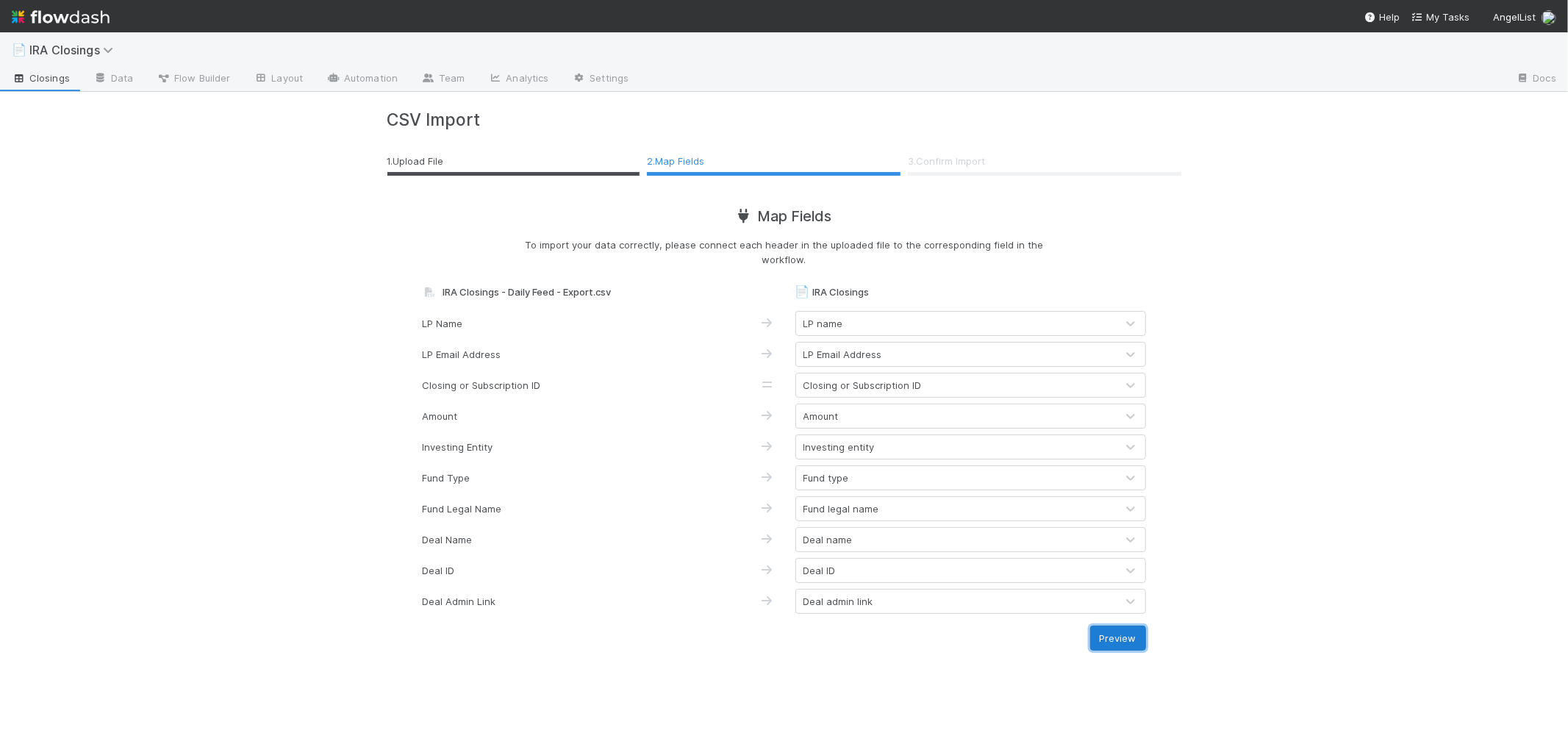
click at [1106, 636] on button "Preview" at bounding box center [1118, 638] width 56 height 25
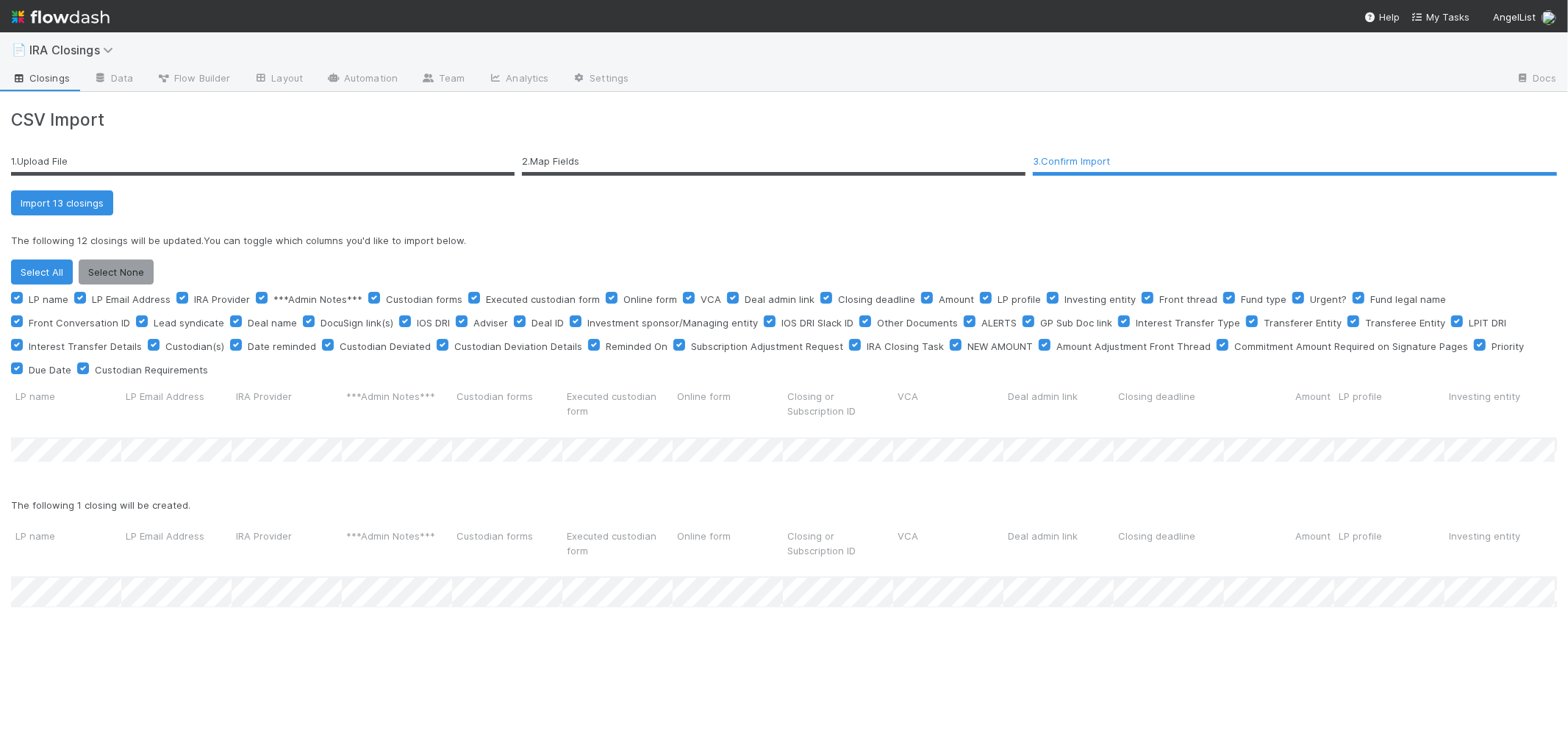
scroll to position [190, 1534]
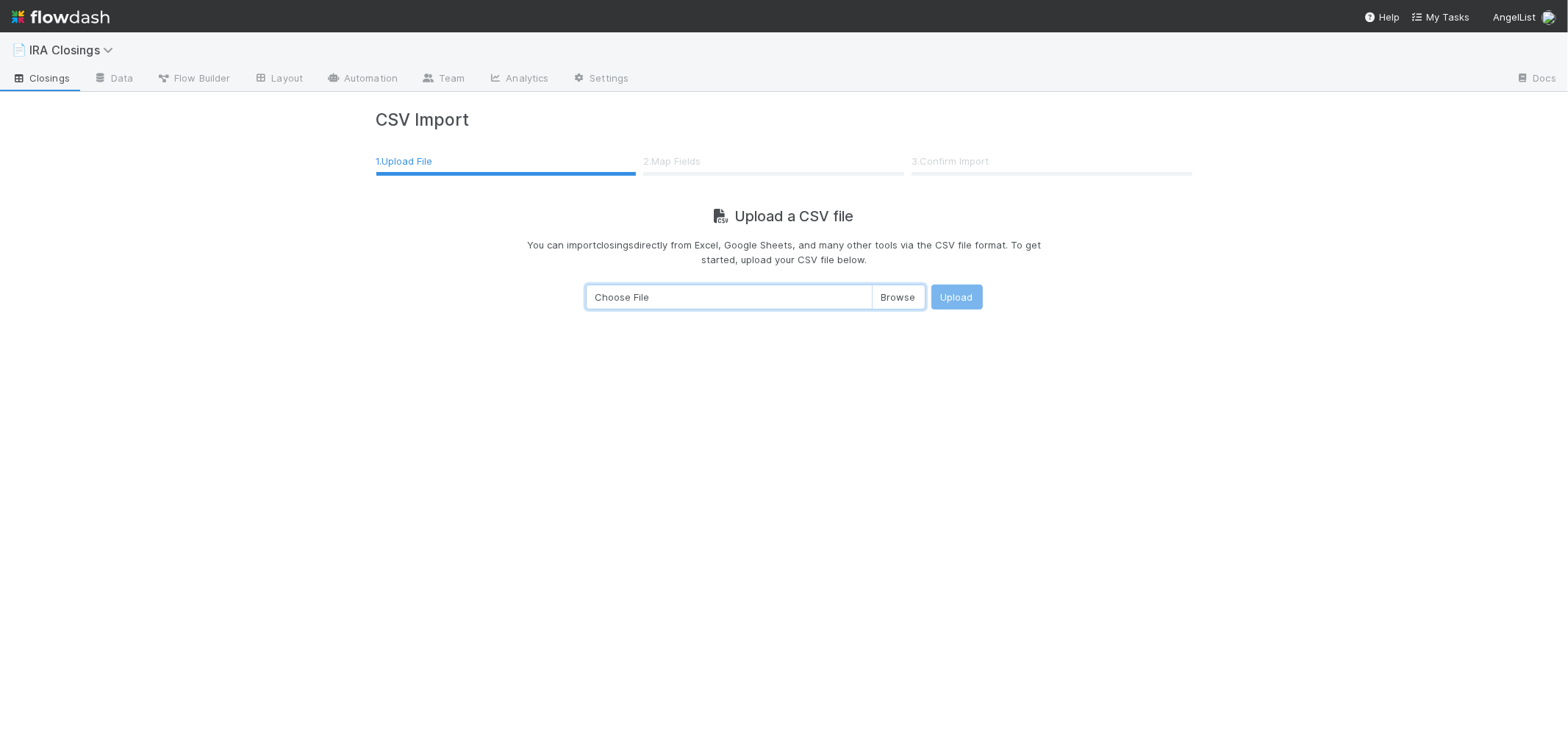
click at [903, 298] on input "Choose File" at bounding box center [755, 297] width 339 height 25
type input "C:\fakepath\IRA Closings - Daily Feed - Export.csv"
click at [946, 290] on button "Upload" at bounding box center [957, 297] width 51 height 25
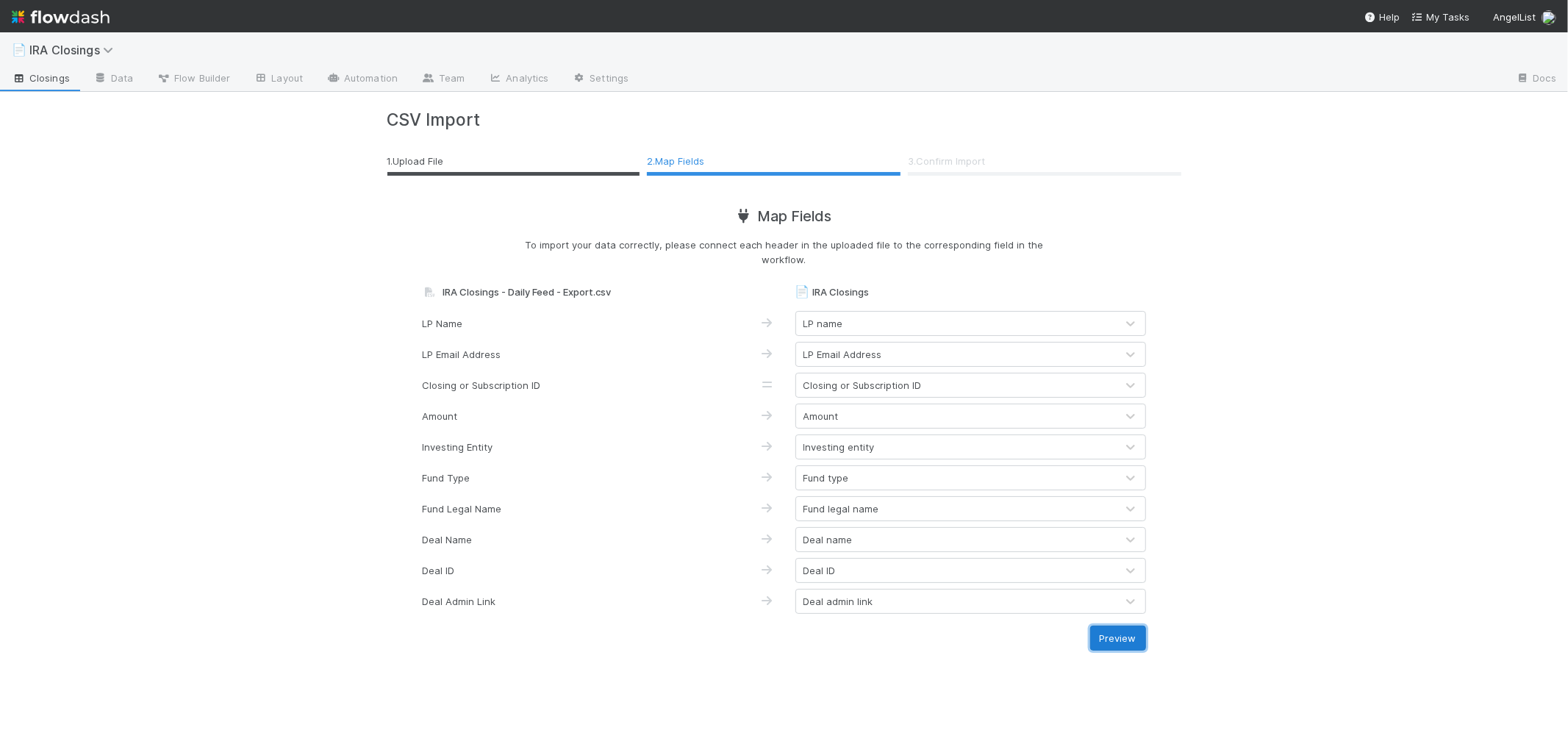
click at [1113, 635] on button "Preview" at bounding box center [1118, 638] width 56 height 25
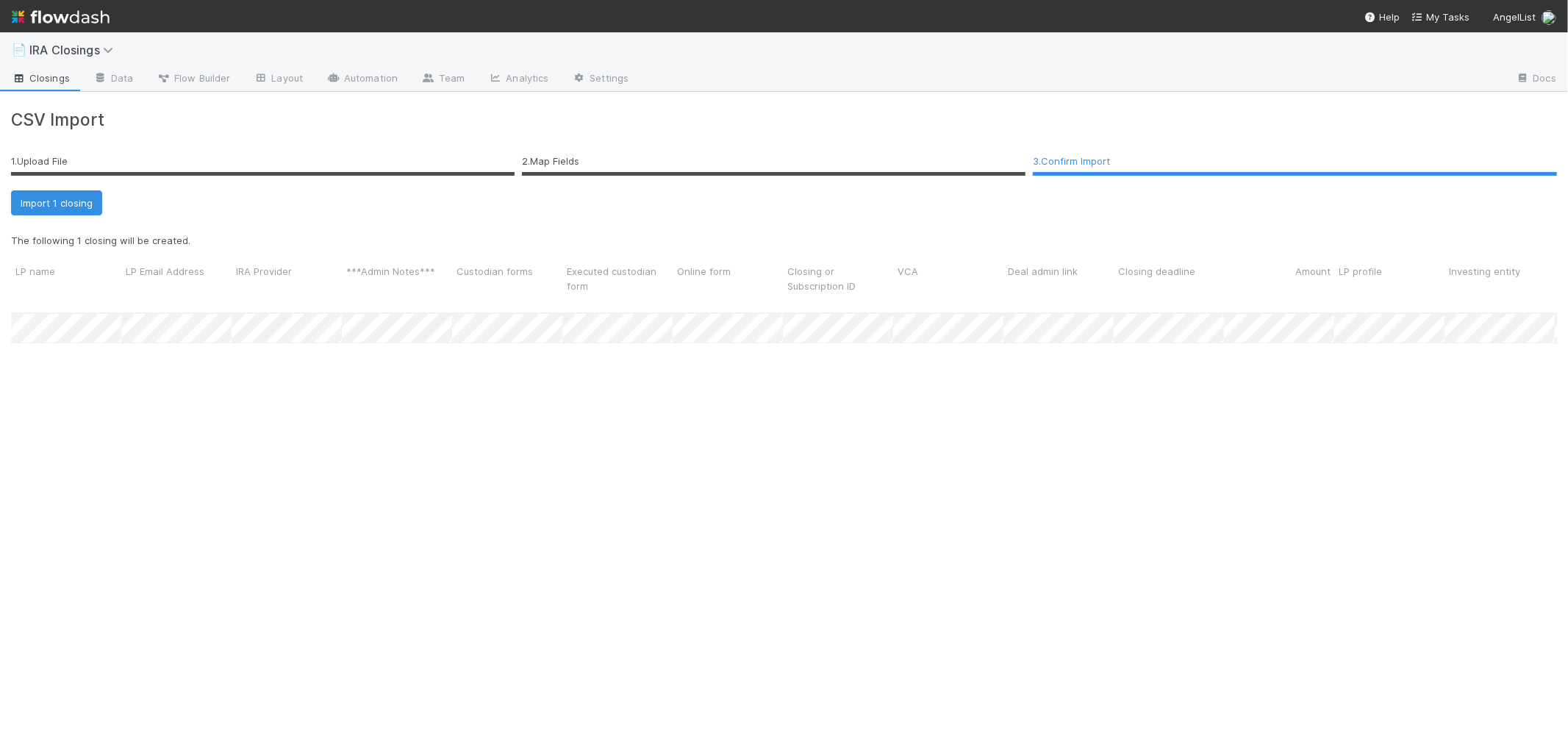
scroll to position [454, 1534]
click at [77, 200] on button "Import 1 closing" at bounding box center [57, 203] width 92 height 25
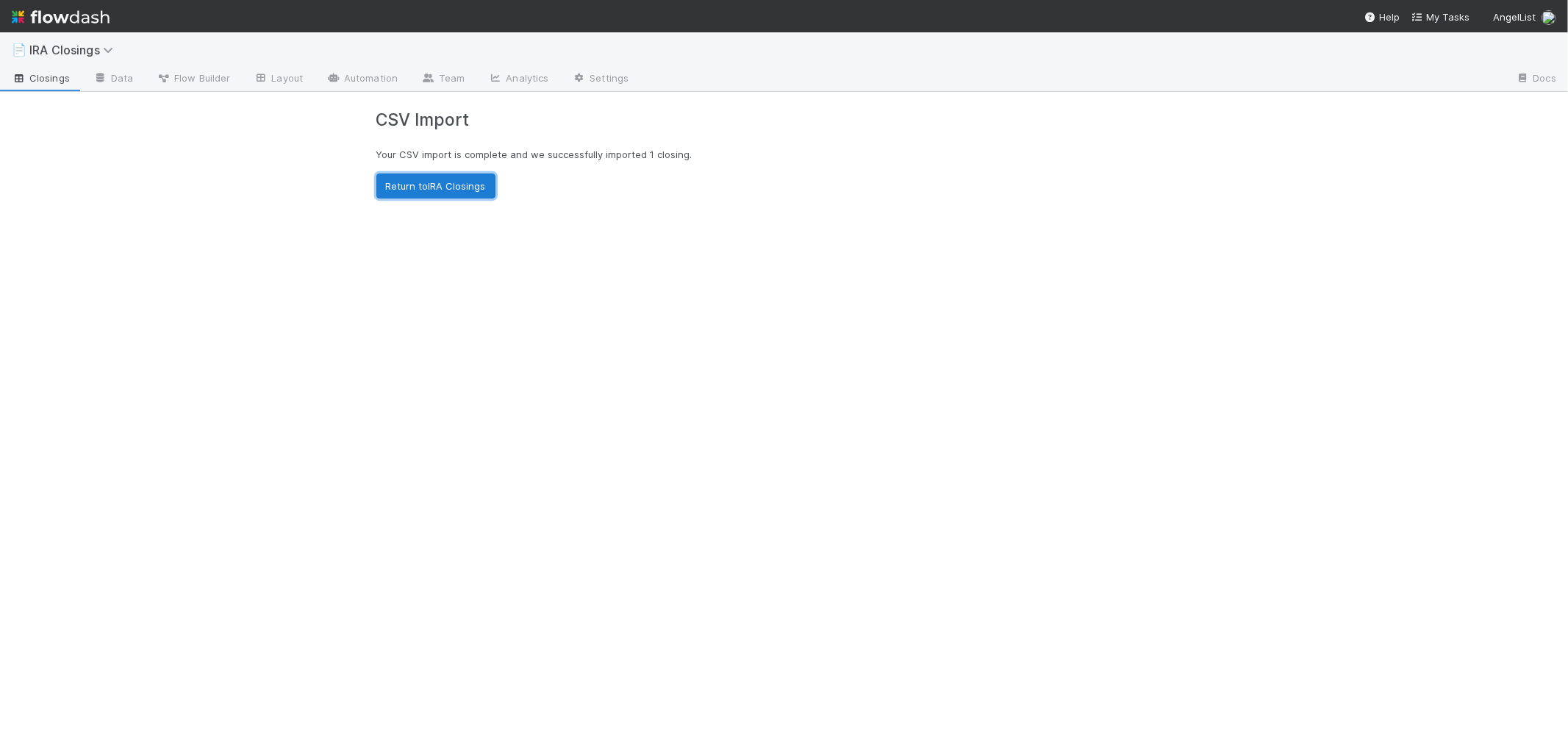
click at [458, 189] on link "Return to IRA Closings" at bounding box center [436, 186] width 119 height 25
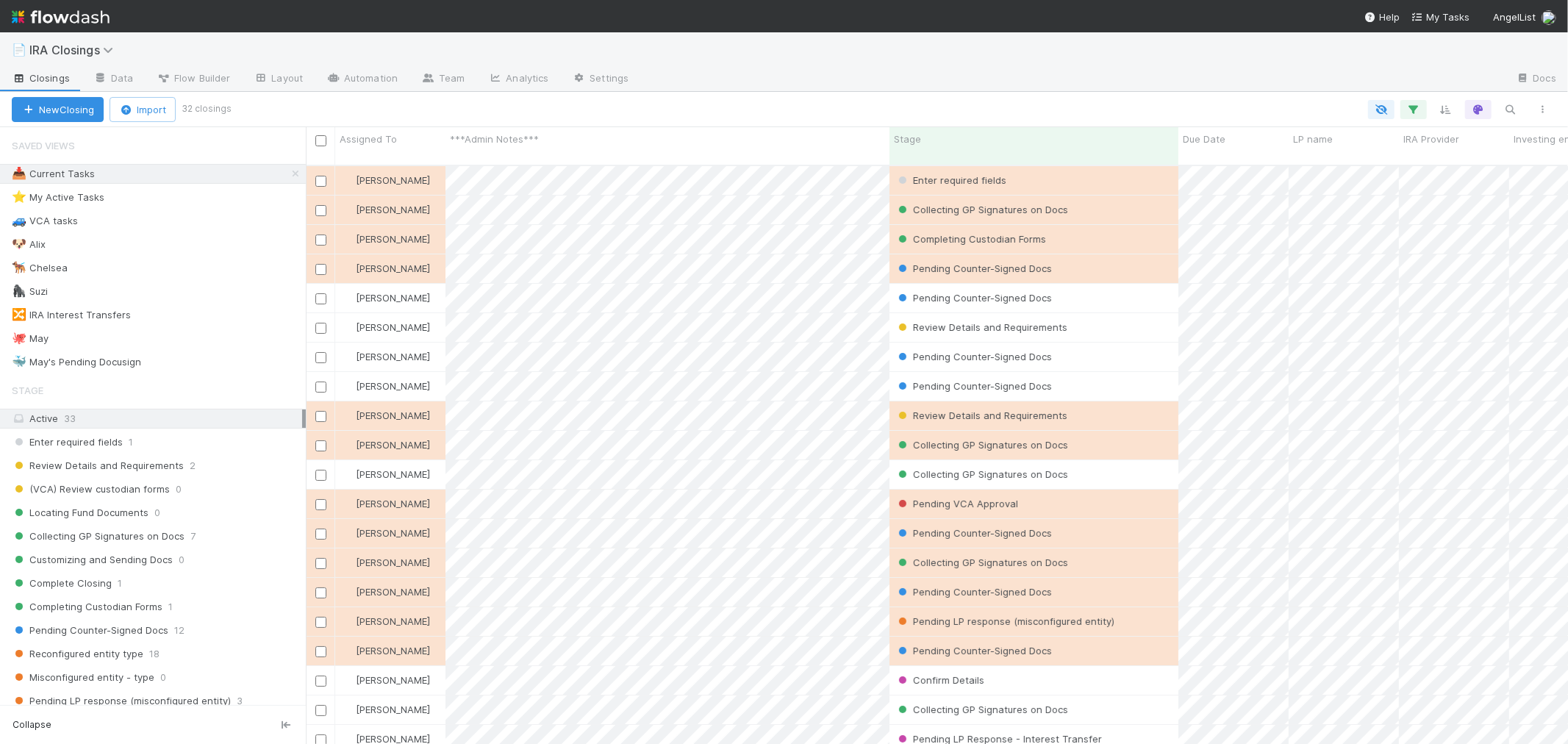
scroll to position [579, 1250]
click at [92, 445] on span "Enter required fields" at bounding box center [67, 442] width 111 height 19
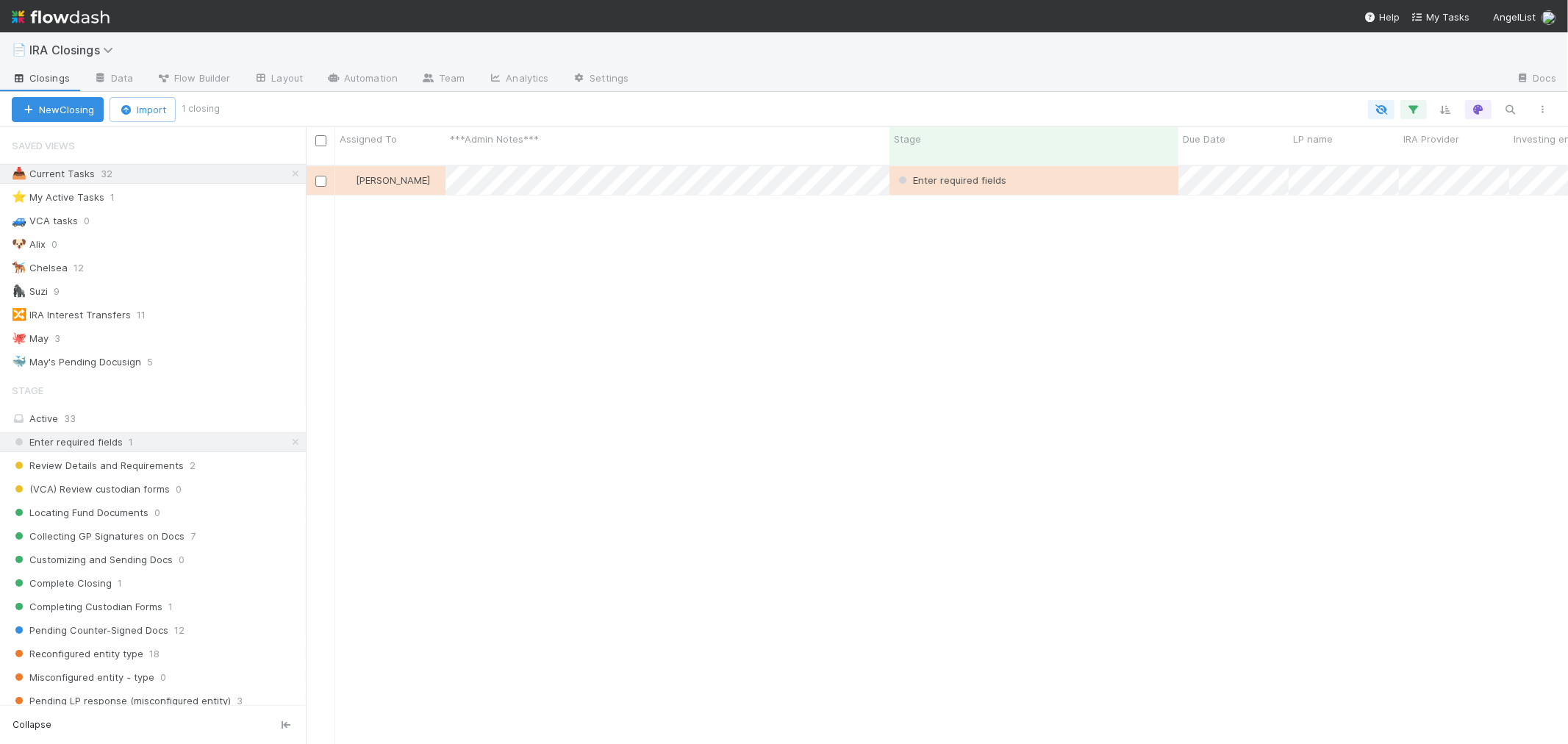
scroll to position [579, 1250]
click at [432, 173] on div "[PERSON_NAME]" at bounding box center [391, 180] width 110 height 29
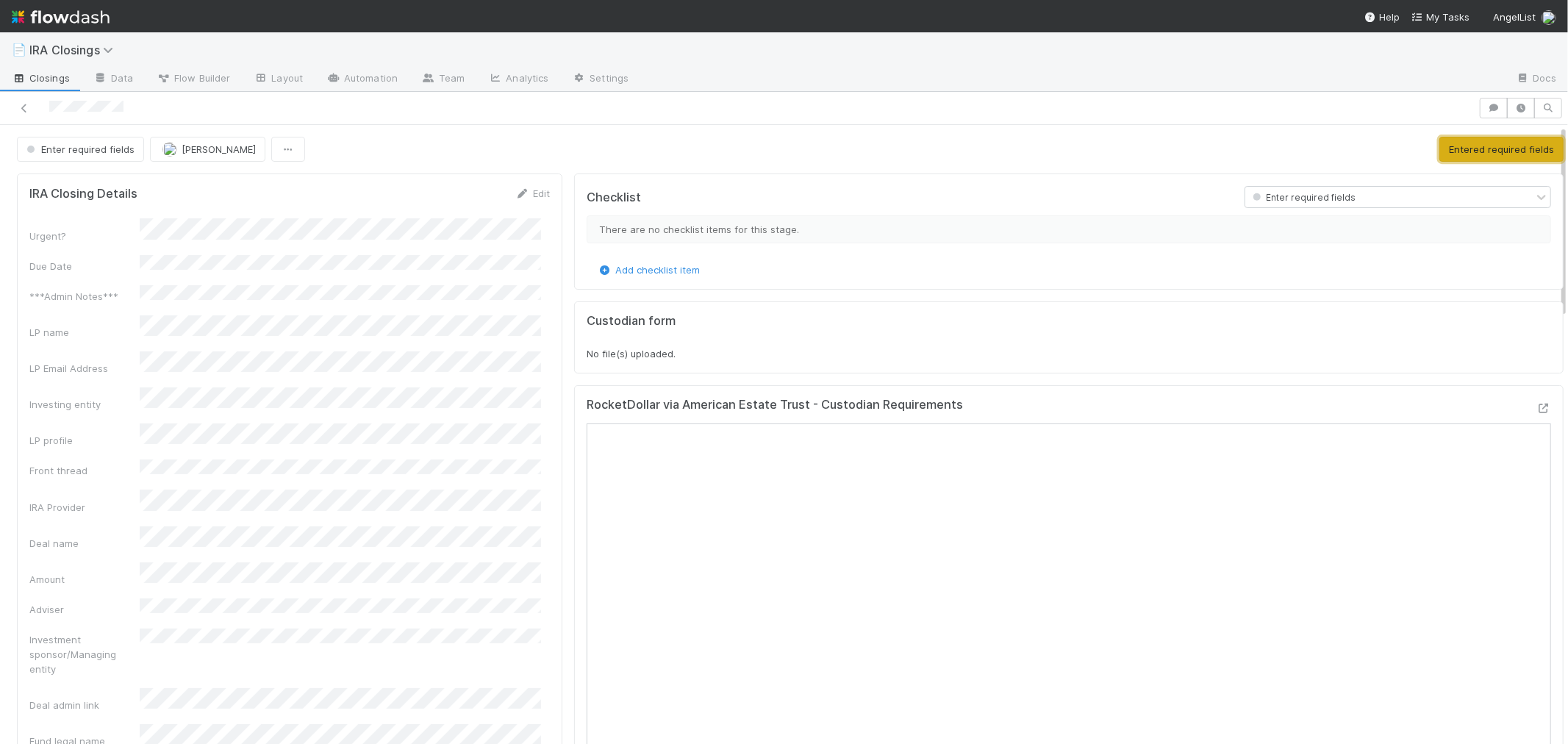
click at [1459, 153] on button "Entered required fields" at bounding box center [1502, 150] width 124 height 25
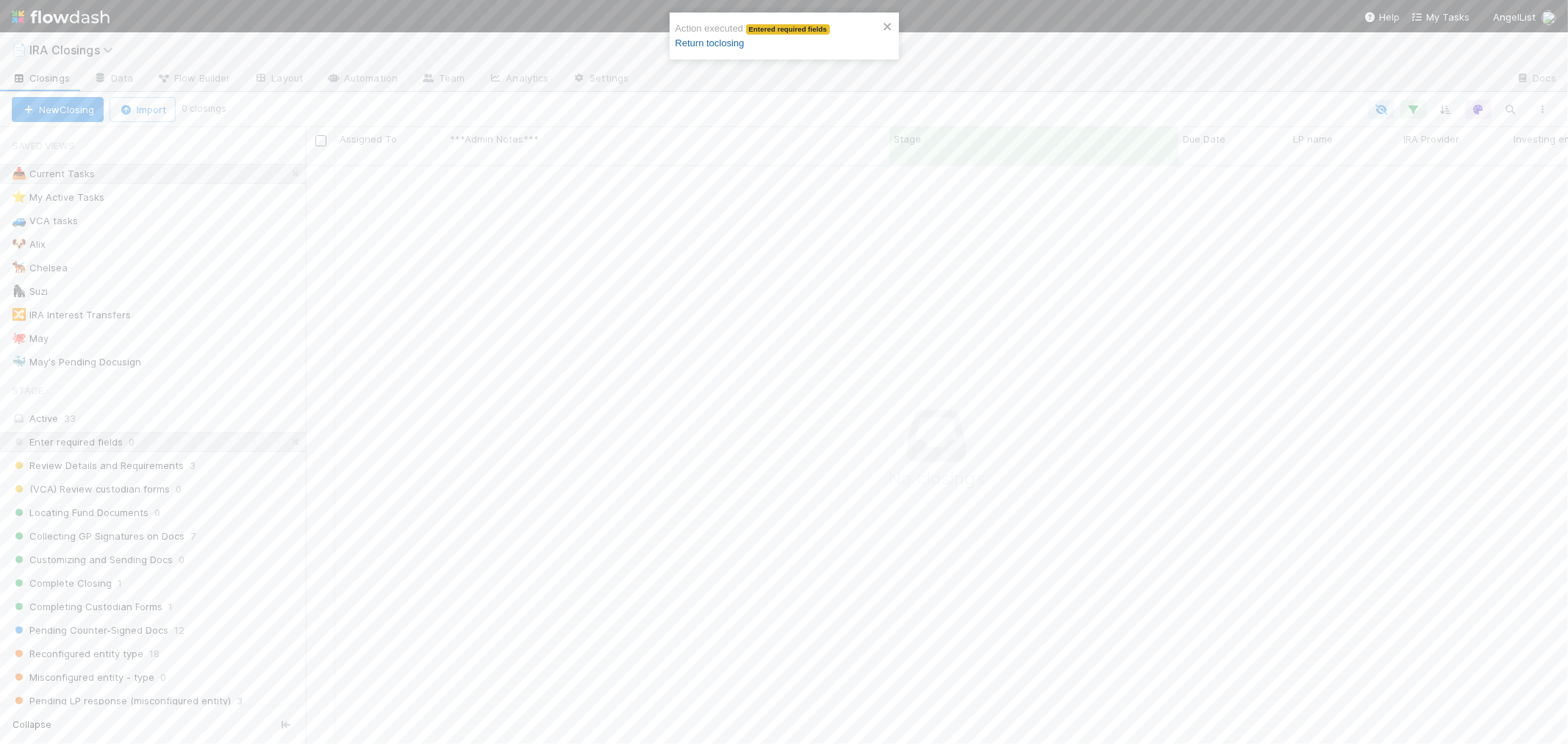
scroll to position [567, 1238]
click at [704, 40] on link "Return to closing" at bounding box center [710, 42] width 69 height 11
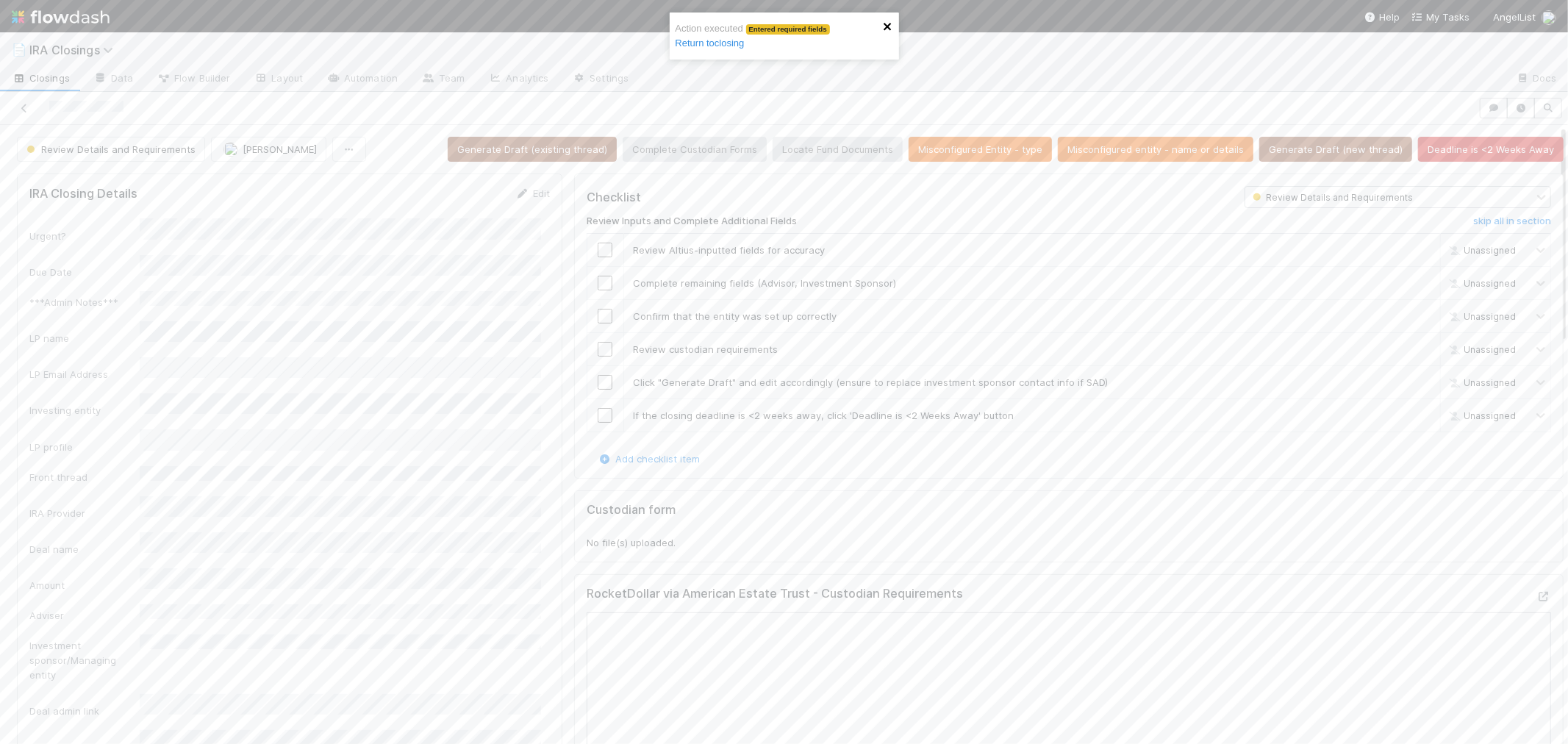
click at [885, 25] on icon "close" at bounding box center [888, 27] width 7 height 7
click at [21, 105] on icon at bounding box center [25, 108] width 15 height 10
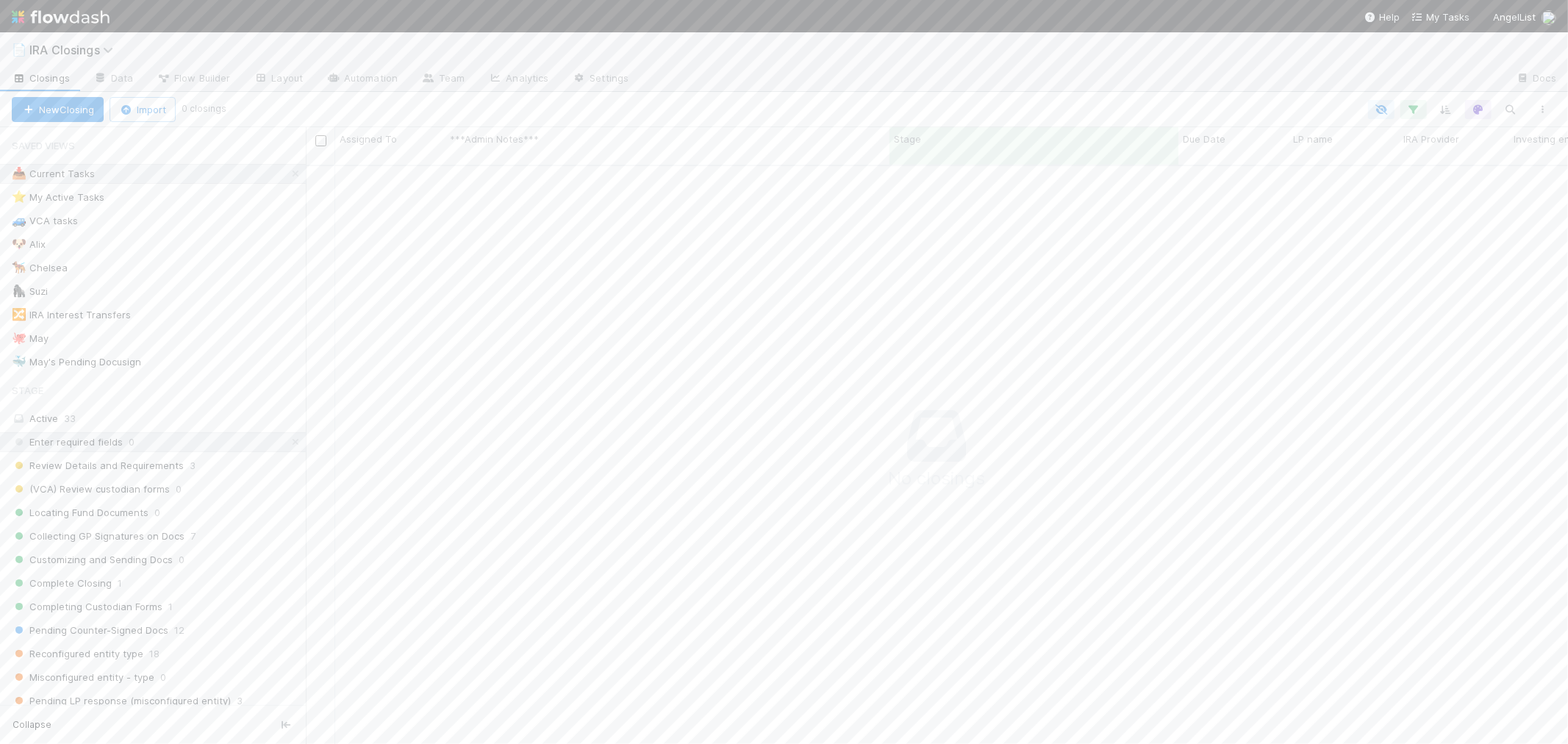
scroll to position [13, 13]
click at [97, 18] on img at bounding box center [60, 17] width 97 height 25
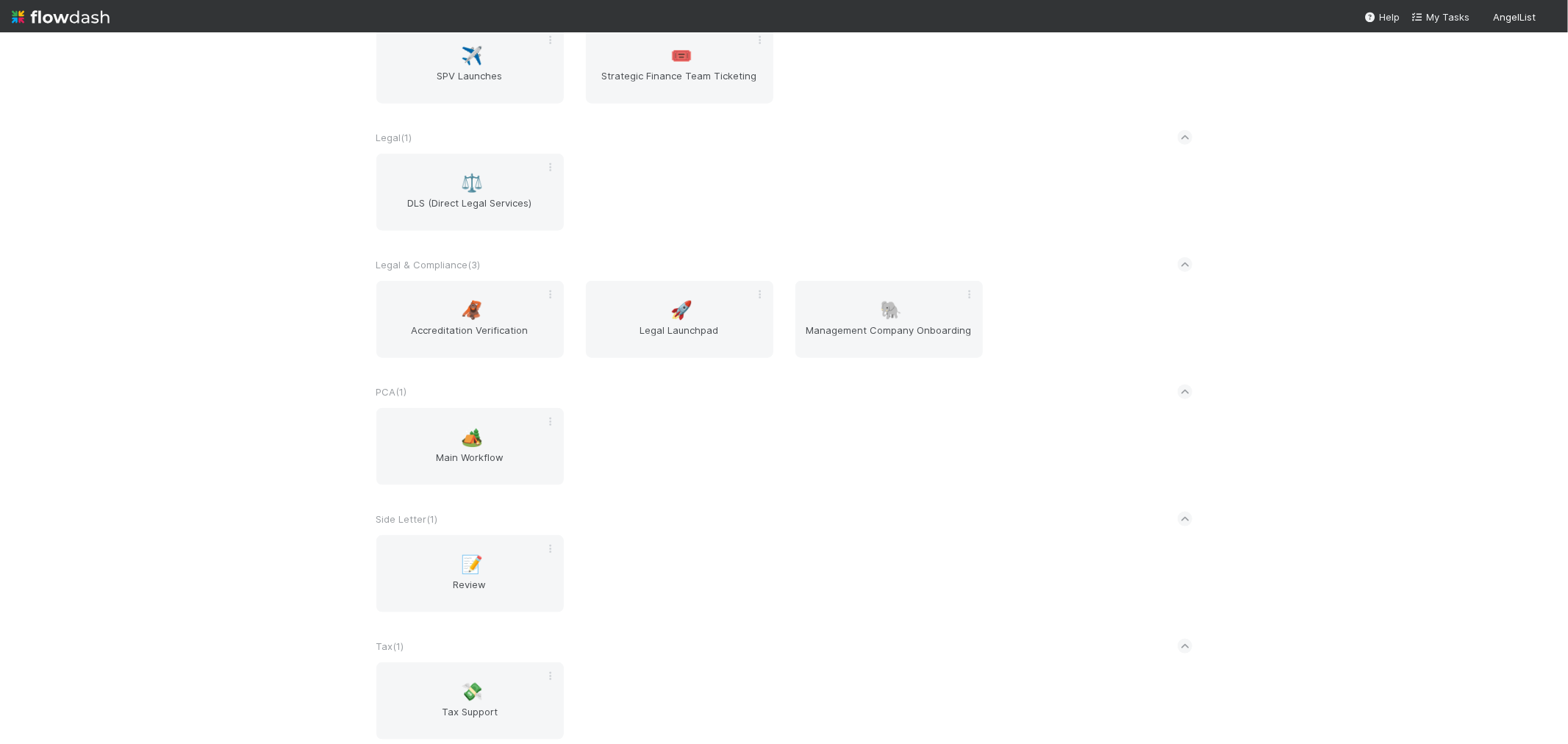
scroll to position [1388, 0]
click at [473, 452] on span "Main Workflow" at bounding box center [470, 457] width 176 height 30
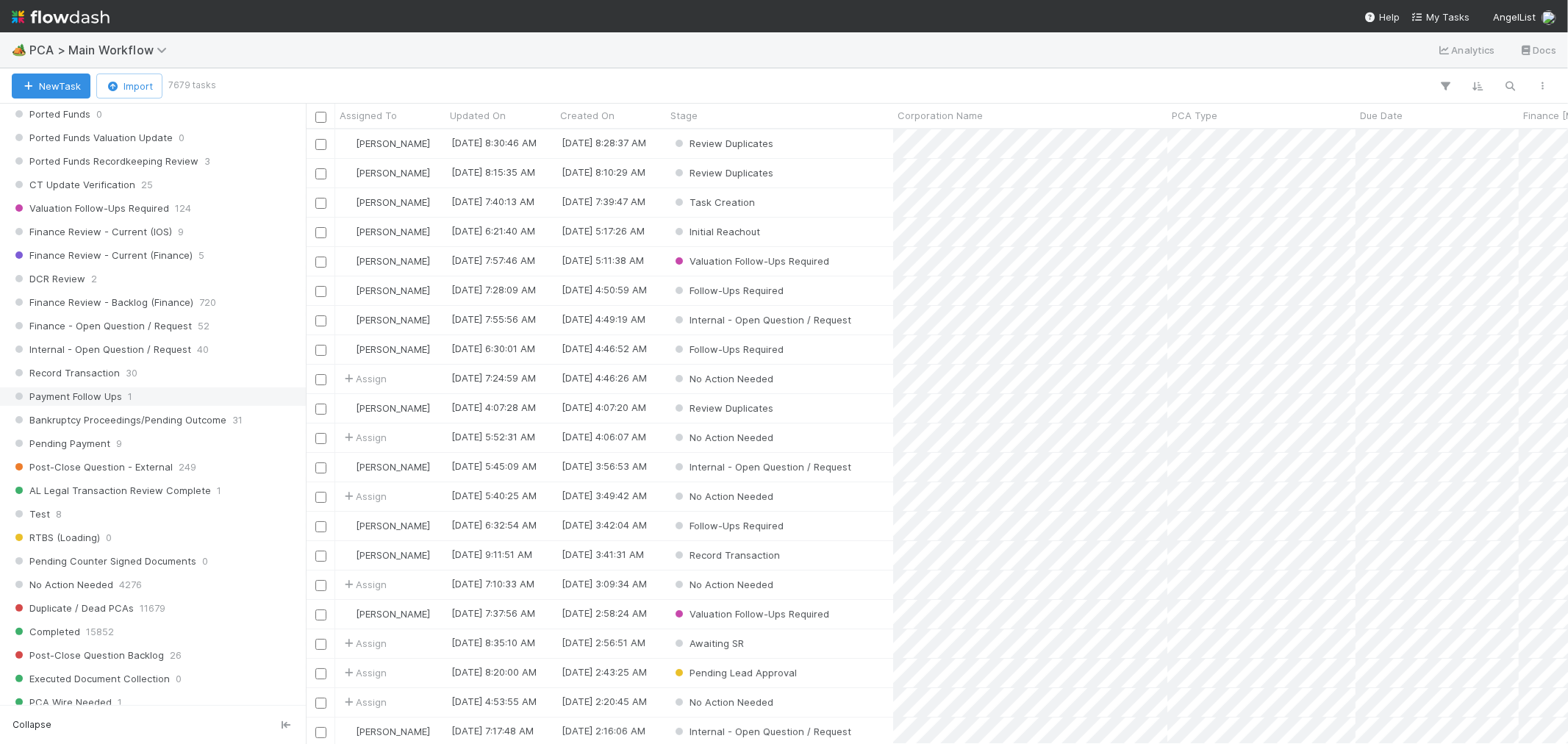
scroll to position [1143, 0]
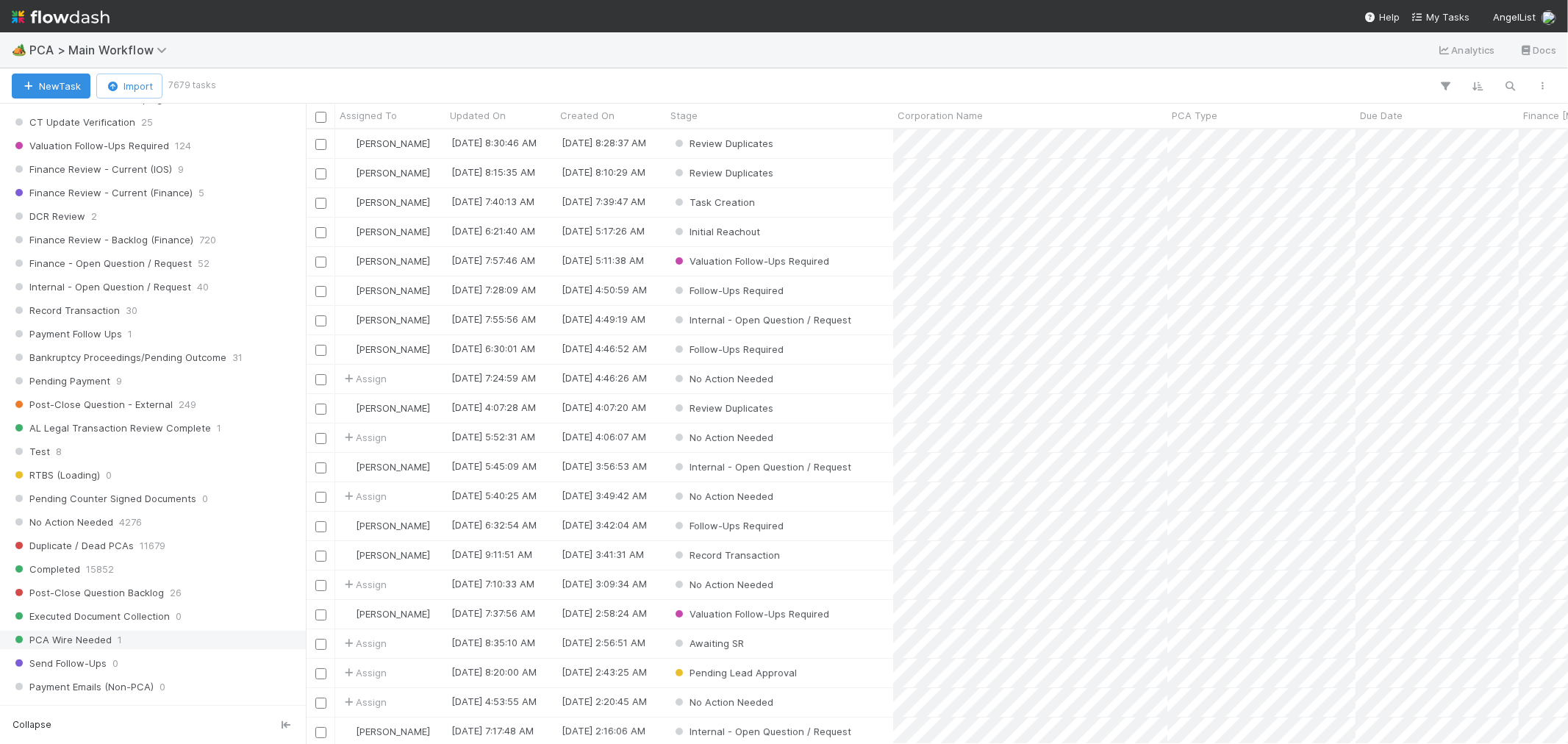
click at [181, 631] on div "PCA Wire Needed 1" at bounding box center [157, 640] width 290 height 19
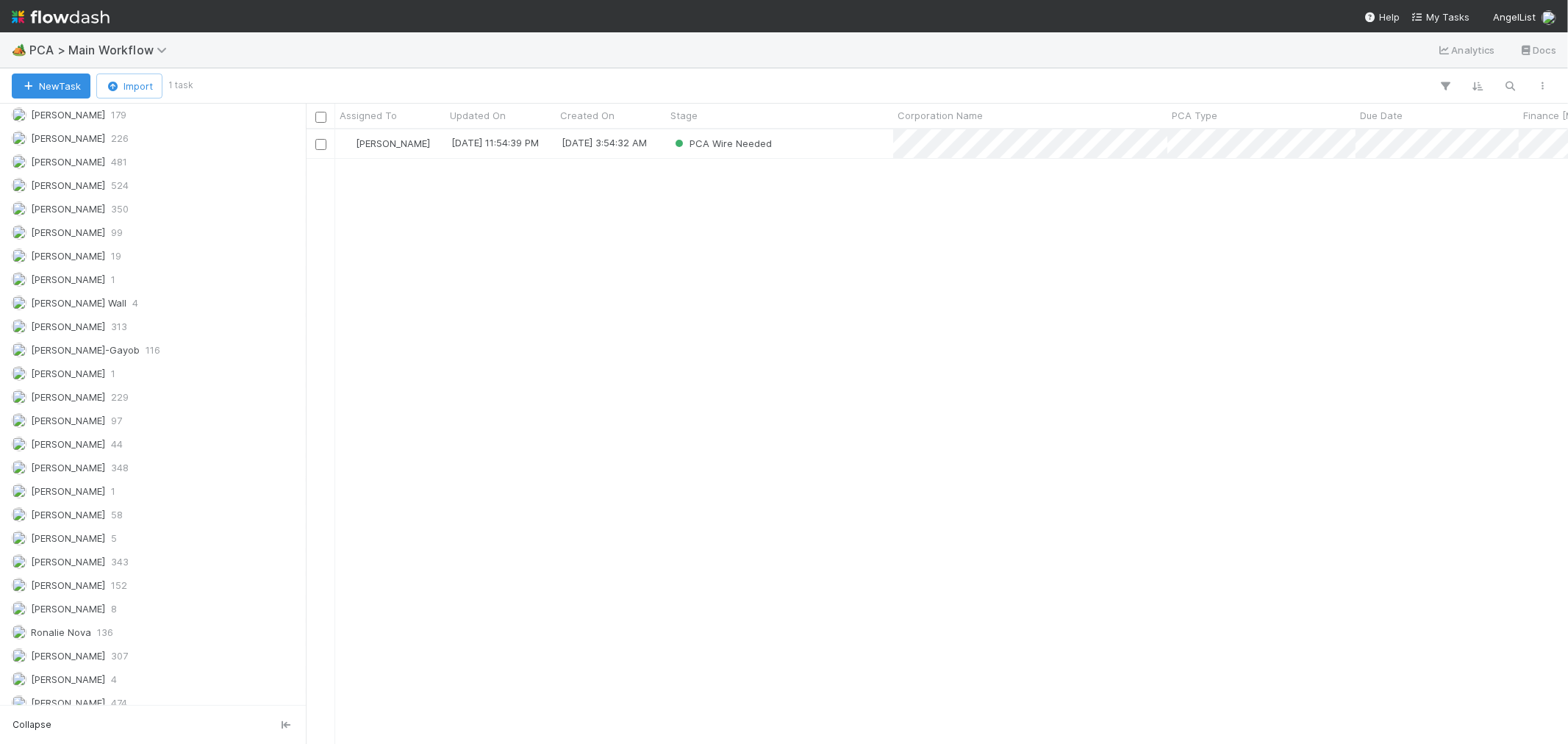
scroll to position [601, 1250]
click at [116, 618] on div "Raven Jacinto 8" at bounding box center [157, 609] width 290 height 19
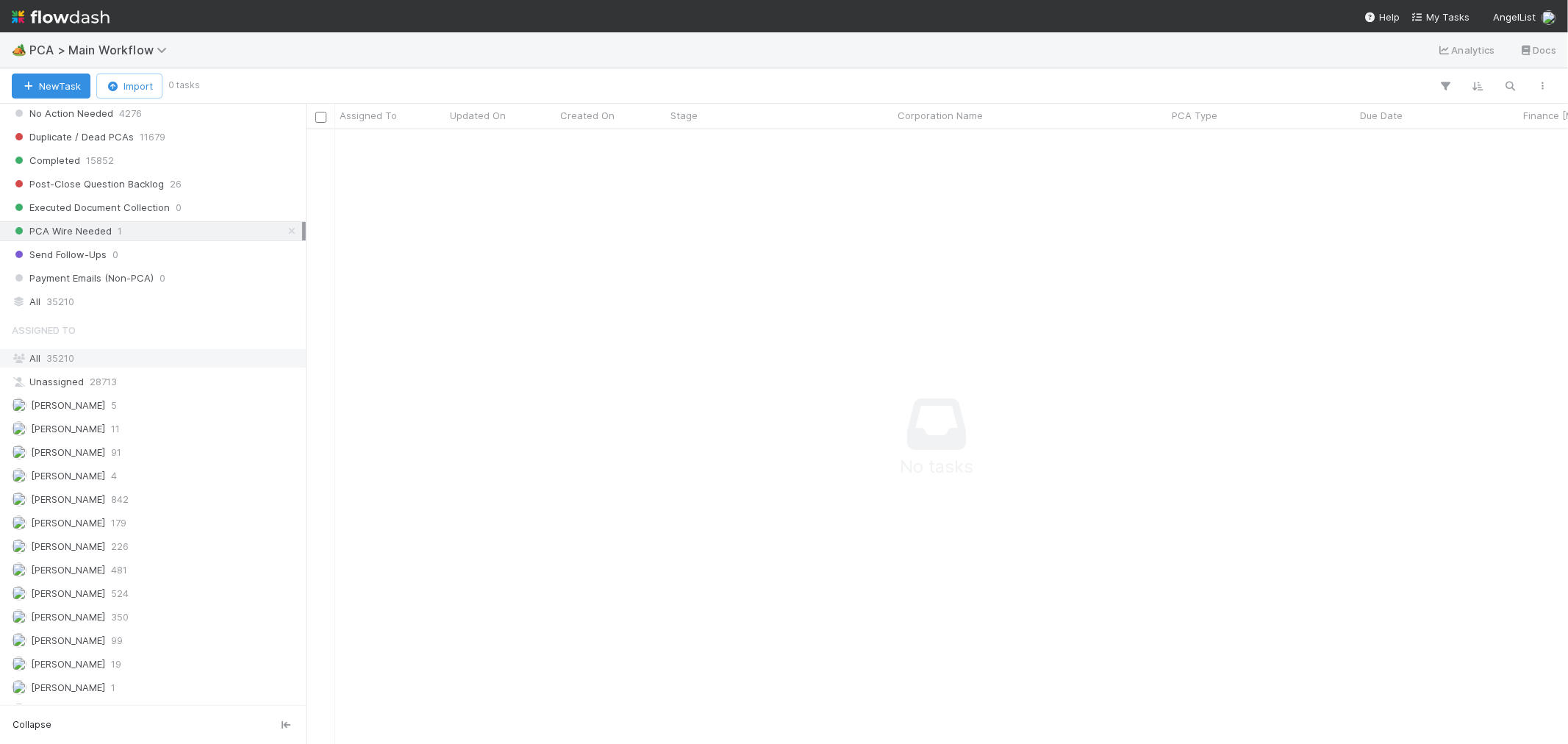
scroll to position [1470, 0]
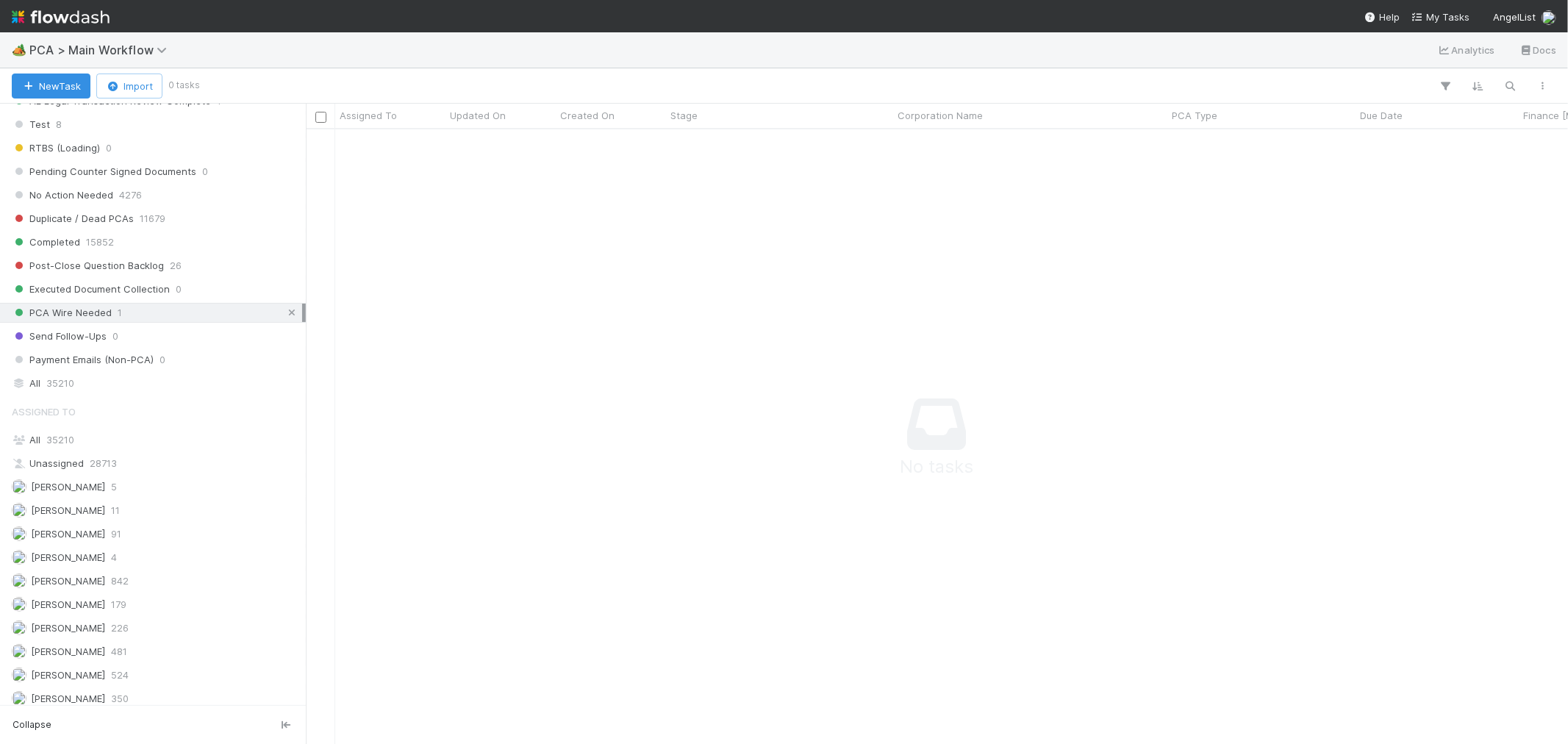
click at [284, 318] on icon at bounding box center [292, 312] width 15 height 10
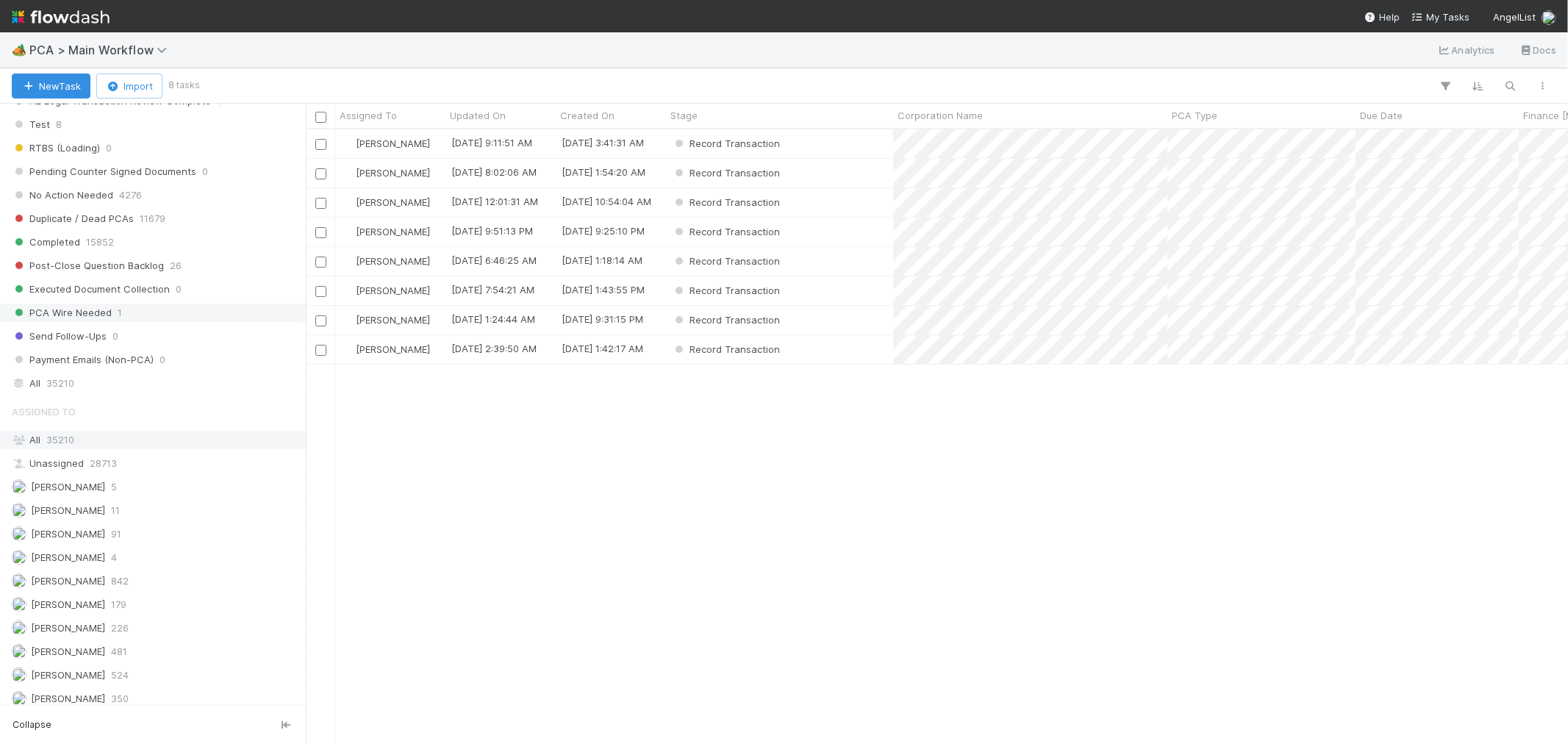
scroll to position [601, 1250]
click at [1261, 116] on div "PCA Type" at bounding box center [1262, 115] width 180 height 15
click at [1244, 144] on div "Sort A → Z" at bounding box center [1256, 144] width 167 height 22
click at [854, 137] on div "Record Transaction" at bounding box center [779, 144] width 227 height 29
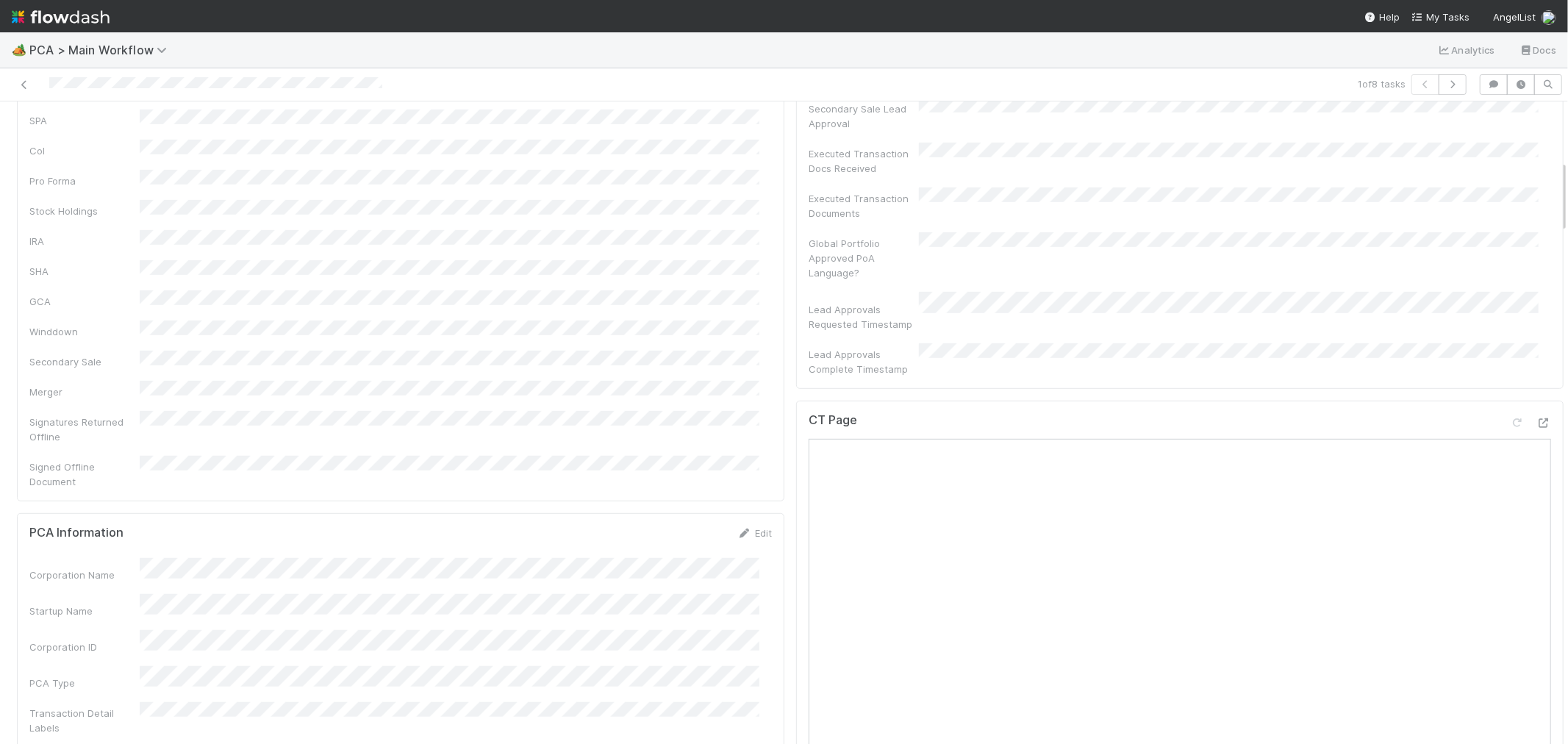
scroll to position [735, 0]
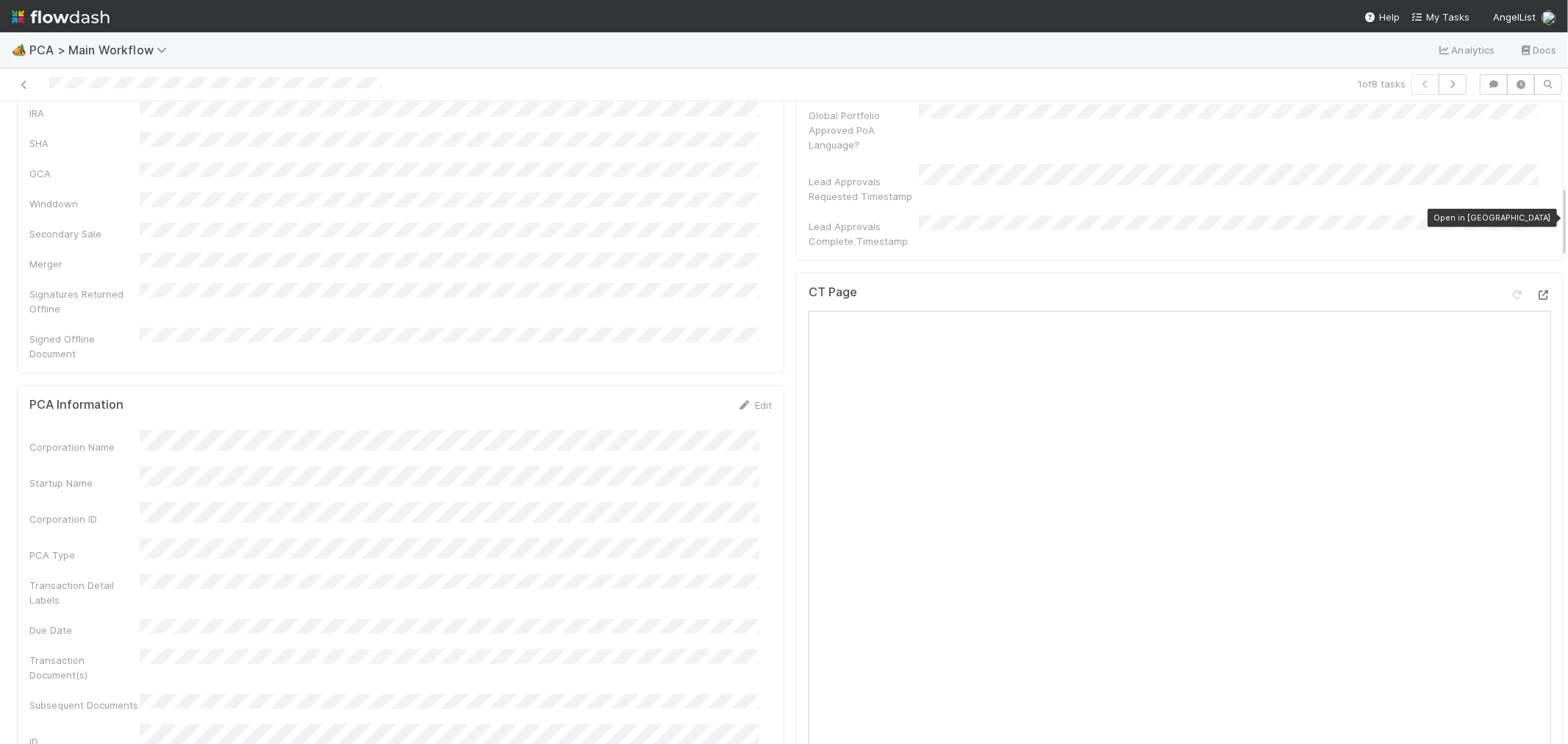
click at [1537, 290] on icon at bounding box center [1544, 295] width 15 height 10
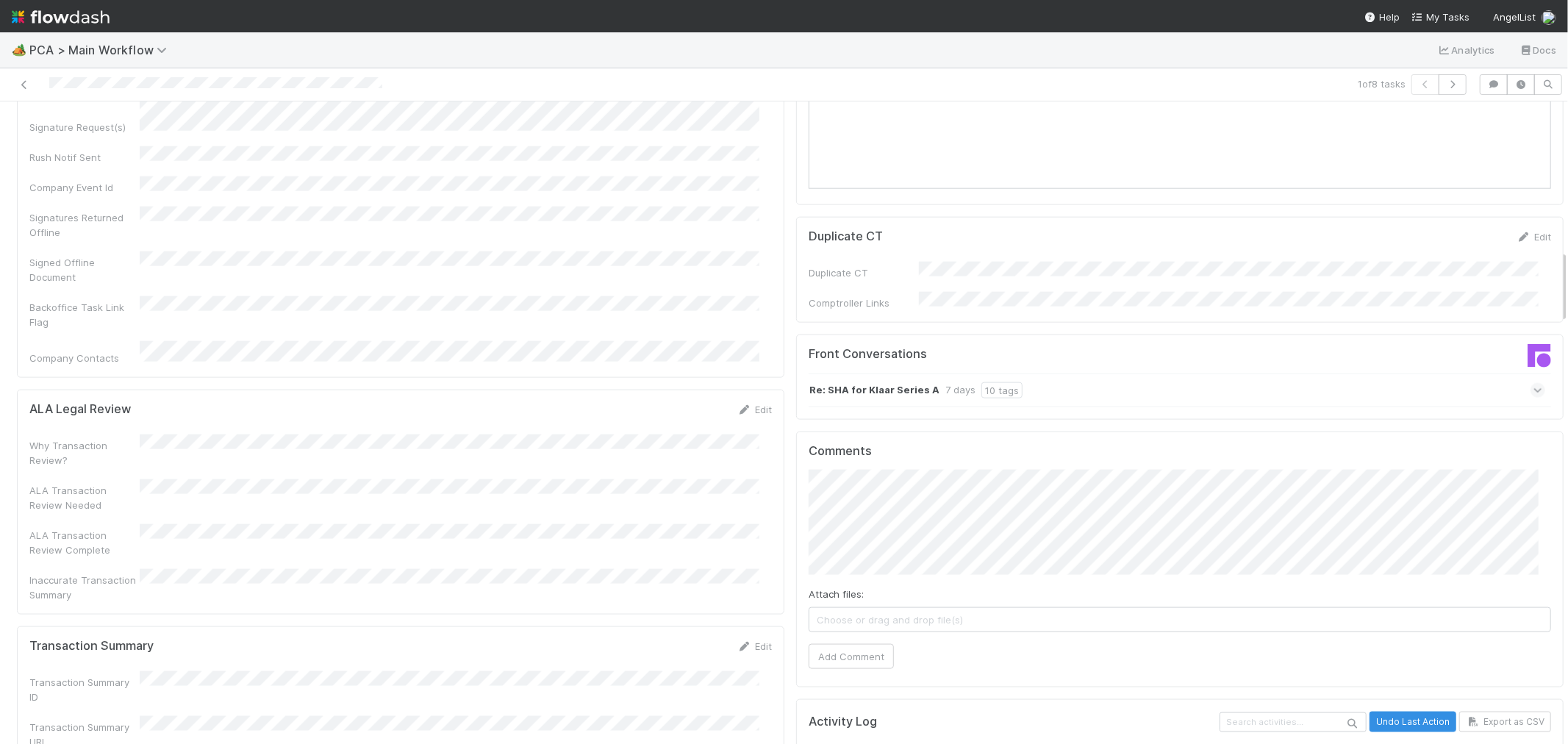
scroll to position [1306, 0]
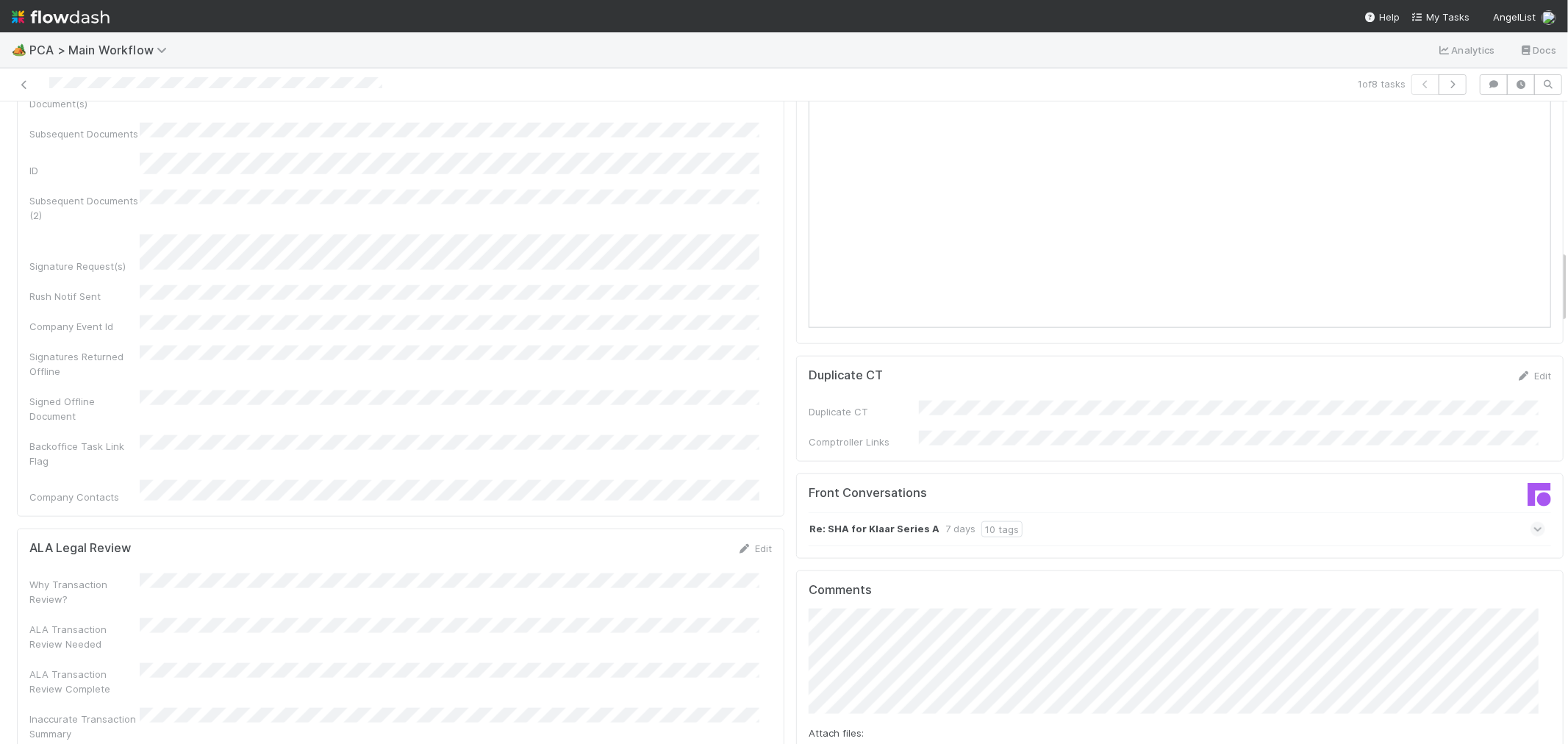
click at [1063, 513] on div "Re: SHA for Klaar Series A 7 days 10 tags" at bounding box center [1177, 529] width 737 height 33
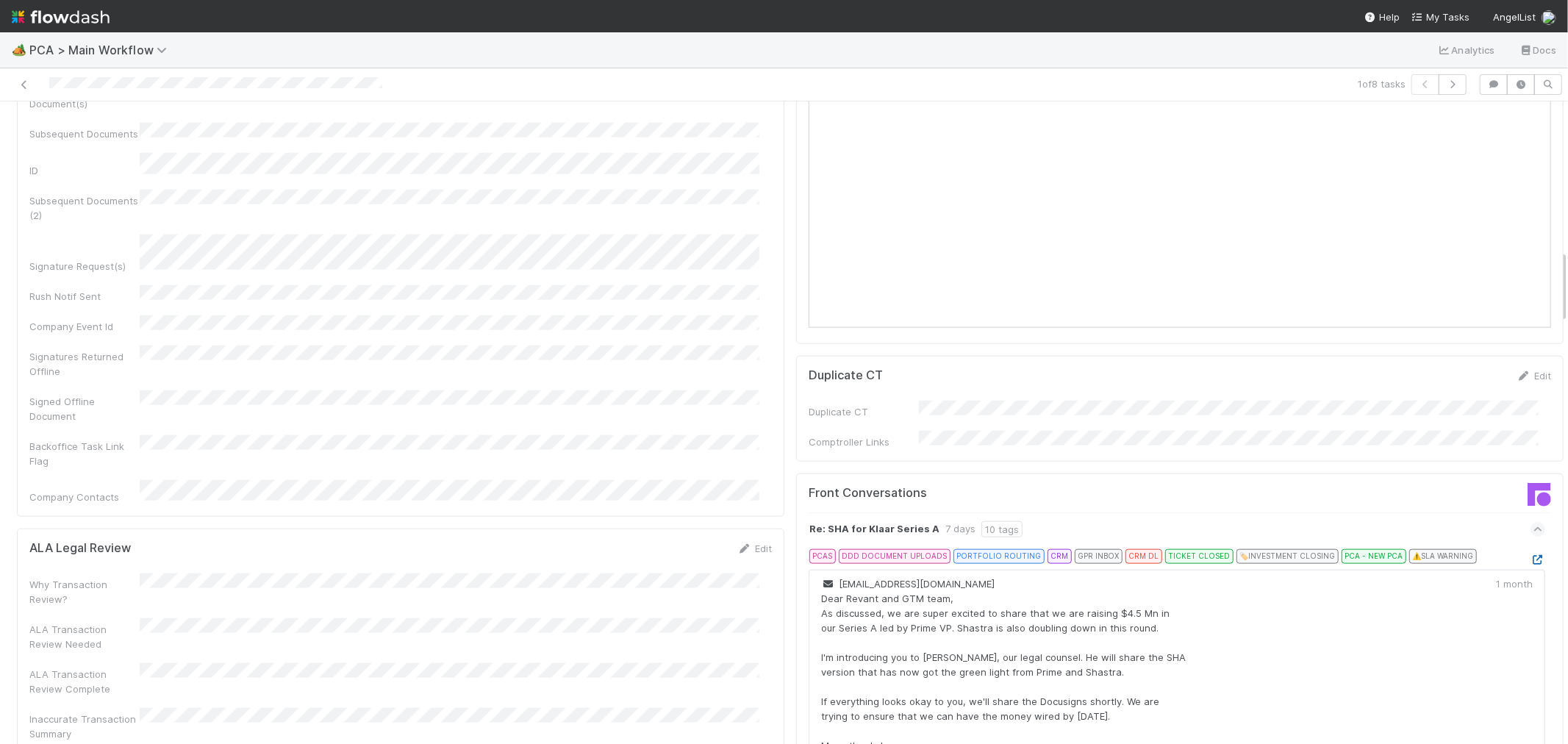
click at [1531, 555] on icon at bounding box center [1538, 559] width 15 height 10
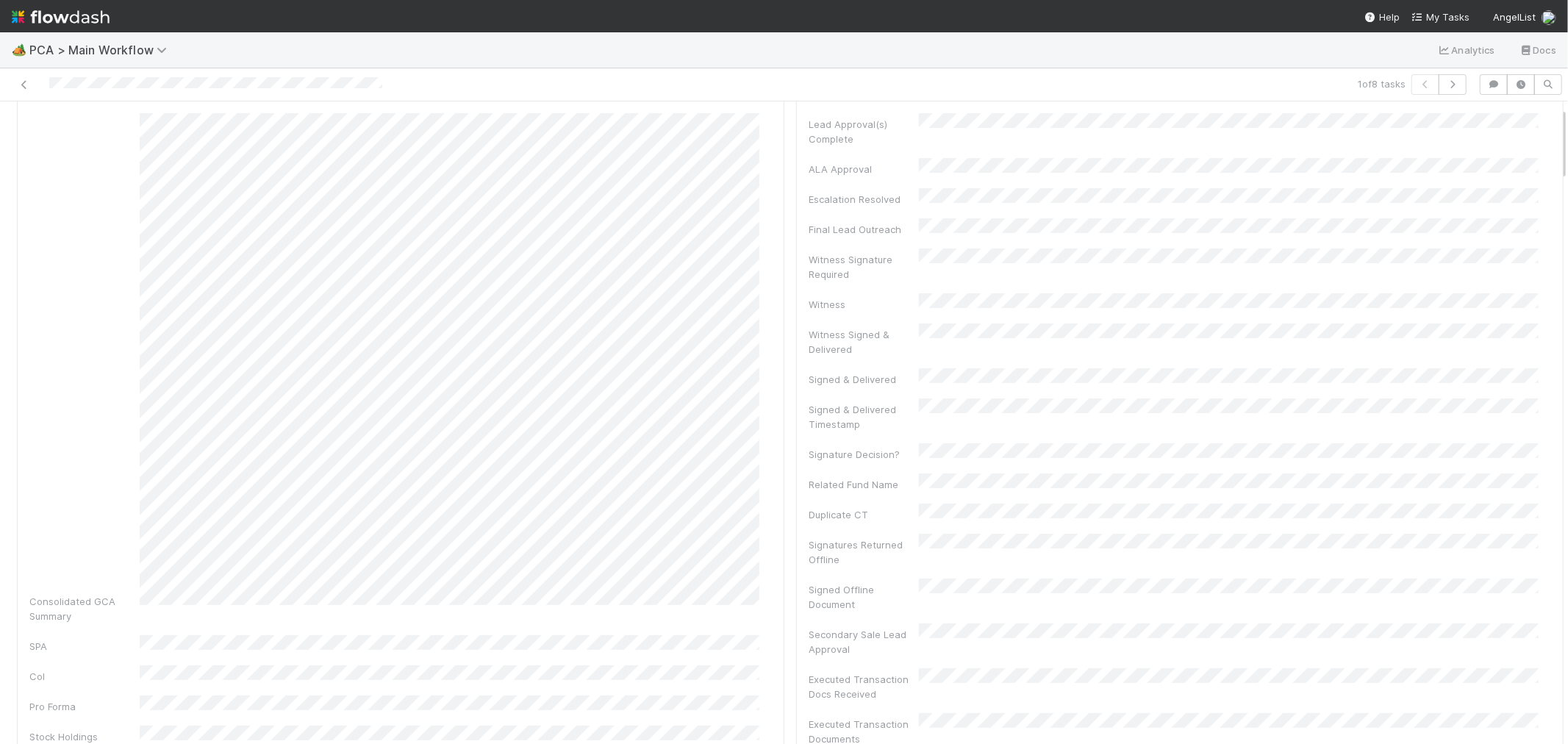
scroll to position [0, 0]
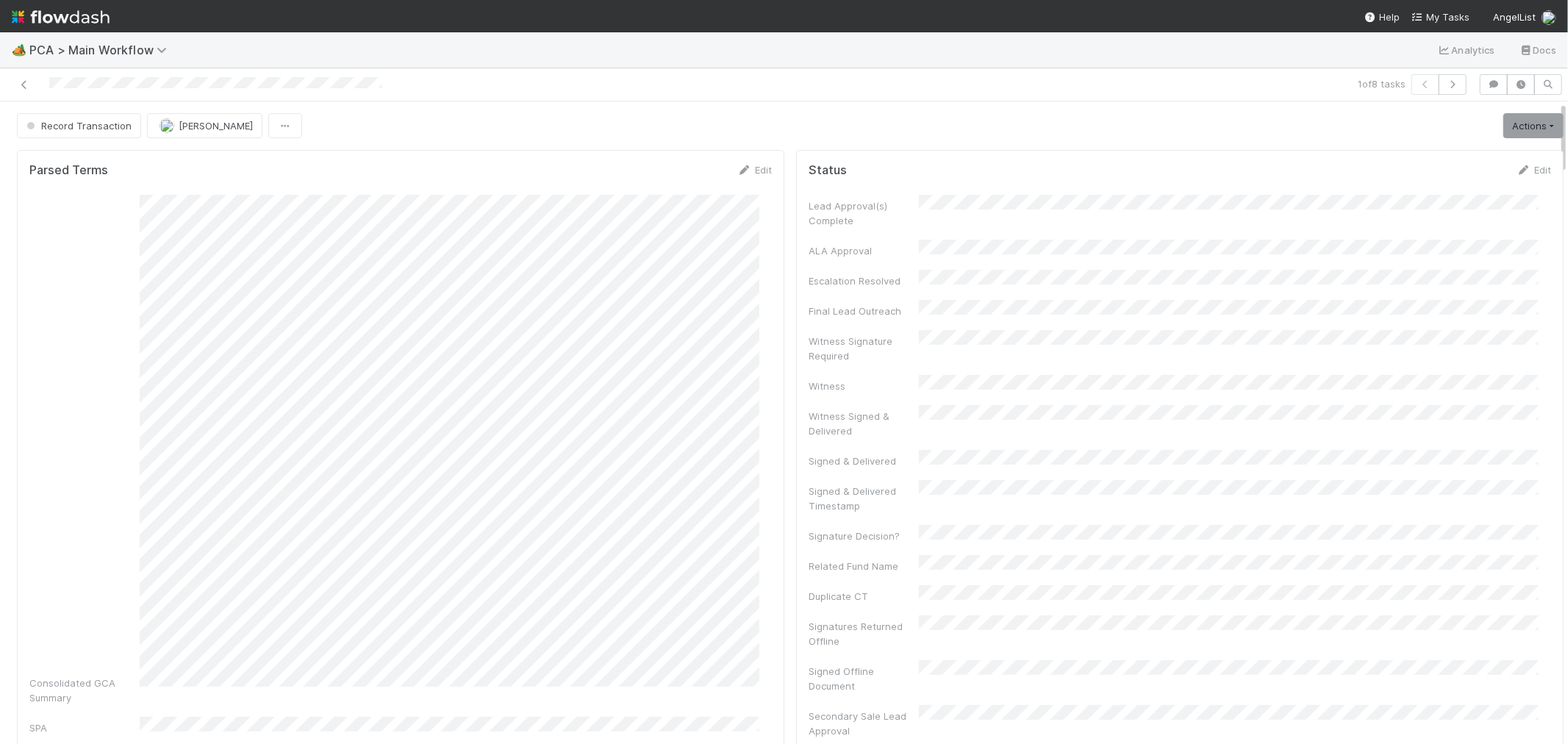
click at [215, 81] on div at bounding box center [374, 85] width 736 height 21
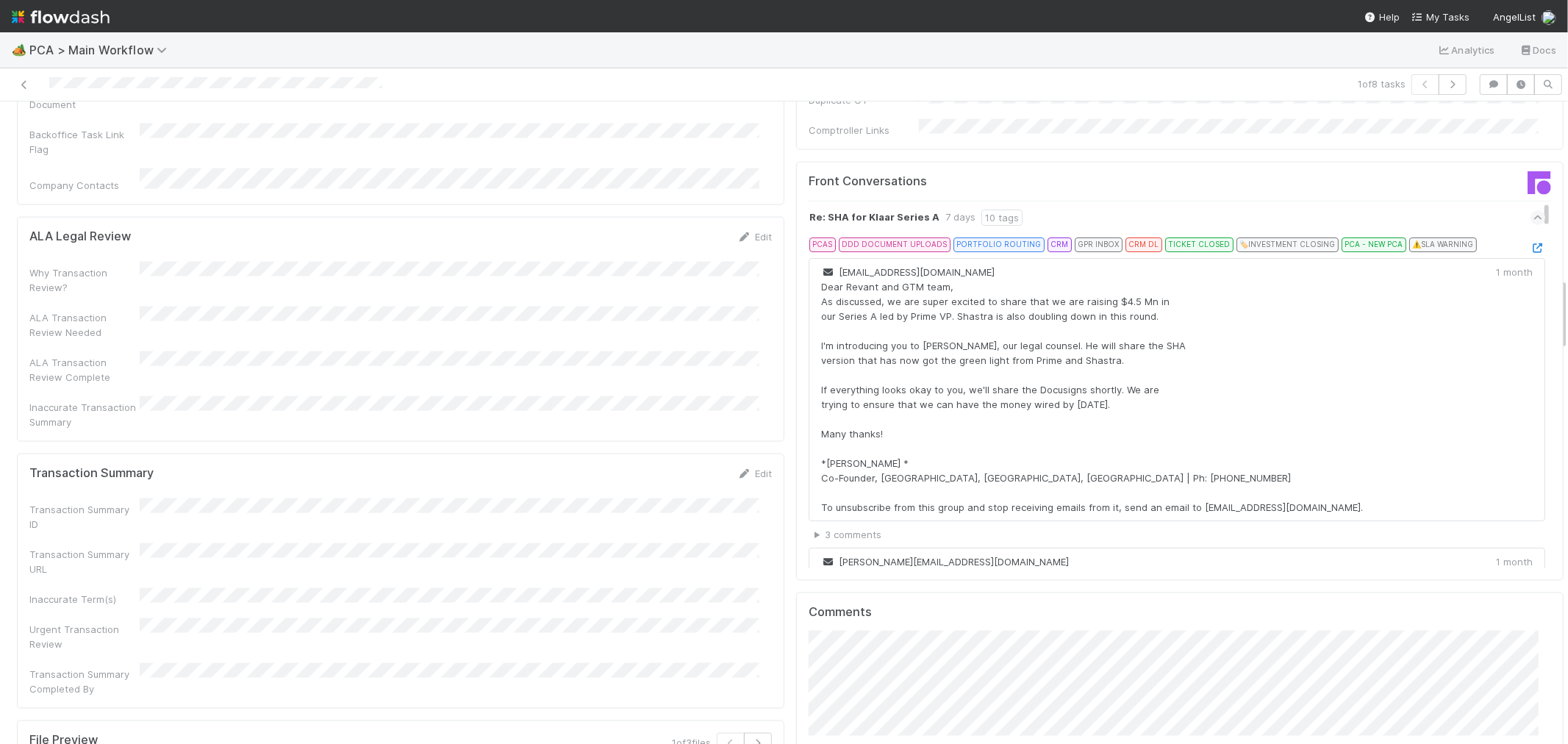
scroll to position [1633, 0]
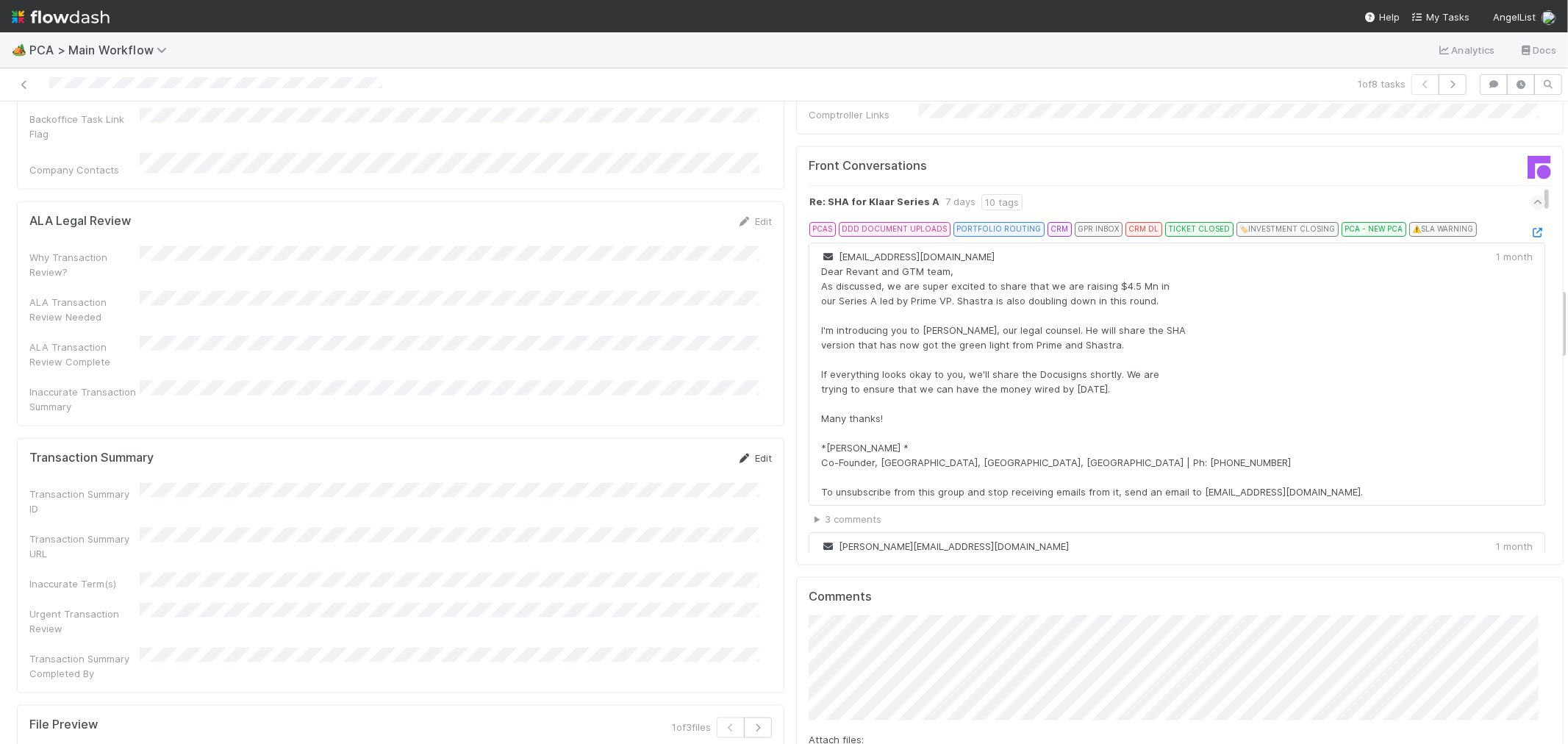
click at [756, 452] on link "Edit" at bounding box center [755, 458] width 34 height 12
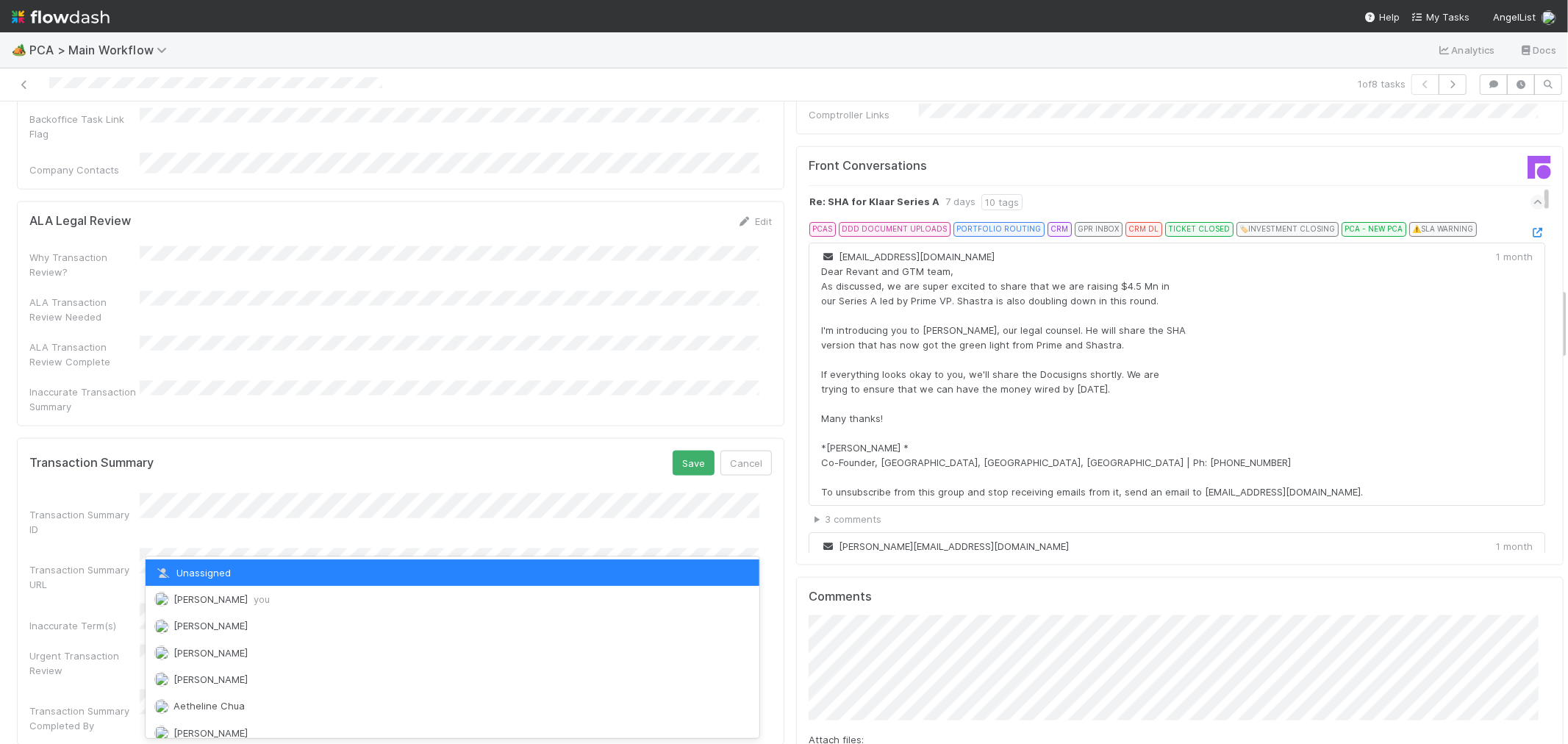
click at [238, 589] on div "Raven Jacinto you" at bounding box center [452, 599] width 614 height 27
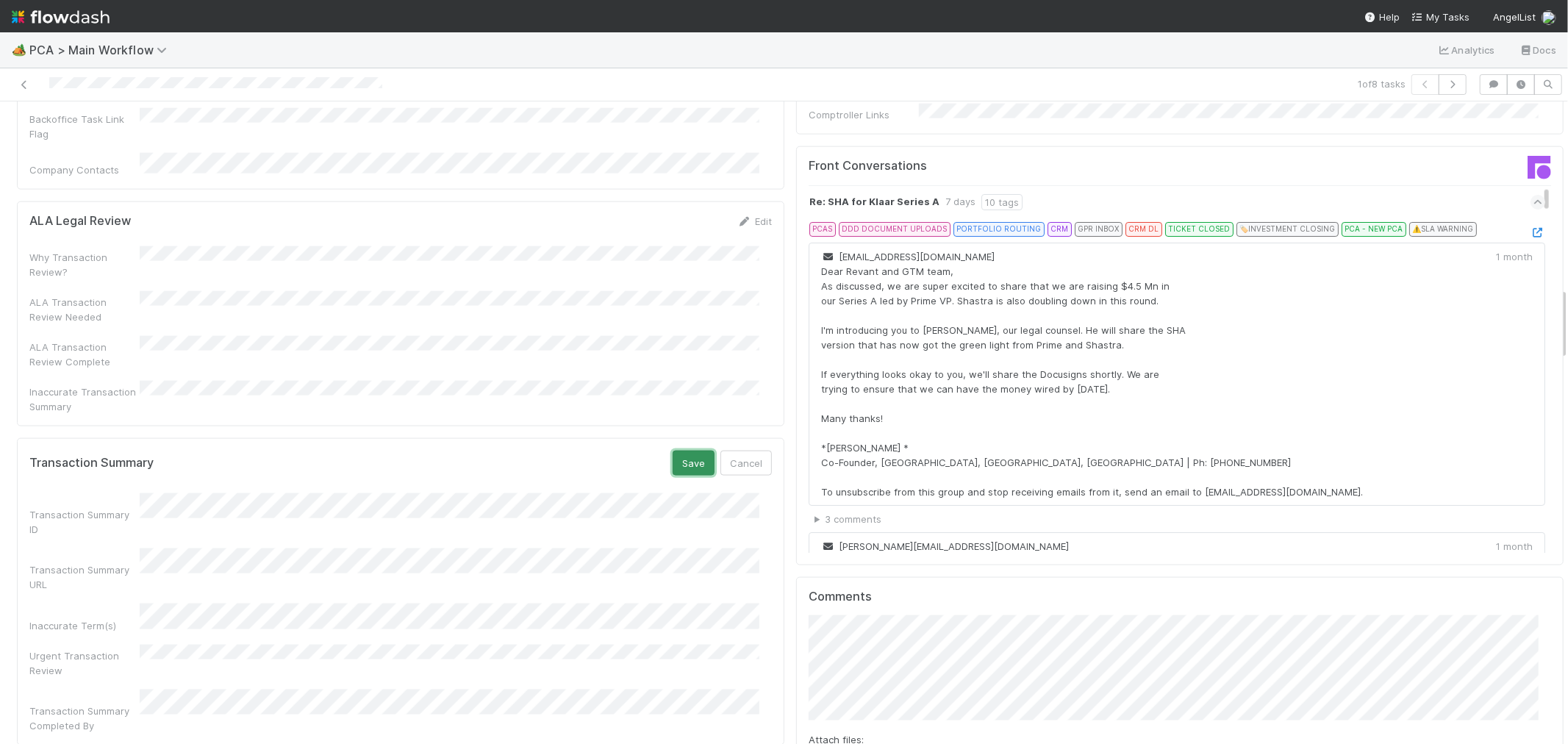
click at [678, 451] on button "Save" at bounding box center [694, 464] width 42 height 25
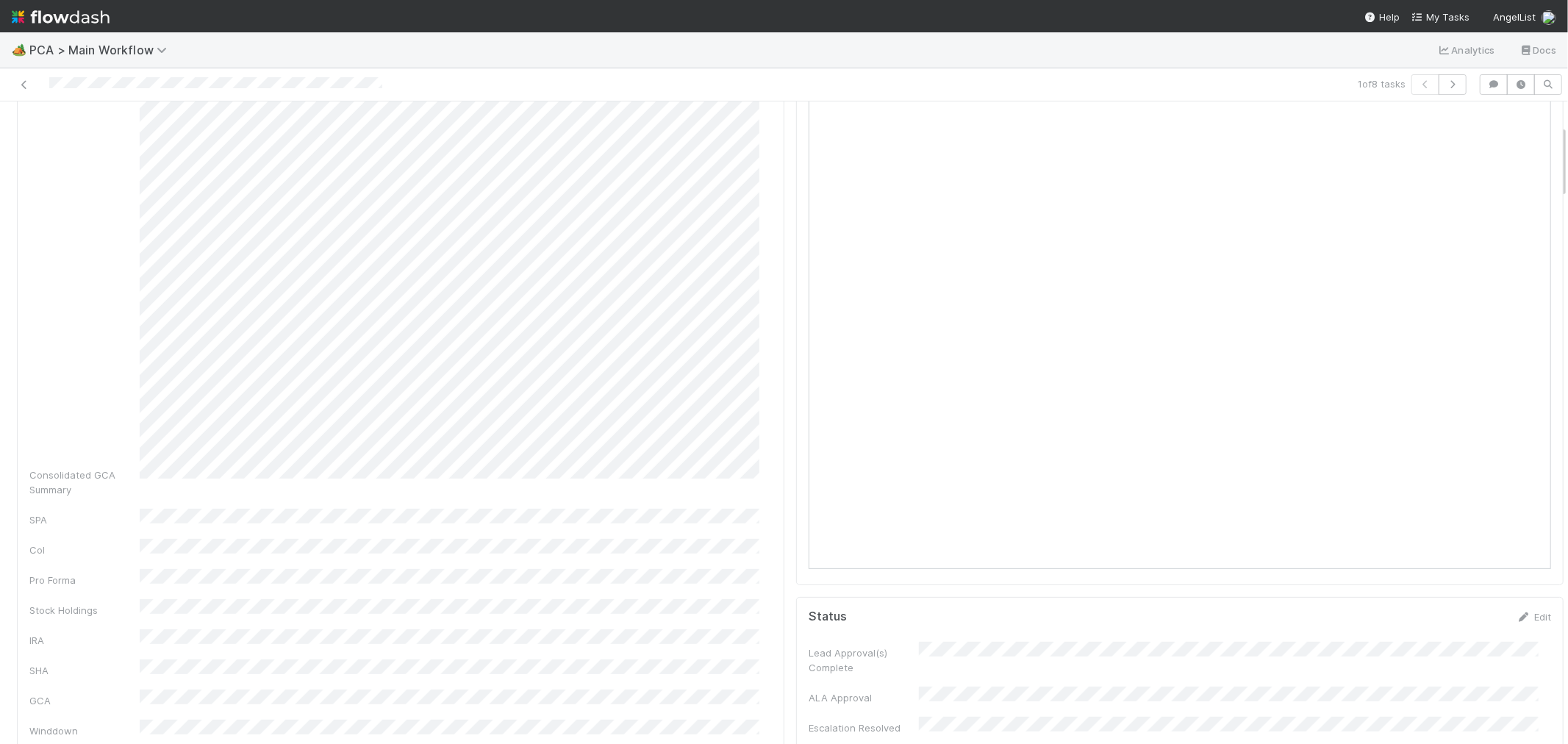
scroll to position [0, 0]
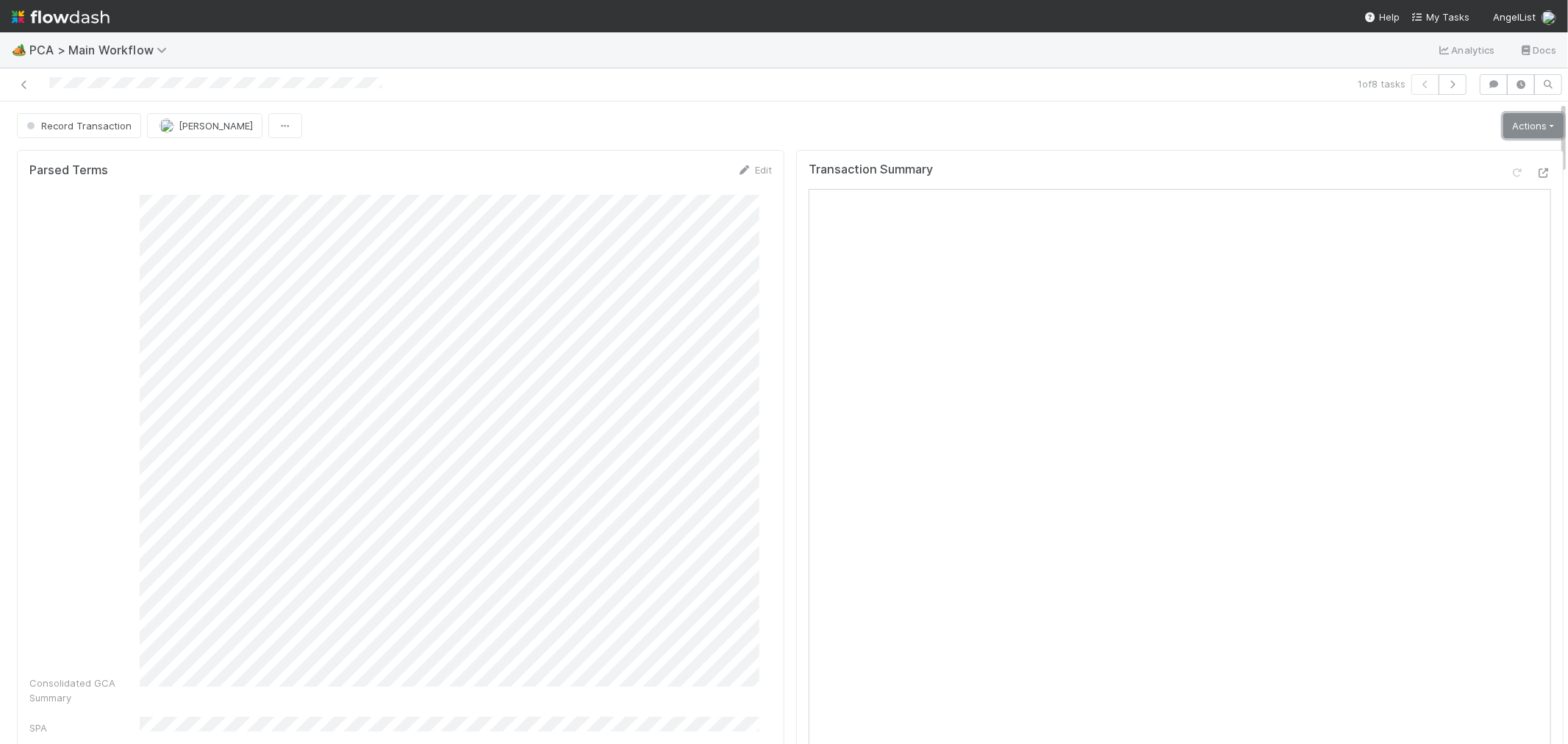
click at [1508, 124] on link "Actions" at bounding box center [1534, 126] width 60 height 25
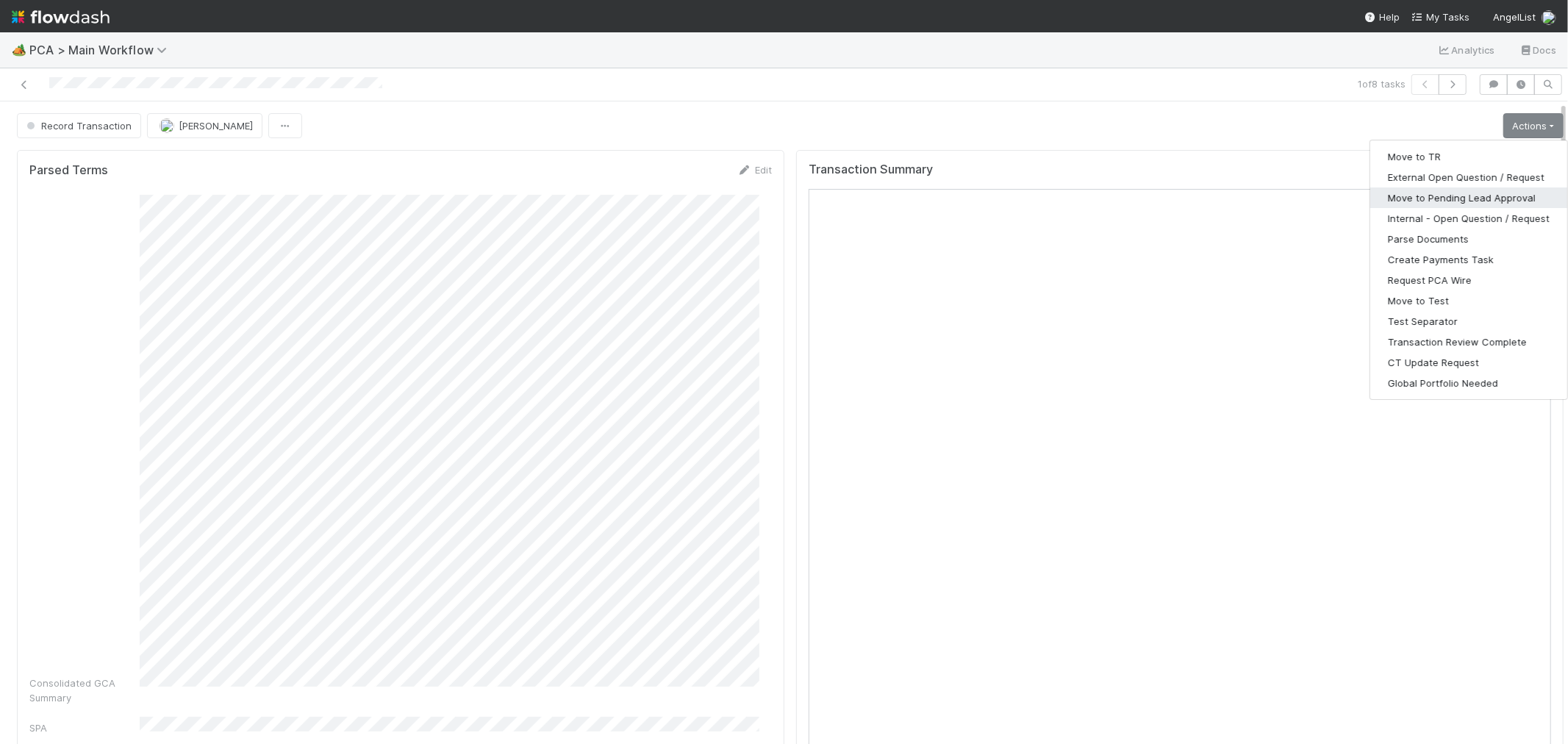
click at [1445, 189] on button "Move to Pending Lead Approval" at bounding box center [1469, 198] width 197 height 21
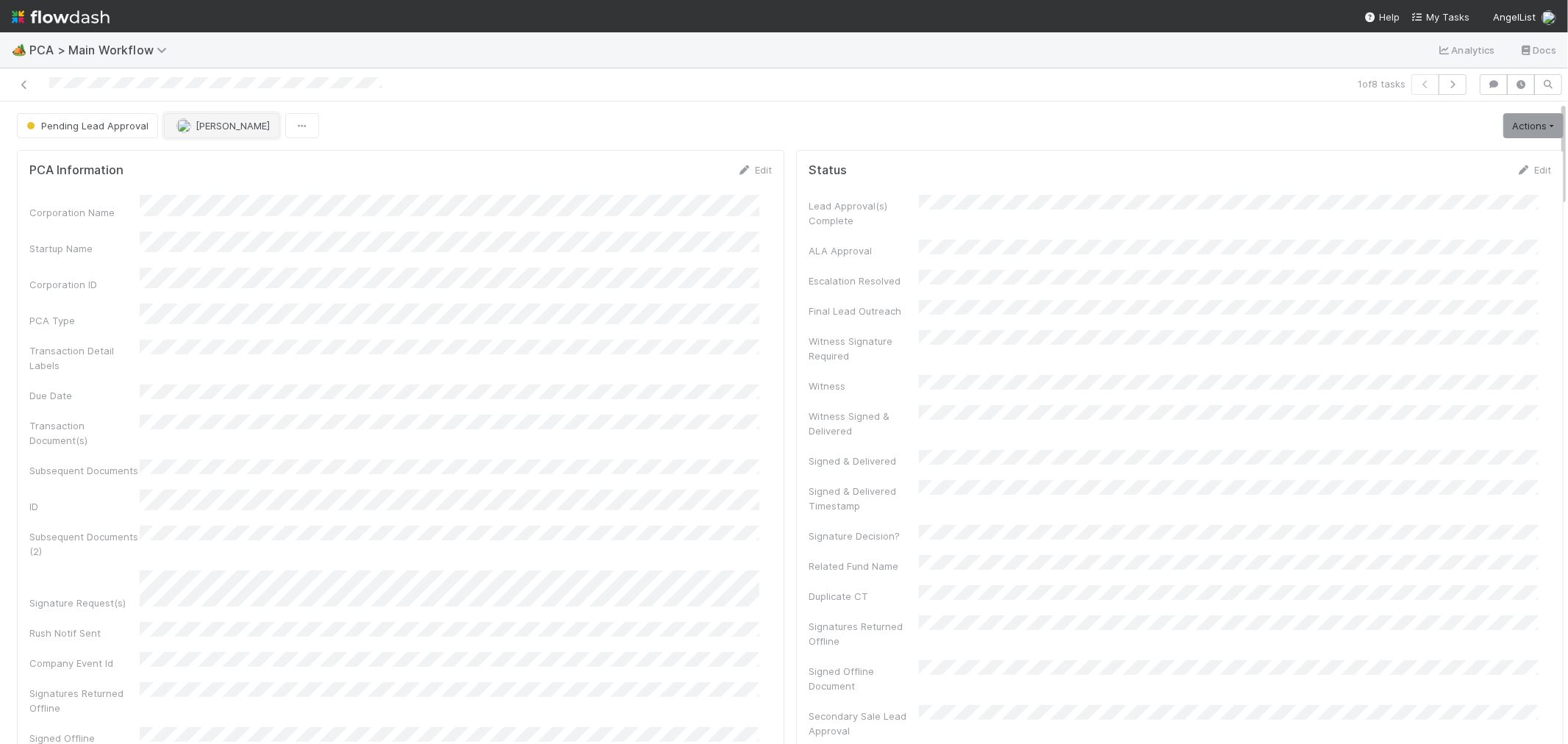
click at [214, 116] on button "[PERSON_NAME]" at bounding box center [221, 126] width 115 height 25
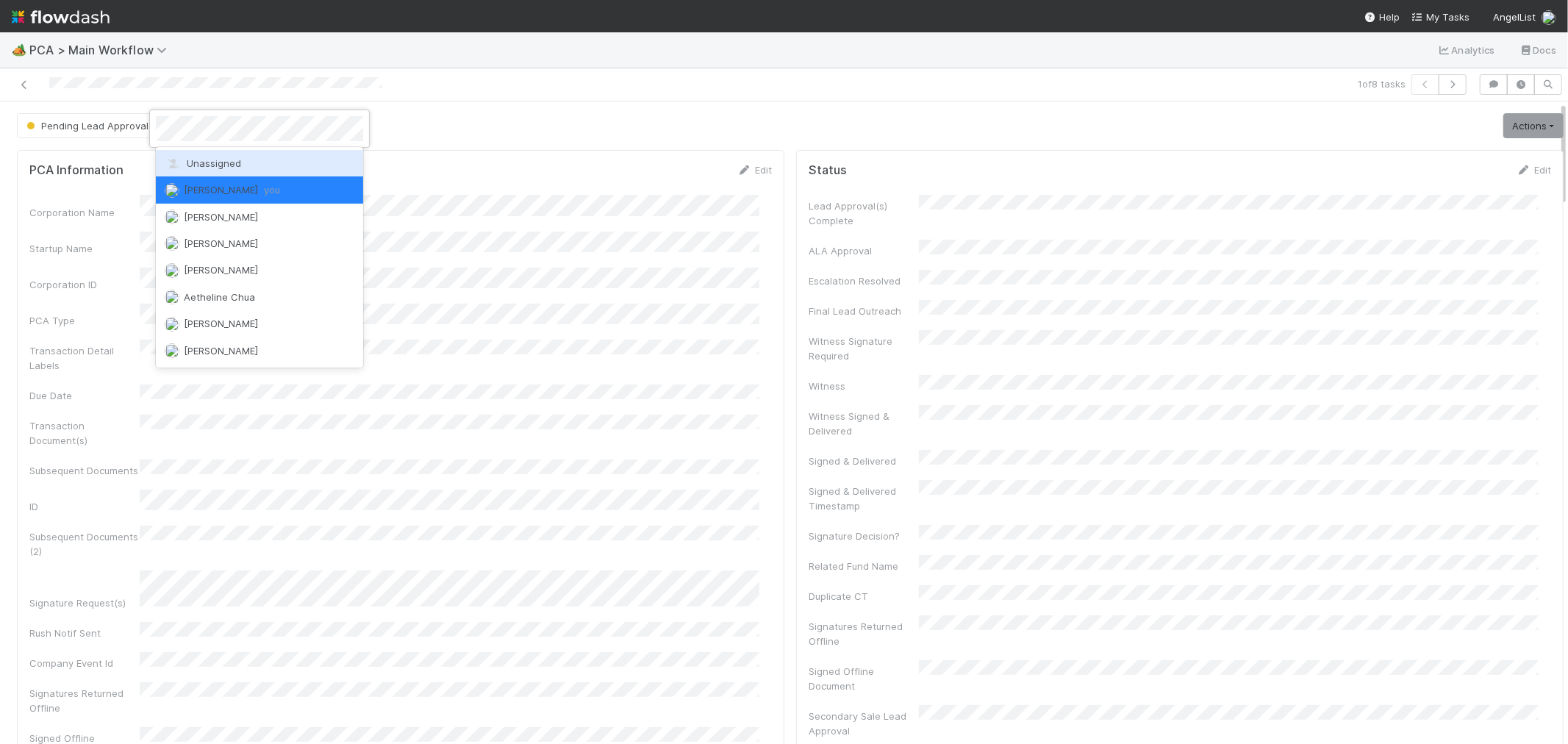
click at [212, 152] on div "Unassigned" at bounding box center [259, 164] width 208 height 27
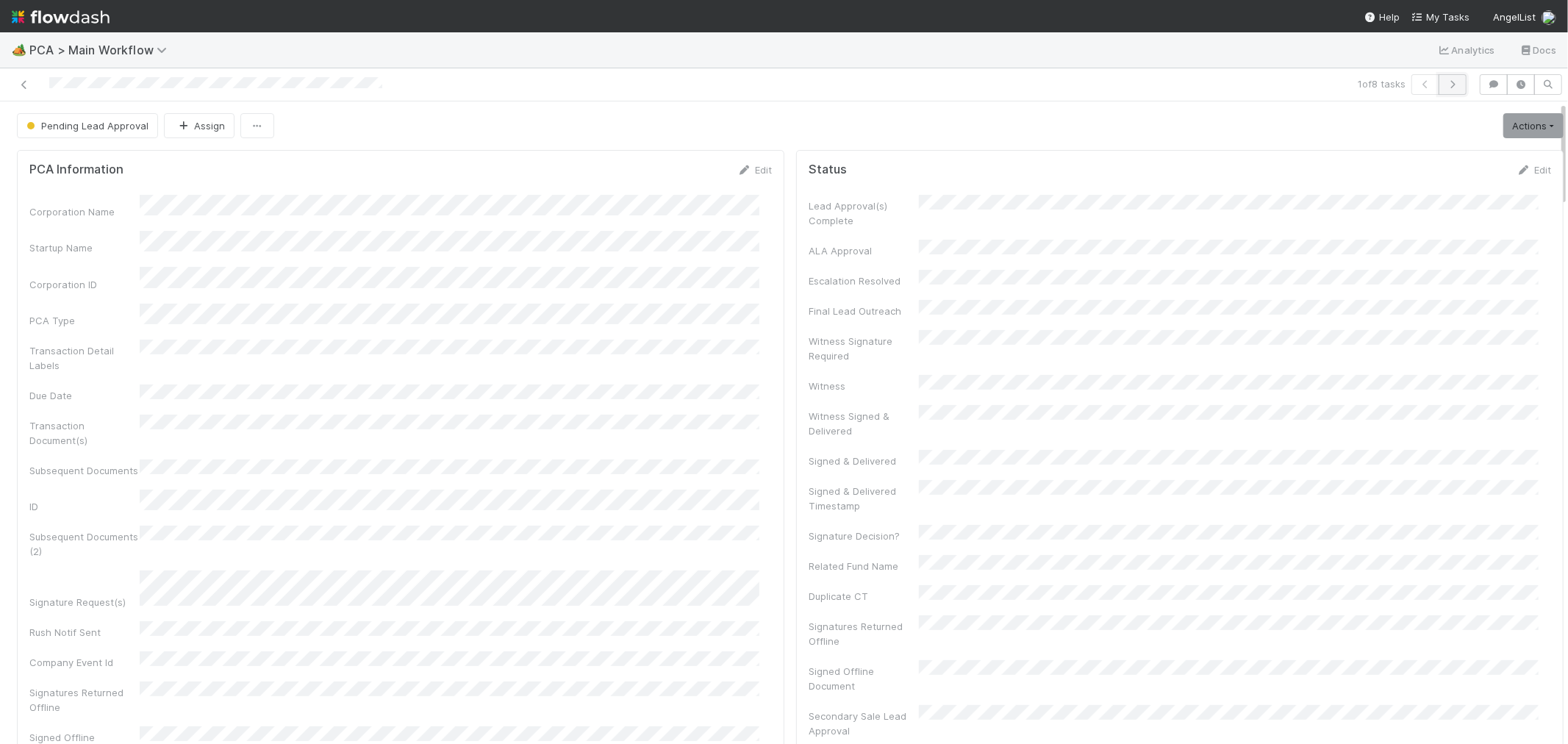
click at [1449, 86] on button "button" at bounding box center [1453, 85] width 28 height 21
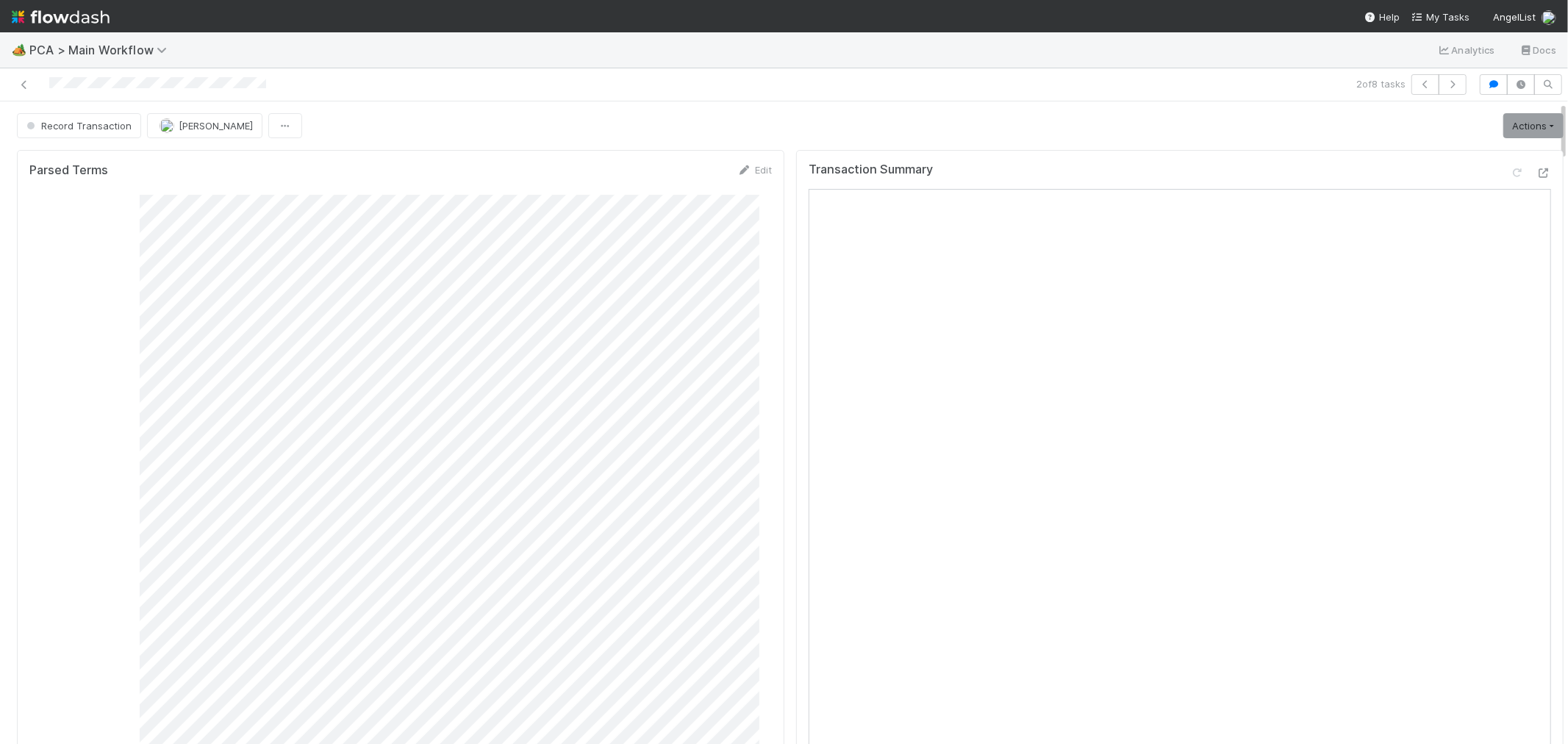
click at [1527, 179] on div "Transaction Summary" at bounding box center [1180, 472] width 768 height 644
click at [1537, 175] on icon at bounding box center [1544, 173] width 15 height 10
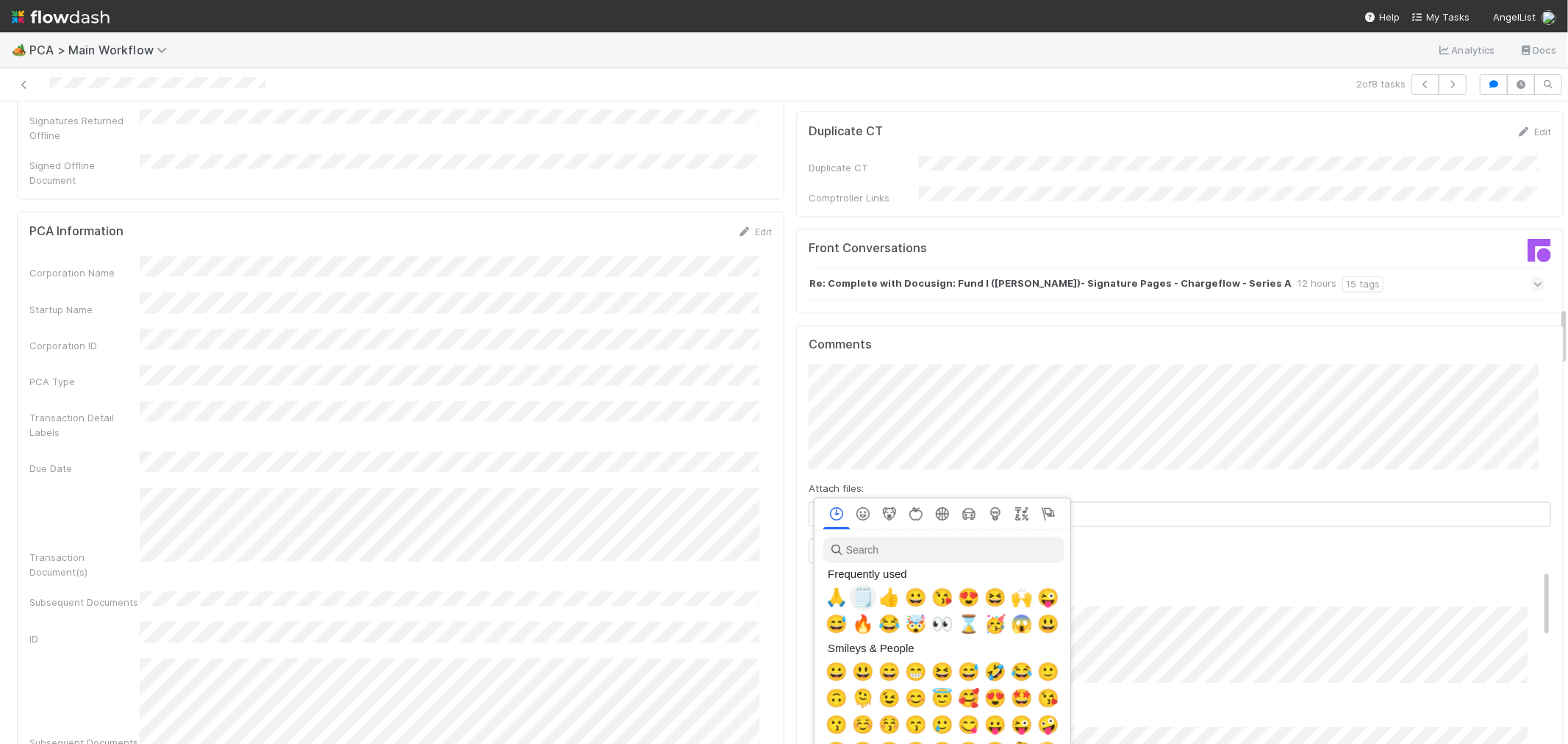
scroll to position [0, 6]
click at [824, 594] on span "🙏" at bounding box center [834, 597] width 22 height 21
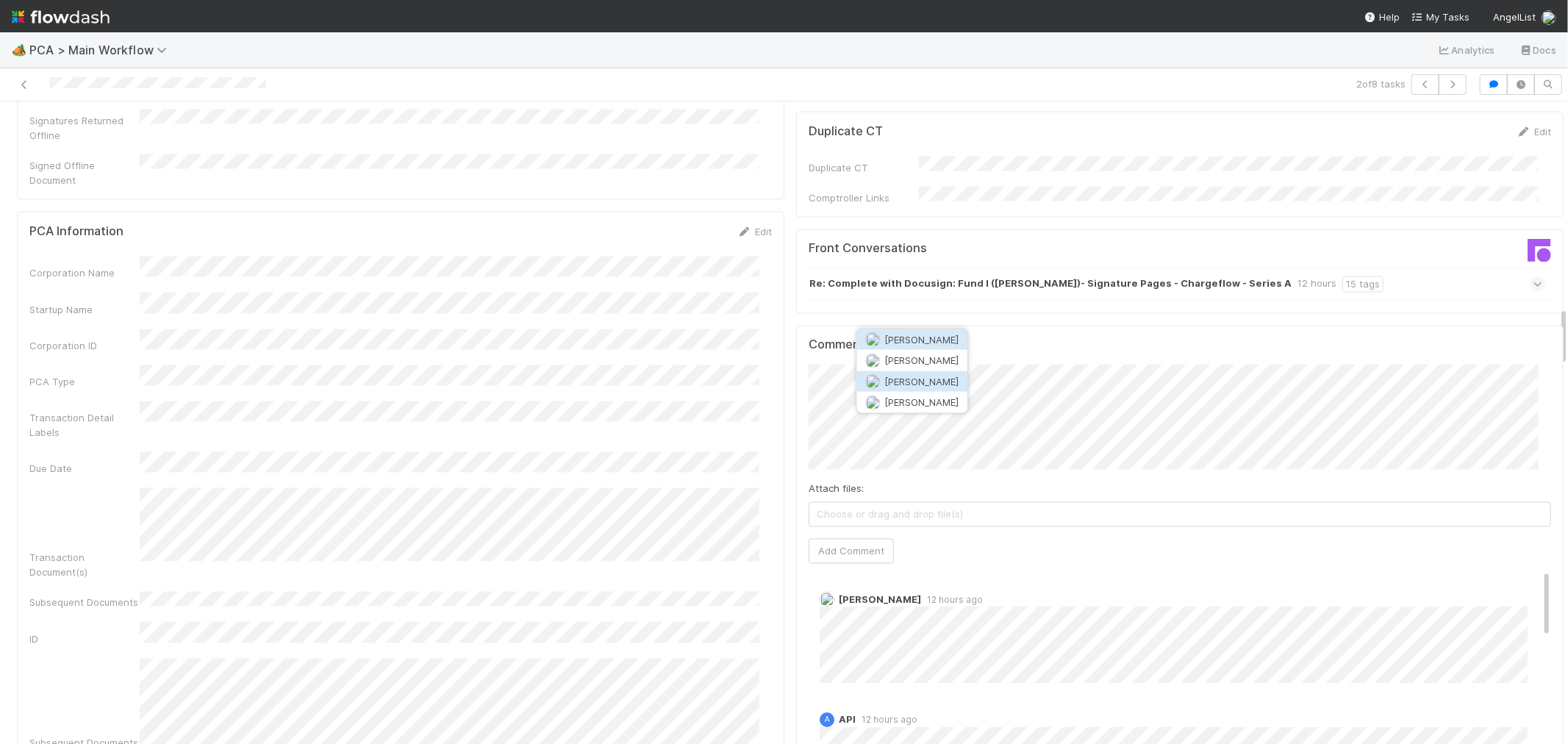
click at [938, 376] on button "Josh Tarr" at bounding box center [912, 382] width 111 height 21
click at [854, 539] on button "Add Comment" at bounding box center [851, 551] width 86 height 25
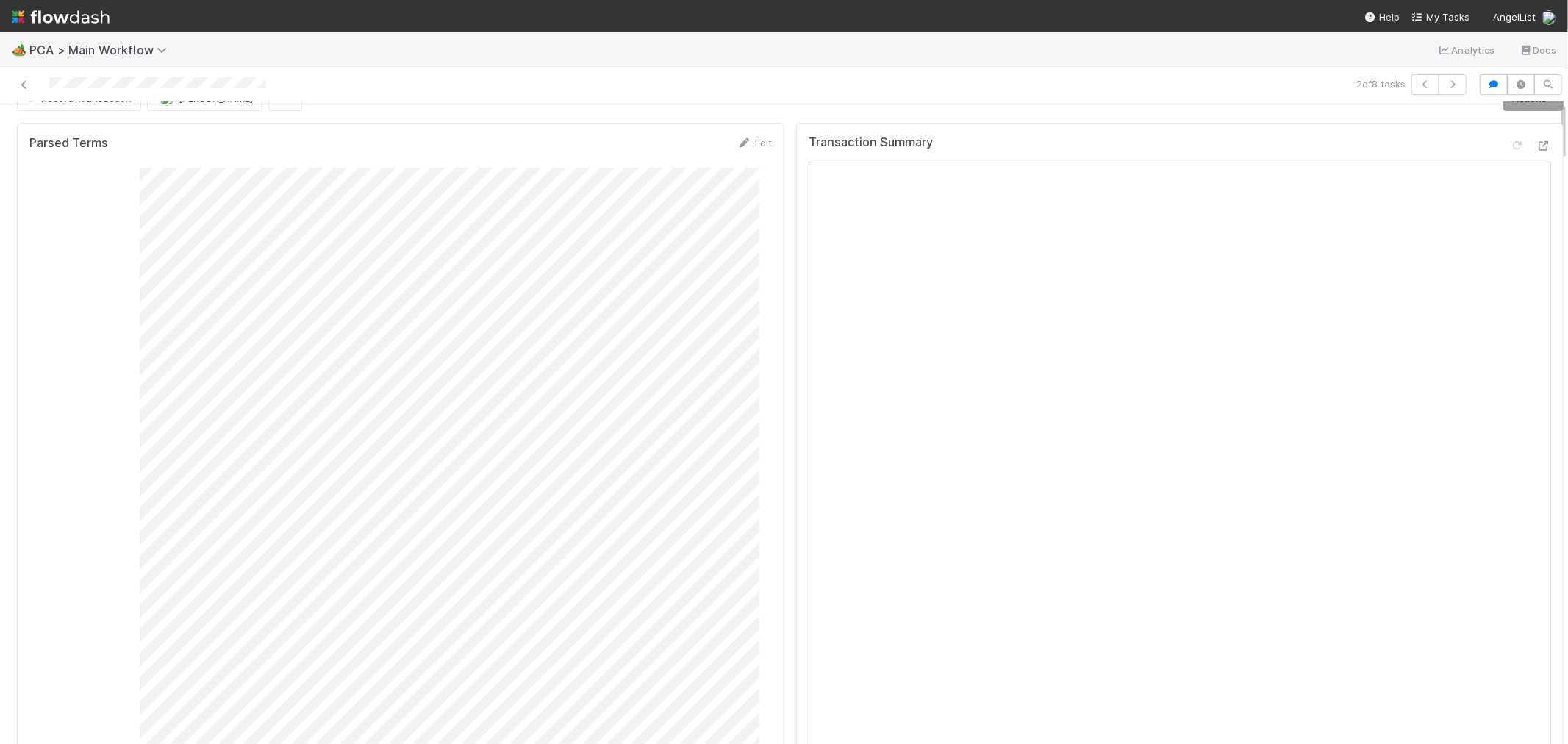
scroll to position [0, 0]
click at [112, 129] on span "Record Transaction" at bounding box center [77, 126] width 108 height 12
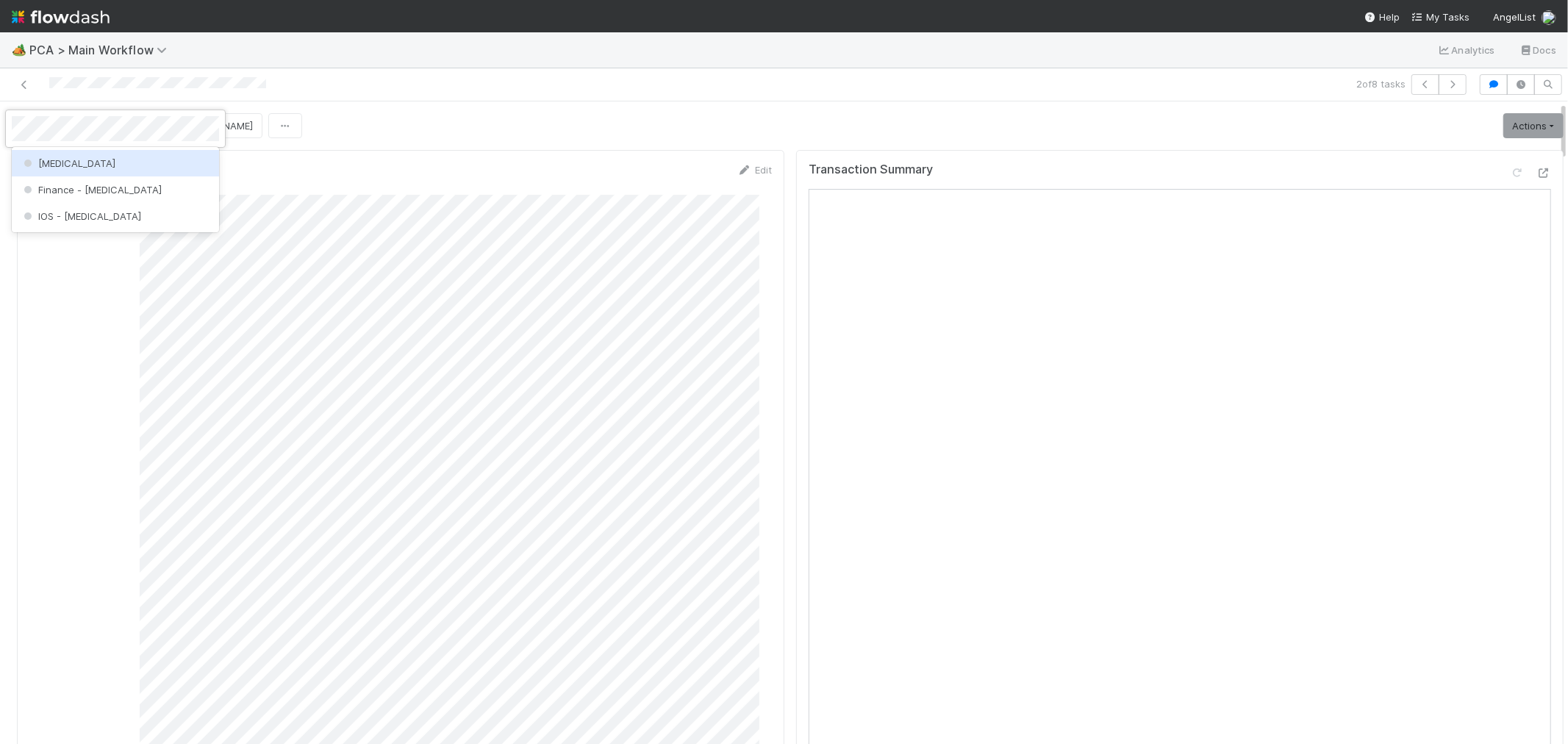
click at [104, 158] on div "[MEDICAL_DATA]" at bounding box center [115, 164] width 208 height 27
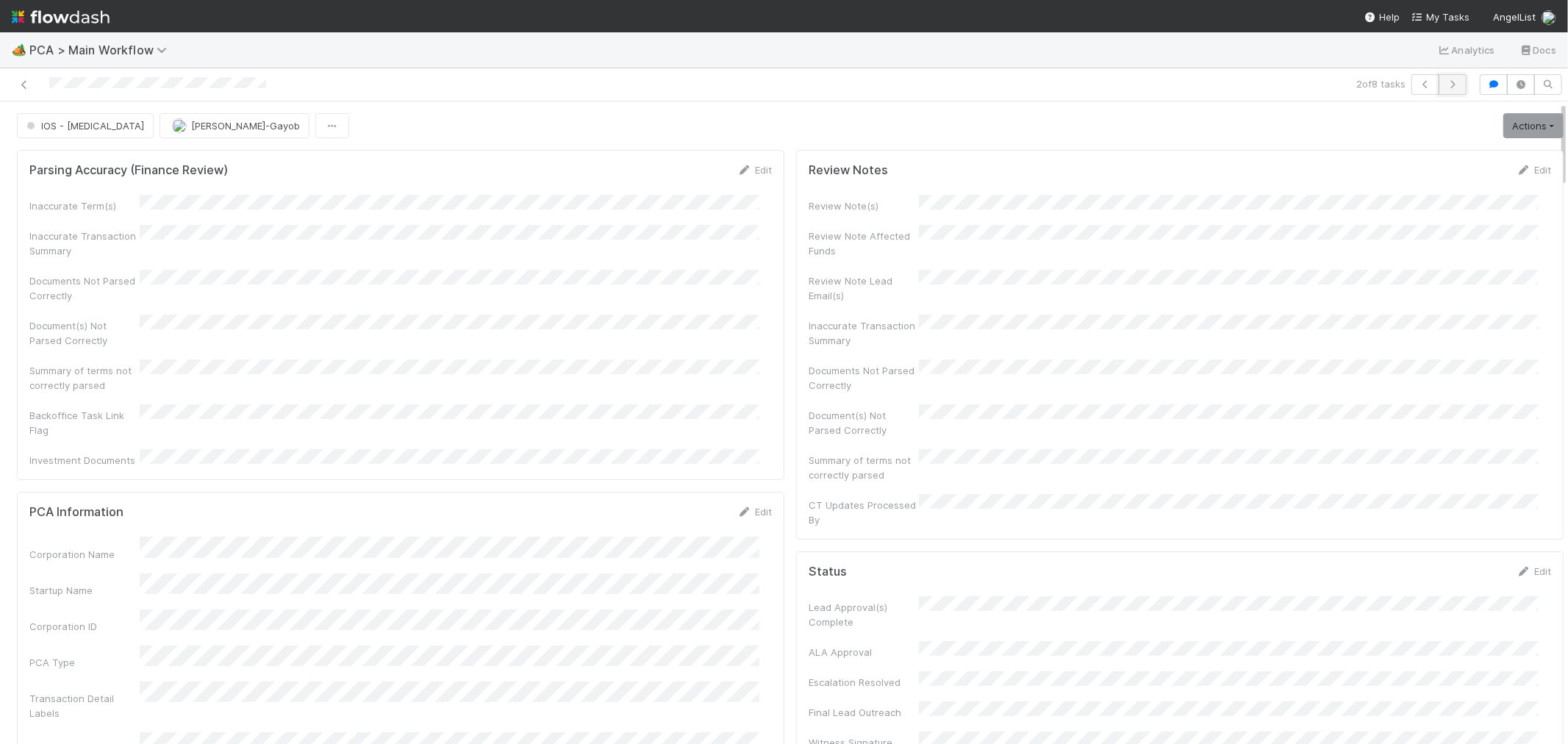
click at [1445, 87] on icon "button" at bounding box center [1453, 85] width 15 height 9
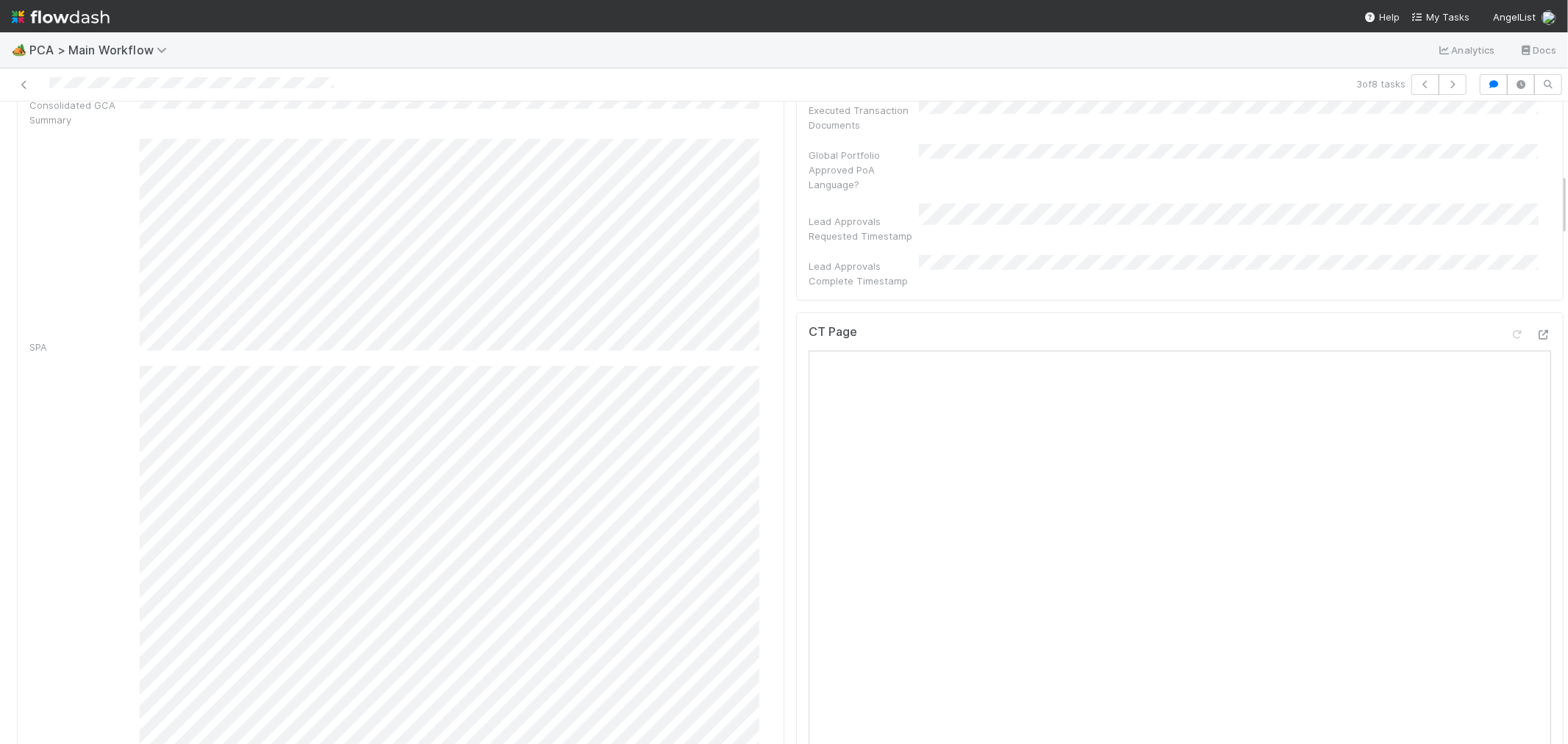
scroll to position [735, 0]
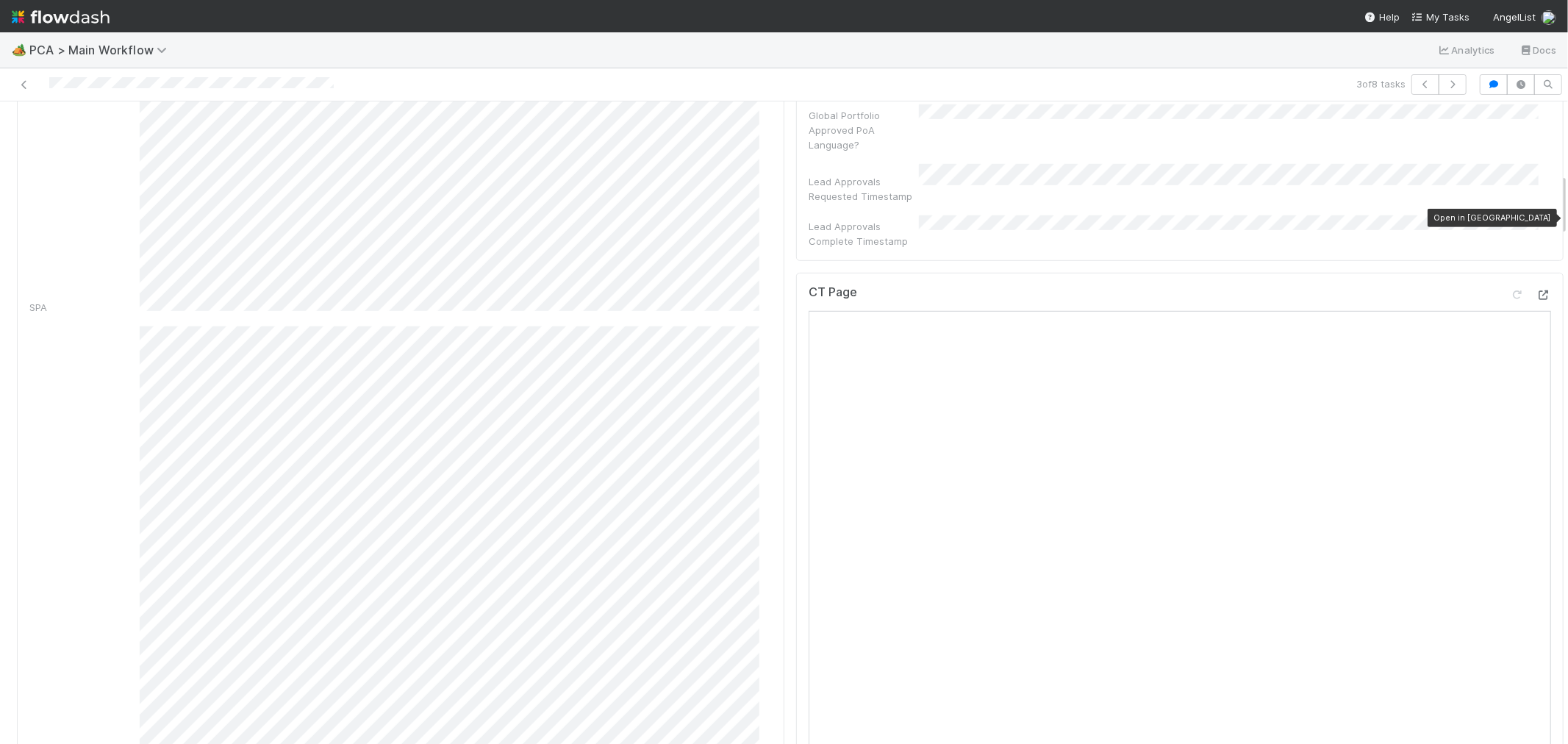
click at [1537, 290] on icon at bounding box center [1544, 295] width 15 height 10
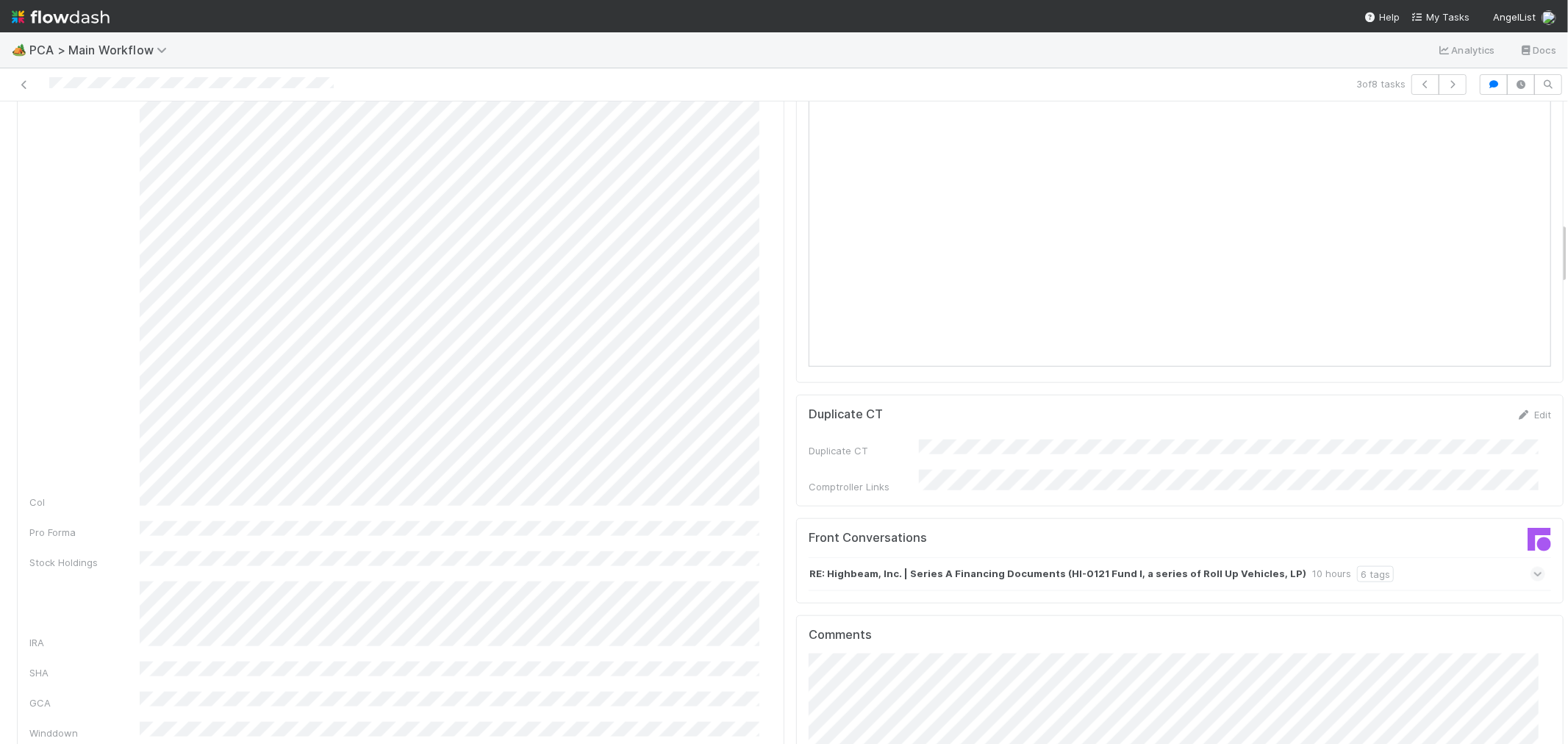
scroll to position [1225, 0]
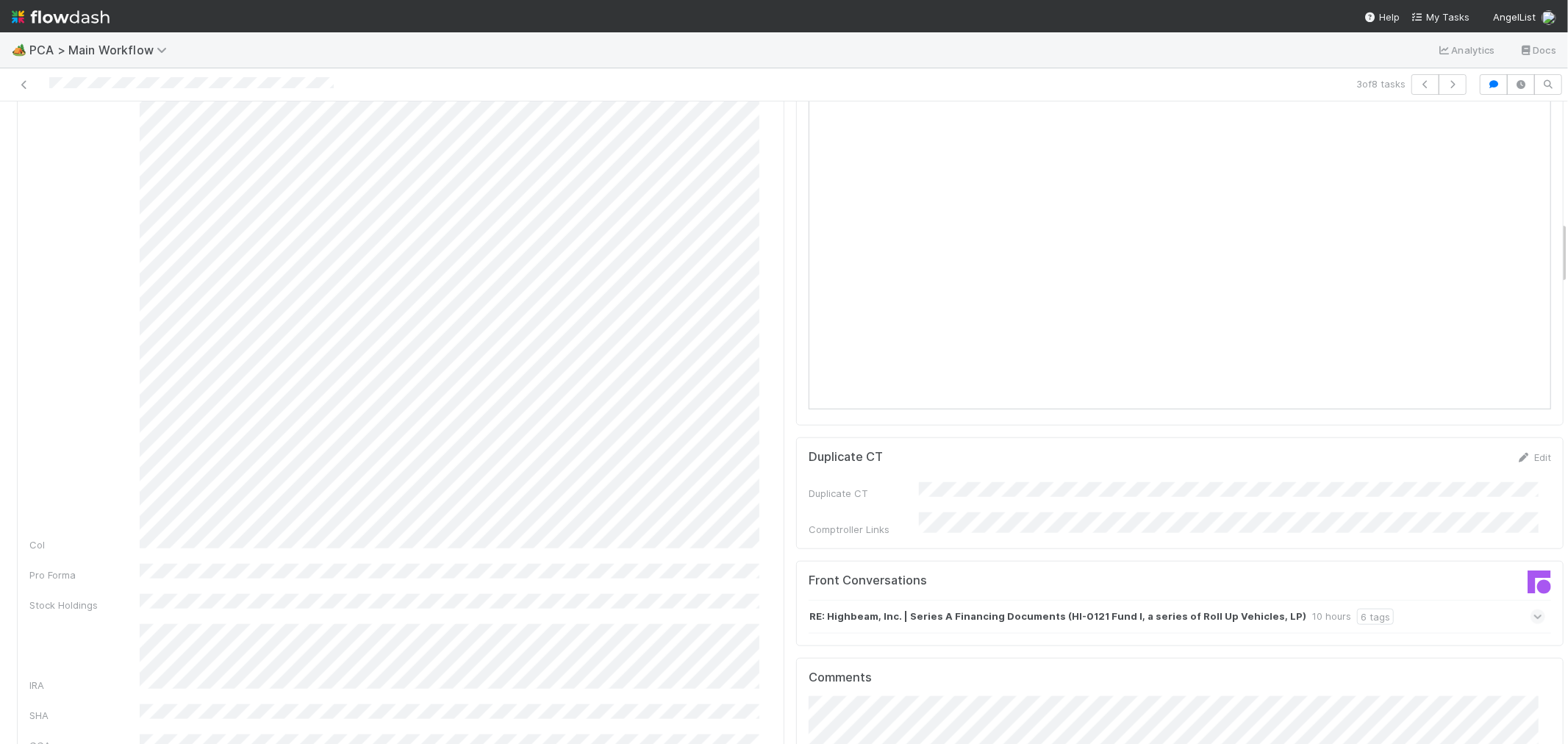
click at [1534, 609] on icon at bounding box center [1538, 617] width 10 height 15
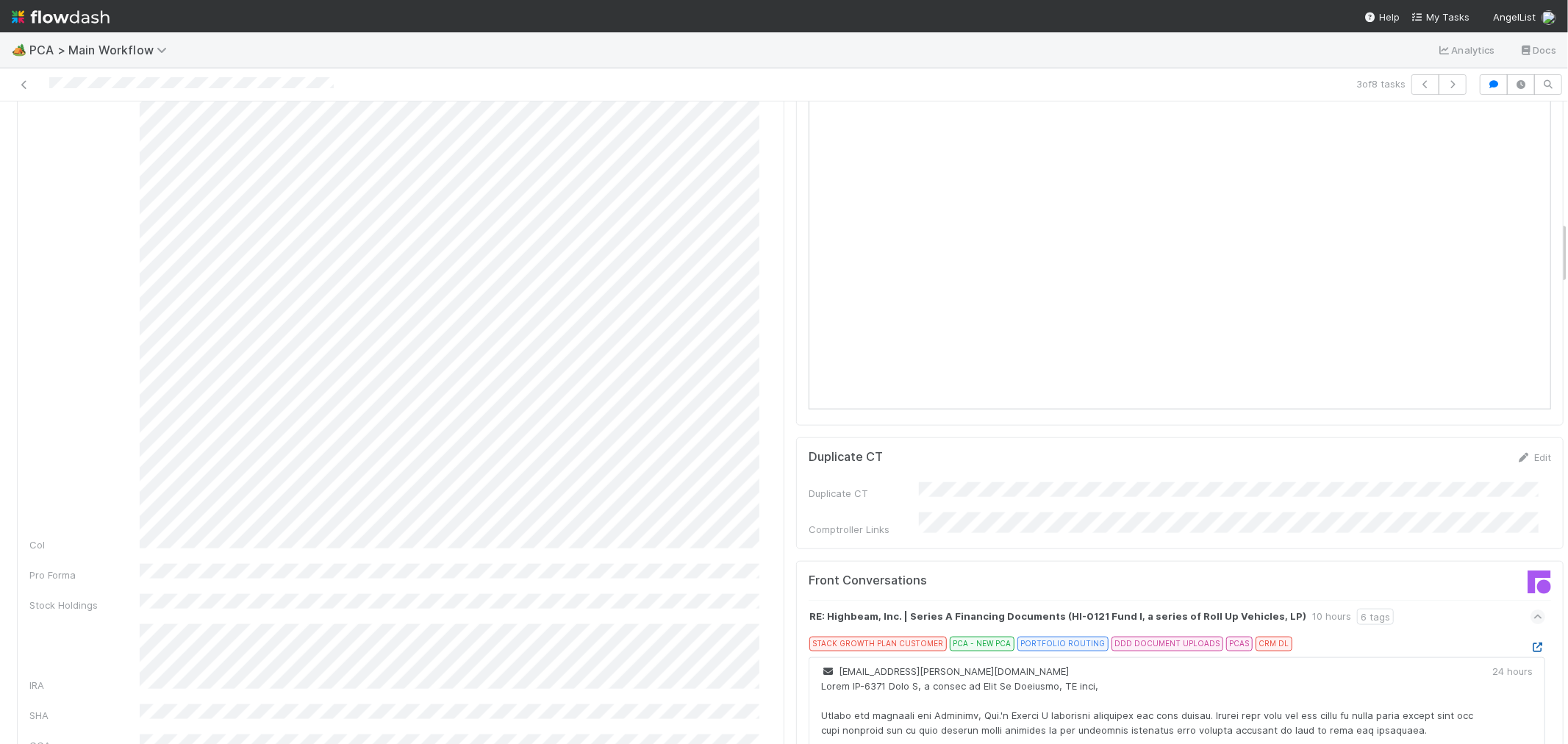
click at [1531, 643] on icon at bounding box center [1538, 647] width 15 height 10
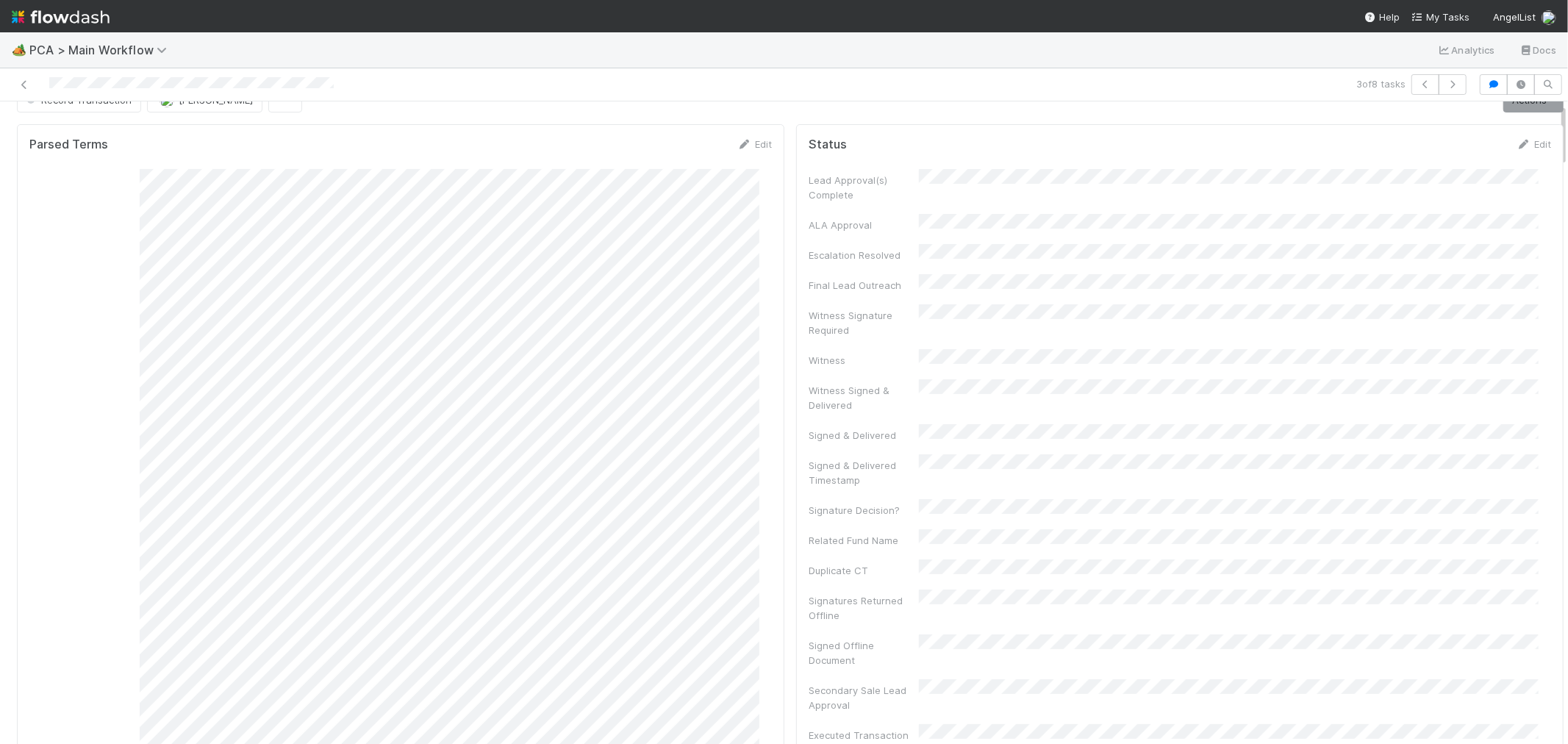
scroll to position [0, 0]
click at [1517, 124] on link "Actions" at bounding box center [1534, 126] width 60 height 25
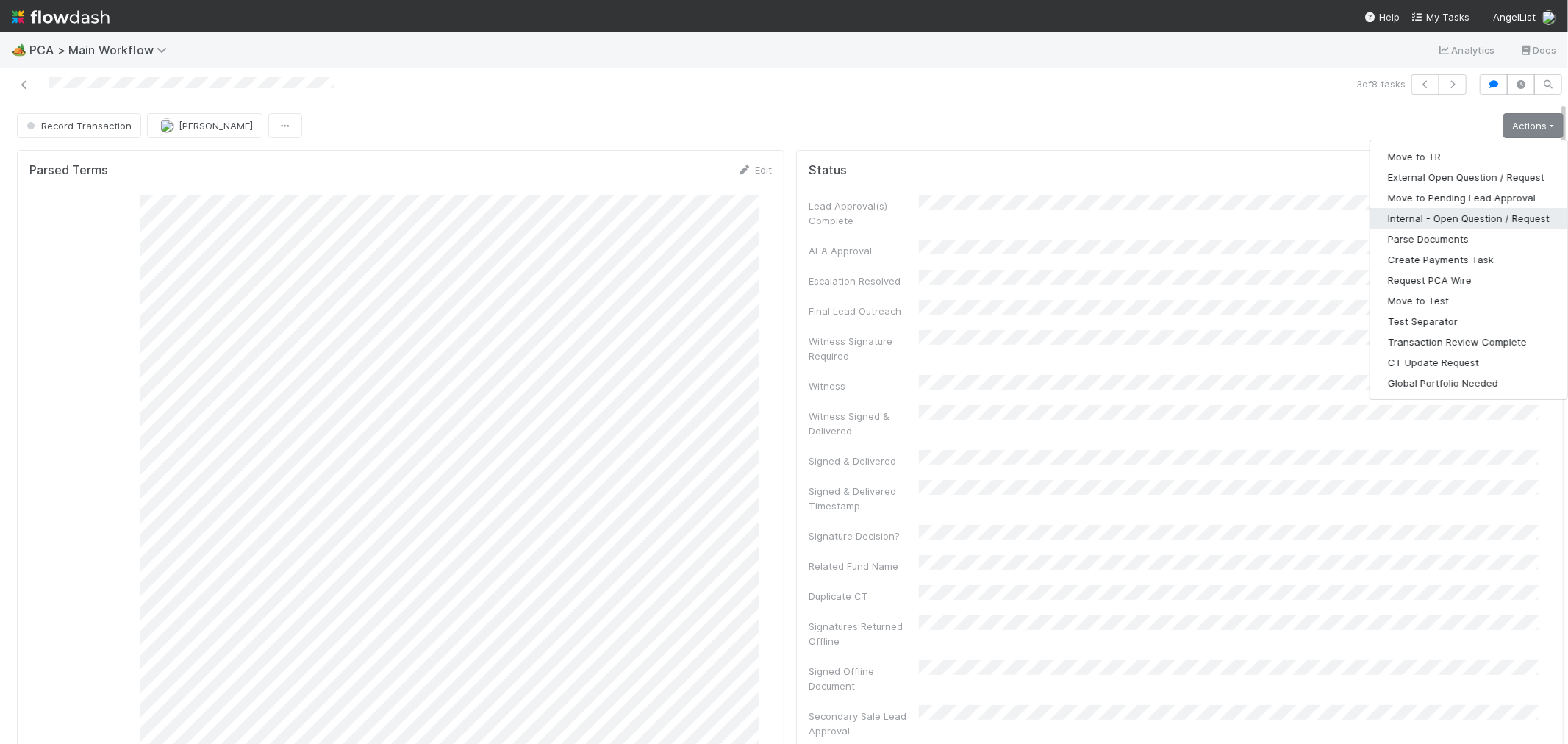
click at [1419, 214] on button "Internal - Open Question / Request" at bounding box center [1469, 219] width 197 height 21
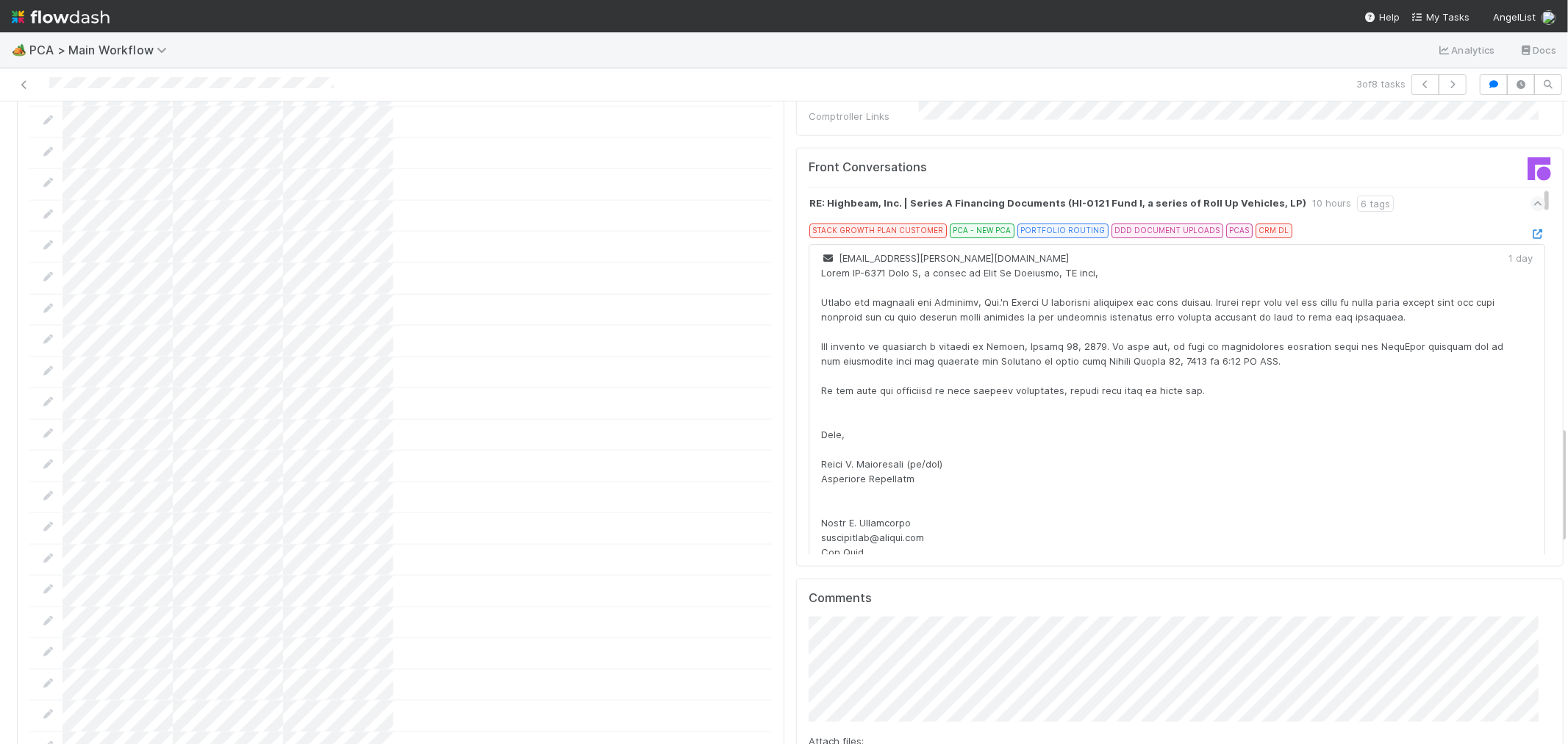
scroll to position [1797, 0]
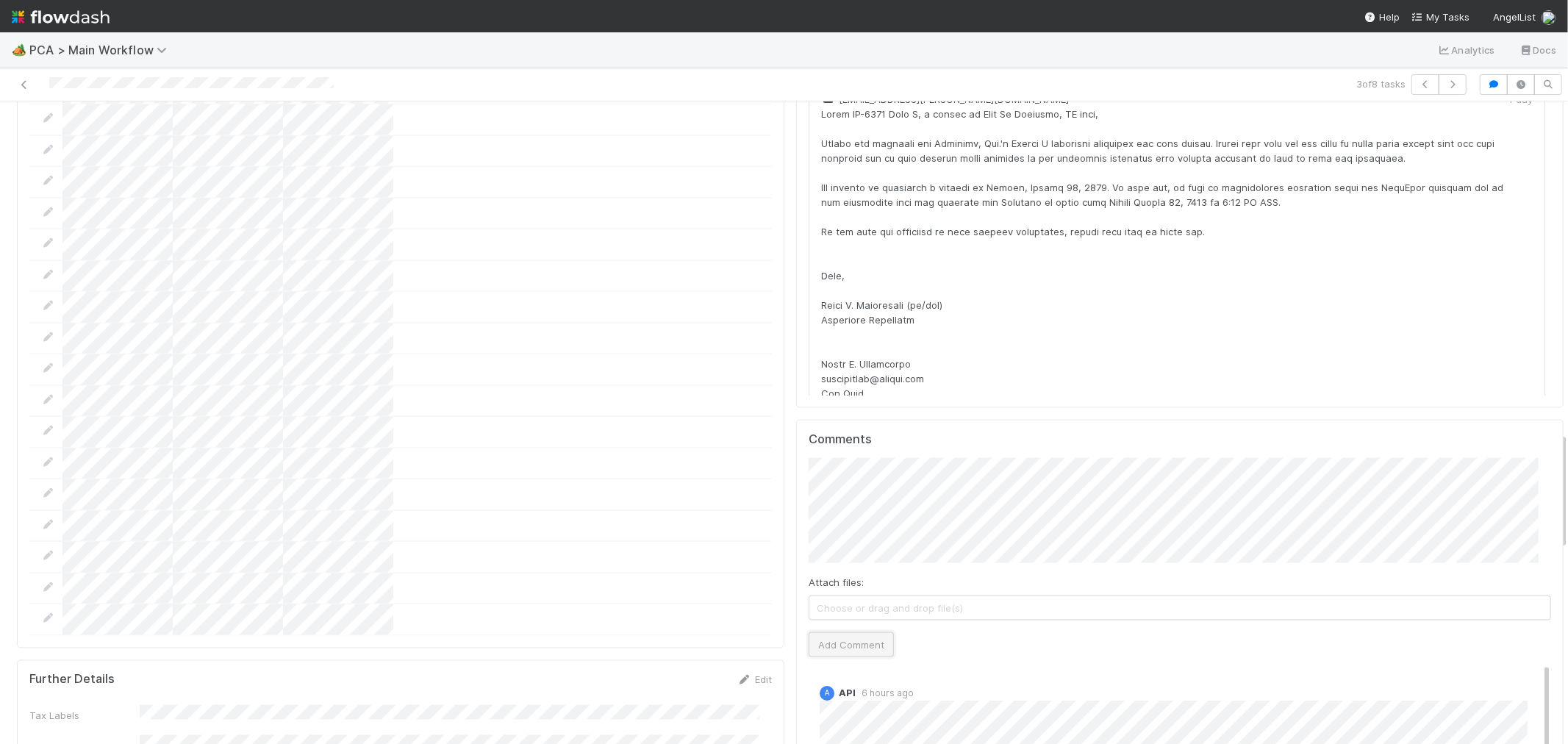
click at [819, 632] on button "Add Comment" at bounding box center [851, 645] width 86 height 25
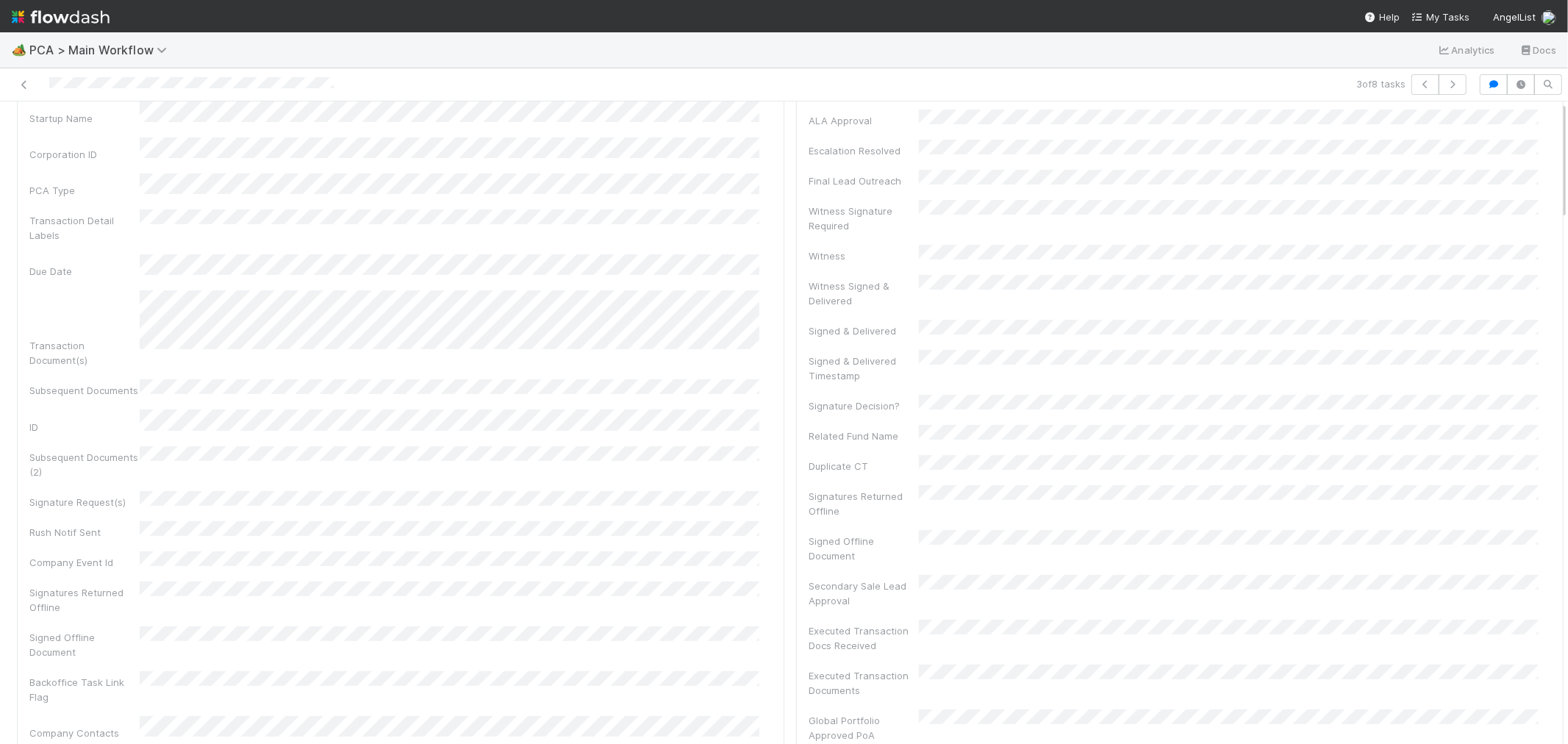
scroll to position [0, 0]
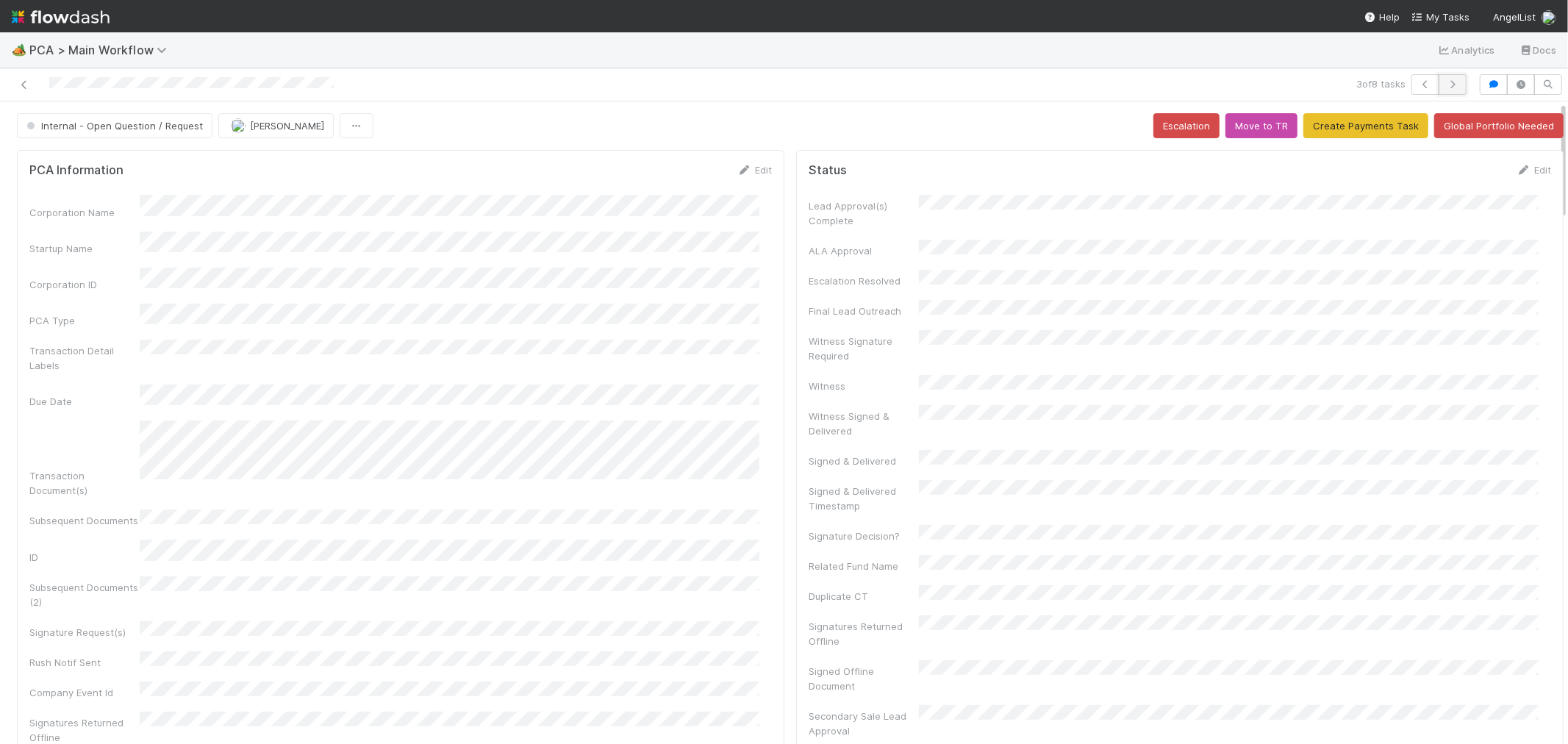
click at [1445, 87] on icon "button" at bounding box center [1453, 85] width 15 height 9
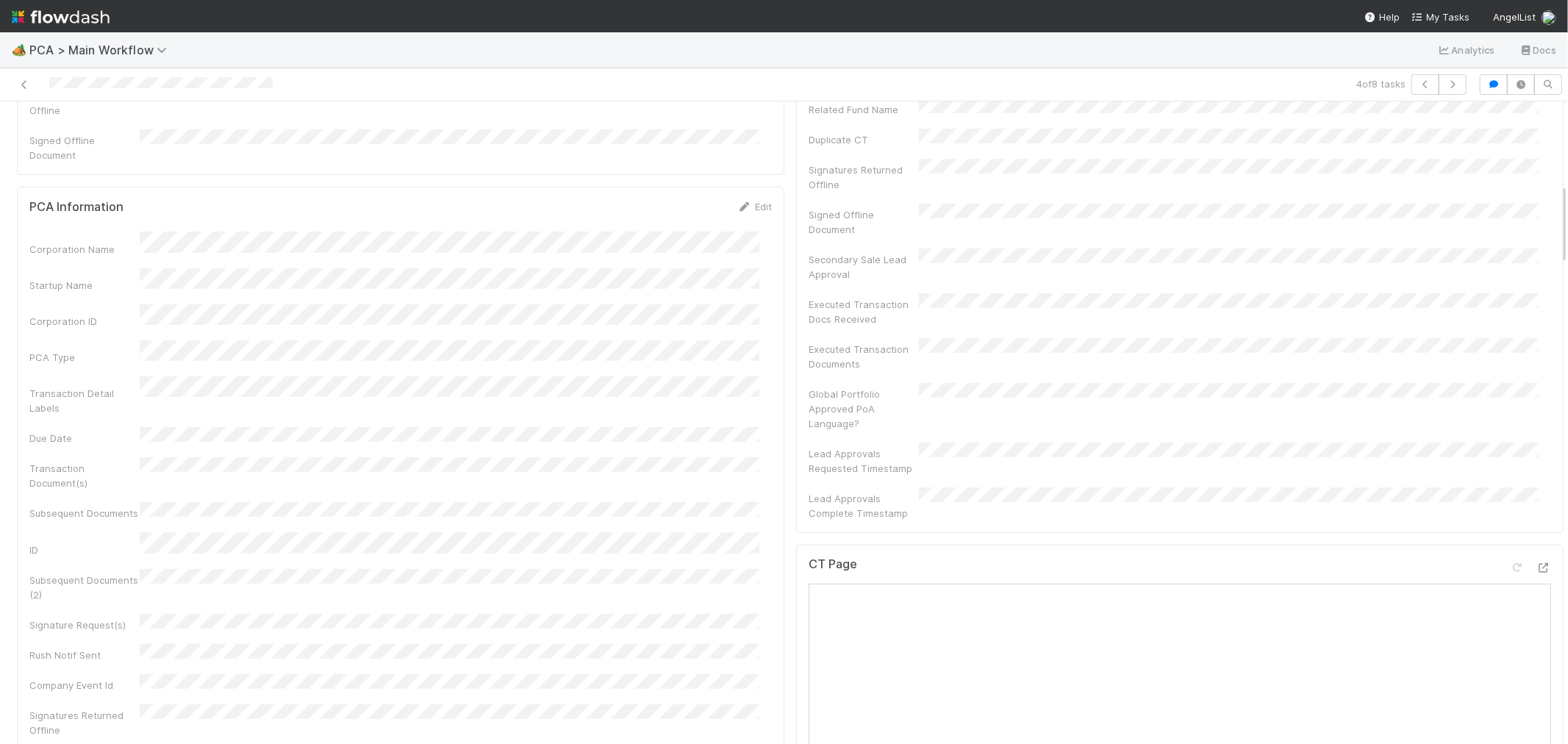
scroll to position [652, 0]
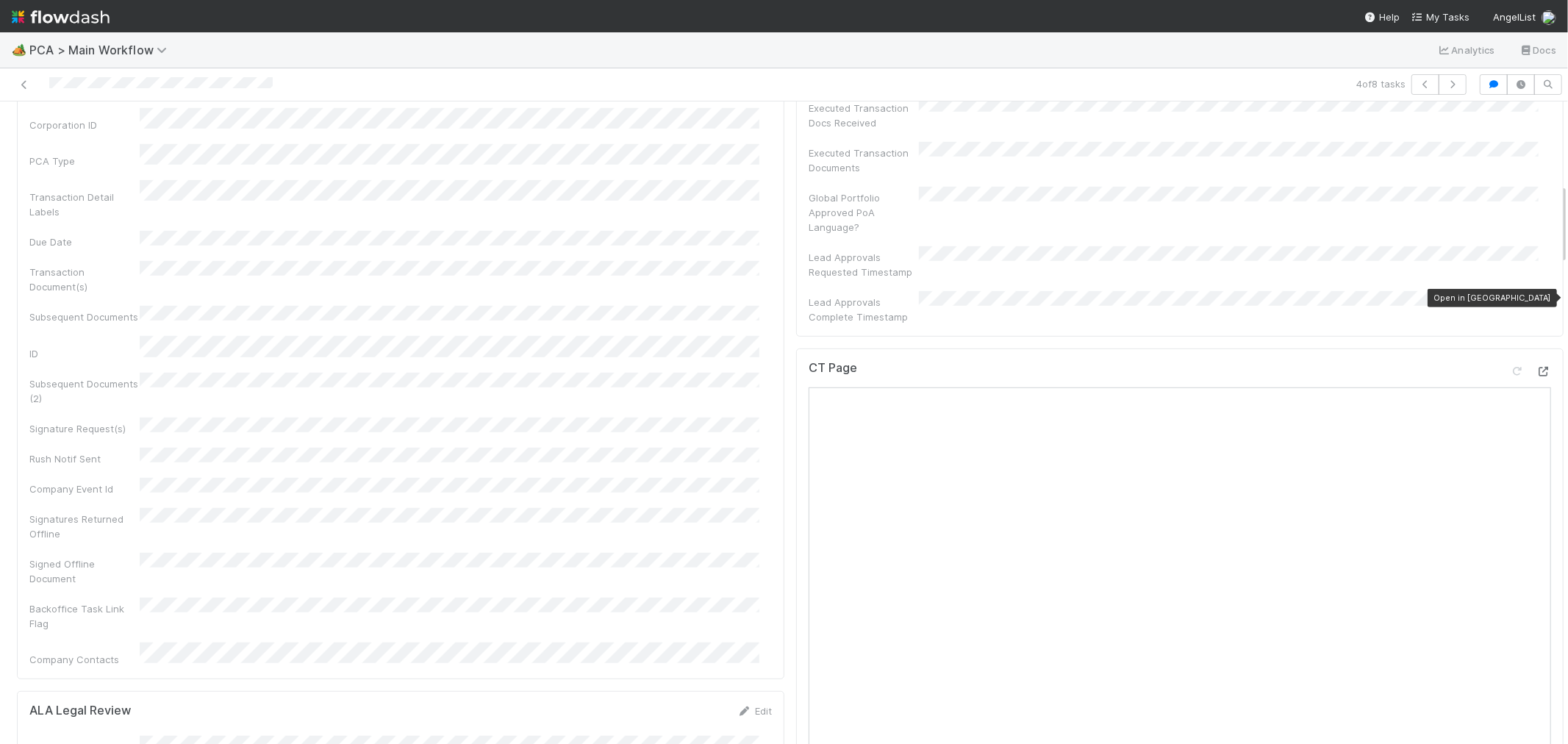
click at [1537, 367] on icon at bounding box center [1544, 371] width 15 height 10
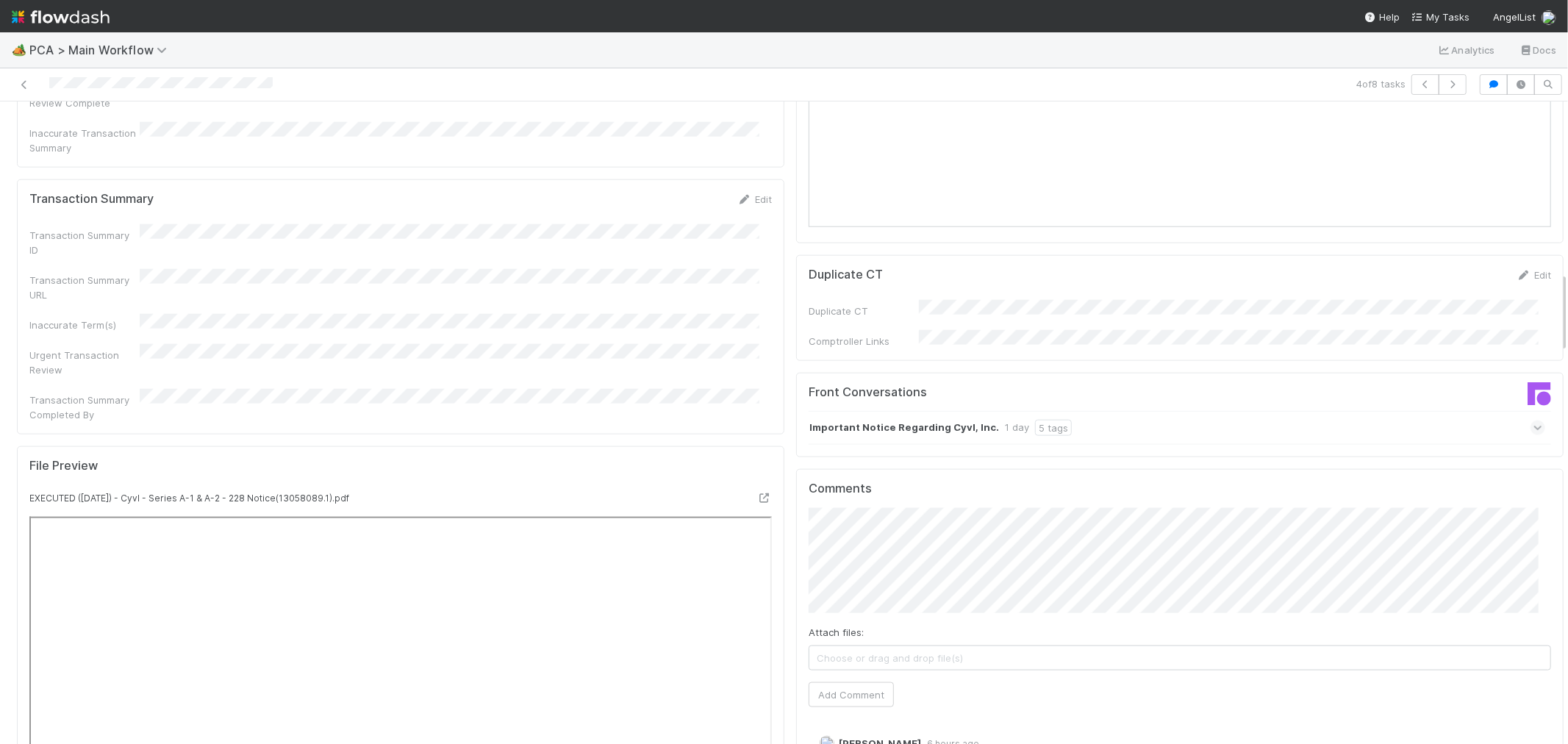
scroll to position [1552, 0]
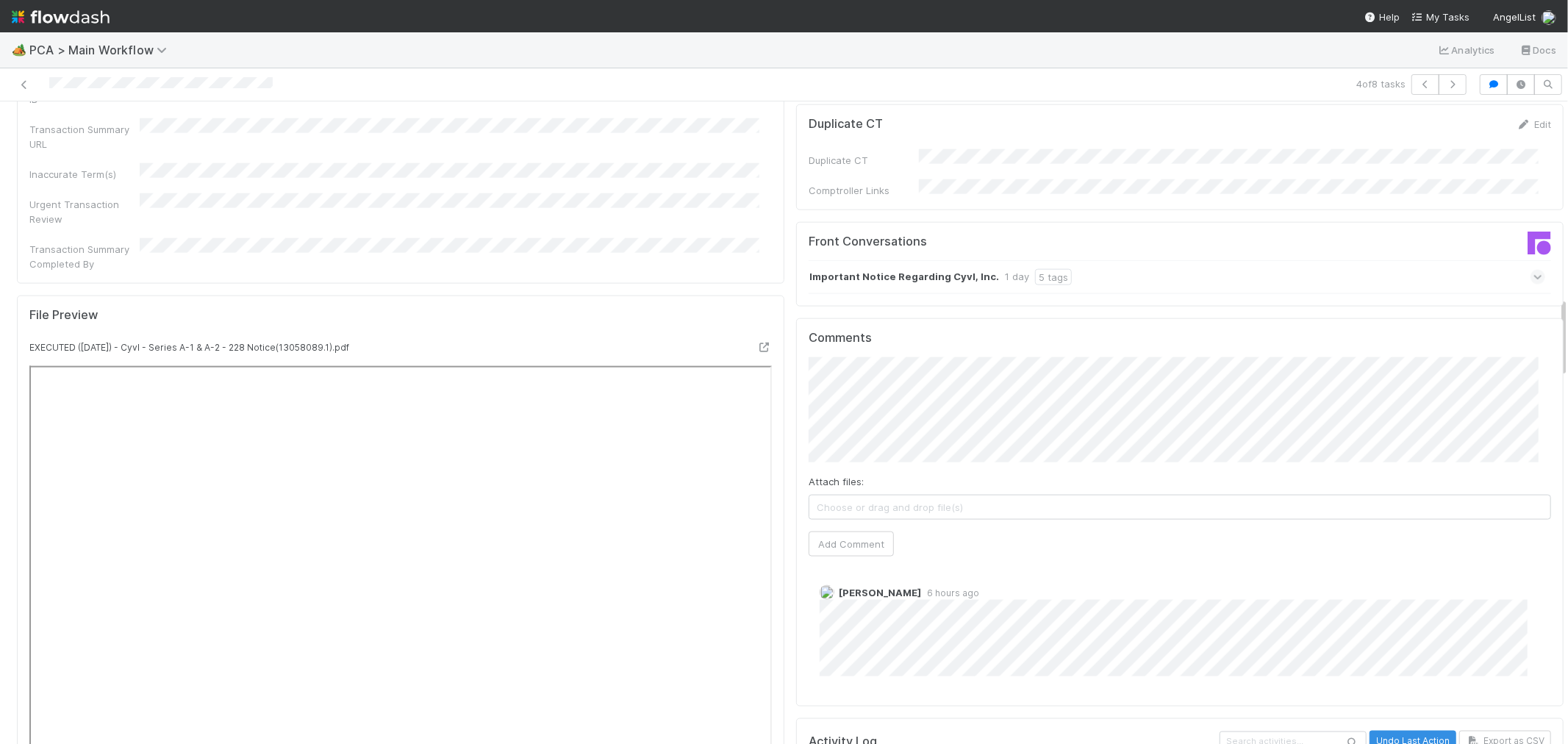
click at [1165, 260] on div "Important Notice Regarding Cyvl, Inc. 1 day 5 tags" at bounding box center [1177, 277] width 737 height 33
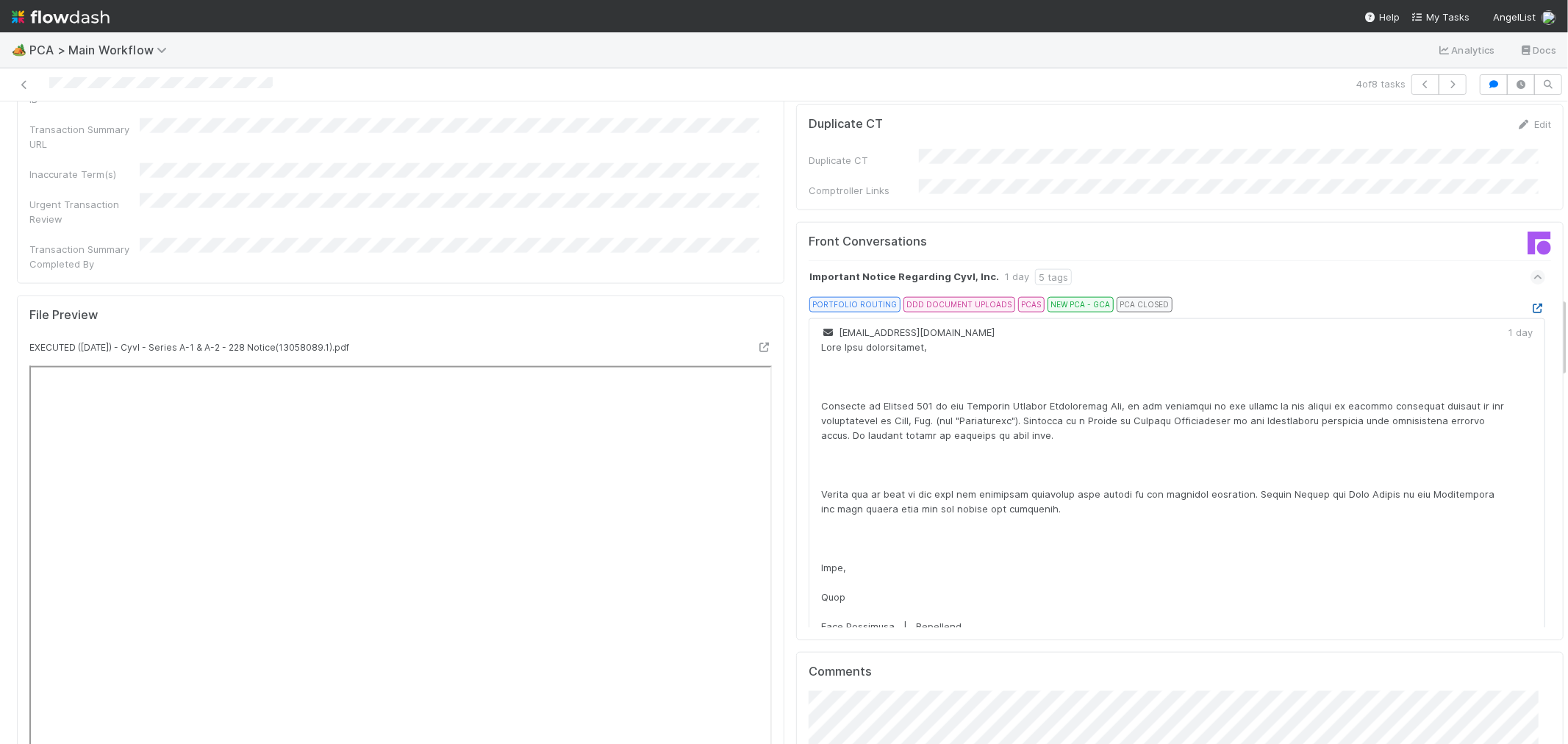
click at [1531, 304] on icon at bounding box center [1538, 308] width 15 height 10
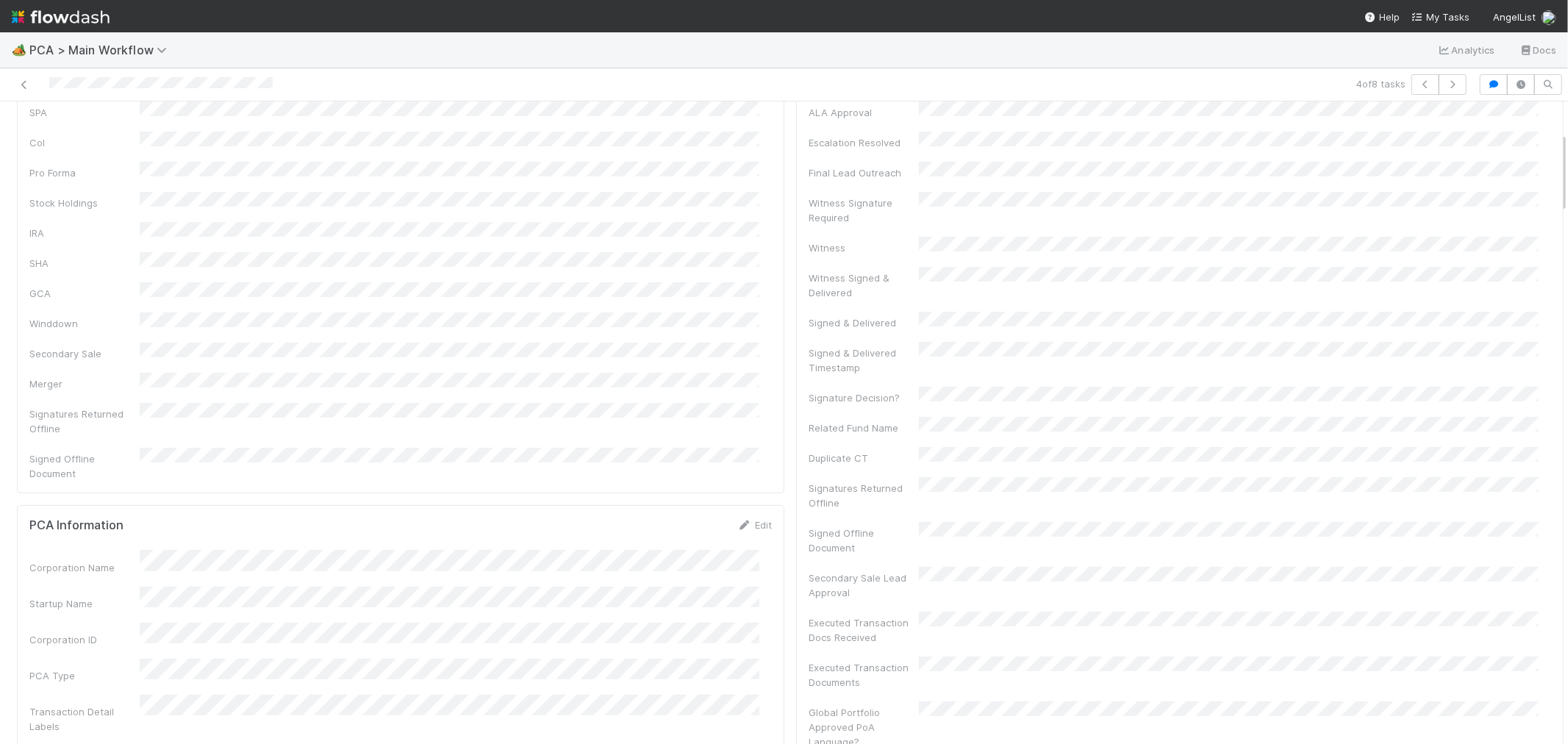
scroll to position [245, 0]
click at [86, 89] on div at bounding box center [374, 85] width 736 height 21
click at [1514, 121] on link "Actions" at bounding box center [1534, 126] width 60 height 25
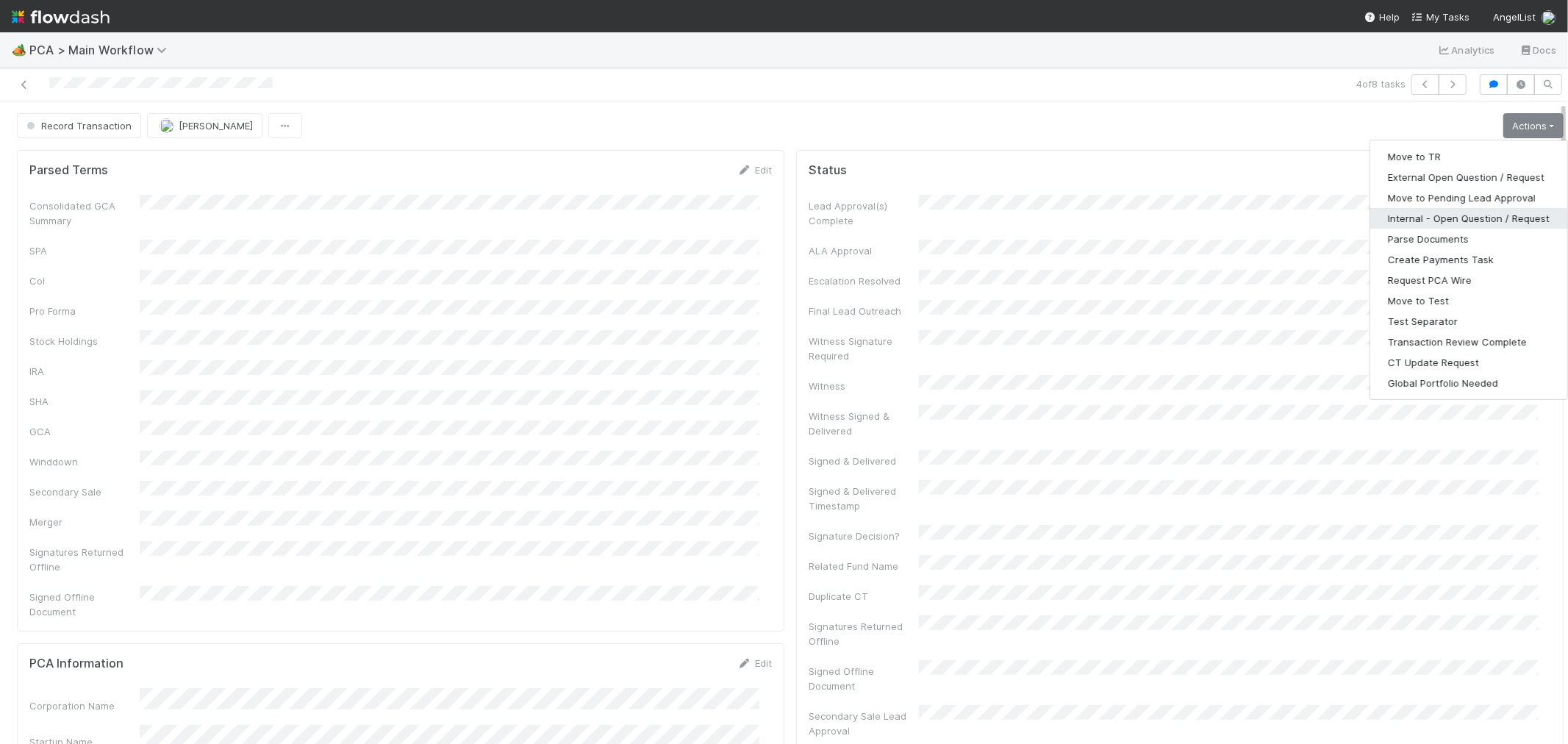
click at [1416, 215] on button "Internal - Open Question / Request" at bounding box center [1469, 219] width 197 height 21
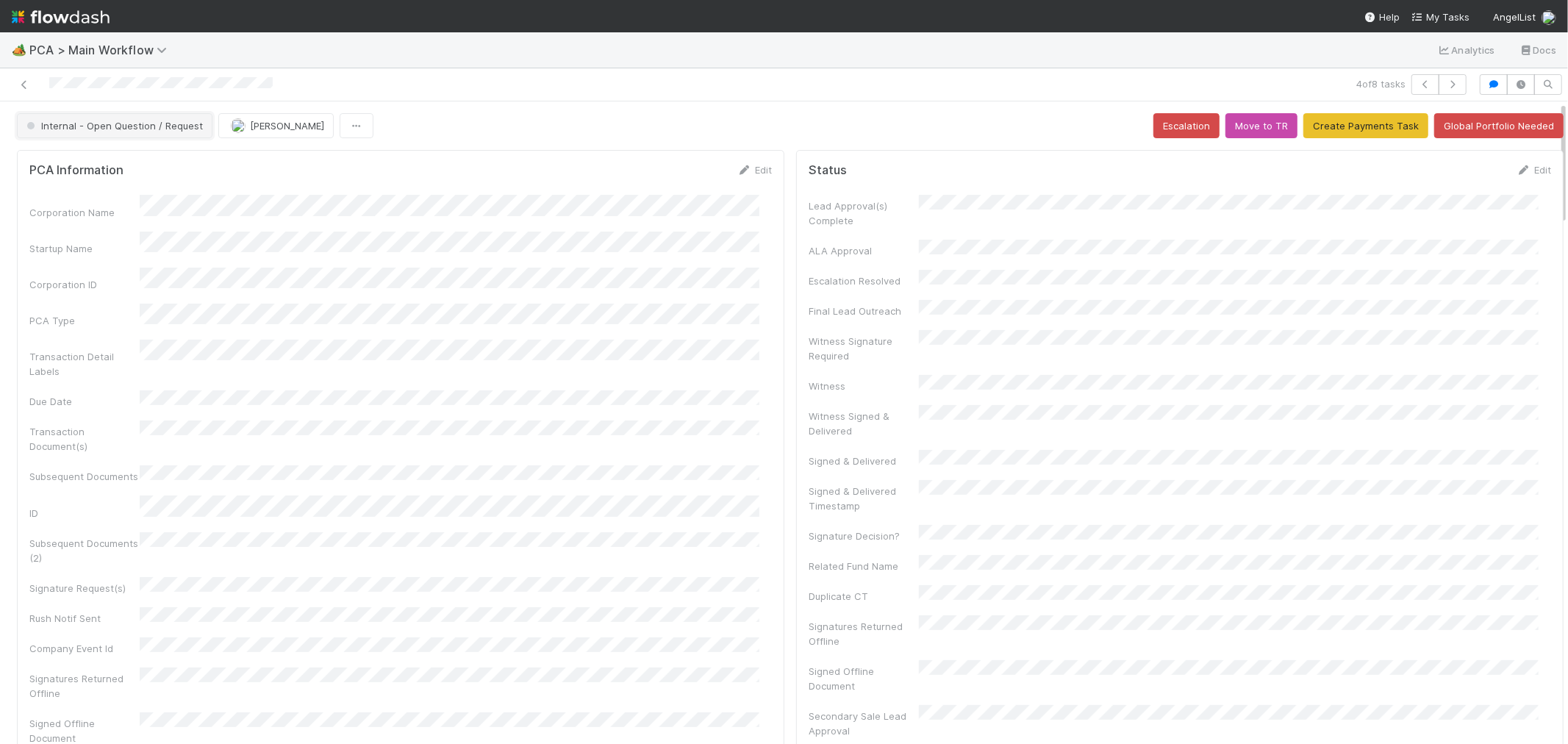
click at [144, 126] on span "Internal - Open Question / Request" at bounding box center [113, 126] width 179 height 12
click at [135, 196] on div "Record Transaction" at bounding box center [115, 190] width 208 height 27
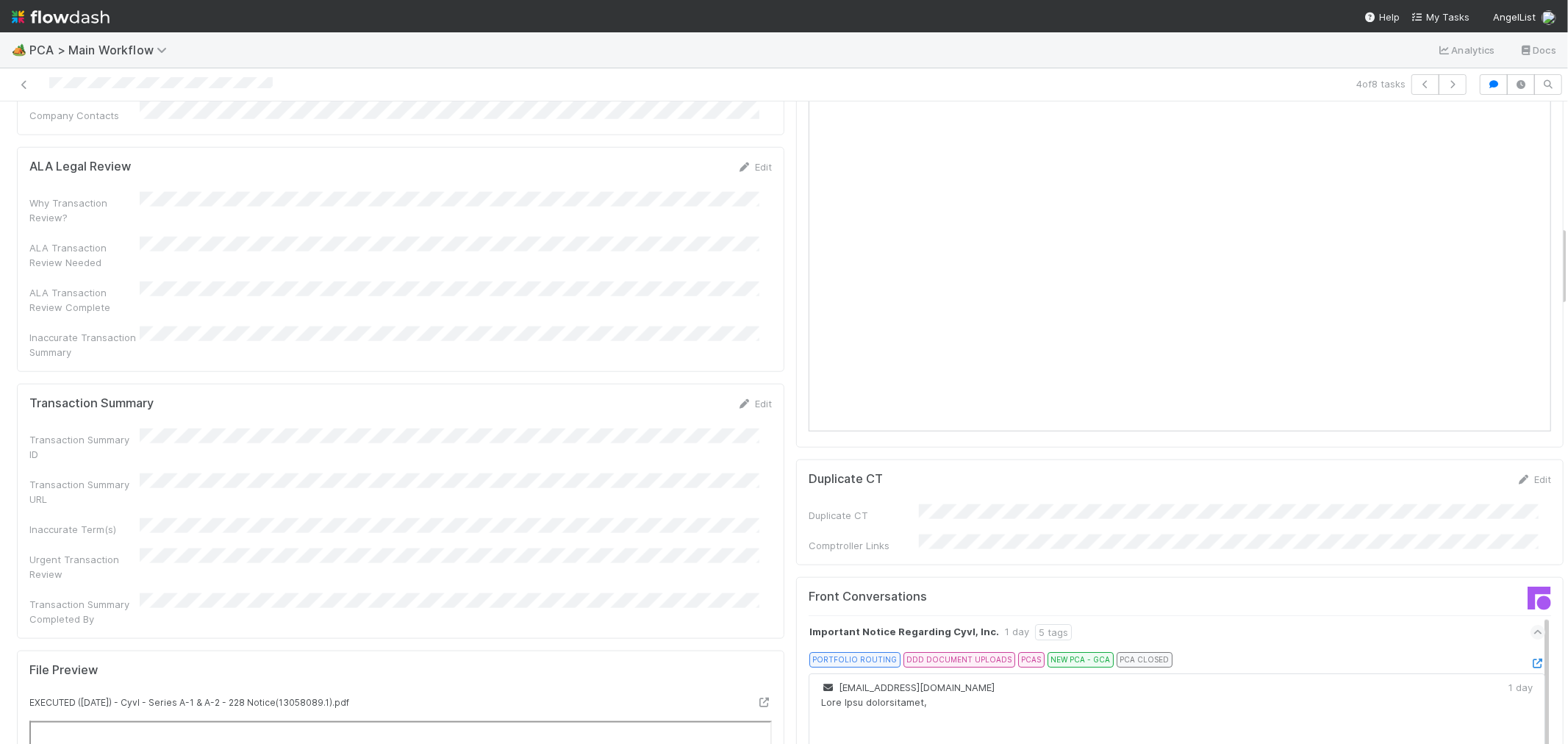
scroll to position [1225, 0]
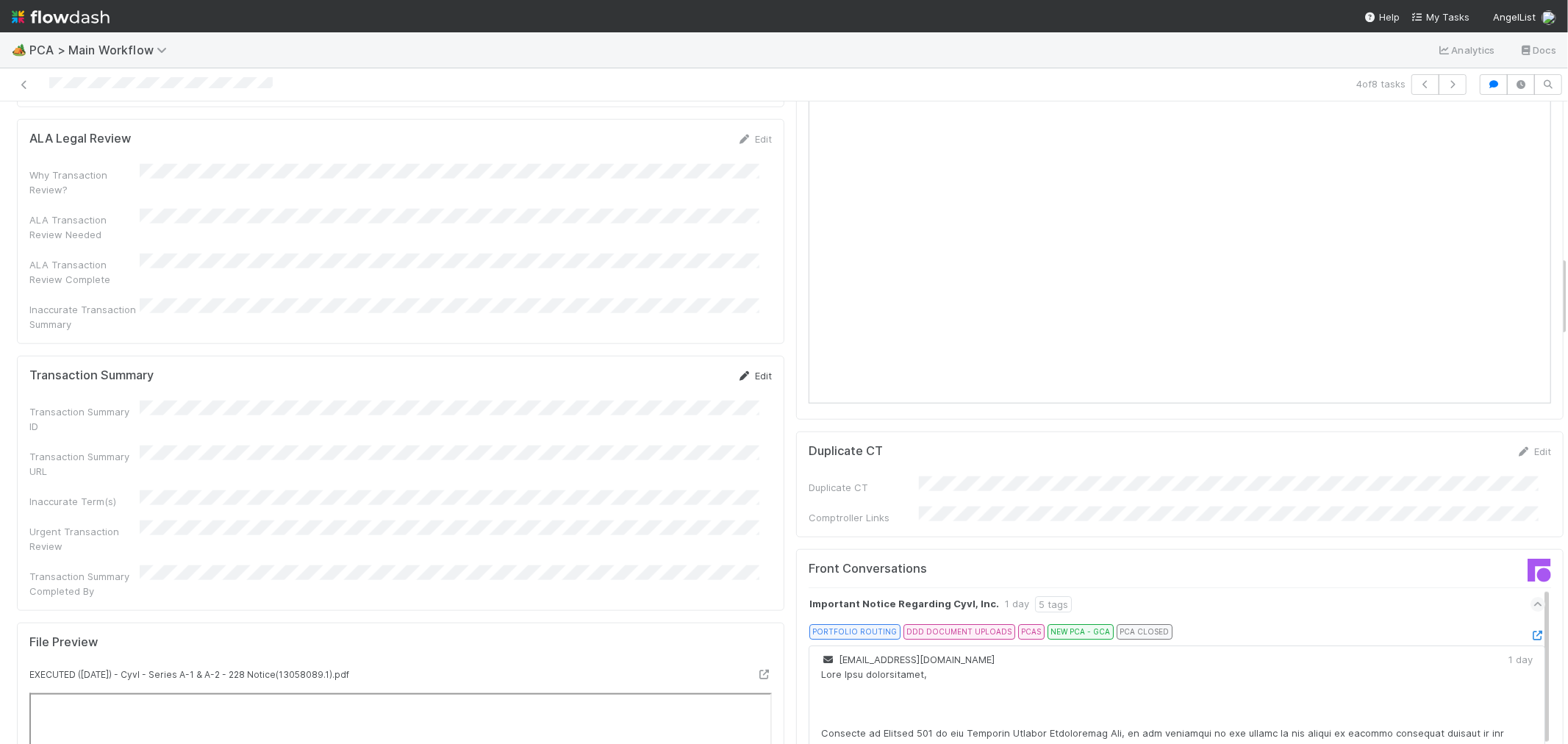
click at [740, 370] on link "Edit" at bounding box center [755, 376] width 34 height 12
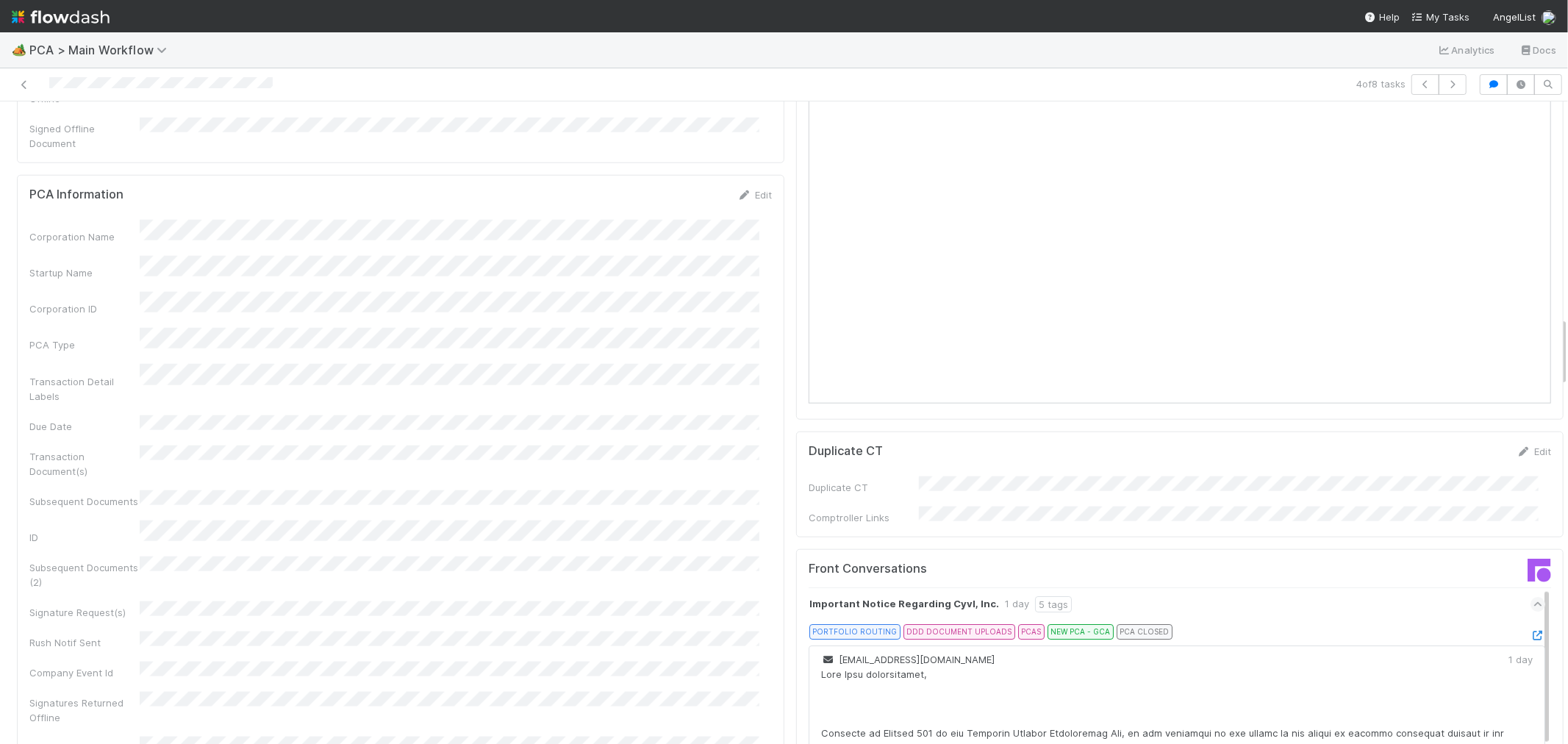
scroll to position [1966, 0]
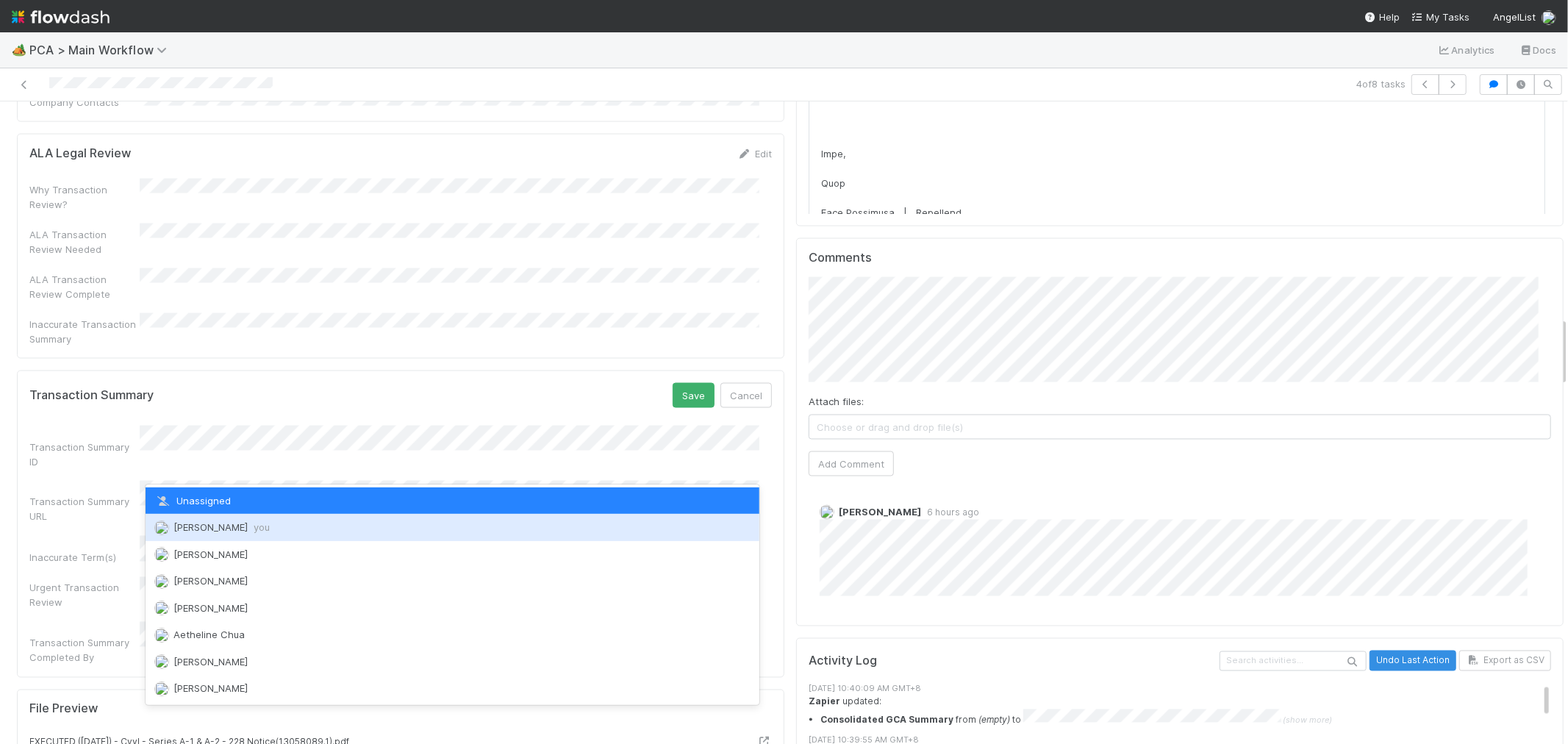
click at [217, 527] on span "Raven Jacinto you" at bounding box center [221, 527] width 96 height 12
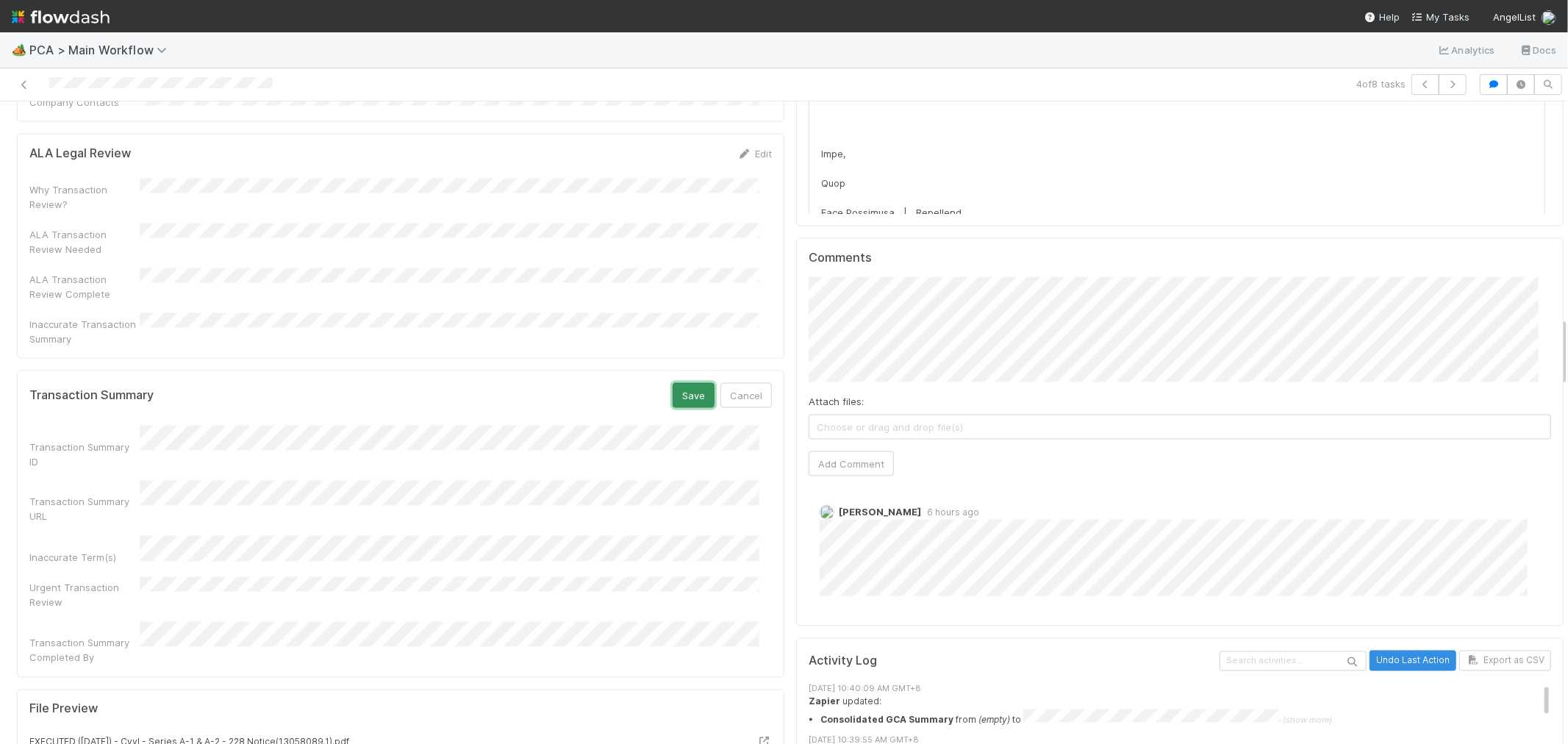
click at [673, 383] on button "Save" at bounding box center [694, 396] width 42 height 25
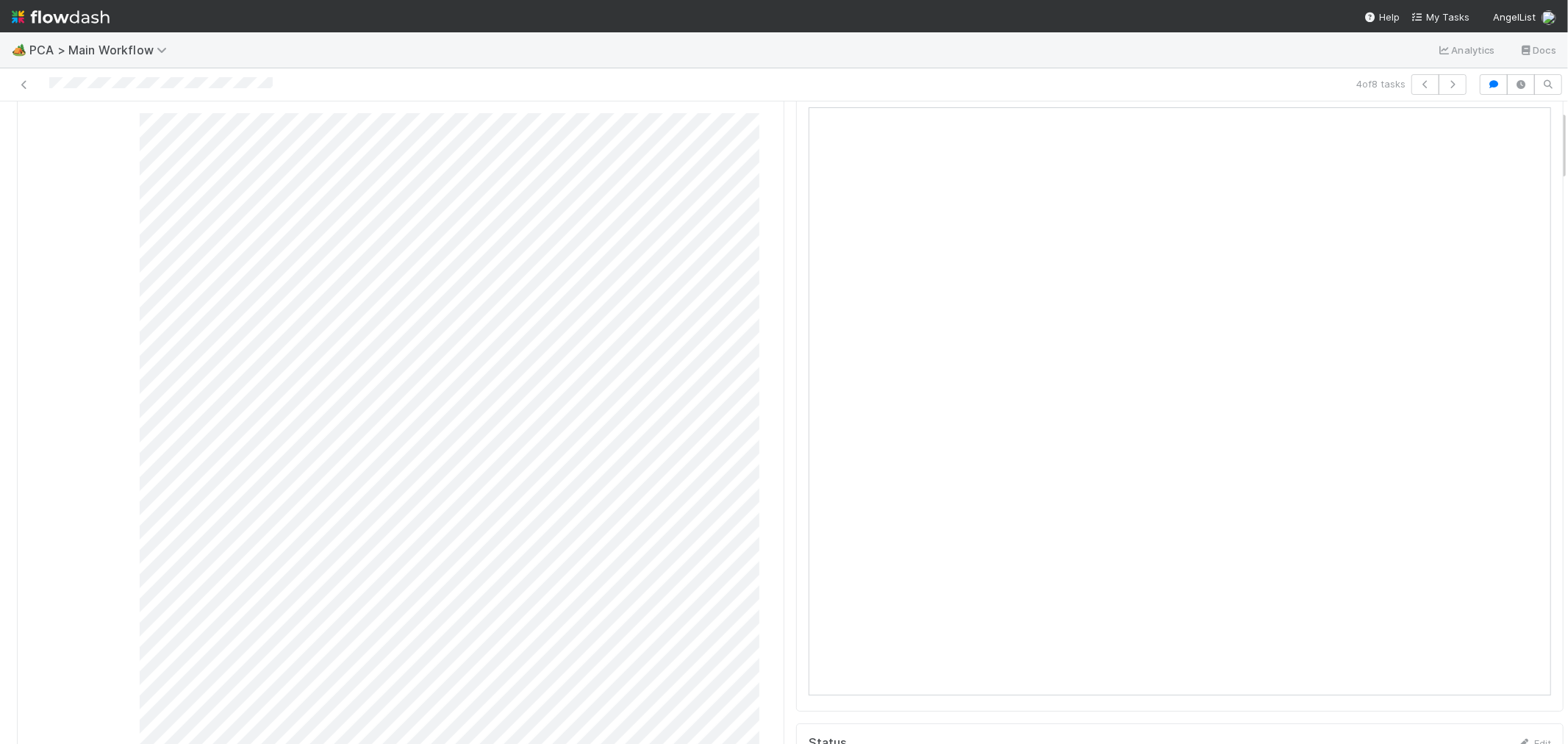
scroll to position [0, 0]
click at [1510, 126] on link "Actions" at bounding box center [1534, 126] width 60 height 25
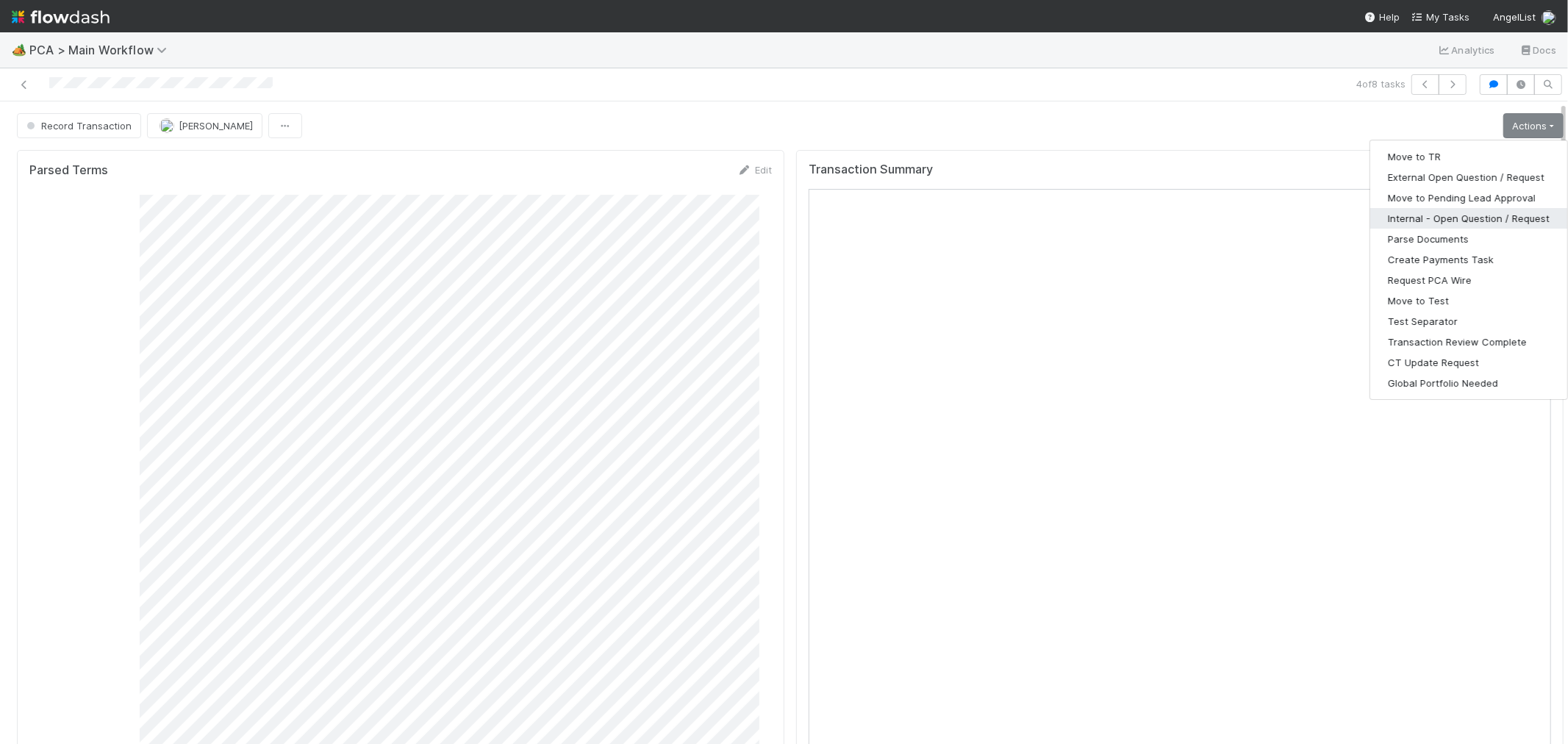
click at [1433, 214] on button "Internal - Open Question / Request" at bounding box center [1469, 219] width 197 height 21
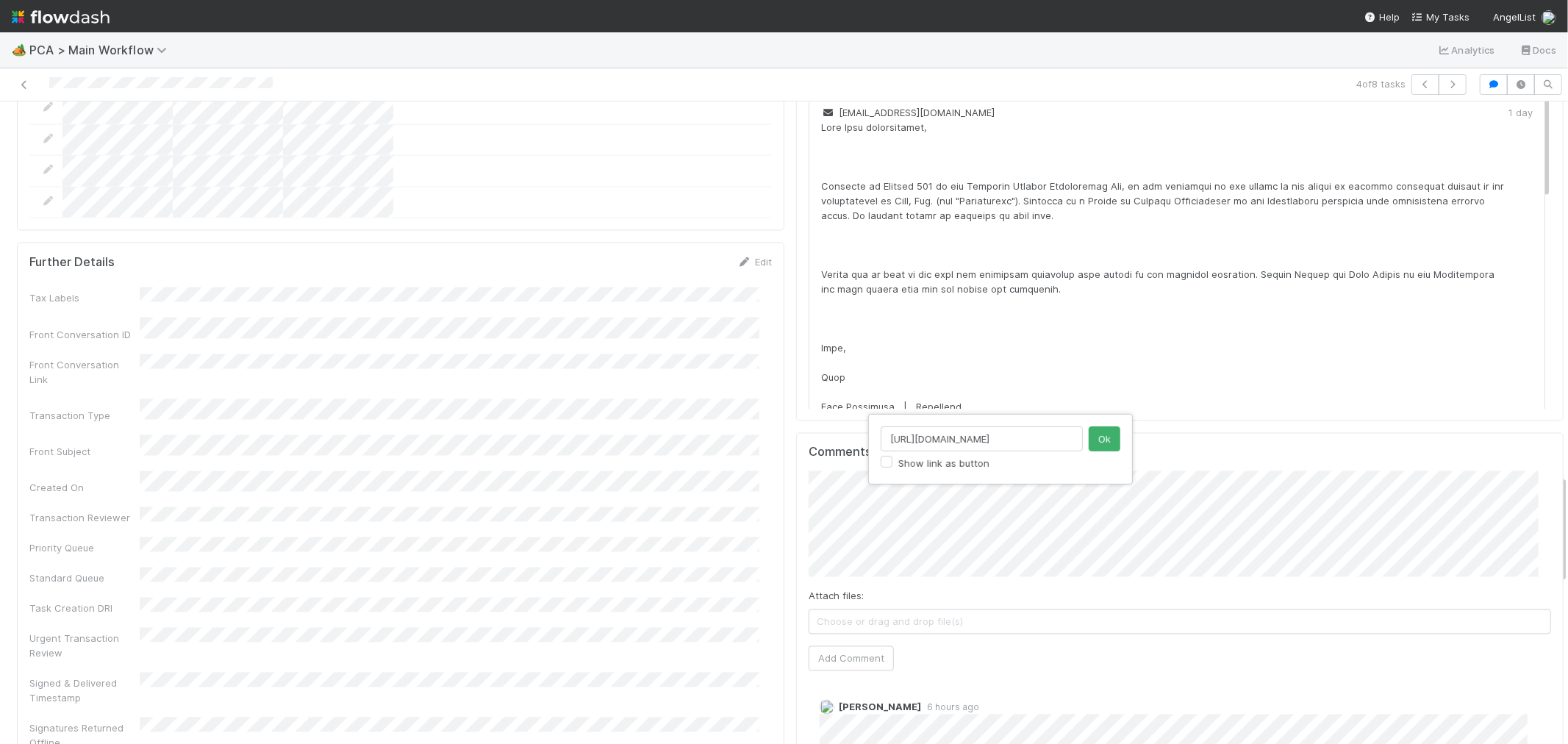
drag, startPoint x: 1074, startPoint y: 440, endPoint x: 905, endPoint y: 441, distance: 169.0
click at [905, 441] on input "https://comptroller.internal.angellist.com/v/llcs/0193ebe348657f0792f83869361f0…" at bounding box center [982, 439] width 202 height 25
type input "h"
click at [1114, 440] on button "Ok" at bounding box center [1104, 439] width 31 height 25
click at [824, 646] on button "Add Comment" at bounding box center [851, 658] width 86 height 25
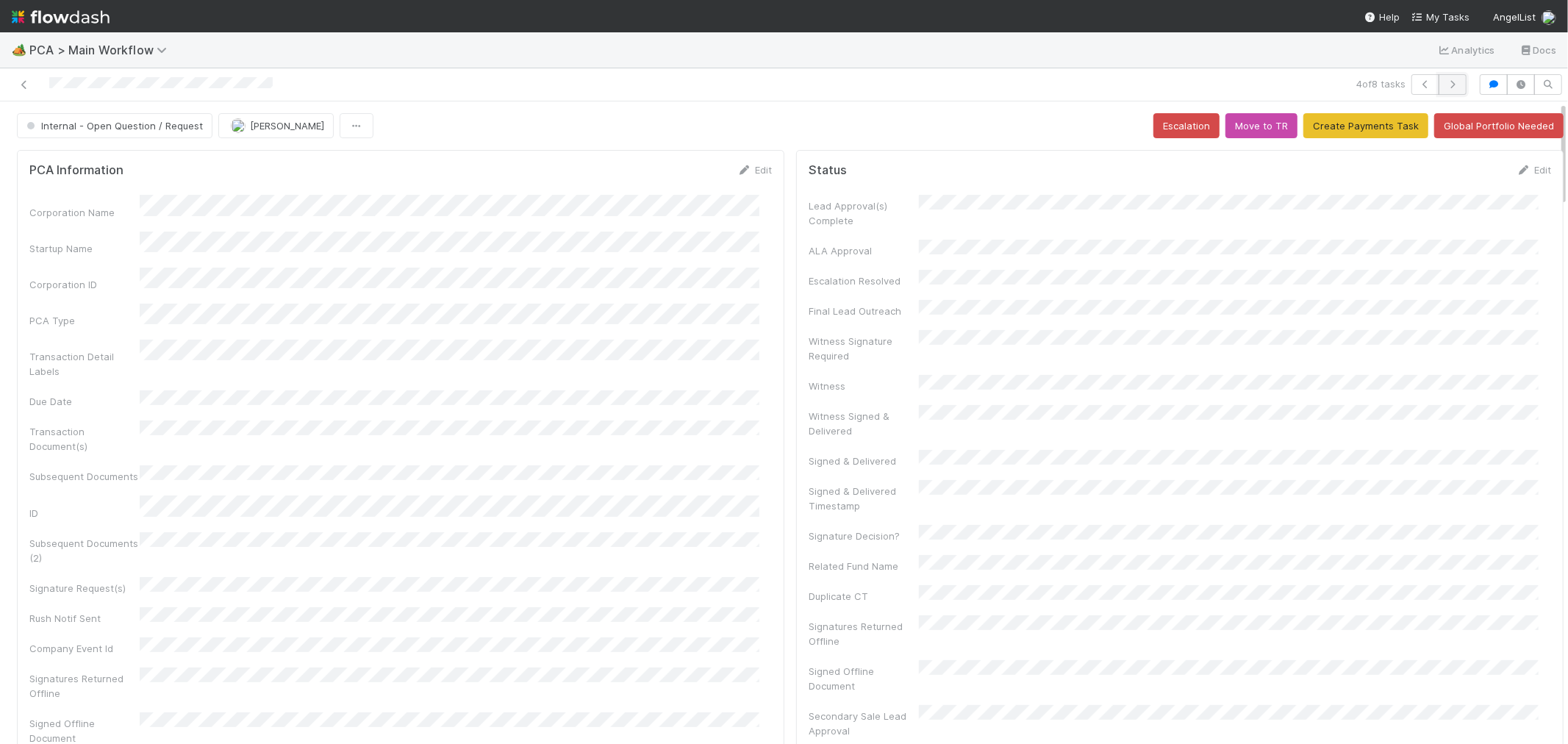
click at [1444, 90] on button "button" at bounding box center [1453, 85] width 28 height 21
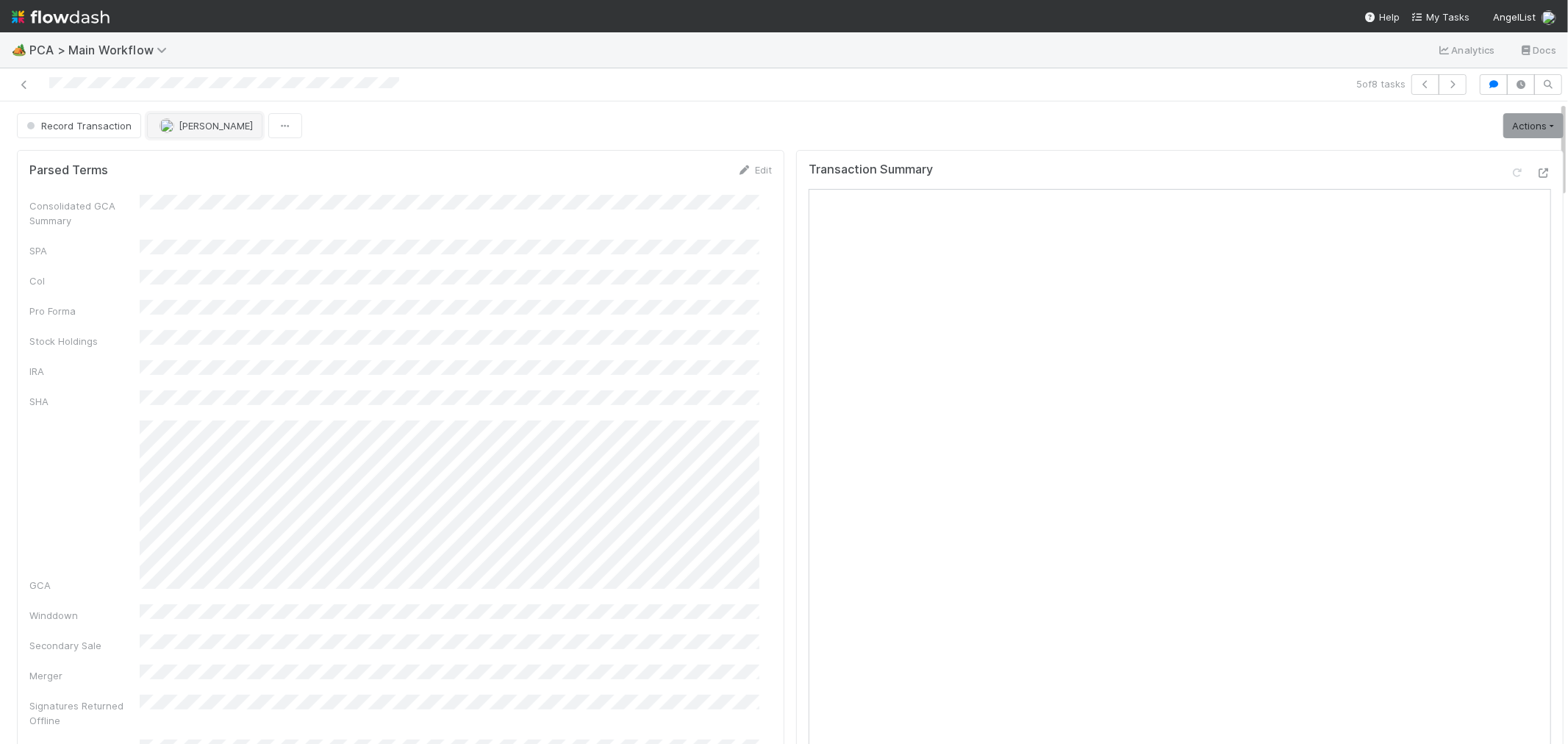
click at [197, 119] on button "[PERSON_NAME]" at bounding box center [205, 126] width 115 height 25
click at [215, 158] on span "[PERSON_NAME]" at bounding box center [204, 163] width 74 height 12
click at [1439, 91] on button "button" at bounding box center [1453, 85] width 28 height 21
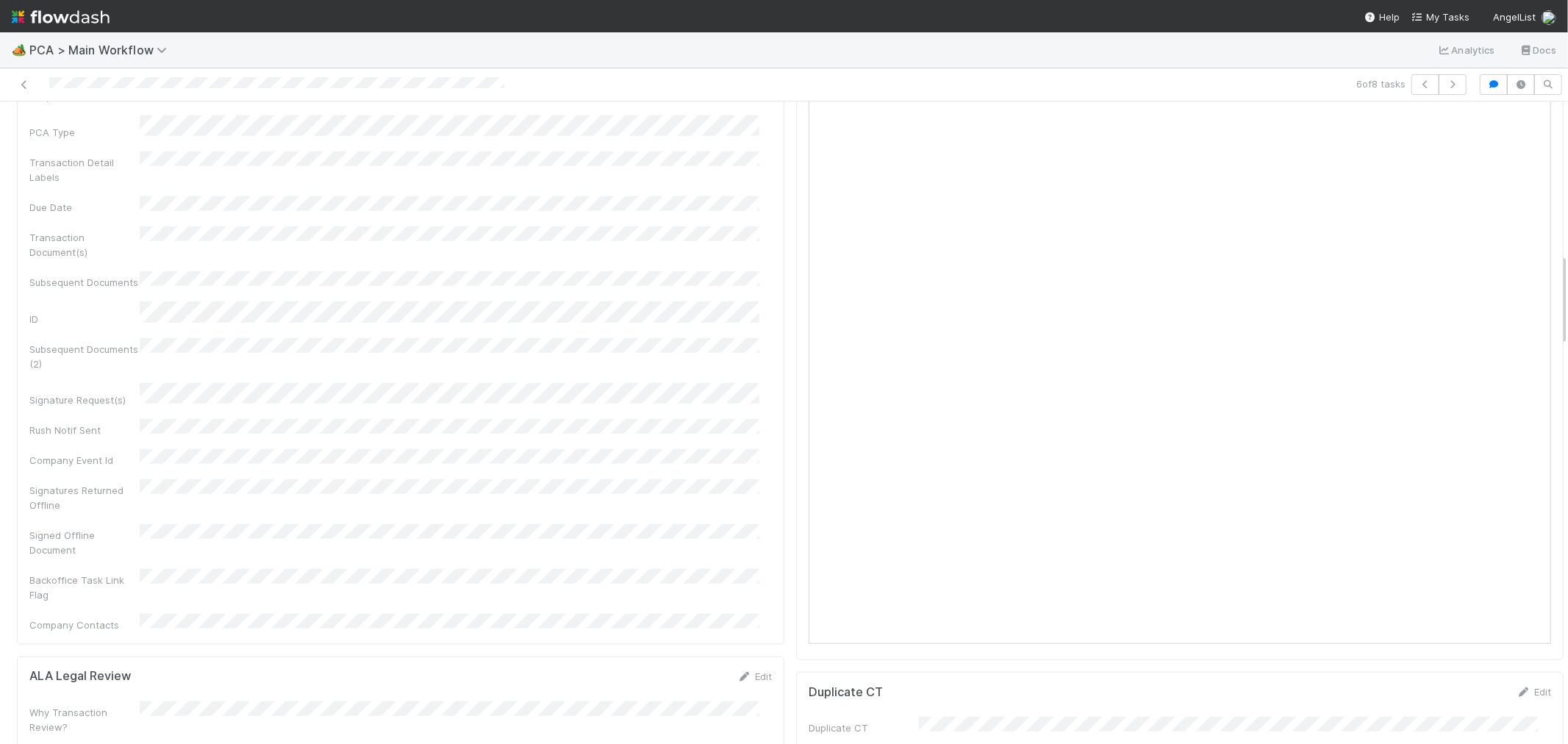
scroll to position [735, 0]
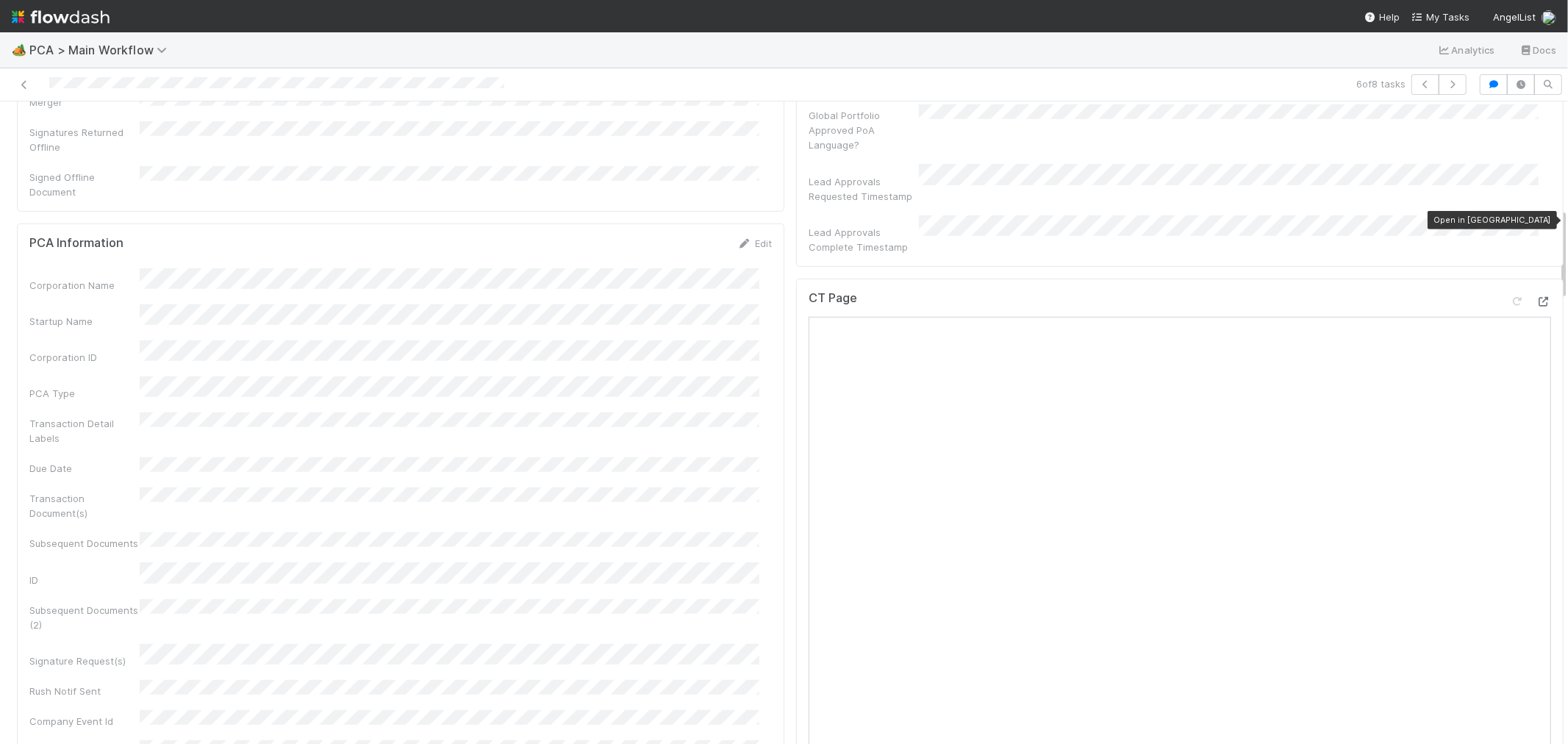
click at [1537, 297] on icon at bounding box center [1544, 301] width 15 height 10
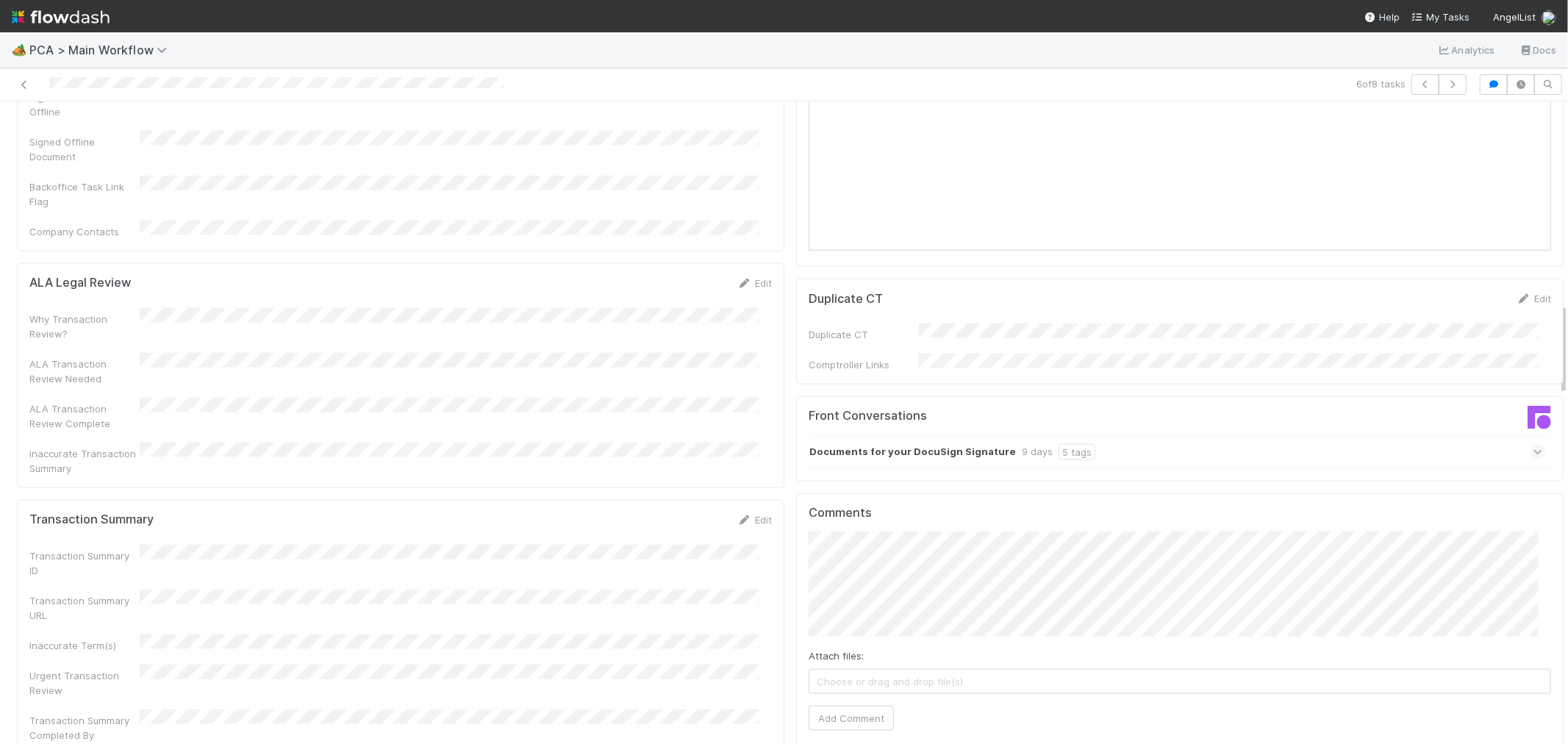
scroll to position [1388, 0]
click at [1170, 437] on div "Documents for your DocuSign Signature 9 days 5 tags" at bounding box center [1177, 453] width 737 height 33
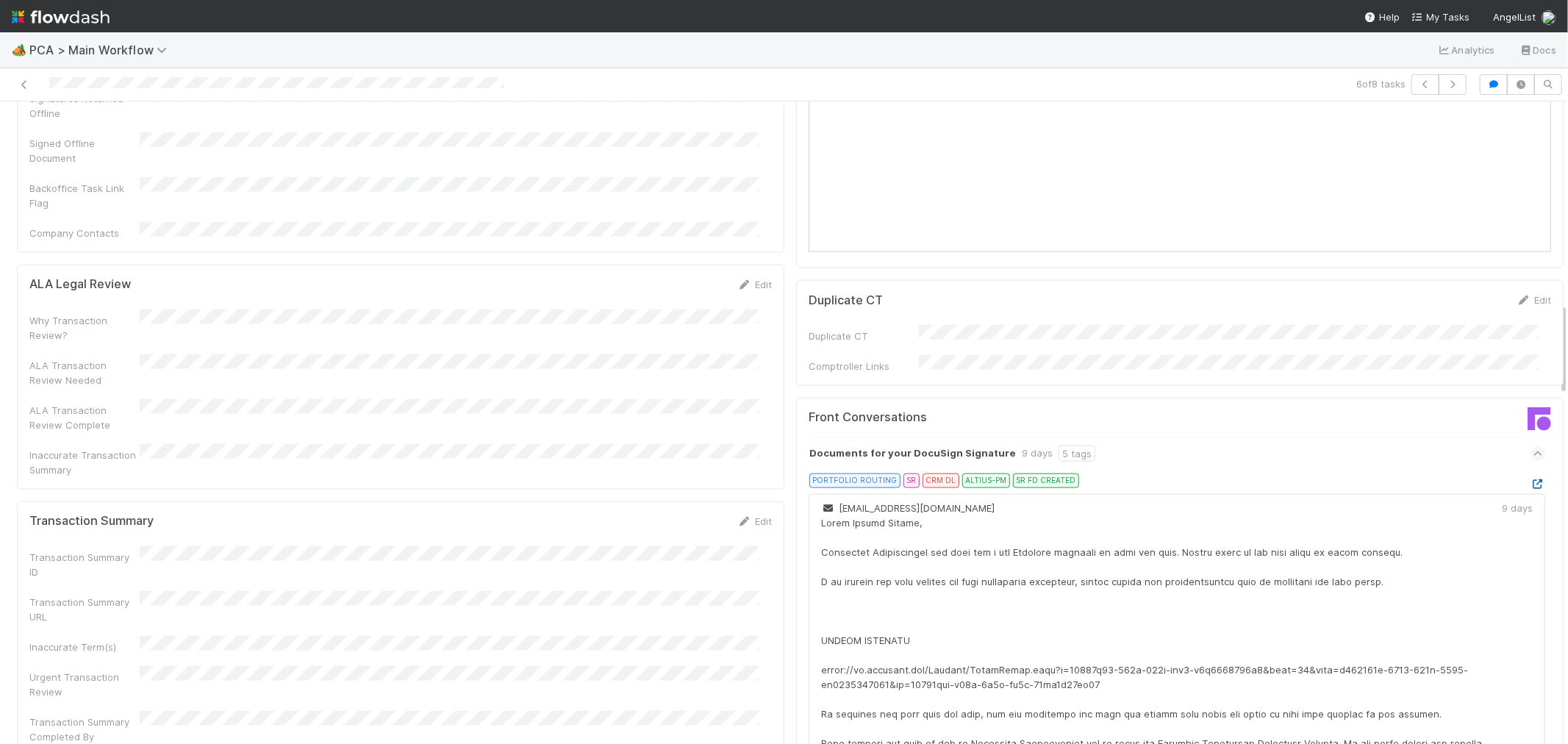
click at [1531, 479] on icon at bounding box center [1538, 484] width 15 height 10
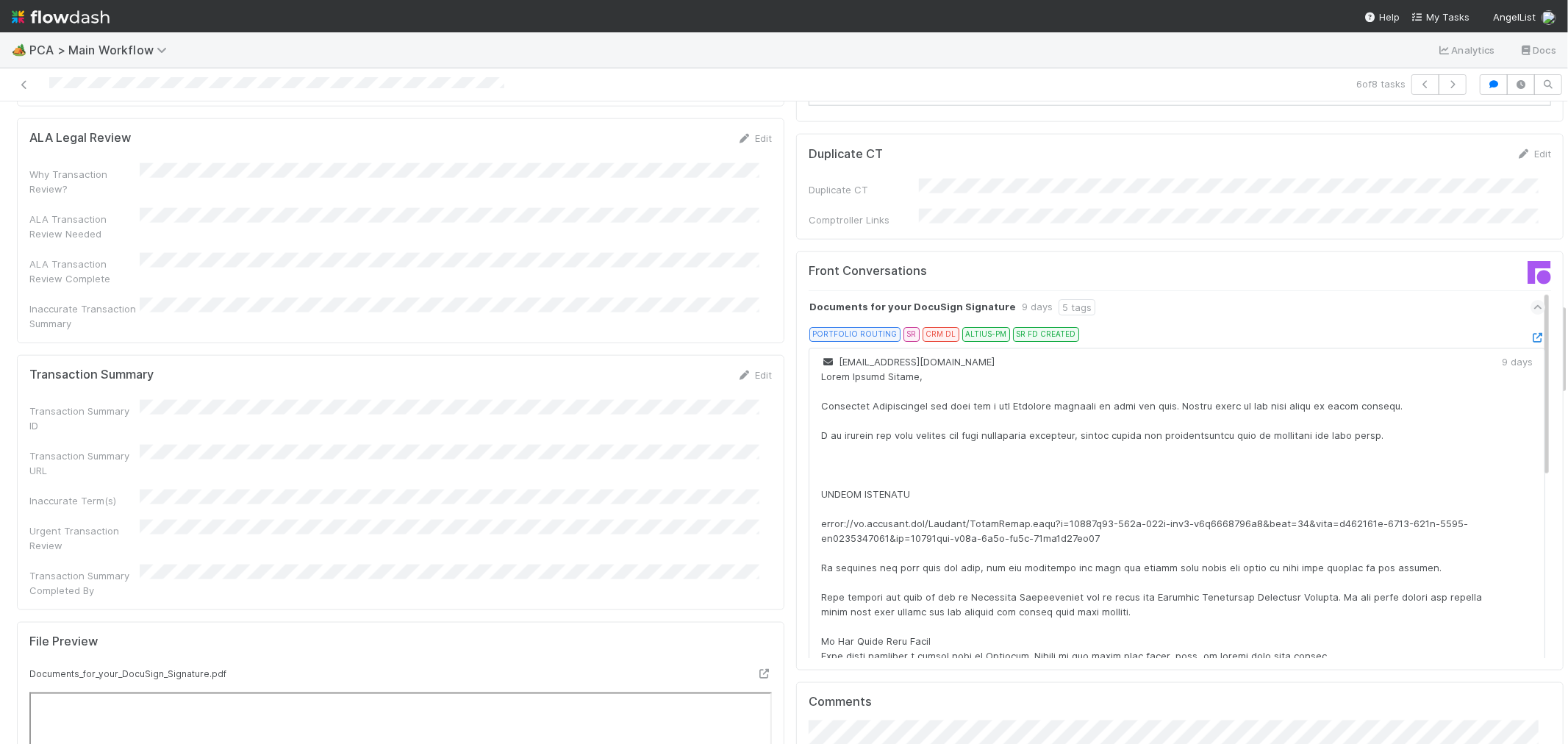
scroll to position [1552, 0]
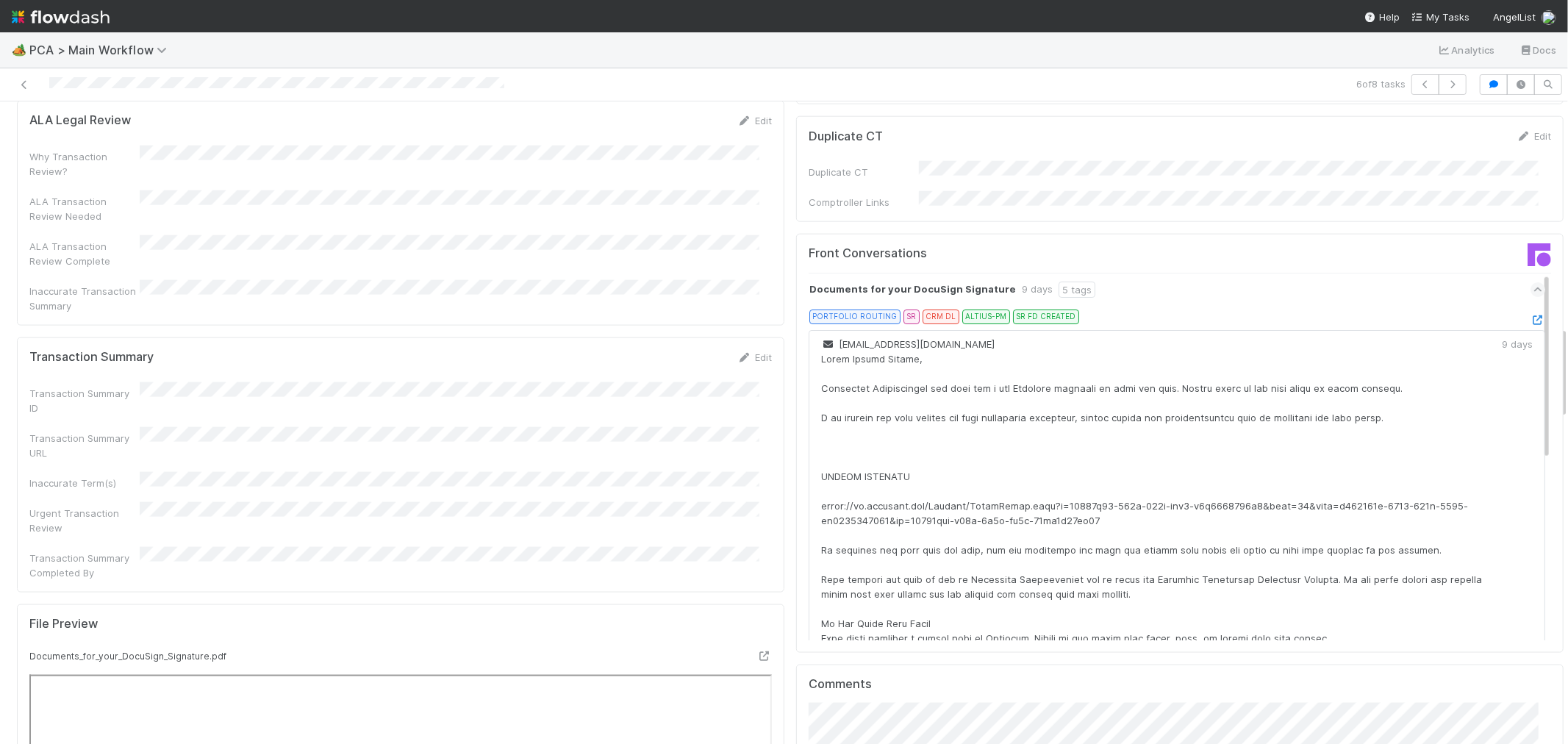
click at [1215, 273] on div "Documents for your DocuSign Signature 9 days 5 tags" at bounding box center [1177, 289] width 737 height 33
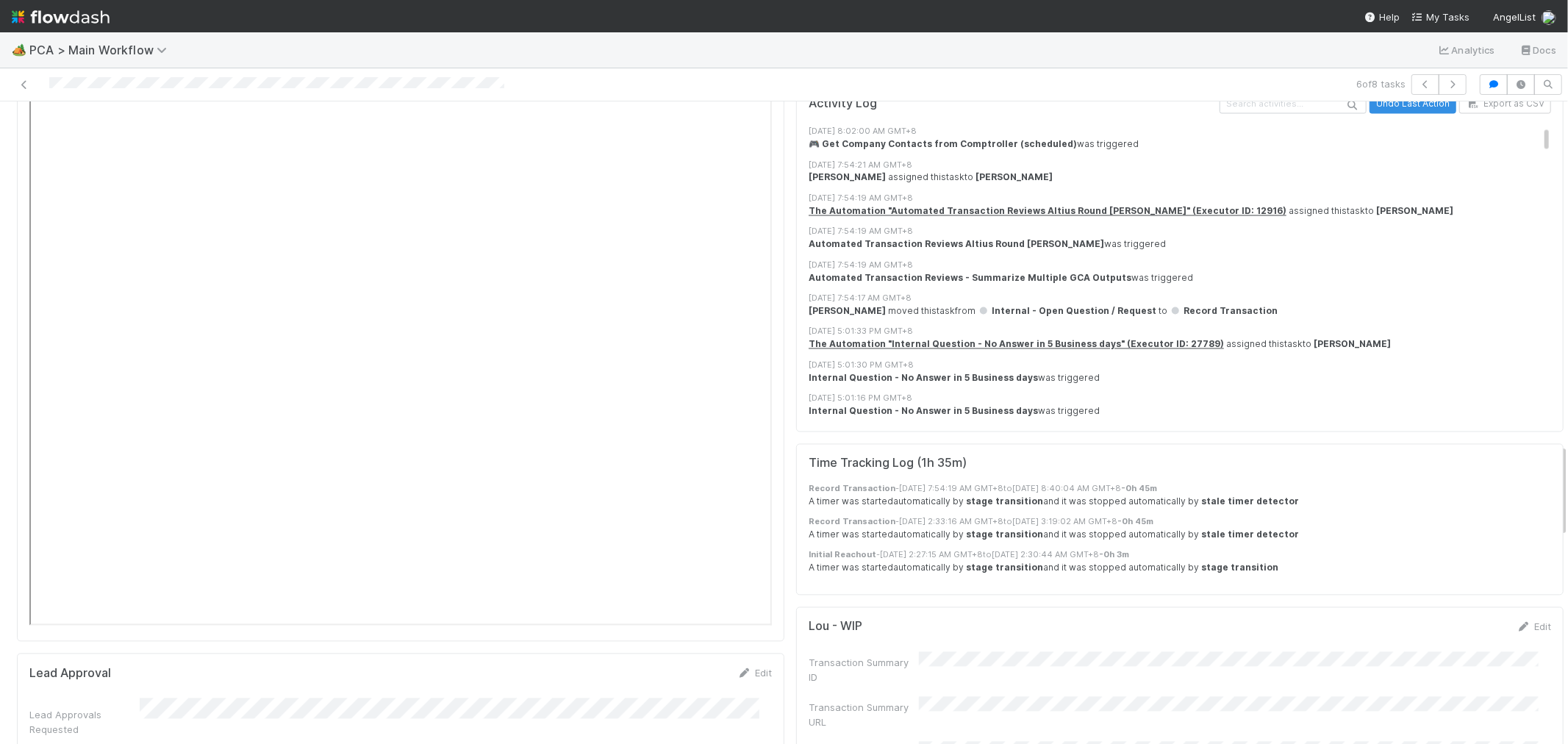
scroll to position [2450, 0]
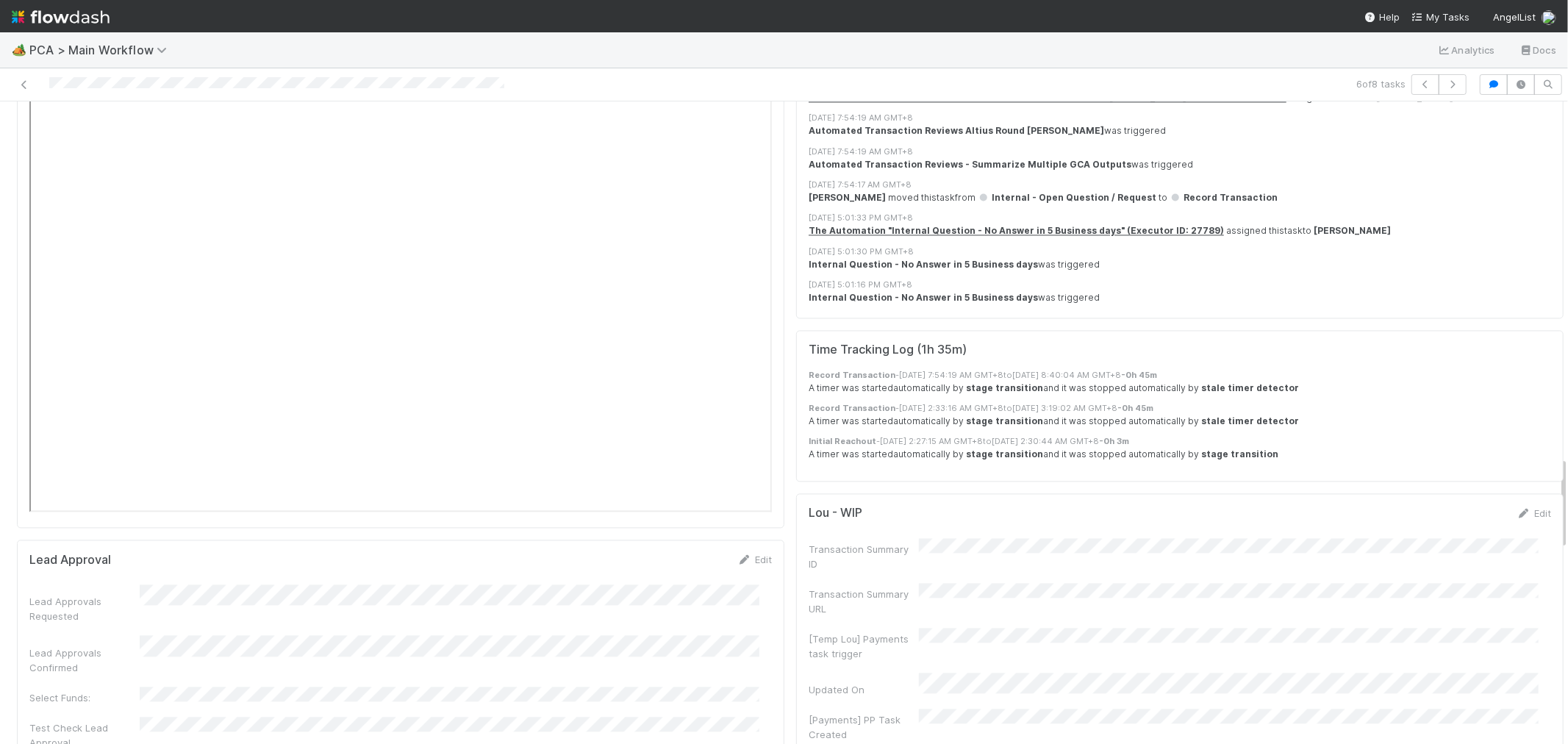
click at [148, 86] on div at bounding box center [374, 85] width 736 height 21
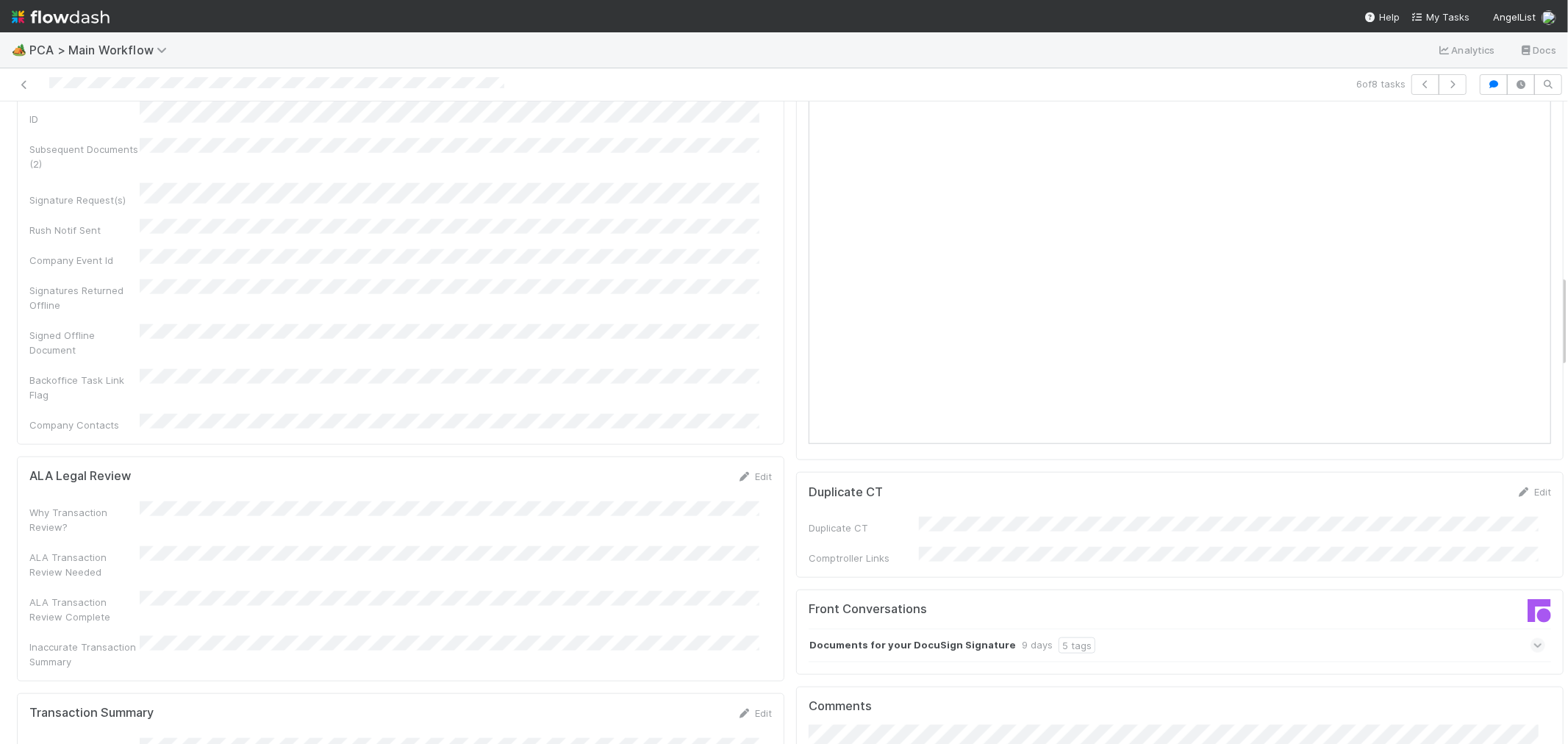
scroll to position [1470, 0]
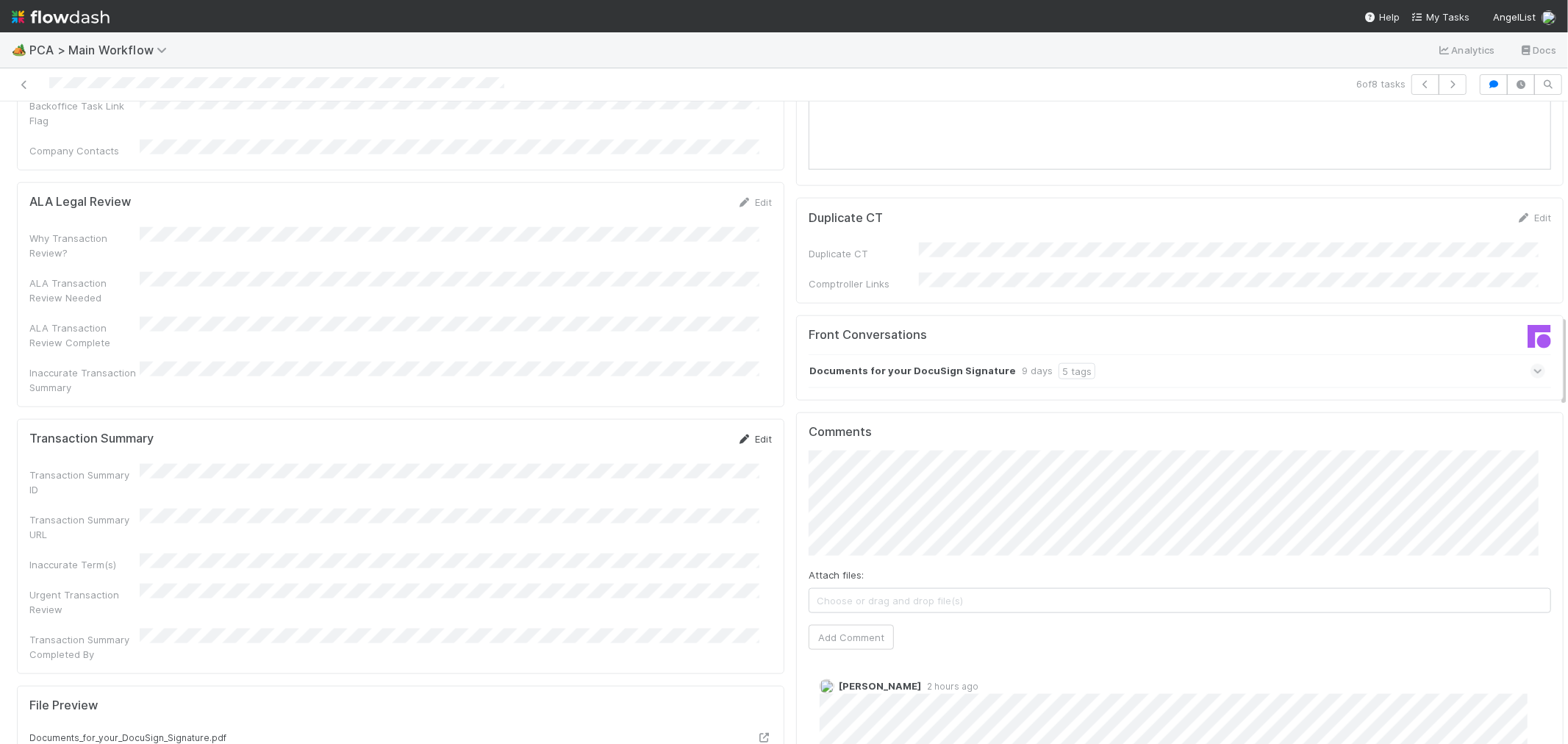
click at [737, 434] on icon at bounding box center [745, 439] width 15 height 10
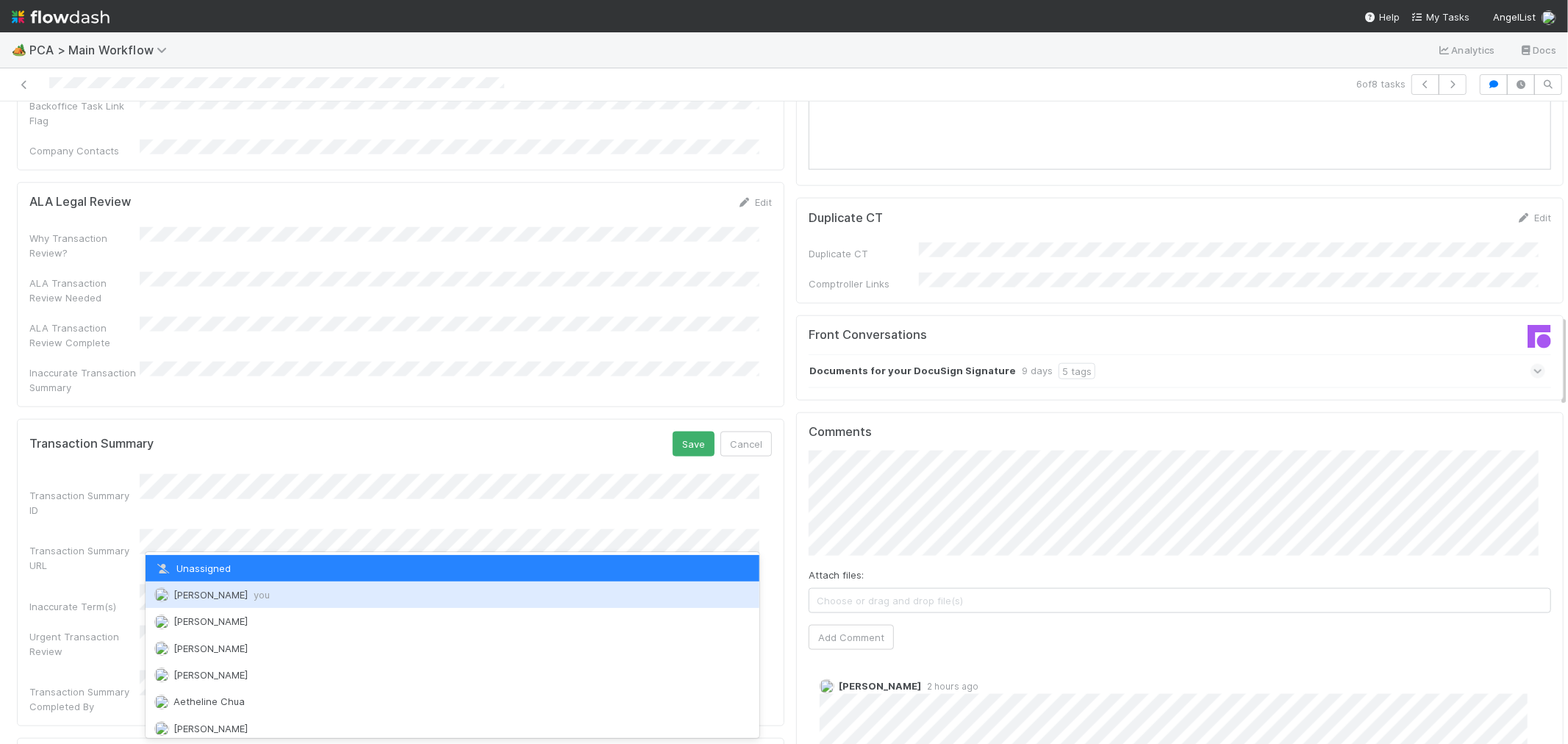
click at [202, 584] on div "Raven Jacinto you" at bounding box center [452, 595] width 614 height 27
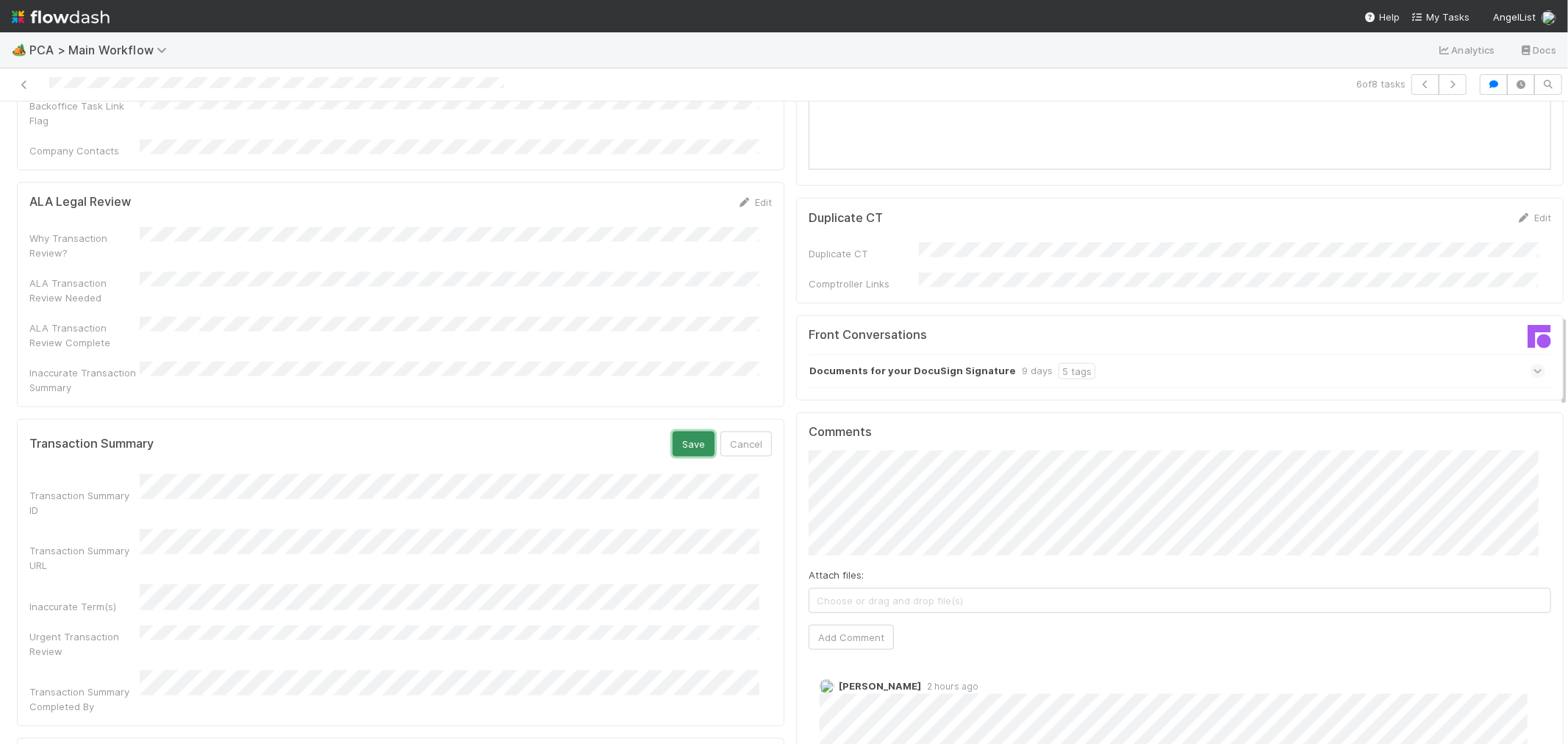
click at [685, 432] on button "Save" at bounding box center [694, 444] width 42 height 25
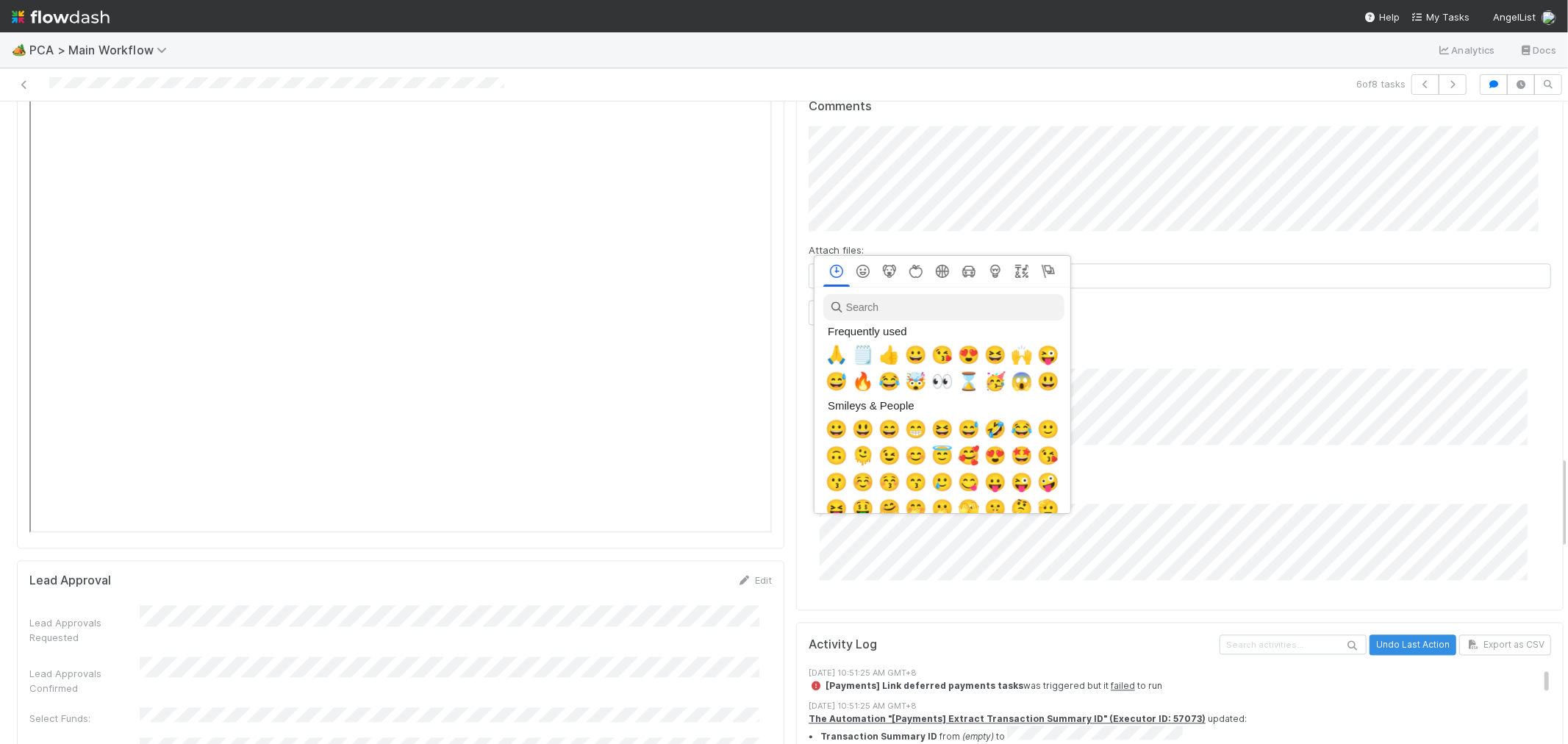
scroll to position [0, 6]
click at [833, 360] on span "🙏" at bounding box center [834, 355] width 22 height 21
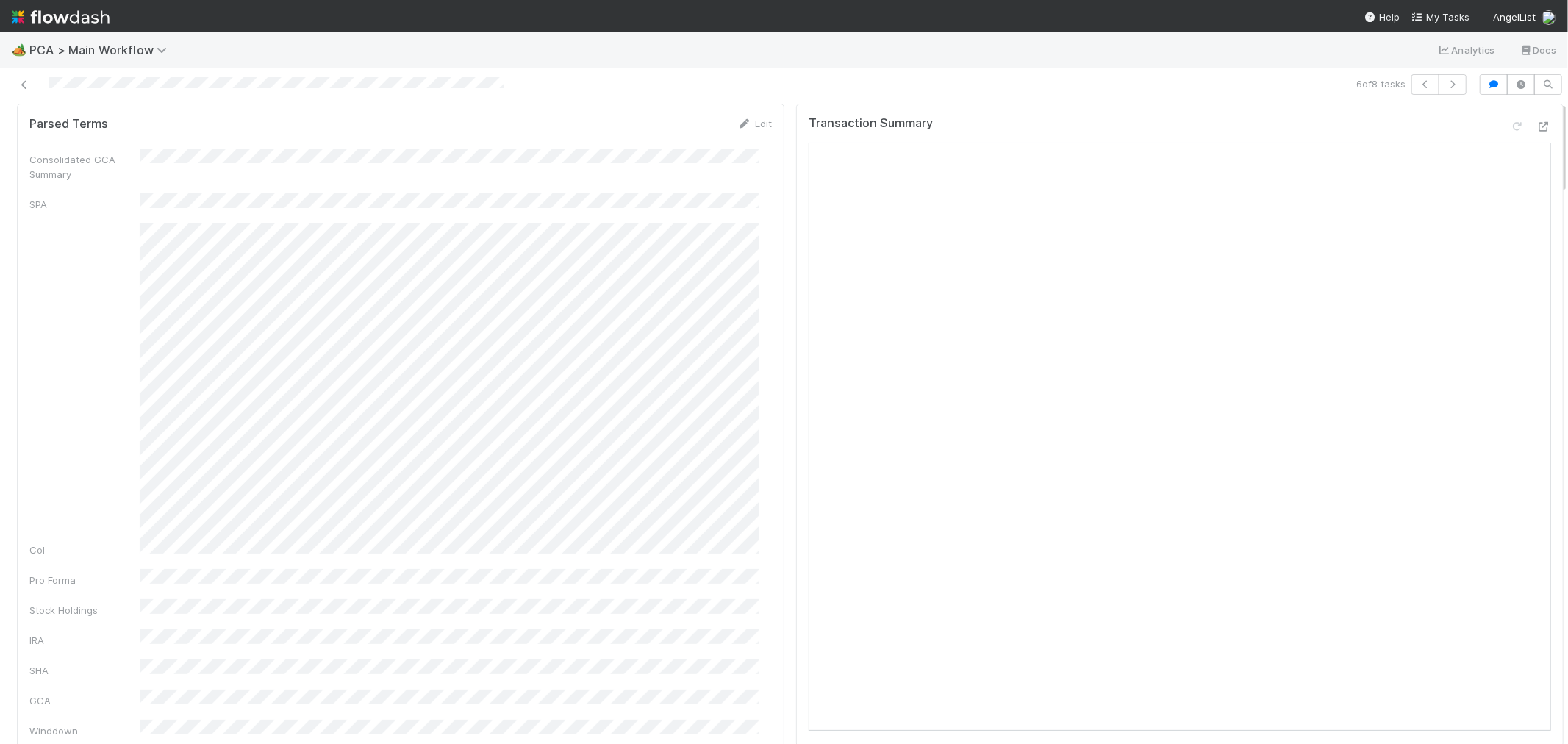
scroll to position [0, 0]
click at [1504, 116] on link "Actions" at bounding box center [1534, 126] width 60 height 25
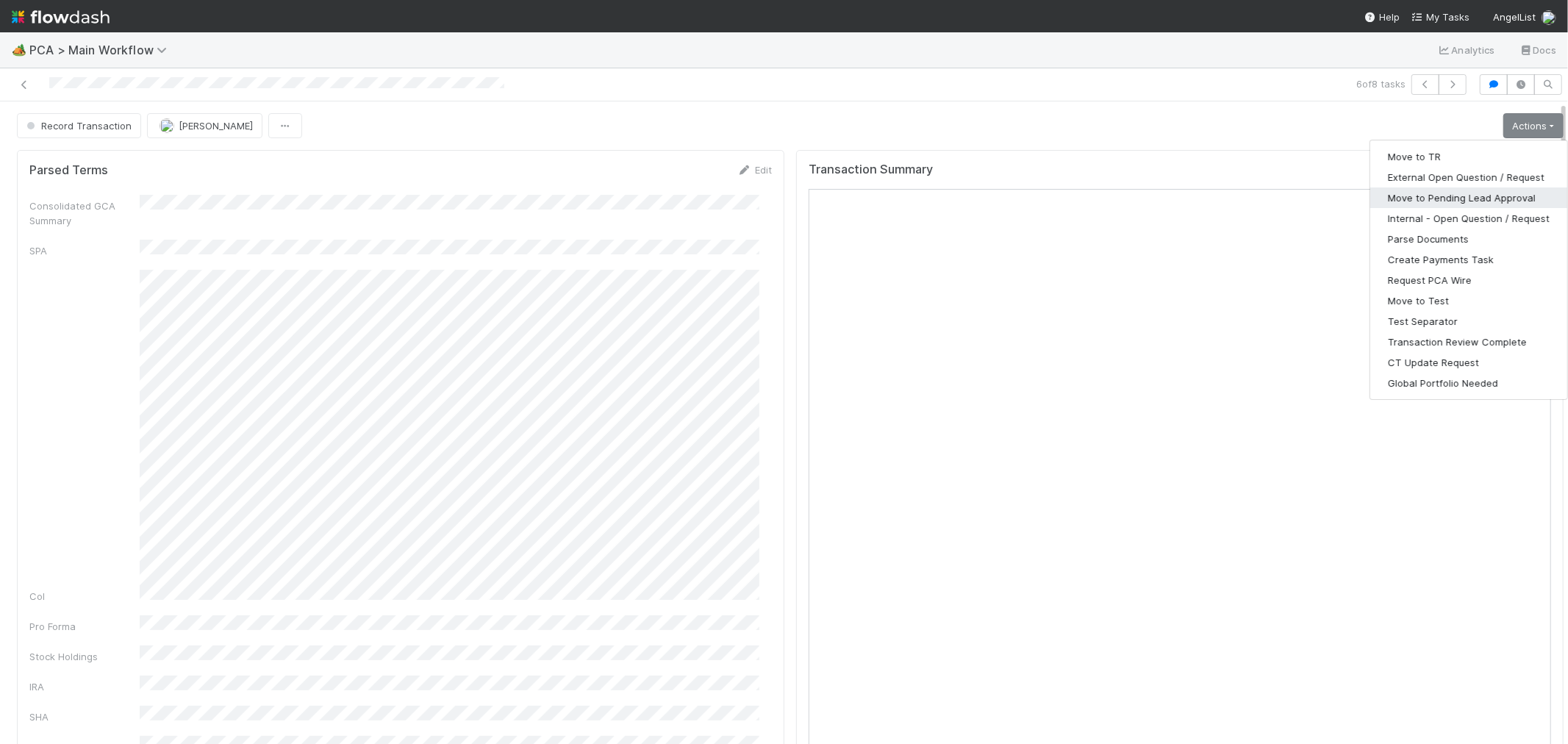
click at [1419, 200] on button "Move to Pending Lead Approval" at bounding box center [1469, 198] width 197 height 21
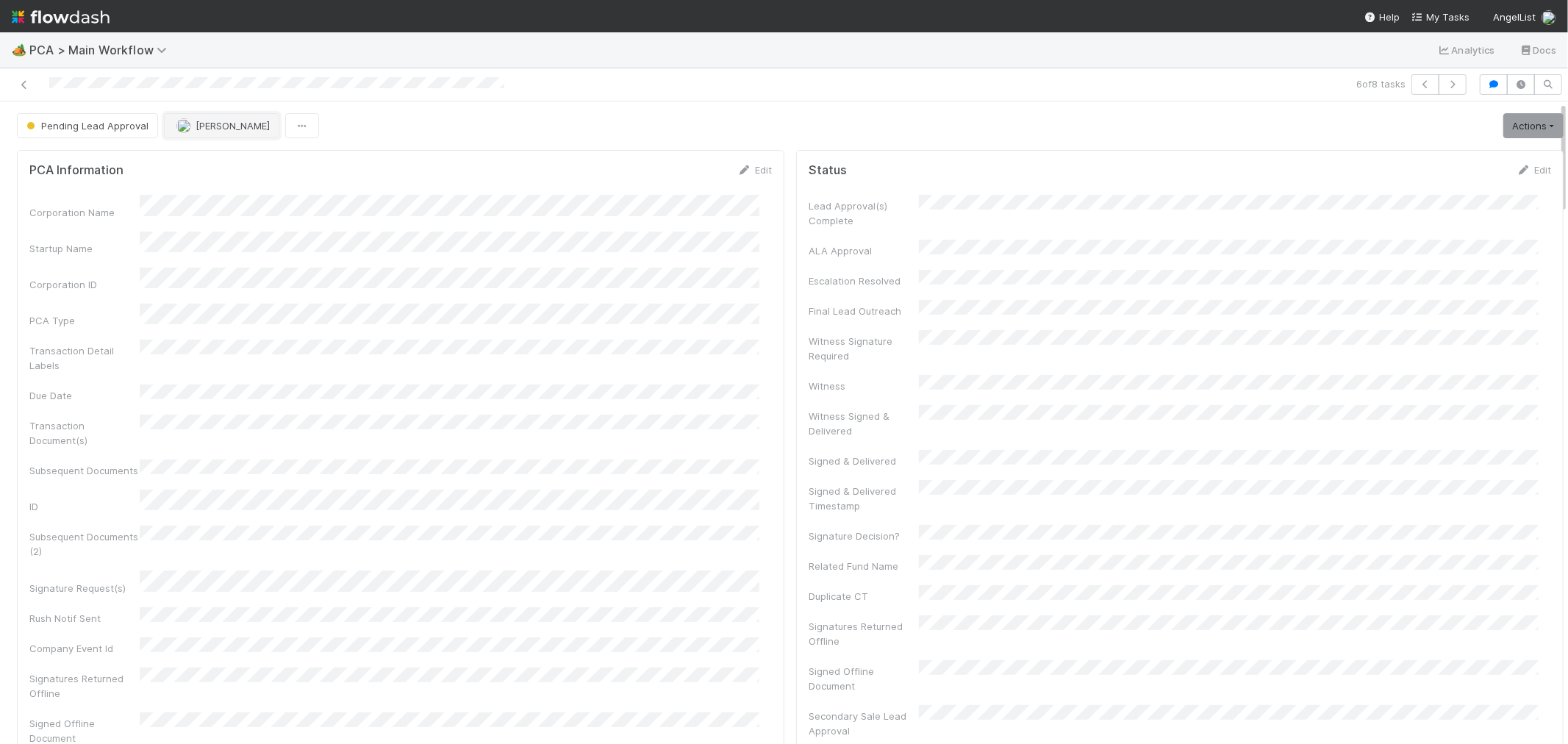
click at [229, 127] on span "[PERSON_NAME]" at bounding box center [233, 126] width 74 height 12
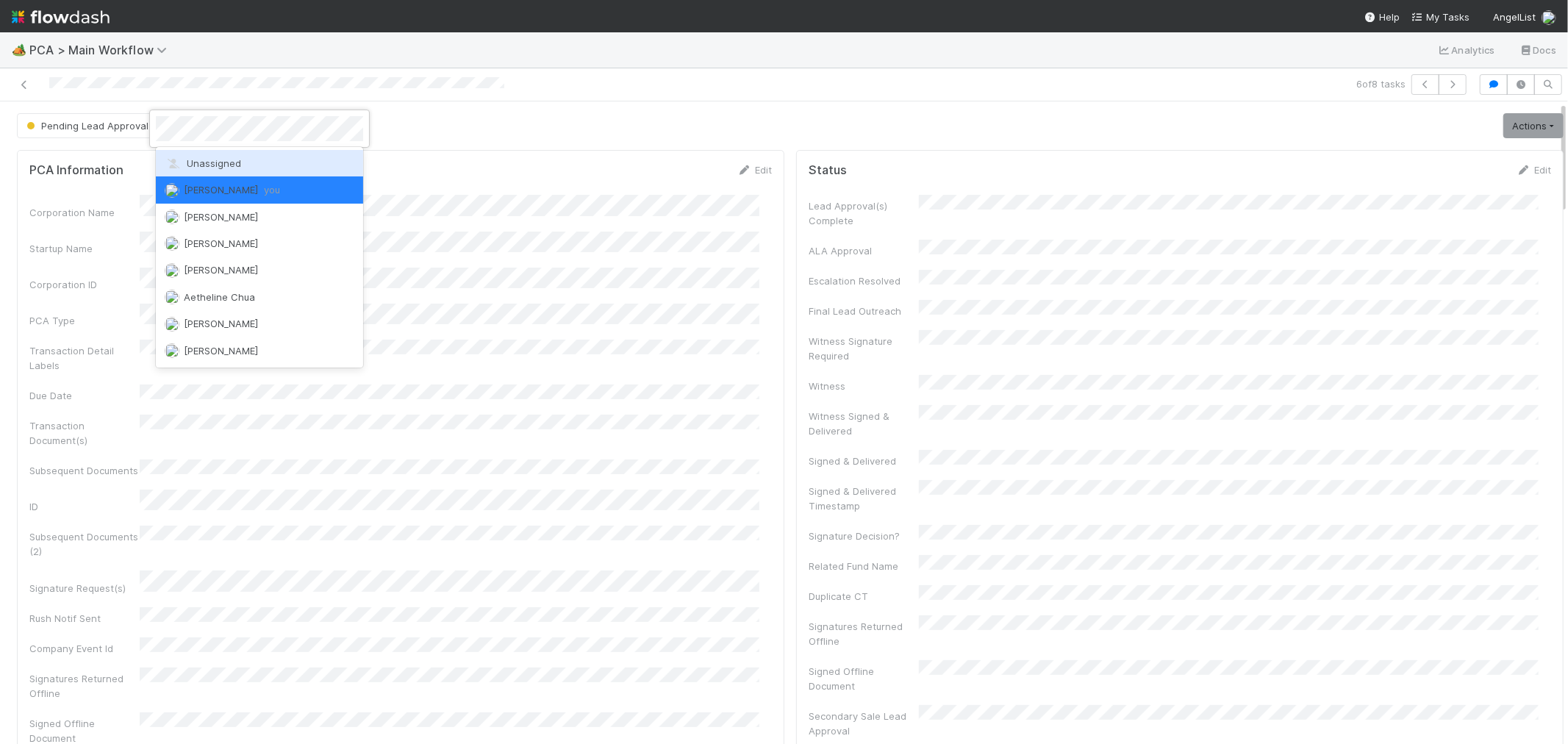
click at [225, 164] on span "Unassigned" at bounding box center [202, 163] width 77 height 12
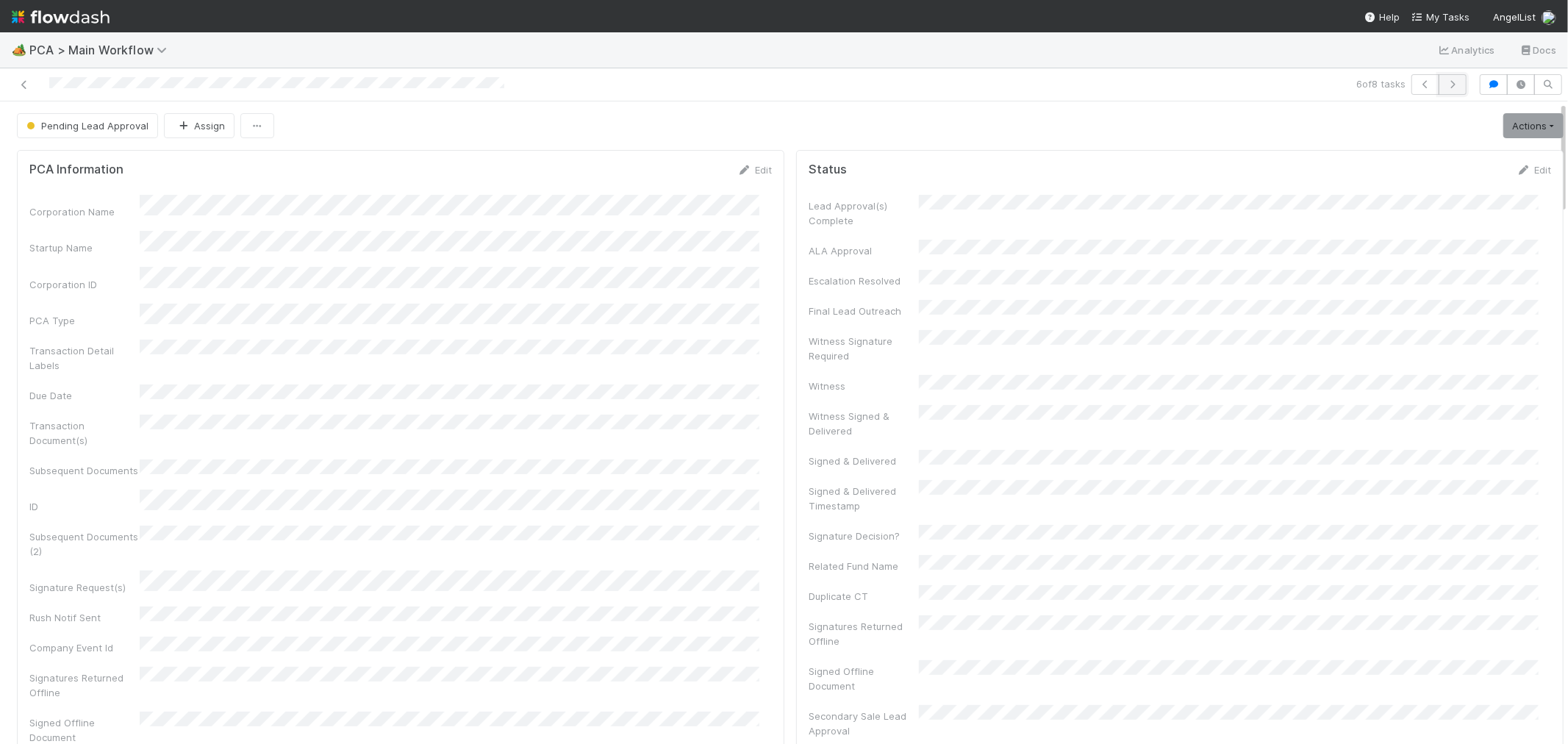
click at [1445, 86] on icon "button" at bounding box center [1453, 85] width 15 height 9
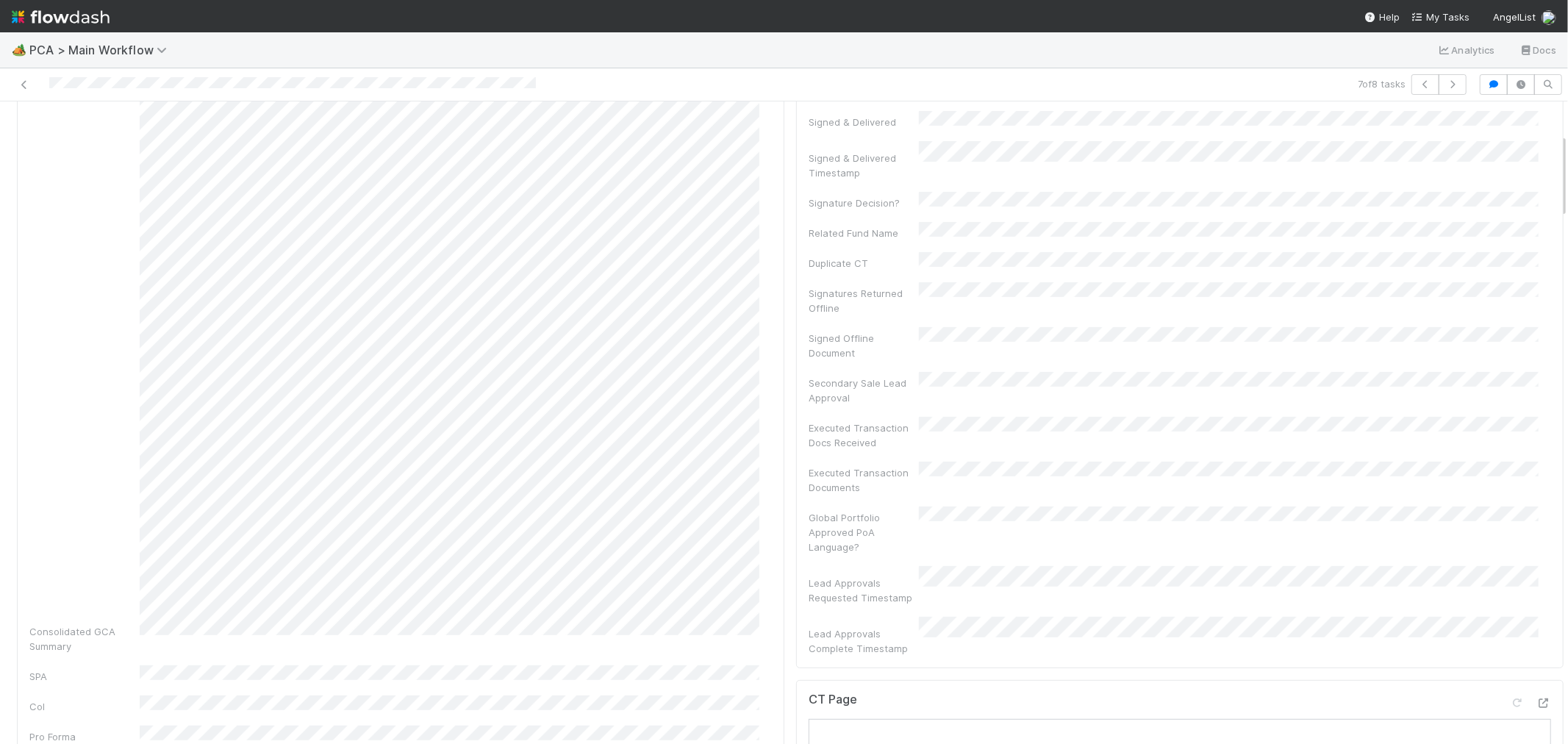
scroll to position [490, 0]
click at [1537, 554] on icon at bounding box center [1544, 559] width 15 height 10
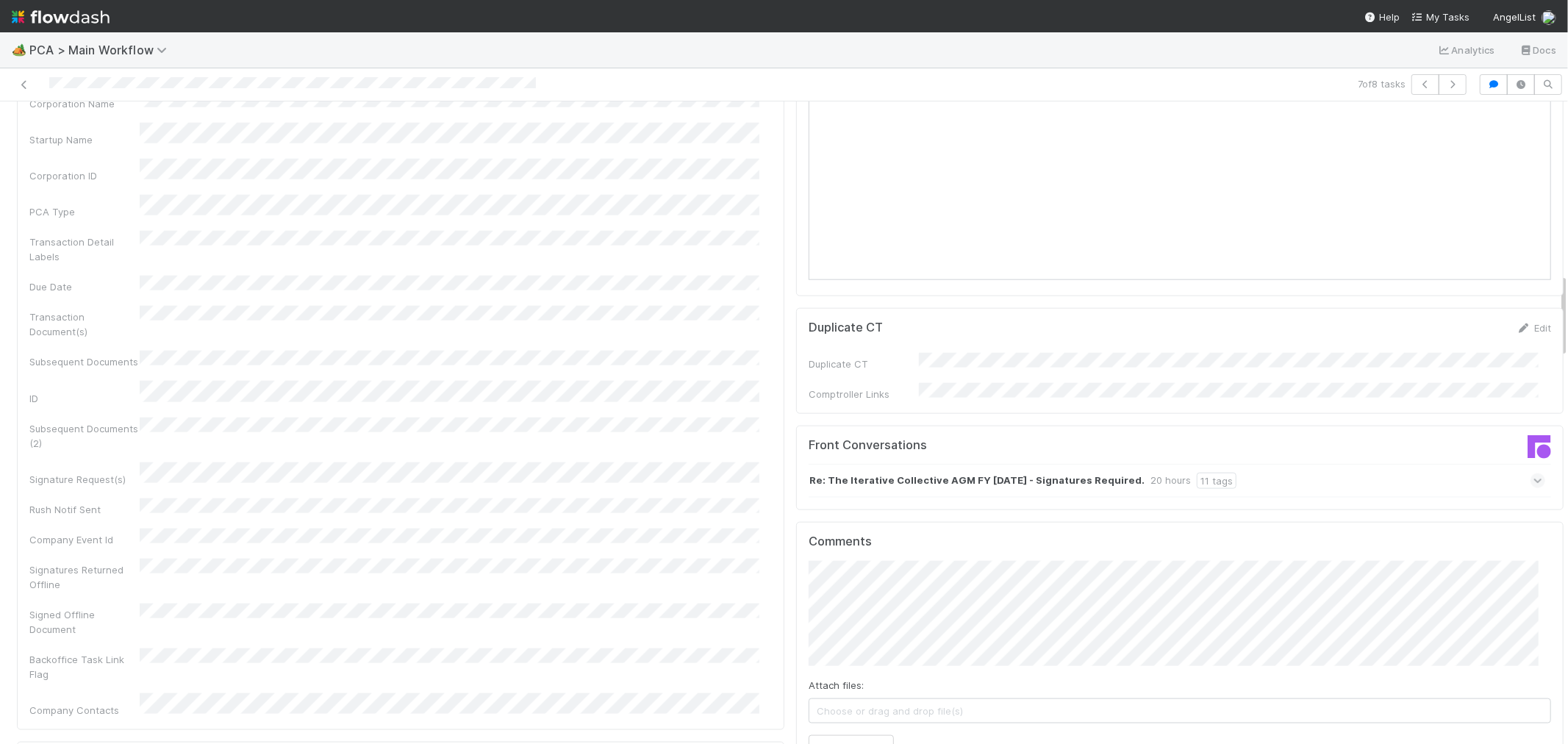
scroll to position [1388, 0]
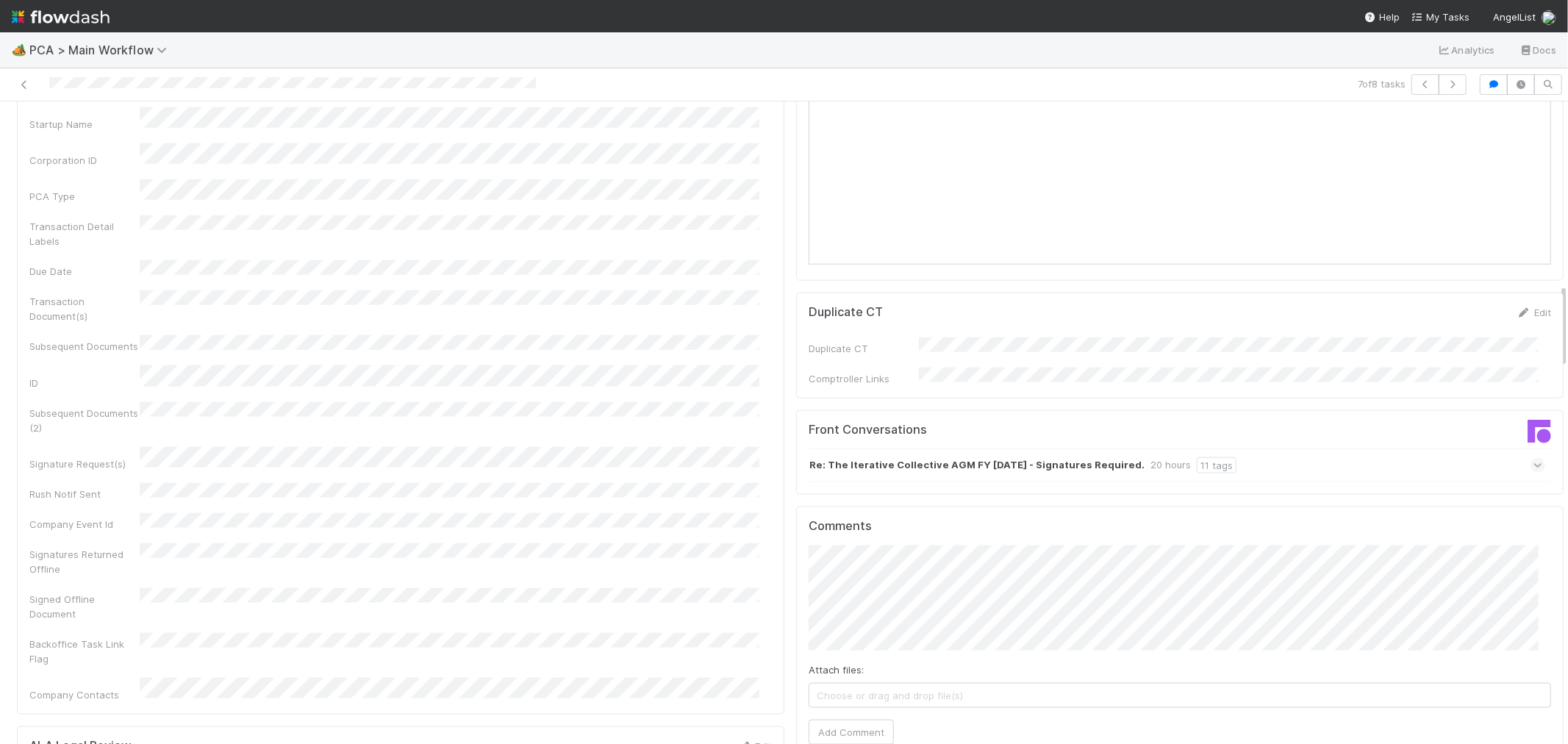
click at [1456, 449] on div "Re: The Iterative Collective AGM FY 31st Jan 2025 - Signatures Required. 20 hou…" at bounding box center [1177, 465] width 737 height 33
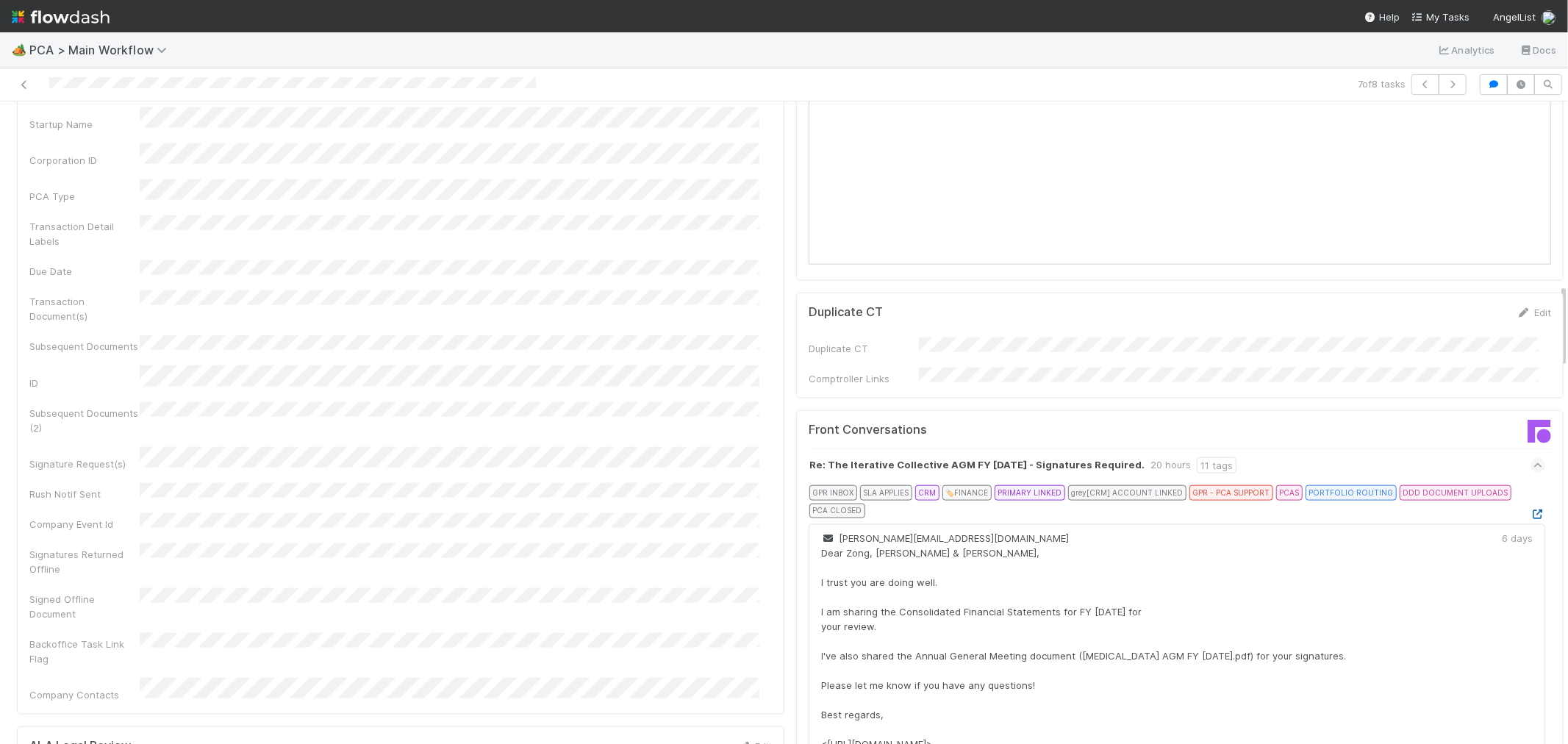
click at [1531, 510] on icon at bounding box center [1538, 514] width 15 height 10
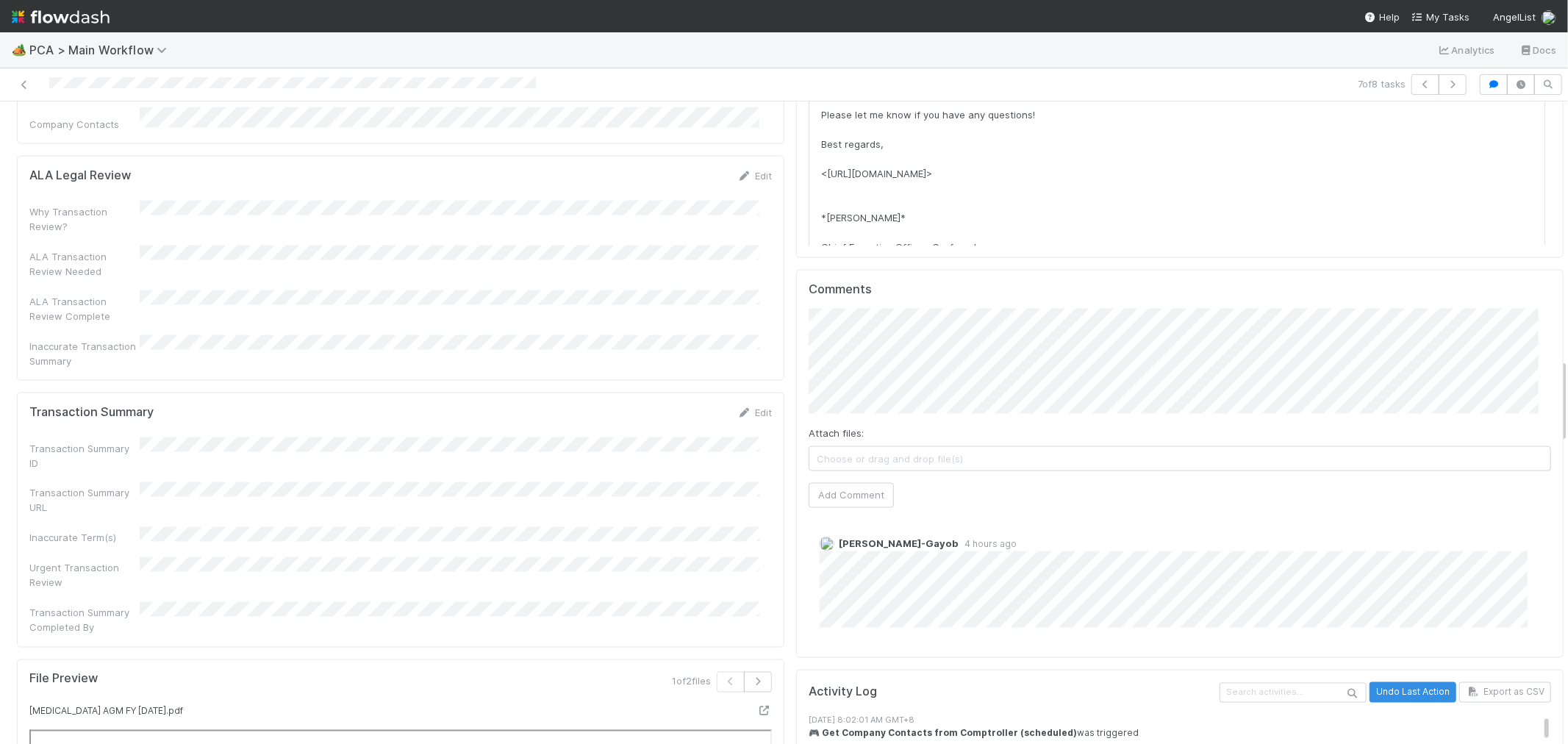
scroll to position [1960, 0]
click at [745, 405] on link "Edit" at bounding box center [755, 411] width 34 height 12
click at [673, 403] on button "Save" at bounding box center [694, 416] width 42 height 25
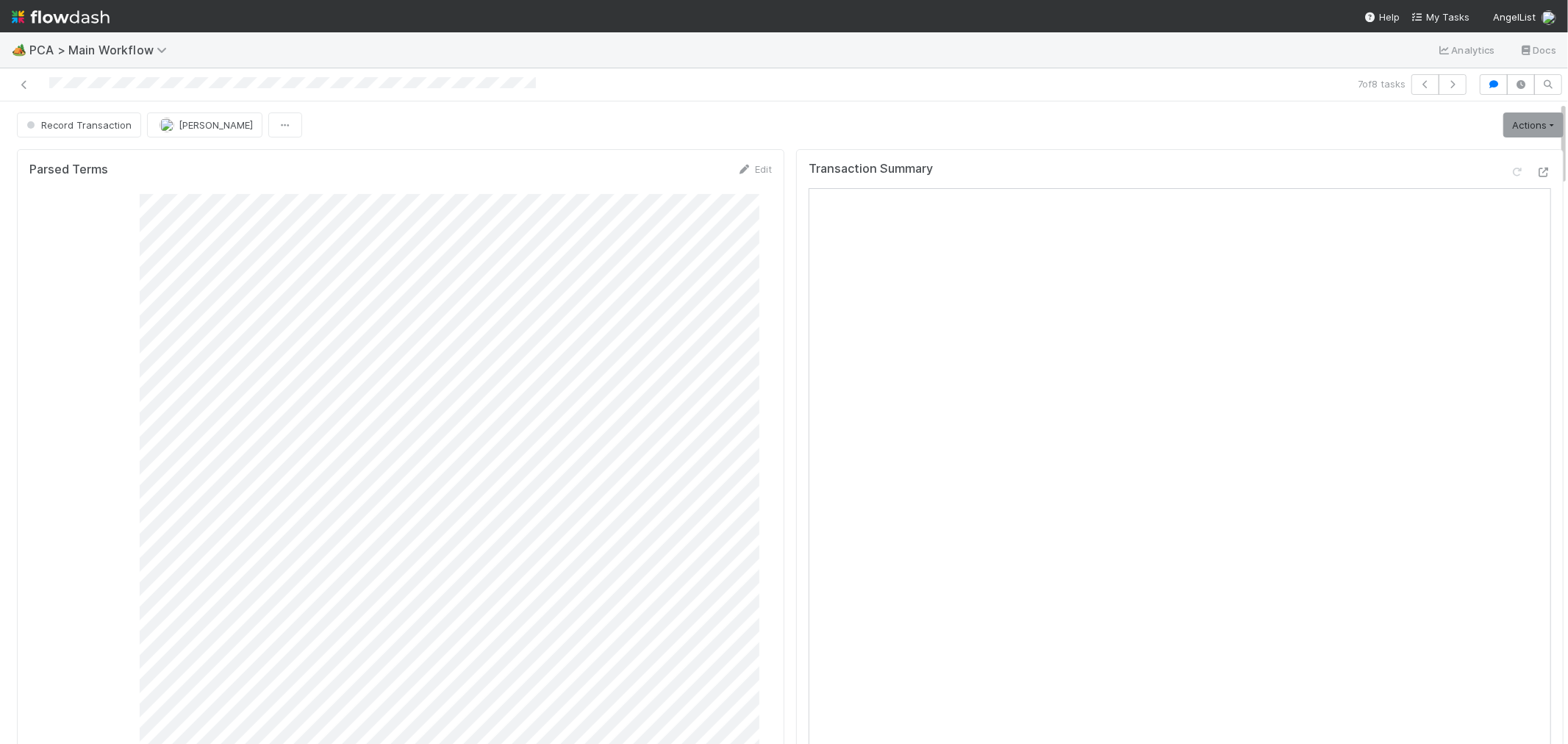
scroll to position [0, 0]
click at [119, 130] on span "Record Transaction" at bounding box center [77, 126] width 108 height 12
click at [112, 164] on div "[MEDICAL_DATA]" at bounding box center [115, 164] width 208 height 27
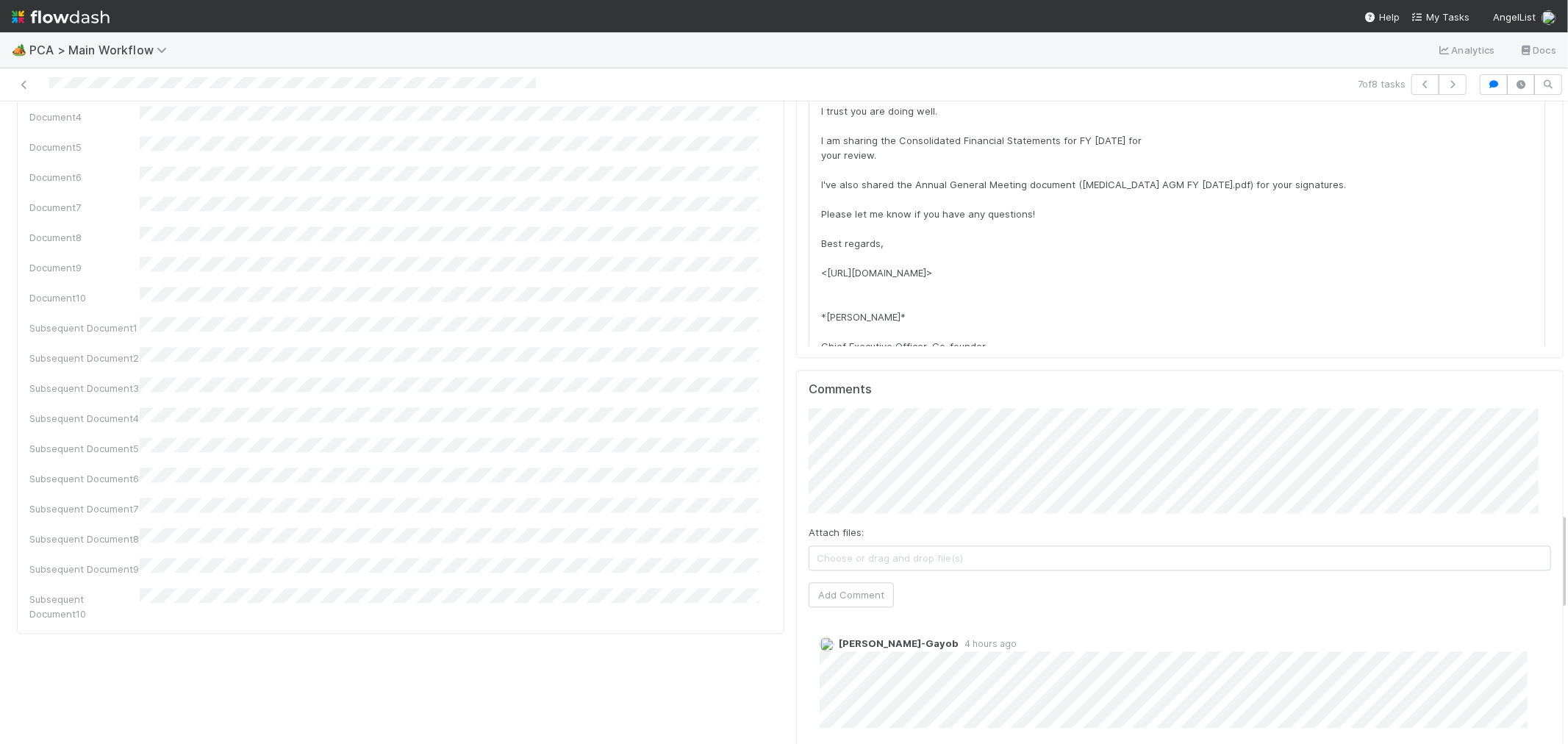
scroll to position [2695, 0]
click at [827, 582] on button "Add Comment" at bounding box center [851, 594] width 86 height 25
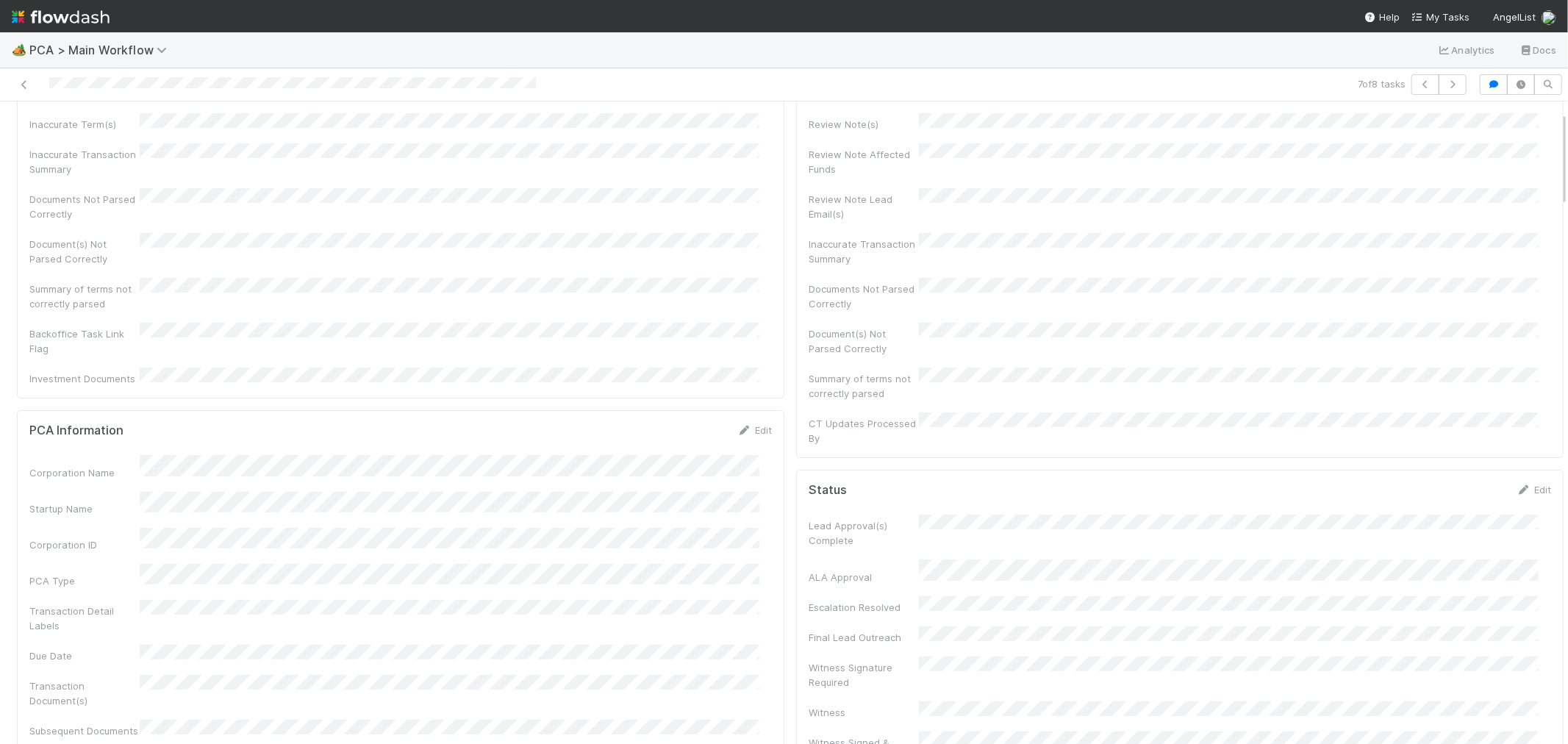
scroll to position [0, 0]
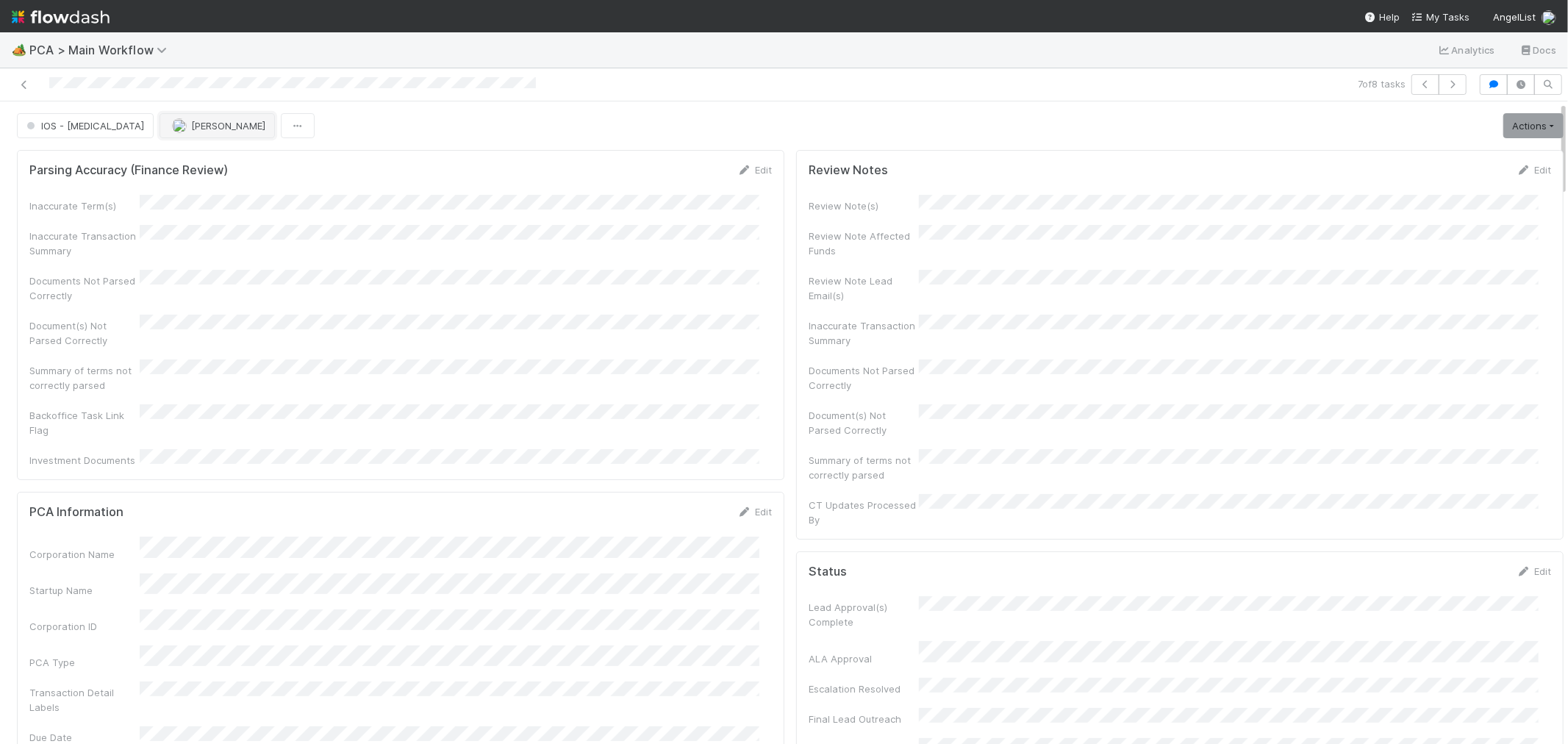
click at [167, 133] on button "[PERSON_NAME]" at bounding box center [217, 126] width 115 height 25
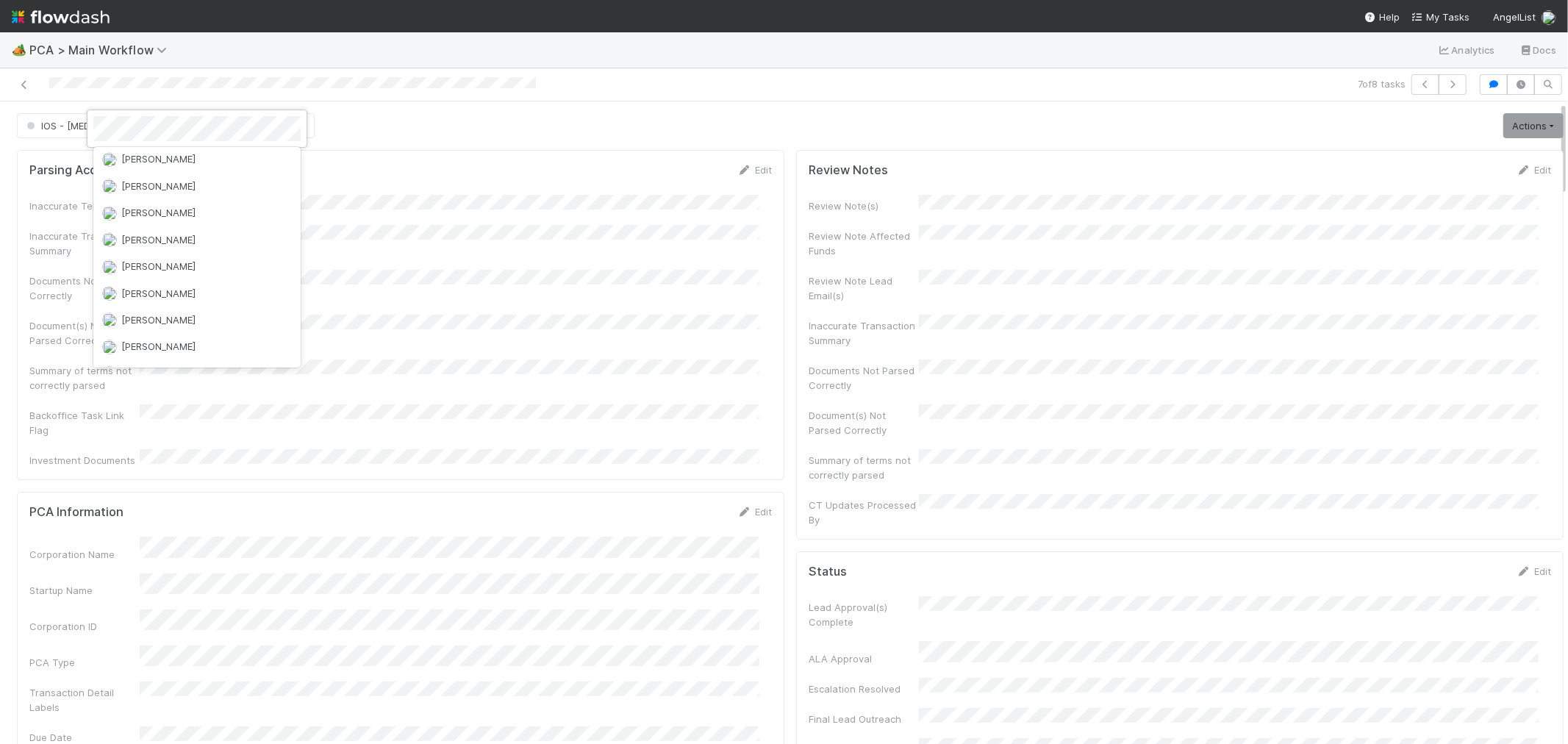
click at [531, 97] on div at bounding box center [784, 372] width 1568 height 744
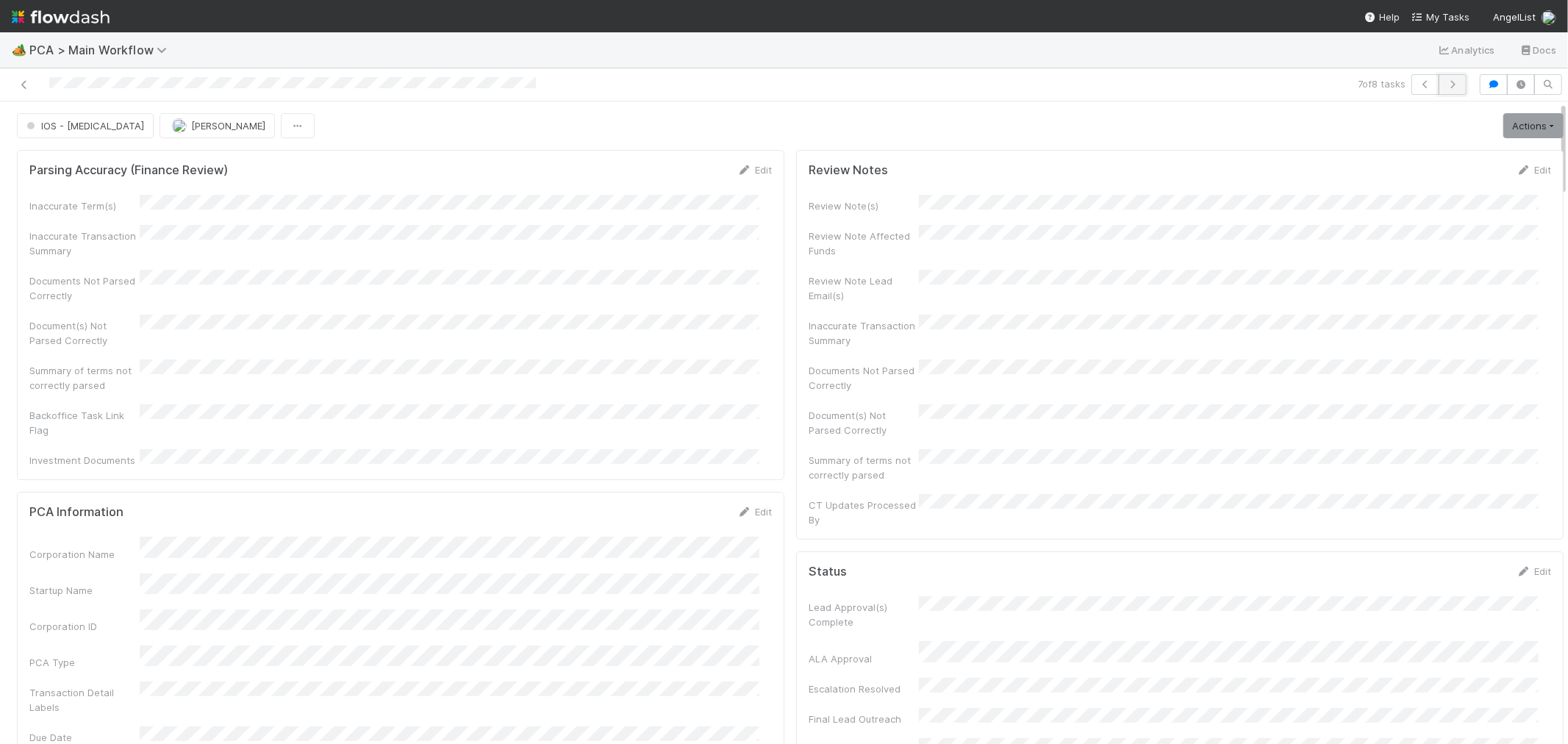
click at [1445, 86] on icon "button" at bounding box center [1453, 85] width 15 height 9
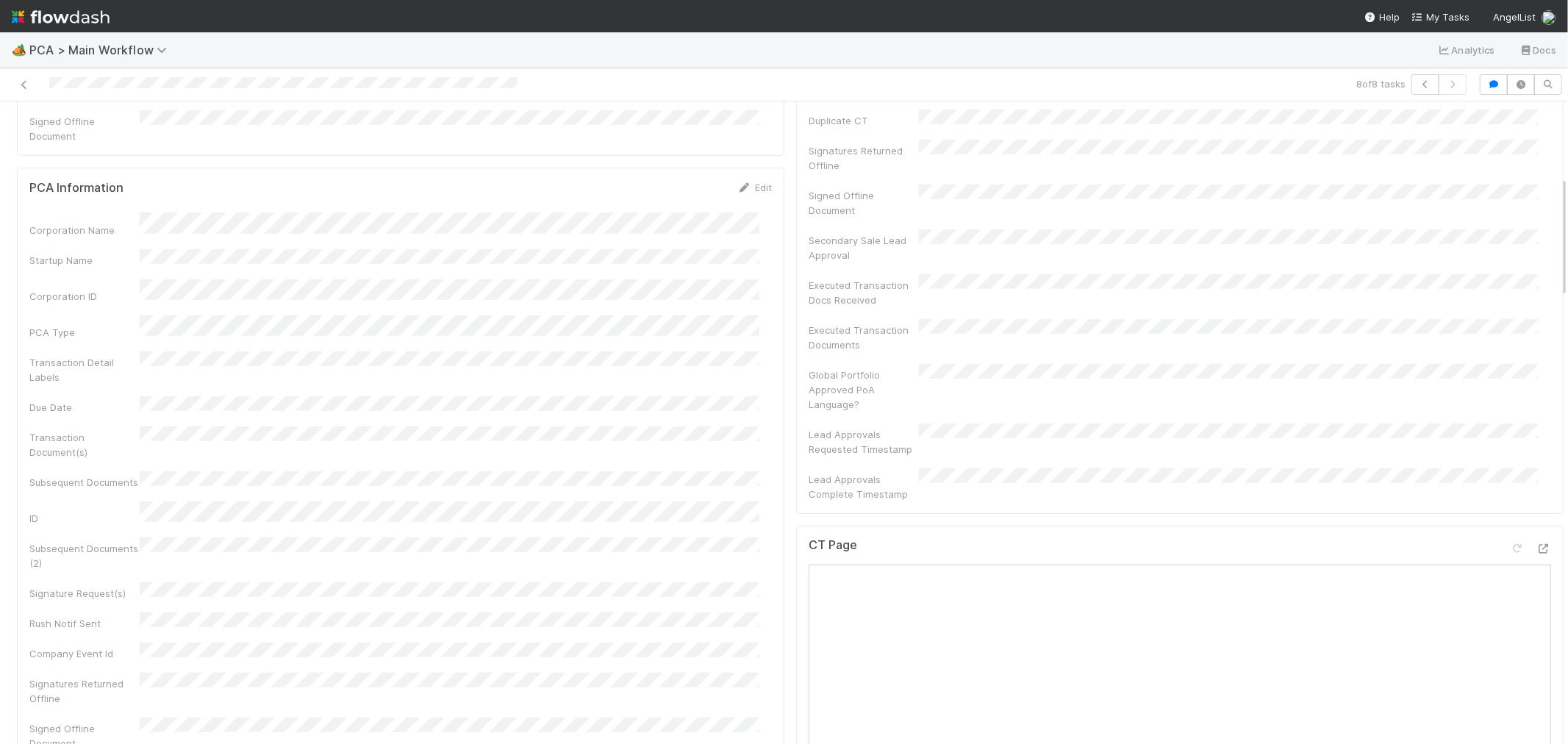
scroll to position [490, 0]
click at [1537, 530] on icon at bounding box center [1544, 534] width 15 height 10
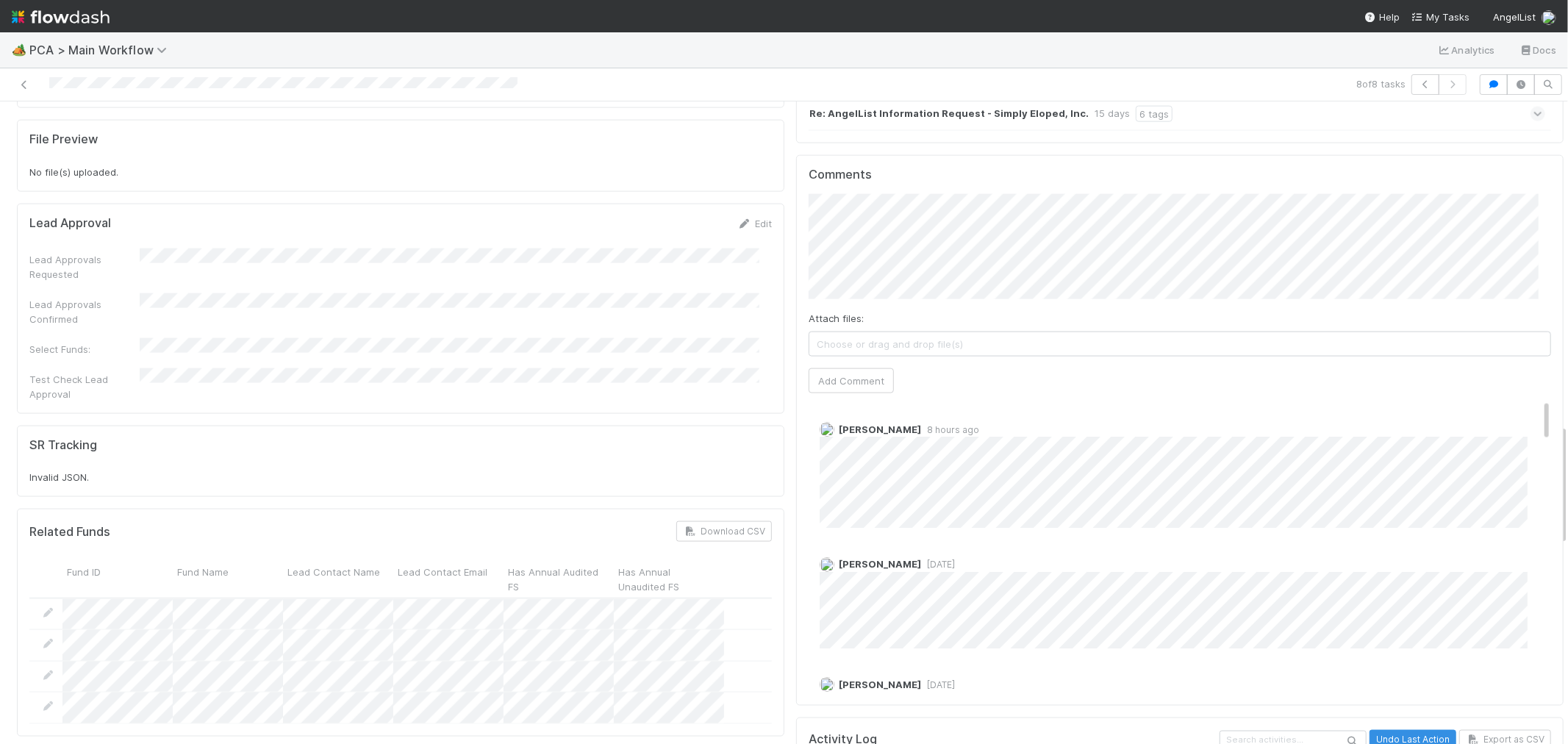
scroll to position [1552, 0]
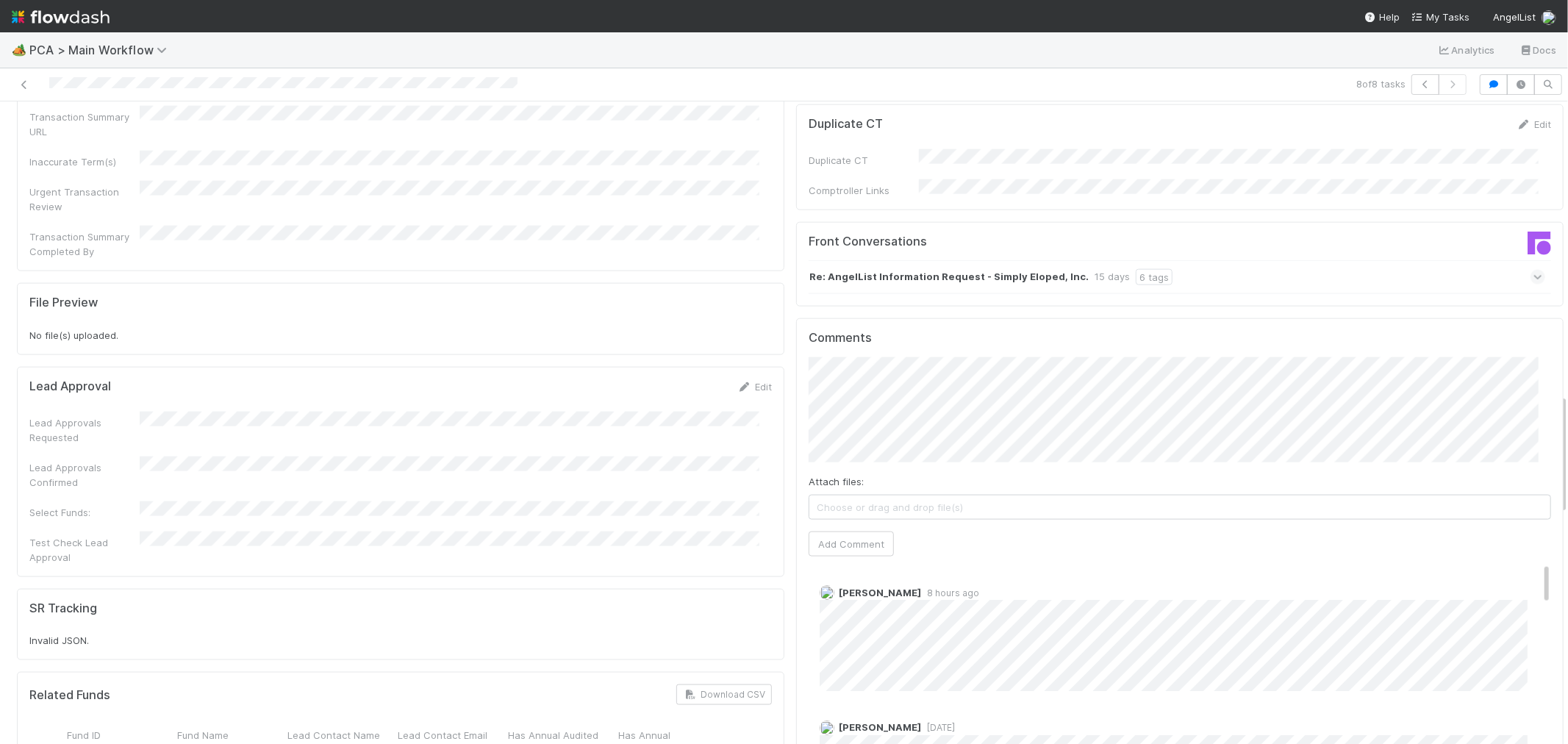
click at [1251, 260] on div "Re: AngelList Information Request - Simply Eloped, Inc. 15 days 6 tags" at bounding box center [1177, 277] width 737 height 33
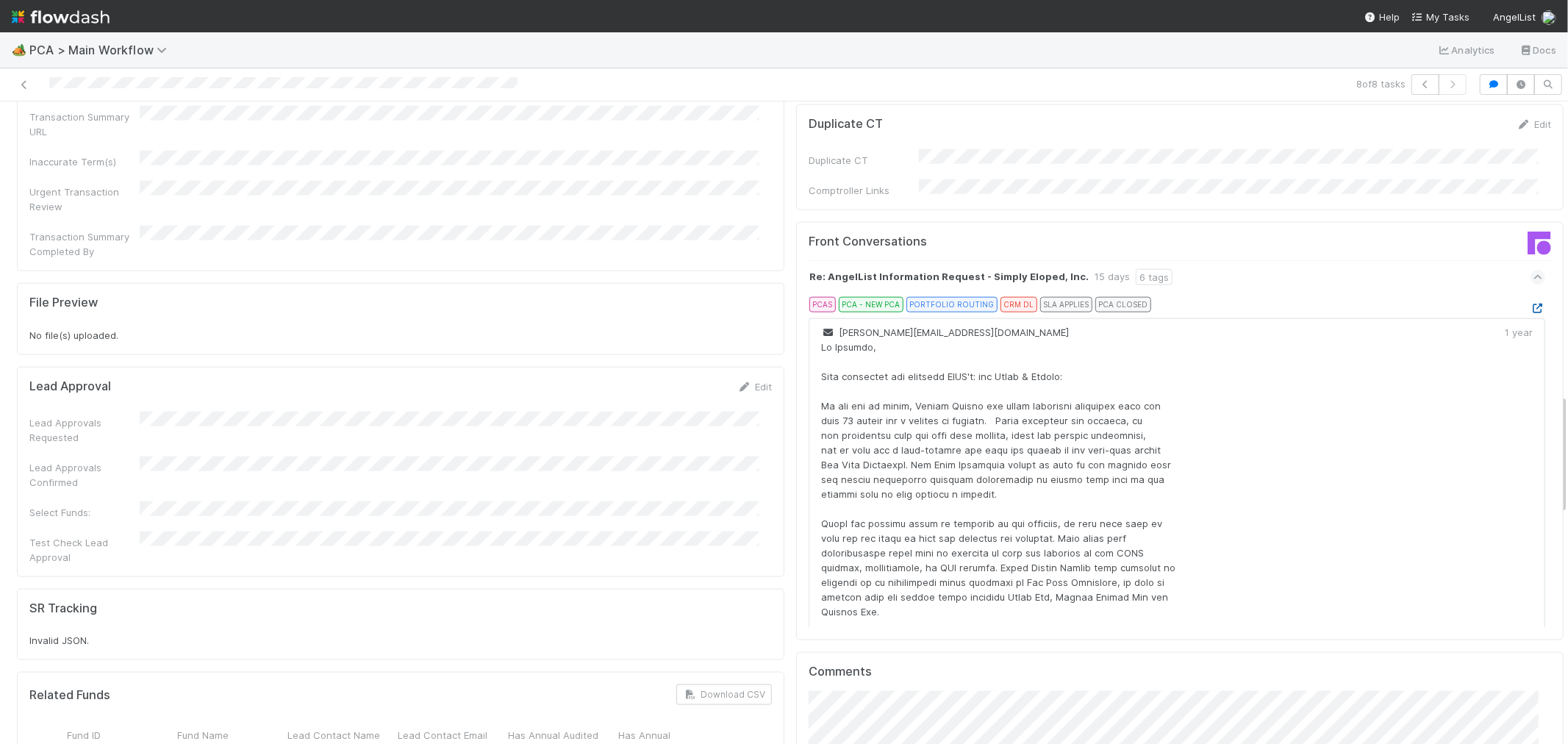
click at [1531, 304] on icon at bounding box center [1538, 308] width 15 height 10
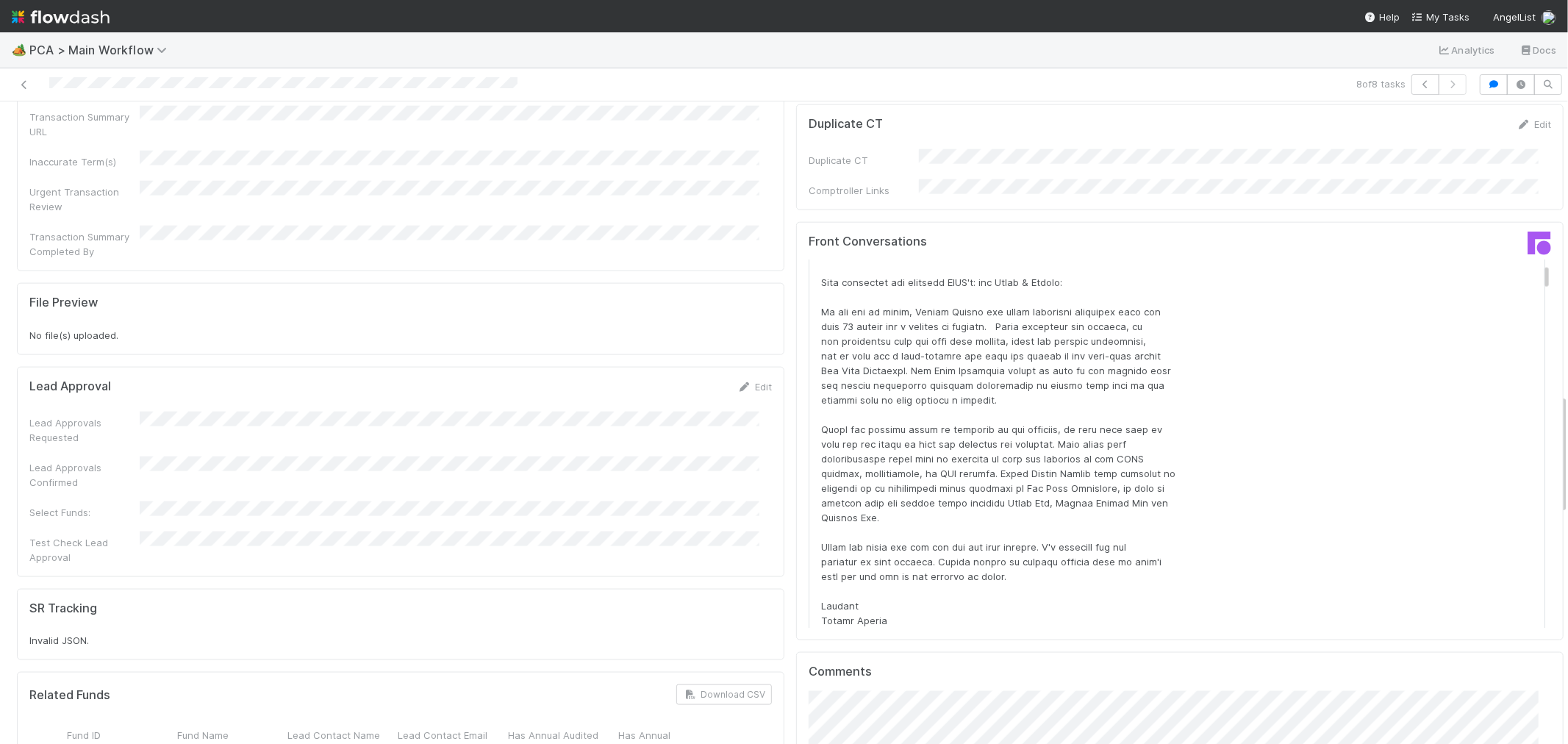
scroll to position [0, 0]
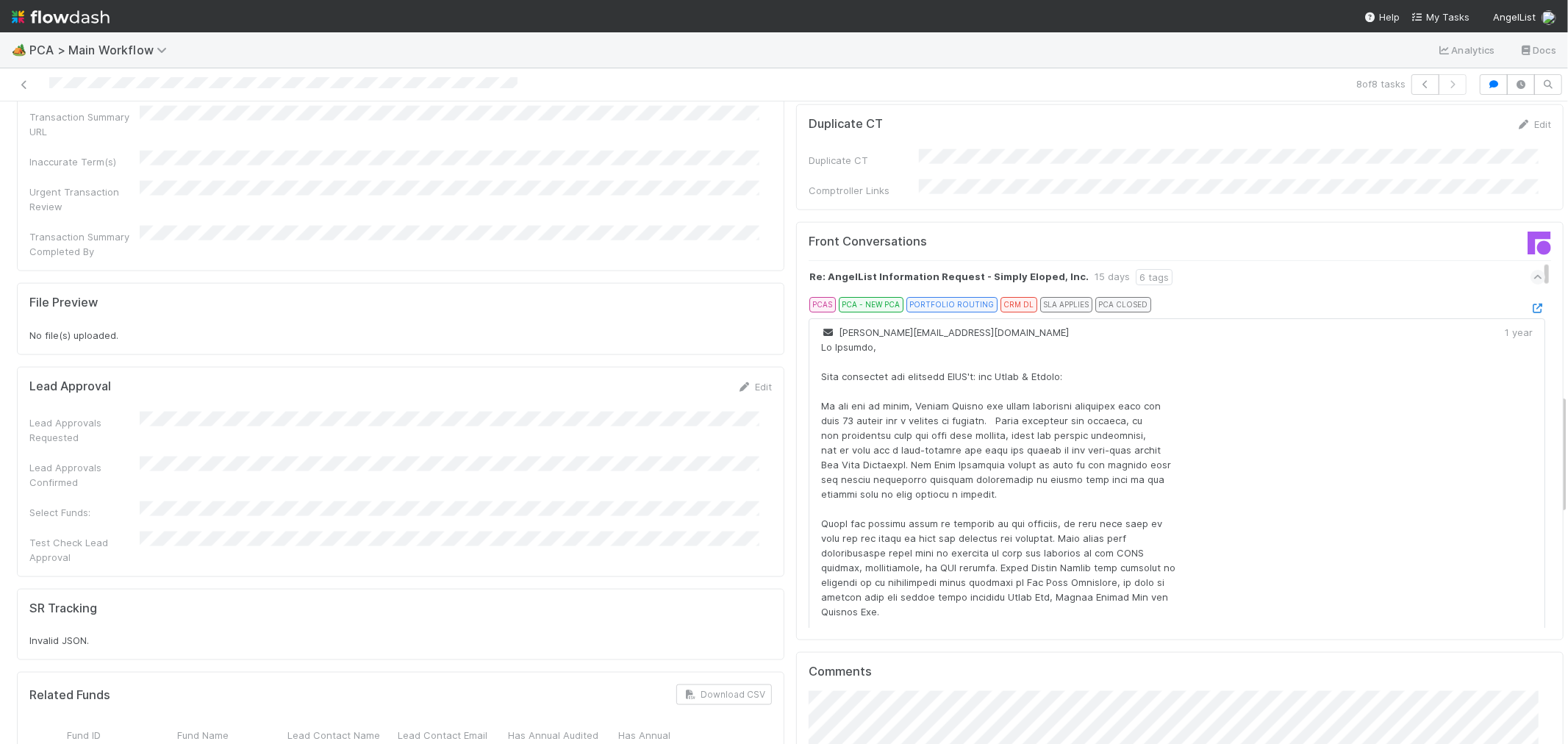
click at [1372, 260] on div "Re: AngelList Information Request - Simply Eloped, Inc. 15 days 6 tags" at bounding box center [1177, 277] width 737 height 33
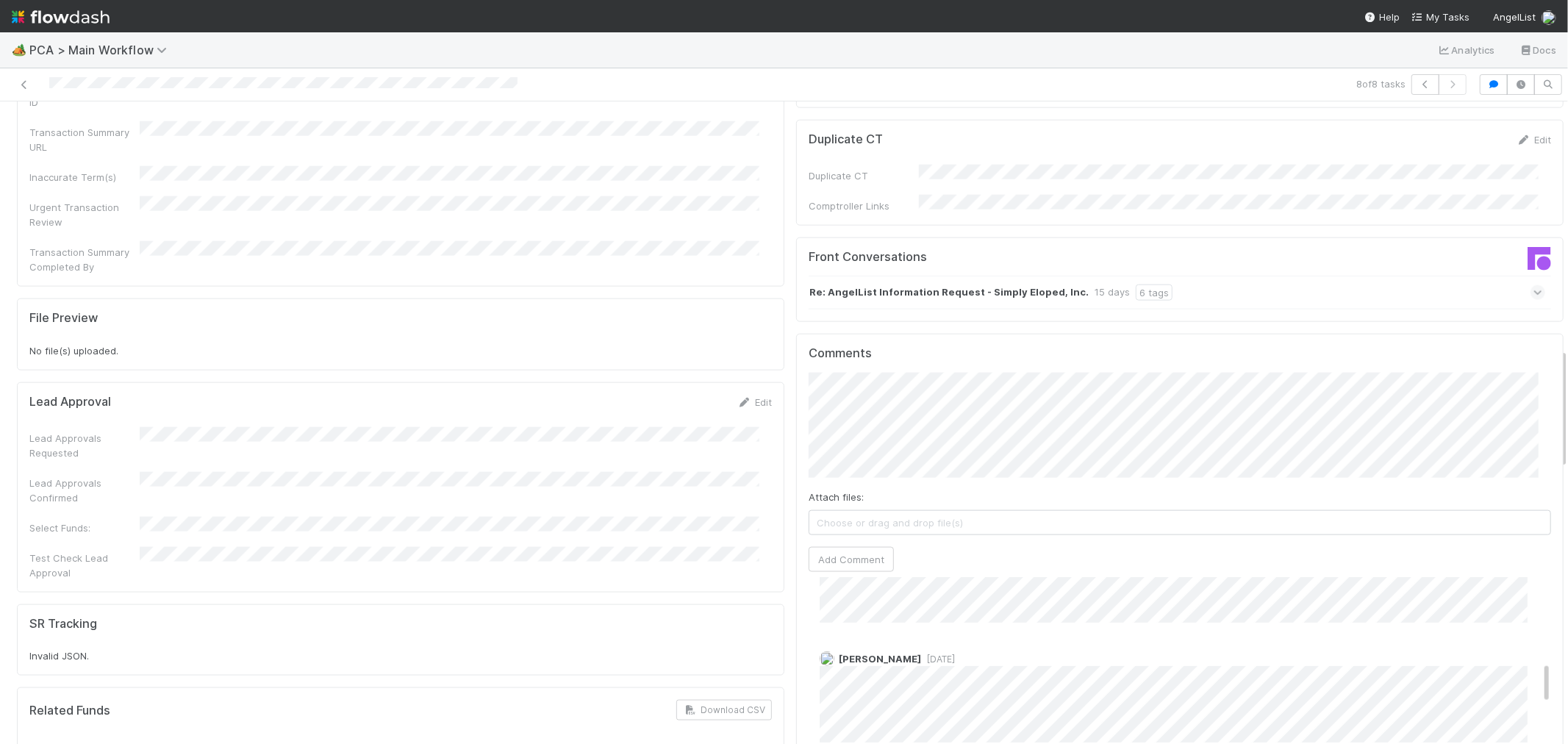
scroll to position [1306, 0]
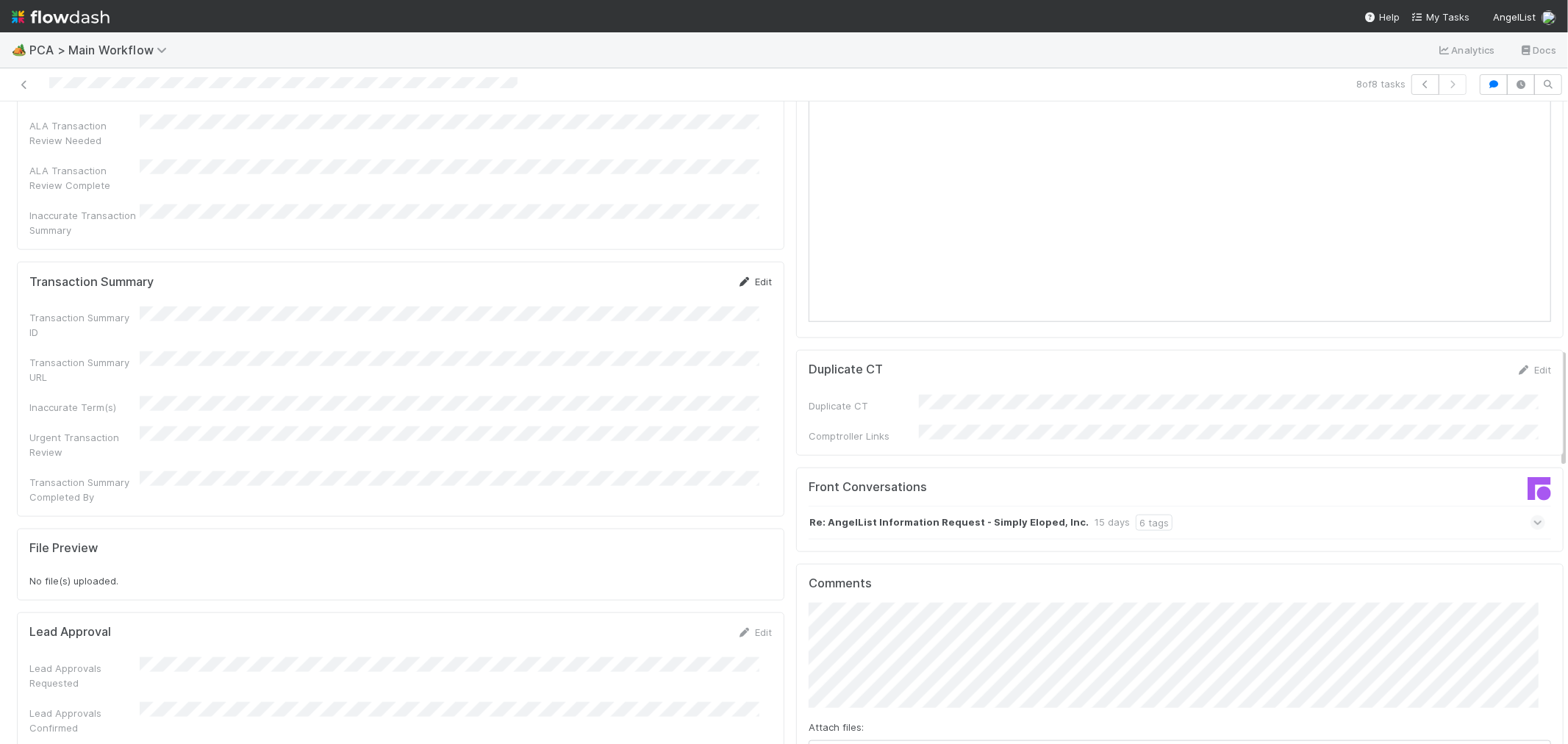
click at [754, 276] on link "Edit" at bounding box center [755, 282] width 34 height 12
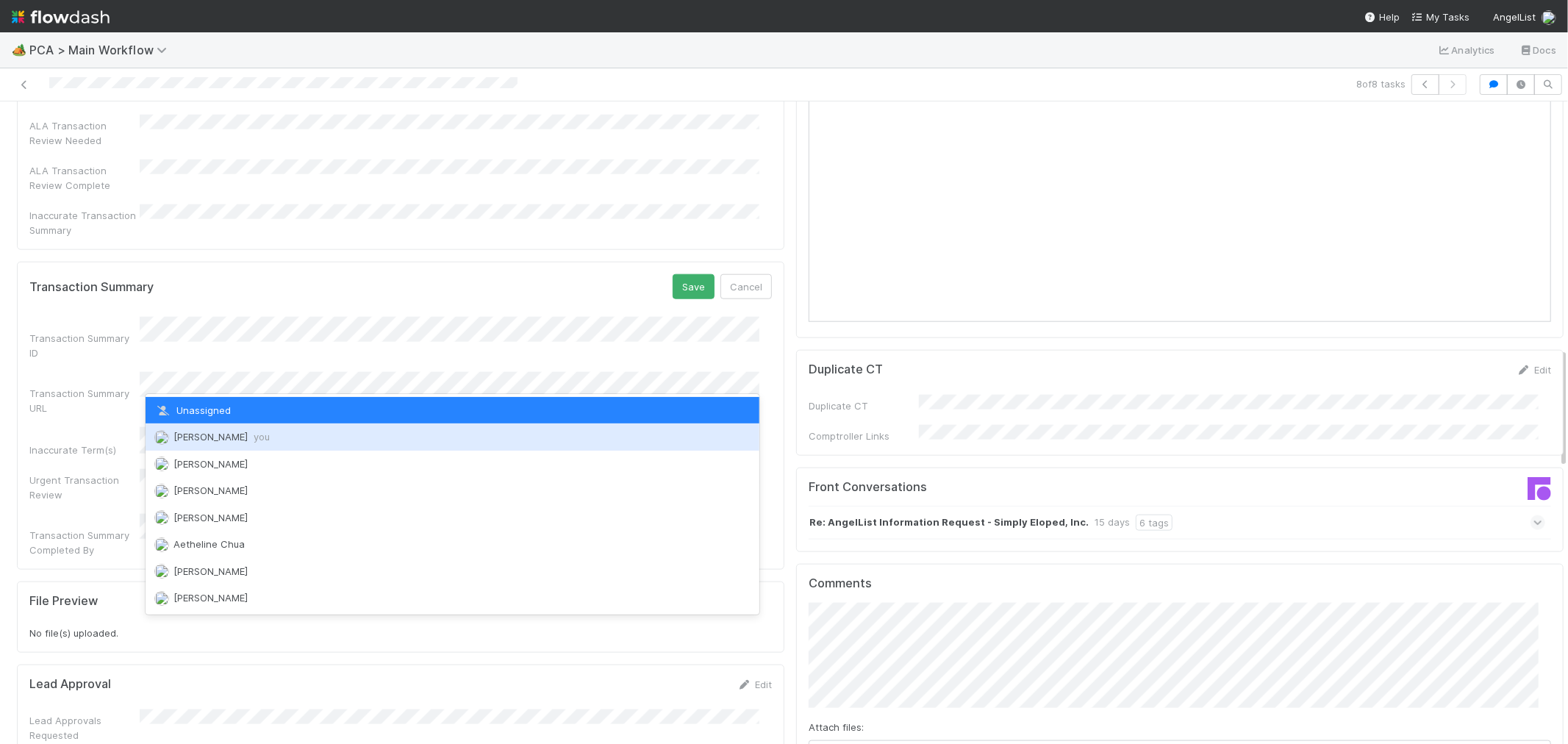
click at [196, 426] on div "Raven Jacinto you" at bounding box center [452, 437] width 614 height 27
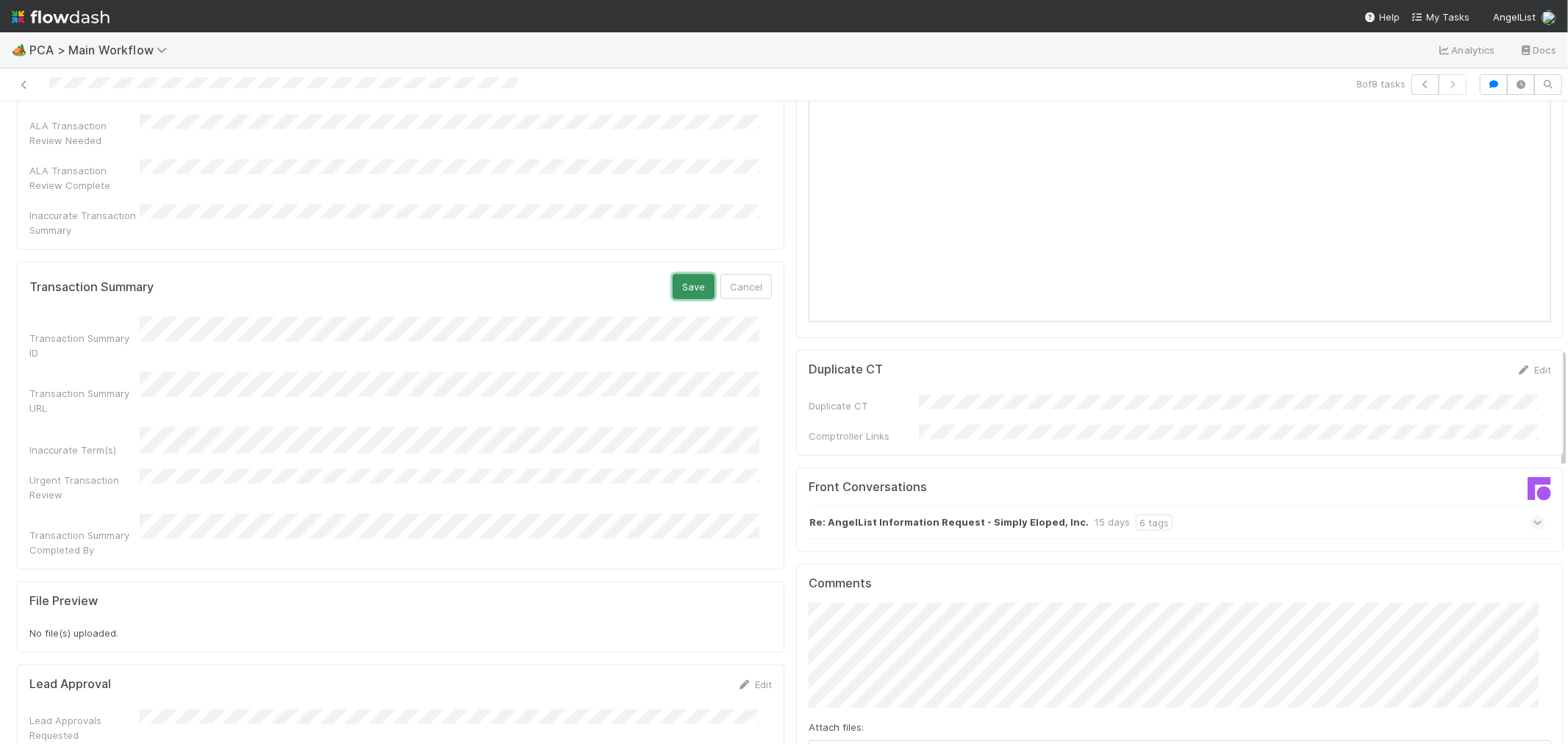
click at [674, 275] on button "Save" at bounding box center [694, 287] width 42 height 25
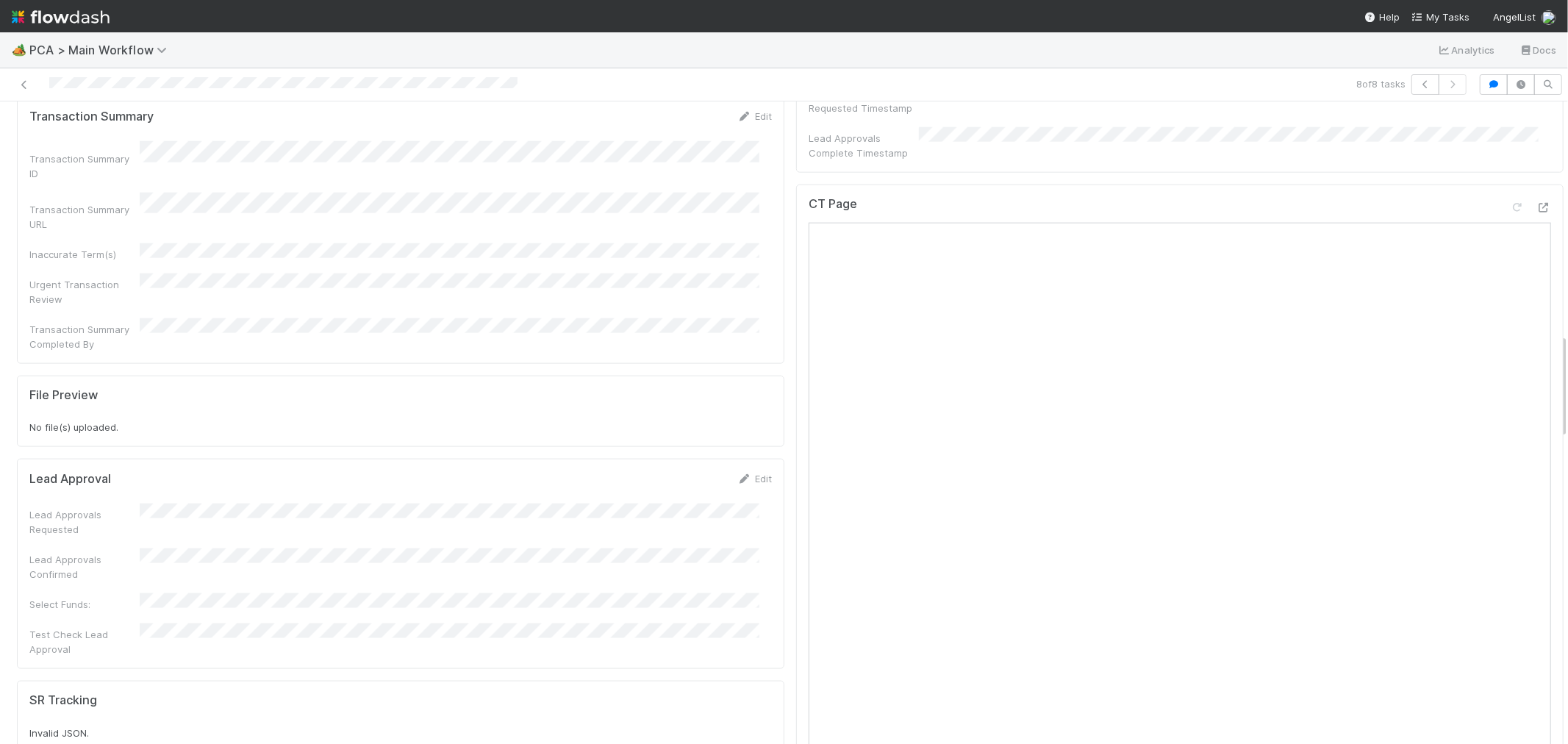
scroll to position [1144, 0]
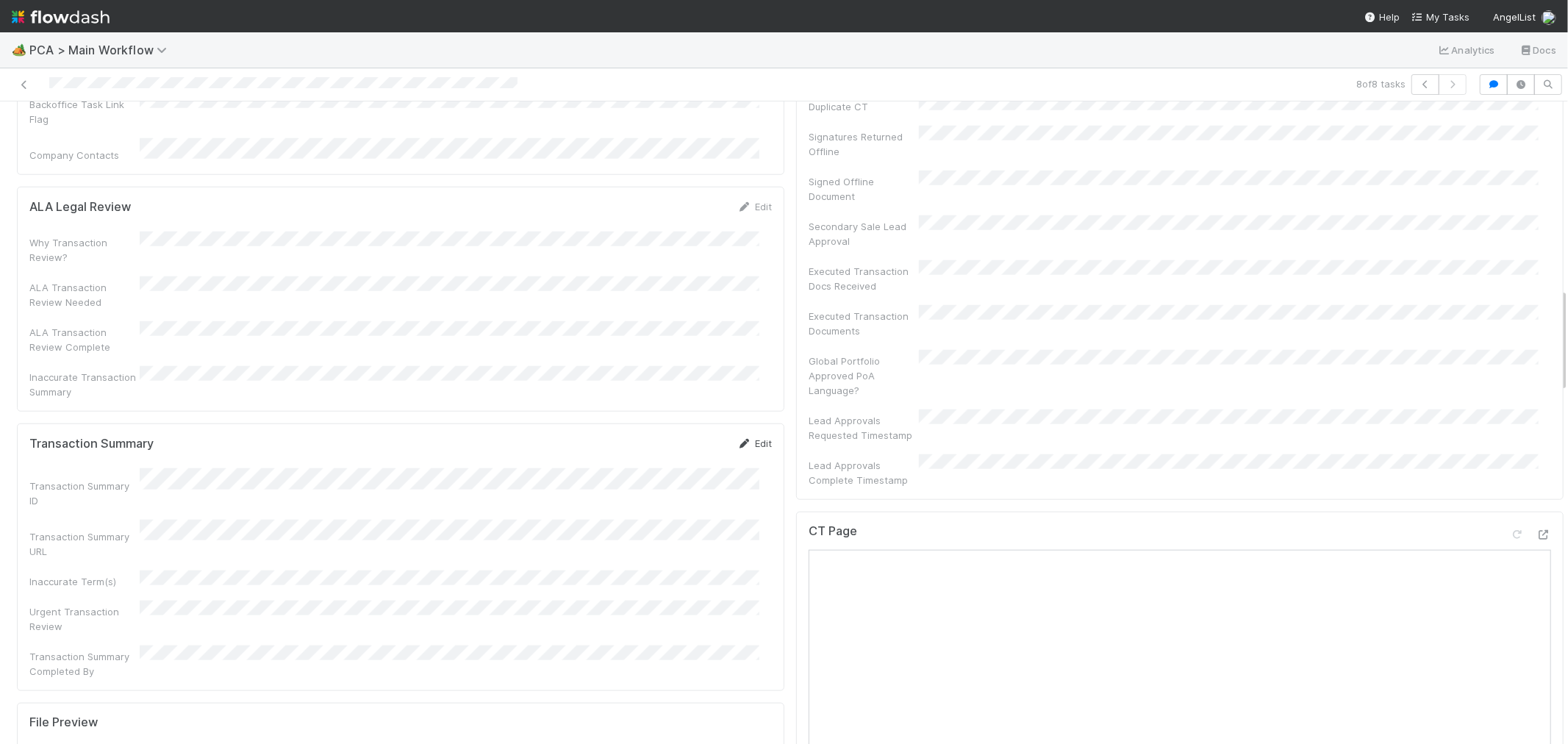
click at [745, 437] on link "Edit" at bounding box center [755, 443] width 34 height 12
click at [733, 436] on button "Cancel" at bounding box center [746, 449] width 51 height 25
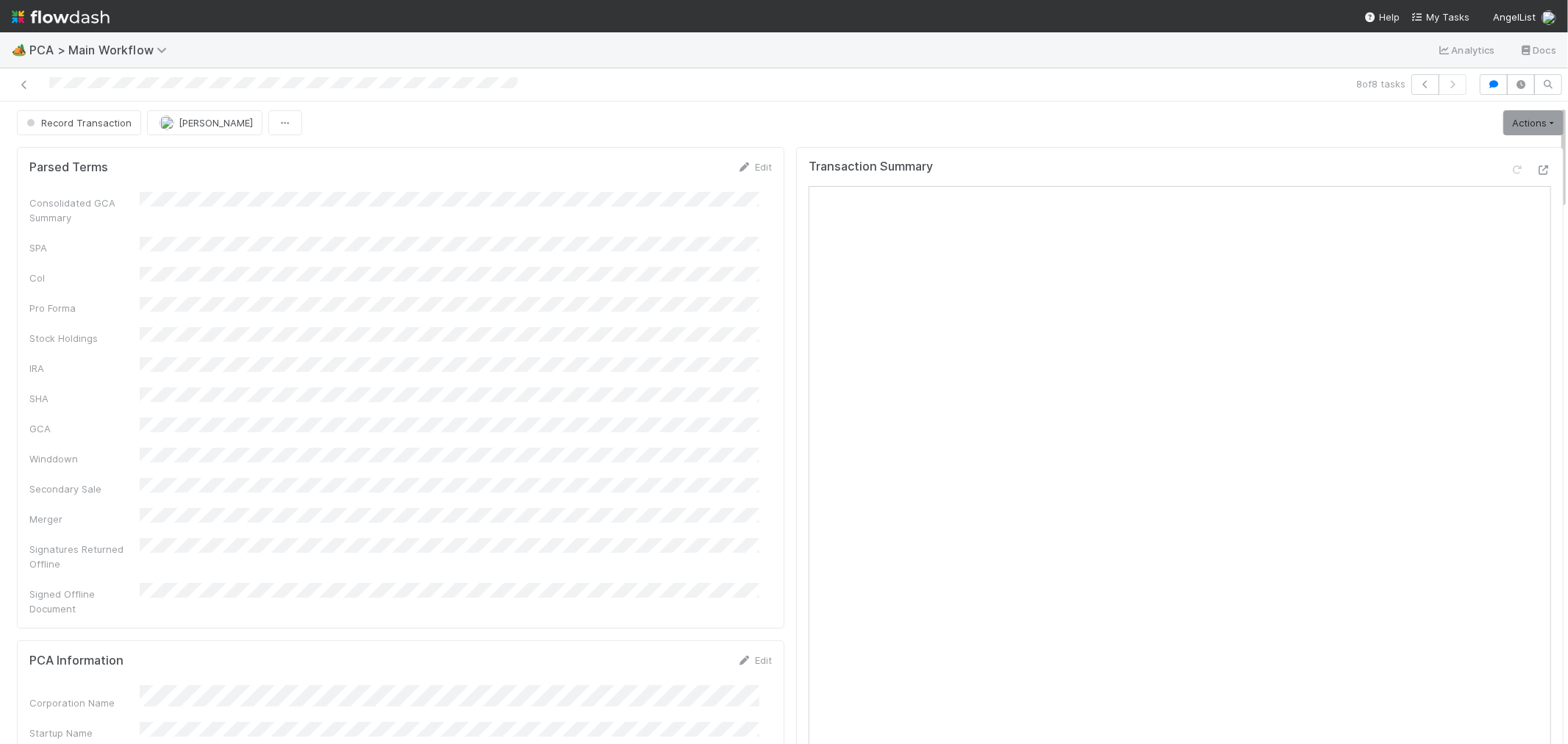
scroll to position [0, 0]
click at [107, 127] on span "Record Transaction" at bounding box center [77, 126] width 108 height 12
click at [85, 161] on div "[MEDICAL_DATA]" at bounding box center [115, 164] width 208 height 27
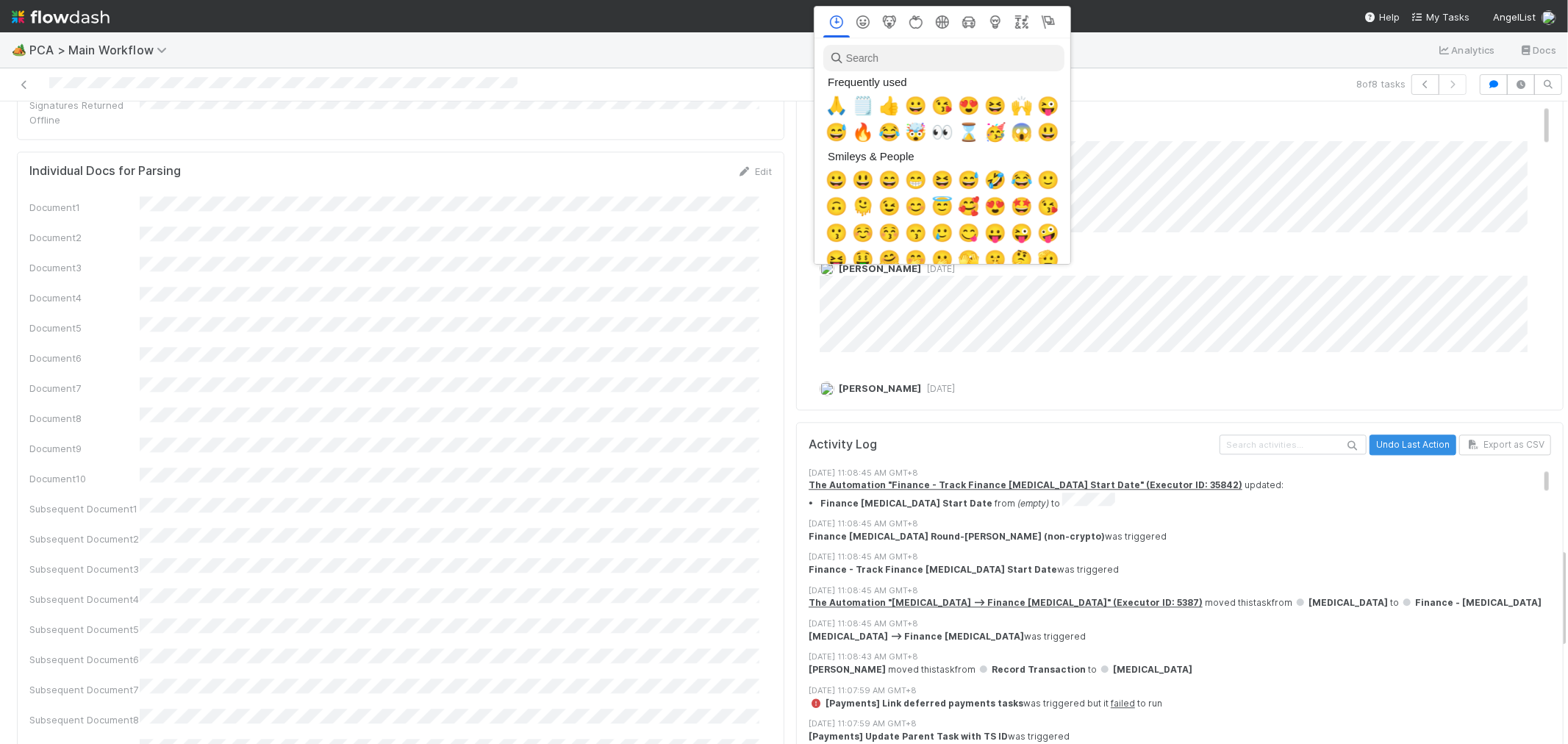
scroll to position [0, 6]
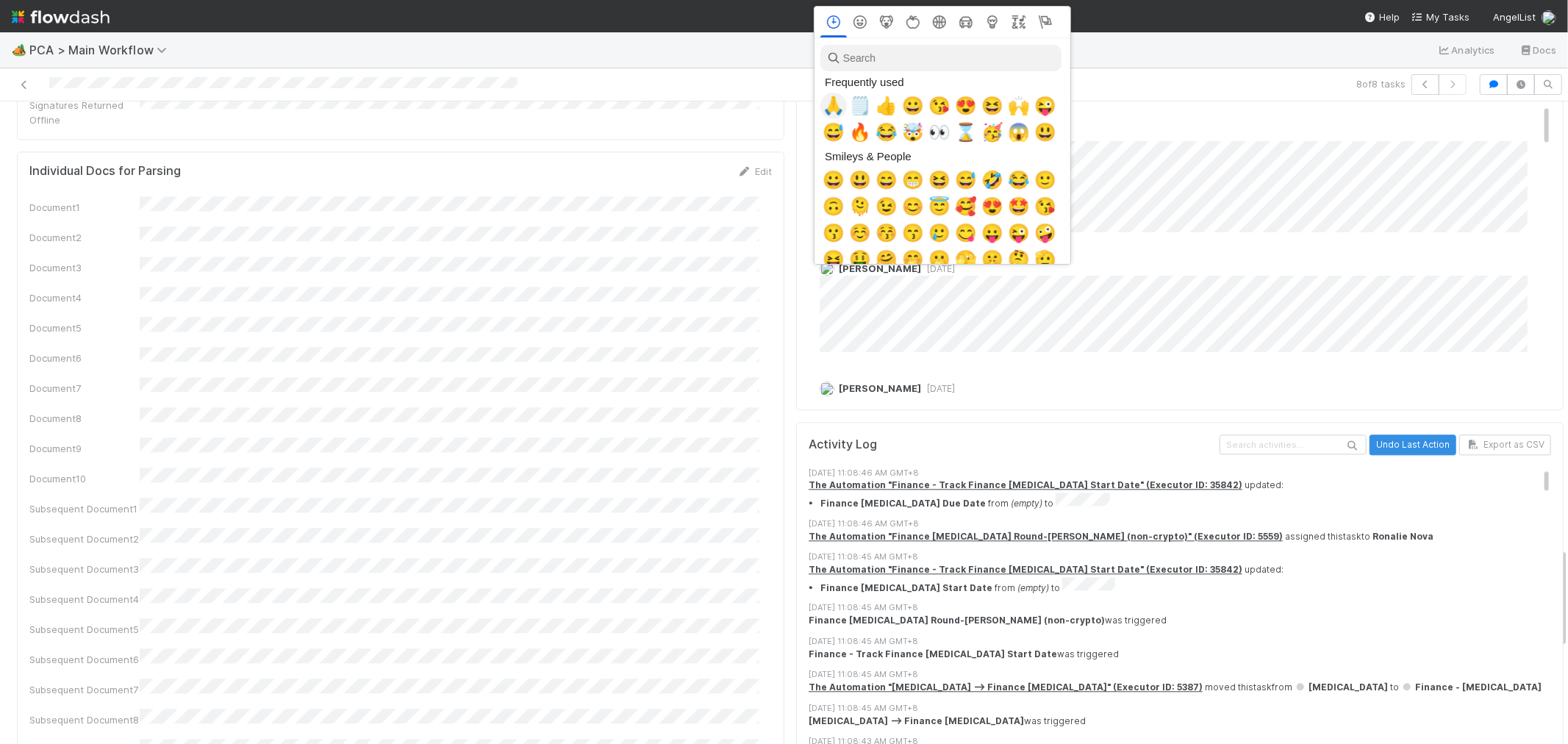
click at [829, 105] on span "🙏" at bounding box center [834, 106] width 22 height 21
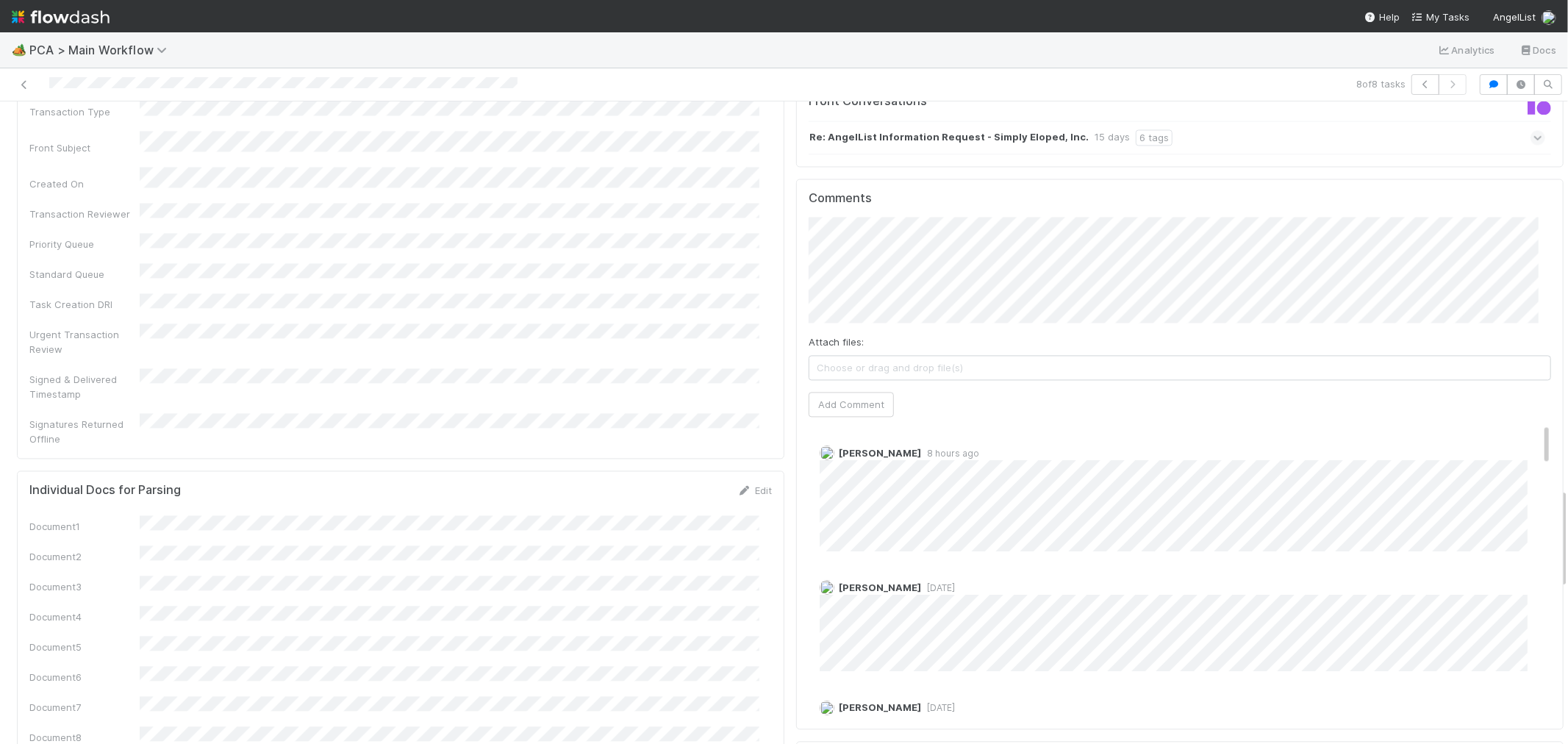
scroll to position [2437, 0]
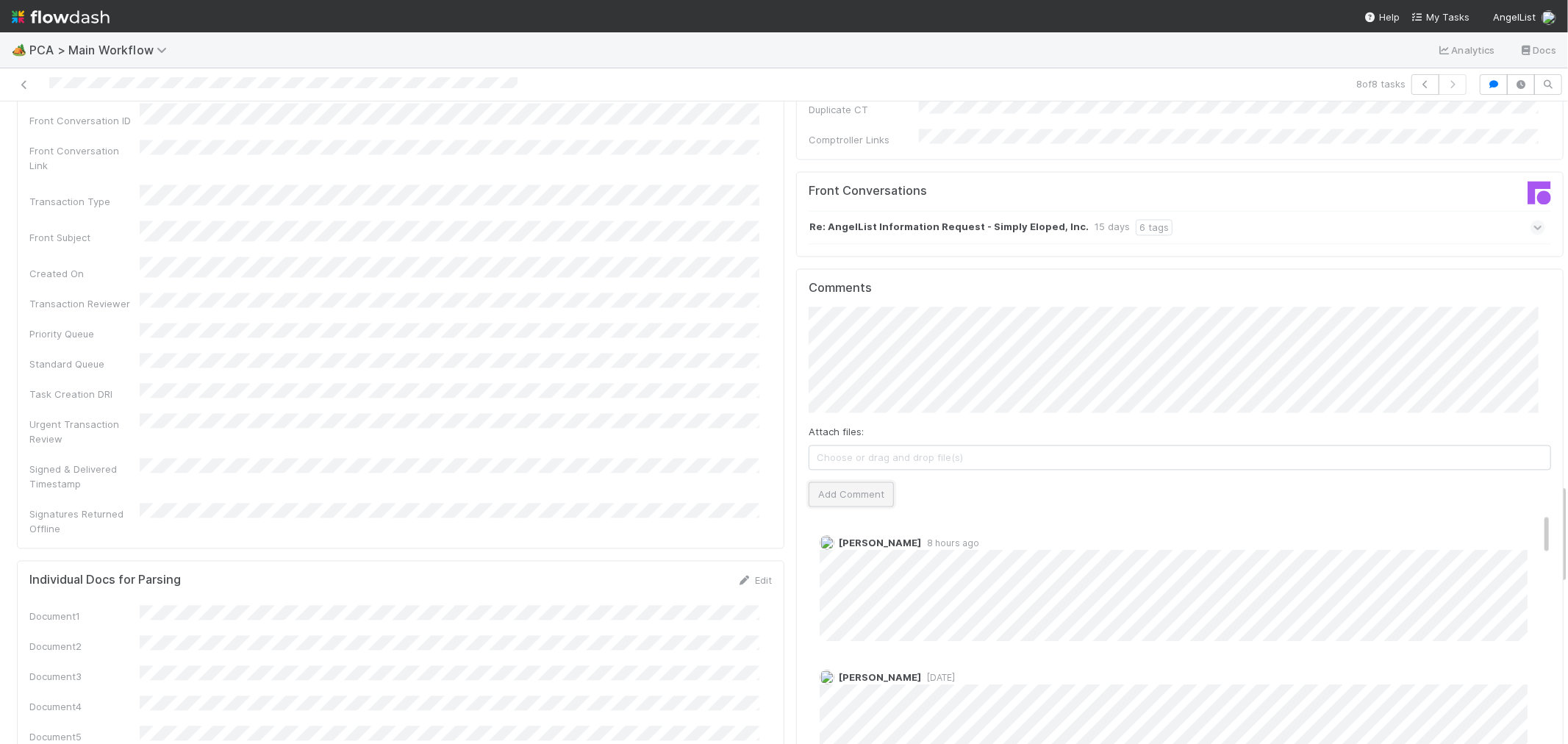
click at [833, 481] on button "Add Comment" at bounding box center [851, 494] width 86 height 25
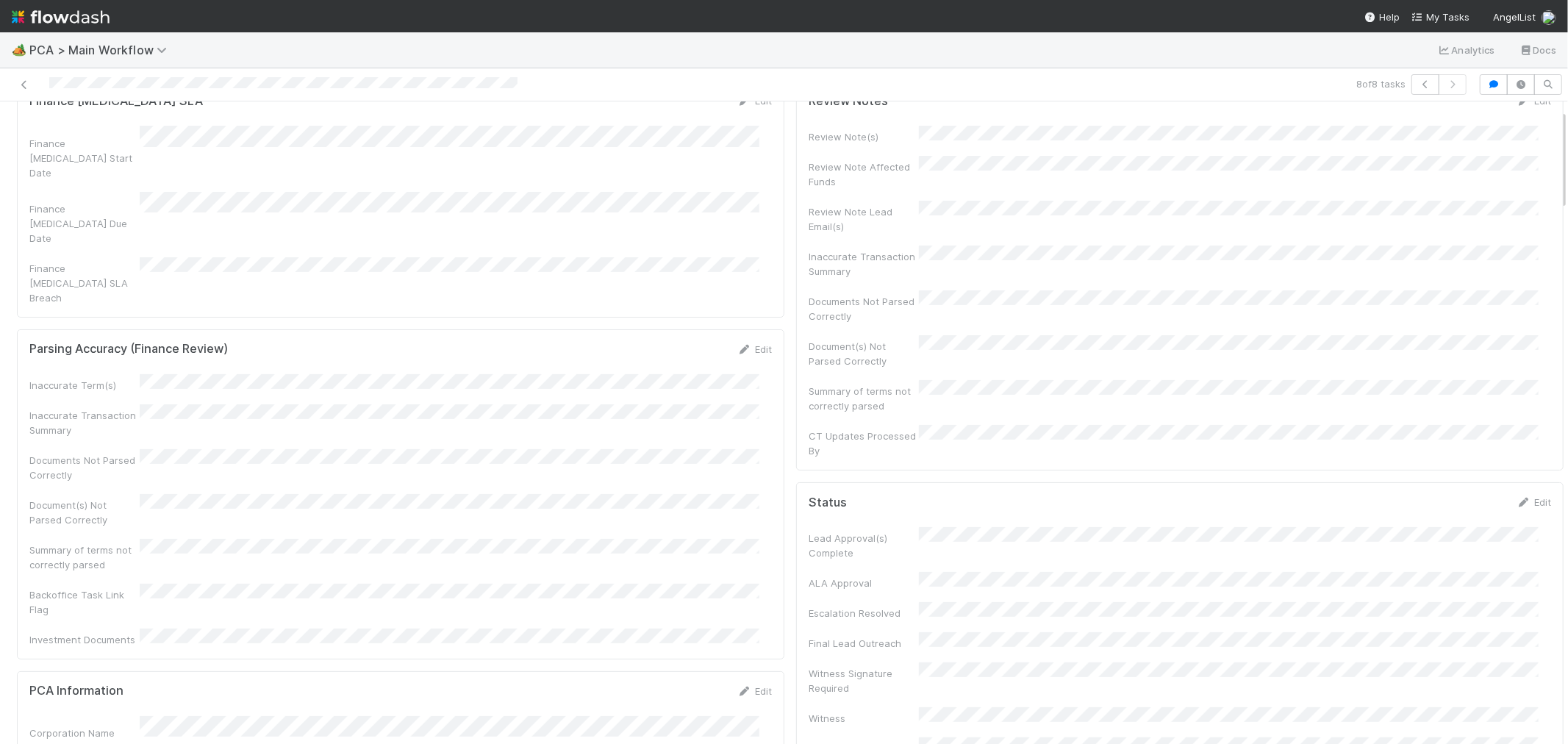
scroll to position [0, 0]
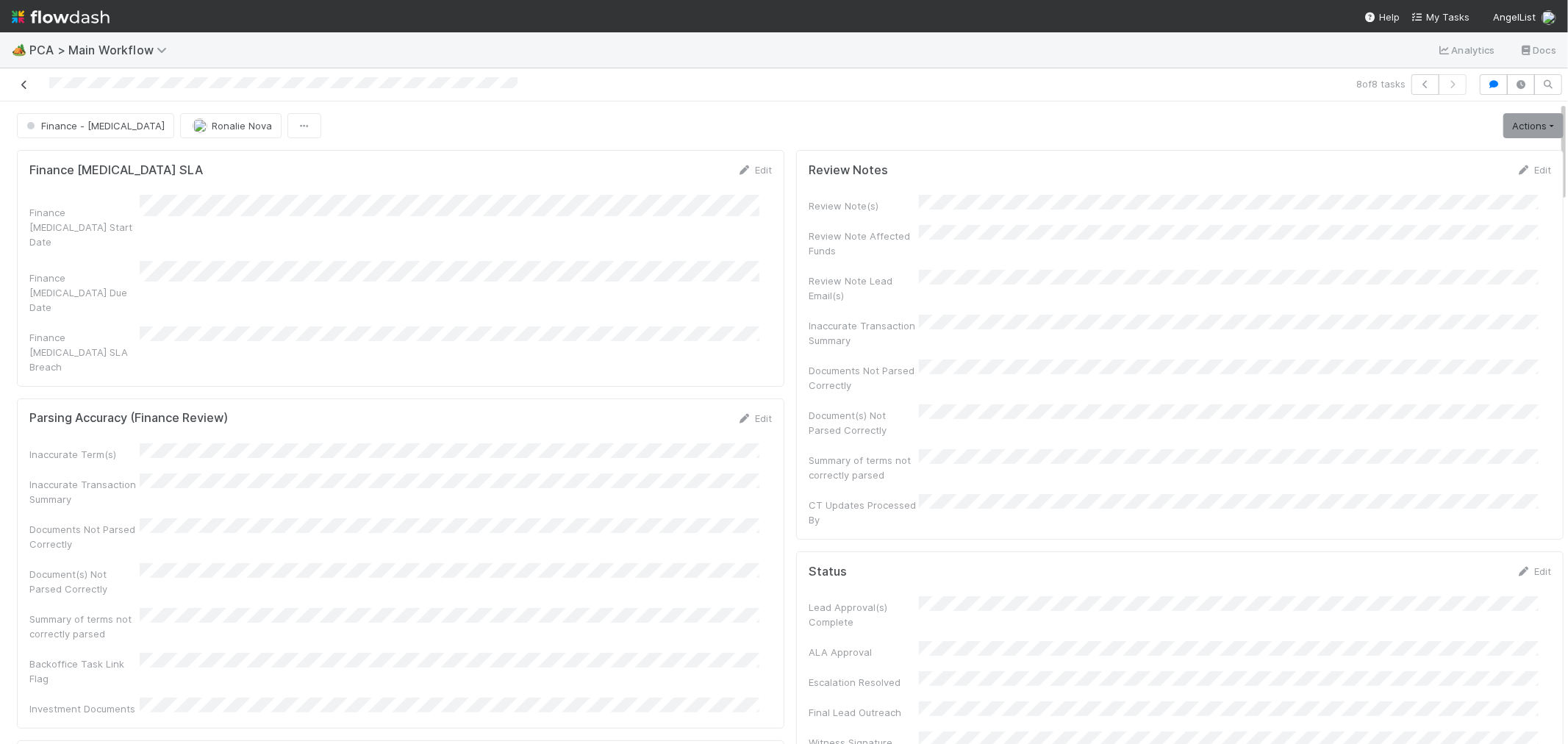
click at [23, 85] on icon at bounding box center [25, 85] width 15 height 10
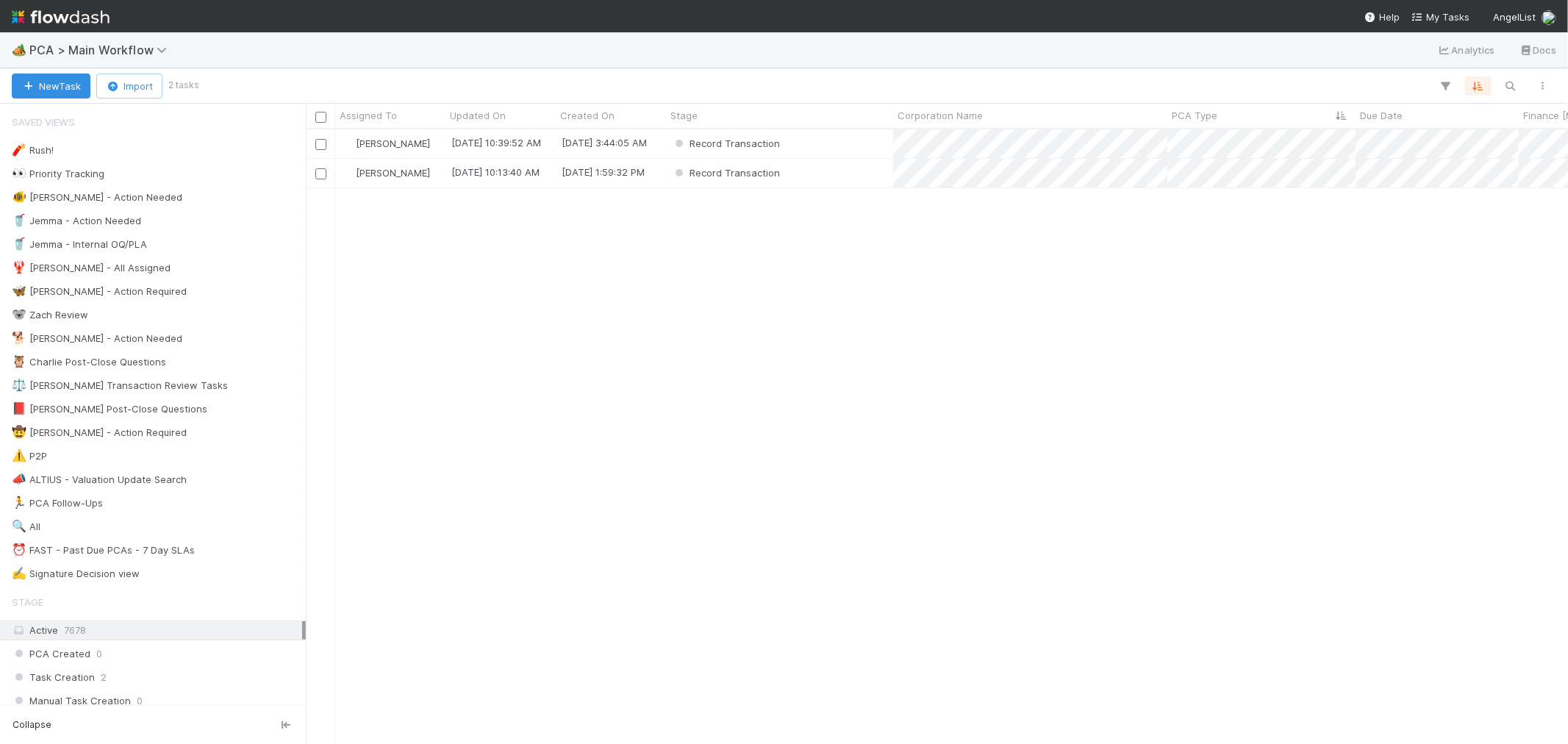
scroll to position [12, 12]
click at [438, 146] on div "[PERSON_NAME]" at bounding box center [391, 144] width 110 height 29
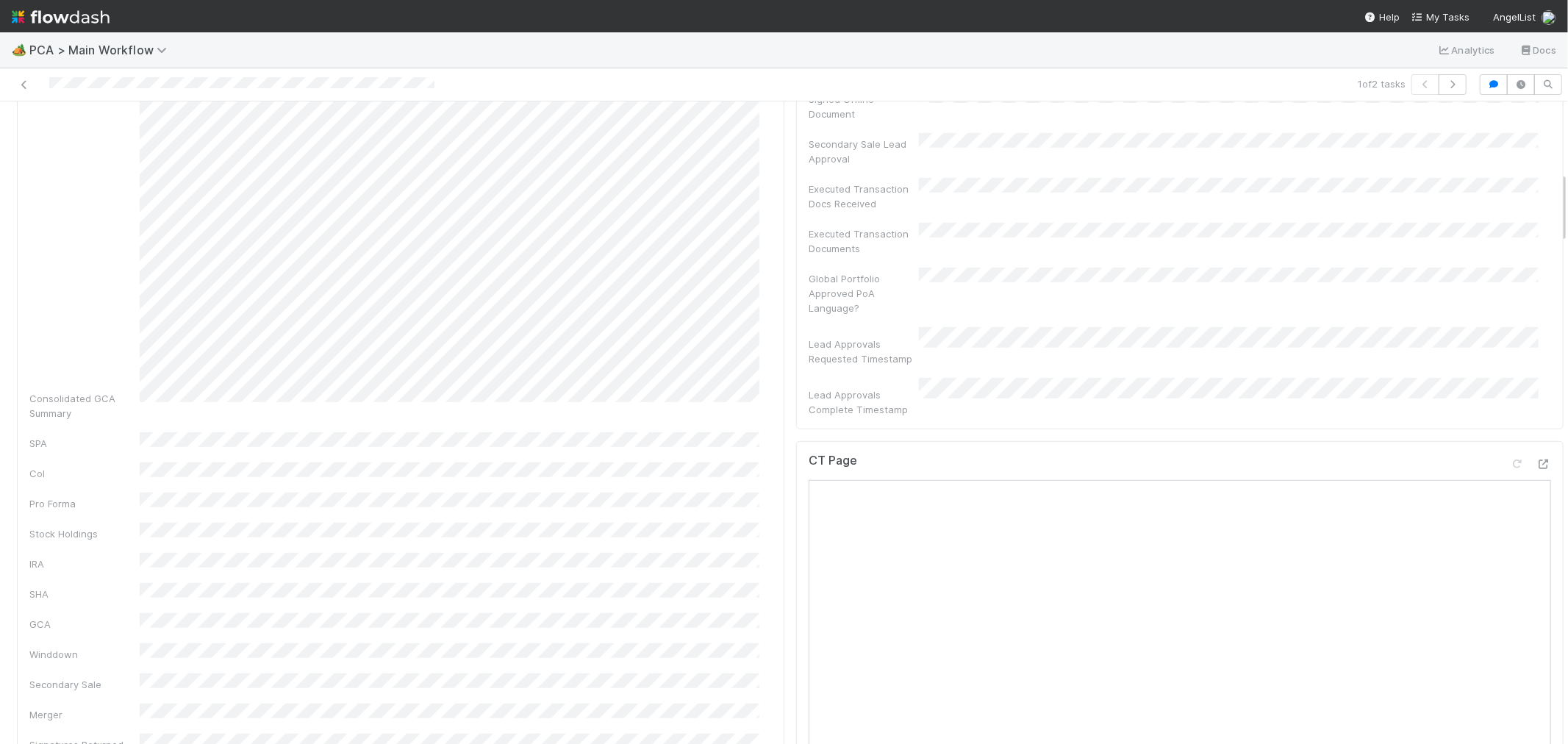
scroll to position [571, 0]
click at [1537, 466] on icon at bounding box center [1544, 471] width 15 height 10
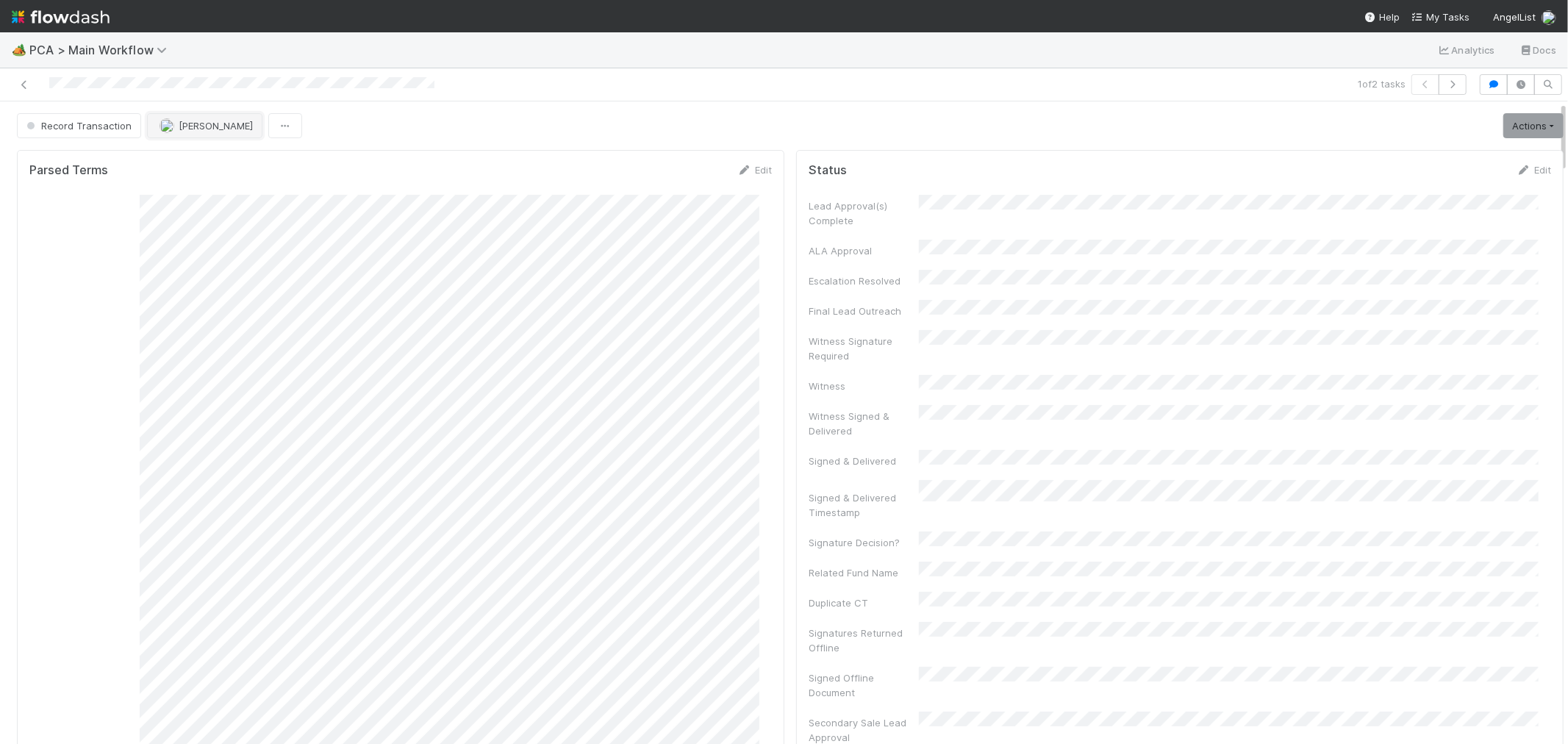
click at [188, 124] on span "[PERSON_NAME]" at bounding box center [216, 126] width 74 height 12
click at [181, 164] on span "Meg Castanare" at bounding box center [204, 163] width 74 height 12
click at [1439, 87] on button "button" at bounding box center [1453, 85] width 28 height 21
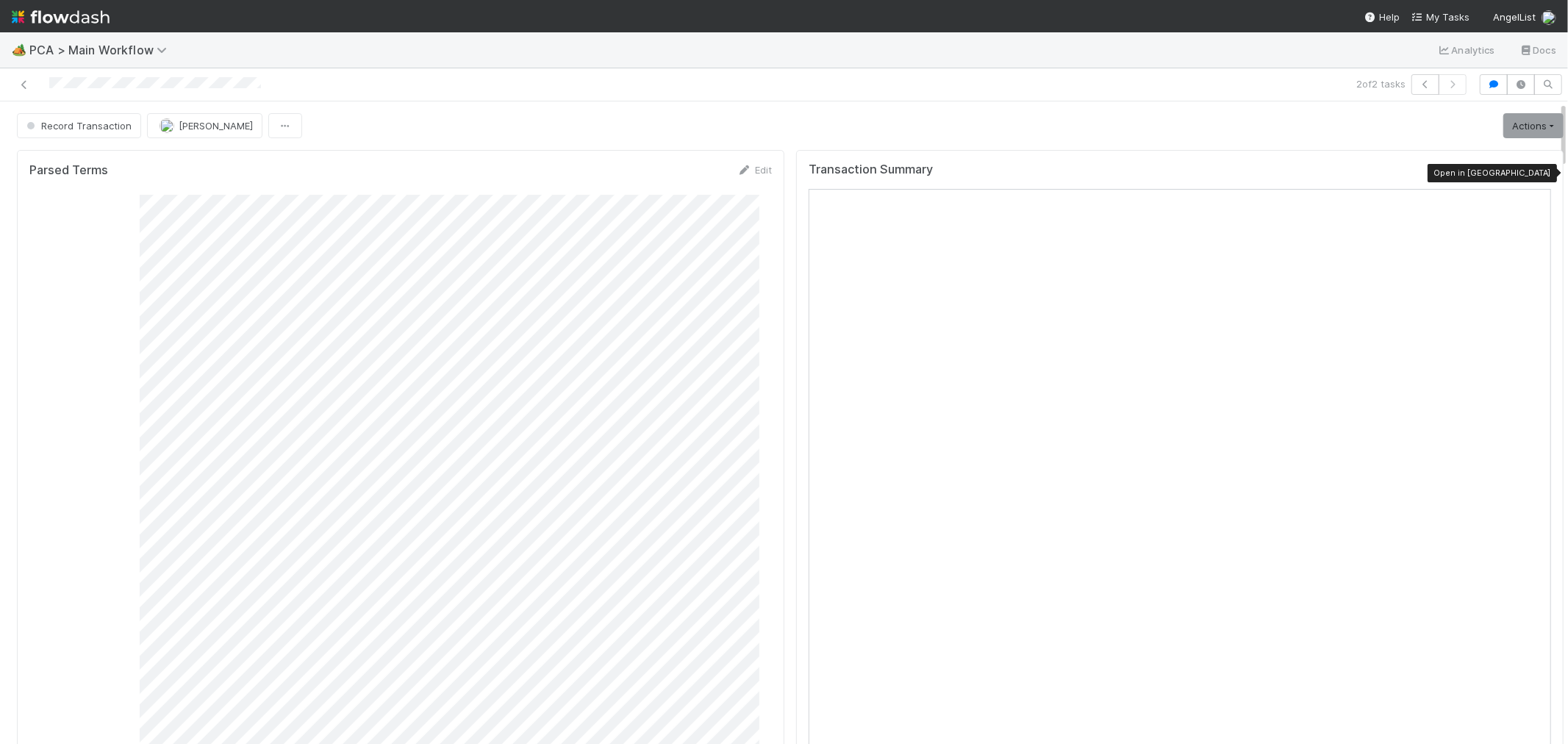
click at [1537, 174] on icon at bounding box center [1544, 173] width 15 height 10
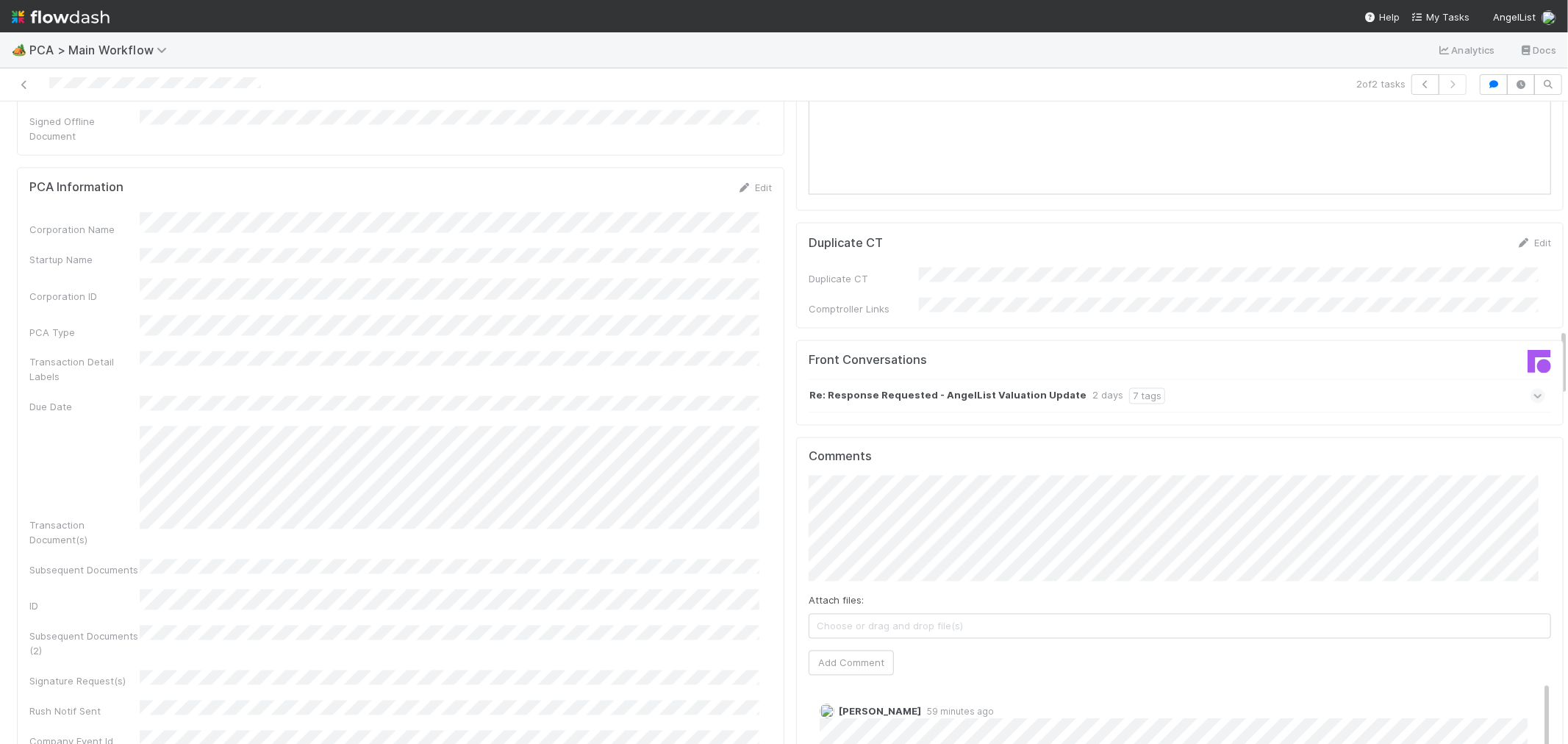
scroll to position [2205, 0]
